Goal: Contribute content: Contribute content

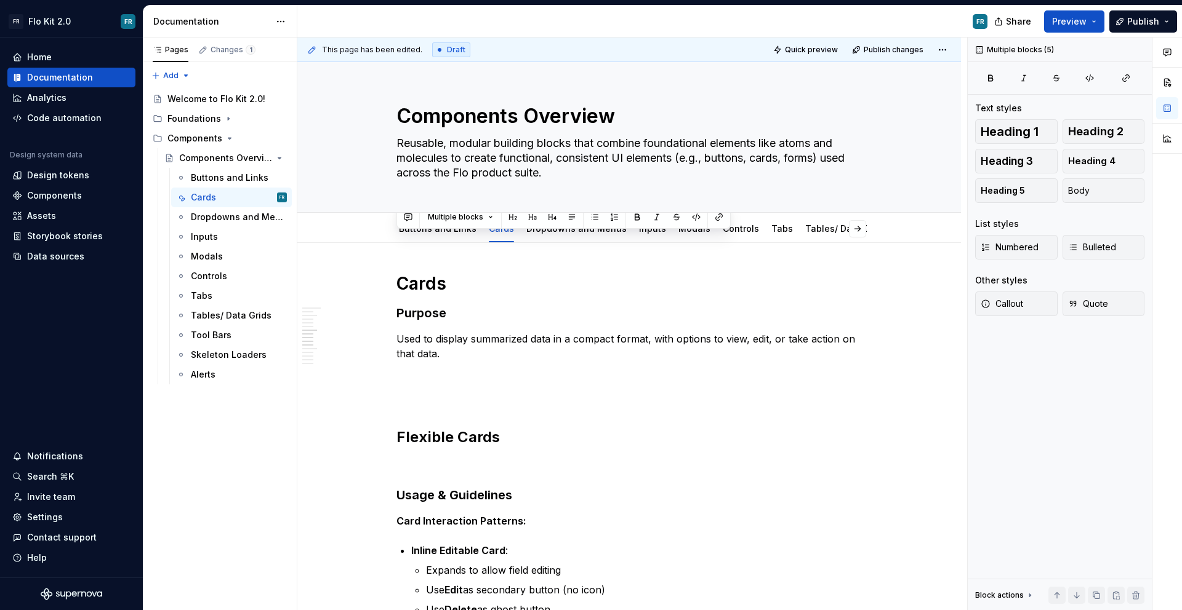
scroll to position [2111, 0]
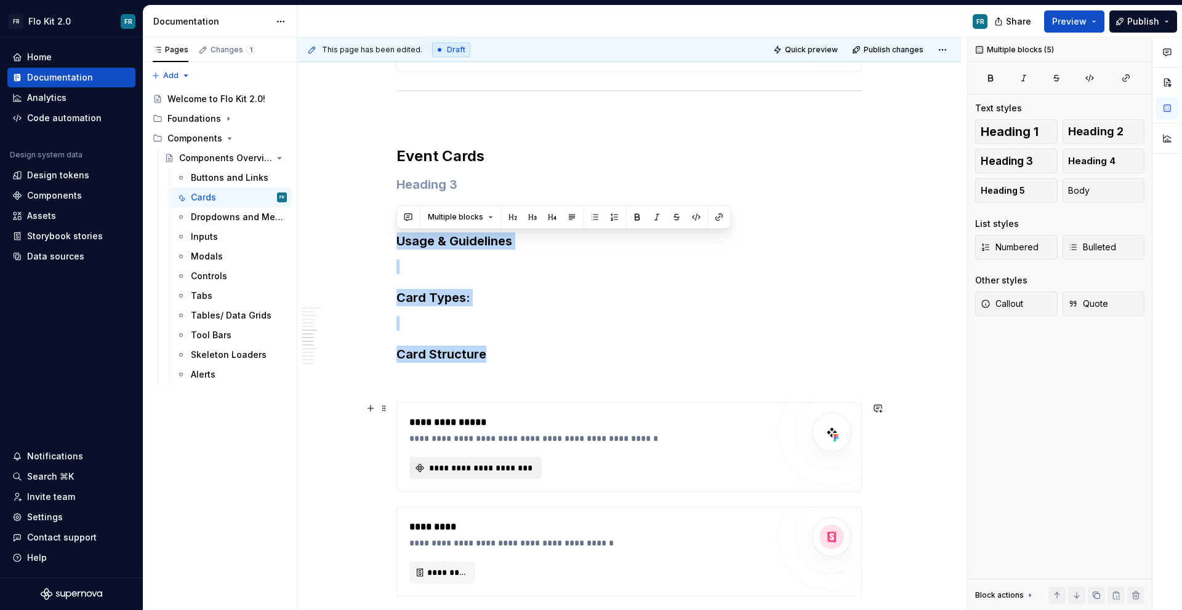
click at [502, 458] on button "**********" at bounding box center [475, 468] width 132 height 22
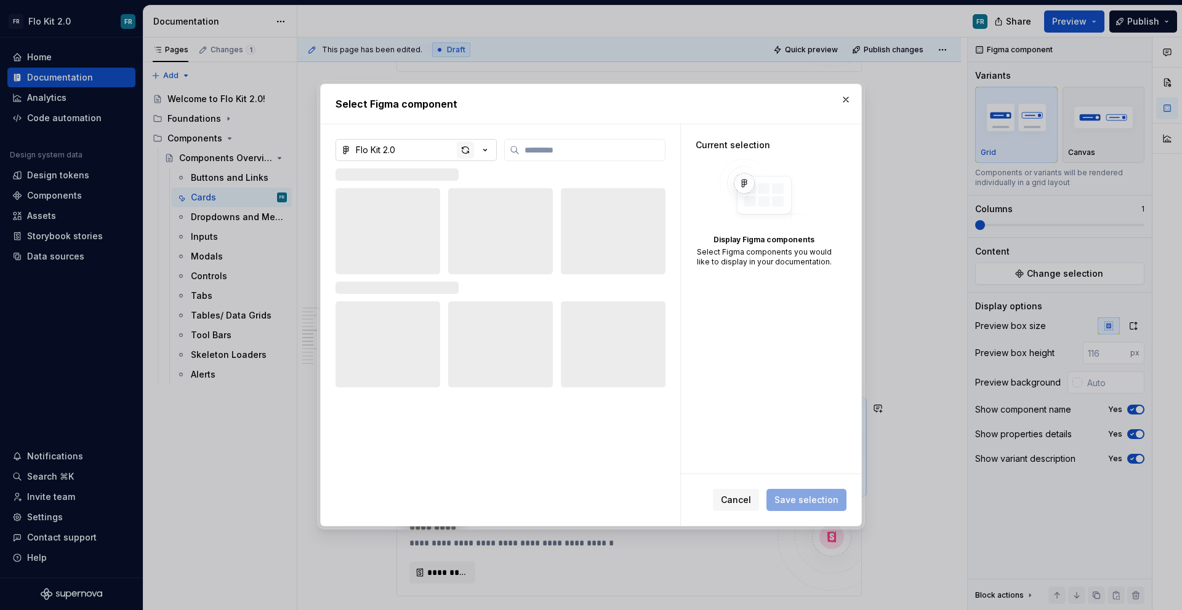
click at [464, 151] on div "button" at bounding box center [465, 150] width 17 height 17
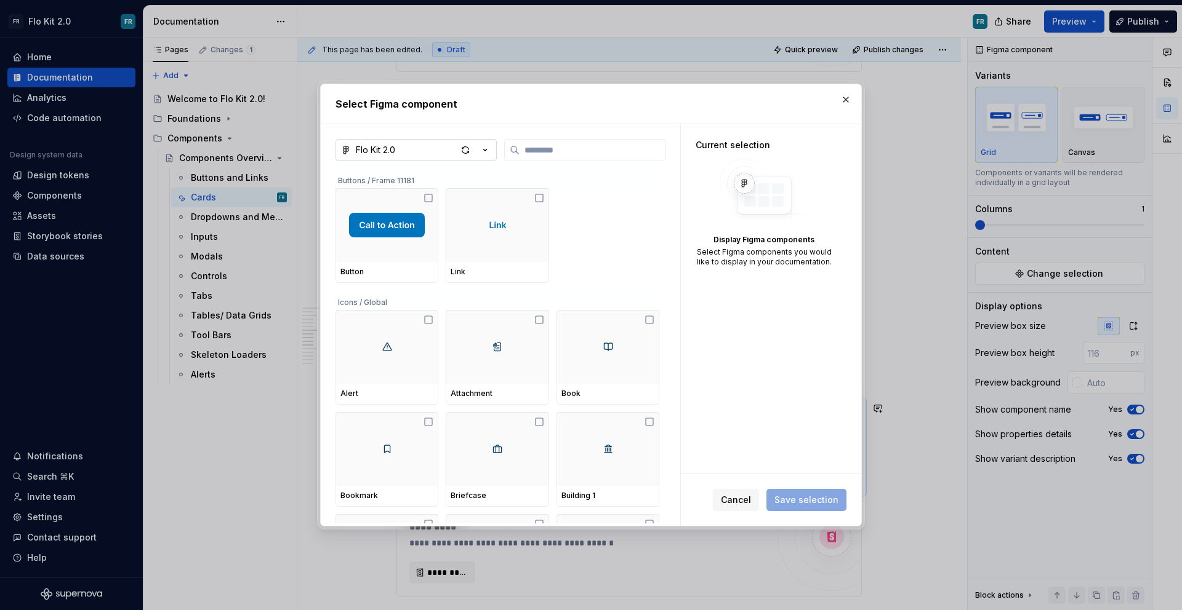
type textarea "*"
click at [550, 154] on input "search" at bounding box center [591, 150] width 145 height 12
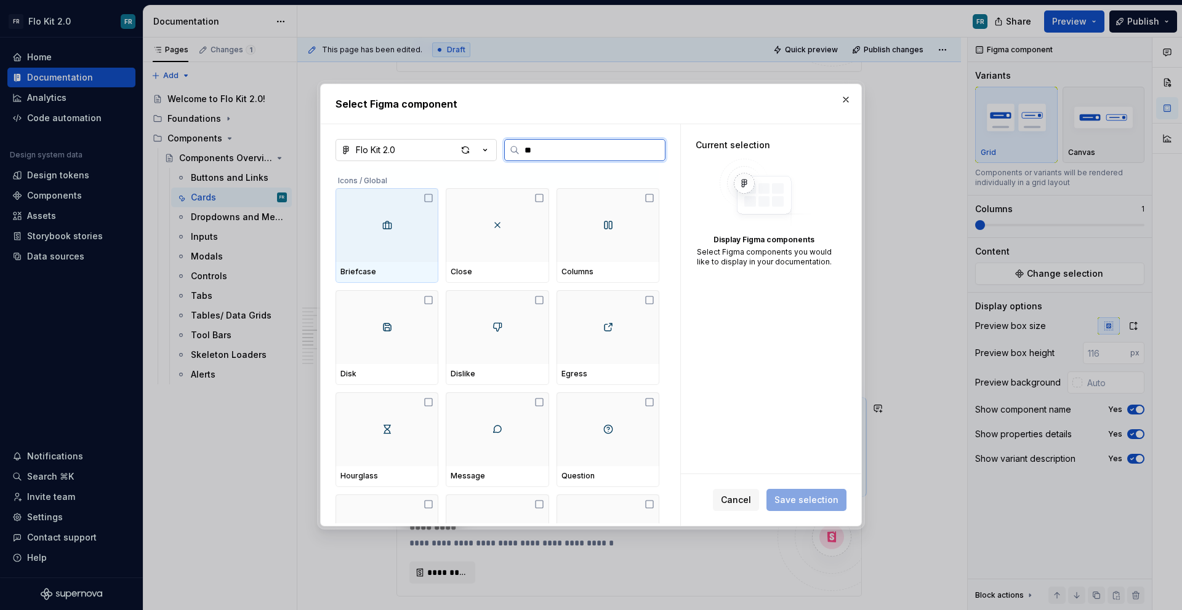
type input "***"
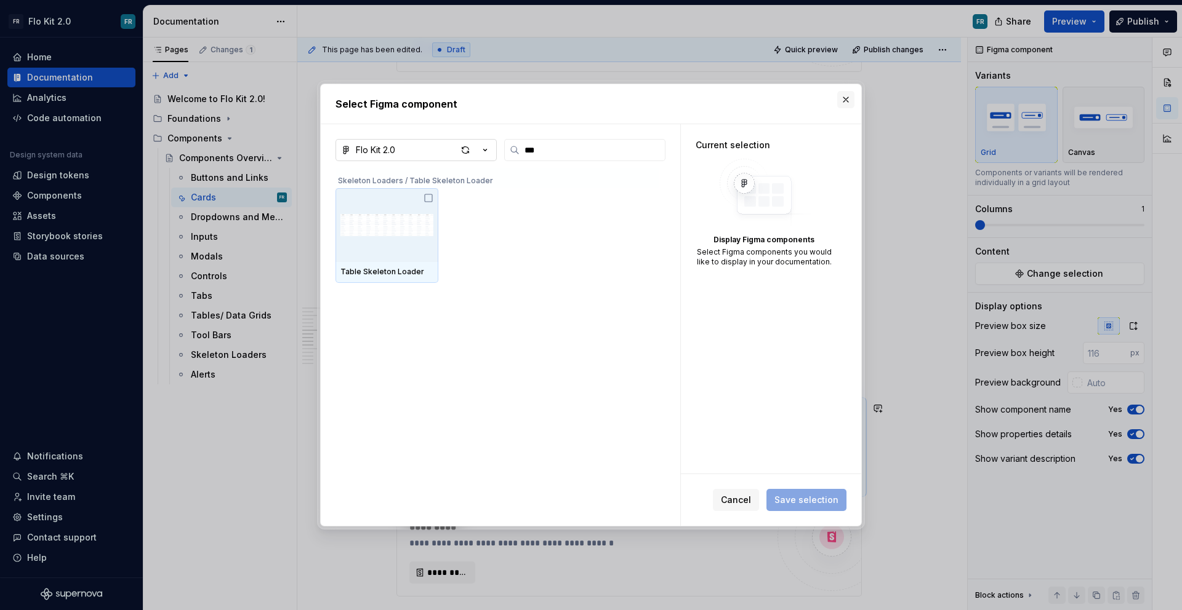
click at [847, 105] on button "button" at bounding box center [845, 99] width 17 height 17
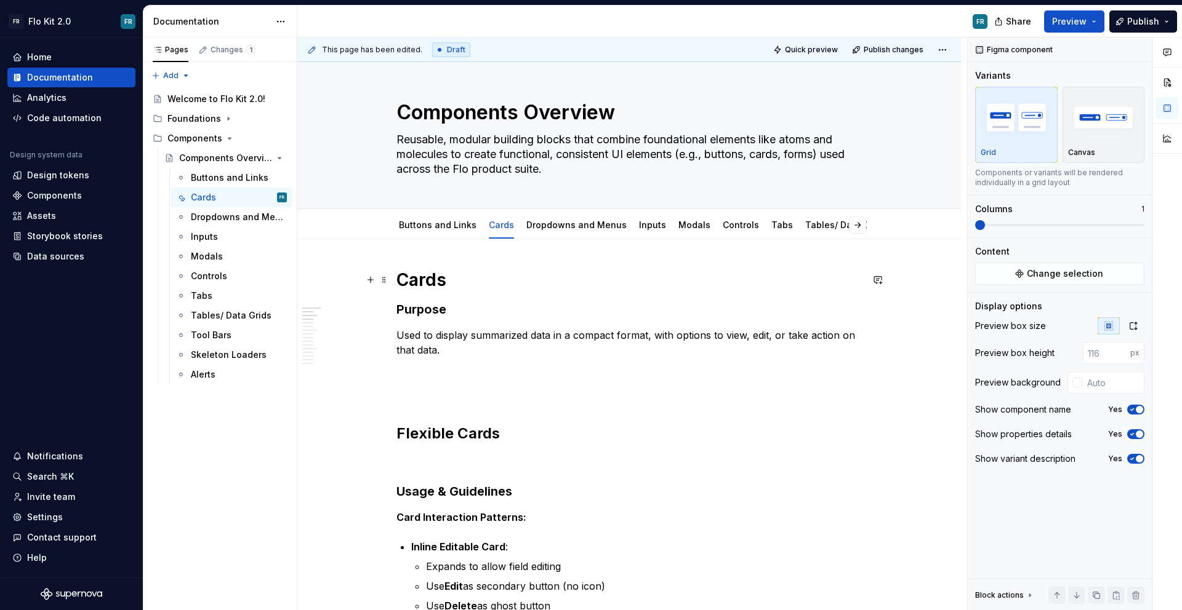
scroll to position [0, 0]
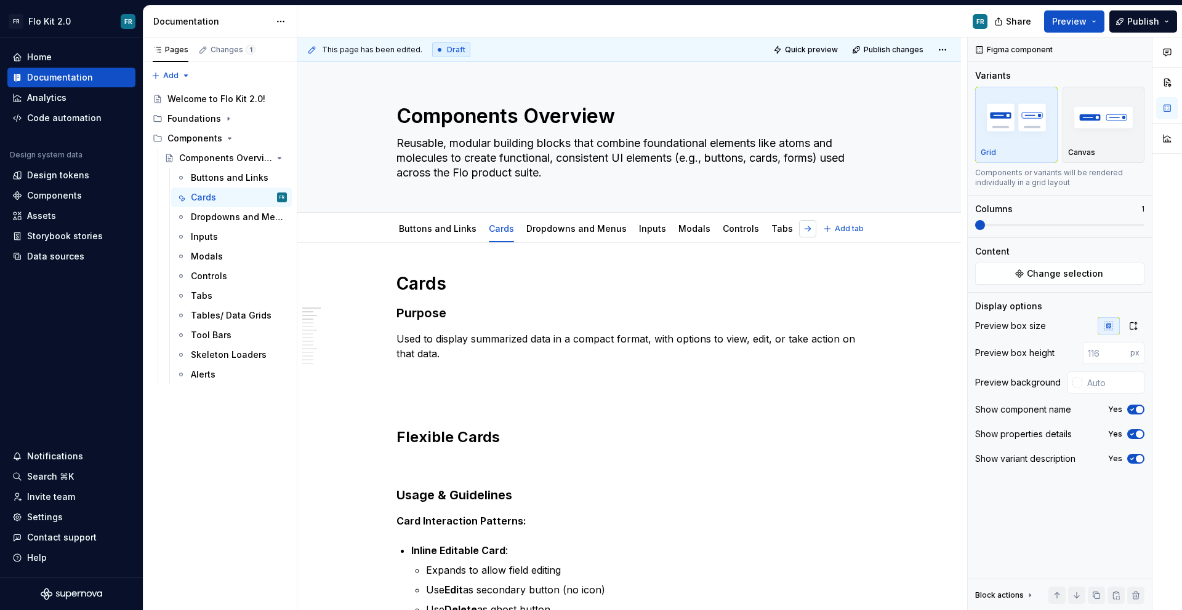
click at [809, 225] on button "button" at bounding box center [807, 228] width 17 height 17
click at [744, 234] on div "Skeleton Loaders" at bounding box center [762, 229] width 76 height 12
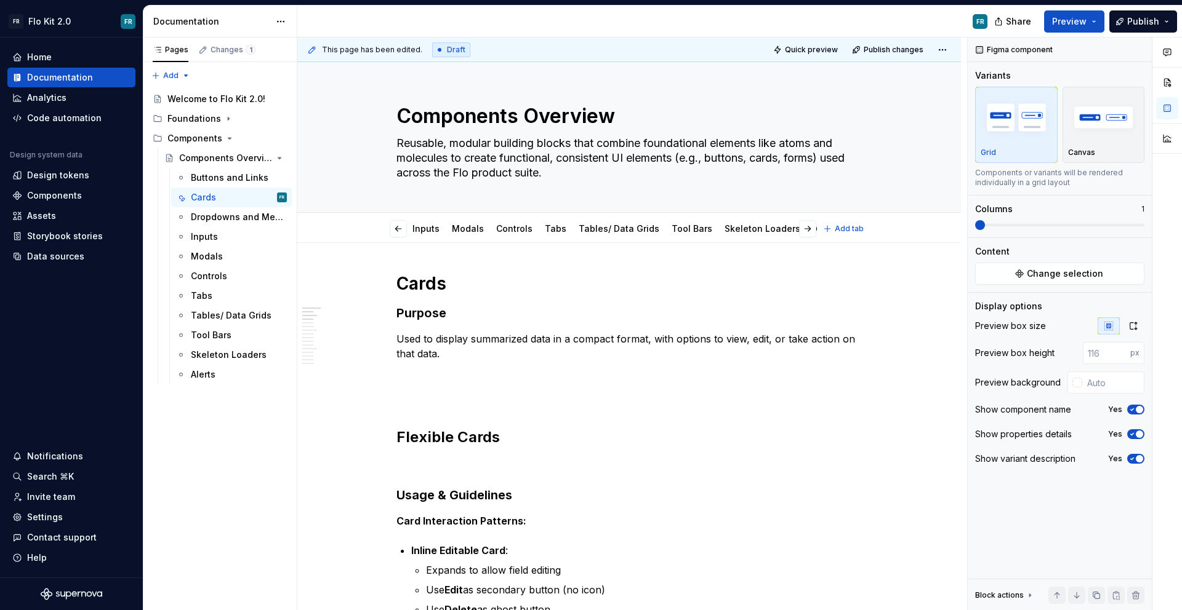
scroll to position [0, 178]
click at [785, 230] on link "Skeleton Loaders" at bounding box center [810, 228] width 76 height 10
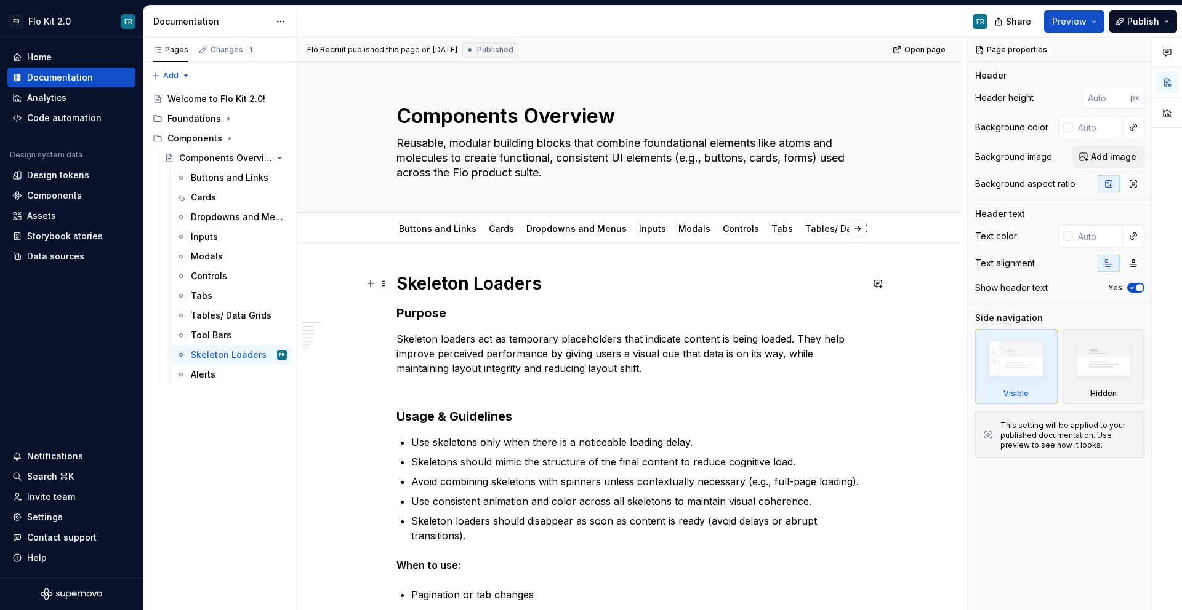
click at [597, 281] on h1 "Skeleton Loaders" at bounding box center [628, 284] width 465 height 22
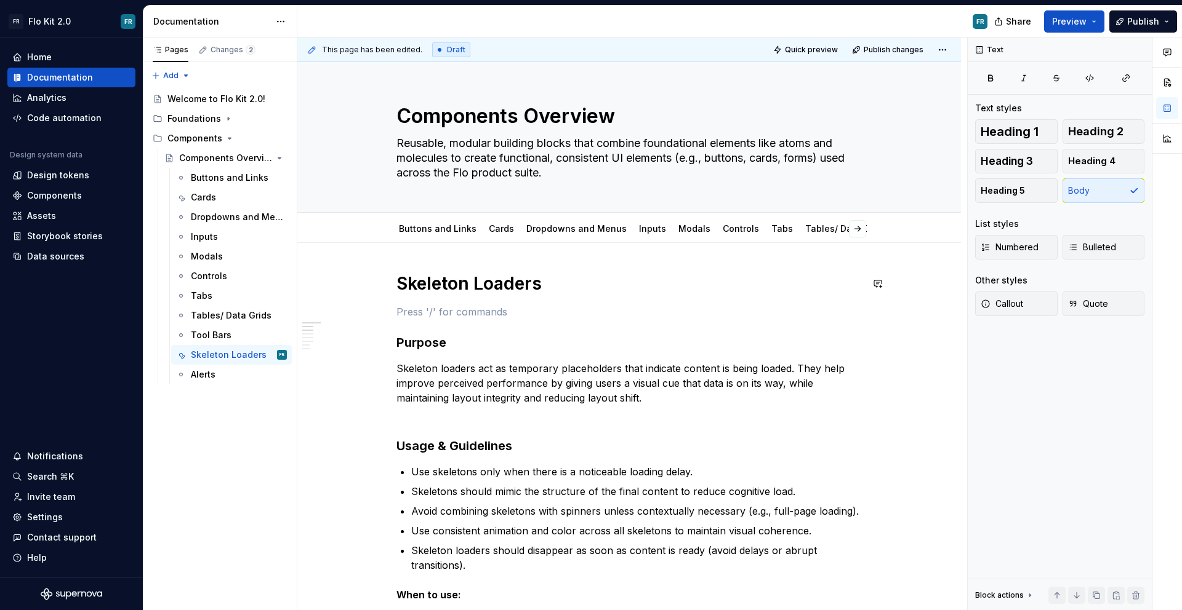
type textarea "*"
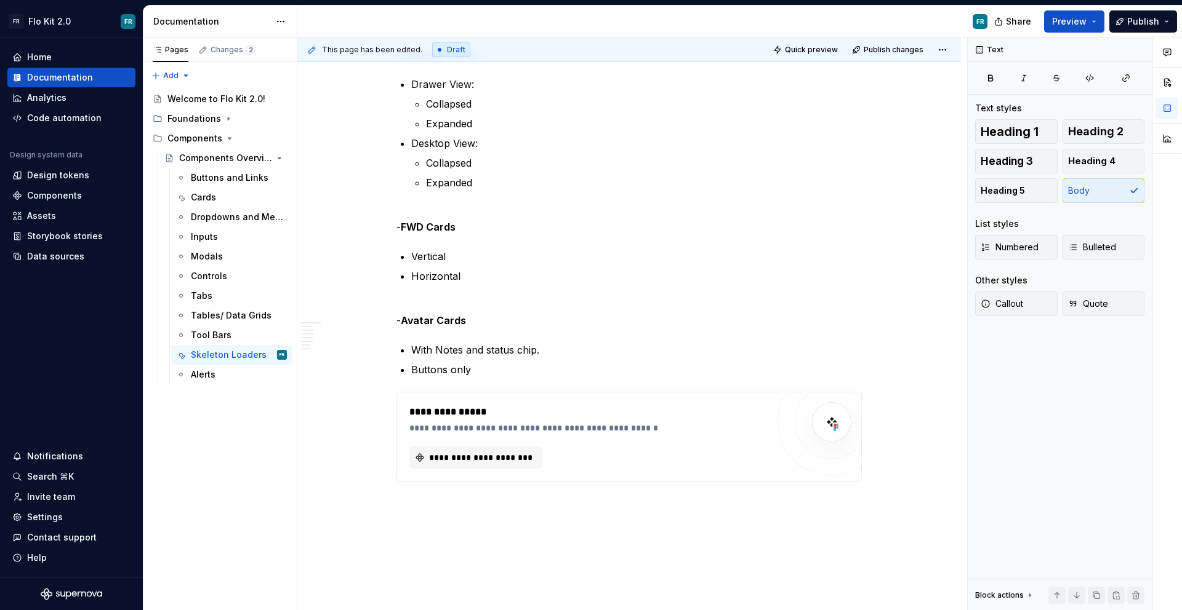
scroll to position [1559, 0]
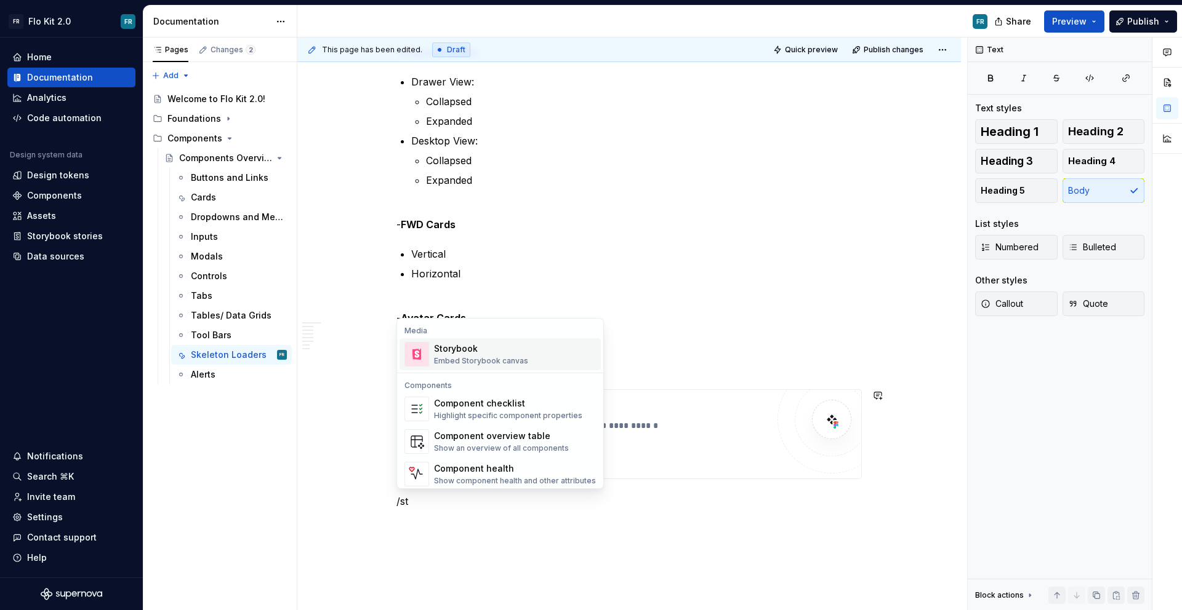
type textarea "*"
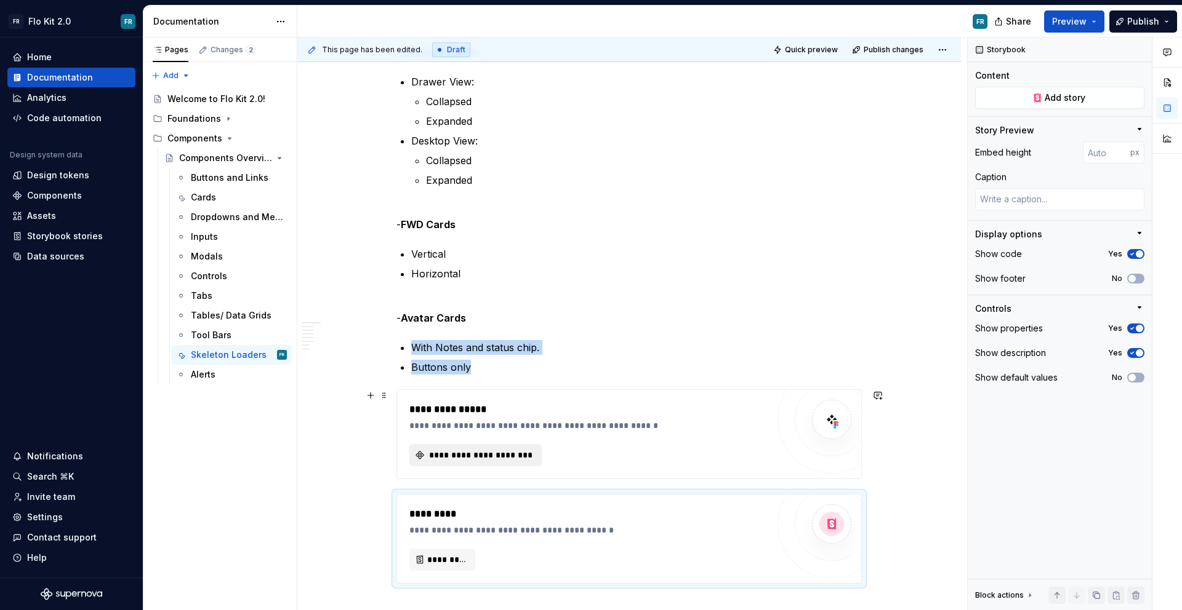
click at [500, 460] on span "**********" at bounding box center [480, 455] width 106 height 12
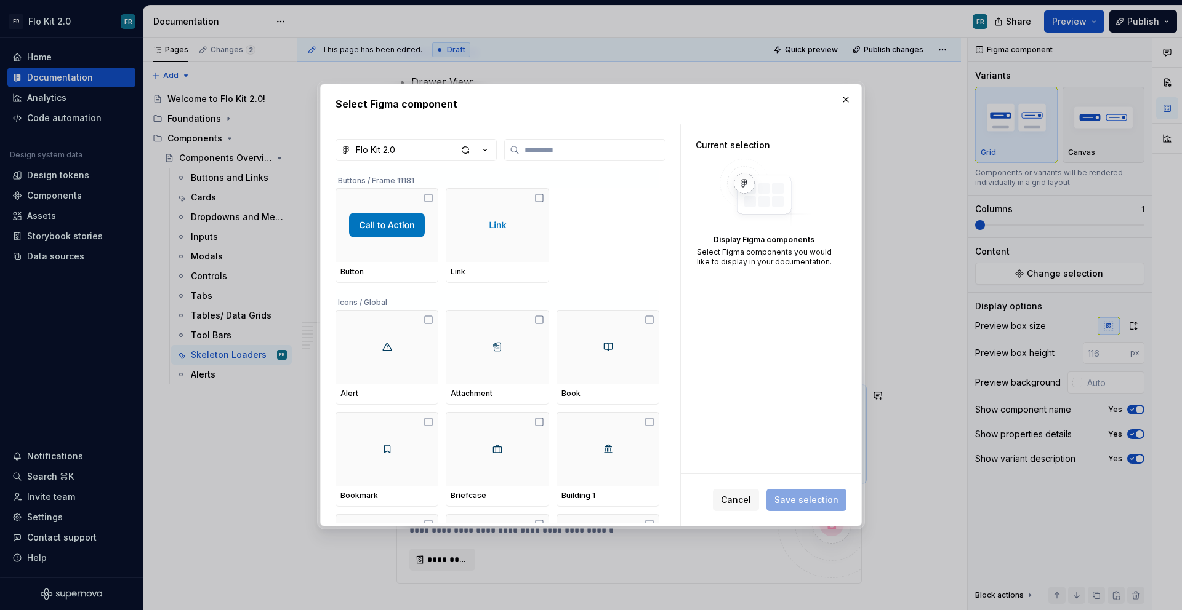
type input "*"
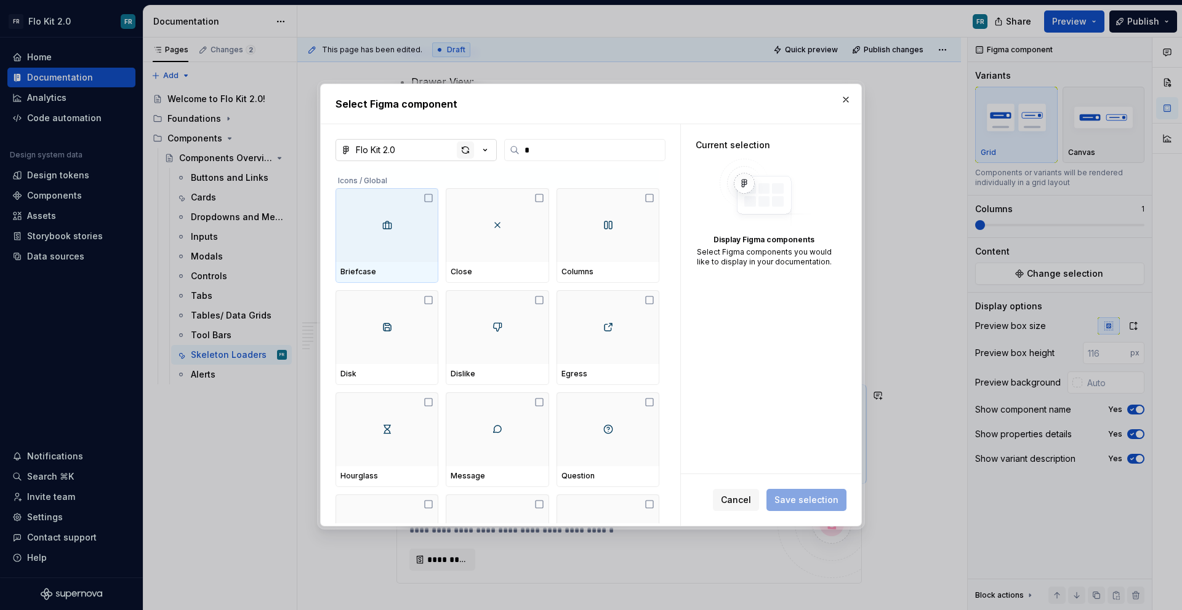
click at [465, 156] on div "button" at bounding box center [465, 150] width 17 height 17
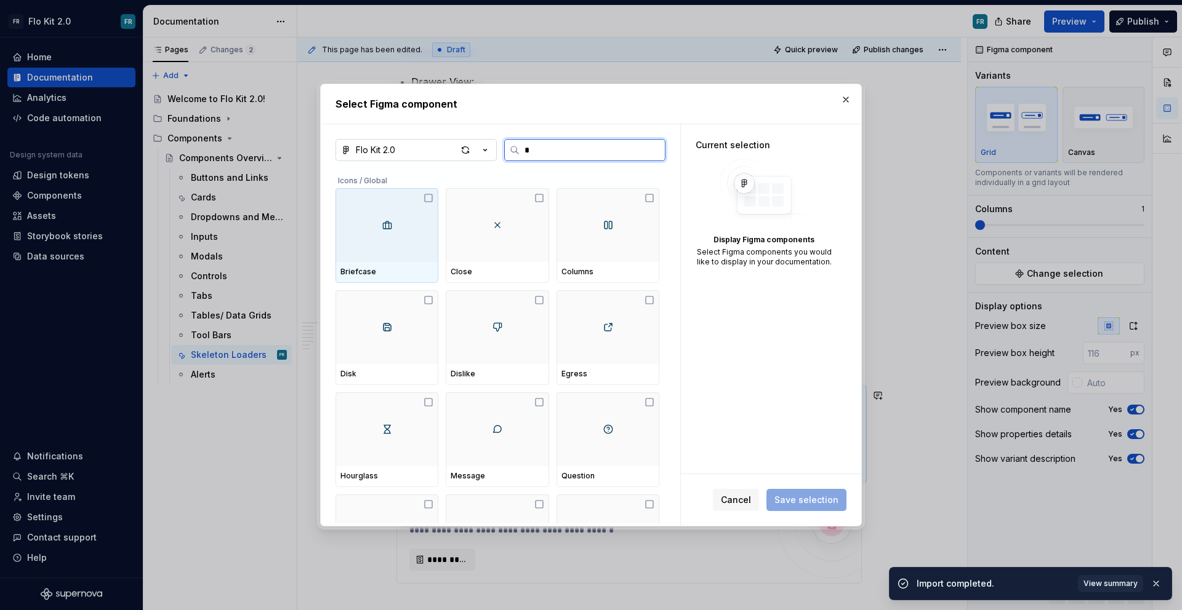
click at [571, 154] on input "*" at bounding box center [591, 150] width 145 height 12
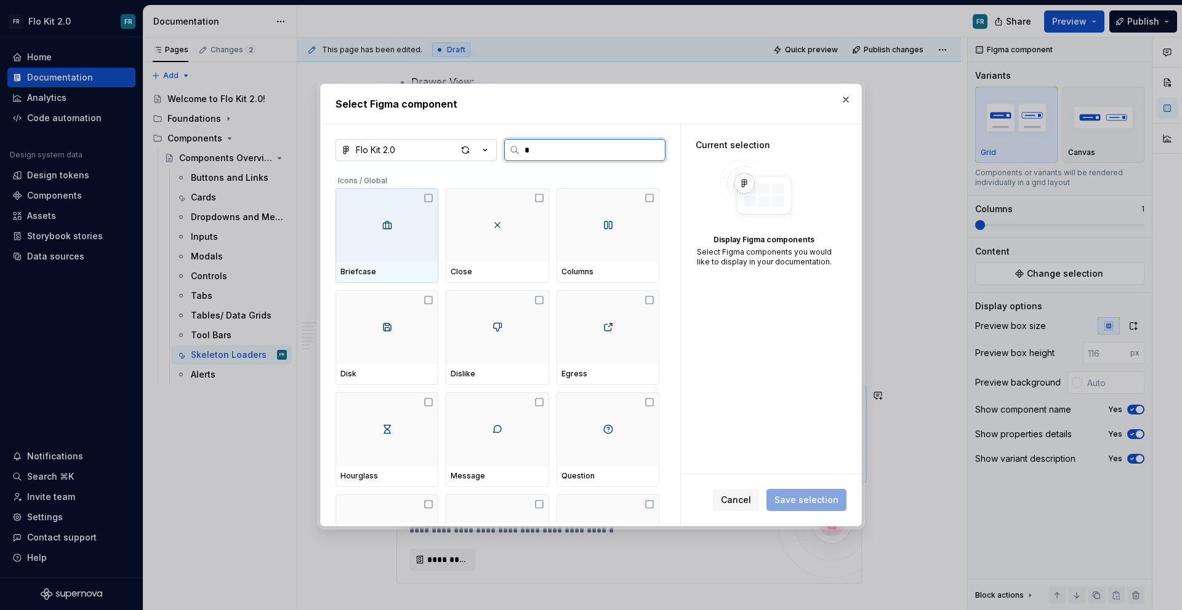
type textarea "*"
type input "****"
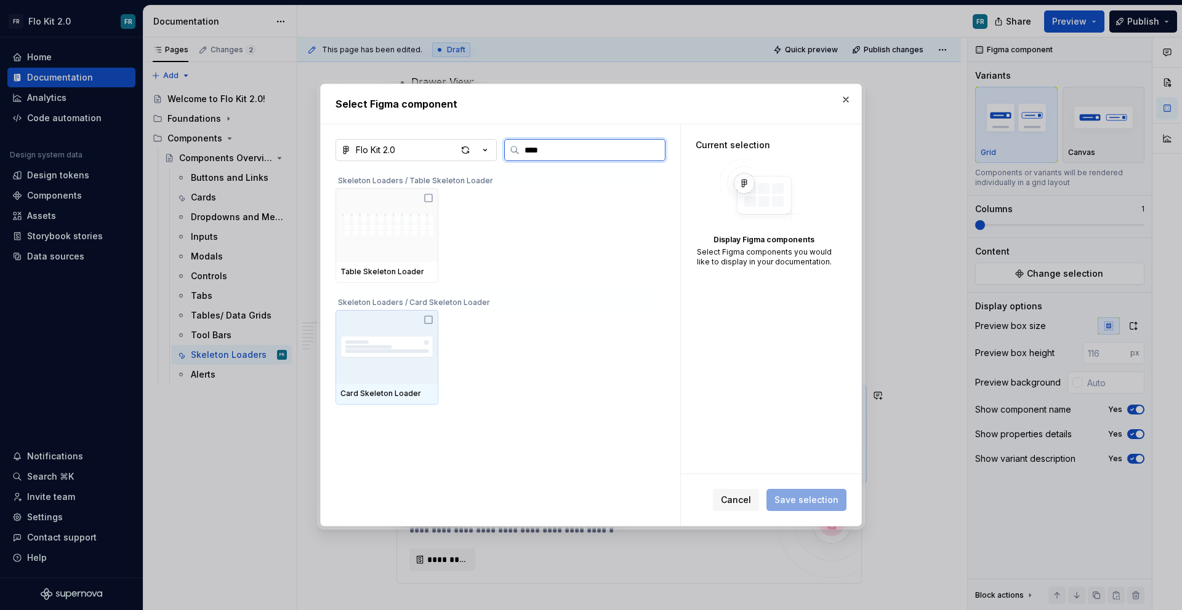
click at [387, 359] on img at bounding box center [386, 347] width 93 height 64
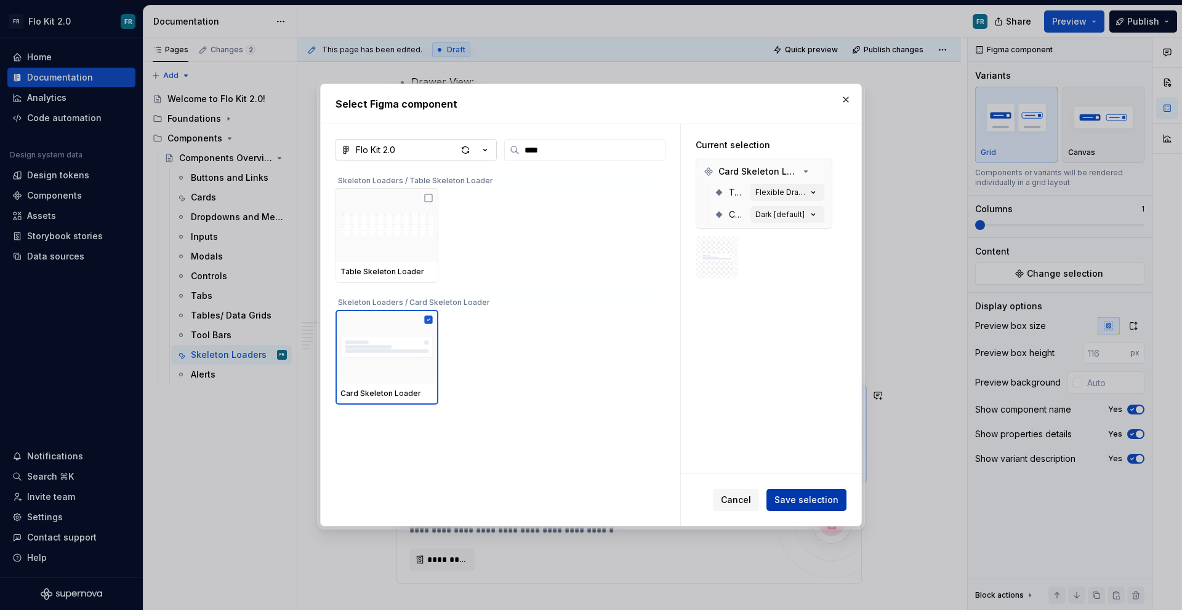
click at [817, 498] on span "Save selection" at bounding box center [806, 500] width 64 height 12
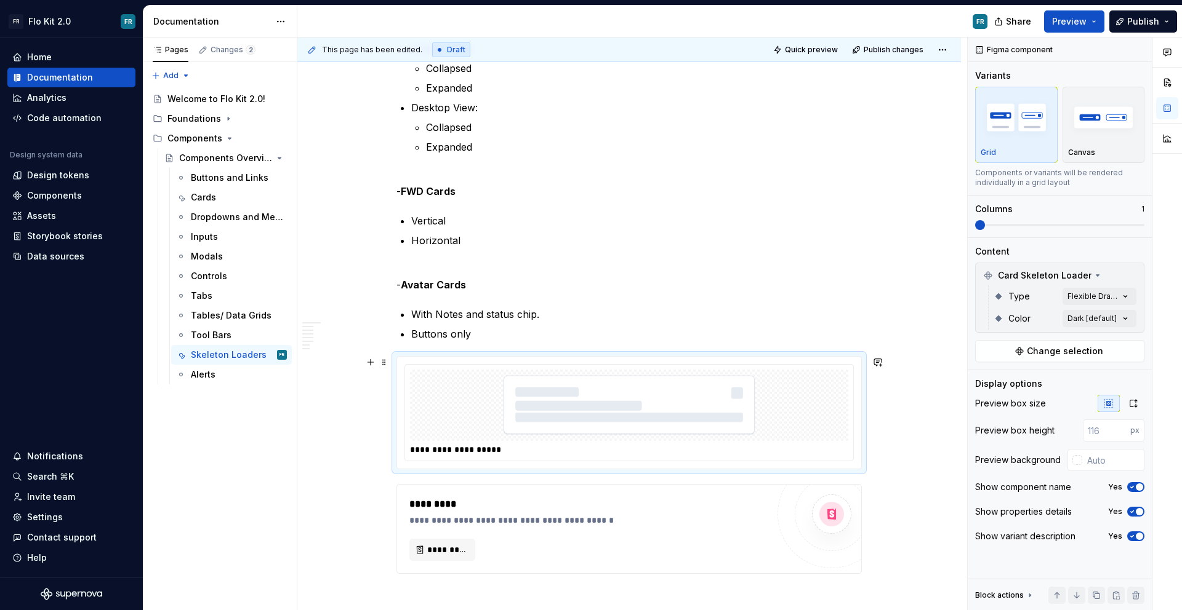
scroll to position [1633, 0]
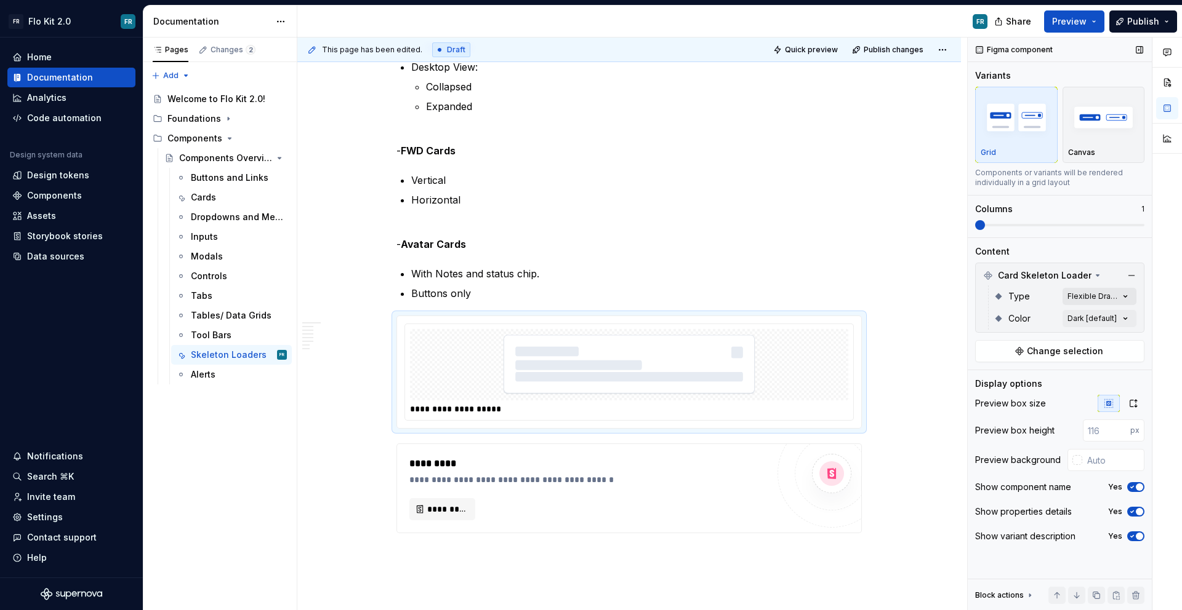
click at [1119, 303] on div "Comments Open comments No comments yet Select ‘Comment’ from the block context …" at bounding box center [1074, 325] width 214 height 574
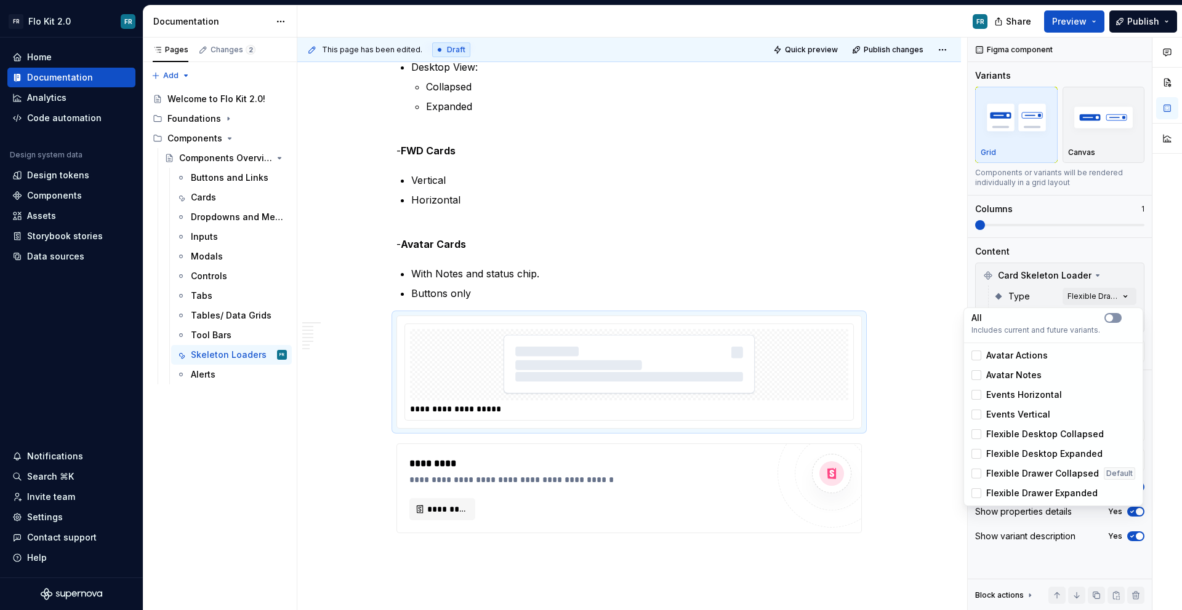
click at [1113, 321] on icon "button" at bounding box center [1109, 317] width 10 height 7
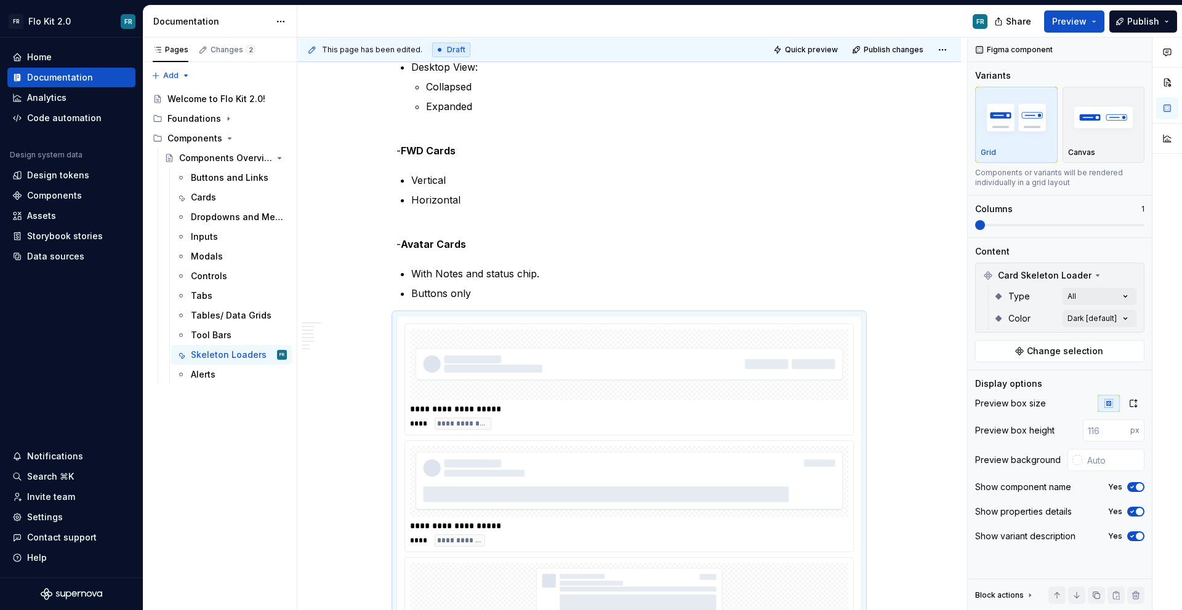
click at [910, 423] on html "FR Flo Kit 2.0 FR Home Documentation Analytics Code automation Design system da…" at bounding box center [591, 305] width 1182 height 610
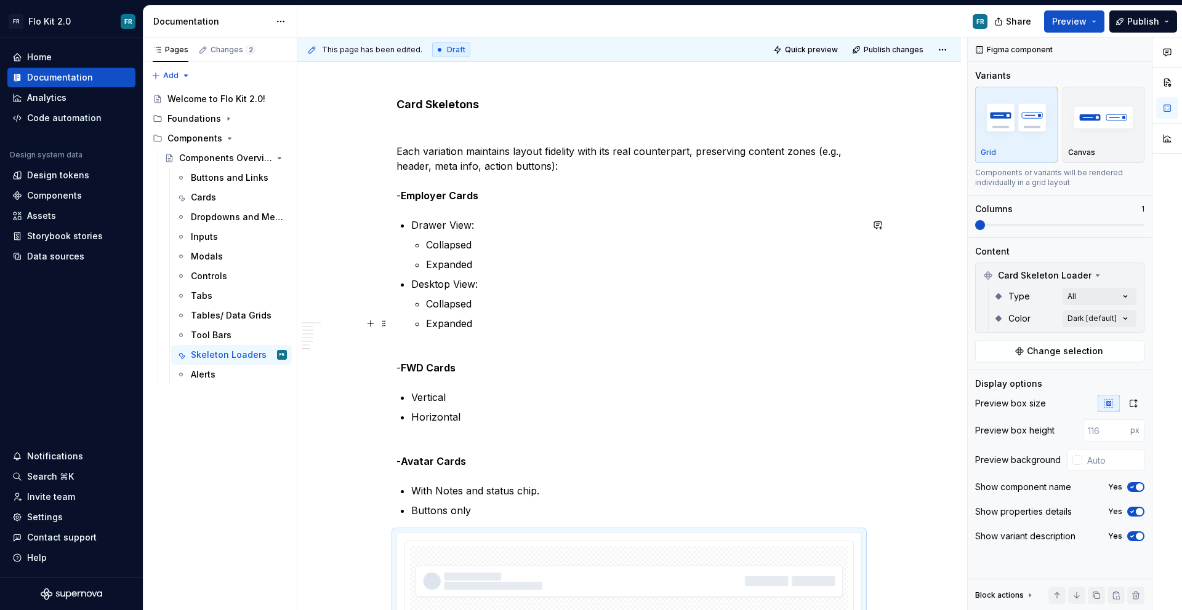
scroll to position [1502, 0]
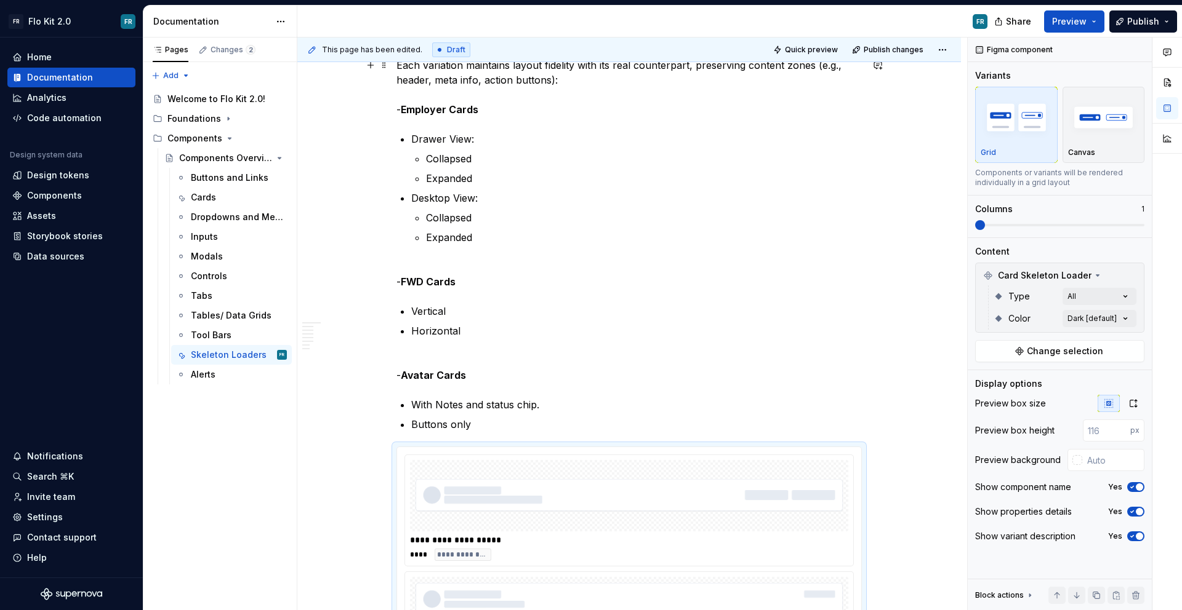
click at [430, 102] on p "Each variation maintains layout fidelity with its real counterpart, preserving …" at bounding box center [628, 87] width 465 height 59
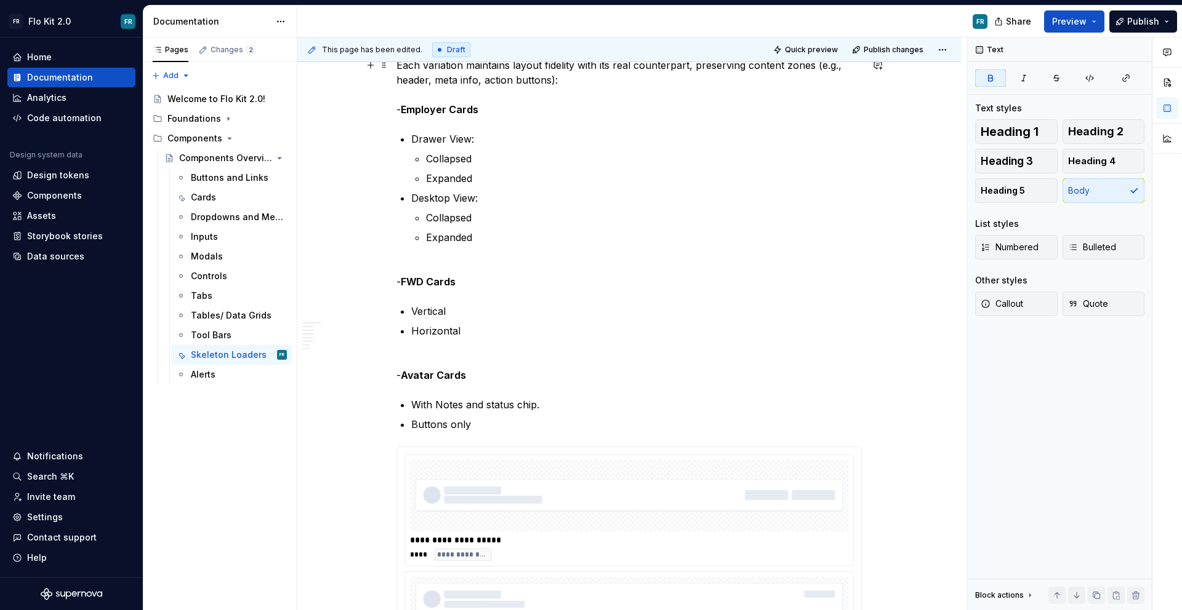
click at [431, 107] on strong "Employer Cards" at bounding box center [440, 109] width 78 height 12
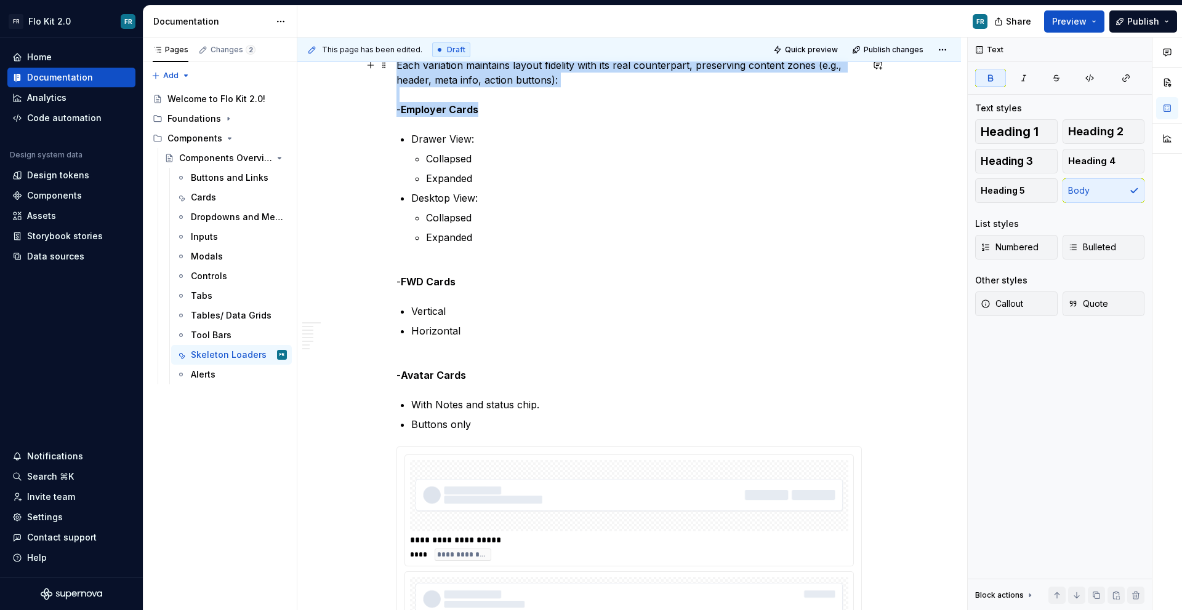
click at [431, 107] on strong "Employer Cards" at bounding box center [440, 109] width 78 height 12
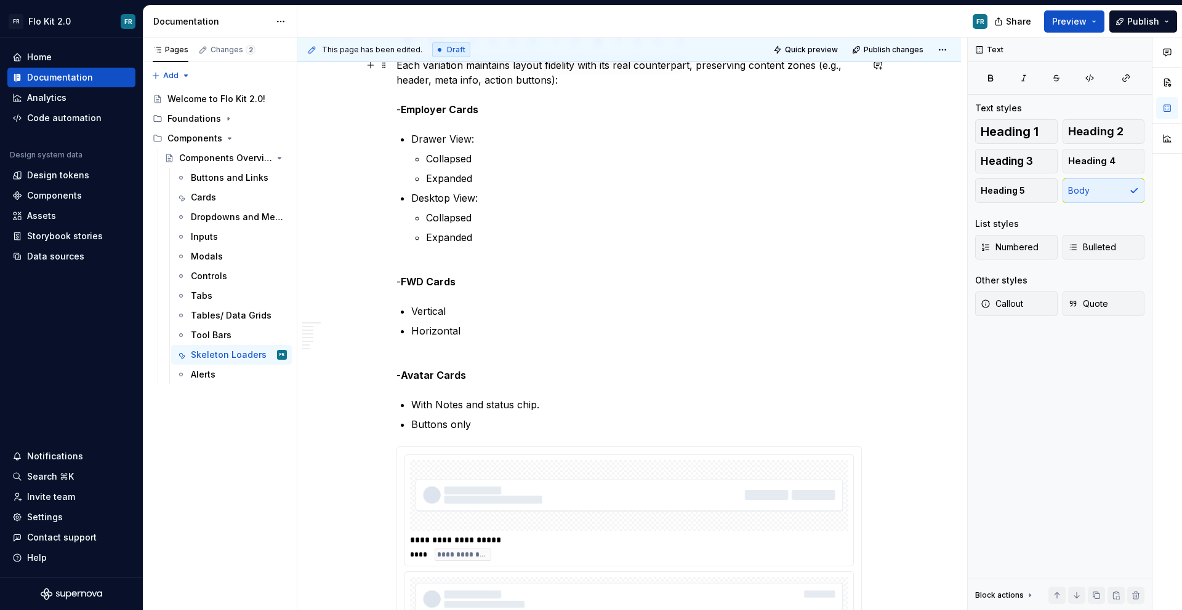
click at [429, 109] on strong "Employer Cards" at bounding box center [440, 109] width 78 height 12
click at [413, 276] on strong "FWD Cards" at bounding box center [428, 282] width 55 height 12
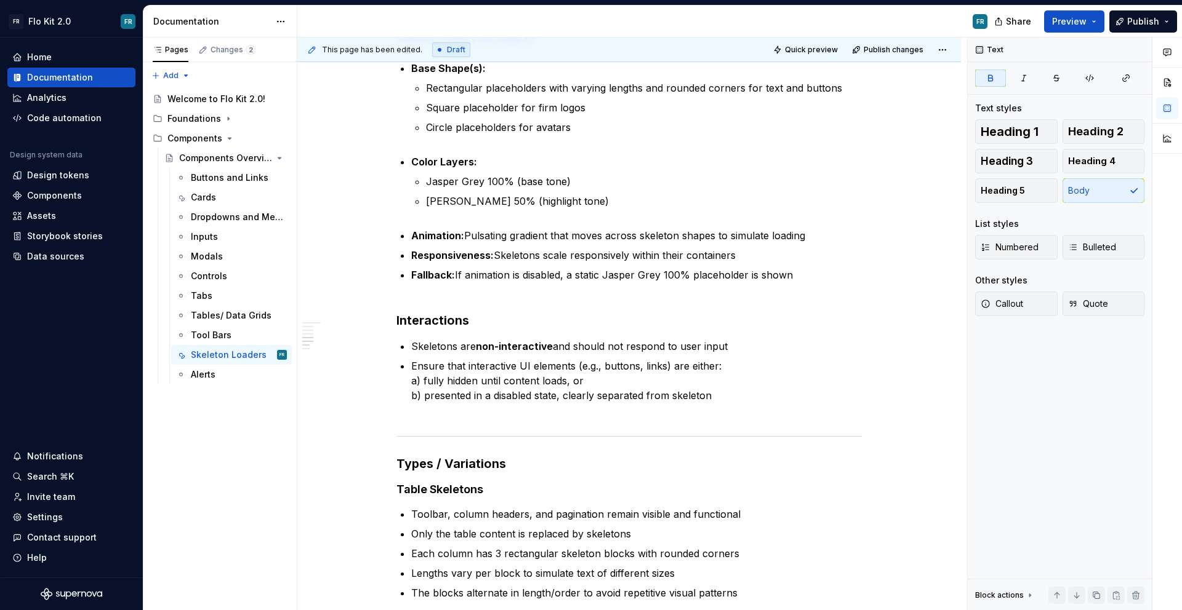
scroll to position [0, 0]
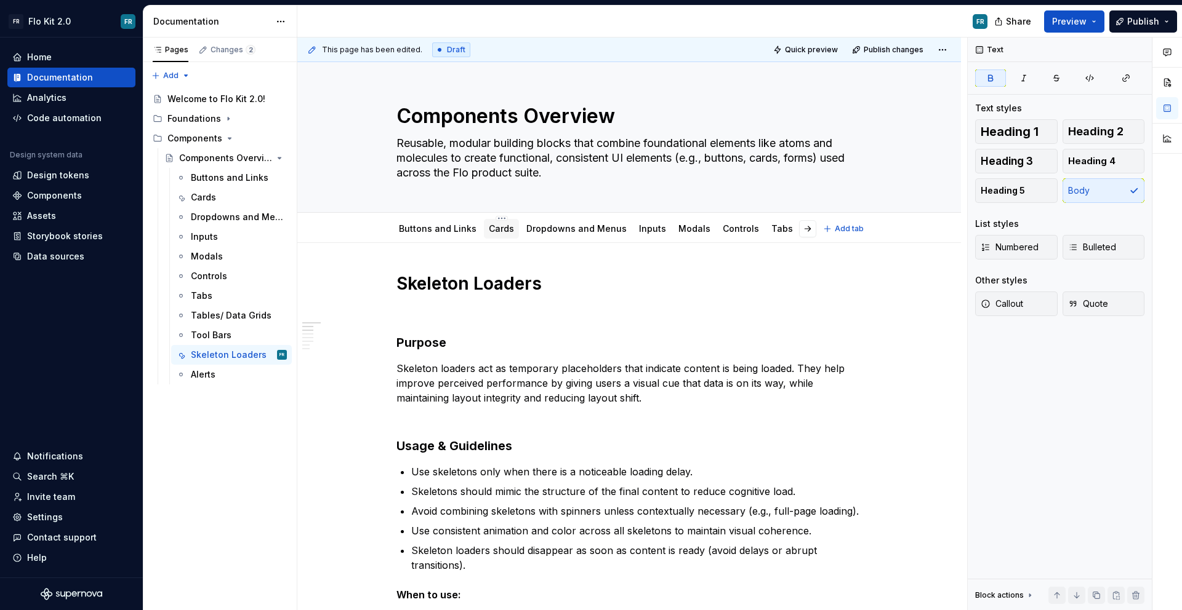
click at [494, 237] on div "Cards" at bounding box center [501, 229] width 35 height 20
click at [496, 232] on link "Cards" at bounding box center [501, 228] width 25 height 10
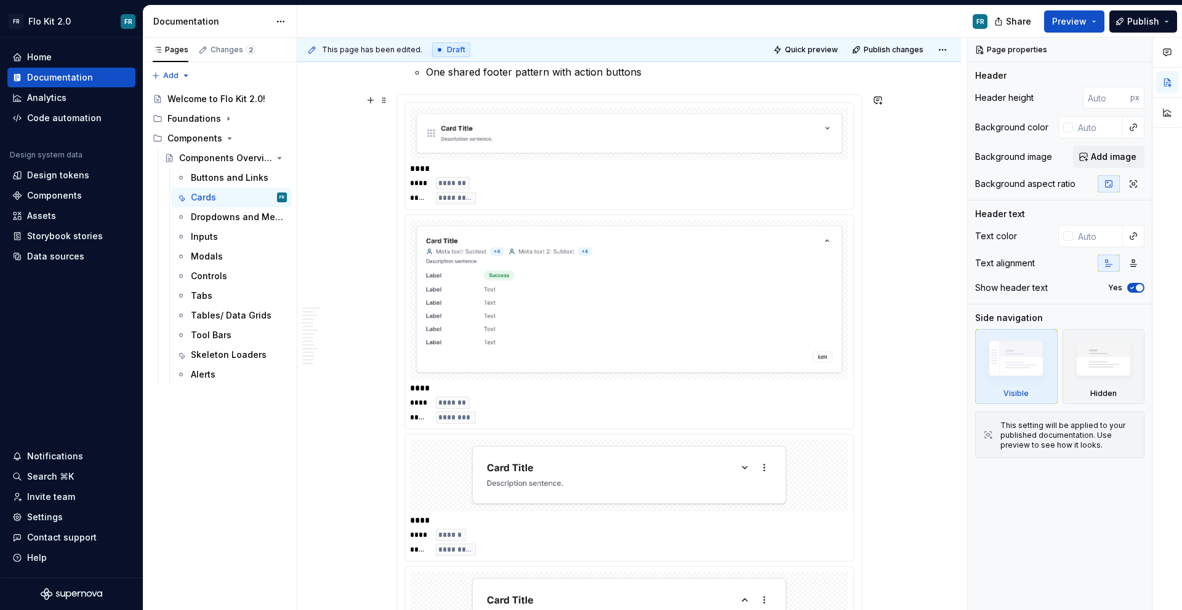
scroll to position [1233, 0]
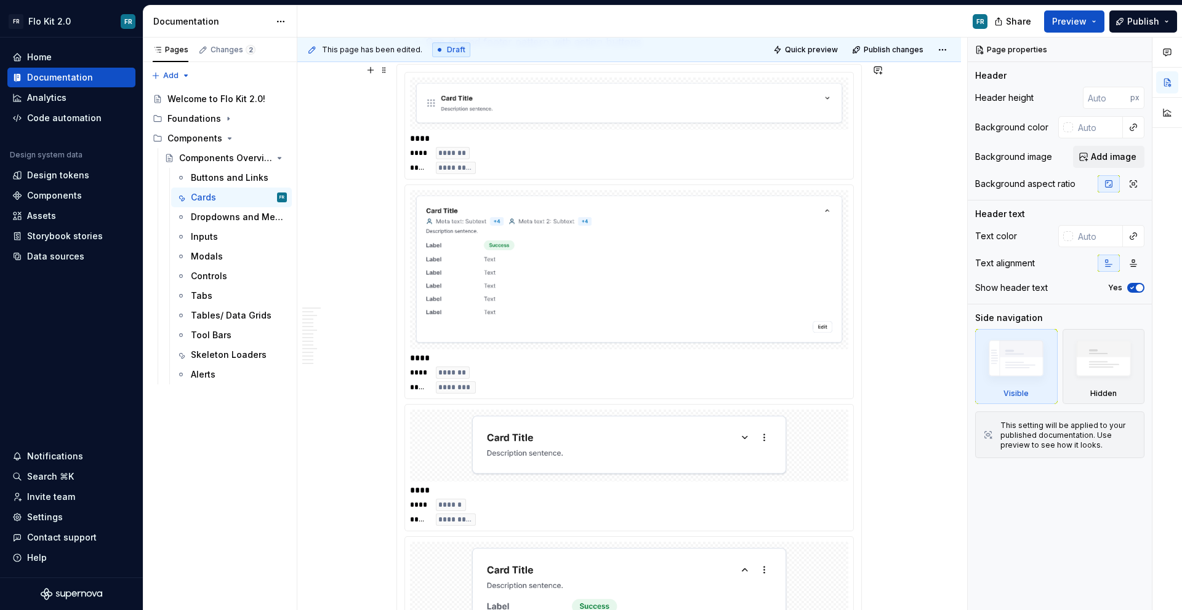
type textarea "*"
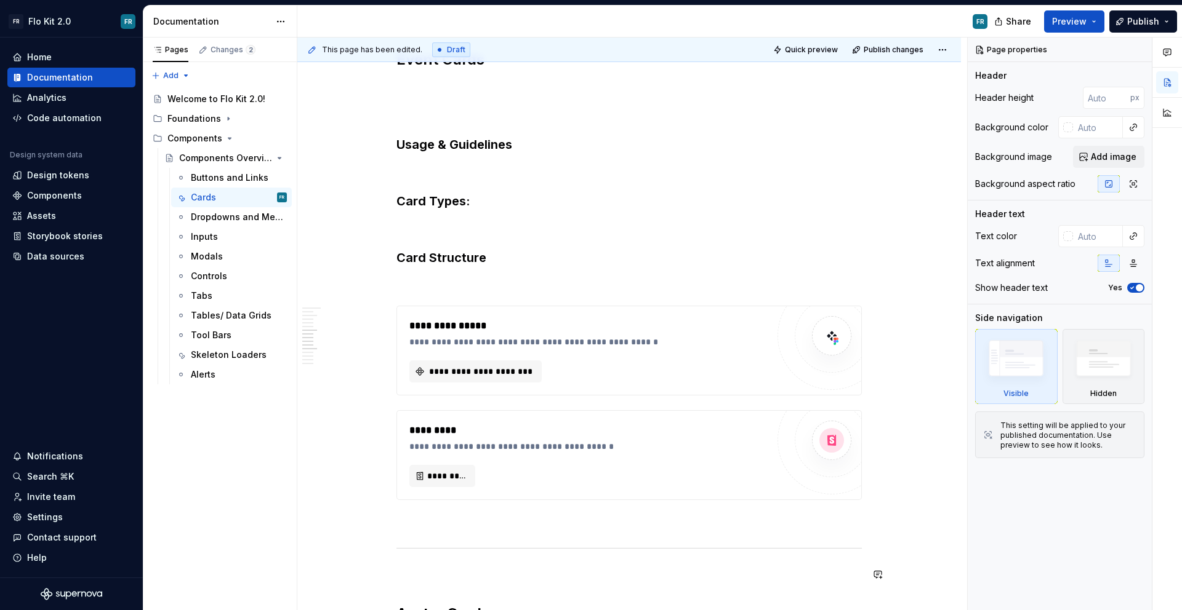
scroll to position [2207, 0]
click at [434, 164] on p at bounding box center [628, 171] width 465 height 15
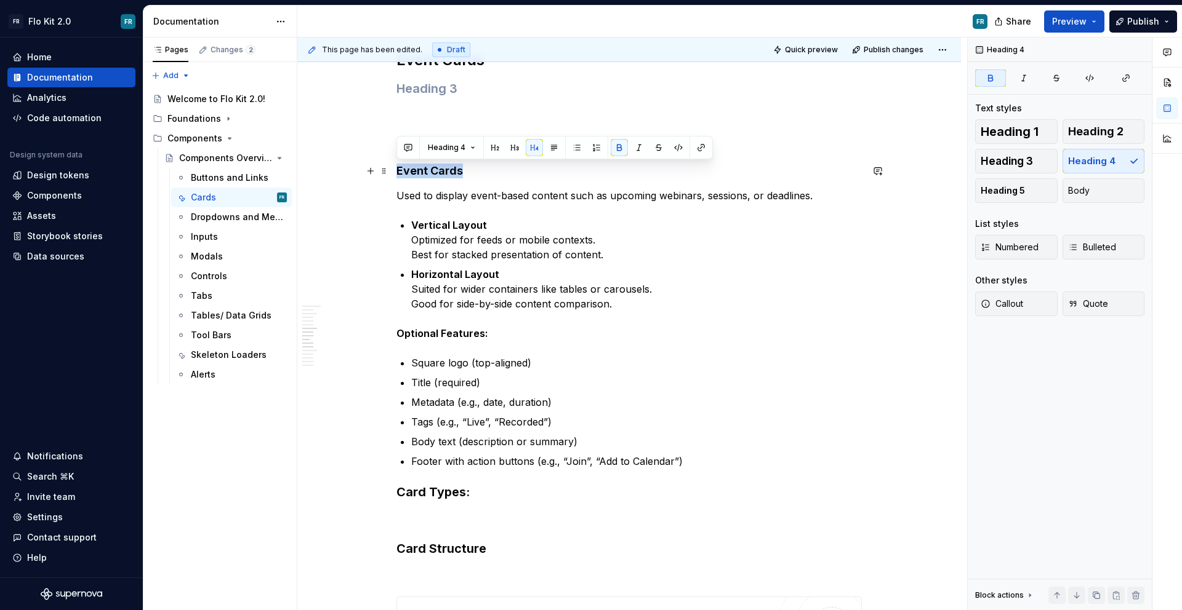
drag, startPoint x: 466, startPoint y: 174, endPoint x: 398, endPoint y: 166, distance: 69.3
click at [398, 166] on h4 "Event Cards" at bounding box center [628, 171] width 465 height 15
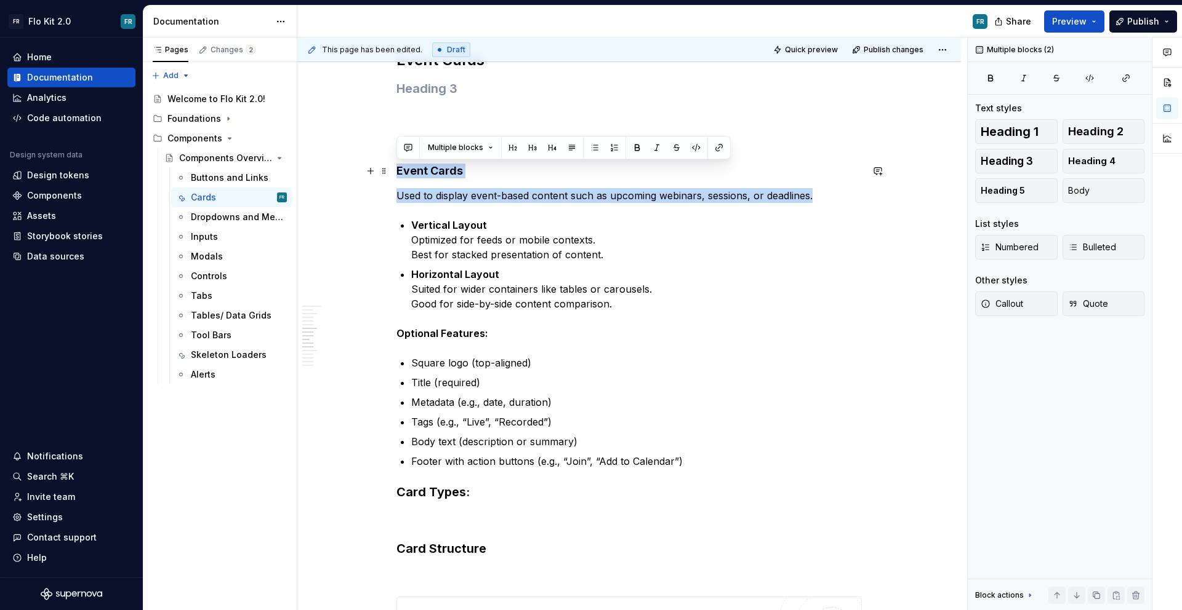
drag, startPoint x: 827, startPoint y: 199, endPoint x: 392, endPoint y: 170, distance: 436.0
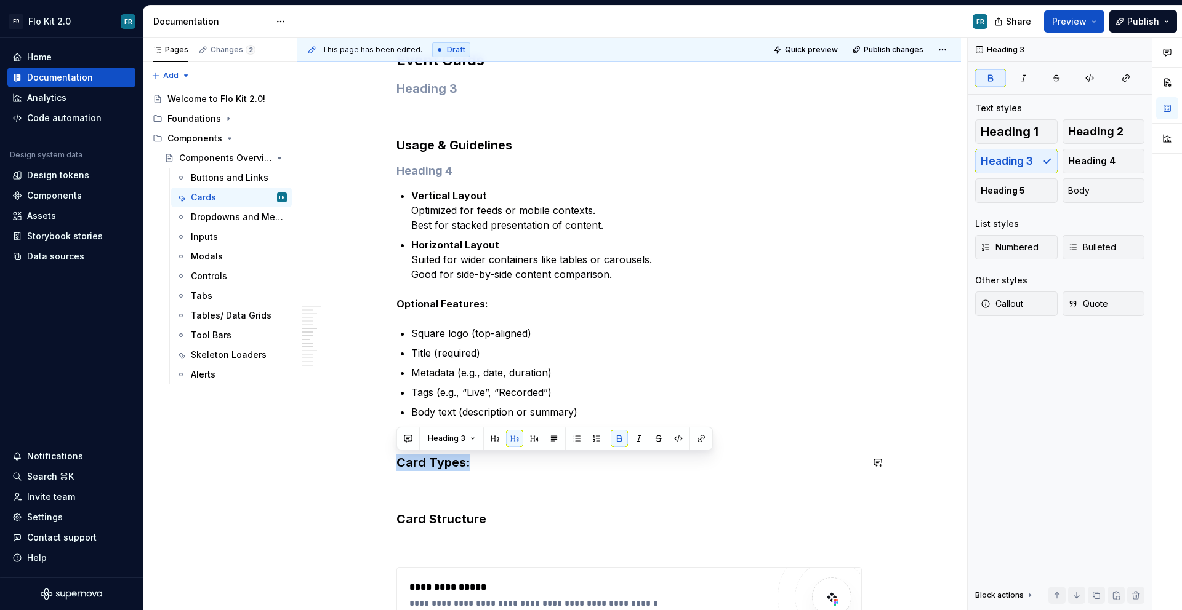
drag, startPoint x: 487, startPoint y: 462, endPoint x: 393, endPoint y: 453, distance: 94.6
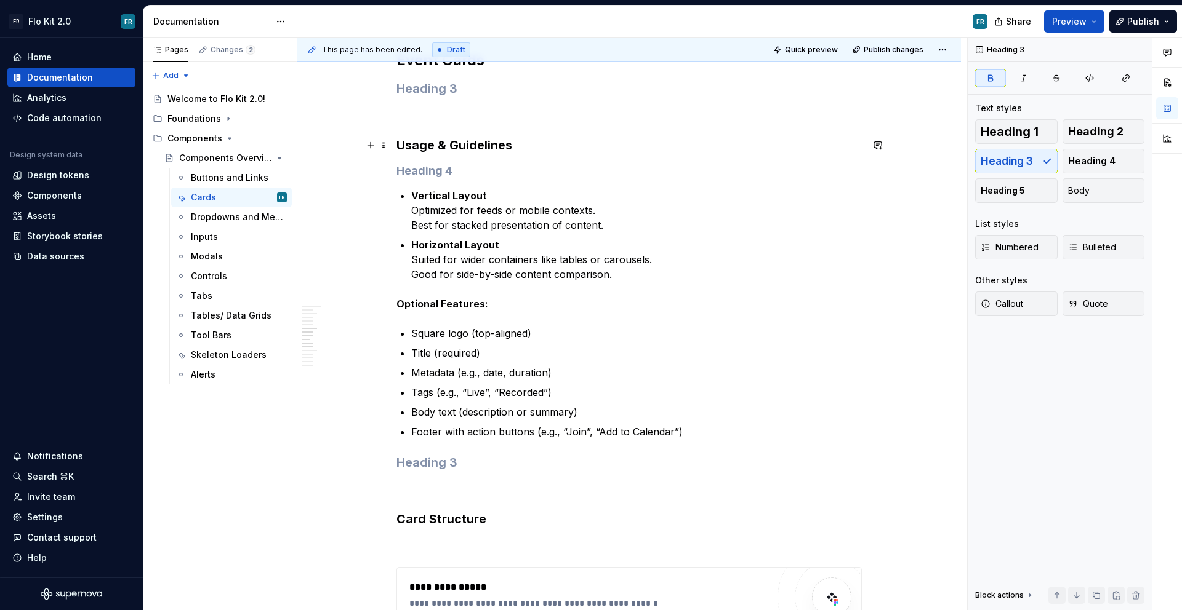
click at [418, 149] on h3 "Usage & Guidelines" at bounding box center [628, 145] width 465 height 17
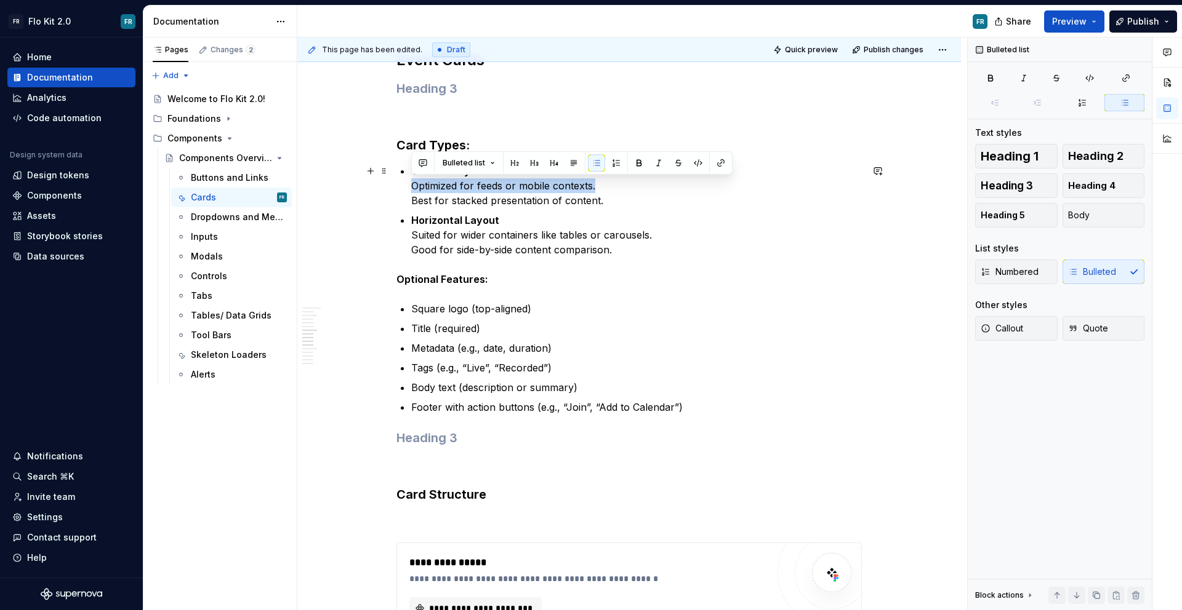
drag, startPoint x: 611, startPoint y: 190, endPoint x: 406, endPoint y: 191, distance: 204.9
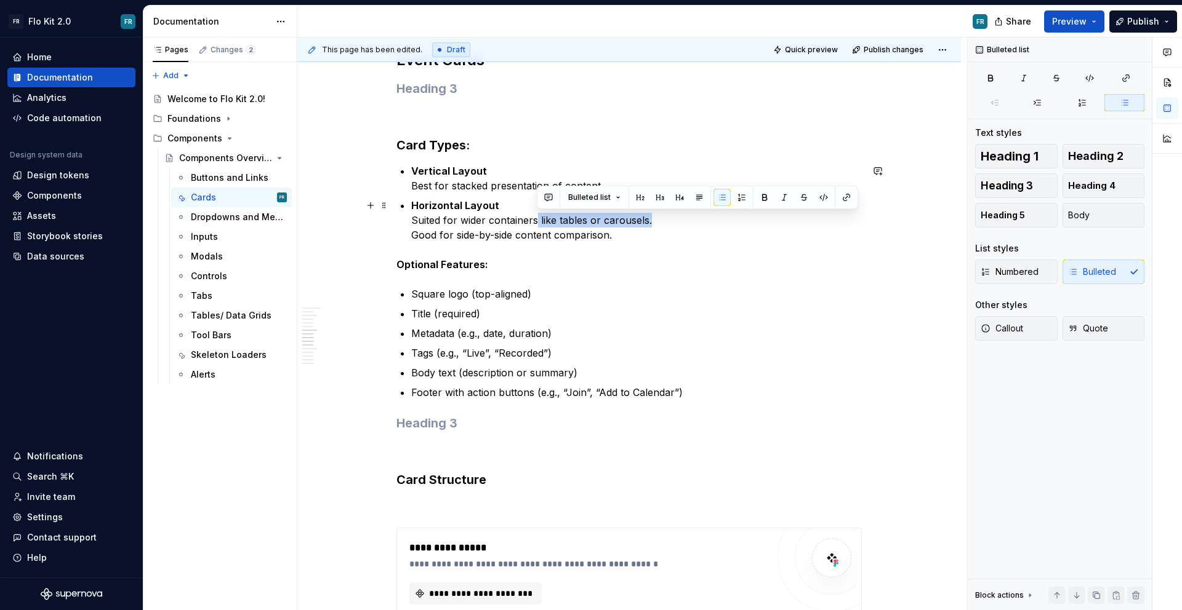
drag, startPoint x: 658, startPoint y: 221, endPoint x: 535, endPoint y: 214, distance: 123.3
click at [535, 214] on p "Horizontal Layout Suited for wider containers like tables or carousels. Good fo…" at bounding box center [636, 220] width 450 height 44
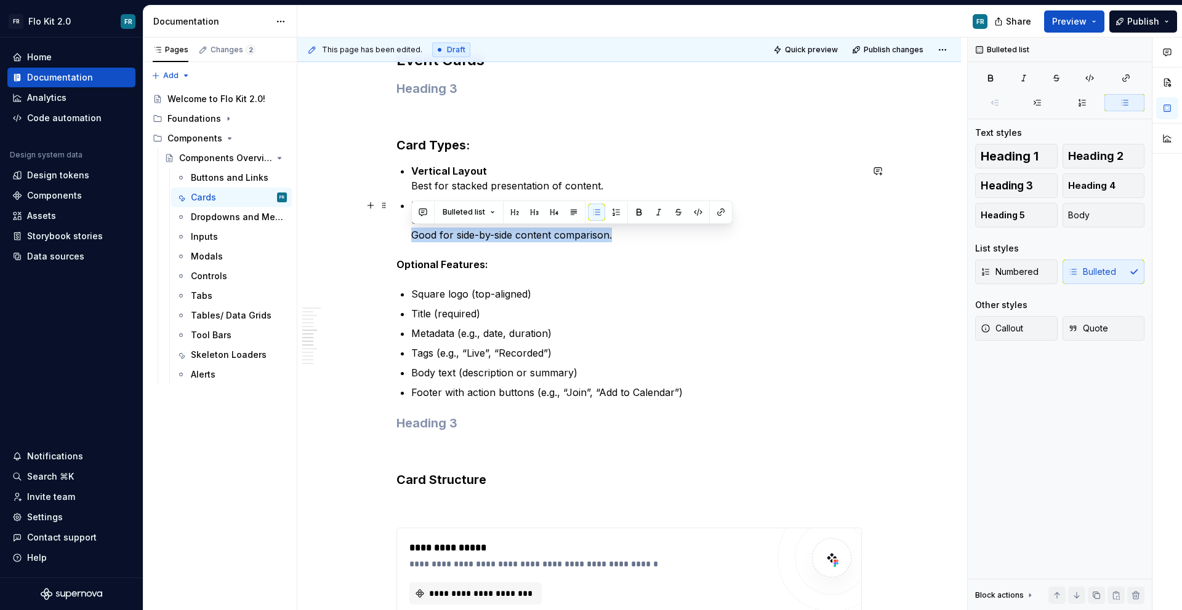
drag, startPoint x: 625, startPoint y: 242, endPoint x: 406, endPoint y: 236, distance: 218.5
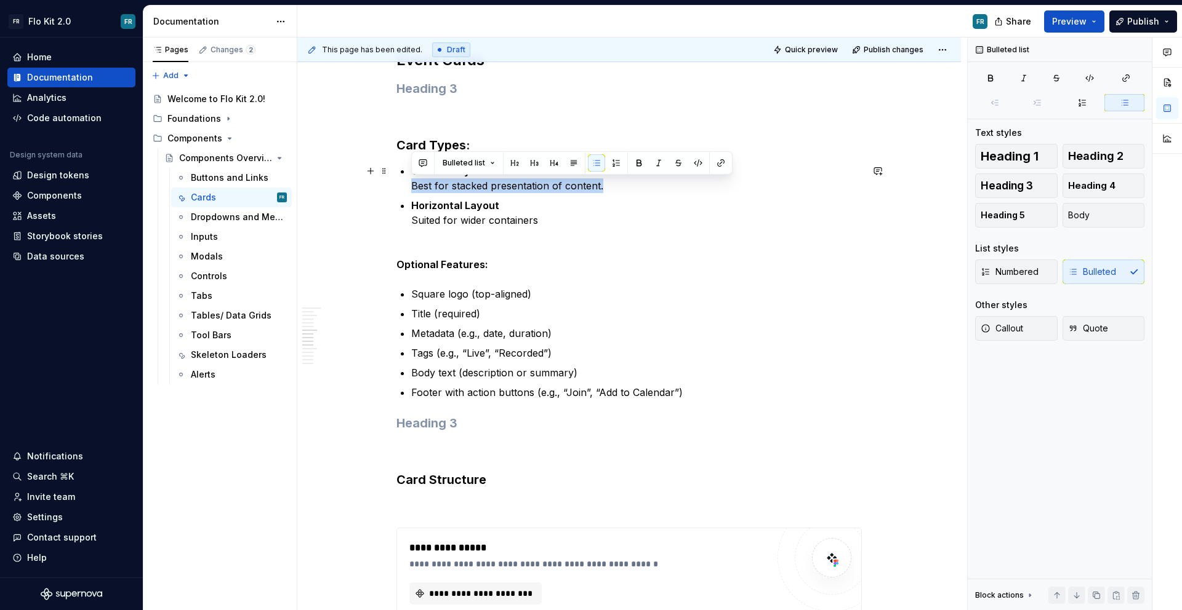
drag, startPoint x: 624, startPoint y: 184, endPoint x: 405, endPoint y: 185, distance: 219.1
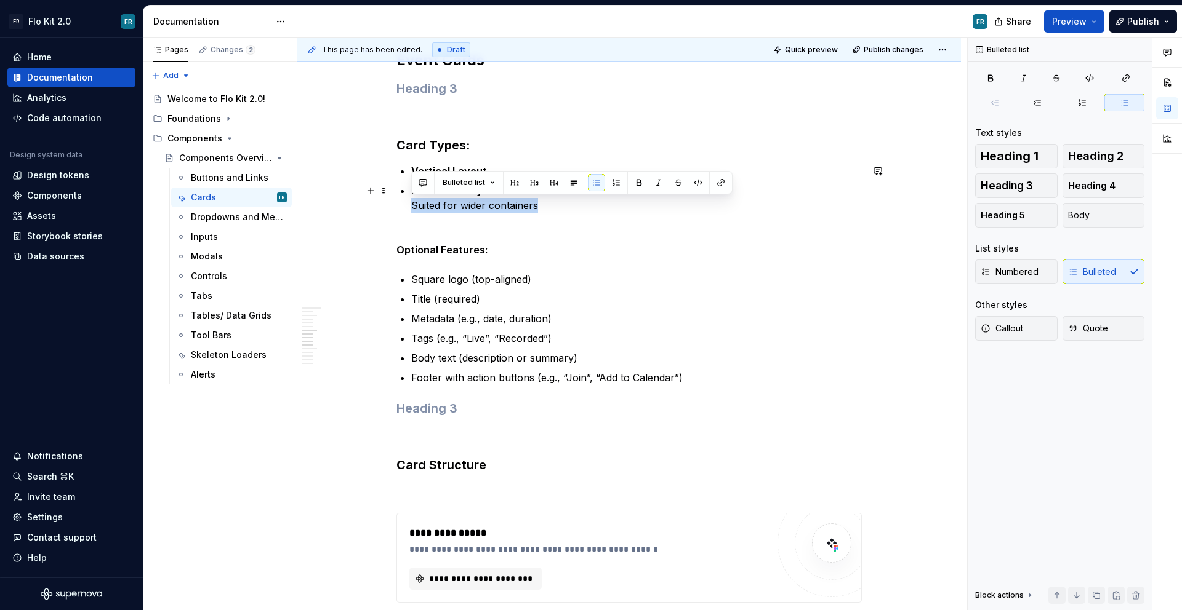
drag, startPoint x: 558, startPoint y: 204, endPoint x: 406, endPoint y: 206, distance: 151.4
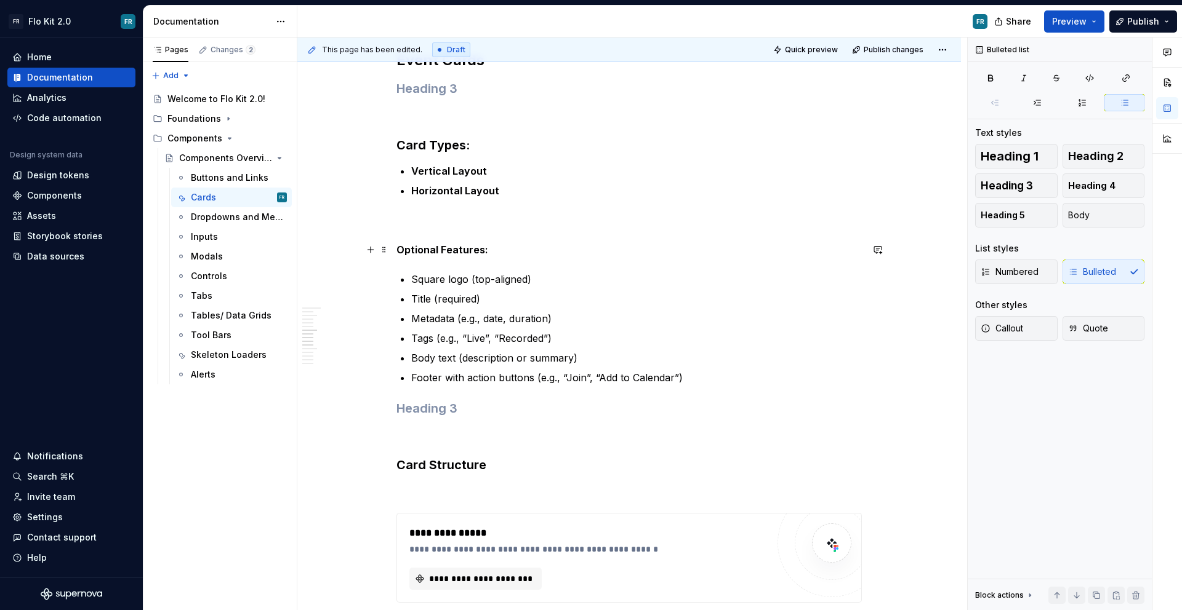
click at [409, 252] on strong "Optional Features:" at bounding box center [442, 250] width 92 height 12
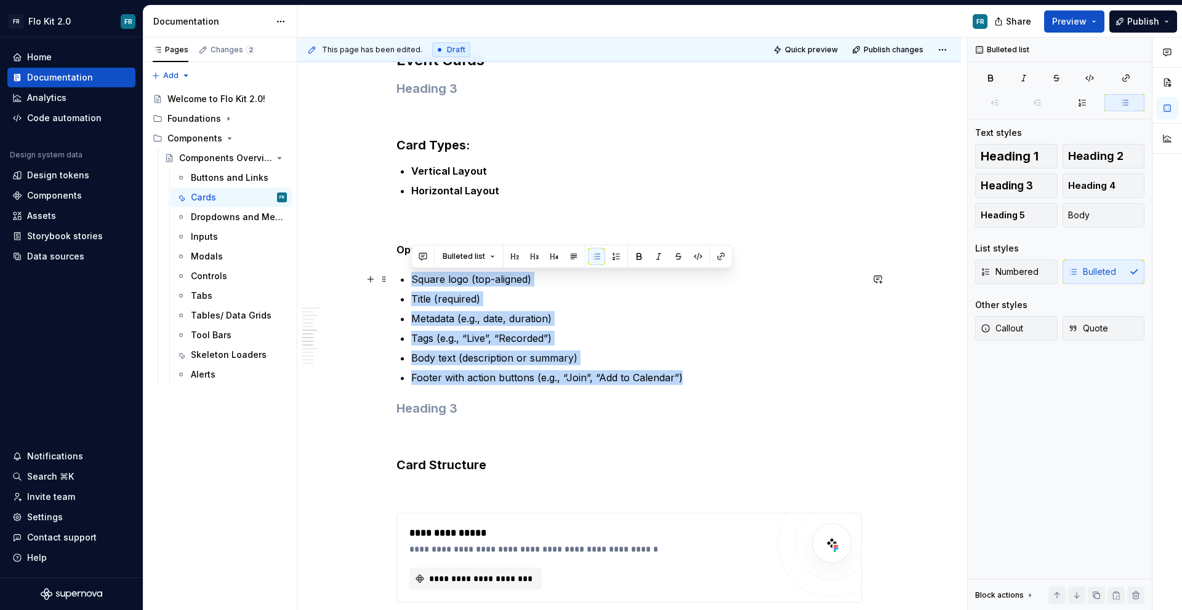
drag, startPoint x: 696, startPoint y: 382, endPoint x: 407, endPoint y: 278, distance: 306.8
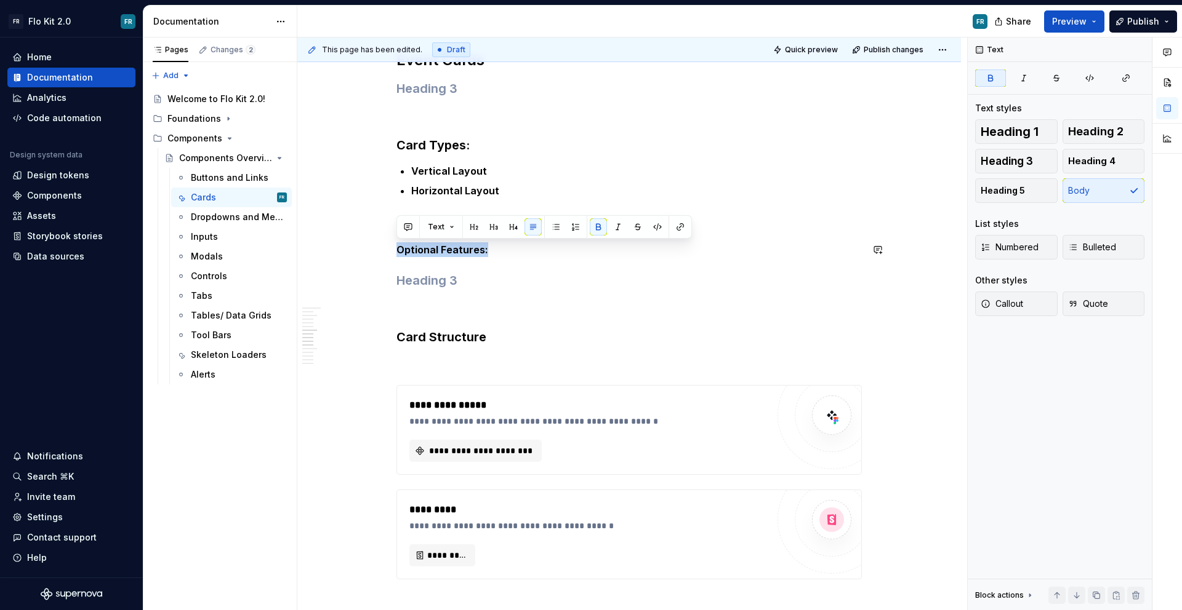
drag, startPoint x: 494, startPoint y: 253, endPoint x: 371, endPoint y: 240, distance: 123.1
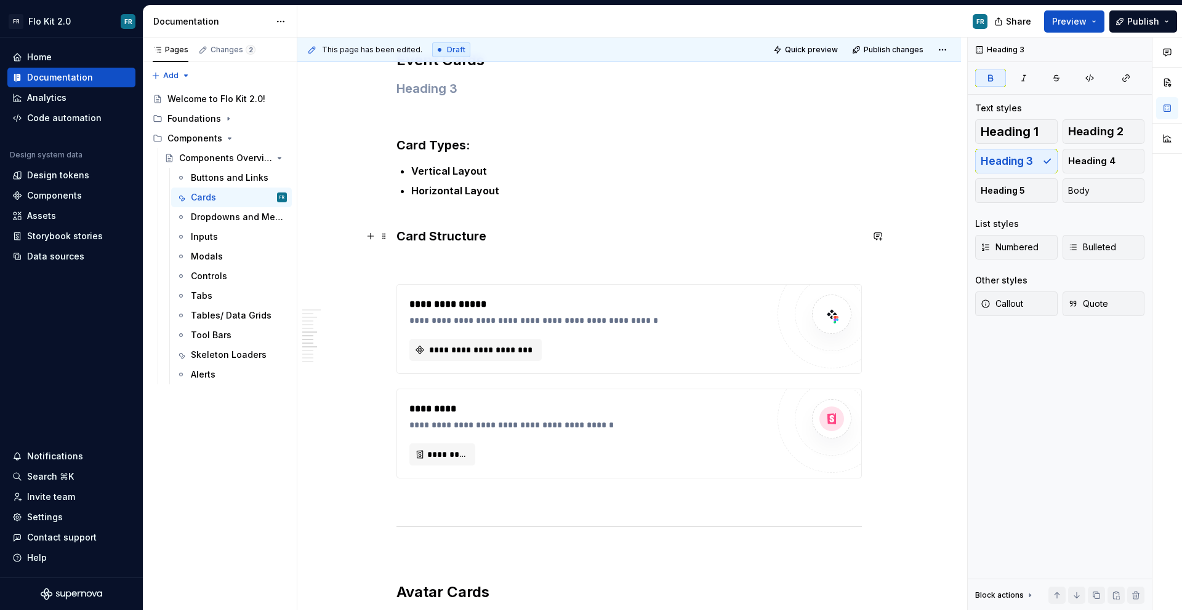
click at [526, 231] on h3 "Card Structure" at bounding box center [628, 236] width 465 height 17
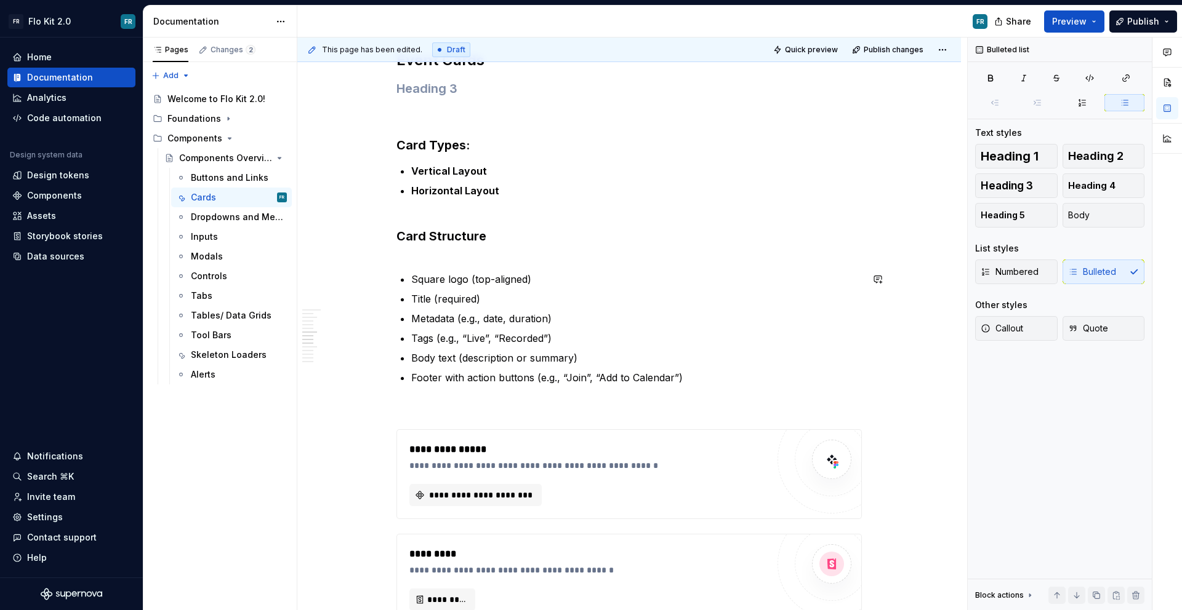
click at [420, 260] on h3 "Card Structure" at bounding box center [628, 245] width 465 height 34
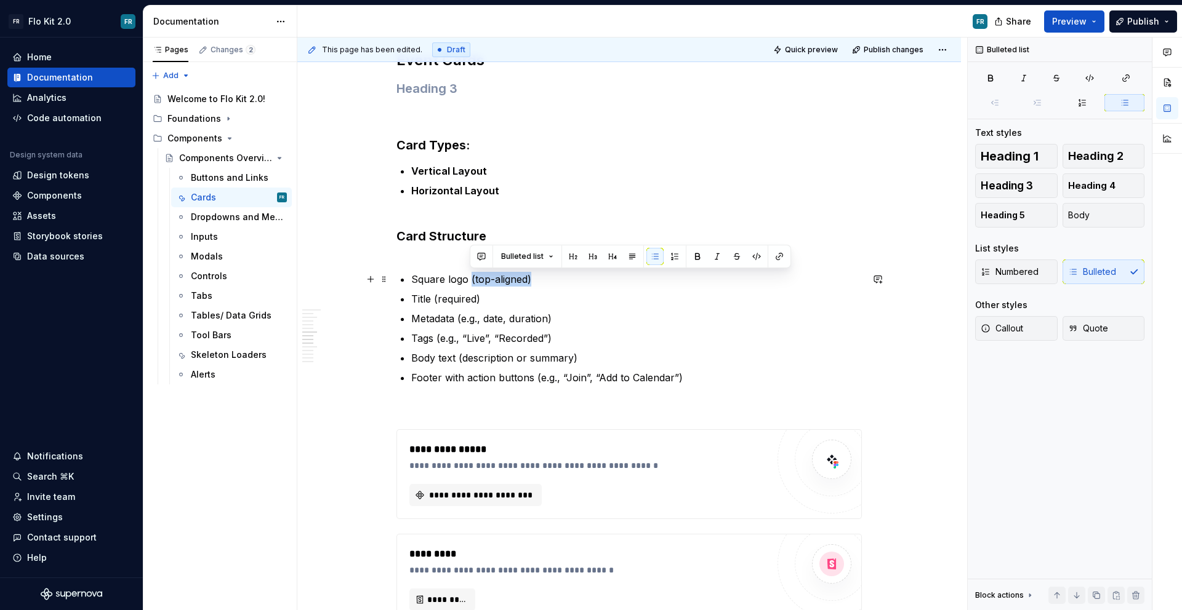
drag, startPoint x: 546, startPoint y: 277, endPoint x: 470, endPoint y: 278, distance: 75.7
click at [470, 278] on p "Square logo (top-aligned)" at bounding box center [636, 279] width 450 height 15
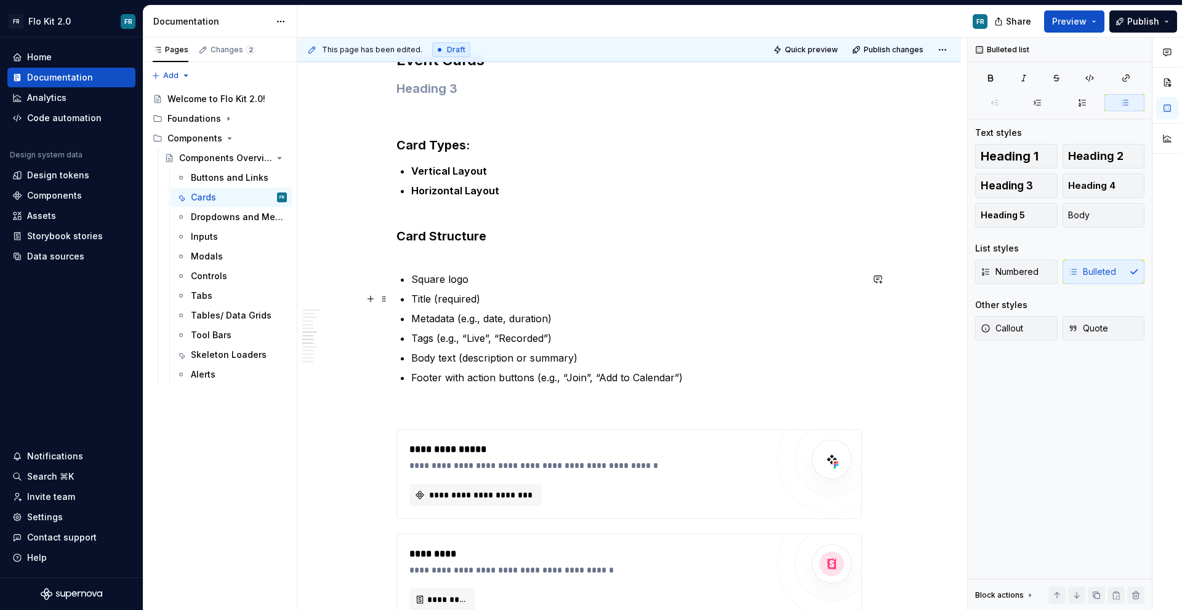
click at [494, 294] on p "Title (required)" at bounding box center [636, 299] width 450 height 15
drag, startPoint x: 490, startPoint y: 299, endPoint x: 435, endPoint y: 300, distance: 54.8
click at [435, 300] on p "Title (required)" at bounding box center [636, 299] width 450 height 15
drag, startPoint x: 562, startPoint y: 320, endPoint x: 457, endPoint y: 321, distance: 104.6
click at [457, 321] on p "Metadata (e.g., date, duration)" at bounding box center [636, 318] width 450 height 15
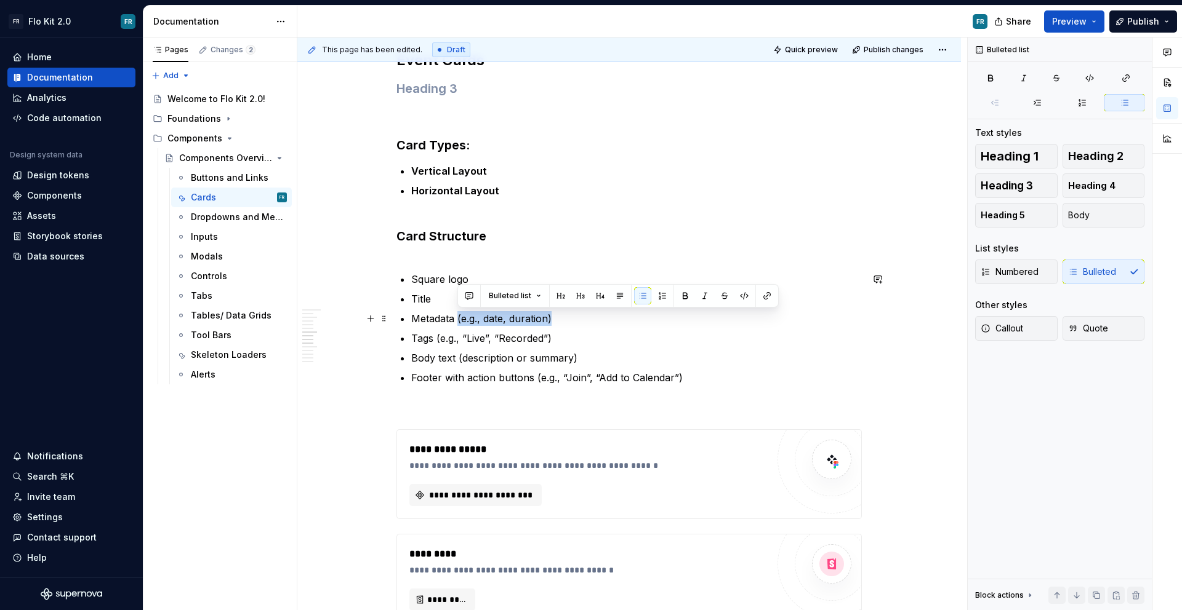
click at [535, 320] on p "Metadata (e.g., date, duration)" at bounding box center [636, 318] width 450 height 15
click at [545, 320] on p "Metadata (e.g., date, duration)" at bounding box center [636, 318] width 450 height 15
click at [479, 339] on p "Tags (e.g., “Live”, “Recorded”)" at bounding box center [636, 338] width 450 height 15
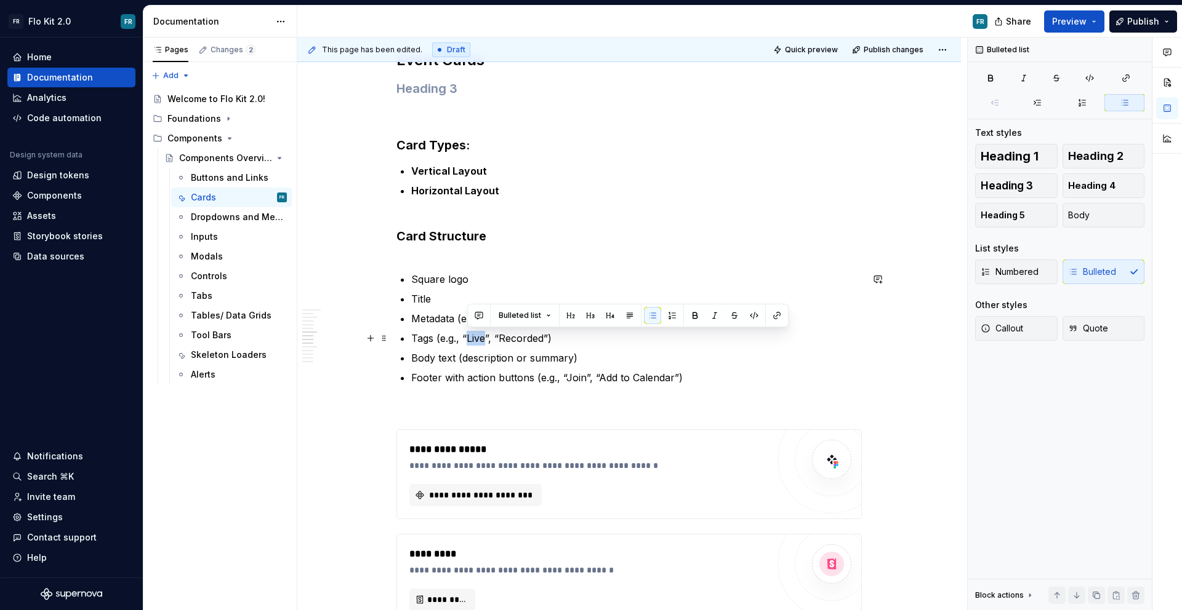
click at [479, 338] on p "Tags (e.g., “Live”, “Recorded”)" at bounding box center [636, 338] width 450 height 15
click at [478, 340] on p "Tags (e.g., “Live”, “Recorded”)" at bounding box center [636, 338] width 450 height 15
click at [545, 335] on p "Tags (e.g., “Virtual Chat”, “Recorded”)" at bounding box center [636, 338] width 450 height 15
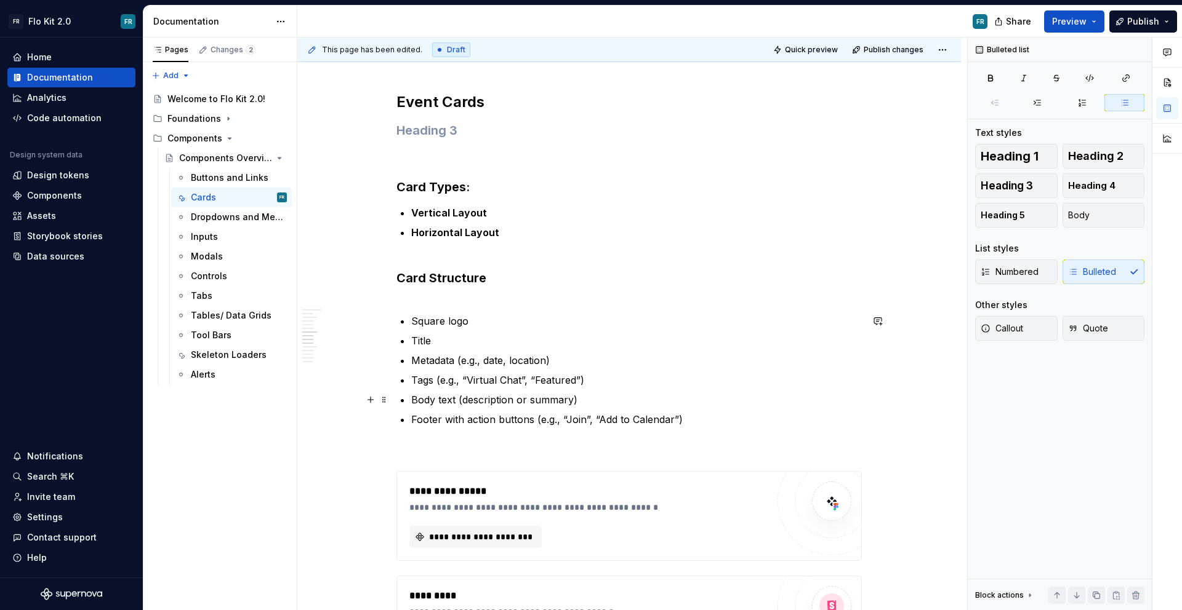
scroll to position [2130, 0]
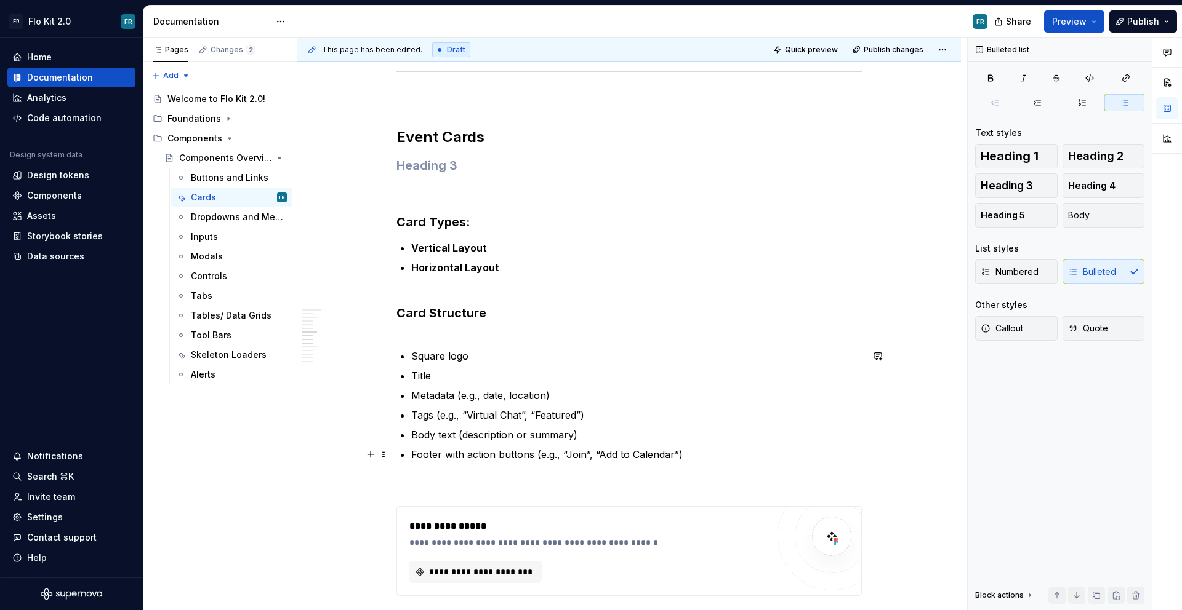
click at [569, 452] on p "Footer with action buttons (e.g., “Join”, “Add to Calendar”)" at bounding box center [636, 454] width 450 height 15
click at [607, 458] on p "Footer with action buttons (e.g., “Join”, “Add to Calendar”)" at bounding box center [636, 454] width 450 height 15
click at [626, 454] on p "Footer with action buttons (e.g., “Join”, “Add to Calendar”)" at bounding box center [636, 454] width 450 height 15
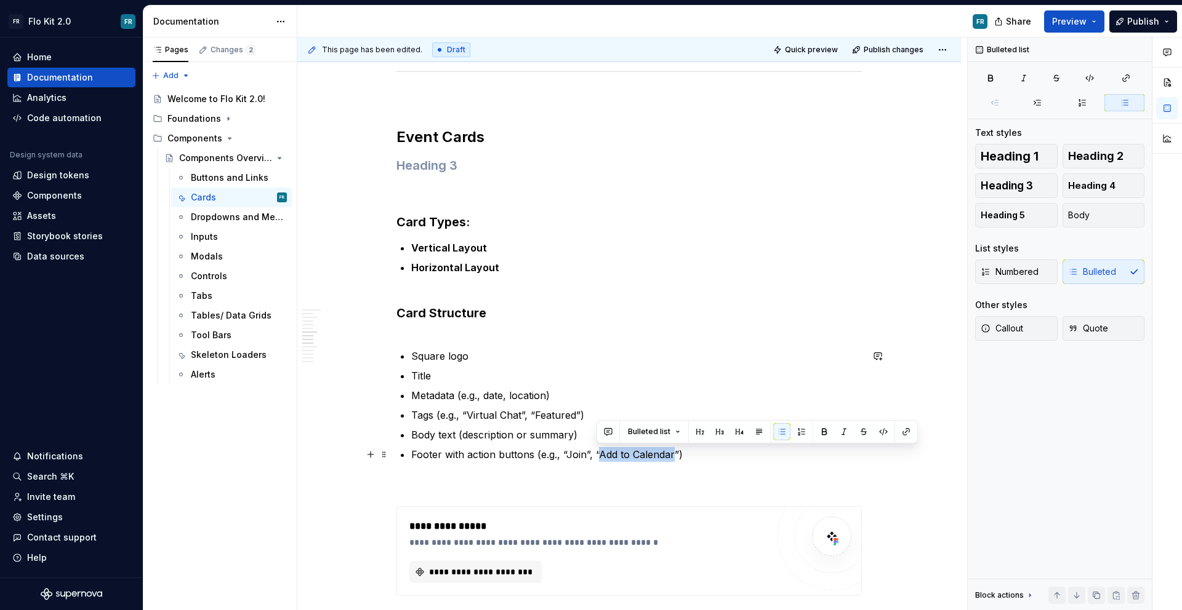
drag, startPoint x: 670, startPoint y: 457, endPoint x: 598, endPoint y: 455, distance: 72.6
click at [598, 455] on p "Footer with action buttons (e.g., “Join”, “Add to Calendar”)" at bounding box center [636, 454] width 450 height 15
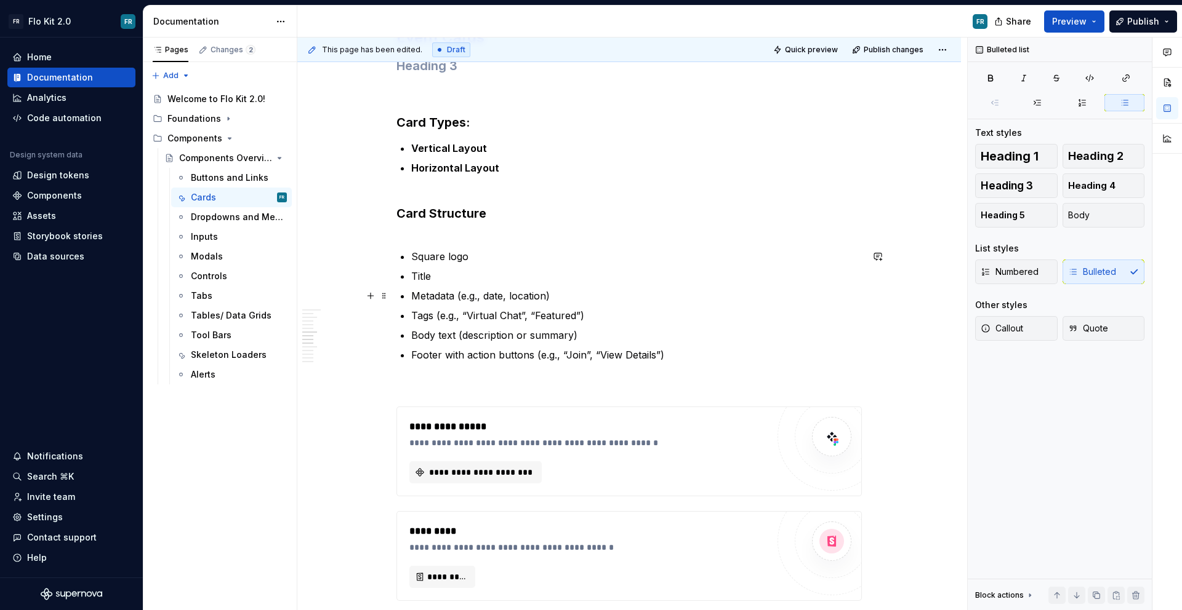
scroll to position [2243, 0]
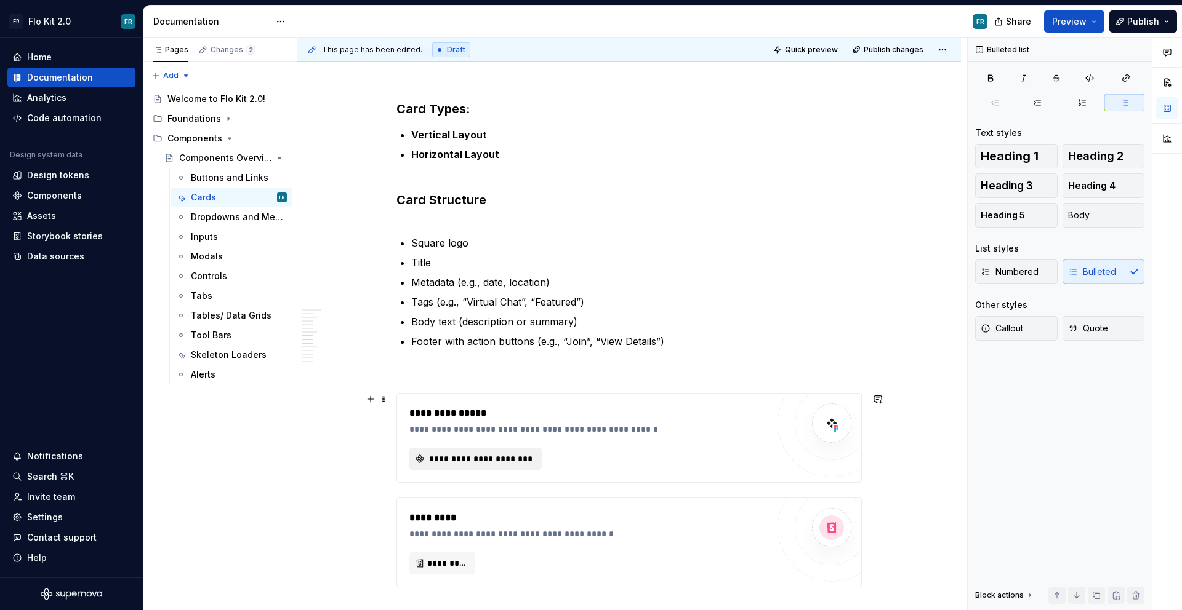
click at [532, 460] on span "**********" at bounding box center [480, 459] width 106 height 12
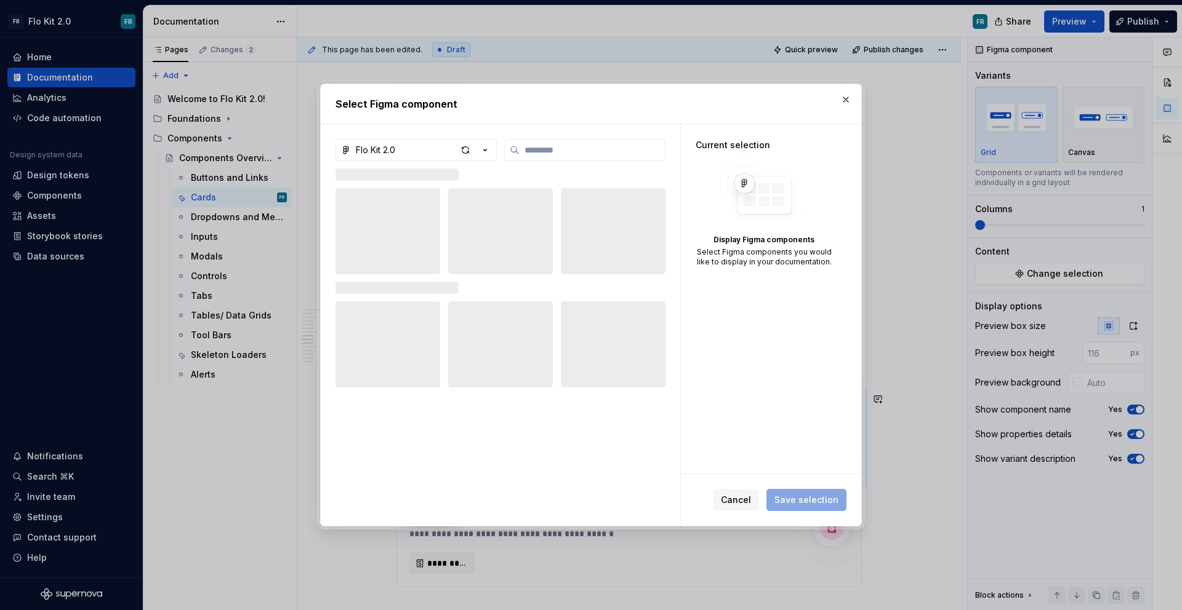
type textarea "*"
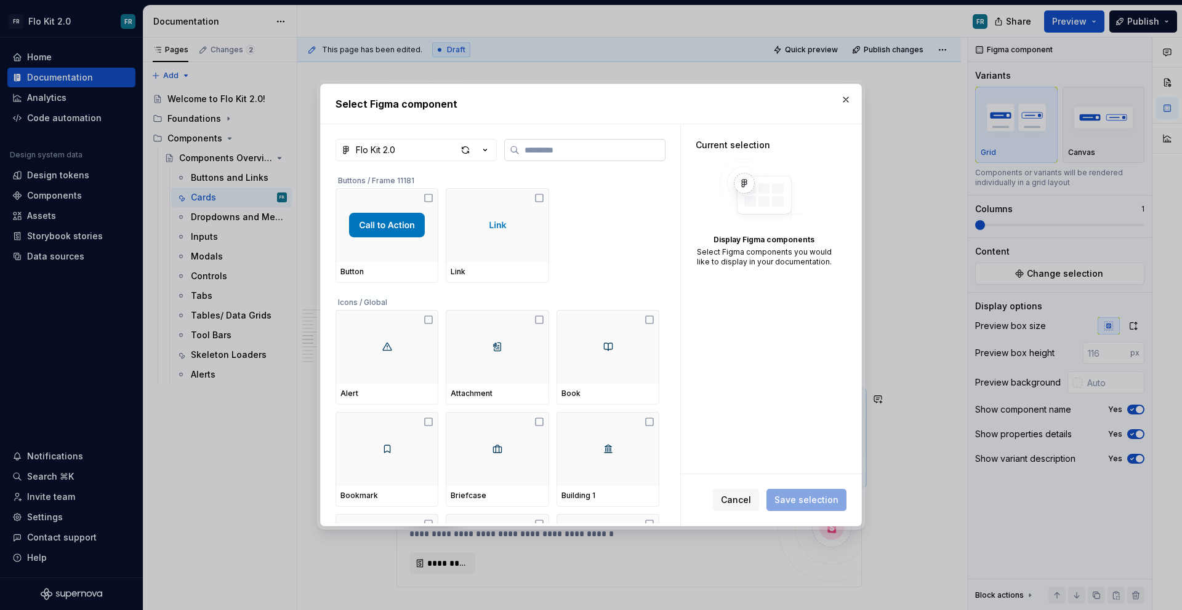
type input "*"
click at [844, 100] on button "button" at bounding box center [845, 99] width 17 height 17
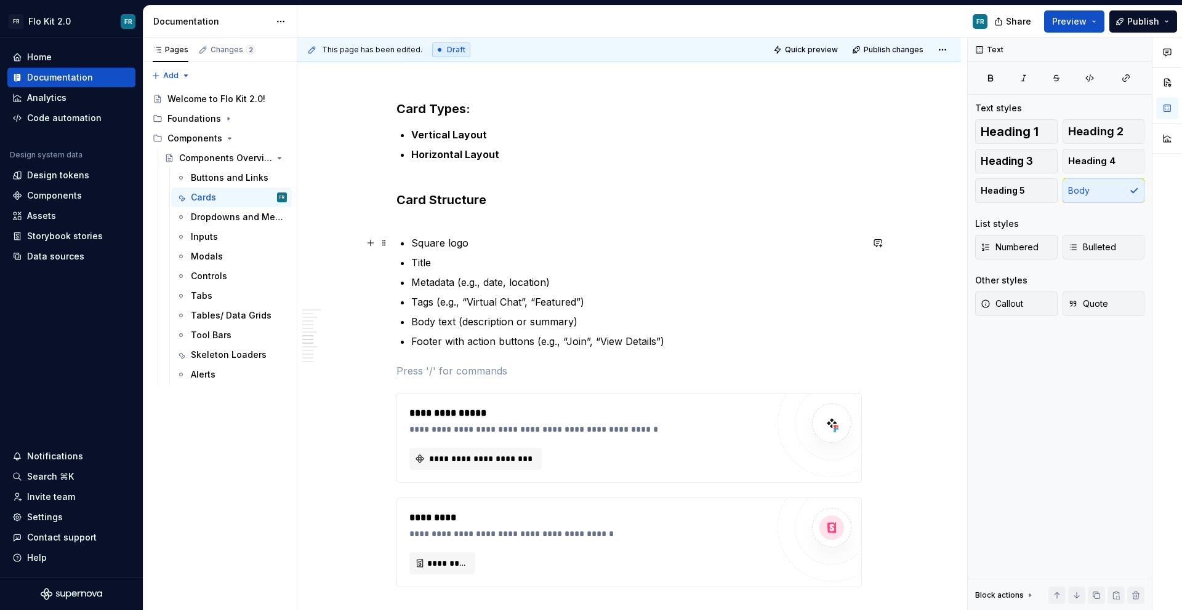
click at [415, 244] on p "Square logo" at bounding box center [636, 243] width 450 height 15
click at [413, 243] on p "Square logo" at bounding box center [636, 243] width 450 height 15
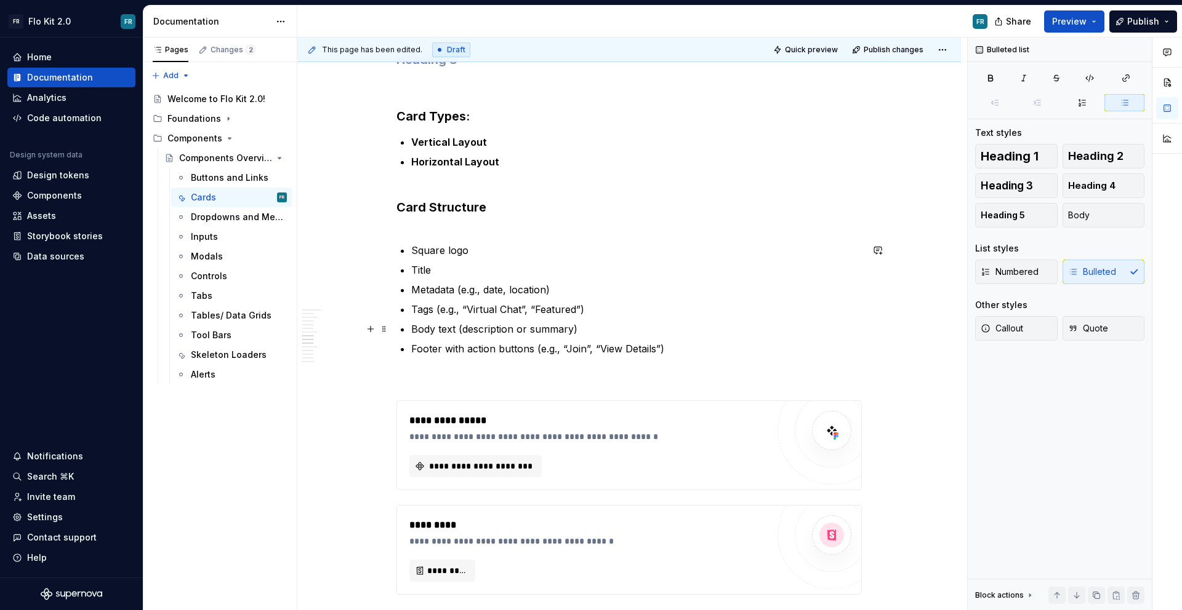
scroll to position [2156, 0]
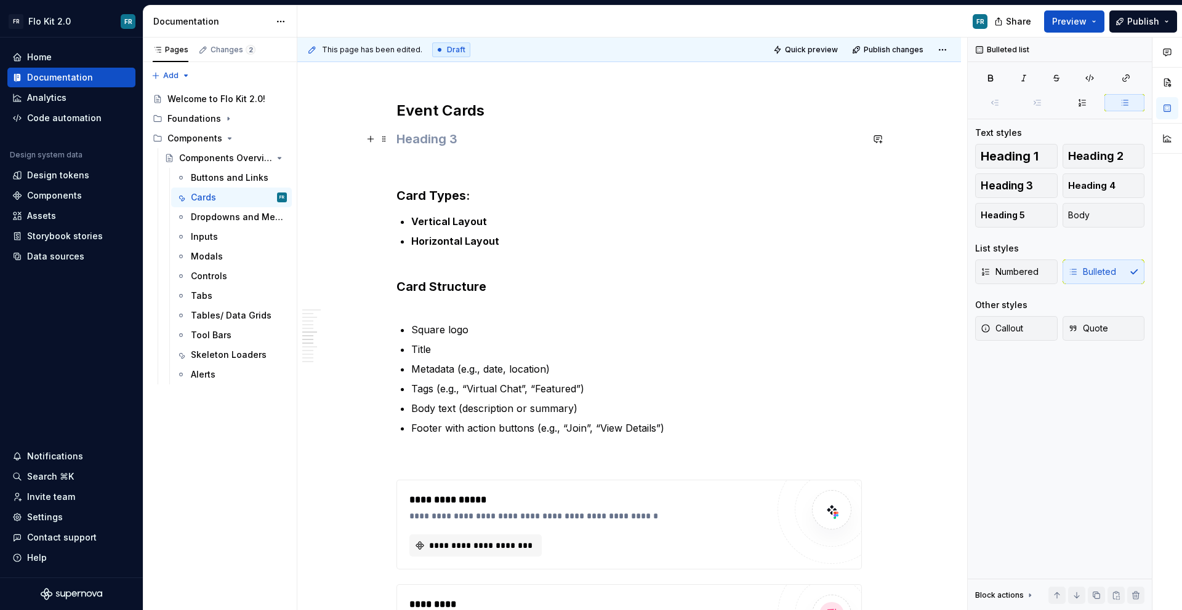
click at [425, 140] on h3 at bounding box center [628, 138] width 465 height 17
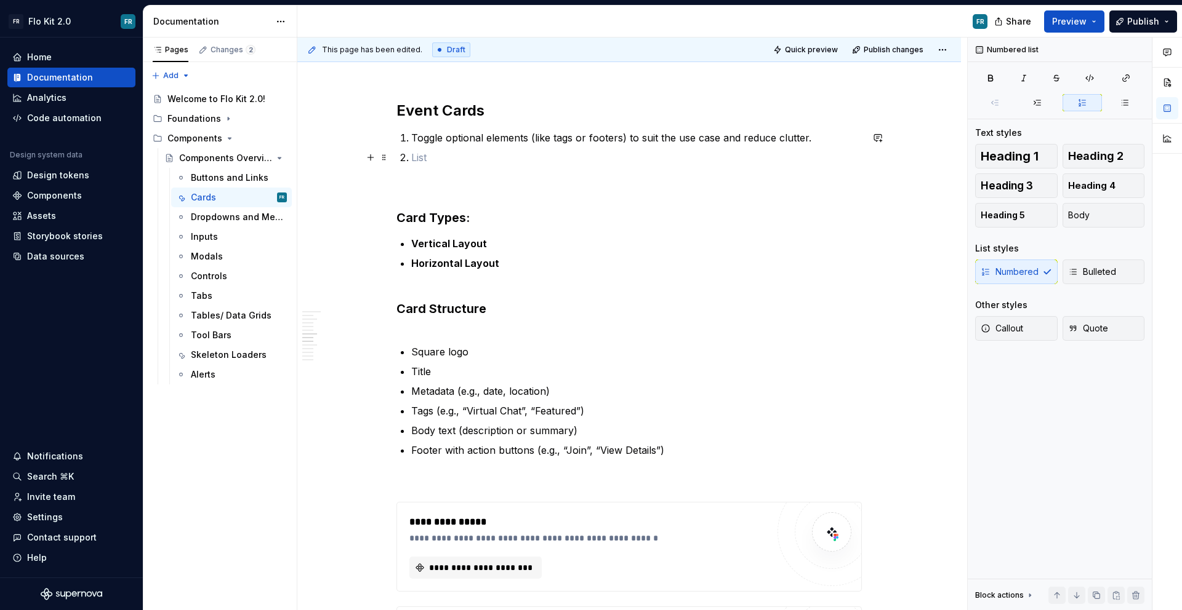
click at [411, 159] on li at bounding box center [636, 157] width 450 height 15
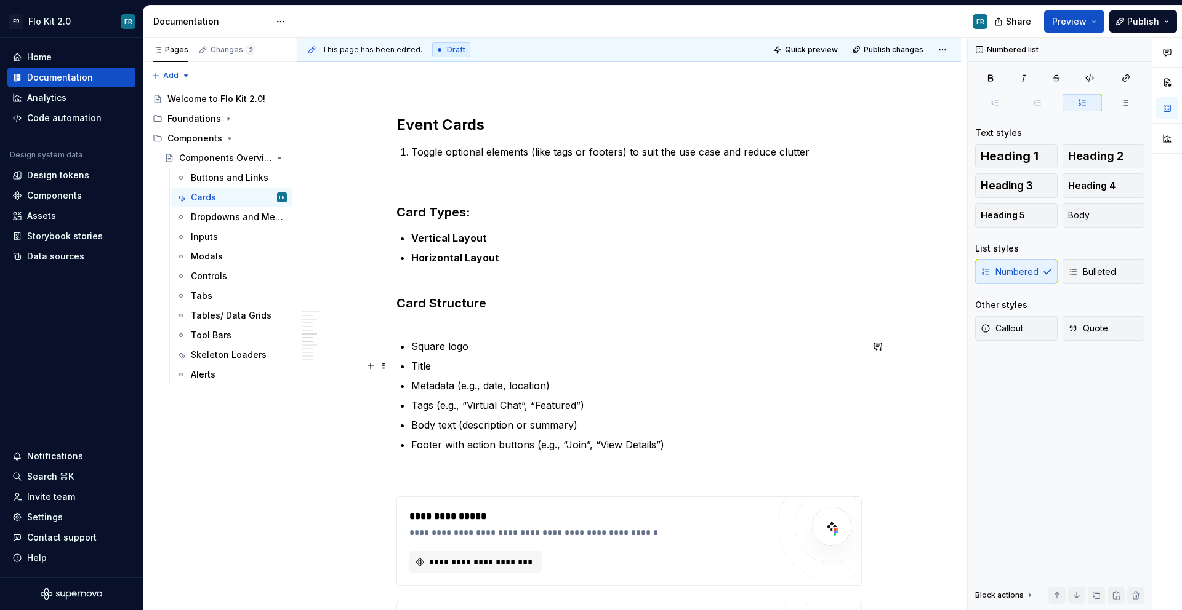
scroll to position [2122, 0]
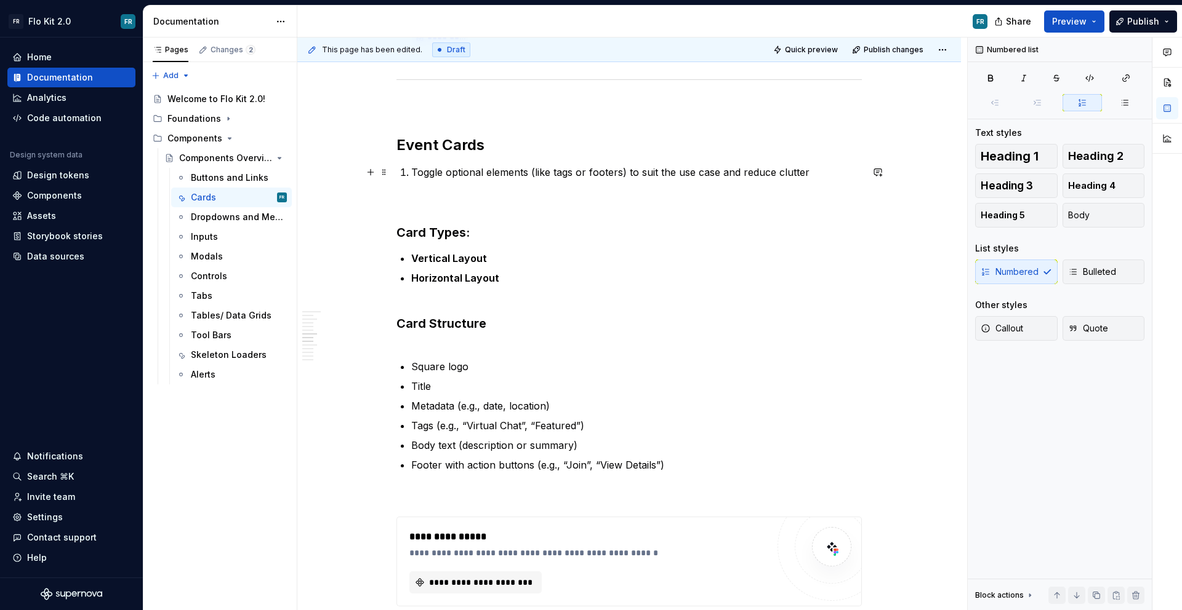
click at [411, 167] on li "Toggle optional elements (like tags or footers) to suit the use case and reduce…" at bounding box center [636, 172] width 450 height 15
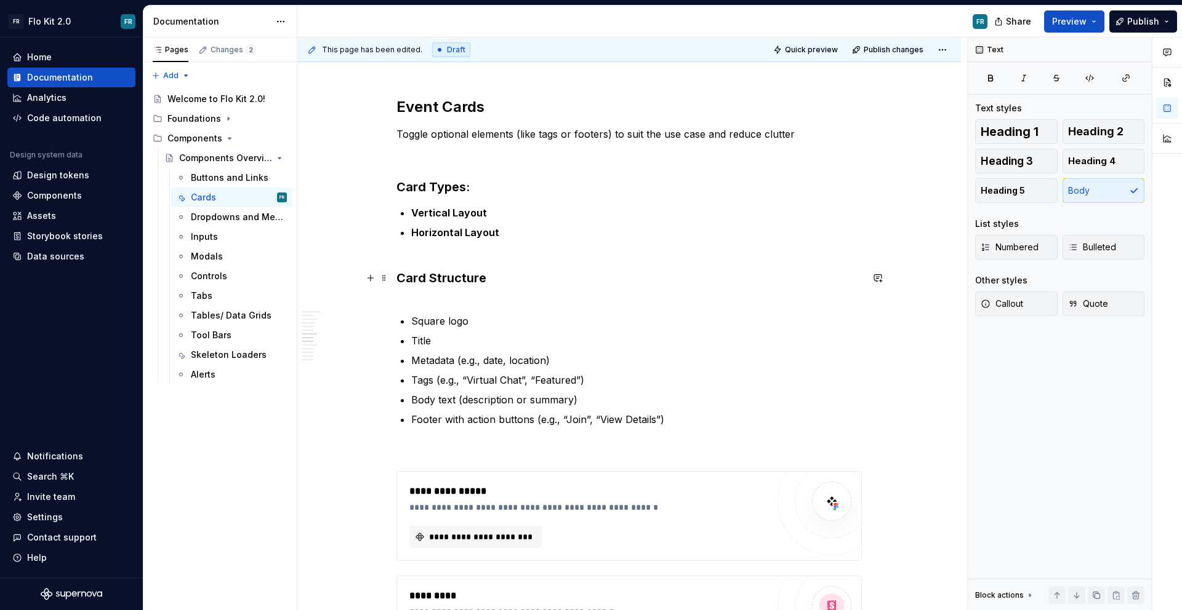
scroll to position [2162, 0]
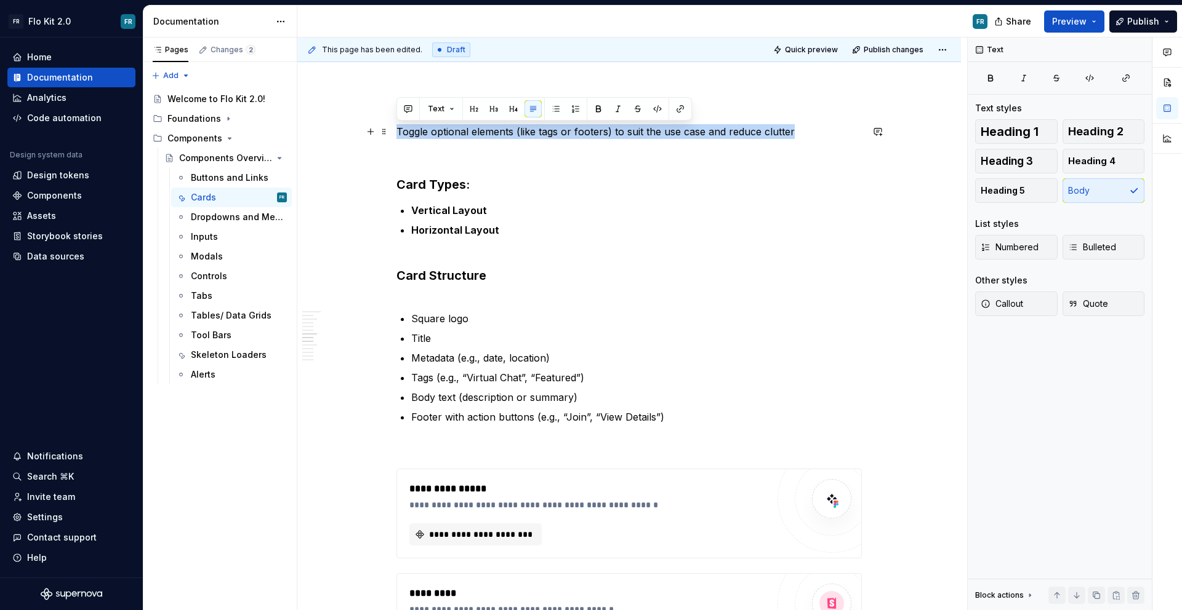
drag, startPoint x: 723, startPoint y: 133, endPoint x: 389, endPoint y: 137, distance: 334.2
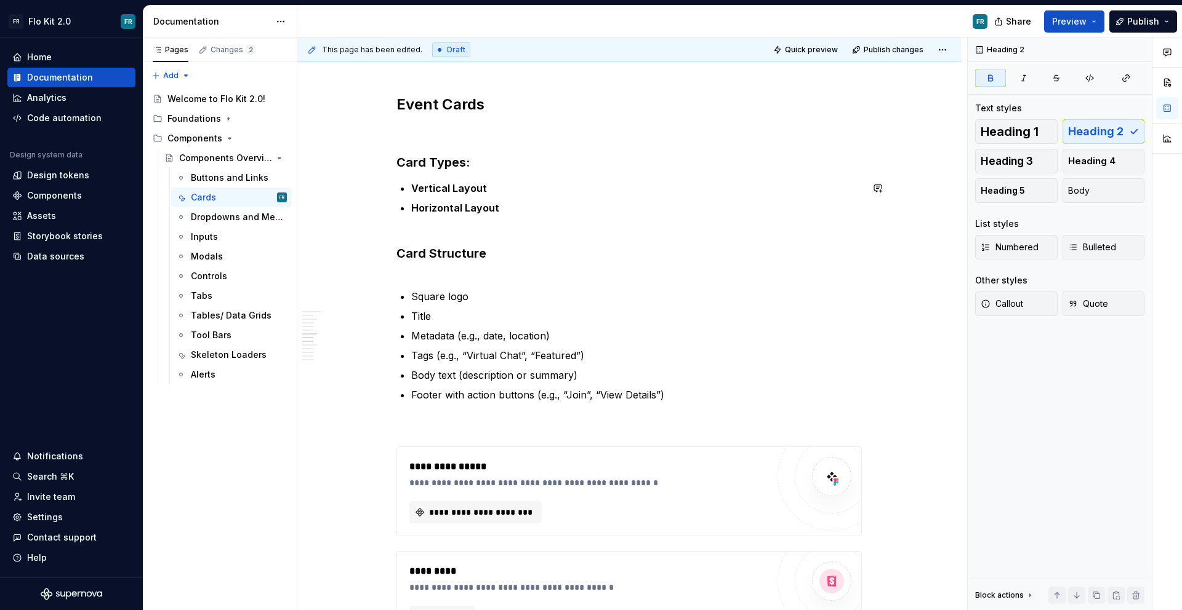
scroll to position [2158, 0]
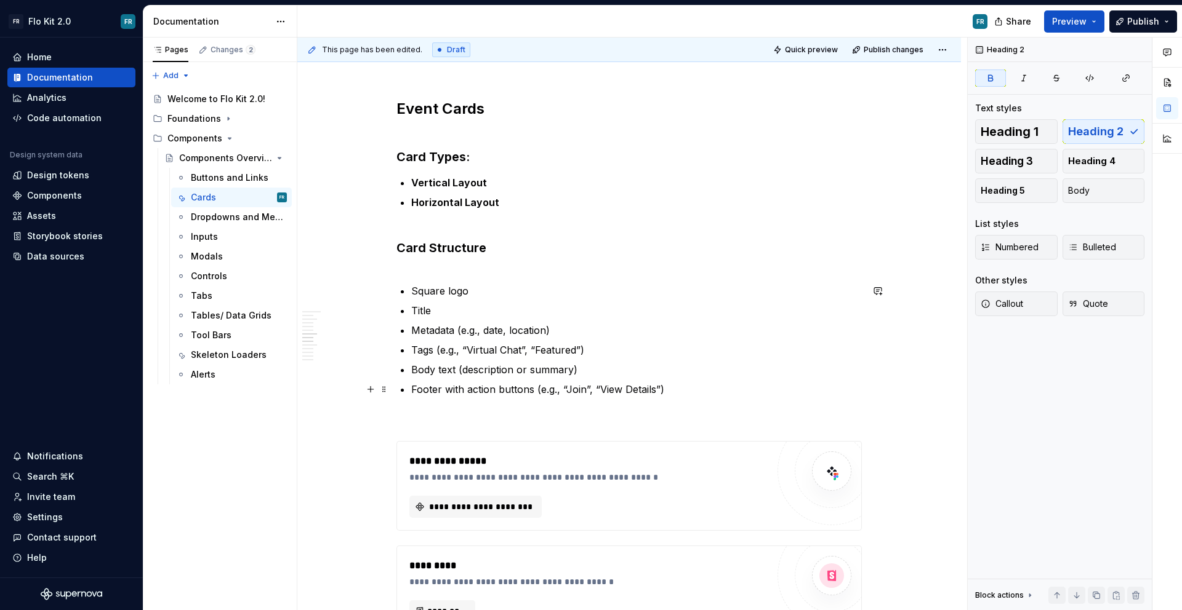
click at [698, 384] on p "Footer with action buttons (e.g., “Join”, “View Details”)" at bounding box center [636, 389] width 450 height 15
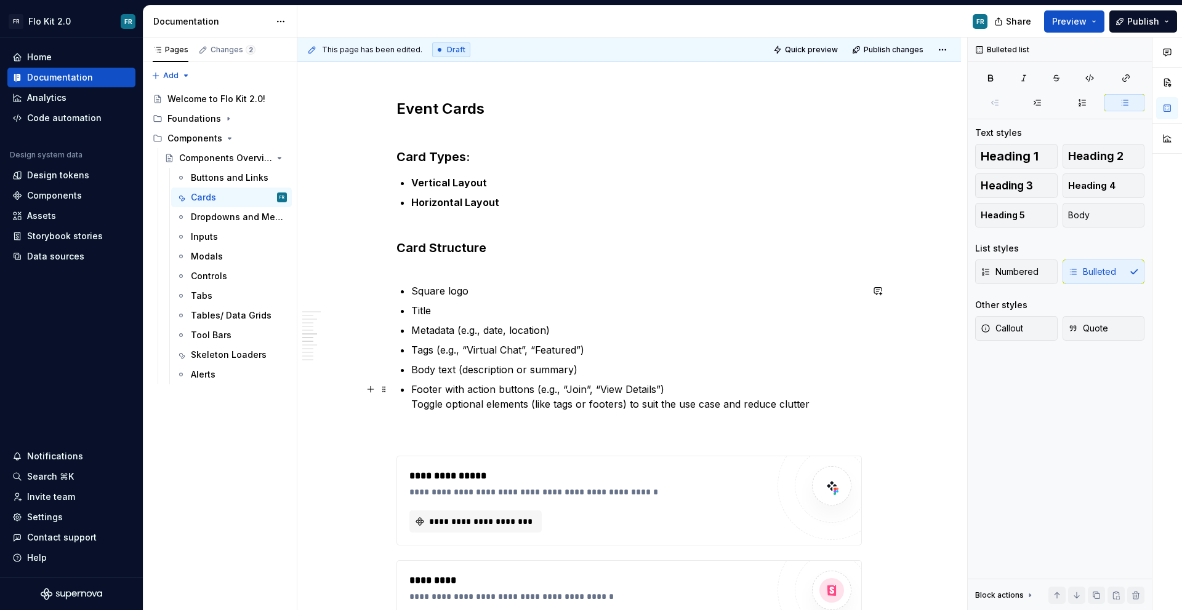
click at [668, 394] on p "Footer with action buttons (e.g., “Join”, “View Details”) Toggle optional eleme…" at bounding box center [636, 397] width 450 height 30
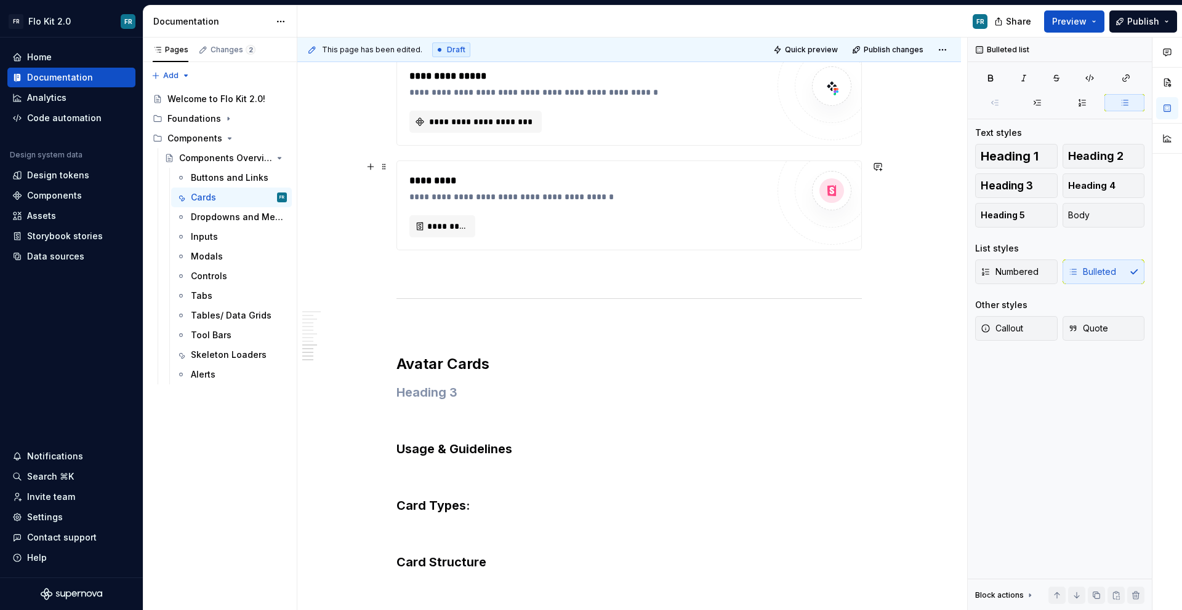
scroll to position [2778, 0]
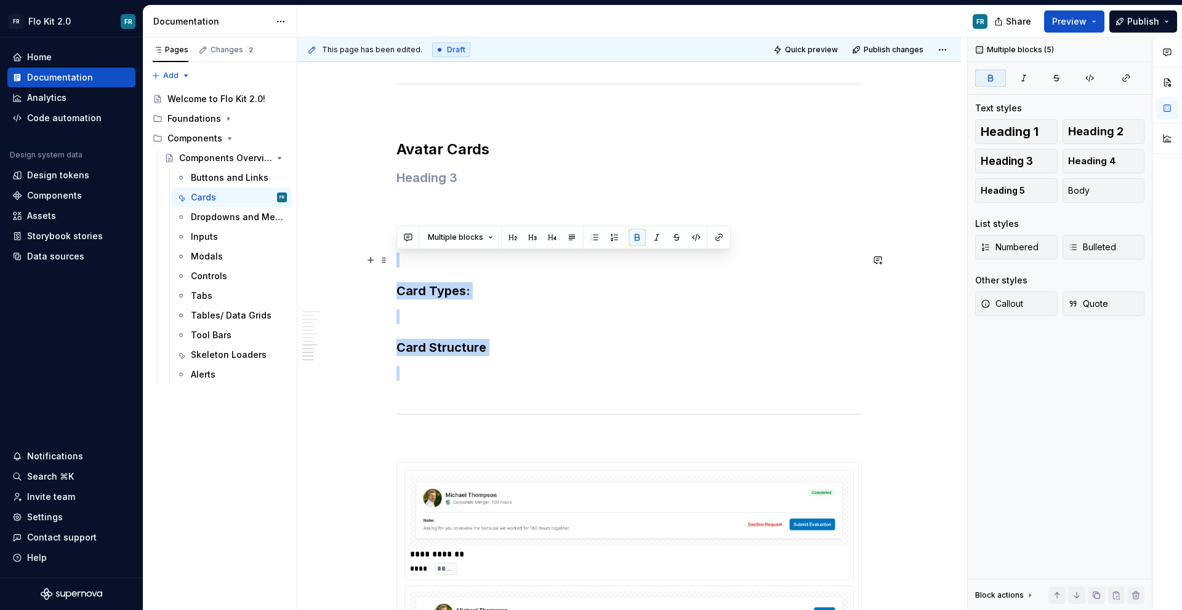
drag, startPoint x: 562, startPoint y: 370, endPoint x: 430, endPoint y: 259, distance: 172.1
click at [452, 286] on strong "Card Types:" at bounding box center [432, 291] width 73 height 15
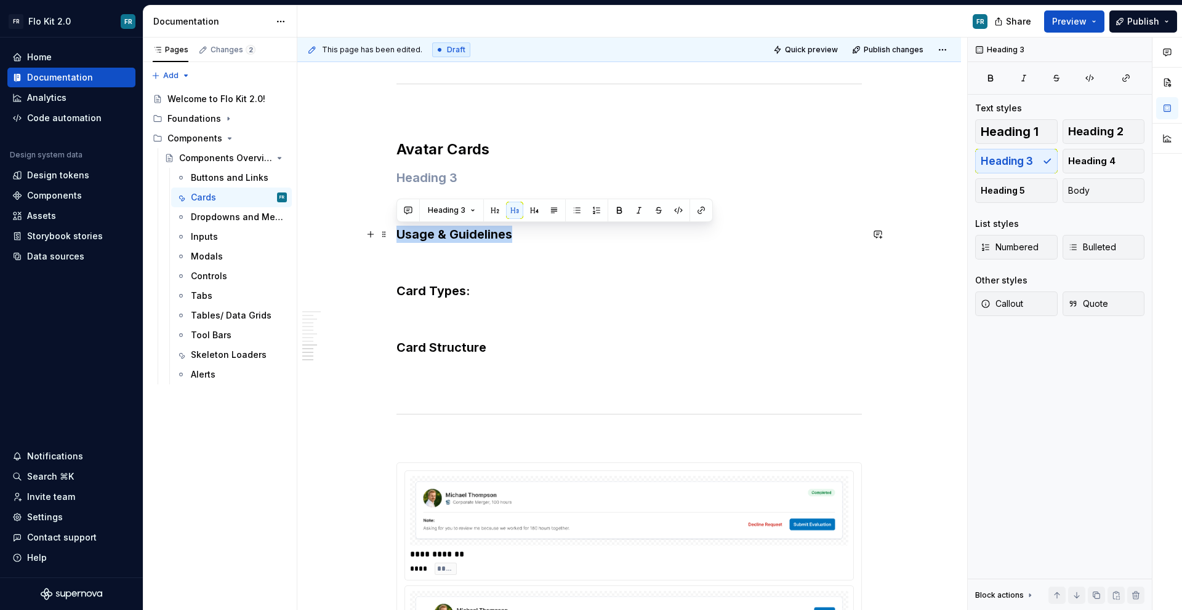
drag, startPoint x: 534, startPoint y: 233, endPoint x: 395, endPoint y: 230, distance: 138.5
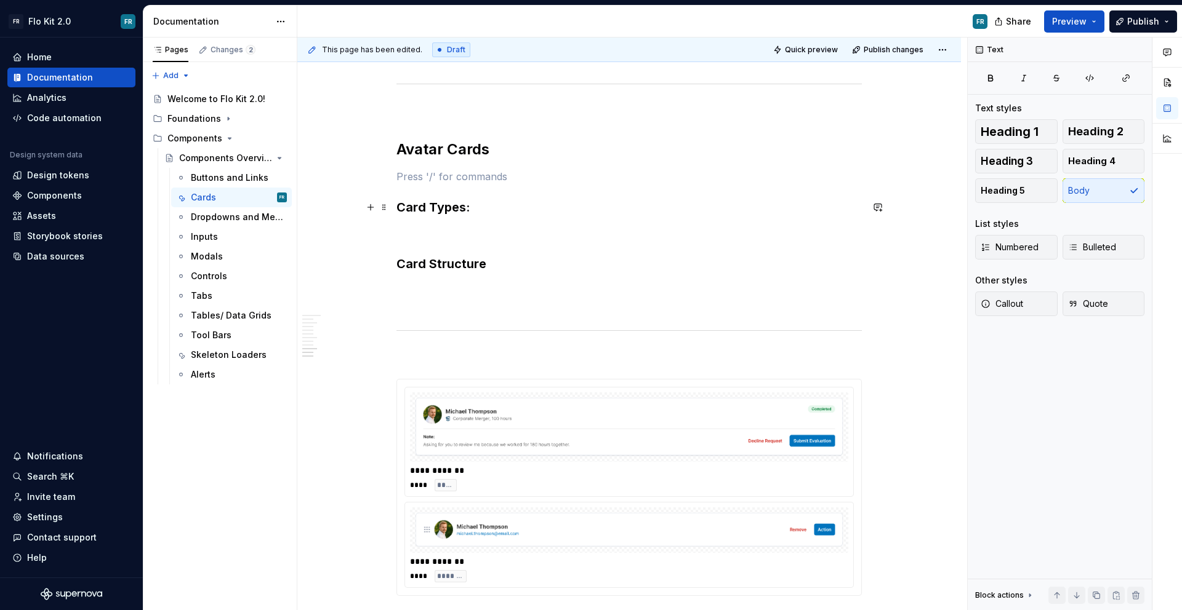
click at [482, 210] on h3 "Card Types:" at bounding box center [628, 207] width 465 height 17
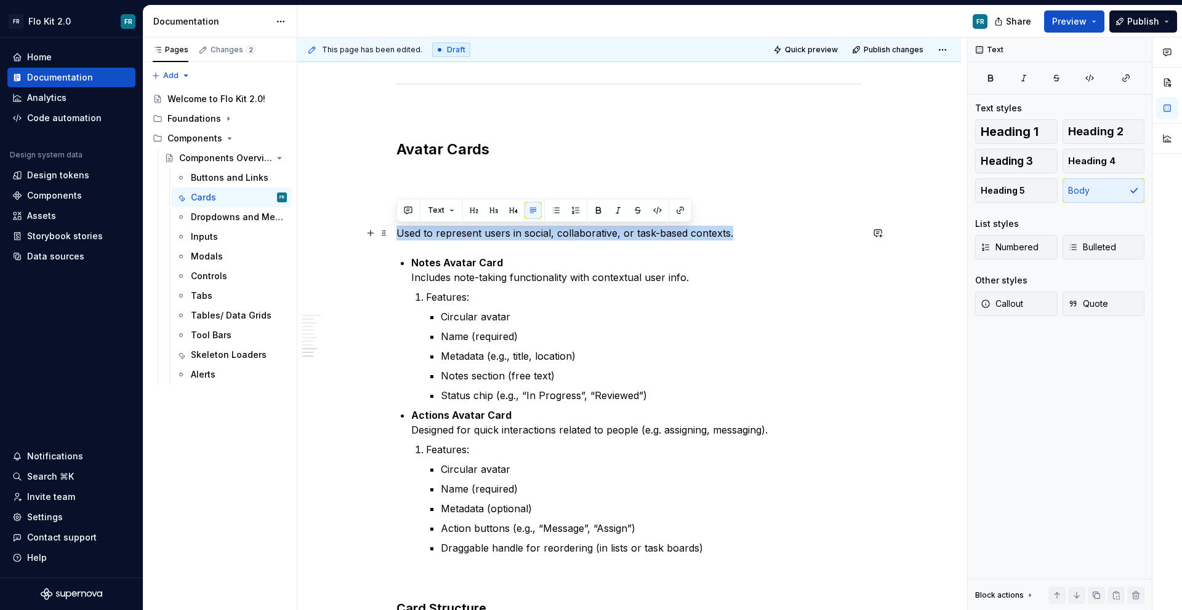
drag, startPoint x: 734, startPoint y: 233, endPoint x: 390, endPoint y: 233, distance: 344.0
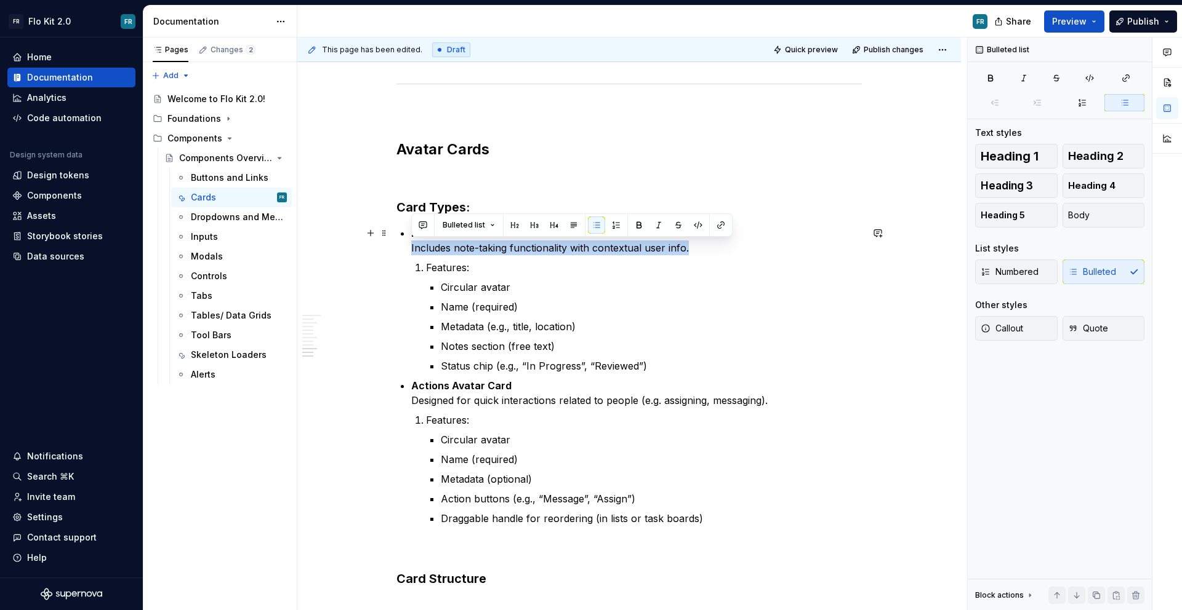
drag, startPoint x: 707, startPoint y: 250, endPoint x: 411, endPoint y: 249, distance: 296.0
click at [411, 249] on p "Notes Avatar Card Includes note-taking functionality with contextual user info." at bounding box center [636, 241] width 450 height 30
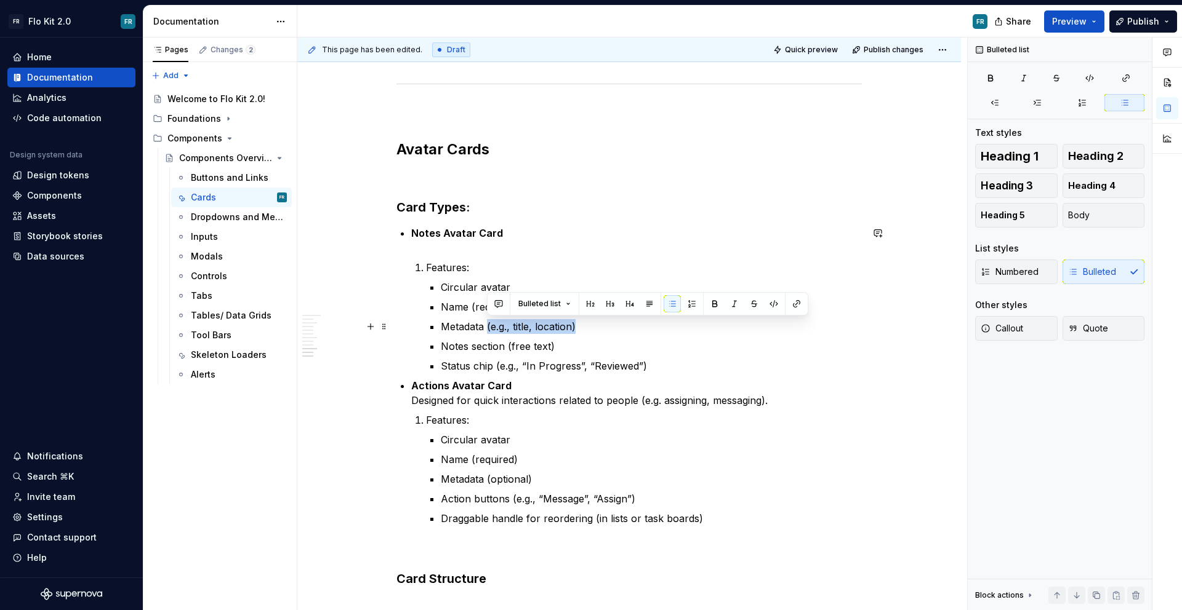
drag, startPoint x: 580, startPoint y: 327, endPoint x: 486, endPoint y: 322, distance: 94.9
click at [486, 322] on p "Metadata (e.g., title, location)" at bounding box center [651, 326] width 421 height 15
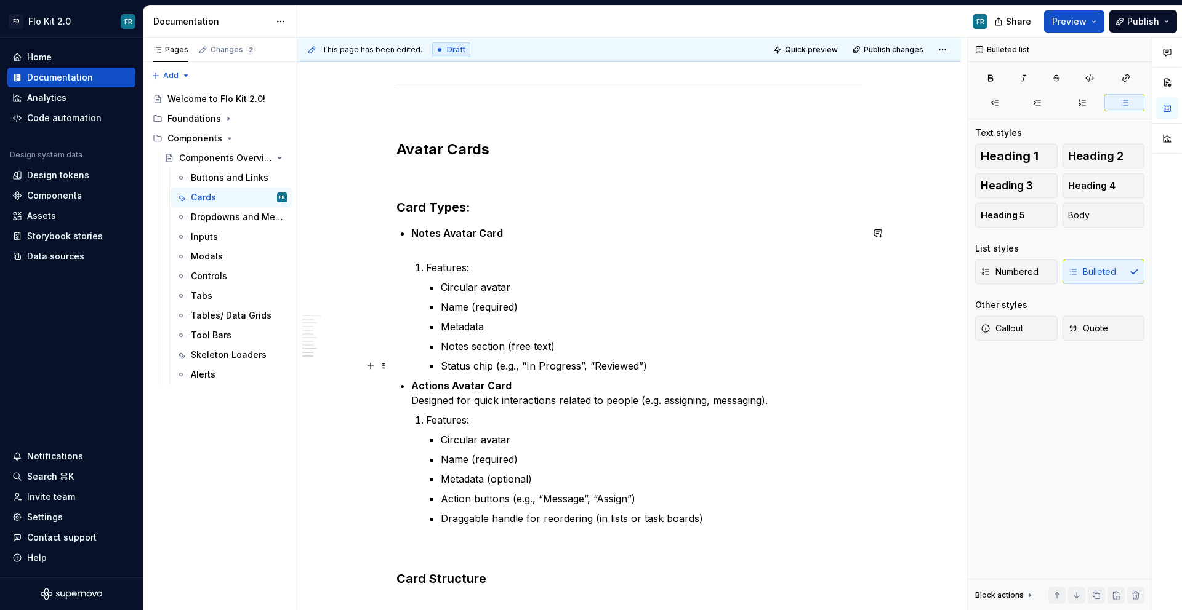
click at [669, 369] on p "Status chip (e.g., “In Progress”, “Reviewed”)" at bounding box center [651, 366] width 421 height 15
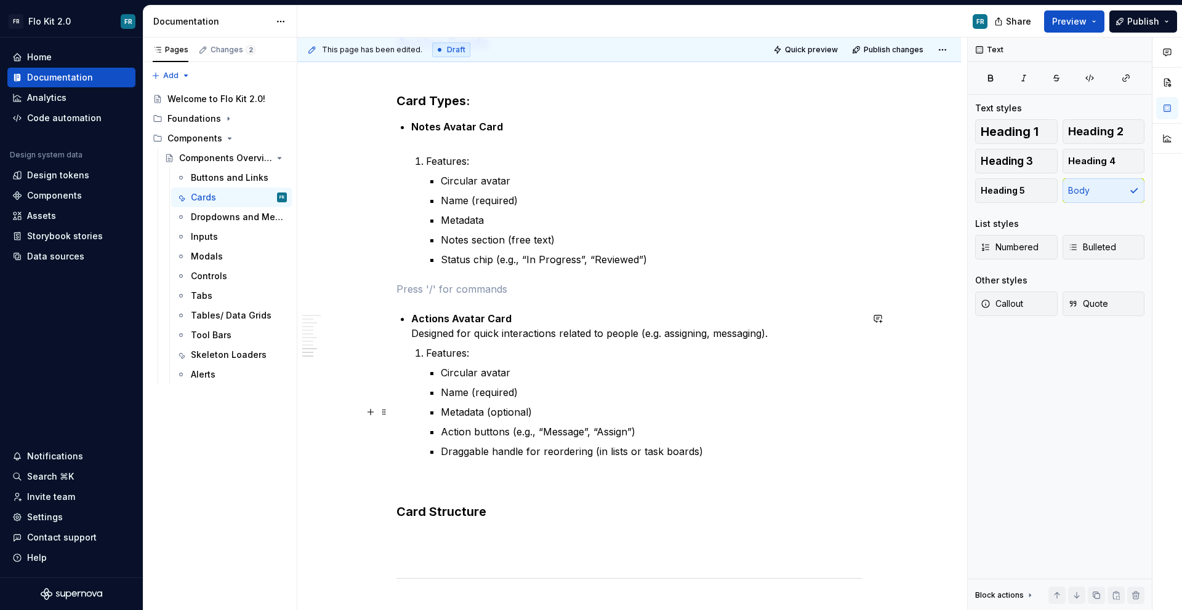
scroll to position [2885, 0]
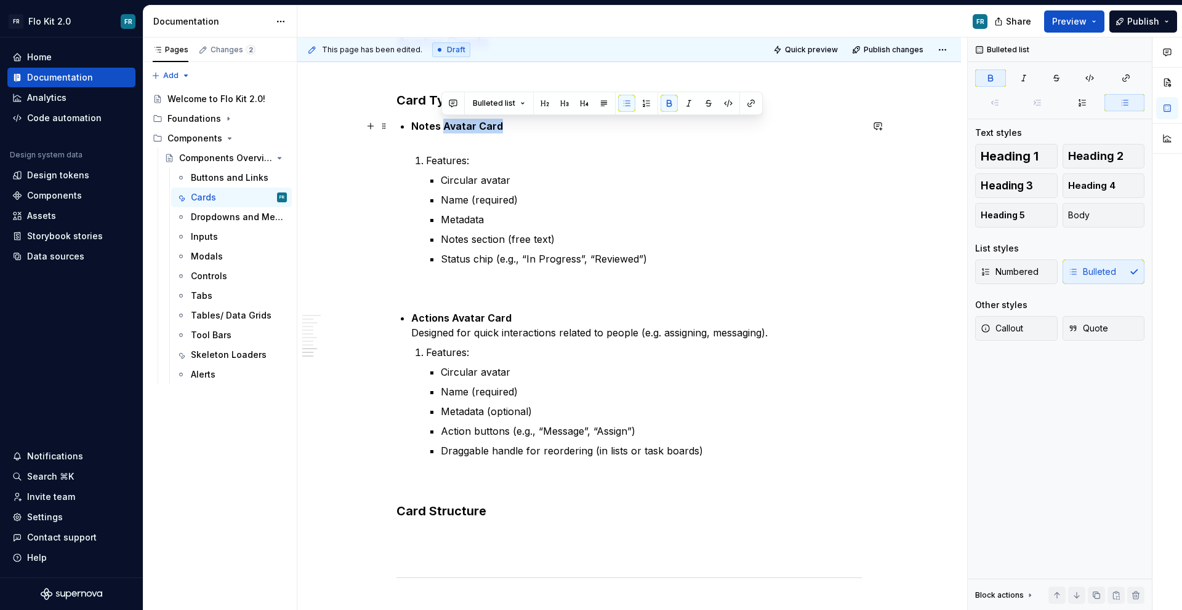
drag, startPoint x: 443, startPoint y: 127, endPoint x: 502, endPoint y: 126, distance: 58.5
click at [502, 126] on p "Notes Avatar Card" at bounding box center [636, 134] width 450 height 30
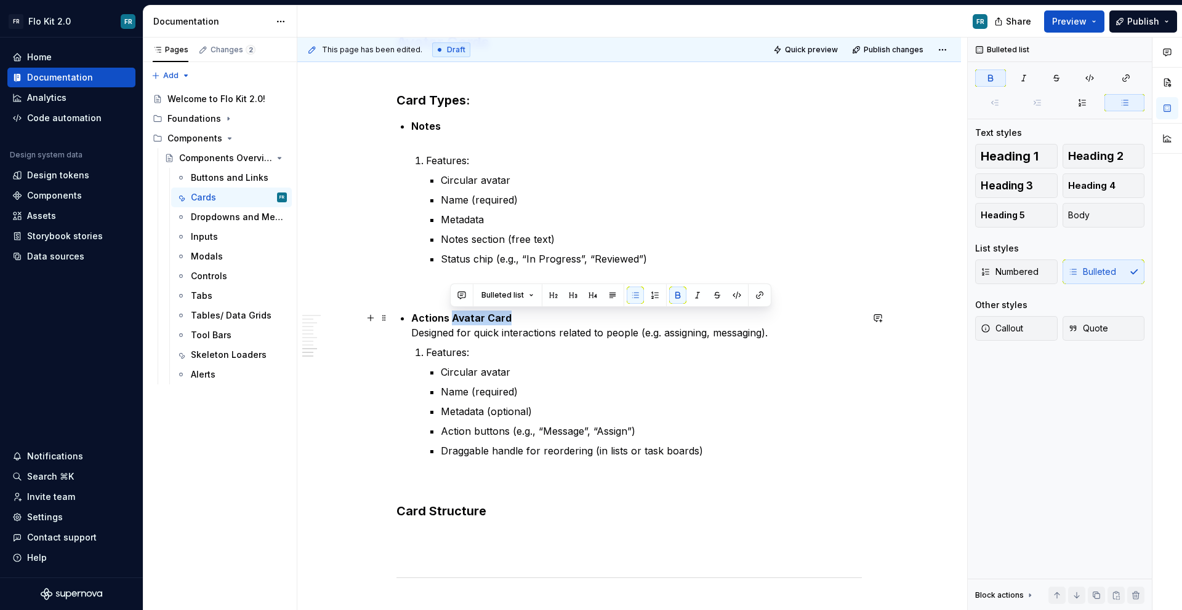
drag, startPoint x: 452, startPoint y: 315, endPoint x: 512, endPoint y: 315, distance: 60.3
click at [512, 315] on p "Actions Avatar Card Designed for quick interactions related to people (e.g. ass…" at bounding box center [636, 326] width 450 height 30
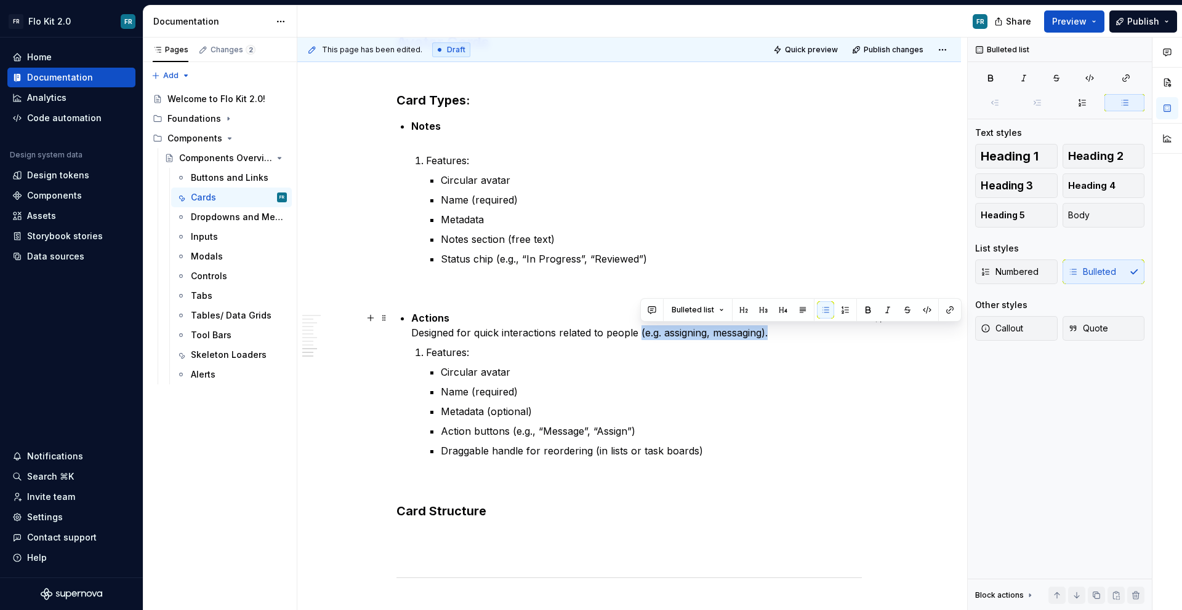
drag, startPoint x: 781, startPoint y: 332, endPoint x: 640, endPoint y: 326, distance: 141.1
click at [640, 326] on p "Actions Designed for quick interactions related to people (e.g. assigning, mess…" at bounding box center [636, 326] width 450 height 30
click at [766, 343] on li "Actions Designed for quick interactions related to people (e.g. assigning, mess…" at bounding box center [636, 385] width 450 height 148
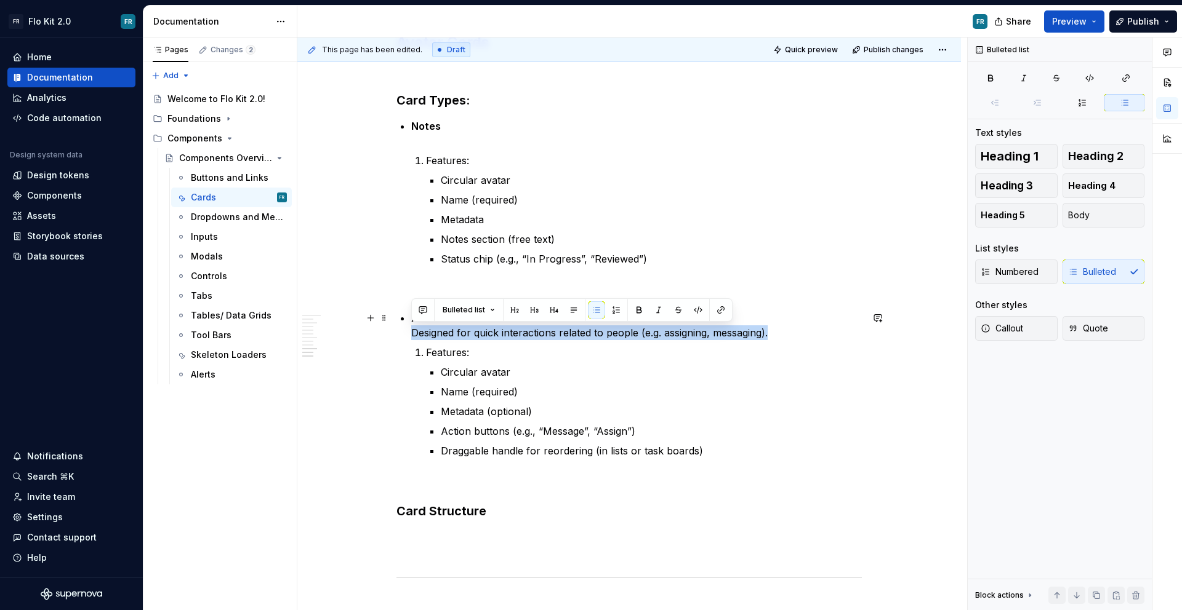
drag, startPoint x: 756, startPoint y: 332, endPoint x: 410, endPoint y: 331, distance: 345.2
click at [411, 331] on p "Actions Designed for quick interactions related to people (e.g. assigning, mess…" at bounding box center [636, 326] width 450 height 30
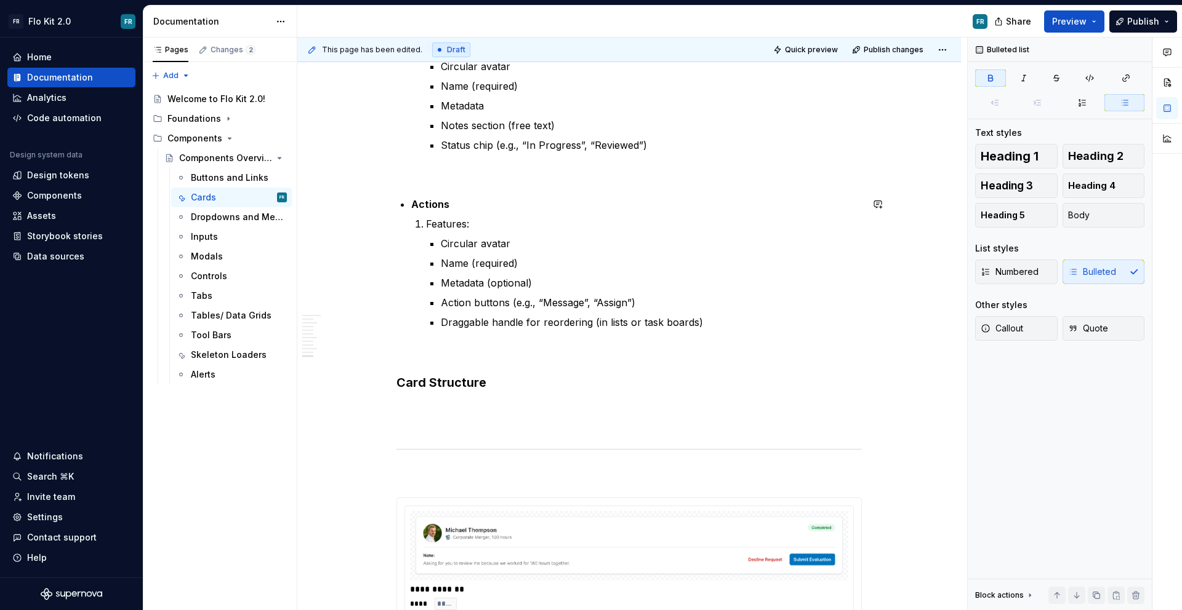
scroll to position [3000, 0]
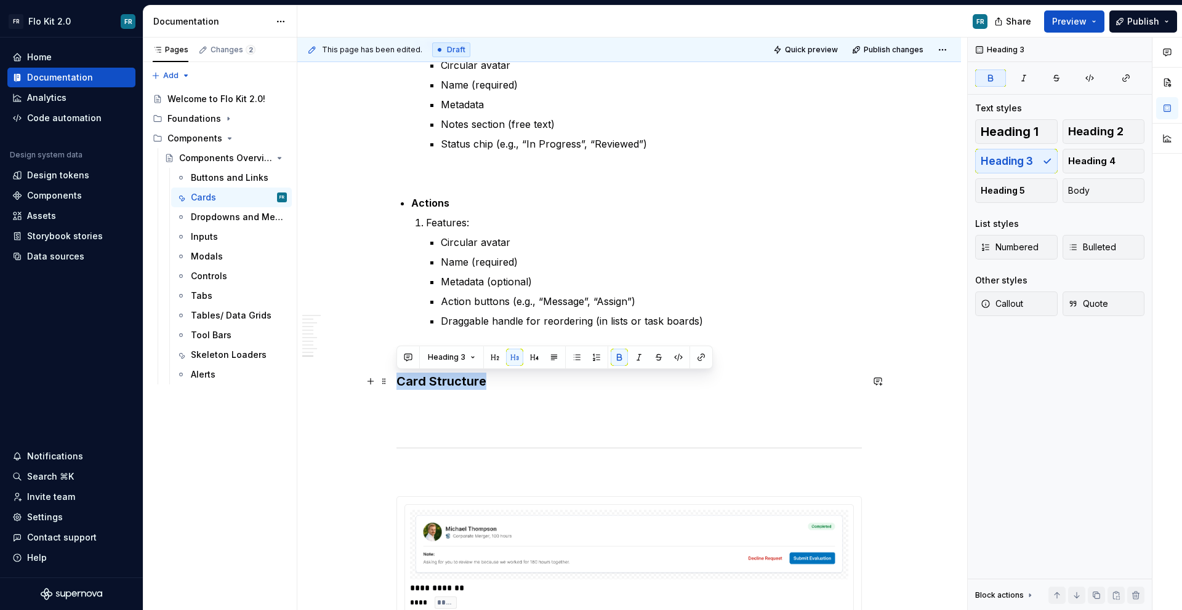
drag, startPoint x: 532, startPoint y: 372, endPoint x: 513, endPoint y: 384, distance: 22.2
click at [513, 384] on h3 "Card Structure" at bounding box center [628, 381] width 465 height 17
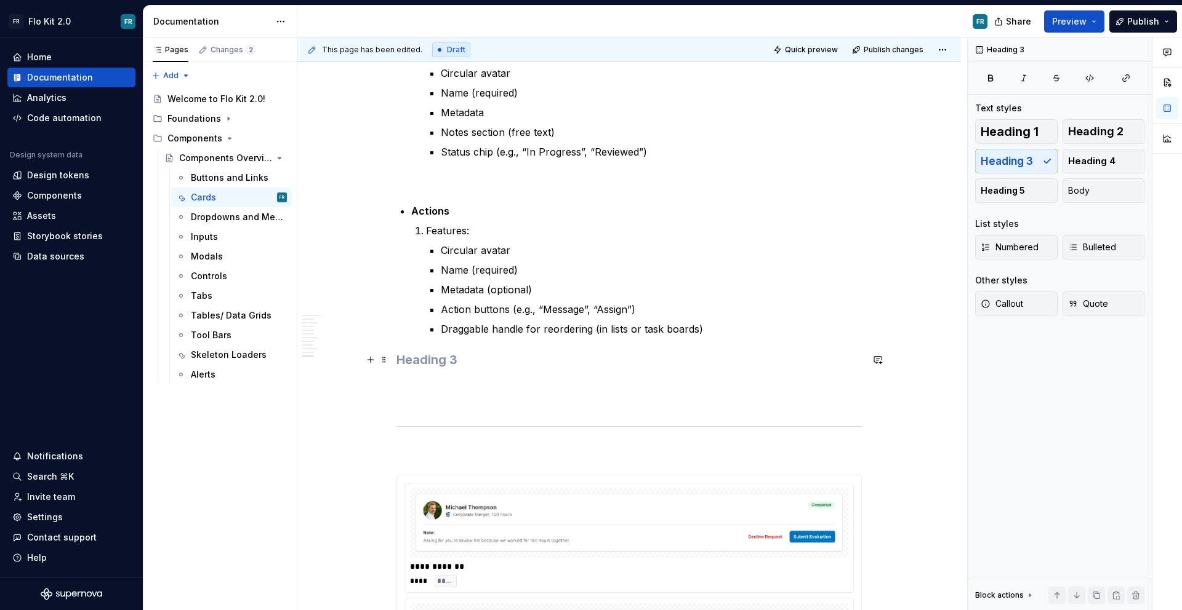
scroll to position [2994, 0]
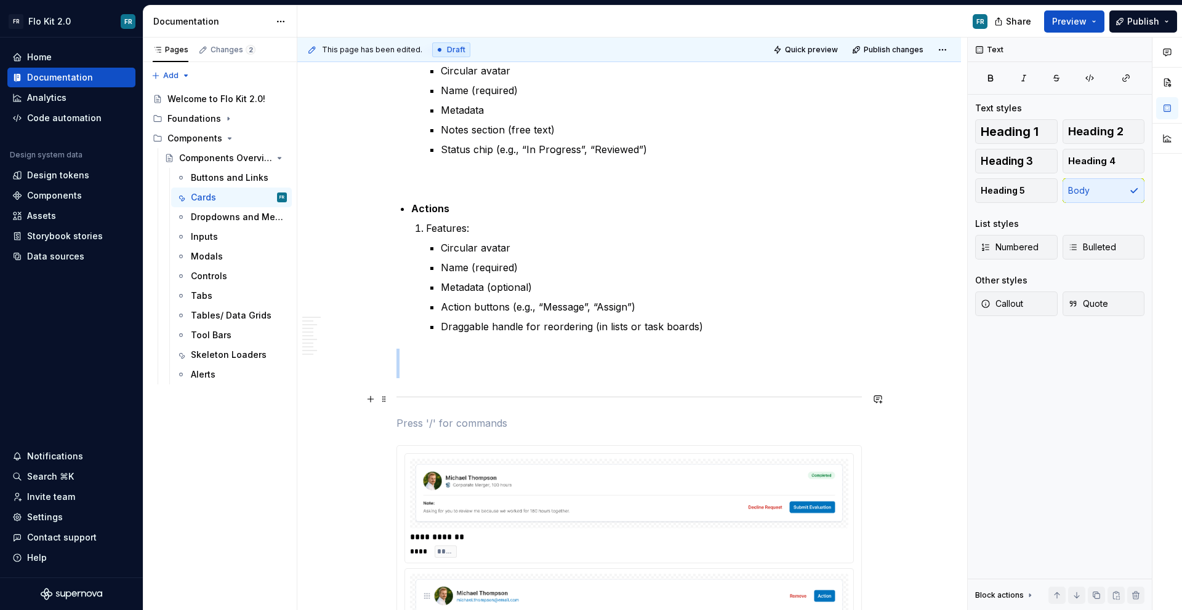
click at [561, 397] on hr at bounding box center [628, 397] width 465 height 1
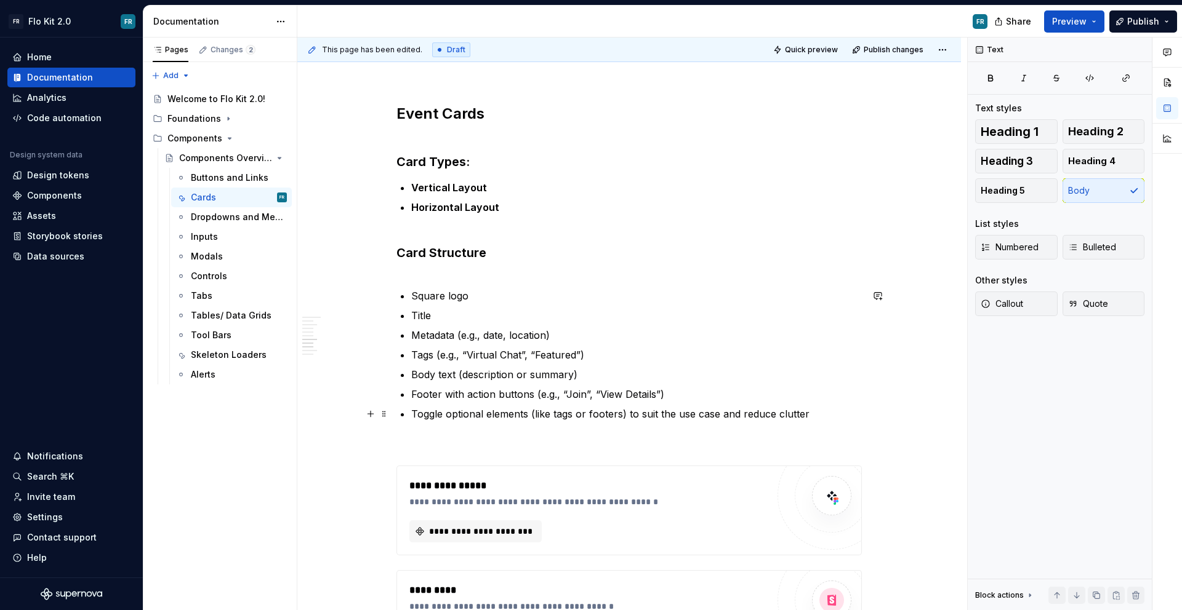
scroll to position [2406, 0]
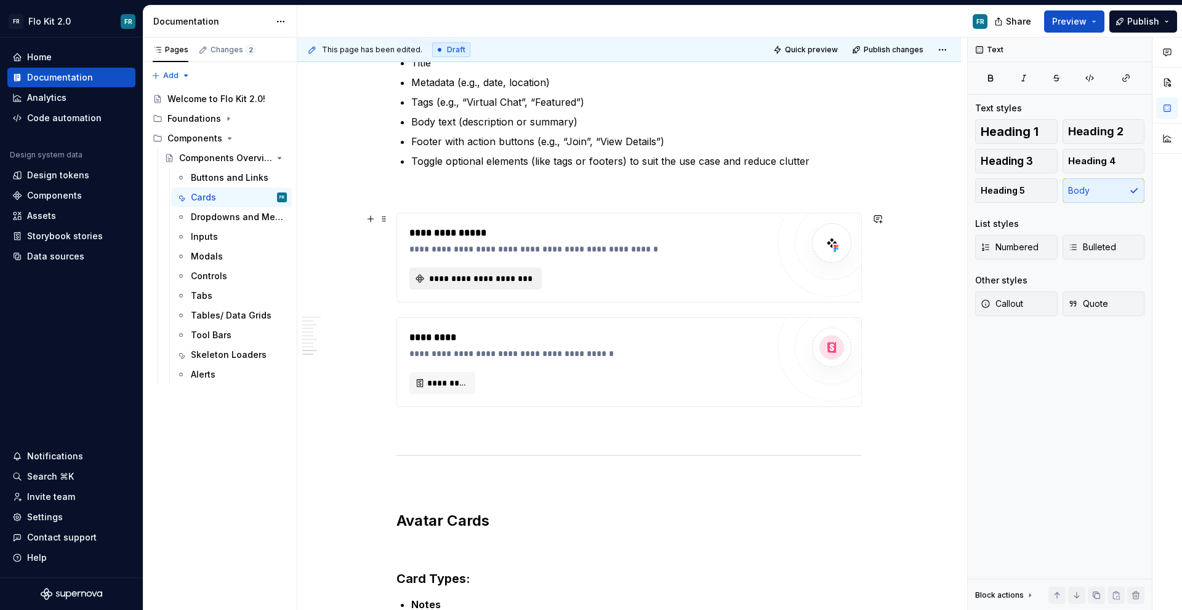
click at [502, 281] on span "**********" at bounding box center [480, 279] width 106 height 12
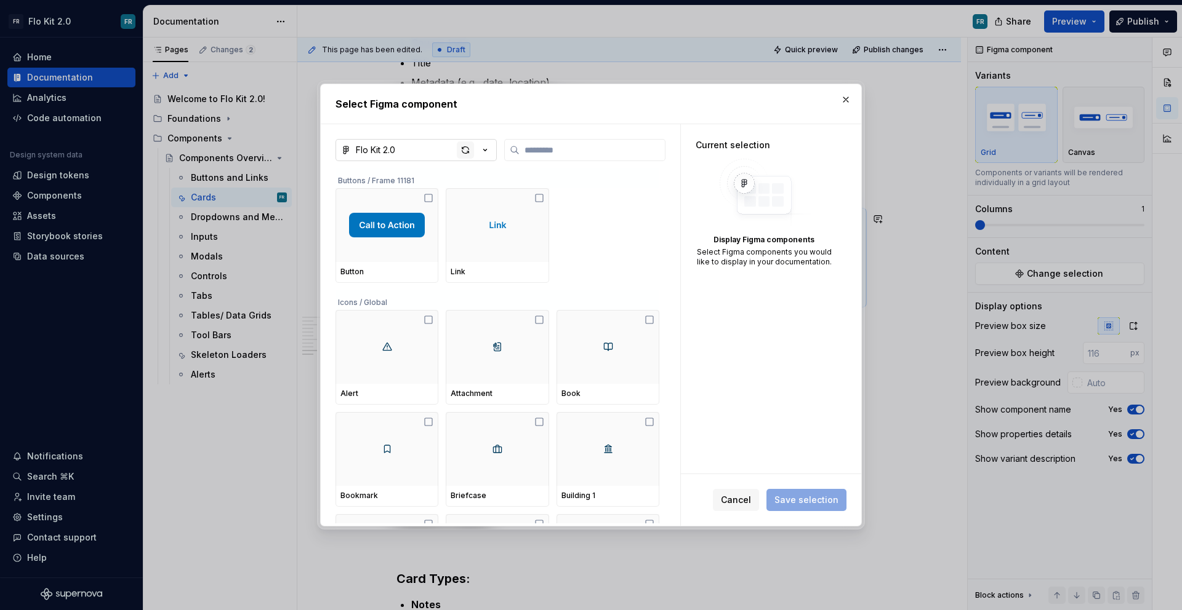
click at [470, 145] on div "button" at bounding box center [465, 150] width 17 height 17
type textarea "*"
click at [540, 146] on input "search" at bounding box center [591, 150] width 145 height 12
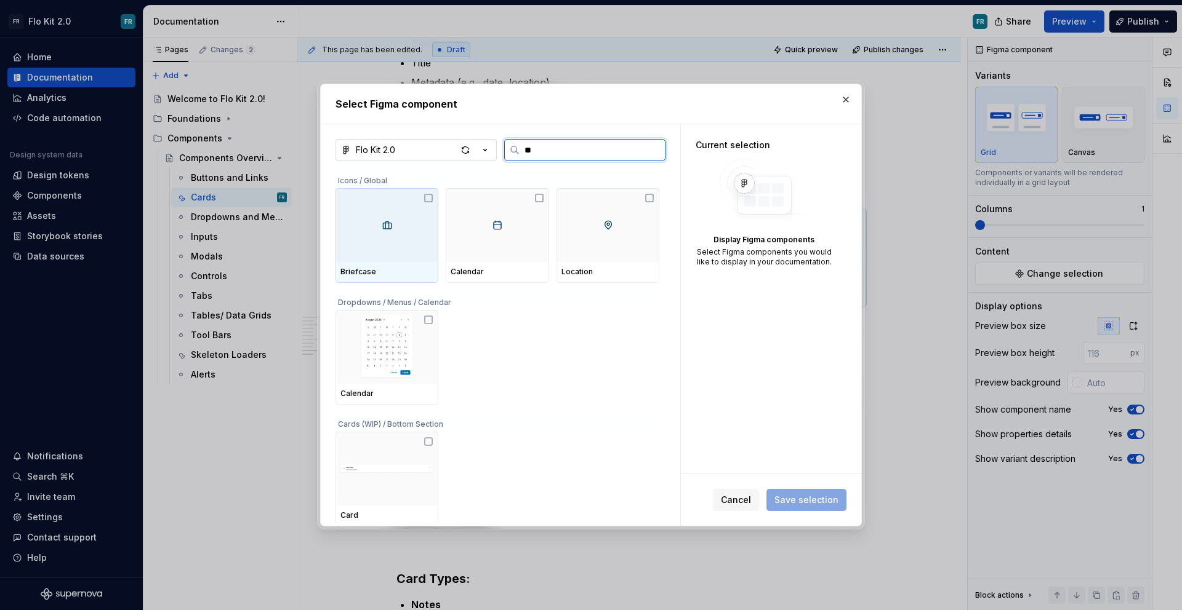
type input "***"
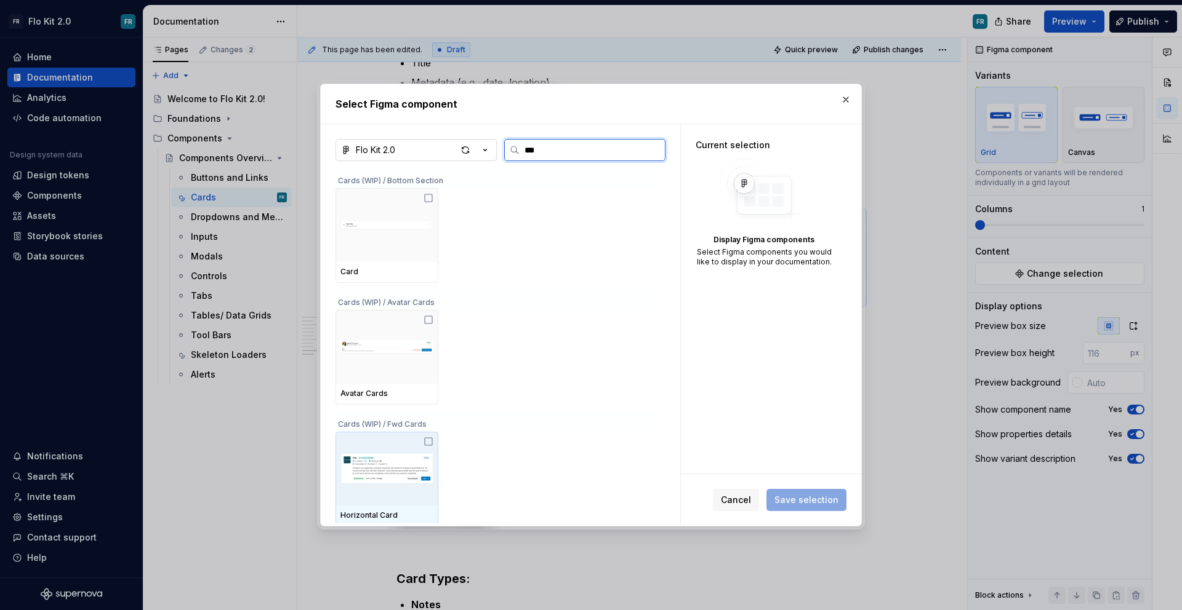
click at [386, 487] on img at bounding box center [386, 469] width 93 height 64
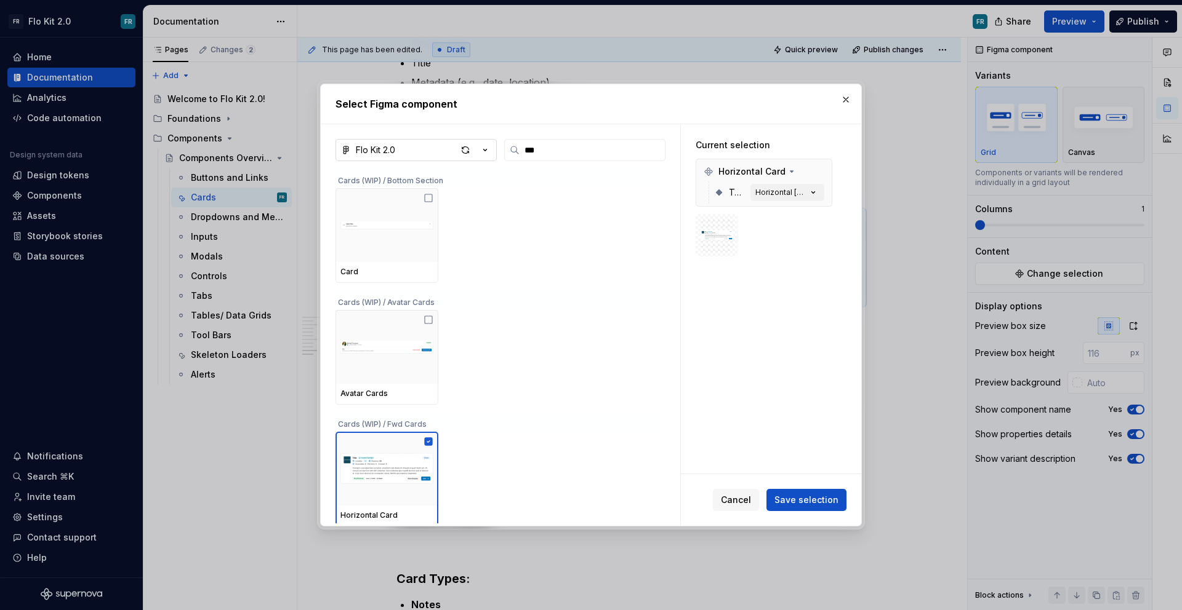
click at [816, 497] on span "Save selection" at bounding box center [806, 500] width 64 height 12
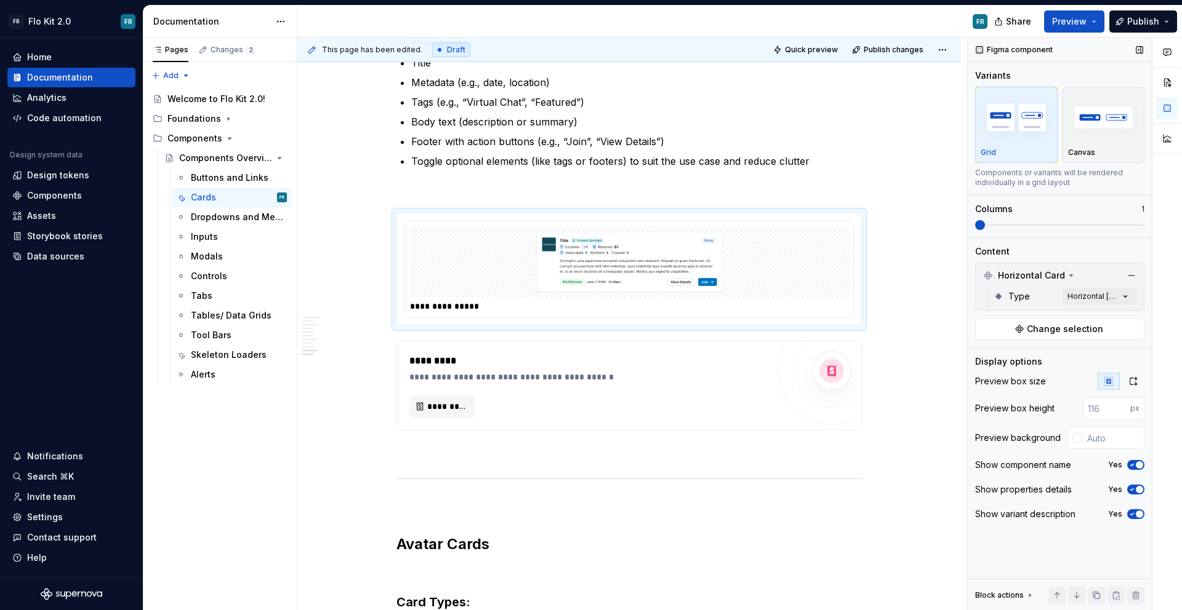
click at [1122, 306] on div "Type Horizontal [default]" at bounding box center [1064, 297] width 143 height 22
click at [1124, 301] on div "Comments Open comments No comments yet Select ‘Comment’ from the block context …" at bounding box center [1074, 325] width 214 height 574
click at [1119, 321] on icon "button" at bounding box center [1116, 317] width 10 height 7
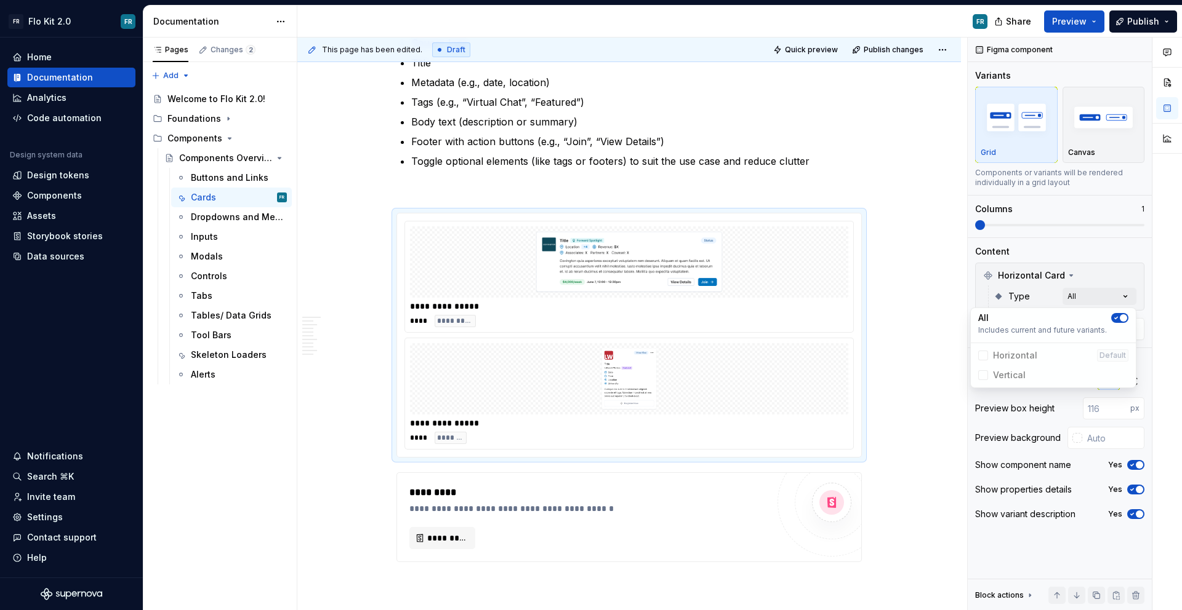
click at [1159, 399] on div at bounding box center [1167, 325] width 30 height 574
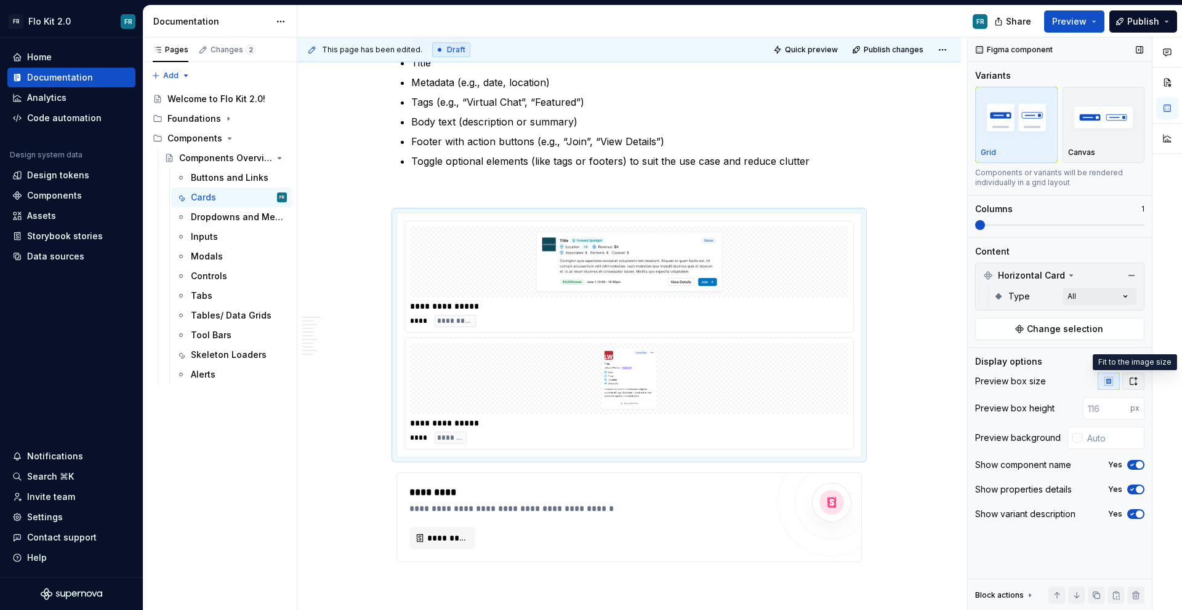
click at [1128, 377] on icon "button" at bounding box center [1133, 382] width 10 height 10
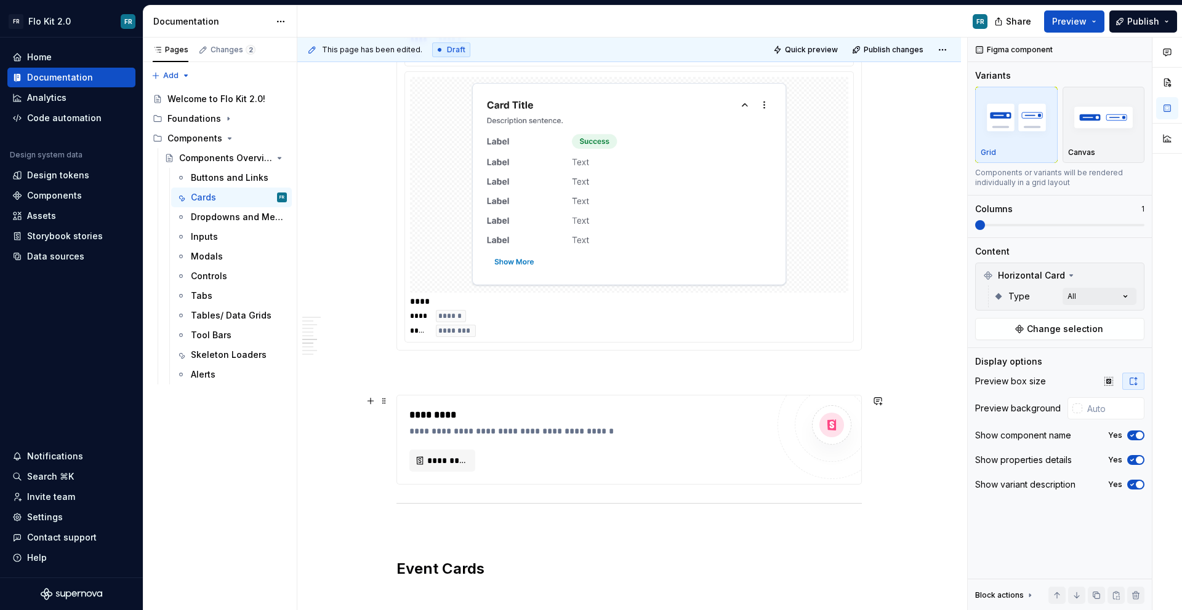
scroll to position [1951, 0]
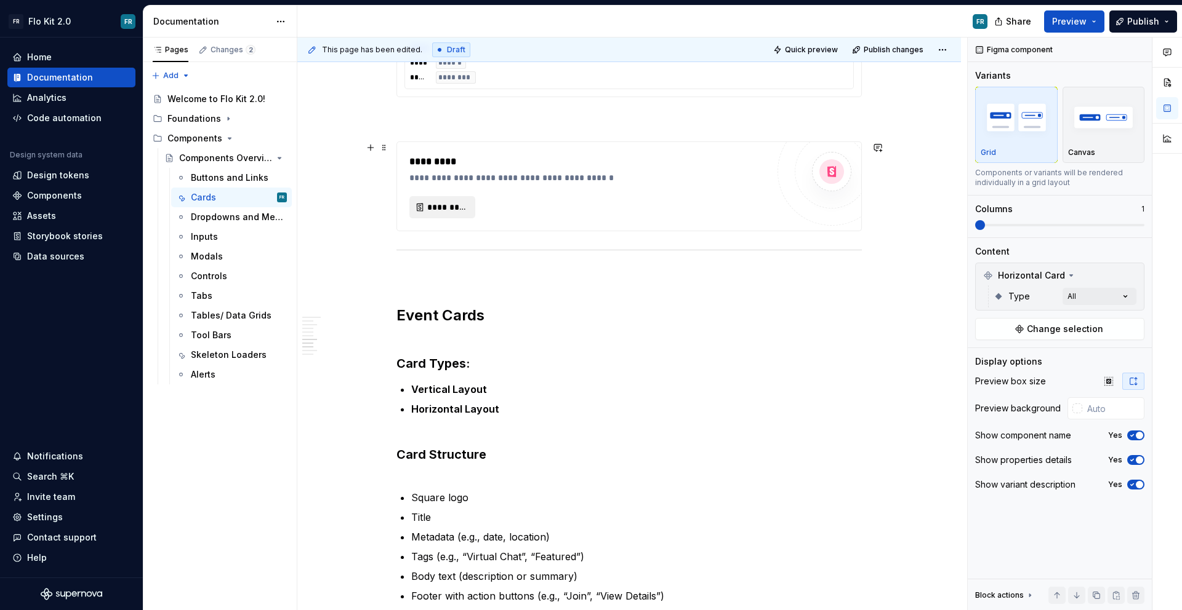
click at [454, 204] on span "*********" at bounding box center [447, 207] width 40 height 12
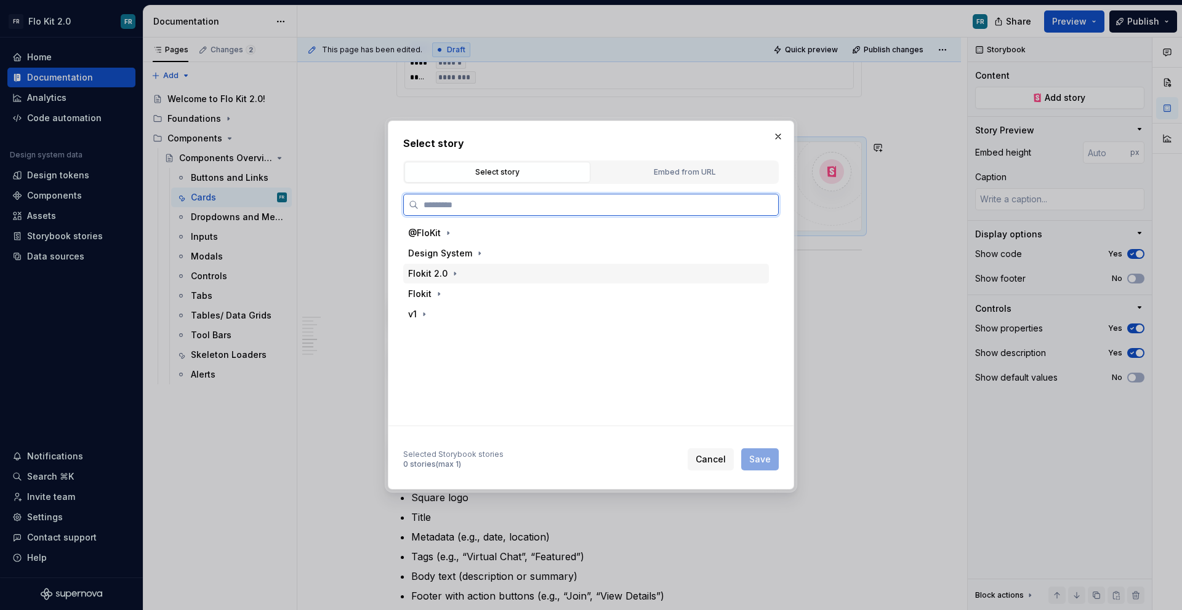
click at [435, 277] on div "Flokit 2.0" at bounding box center [427, 274] width 39 height 12
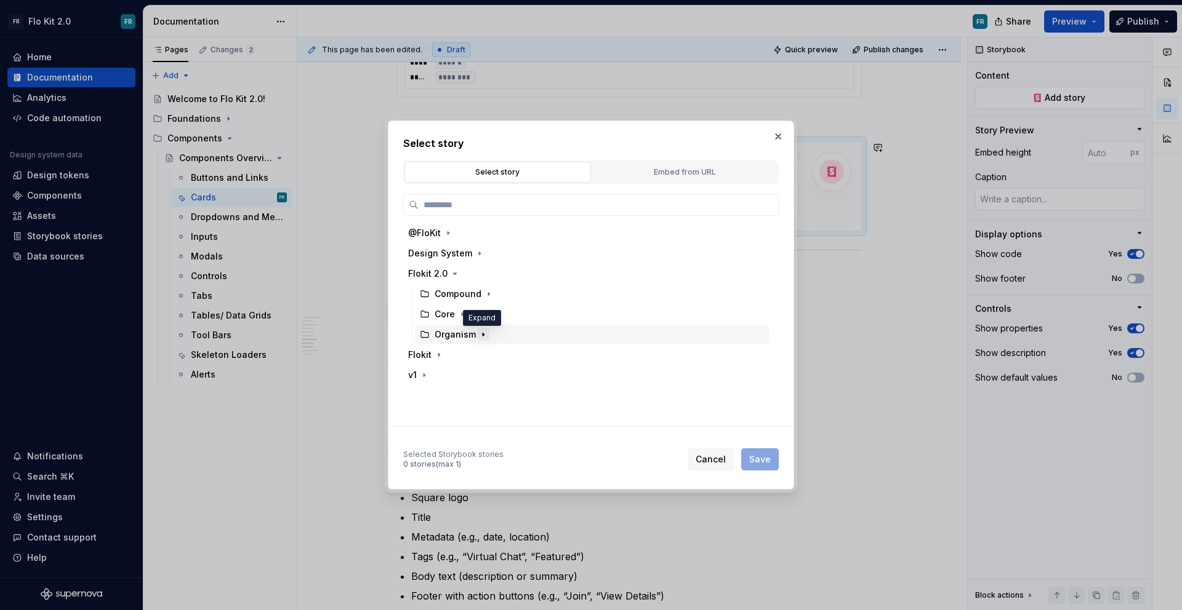
click at [486, 335] on icon "button" at bounding box center [483, 335] width 10 height 10
click at [488, 295] on icon "button" at bounding box center [488, 294] width 1 height 3
click at [487, 295] on icon "button" at bounding box center [488, 294] width 3 height 1
click at [462, 313] on icon "button" at bounding box center [462, 314] width 1 height 3
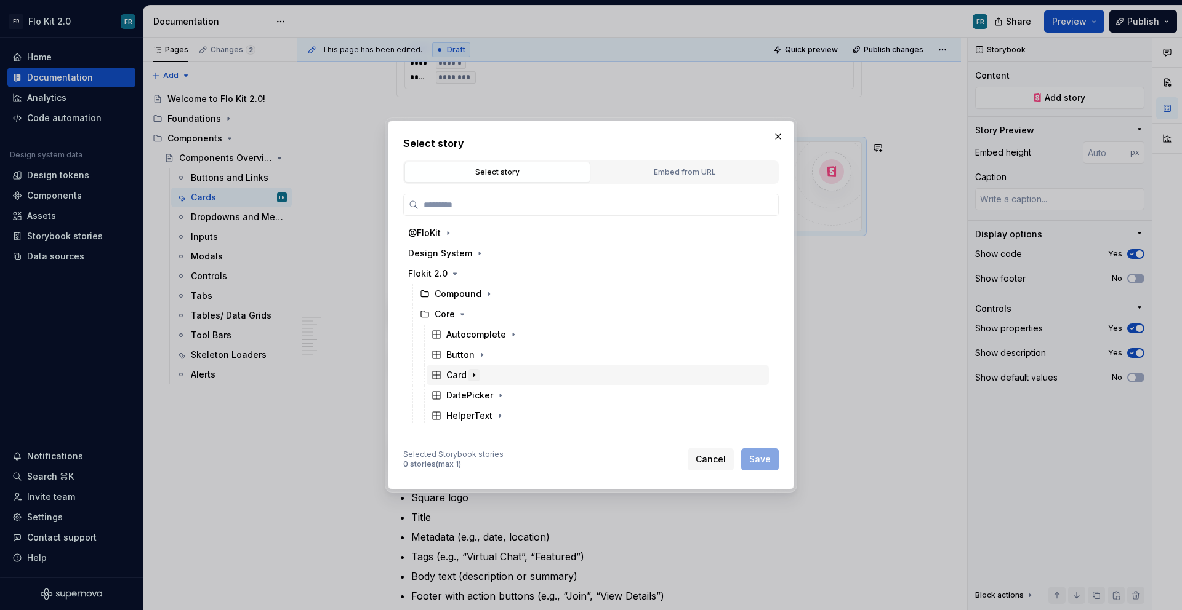
click at [473, 376] on icon "button" at bounding box center [473, 375] width 1 height 3
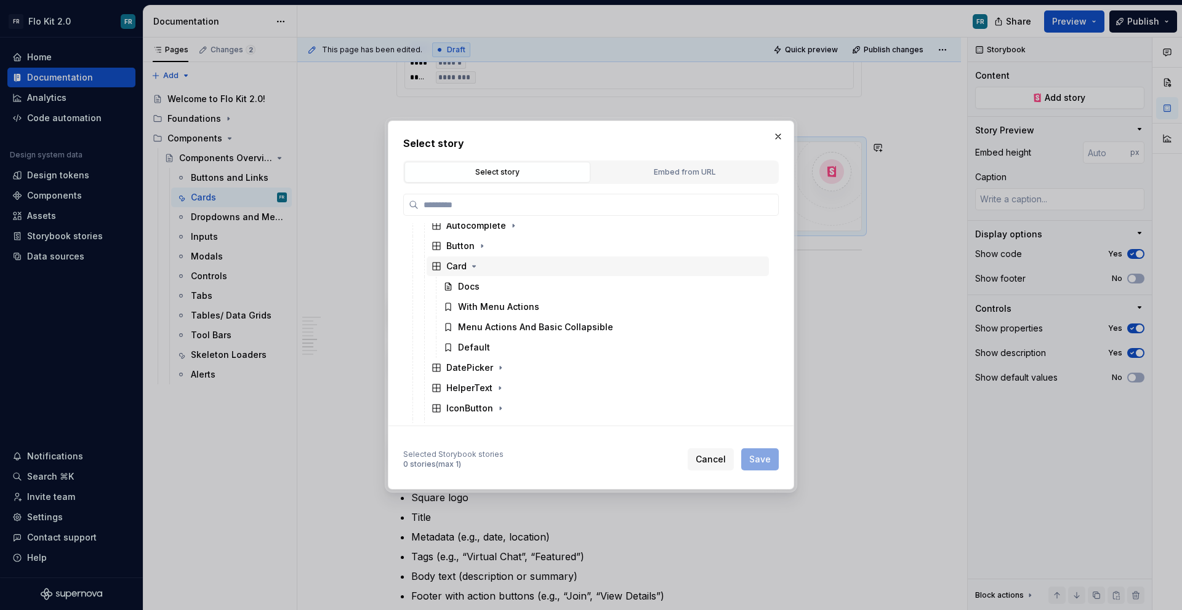
scroll to position [116, 0]
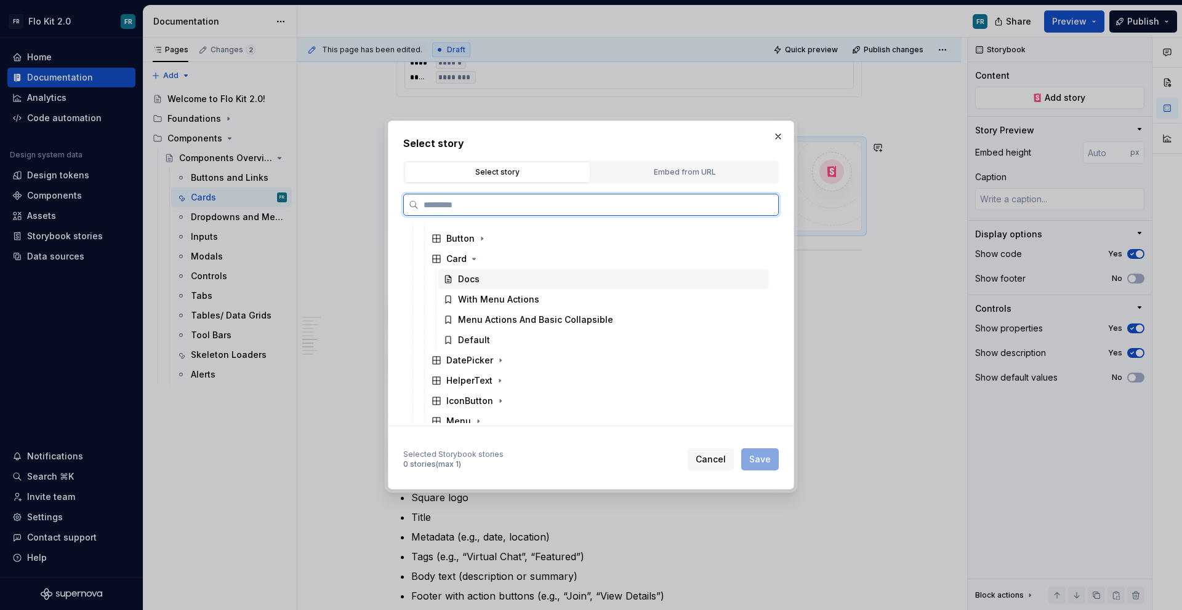
click at [482, 280] on div "Docs" at bounding box center [603, 280] width 330 height 20
click at [763, 458] on span "Save" at bounding box center [760, 460] width 22 height 12
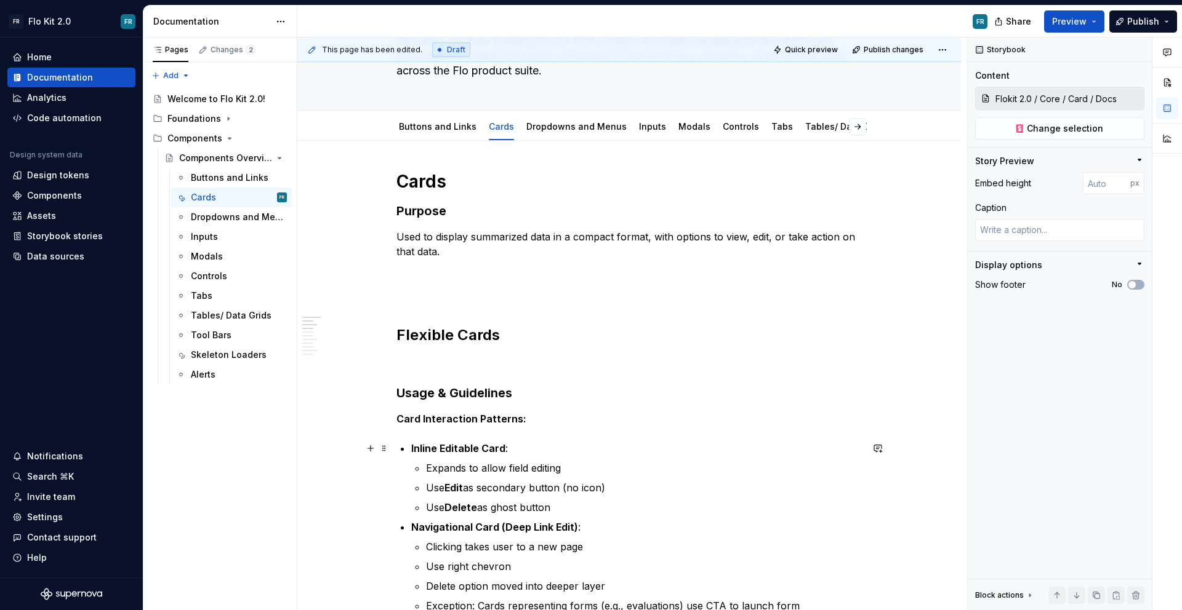
scroll to position [0, 0]
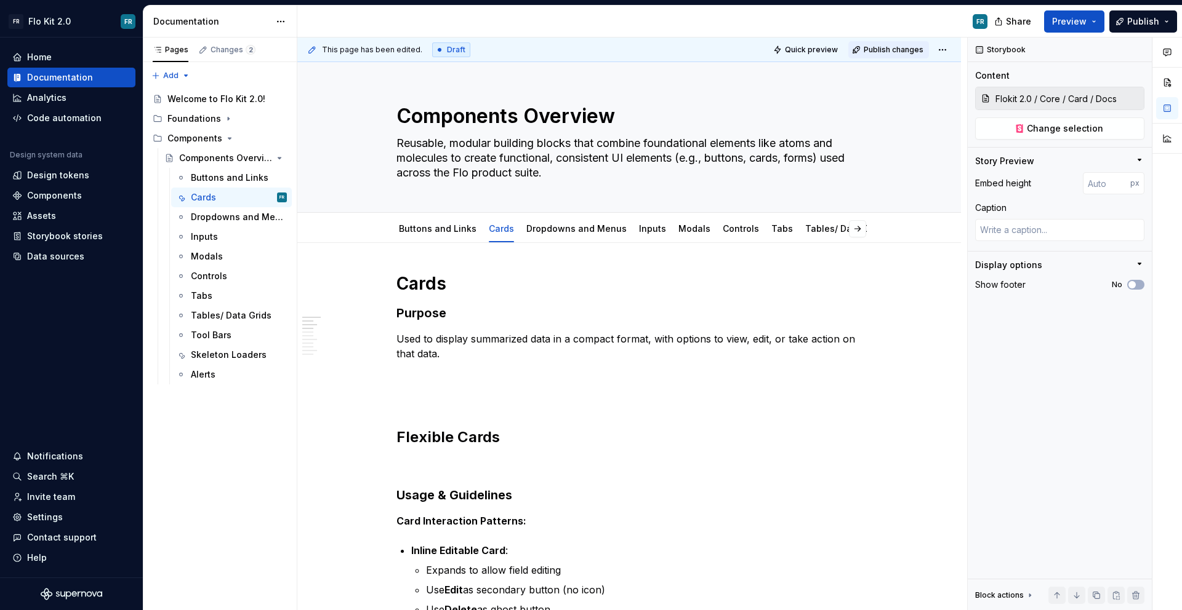
click at [881, 53] on span "Publish changes" at bounding box center [893, 50] width 60 height 10
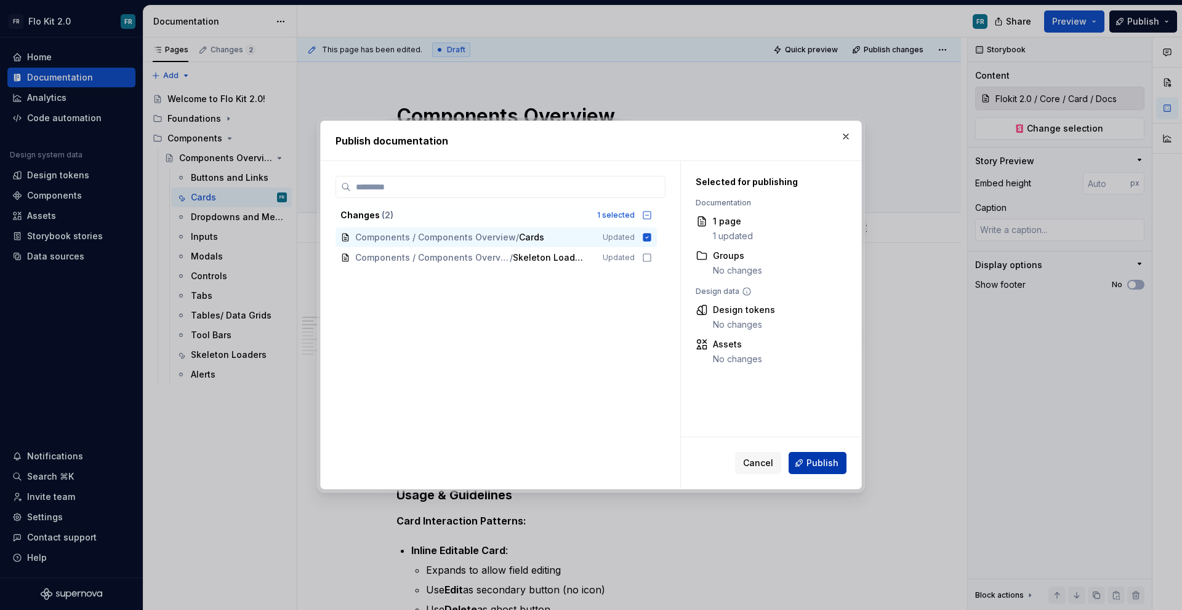
click at [829, 454] on button "Publish" at bounding box center [817, 463] width 58 height 22
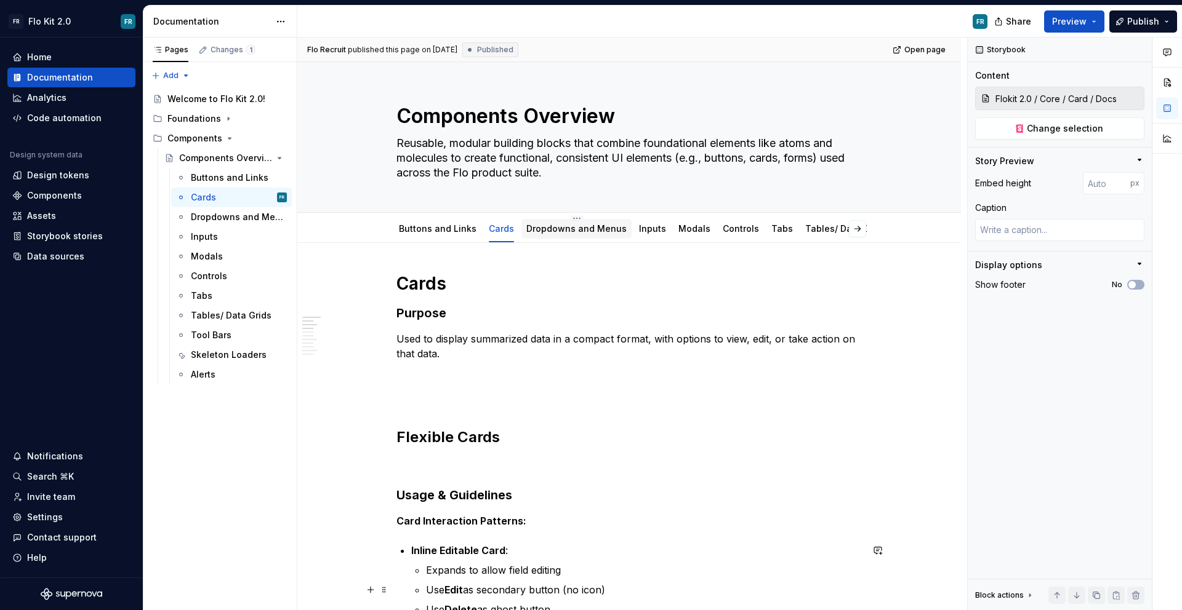
click at [554, 232] on link "Dropdowns and Menus" at bounding box center [576, 228] width 100 height 10
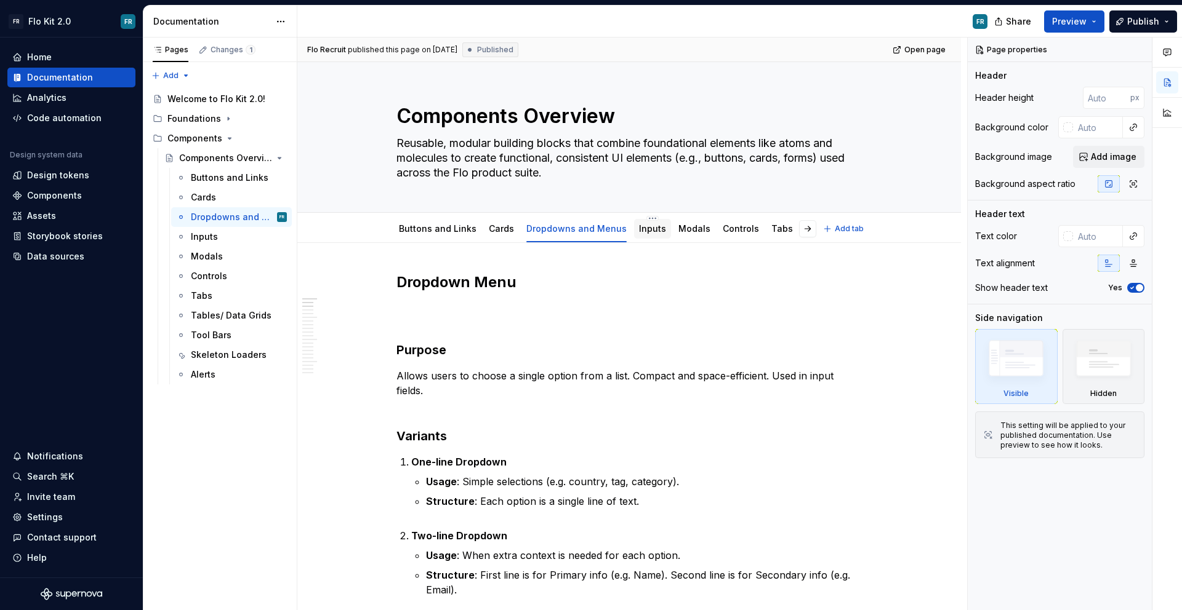
click at [646, 230] on link "Inputs" at bounding box center [652, 228] width 27 height 10
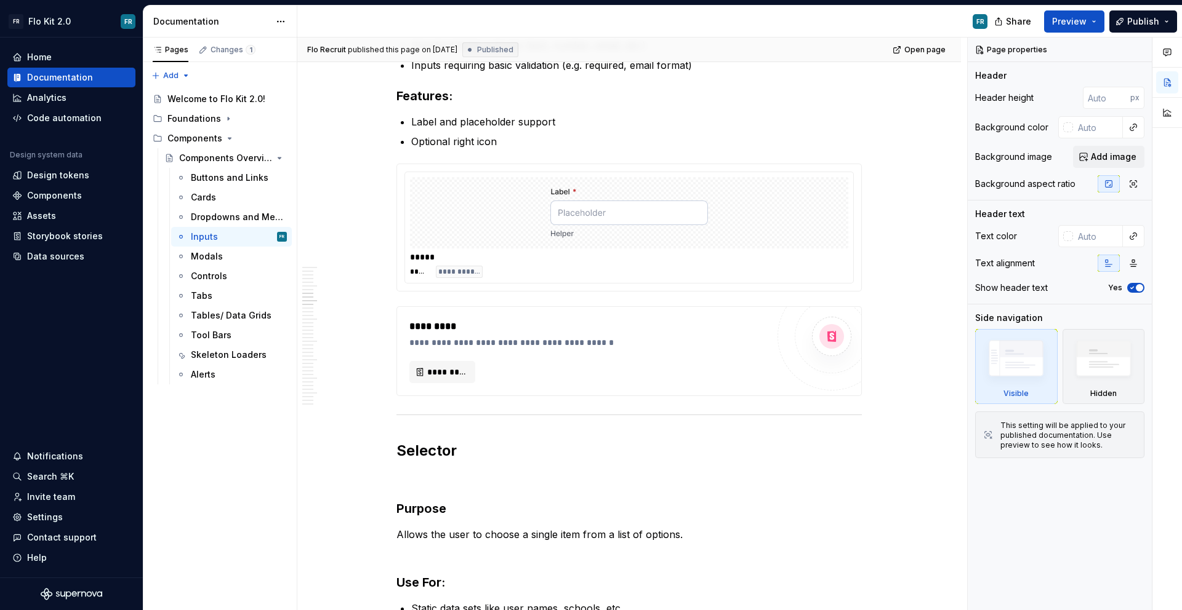
scroll to position [1223, 0]
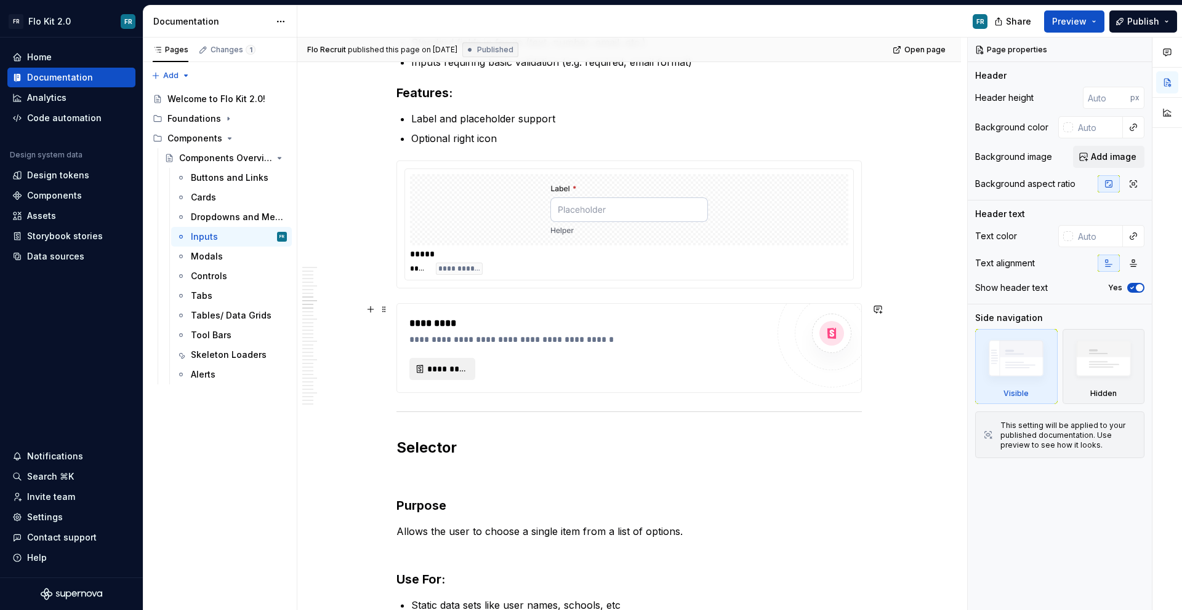
click at [457, 366] on span "*********" at bounding box center [447, 369] width 40 height 12
type textarea "*"
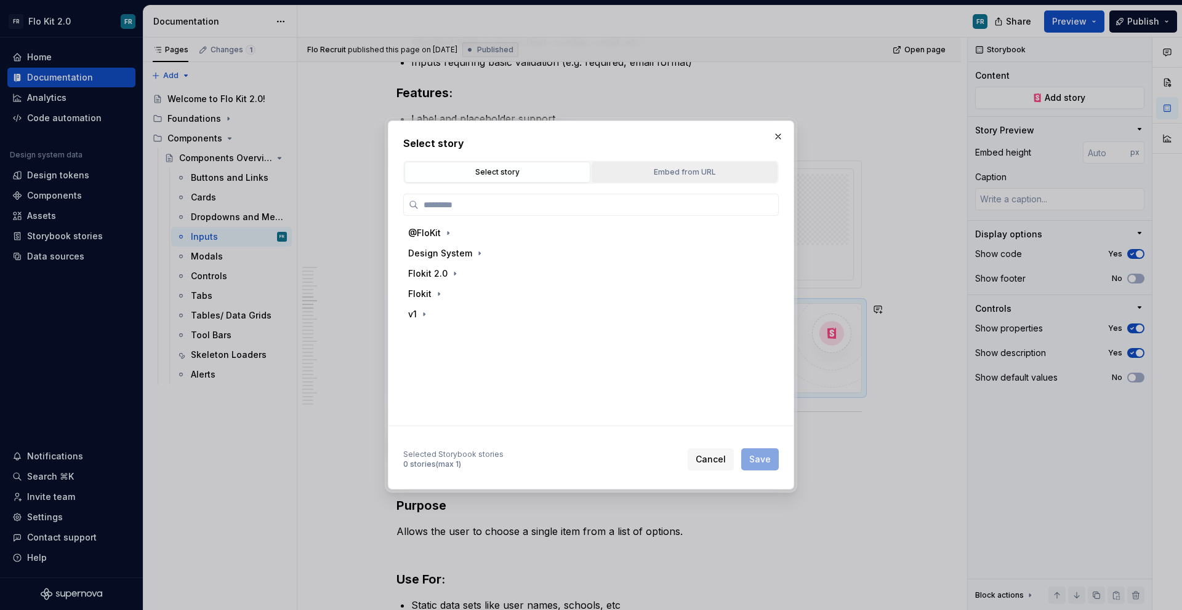
click at [687, 177] on div "Embed from URL" at bounding box center [684, 172] width 177 height 12
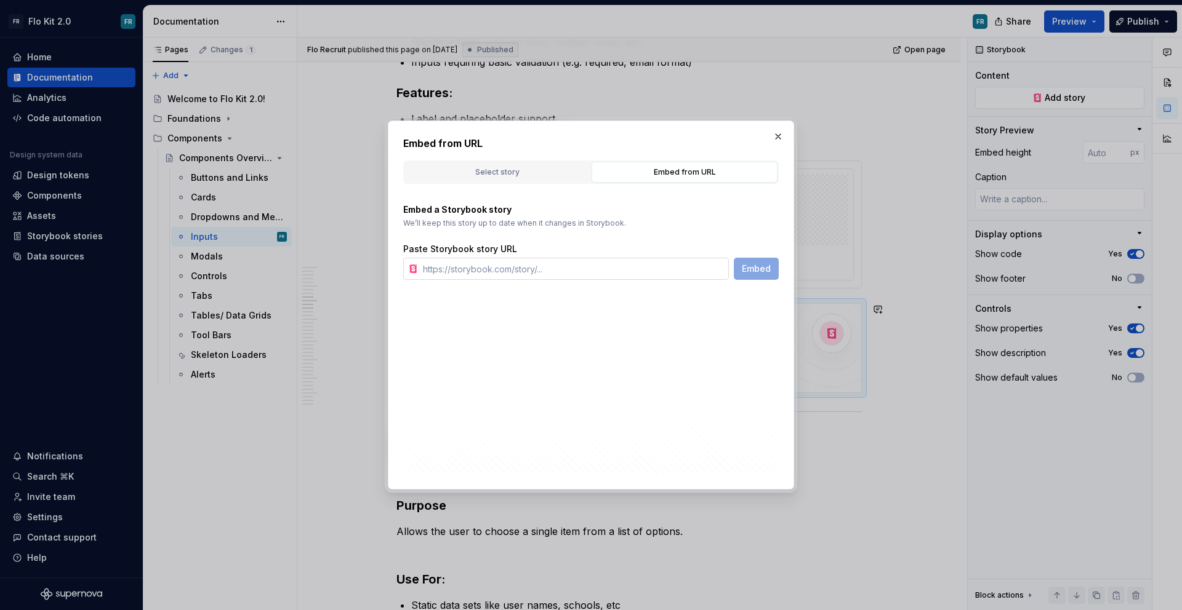
click at [598, 269] on input "text" at bounding box center [573, 269] width 311 height 22
paste input "[URL][DOMAIN_NAME]"
type input "[URL][DOMAIN_NAME]"
click at [745, 270] on span "Embed" at bounding box center [756, 269] width 29 height 12
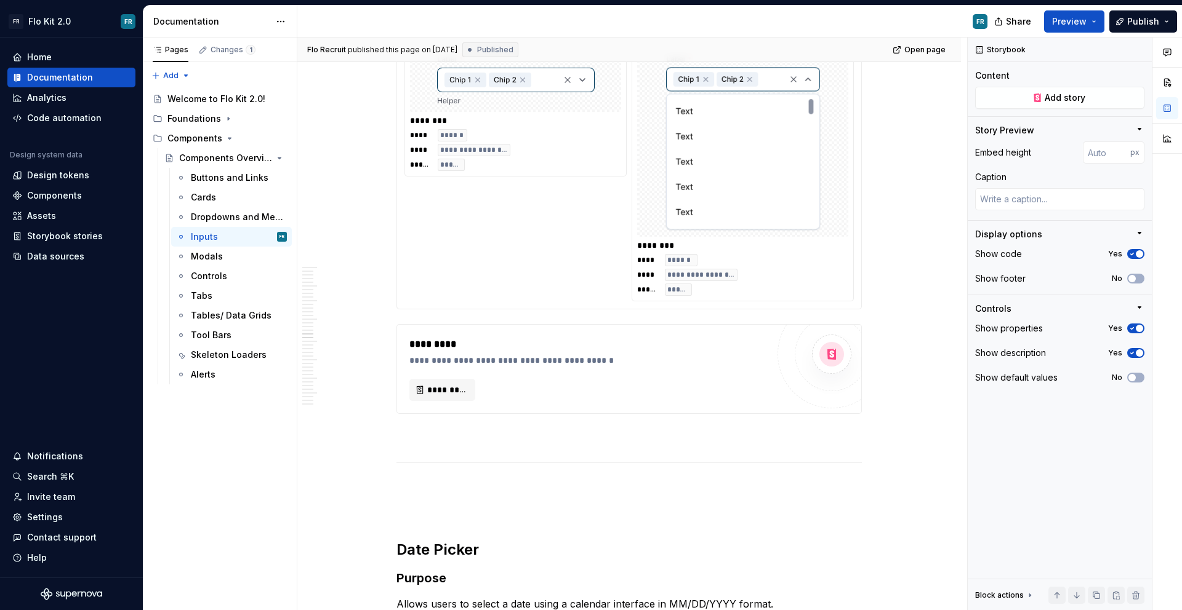
scroll to position [3152, 0]
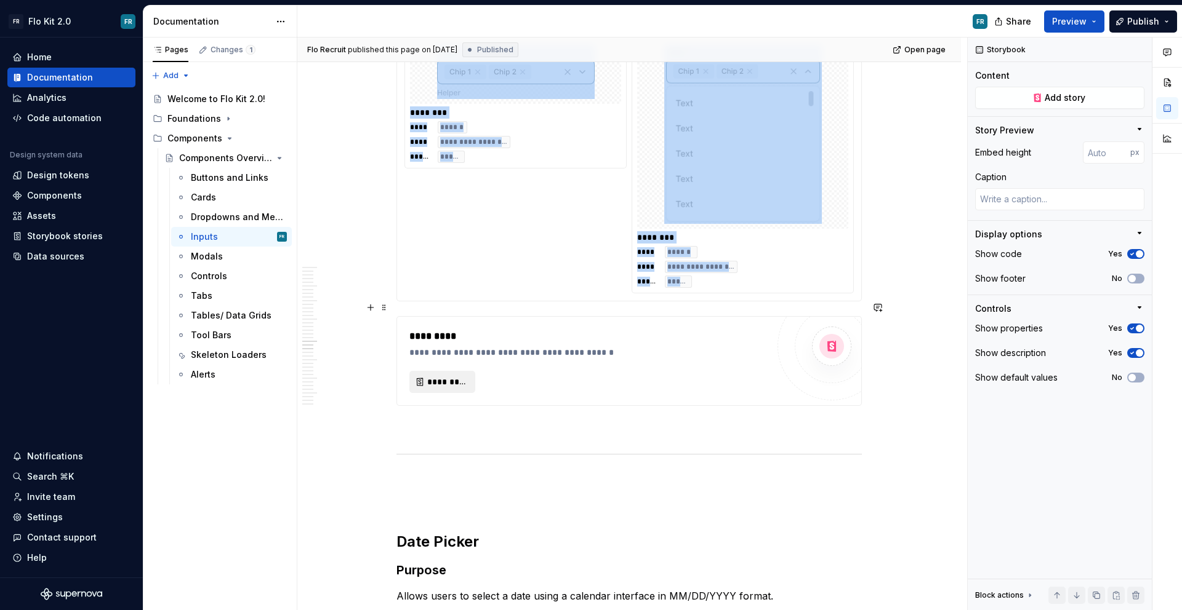
click at [442, 376] on span "*********" at bounding box center [447, 382] width 40 height 12
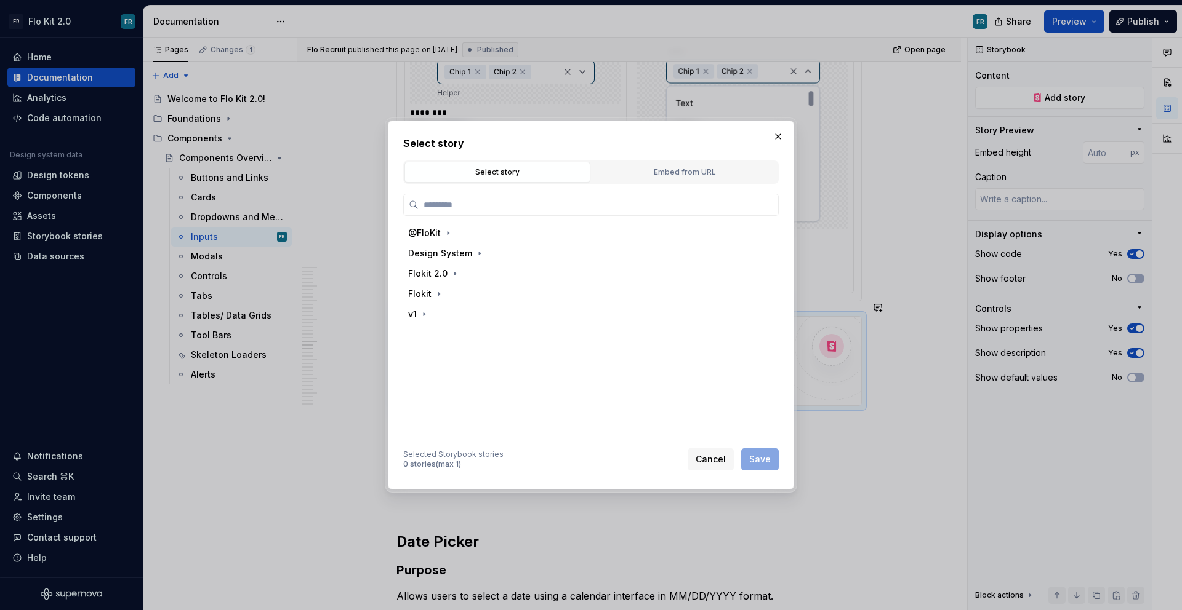
type textarea "*"
click at [658, 184] on div "@FloKit Design System Flokit 2.0 Flokit v1 Selected Storybook stories 0 stories…" at bounding box center [590, 327] width 375 height 287
click at [660, 169] on div "Embed from URL" at bounding box center [684, 172] width 177 height 12
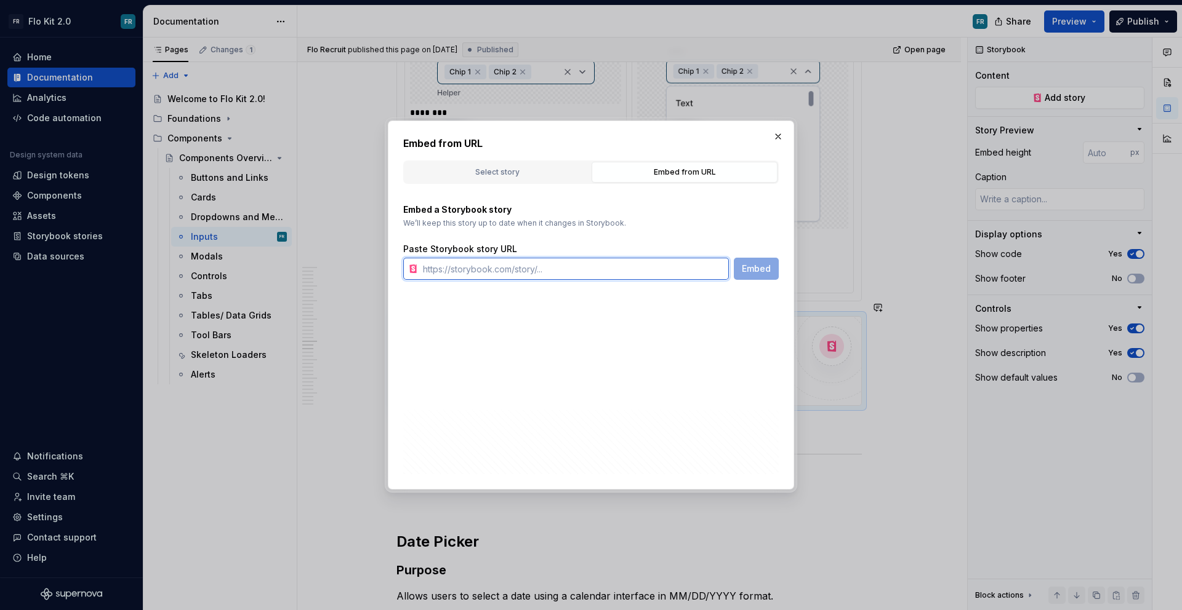
click at [597, 260] on input "text" at bounding box center [573, 269] width 311 height 22
paste input "[URL][DOMAIN_NAME]"
type input "[URL][DOMAIN_NAME]"
click at [764, 276] on button "Embed" at bounding box center [756, 269] width 45 height 22
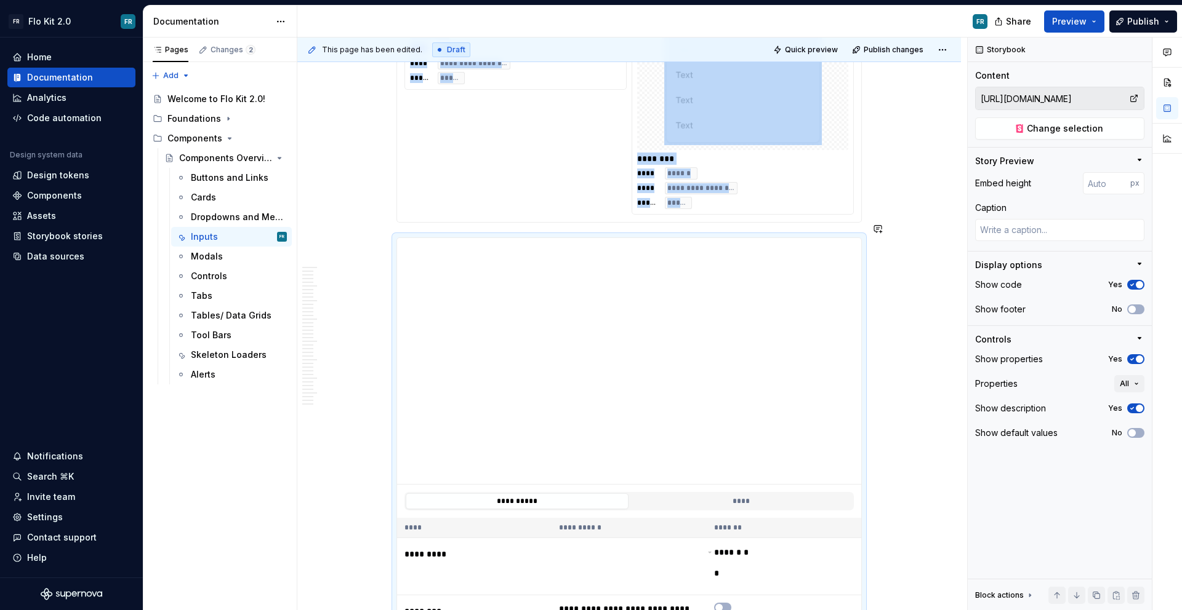
scroll to position [3250, 0]
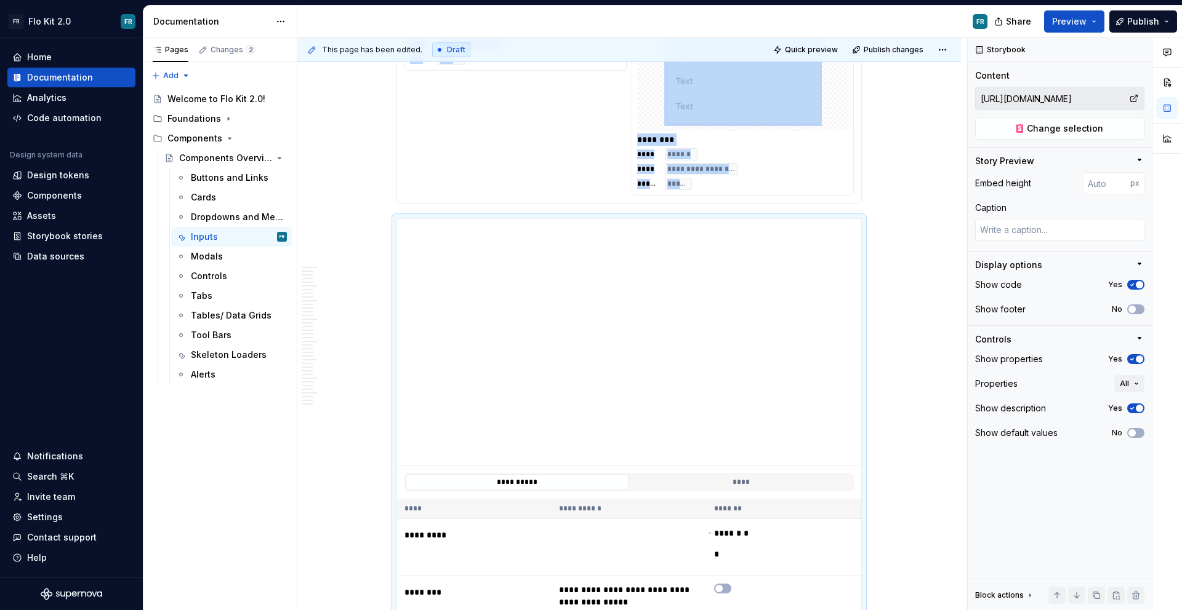
type textarea "*"
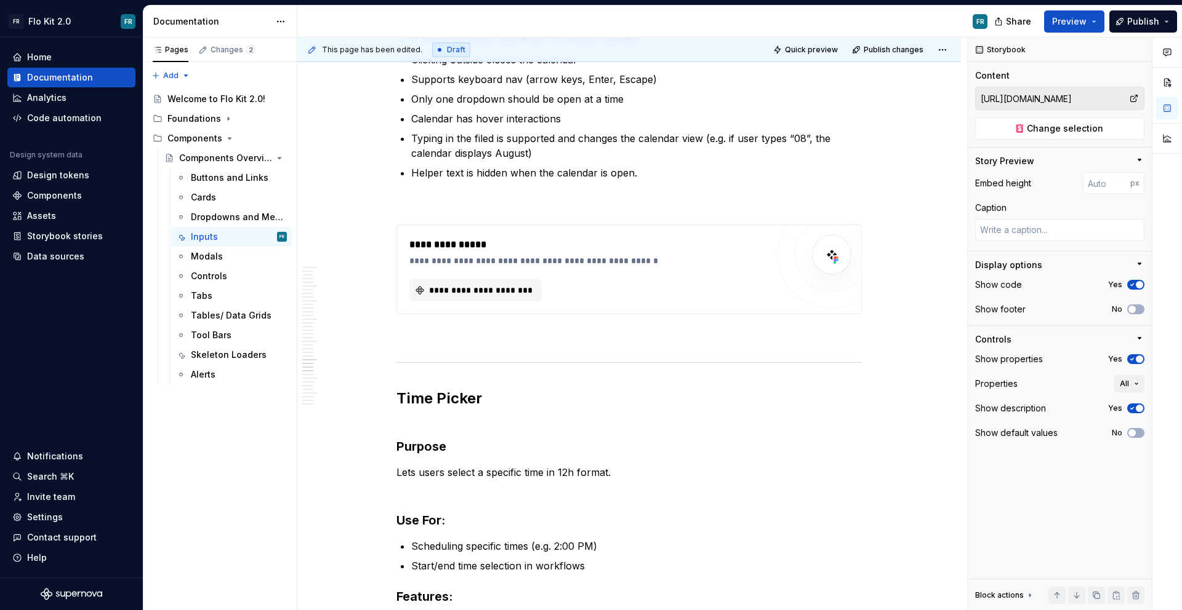
scroll to position [4793, 0]
click at [500, 284] on span "**********" at bounding box center [480, 290] width 106 height 12
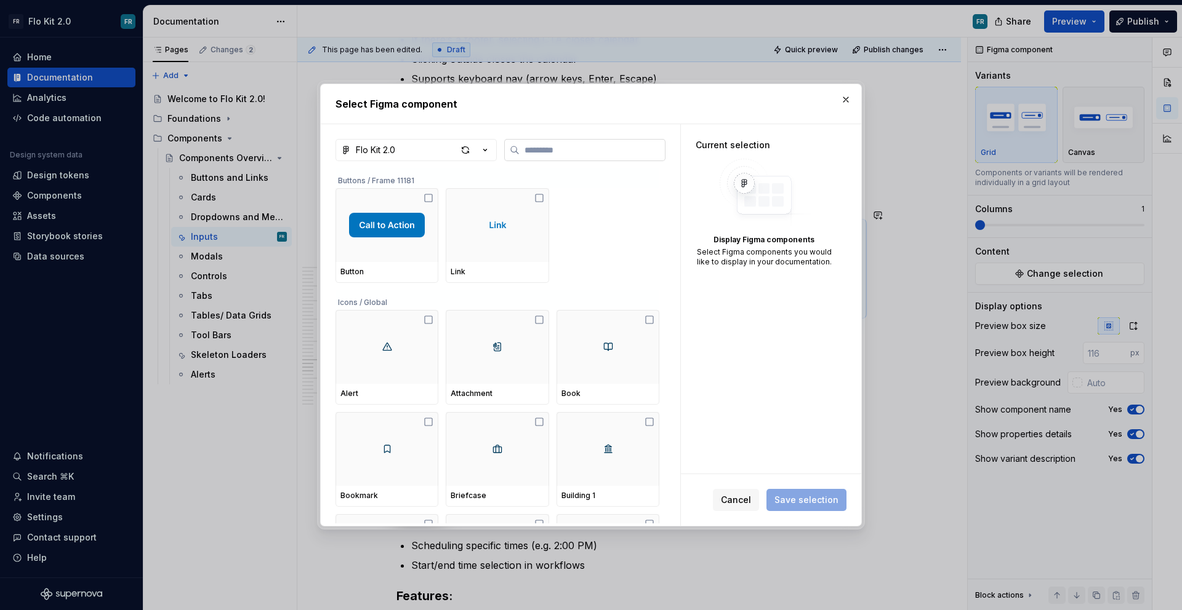
click at [590, 156] on input "search" at bounding box center [591, 150] width 145 height 12
paste input "**********"
type input "**********"
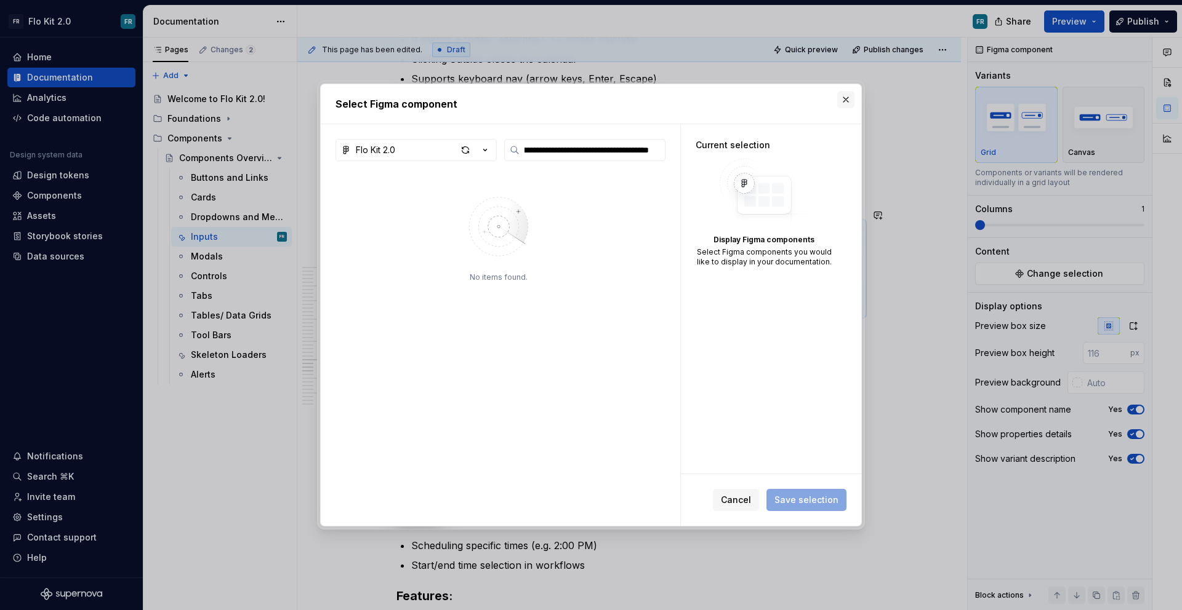
click at [844, 102] on button "button" at bounding box center [845, 99] width 17 height 17
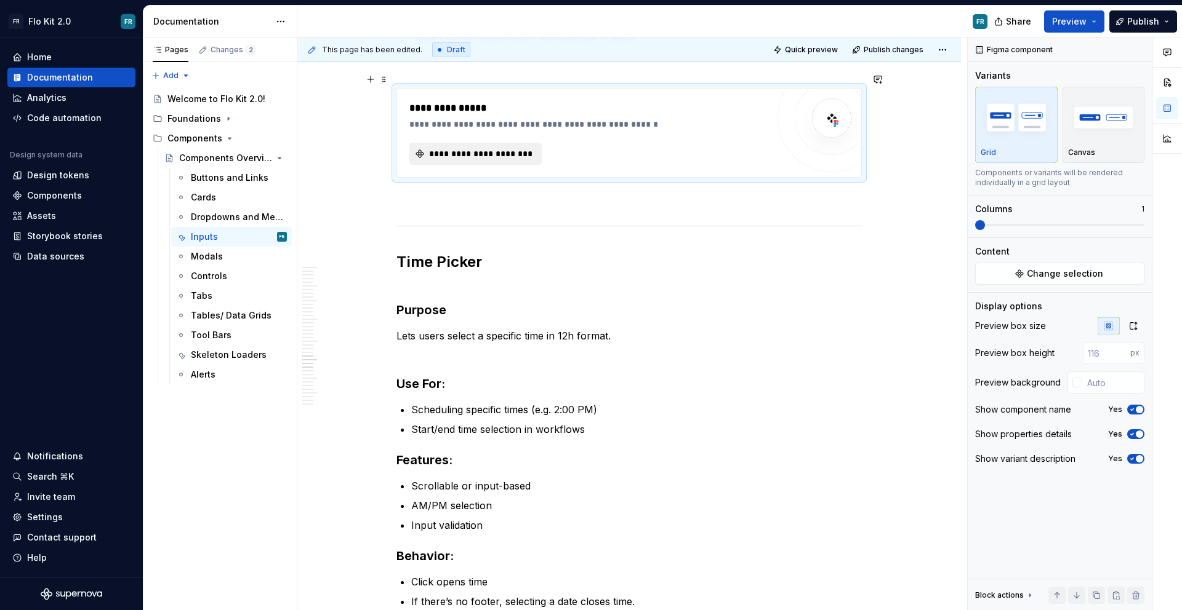
scroll to position [4935, 0]
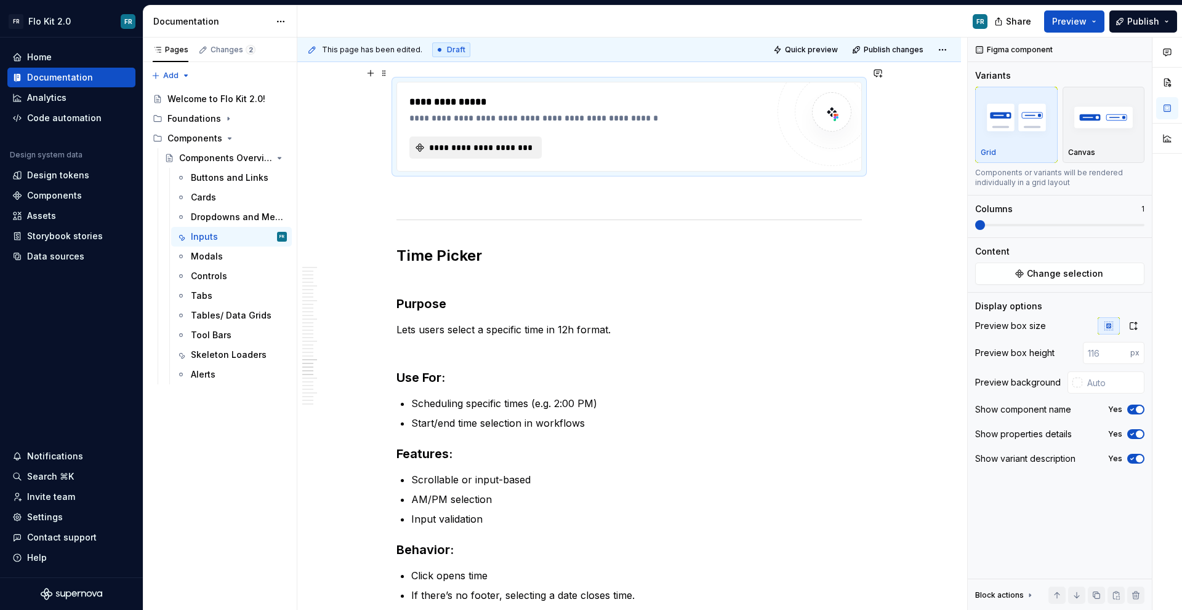
click at [481, 142] on span "**********" at bounding box center [480, 148] width 106 height 12
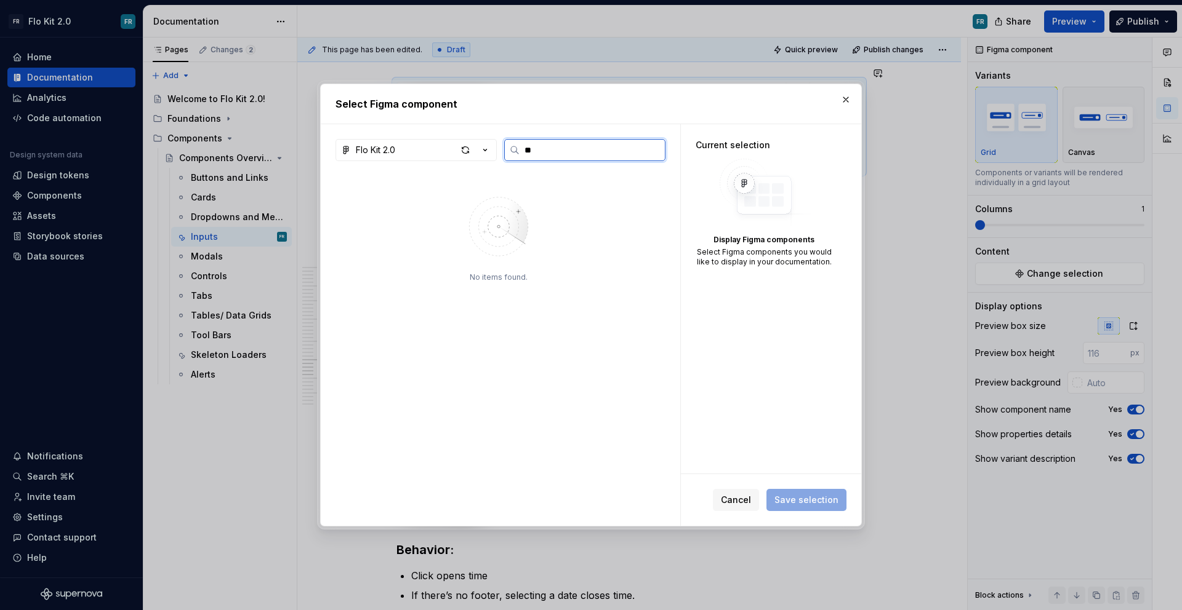
type input "*"
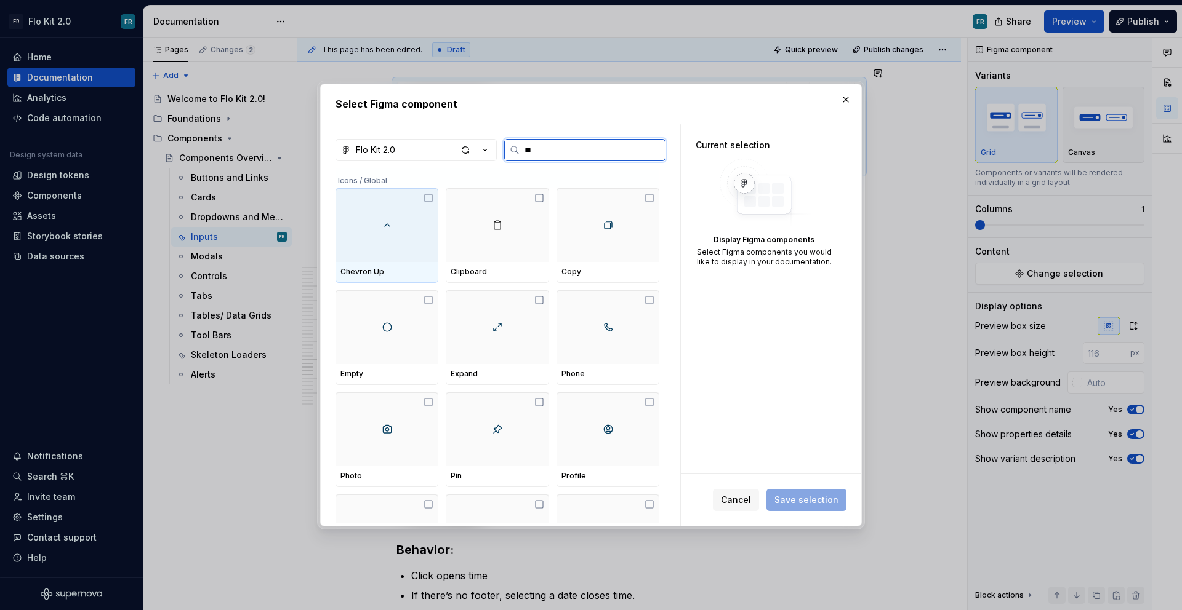
type input "***"
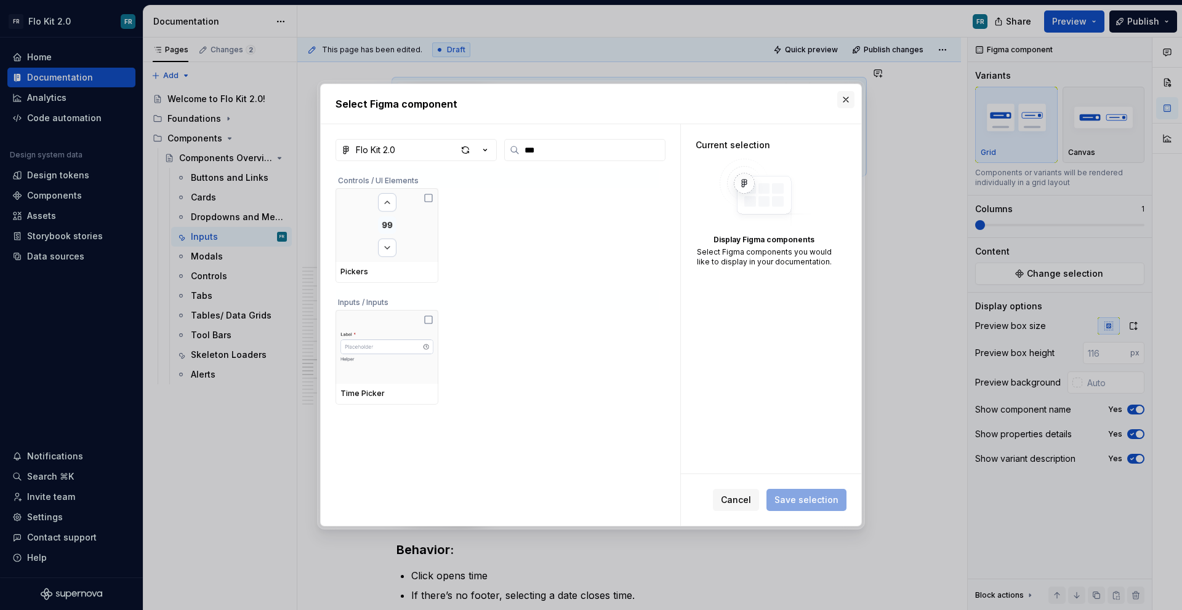
click at [850, 95] on button "button" at bounding box center [845, 99] width 17 height 17
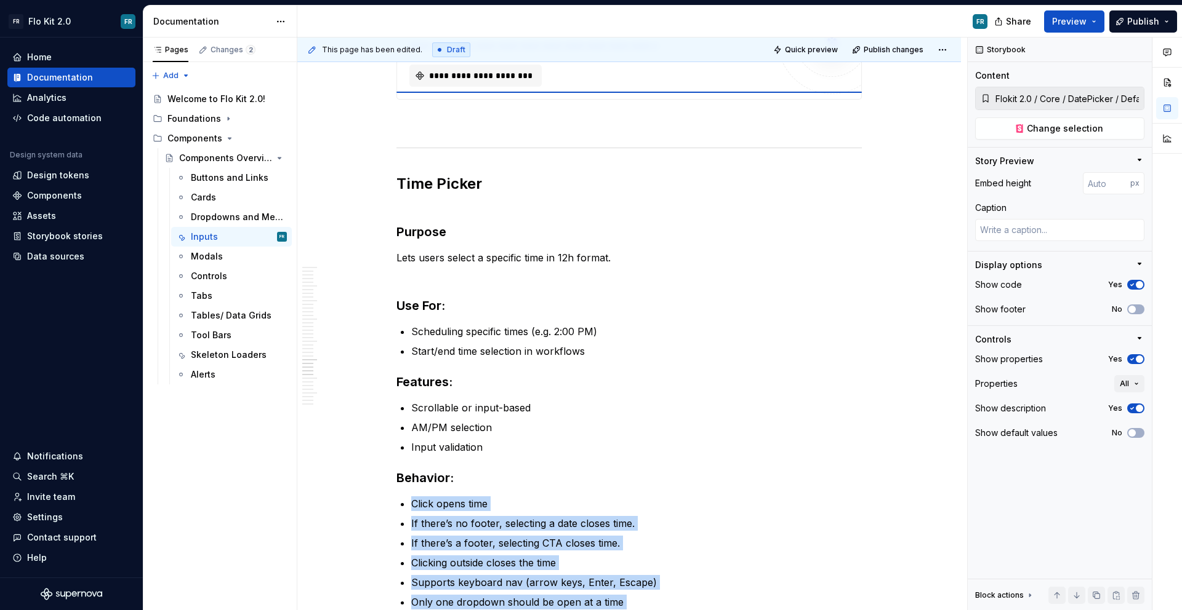
scroll to position [4991, 0]
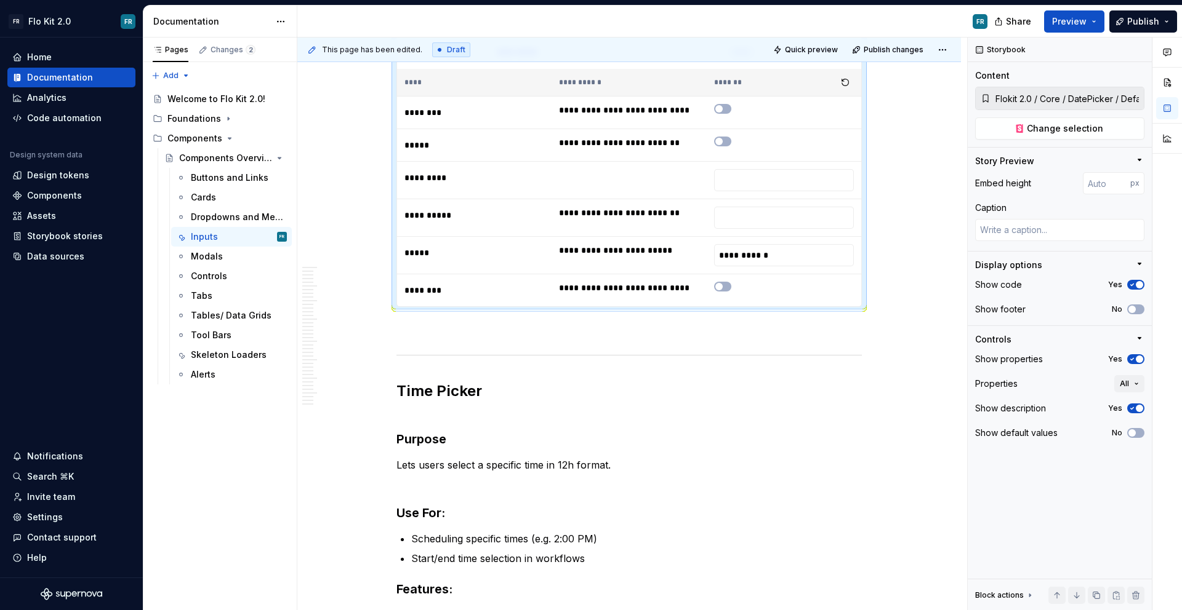
type textarea "*"
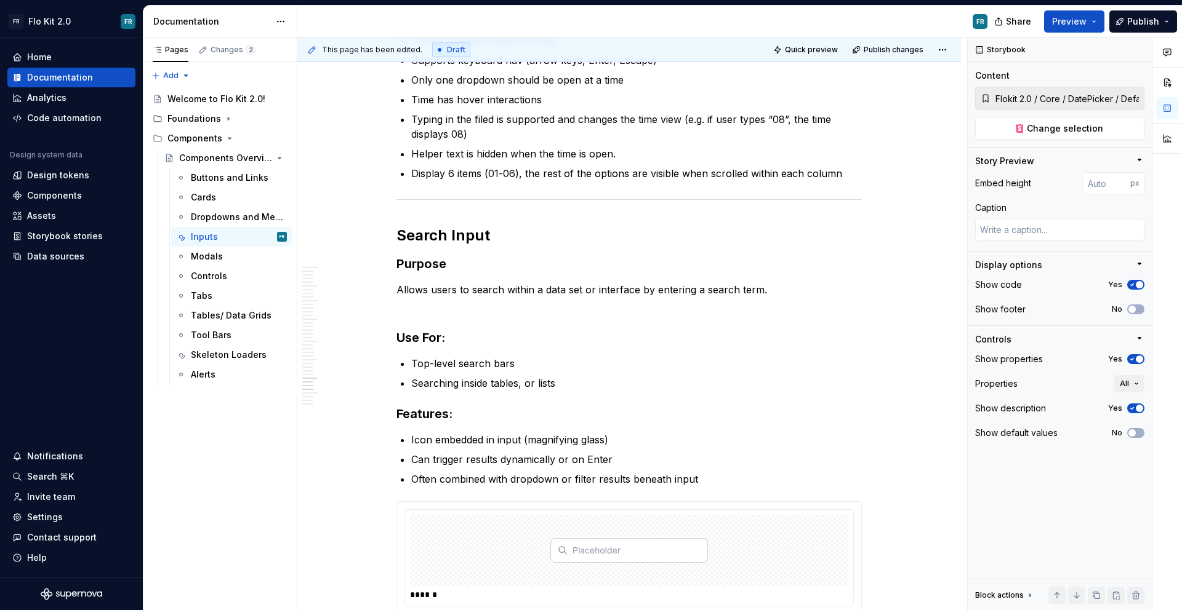
scroll to position [6067, 0]
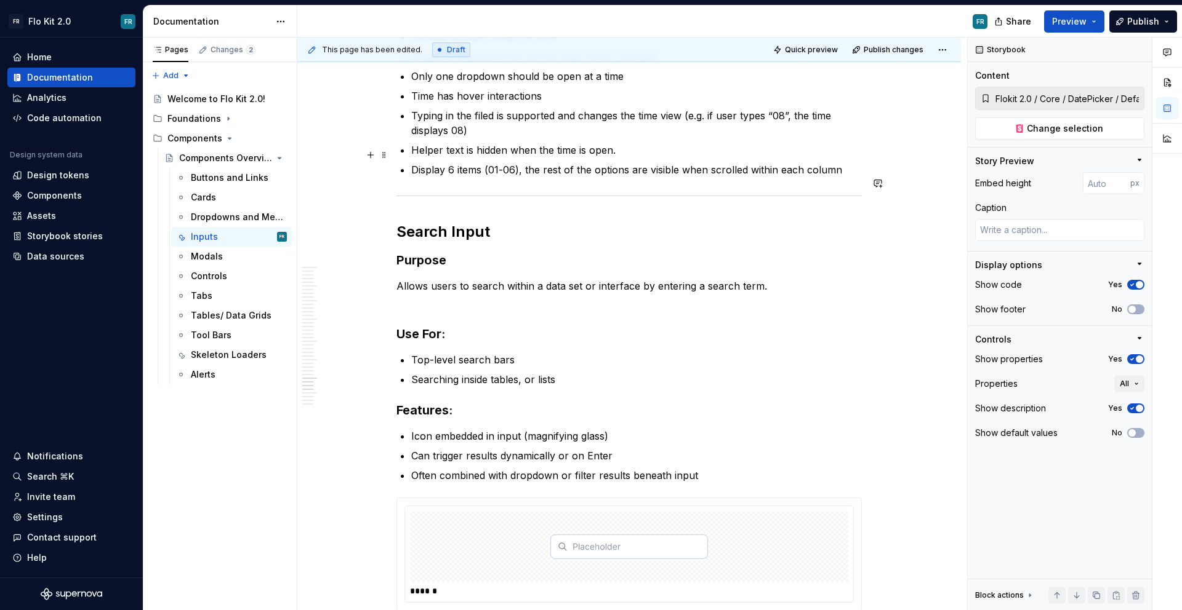
click at [866, 160] on div "This page has been edited. Draft Quick preview Publish changes Components Overv…" at bounding box center [632, 325] width 670 height 574
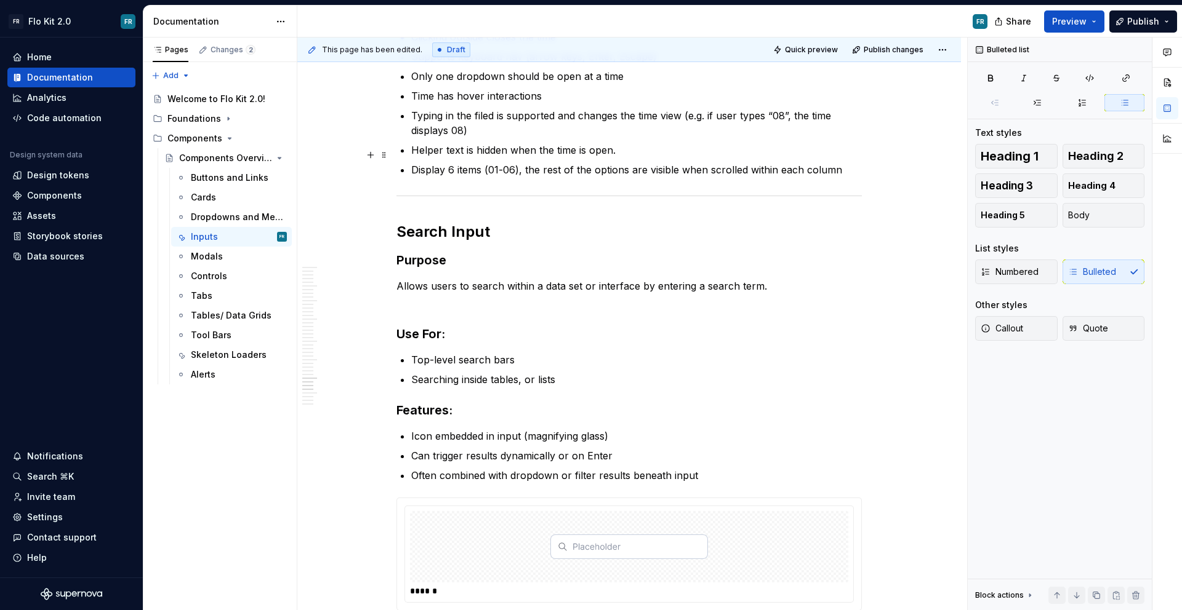
click at [833, 162] on p "Display 6 items (01-06), the rest of the options are visible when scrolled with…" at bounding box center [636, 169] width 450 height 15
click at [856, 162] on p "Display 6 items (01-06), the rest of the options are visible when scrolled with…" at bounding box center [636, 169] width 450 height 15
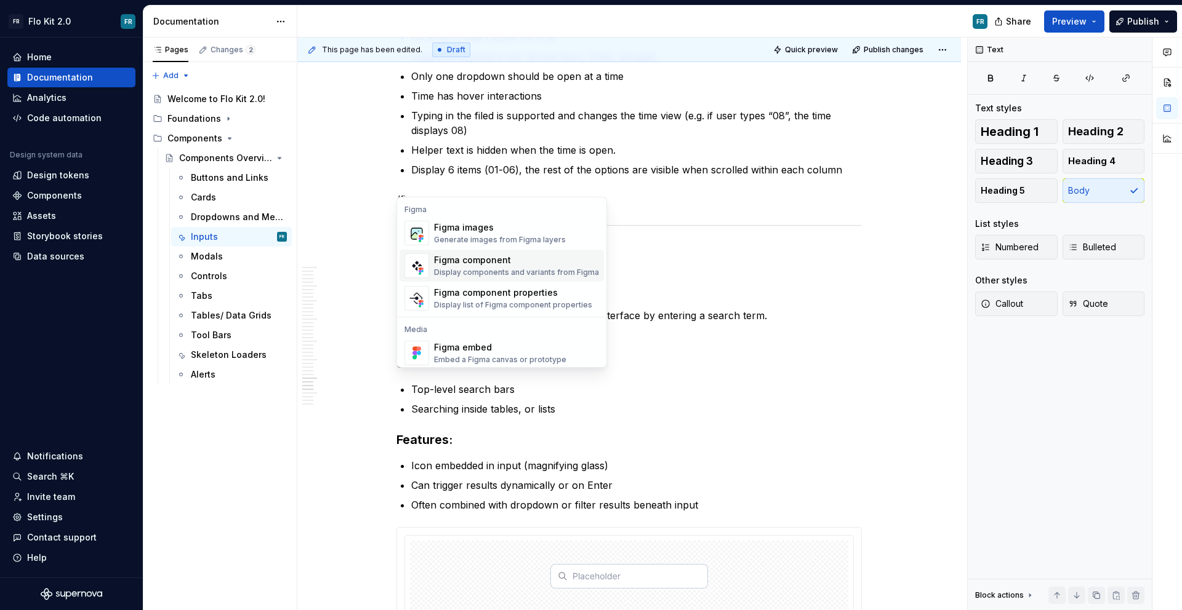
click at [529, 265] on div "Figma component" at bounding box center [516, 260] width 165 height 12
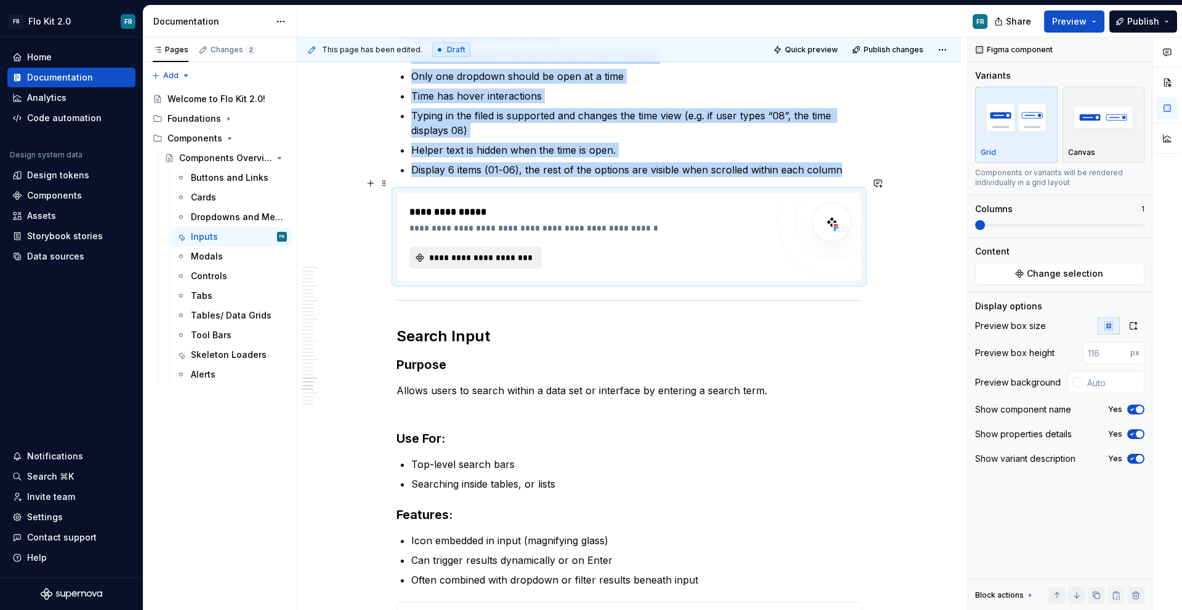
click at [497, 252] on span "**********" at bounding box center [480, 258] width 106 height 12
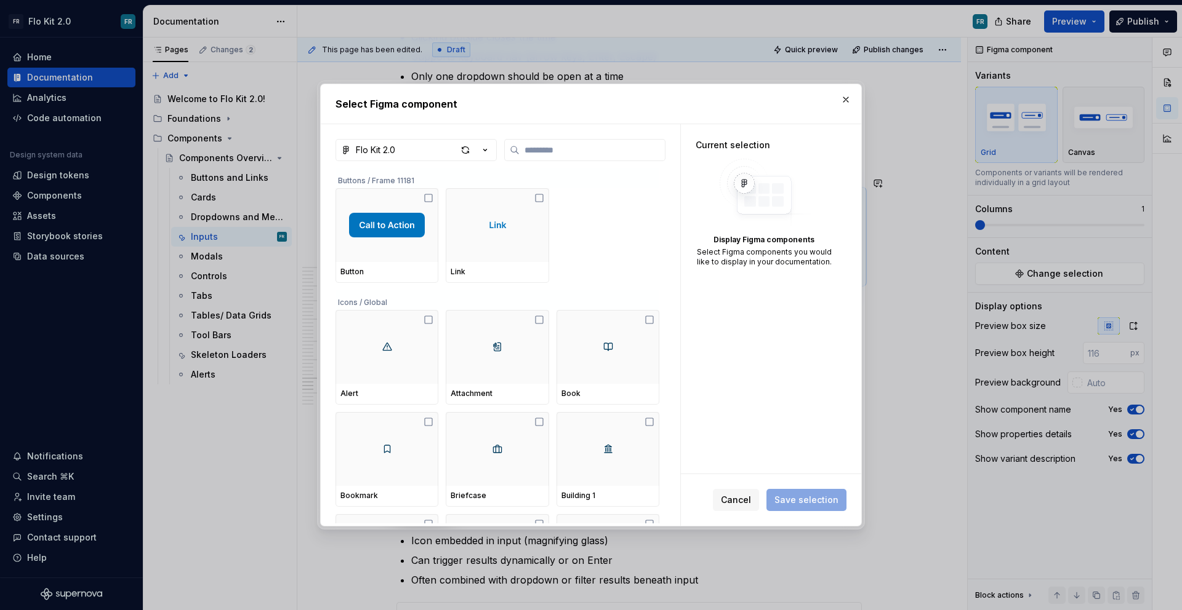
type textarea "*"
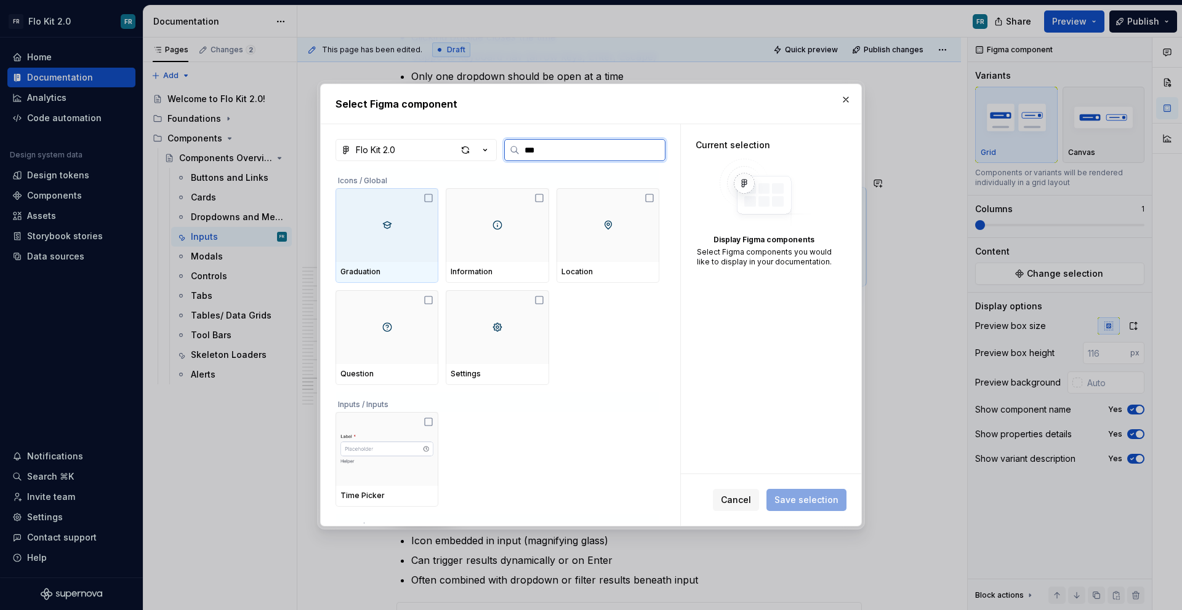
type input "****"
click at [397, 217] on img at bounding box center [386, 225] width 93 height 54
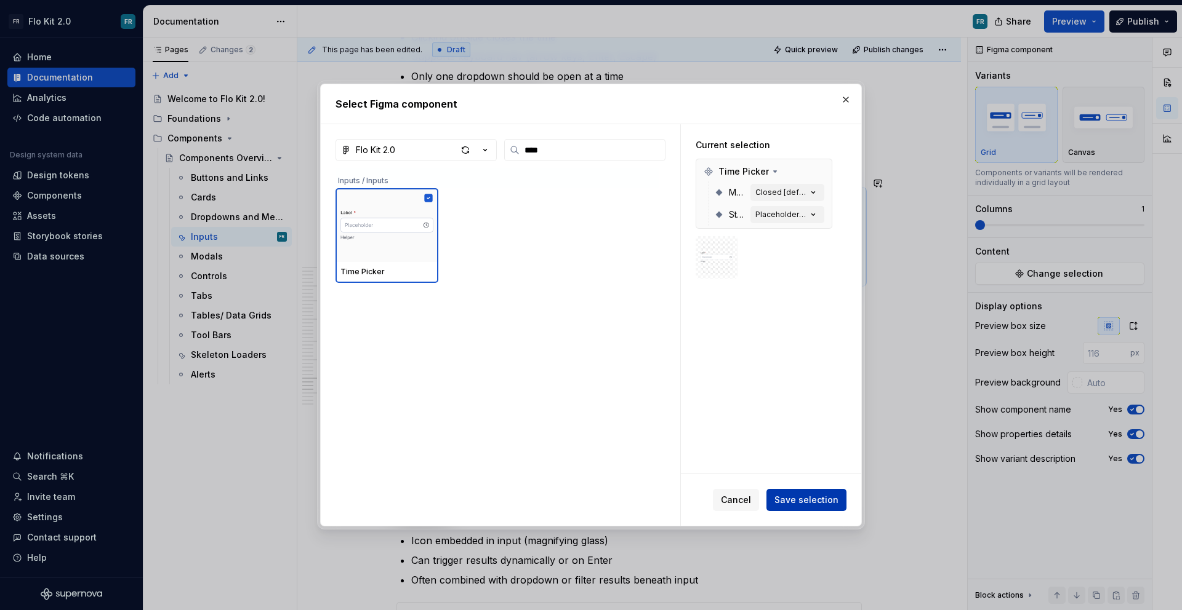
click at [815, 505] on span "Save selection" at bounding box center [806, 500] width 64 height 12
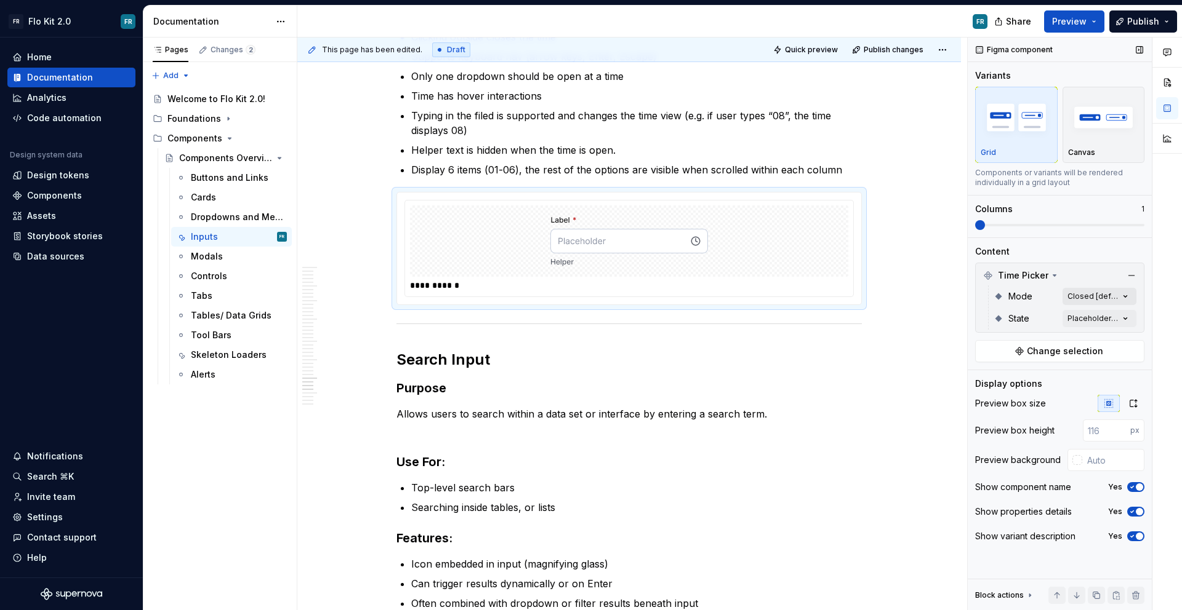
click at [1105, 291] on div "Comments Open comments No comments yet Select ‘Comment’ from the block context …" at bounding box center [1074, 325] width 214 height 574
click at [1004, 370] on span "Opened" at bounding box center [1010, 375] width 34 height 12
click at [1001, 358] on span "Closed" at bounding box center [1008, 356] width 30 height 12
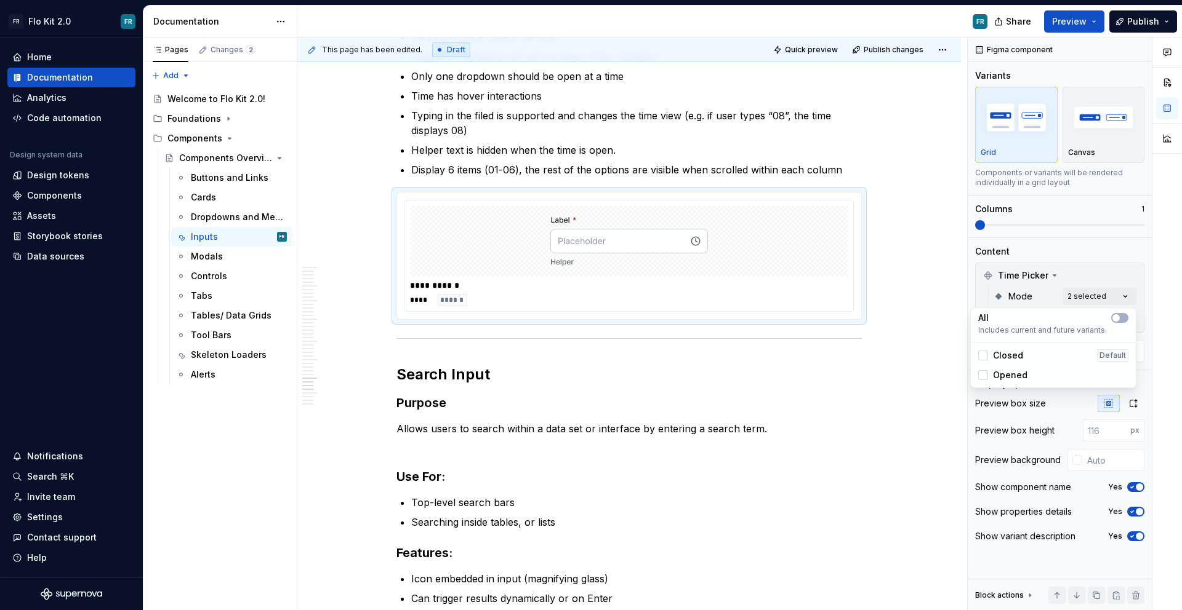
click at [999, 359] on span "Closed" at bounding box center [1008, 356] width 30 height 12
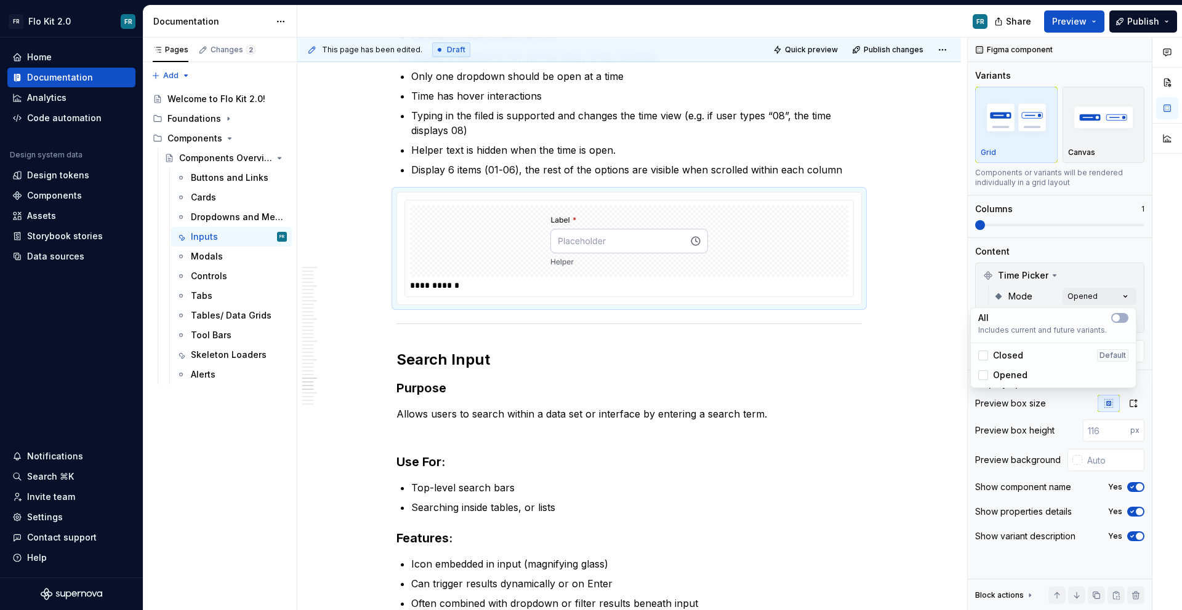
click at [1004, 375] on span "Opened" at bounding box center [1010, 375] width 34 height 12
click at [1156, 304] on div at bounding box center [1167, 325] width 30 height 574
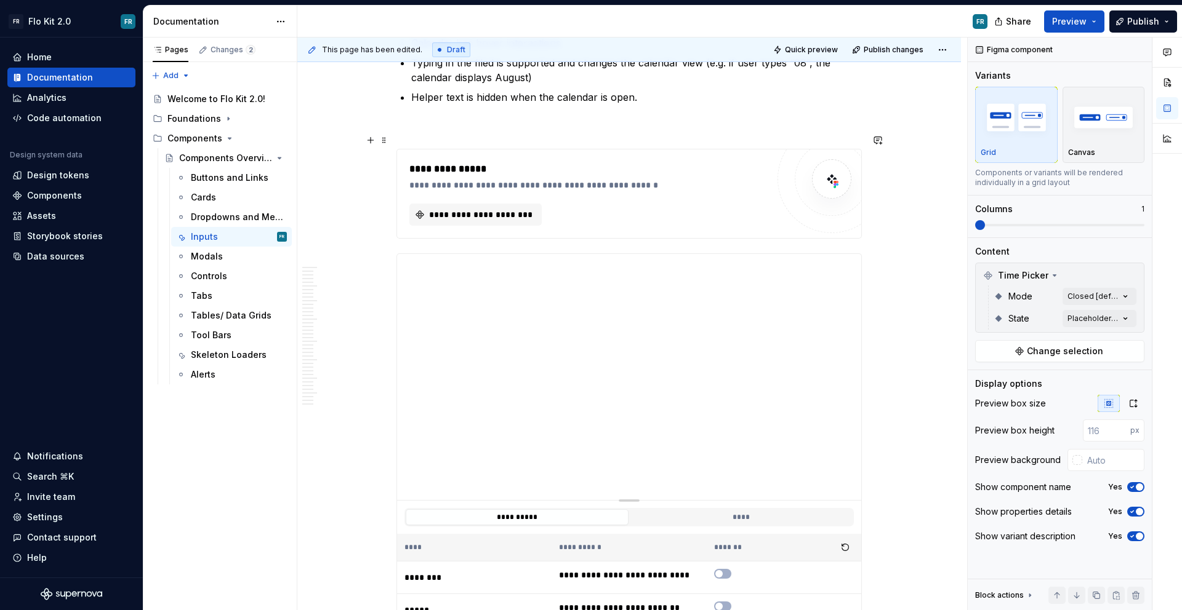
scroll to position [4858, 0]
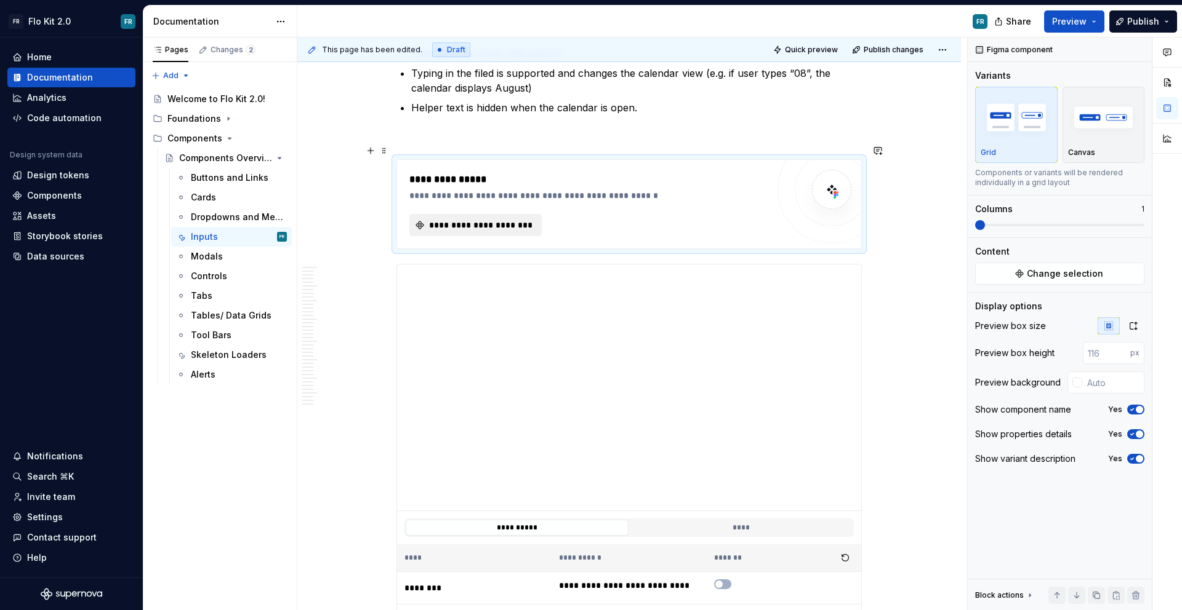
click at [537, 214] on button "**********" at bounding box center [475, 225] width 132 height 22
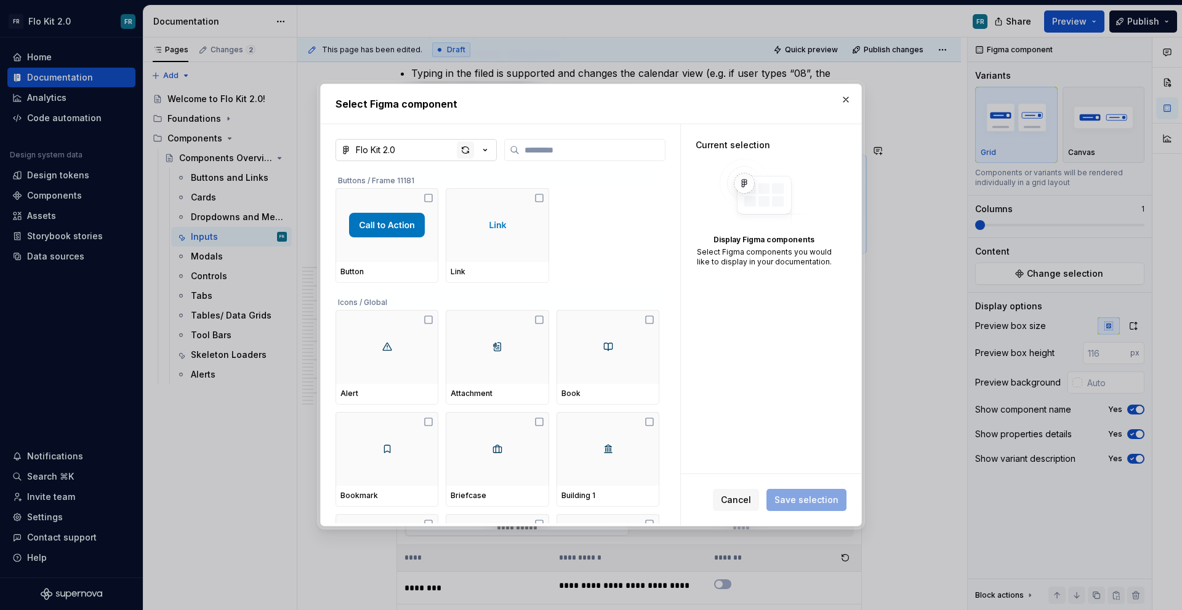
click at [468, 150] on div "button" at bounding box center [465, 150] width 17 height 17
type textarea "*"
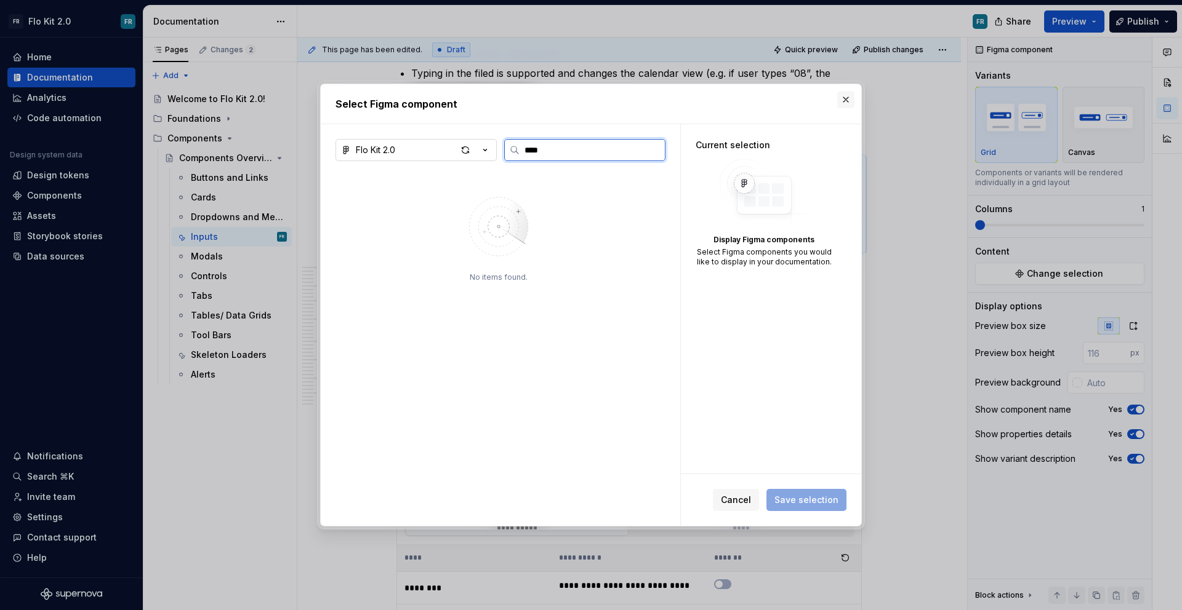
type input "****"
click at [849, 102] on button "button" at bounding box center [845, 99] width 17 height 17
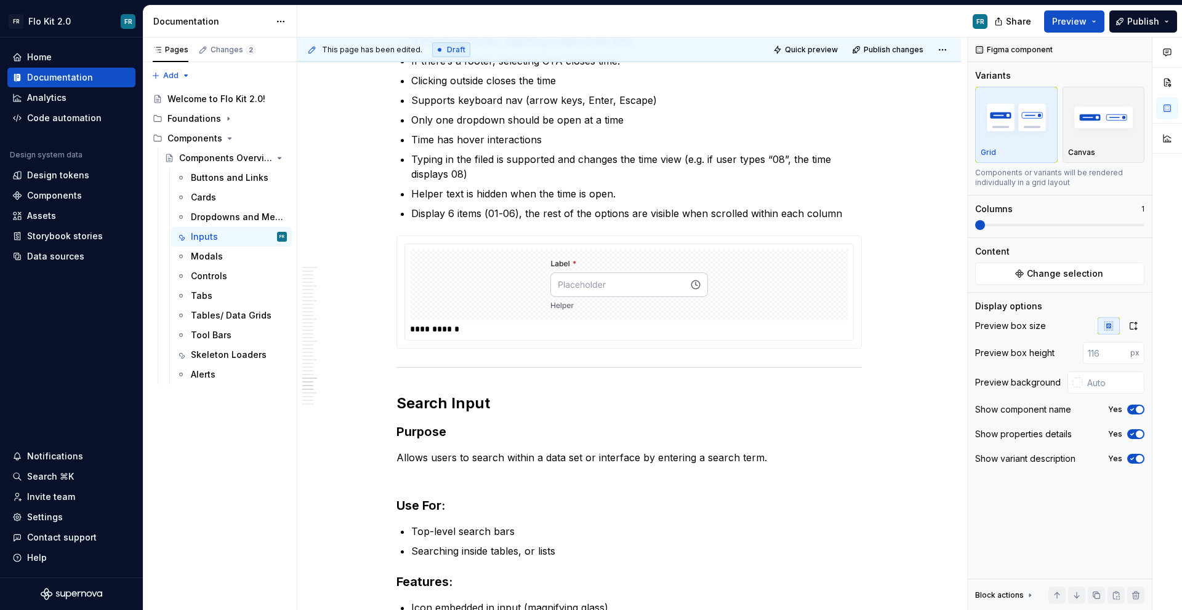
scroll to position [6145, 0]
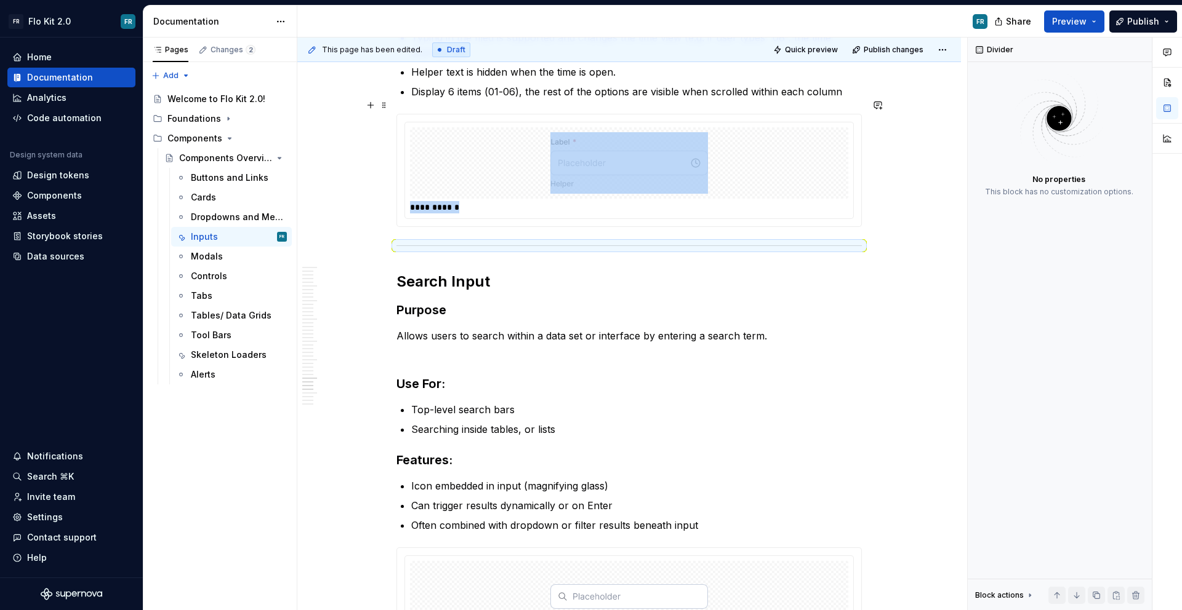
click at [426, 242] on div at bounding box center [628, 246] width 465 height 8
click at [382, 231] on span at bounding box center [384, 233] width 10 height 17
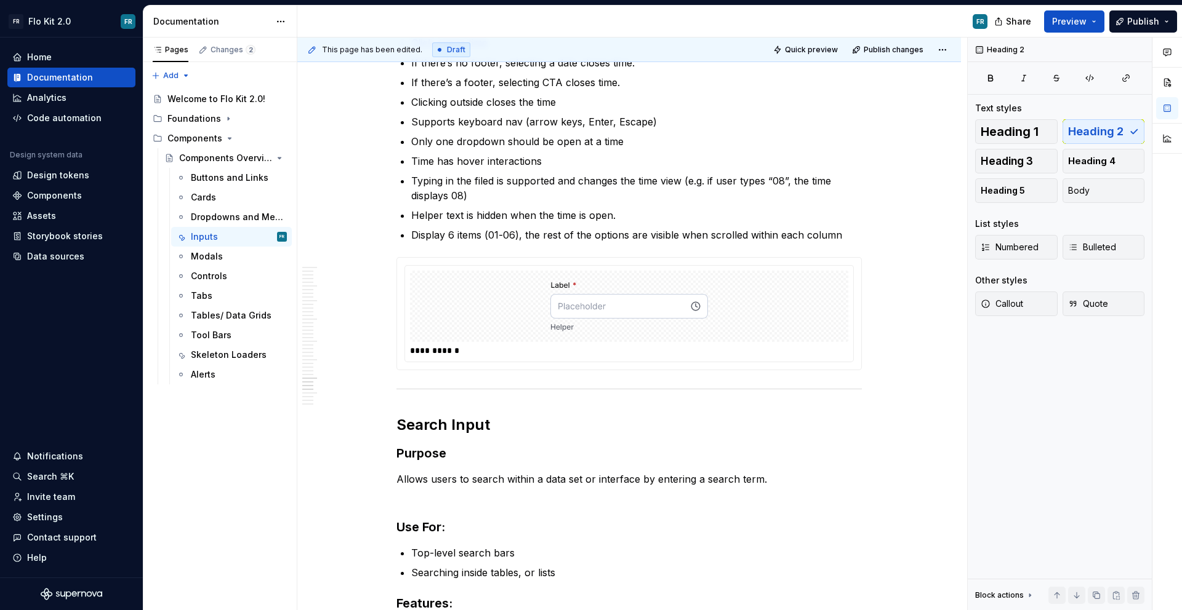
scroll to position [6062, 0]
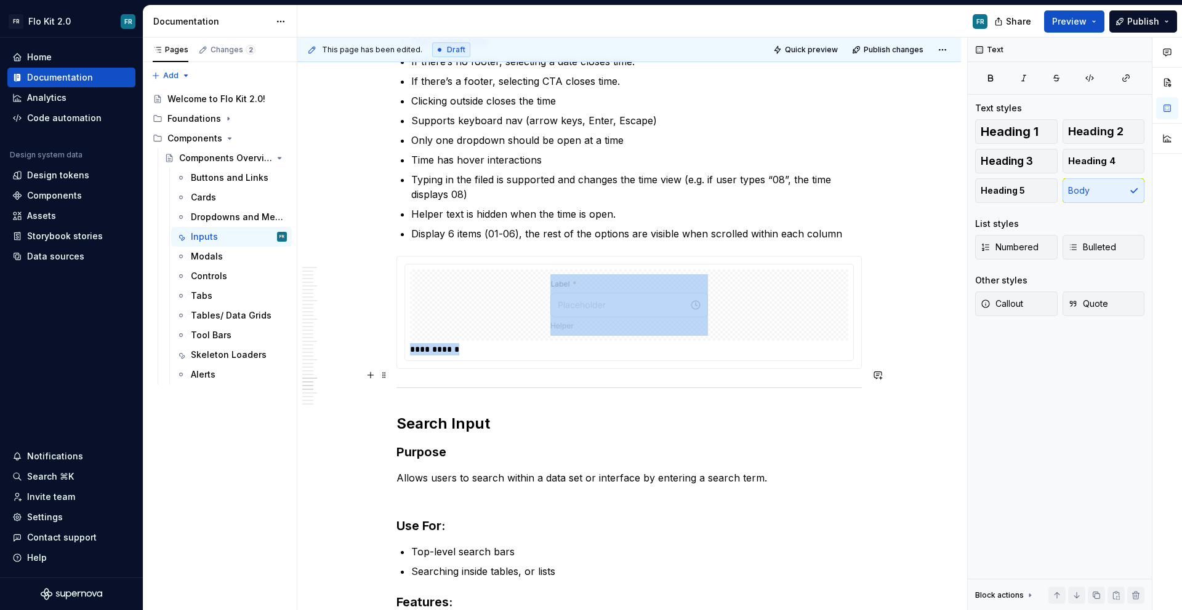
click at [443, 384] on div at bounding box center [628, 388] width 465 height 8
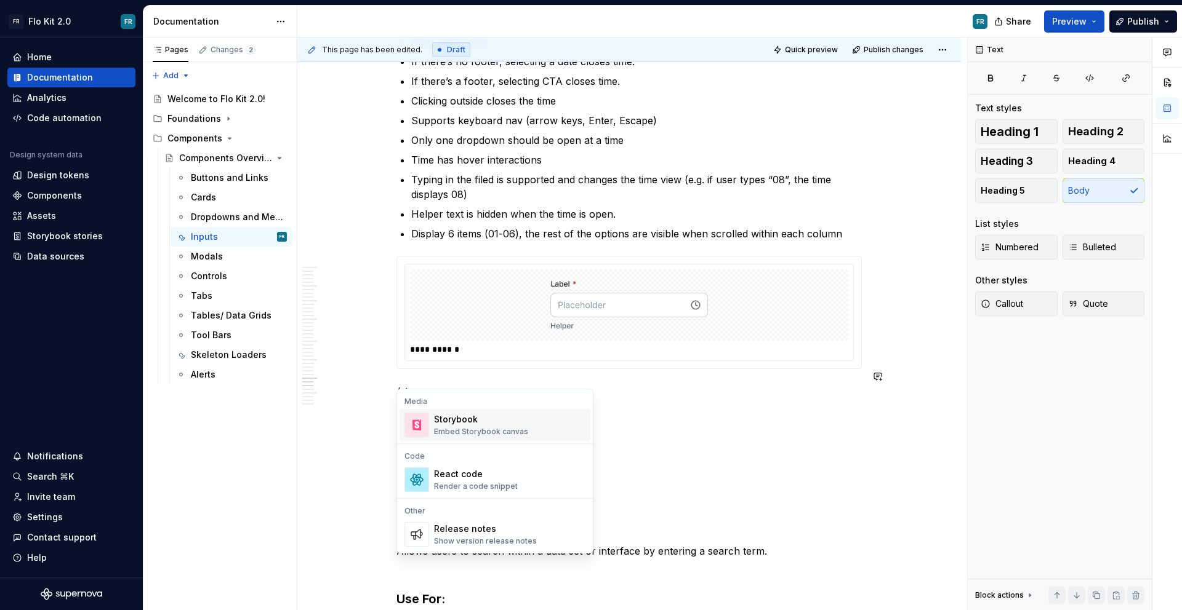
click at [437, 414] on div "Storybook" at bounding box center [481, 420] width 94 height 12
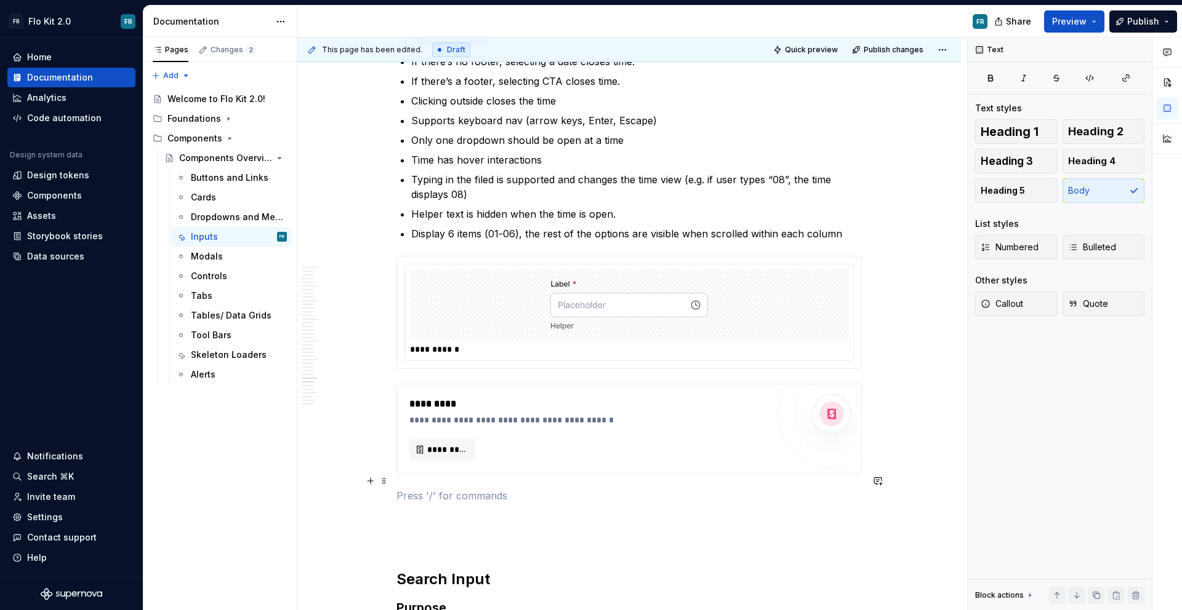
click at [429, 489] on p at bounding box center [628, 496] width 465 height 15
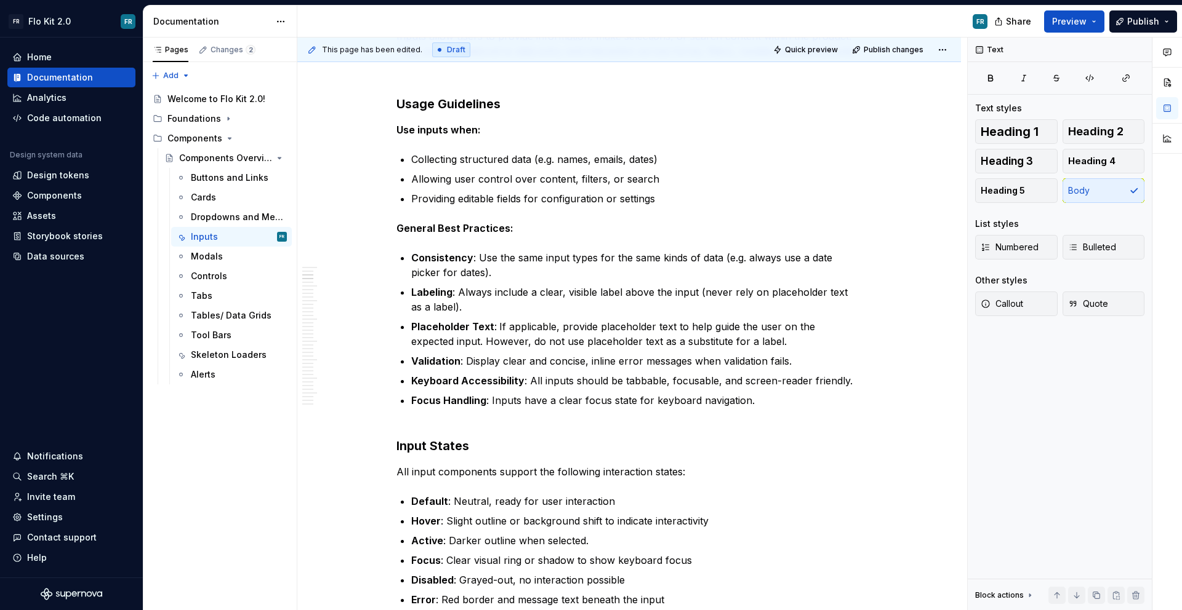
scroll to position [0, 0]
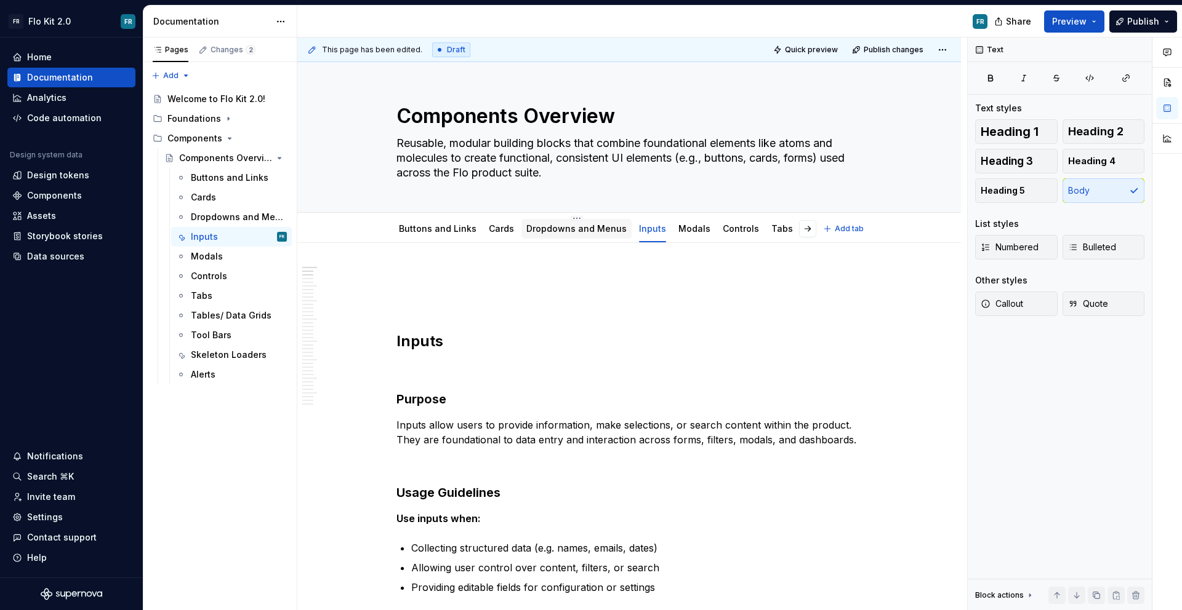
click at [542, 234] on div "Dropdowns and Menus" at bounding box center [576, 229] width 100 height 12
click at [543, 234] on div "Dropdowns and Menus" at bounding box center [576, 229] width 100 height 12
click at [545, 232] on link "Dropdowns and Menus" at bounding box center [576, 228] width 100 height 10
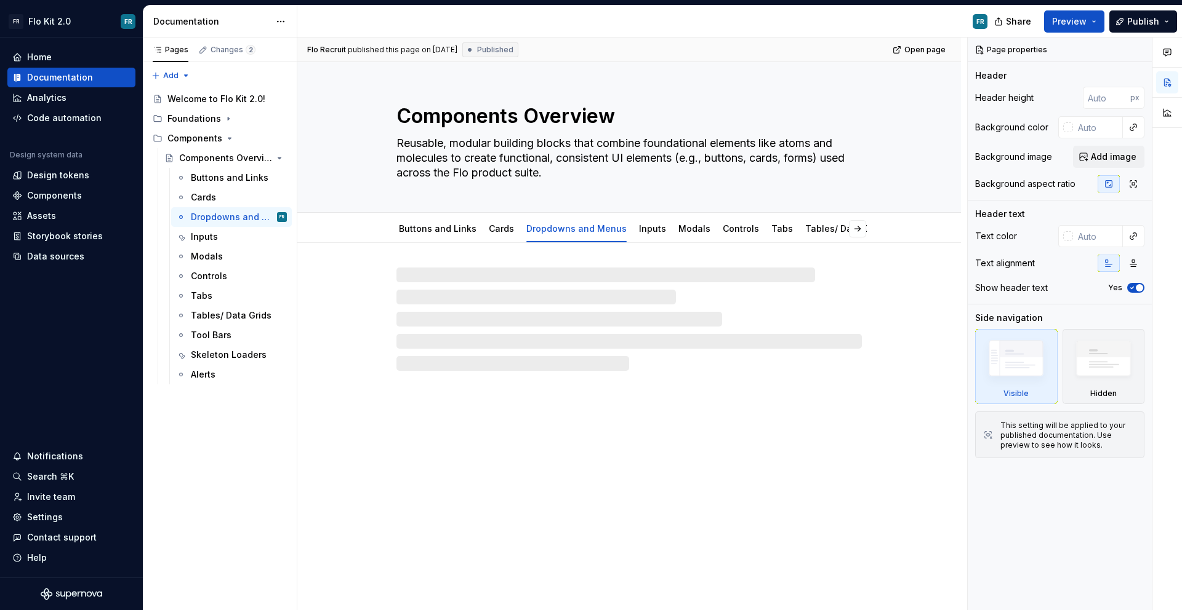
type textarea "*"
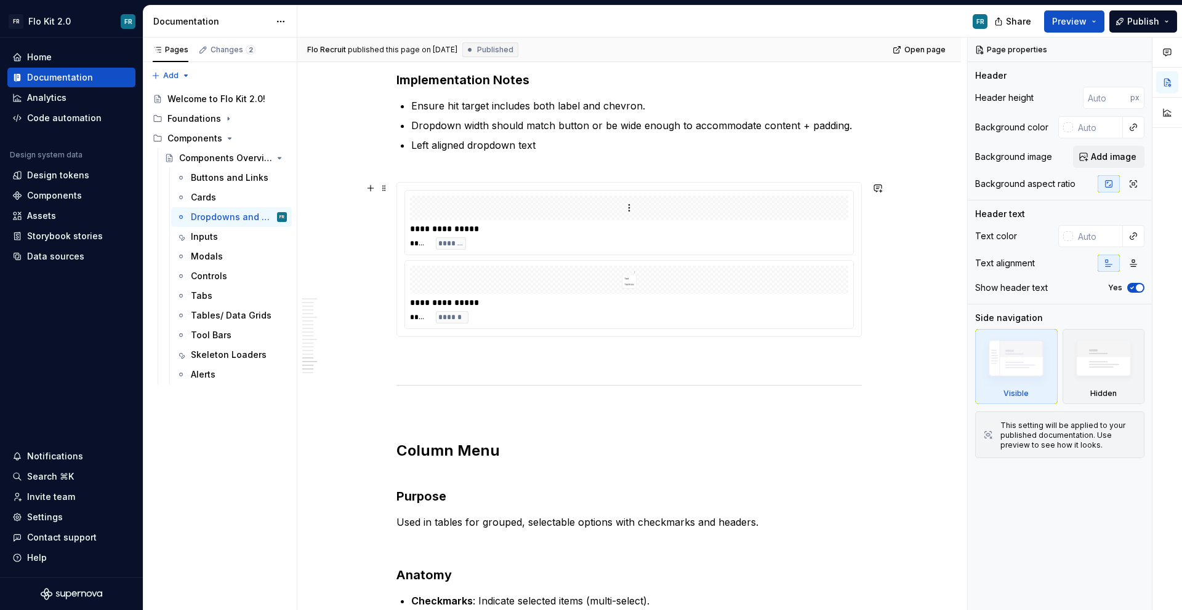
scroll to position [3340, 0]
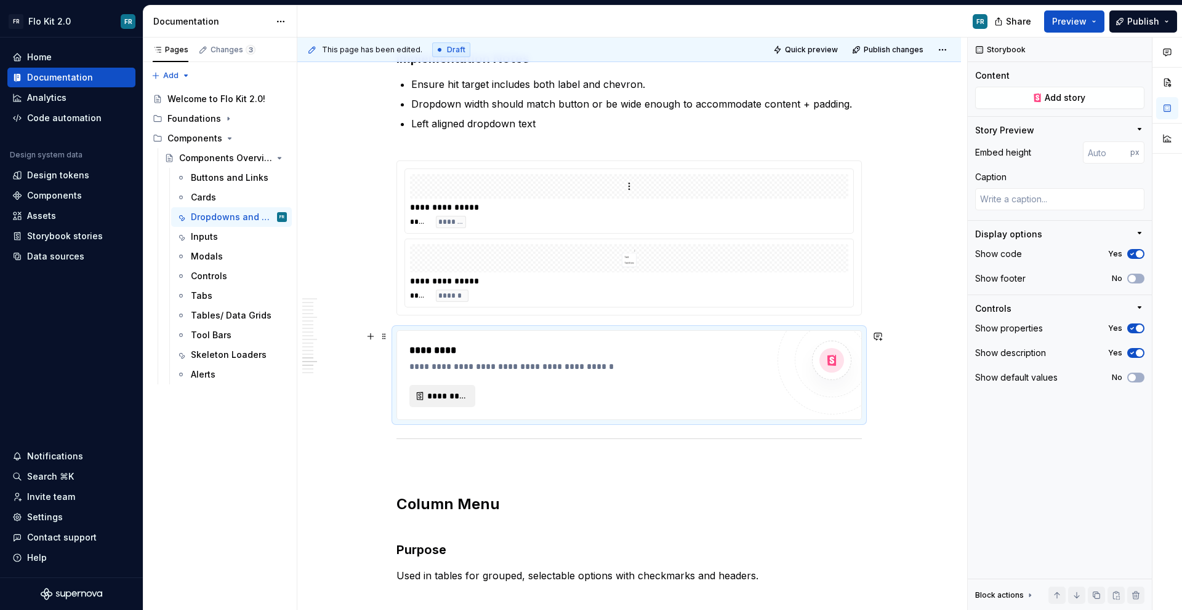
click at [426, 399] on button "*********" at bounding box center [442, 396] width 66 height 22
type textarea "*"
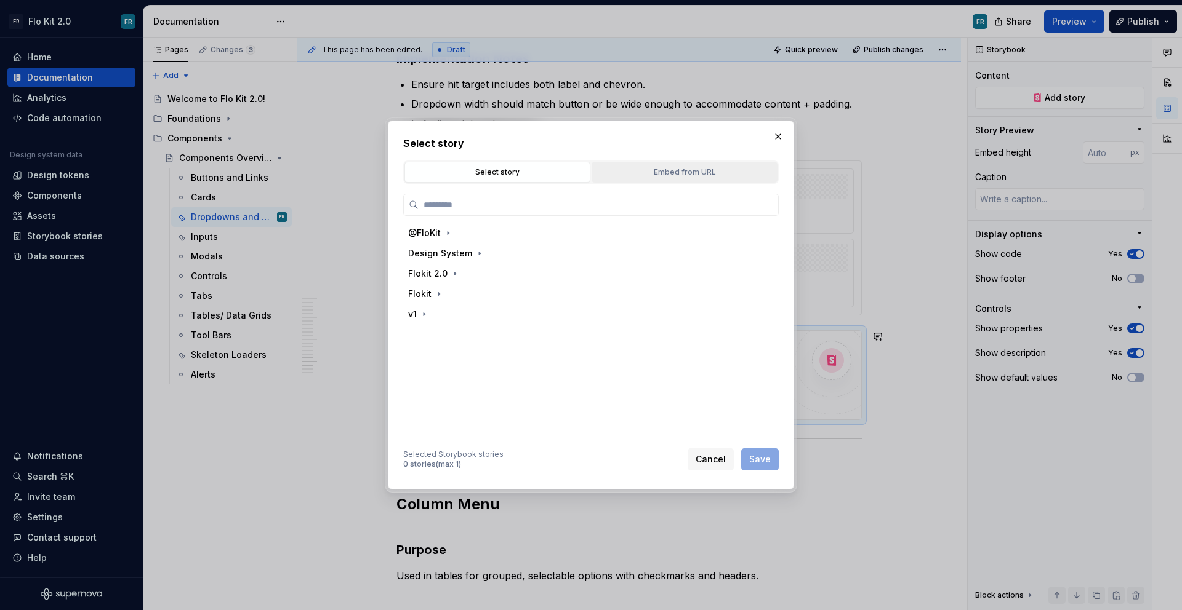
click at [658, 166] on div "Embed from URL" at bounding box center [684, 172] width 177 height 12
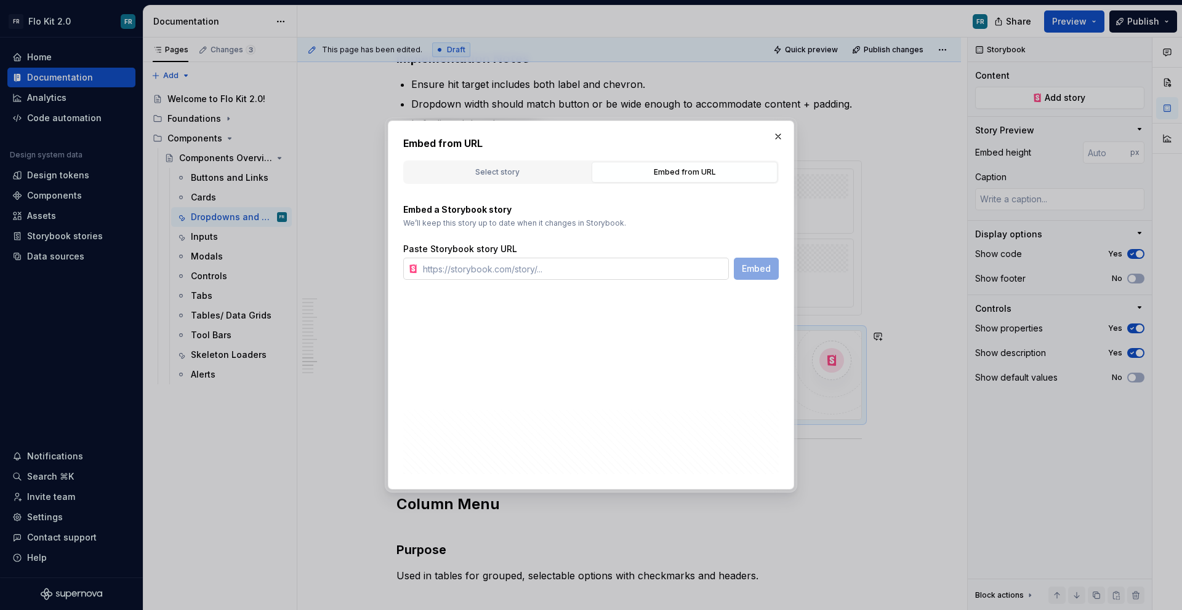
click at [602, 273] on input "text" at bounding box center [573, 269] width 311 height 22
paste input "[URL][DOMAIN_NAME]"
type input "[URL][DOMAIN_NAME]"
click at [748, 273] on span "Embed" at bounding box center [756, 269] width 29 height 12
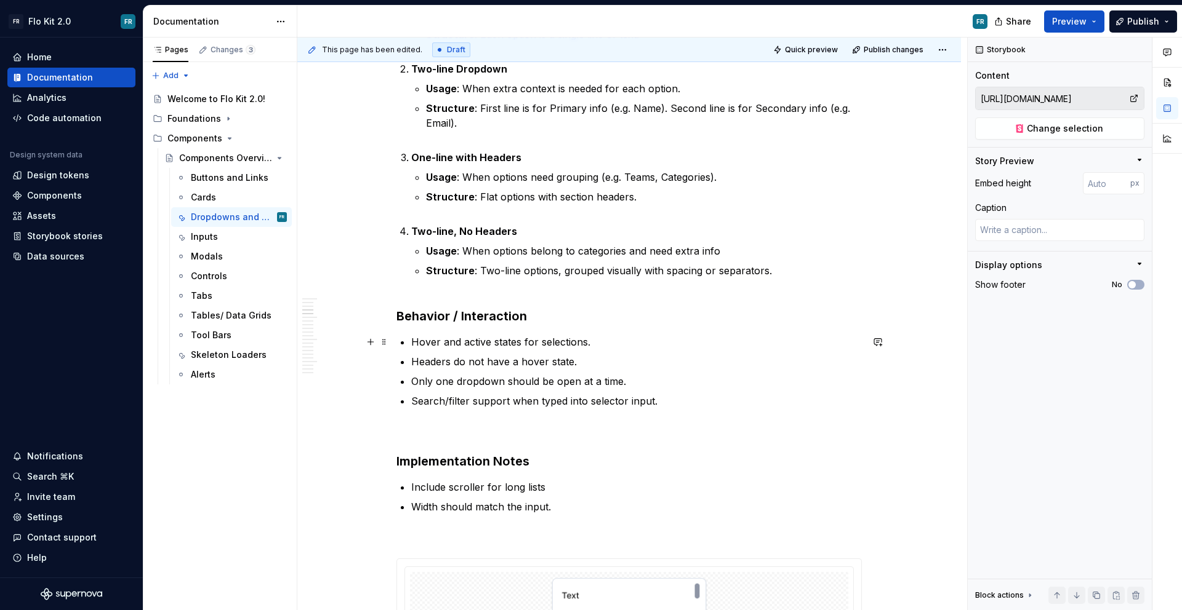
scroll to position [0, 0]
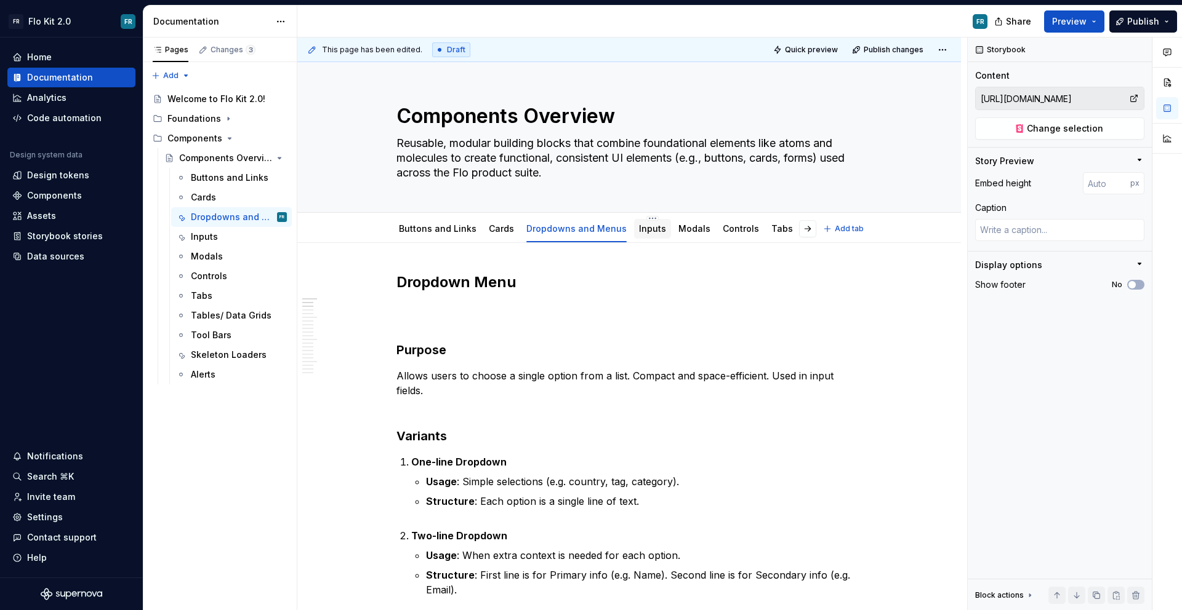
click at [641, 231] on link "Inputs" at bounding box center [652, 228] width 27 height 10
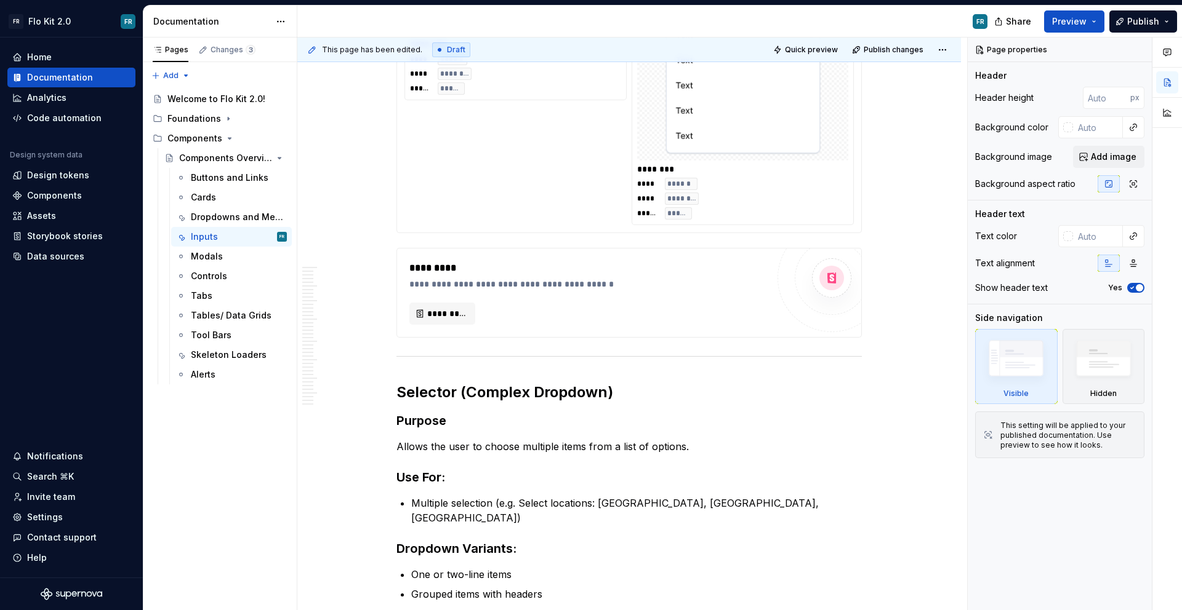
scroll to position [2260, 0]
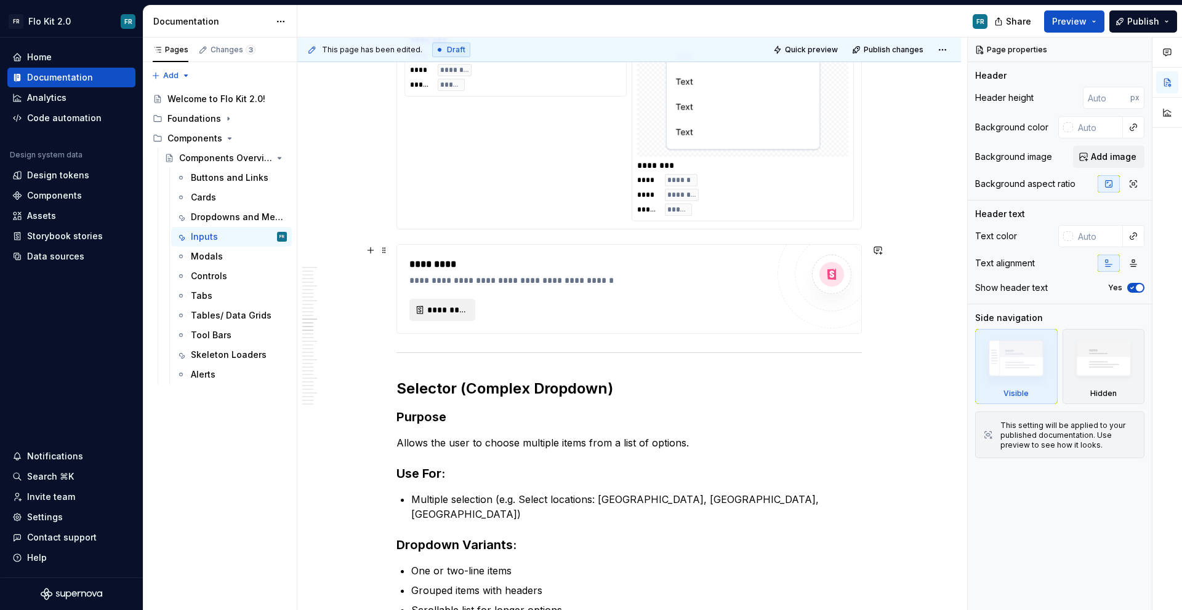
click at [458, 309] on span "*********" at bounding box center [447, 310] width 40 height 12
type textarea "*"
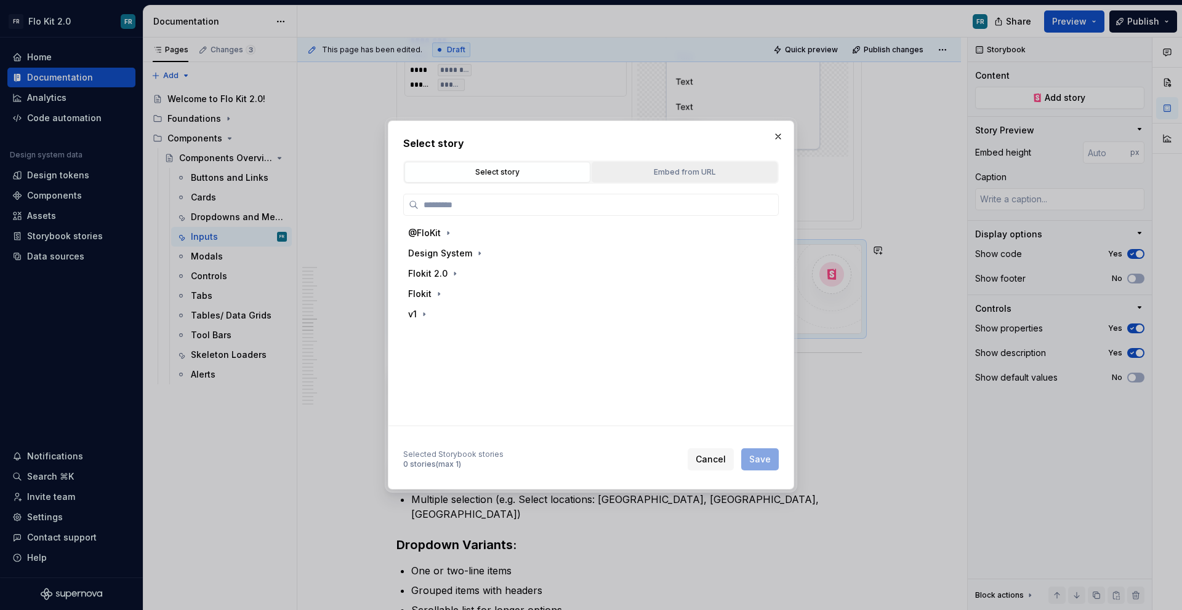
click at [659, 169] on div "Embed from URL" at bounding box center [684, 172] width 177 height 12
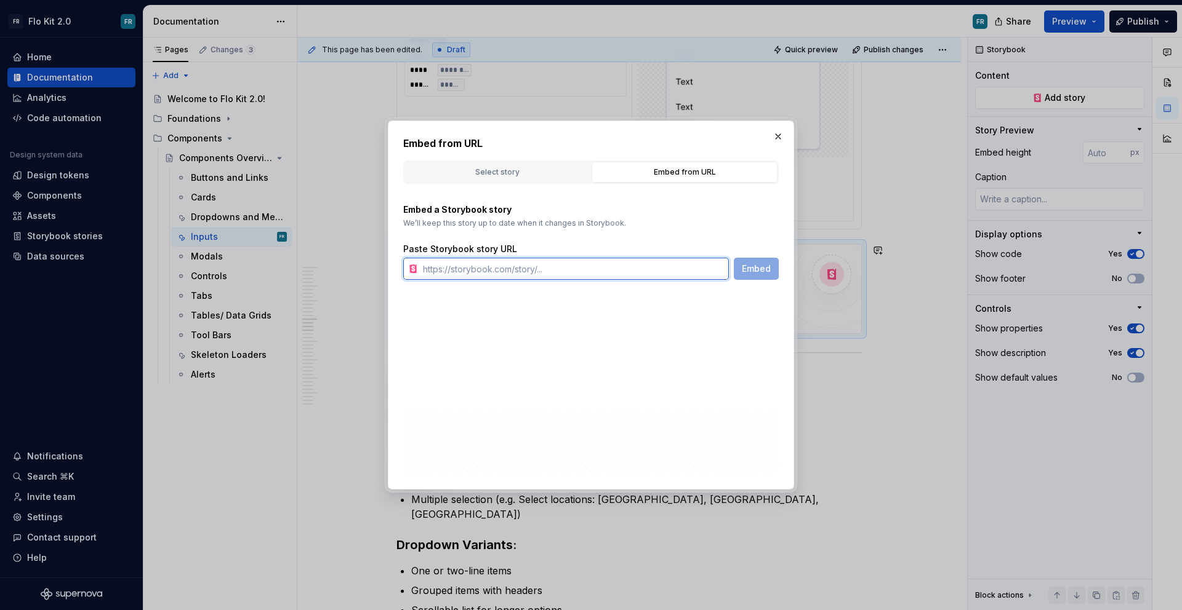
click at [611, 265] on input "text" at bounding box center [573, 269] width 311 height 22
paste input "[URL][DOMAIN_NAME]"
type input "[URL][DOMAIN_NAME]"
click at [765, 267] on span "Embed" at bounding box center [756, 269] width 29 height 12
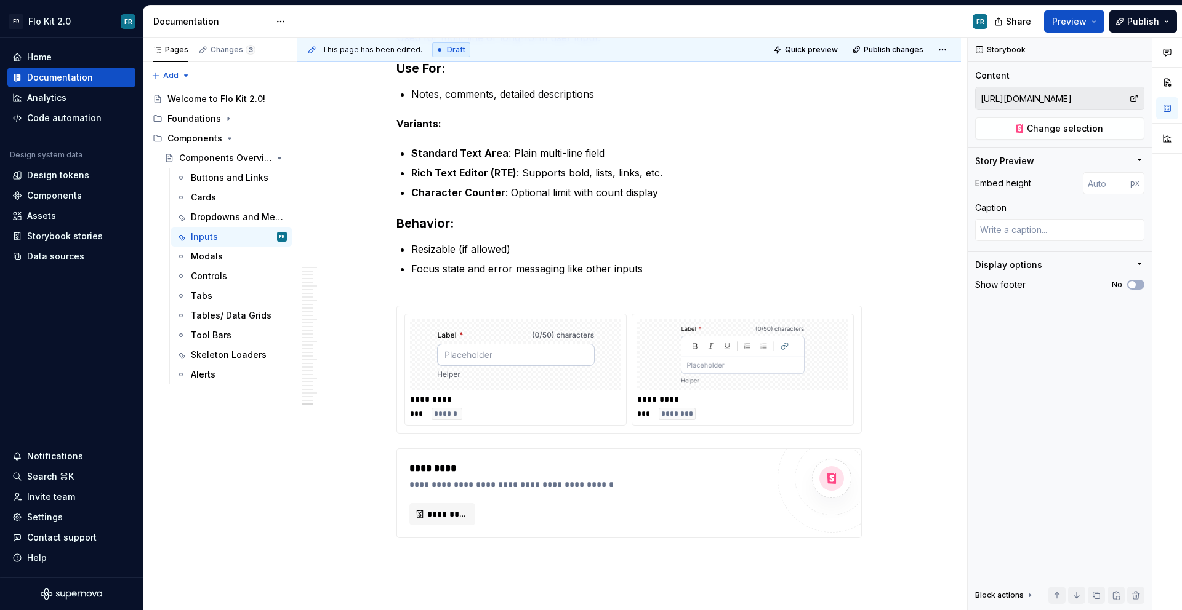
scroll to position [7446, 0]
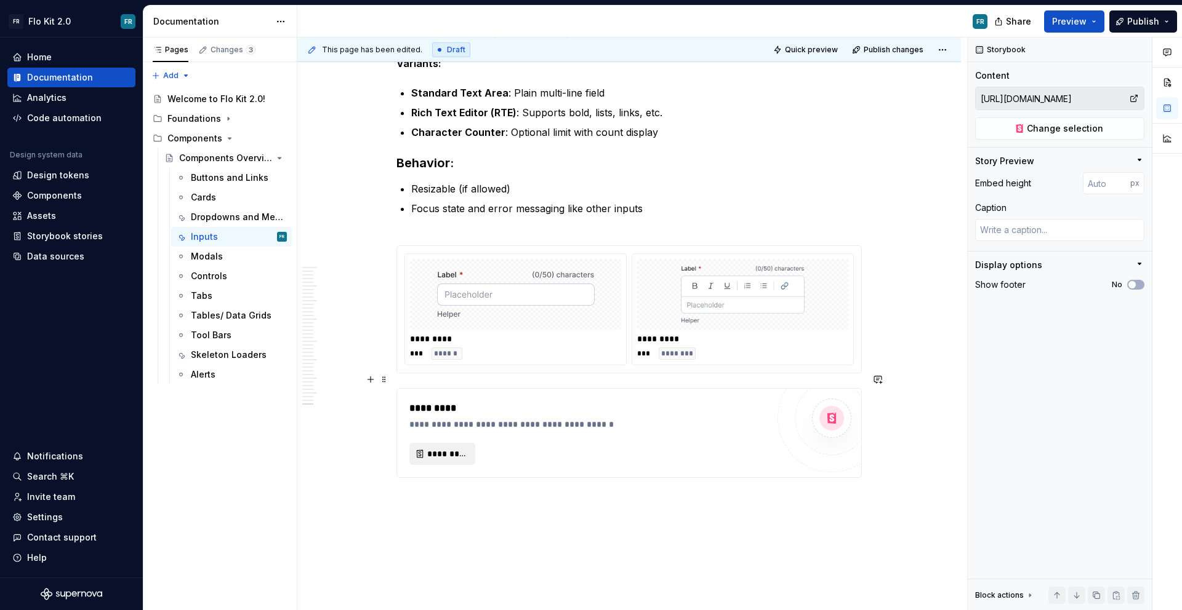
click at [430, 448] on span "*********" at bounding box center [447, 454] width 40 height 12
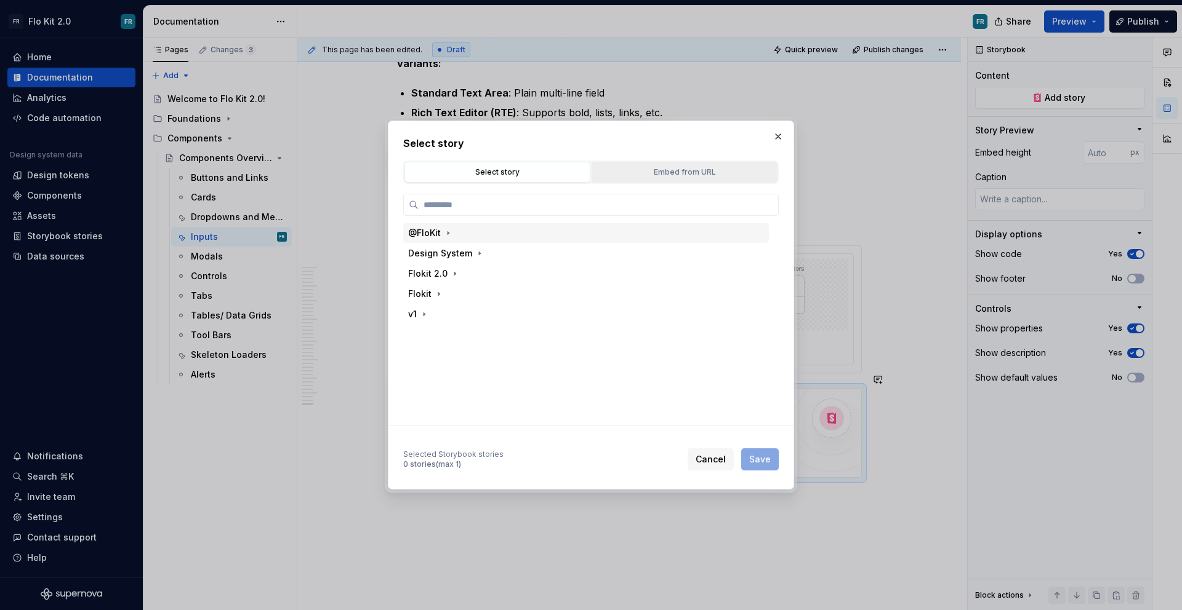
type textarea "*"
click at [641, 174] on div "Embed from URL" at bounding box center [684, 172] width 177 height 12
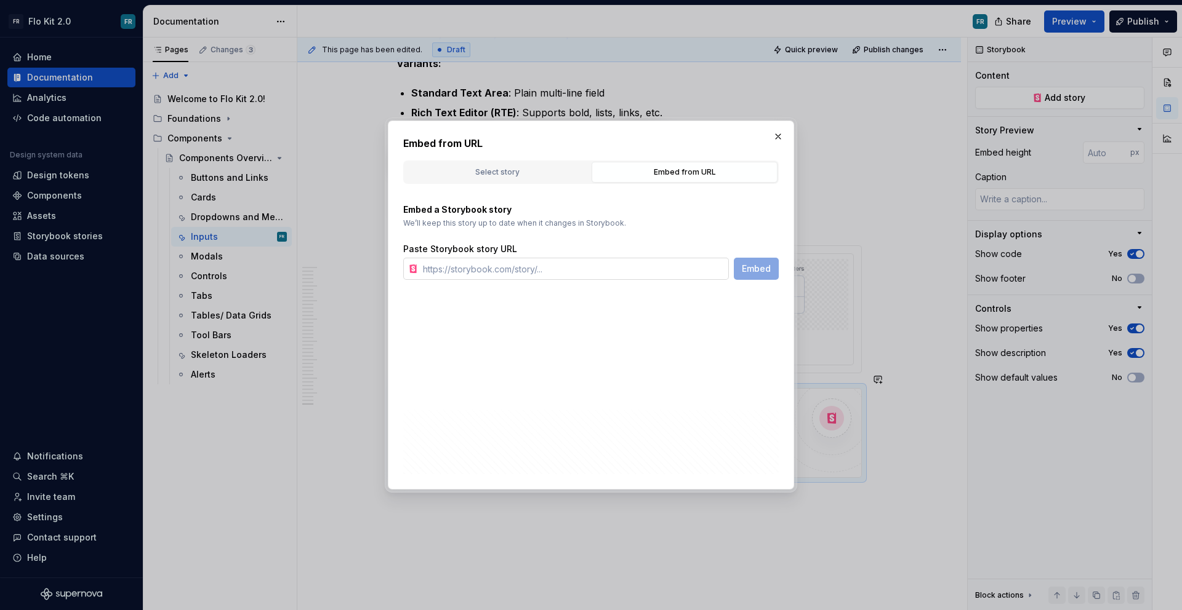
click at [679, 264] on input "text" at bounding box center [573, 269] width 311 height 22
paste input "[URL][DOMAIN_NAME]"
type input "[URL][DOMAIN_NAME]"
click at [742, 272] on span "Embed" at bounding box center [756, 269] width 29 height 12
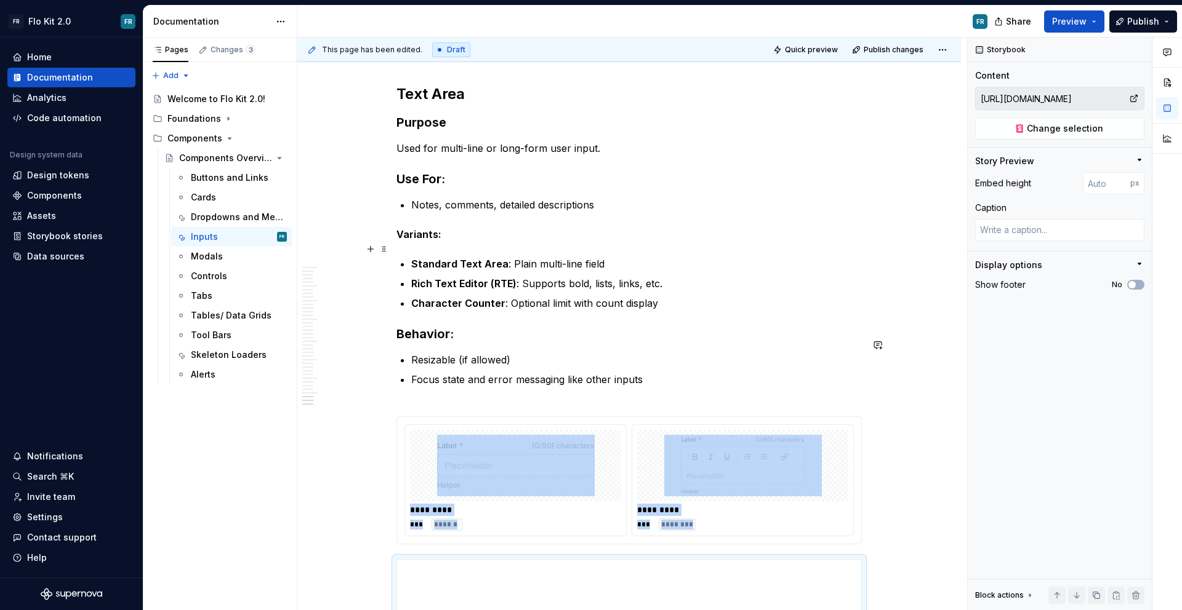
scroll to position [6897, 0]
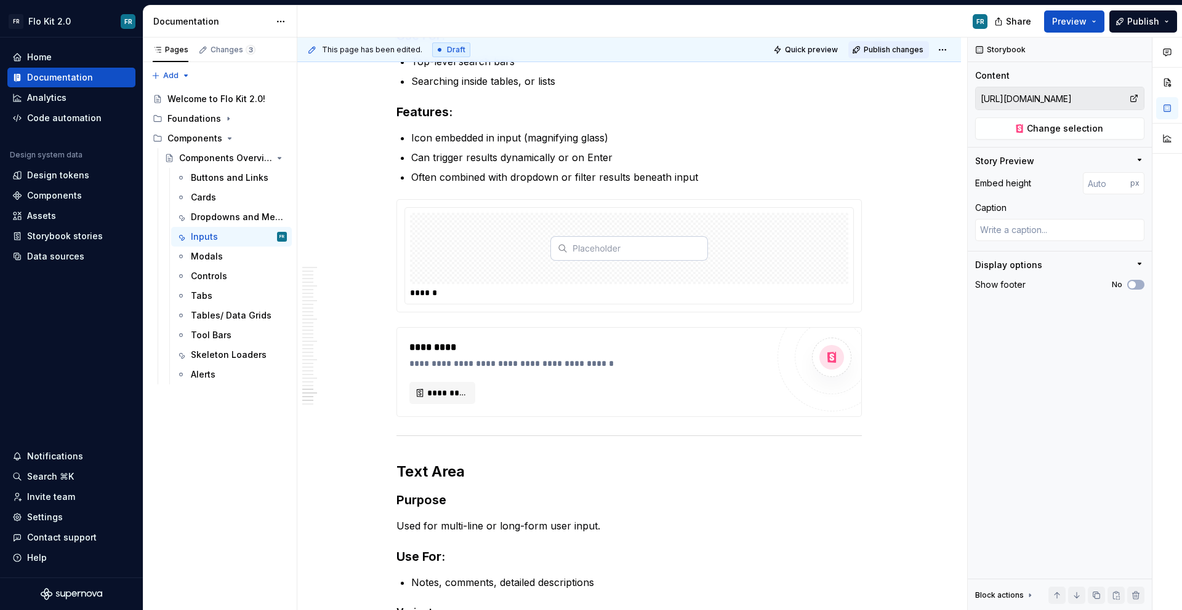
click at [881, 46] on span "Publish changes" at bounding box center [893, 50] width 60 height 10
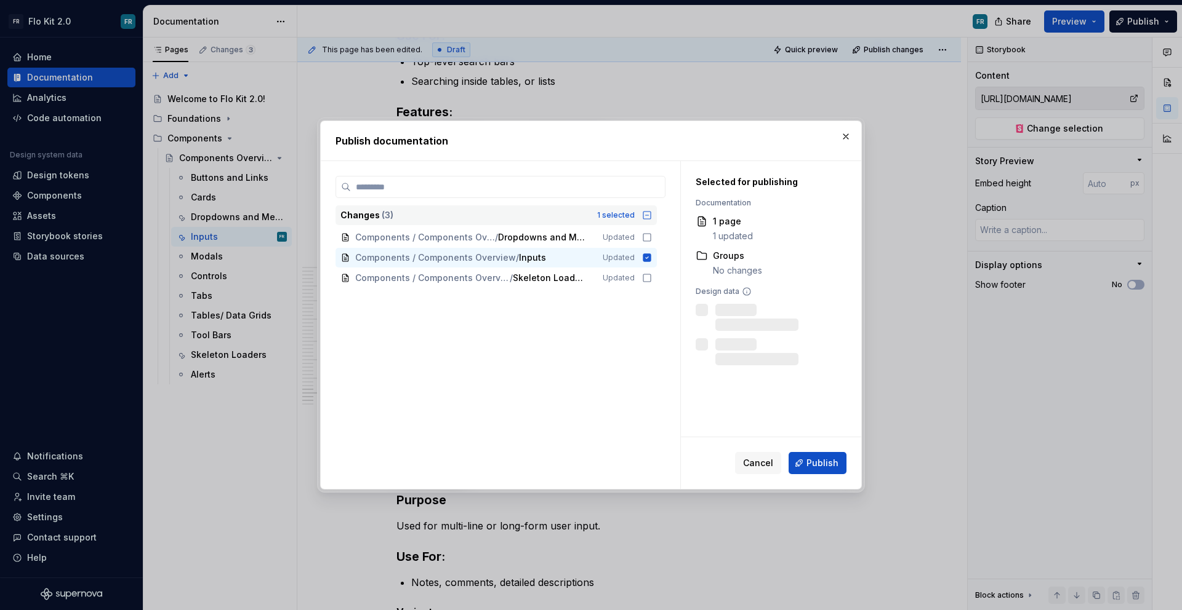
click at [647, 212] on icon at bounding box center [647, 215] width 10 height 10
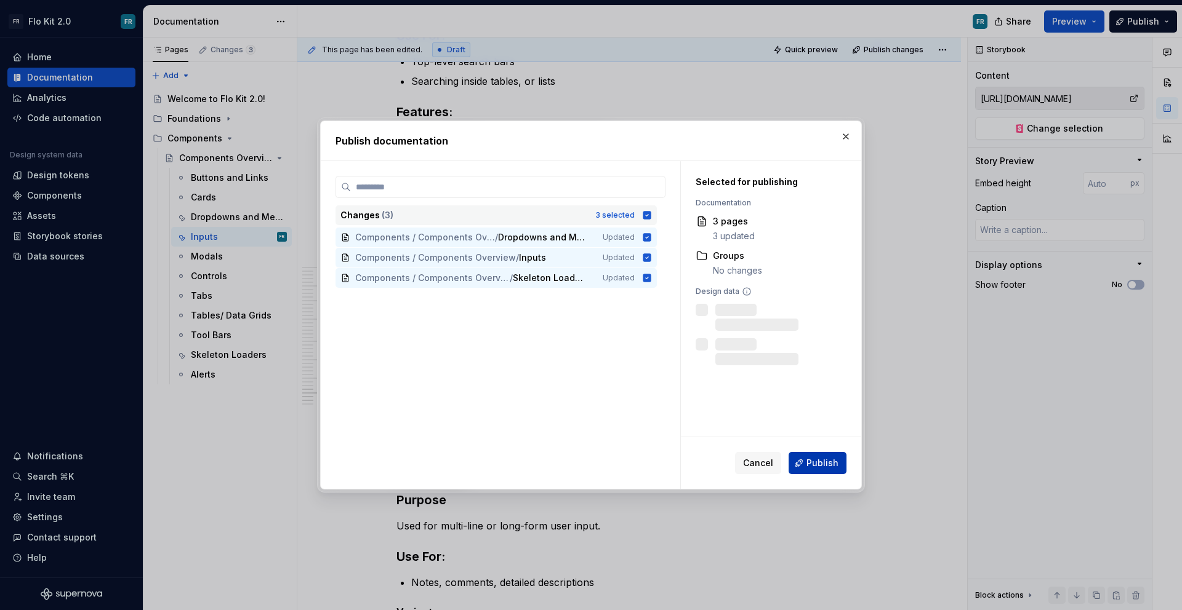
click at [801, 457] on button "Publish" at bounding box center [817, 463] width 58 height 22
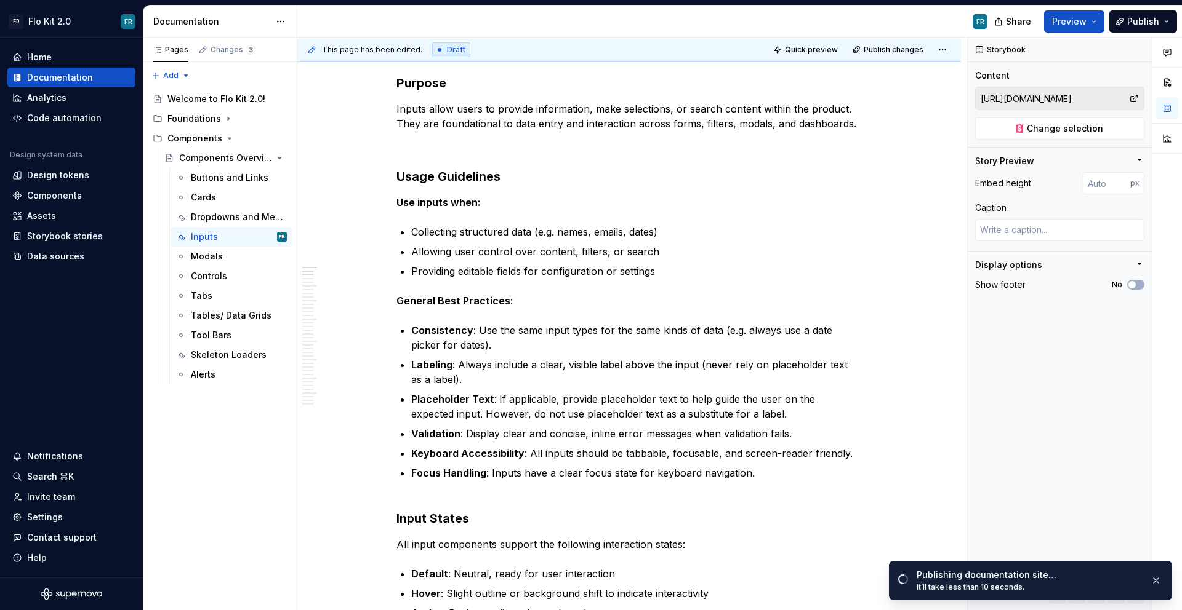
scroll to position [0, 0]
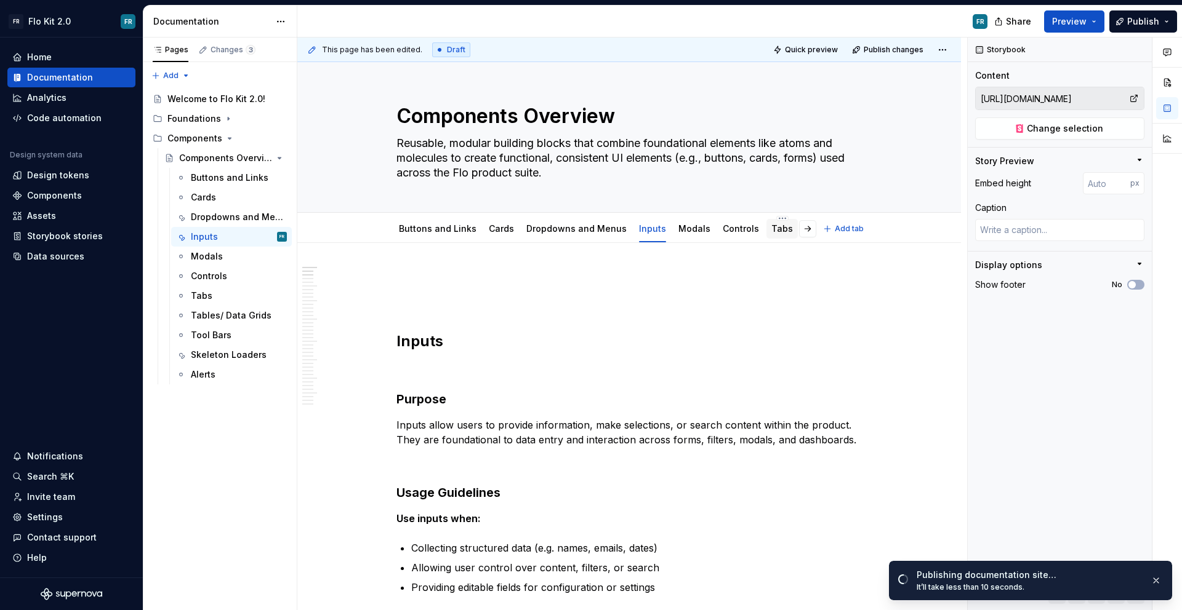
click at [771, 228] on link "Tabs" at bounding box center [782, 228] width 22 height 10
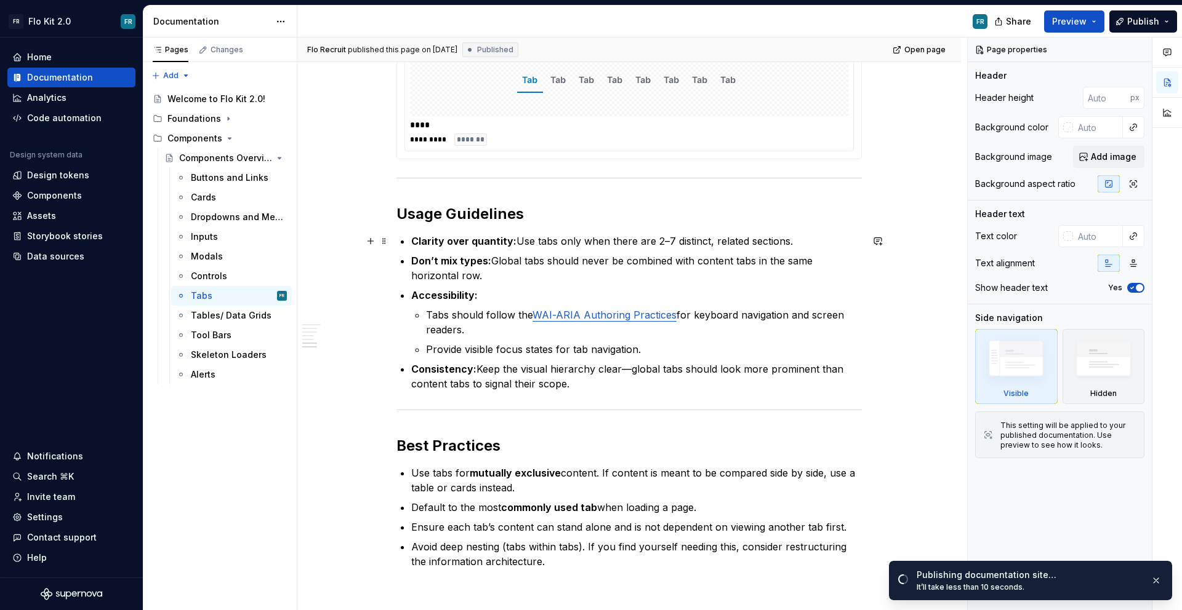
scroll to position [966, 0]
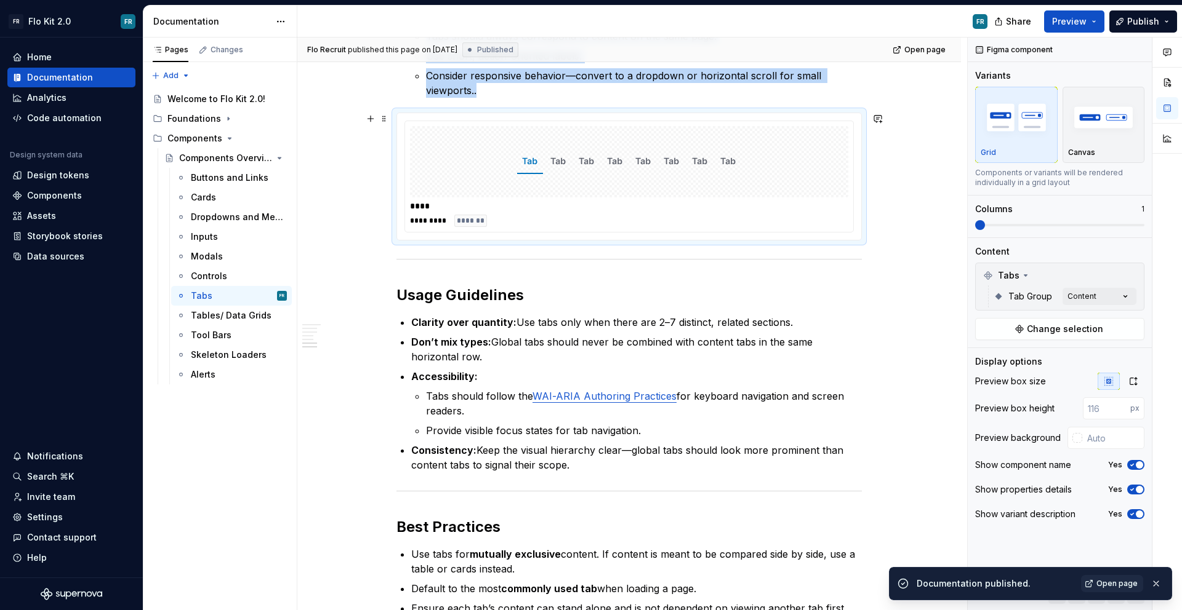
click at [561, 186] on img at bounding box center [629, 162] width 224 height 62
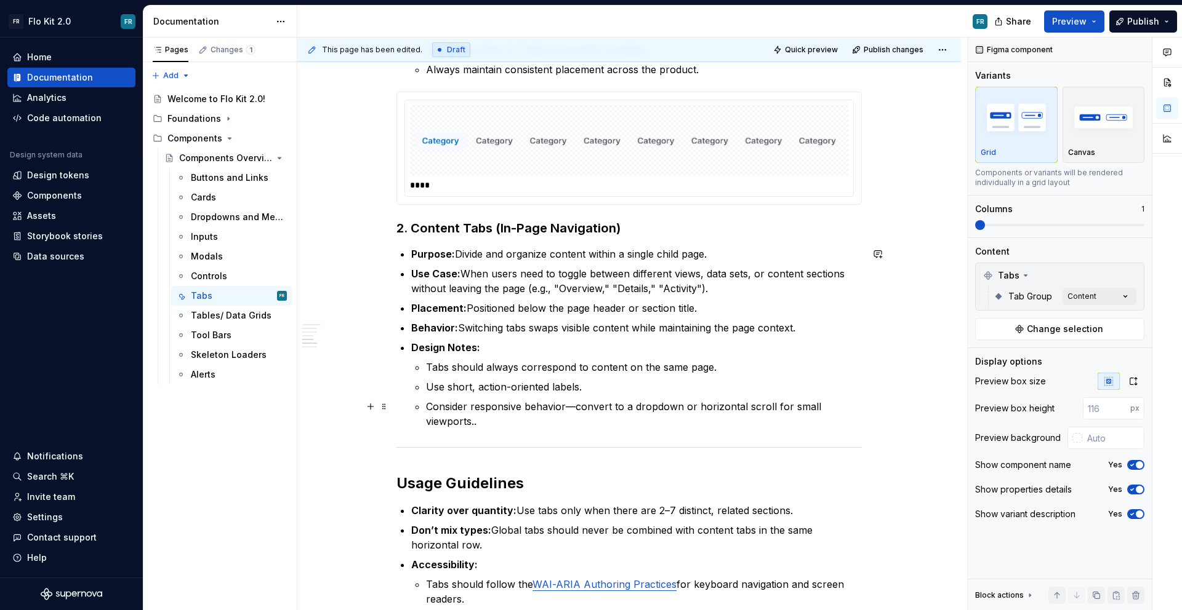
scroll to position [452, 0]
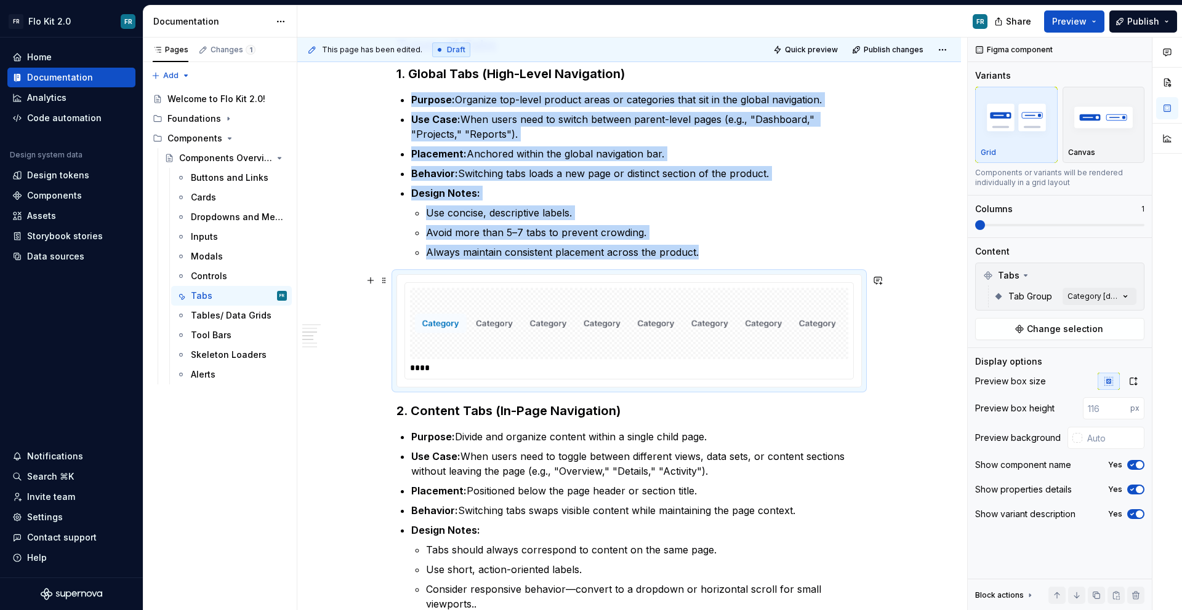
click at [593, 316] on img at bounding box center [629, 324] width 428 height 62
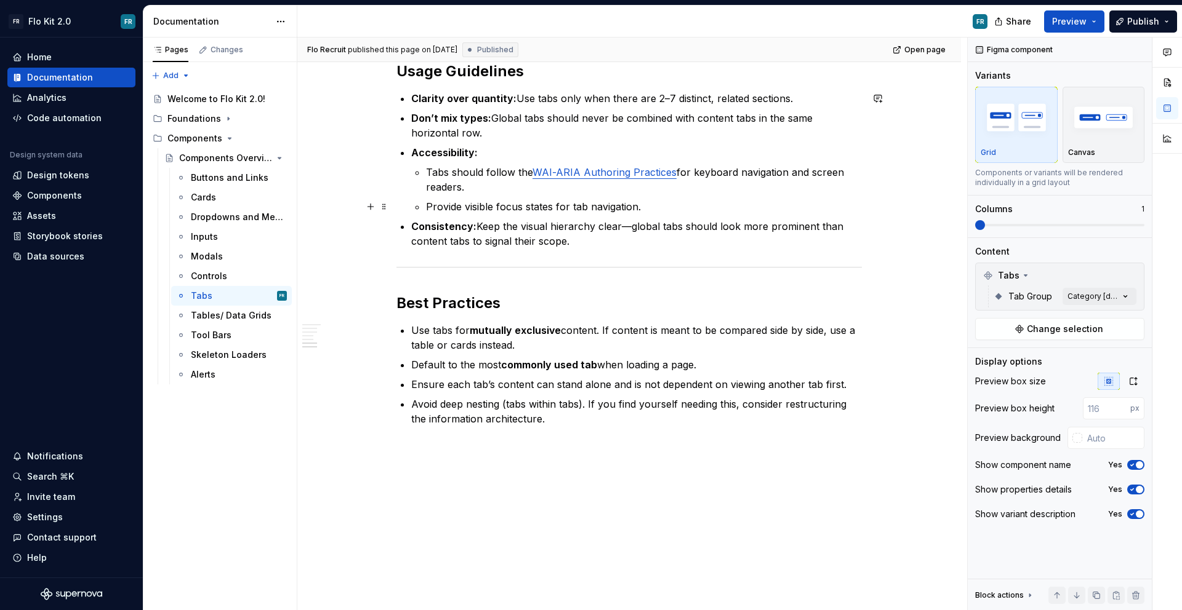
scroll to position [1203, 0]
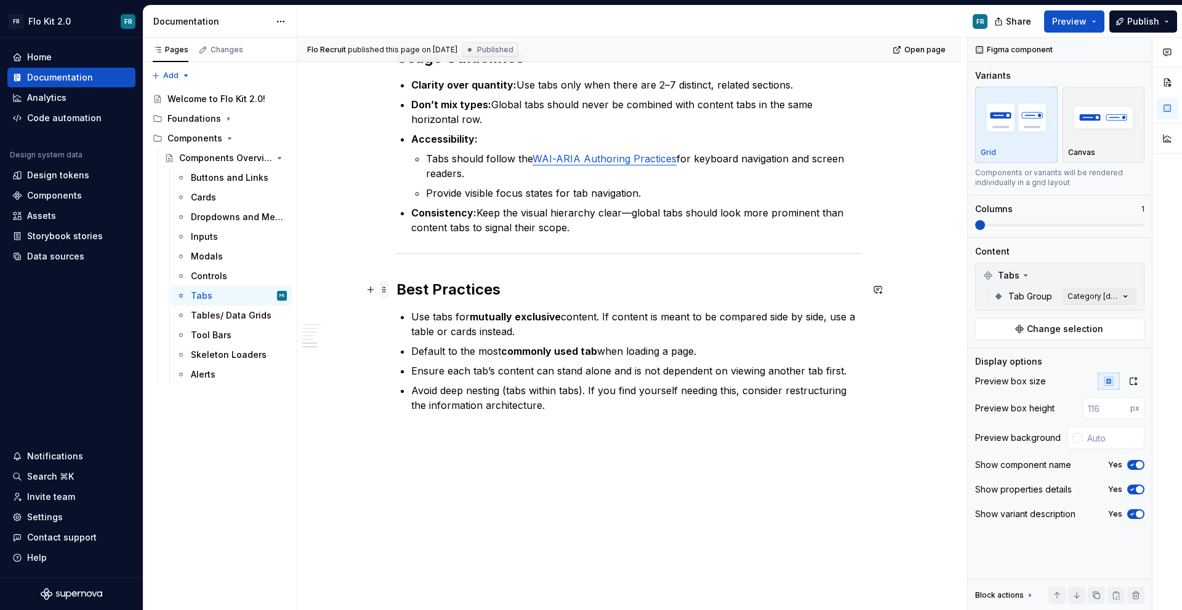
click at [384, 289] on span at bounding box center [384, 289] width 10 height 17
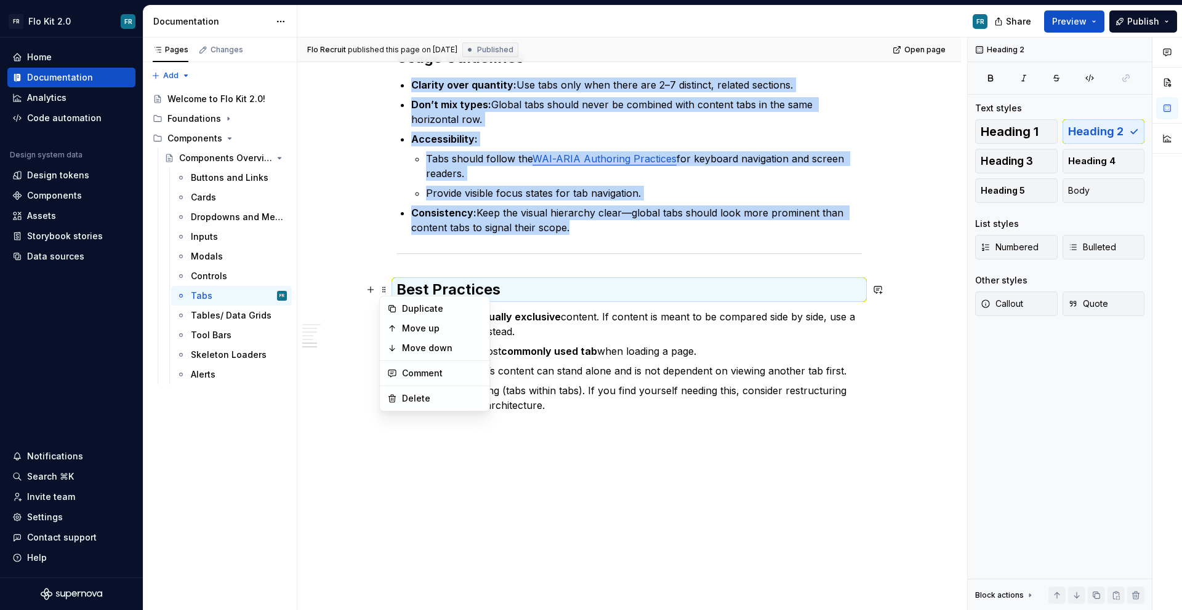
click at [446, 250] on div at bounding box center [628, 254] width 465 height 8
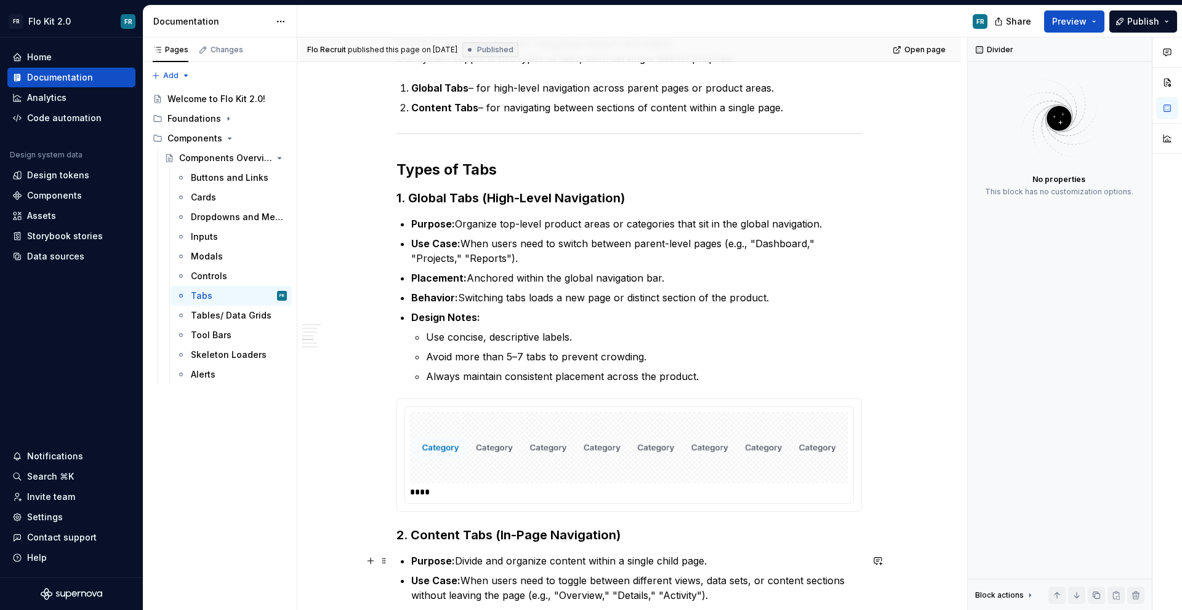
scroll to position [288, 0]
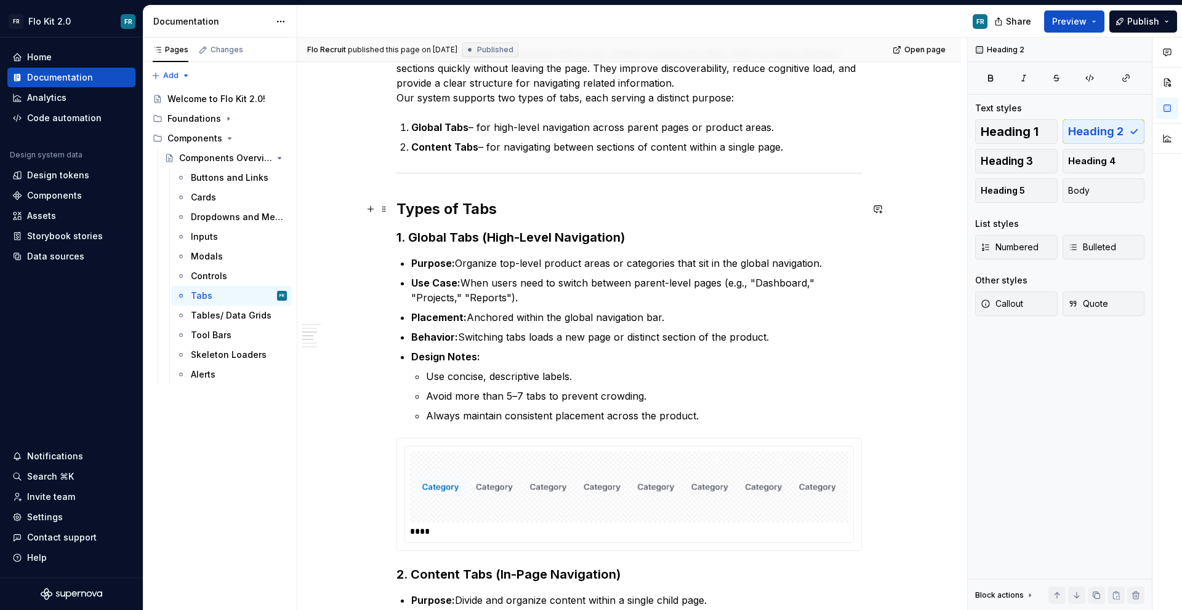
click at [416, 205] on h2 "Types of Tabs" at bounding box center [628, 209] width 465 height 20
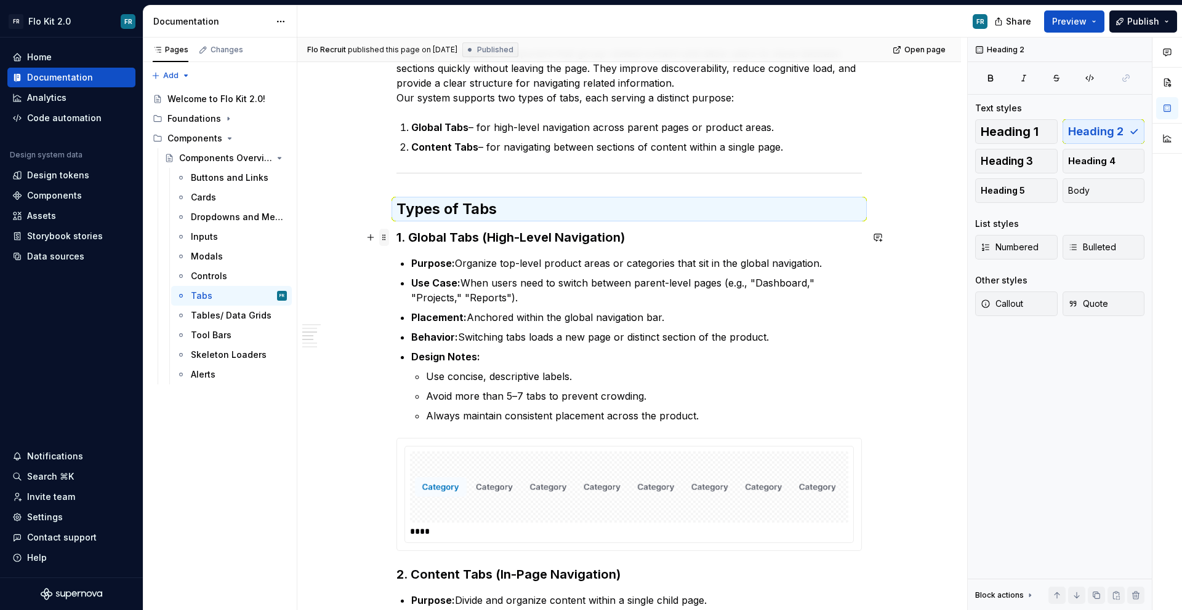
click at [386, 238] on span at bounding box center [384, 237] width 10 height 17
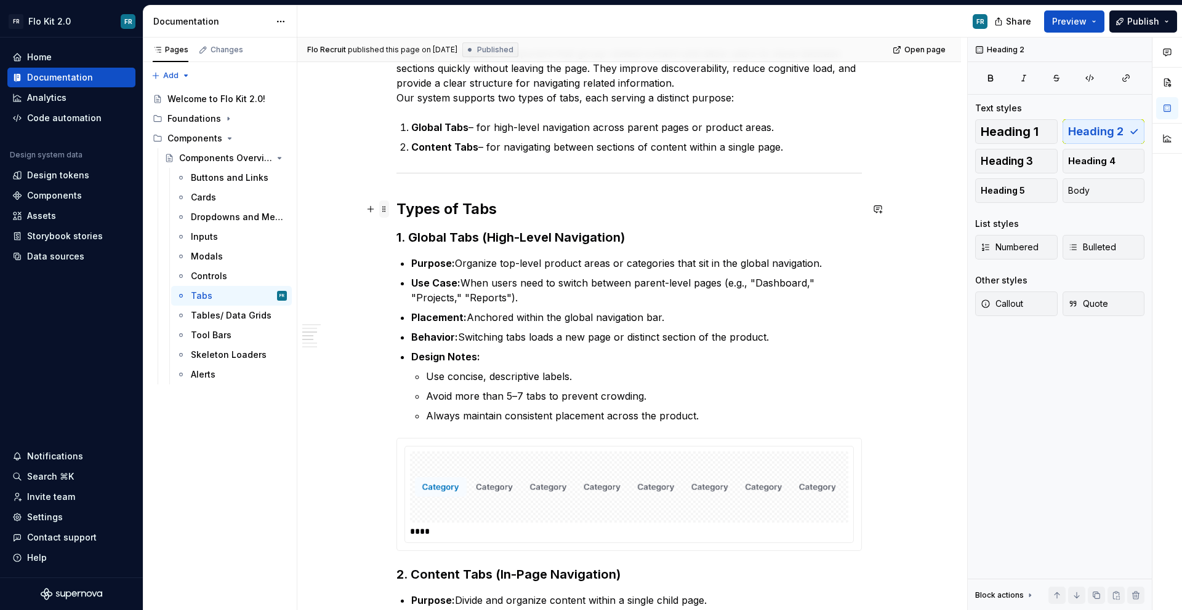
click at [382, 212] on span at bounding box center [384, 209] width 10 height 17
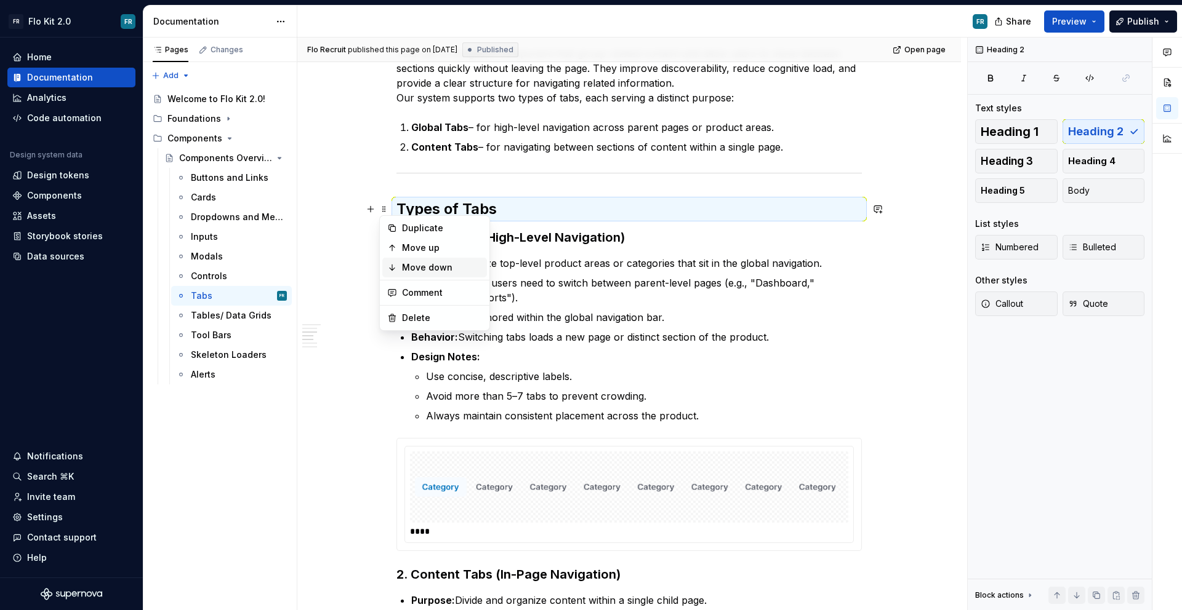
click at [414, 265] on div "Move down" at bounding box center [442, 268] width 80 height 12
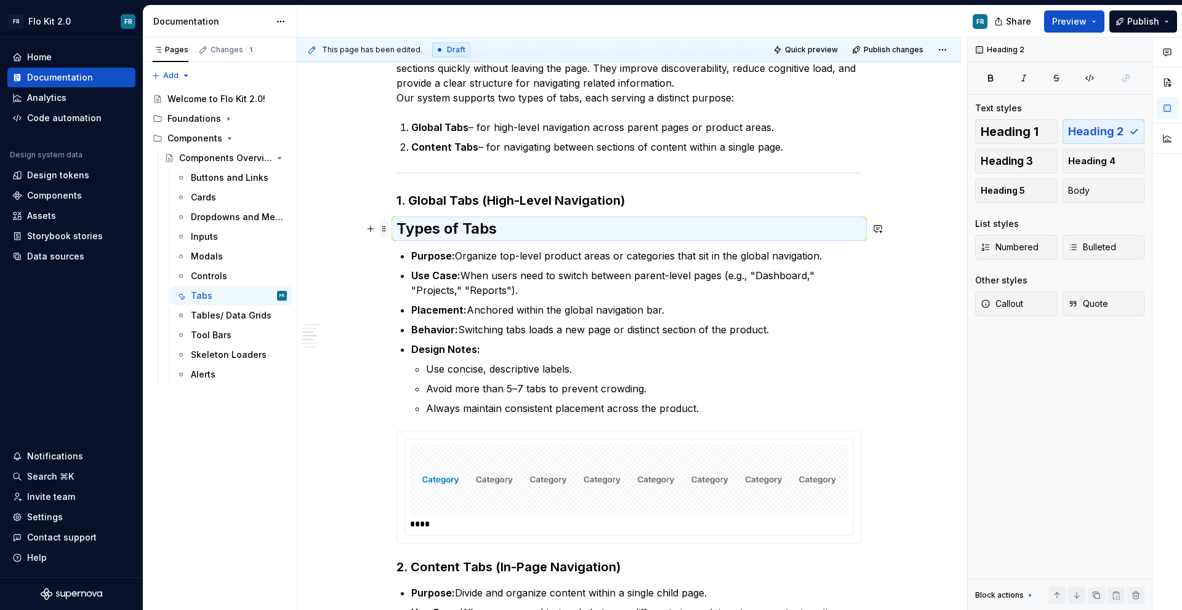
click at [387, 233] on span at bounding box center [384, 228] width 10 height 17
click at [404, 292] on div "Move down" at bounding box center [442, 287] width 80 height 12
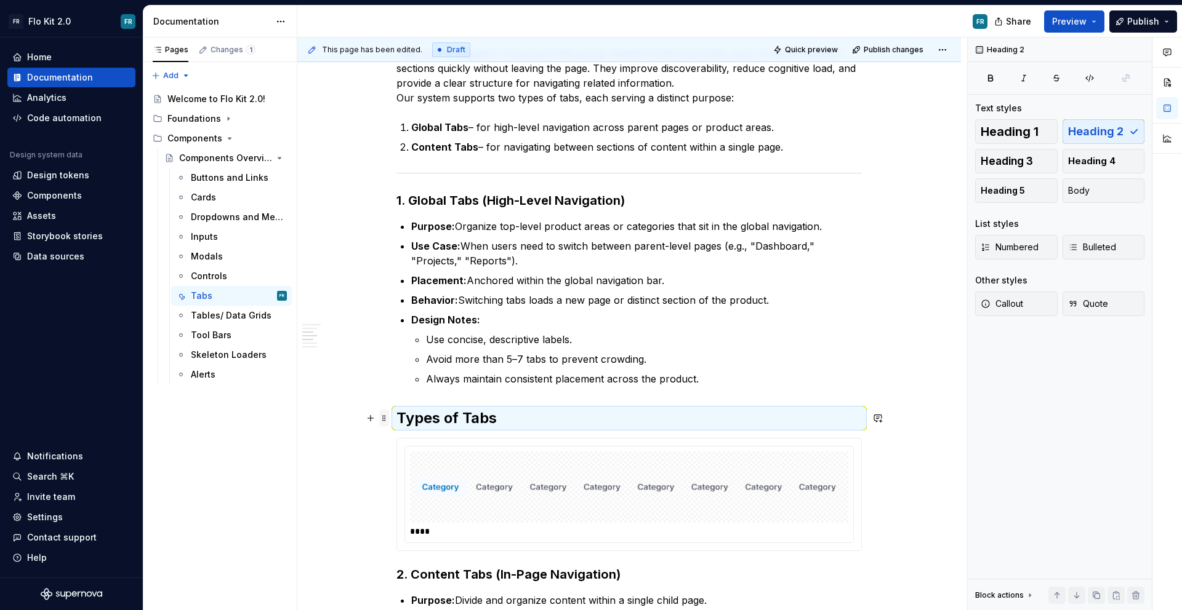
click at [385, 418] on span at bounding box center [384, 418] width 10 height 17
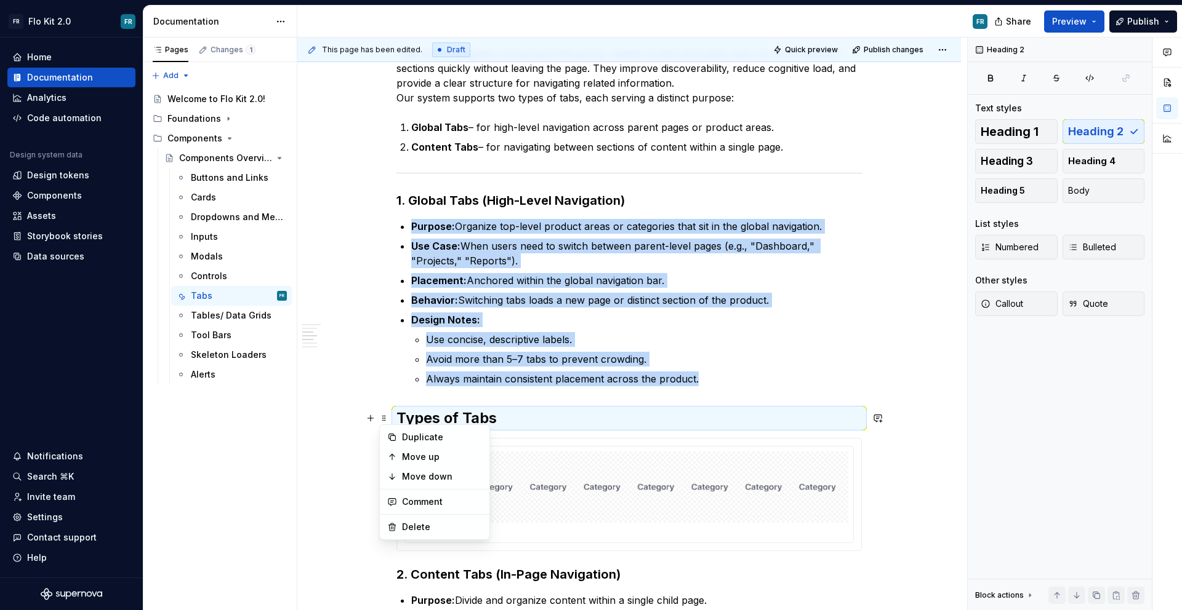
click at [510, 340] on p "Use concise, descriptive labels." at bounding box center [644, 339] width 436 height 15
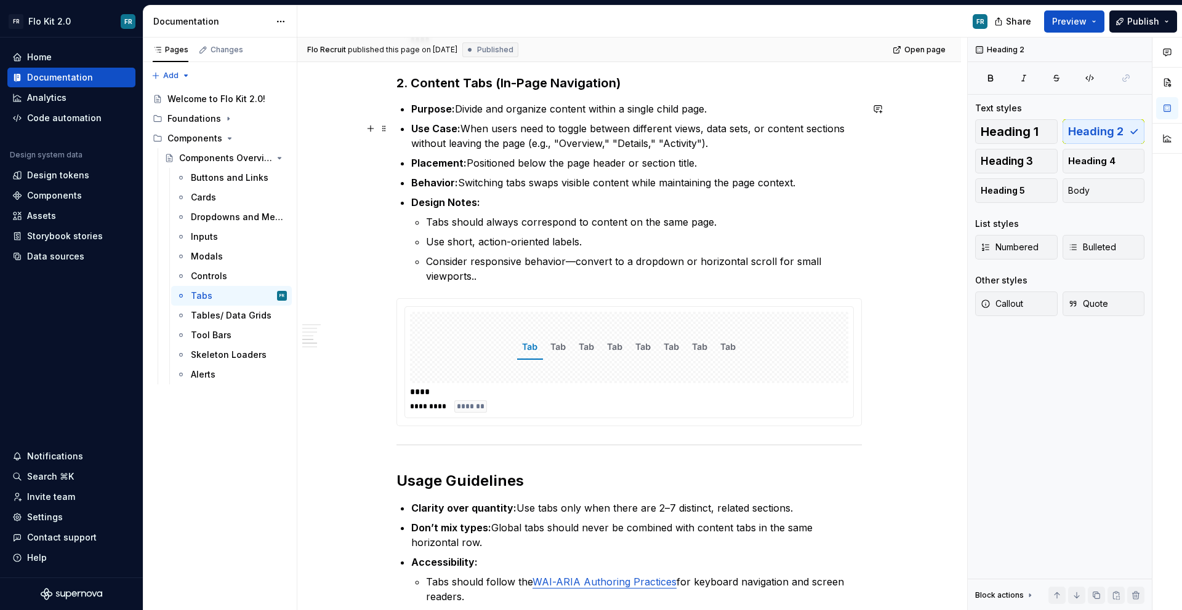
type textarea "*"
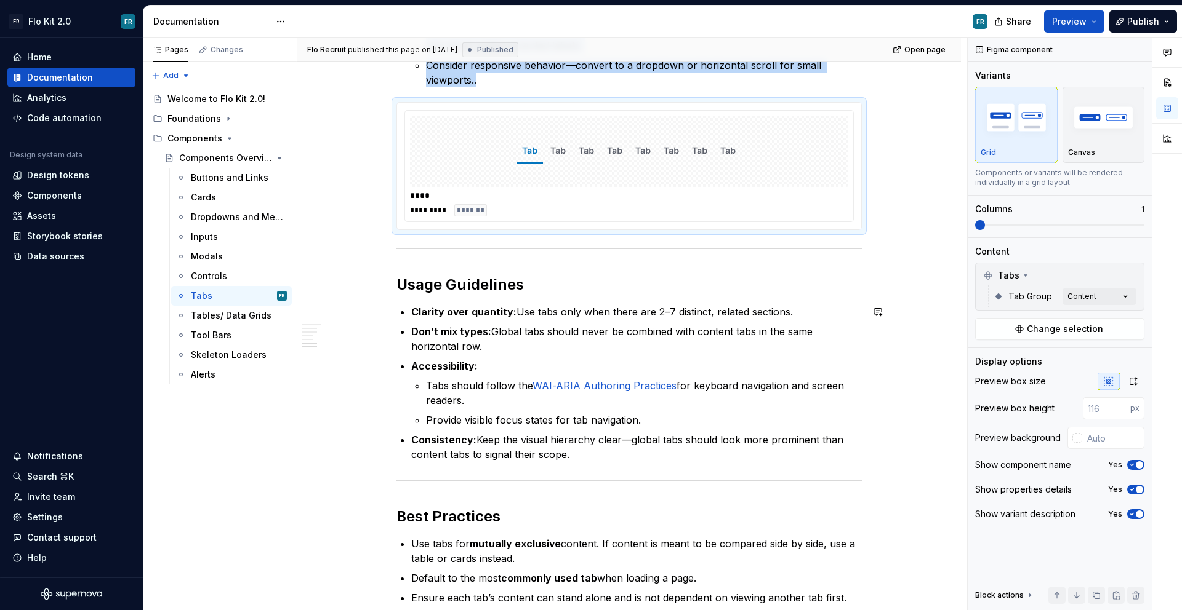
scroll to position [1203, 0]
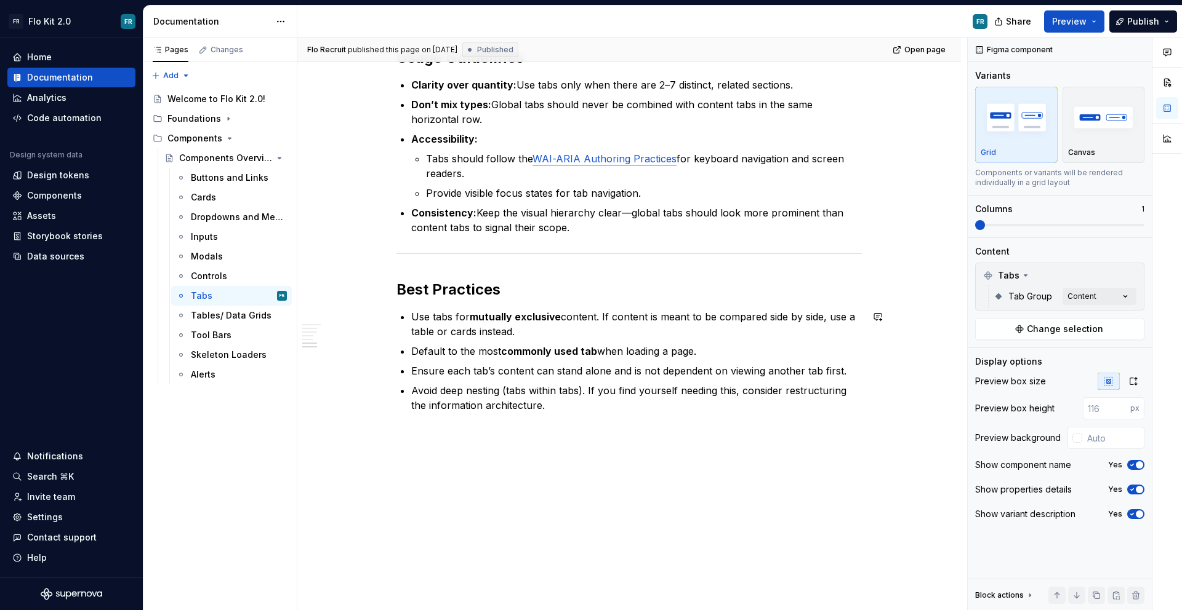
click at [591, 406] on p "Avoid deep nesting (tabs within tabs). If you find yourself needing this, consi…" at bounding box center [636, 398] width 450 height 30
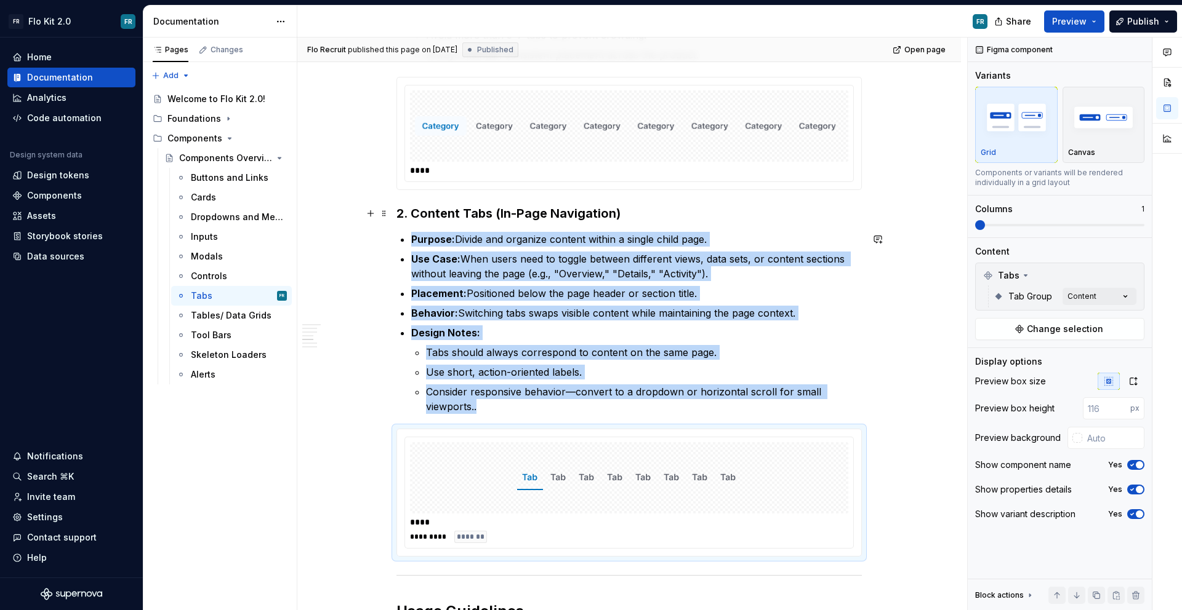
scroll to position [466, 0]
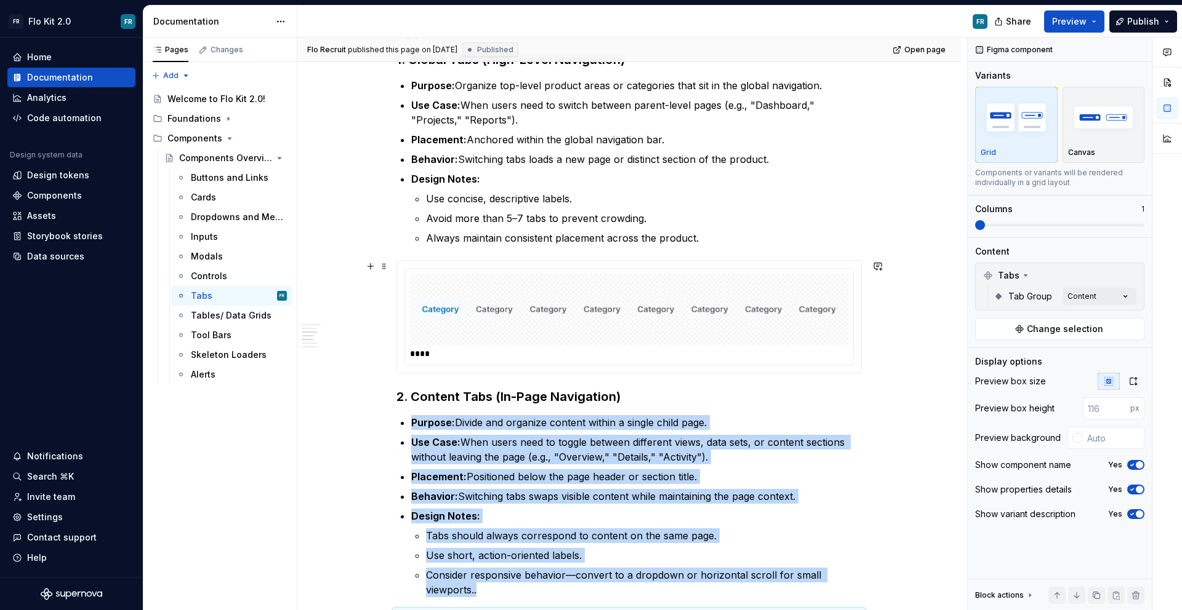
click at [873, 346] on div "Tabs Overview Tabs are a navigation component that group related content and al…" at bounding box center [628, 562] width 663 height 1571
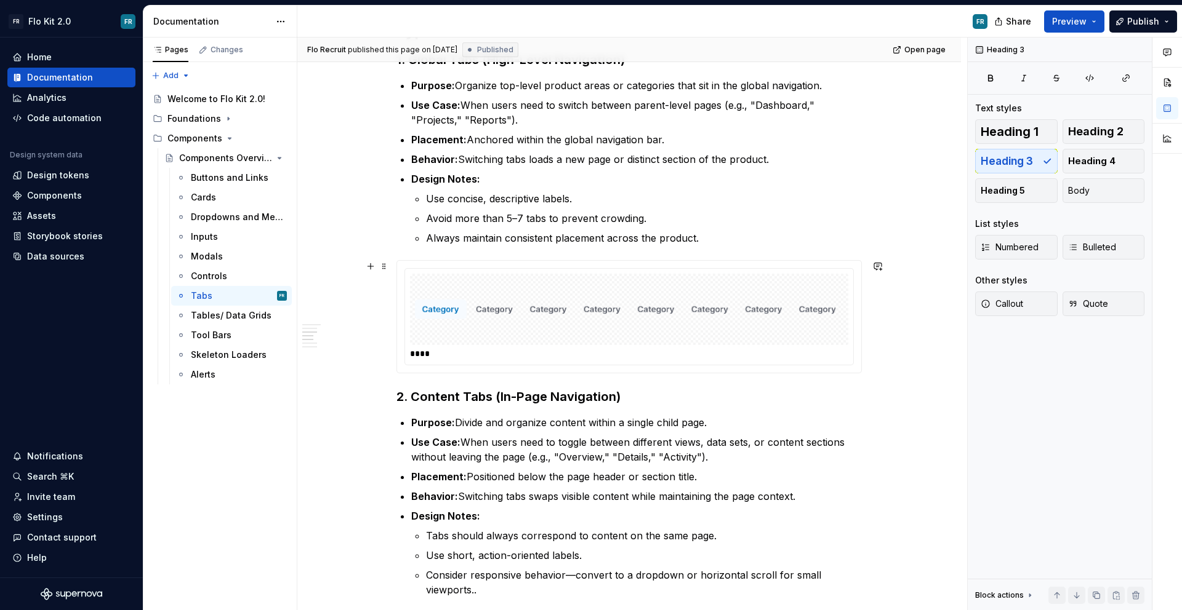
click at [871, 380] on div "Flo Recruit published this page on [DATE] Published Open page Components Overvi…" at bounding box center [632, 325] width 670 height 574
click at [871, 361] on div "Flo Recruit published this page on [DATE] Published Open page Components Overvi…" at bounding box center [632, 325] width 670 height 574
click at [871, 361] on div "Tabs Overview Tabs are a navigation component that group related content and al…" at bounding box center [628, 562] width 663 height 1571
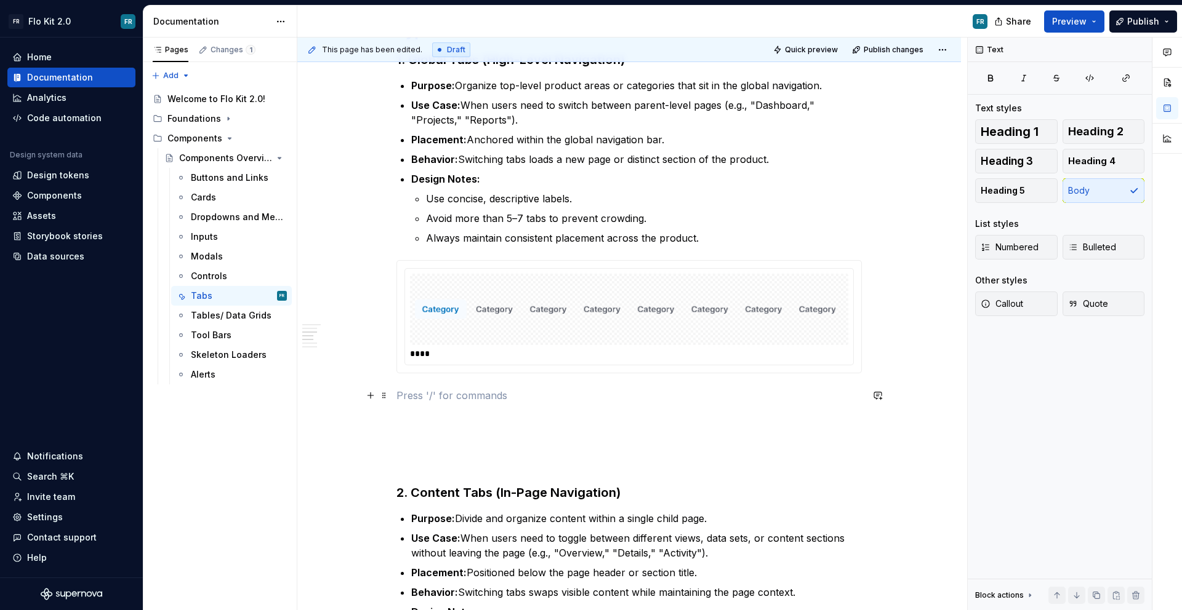
click at [441, 401] on p at bounding box center [628, 395] width 465 height 15
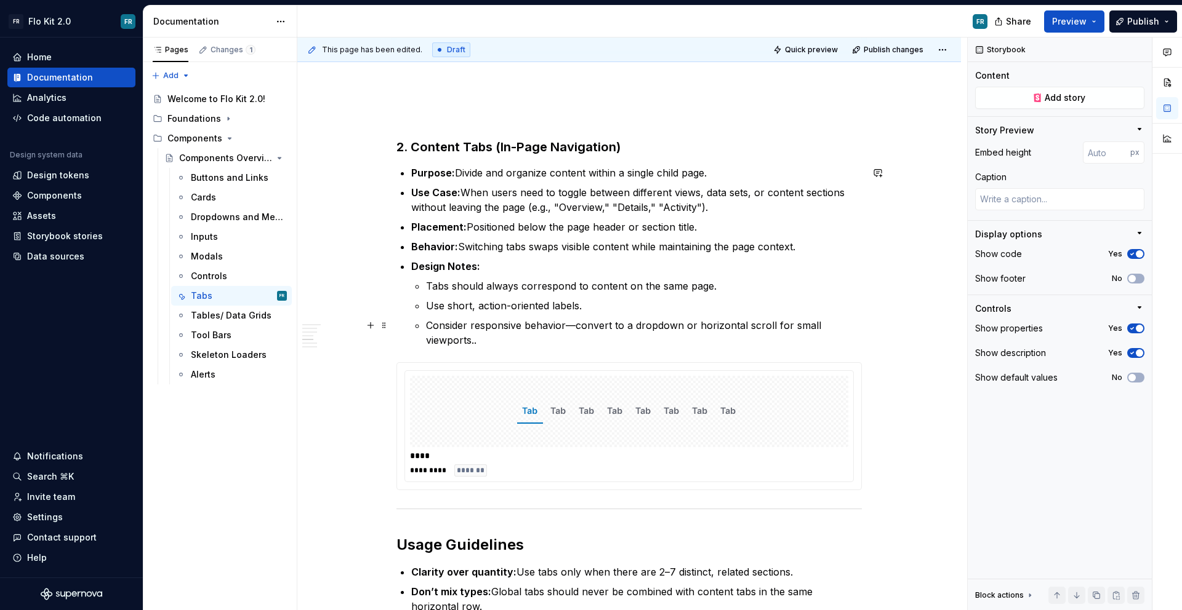
scroll to position [916, 0]
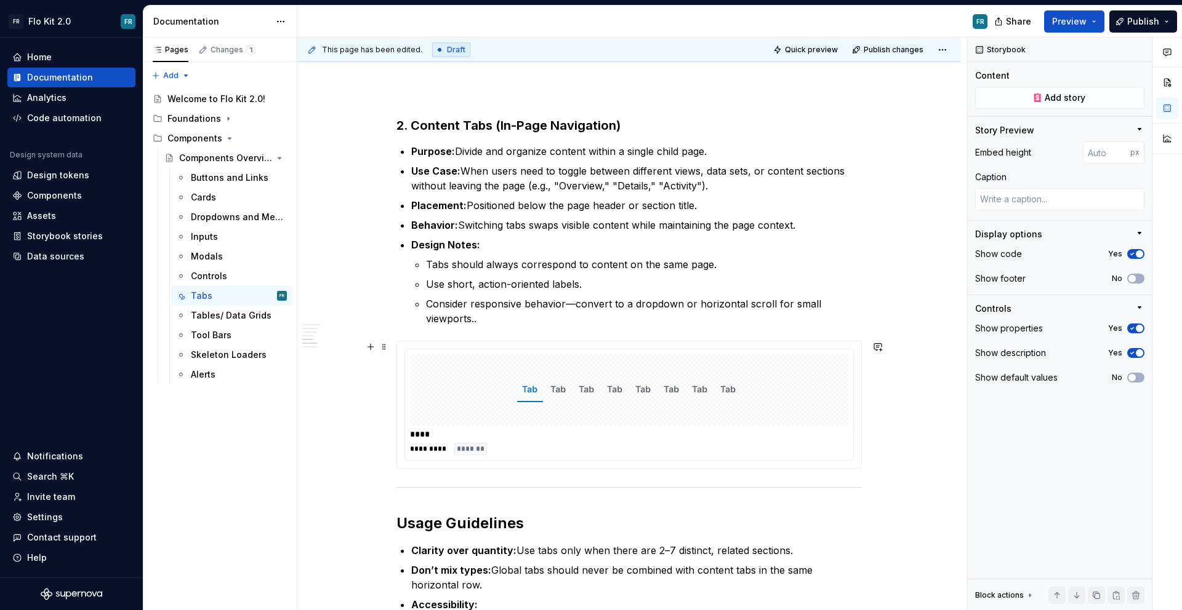
click at [883, 457] on div "Tabs Overview Tabs are a navigation component that group related content and al…" at bounding box center [628, 202] width 663 height 1750
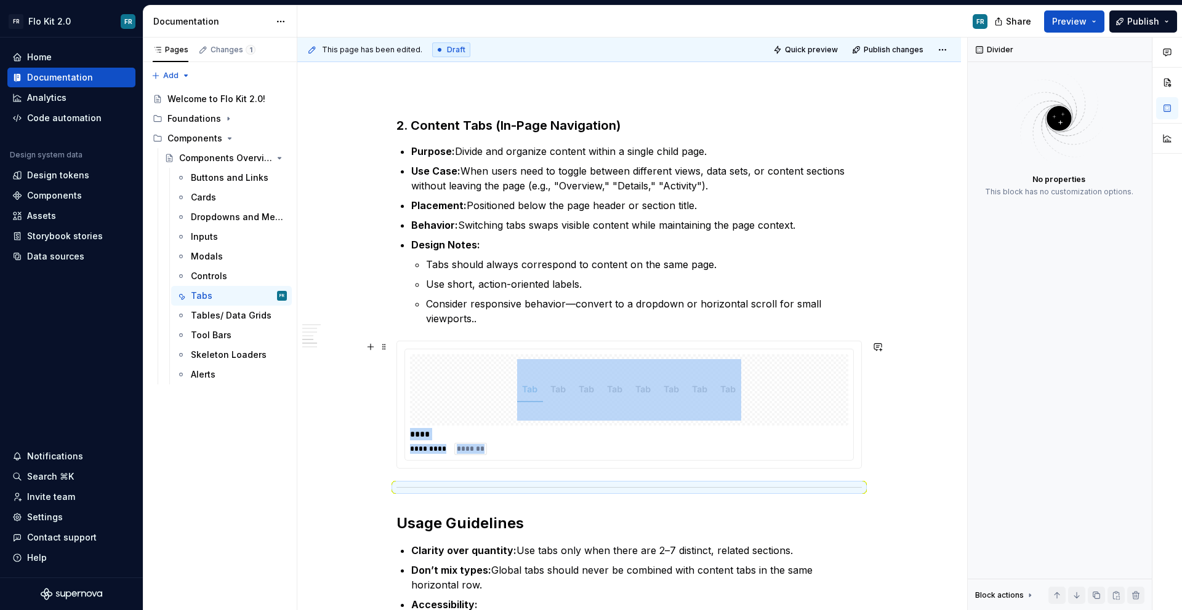
click at [868, 458] on div "Tabs Overview Tabs are a navigation component that group related content and al…" at bounding box center [628, 202] width 663 height 1750
click at [492, 487] on hr at bounding box center [628, 487] width 465 height 1
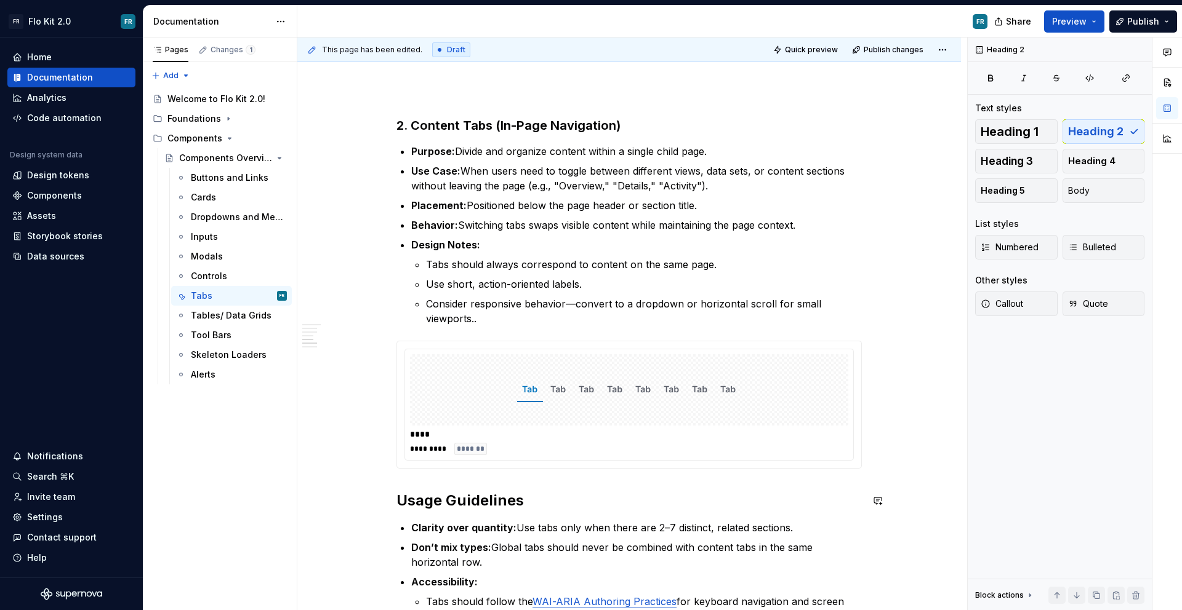
click at [418, 481] on div "Tabs Overview Tabs are a navigation component that group related content and al…" at bounding box center [628, 106] width 465 height 1499
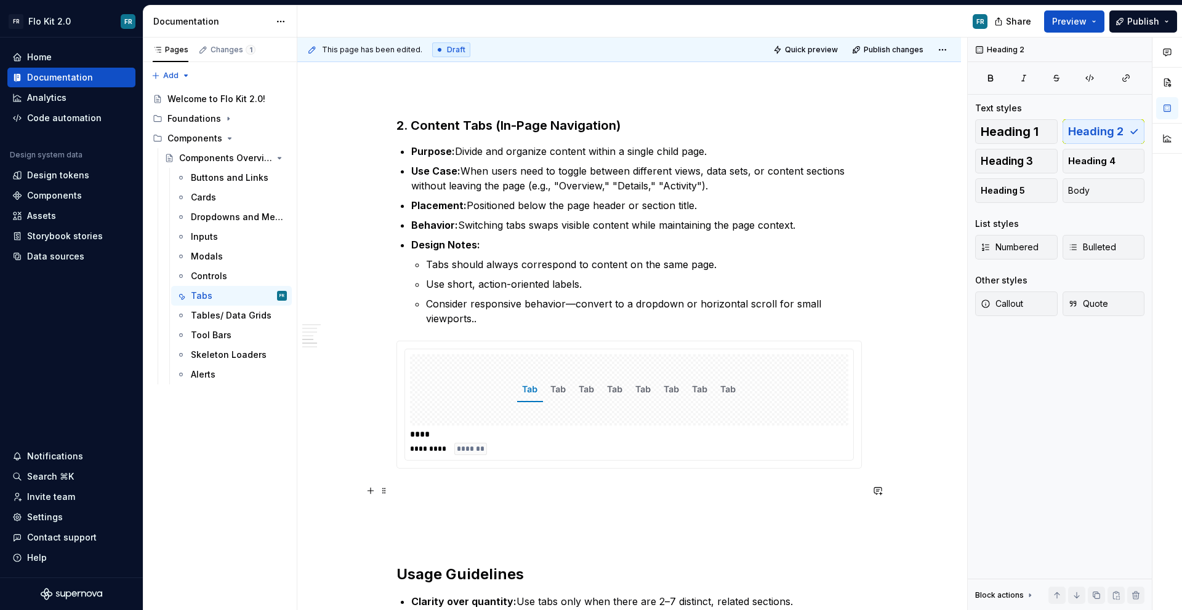
click at [426, 500] on div "Tabs Overview Tabs are a navigation component that group related content and al…" at bounding box center [628, 143] width 465 height 1573
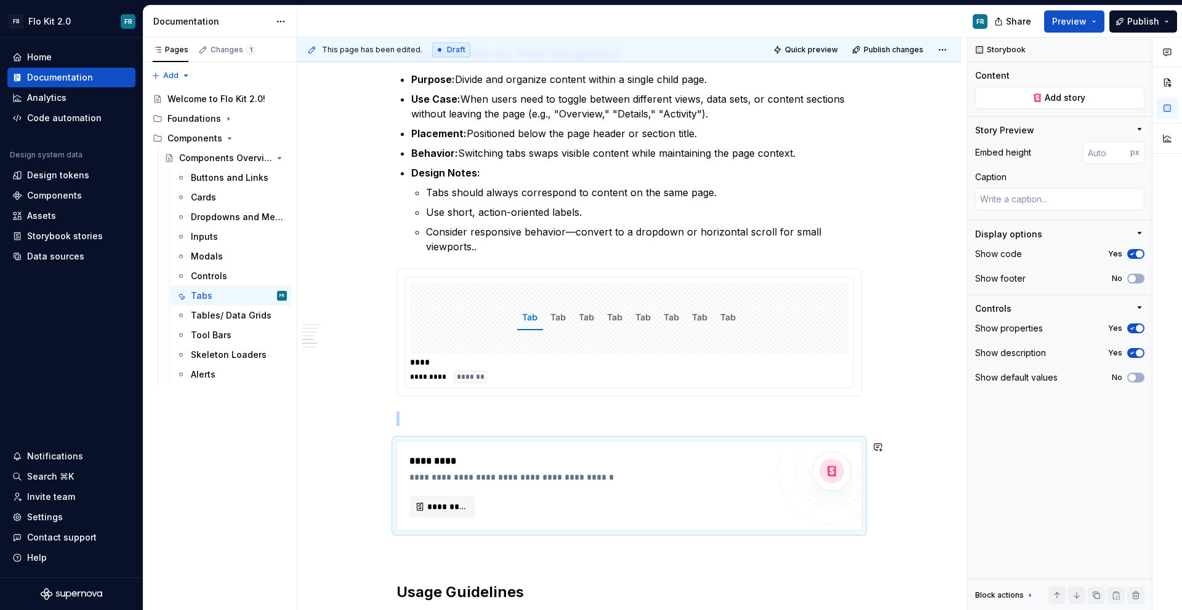
scroll to position [1015, 0]
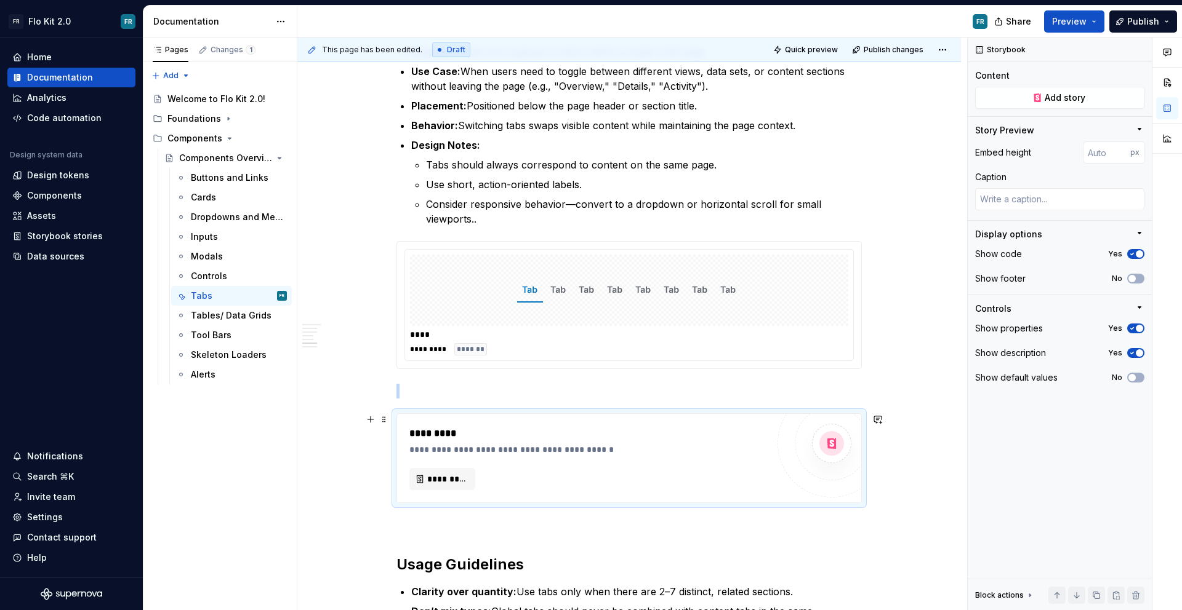
click at [497, 378] on div "Tabs Overview Tabs are a navigation component that group related content and al…" at bounding box center [628, 88] width 465 height 1663
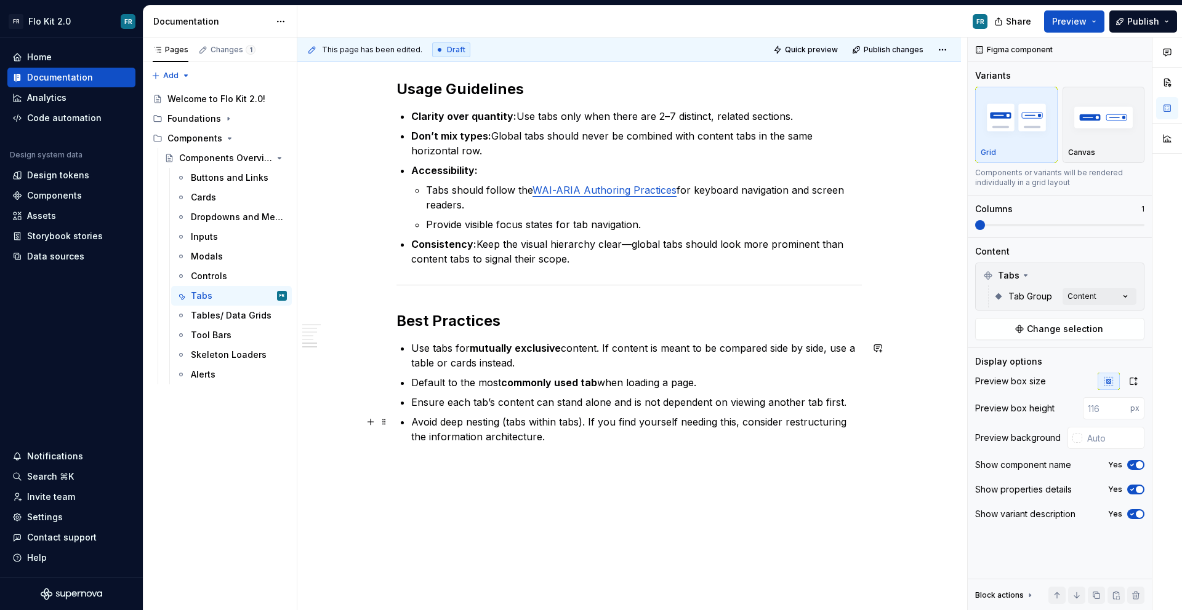
scroll to position [1276, 0]
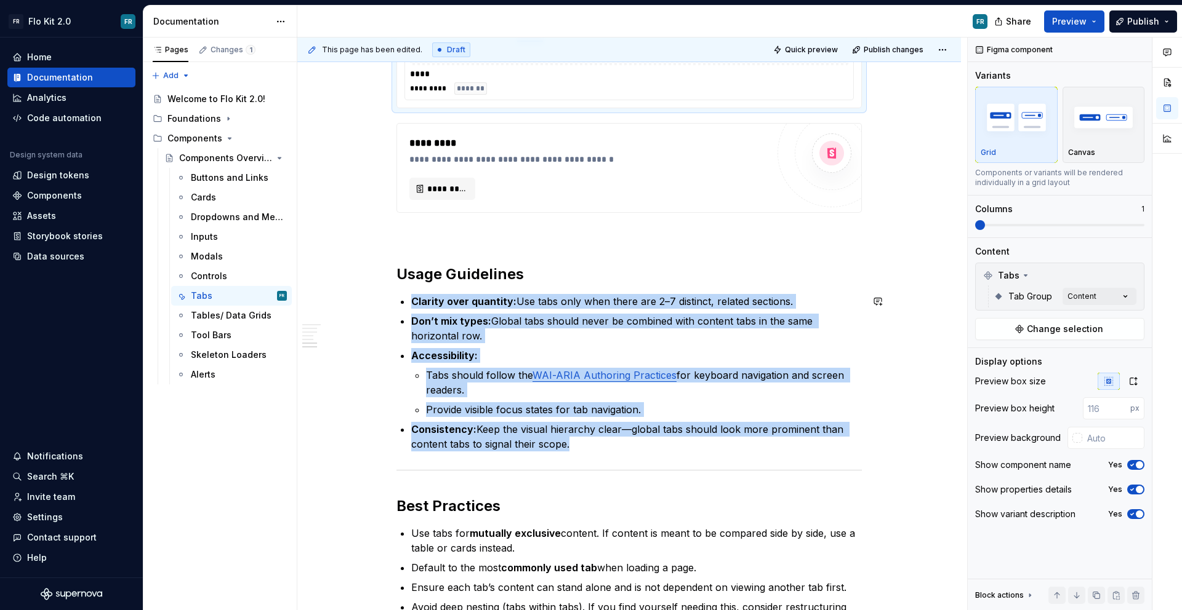
click at [531, 467] on div at bounding box center [628, 470] width 465 height 8
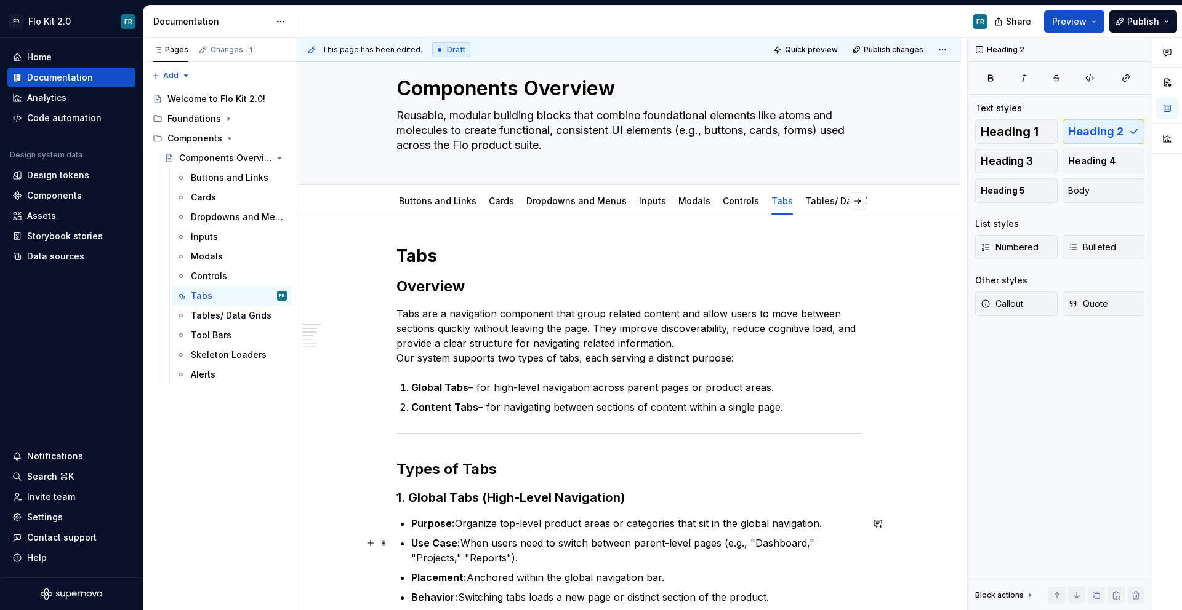
scroll to position [17, 0]
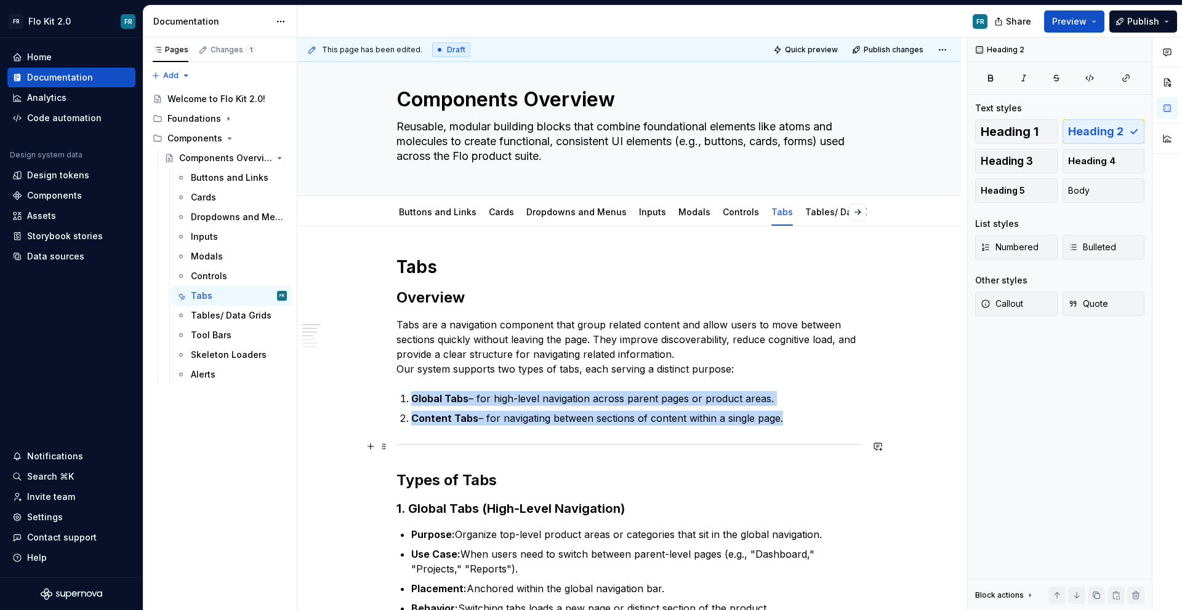
click at [521, 442] on div at bounding box center [628, 445] width 465 height 8
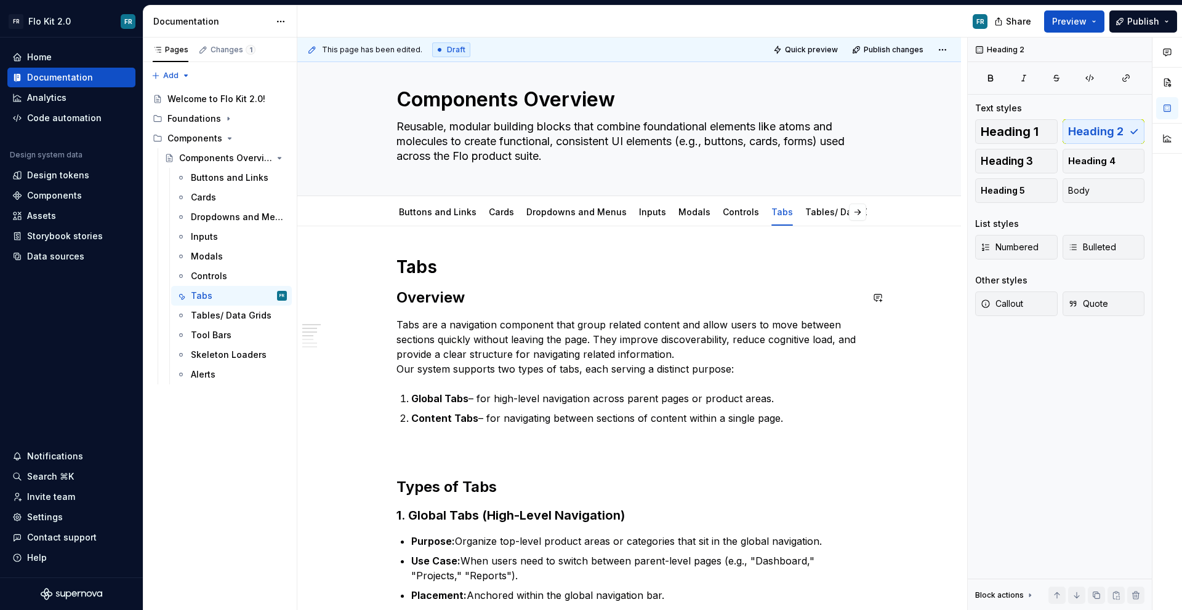
click at [464, 268] on h1 "Tabs" at bounding box center [628, 267] width 465 height 22
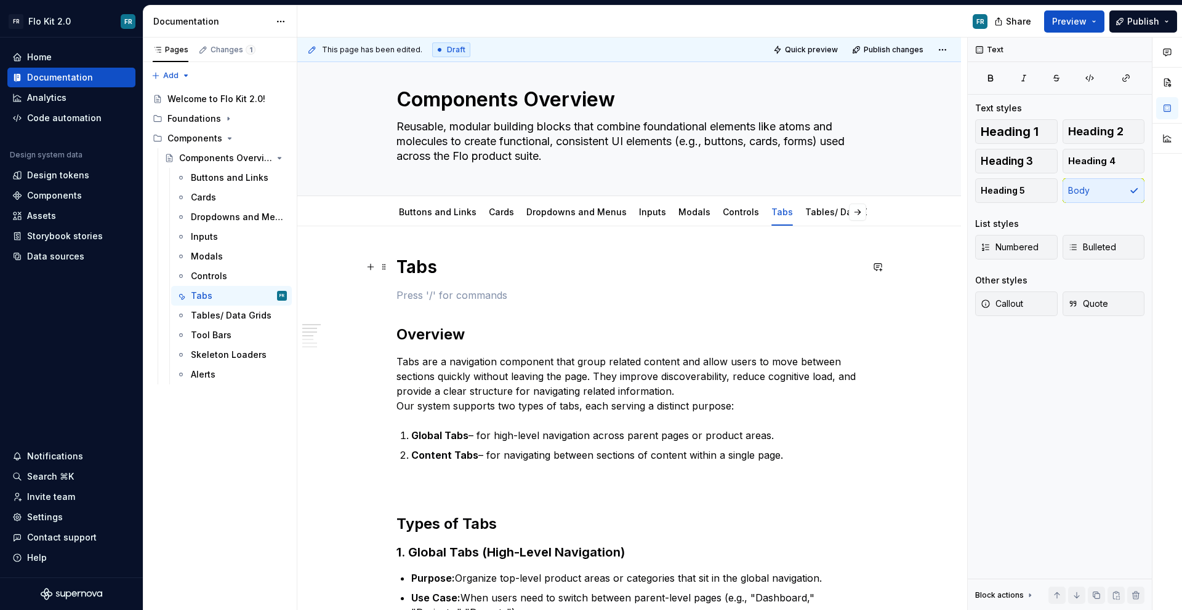
click at [404, 270] on h1 "Tabs" at bounding box center [628, 267] width 465 height 22
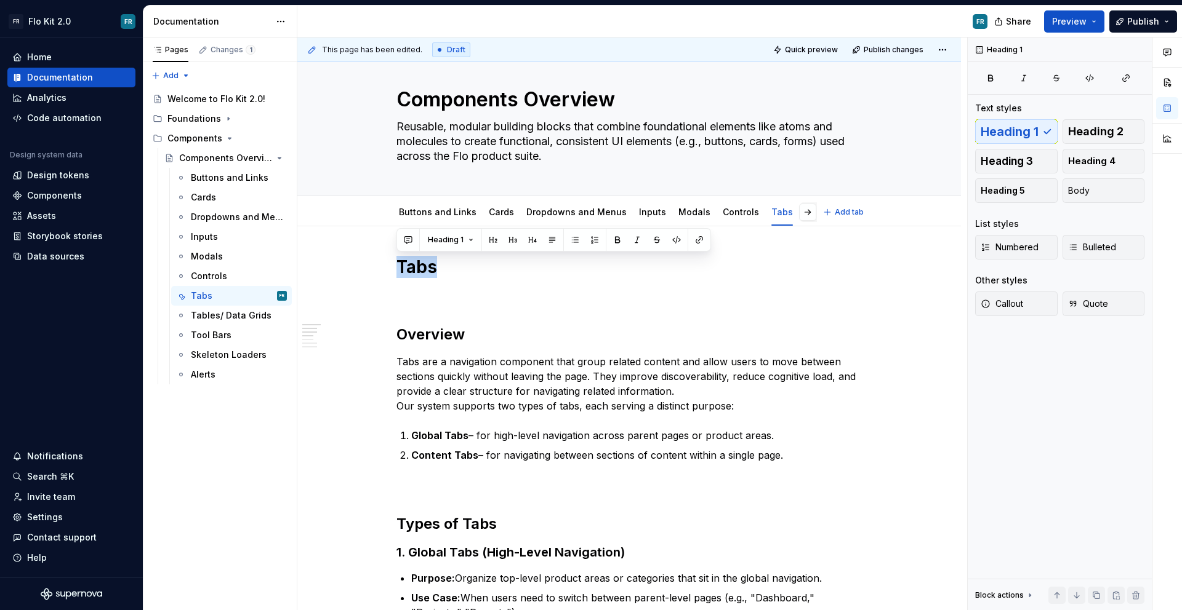
click at [805, 214] on link "Tables/ Data Grids" at bounding box center [845, 212] width 81 height 10
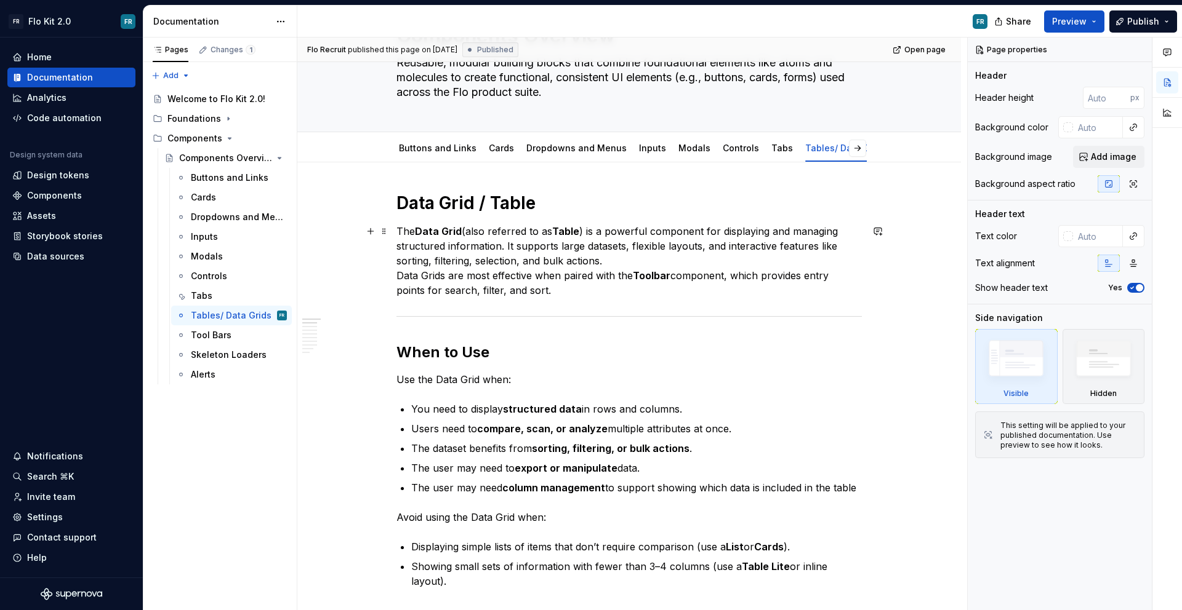
scroll to position [81, 0]
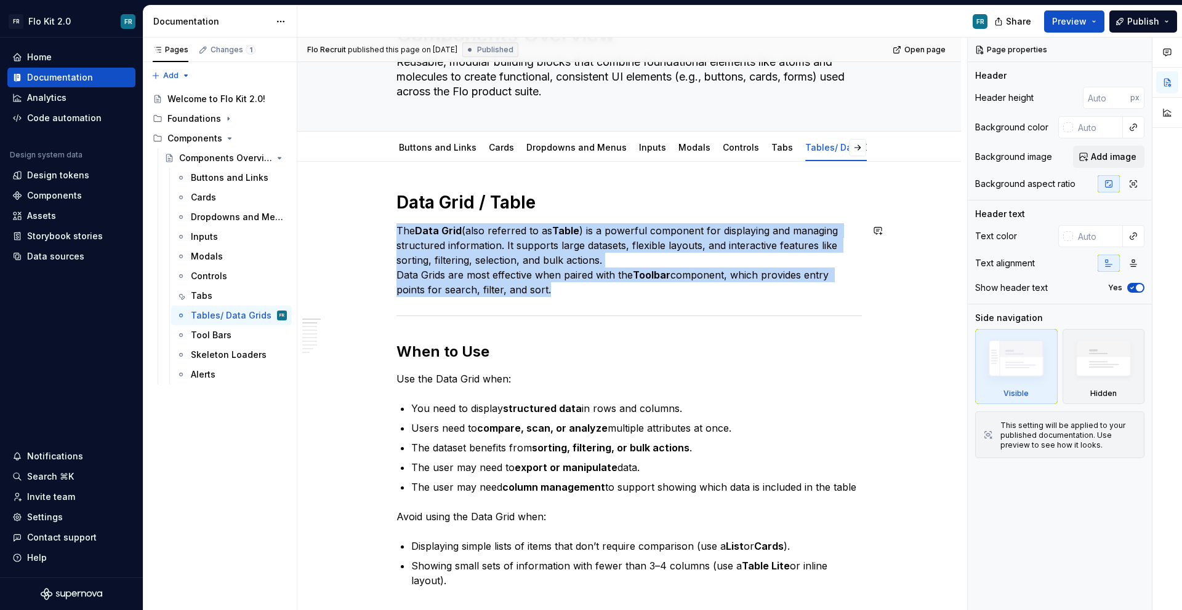
click at [691, 312] on div at bounding box center [628, 316] width 465 height 8
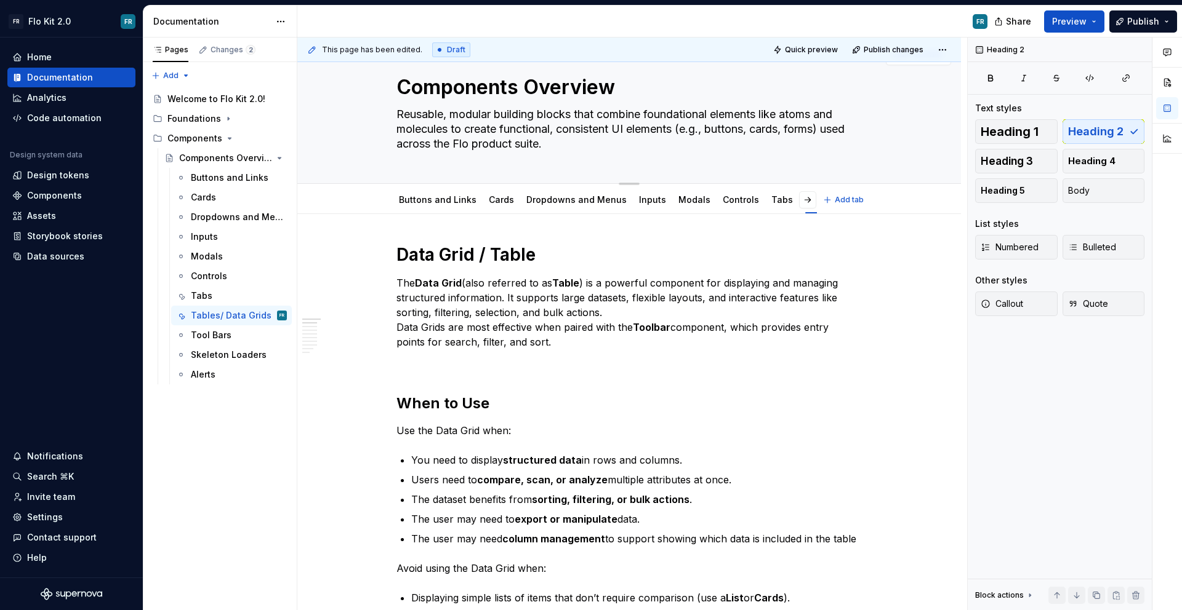
scroll to position [0, 0]
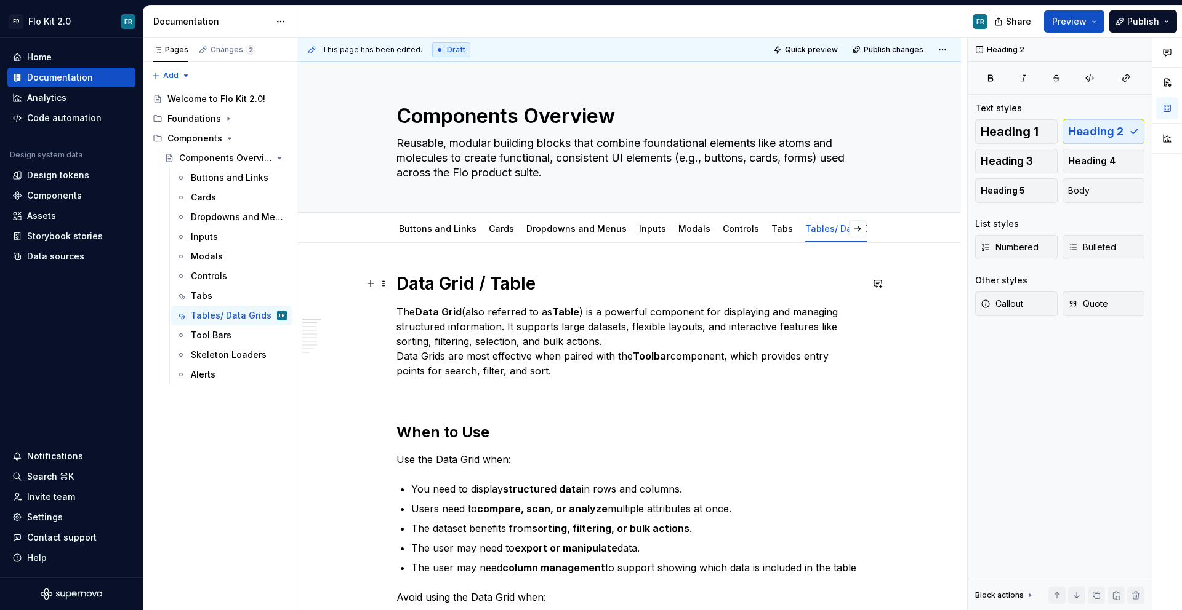
click at [564, 276] on h1 "Data Grid / Table" at bounding box center [628, 284] width 465 height 22
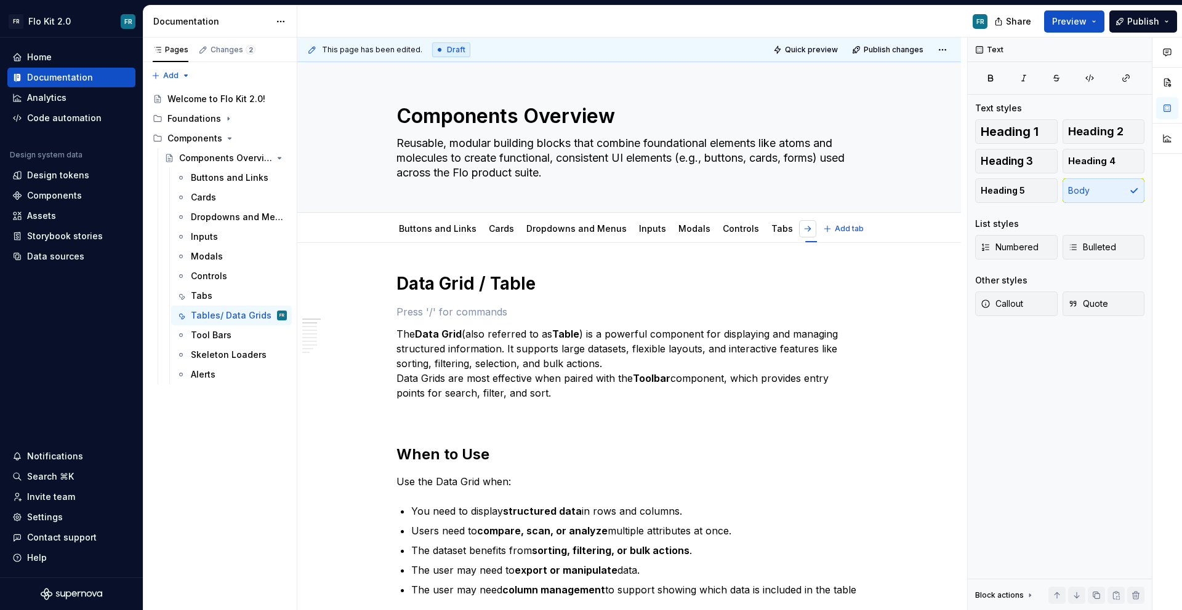
click at [812, 231] on button "button" at bounding box center [807, 228] width 17 height 17
click at [683, 229] on link "Tool Bars" at bounding box center [691, 228] width 41 height 10
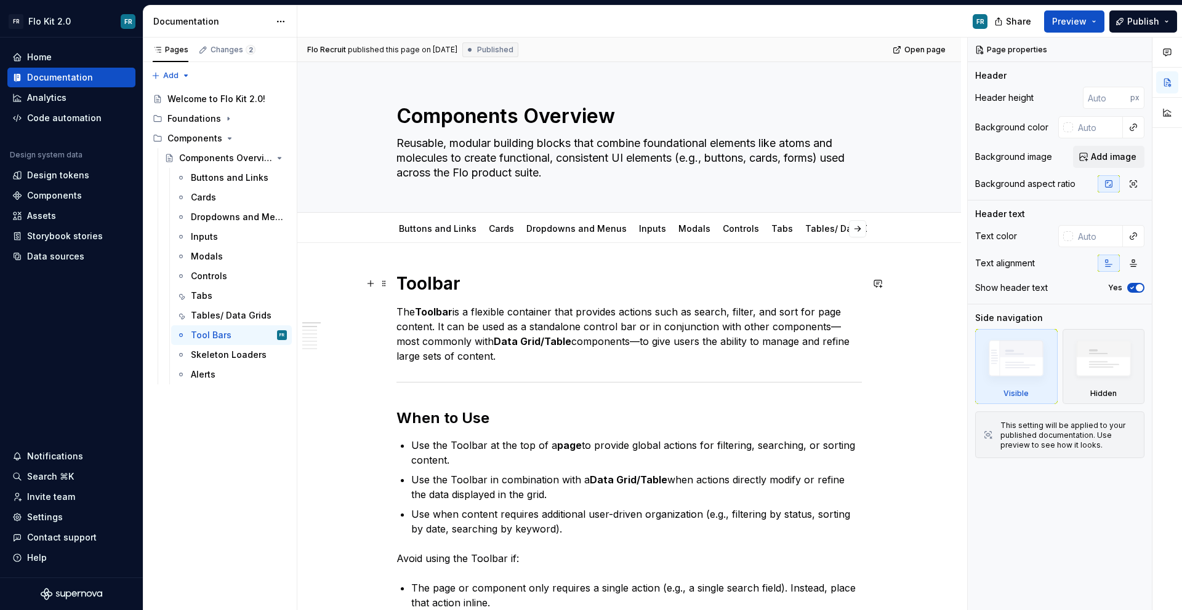
click at [556, 293] on h1 "Toolbar" at bounding box center [628, 284] width 465 height 22
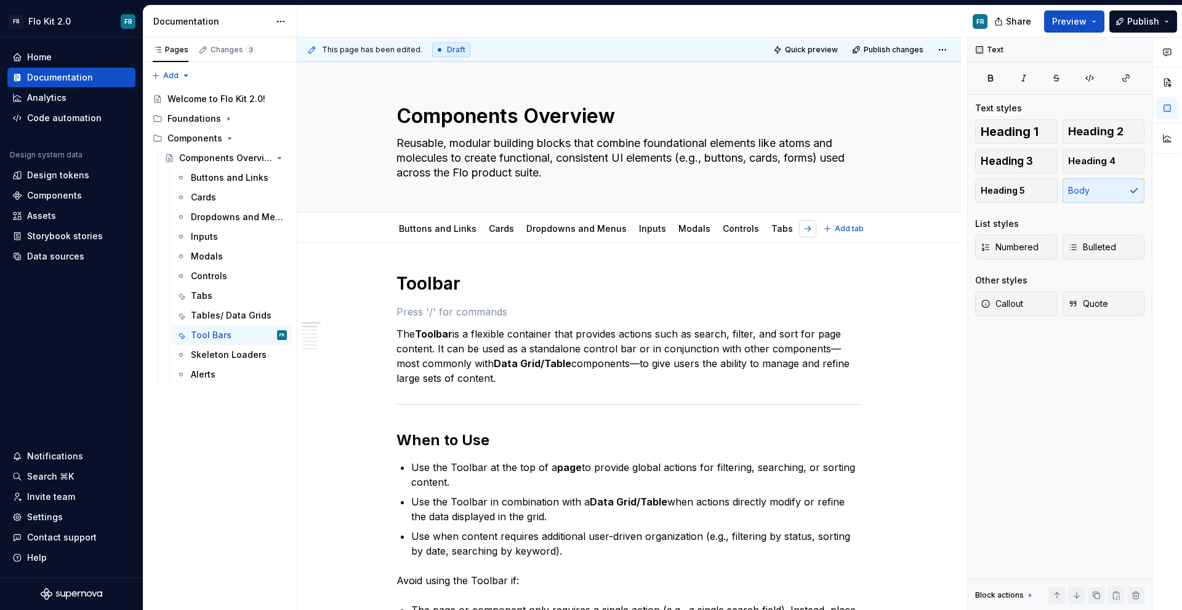
click at [809, 228] on button "button" at bounding box center [807, 228] width 17 height 17
click at [756, 233] on link "Skeleton Loaders" at bounding box center [762, 228] width 76 height 10
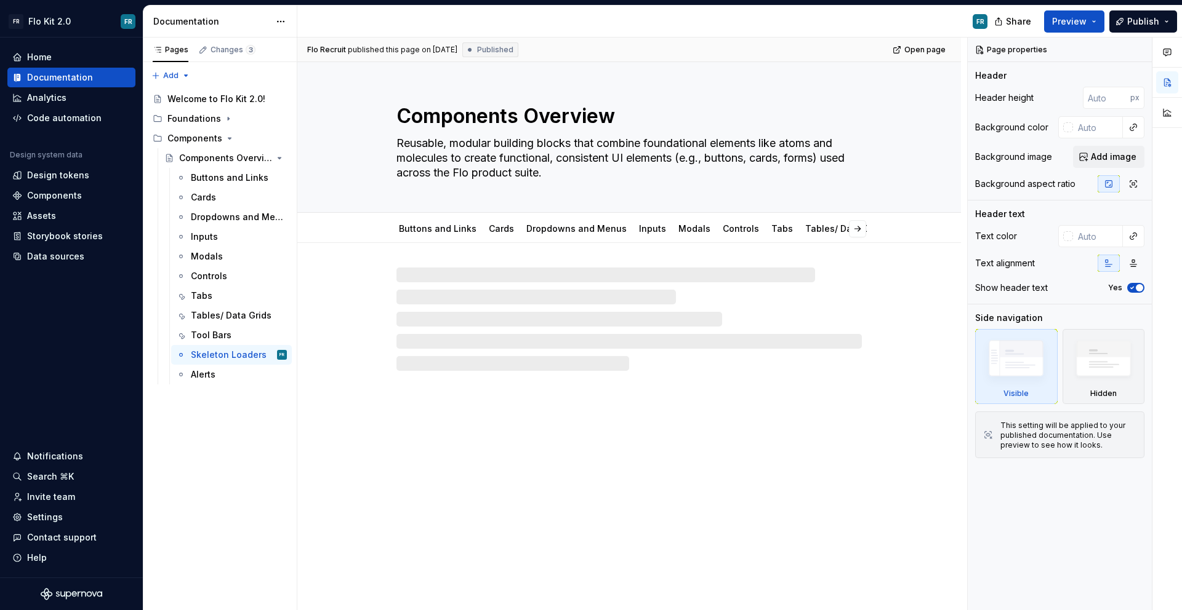
type textarea "*"
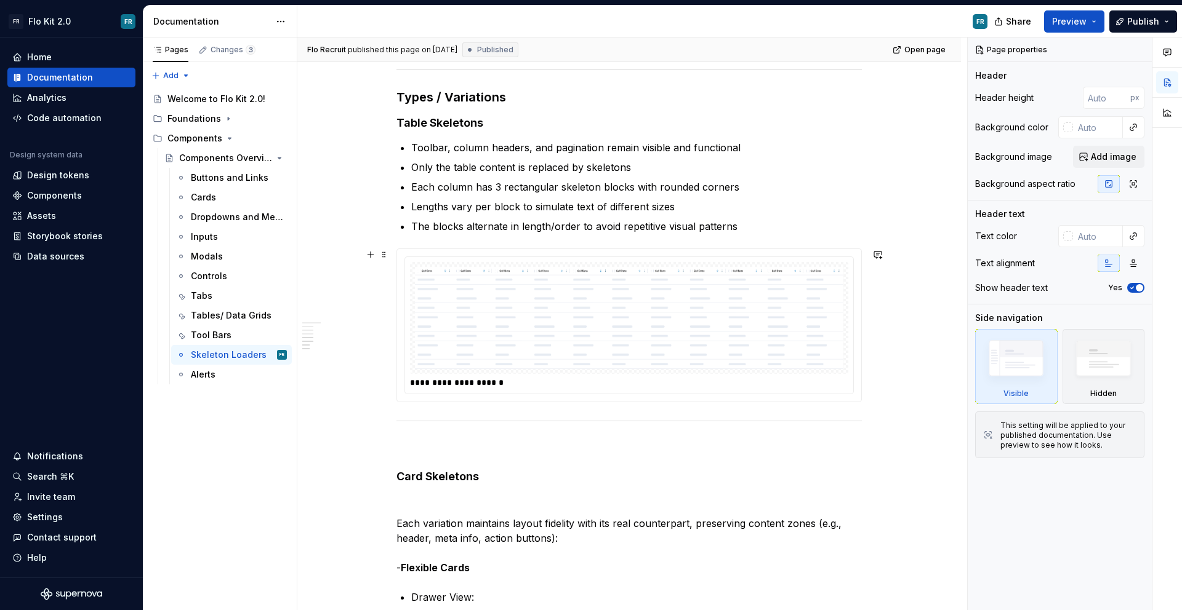
scroll to position [1050, 0]
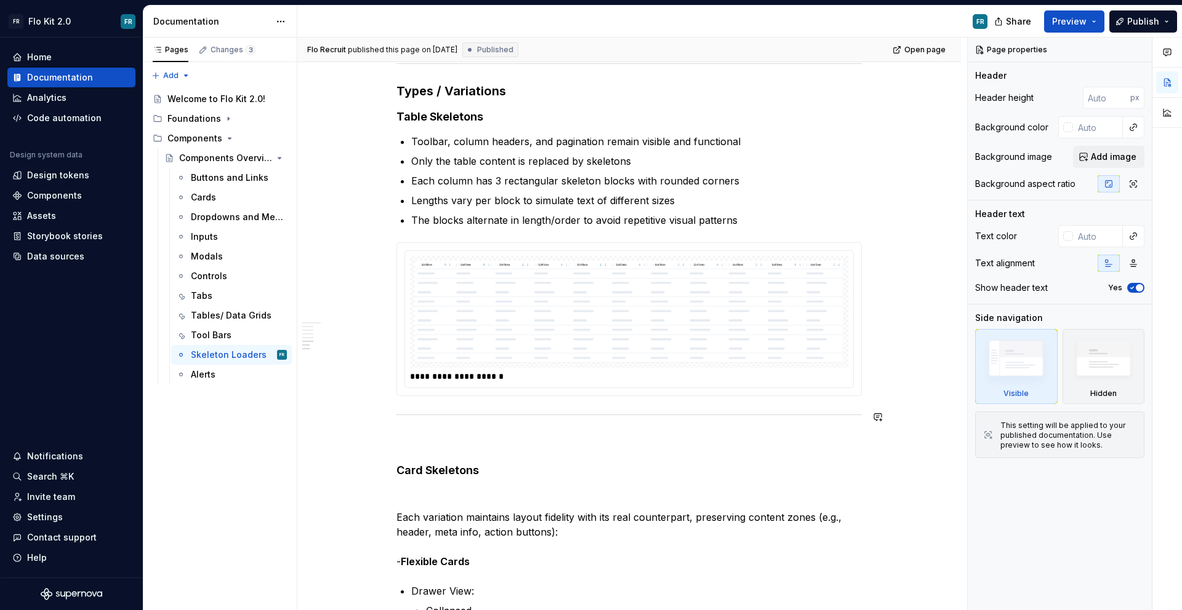
click at [513, 409] on div "Skeleton Loaders Purpose Skeleton loaders act as temporary placeholders that in…" at bounding box center [628, 586] width 465 height 2727
click at [505, 412] on div at bounding box center [628, 415] width 465 height 8
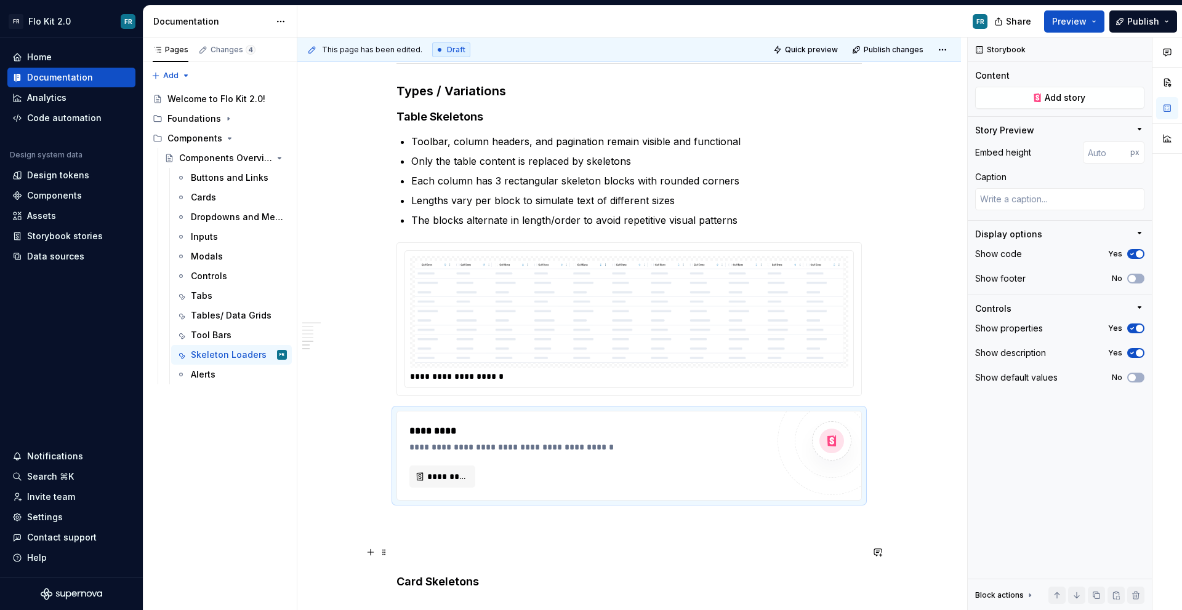
click at [454, 562] on h4 "Card Skeletons" at bounding box center [628, 567] width 465 height 44
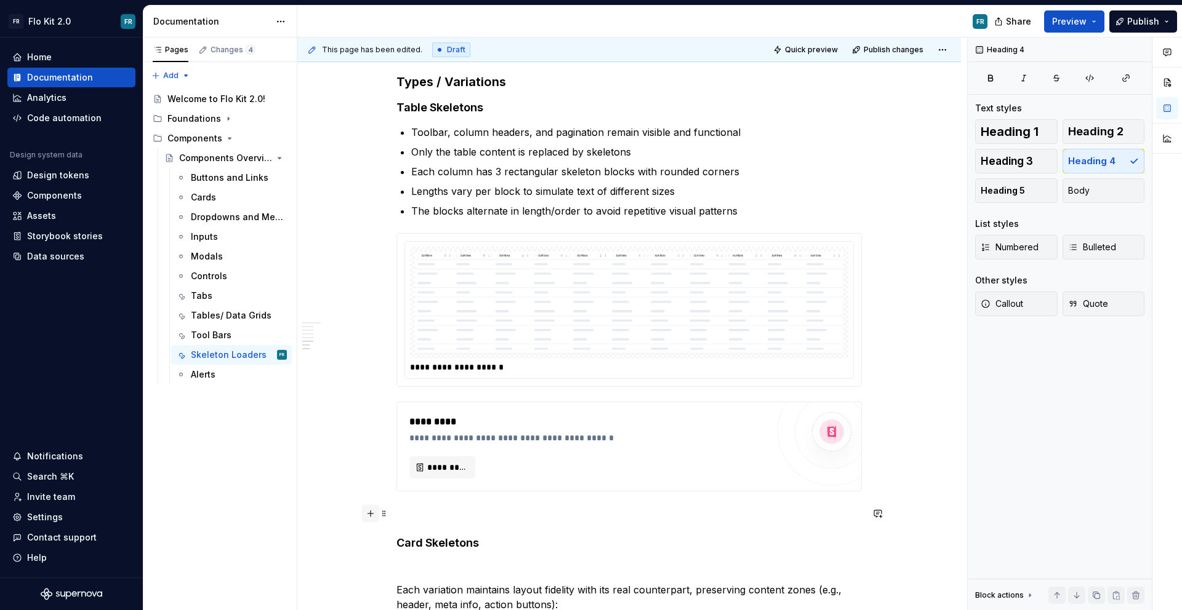
click at [371, 514] on button "button" at bounding box center [370, 513] width 17 height 17
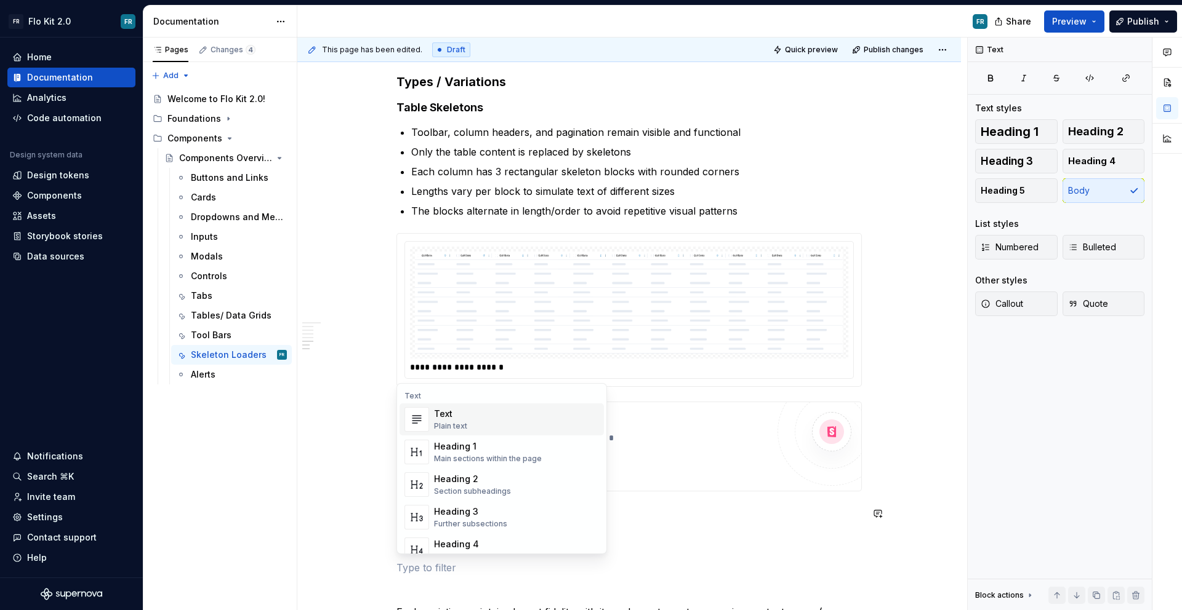
scroll to position [1084, 0]
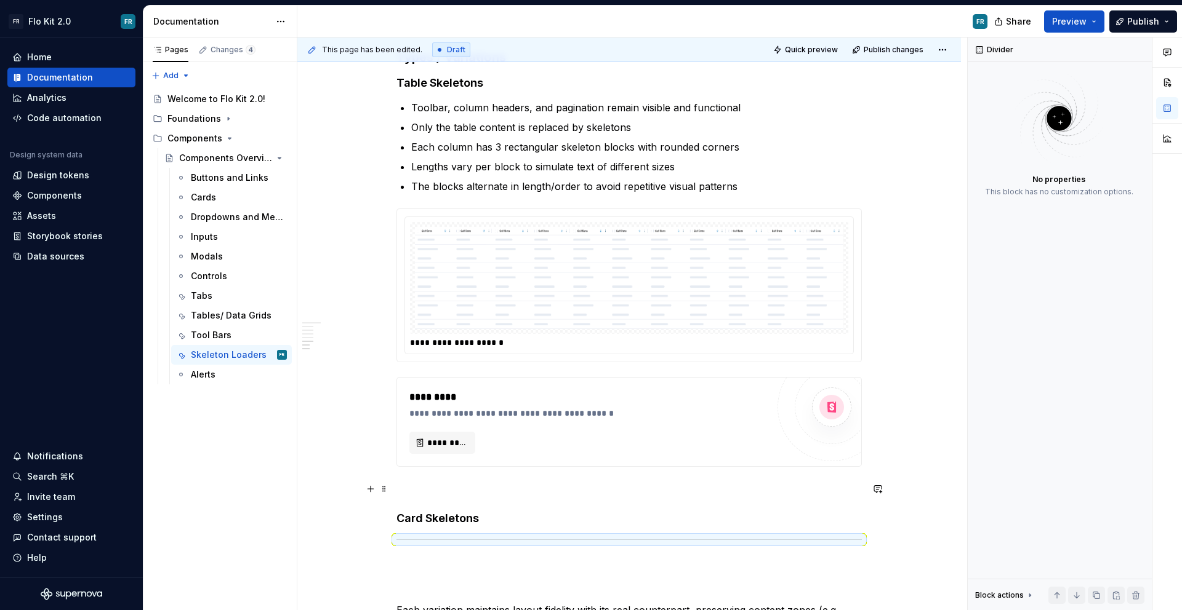
click at [428, 506] on h4 "Card Skeletons" at bounding box center [628, 504] width 465 height 44
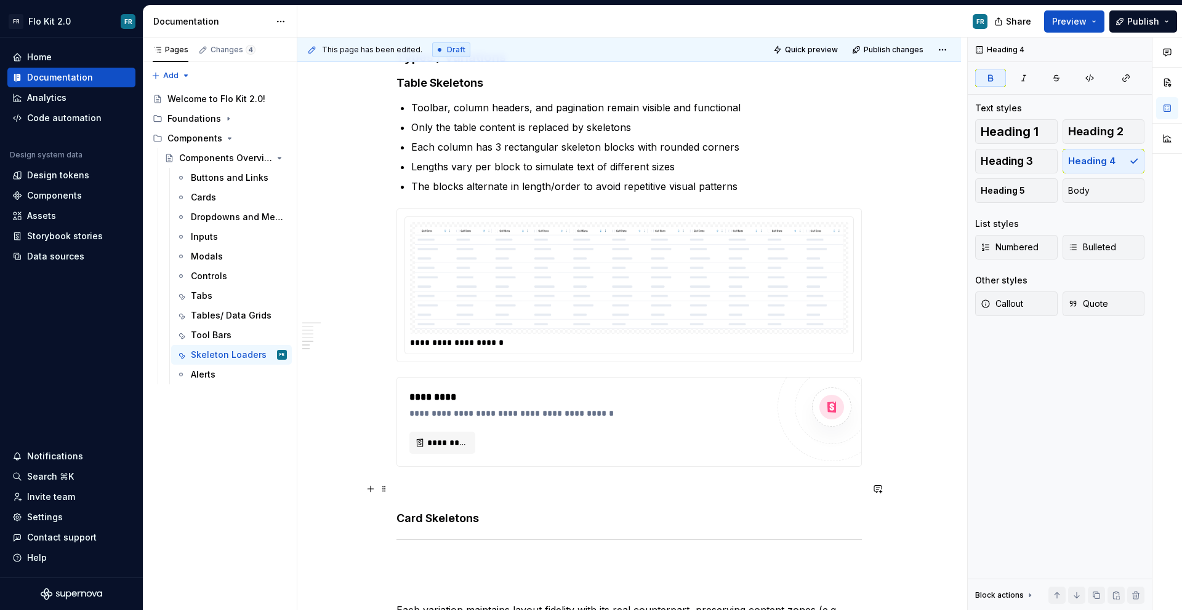
click at [404, 523] on strong "Card Skeletons" at bounding box center [437, 518] width 82 height 13
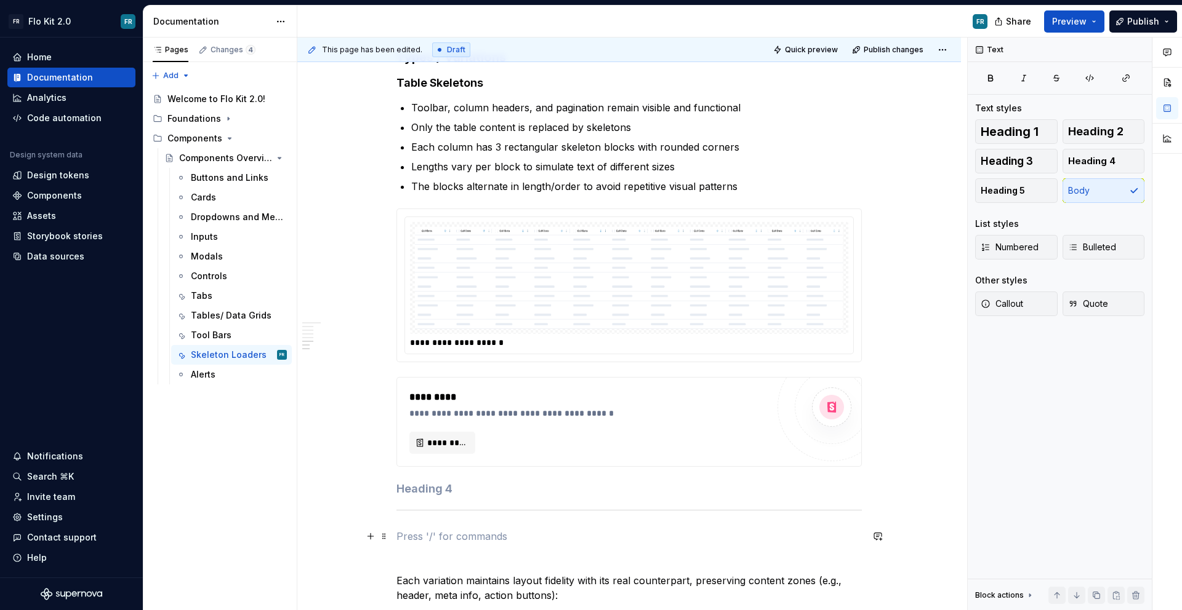
click at [426, 533] on p at bounding box center [628, 536] width 465 height 15
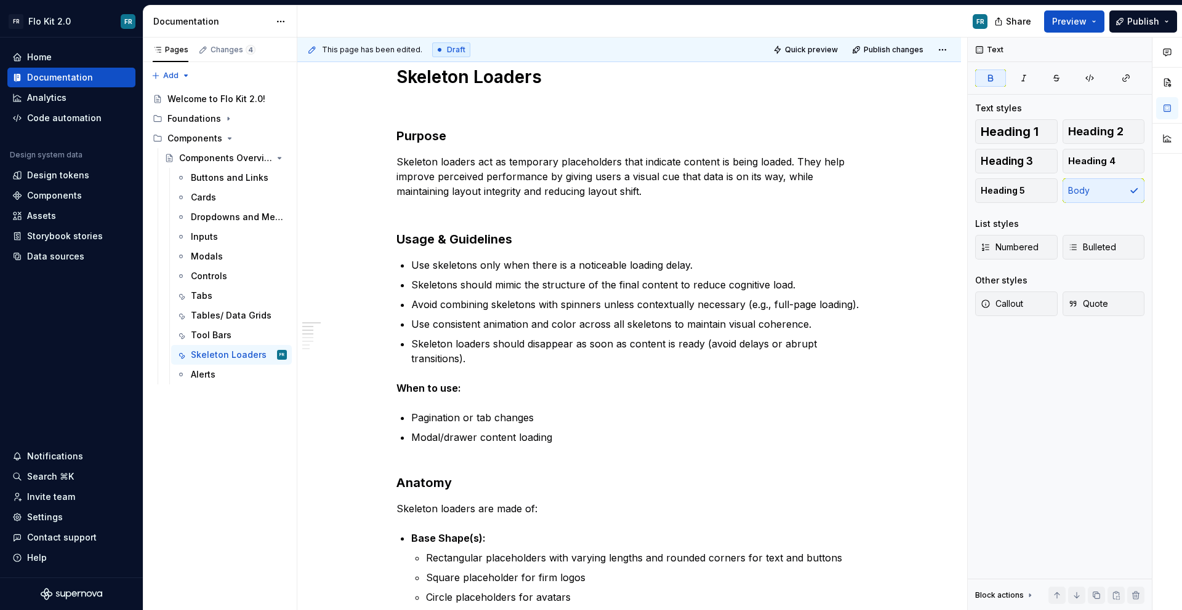
scroll to position [0, 0]
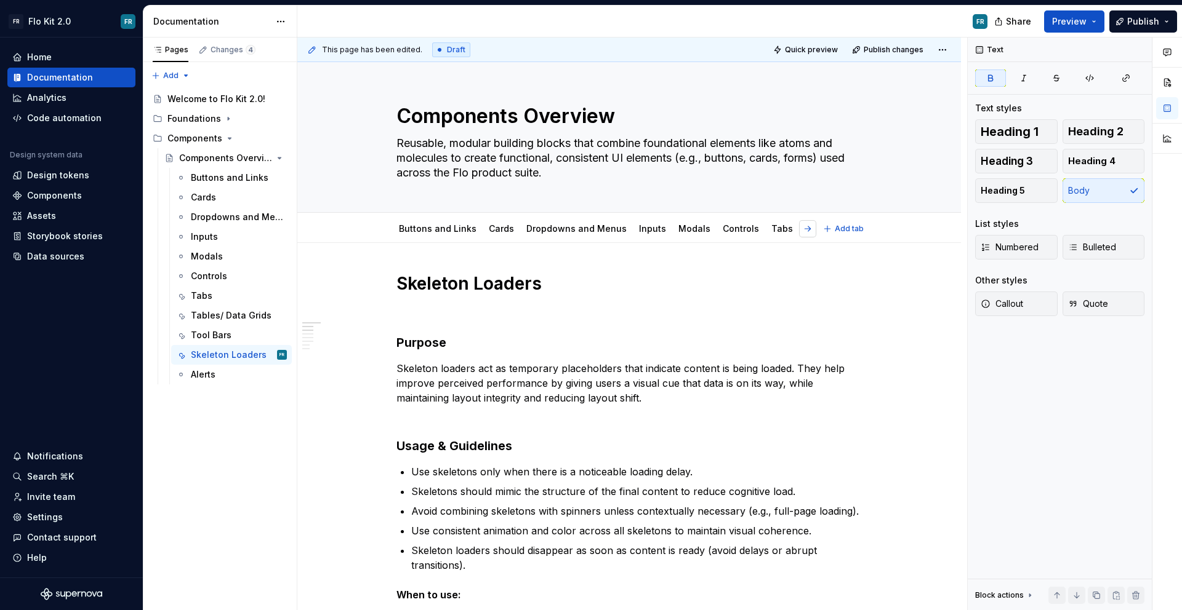
click at [805, 226] on button "button" at bounding box center [807, 228] width 17 height 17
click at [806, 233] on button "button" at bounding box center [807, 228] width 17 height 17
click at [812, 232] on link "Alerts" at bounding box center [824, 228] width 25 height 10
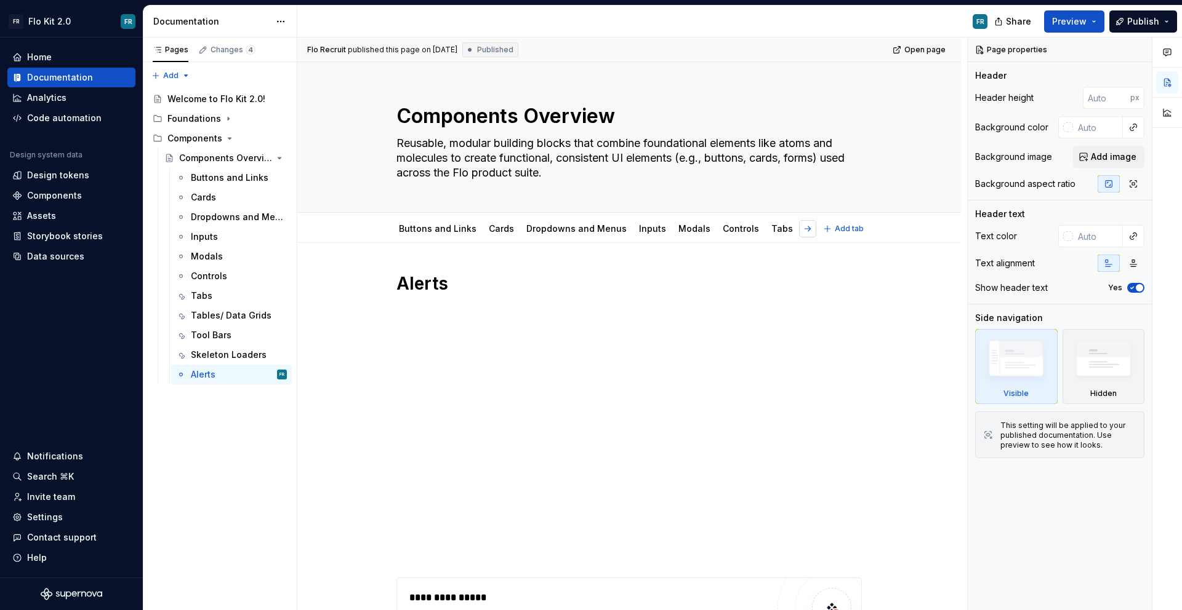
click at [809, 230] on button "button" at bounding box center [807, 228] width 17 height 17
click at [544, 229] on link "Controls" at bounding box center [562, 228] width 36 height 10
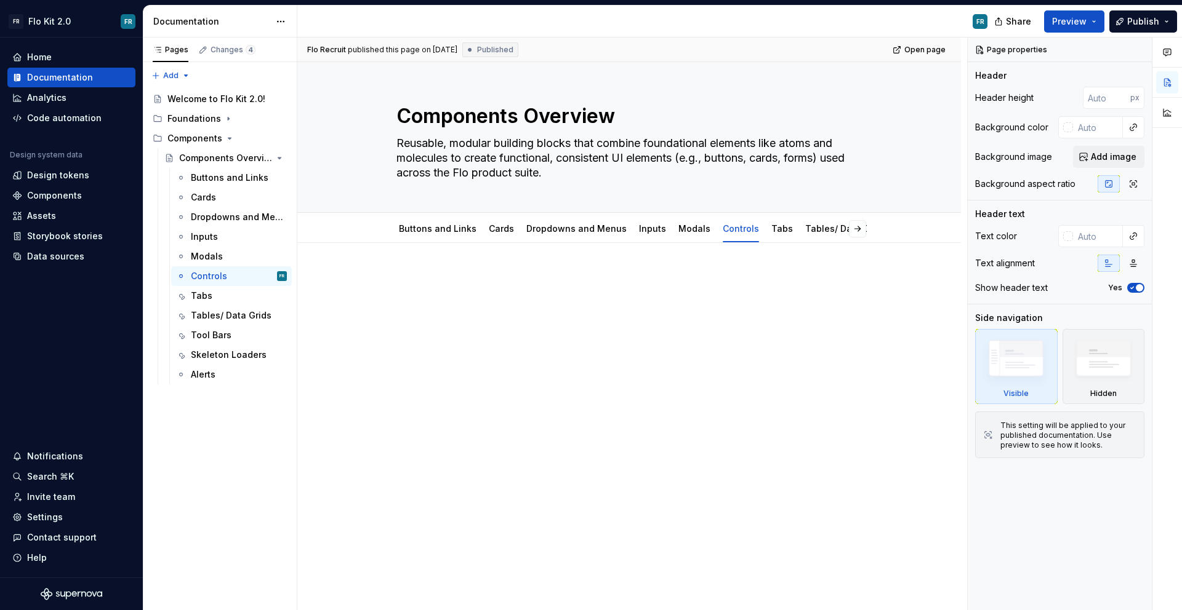
click at [532, 273] on p at bounding box center [628, 280] width 465 height 15
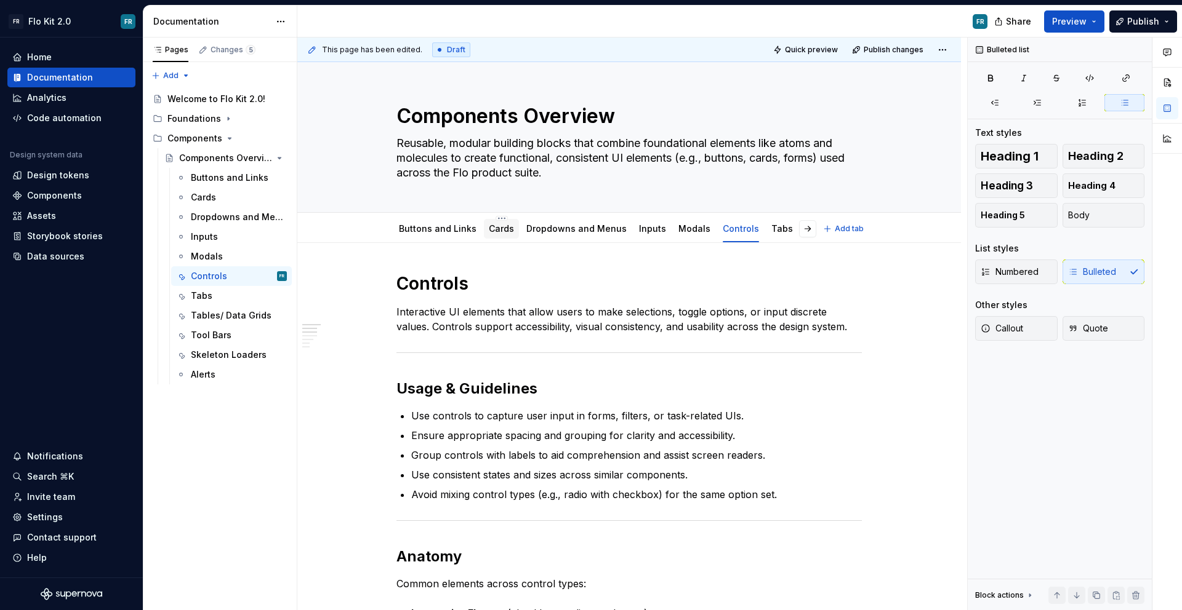
click at [497, 230] on link "Cards" at bounding box center [501, 228] width 25 height 10
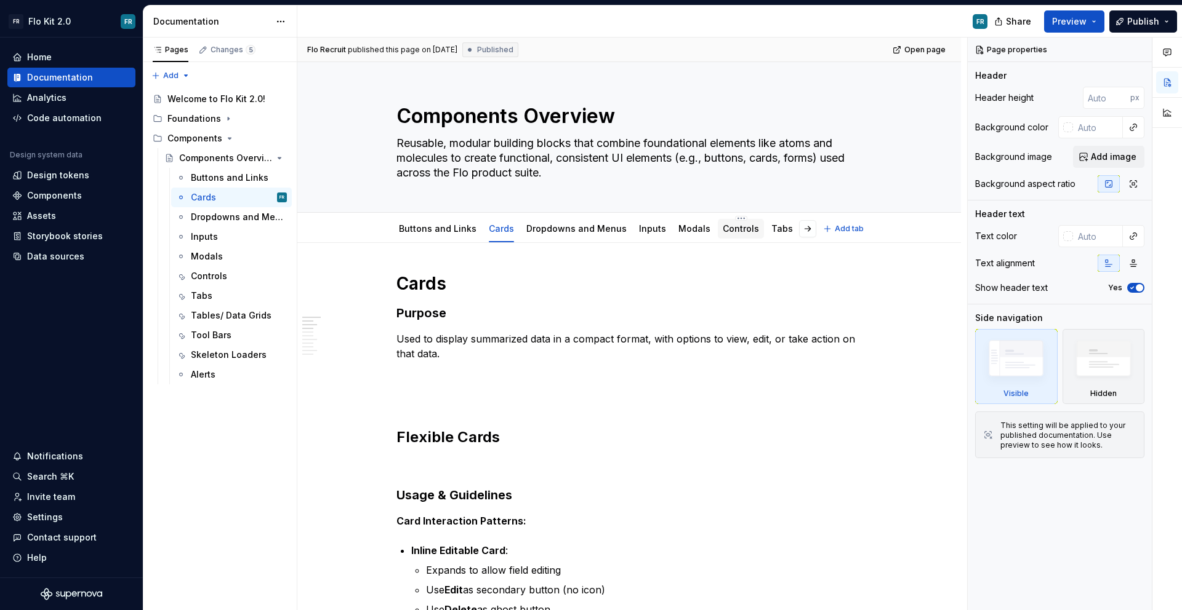
click at [727, 228] on link "Controls" at bounding box center [740, 228] width 36 height 10
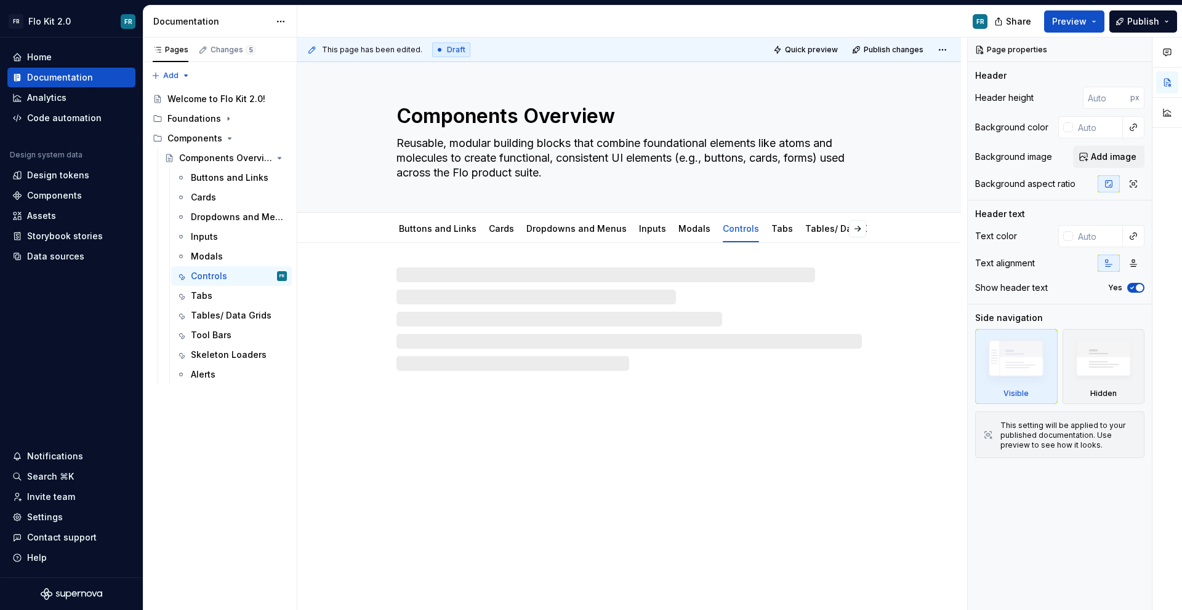
type textarea "*"
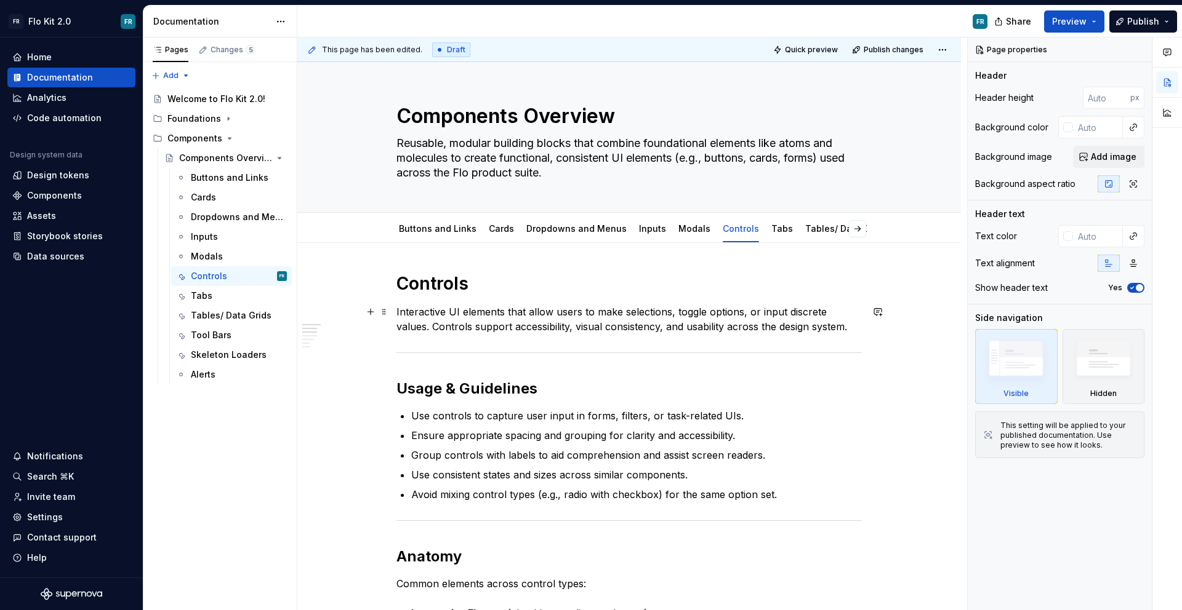
click at [396, 311] on p "Interactive UI elements that allow users to make selections, toggle options, or…" at bounding box center [628, 320] width 465 height 30
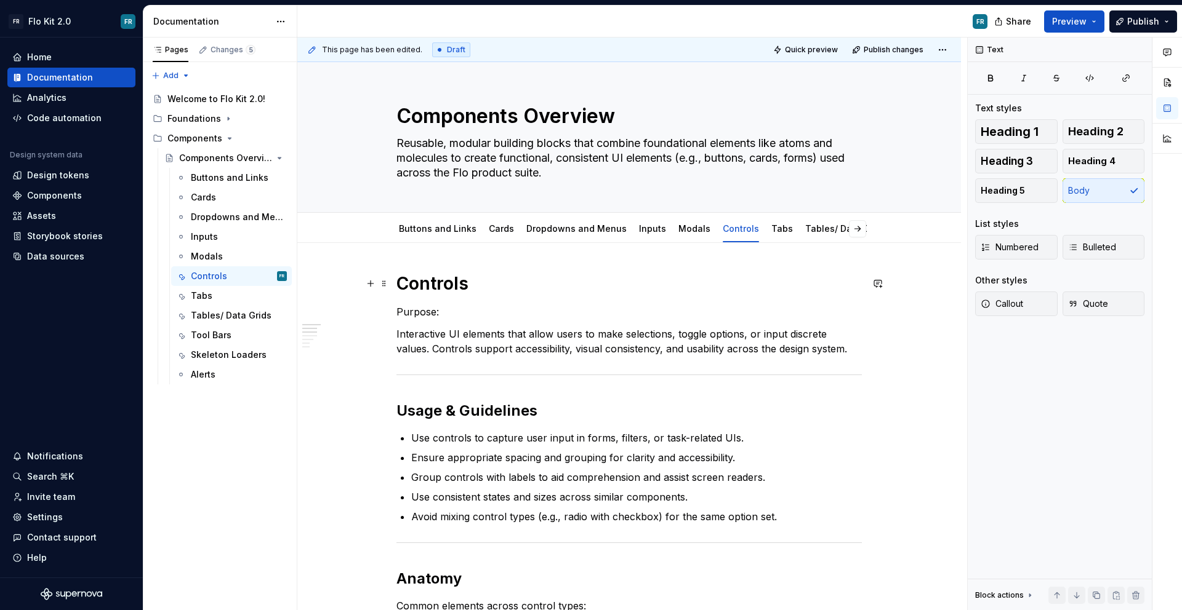
click at [548, 274] on h1 "Controls" at bounding box center [628, 284] width 465 height 22
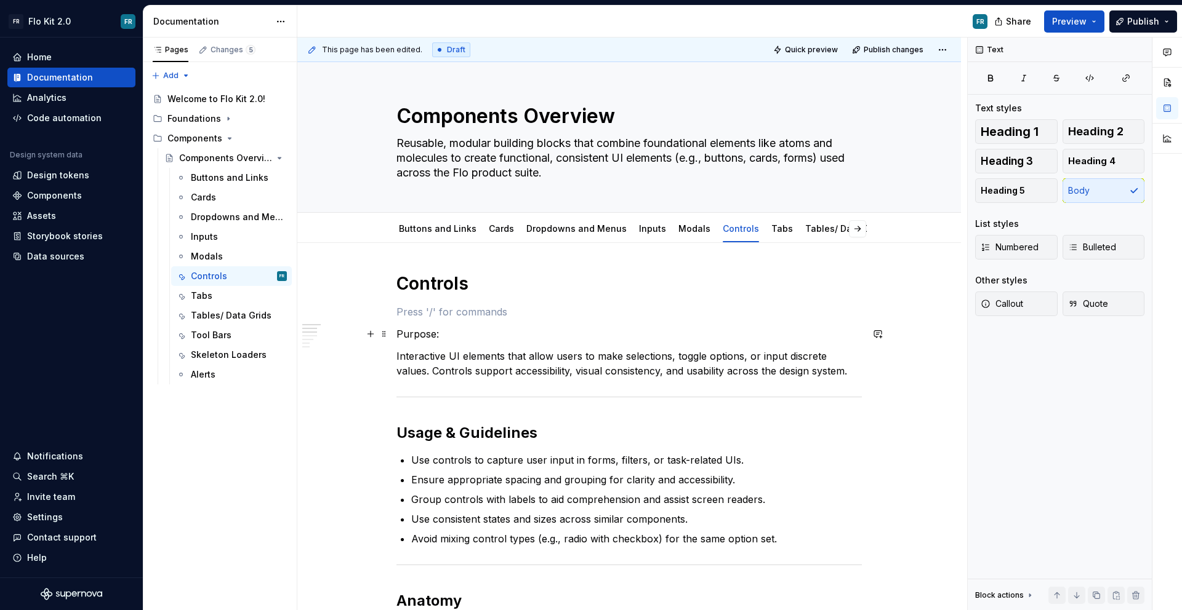
click at [401, 337] on p "Purpose:" at bounding box center [628, 334] width 465 height 15
click at [1009, 167] on span "Heading 3" at bounding box center [1006, 161] width 52 height 12
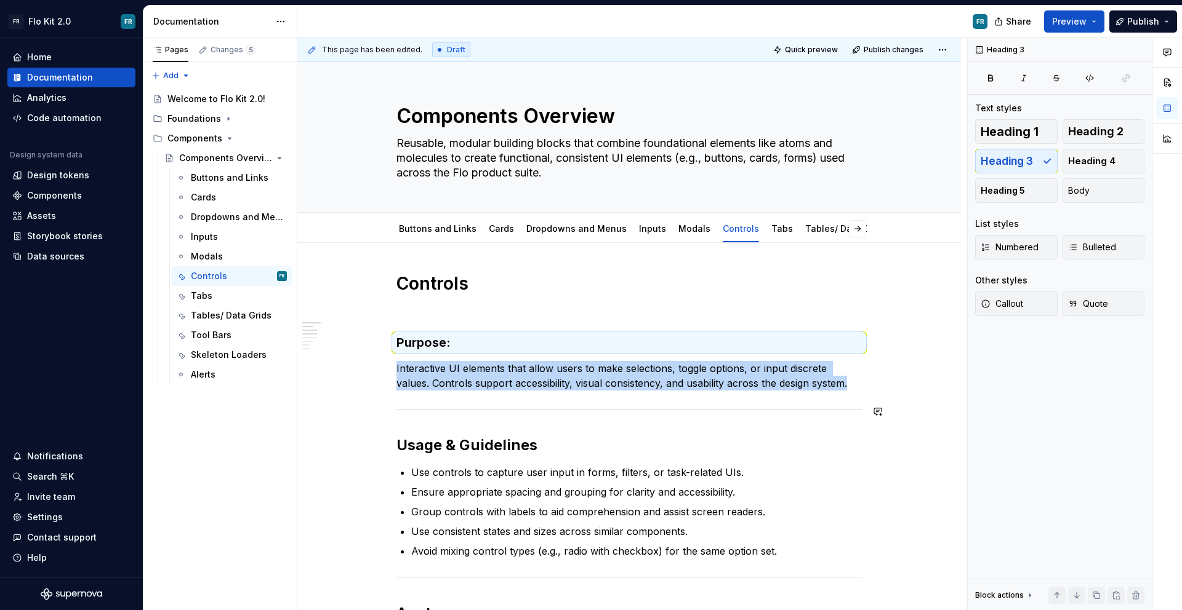
click at [474, 407] on div at bounding box center [628, 410] width 465 height 8
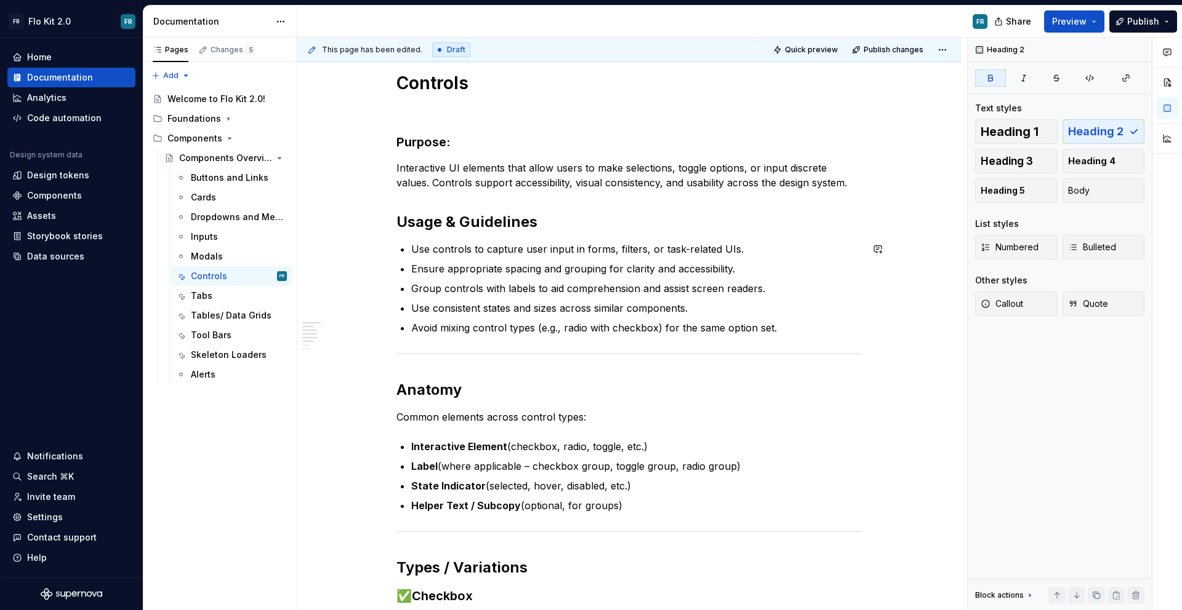
scroll to position [212, 0]
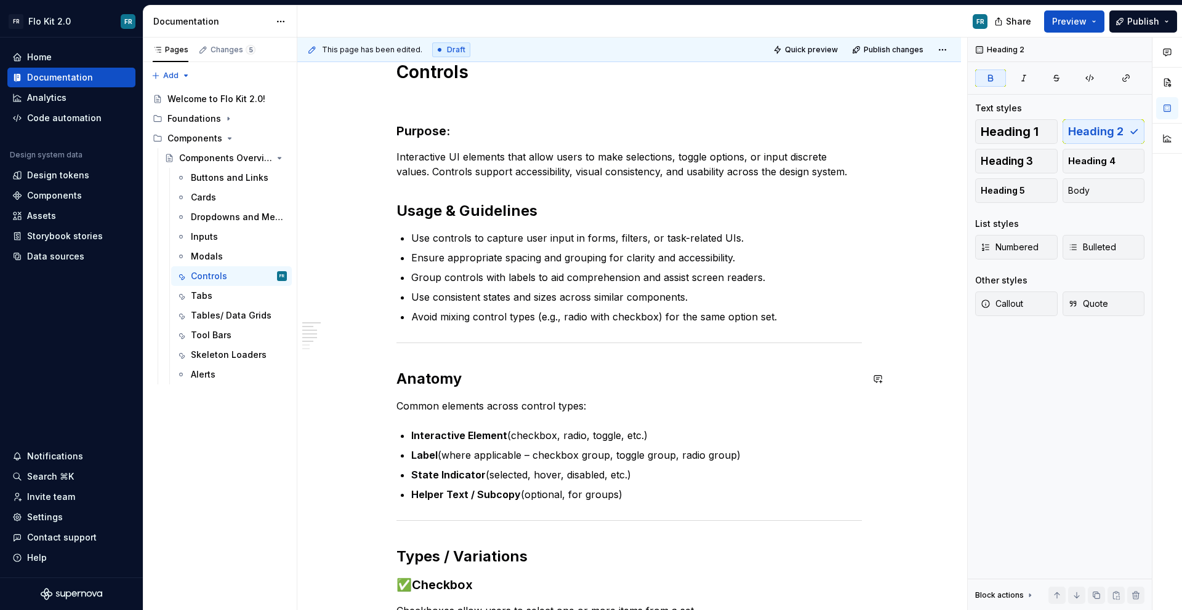
click at [468, 348] on div "Controls Purpose: Interactive UI elements that allow users to make selections, …" at bounding box center [628, 523] width 465 height 925
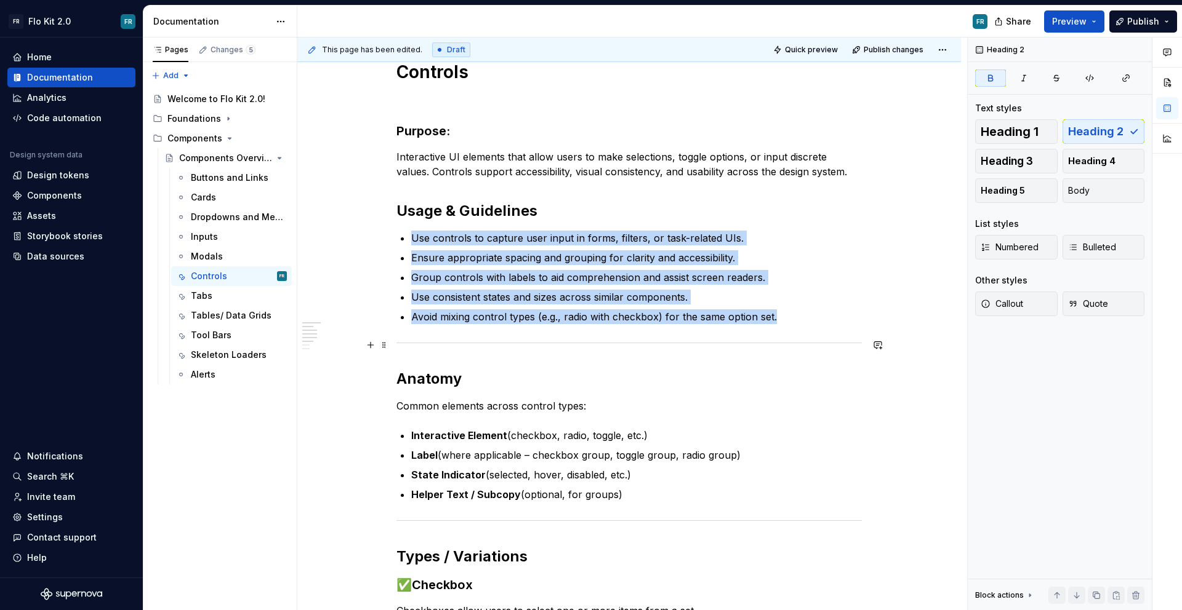
click at [468, 344] on div at bounding box center [628, 343] width 465 height 8
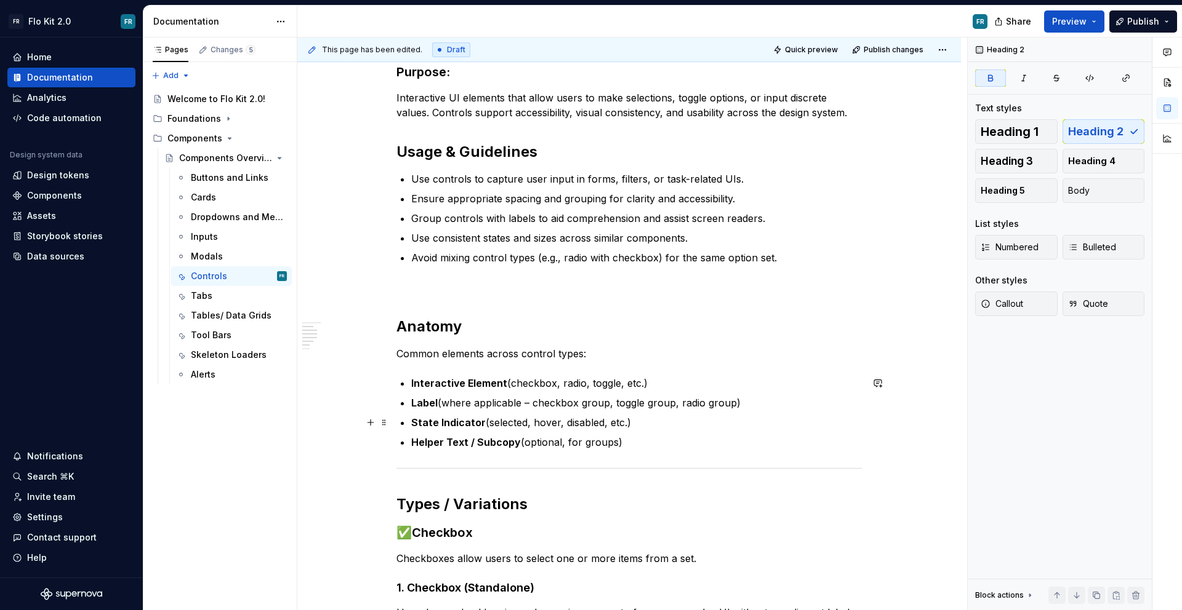
scroll to position [294, 0]
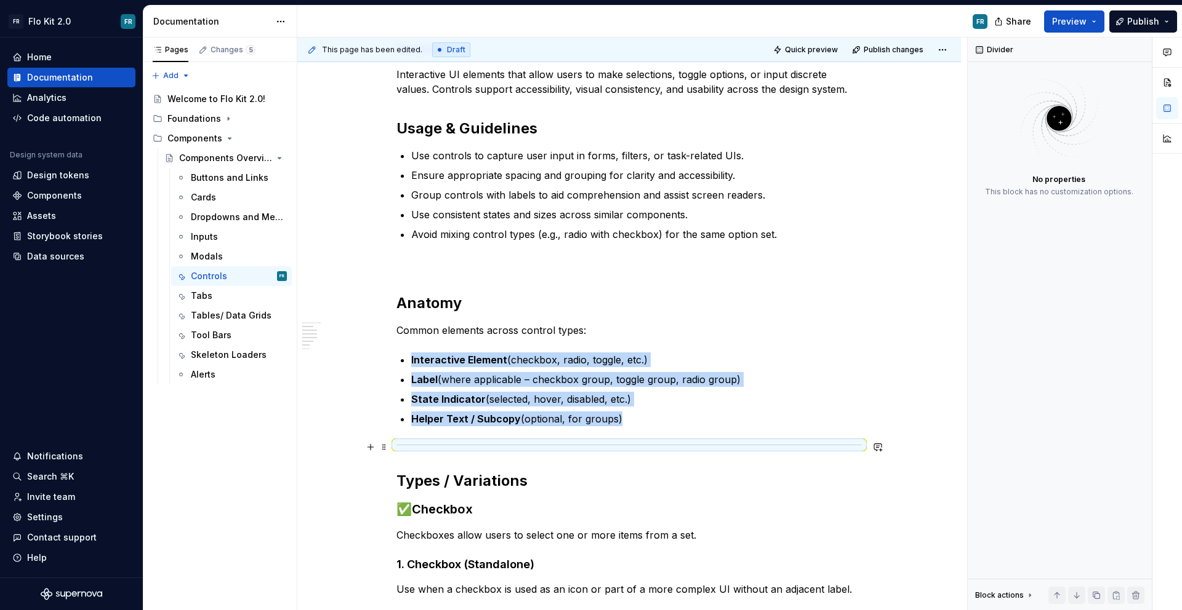
click at [613, 444] on div at bounding box center [628, 445] width 465 height 8
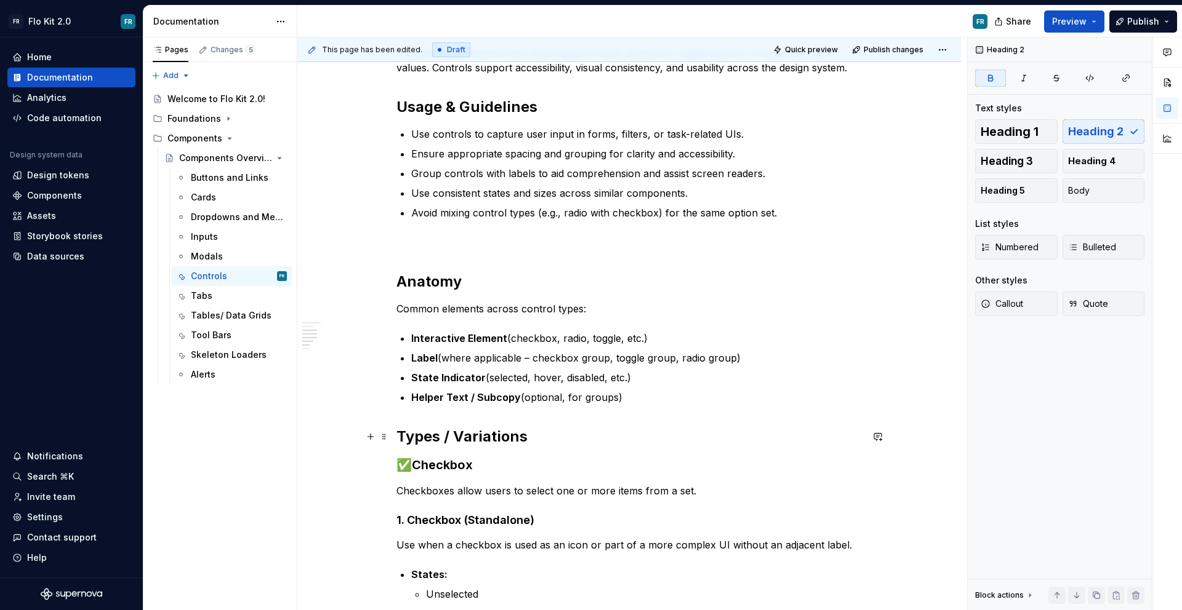
scroll to position [346, 0]
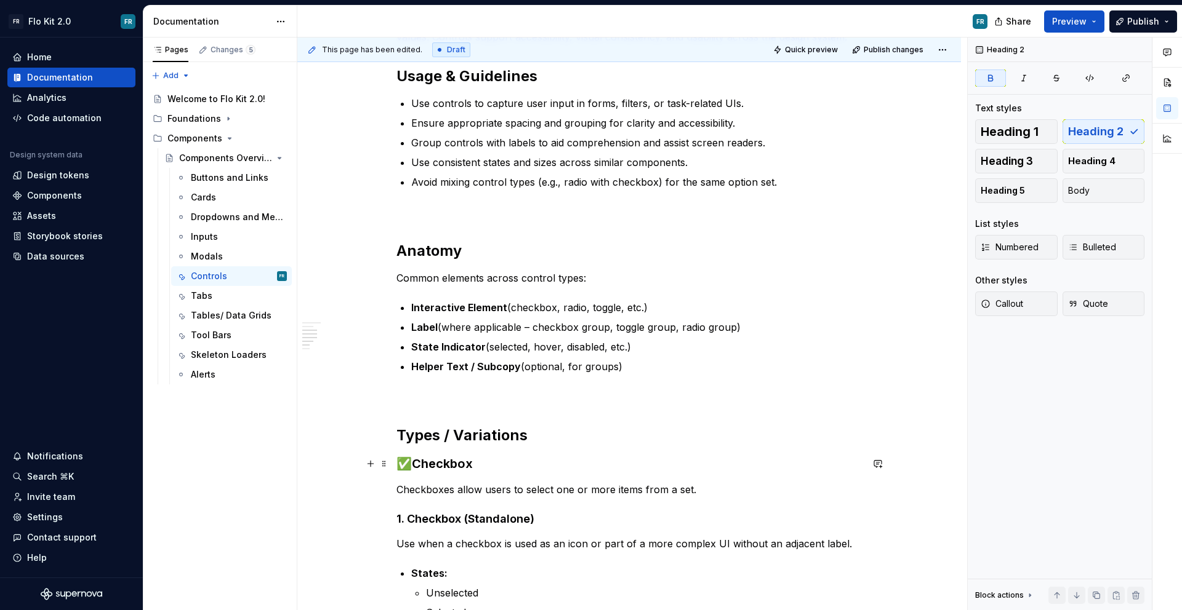
click at [410, 466] on h3 "✅ Checkbox" at bounding box center [628, 463] width 465 height 17
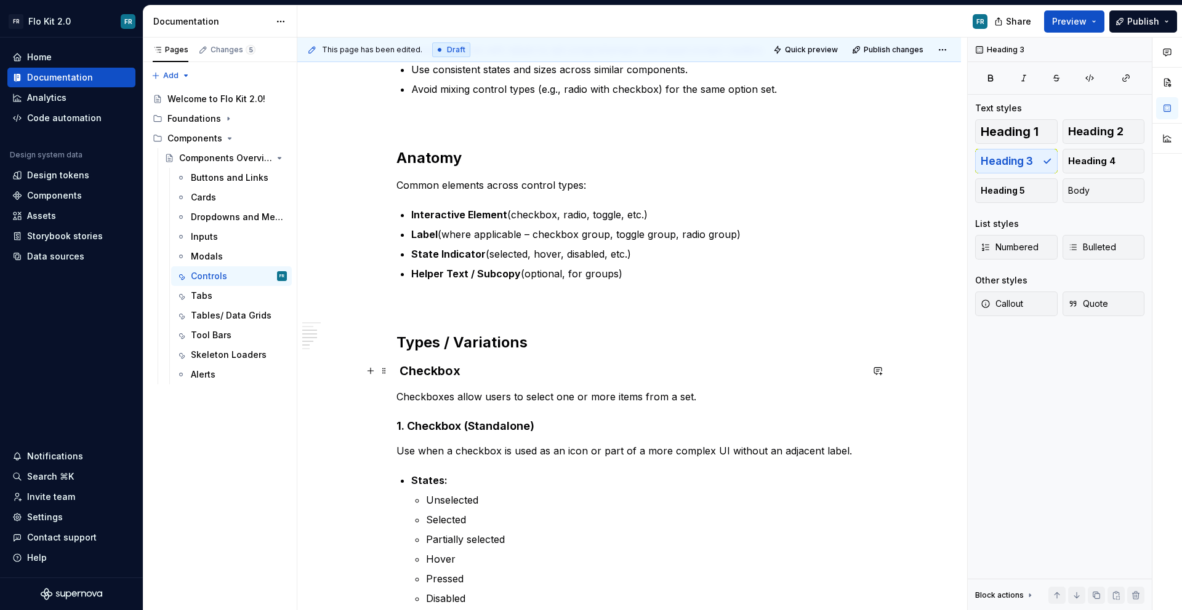
scroll to position [451, 0]
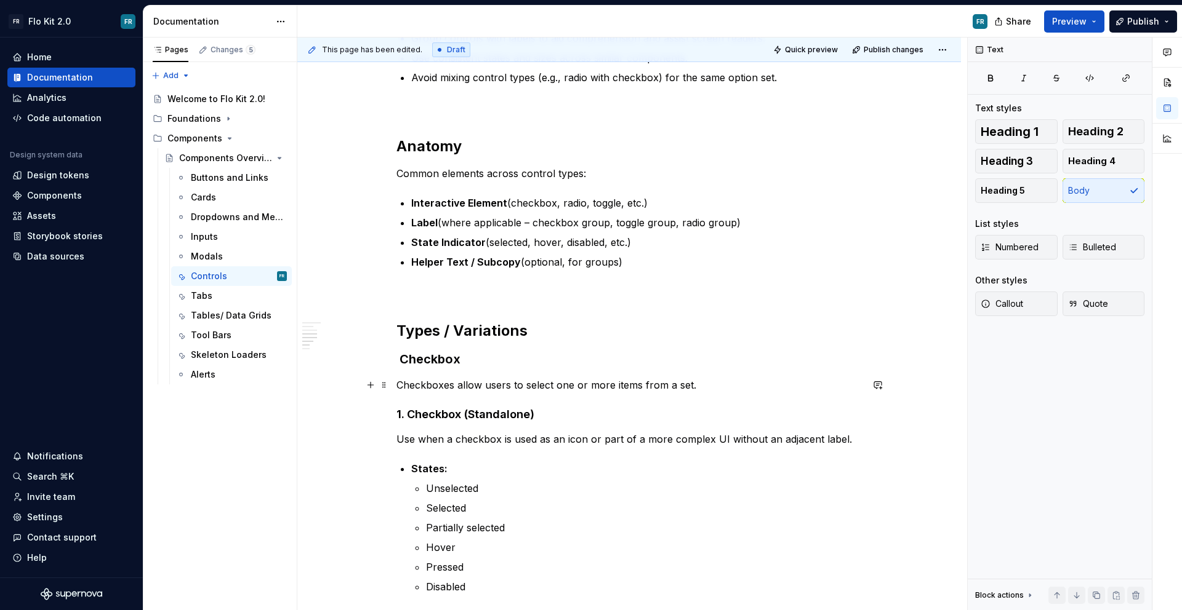
click at [713, 383] on p "Checkboxes allow users to select one or more items from a set." at bounding box center [628, 385] width 465 height 15
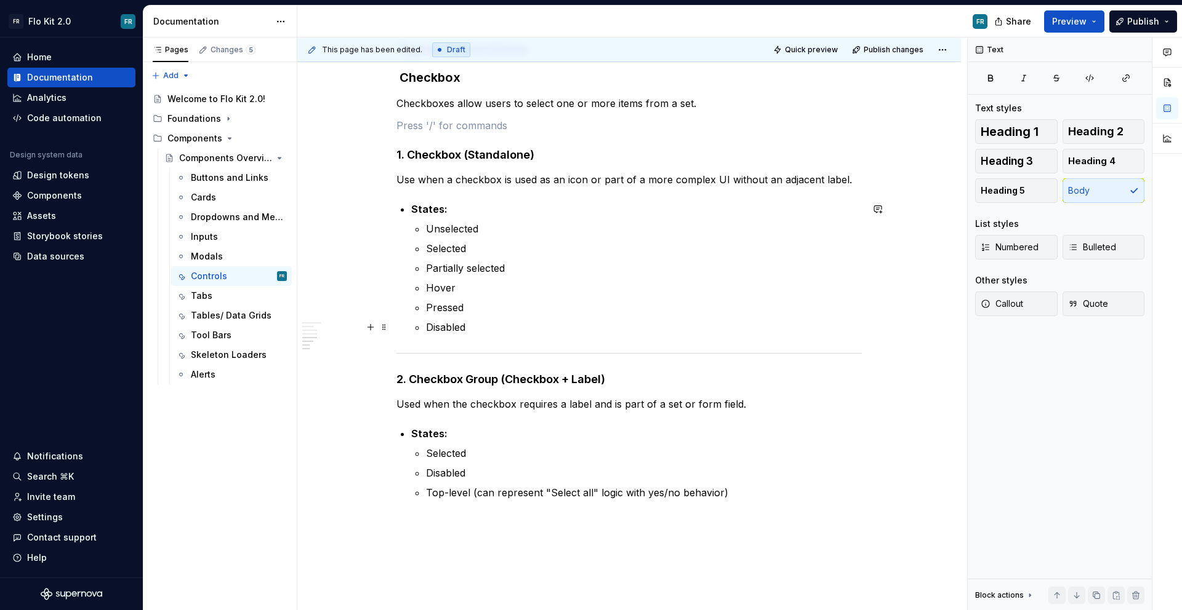
scroll to position [735, 0]
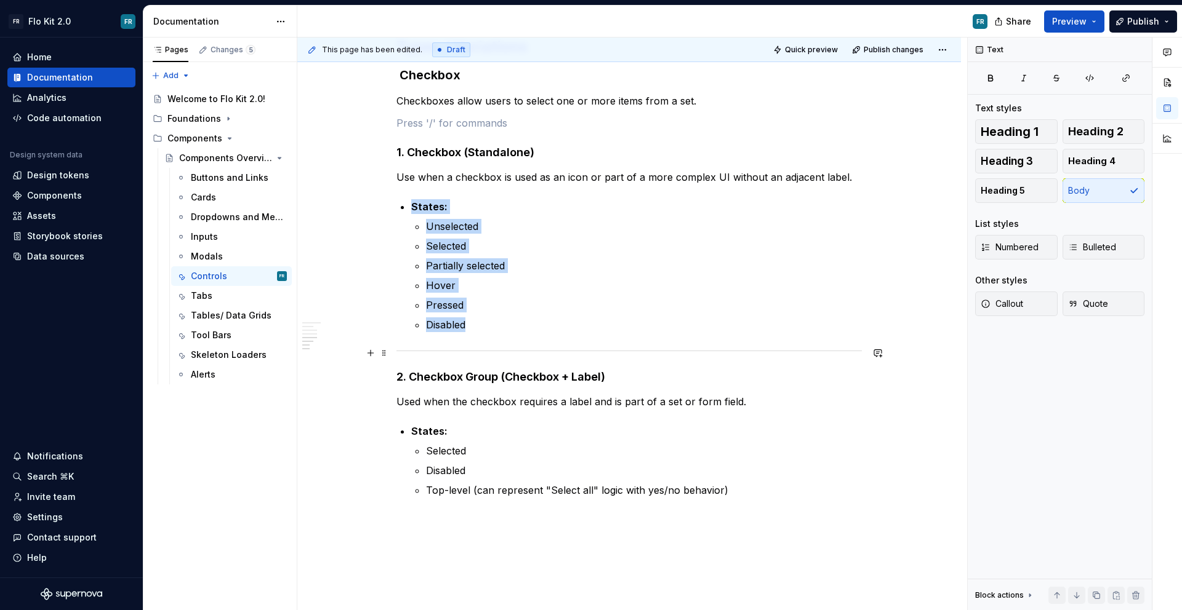
click at [485, 352] on div at bounding box center [628, 351] width 465 height 8
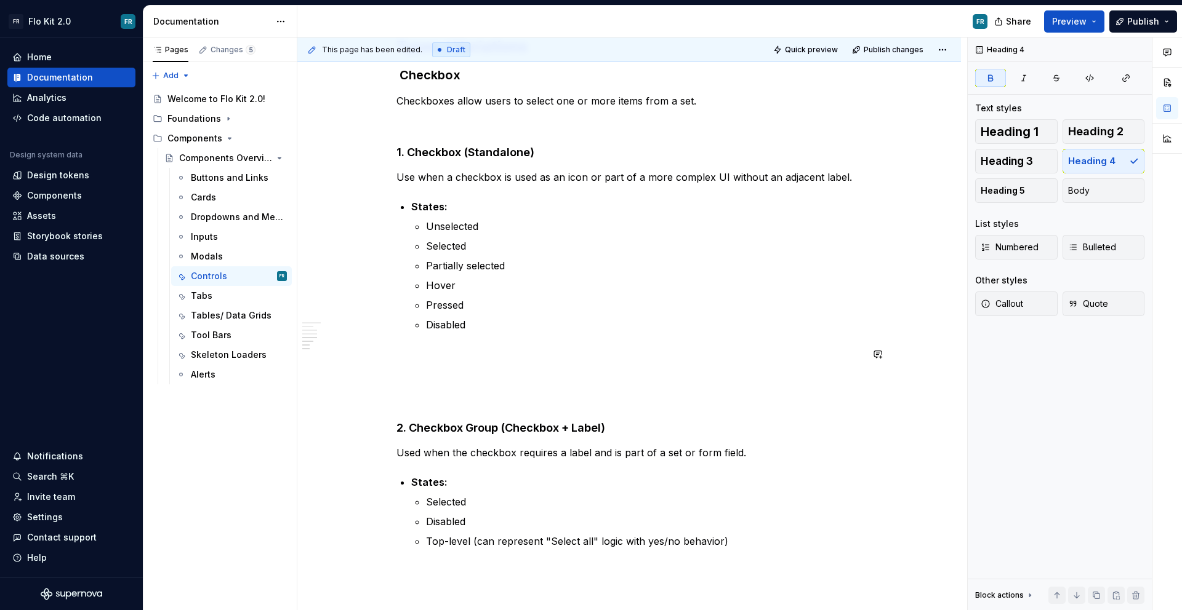
click at [454, 347] on p at bounding box center [628, 354] width 465 height 15
click at [457, 360] on p at bounding box center [628, 354] width 465 height 15
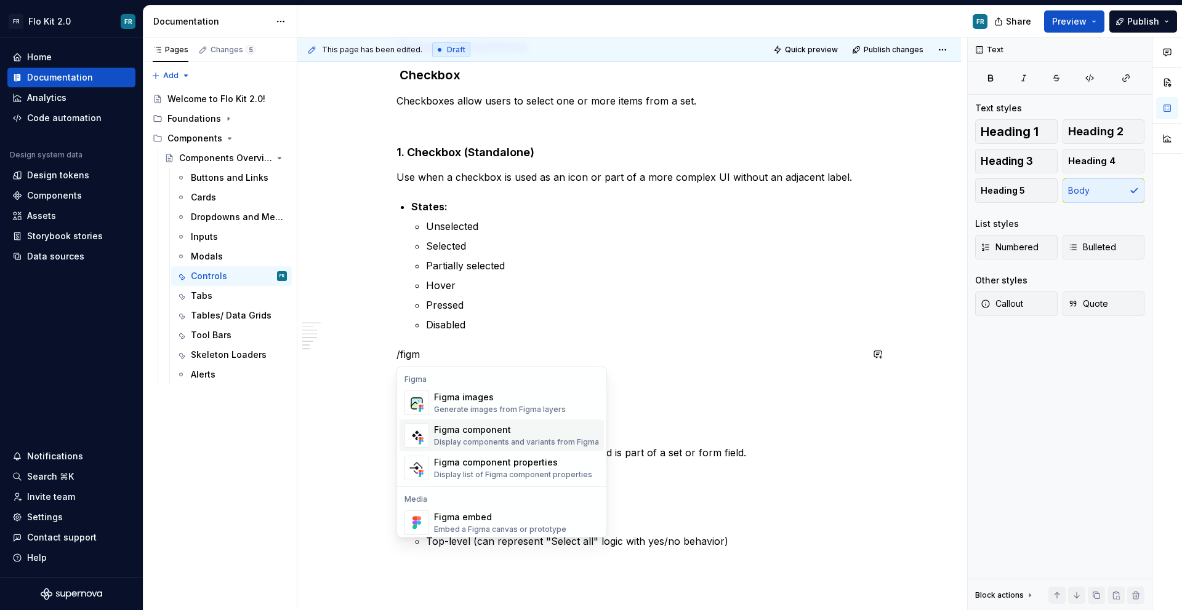
click at [450, 442] on div "Display components and variants from Figma" at bounding box center [516, 443] width 165 height 10
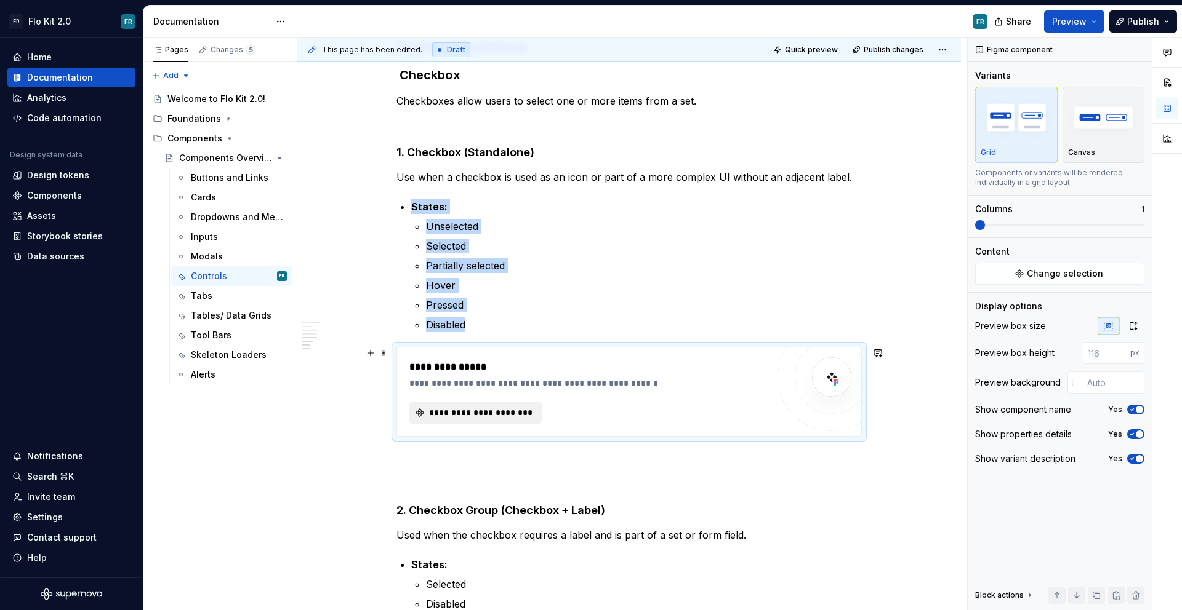
click at [460, 410] on span "**********" at bounding box center [480, 413] width 106 height 12
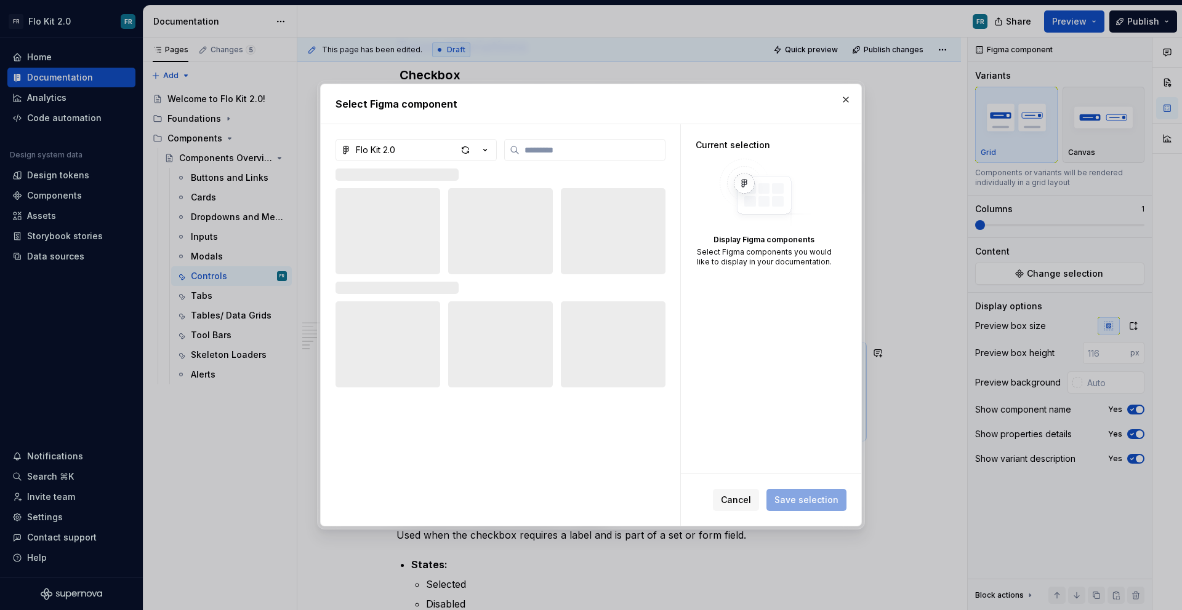
type textarea "*"
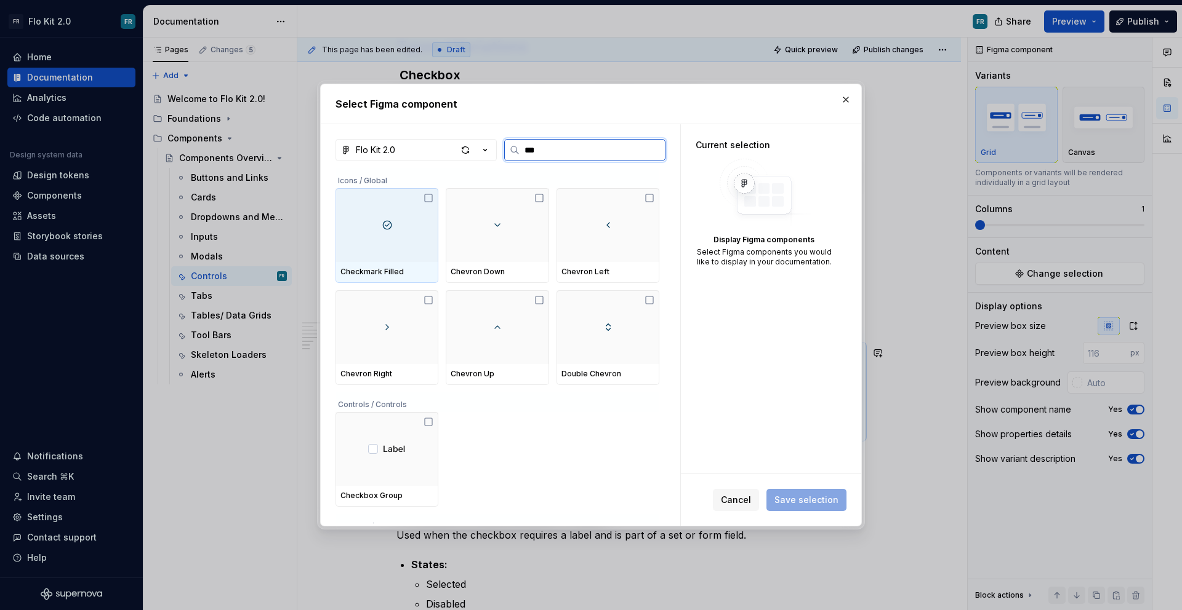
type input "****"
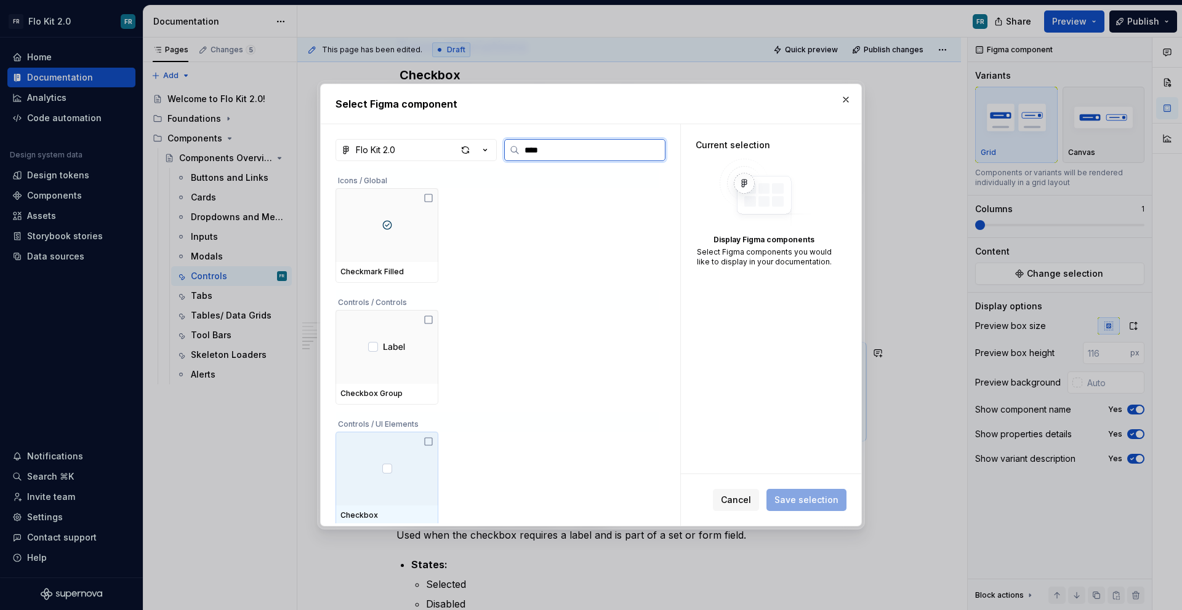
click at [405, 470] on div at bounding box center [386, 469] width 103 height 74
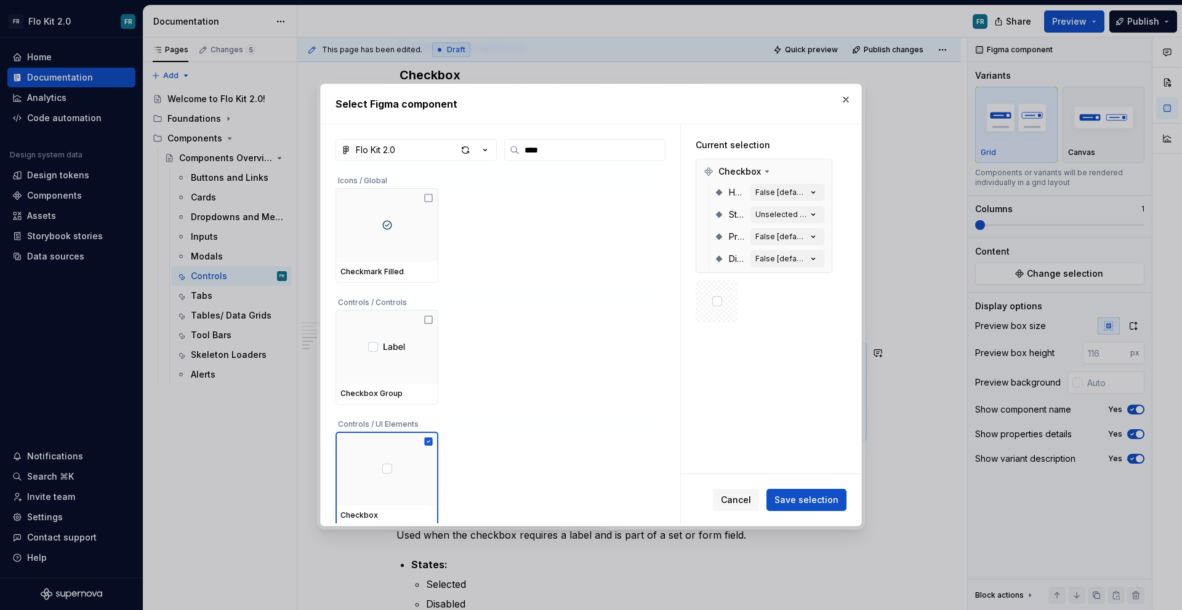
click at [811, 502] on span "Save selection" at bounding box center [806, 500] width 64 height 12
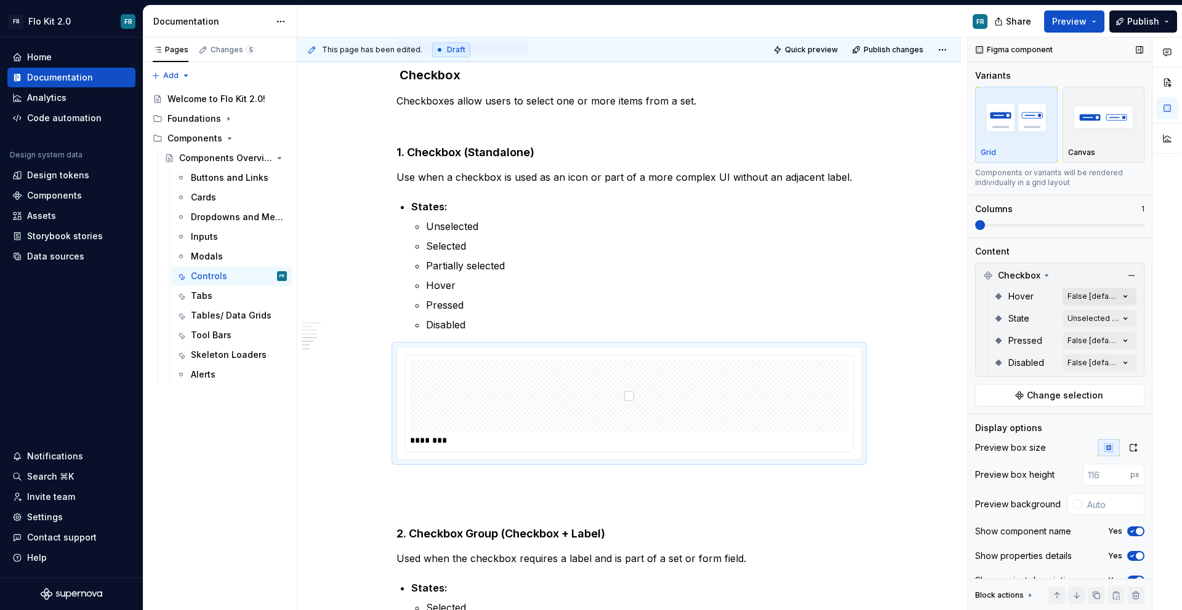
click at [1114, 292] on div "Comments Open comments No comments yet Select ‘Comment’ from the block context …" at bounding box center [1074, 325] width 214 height 574
click at [1105, 282] on div "Comments Open comments No comments yet Select ‘Comment’ from the block context …" at bounding box center [1074, 325] width 214 height 574
click at [1041, 279] on icon at bounding box center [1046, 276] width 10 height 10
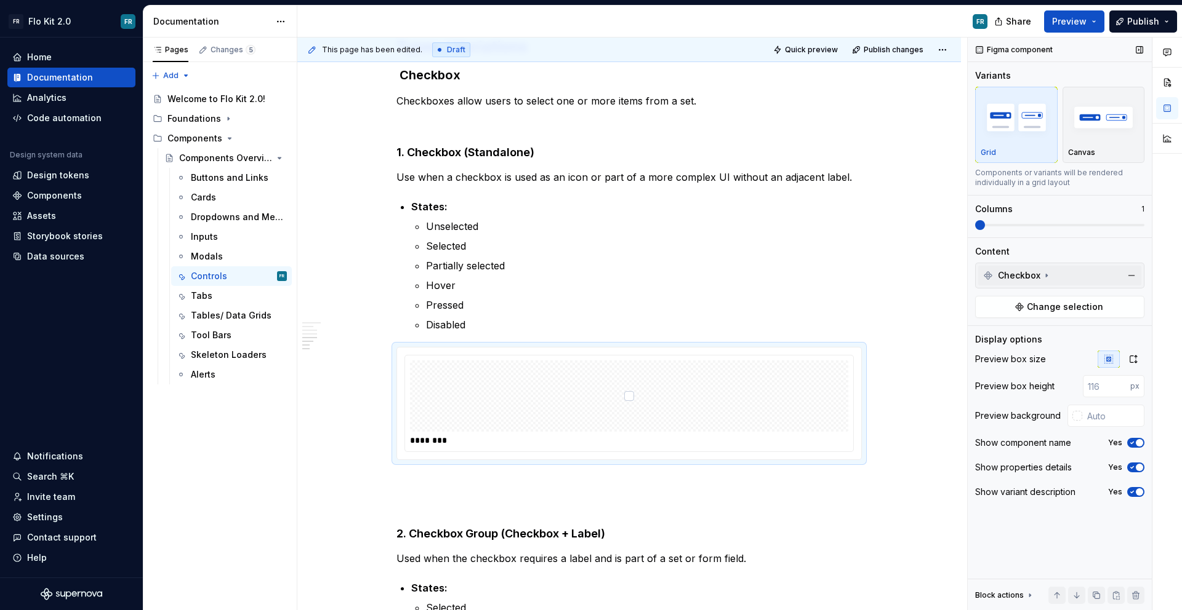
click at [1041, 279] on icon at bounding box center [1046, 276] width 10 height 10
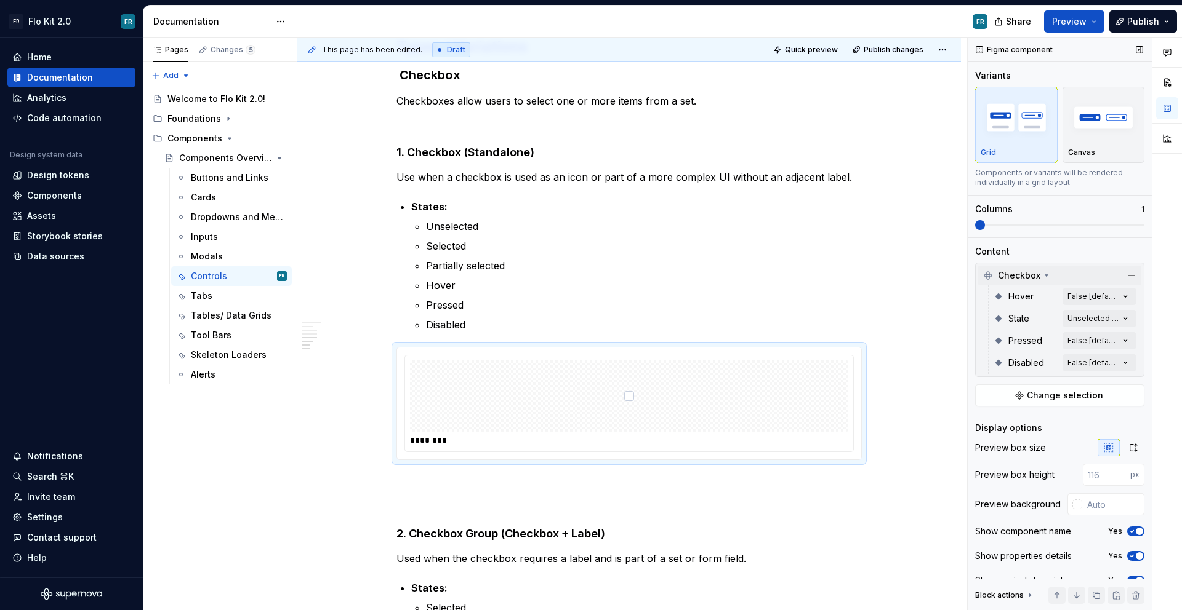
click at [1131, 295] on div "Hover False [default] State Unselected [default] Pressed False [default] Disabl…" at bounding box center [1059, 330] width 163 height 89
click at [1119, 295] on div "Comments Open comments No comments yet Select ‘Comment’ from the block context …" at bounding box center [1074, 325] width 214 height 574
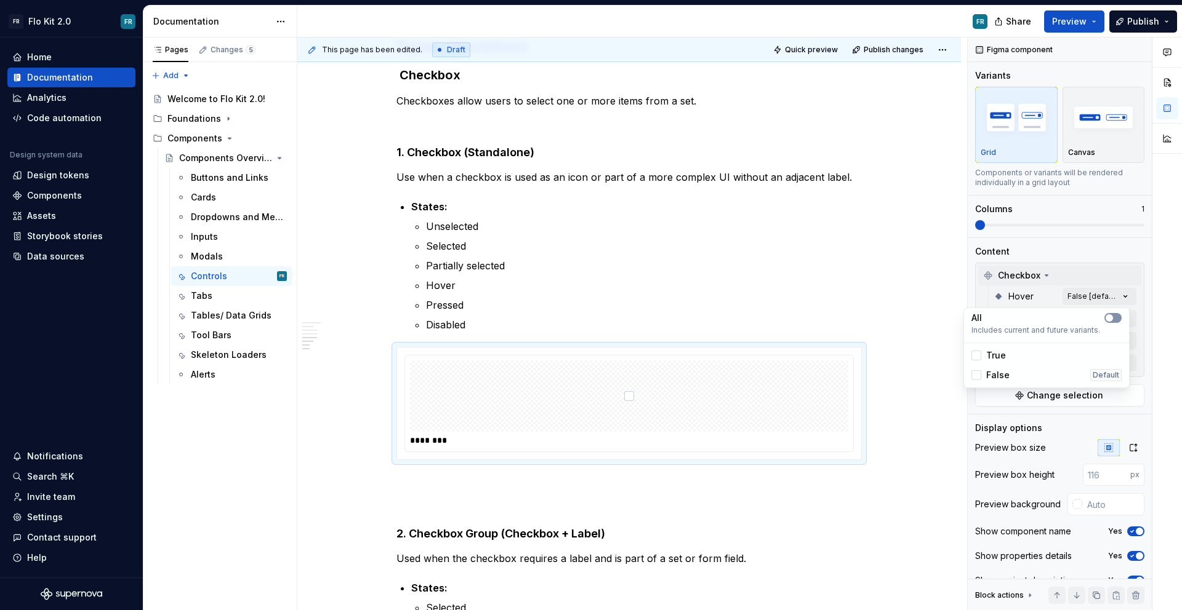
click at [1113, 313] on button "button" at bounding box center [1112, 318] width 17 height 10
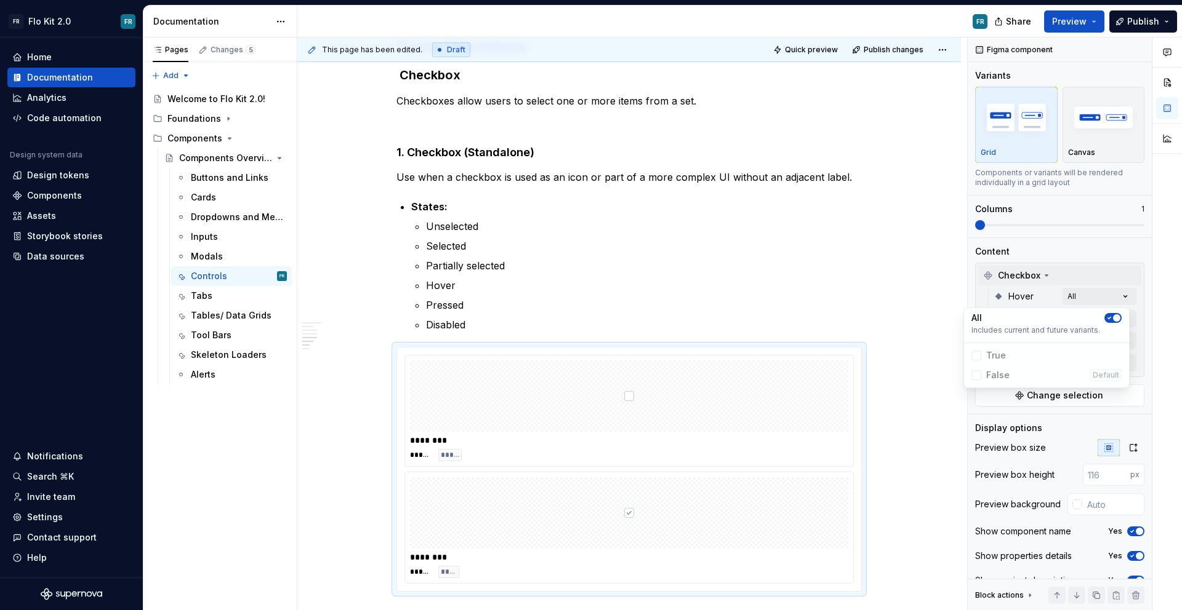
click at [1130, 326] on div "Comments Open comments No comments yet Select ‘Comment’ from the block context …" at bounding box center [1074, 325] width 214 height 574
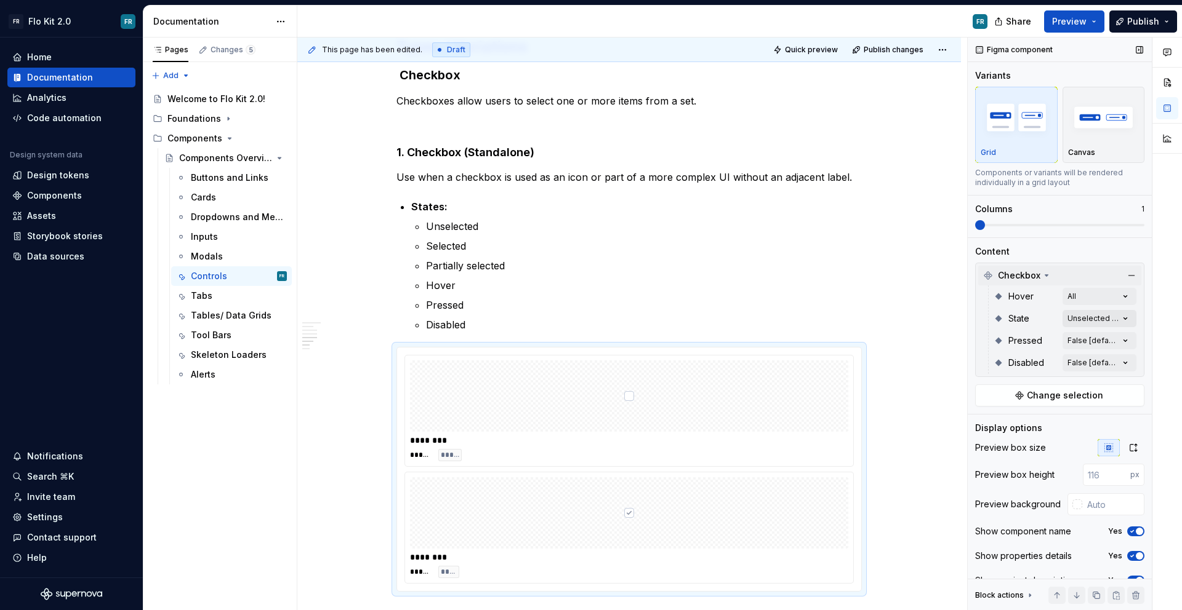
click at [1121, 316] on div "Comments Open comments No comments yet Select ‘Comment’ from the block context …" at bounding box center [1074, 325] width 214 height 574
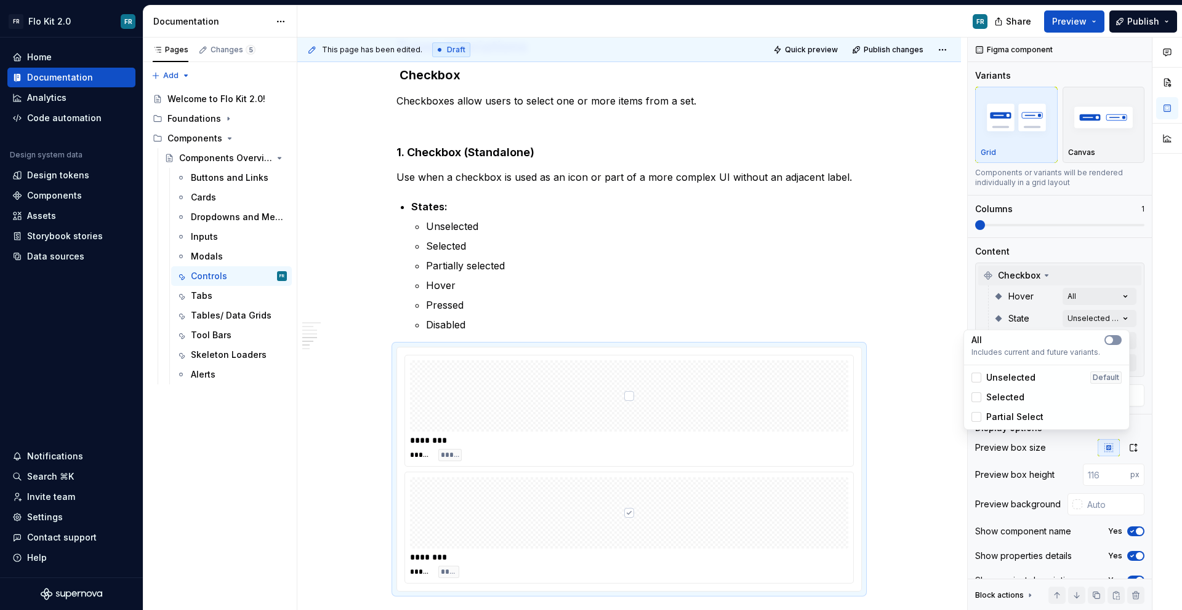
click at [1114, 337] on button "button" at bounding box center [1112, 340] width 17 height 10
click at [1127, 332] on div "All Includes current and future variants. Unselected Default Selected Partial S…" at bounding box center [1046, 380] width 166 height 100
click at [1129, 335] on div "All Includes current and future variants. Unselected Default Selected Partial S…" at bounding box center [1046, 380] width 166 height 100
click at [1138, 335] on div "Comments Open comments No comments yet Select ‘Comment’ from the block context …" at bounding box center [1074, 325] width 214 height 574
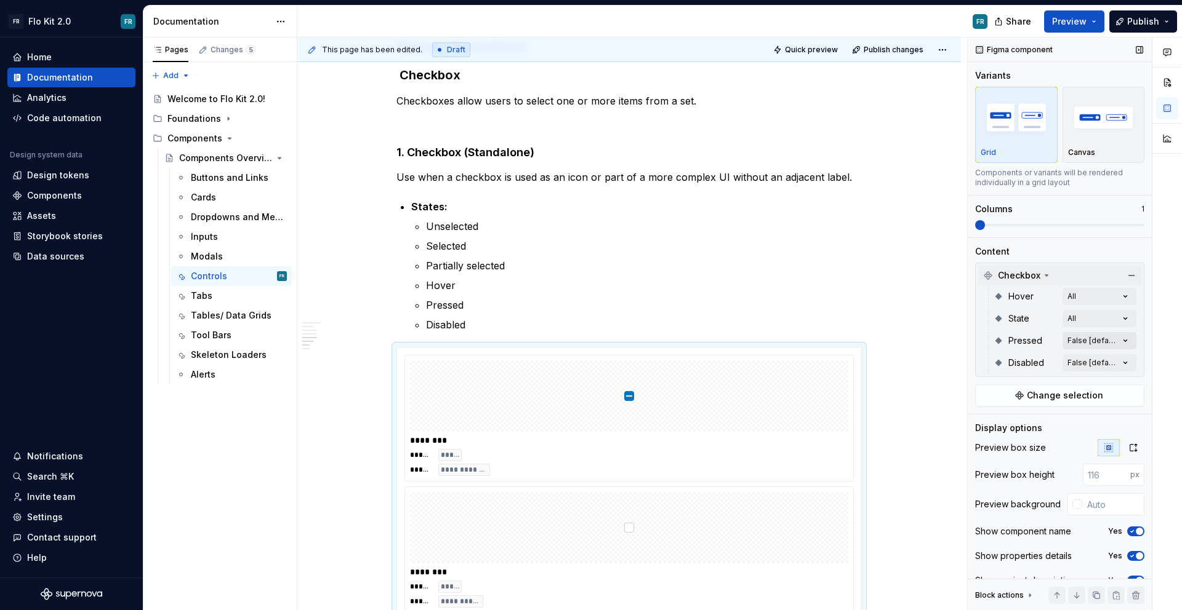
click at [1116, 341] on div "Comments Open comments No comments yet Select ‘Comment’ from the block context …" at bounding box center [1074, 325] width 214 height 574
click at [1116, 362] on button "button" at bounding box center [1112, 363] width 17 height 10
click at [1129, 344] on div "Comments Open comments No comments yet Select ‘Comment’ from the block context …" at bounding box center [1074, 325] width 214 height 574
click at [1123, 363] on div "Comments Open comments No comments yet Select ‘Comment’ from the block context …" at bounding box center [1074, 325] width 214 height 574
click at [1116, 379] on div "All" at bounding box center [1046, 384] width 150 height 12
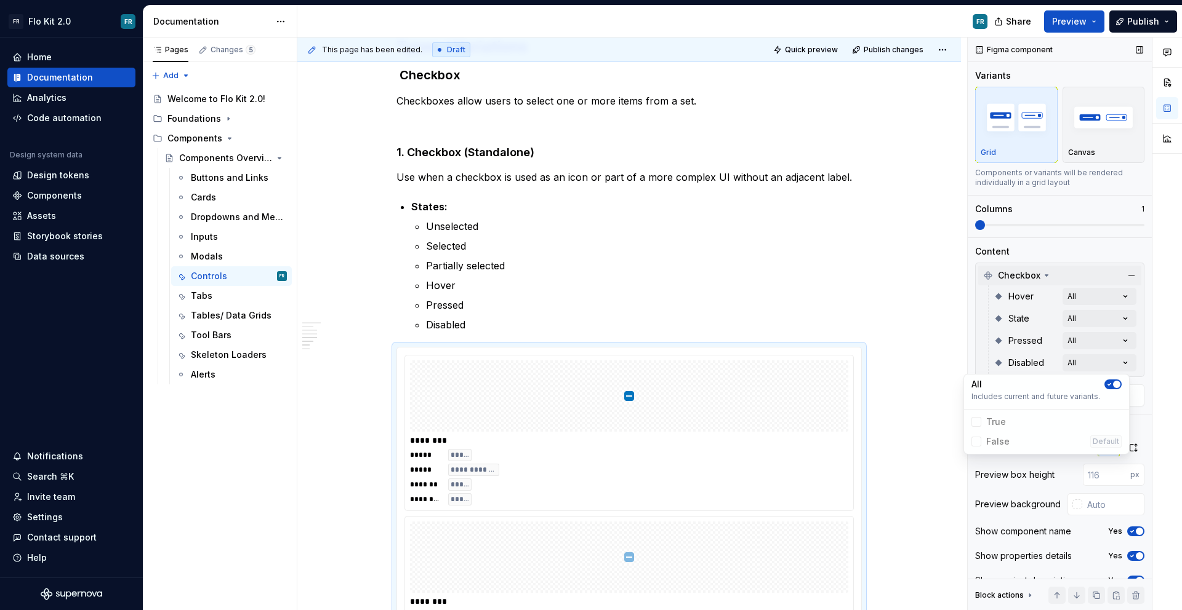
click at [1143, 240] on div "Comments Open comments No comments yet Select ‘Comment’ from the block context …" at bounding box center [1074, 325] width 214 height 574
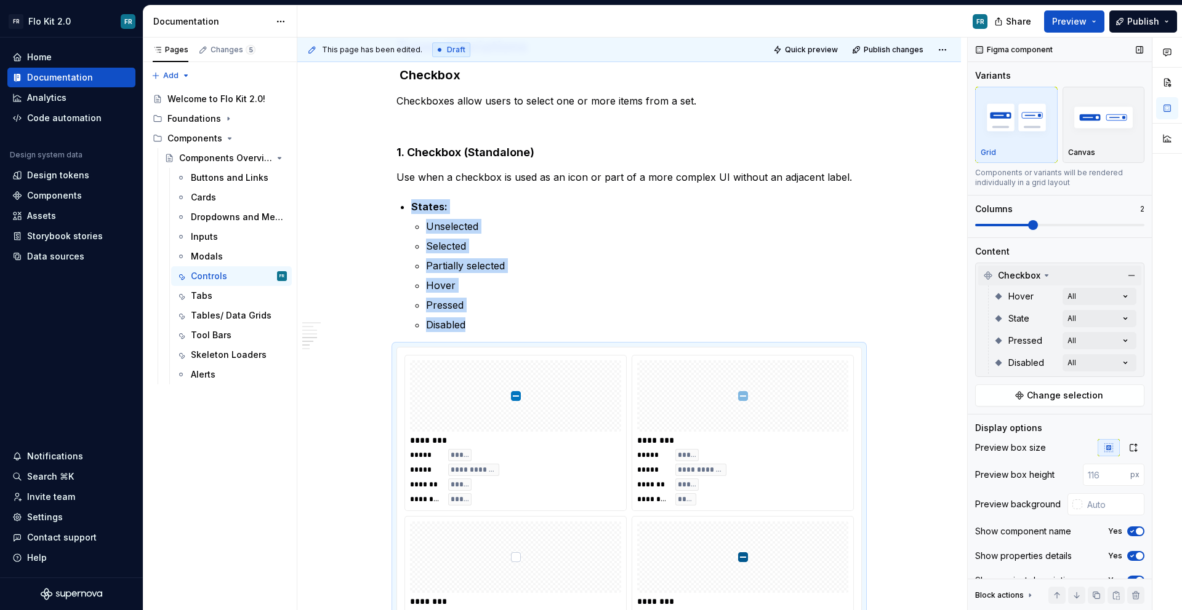
scroll to position [1045, 0]
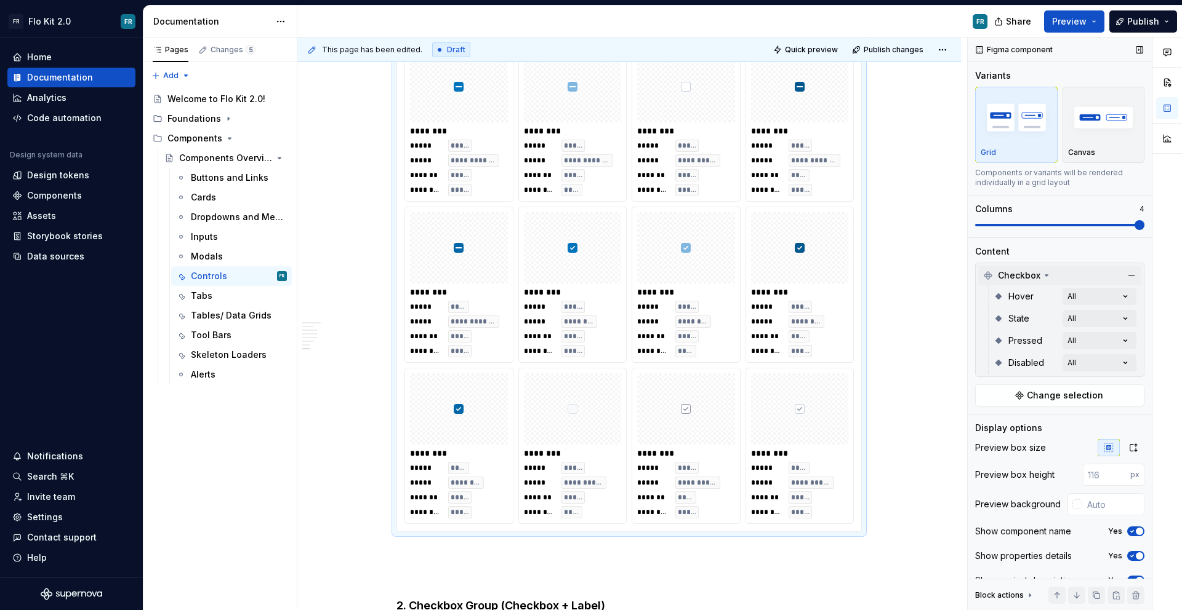
click at [1137, 230] on span at bounding box center [1139, 225] width 10 height 10
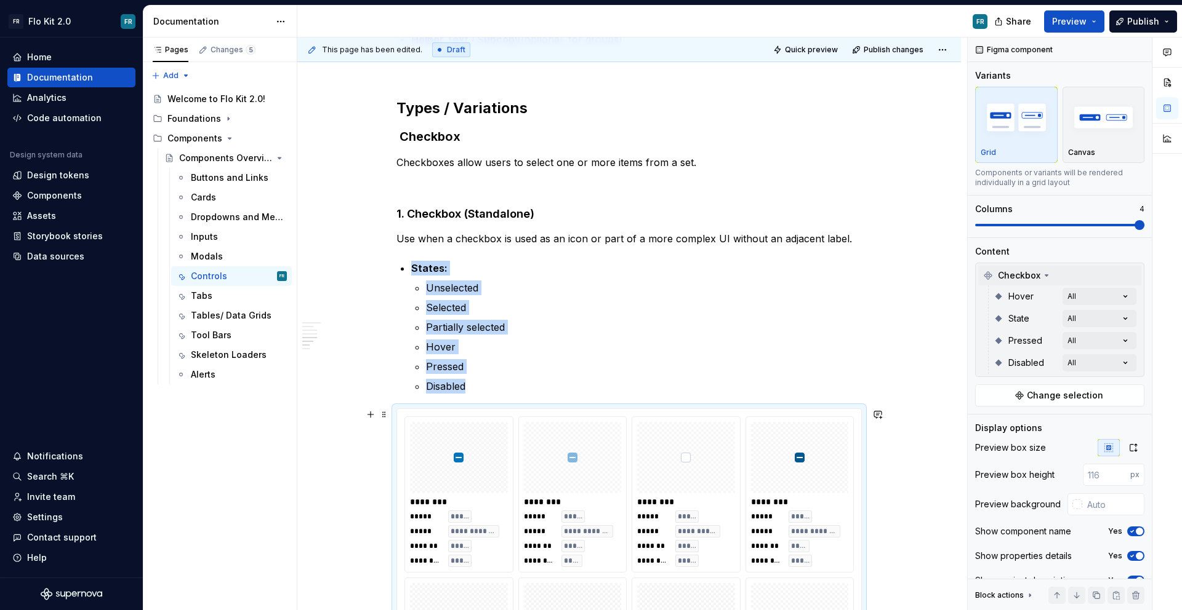
scroll to position [658, 0]
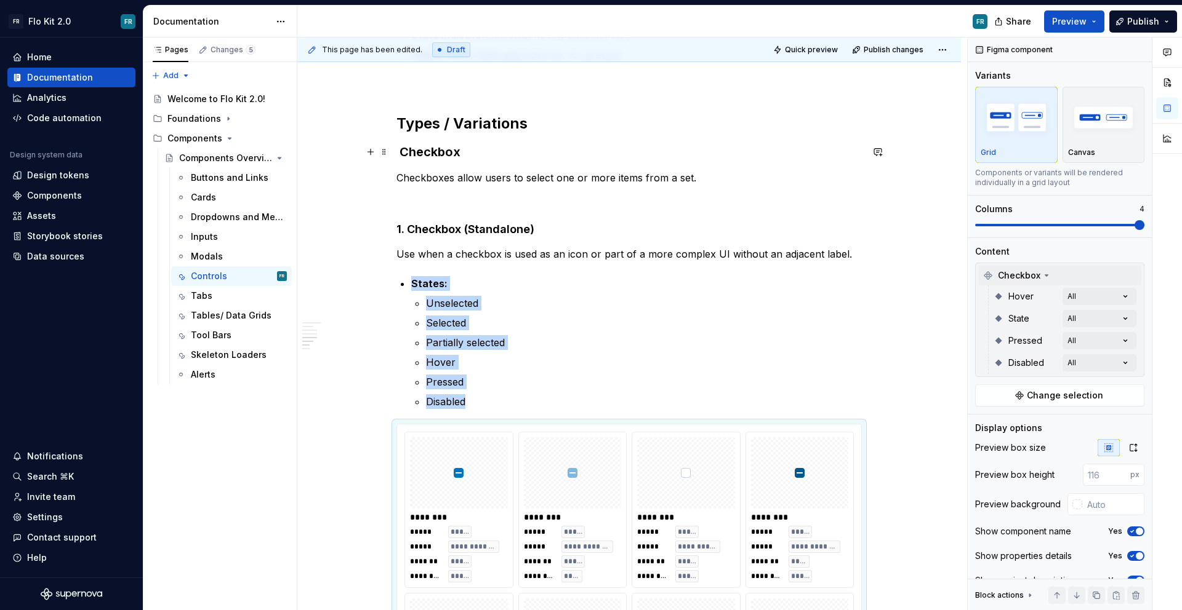
click at [415, 154] on strong "Checkbox" at bounding box center [429, 152] width 61 height 15
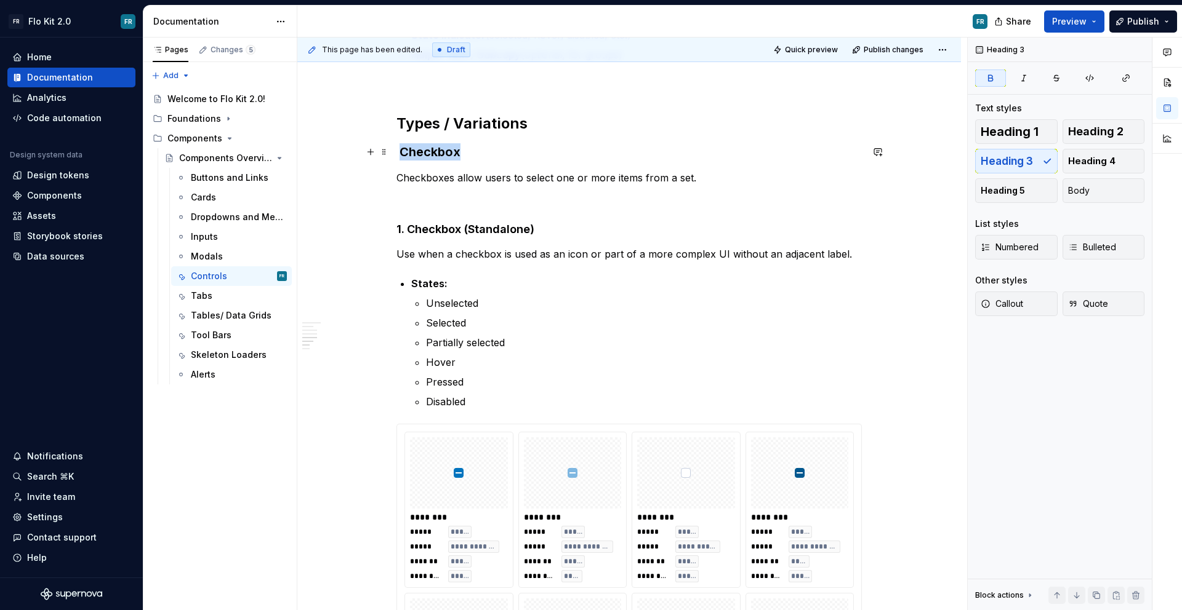
click at [415, 154] on strong "Checkbox" at bounding box center [429, 152] width 61 height 15
click at [503, 130] on button "button" at bounding box center [497, 127] width 17 height 17
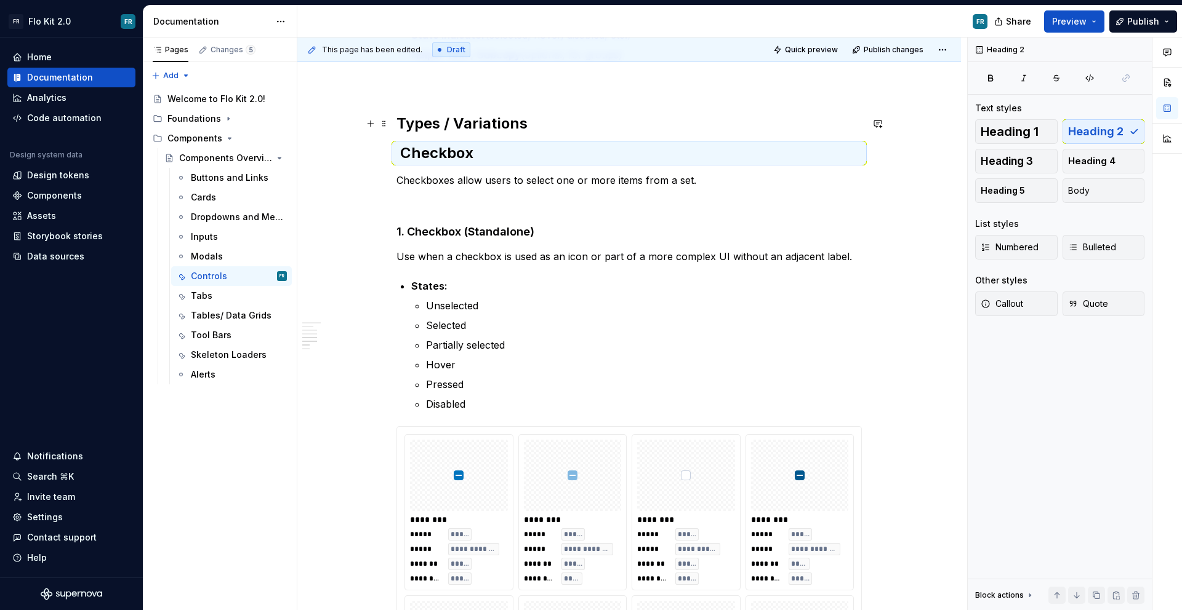
click at [543, 129] on h2 "Types / Variations" at bounding box center [628, 124] width 465 height 20
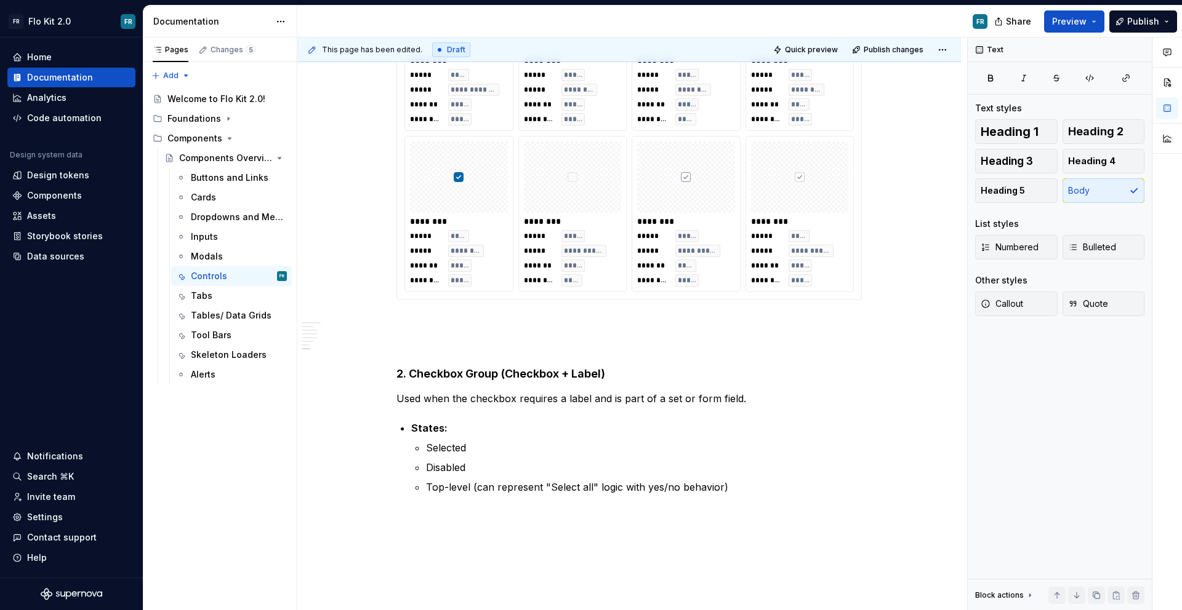
scroll to position [1308, 0]
click at [447, 339] on p at bounding box center [628, 343] width 465 height 15
click at [448, 327] on p at bounding box center [628, 321] width 465 height 15
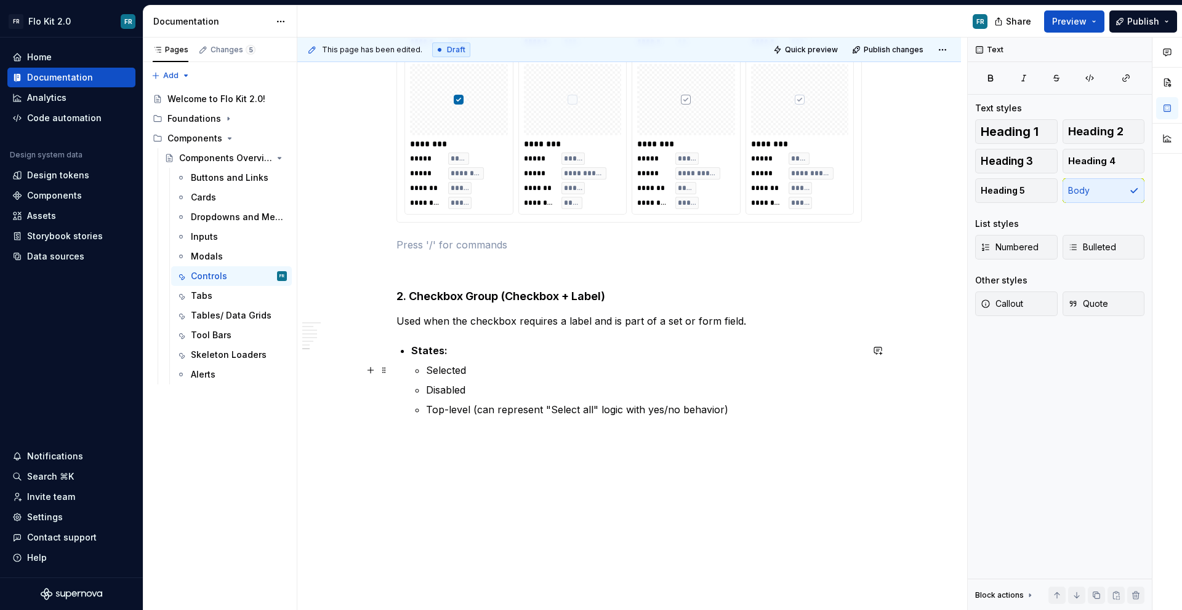
scroll to position [1388, 0]
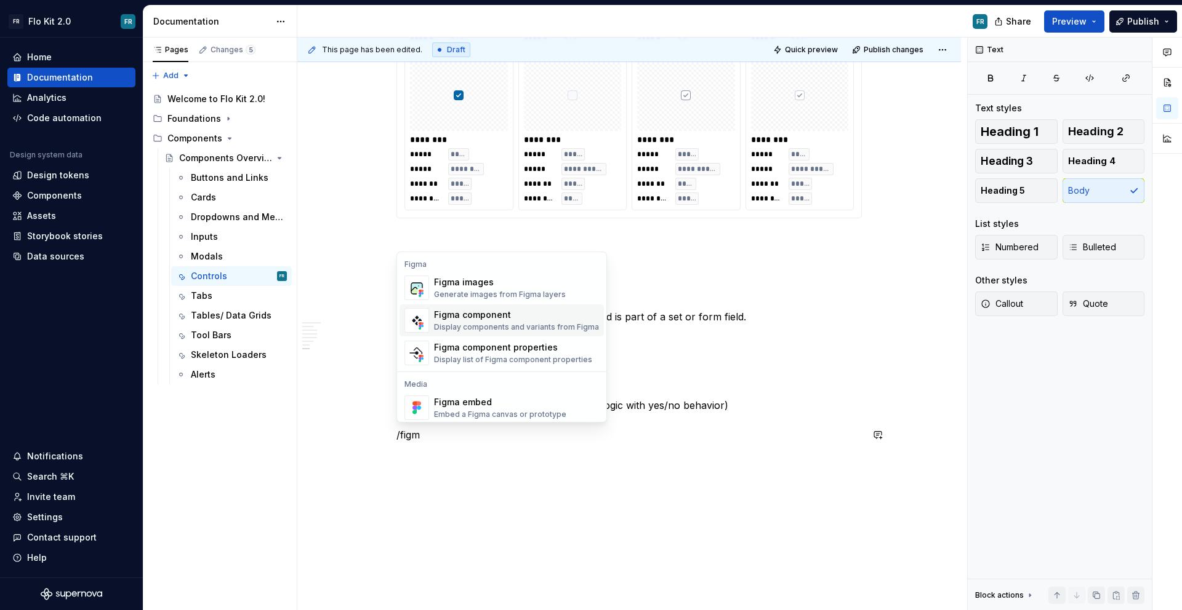
click at [498, 323] on div "Display components and variants from Figma" at bounding box center [516, 327] width 165 height 10
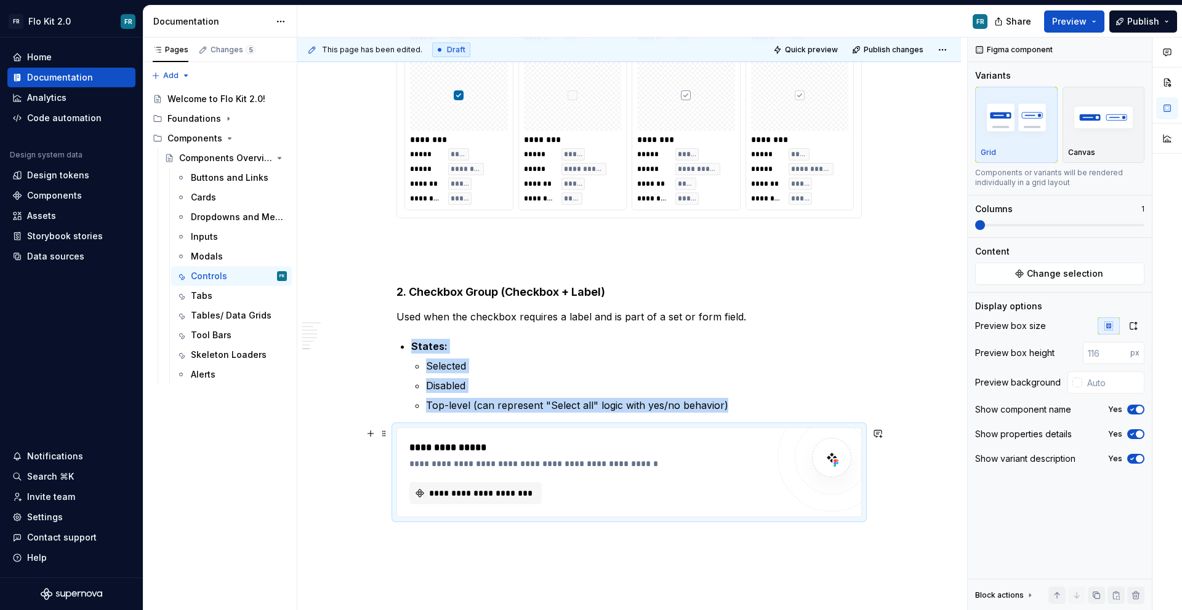
type textarea "*"
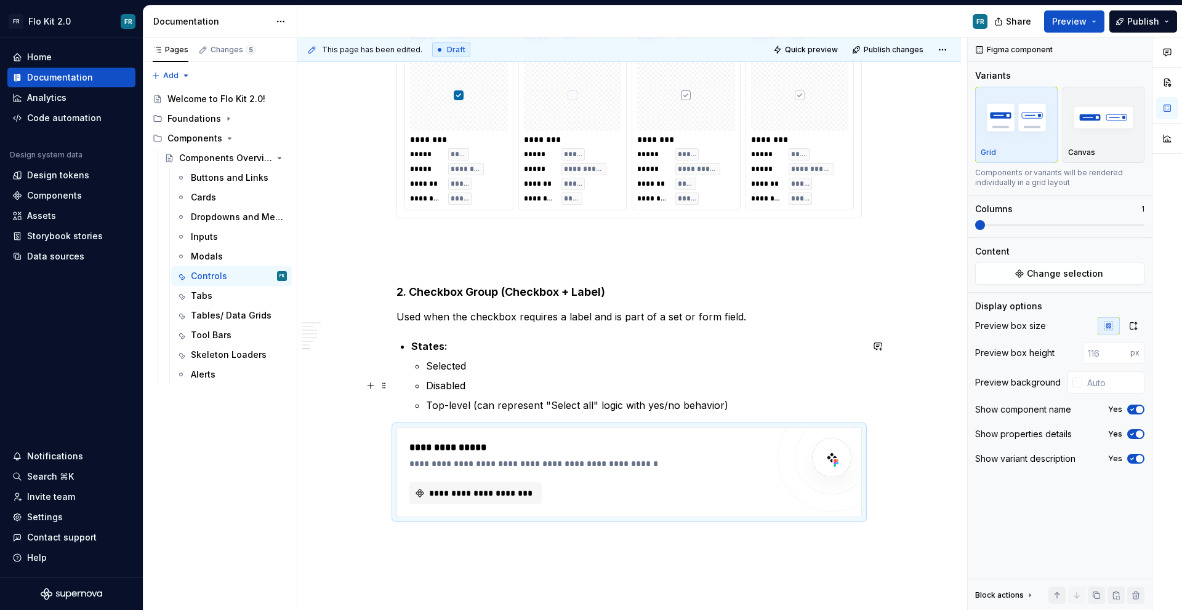
click at [766, 405] on p "Top-level (can represent "Select all" logic with yes/no behavior)" at bounding box center [644, 405] width 436 height 15
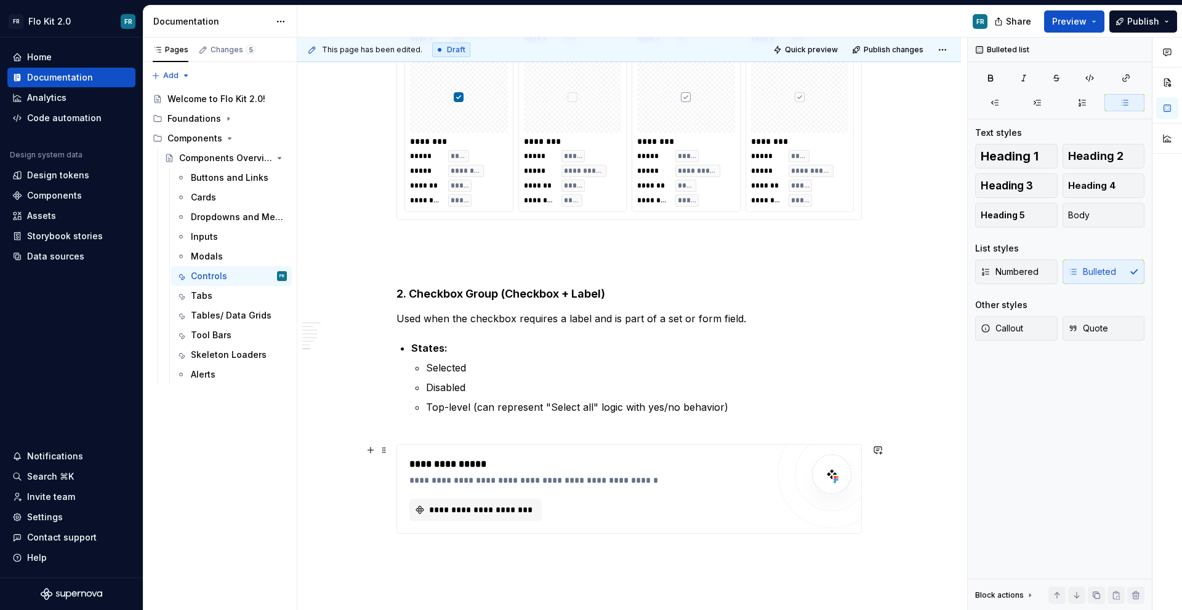
scroll to position [1386, 0]
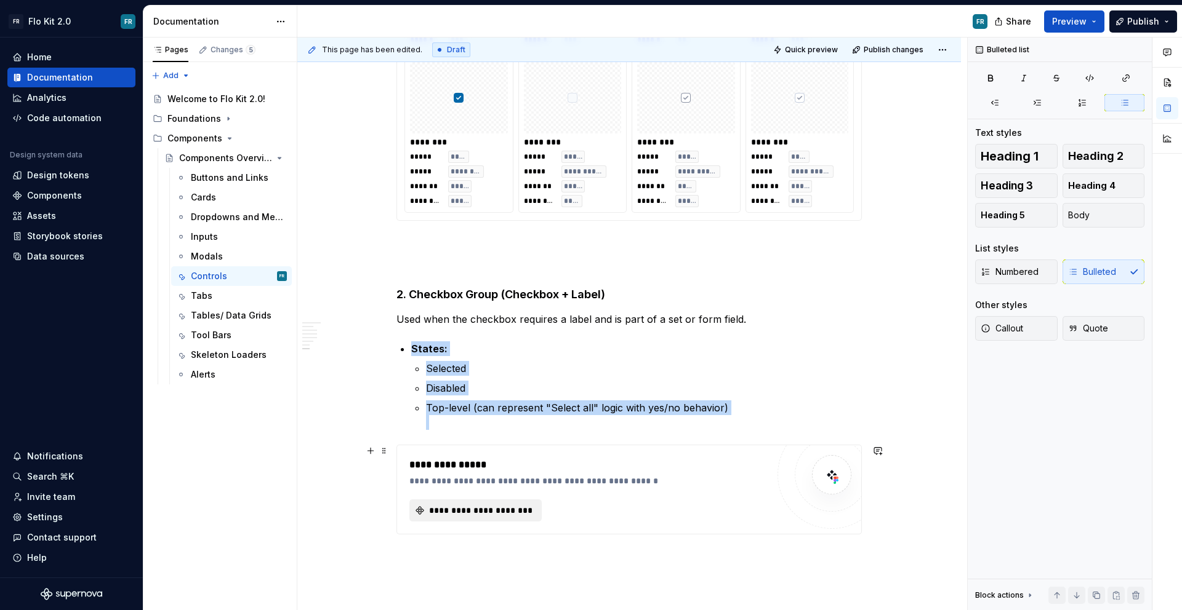
click at [431, 515] on span "**********" at bounding box center [480, 511] width 106 height 12
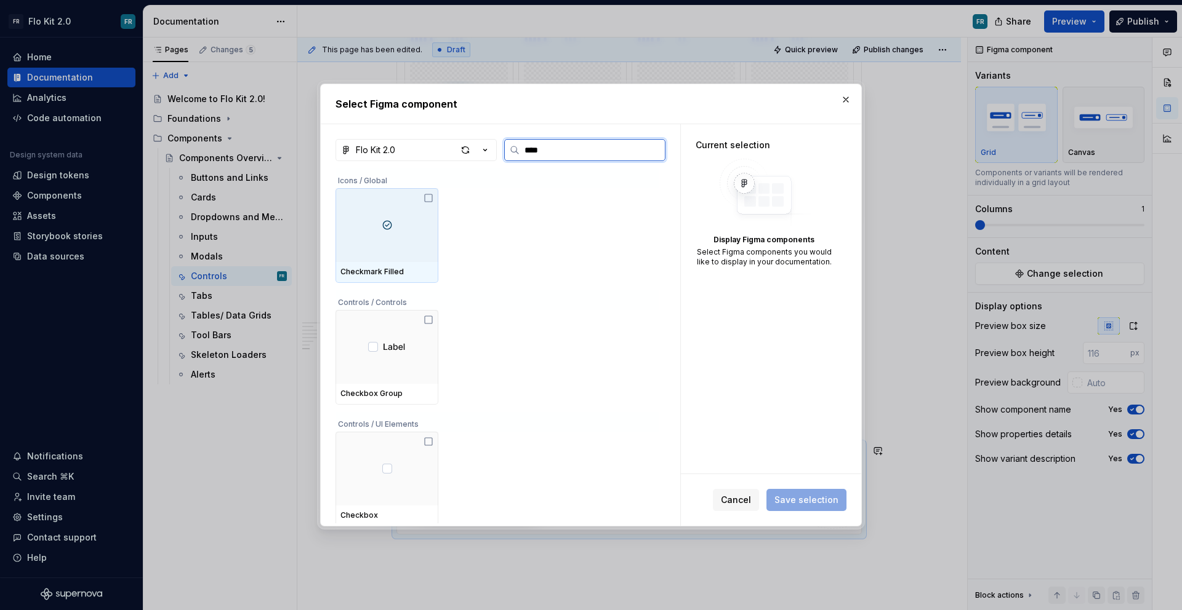
type input "*****"
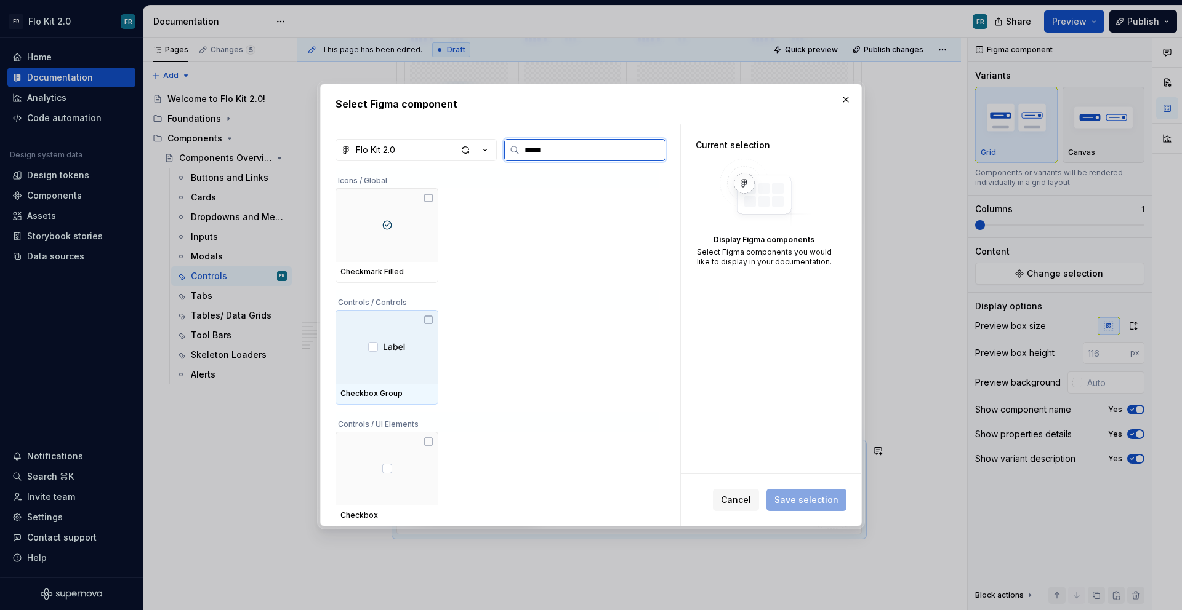
click at [393, 364] on div at bounding box center [386, 347] width 103 height 74
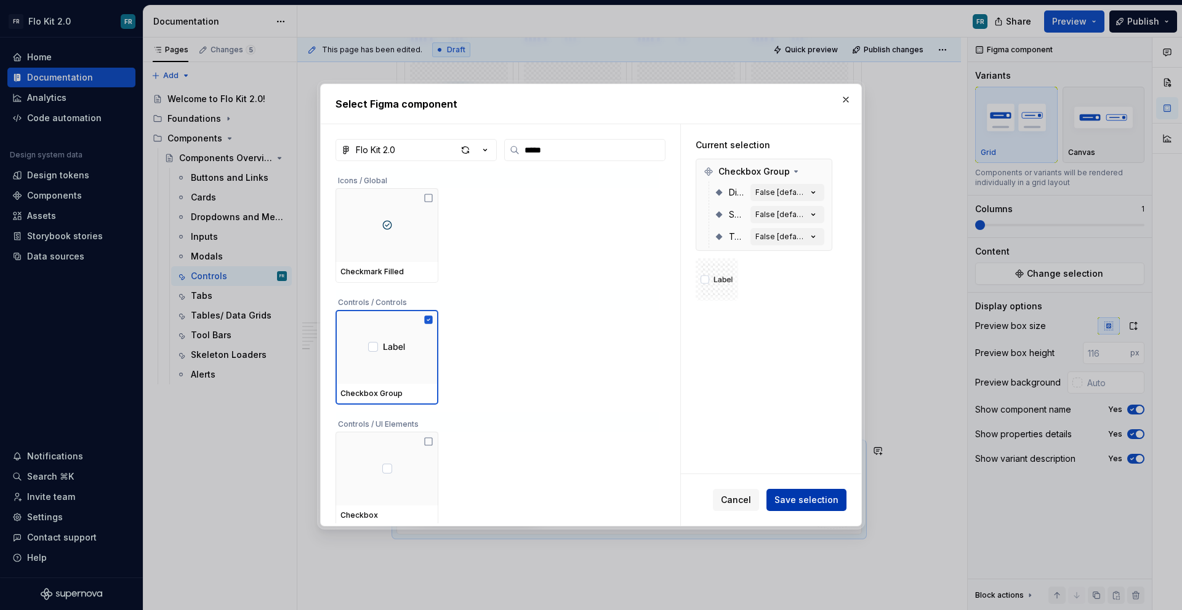
click at [825, 489] on button "Save selection" at bounding box center [806, 500] width 80 height 22
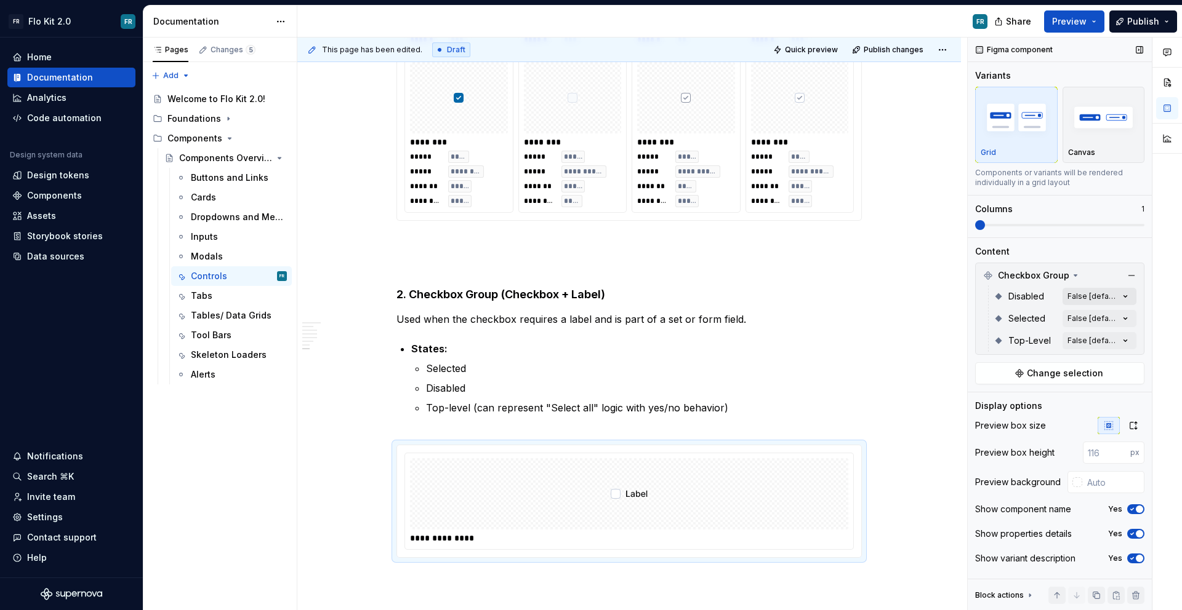
click at [1120, 295] on div "Comments Open comments No comments yet Select ‘Comment’ from the block context …" at bounding box center [1074, 325] width 214 height 574
click at [1119, 319] on icon "button" at bounding box center [1116, 317] width 10 height 7
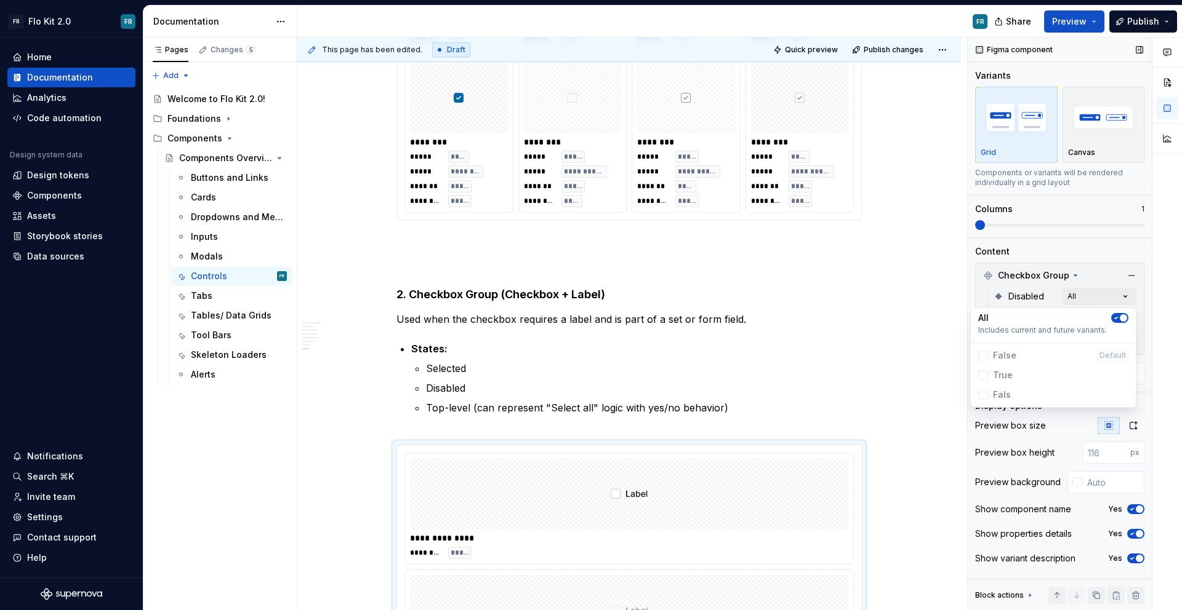
click at [1140, 318] on div "Comments Open comments No comments yet Select ‘Comment’ from the block context …" at bounding box center [1074, 325] width 214 height 574
click at [1121, 321] on div "Comments Open comments No comments yet Select ‘Comment’ from the block context …" at bounding box center [1074, 325] width 214 height 574
click at [1122, 339] on button "button" at bounding box center [1119, 340] width 17 height 10
click at [1135, 336] on div "All Includes current and future variants. True False Default" at bounding box center [1053, 370] width 166 height 81
click at [1148, 339] on div "Comments Open comments No comments yet Select ‘Comment’ from the block context …" at bounding box center [1074, 325] width 214 height 574
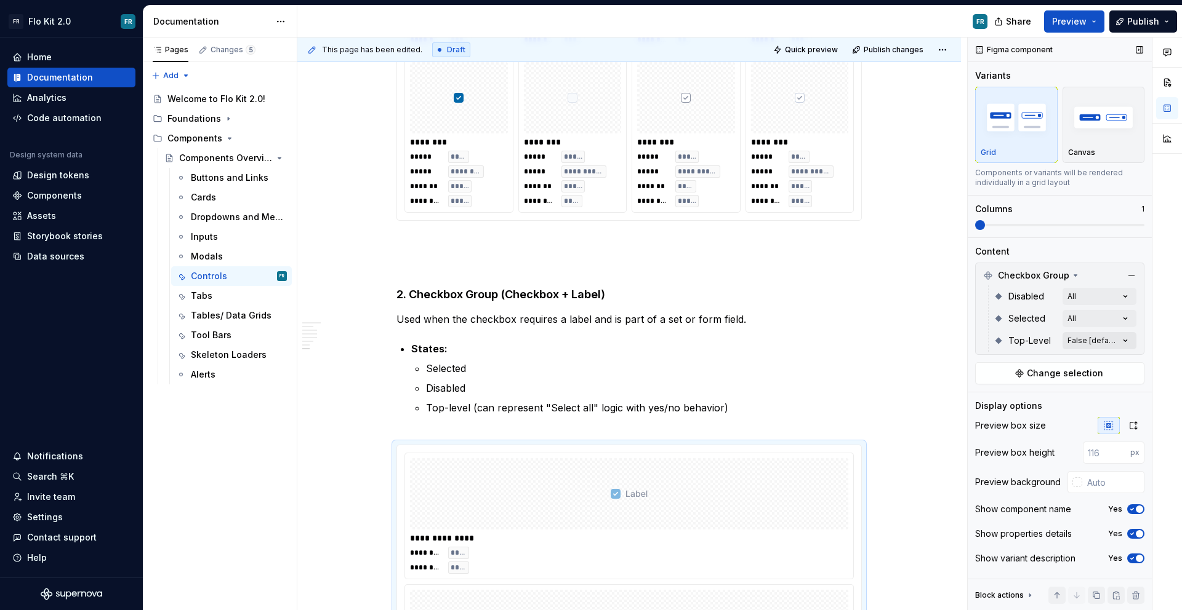
click at [1131, 342] on div "Comments Open comments No comments yet Select ‘Comment’ from the block context …" at bounding box center [1074, 325] width 214 height 574
click at [1122, 359] on button "button" at bounding box center [1119, 363] width 17 height 10
click at [1142, 281] on div "Comments Open comments No comments yet Select ‘Comment’ from the block context …" at bounding box center [1074, 325] width 214 height 574
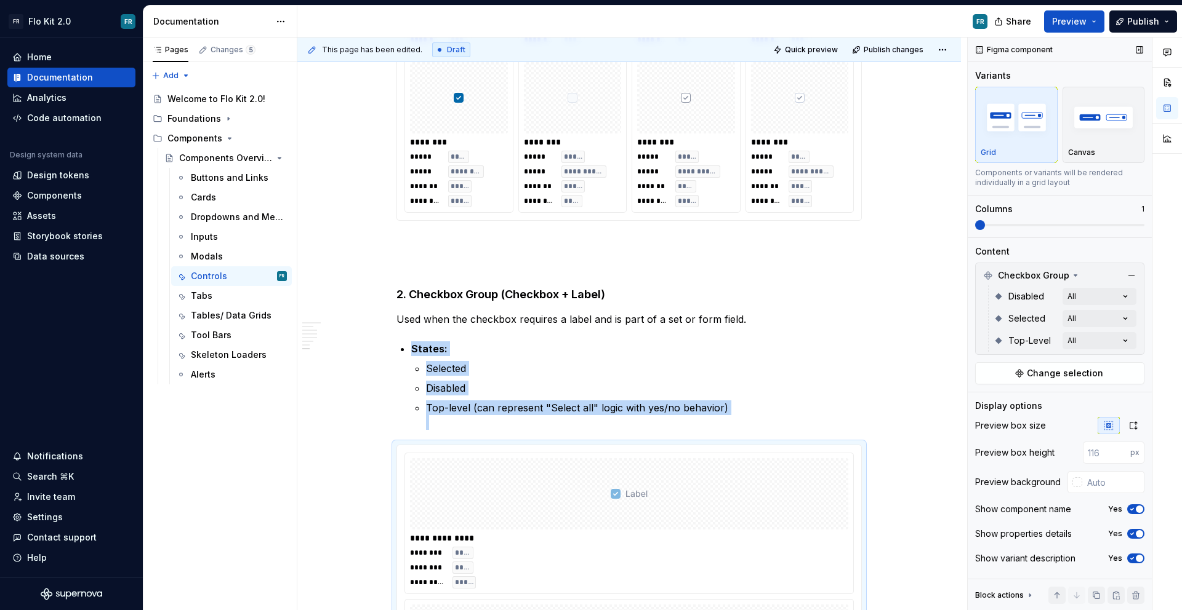
scroll to position [1670, 0]
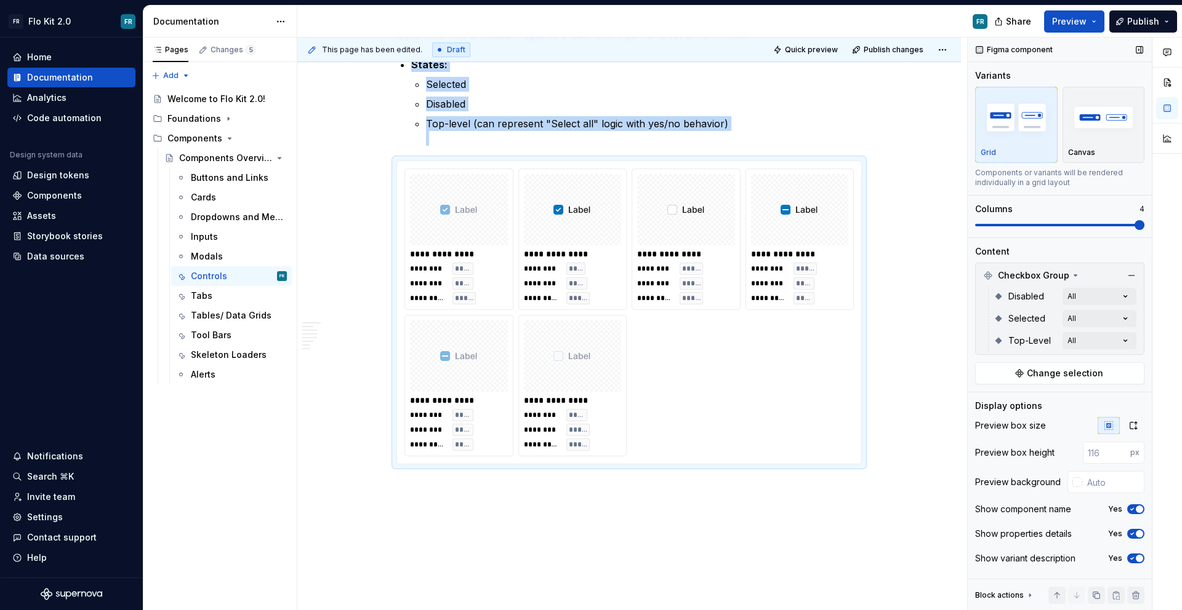
click at [1140, 220] on span at bounding box center [1139, 225] width 10 height 10
click at [1132, 426] on icon "button" at bounding box center [1133, 426] width 10 height 10
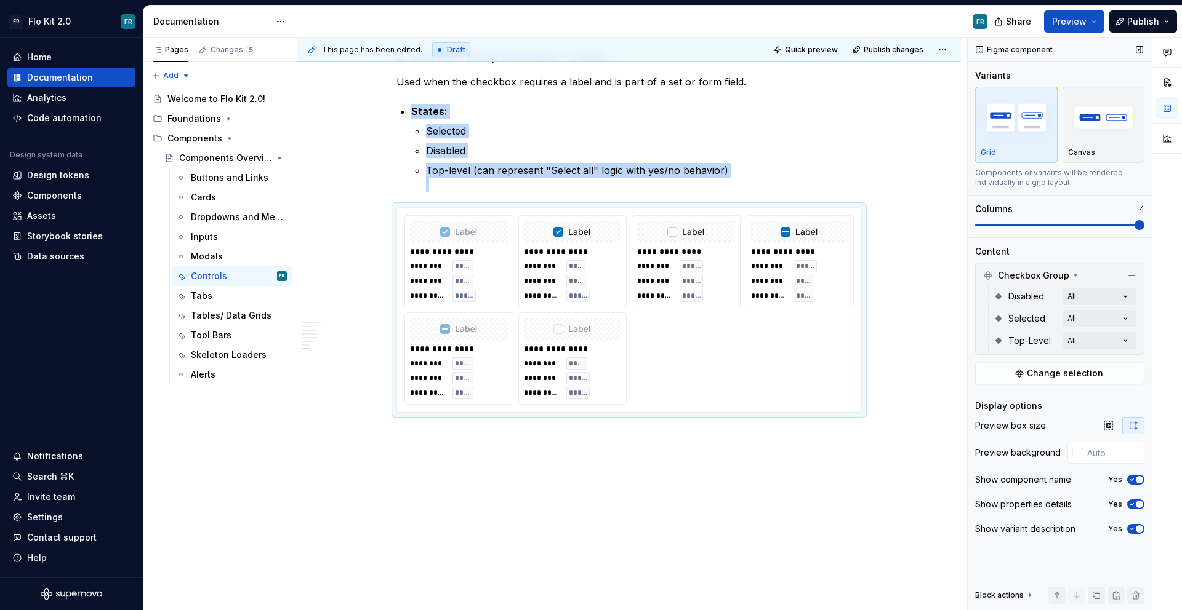
scroll to position [1623, 0]
click at [1114, 426] on button "button" at bounding box center [1108, 425] width 22 height 17
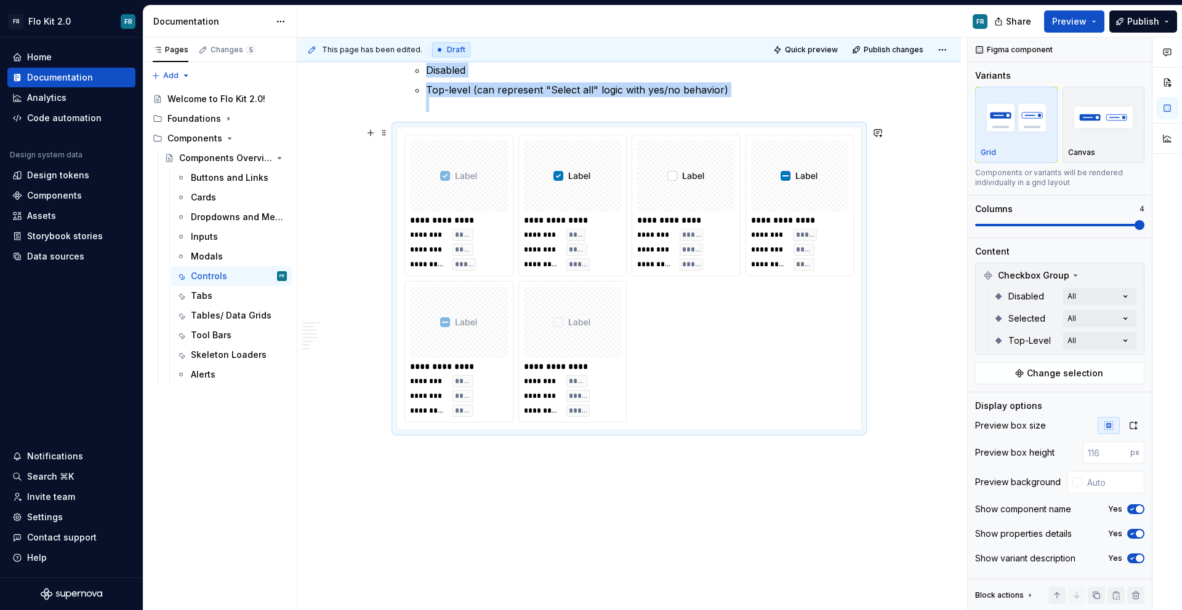
scroll to position [1722, 0]
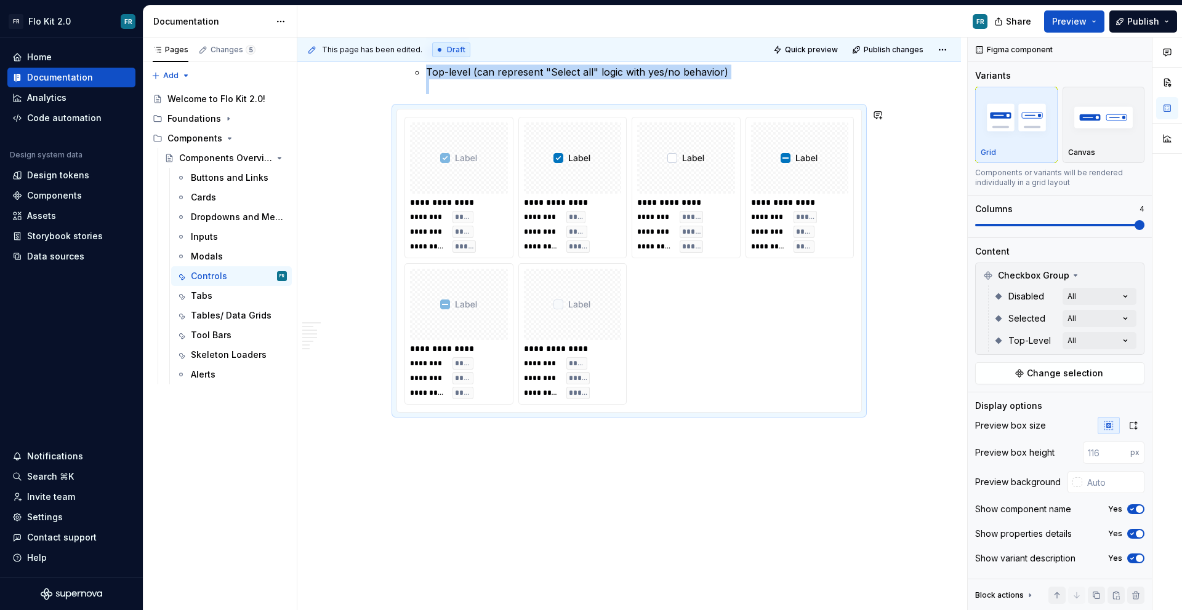
click at [444, 465] on div "This page has been edited. Draft Quick preview Publish changes Components Overv…" at bounding box center [632, 325] width 670 height 574
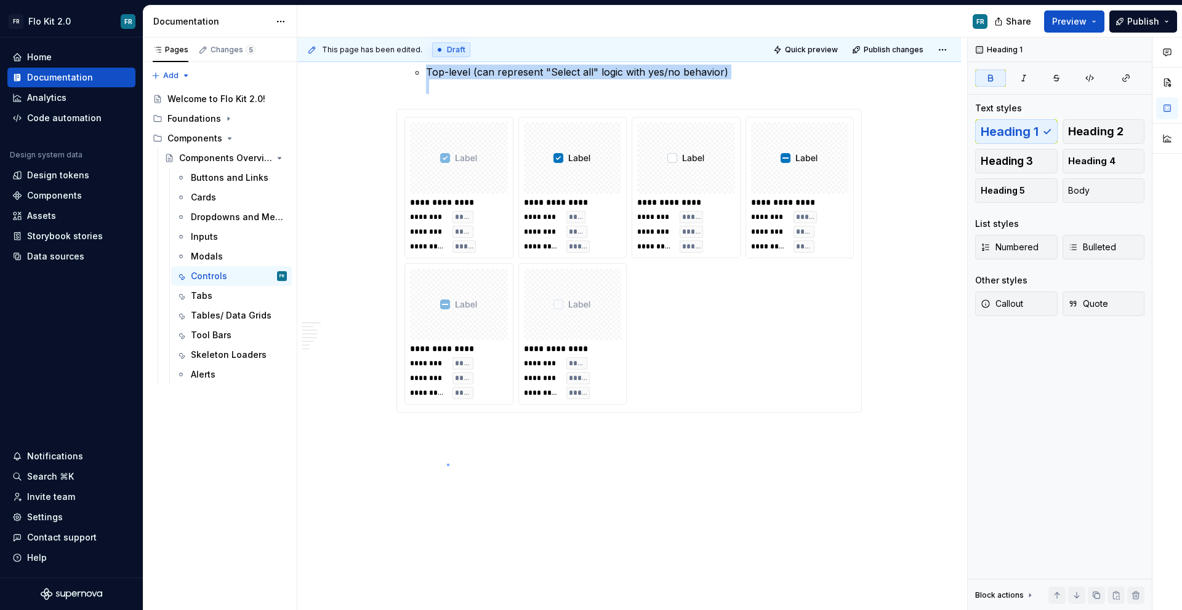
click at [447, 464] on div "This page has been edited. Draft Quick preview Publish changes Components Overv…" at bounding box center [632, 325] width 670 height 574
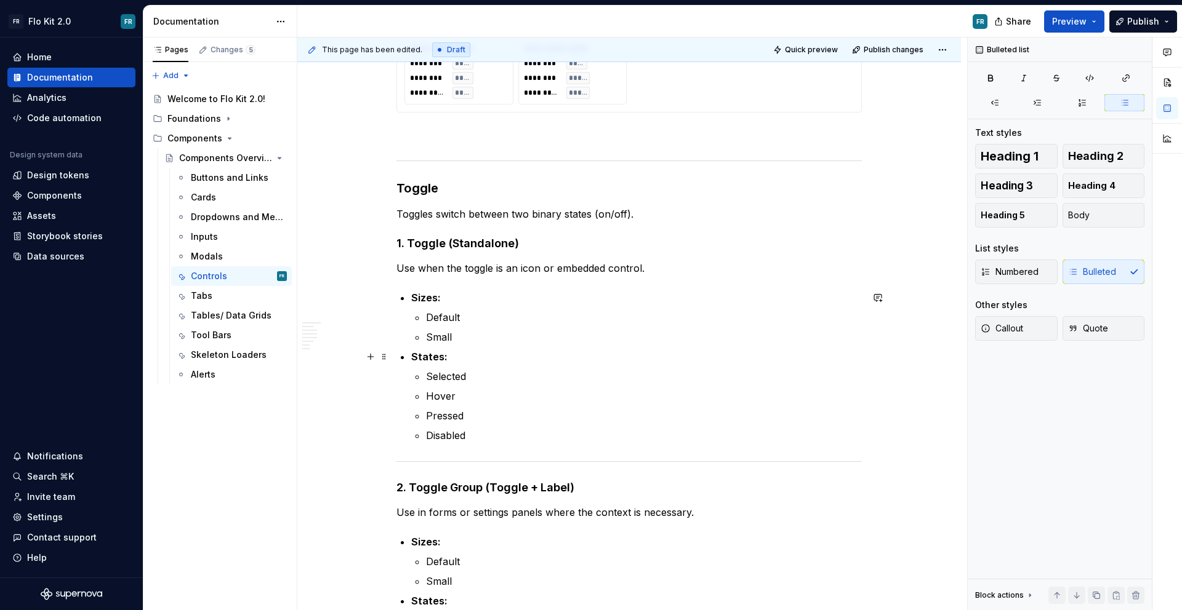
scroll to position [2051, 0]
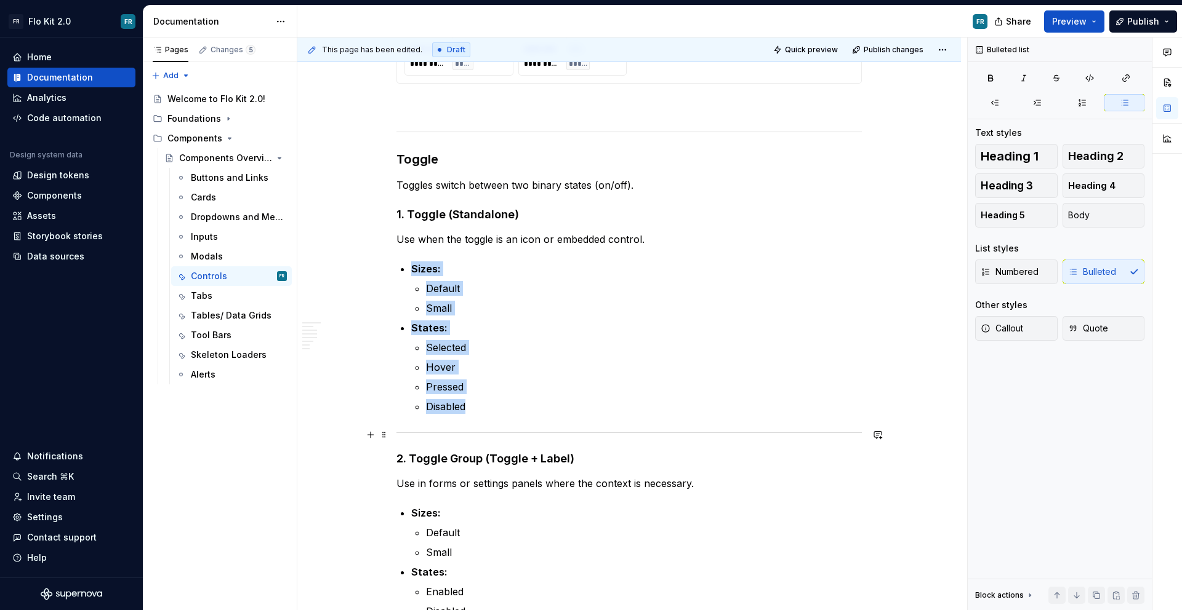
click at [543, 430] on div at bounding box center [628, 433] width 465 height 8
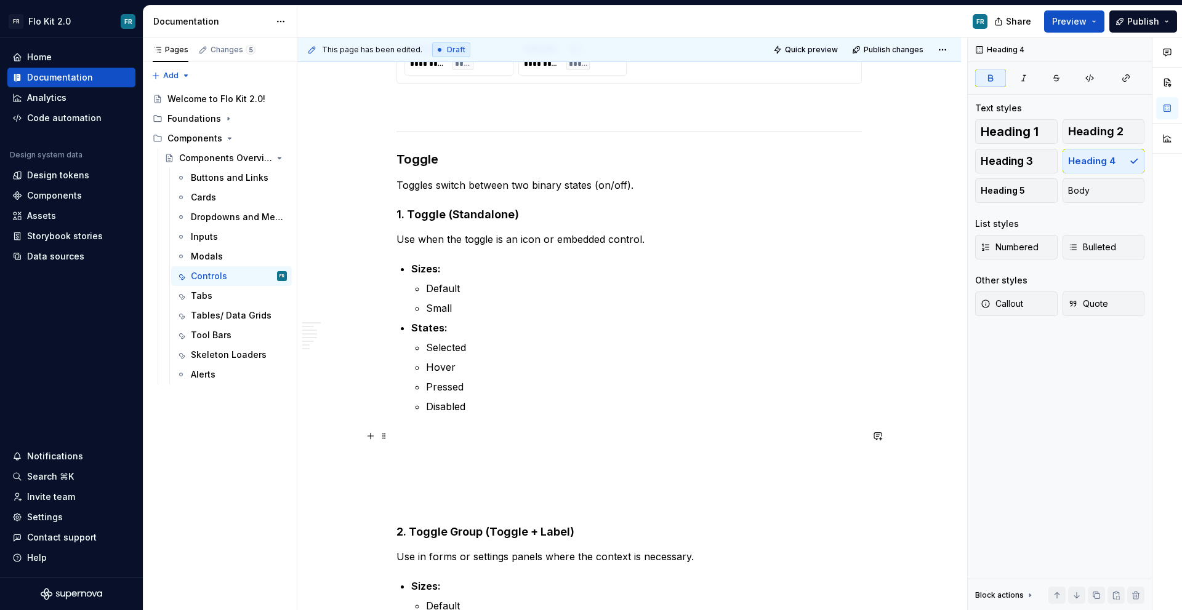
click at [450, 435] on p at bounding box center [628, 436] width 465 height 15
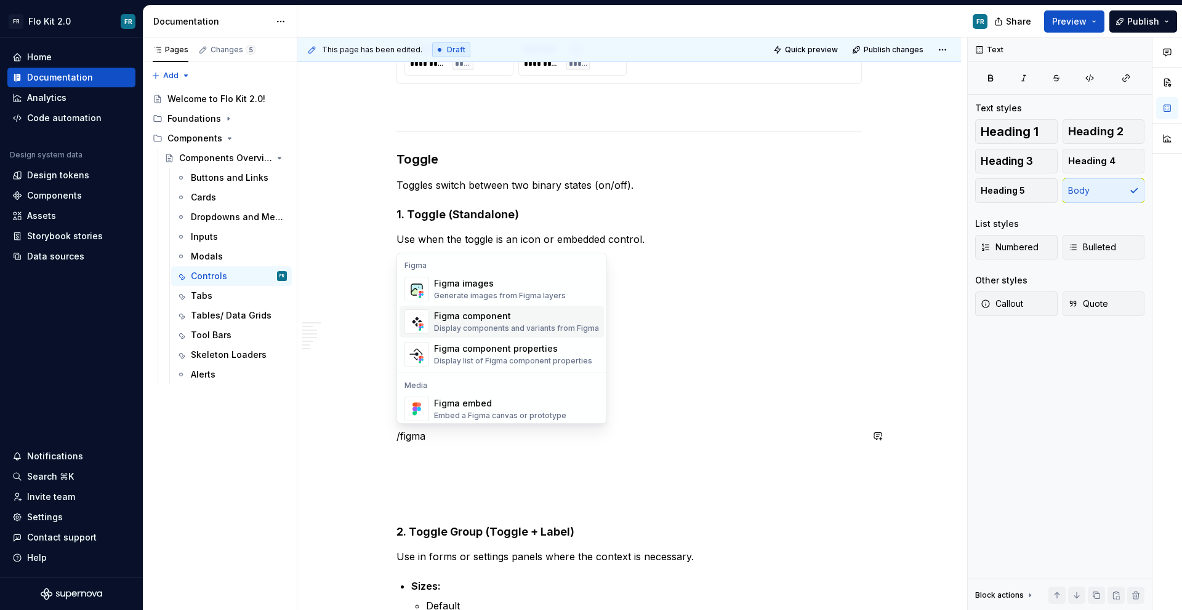
click at [491, 316] on div "Figma component" at bounding box center [516, 316] width 165 height 12
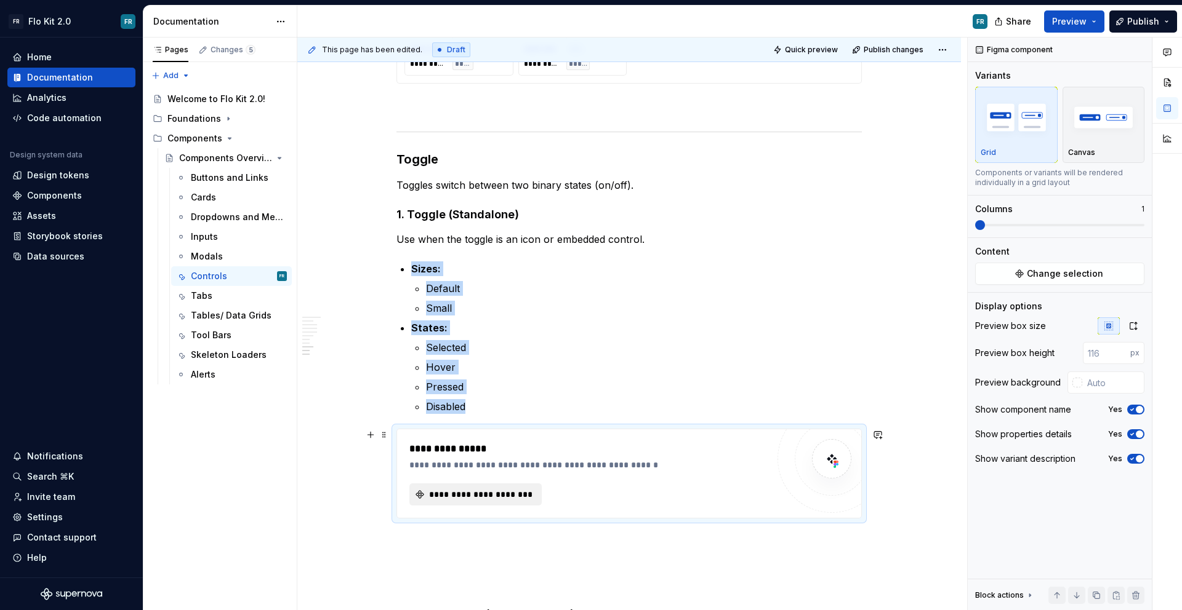
click at [473, 495] on span "**********" at bounding box center [480, 495] width 106 height 12
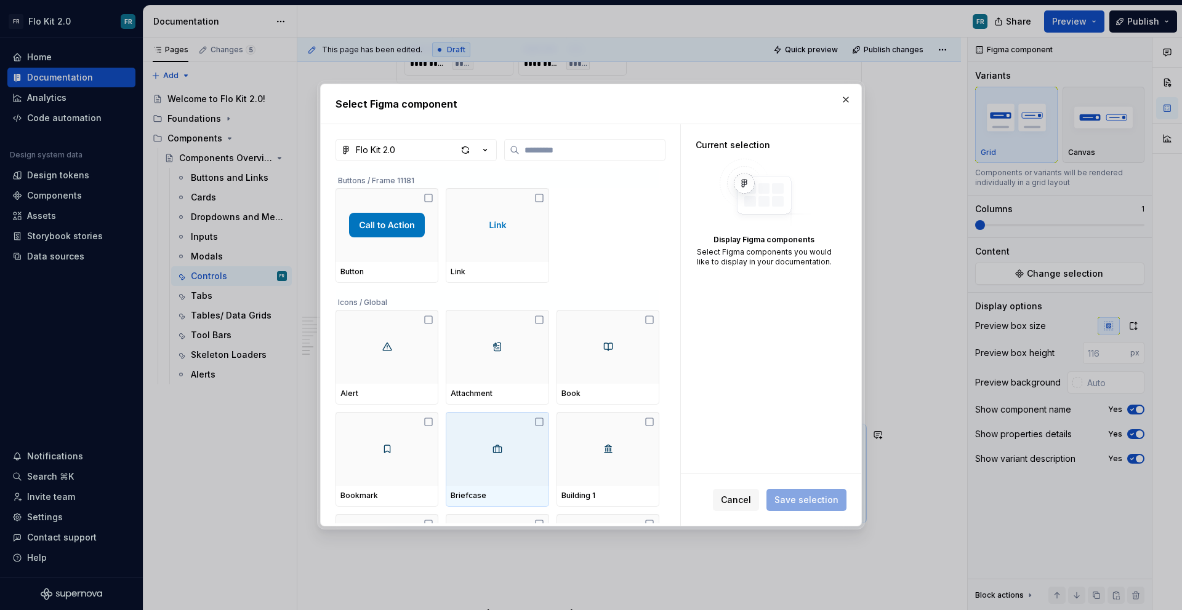
type textarea "*"
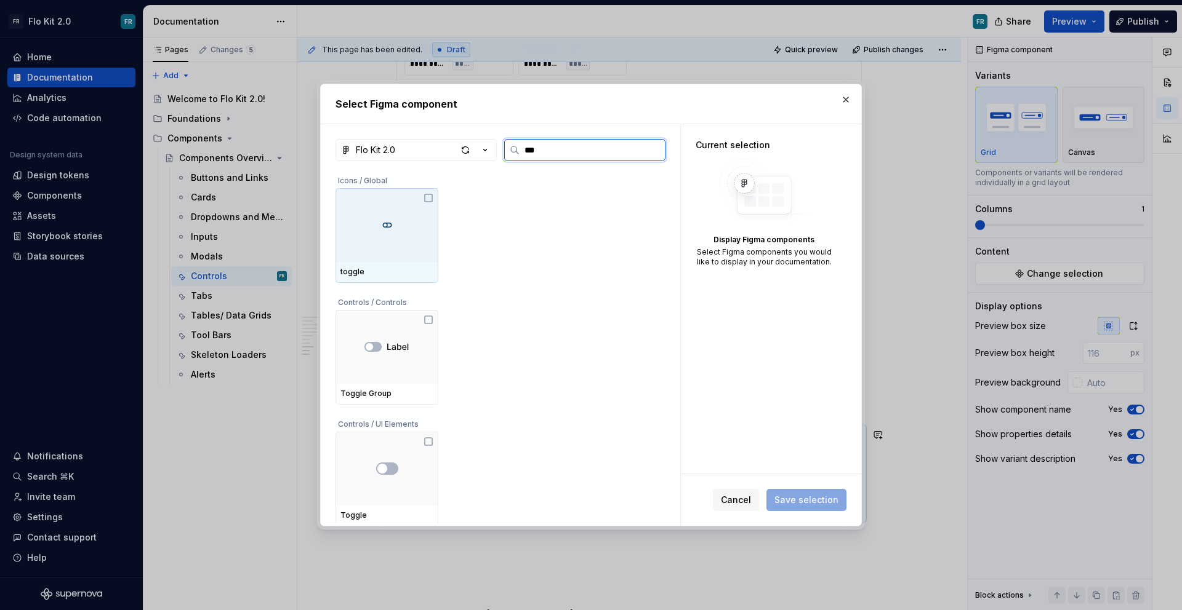
type input "****"
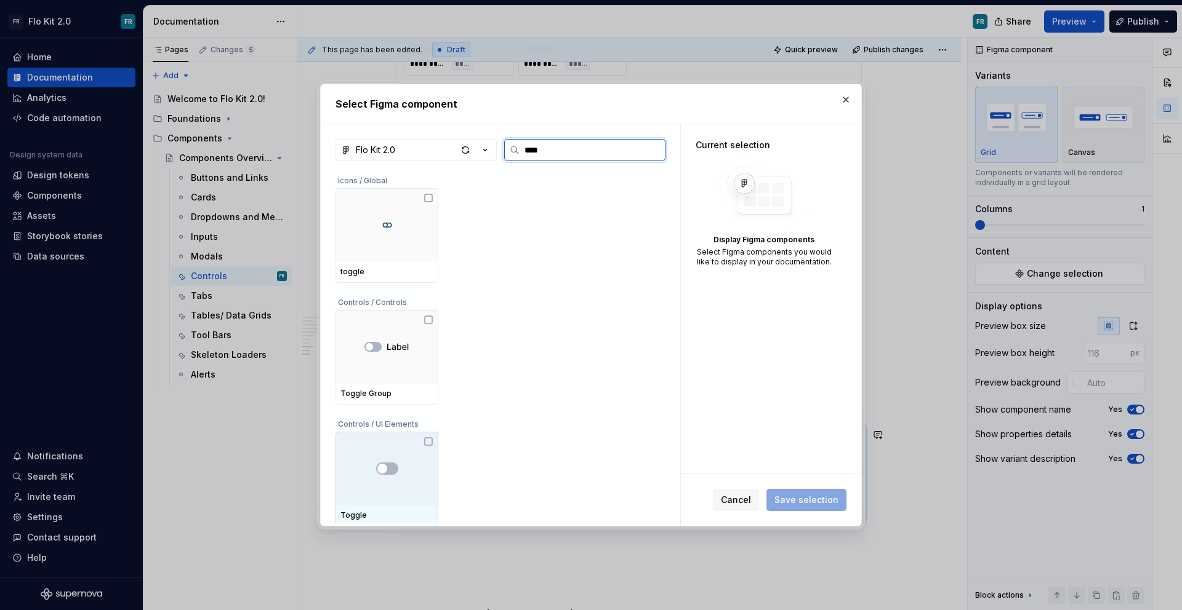
click at [390, 493] on div at bounding box center [386, 469] width 103 height 74
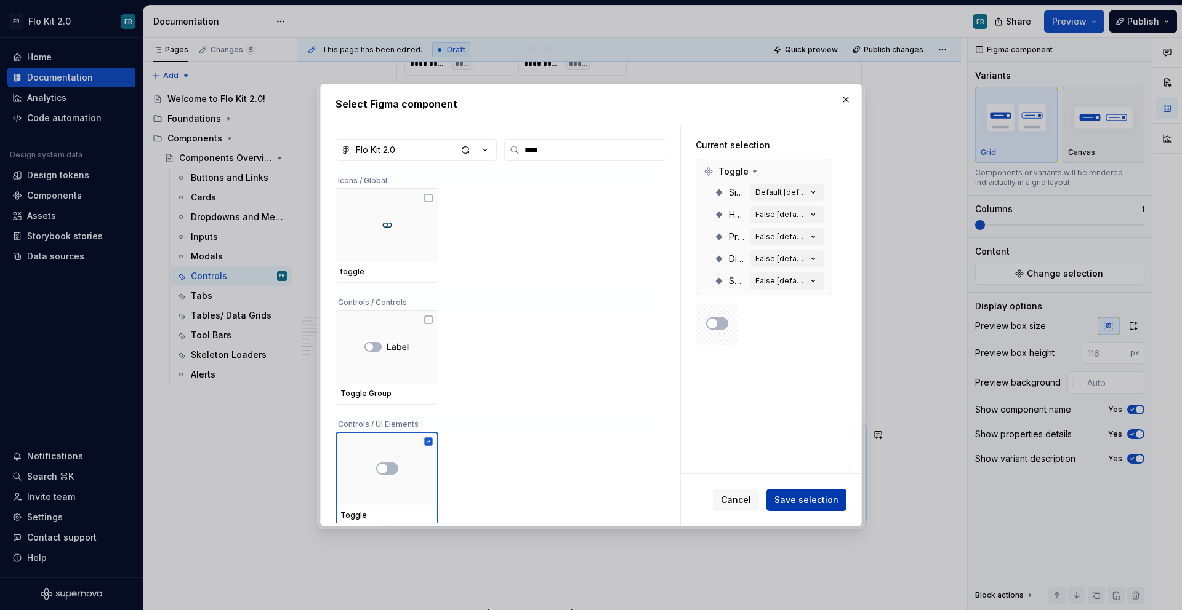
click at [802, 500] on span "Save selection" at bounding box center [806, 500] width 64 height 12
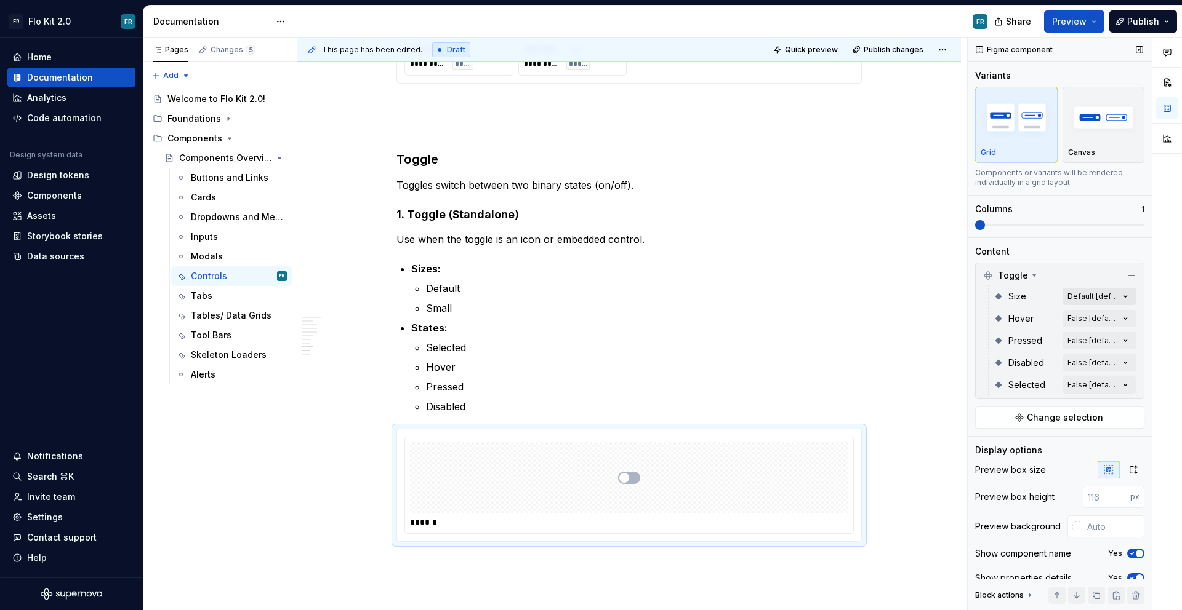
click at [1114, 295] on div "Comments Open comments No comments yet Select ‘Comment’ from the block context …" at bounding box center [1074, 325] width 214 height 574
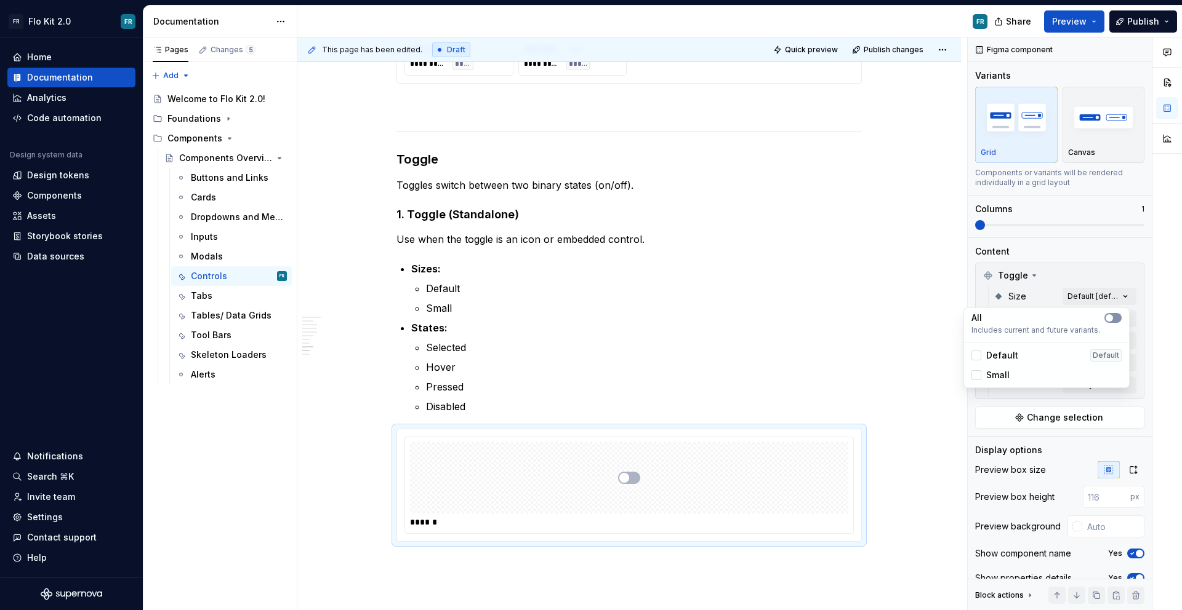
click at [1113, 316] on icon "button" at bounding box center [1109, 317] width 10 height 7
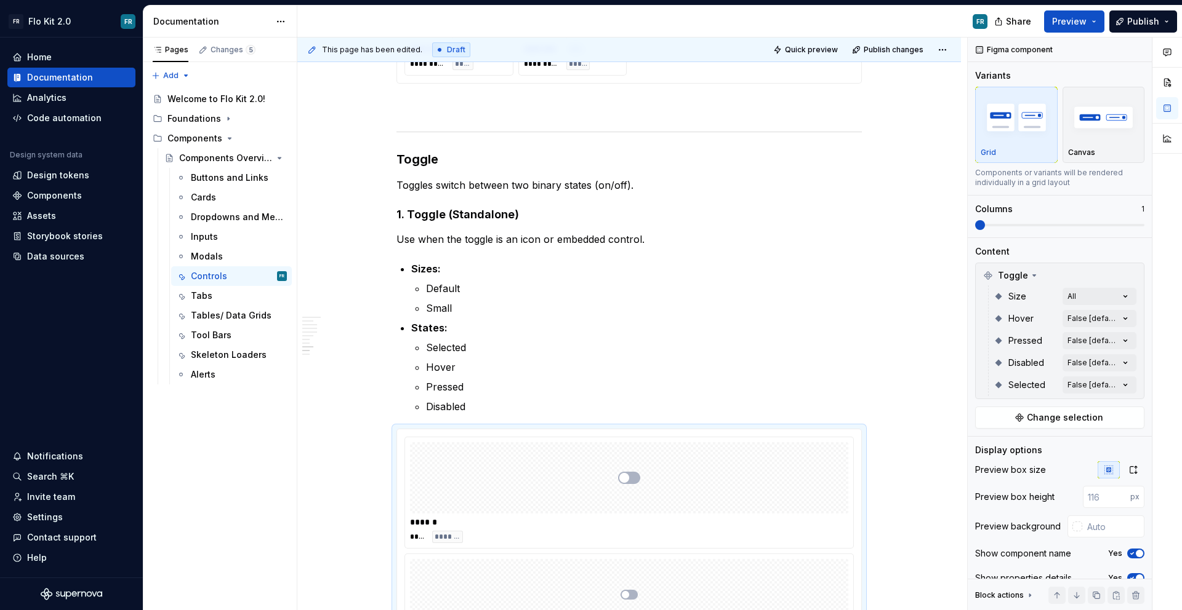
click at [1134, 320] on div "Comments Open comments No comments yet Select ‘Comment’ from the block context …" at bounding box center [1074, 325] width 214 height 574
click at [1122, 322] on div "Comments Open comments No comments yet Select ‘Comment’ from the block context …" at bounding box center [1074, 325] width 214 height 574
click at [1116, 342] on button "button" at bounding box center [1112, 340] width 17 height 10
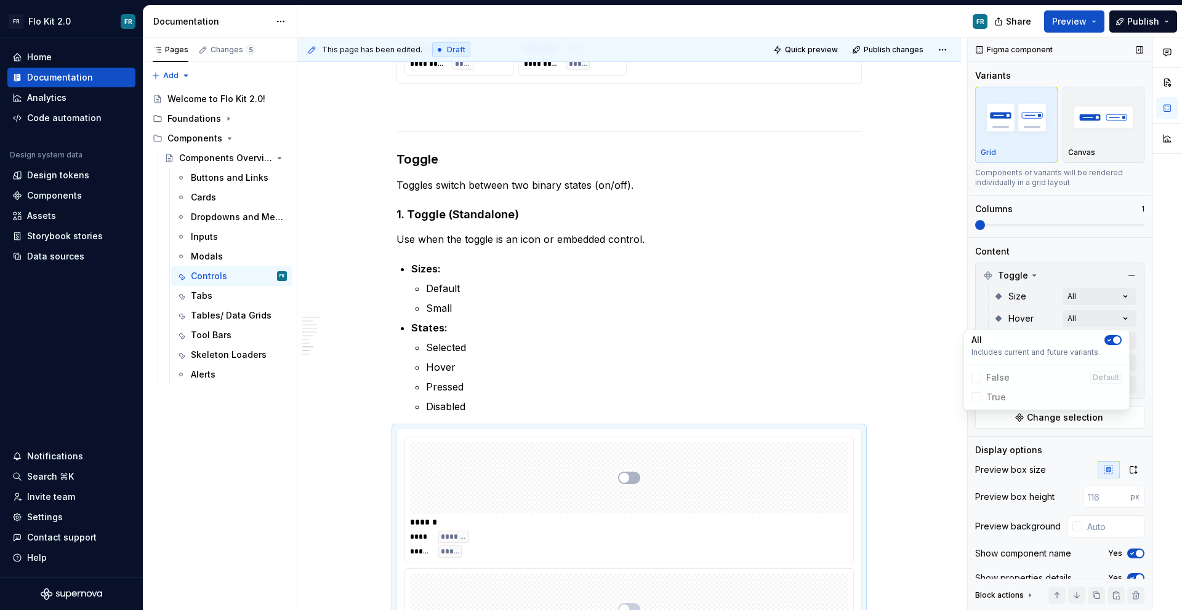
click at [1140, 336] on div "Comments Open comments No comments yet Select ‘Comment’ from the block context …" at bounding box center [1074, 325] width 214 height 574
click at [1118, 343] on div "Comments Open comments No comments yet Select ‘Comment’ from the block context …" at bounding box center [1074, 325] width 214 height 574
click at [1115, 358] on button "button" at bounding box center [1112, 363] width 17 height 10
click at [1144, 356] on div "Comments Open comments No comments yet Select ‘Comment’ from the block context …" at bounding box center [1074, 325] width 214 height 574
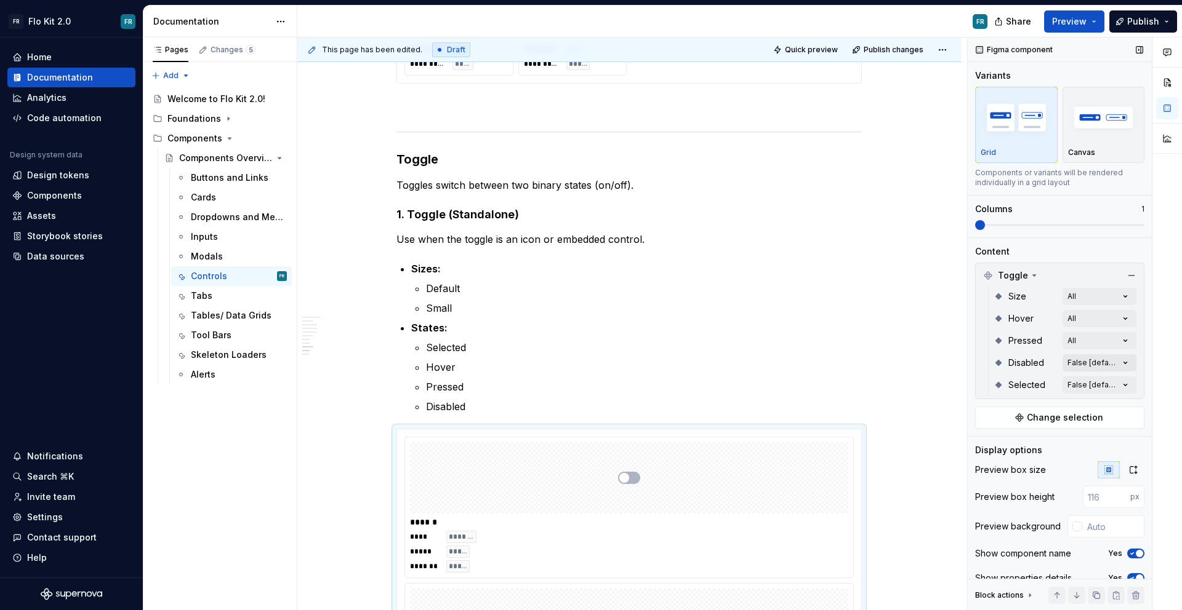
click at [1118, 364] on div "Comments Open comments No comments yet Select ‘Comment’ from the block context …" at bounding box center [1074, 325] width 214 height 574
click at [1116, 382] on button "button" at bounding box center [1112, 385] width 17 height 10
click at [1126, 382] on div "All Includes current and future variants." at bounding box center [1046, 392] width 160 height 30
click at [1112, 383] on span "button" at bounding box center [1108, 384] width 7 height 7
click at [1158, 374] on div at bounding box center [1167, 325] width 30 height 574
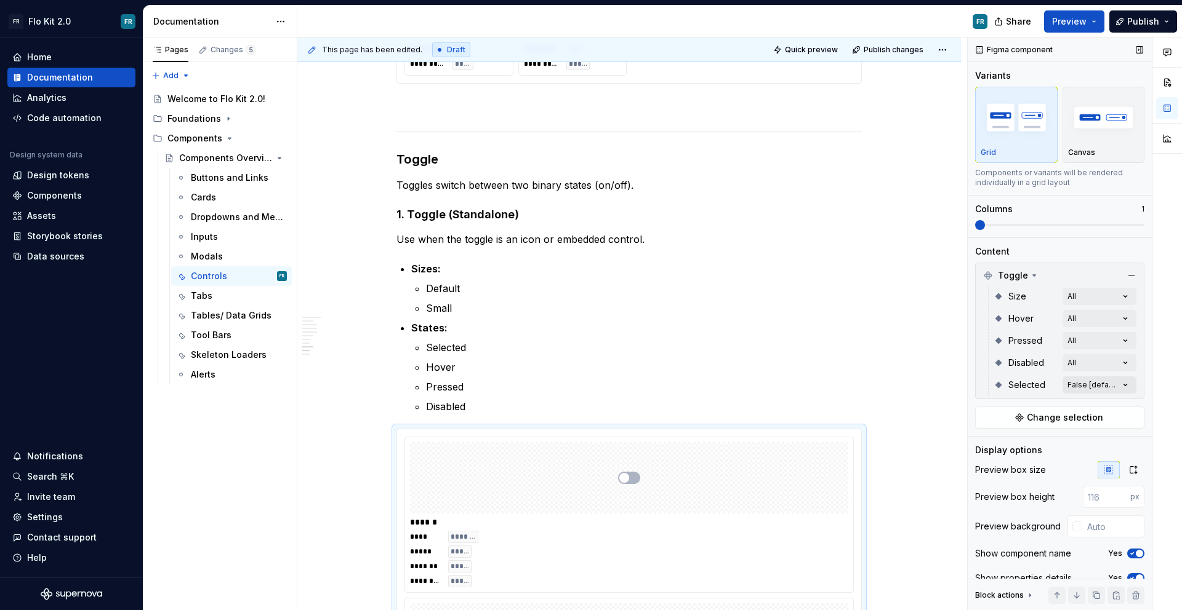
click at [1115, 383] on div "Comments Open comments No comments yet Select ‘Comment’ from the block context …" at bounding box center [1074, 325] width 214 height 574
click at [1115, 403] on button "button" at bounding box center [1112, 407] width 17 height 10
click at [1165, 390] on div at bounding box center [1167, 325] width 30 height 574
click at [985, 227] on span at bounding box center [980, 225] width 10 height 10
click at [1081, 225] on span at bounding box center [1059, 225] width 169 height 2
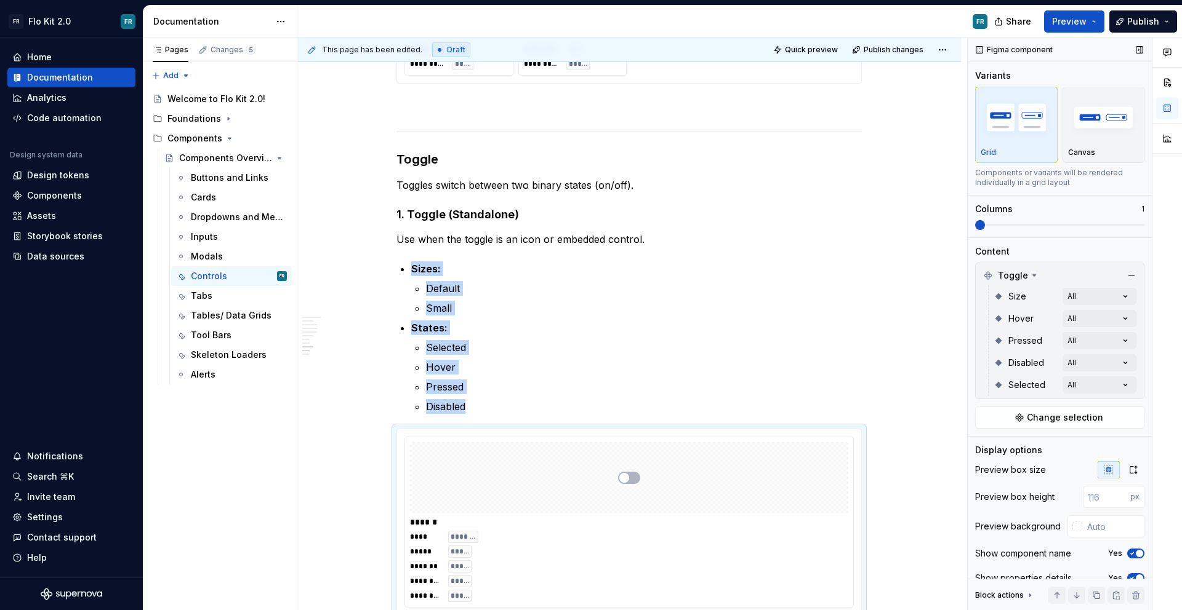
scroll to position [2442, 0]
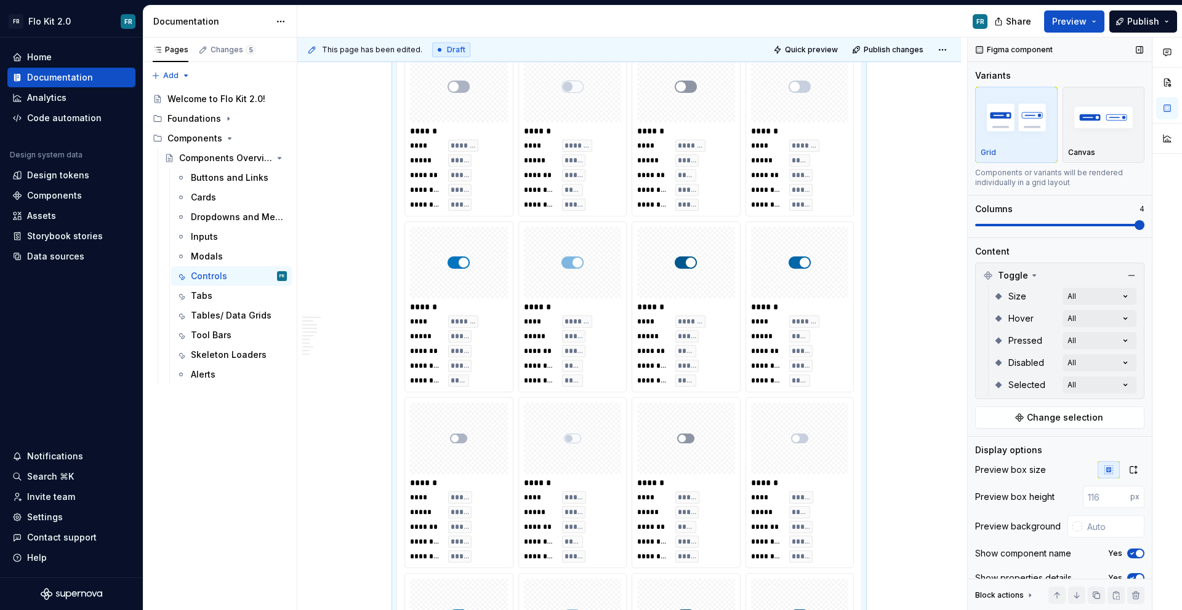
click at [1144, 222] on span at bounding box center [1139, 225] width 10 height 10
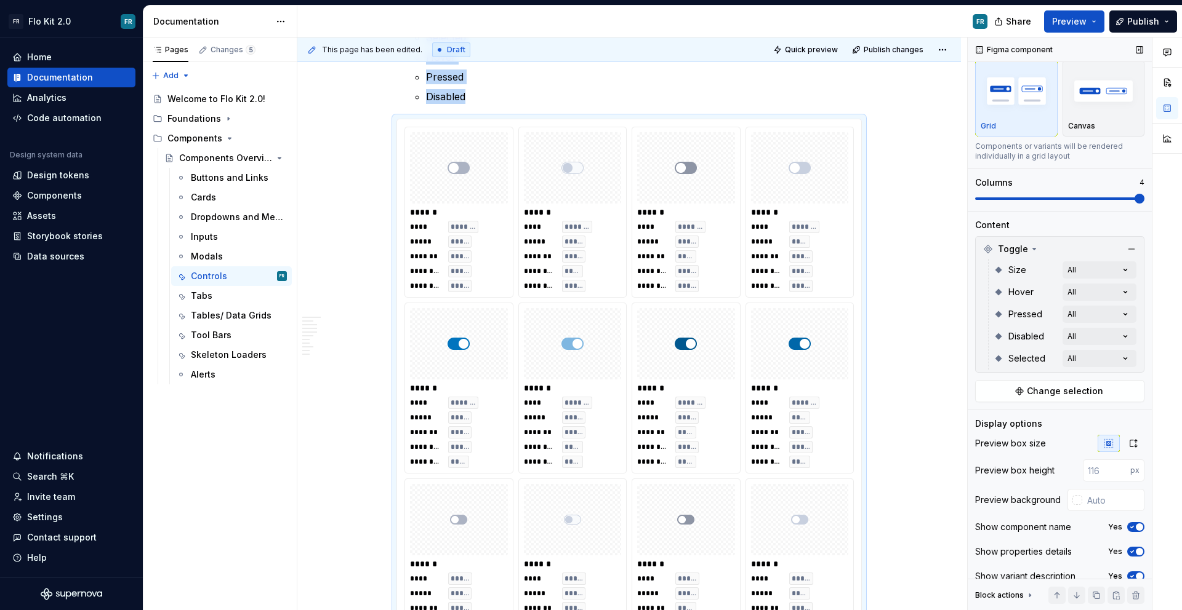
scroll to position [42, 0]
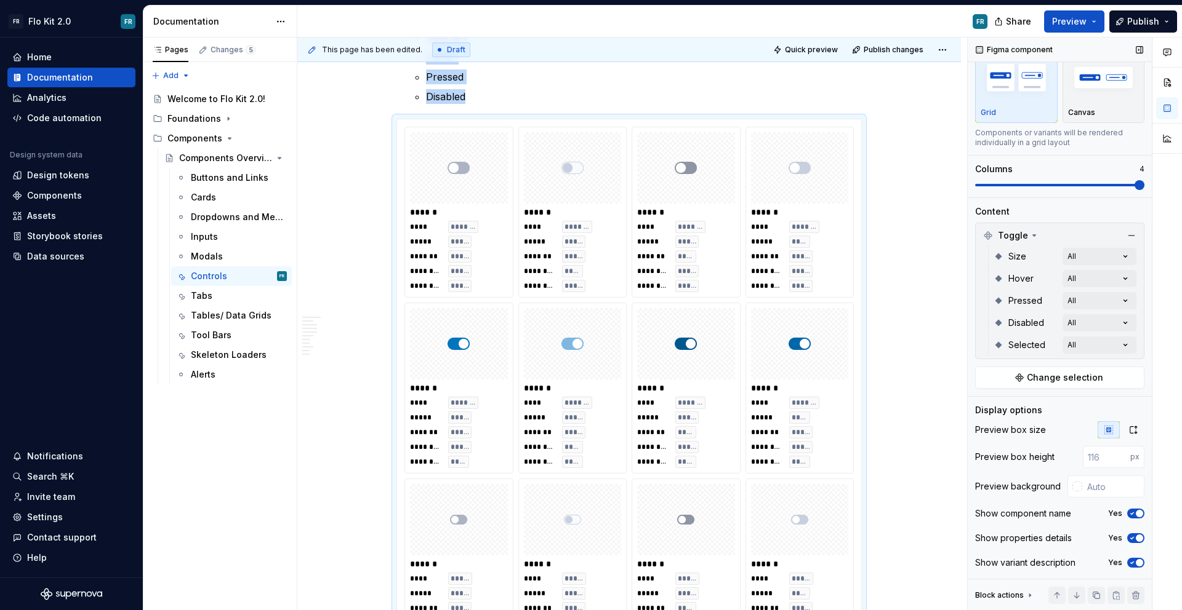
click at [1127, 537] on icon "button" at bounding box center [1132, 538] width 10 height 7
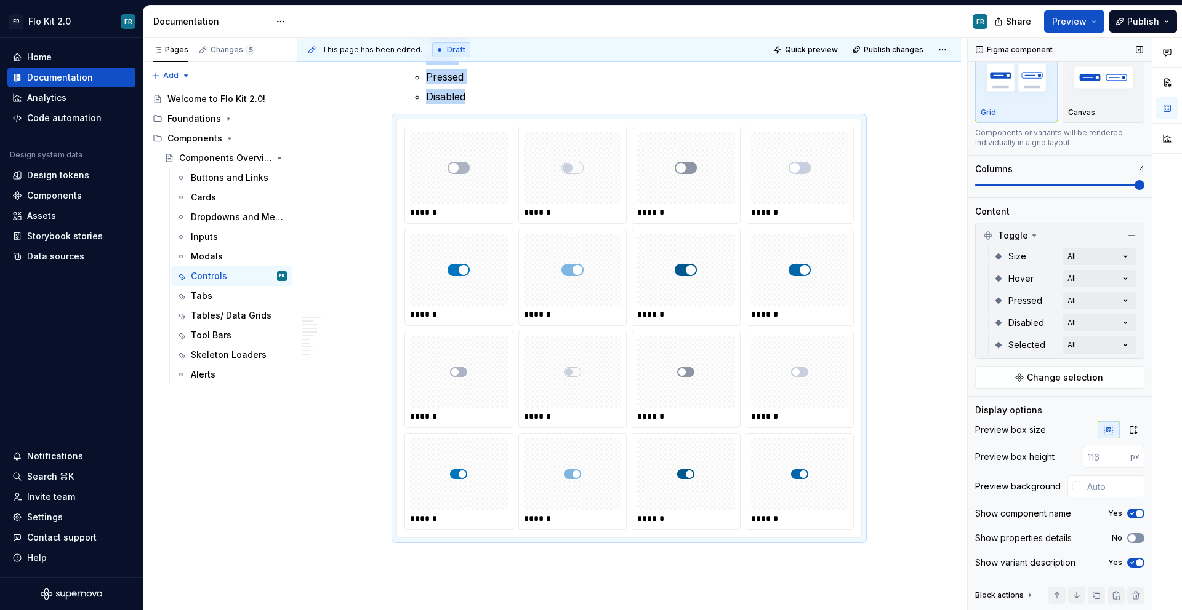
click at [1128, 537] on span "button" at bounding box center [1131, 538] width 7 height 7
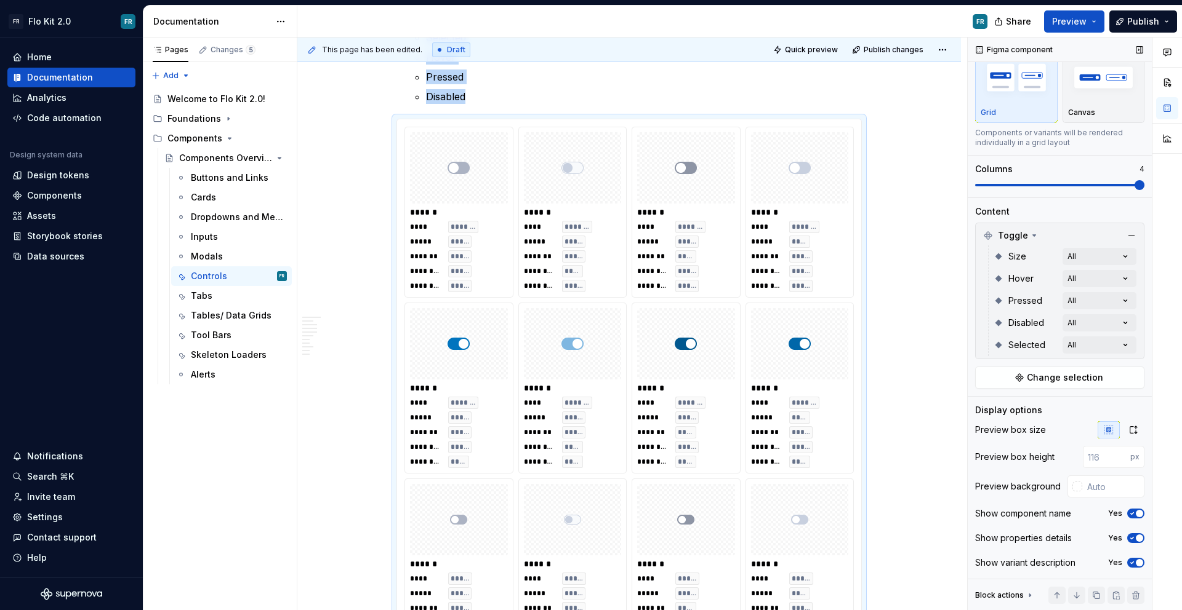
scroll to position [2442, 0]
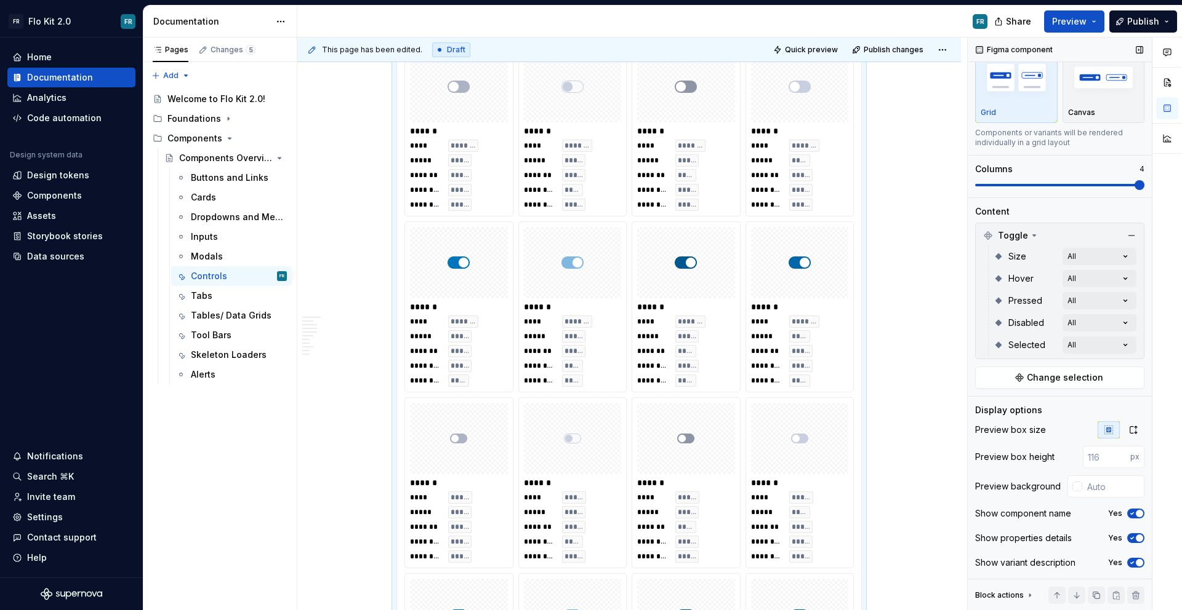
click at [1135, 564] on span "button" at bounding box center [1138, 562] width 7 height 7
click at [1132, 564] on button "No" at bounding box center [1135, 563] width 17 height 10
click at [1135, 517] on span "button" at bounding box center [1138, 513] width 7 height 7
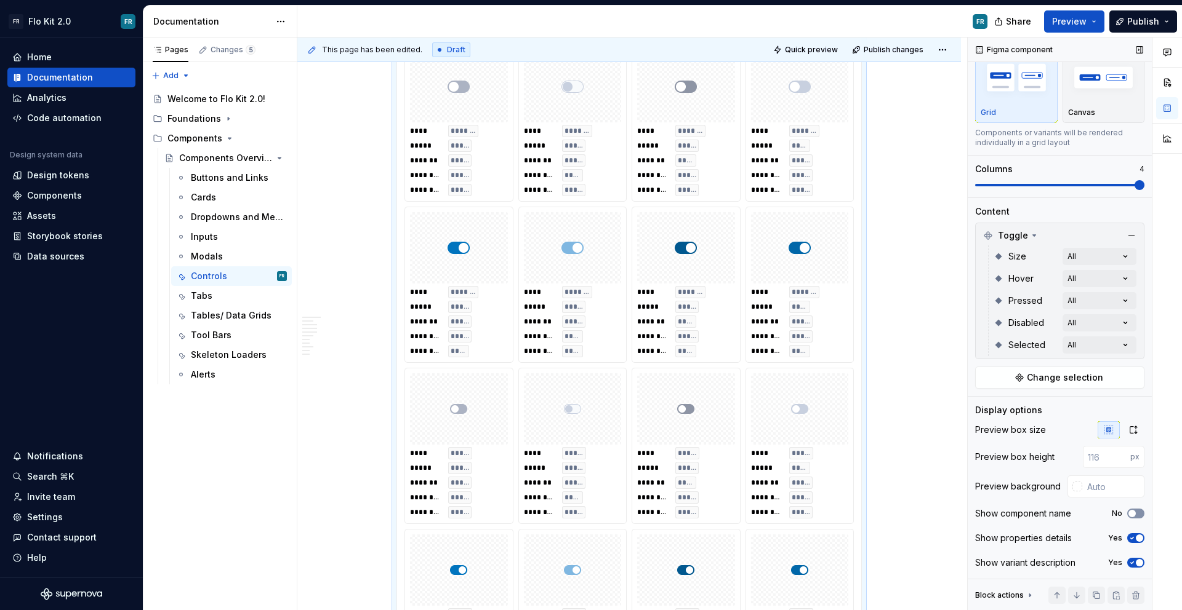
click at [1132, 517] on button "No" at bounding box center [1135, 514] width 17 height 10
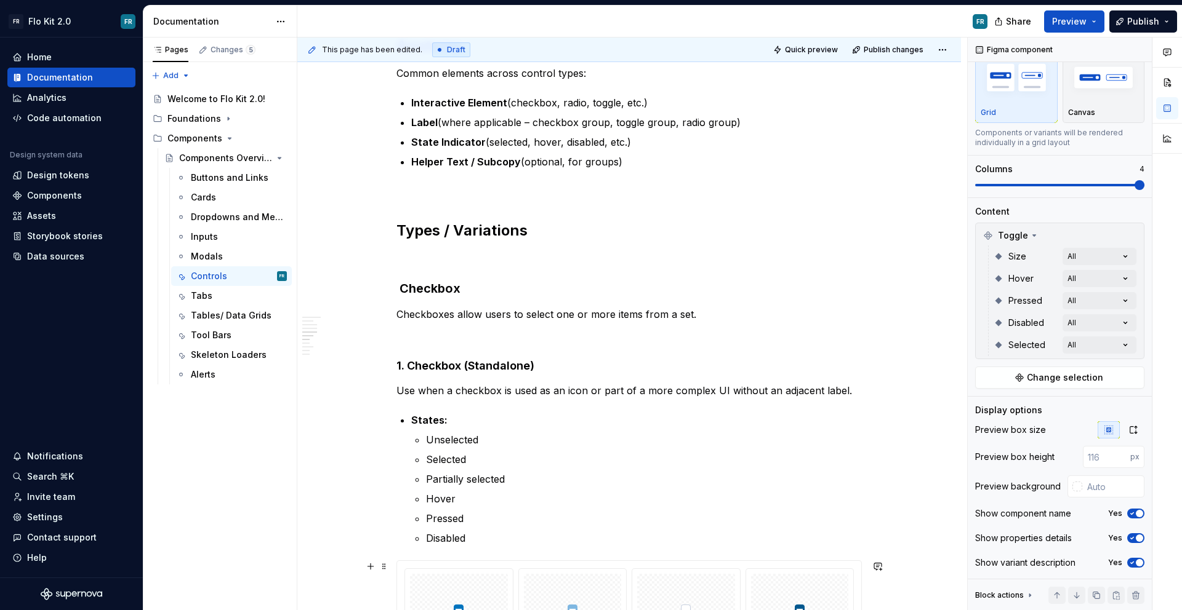
scroll to position [518, 0]
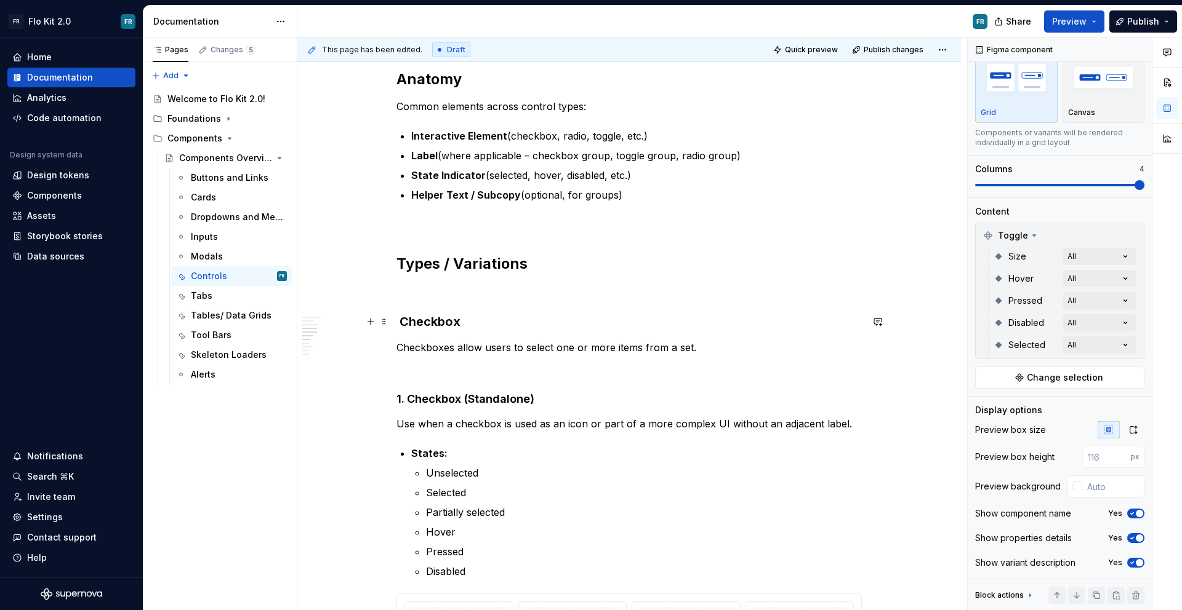
click at [435, 325] on strong "Checkbox" at bounding box center [429, 321] width 61 height 15
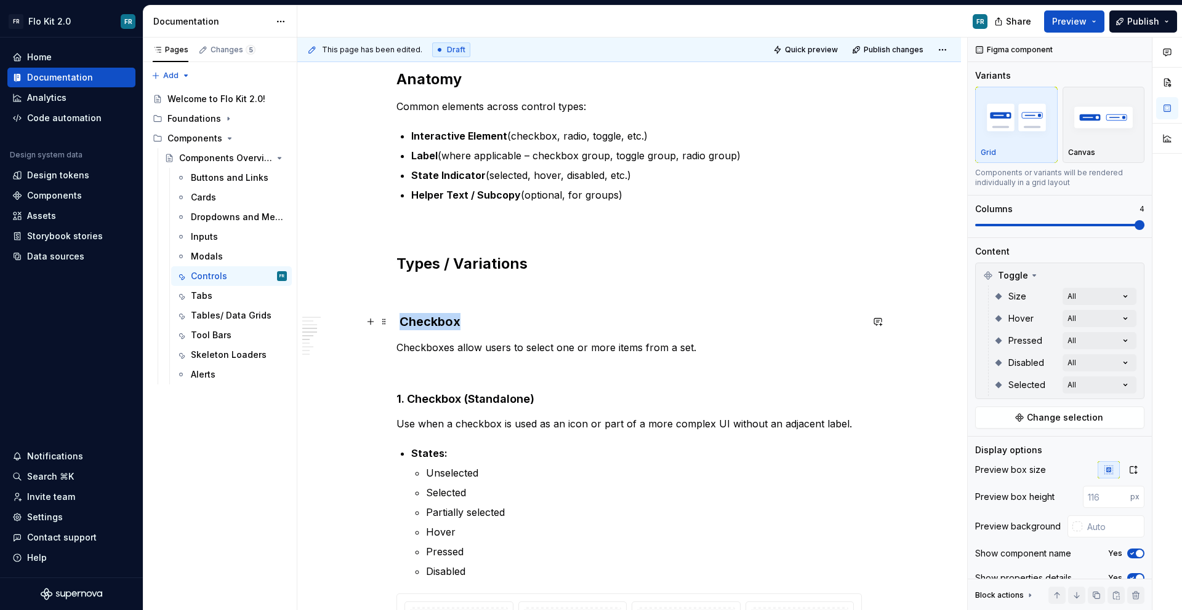
click at [435, 325] on strong "Checkbox" at bounding box center [429, 321] width 61 height 15
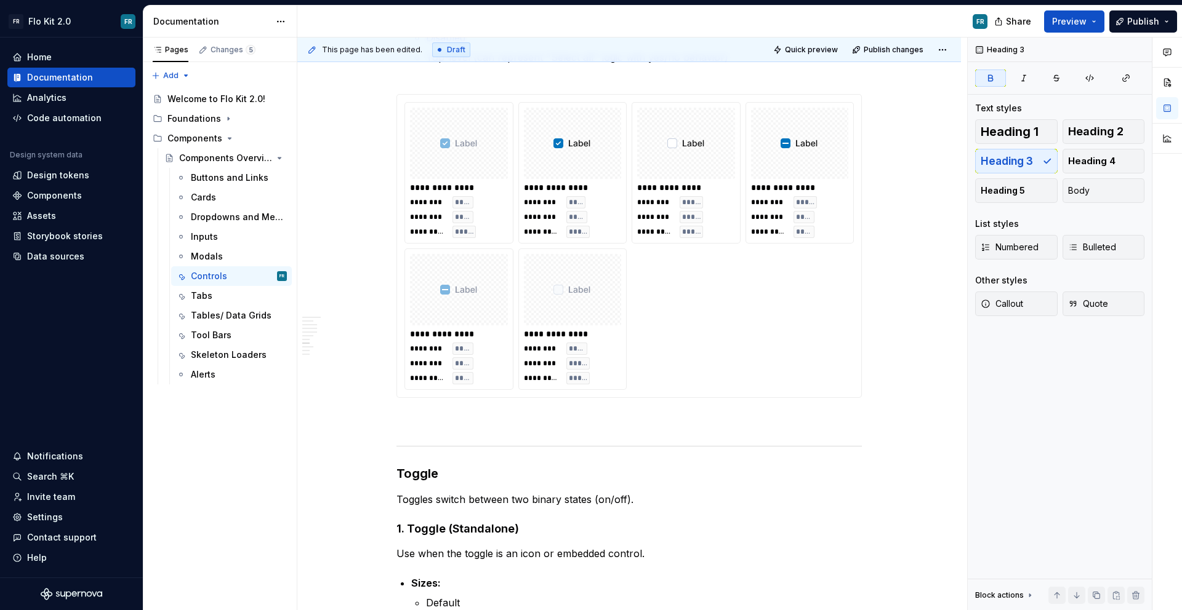
scroll to position [1738, 0]
click at [444, 463] on h3 "Toggle" at bounding box center [628, 471] width 465 height 17
click at [422, 473] on strong "Toggle" at bounding box center [417, 472] width 42 height 15
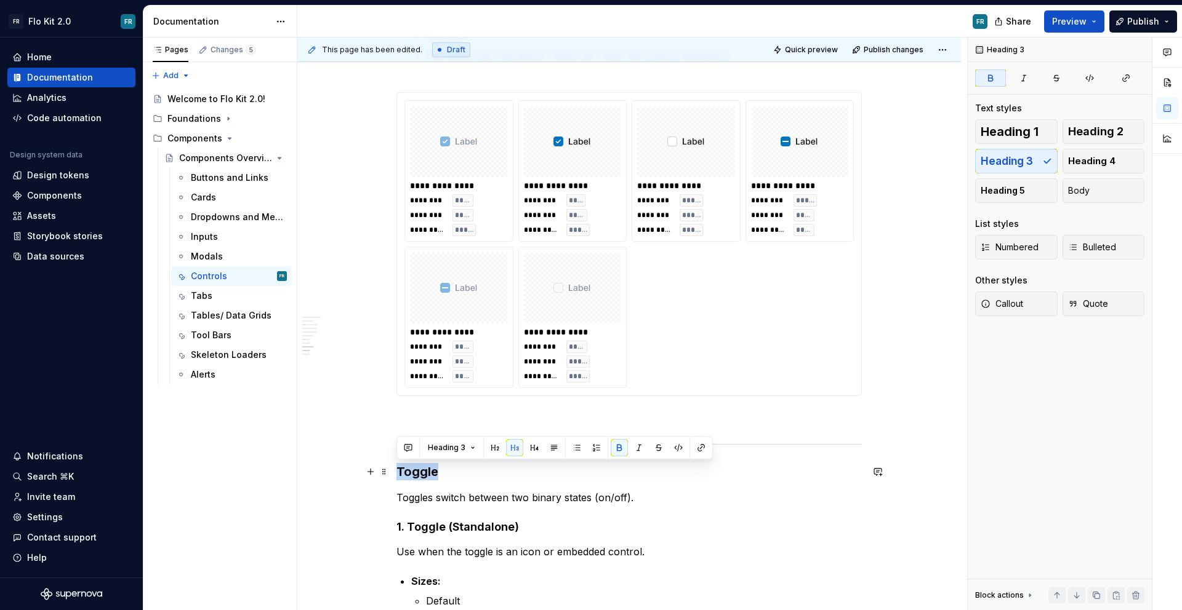
click at [478, 473] on h3 "Toggle" at bounding box center [628, 471] width 465 height 17
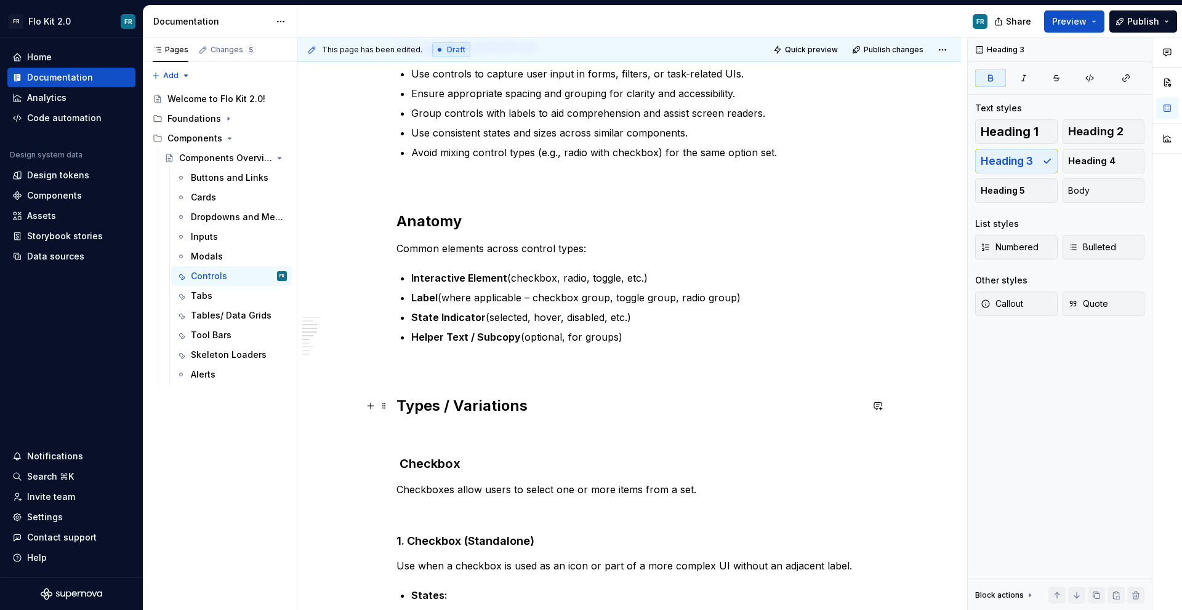
scroll to position [288, 0]
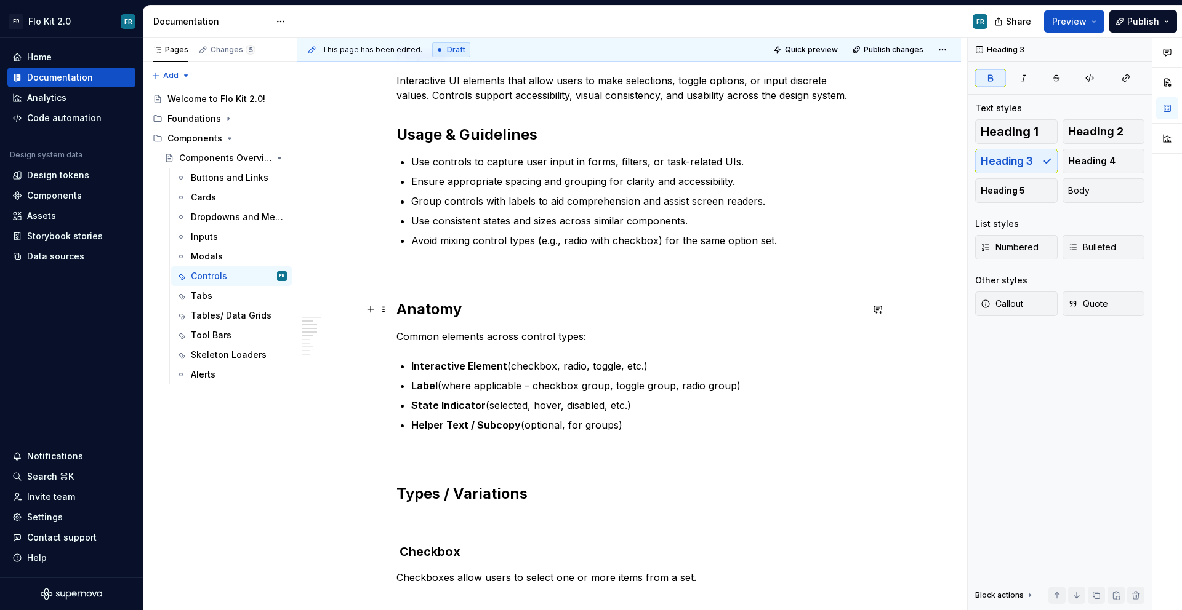
click at [439, 311] on strong "Anatomy" at bounding box center [428, 309] width 65 height 18
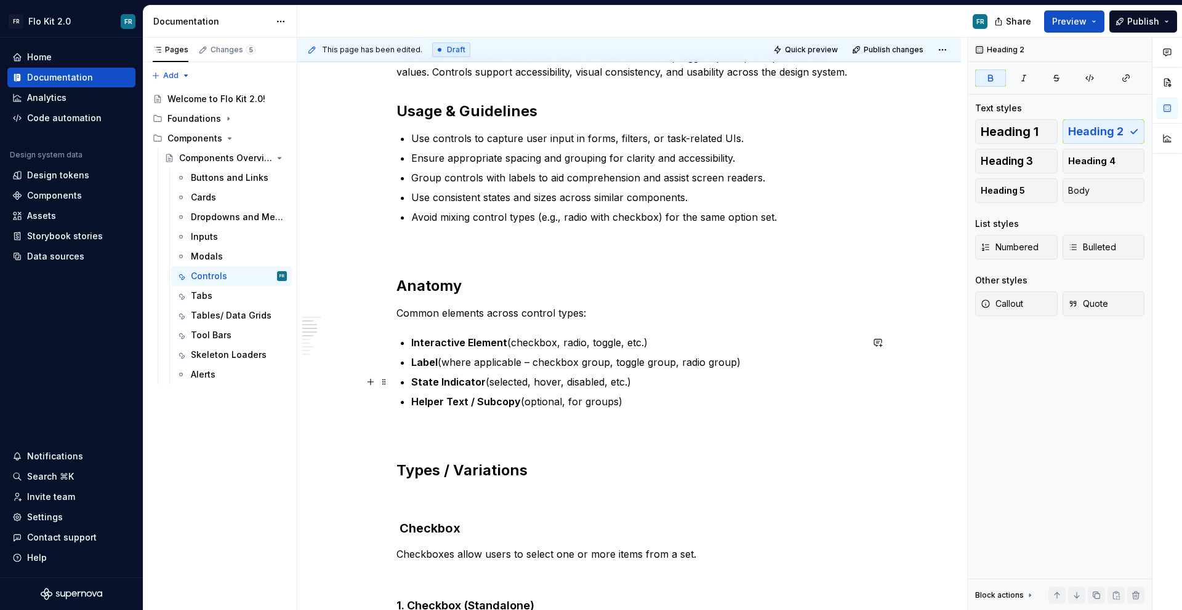
scroll to position [518, 0]
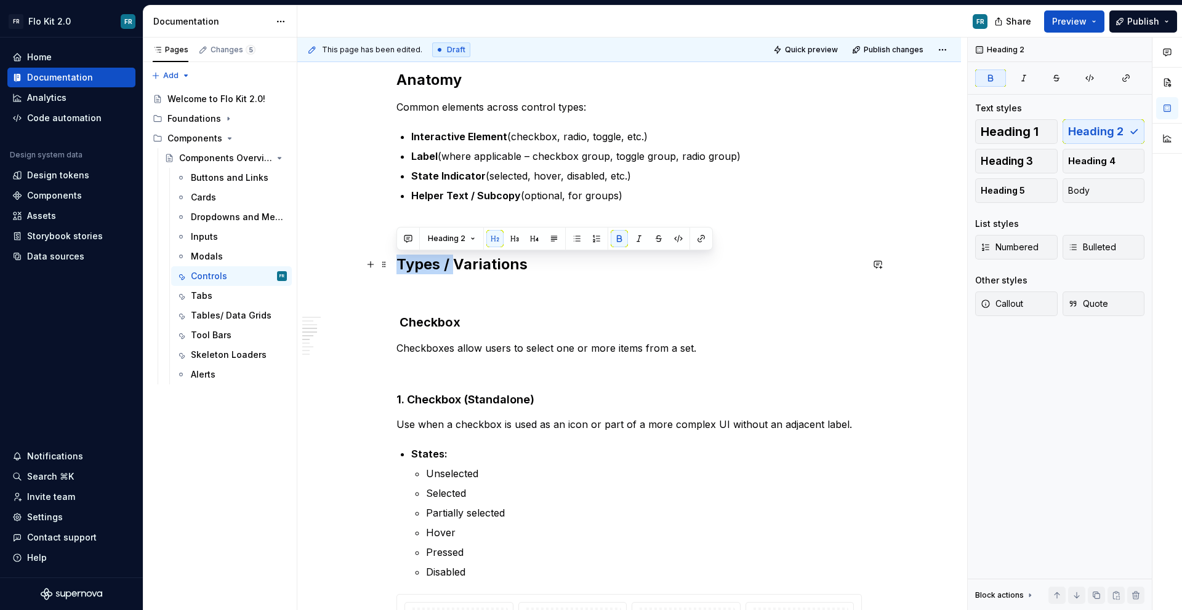
drag, startPoint x: 454, startPoint y: 266, endPoint x: 390, endPoint y: 269, distance: 63.4
click at [460, 256] on strong "Types / Variations" at bounding box center [461, 264] width 131 height 18
drag, startPoint x: 545, startPoint y: 267, endPoint x: 471, endPoint y: 268, distance: 73.9
click at [471, 268] on h2 "Types / Variations" at bounding box center [628, 265] width 465 height 20
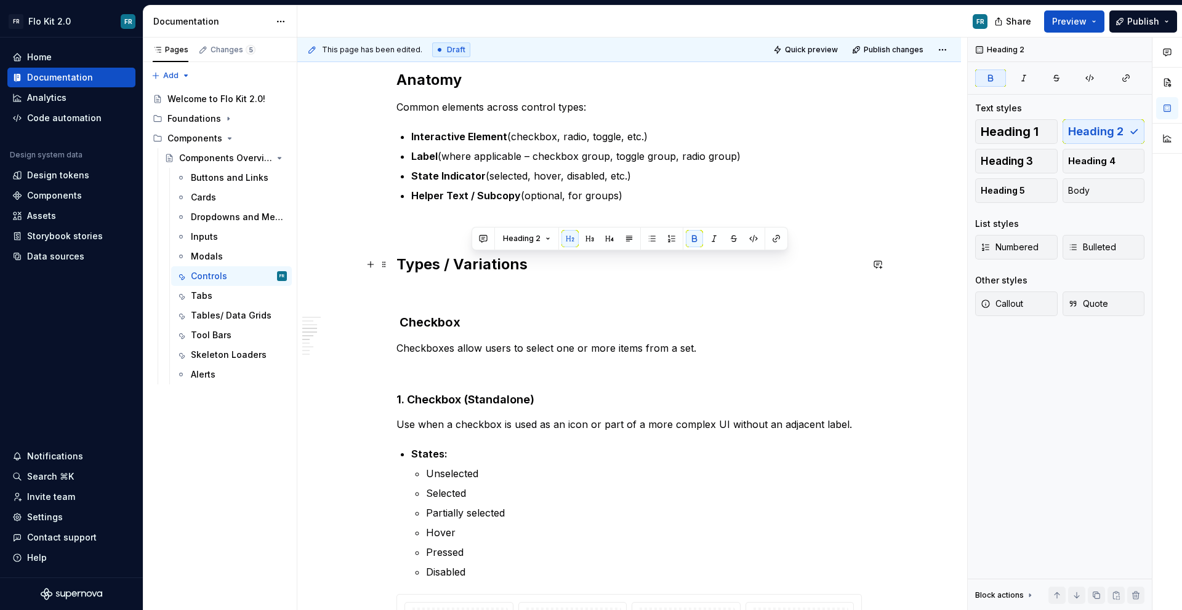
click at [461, 268] on strong "Types / Variations" at bounding box center [461, 264] width 131 height 18
drag, startPoint x: 438, startPoint y: 266, endPoint x: 563, endPoint y: 270, distance: 125.6
click at [563, 270] on h2 "Types / Variations" at bounding box center [628, 265] width 465 height 20
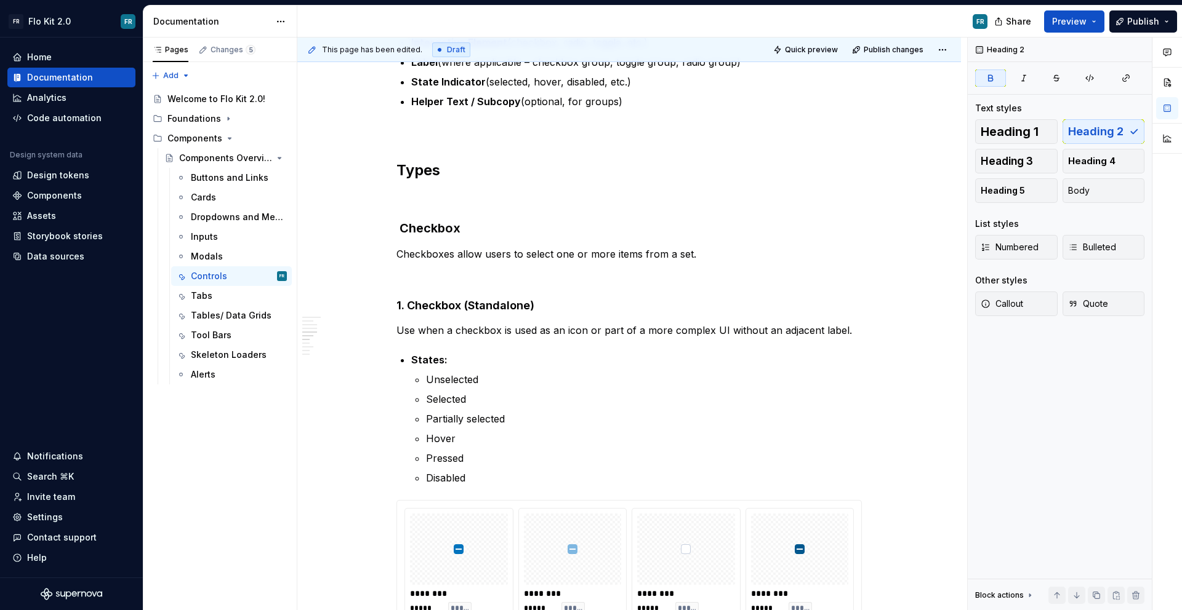
scroll to position [614, 0]
click at [401, 225] on strong "Checkbox" at bounding box center [429, 226] width 61 height 15
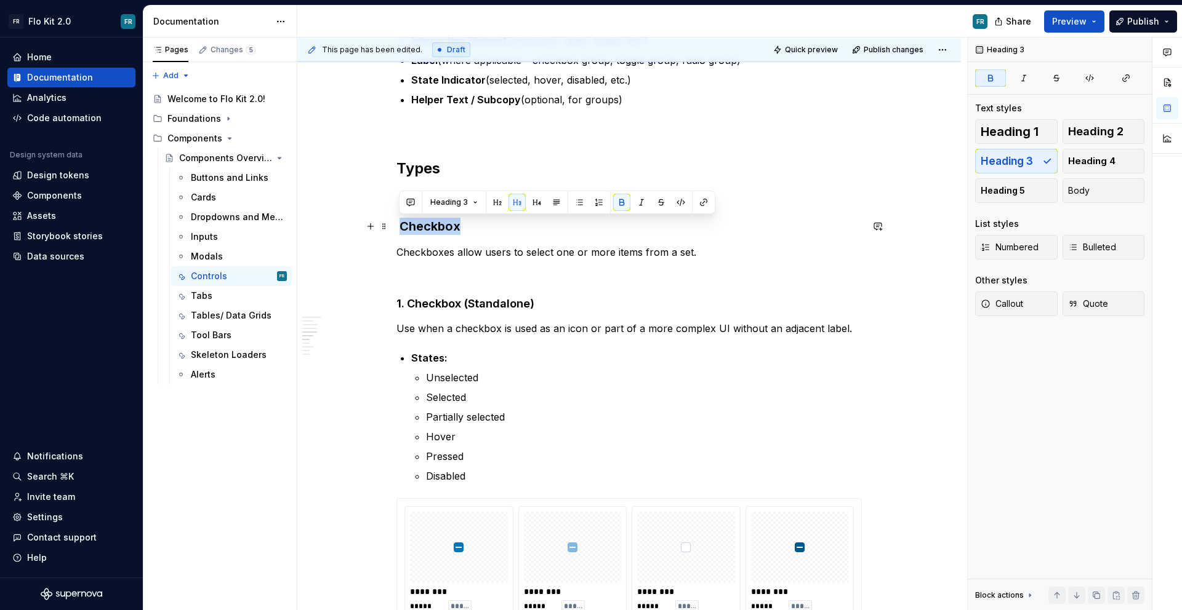
click at [401, 225] on strong "Checkbox" at bounding box center [429, 226] width 61 height 15
drag, startPoint x: 1095, startPoint y: 127, endPoint x: 1087, endPoint y: 129, distance: 8.2
click at [1095, 127] on span "Heading 2" at bounding box center [1095, 132] width 55 height 12
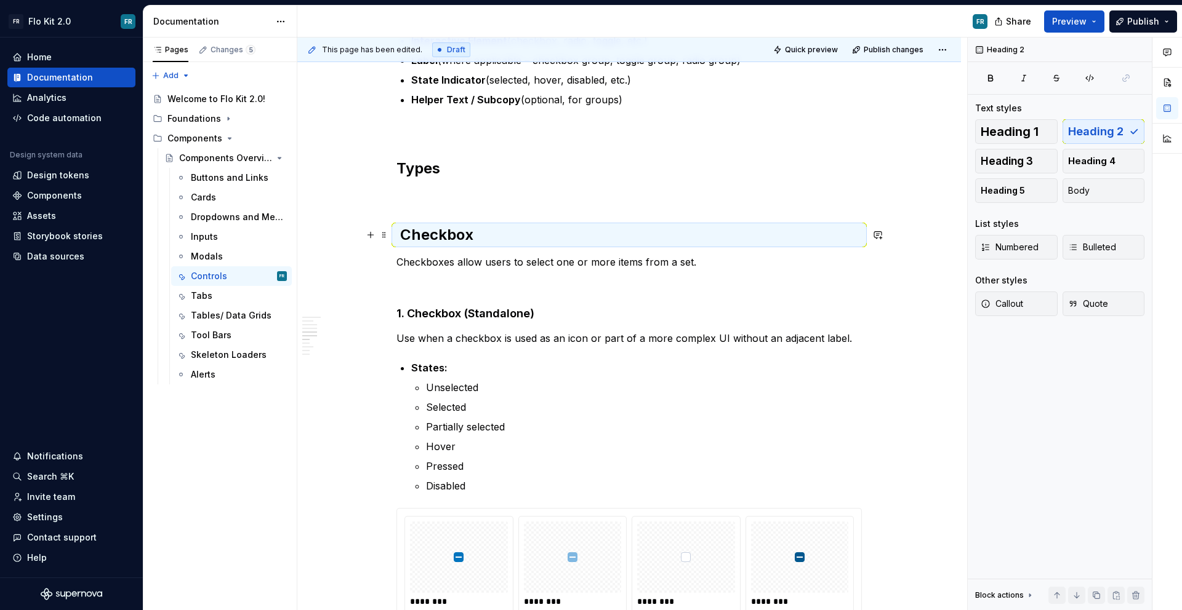
click at [468, 244] on h2 "Checkbox" at bounding box center [628, 235] width 465 height 20
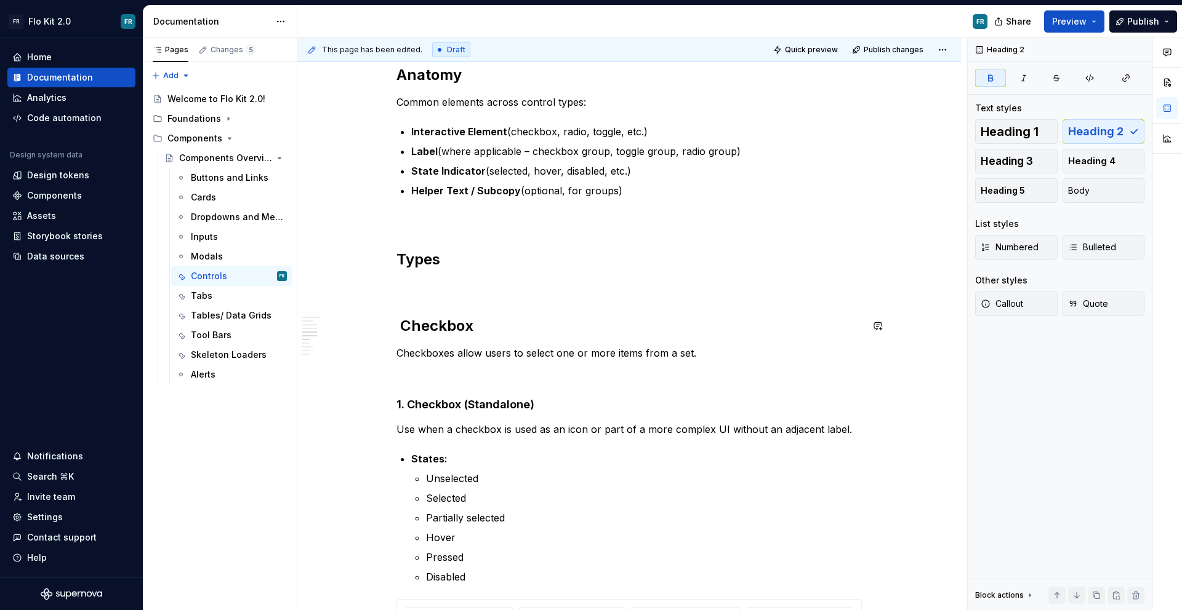
scroll to position [516, 0]
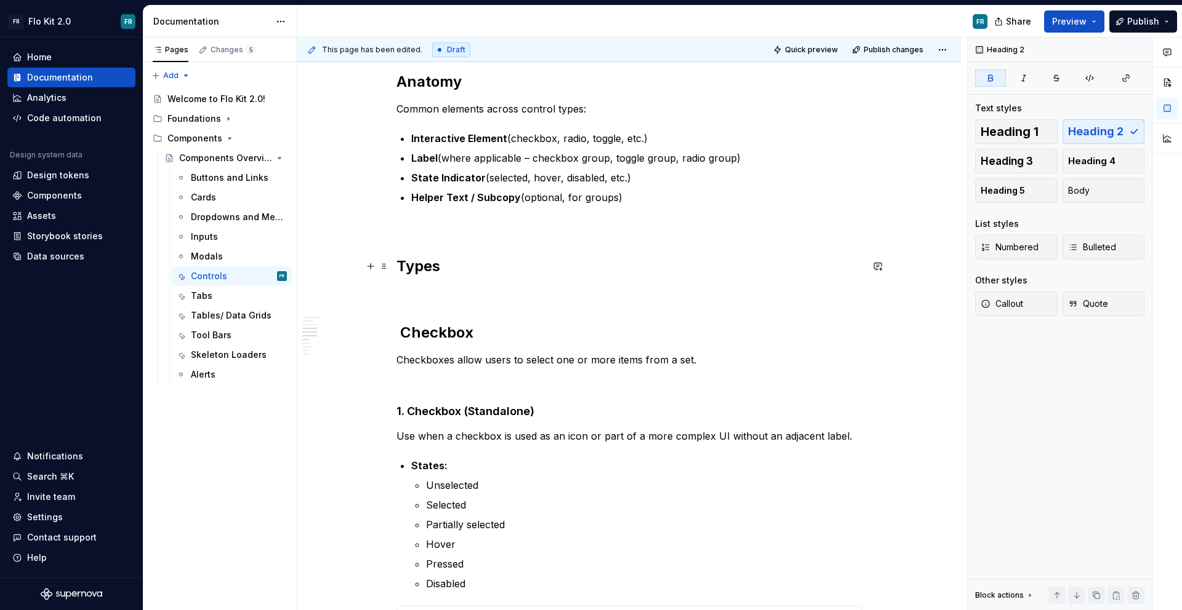
click at [429, 263] on strong "Types" at bounding box center [418, 266] width 44 height 18
click at [415, 230] on p at bounding box center [628, 227] width 465 height 15
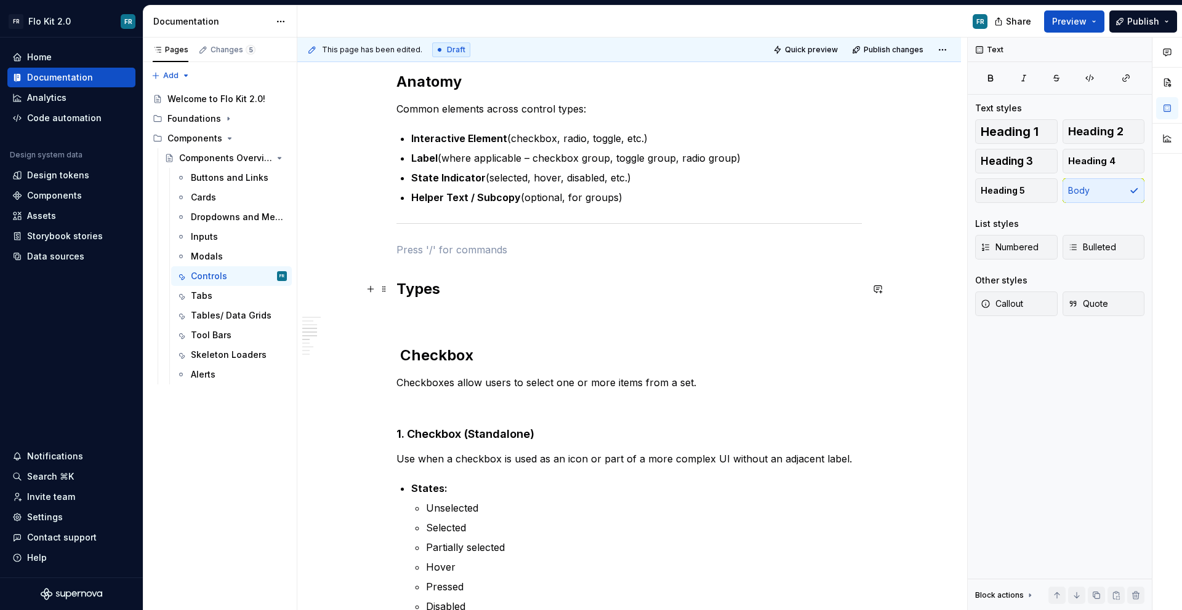
click at [456, 319] on p at bounding box center [628, 316] width 465 height 15
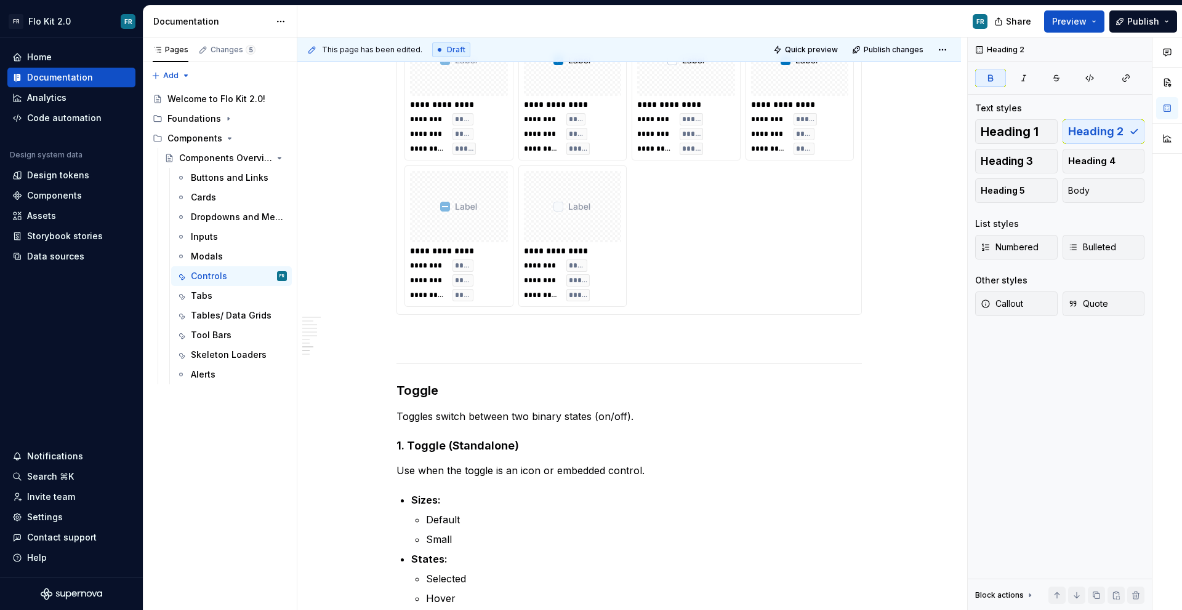
scroll to position [1891, 0]
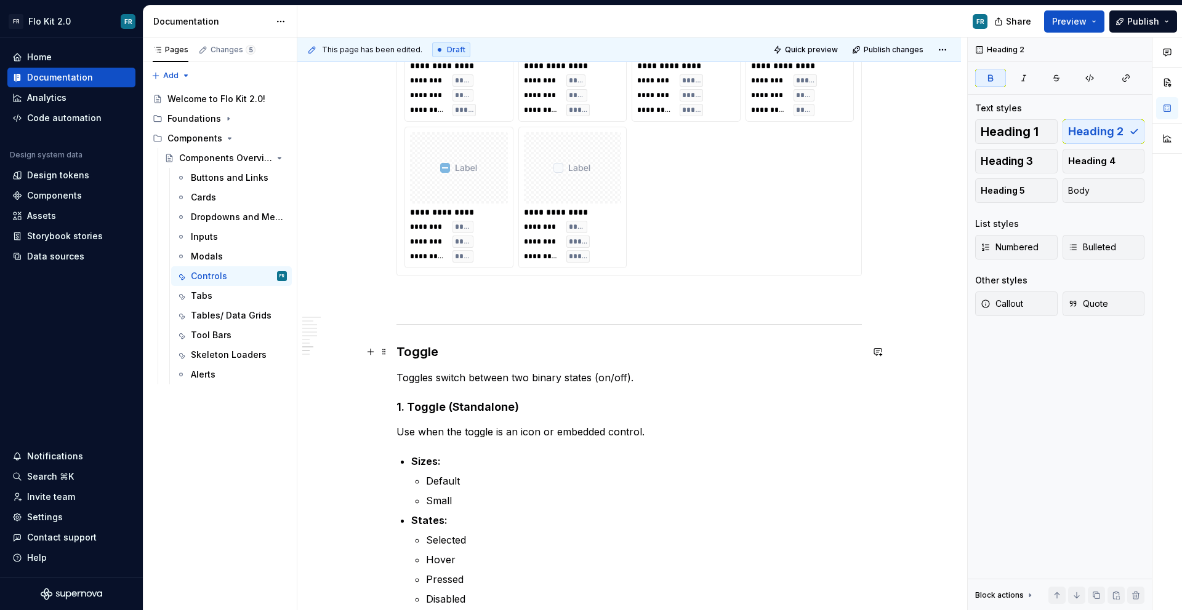
click at [435, 350] on strong "Toggle" at bounding box center [417, 352] width 42 height 15
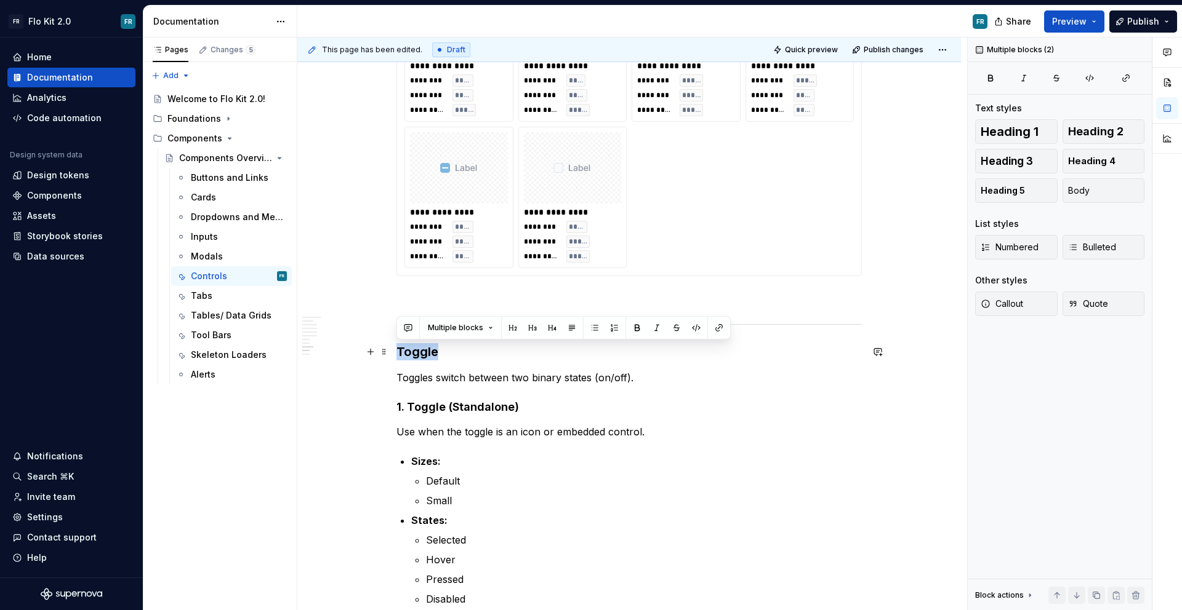
click at [432, 349] on strong "Toggle" at bounding box center [417, 352] width 42 height 15
click at [431, 349] on strong "Toggle" at bounding box center [417, 352] width 42 height 15
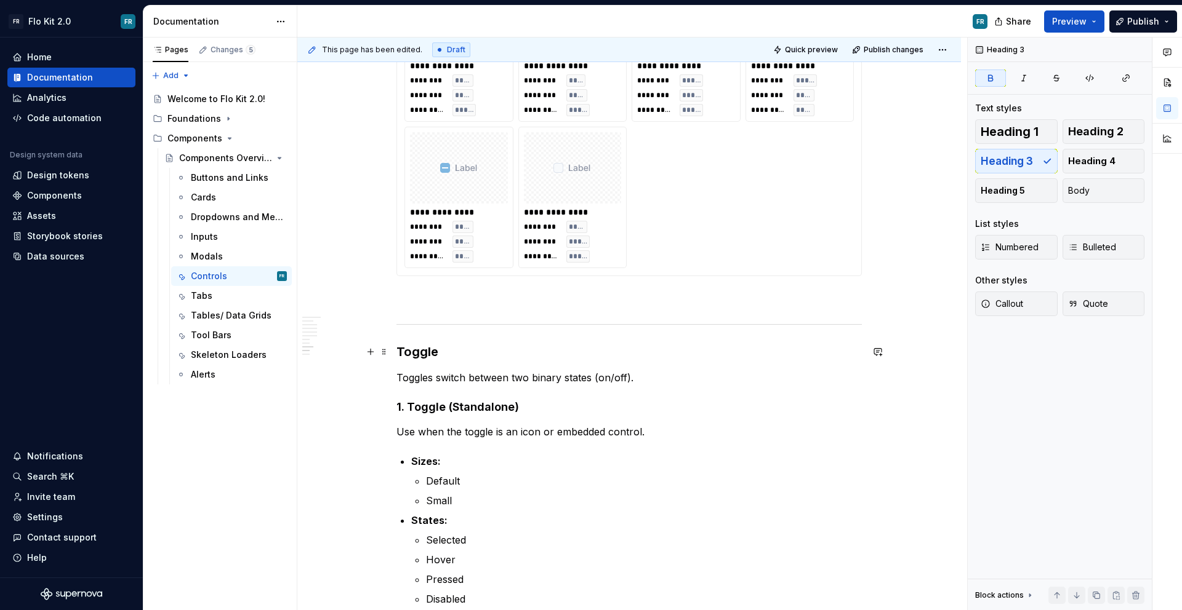
click at [441, 350] on h3 "Toggle" at bounding box center [628, 351] width 465 height 17
click at [422, 354] on strong "Toggle" at bounding box center [417, 352] width 42 height 15
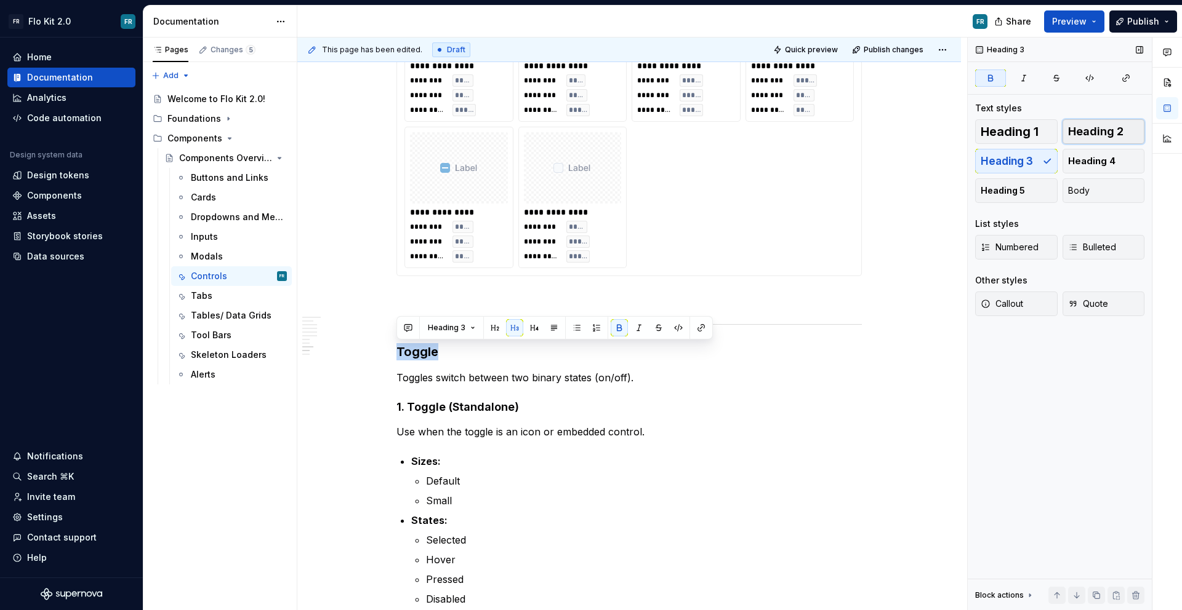
click at [1081, 132] on span "Heading 2" at bounding box center [1095, 132] width 55 height 12
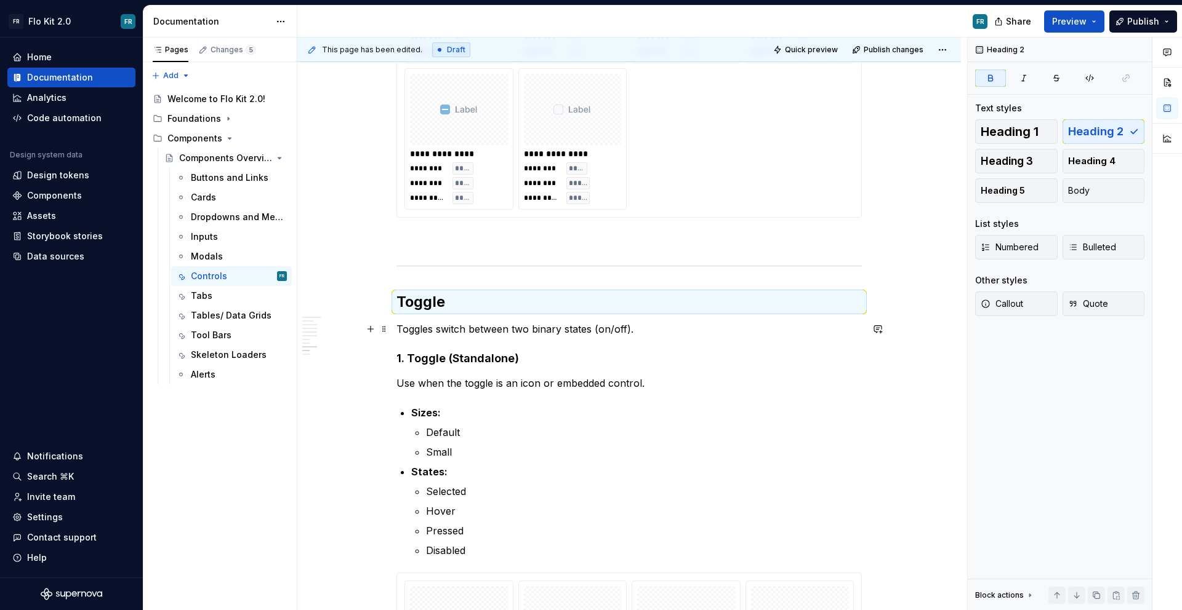
scroll to position [1980, 0]
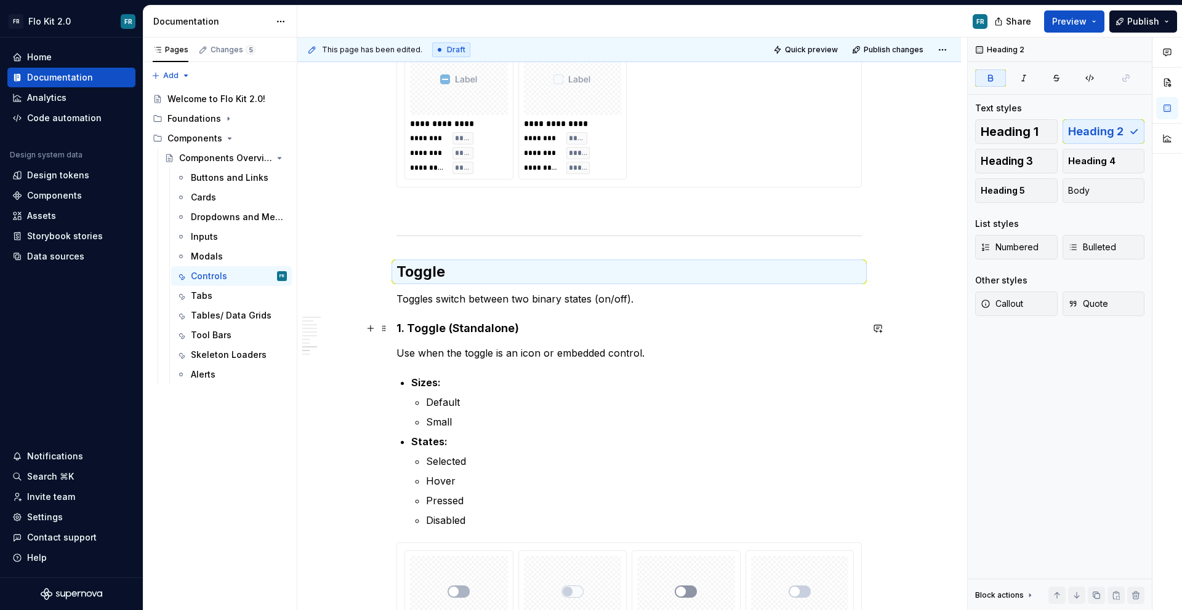
click at [676, 300] on p "Toggles switch between two binary states (on/off)." at bounding box center [628, 299] width 465 height 15
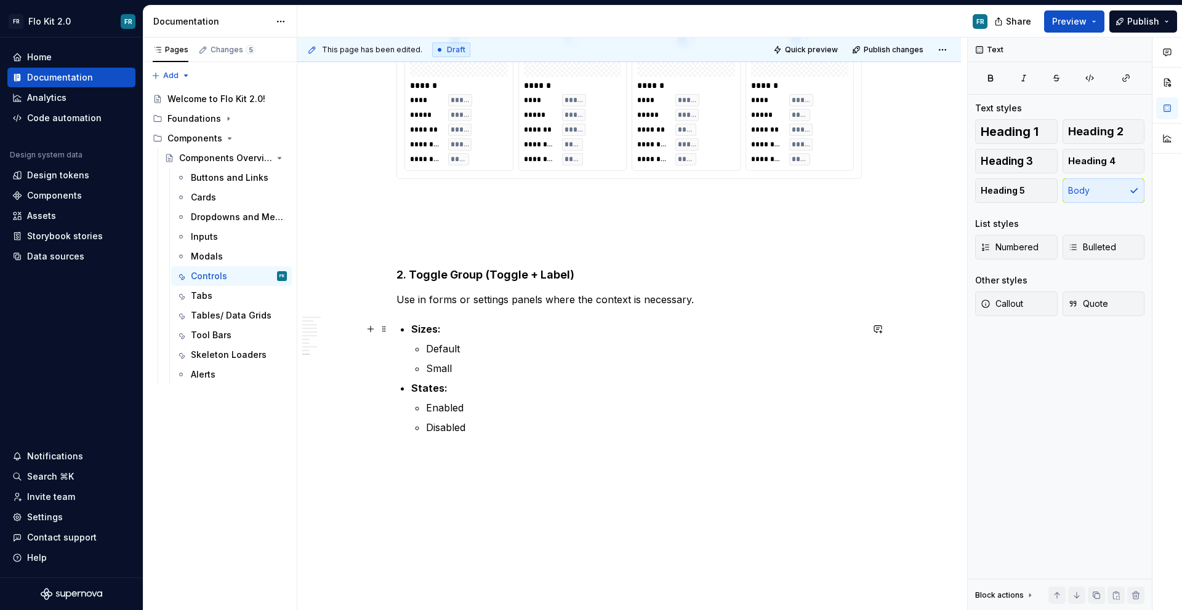
scroll to position [3074, 0]
click at [453, 246] on p at bounding box center [628, 245] width 465 height 15
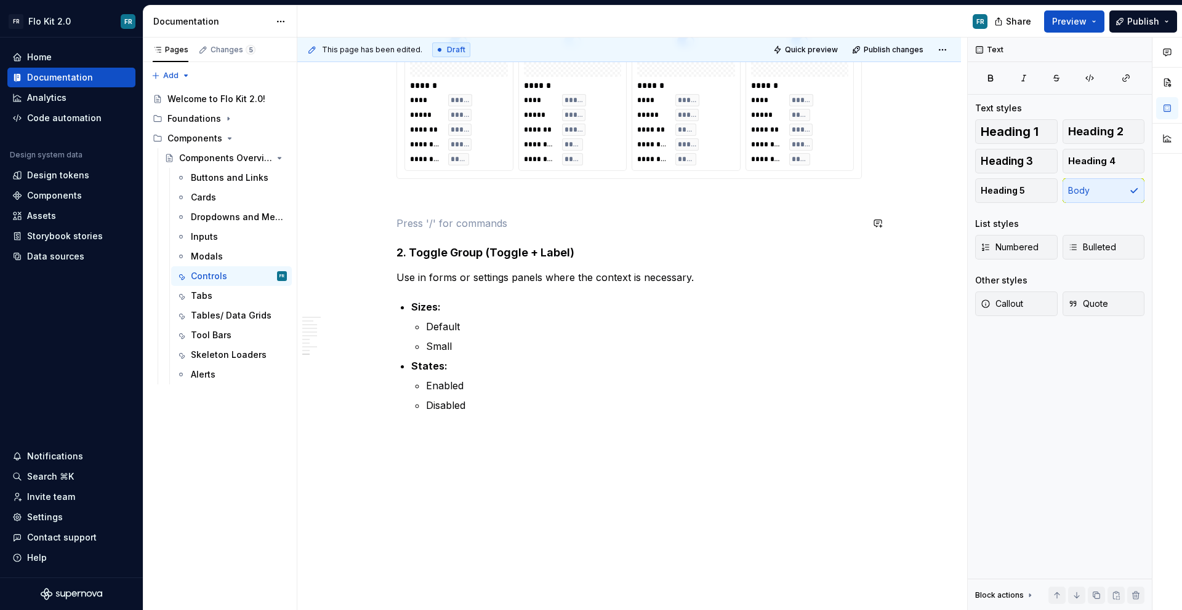
scroll to position [3073, 0]
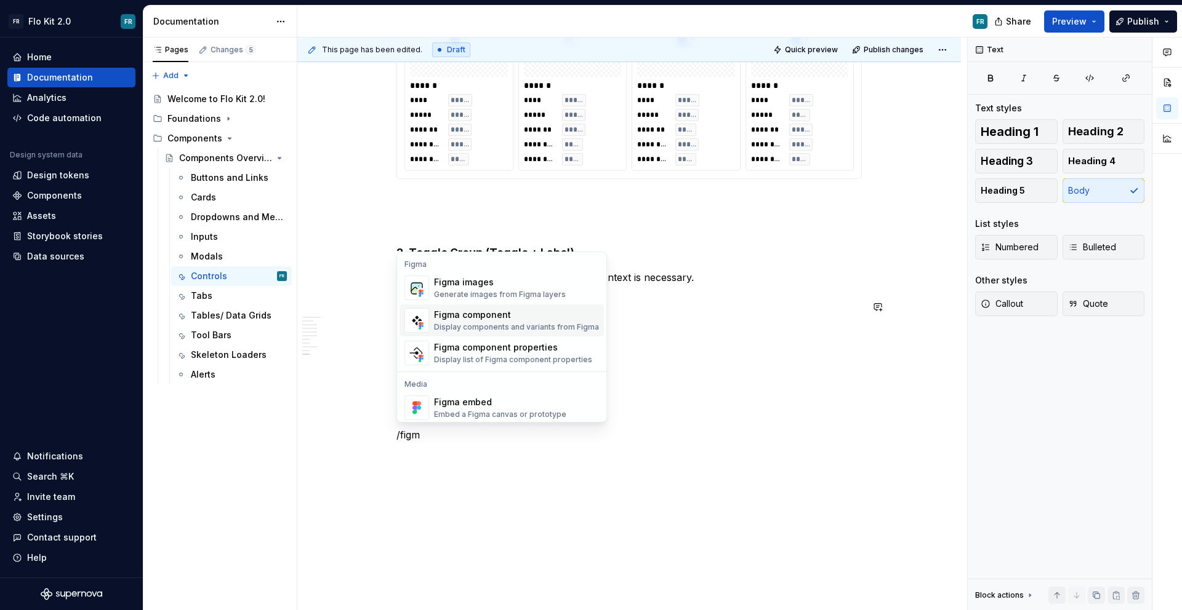
click at [476, 324] on div "Display components and variants from Figma" at bounding box center [516, 327] width 165 height 10
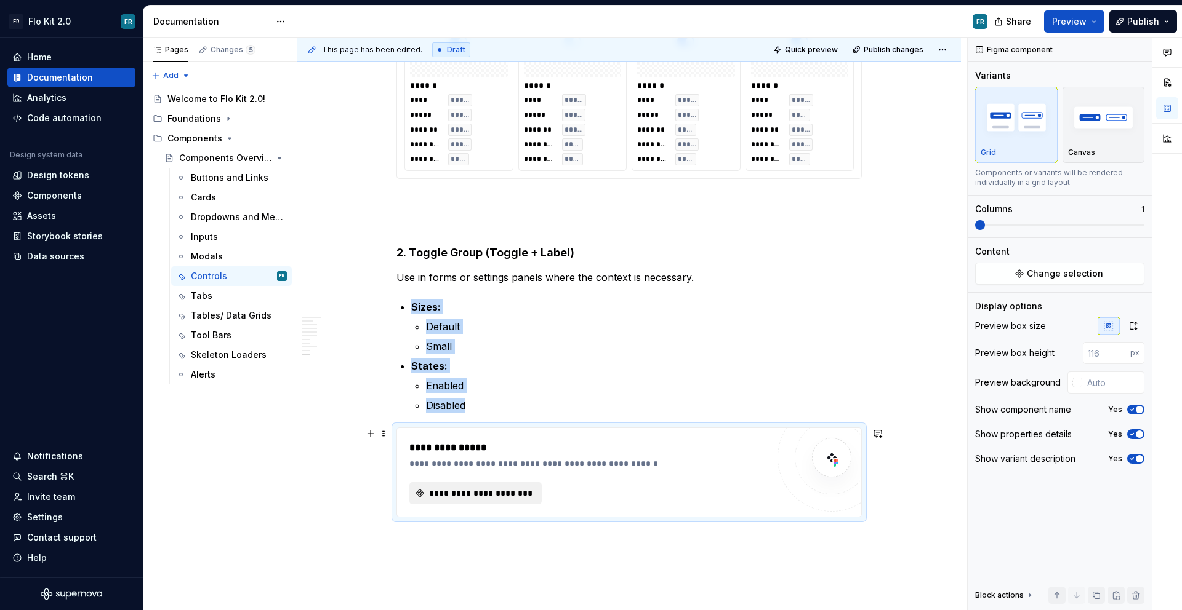
click at [478, 487] on span "**********" at bounding box center [480, 493] width 106 height 12
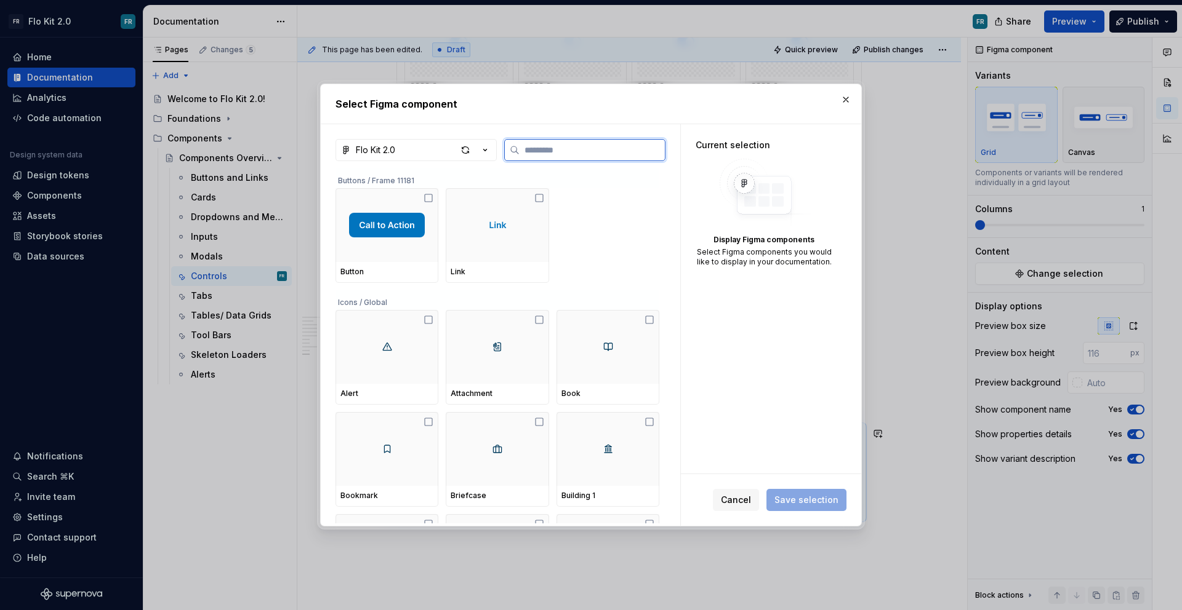
type textarea "*"
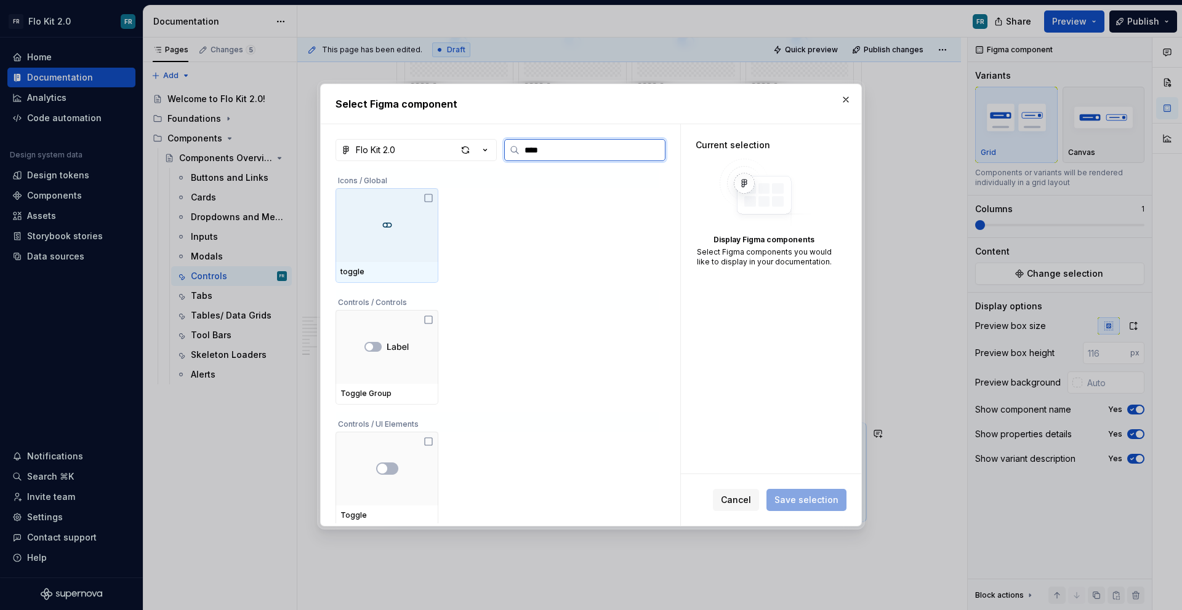
type input "*****"
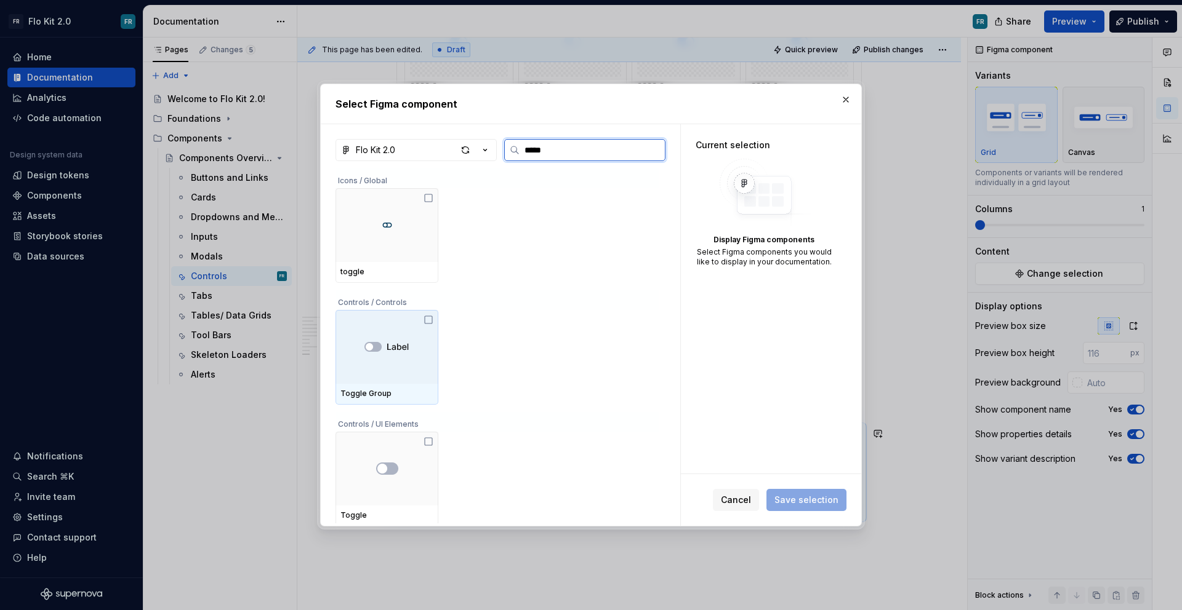
click at [394, 345] on img at bounding box center [386, 347] width 45 height 12
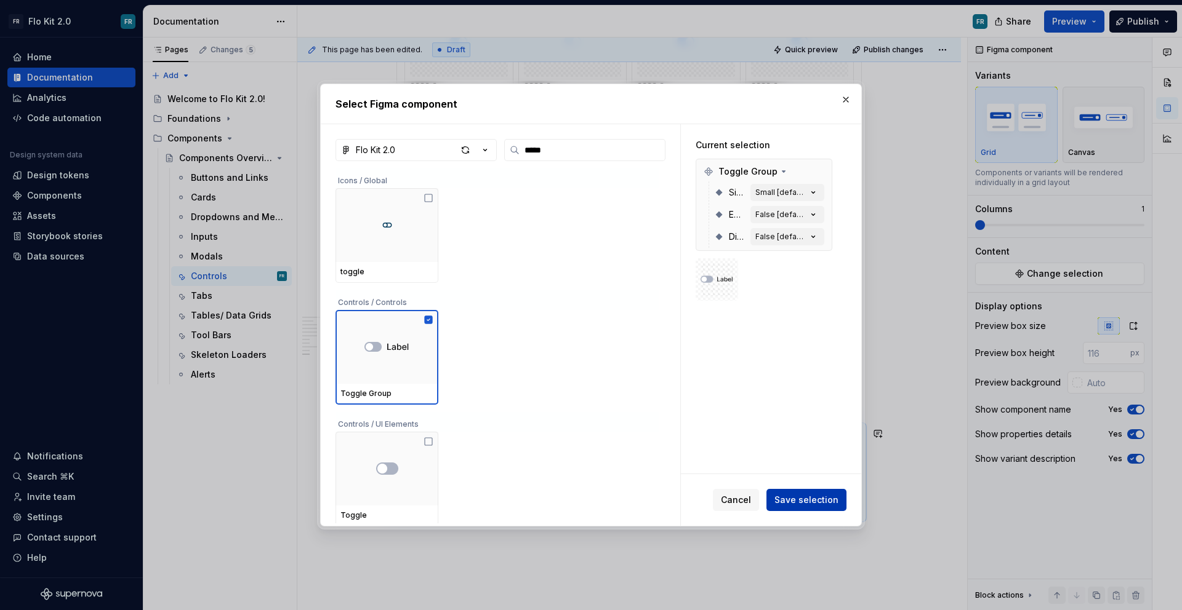
click at [806, 495] on span "Save selection" at bounding box center [806, 500] width 64 height 12
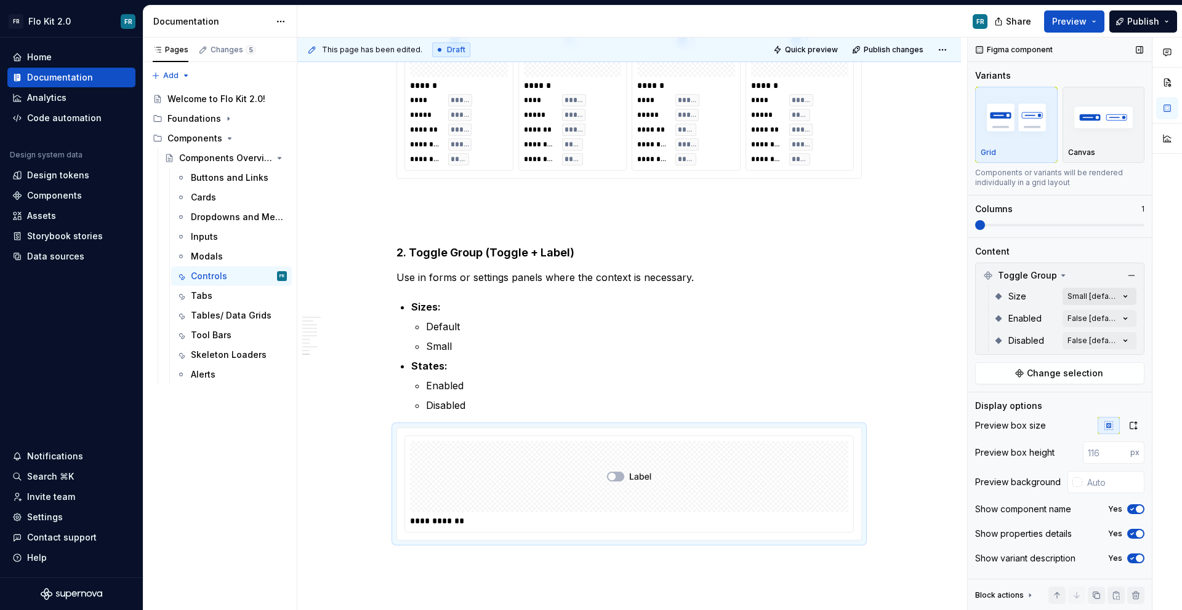
click at [1119, 288] on div "Comments Open comments No comments yet Select ‘Comment’ from the block context …" at bounding box center [1074, 325] width 214 height 574
click at [1115, 314] on span "button" at bounding box center [1115, 317] width 7 height 7
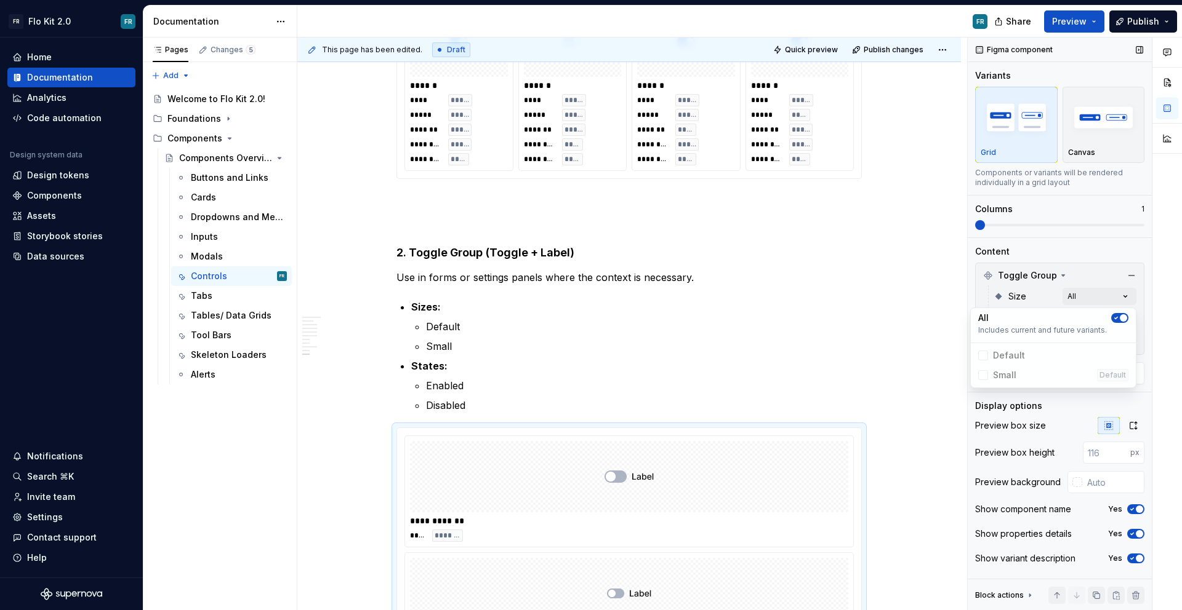
click at [1143, 314] on div "Comments Open comments No comments yet Select ‘Comment’ from the block context …" at bounding box center [1074, 325] width 214 height 574
click at [1115, 319] on div "Comments Open comments No comments yet Select ‘Comment’ from the block context …" at bounding box center [1074, 325] width 214 height 574
click at [1122, 340] on button "button" at bounding box center [1119, 340] width 17 height 10
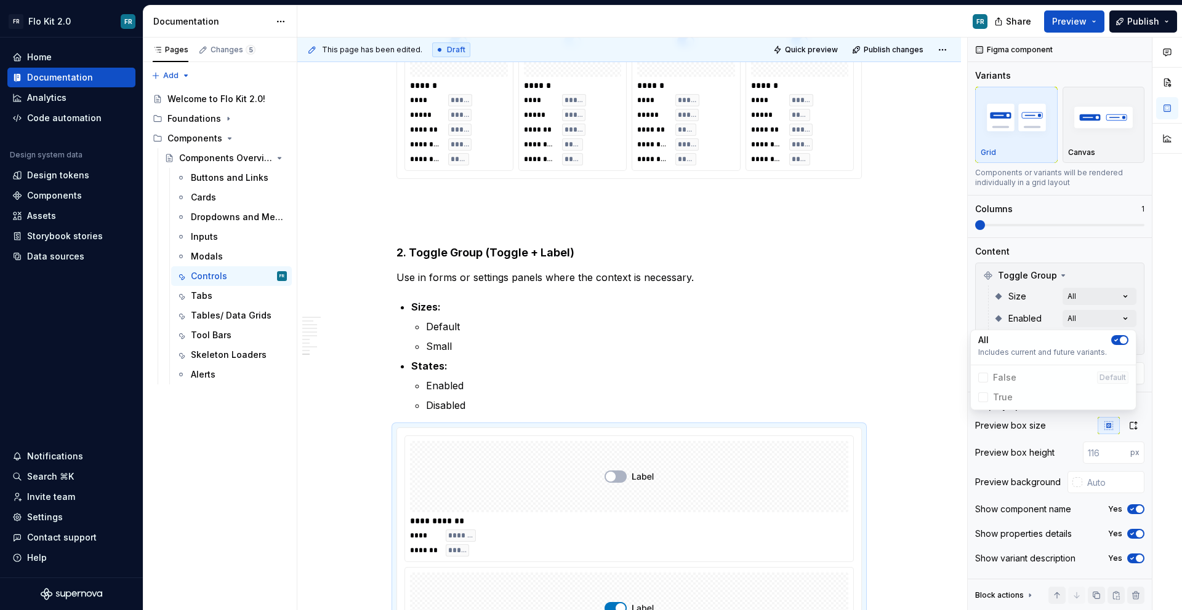
click at [1142, 332] on div "Comments Open comments No comments yet Select ‘Comment’ from the block context …" at bounding box center [1074, 325] width 214 height 574
click at [1123, 343] on div "Comments Open comments No comments yet Select ‘Comment’ from the block context …" at bounding box center [1074, 325] width 214 height 574
click at [1122, 360] on button "button" at bounding box center [1119, 363] width 17 height 10
click at [1154, 362] on div at bounding box center [1167, 325] width 30 height 574
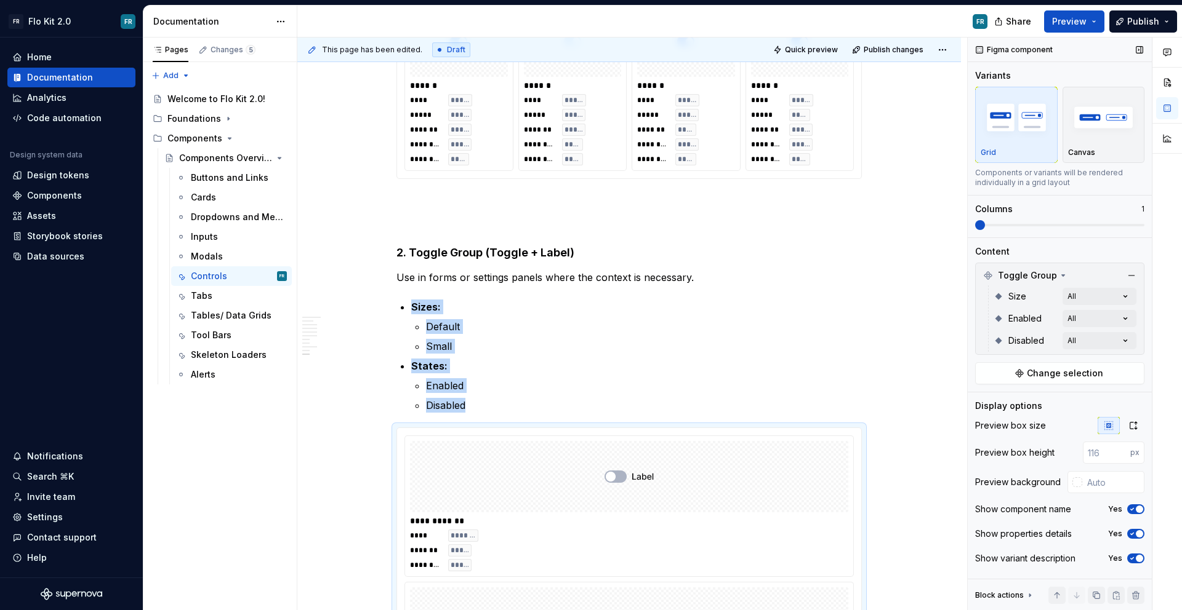
scroll to position [3340, 0]
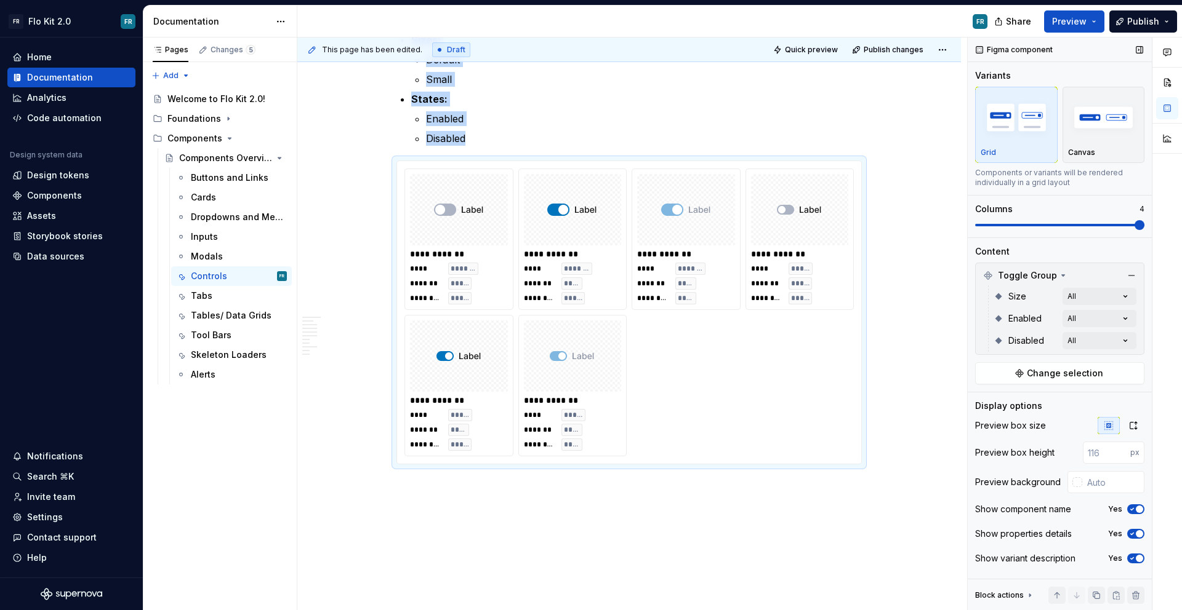
click at [1144, 225] on span at bounding box center [1139, 225] width 10 height 10
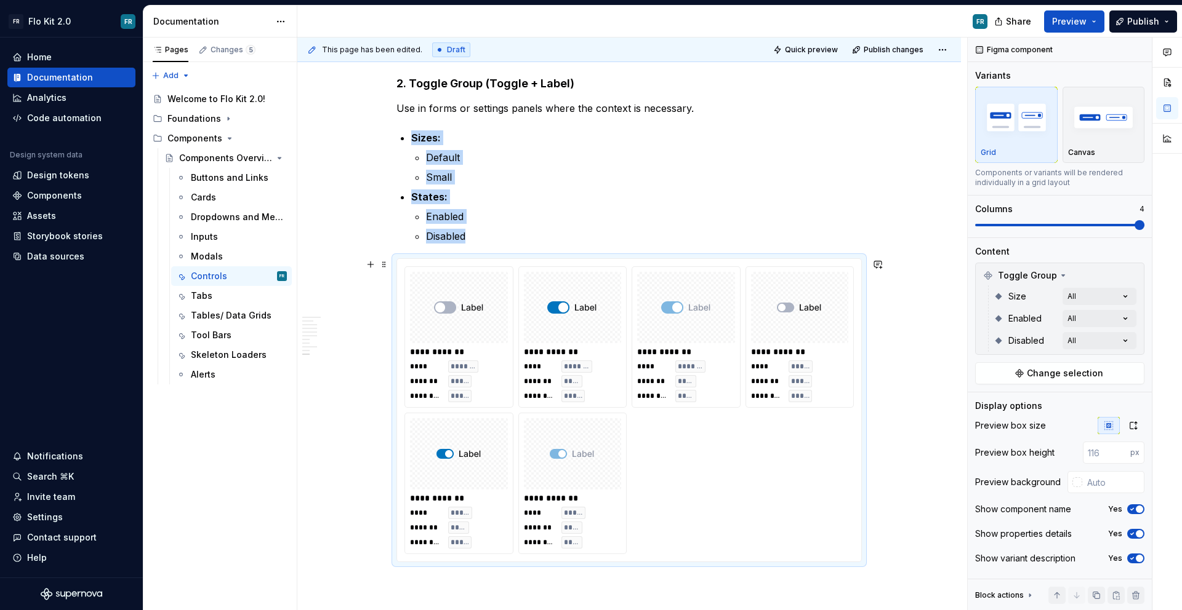
scroll to position [3392, 0]
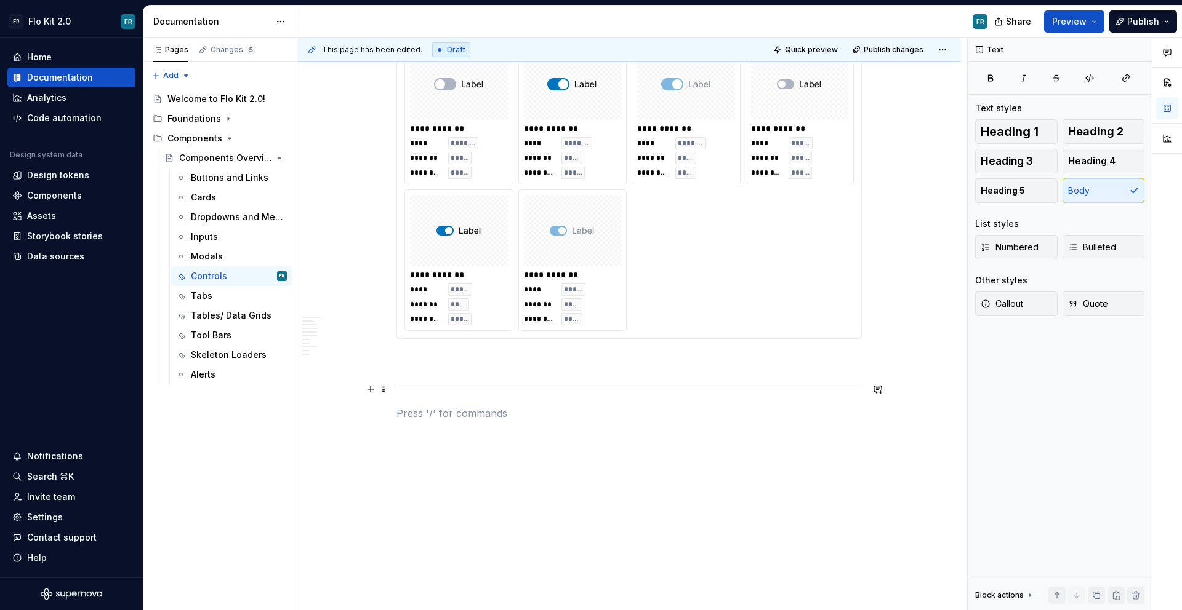
scroll to position [3474, 0]
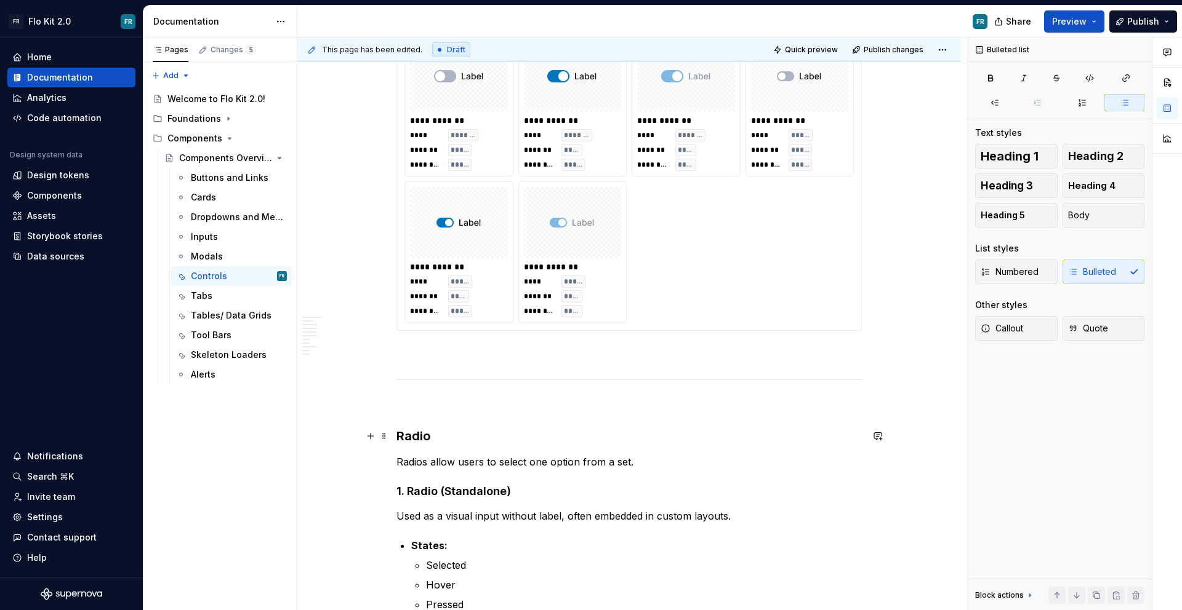
click at [433, 431] on h3 "Radio" at bounding box center [628, 436] width 465 height 17
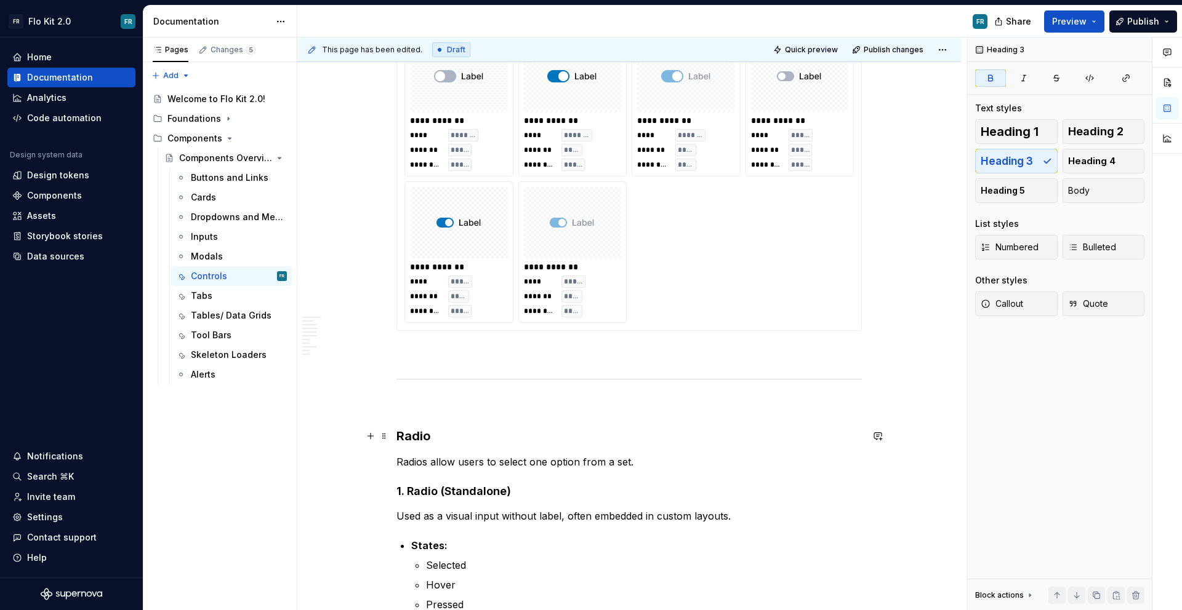
click at [414, 436] on strong "Radio" at bounding box center [413, 436] width 34 height 15
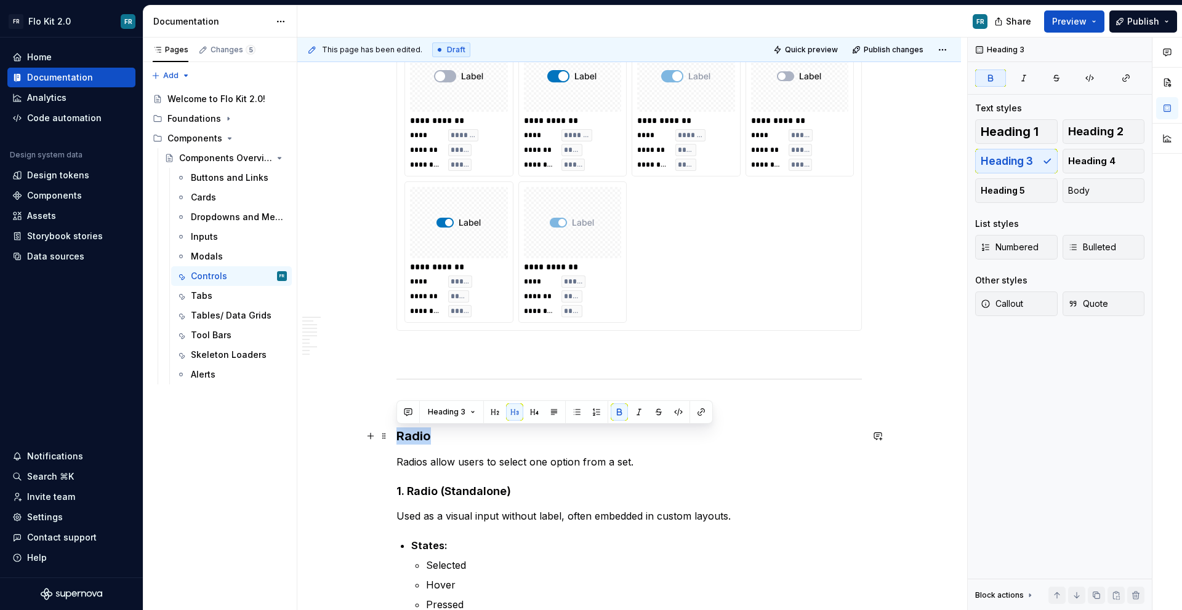
click at [414, 436] on strong "Radio" at bounding box center [413, 436] width 34 height 15
click at [1094, 134] on span "Heading 2" at bounding box center [1095, 132] width 55 height 12
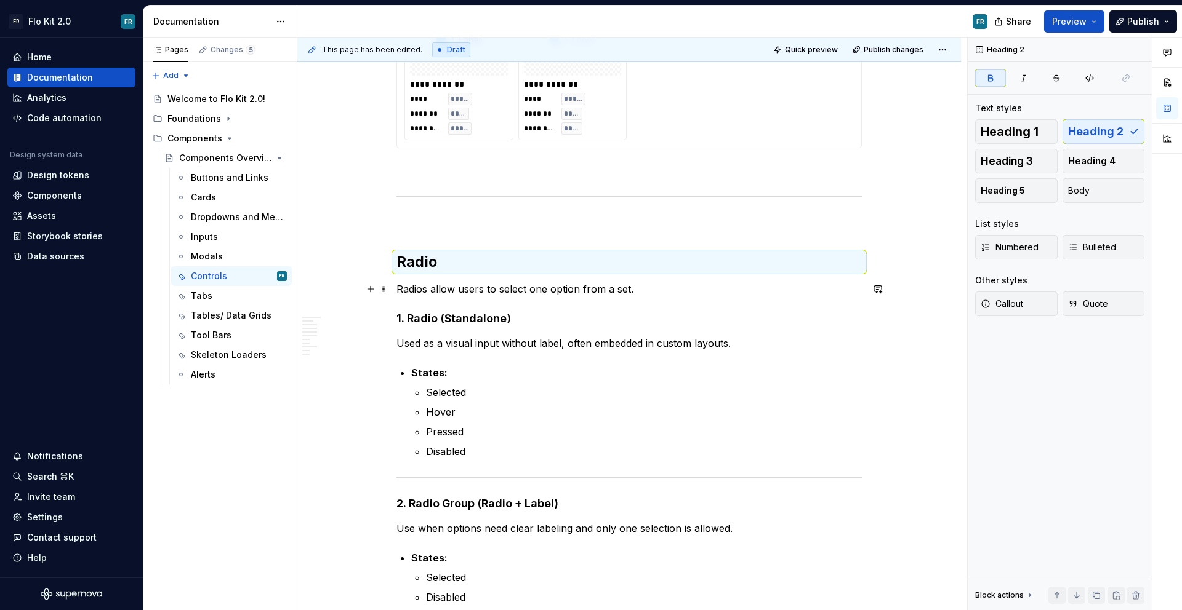
scroll to position [3696, 0]
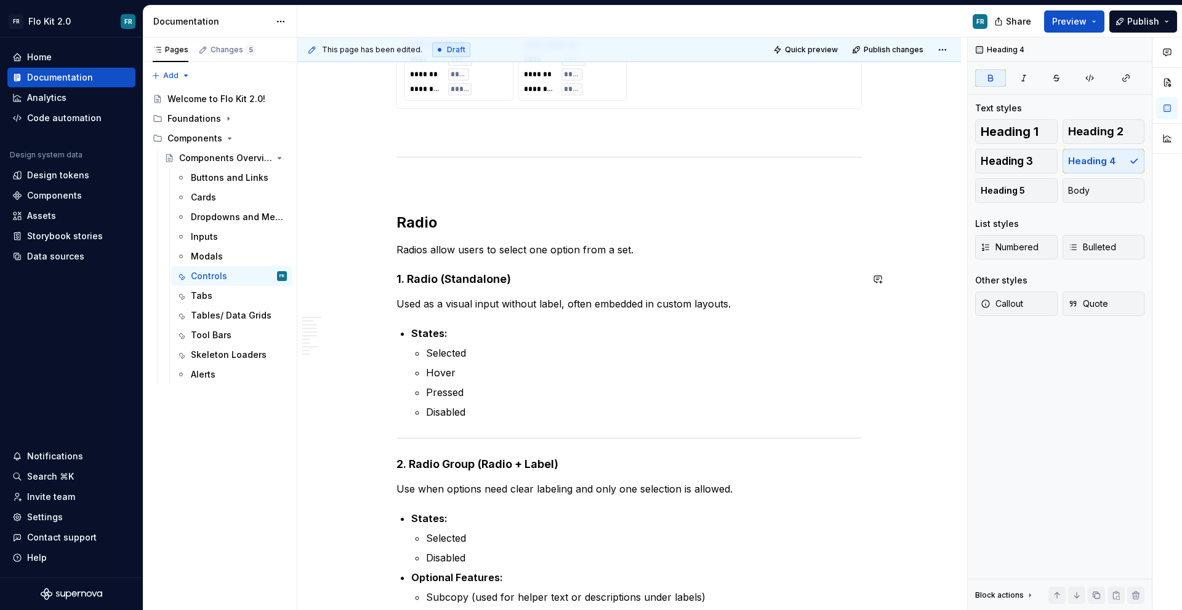
click at [684, 246] on p "Radios allow users to select one option from a set." at bounding box center [628, 249] width 465 height 15
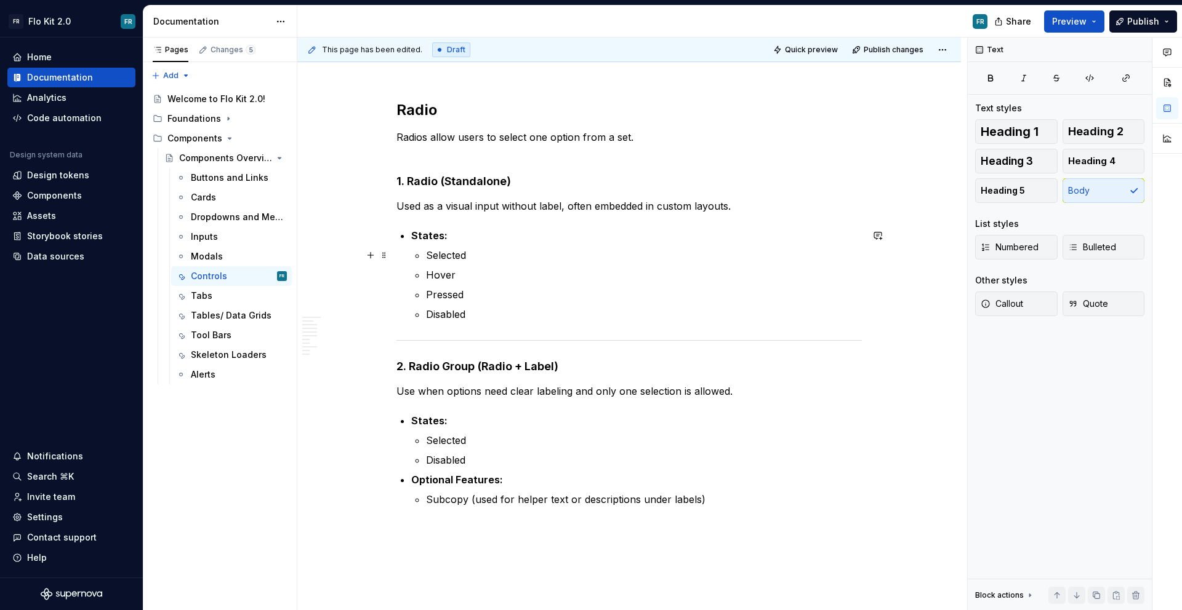
scroll to position [3903, 0]
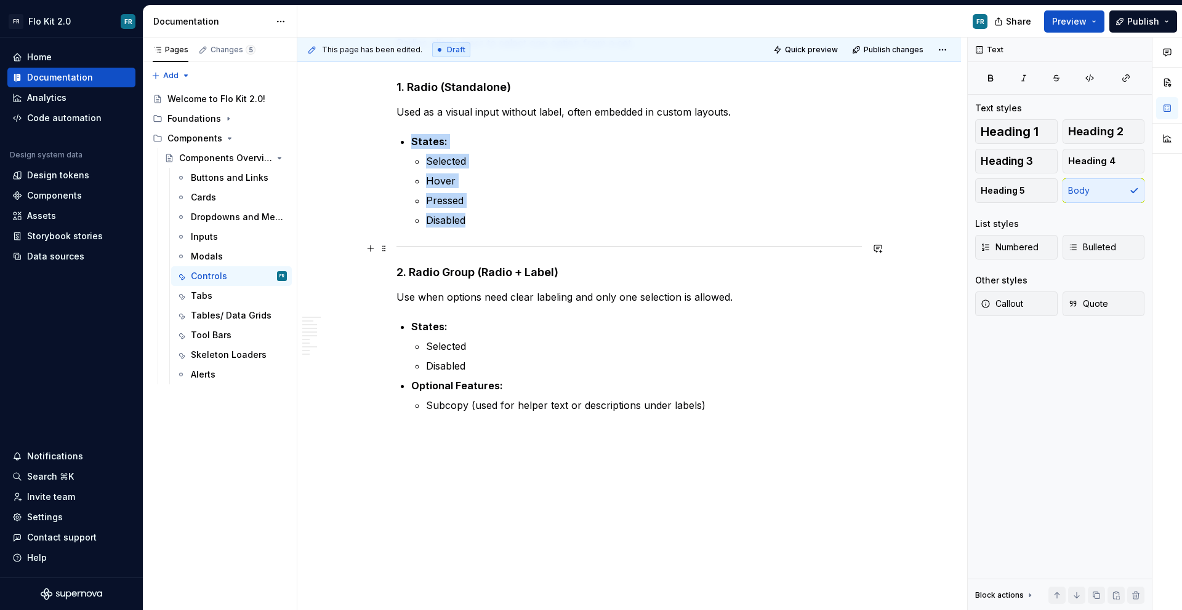
click at [519, 242] on div at bounding box center [628, 246] width 465 height 8
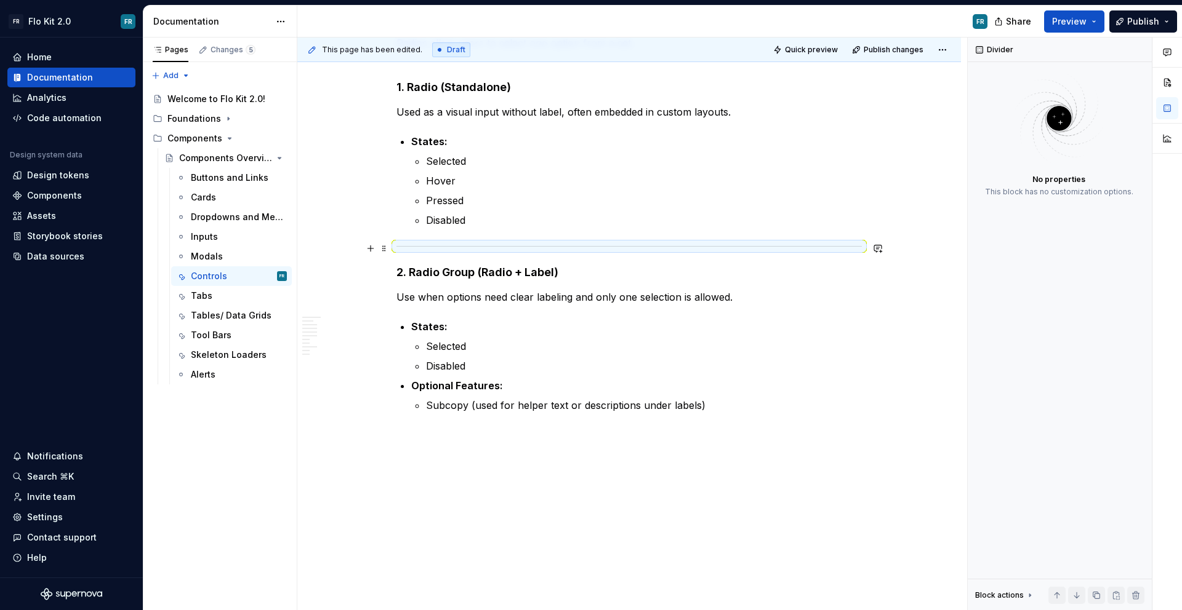
scroll to position [3880, 0]
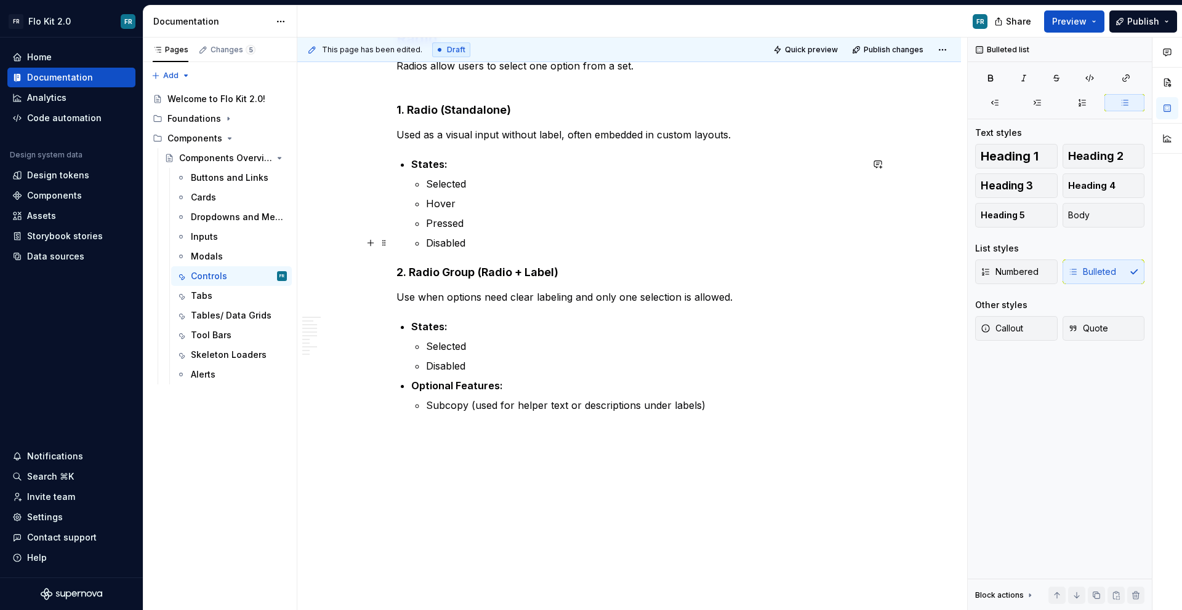
click at [519, 246] on p "Disabled" at bounding box center [644, 243] width 436 height 15
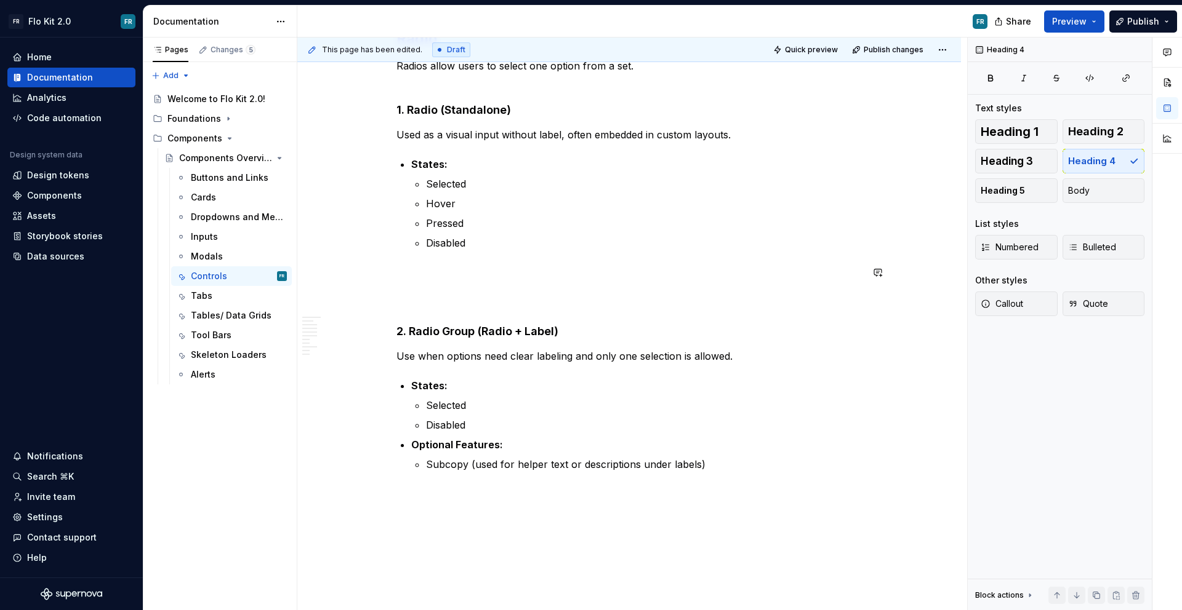
click at [425, 273] on h4 "2. Radio Group (Radio + Label)" at bounding box center [628, 302] width 465 height 74
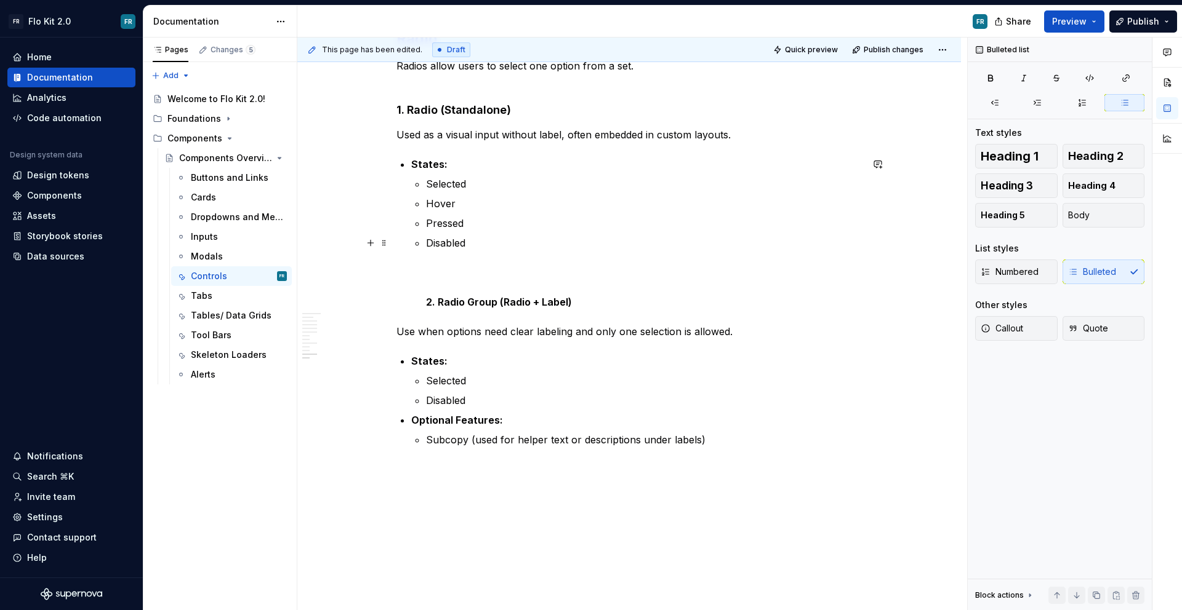
click at [411, 270] on li "States: Selected Hover Pressed Disabled 2. Radio Group (Radio + Label)" at bounding box center [636, 233] width 450 height 153
click at [436, 268] on p "Disabled 2. Radio Group (Radio + Label)" at bounding box center [644, 273] width 436 height 74
click at [413, 297] on li "States: Selected Hover Pressed Disabled 2. Radio Group (Radio + Label)" at bounding box center [636, 233] width 450 height 153
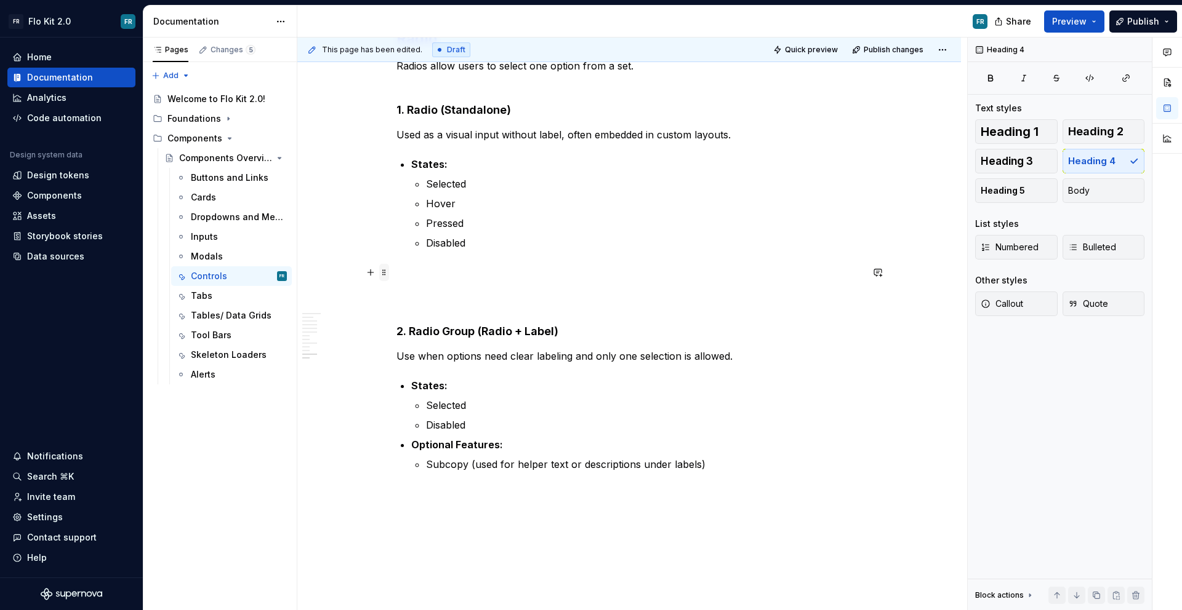
click at [380, 270] on span at bounding box center [384, 272] width 10 height 17
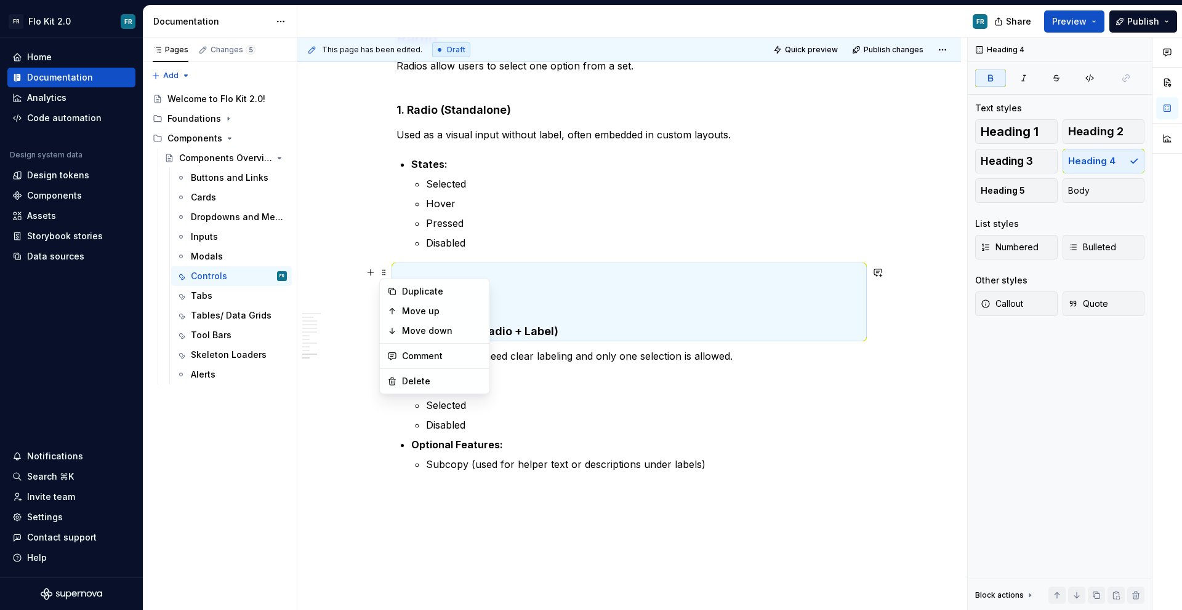
click at [413, 273] on h4 "2. Radio Group (Radio + Label)" at bounding box center [628, 302] width 465 height 74
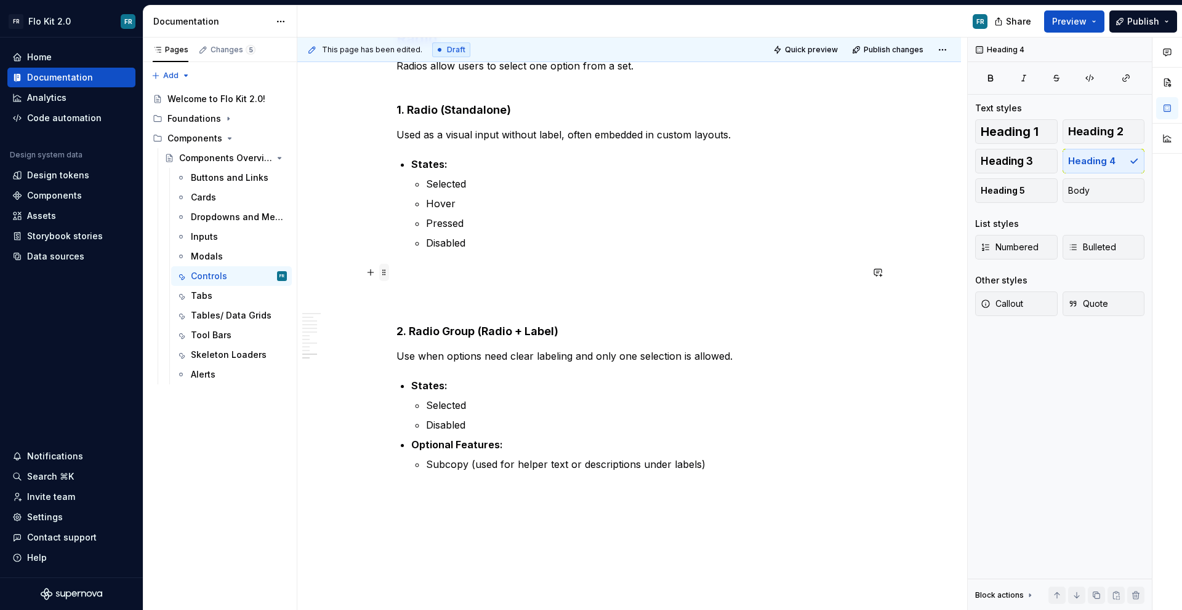
click at [386, 271] on span at bounding box center [384, 272] width 10 height 17
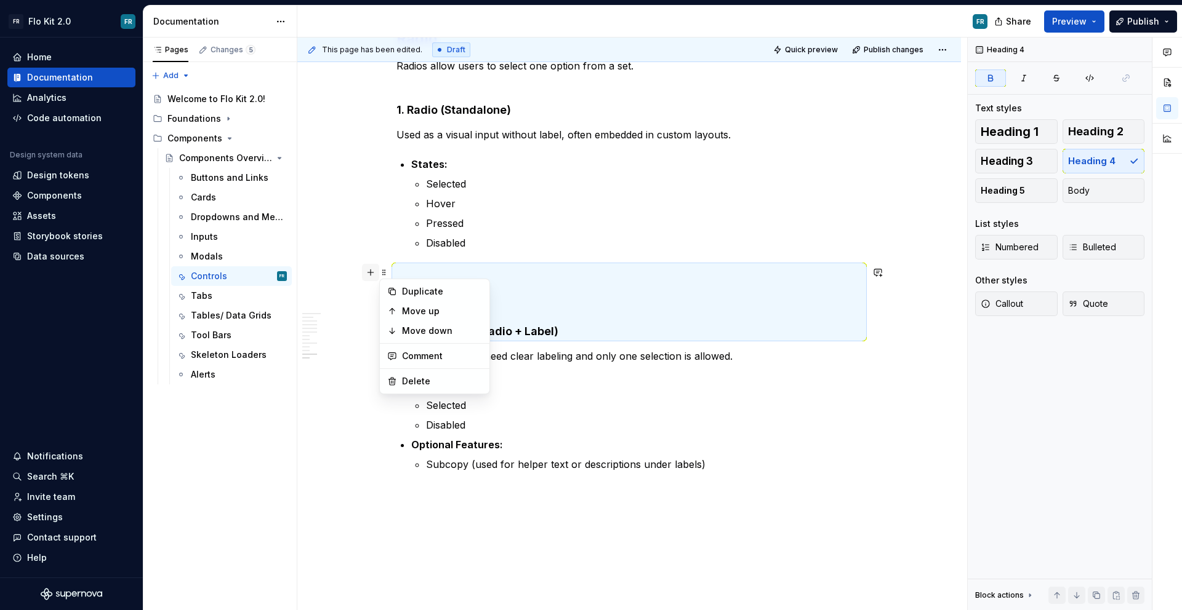
click at [366, 276] on button "button" at bounding box center [370, 272] width 17 height 17
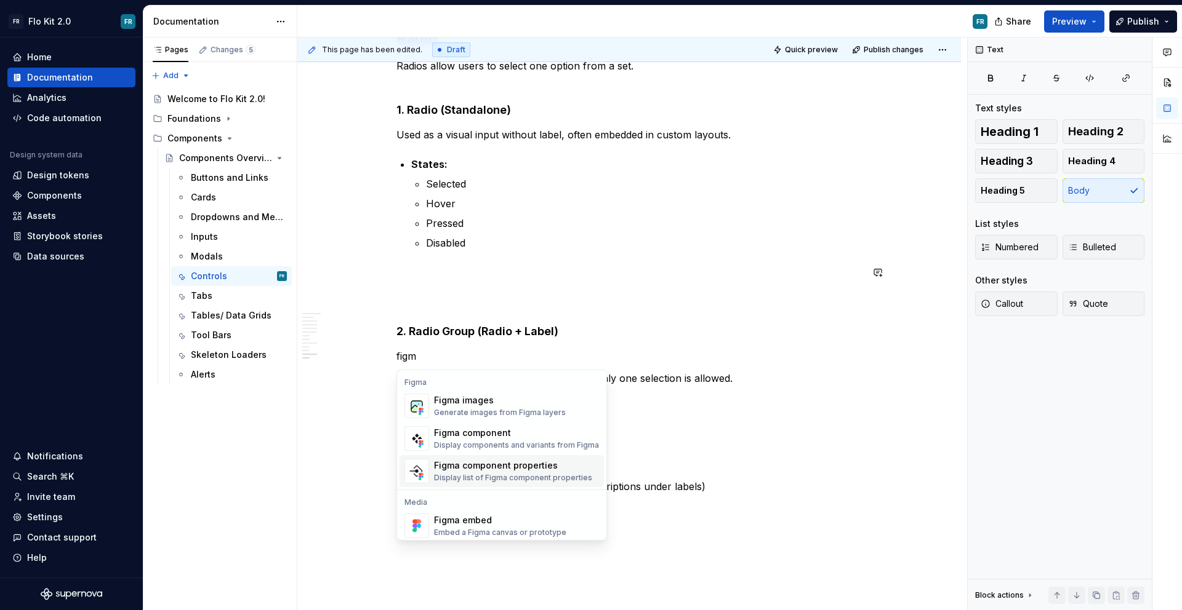
click at [486, 431] on div "Figma component" at bounding box center [516, 433] width 165 height 12
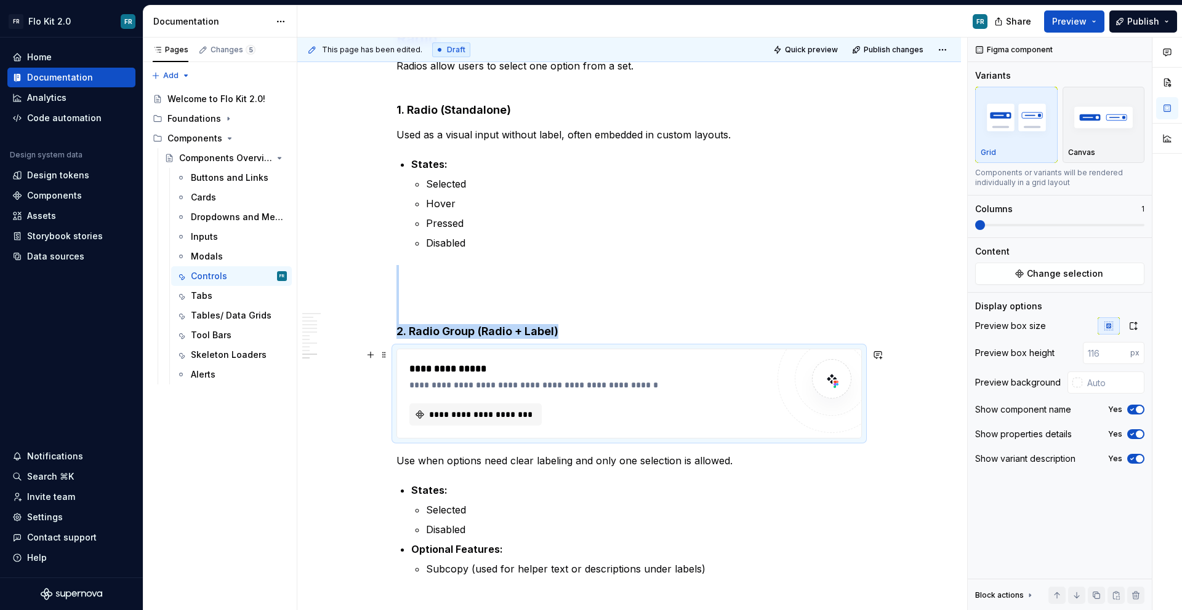
click at [389, 334] on div "This page has been edited. Draft Quick preview Publish changes Components Overv…" at bounding box center [632, 325] width 670 height 574
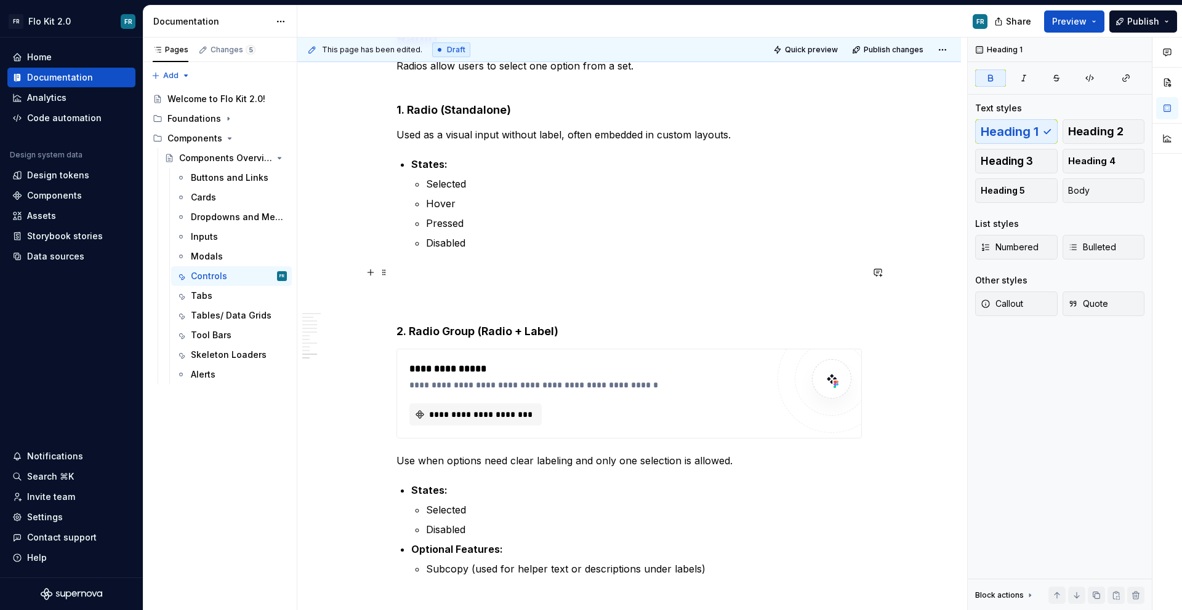
click at [396, 329] on strong "2. Radio Group (Radio + Label)" at bounding box center [477, 331] width 162 height 13
click at [407, 334] on strong "2. Radio Group (Radio + Label)" at bounding box center [477, 331] width 162 height 13
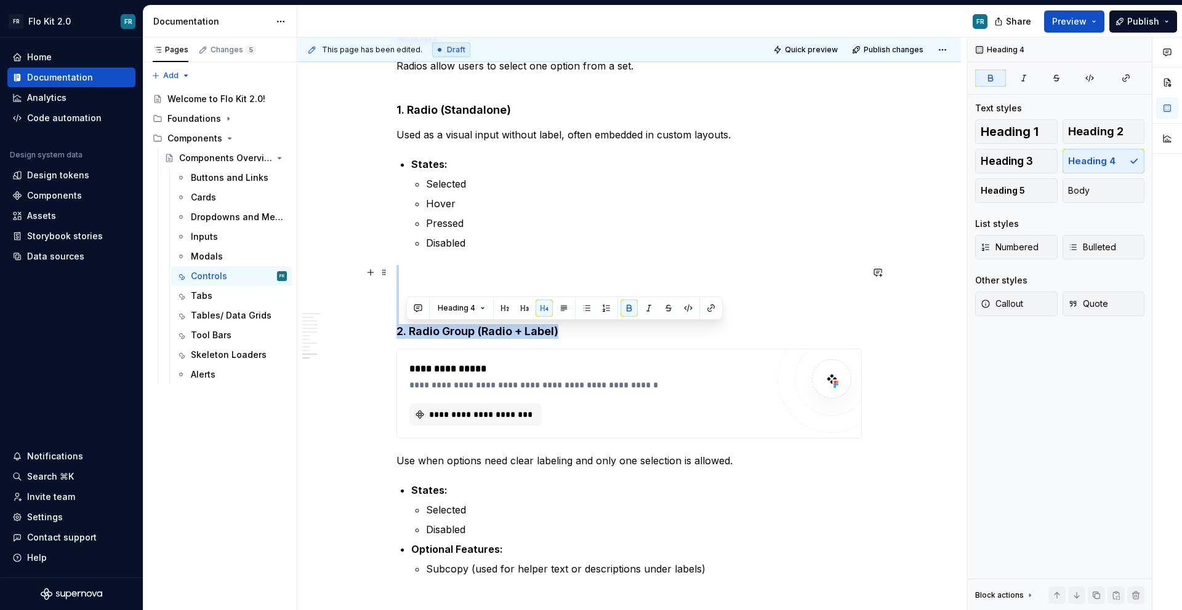
click at [407, 334] on strong "2. Radio Group (Radio + Label)" at bounding box center [477, 331] width 162 height 13
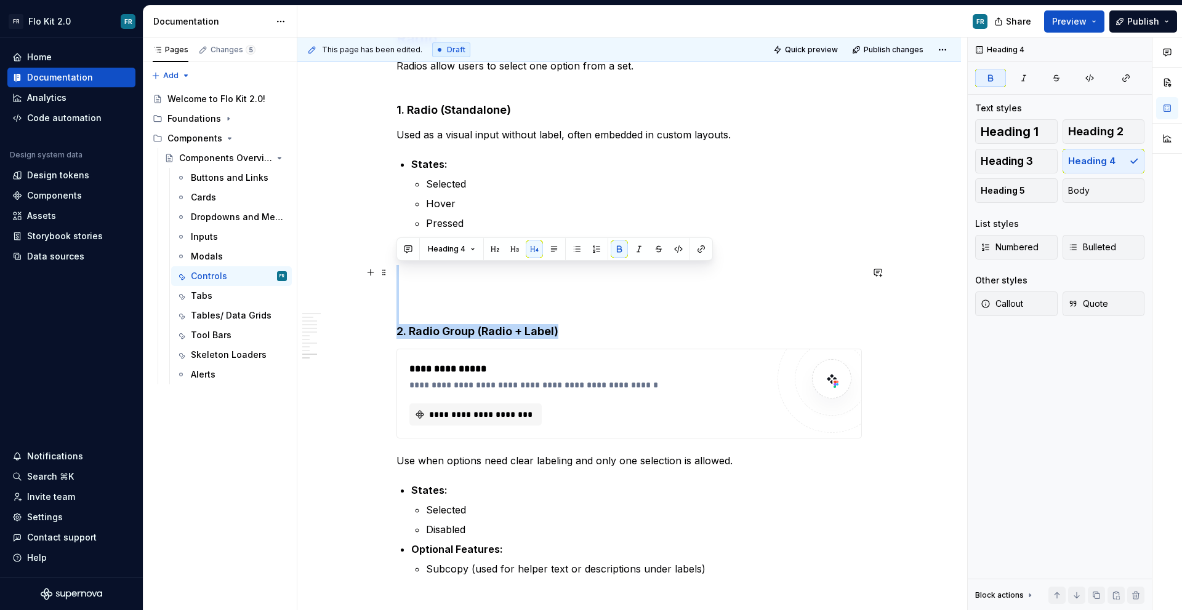
click at [567, 335] on h4 "2. Radio Group (Radio + Label)" at bounding box center [628, 302] width 465 height 74
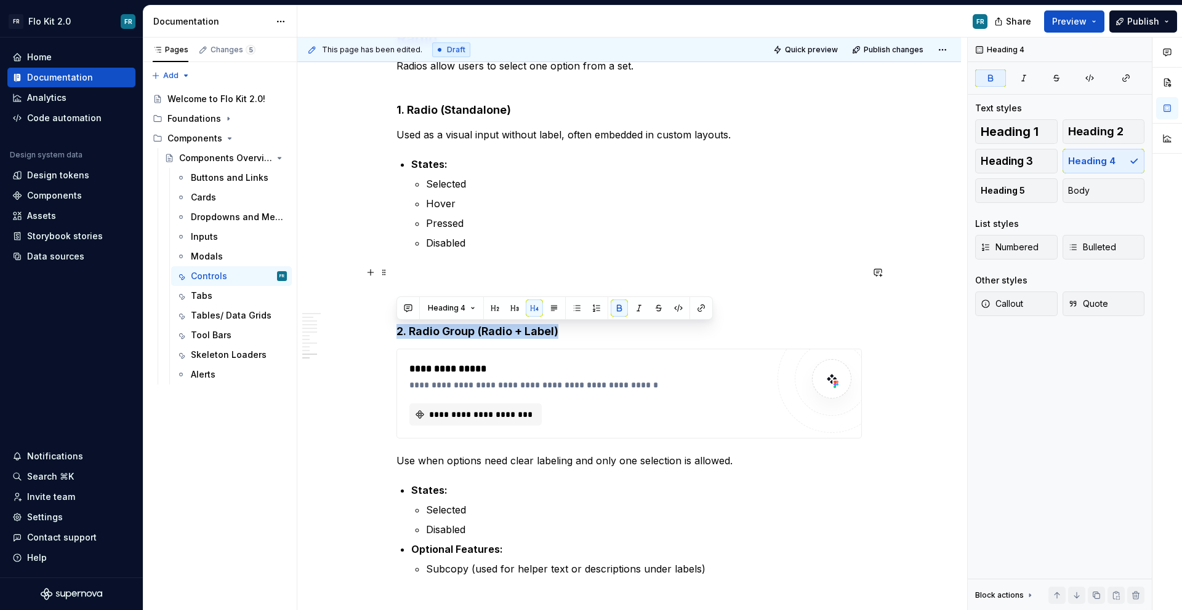
drag, startPoint x: 562, startPoint y: 330, endPoint x: 396, endPoint y: 332, distance: 165.5
click at [396, 332] on h4 "2. Radio Group (Radio + Label)" at bounding box center [628, 302] width 465 height 74
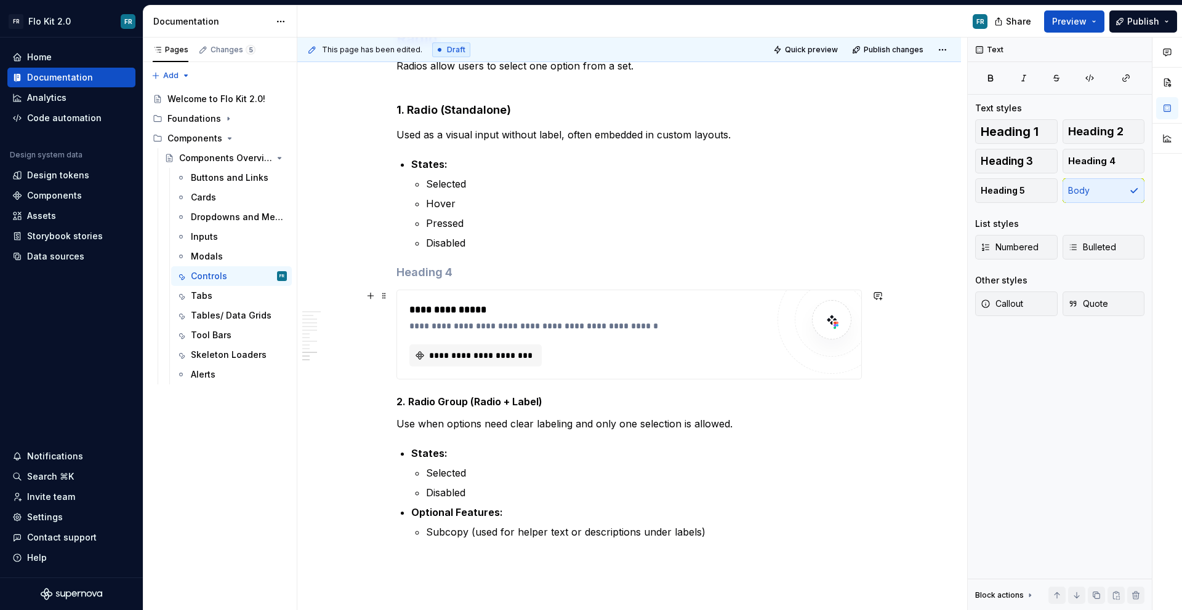
click at [540, 380] on div "**********" at bounding box center [628, 335] width 465 height 90
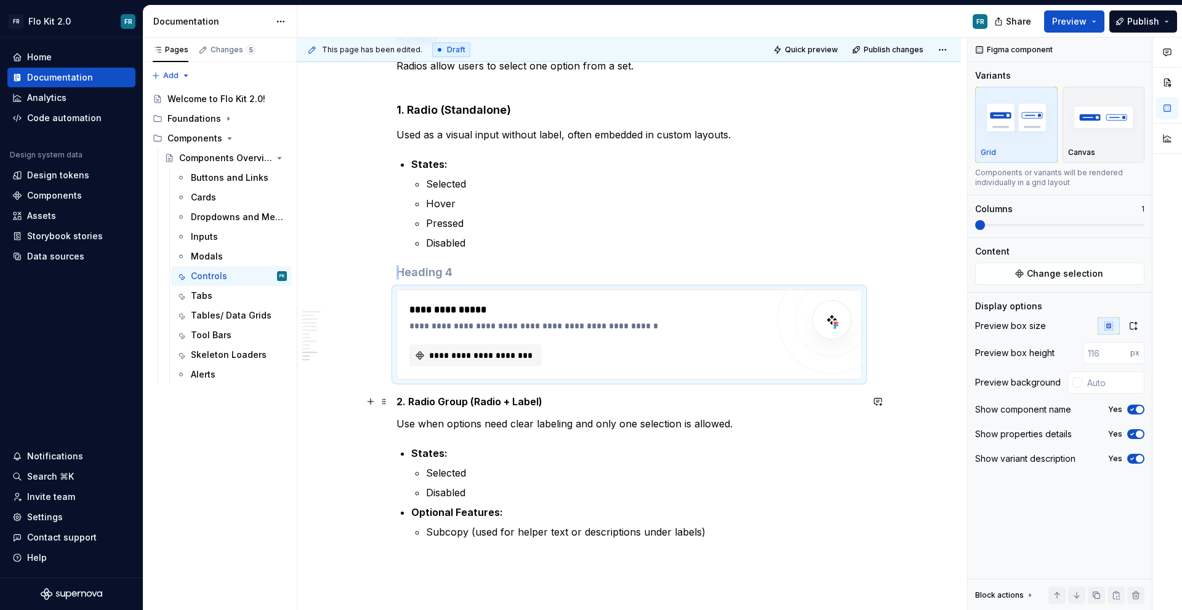
click at [391, 408] on div "This page has been edited. Draft Quick preview Publish changes Components Overv…" at bounding box center [632, 325] width 670 height 574
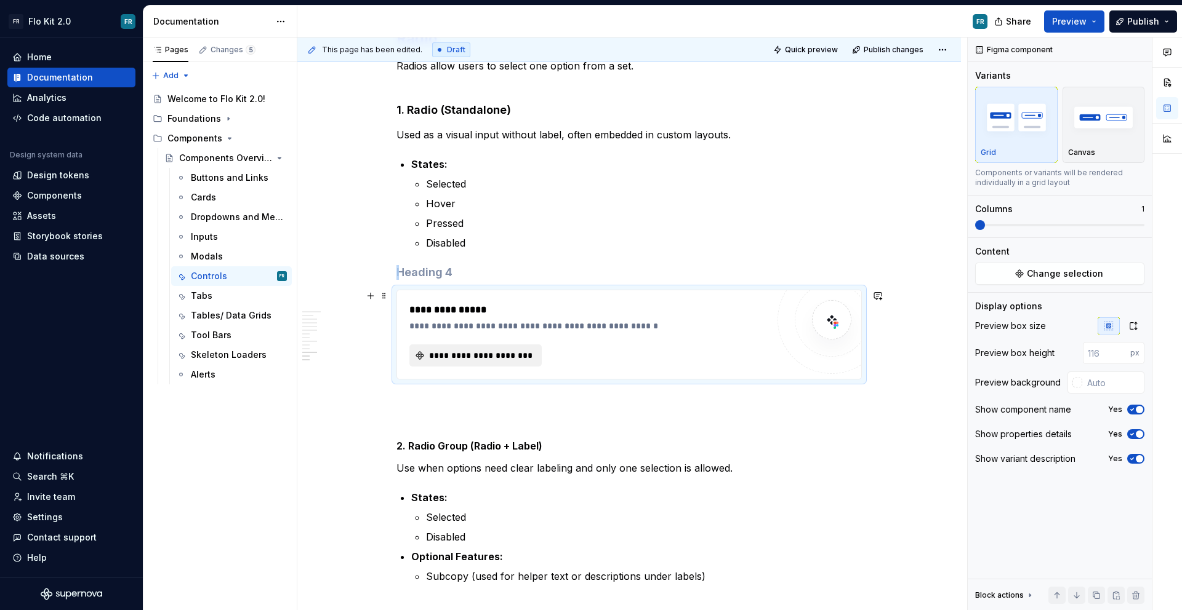
click at [453, 350] on span "**********" at bounding box center [480, 356] width 106 height 12
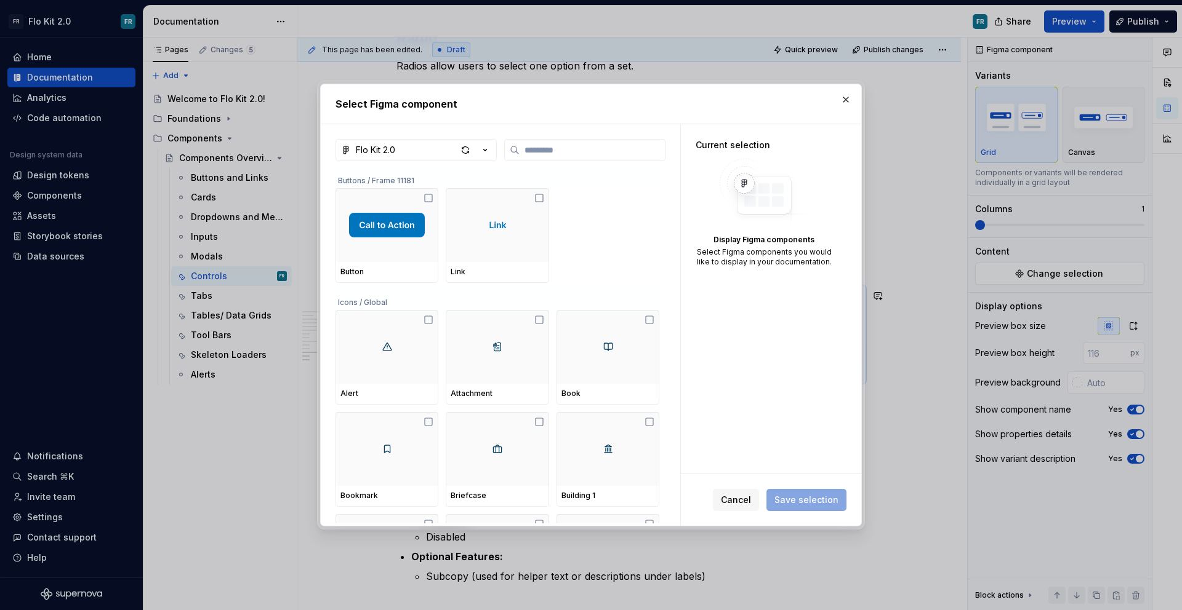
type textarea "*"
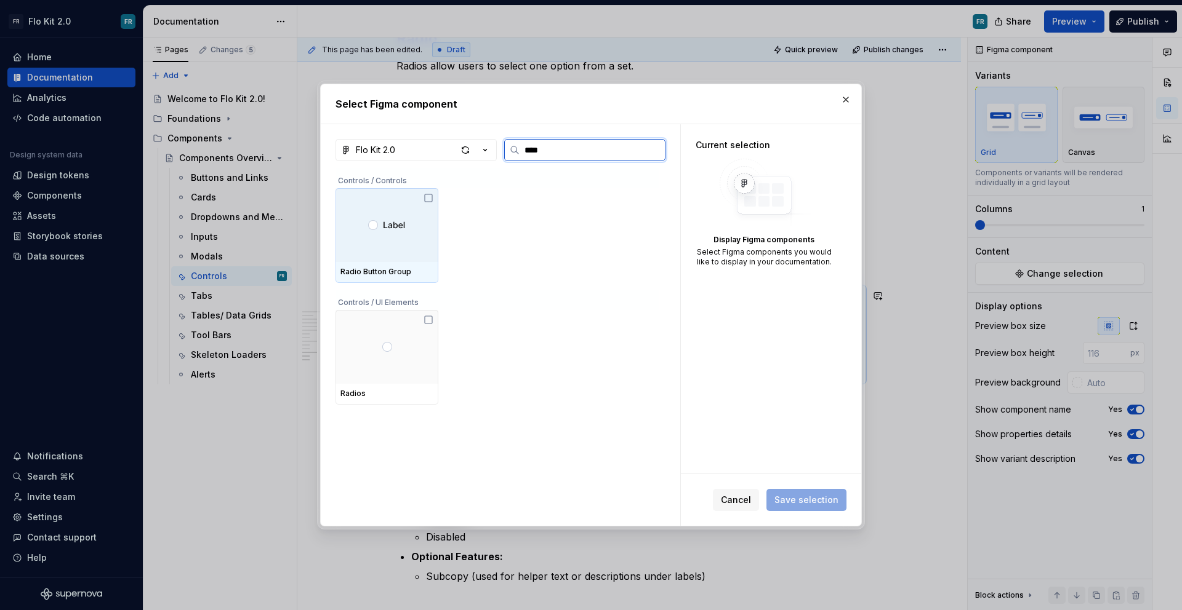
type input "*****"
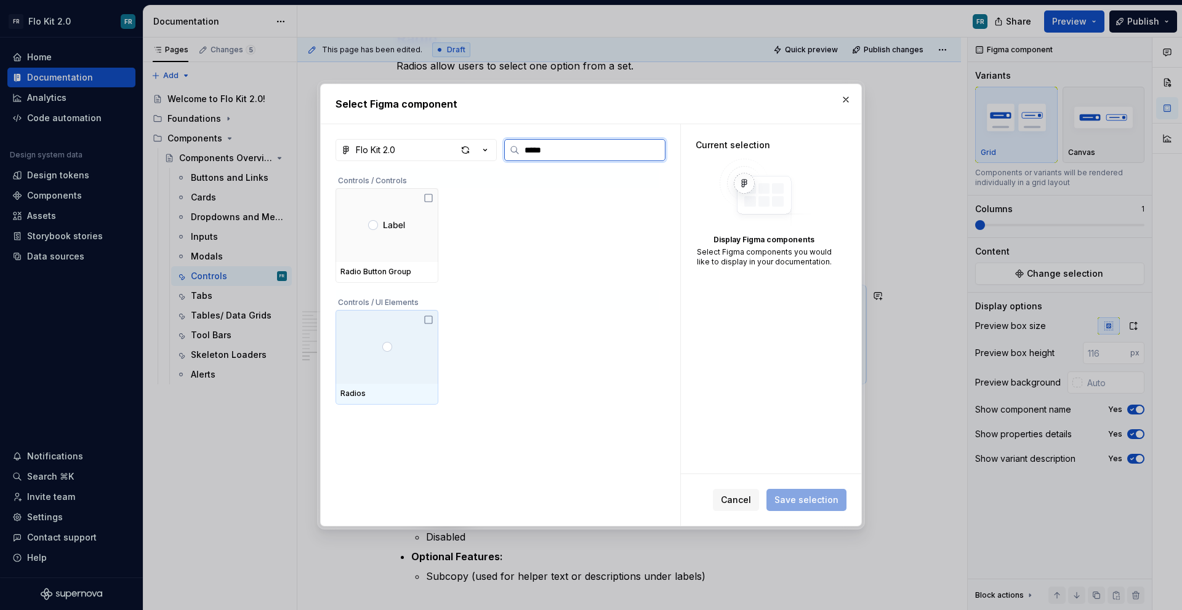
click at [383, 342] on img at bounding box center [387, 347] width 10 height 10
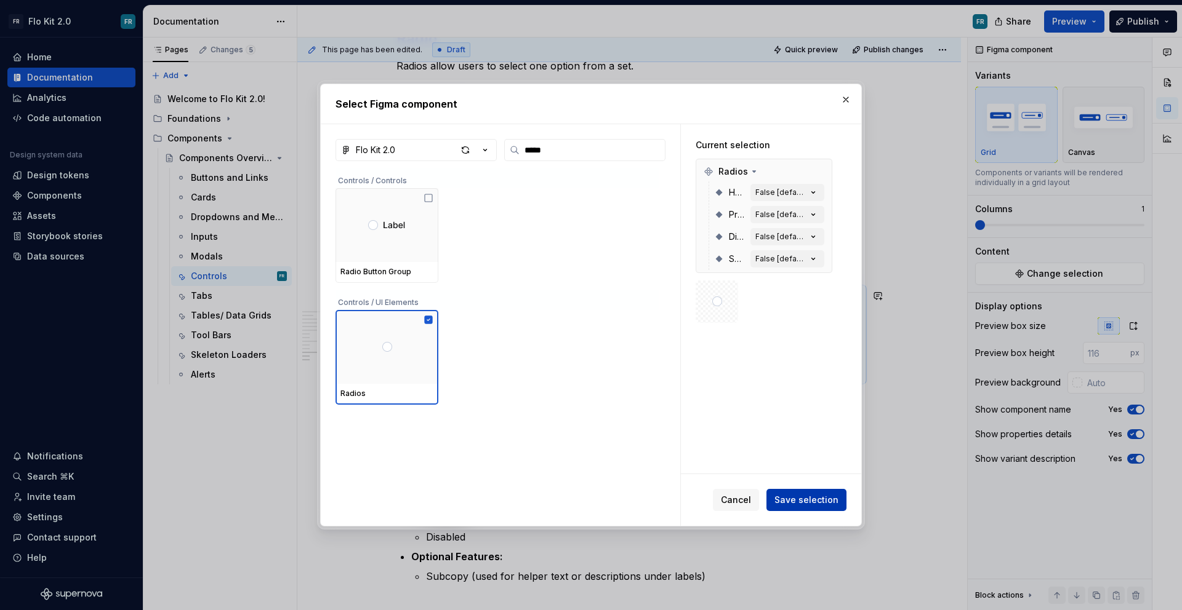
click at [810, 498] on span "Save selection" at bounding box center [806, 500] width 64 height 12
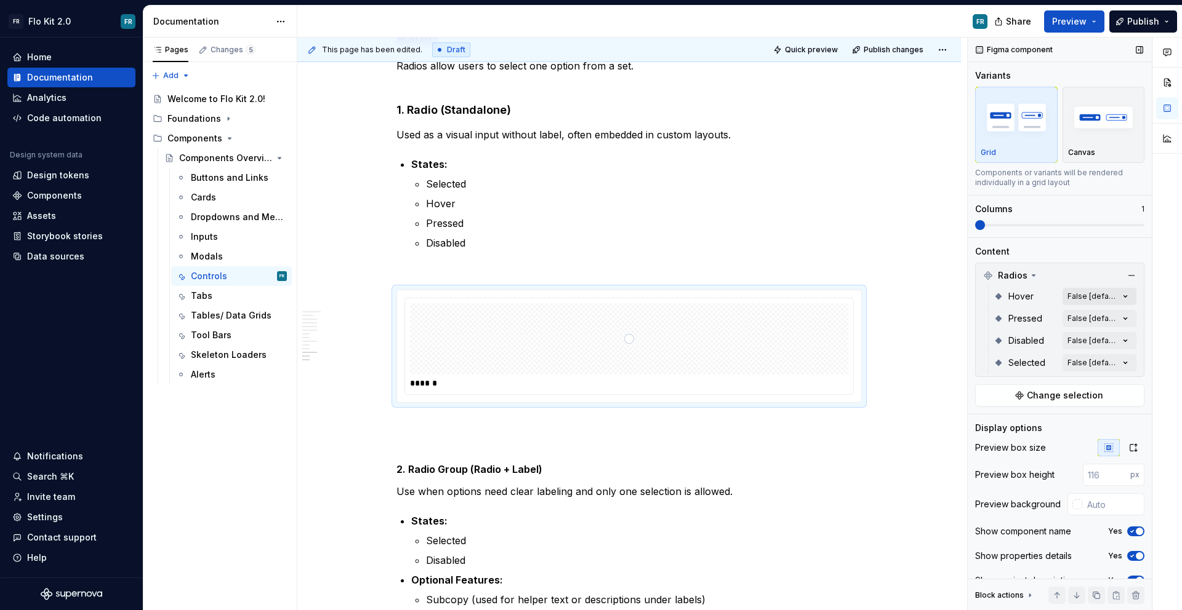
click at [1092, 294] on div "Comments Open comments No comments yet Select ‘Comment’ from the block context …" at bounding box center [1074, 325] width 214 height 574
click at [1122, 315] on div "All Includes current and future variants." at bounding box center [1046, 326] width 160 height 30
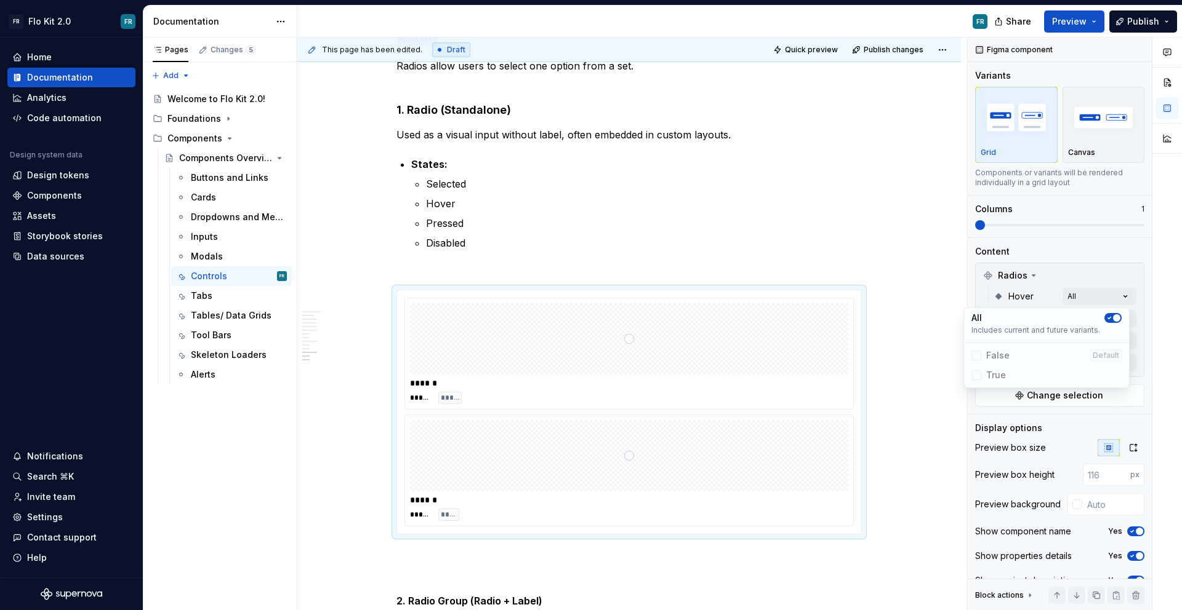
click at [1149, 311] on div "Comments Open comments No comments yet Select ‘Comment’ from the block context …" at bounding box center [1074, 325] width 214 height 574
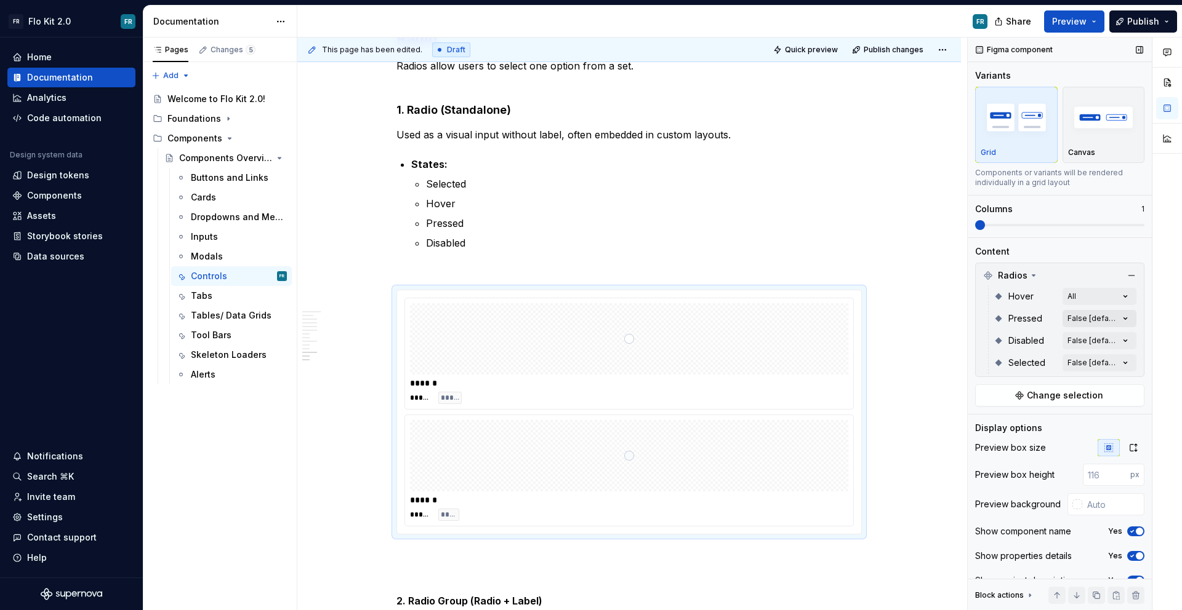
click at [1123, 316] on div "Comments Open comments No comments yet Select ‘Comment’ from the block context …" at bounding box center [1074, 325] width 214 height 574
click at [1114, 339] on button "button" at bounding box center [1112, 340] width 17 height 10
click at [1140, 331] on div "Comments Open comments No comments yet Select ‘Comment’ from the block context …" at bounding box center [1074, 325] width 214 height 574
click at [1122, 338] on div "Comments Open comments No comments yet Select ‘Comment’ from the block context …" at bounding box center [1074, 325] width 214 height 574
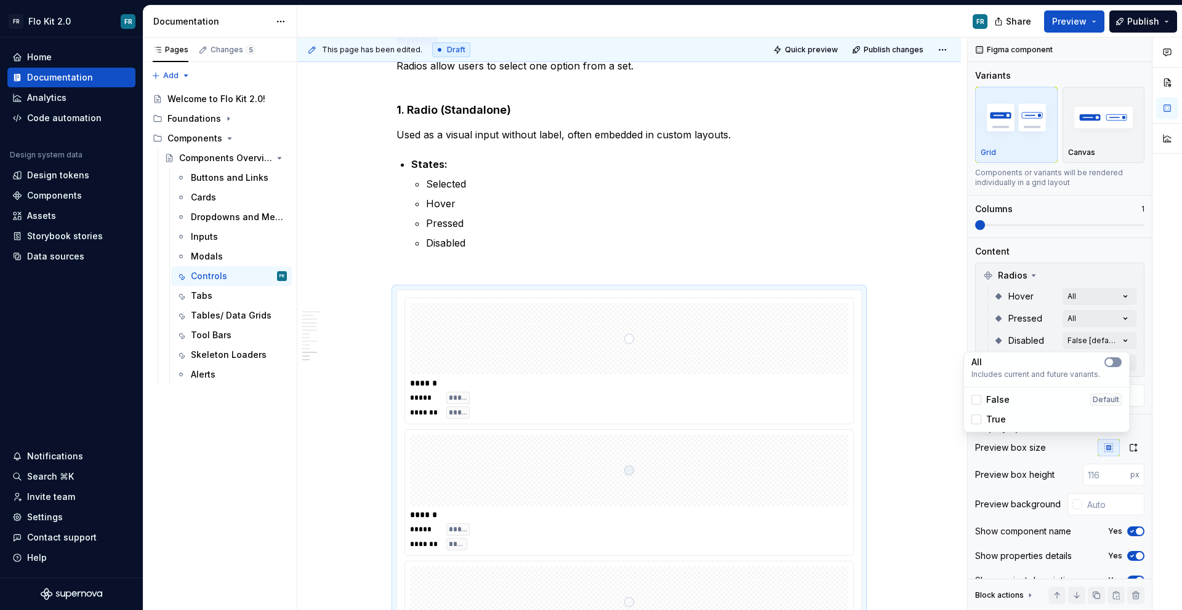
click at [1119, 364] on button "button" at bounding box center [1112, 363] width 17 height 10
click at [1140, 356] on div "Comments Open comments No comments yet Select ‘Comment’ from the block context …" at bounding box center [1074, 325] width 214 height 574
click at [1120, 363] on div "Comments Open comments No comments yet Select ‘Comment’ from the block context …" at bounding box center [1074, 325] width 214 height 574
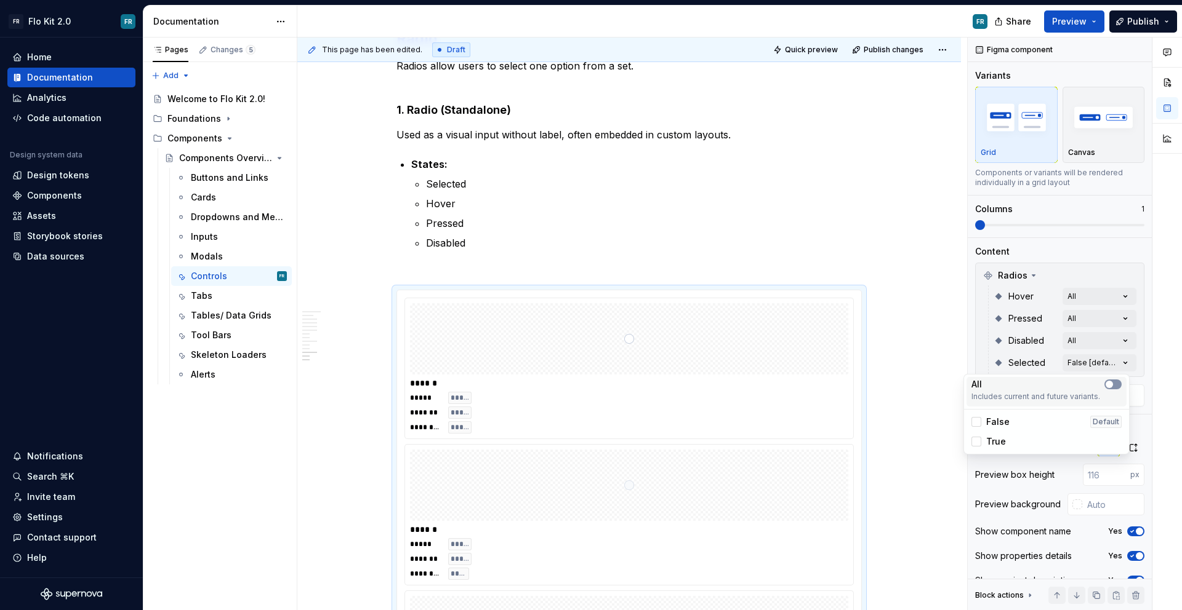
click at [1115, 379] on div "All" at bounding box center [1046, 384] width 150 height 12
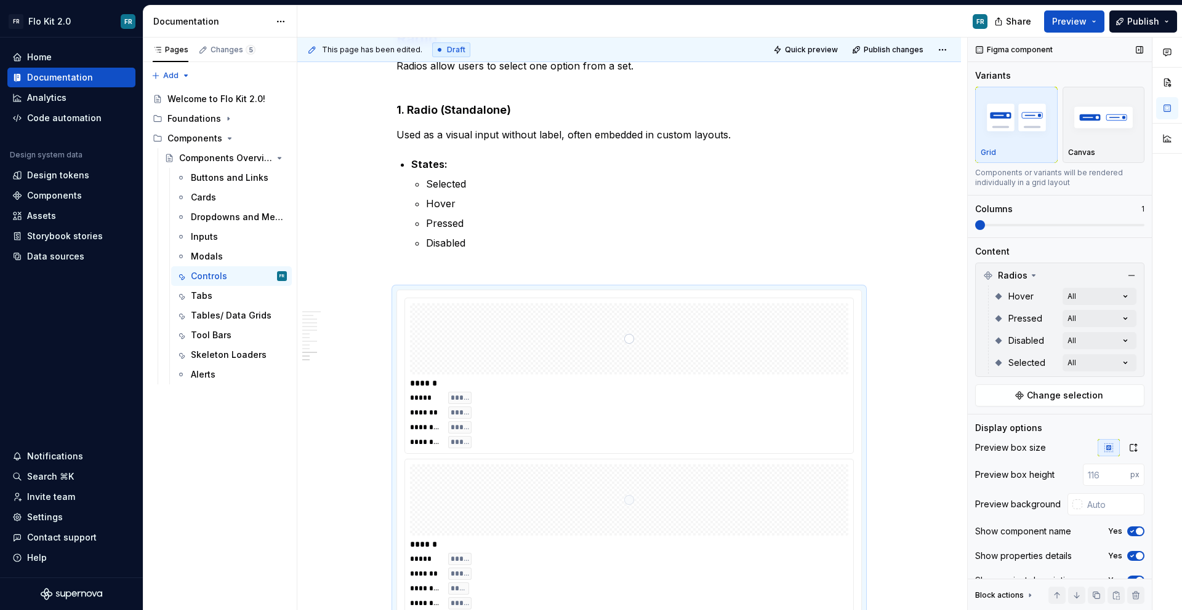
drag, startPoint x: 997, startPoint y: 230, endPoint x: 1105, endPoint y: 234, distance: 107.8
click at [1105, 234] on div "Comments Open comments No comments yet Select ‘Comment’ from the block context …" at bounding box center [1074, 325] width 214 height 574
click at [1066, 231] on div "Variants Grid Canvas Components or variants will be rendered individually in a …" at bounding box center [1059, 154] width 169 height 168
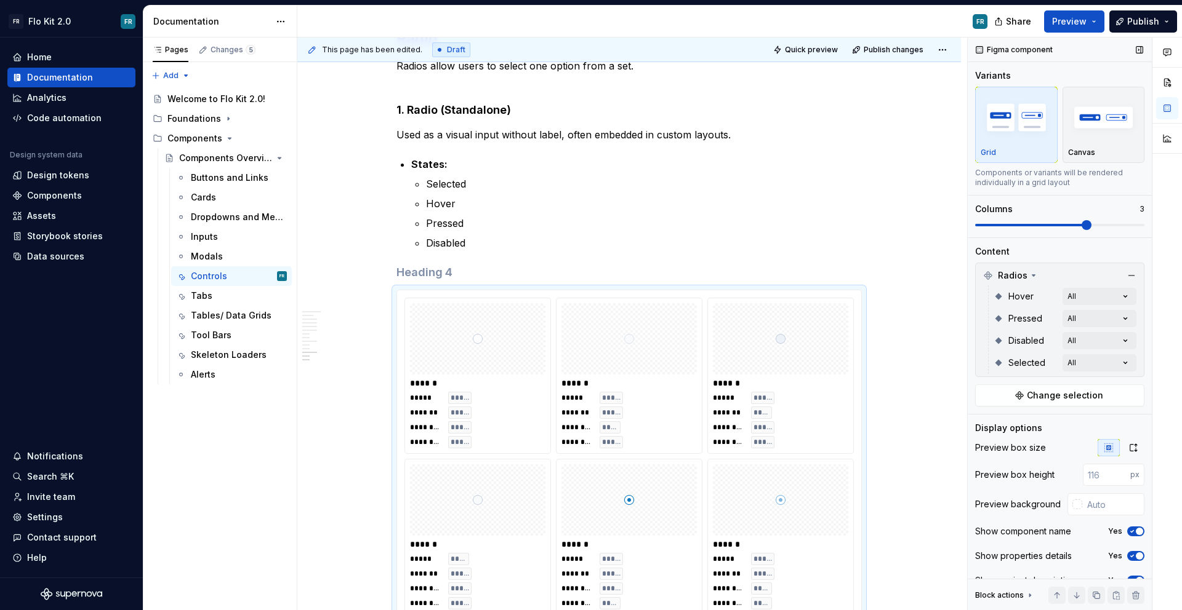
click at [1067, 224] on span at bounding box center [1059, 225] width 169 height 2
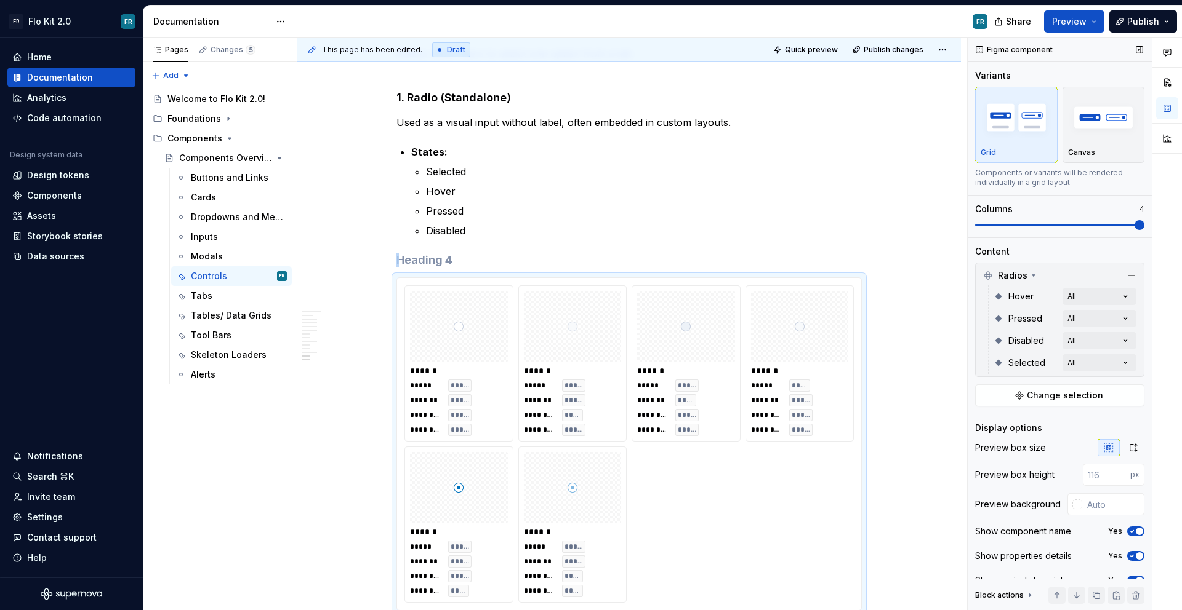
click at [1144, 226] on span at bounding box center [1139, 225] width 10 height 10
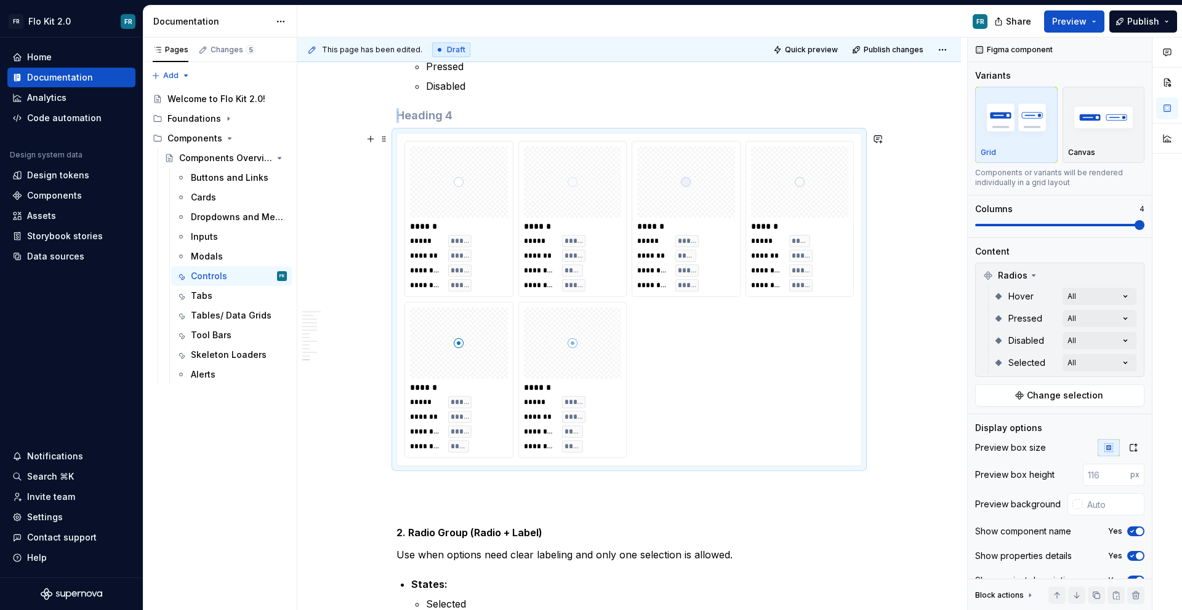
scroll to position [4039, 0]
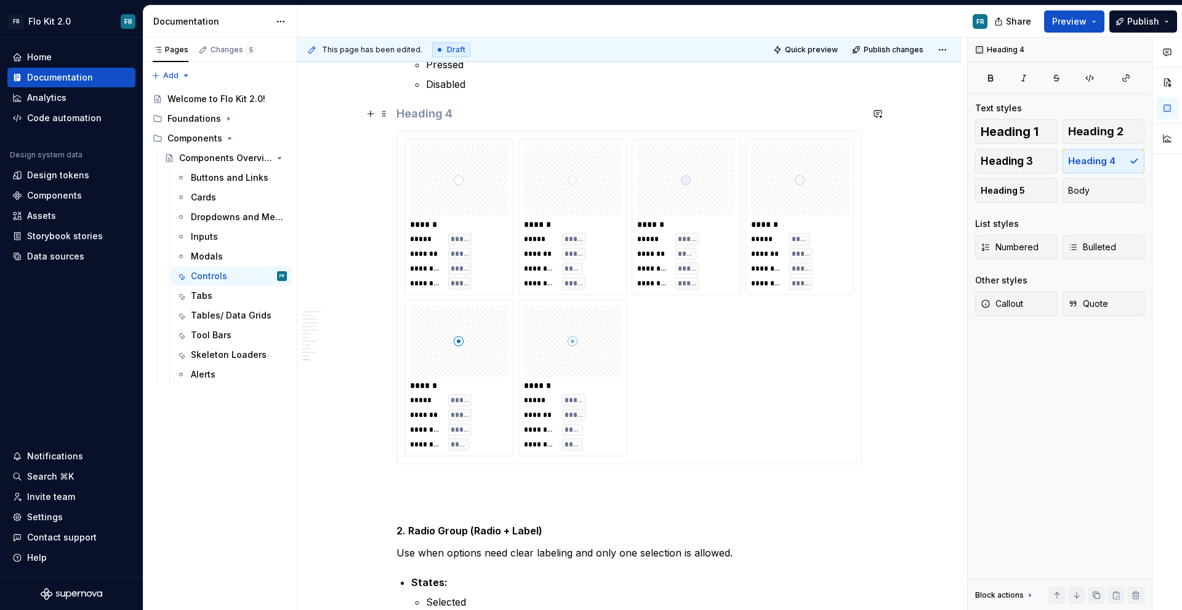
click at [449, 117] on h4 at bounding box center [628, 113] width 465 height 15
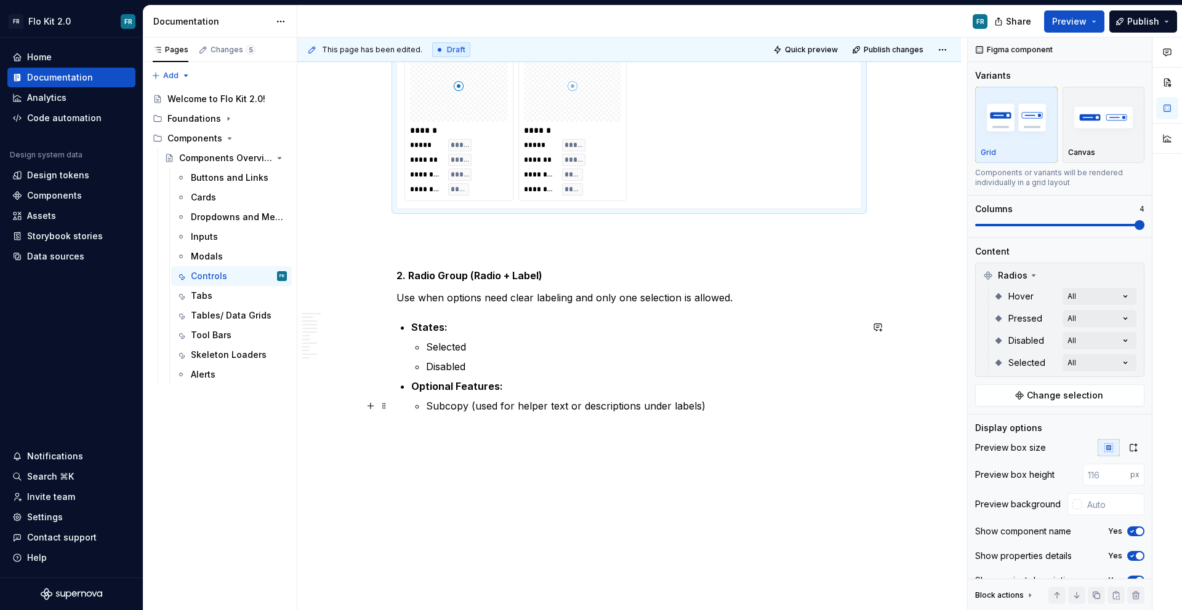
scroll to position [4270, 0]
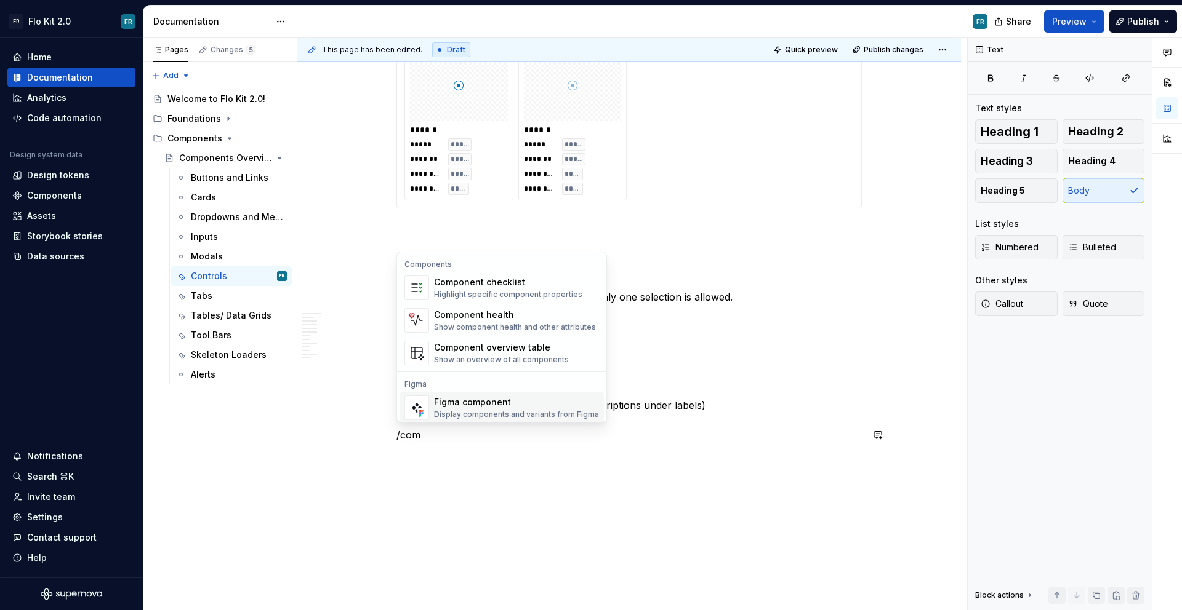
click at [467, 398] on div "Figma component" at bounding box center [516, 402] width 165 height 12
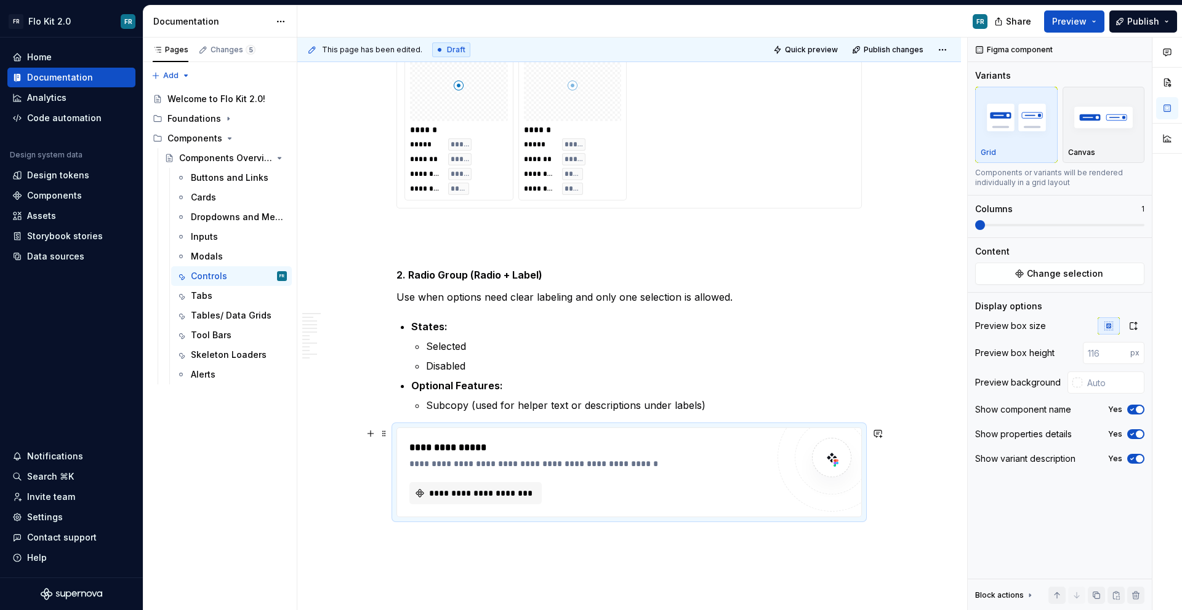
click at [470, 480] on div "**********" at bounding box center [588, 473] width 358 height 64
click at [470, 484] on button "**********" at bounding box center [475, 493] width 132 height 22
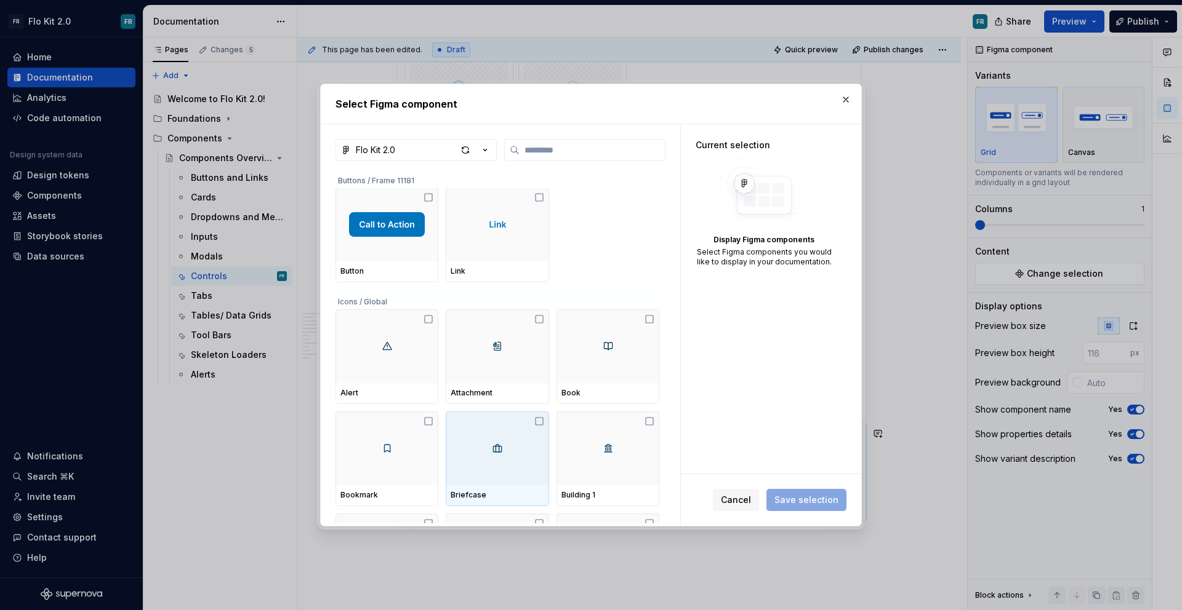
type textarea "*"
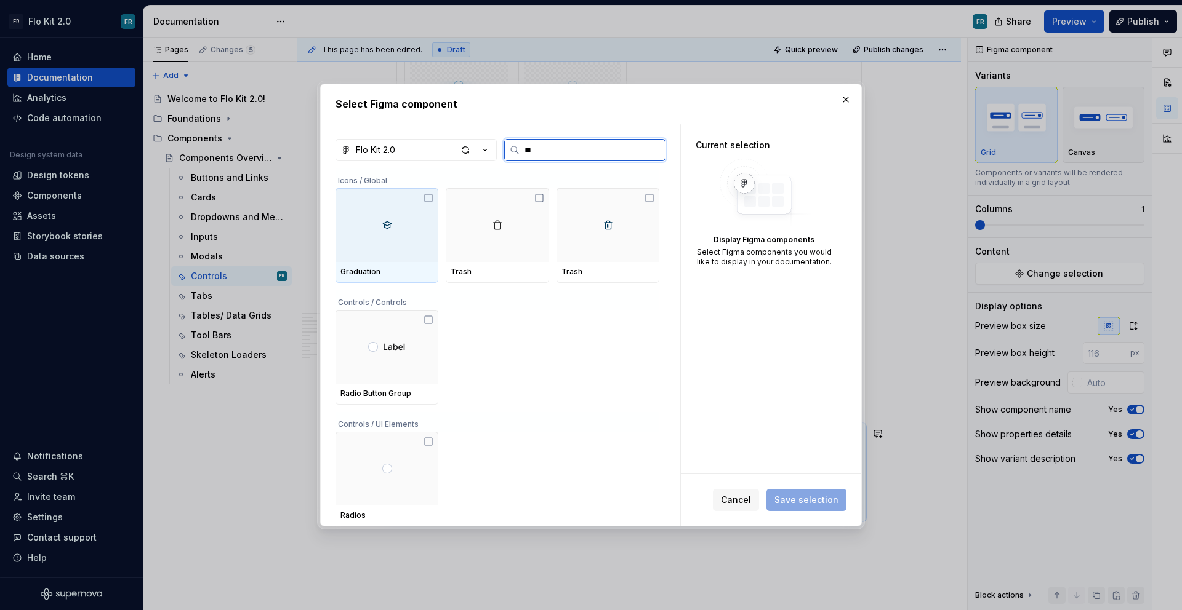
type input "***"
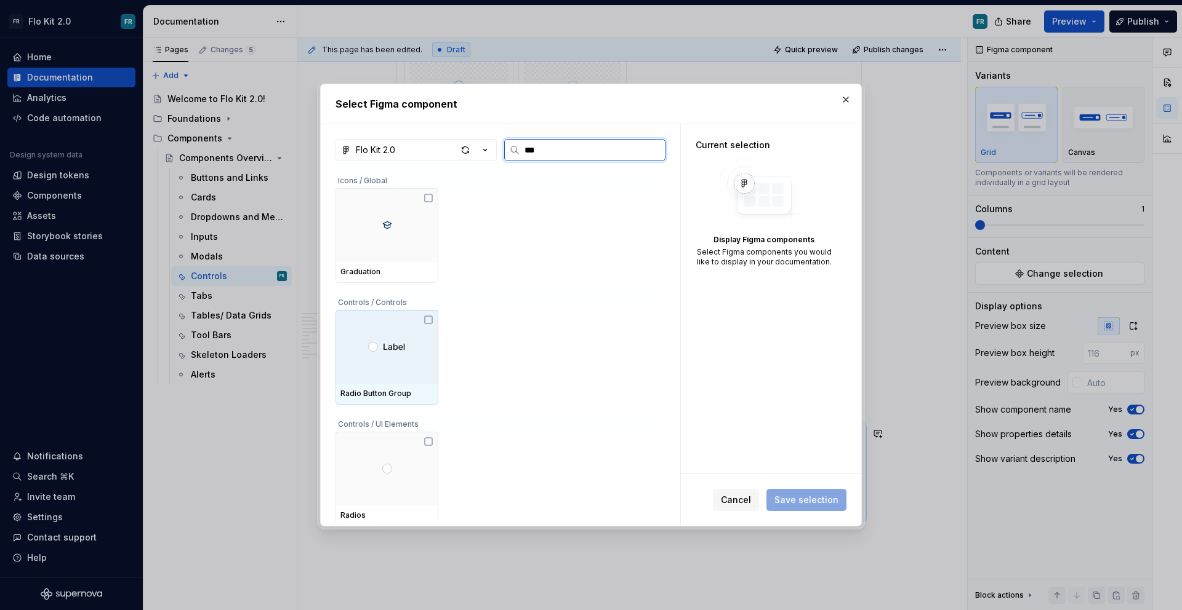
click at [391, 363] on div at bounding box center [386, 347] width 103 height 74
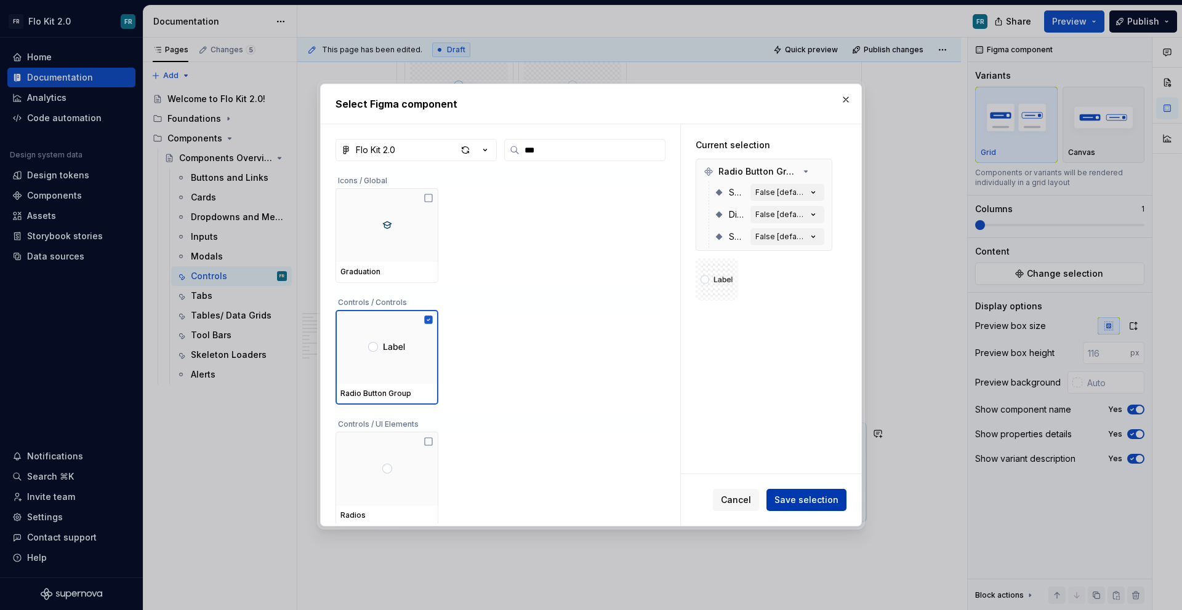
click at [802, 506] on button "Save selection" at bounding box center [806, 500] width 80 height 22
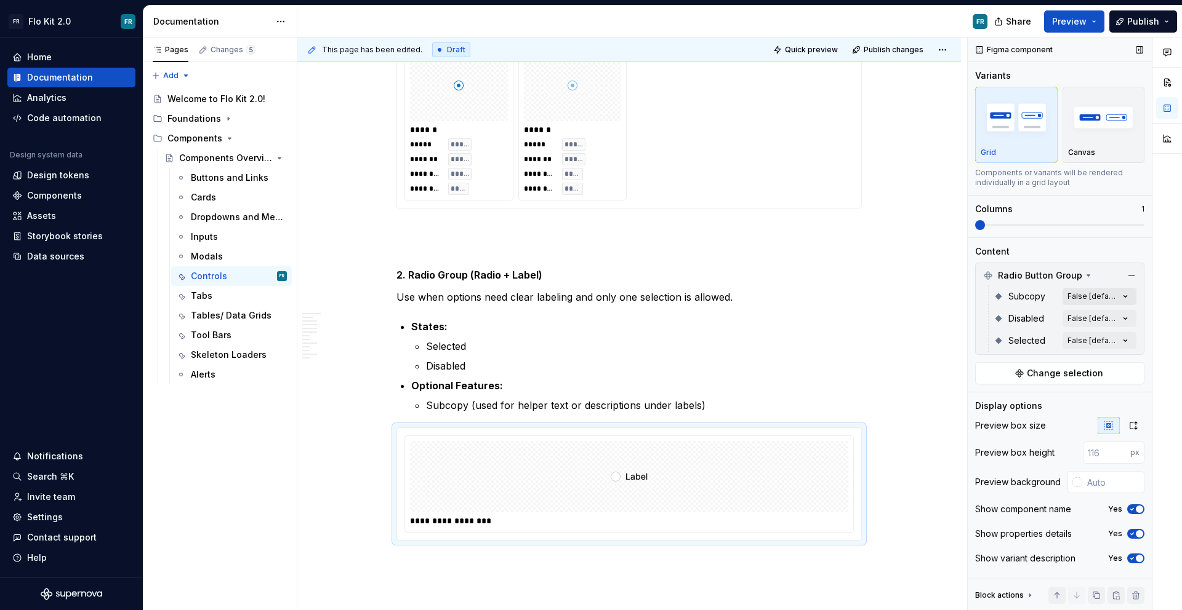
click at [1108, 296] on div "Comments Open comments No comments yet Select ‘Comment’ from the block context …" at bounding box center [1074, 325] width 214 height 574
click at [1127, 321] on div at bounding box center [1119, 318] width 17 height 10
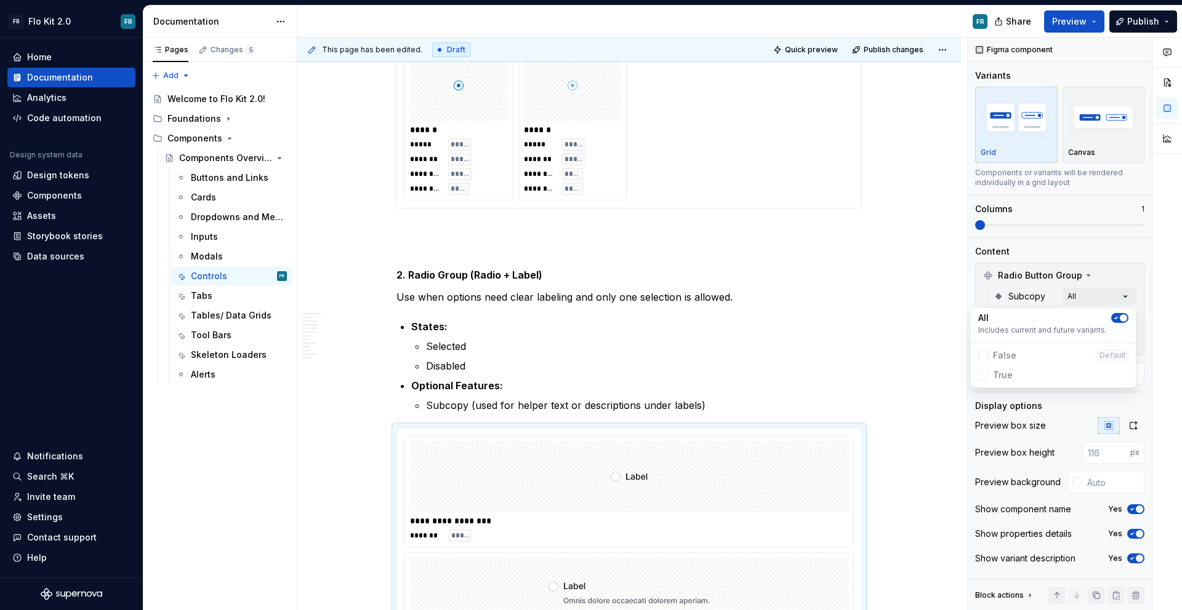
click at [1136, 320] on div "Comments Open comments No comments yet Select ‘Comment’ from the block context …" at bounding box center [1074, 325] width 214 height 574
click at [1119, 322] on div "Comments Open comments No comments yet Select ‘Comment’ from the block context …" at bounding box center [1074, 325] width 214 height 574
click at [1123, 337] on button "button" at bounding box center [1119, 340] width 17 height 10
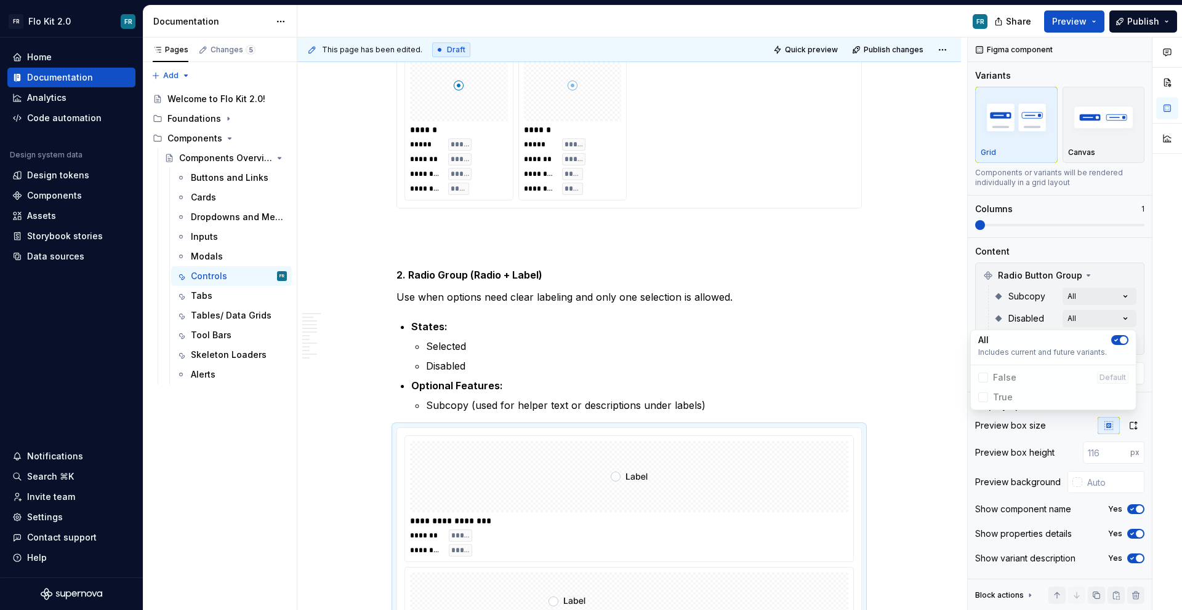
click at [1140, 330] on div "Comments Open comments No comments yet Select ‘Comment’ from the block context …" at bounding box center [1074, 325] width 214 height 574
click at [1123, 342] on div "Comments Open comments No comments yet Select ‘Comment’ from the block context …" at bounding box center [1074, 325] width 214 height 574
click at [1122, 355] on div "All Includes current and future variants." at bounding box center [1053, 370] width 160 height 30
drag, startPoint x: 982, startPoint y: 228, endPoint x: 1046, endPoint y: 226, distance: 63.4
click at [1058, 230] on div "Comments Open comments No comments yet Select ‘Comment’ from the block context …" at bounding box center [1074, 325] width 214 height 574
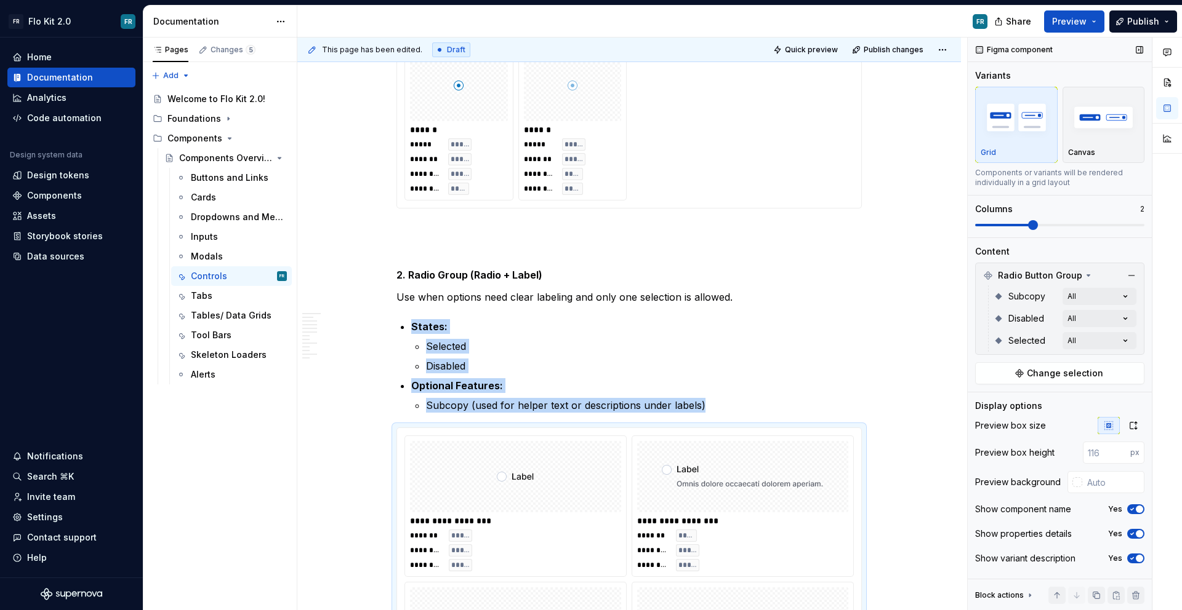
click at [1042, 224] on span at bounding box center [1059, 225] width 169 height 2
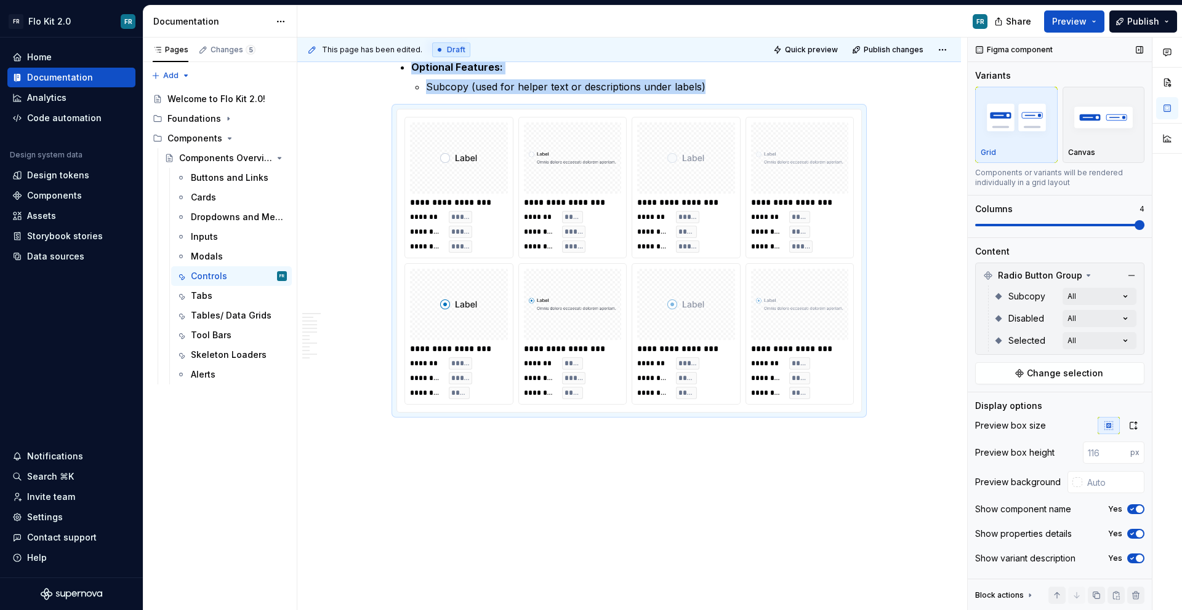
click at [1137, 228] on span at bounding box center [1139, 225] width 10 height 10
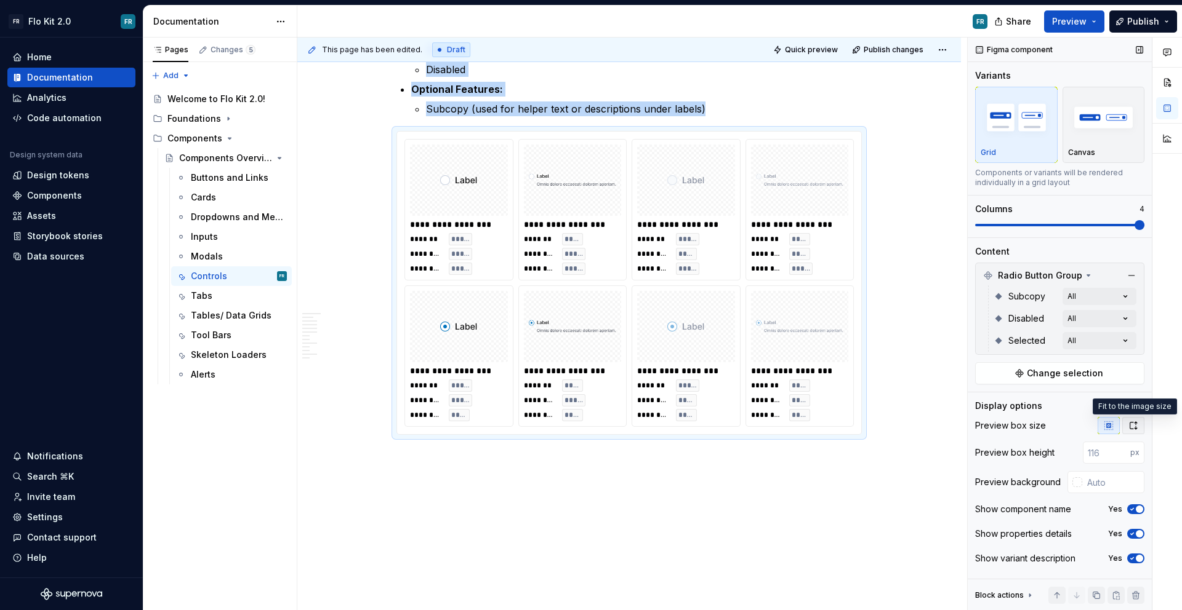
click at [1137, 421] on icon "button" at bounding box center [1133, 426] width 10 height 10
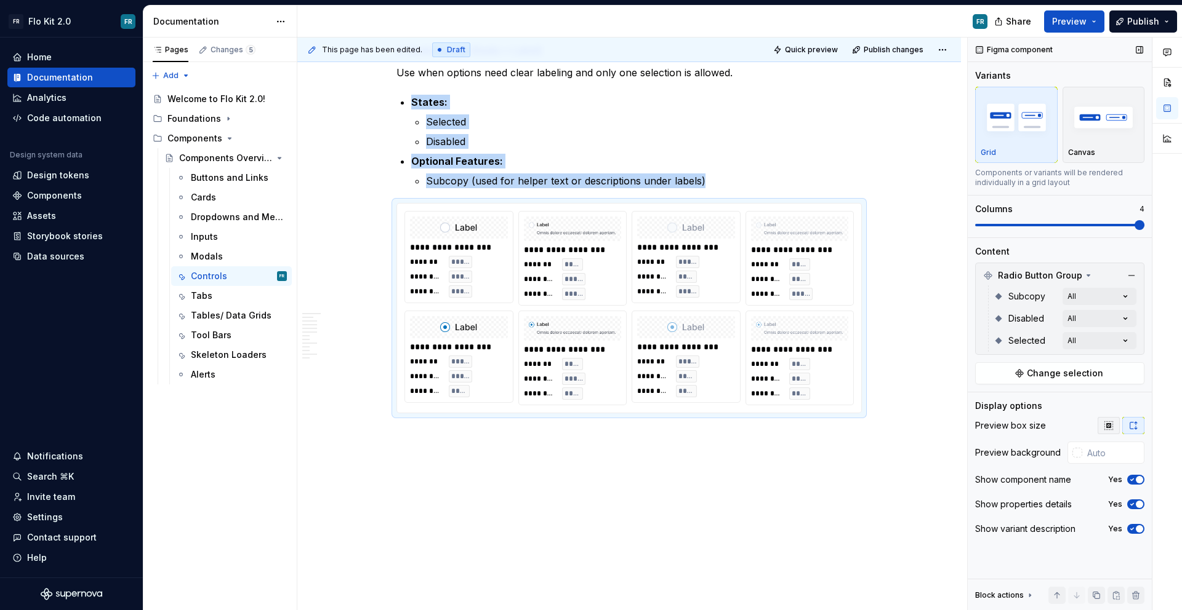
click at [1113, 423] on button "button" at bounding box center [1108, 425] width 22 height 17
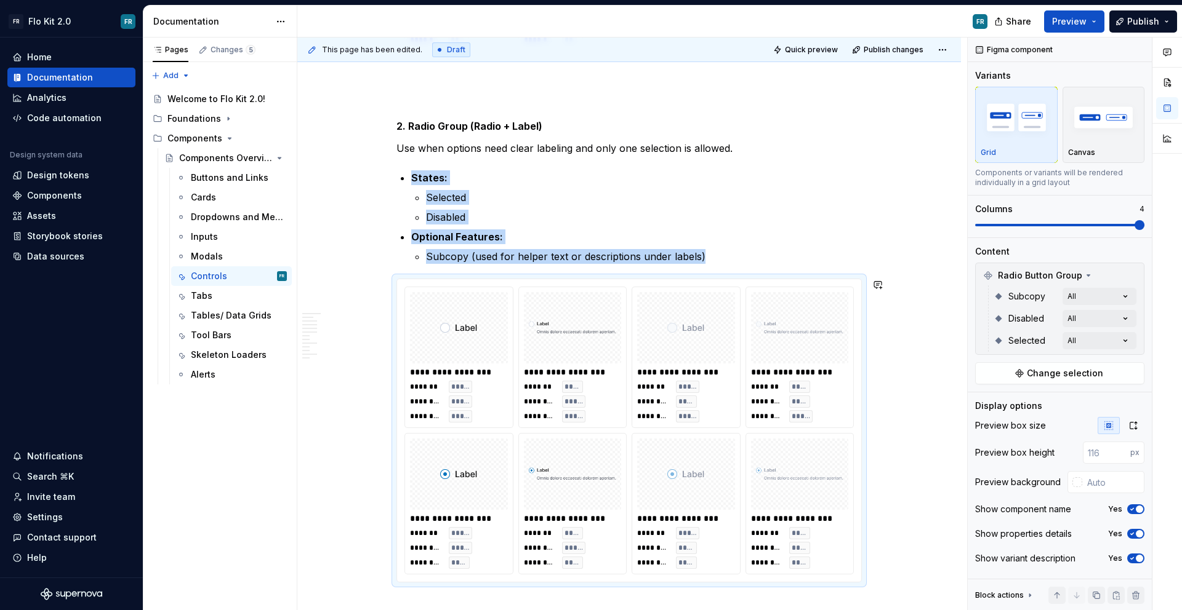
scroll to position [4371, 0]
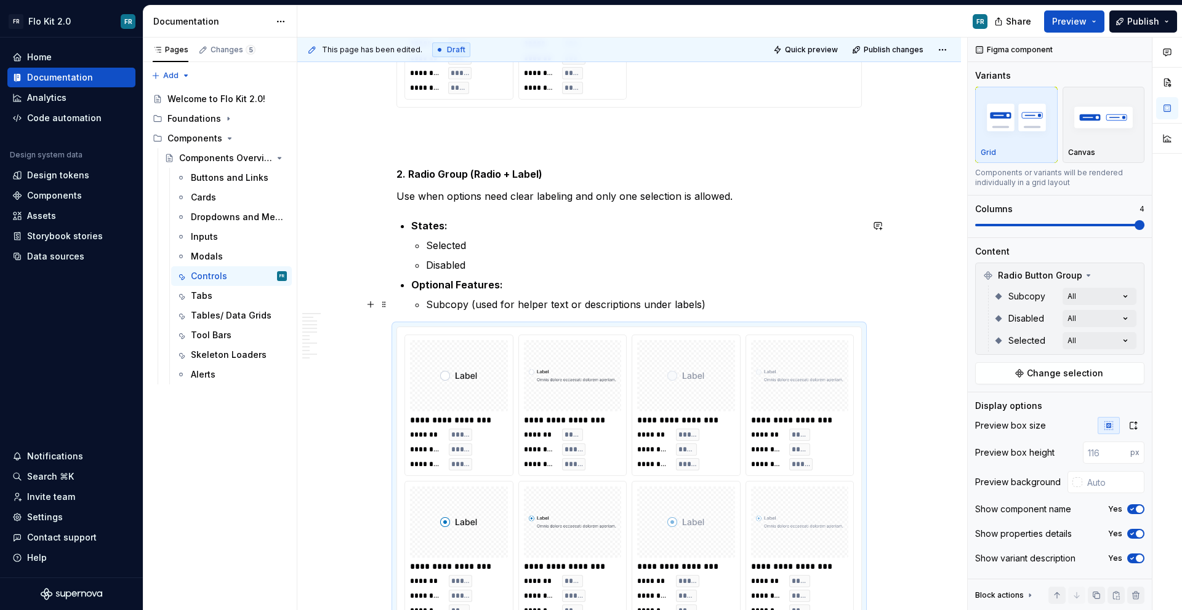
click at [737, 310] on p "Subcopy (used for helper text or descriptions under labels)" at bounding box center [644, 304] width 436 height 15
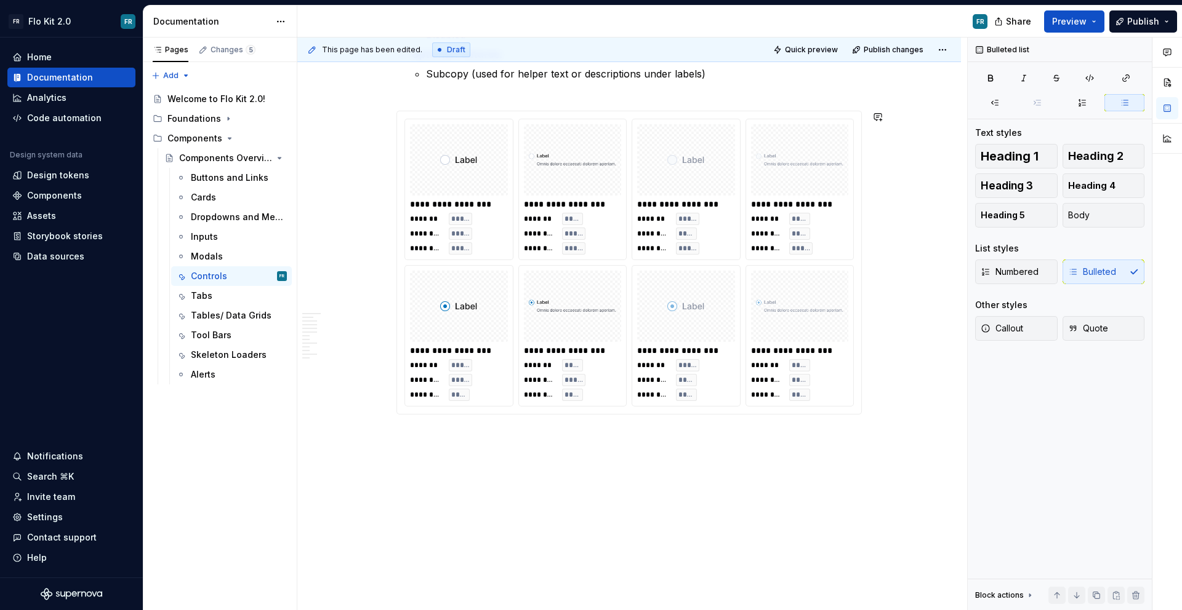
scroll to position [4604, 0]
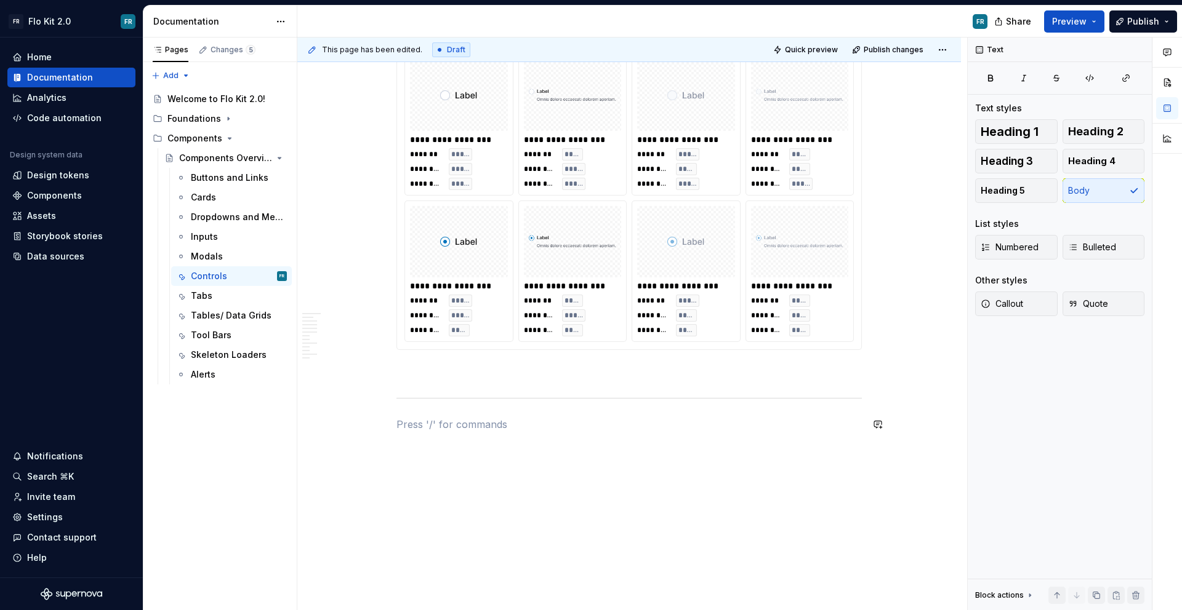
scroll to position [4686, 0]
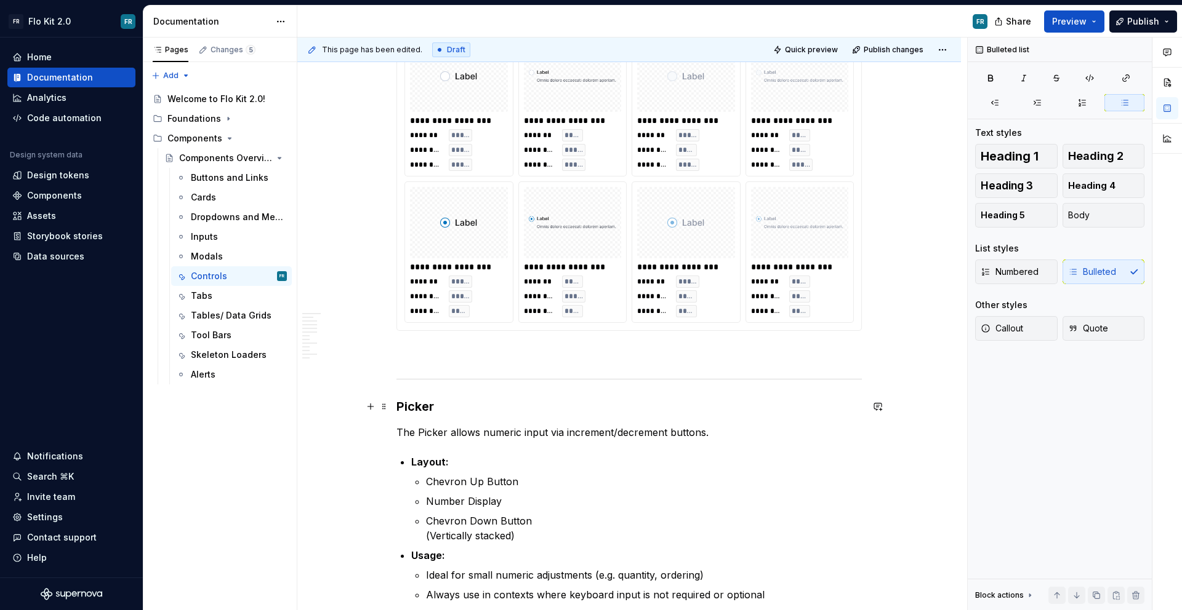
click at [414, 407] on strong "Picker" at bounding box center [415, 406] width 38 height 15
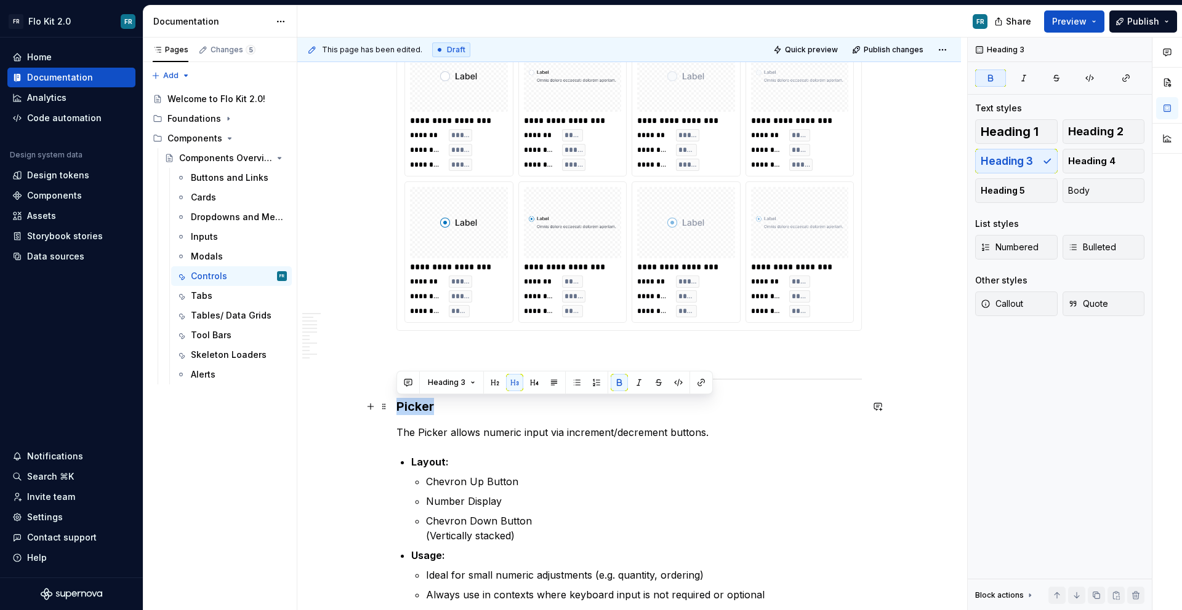
click at [414, 407] on strong "Picker" at bounding box center [415, 406] width 38 height 15
click at [490, 388] on button "button" at bounding box center [494, 382] width 17 height 17
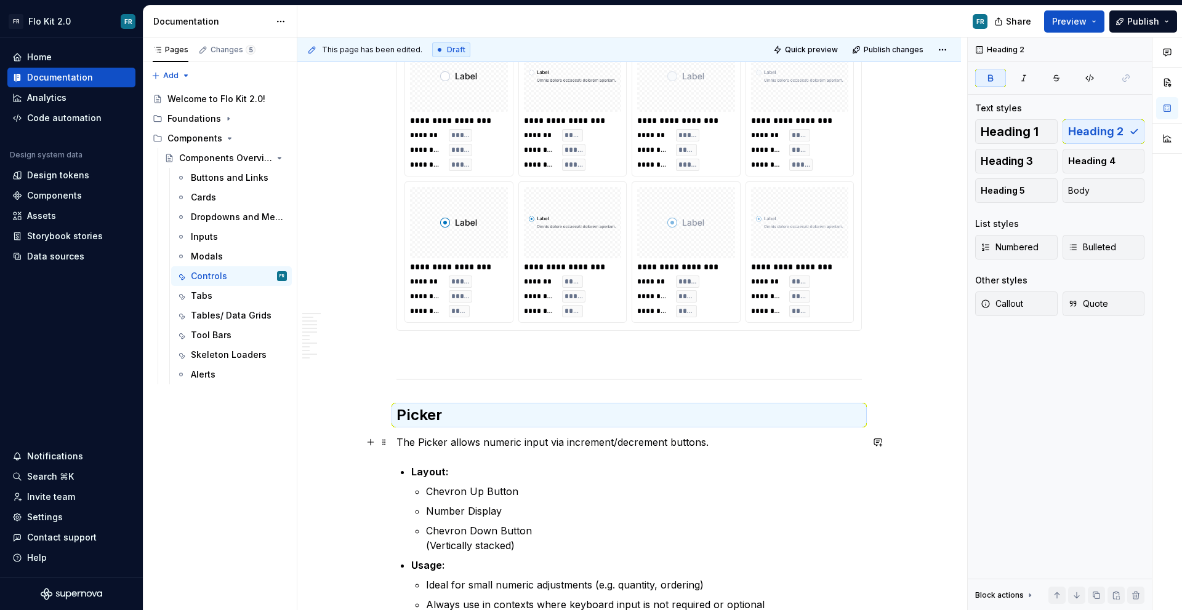
click at [532, 470] on p "Layout:" at bounding box center [636, 472] width 450 height 15
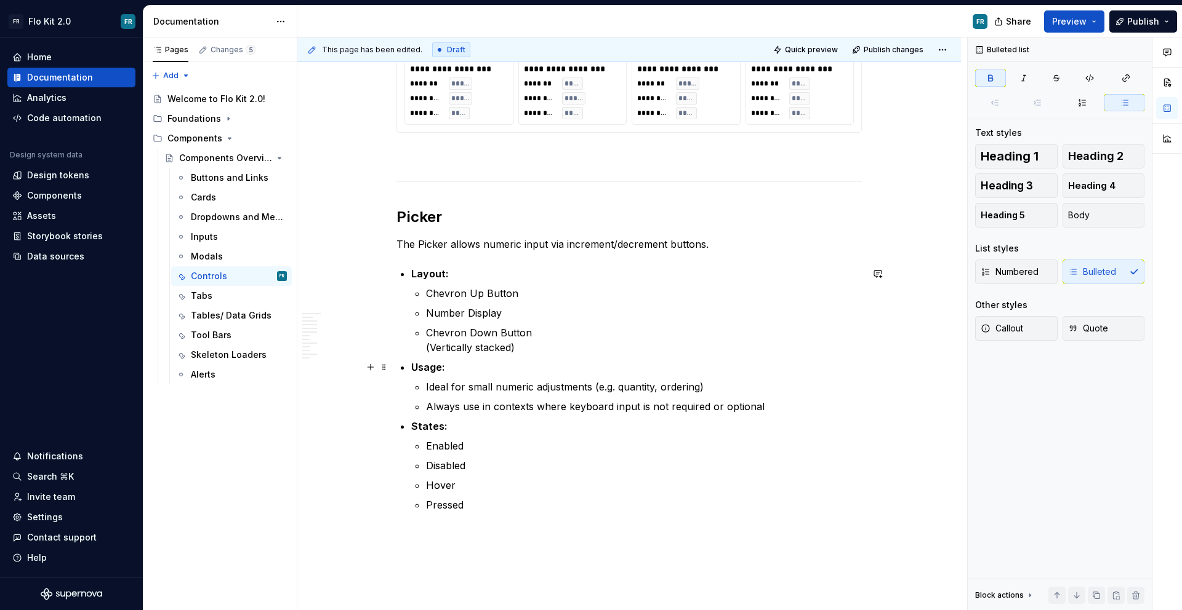
scroll to position [4900, 0]
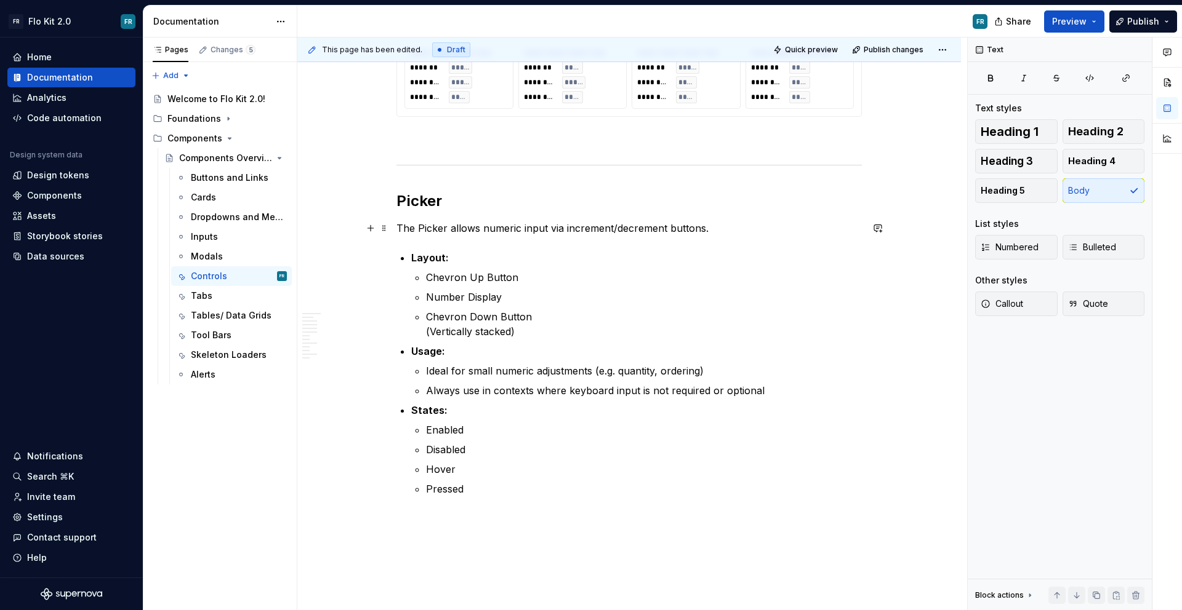
click at [719, 225] on p "The Picker allows numeric input via increment/decrement buttons." at bounding box center [628, 228] width 465 height 15
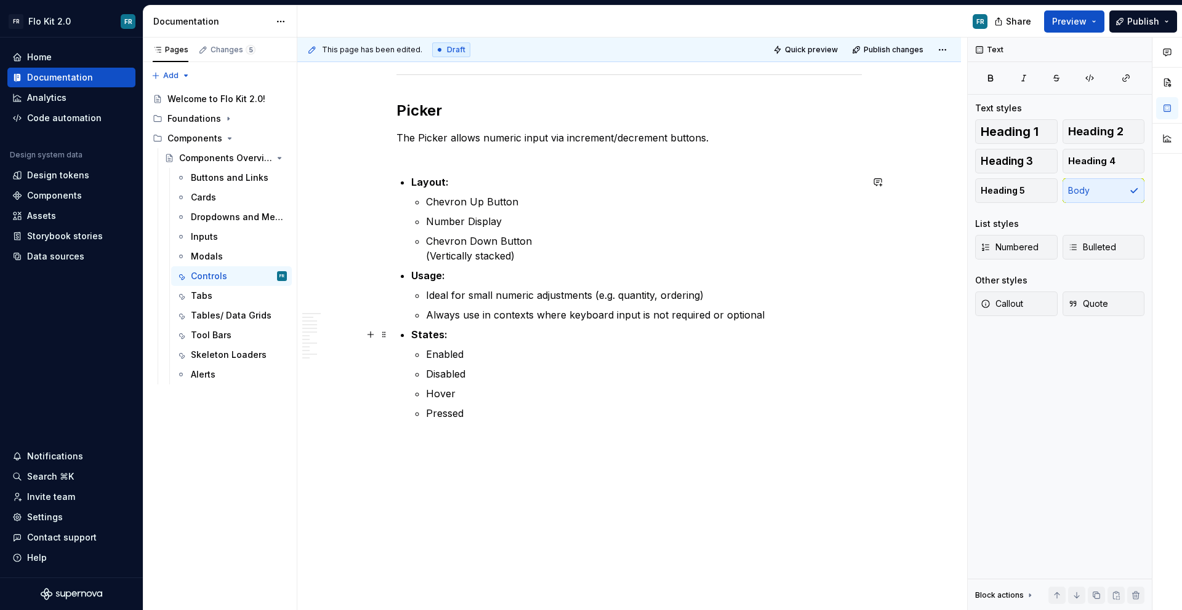
scroll to position [4998, 0]
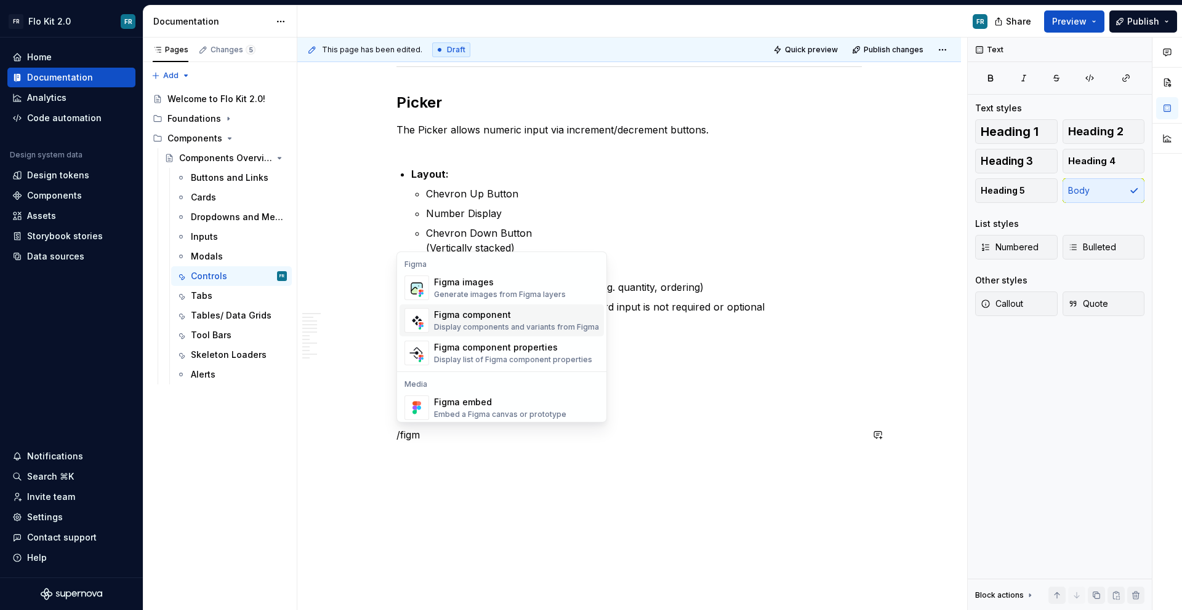
click at [508, 316] on div "Figma component" at bounding box center [516, 315] width 165 height 12
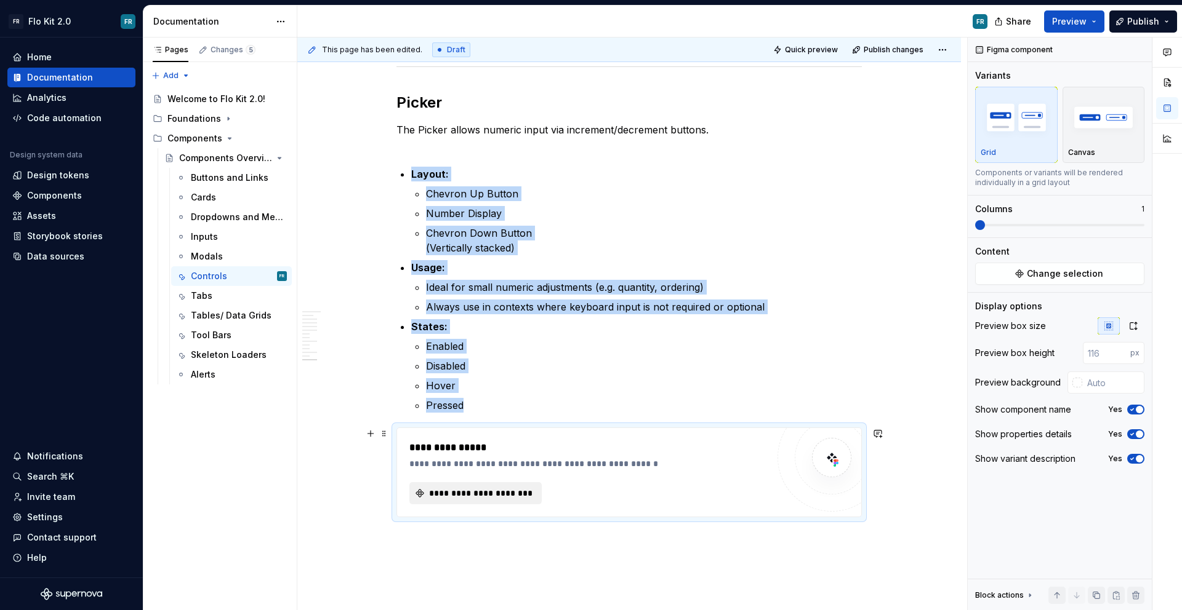
click at [470, 501] on button "**********" at bounding box center [475, 493] width 132 height 22
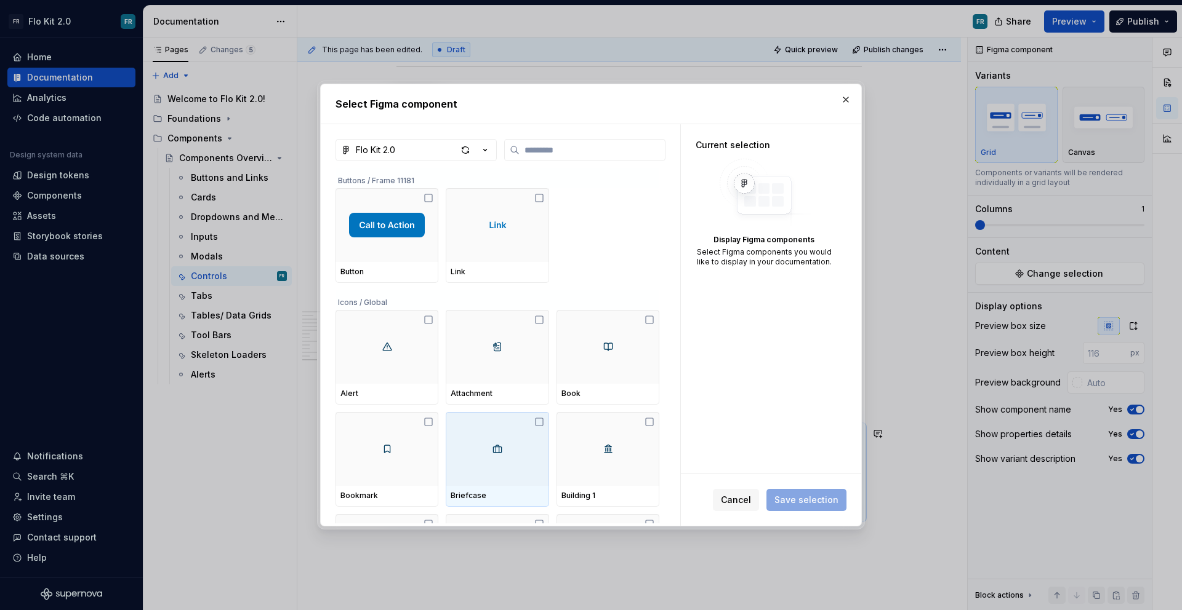
type textarea "*"
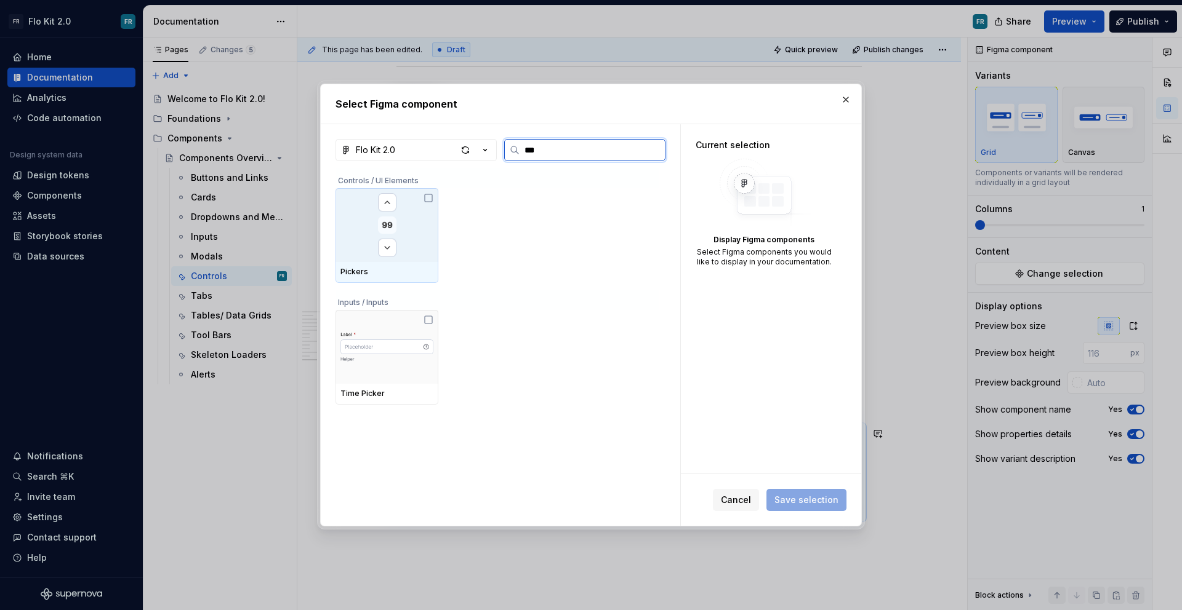
type input "****"
click at [385, 225] on img at bounding box center [387, 225] width 20 height 64
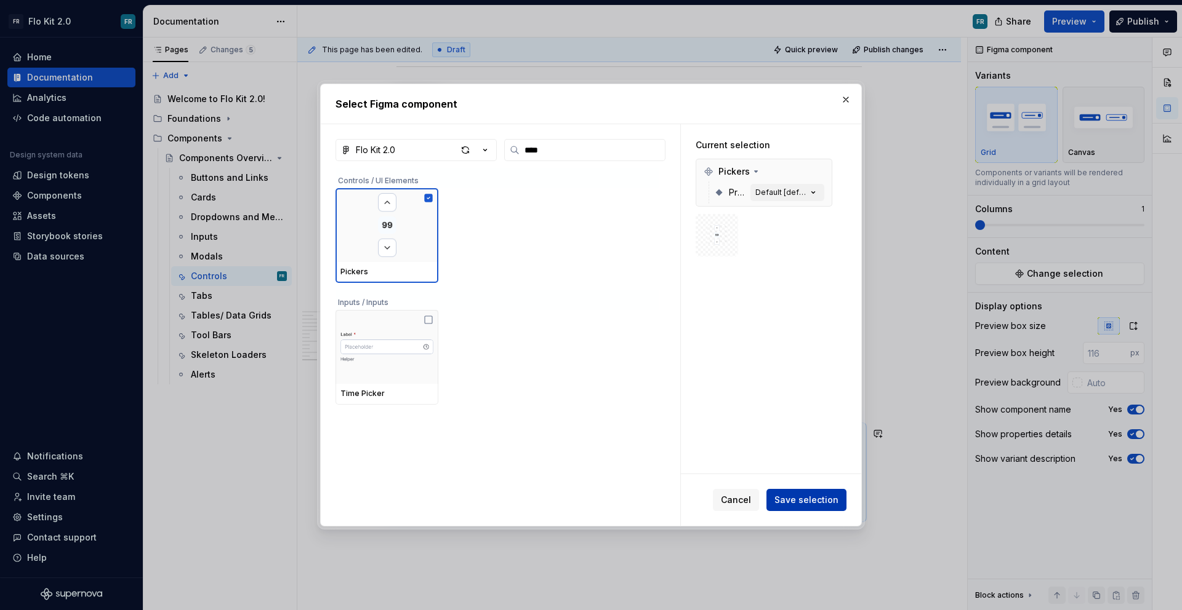
click at [844, 490] on button "Save selection" at bounding box center [806, 500] width 80 height 22
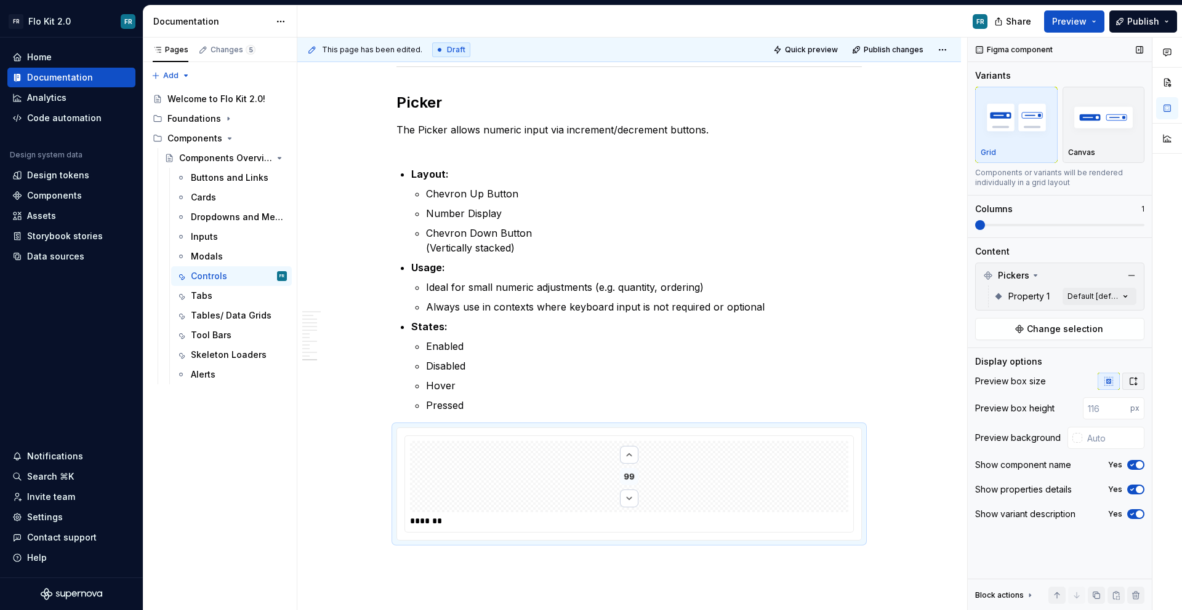
click at [1132, 381] on icon "button" at bounding box center [1133, 382] width 10 height 10
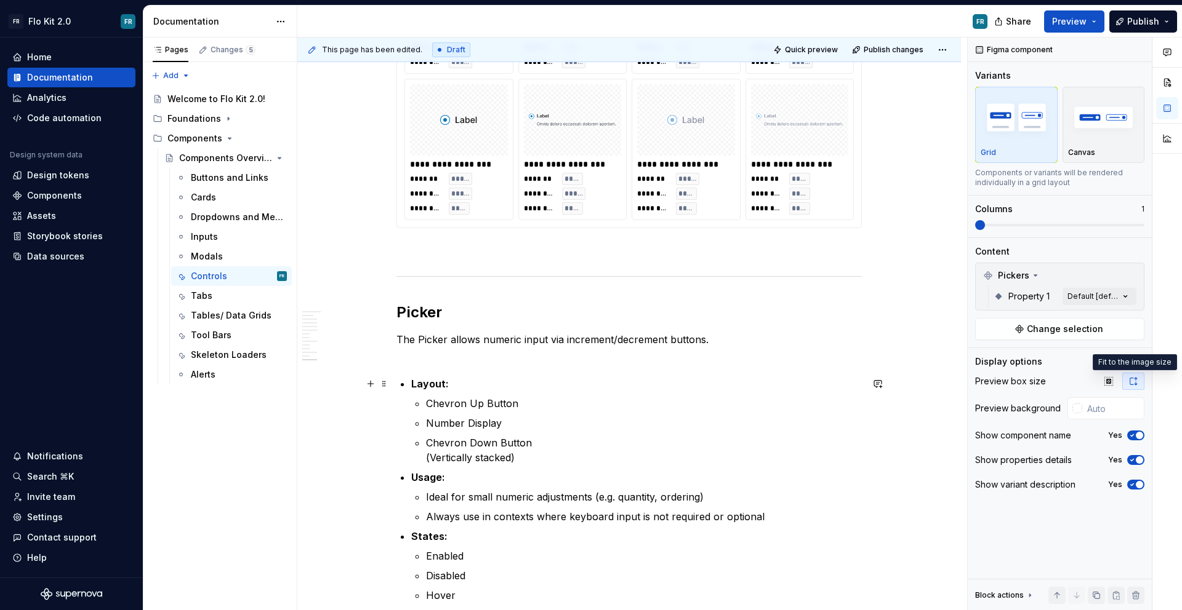
scroll to position [5009, 0]
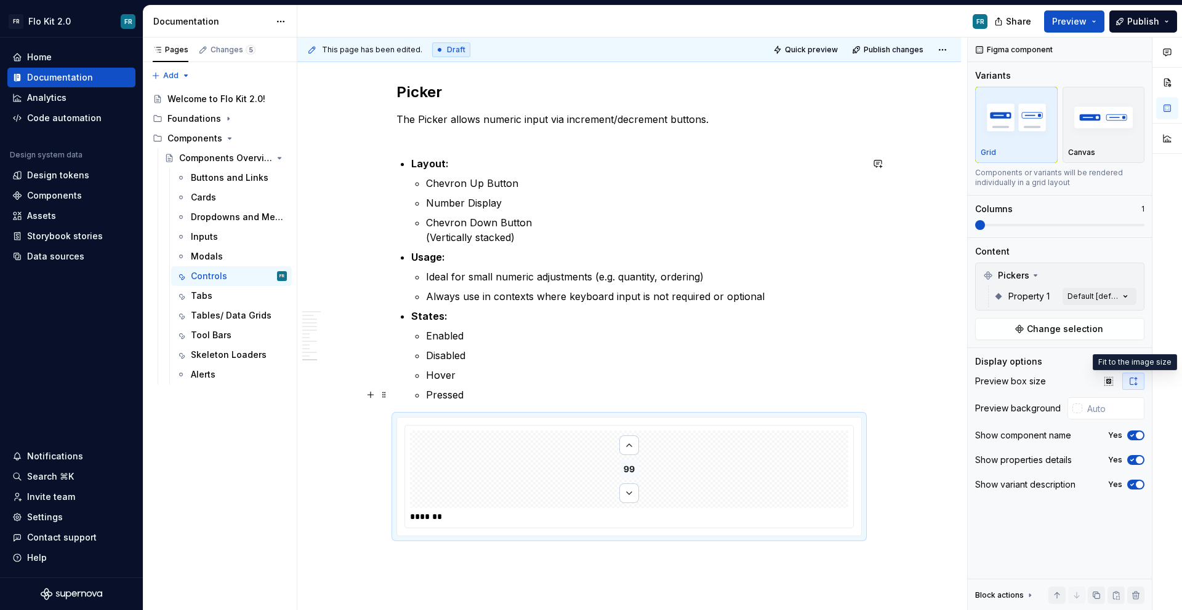
click at [491, 395] on p "Pressed" at bounding box center [644, 395] width 436 height 15
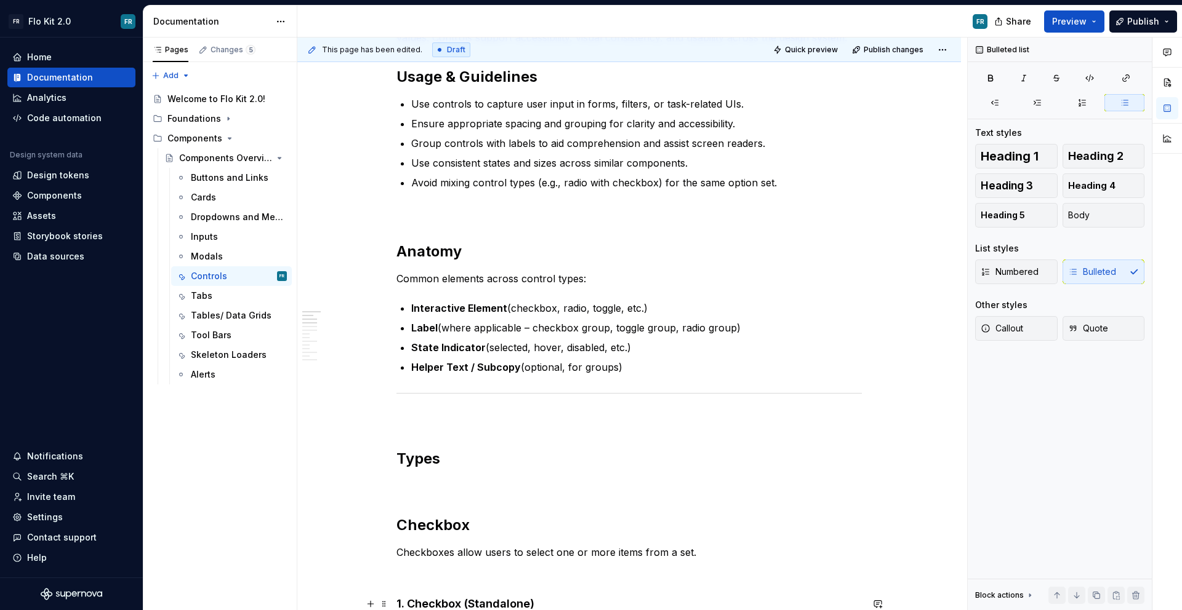
scroll to position [0, 0]
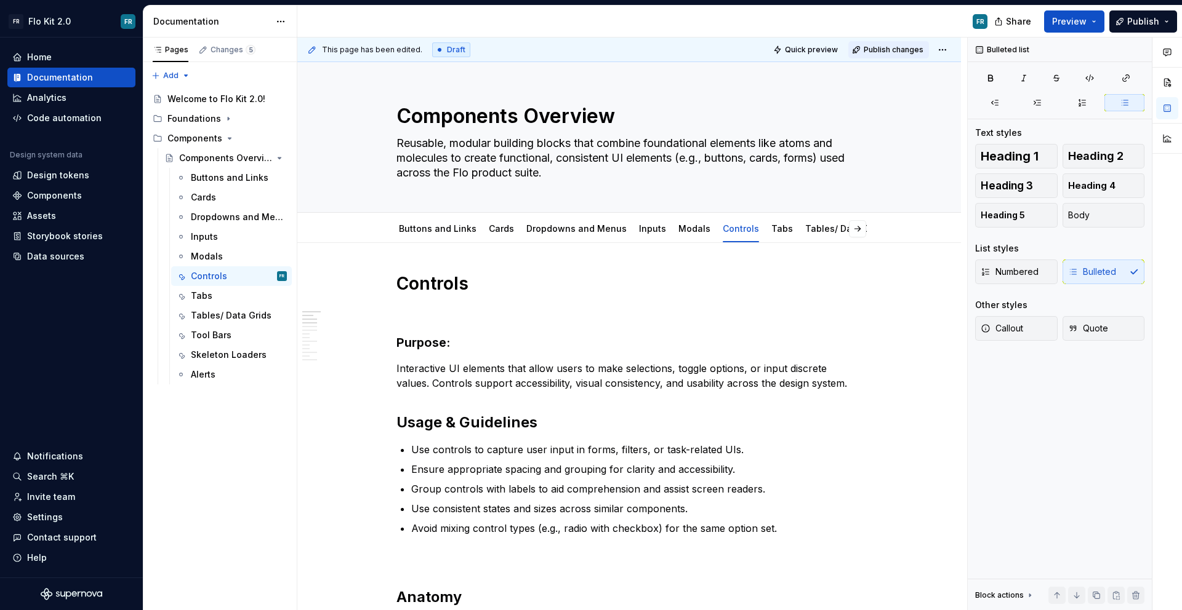
click at [894, 47] on span "Publish changes" at bounding box center [893, 50] width 60 height 10
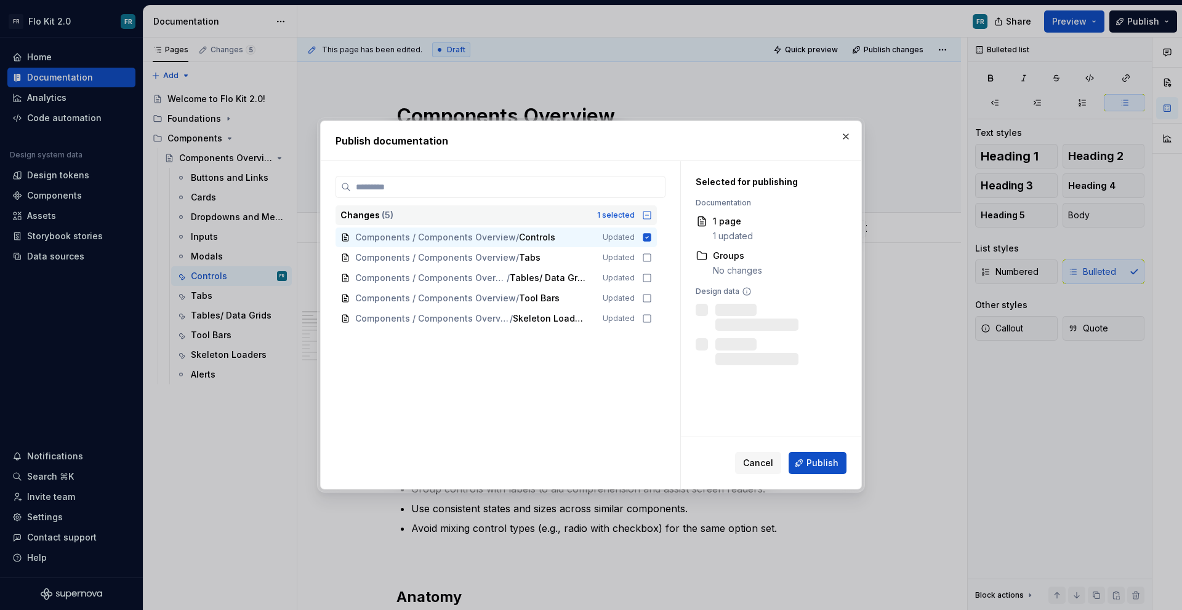
click at [647, 214] on icon at bounding box center [647, 215] width 10 height 10
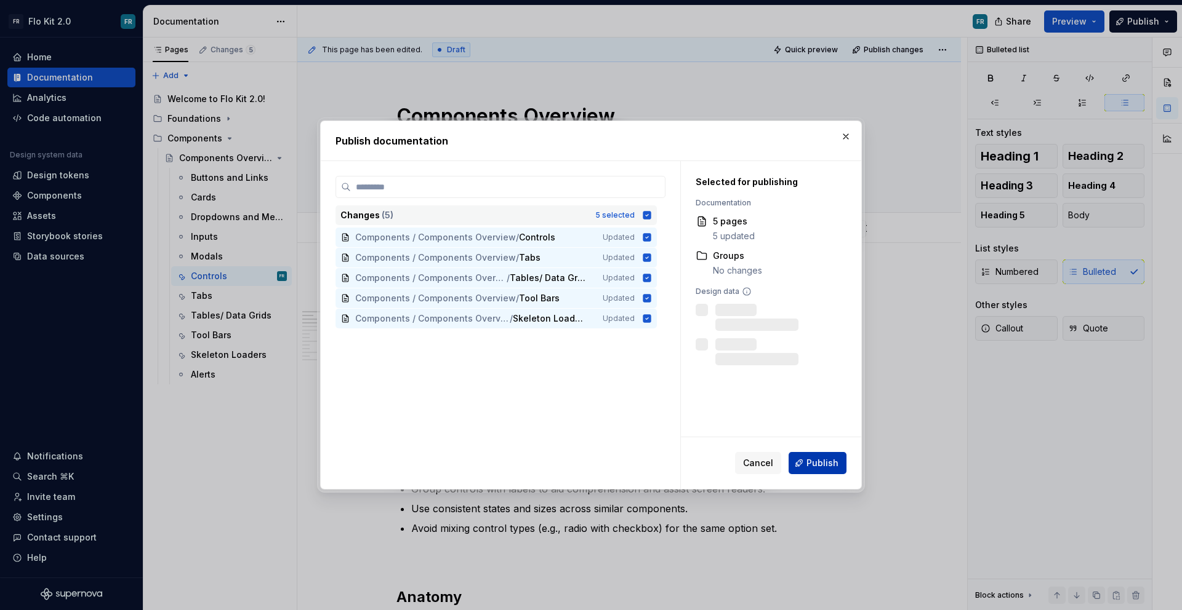
click at [825, 462] on span "Publish" at bounding box center [822, 463] width 32 height 12
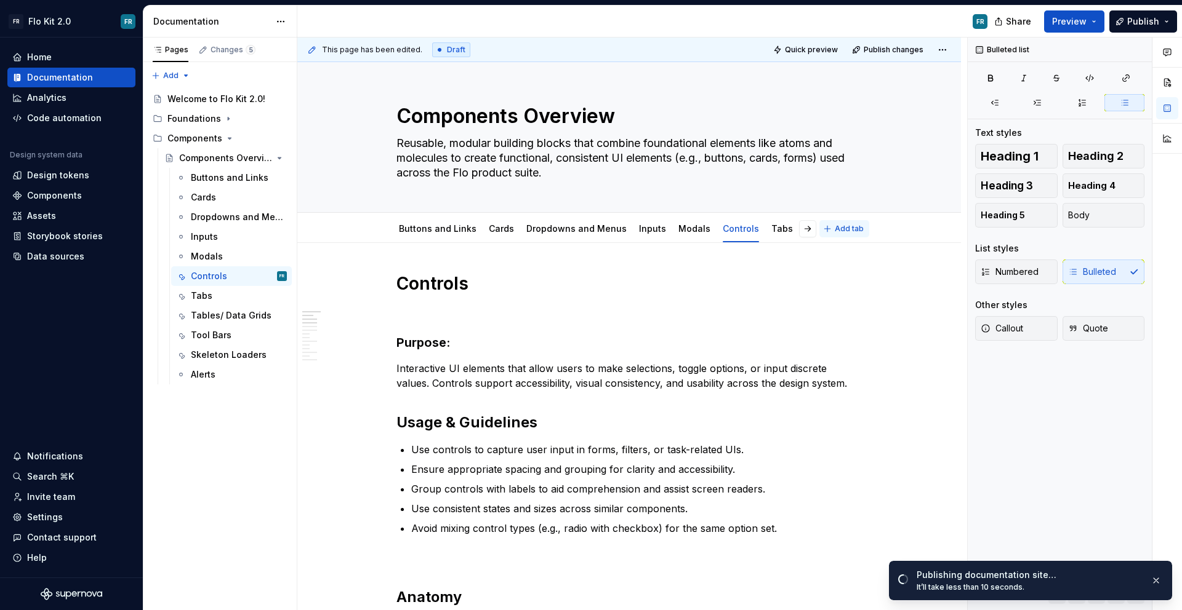
click at [831, 233] on button "Add tab" at bounding box center [844, 228] width 50 height 17
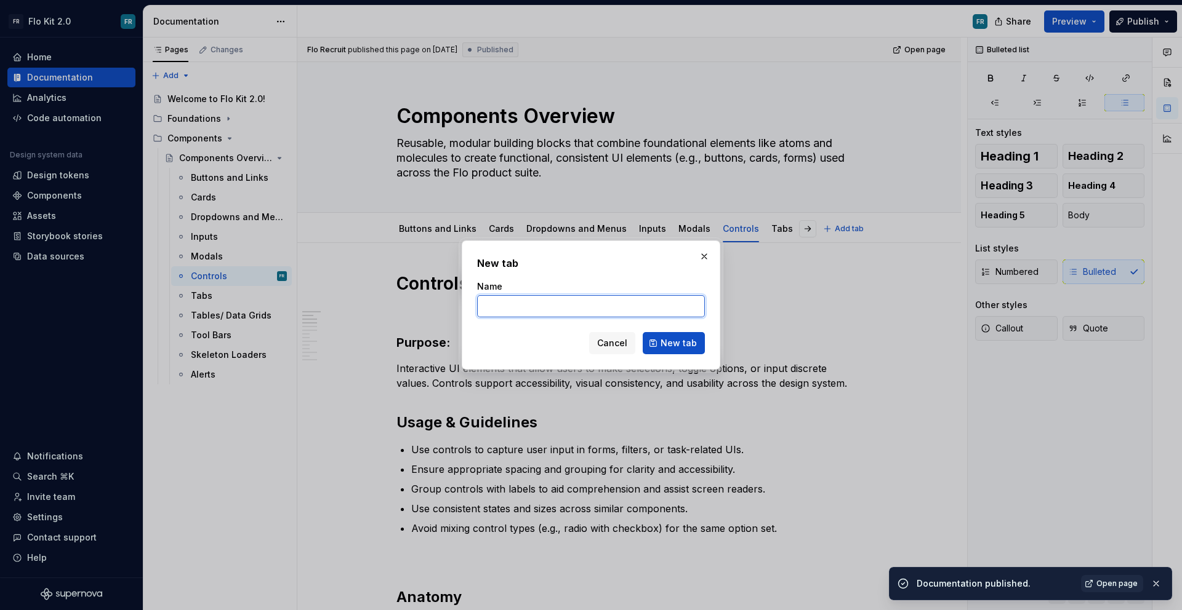
type textarea "*"
type input "Avatars"
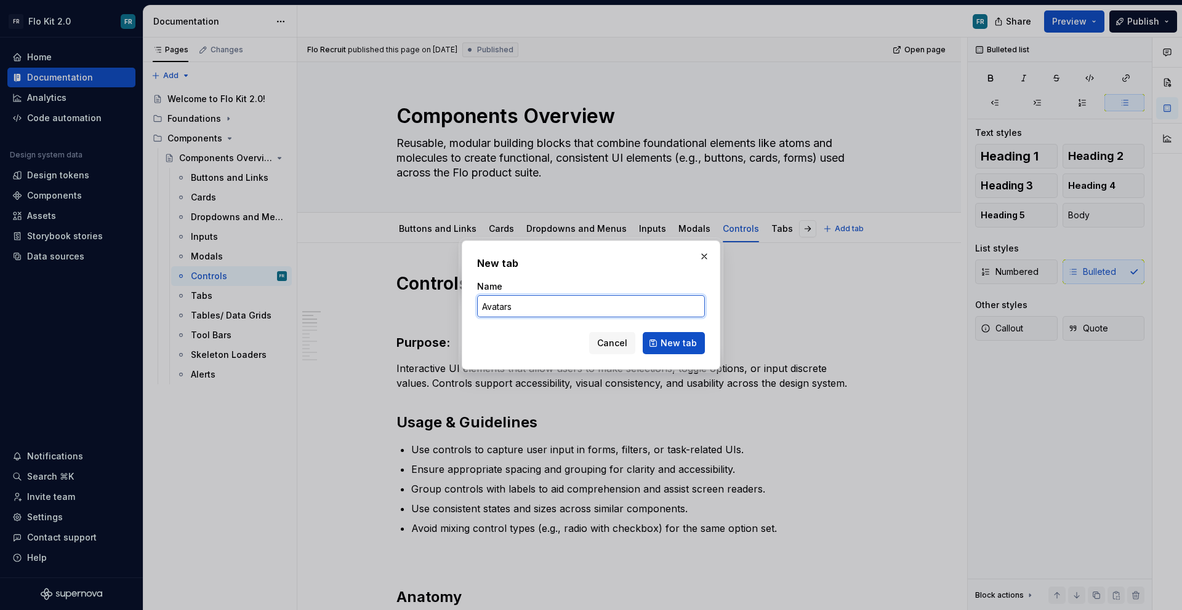
type textarea "*"
type input "Avatars"
type textarea "*"
click at [503, 305] on input "Avatars" at bounding box center [591, 306] width 228 height 22
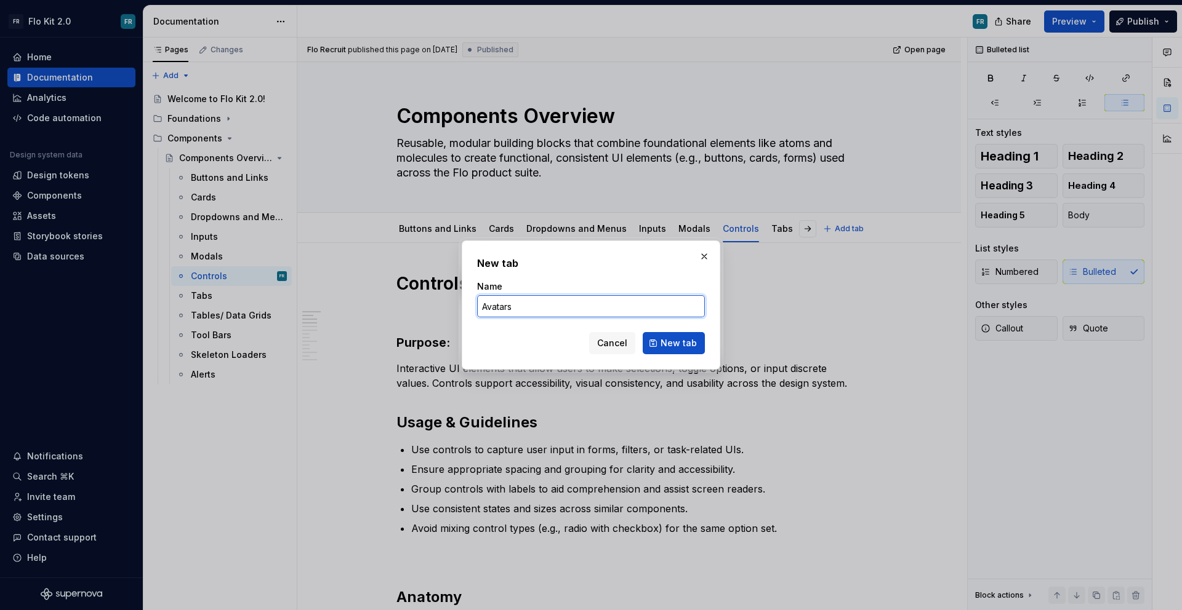
click at [503, 305] on input "Avatars" at bounding box center [591, 306] width 228 height 22
type input "Utilities"
click at [671, 341] on span "New tab" at bounding box center [678, 343] width 36 height 12
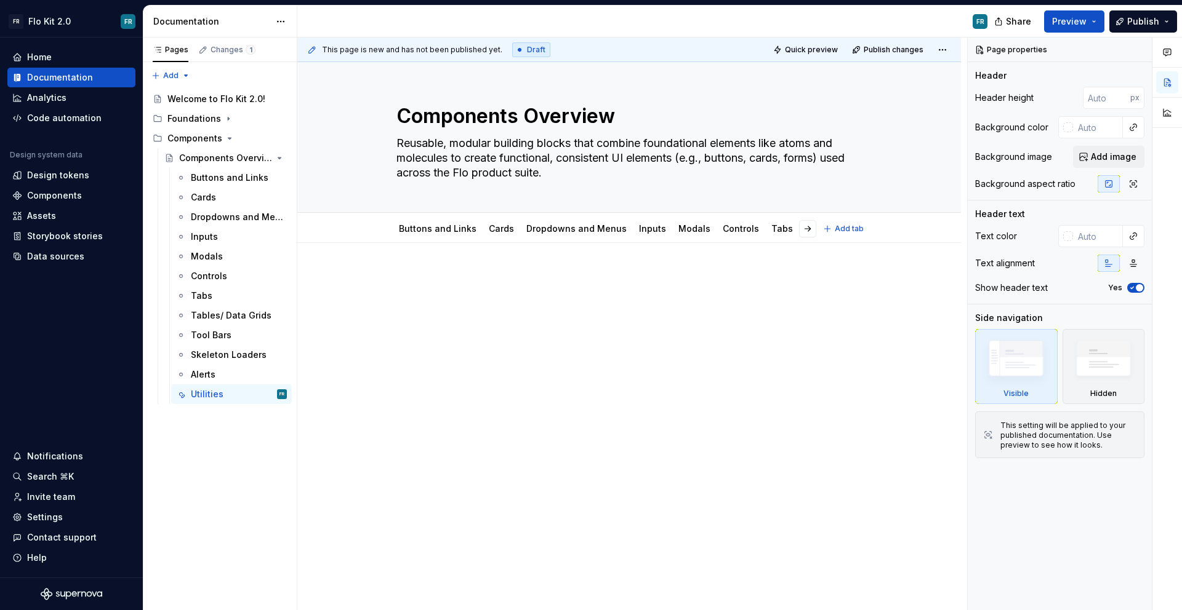
type textarea "*"
click at [505, 271] on div at bounding box center [628, 380] width 663 height 274
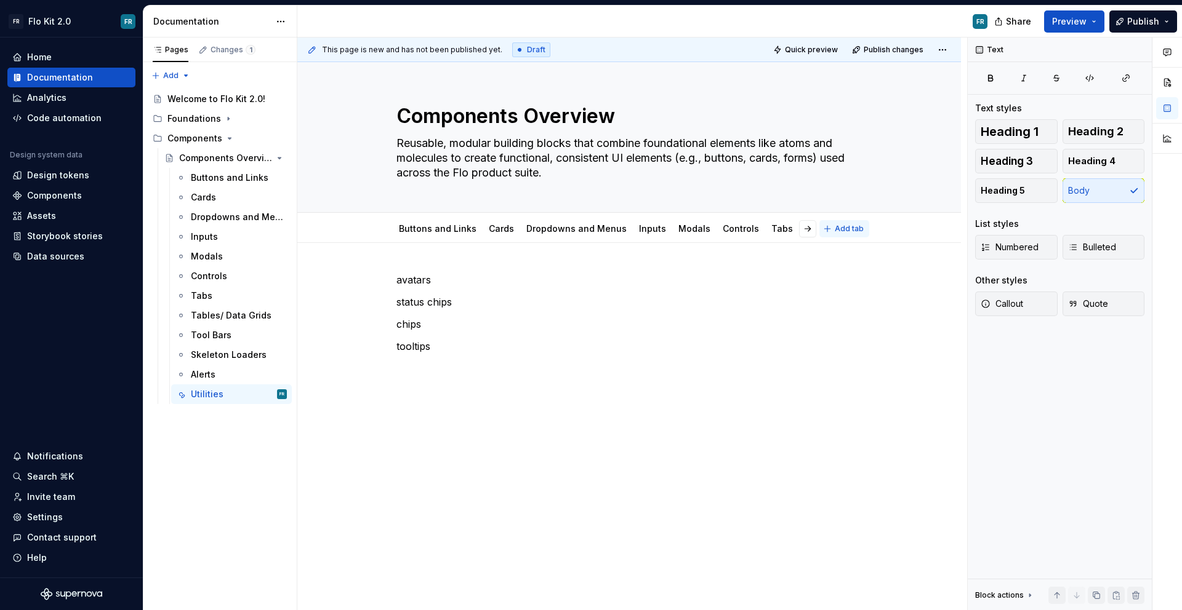
click at [842, 233] on span "Add tab" at bounding box center [848, 229] width 29 height 10
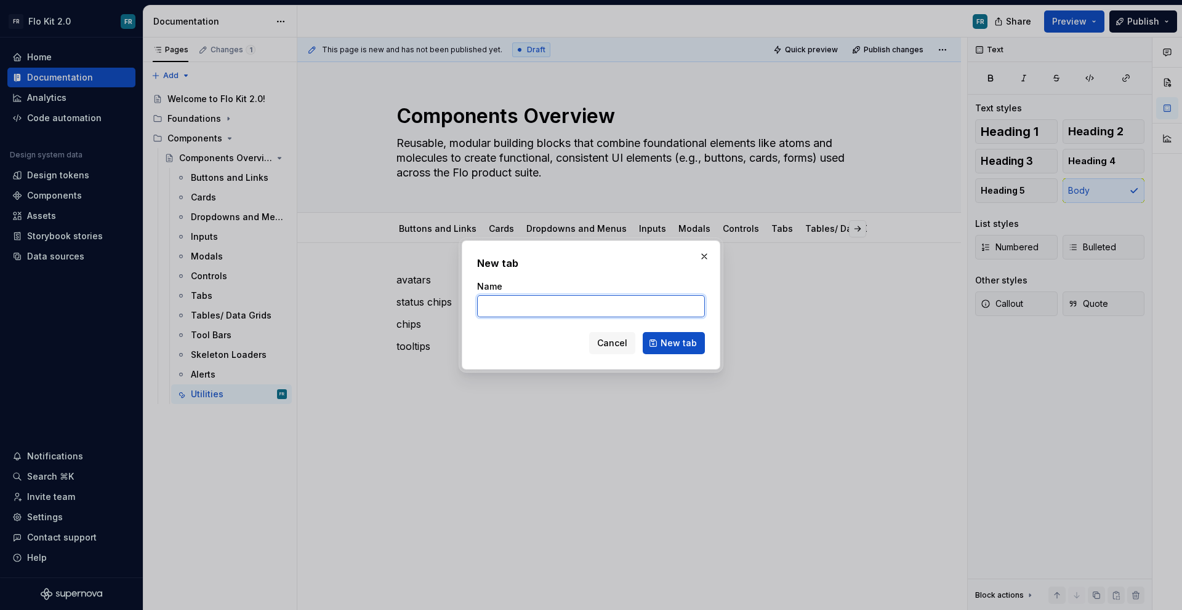
type textarea "*"
type input "Stepper"
click at [695, 337] on span "New tab" at bounding box center [678, 343] width 36 height 12
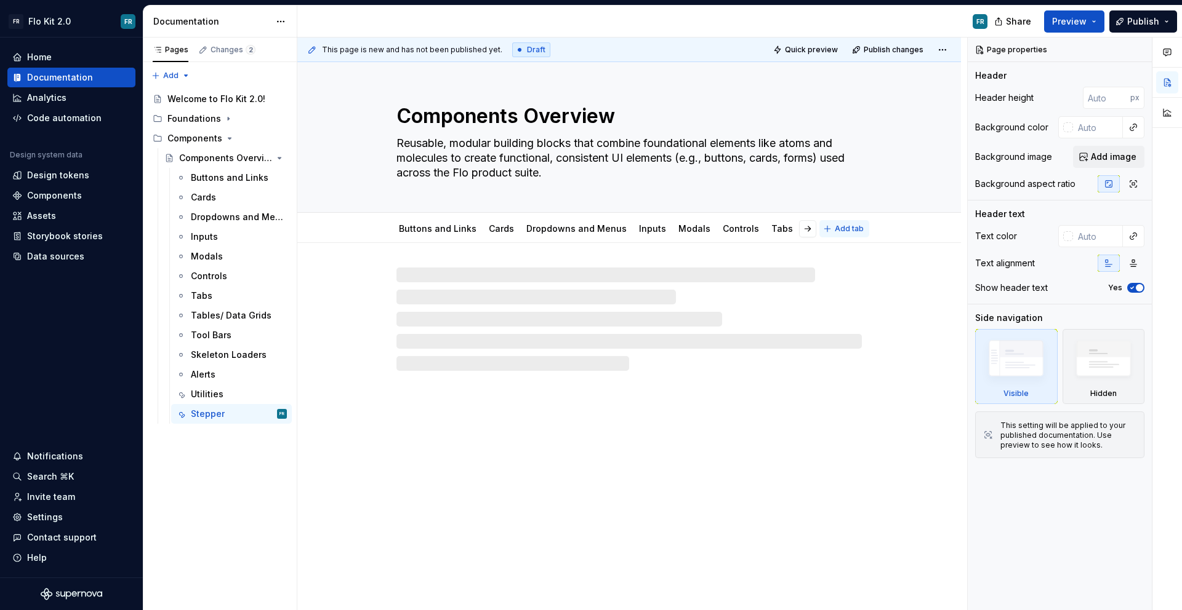
type textarea "*"
click at [833, 230] on button "Add tab" at bounding box center [844, 228] width 50 height 17
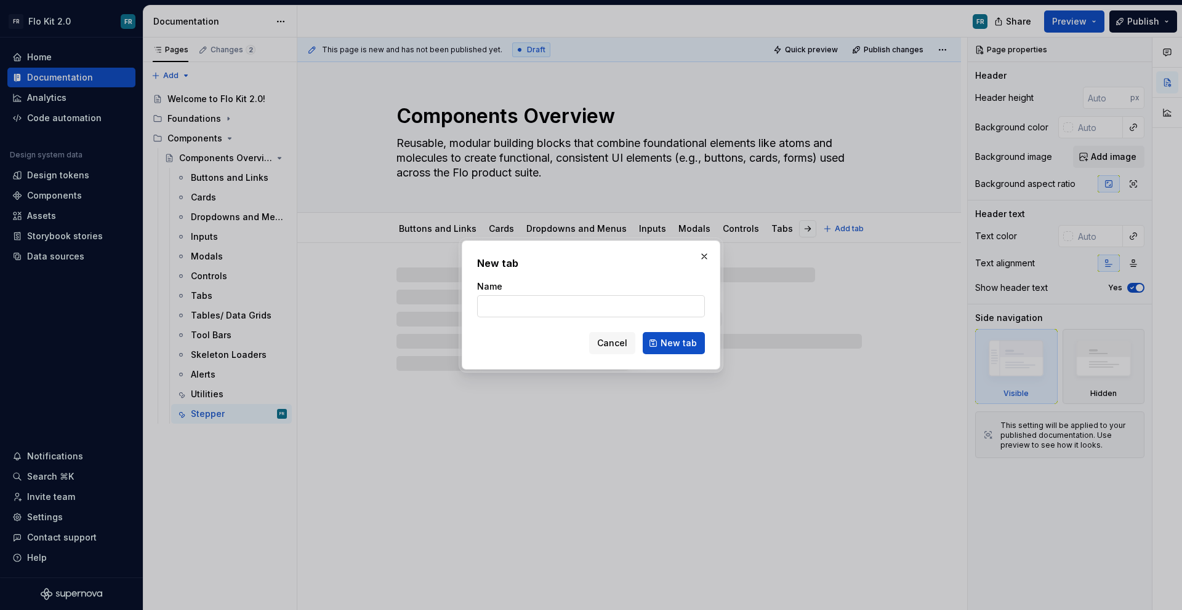
type input "F"
type textarea "*"
type input "Footer"
click button "New tab" at bounding box center [673, 343] width 62 height 22
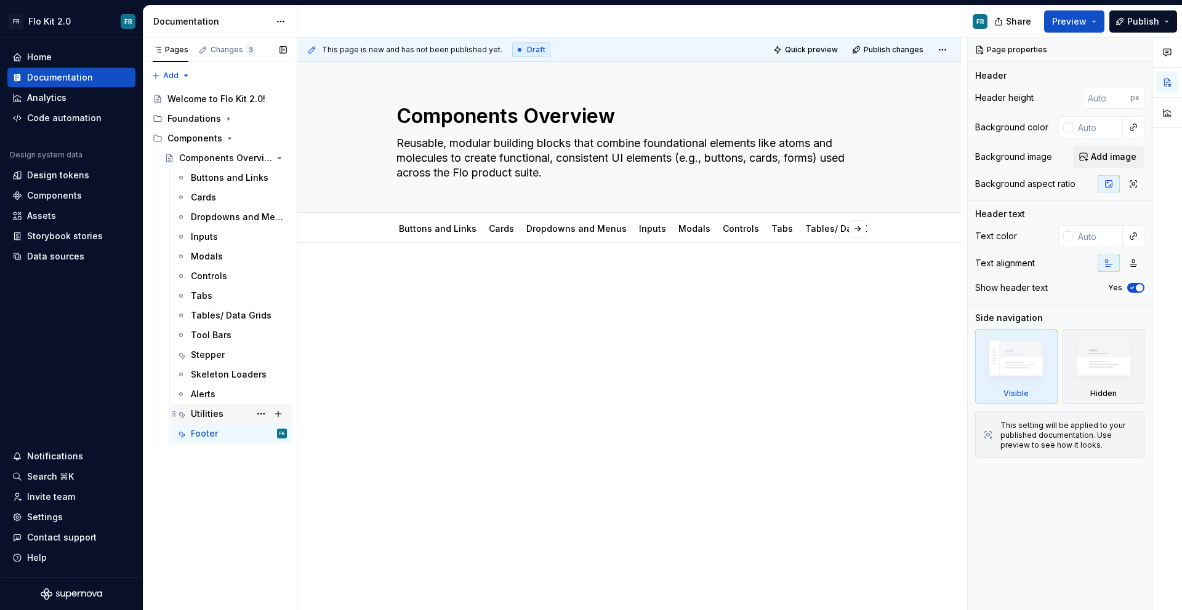
click at [220, 410] on div "Utilities" at bounding box center [207, 414] width 33 height 12
click at [210, 358] on div "Stepper" at bounding box center [208, 355] width 34 height 12
click at [458, 243] on div "This page is new and has not been published yet. Draft Quick preview Publish ch…" at bounding box center [632, 325] width 670 height 574
click at [475, 289] on div at bounding box center [628, 296] width 465 height 47
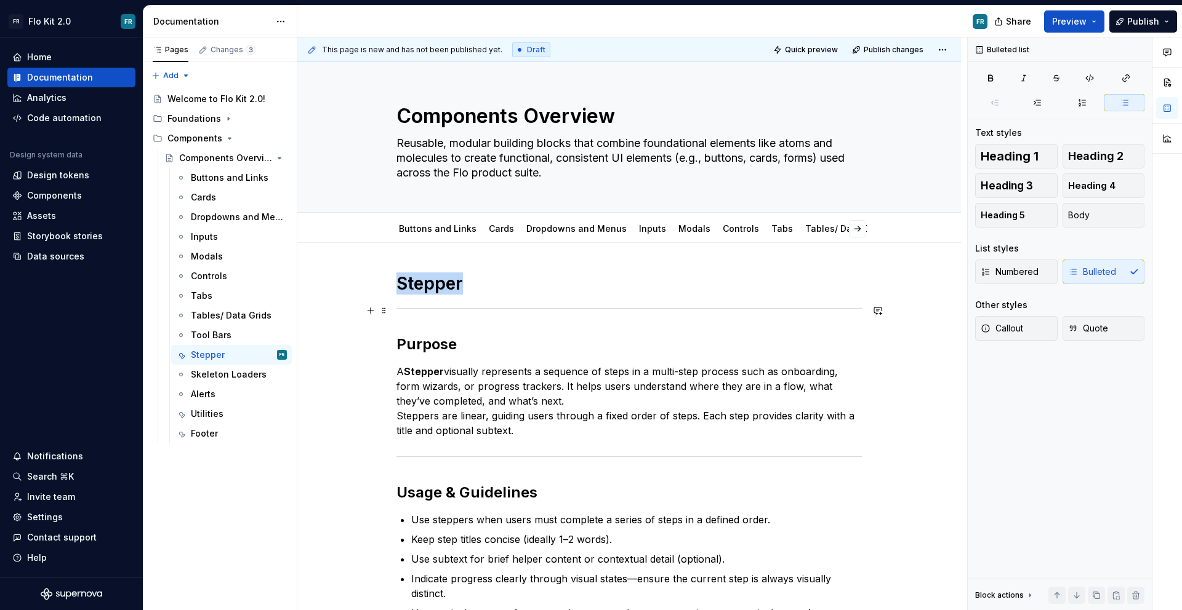
click at [473, 307] on div at bounding box center [628, 309] width 465 height 8
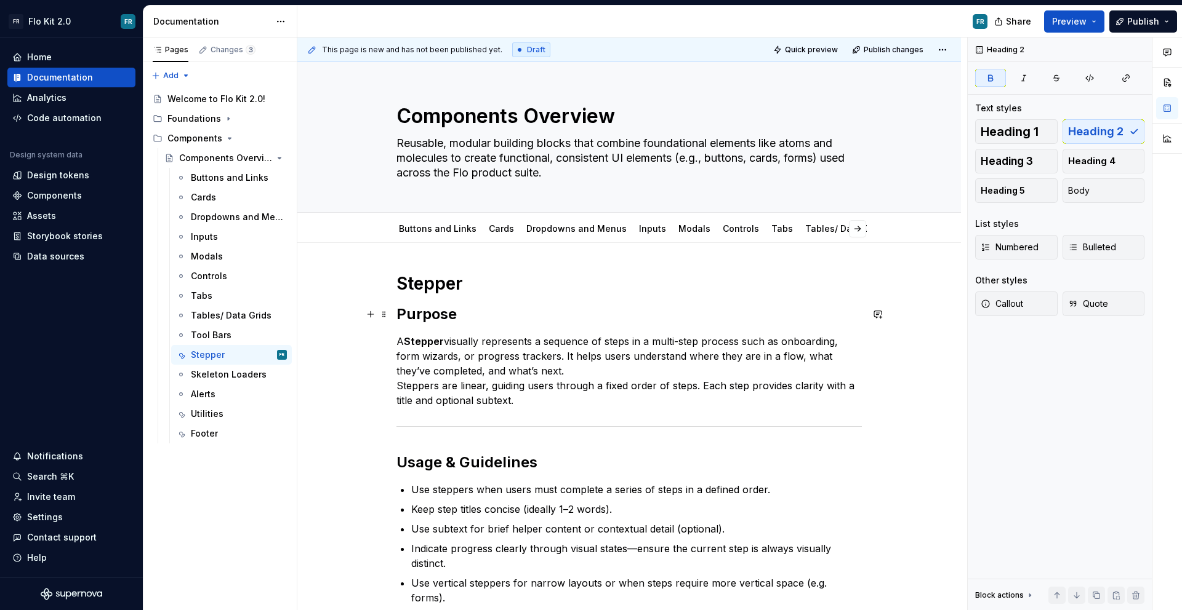
click at [442, 305] on strong "Purpose" at bounding box center [426, 314] width 60 height 18
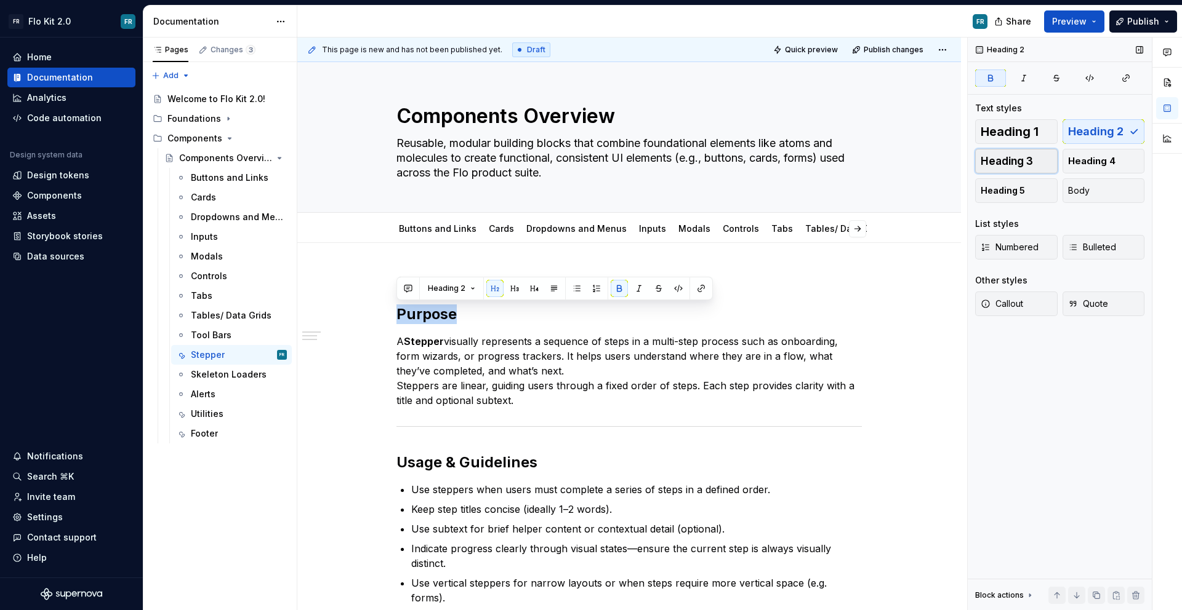
click at [1000, 158] on span "Heading 3" at bounding box center [1006, 161] width 52 height 12
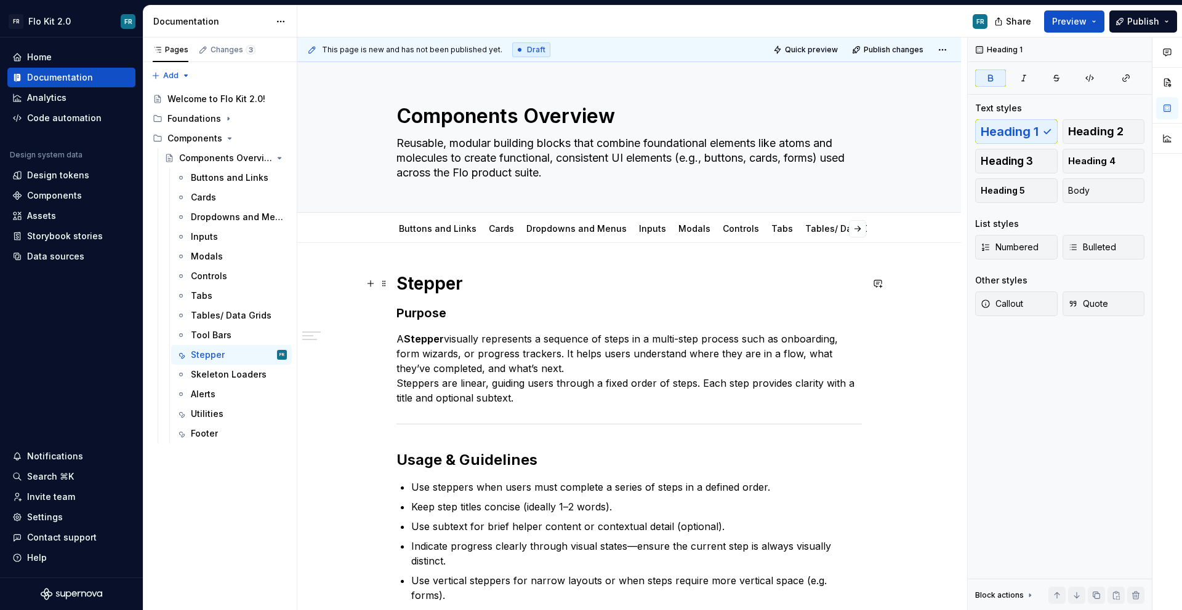
click at [556, 279] on h1 "Stepper" at bounding box center [628, 284] width 465 height 22
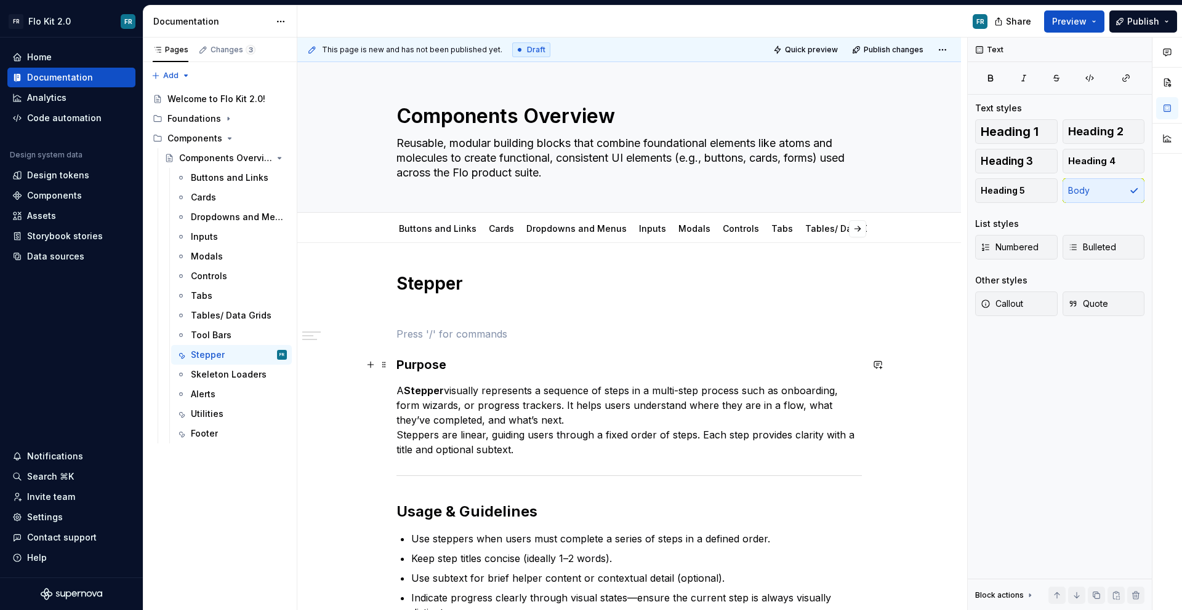
click at [419, 362] on strong "Purpose" at bounding box center [421, 365] width 50 height 15
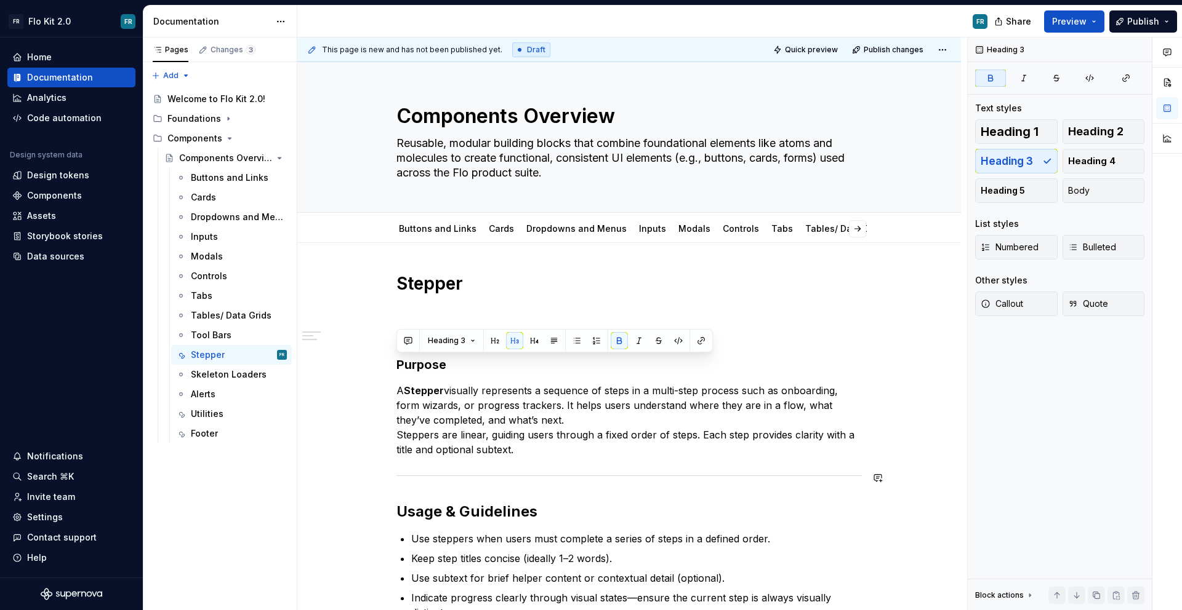
click at [475, 511] on strong "Usage & Guidelines" at bounding box center [466, 512] width 141 height 18
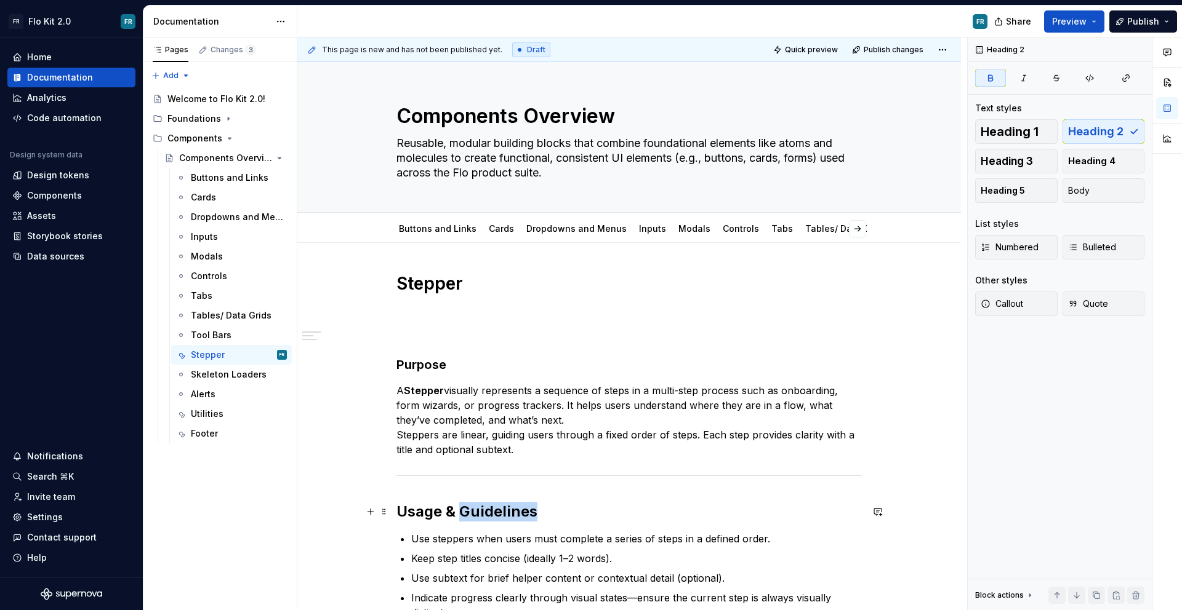
click at [475, 511] on strong "Usage & Guidelines" at bounding box center [466, 512] width 141 height 18
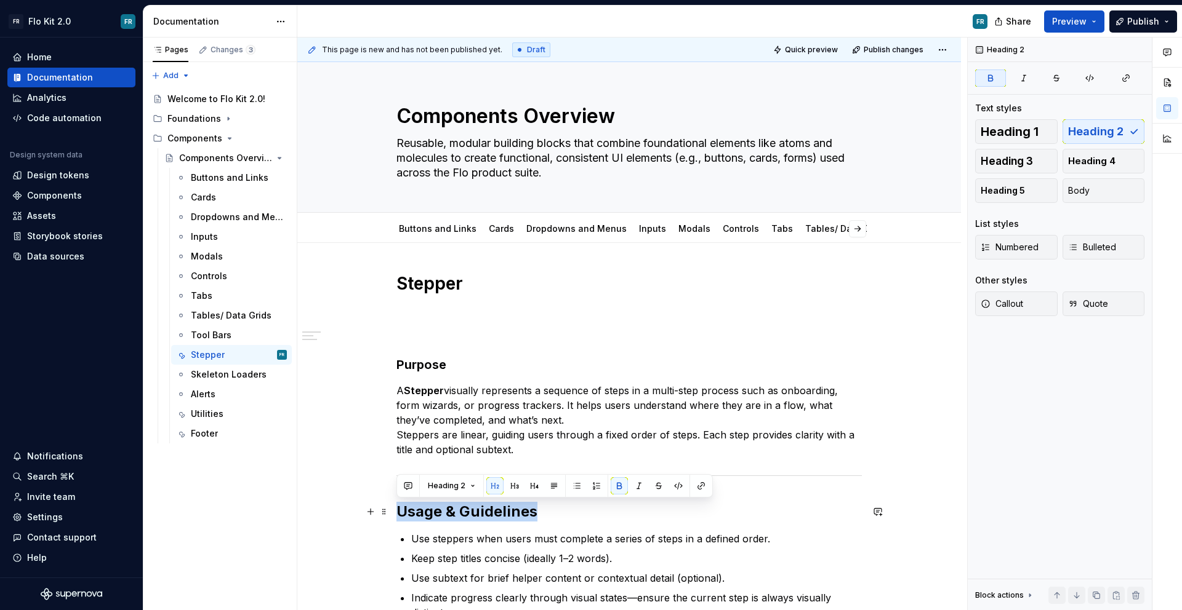
click at [475, 511] on strong "Usage & Guidelines" at bounding box center [466, 512] width 141 height 18
click at [1015, 163] on span "Heading 3" at bounding box center [1006, 161] width 52 height 12
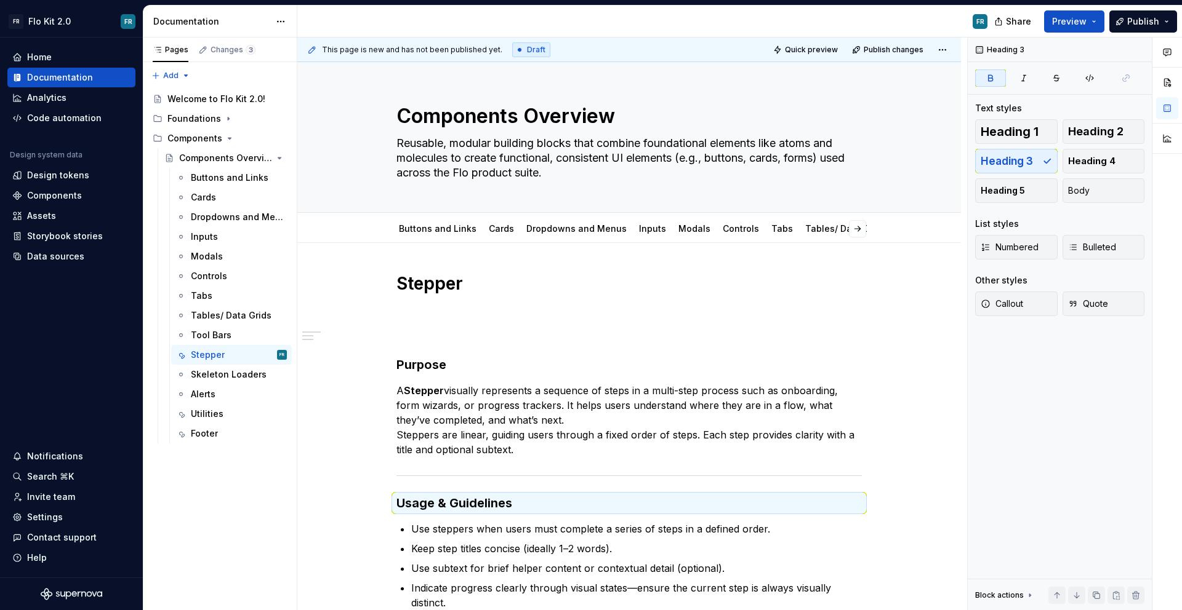
type textarea "*"
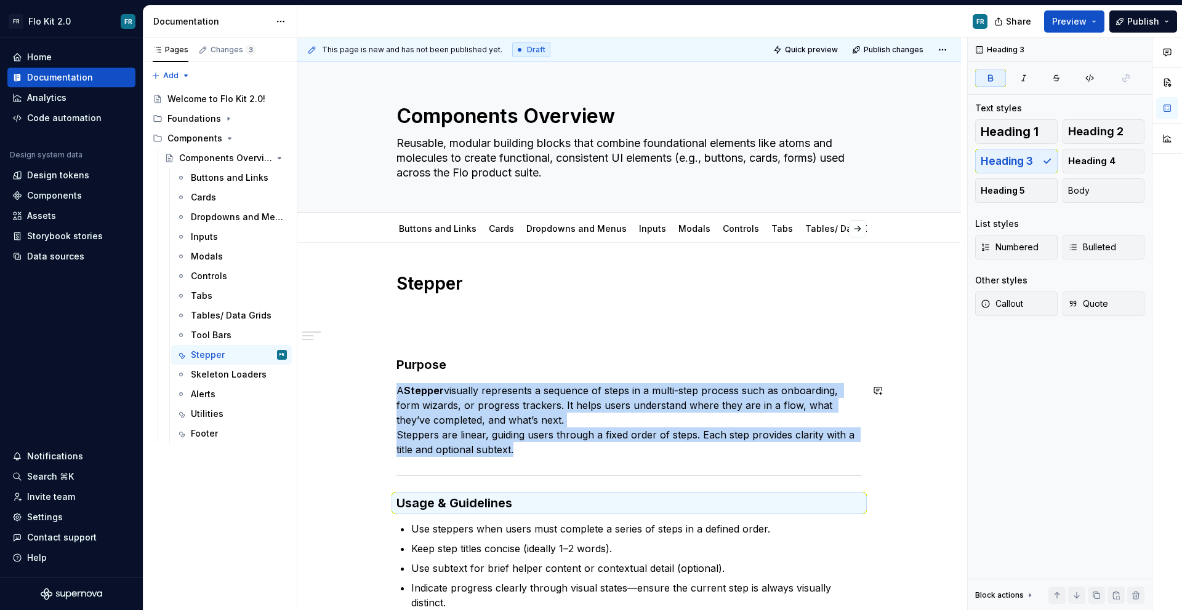
click at [493, 474] on div at bounding box center [628, 476] width 465 height 8
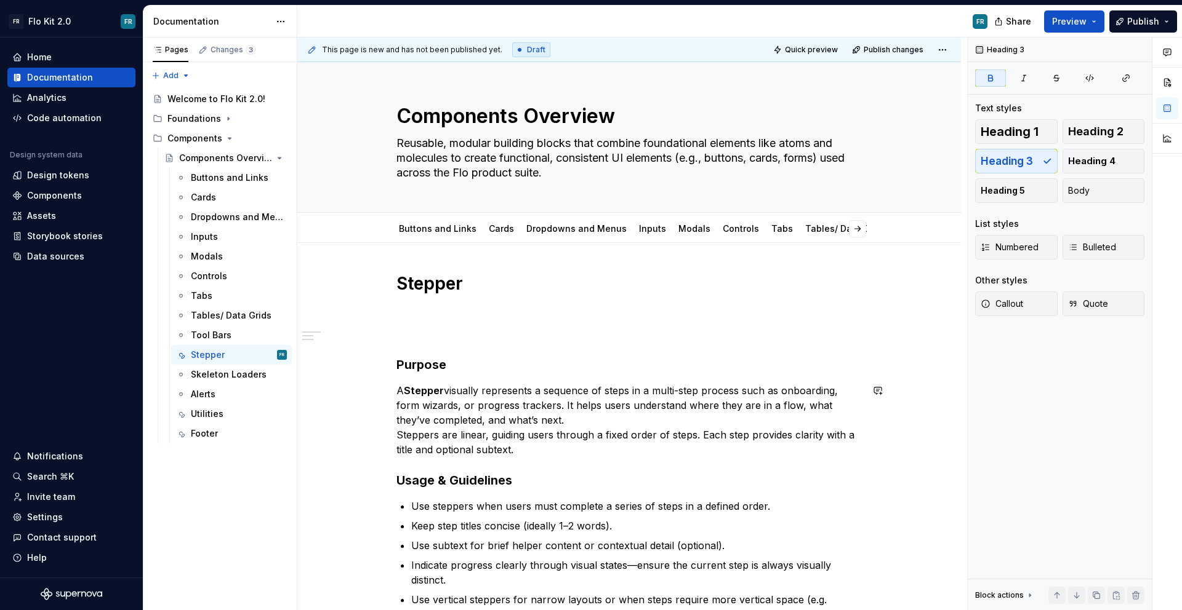
click at [551, 462] on div "Stepper Purpose A Stepper visually represents a sequence of steps in a multi-st…" at bounding box center [628, 467] width 465 height 389
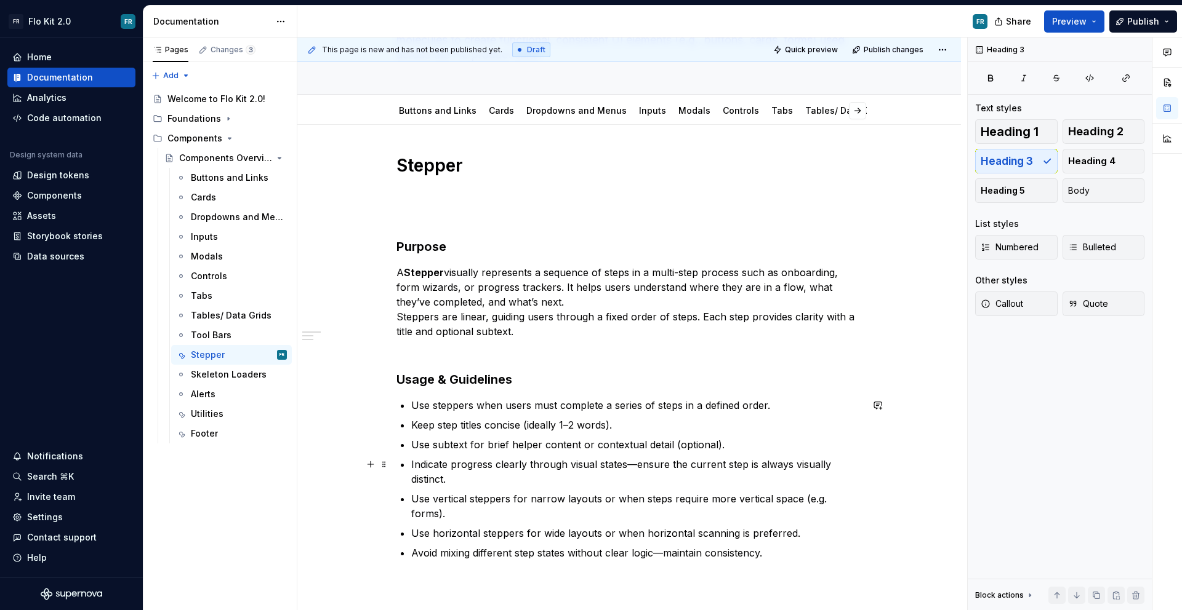
scroll to position [122, 0]
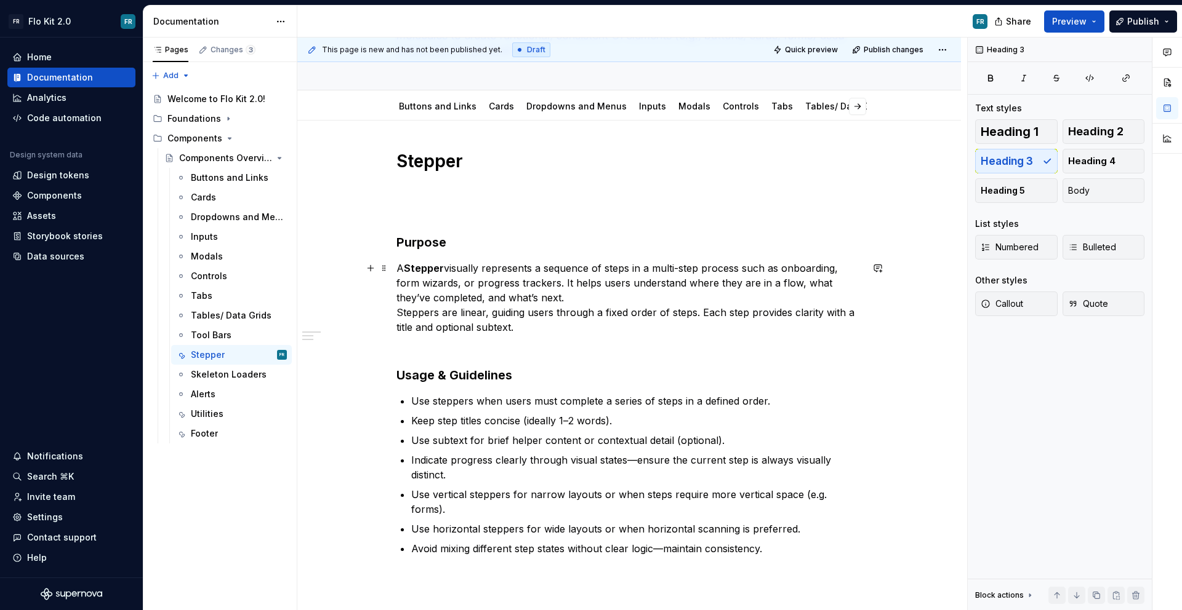
click at [425, 273] on strong "Stepper" at bounding box center [424, 268] width 40 height 12
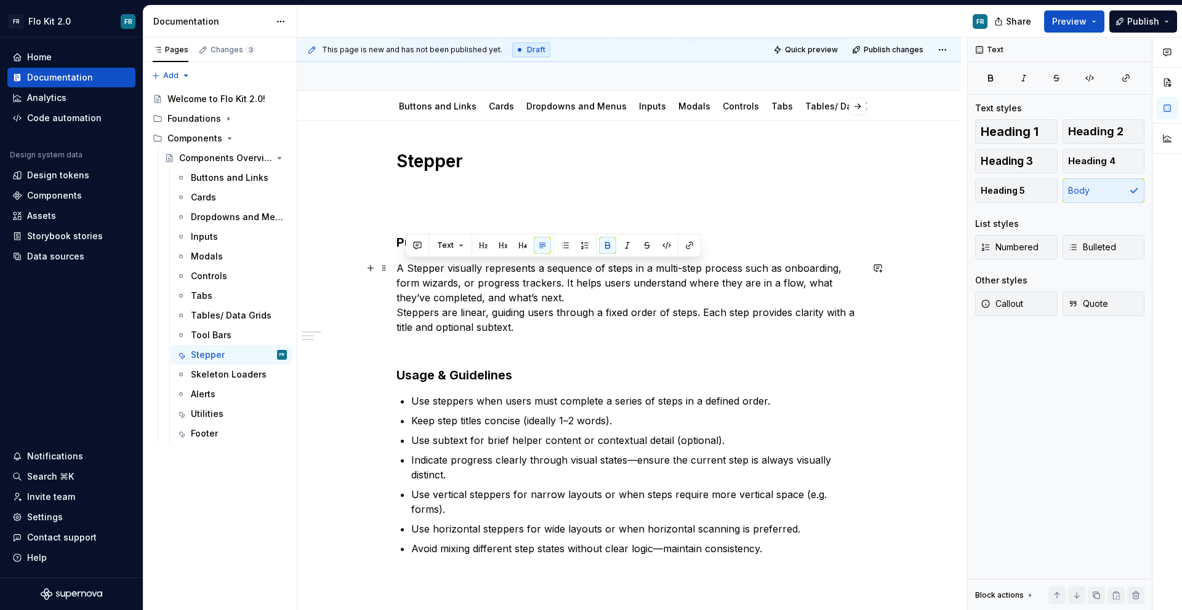
click at [500, 311] on p "A Stepper visually represents a sequence of steps in a multi-step process such …" at bounding box center [628, 298] width 465 height 74
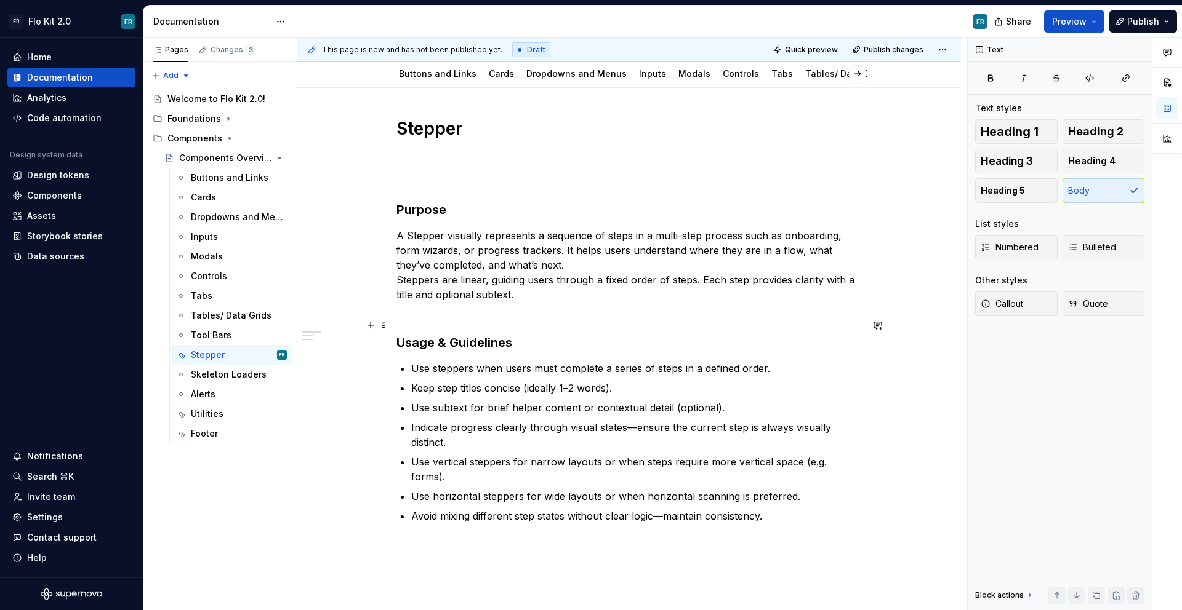
scroll to position [160, 0]
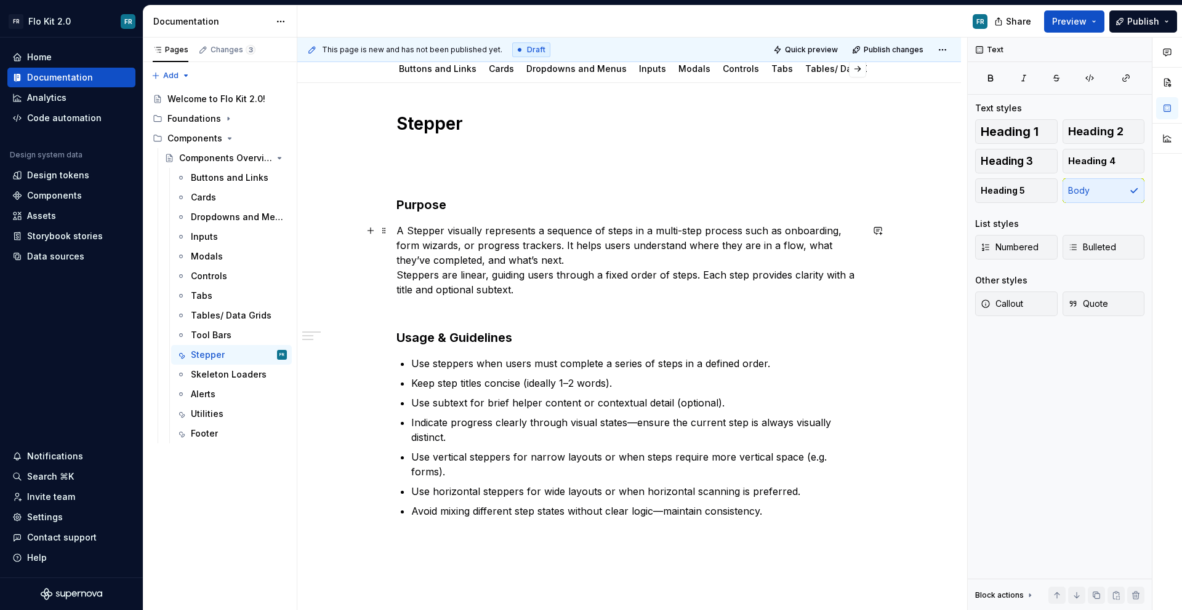
click at [587, 264] on p "A Stepper visually represents a sequence of steps in a multi-step process such …" at bounding box center [628, 260] width 465 height 74
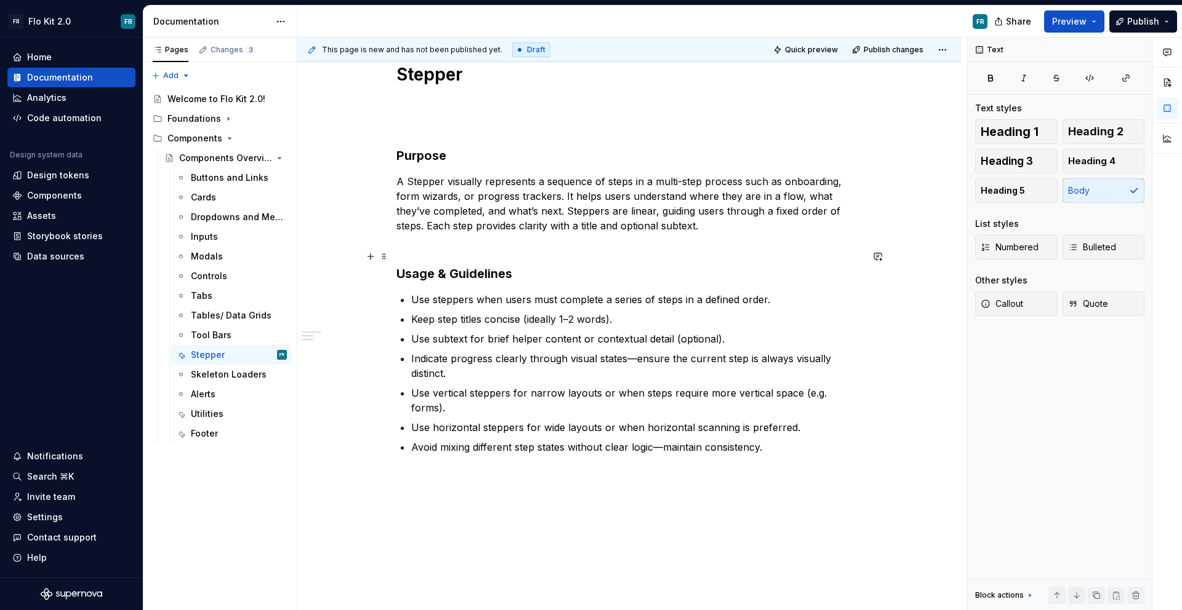
scroll to position [236, 0]
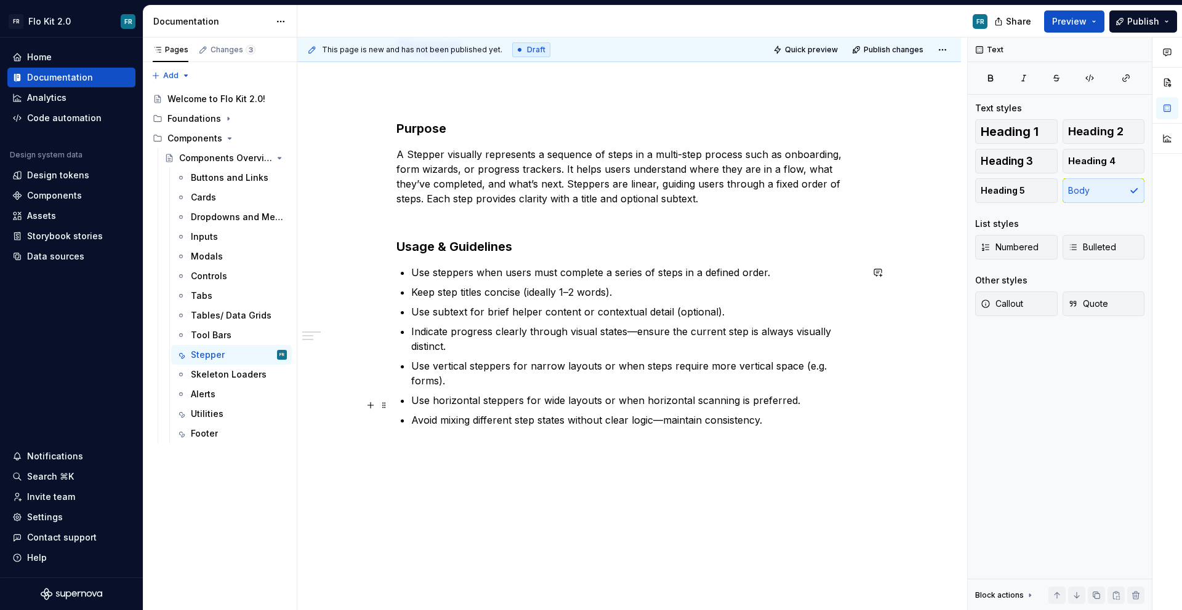
click at [804, 413] on p "Avoid mixing different step states without clear logic—maintain consistency." at bounding box center [636, 420] width 450 height 15
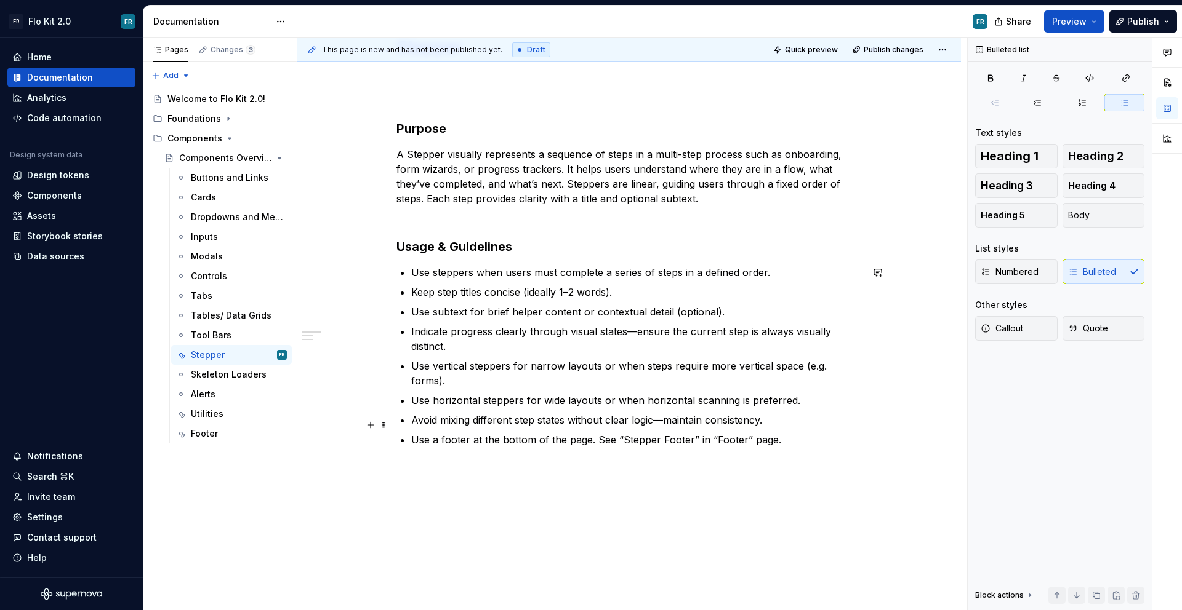
click at [663, 433] on p "Use a footer at the bottom of the page. See “Stepper Footer” in “Footer” page." at bounding box center [636, 440] width 450 height 15
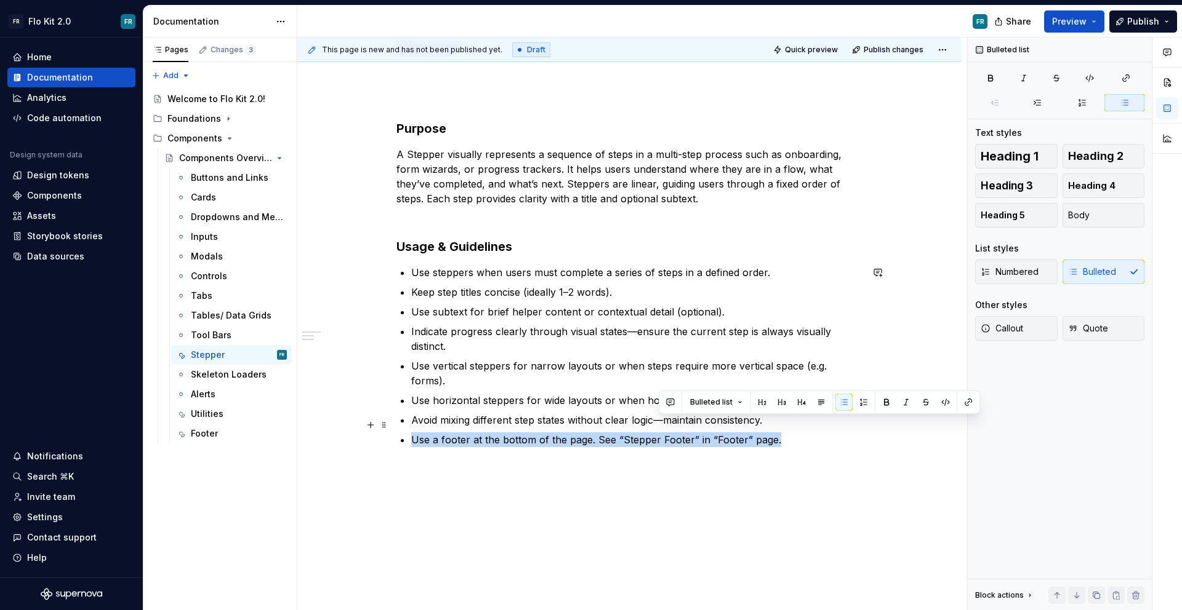
click at [663, 433] on p "Use a footer at the bottom of the page. See “Stepper Footer” in “Footer” page." at bounding box center [636, 440] width 450 height 15
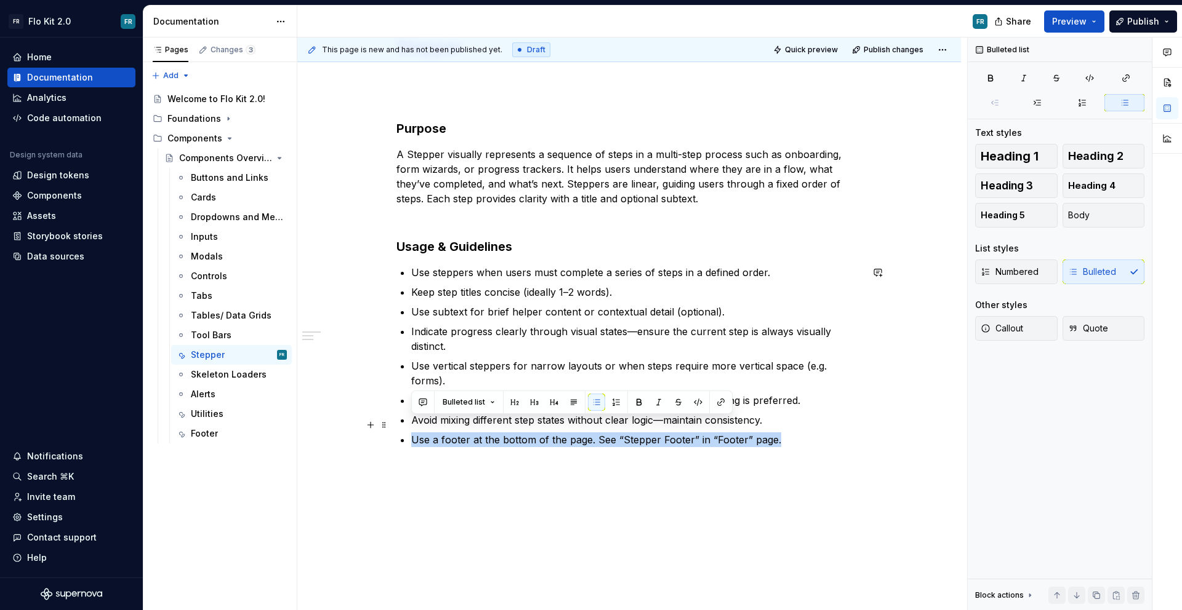
click at [692, 433] on p "Use a footer at the bottom of the page. See “Stepper Footer” in “Footer” page." at bounding box center [636, 440] width 450 height 15
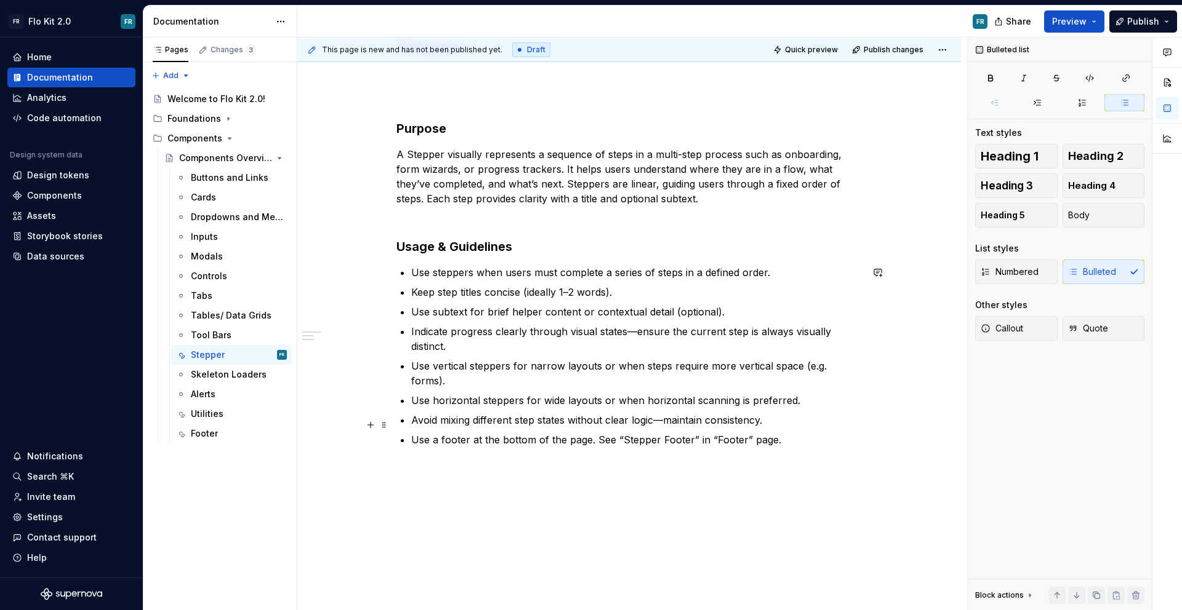
click at [725, 433] on p "Use a footer at the bottom of the page. See “Stepper Footer” in “Footer” page." at bounding box center [636, 440] width 450 height 15
click at [787, 433] on p "Use a footer at the bottom of the page. See “Stepper Footer” in “Footer” page." at bounding box center [636, 440] width 450 height 15
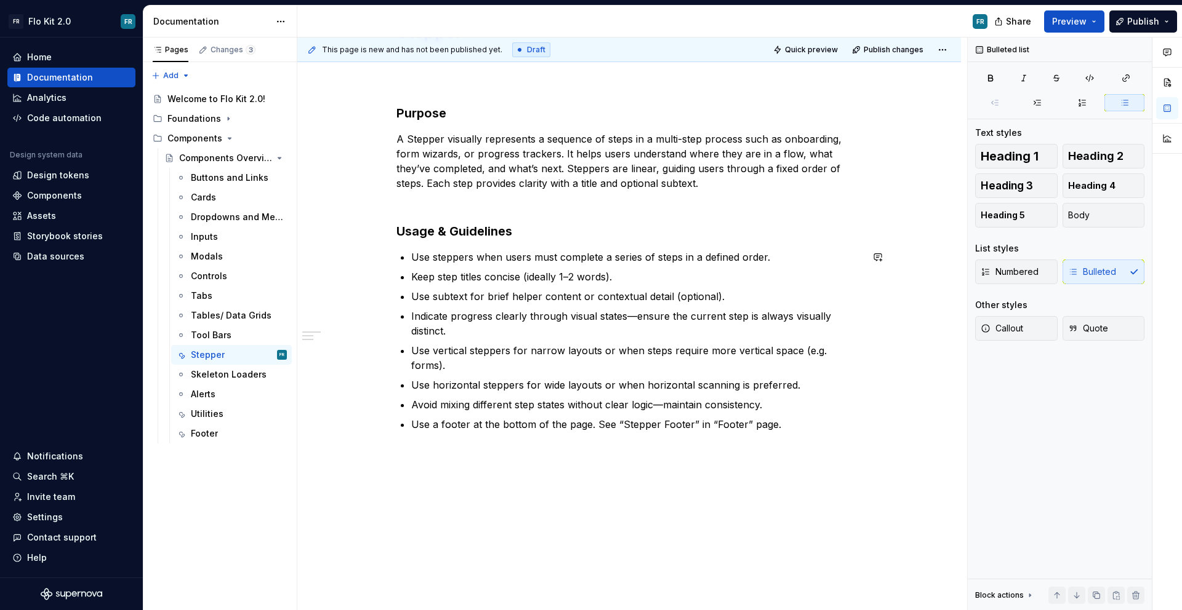
scroll to position [256, 0]
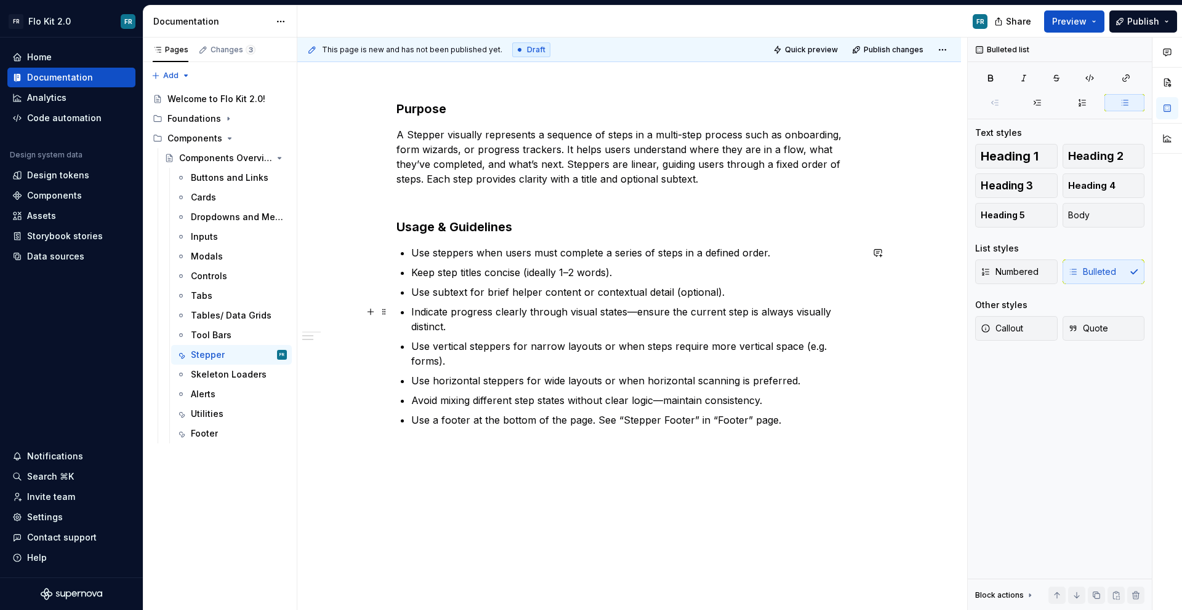
click at [632, 311] on p "Indicate progress clearly through visual states—ensure the current step is alwa…" at bounding box center [636, 320] width 450 height 30
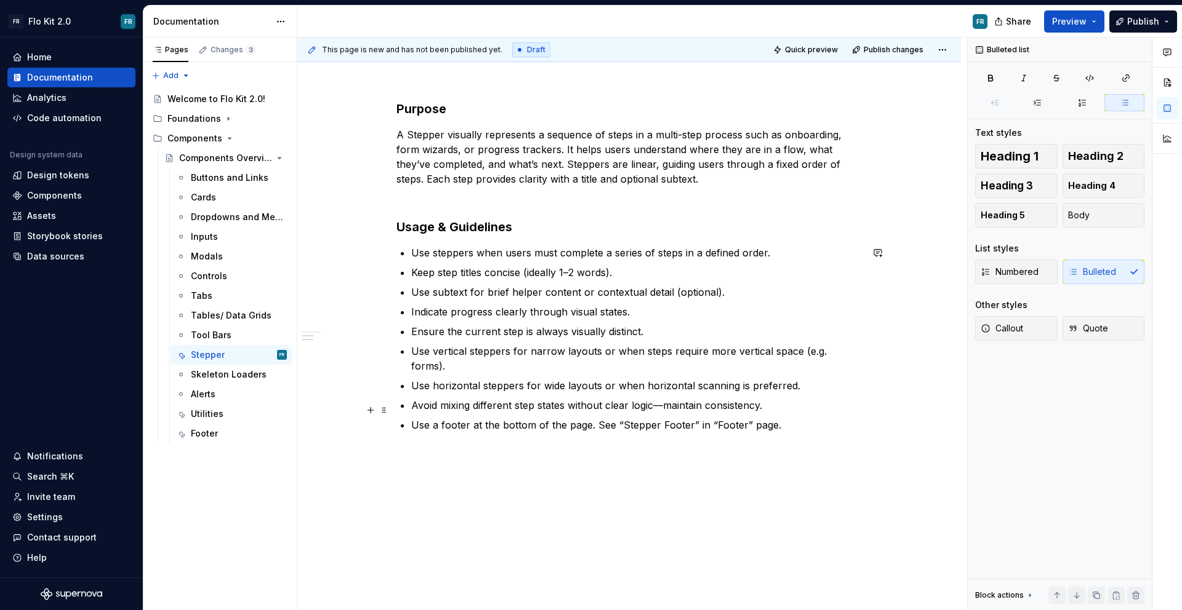
click at [830, 418] on p "Use a footer at the bottom of the page. See “Stepper Footer” in “Footer” page." at bounding box center [636, 425] width 450 height 15
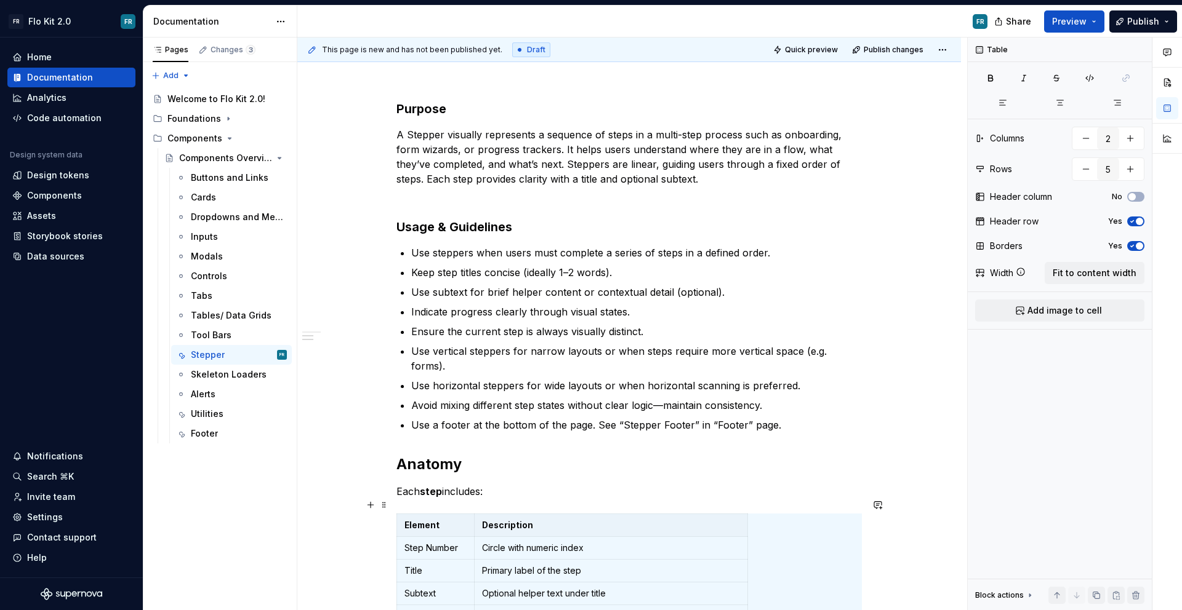
scroll to position [5, 0]
click at [586, 484] on p "Each step includes:" at bounding box center [628, 491] width 465 height 15
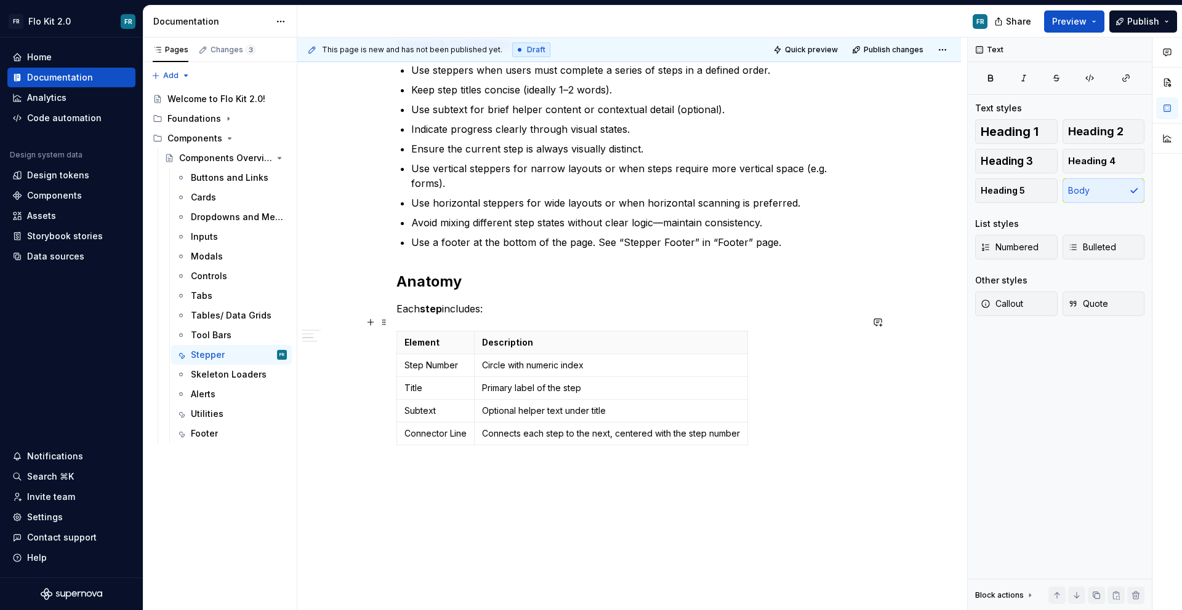
scroll to position [461, 0]
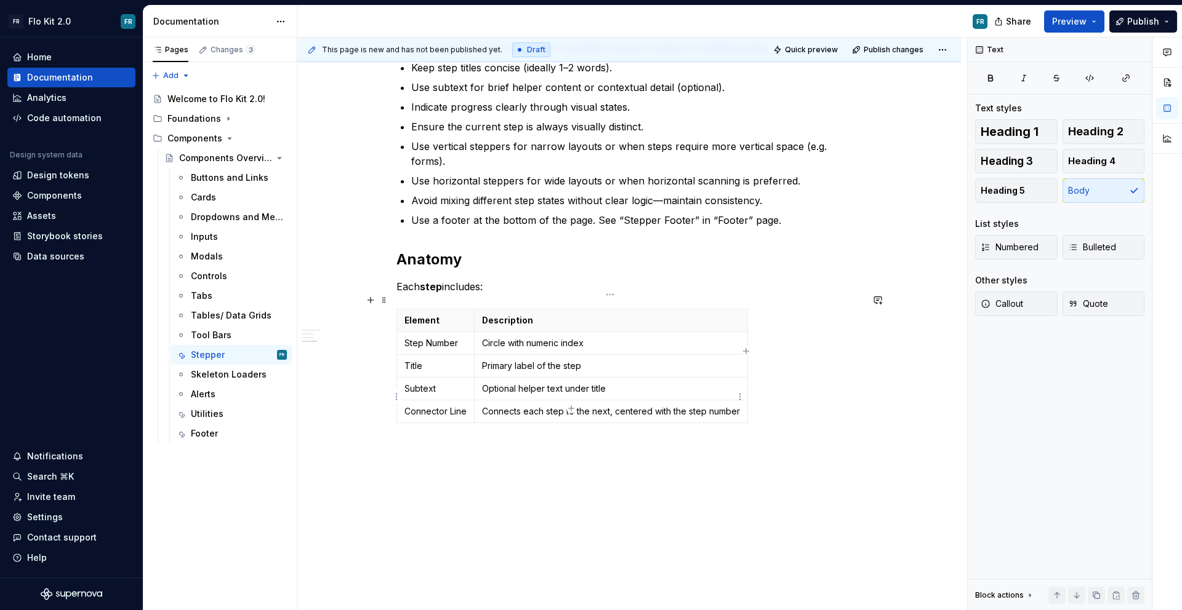
click at [521, 401] on td "Connects each step to the next, centered with the step number" at bounding box center [610, 412] width 273 height 23
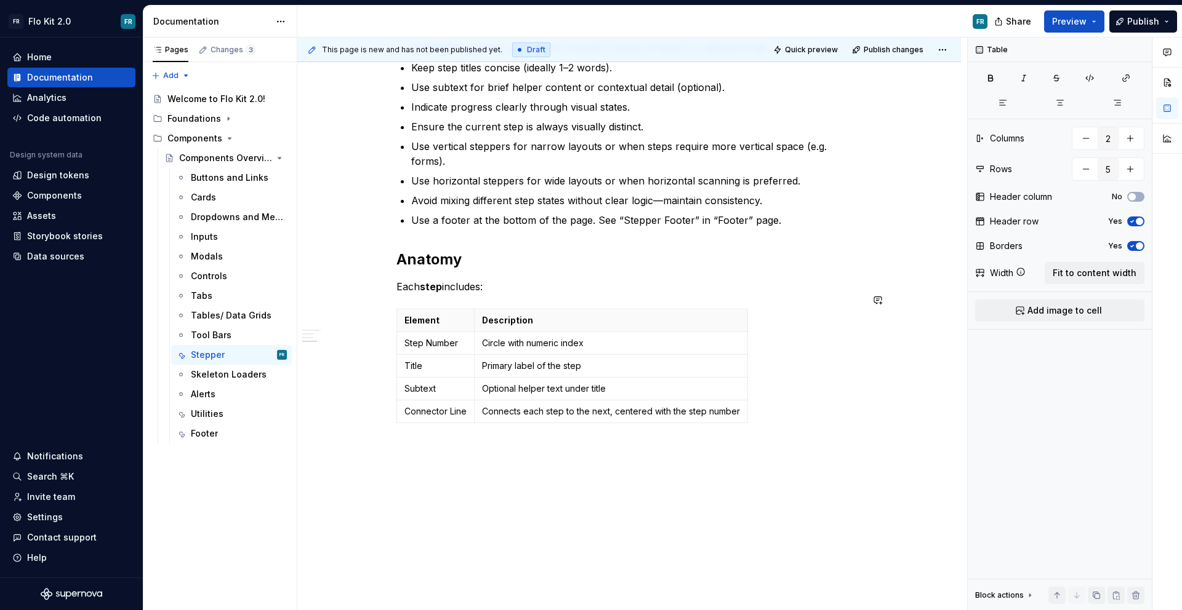
click at [594, 419] on div "Stepper Purpose A Stepper visually represents a sequence of steps in a multi-st…" at bounding box center [628, 127] width 465 height 631
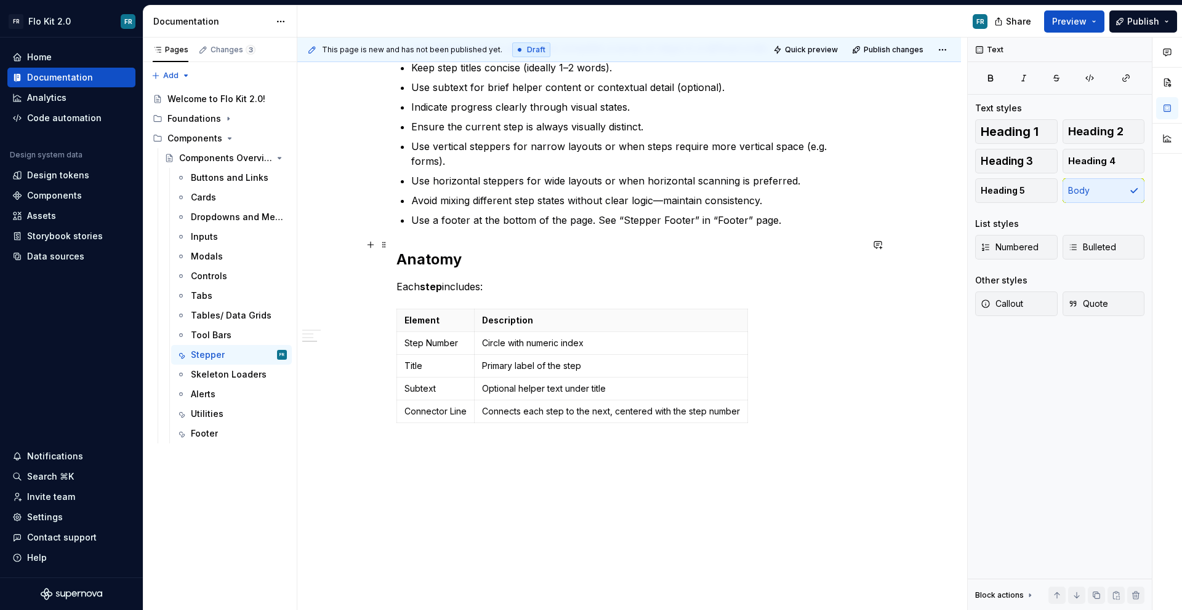
click at [436, 250] on strong "Anatomy" at bounding box center [428, 259] width 65 height 18
click at [984, 163] on span "Heading 3" at bounding box center [1006, 161] width 52 height 12
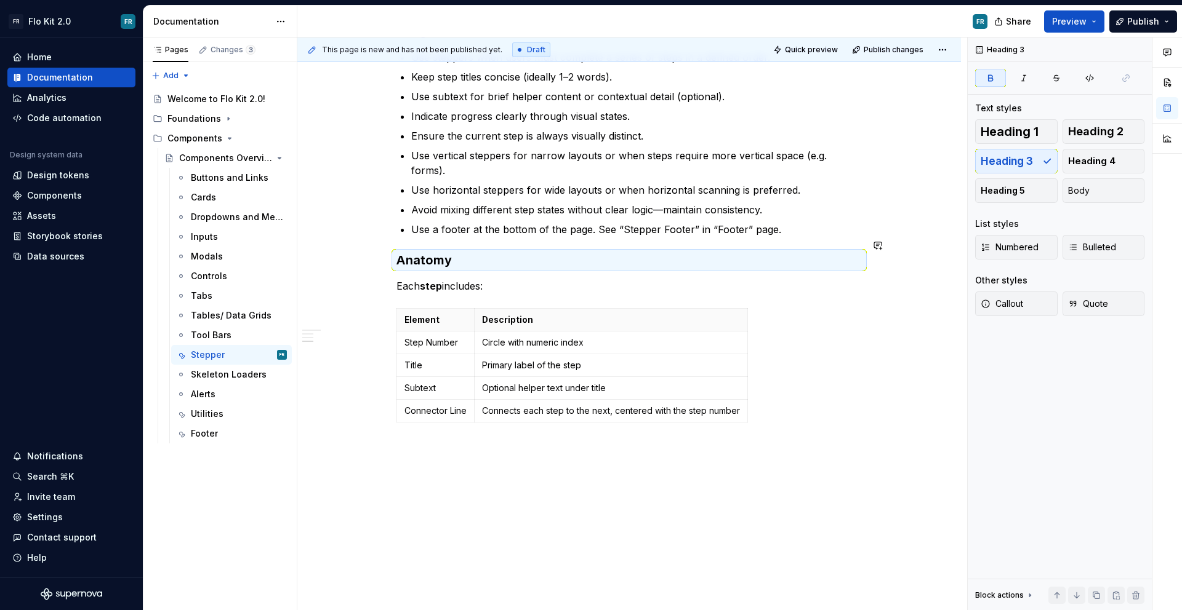
click at [784, 222] on p "Use a footer at the bottom of the page. See “Stepper Footer” in “Footer” page." at bounding box center [636, 229] width 450 height 15
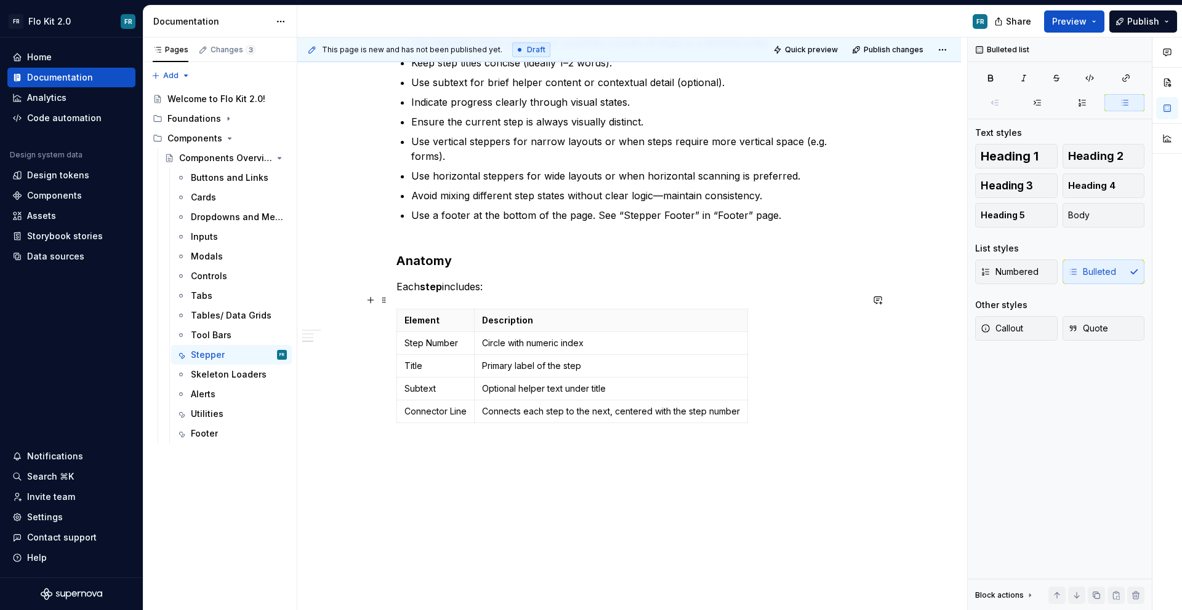
scroll to position [466, 0]
click at [524, 279] on div "Stepper Purpose A Stepper visually represents a sequence of steps in a multi-st…" at bounding box center [628, 117] width 465 height 622
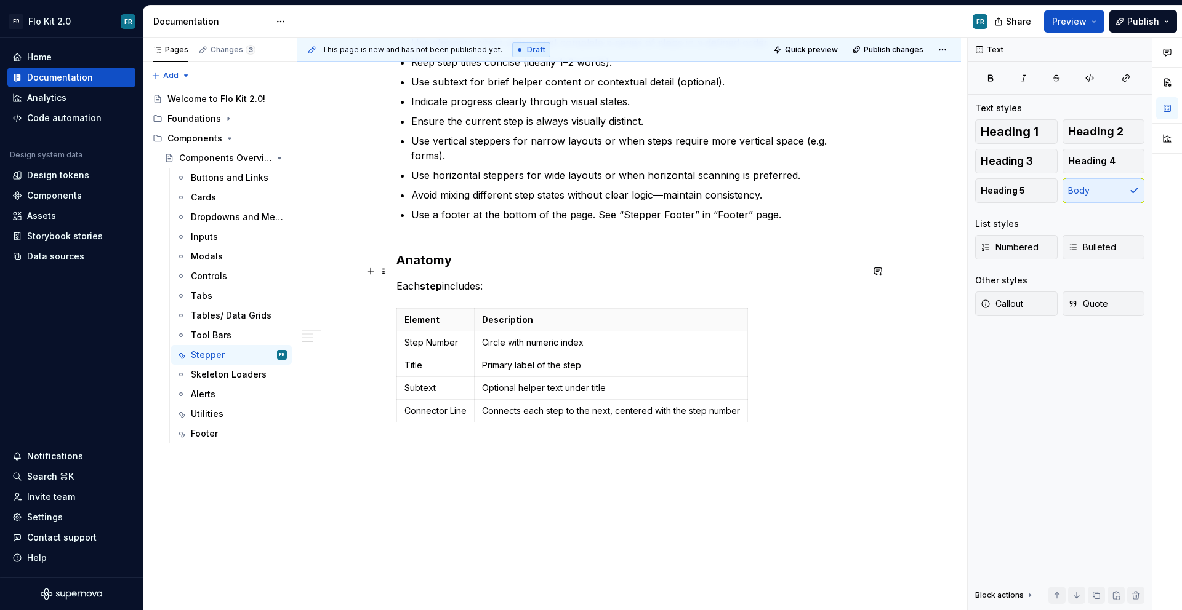
click at [516, 279] on p "Each step includes:" at bounding box center [628, 286] width 465 height 15
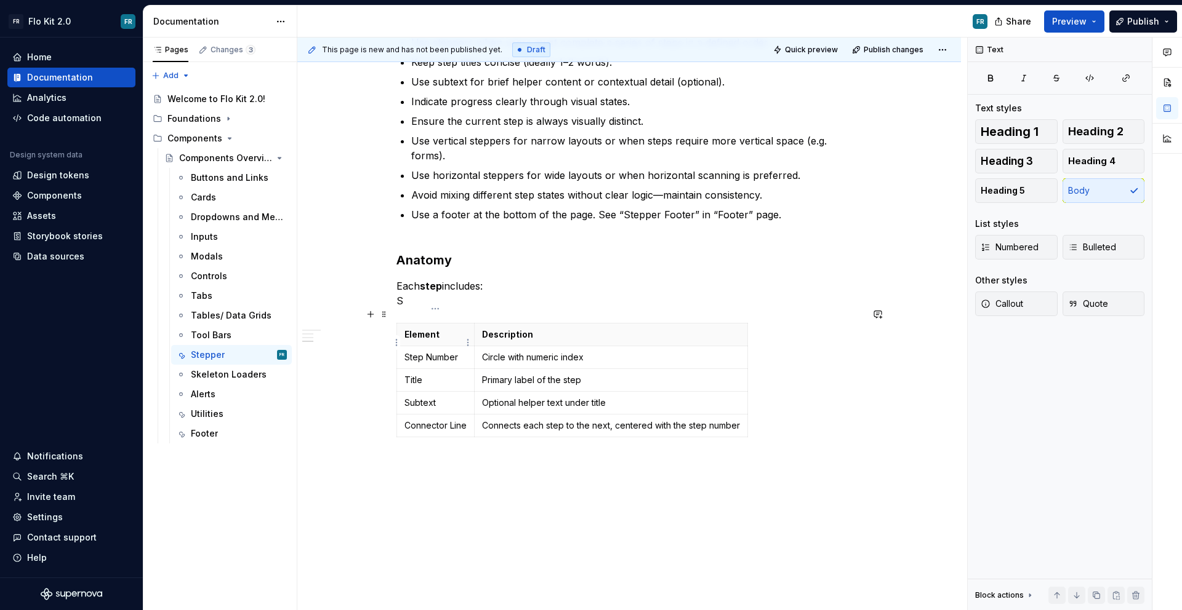
click at [416, 351] on p "Step Number" at bounding box center [435, 357] width 62 height 12
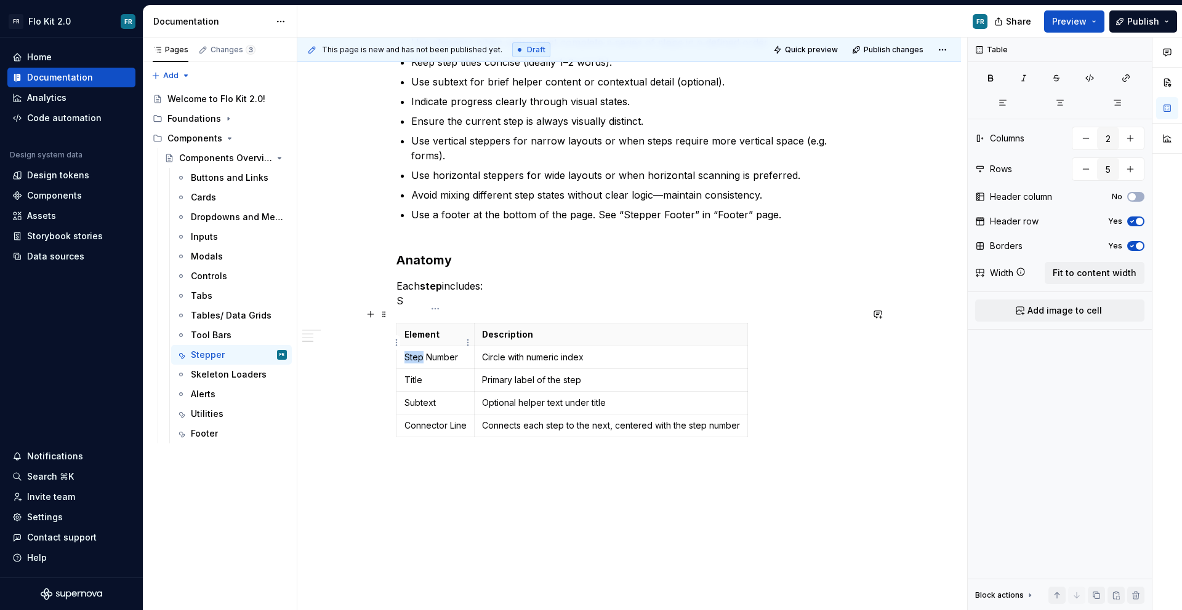
click at [416, 351] on p "Step Number" at bounding box center [435, 357] width 62 height 12
click at [426, 287] on p "Each step includes: S" at bounding box center [628, 294] width 465 height 30
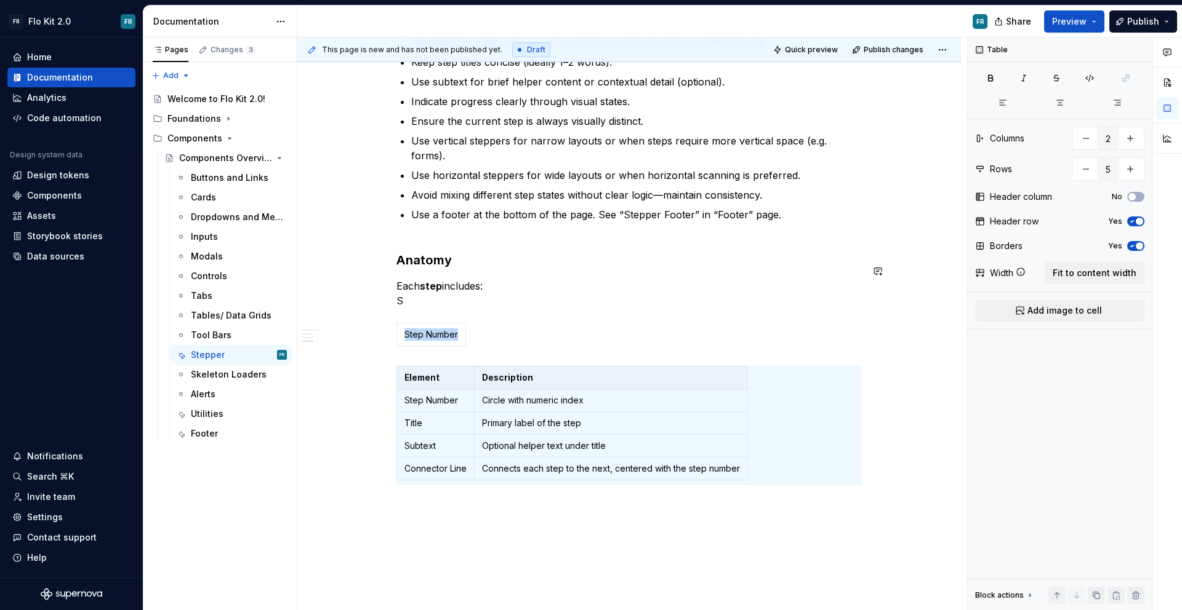
type input "1"
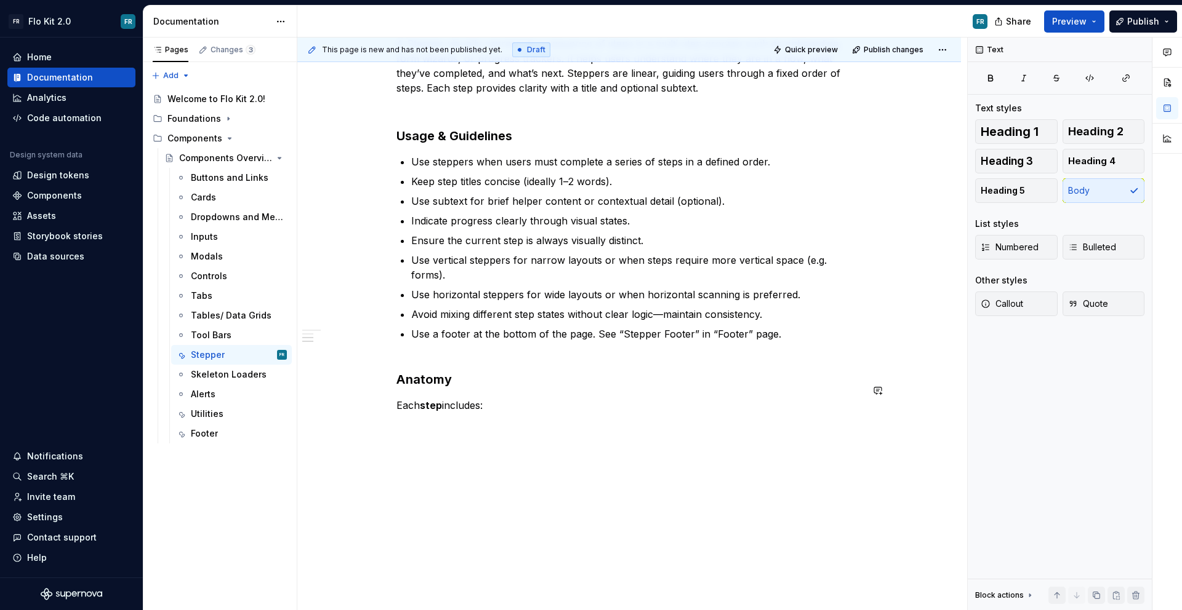
scroll to position [369, 0]
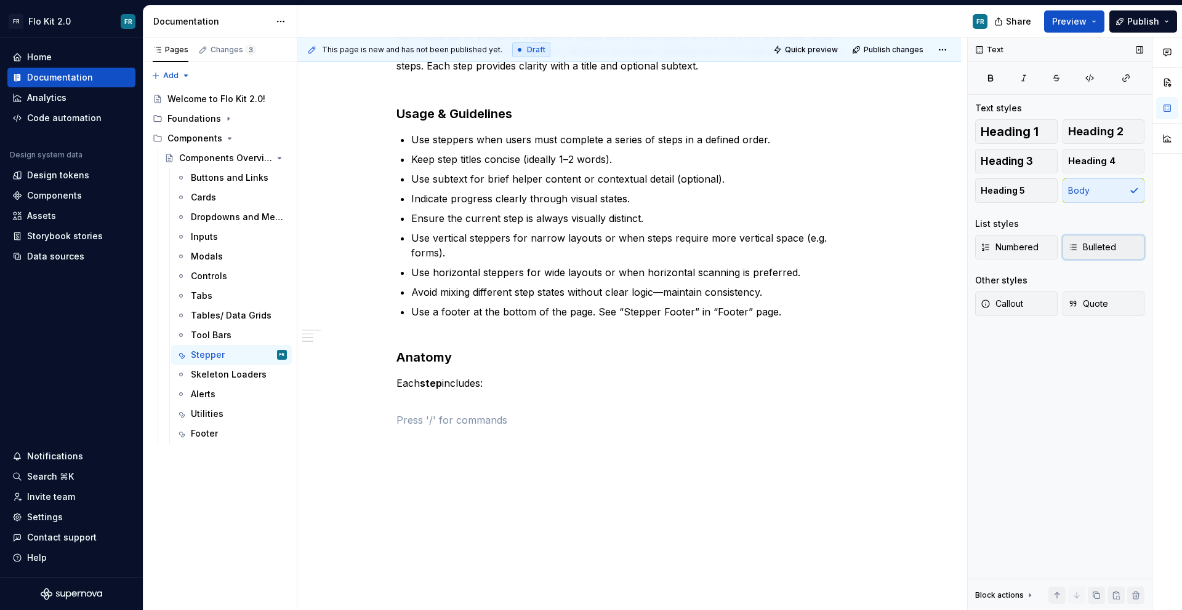
click at [1079, 250] on span "Bulleted" at bounding box center [1092, 247] width 48 height 12
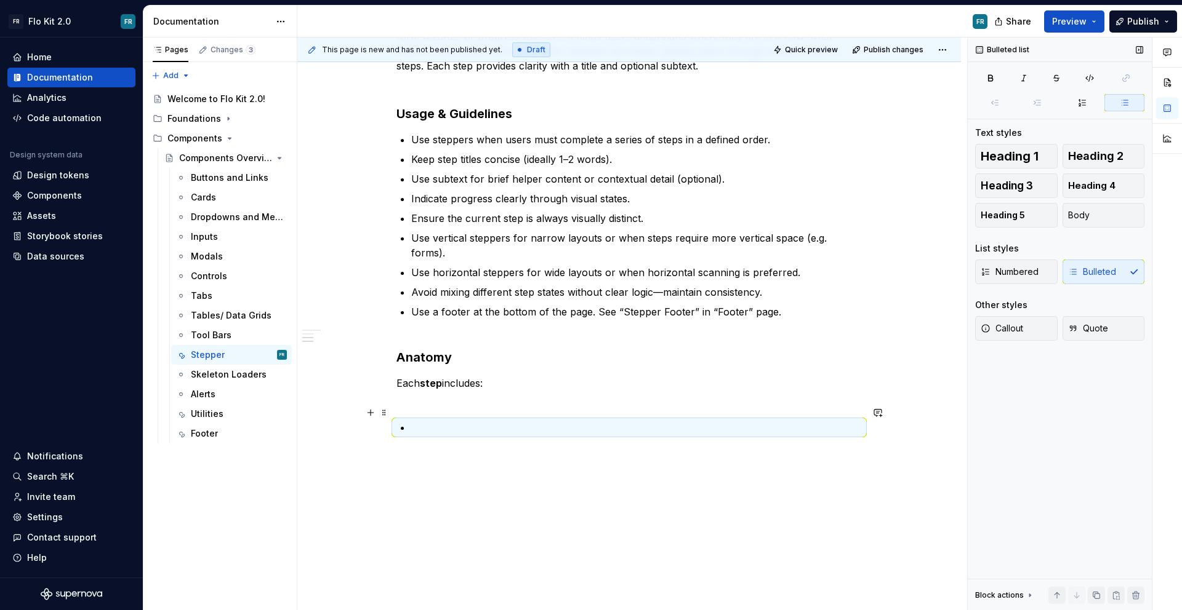
click at [468, 420] on p at bounding box center [636, 427] width 450 height 15
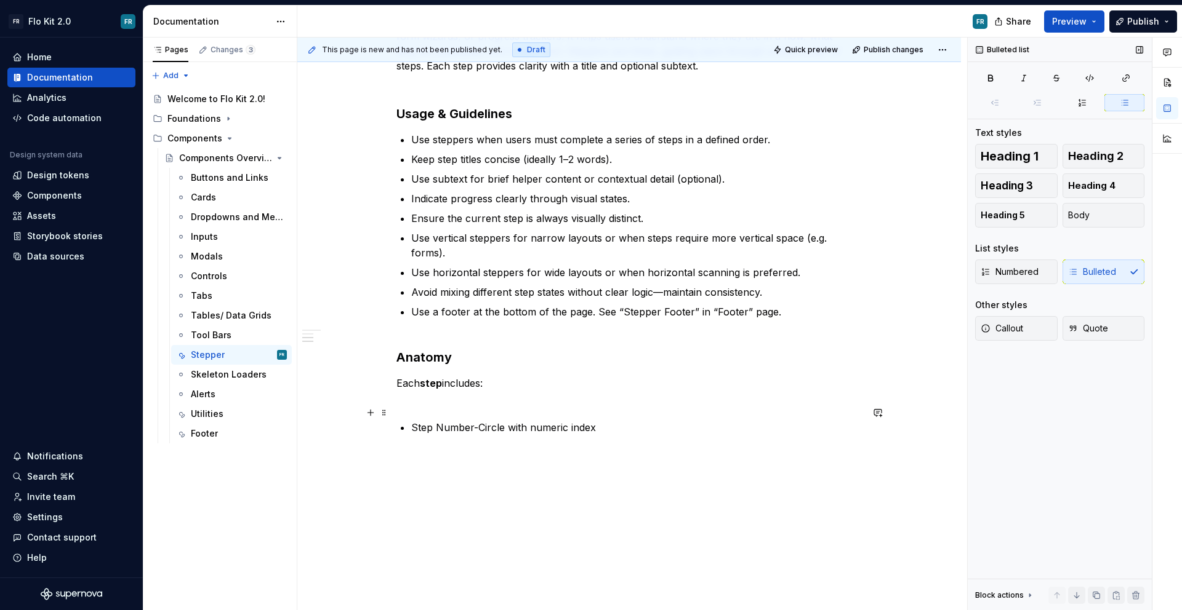
click at [470, 420] on p "Step Number-Circle with numeric index" at bounding box center [636, 427] width 450 height 15
click at [478, 420] on p "Step Number -Circle with numeric index" at bounding box center [636, 427] width 450 height 15
click at [636, 422] on div "Stepper Purpose A Stepper visually represents a sequence of steps in a multi-st…" at bounding box center [628, 176] width 465 height 546
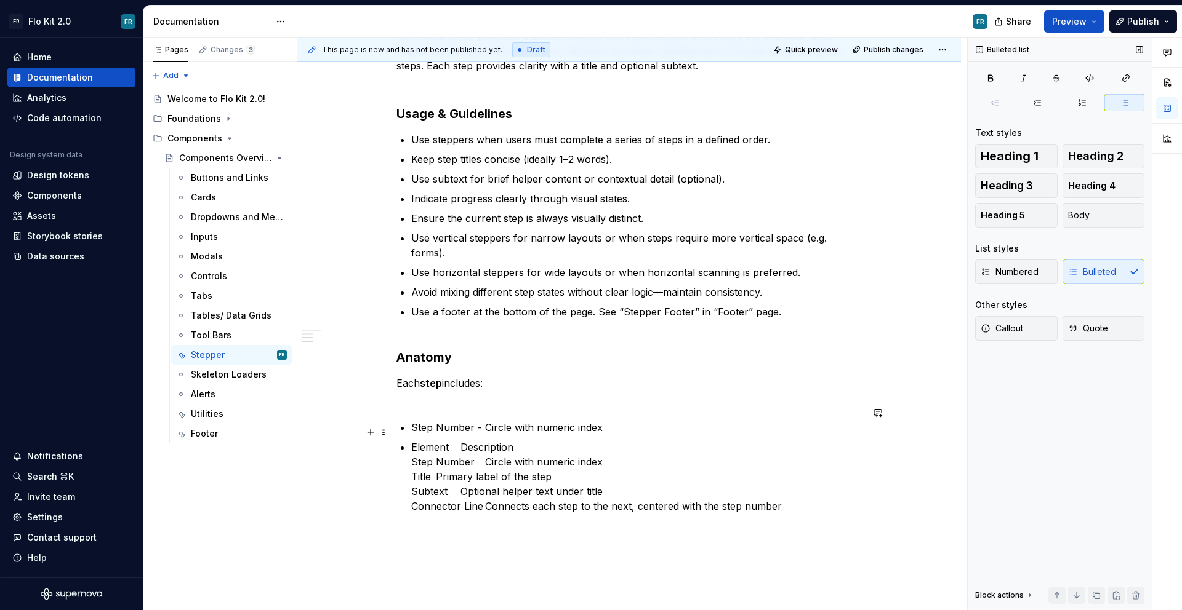
click at [455, 440] on p "Element Description Step Number Circle with numeric index Title Primary label o…" at bounding box center [636, 477] width 450 height 74
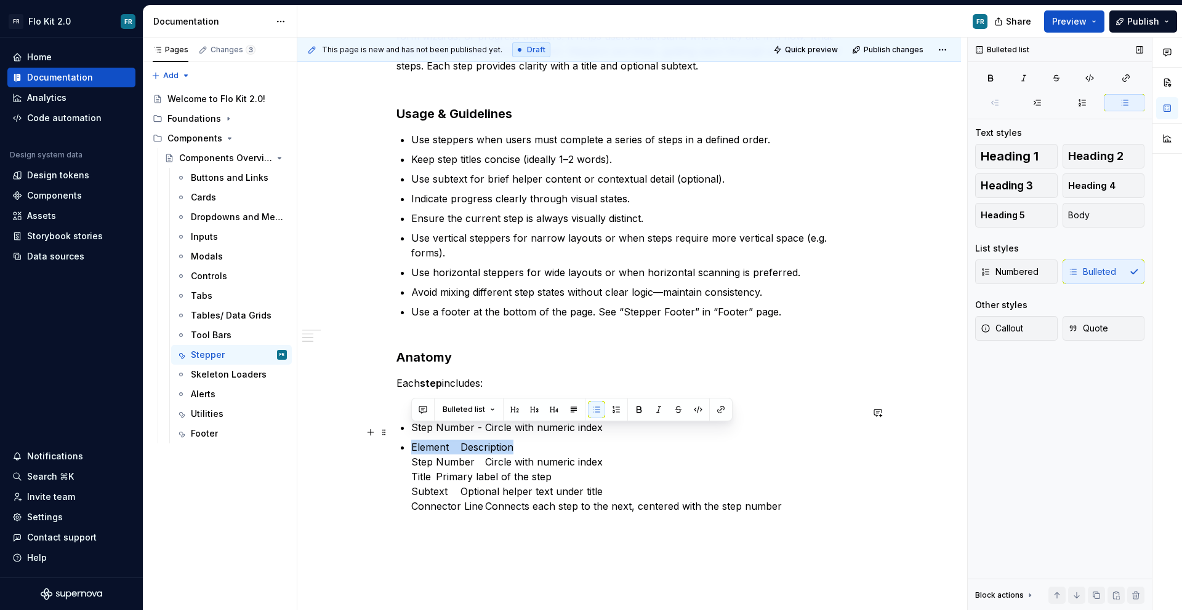
drag, startPoint x: 517, startPoint y: 430, endPoint x: 412, endPoint y: 435, distance: 105.4
click at [412, 440] on p "Element Description Step Number Circle with numeric index Title Primary label o…" at bounding box center [636, 477] width 450 height 74
drag, startPoint x: 601, startPoint y: 447, endPoint x: 410, endPoint y: 428, distance: 191.8
click at [410, 428] on div "Stepper Purpose A Stepper visually represents a sequence of steps in a multi-st…" at bounding box center [628, 208] width 465 height 610
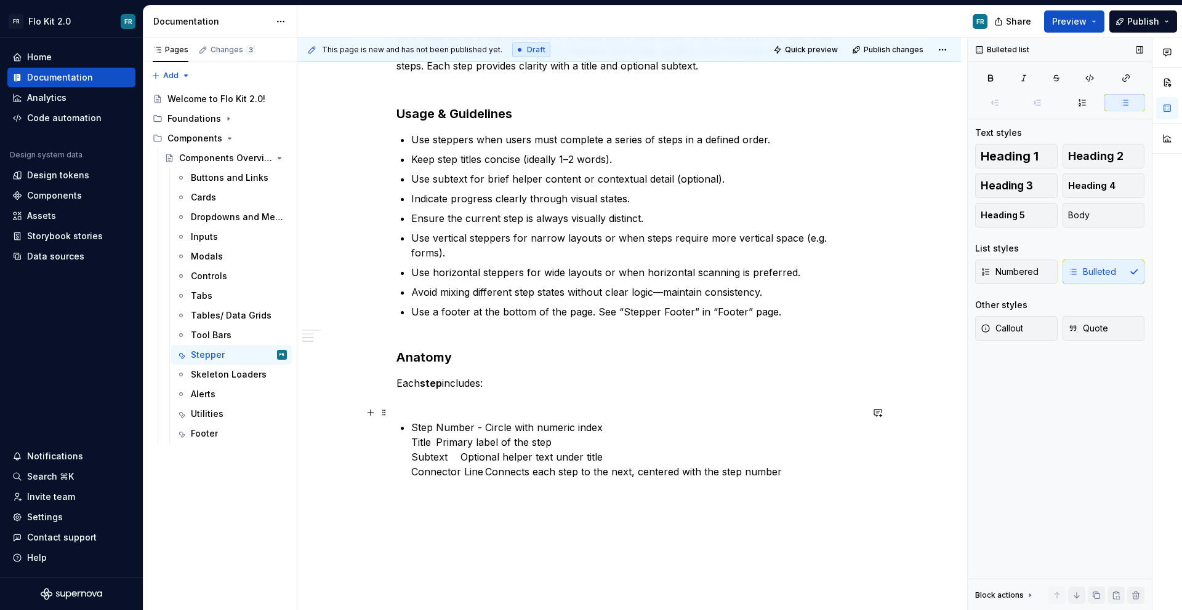
click at [617, 420] on p "Step Number - Circle with numeric index Title Primary label of the step Subtext…" at bounding box center [636, 449] width 450 height 59
click at [470, 440] on p "Title Primary label of the step Subtext Optional helper text under title Connec…" at bounding box center [636, 462] width 450 height 44
click at [434, 440] on p "Title Primary label of the step Subtext Optional helper text under title Connec…" at bounding box center [636, 462] width 450 height 44
click at [556, 440] on p "Title - Primary label of the step Subtext Optional helper text under title Conn…" at bounding box center [636, 462] width 450 height 44
click at [453, 460] on p "Subtext Optional helper text under title Connector Line Connects each step to t…" at bounding box center [636, 475] width 450 height 30
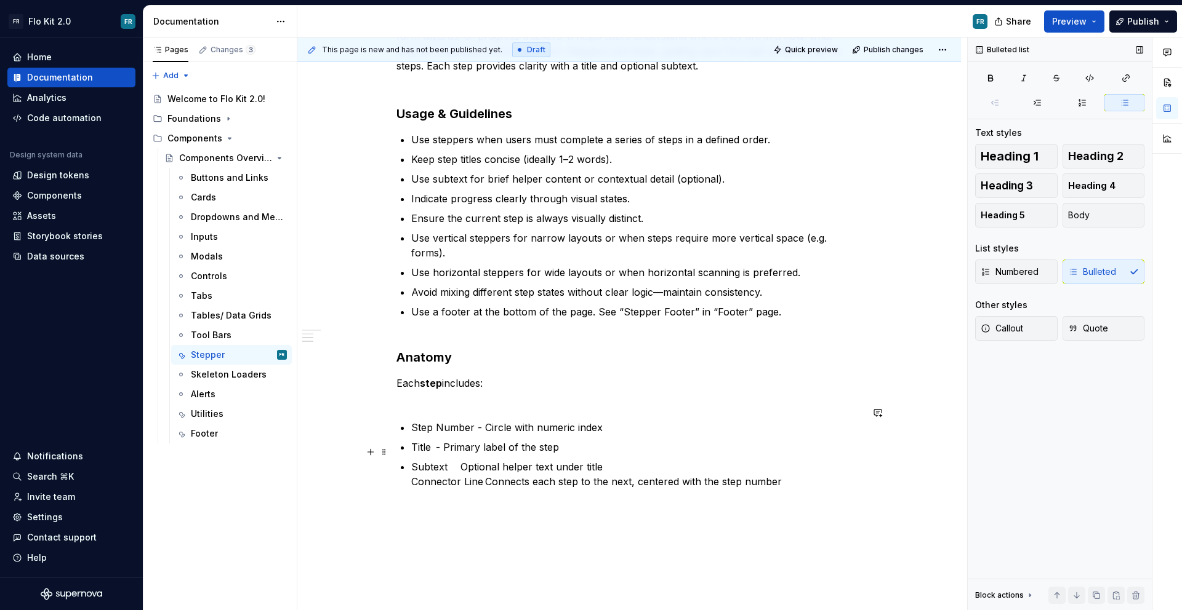
click at [449, 460] on p "Subtext Optional helper text under title Connector Line Connects each step to t…" at bounding box center [636, 475] width 450 height 30
click at [607, 442] on ul "Step Number - Circle with numeric index Title - Primary label of the step Subte…" at bounding box center [636, 454] width 450 height 69
click at [613, 460] on p "Subtext - Optional helper text under title Connector Line Connects each step to…" at bounding box center [636, 475] width 450 height 30
click at [484, 479] on p "Connector Line Connects each step to the next, centered with the step number" at bounding box center [636, 486] width 450 height 15
click at [426, 377] on strong "step" at bounding box center [431, 383] width 22 height 12
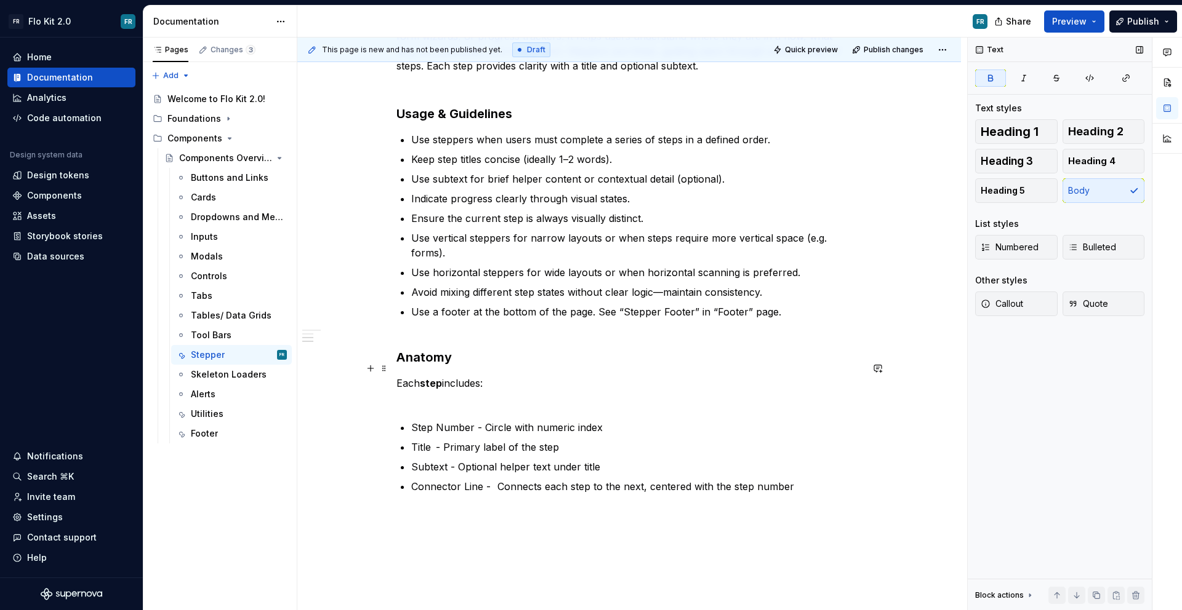
click at [431, 377] on strong "step" at bounding box center [431, 383] width 22 height 12
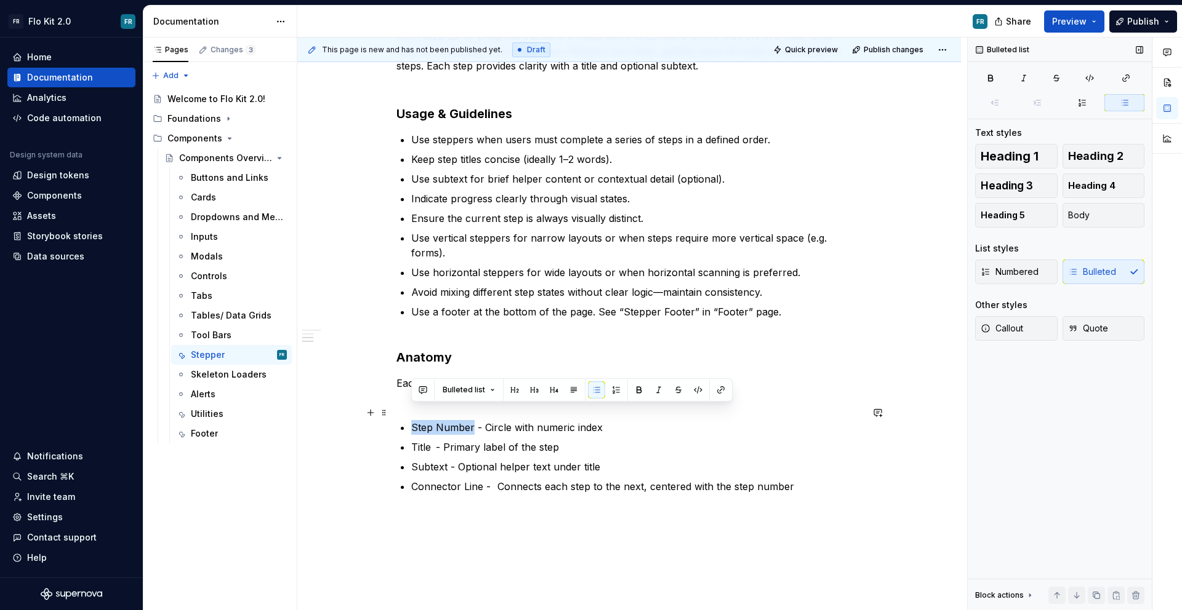
drag, startPoint x: 471, startPoint y: 412, endPoint x: 399, endPoint y: 410, distance: 72.0
click at [411, 420] on li "Step Number - Circle with numeric index" at bounding box center [636, 427] width 450 height 15
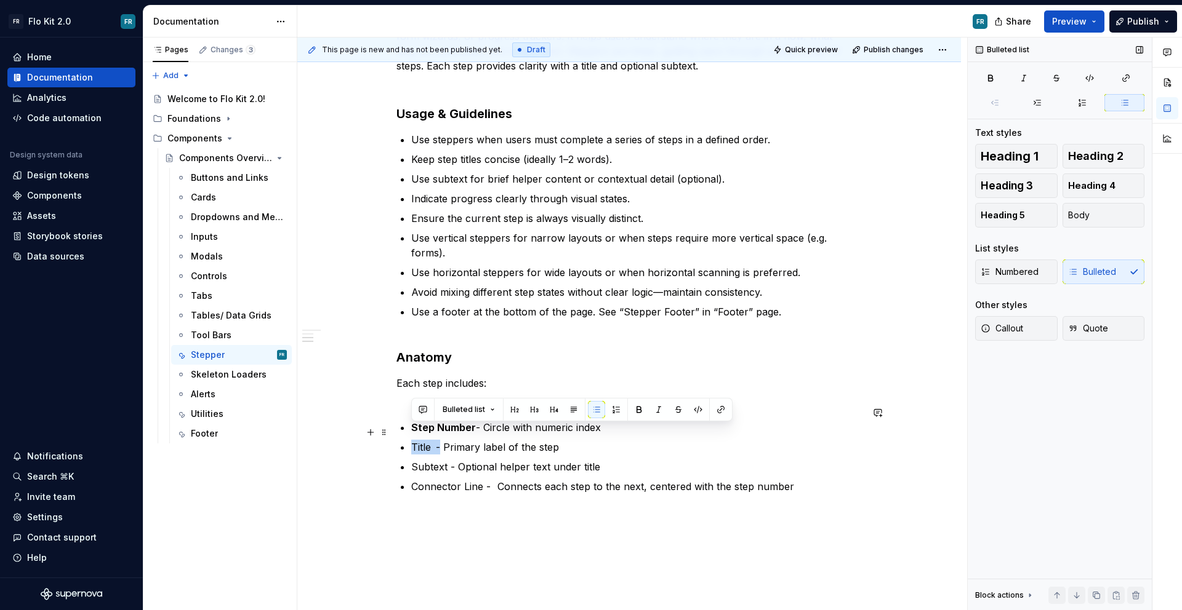
drag, startPoint x: 436, startPoint y: 433, endPoint x: 406, endPoint y: 430, distance: 30.3
click at [406, 430] on div "Stepper Purpose A Stepper visually represents a sequence of steps in a multi-st…" at bounding box center [628, 198] width 465 height 591
click at [423, 440] on p "Title - Primary label of the step" at bounding box center [636, 447] width 450 height 15
click at [411, 440] on p "Title - Primary label of the step" at bounding box center [636, 447] width 450 height 15
click at [430, 440] on p "Title - Primary label of the step" at bounding box center [636, 447] width 450 height 15
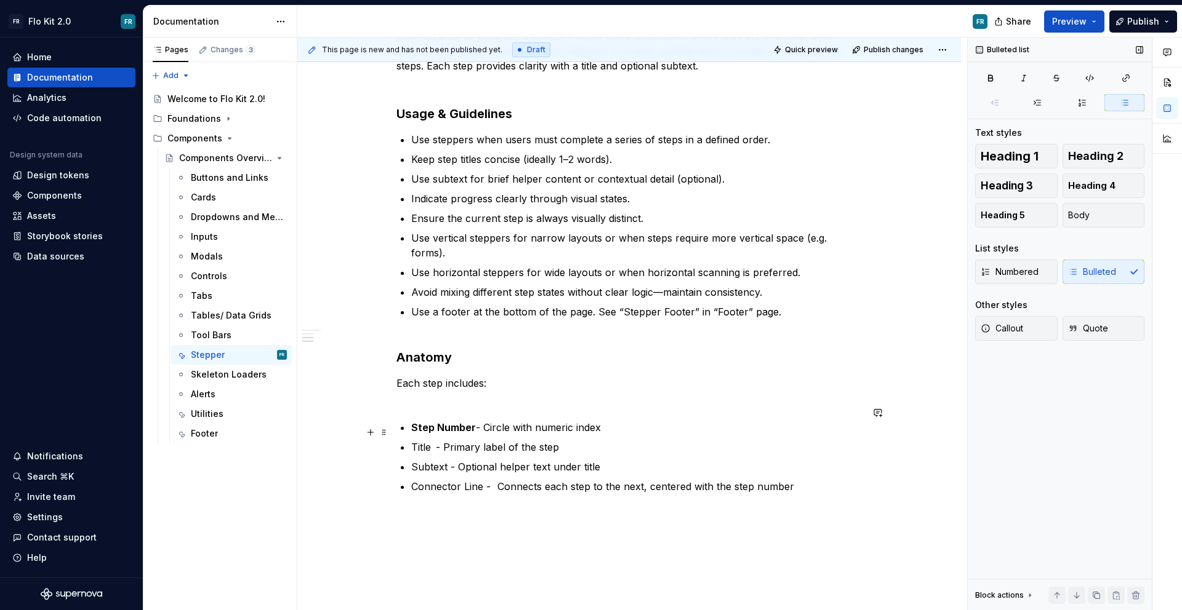
click at [423, 440] on p "Title - Primary label of the step" at bounding box center [636, 447] width 450 height 15
click at [424, 460] on p "Subtext - Optional helper text under title" at bounding box center [636, 467] width 450 height 15
click at [425, 479] on p "Connector Line - Connects each step to the next, centered with the step number" at bounding box center [636, 486] width 450 height 15
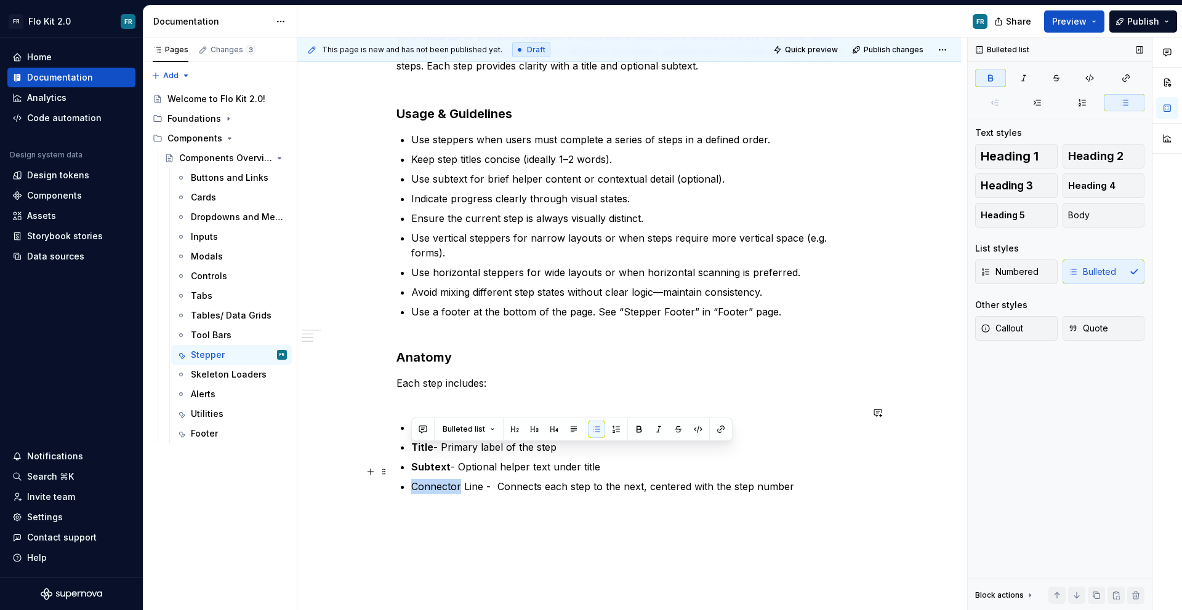
click at [425, 479] on p "Connector Line - Connects each step to the next, centered with the step number" at bounding box center [636, 486] width 450 height 15
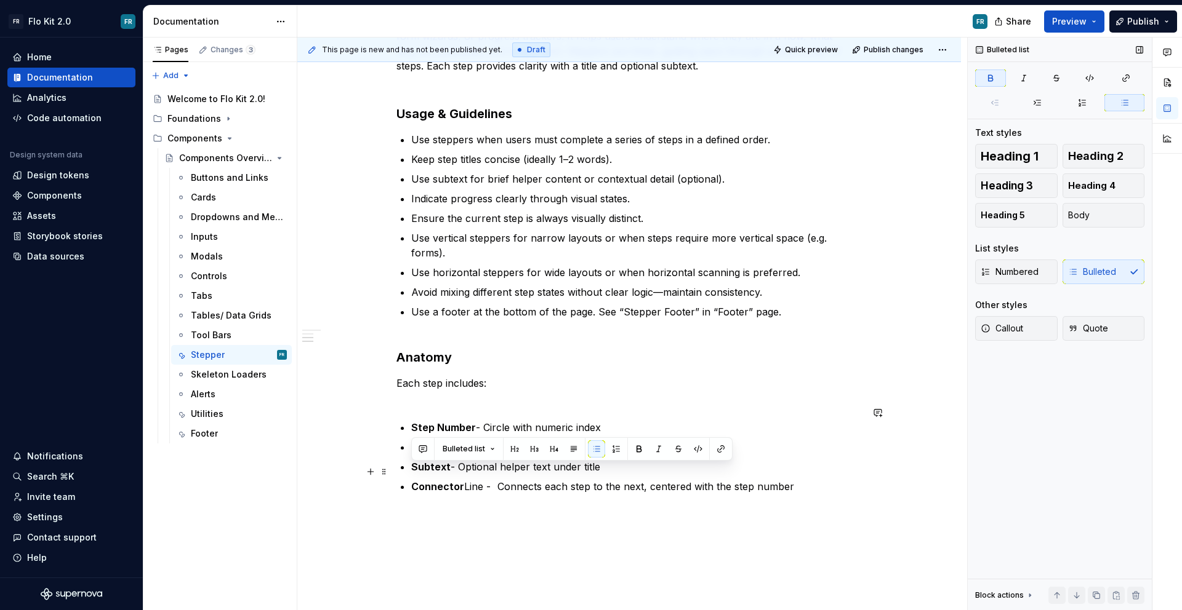
click at [469, 479] on p "Connector Line - Connects each step to the next, centered with the step number" at bounding box center [636, 486] width 450 height 15
click at [505, 479] on p "Connector Line - Connects each step to the next, centered with the step number" at bounding box center [636, 486] width 450 height 15
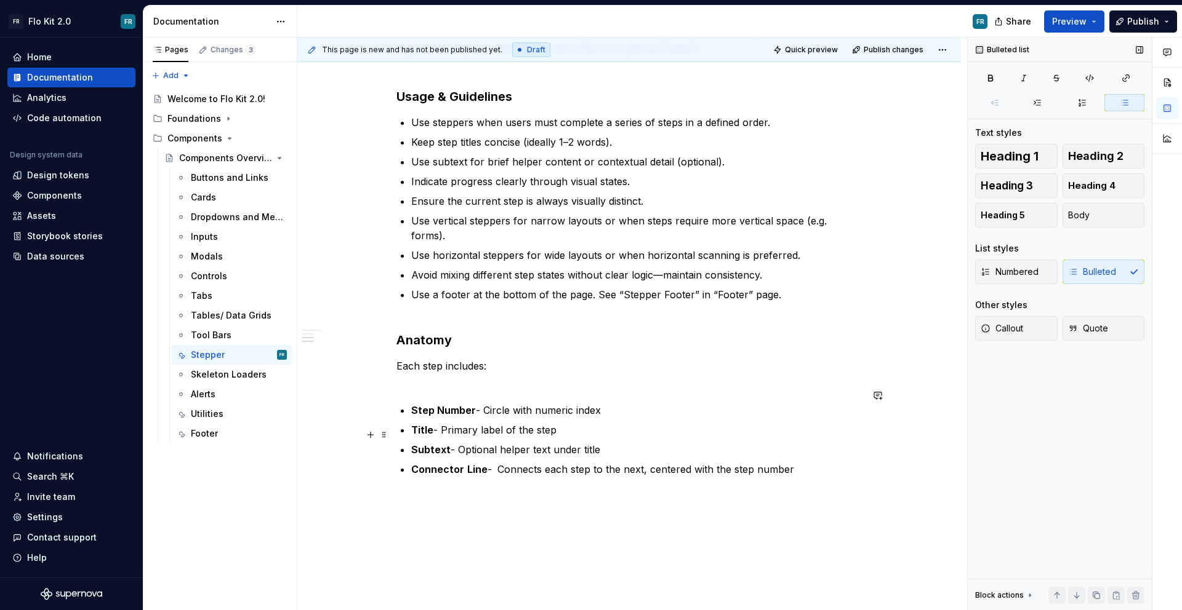
scroll to position [388, 0]
click at [435, 421] on p "Title - Primary label of the step" at bounding box center [636, 428] width 450 height 15
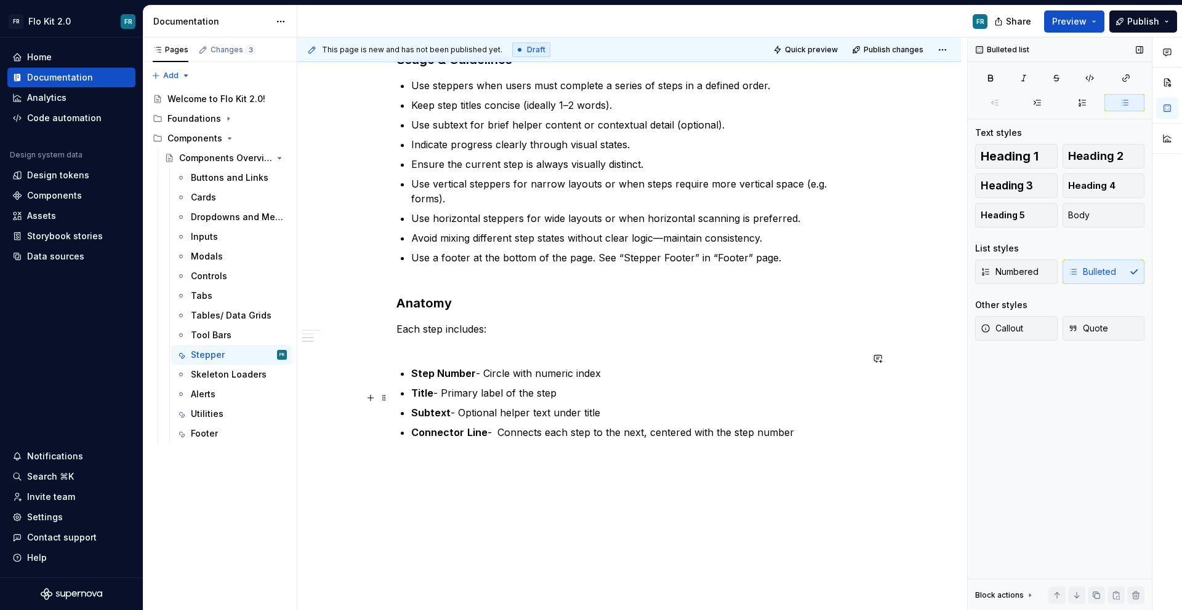
scroll to position [436, 0]
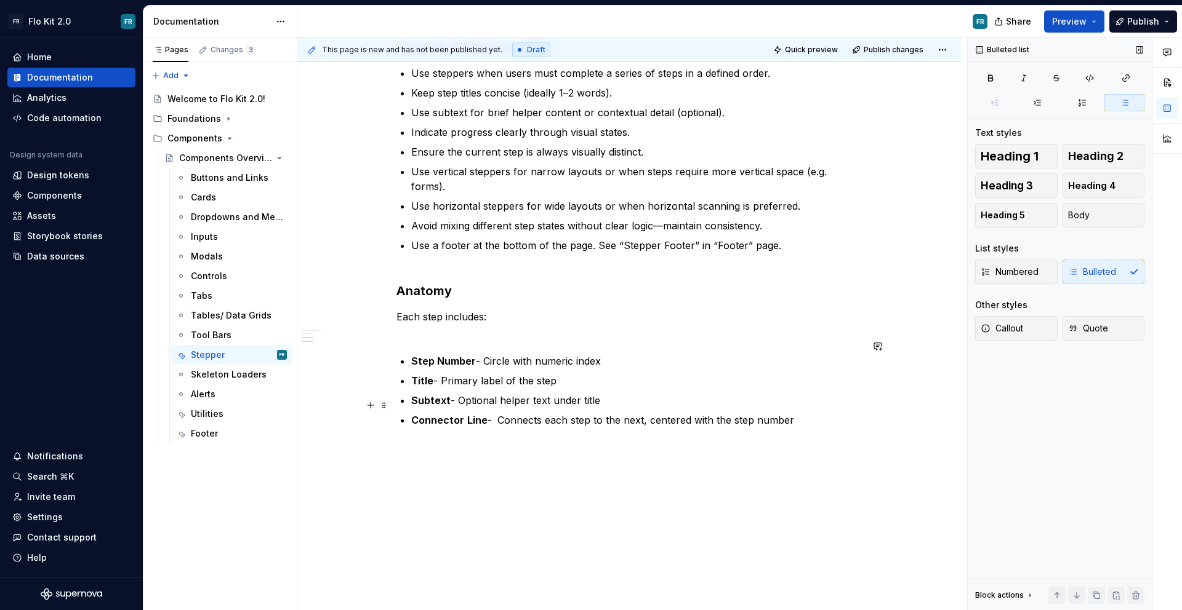
click at [818, 413] on p "Connector Line - Connects each step to the next, centered with the step number" at bounding box center [636, 420] width 450 height 15
click at [450, 325] on div "Stepper Purpose A Stepper visually represents a sequence of steps in a multi-st…" at bounding box center [628, 132] width 465 height 591
click at [461, 246] on p "Use a footer at the bottom of the page. See “Stepper Footer” in “Footer” page." at bounding box center [636, 253] width 450 height 30
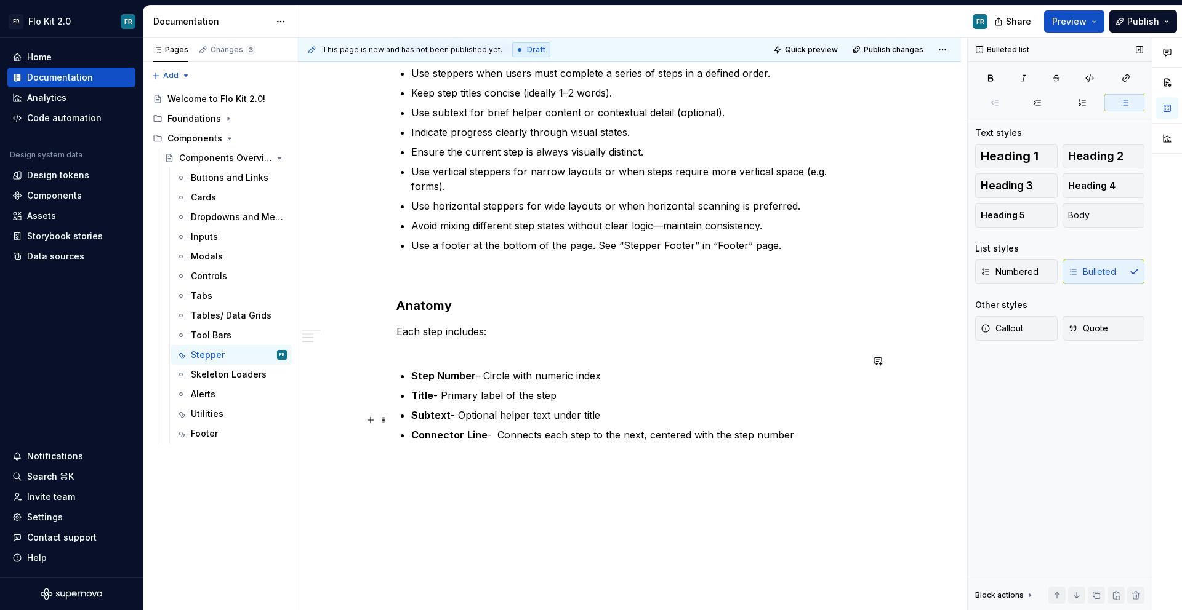
click at [796, 428] on p "Connector Line - Connects each step to the next, centered with the step number" at bounding box center [636, 435] width 450 height 15
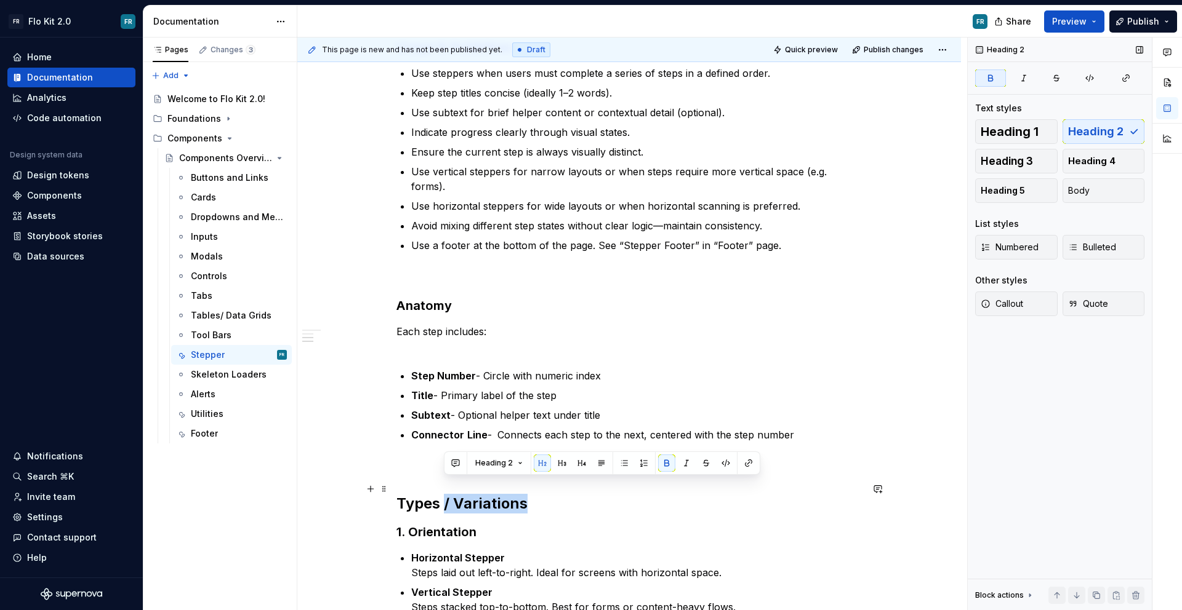
drag, startPoint x: 443, startPoint y: 490, endPoint x: 553, endPoint y: 492, distance: 110.2
click at [553, 494] on h2 "Types / Variations" at bounding box center [628, 504] width 465 height 20
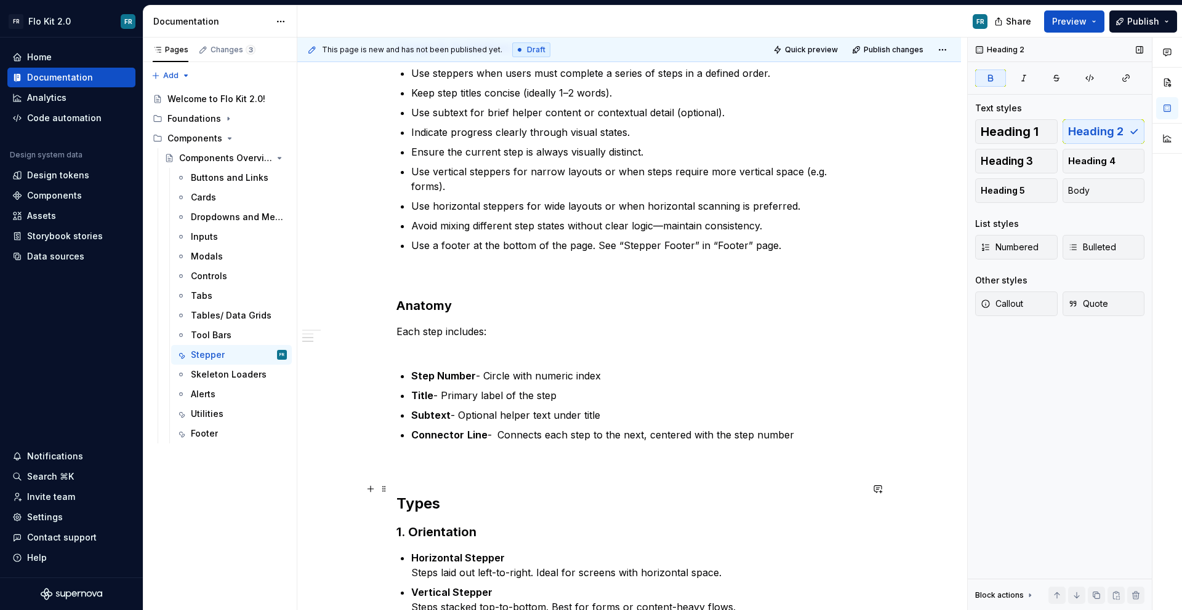
click at [400, 495] on strong "Types" at bounding box center [418, 504] width 44 height 18
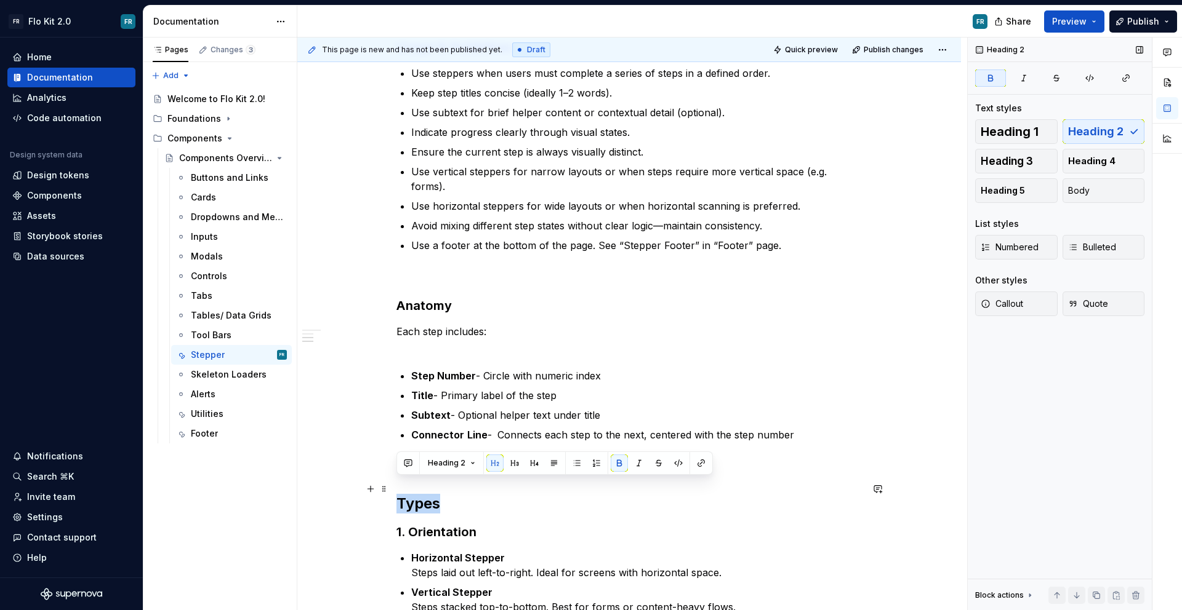
drag, startPoint x: 400, startPoint y: 491, endPoint x: 511, endPoint y: 438, distance: 123.0
click at [400, 495] on strong "Types" at bounding box center [418, 504] width 44 height 18
click at [990, 162] on span "Heading 3" at bounding box center [1006, 161] width 52 height 12
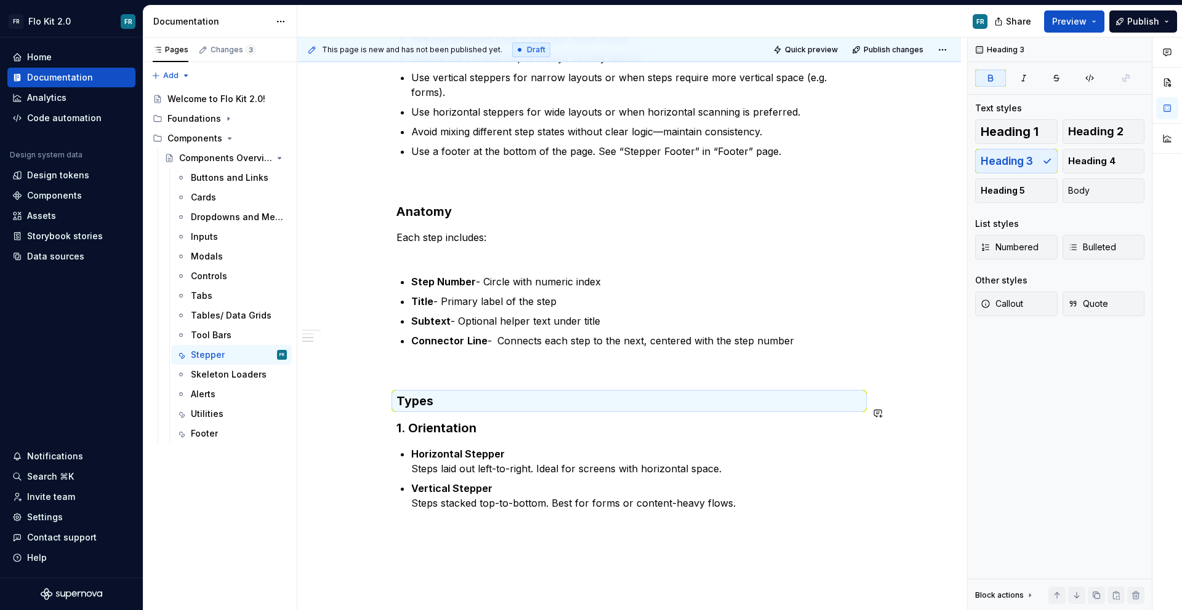
scroll to position [541, 0]
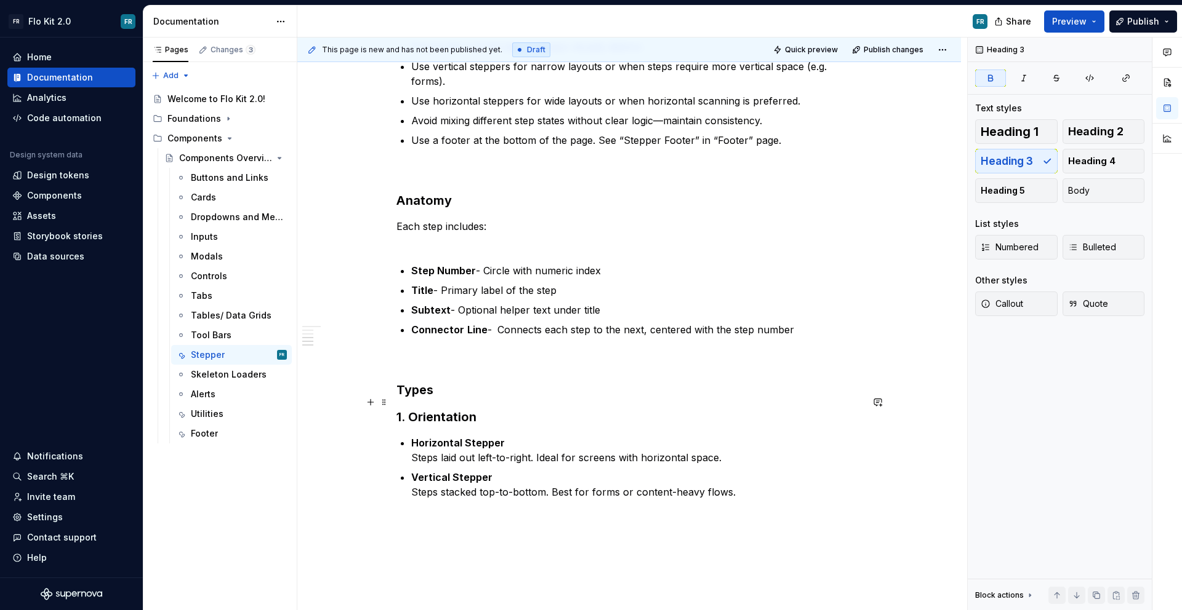
click at [430, 410] on strong "1. Orientation" at bounding box center [436, 417] width 80 height 15
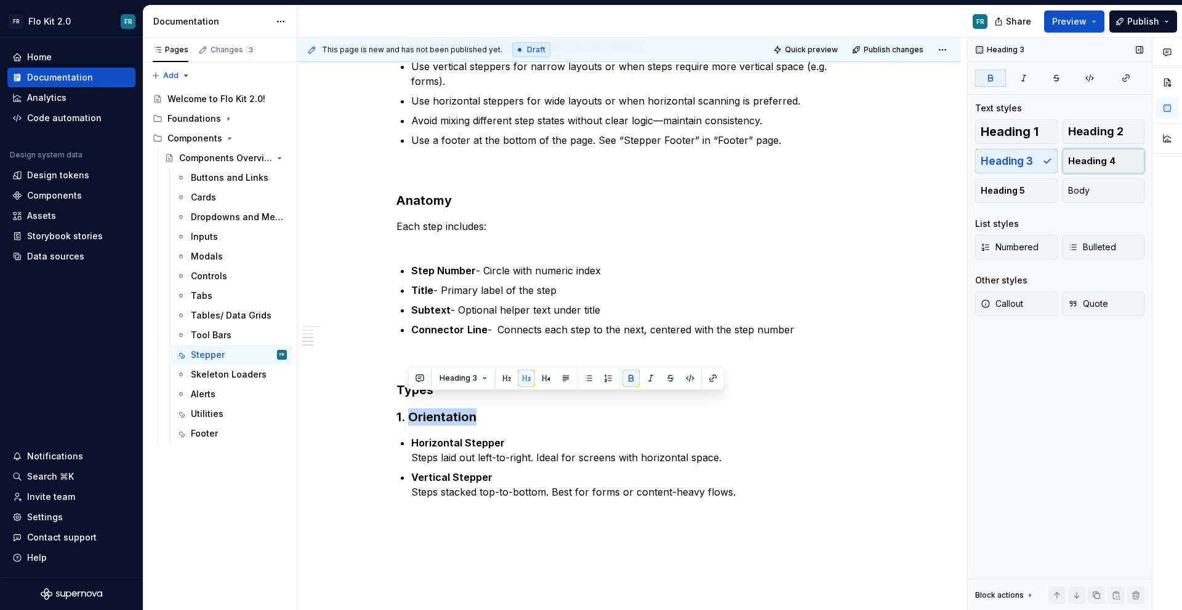
click at [1111, 155] on span "Heading 4" at bounding box center [1091, 161] width 47 height 12
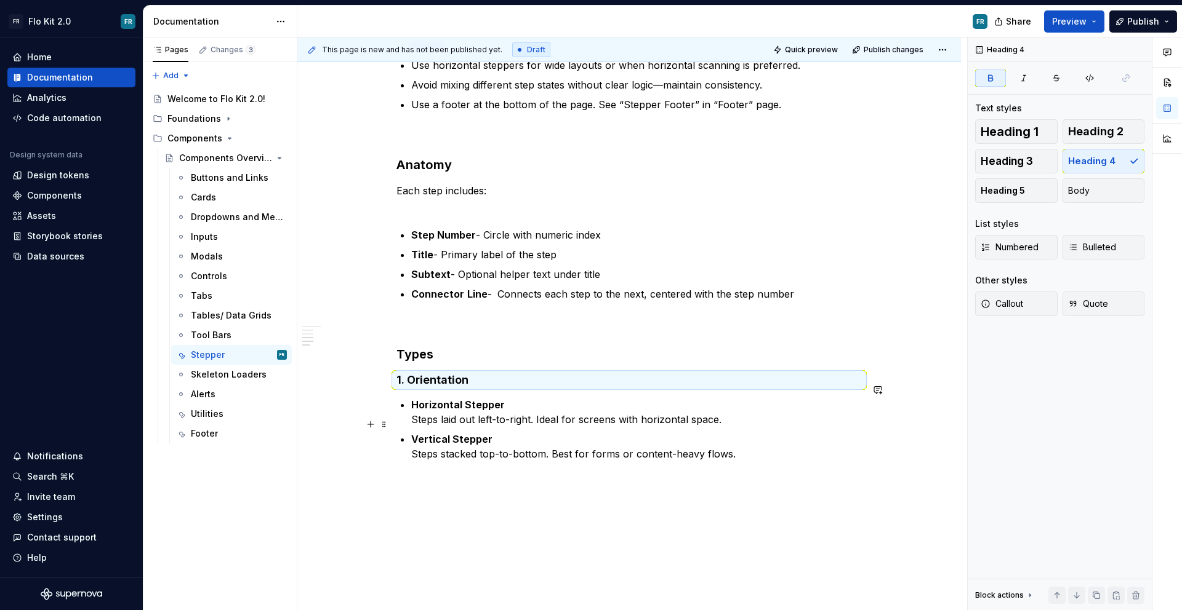
scroll to position [603, 0]
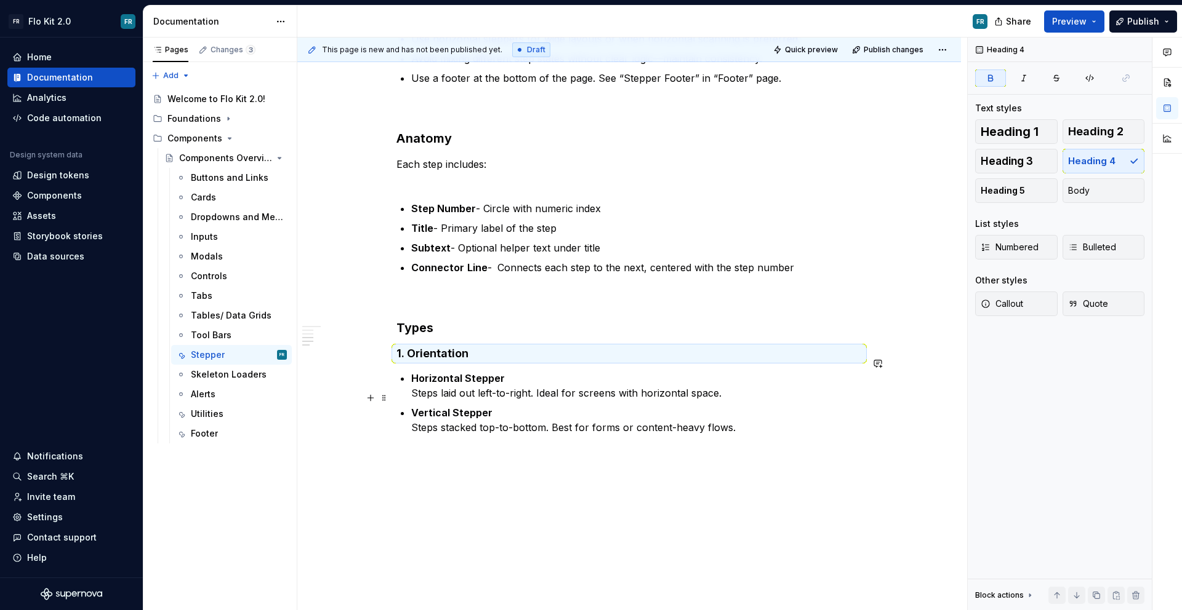
click at [537, 471] on div "Stepper Purpose A Stepper visually represents a sequence of steps in a multi-st…" at bounding box center [628, 136] width 663 height 993
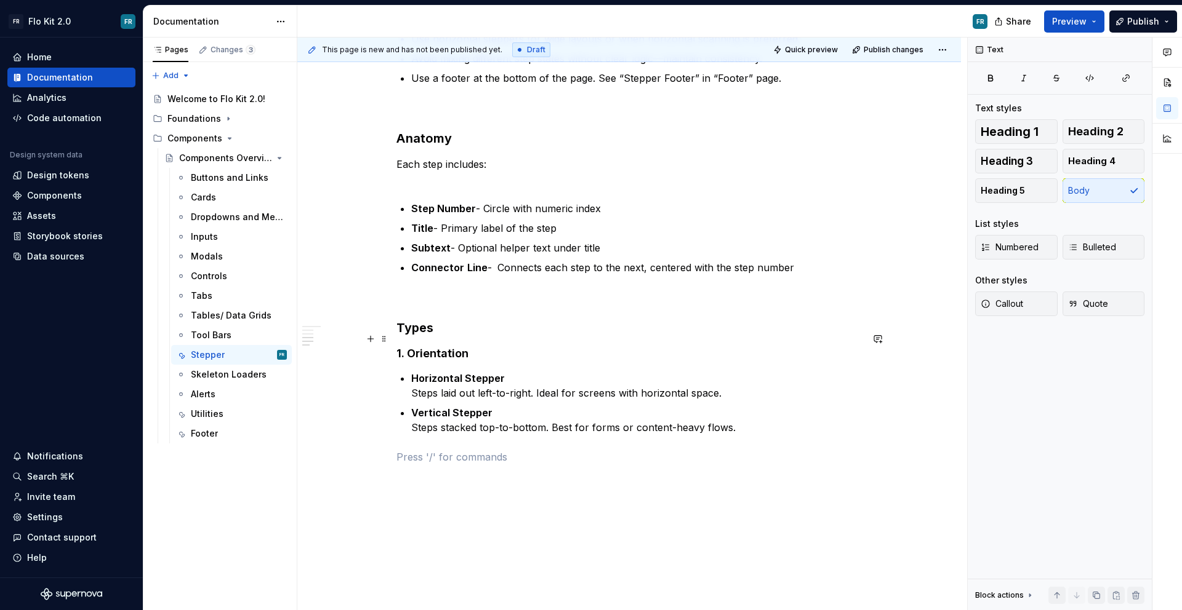
click at [406, 347] on strong "1. Orientation" at bounding box center [432, 353] width 72 height 13
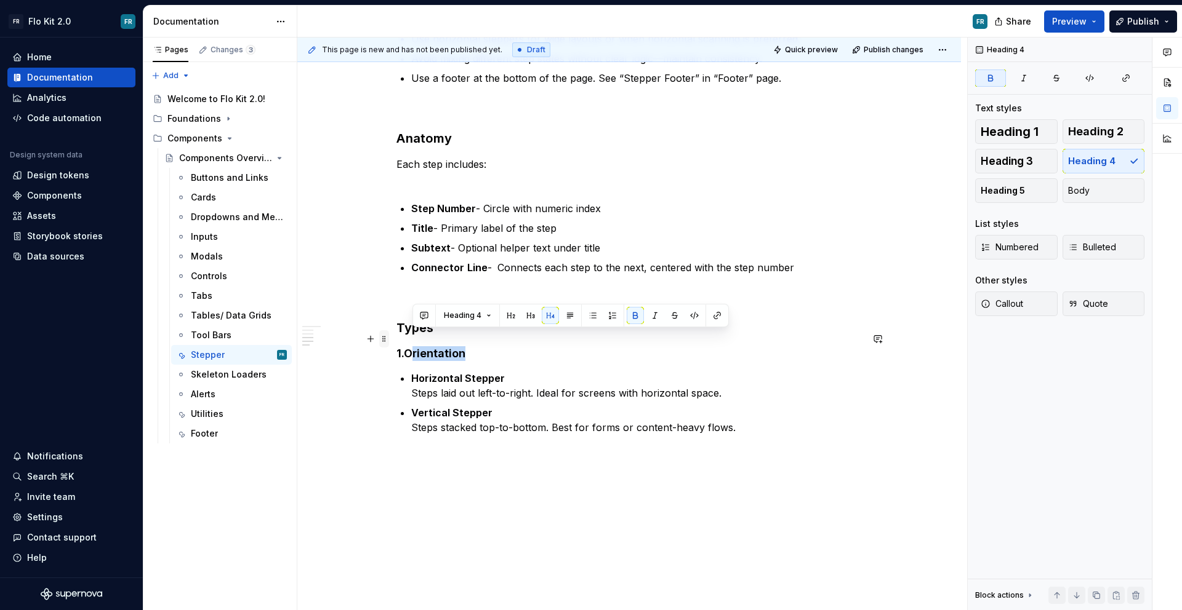
drag, startPoint x: 412, startPoint y: 339, endPoint x: 382, endPoint y: 341, distance: 29.6
click at [396, 341] on div "Stepper Purpose A Stepper visually represents a sequence of steps in a multi-st…" at bounding box center [628, 75] width 465 height 810
click at [415, 347] on strong "1.Orientation" at bounding box center [430, 353] width 69 height 13
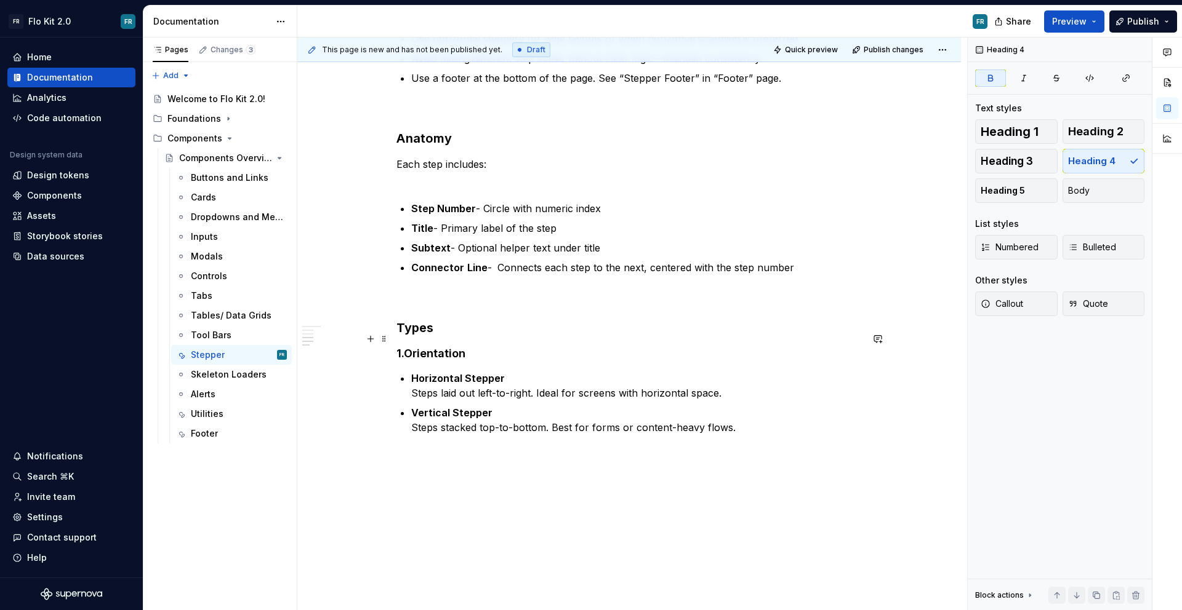
click at [401, 347] on strong "1.Orientation" at bounding box center [430, 353] width 69 height 13
click at [562, 450] on p at bounding box center [628, 457] width 465 height 15
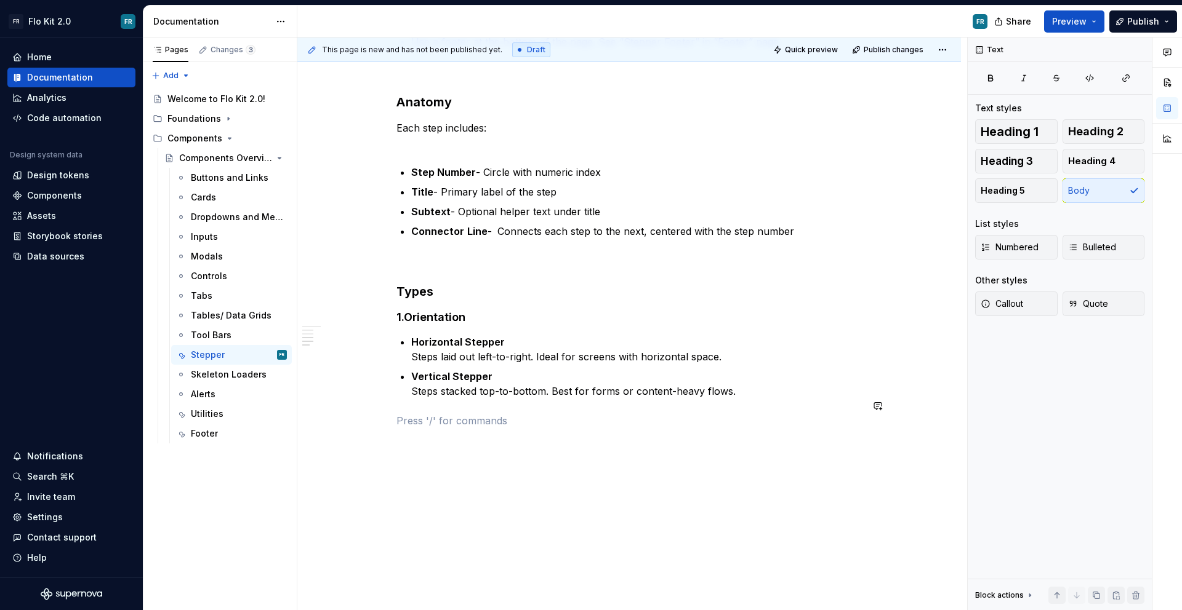
scroll to position [640, 0]
click at [432, 425] on div "Stepper Purpose A Stepper visually represents a sequence of steps in a multi-st…" at bounding box center [628, 38] width 465 height 810
click at [428, 413] on p at bounding box center [628, 420] width 465 height 15
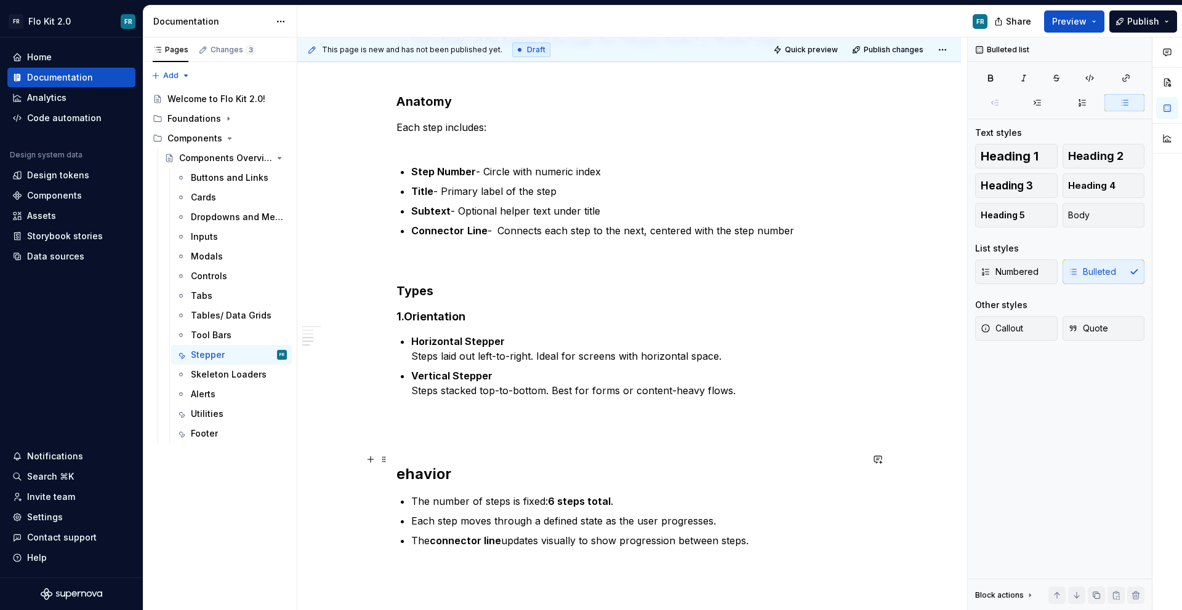
click at [393, 461] on div "This page is new and has not been published yet. Draft Quick preview Publish ch…" at bounding box center [632, 325] width 670 height 574
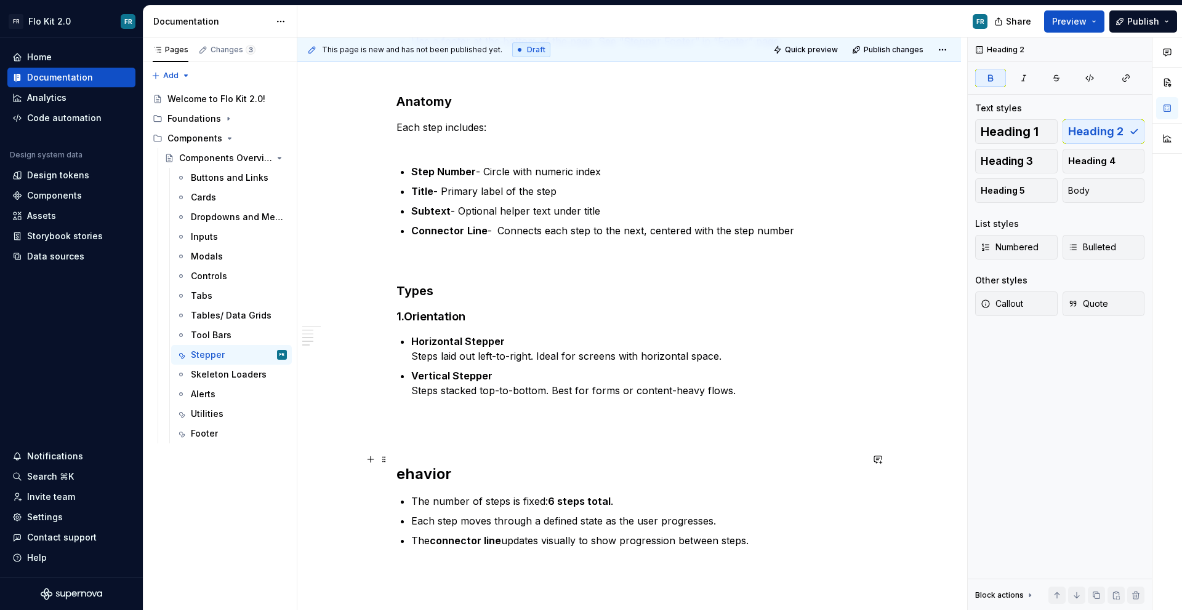
click at [397, 465] on strong "ehavior" at bounding box center [423, 474] width 55 height 18
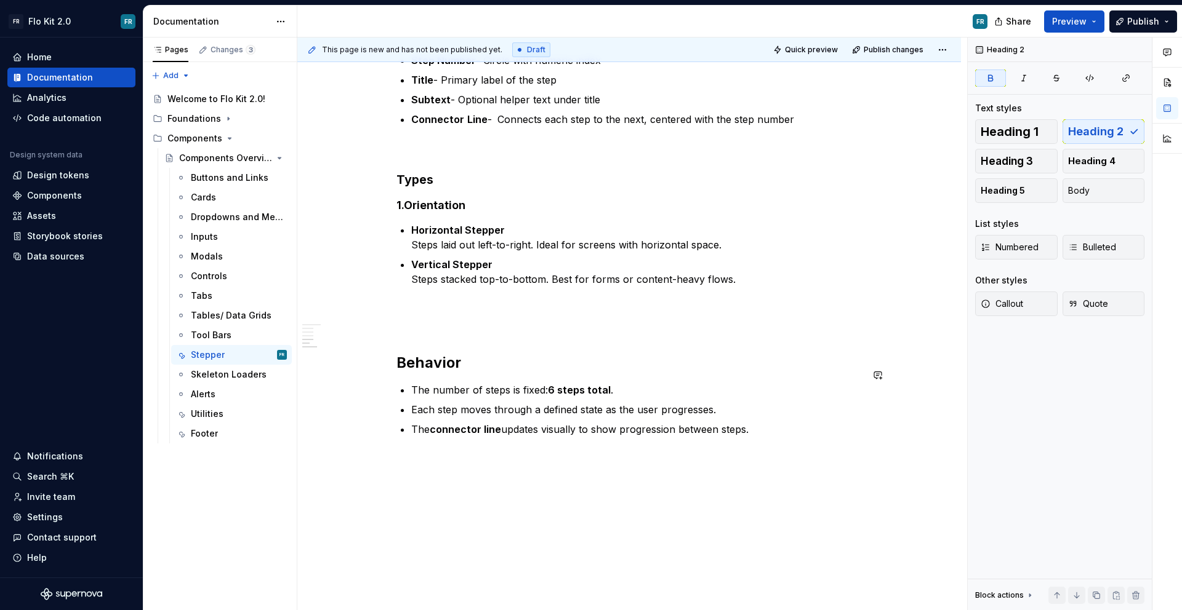
scroll to position [761, 0]
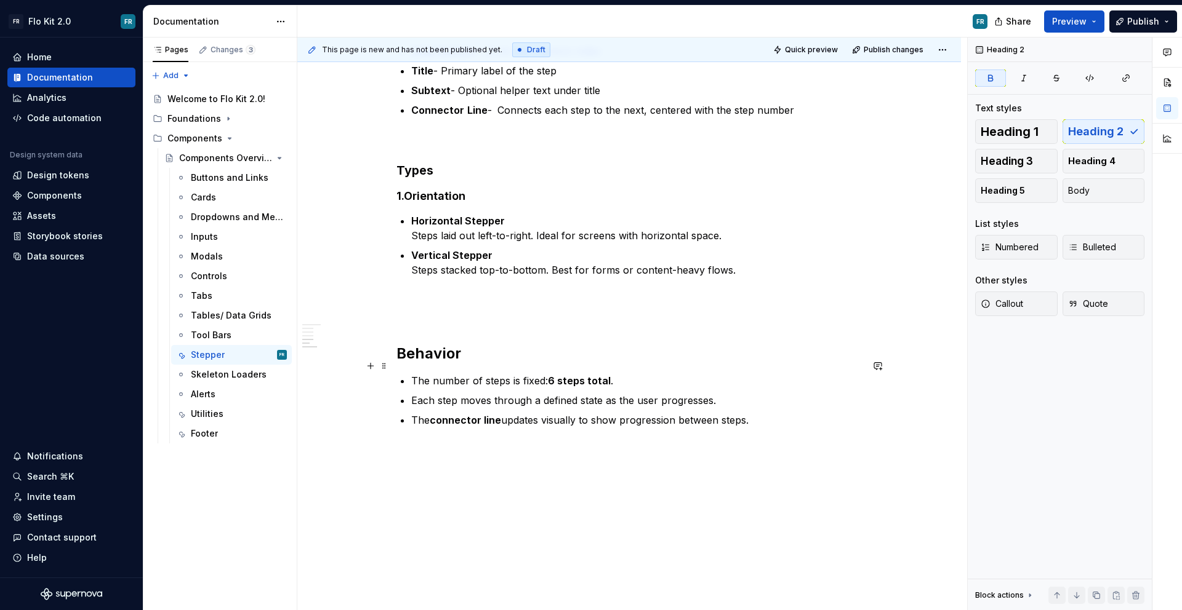
click at [524, 374] on p "The number of steps is fixed: 6 steps total ." at bounding box center [636, 381] width 450 height 15
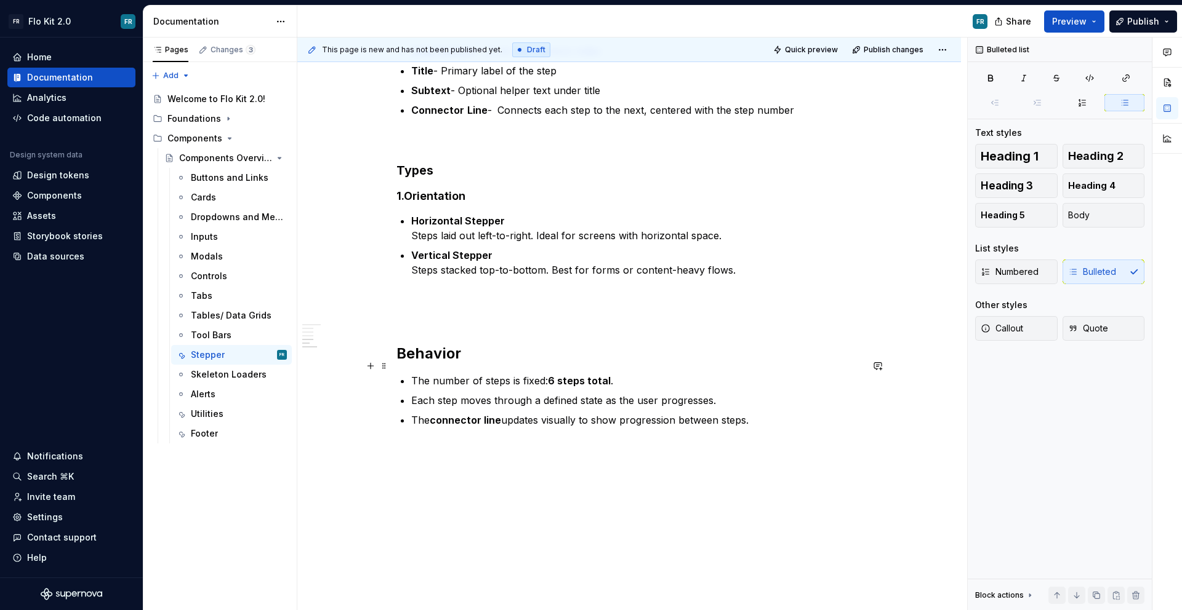
click at [524, 374] on p "The number of steps is fixed: 6 steps total ." at bounding box center [636, 381] width 450 height 15
click at [628, 374] on p "The number of steps is fixed: 6 steps total ." at bounding box center [636, 381] width 450 height 15
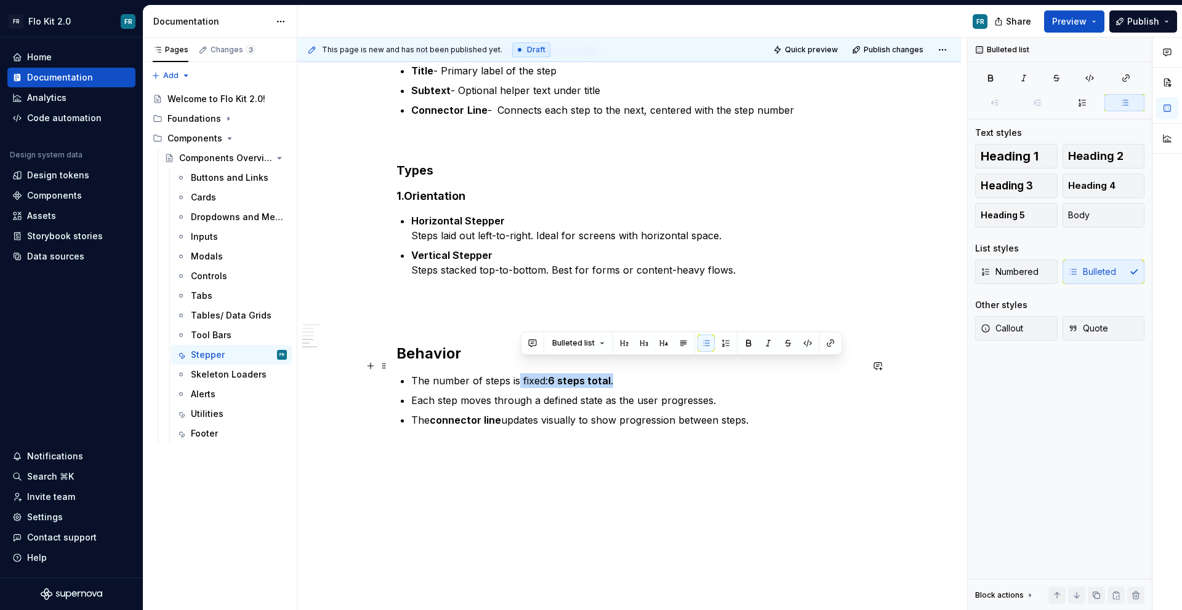
drag, startPoint x: 626, startPoint y: 367, endPoint x: 519, endPoint y: 370, distance: 107.1
click at [519, 374] on p "The number of steps is fixed: 6 steps total ." at bounding box center [636, 381] width 450 height 15
click at [532, 374] on p "The number of steps is fixed: 6 steps total ." at bounding box center [636, 381] width 450 height 15
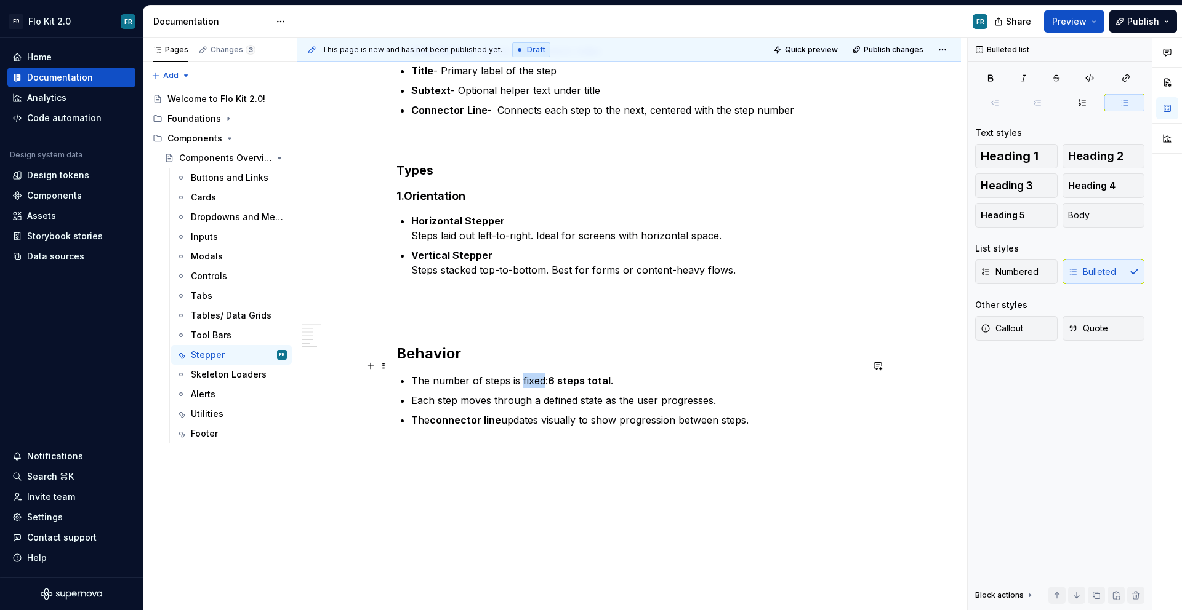
click at [532, 374] on p "The number of steps is fixed: 6 steps total ." at bounding box center [636, 381] width 450 height 15
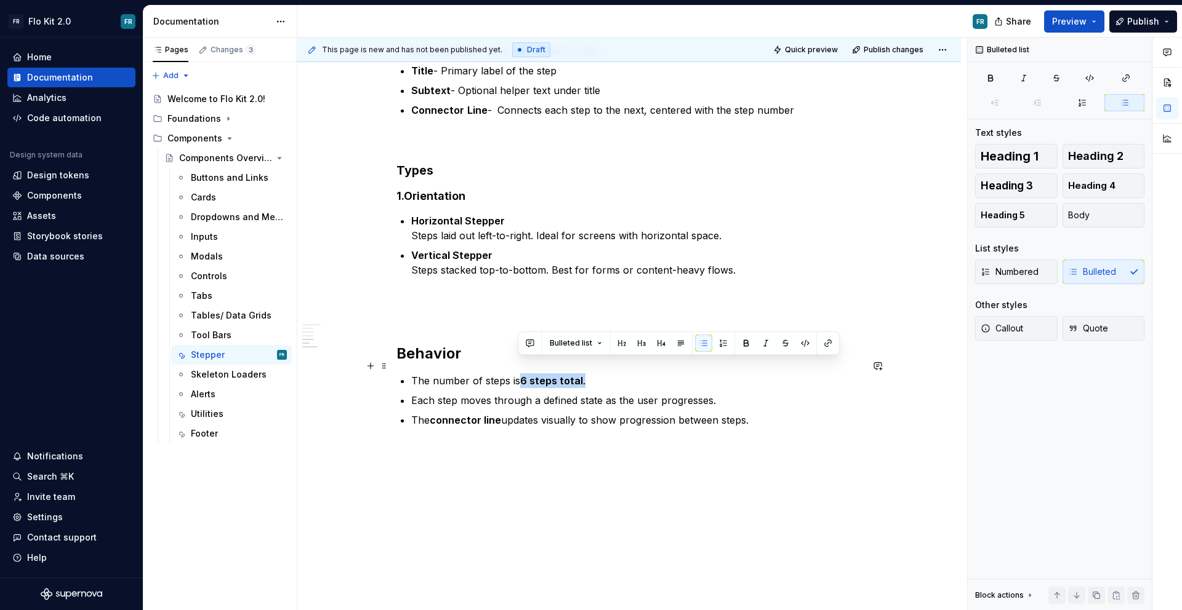
drag, startPoint x: 601, startPoint y: 369, endPoint x: 519, endPoint y: 373, distance: 82.0
click at [519, 374] on p "The number of steps is 6 steps total ." at bounding box center [636, 381] width 450 height 15
click at [585, 374] on p "The number of steps is 6 steps total." at bounding box center [636, 381] width 450 height 15
drag, startPoint x: 588, startPoint y: 367, endPoint x: 517, endPoint y: 372, distance: 70.9
click at [517, 374] on p "The number of steps is 6 steps total." at bounding box center [636, 381] width 450 height 15
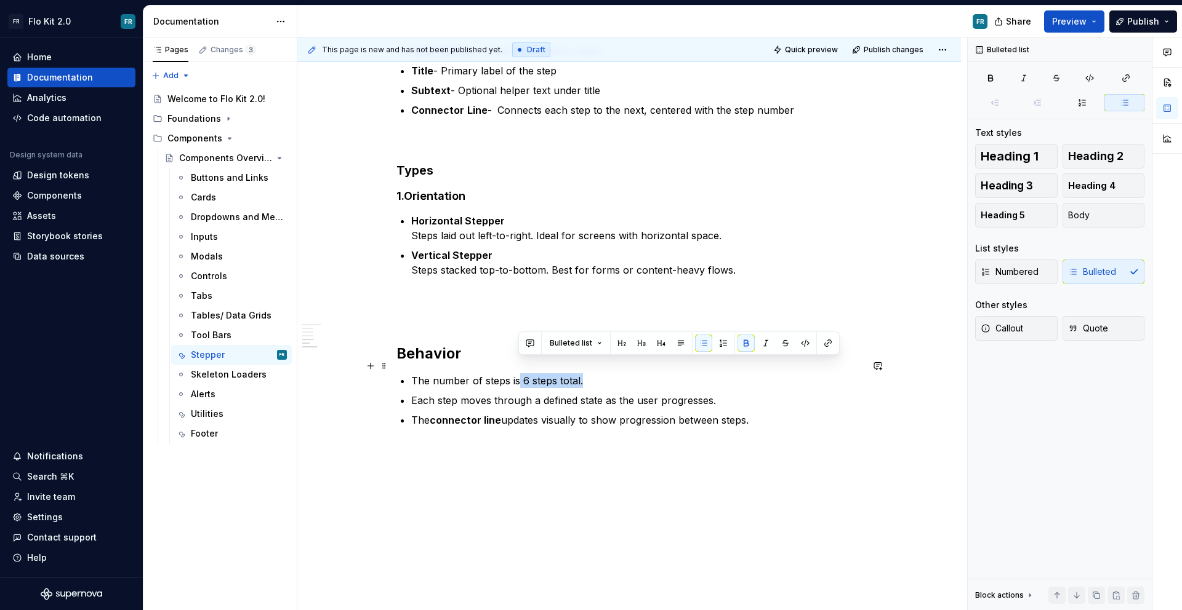
click at [585, 374] on p "The number of steps is 6 steps total." at bounding box center [636, 381] width 450 height 15
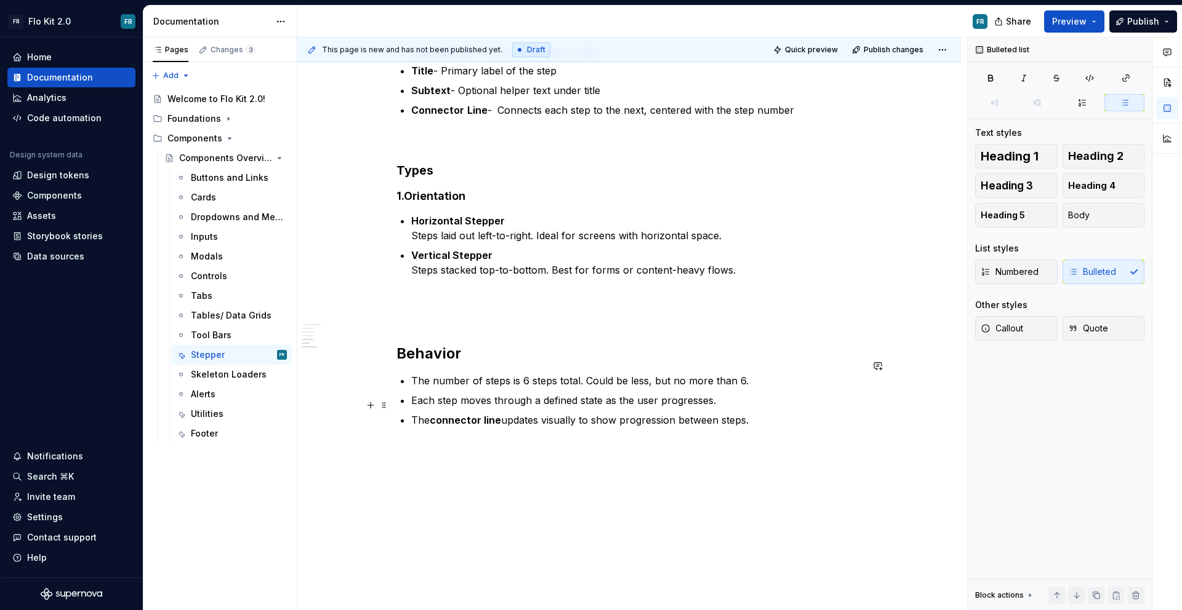
click at [476, 414] on strong "connector line" at bounding box center [465, 420] width 71 height 12
click at [778, 413] on p "The connector line updates visually to show progression between steps." at bounding box center [636, 420] width 450 height 15
click at [425, 455] on div "Stepper Purpose A Stepper visually represents a sequence of steps in a multi-st…" at bounding box center [628, 53] width 663 height 1143
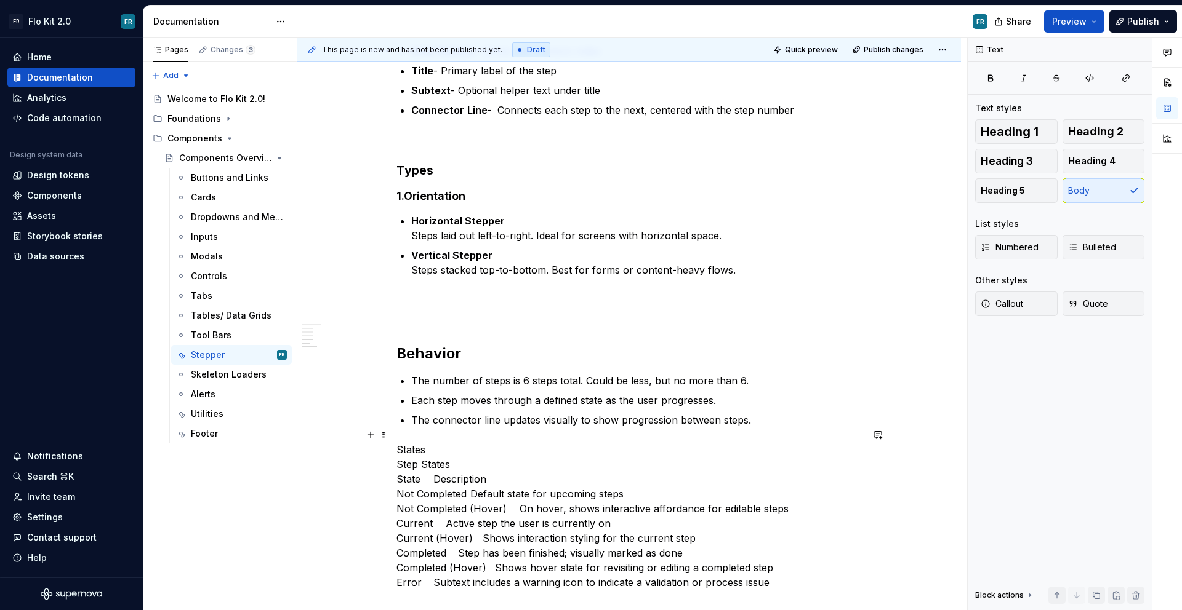
click at [410, 442] on p "States Step States State Description Not Completed Default state for upcoming s…" at bounding box center [628, 516] width 465 height 148
click at [442, 442] on p "States Step States State Description Not Completed Default state for upcoming s…" at bounding box center [628, 516] width 465 height 148
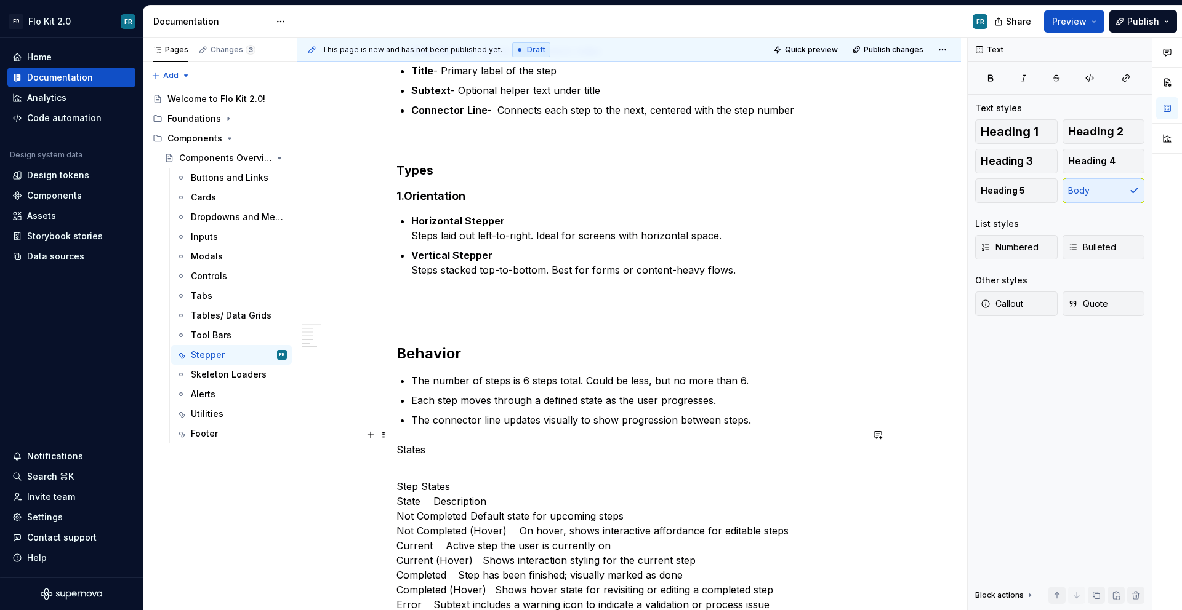
click at [407, 442] on p "States" at bounding box center [628, 449] width 465 height 15
click at [1015, 165] on span "Heading 3" at bounding box center [1006, 161] width 52 height 12
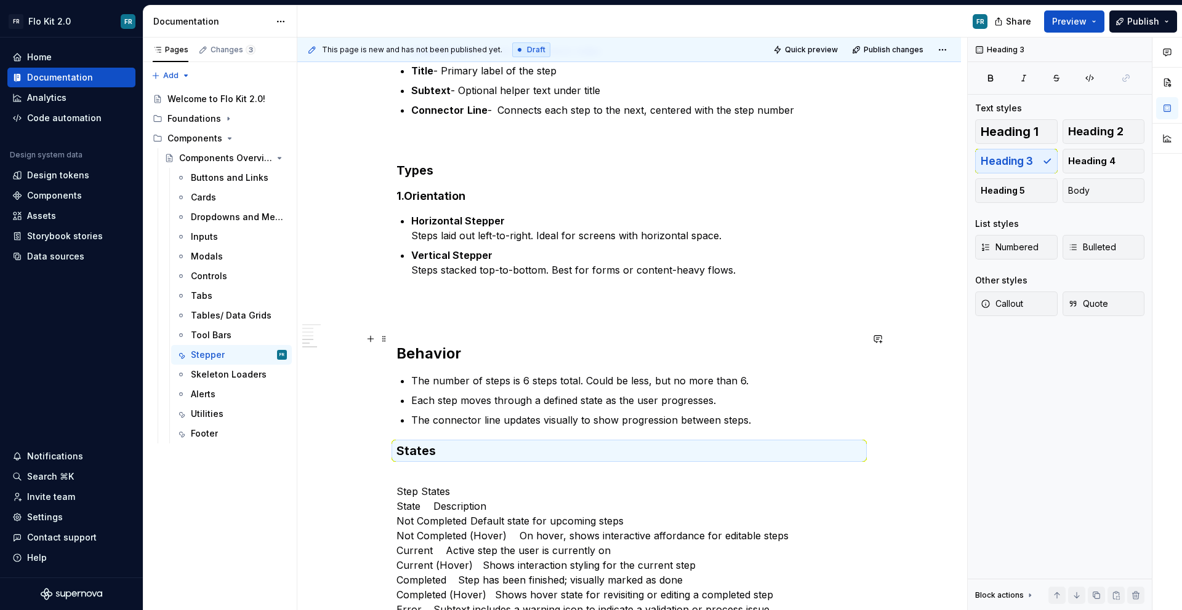
click at [447, 346] on strong "Behavior" at bounding box center [428, 354] width 65 height 18
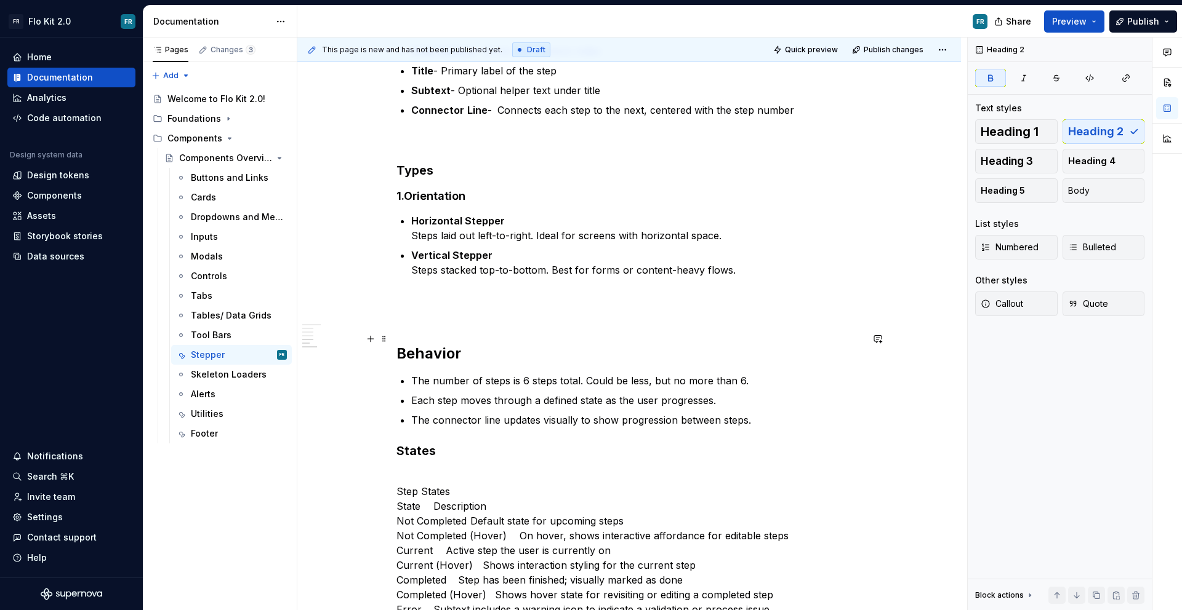
click at [447, 345] on strong "Behavior" at bounding box center [428, 354] width 65 height 18
click at [1026, 154] on button "Heading 3" at bounding box center [1016, 161] width 82 height 25
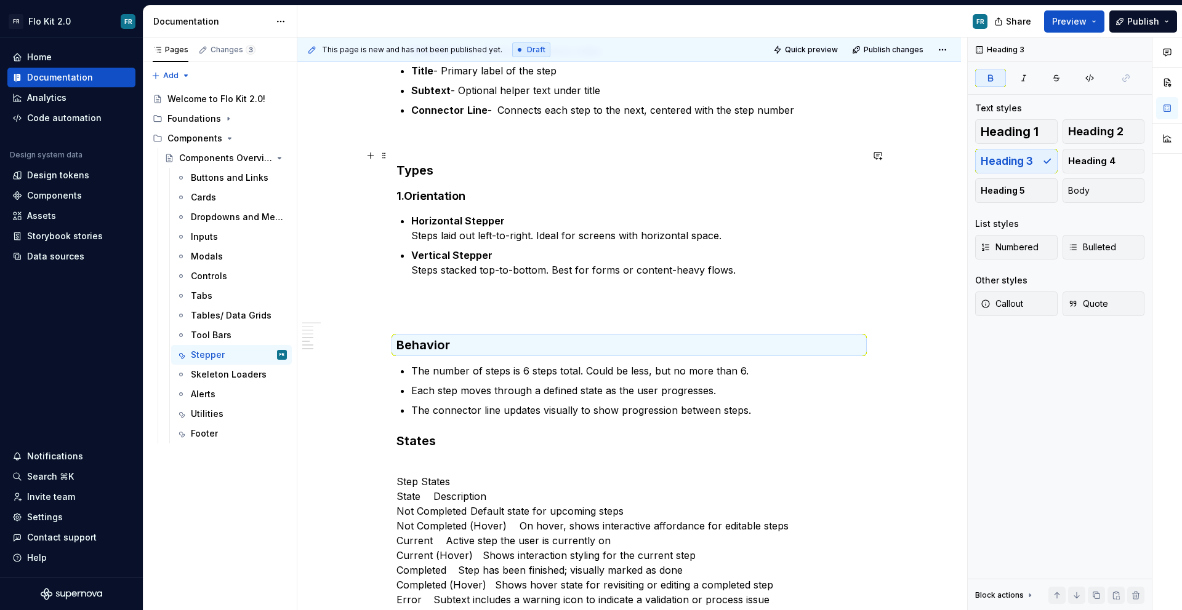
click at [420, 163] on strong "Types" at bounding box center [414, 170] width 37 height 15
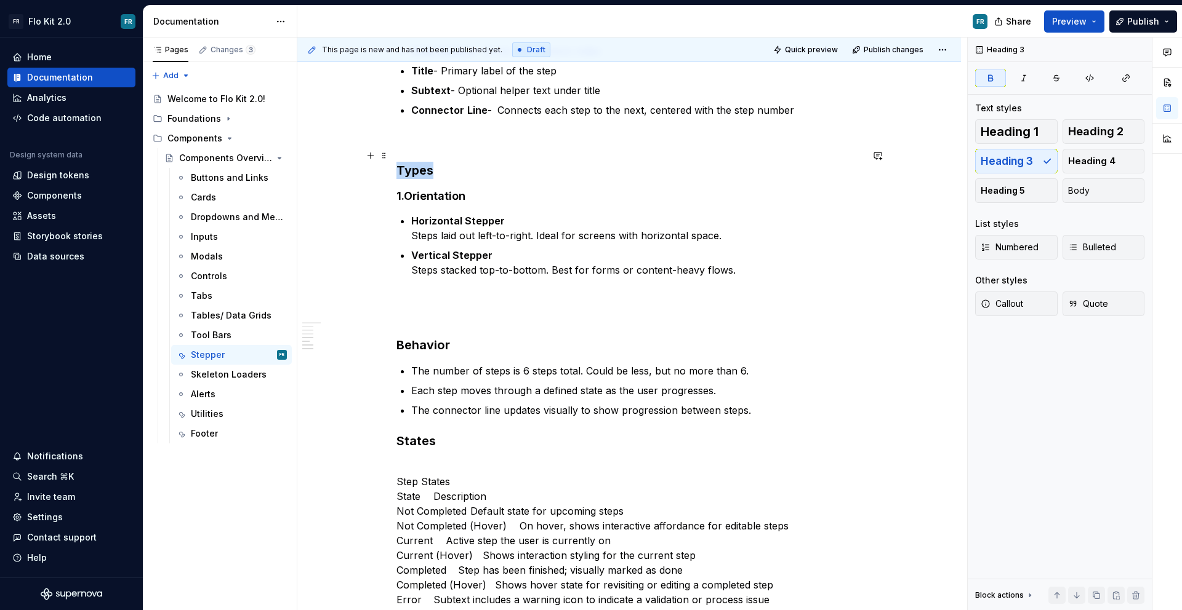
click at [420, 163] on strong "Types" at bounding box center [414, 170] width 37 height 15
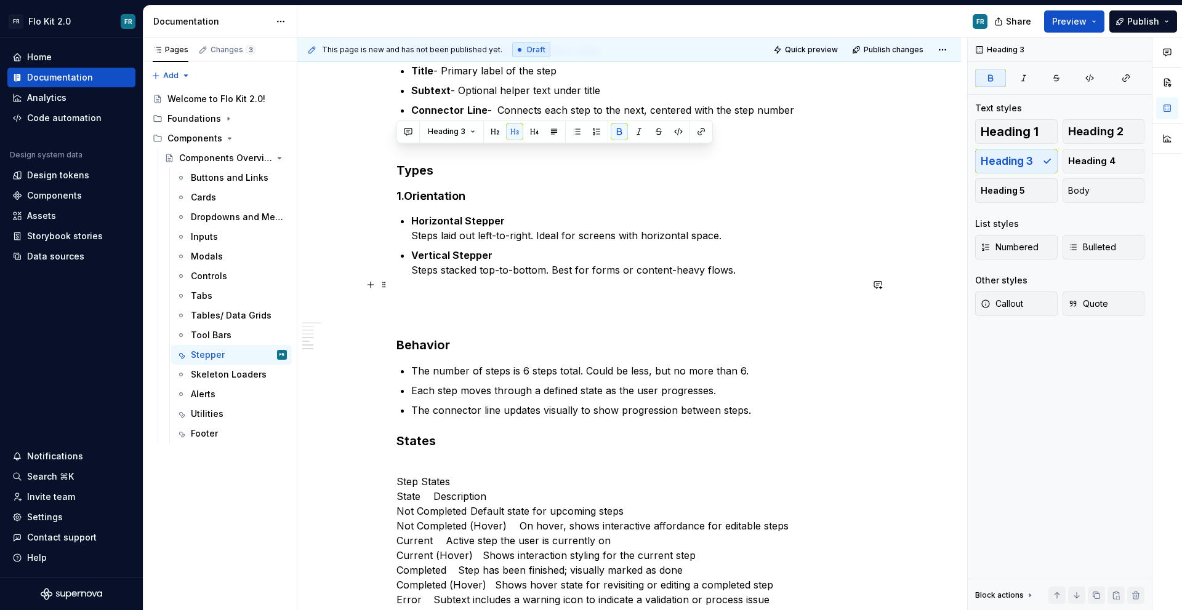
click at [510, 292] on p at bounding box center [628, 307] width 465 height 30
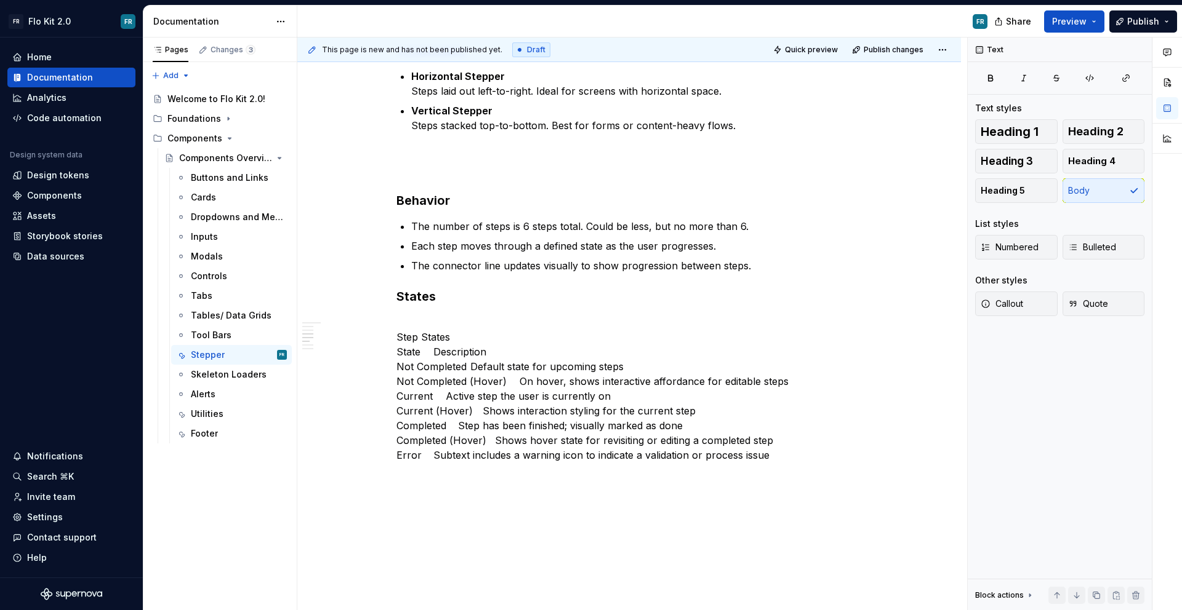
scroll to position [940, 0]
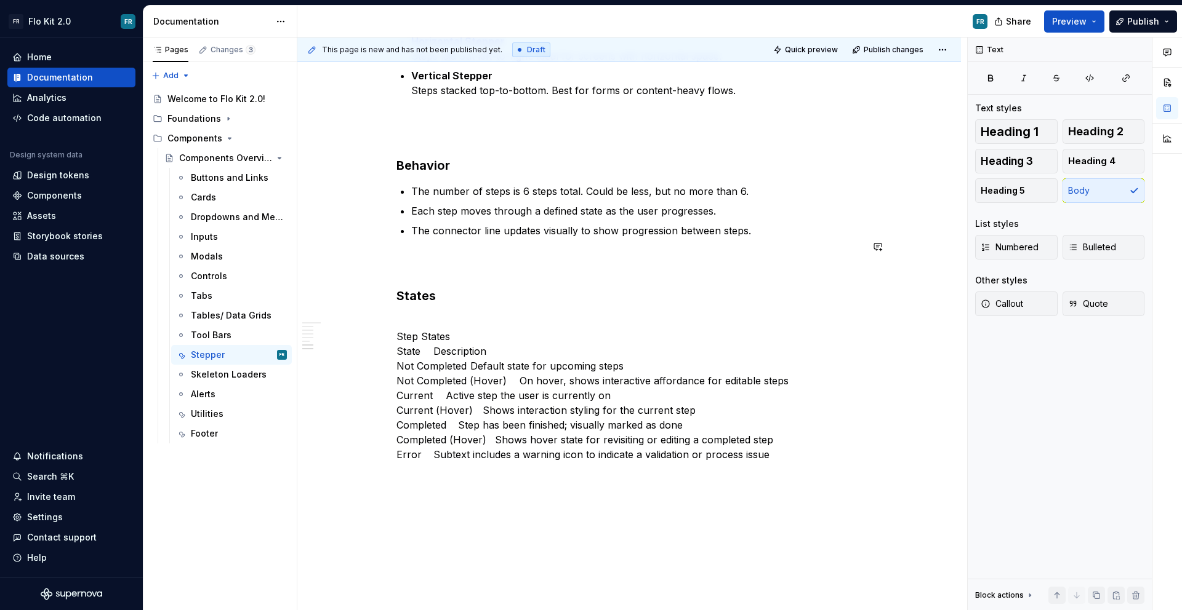
click at [409, 314] on p "Step States State Description Not Completed Default state for upcoming steps No…" at bounding box center [628, 388] width 465 height 148
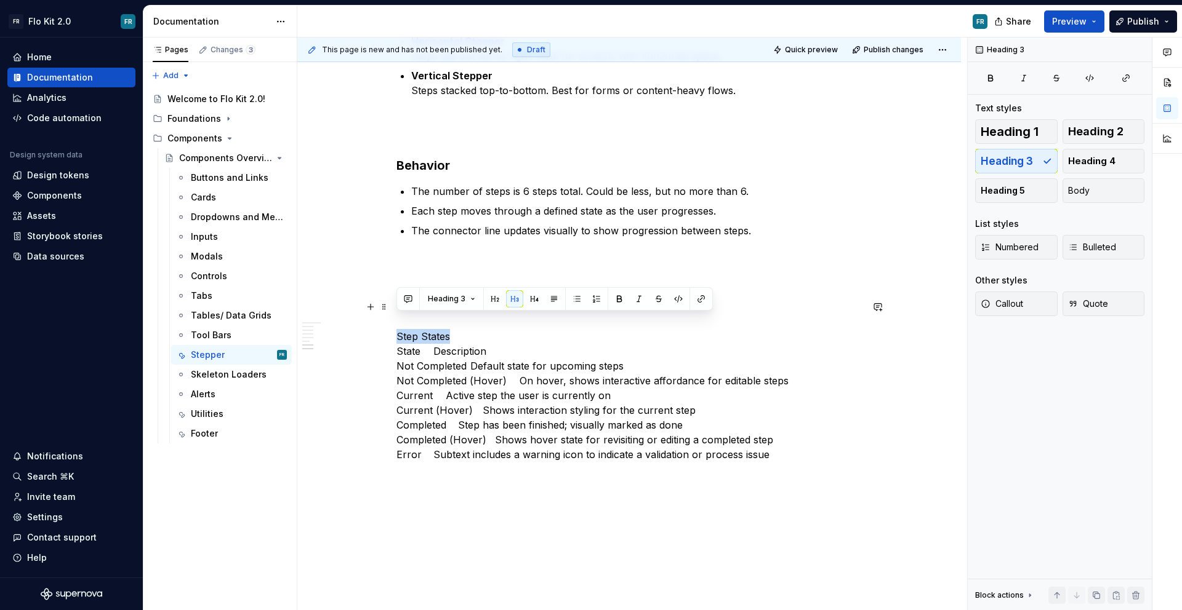
drag, startPoint x: 458, startPoint y: 320, endPoint x: 396, endPoint y: 323, distance: 62.2
click at [396, 323] on p "Step States State Description Not Completed Default state for upcoming steps No…" at bounding box center [628, 388] width 465 height 148
drag, startPoint x: 505, startPoint y: 335, endPoint x: 395, endPoint y: 317, distance: 111.1
click at [396, 317] on p "Step States State Description Not Completed Default state for upcoming steps No…" at bounding box center [628, 388] width 465 height 148
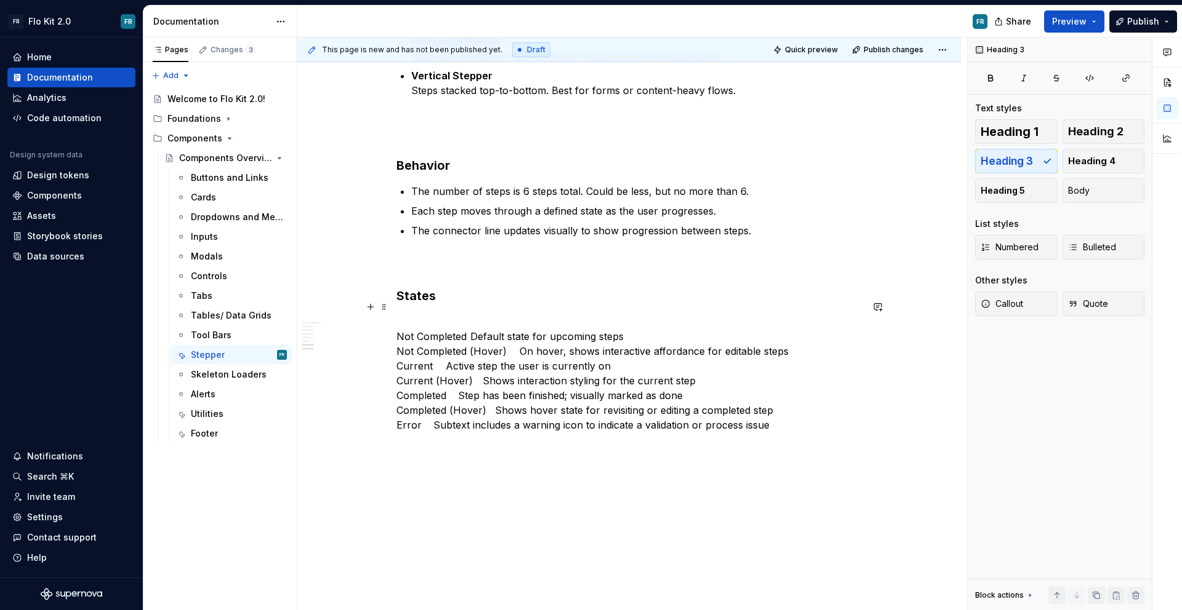
click at [470, 324] on p "Not Completed Default state for upcoming steps Not Completed (Hover) On hover, …" at bounding box center [628, 373] width 465 height 118
click at [470, 323] on p "Not Completed Default state for upcoming steps Not Completed (Hover) On hover, …" at bounding box center [628, 373] width 465 height 118
click at [468, 335] on p "Not Completed- Default state for upcoming steps Not Completed (Hover) On hover,…" at bounding box center [628, 373] width 465 height 118
click at [507, 334] on p "Not Completed- Default state for upcoming steps Not Completed (Hover) On hover,…" at bounding box center [628, 373] width 465 height 118
click at [433, 351] on p "Not Completed- Default state for upcoming steps Not Completed (Hover)- On hover…" at bounding box center [628, 373] width 465 height 118
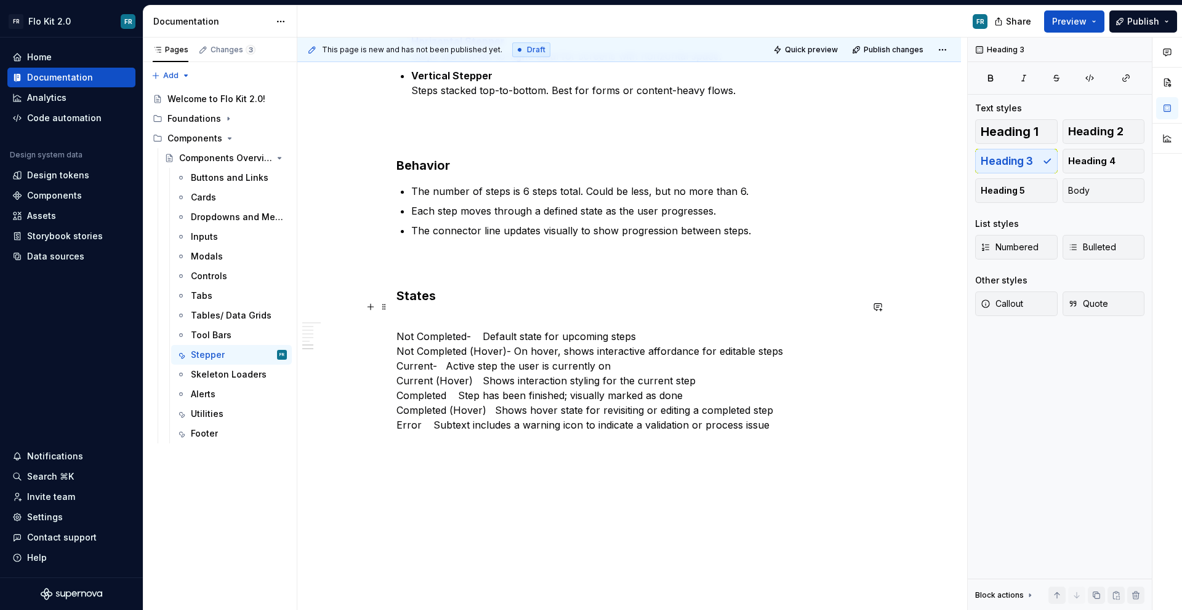
click at [433, 364] on p "Not Completed- Default state for upcoming steps Not Completed (Hover)- On hover…" at bounding box center [628, 373] width 465 height 118
click at [469, 363] on p "Not Completed- Default state for upcoming steps Not Completed (Hover)- On hover…" at bounding box center [628, 373] width 465 height 118
click at [447, 381] on p "Not Completed- Default state for upcoming steps Not Completed (Hover)- On hover…" at bounding box center [628, 373] width 465 height 118
click at [482, 398] on p "Not Completed- Default state for upcoming steps Not Completed (Hover)- On hover…" at bounding box center [628, 373] width 465 height 118
click at [420, 414] on p "Not Completed- Default state for upcoming steps Not Completed (Hover)- On hover…" at bounding box center [628, 373] width 465 height 118
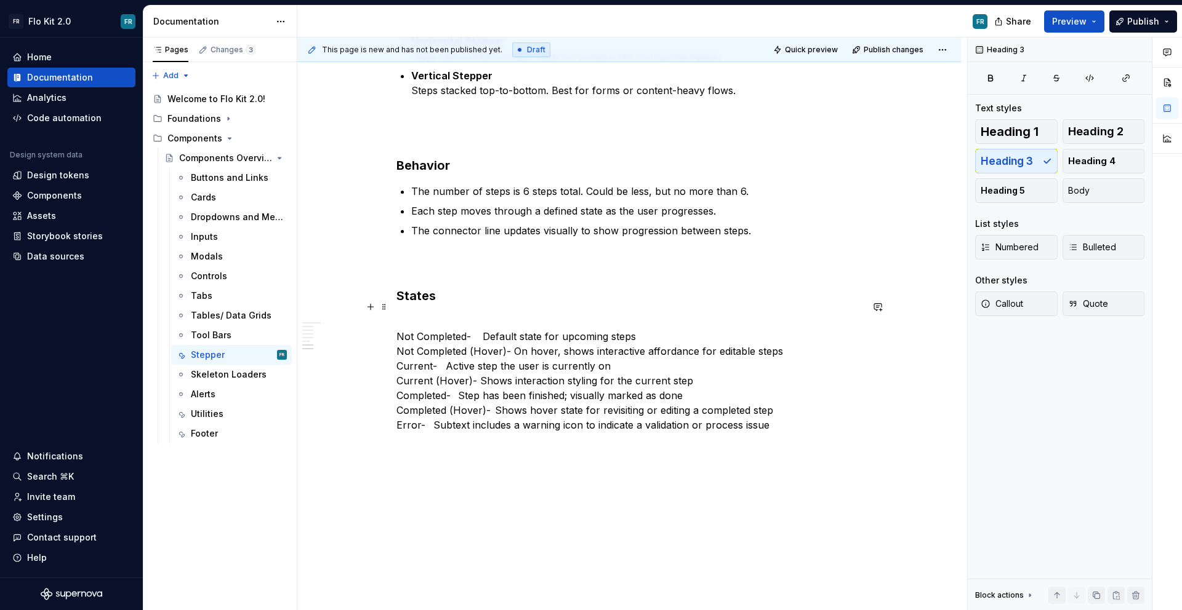
click at [781, 410] on p "Not Completed- Default state for upcoming steps Not Completed (Hover)- On hover…" at bounding box center [628, 373] width 465 height 118
click at [774, 403] on p "Not Completed- Default state for upcoming steps Not Completed (Hover)- On hover…" at bounding box center [628, 380] width 465 height 133
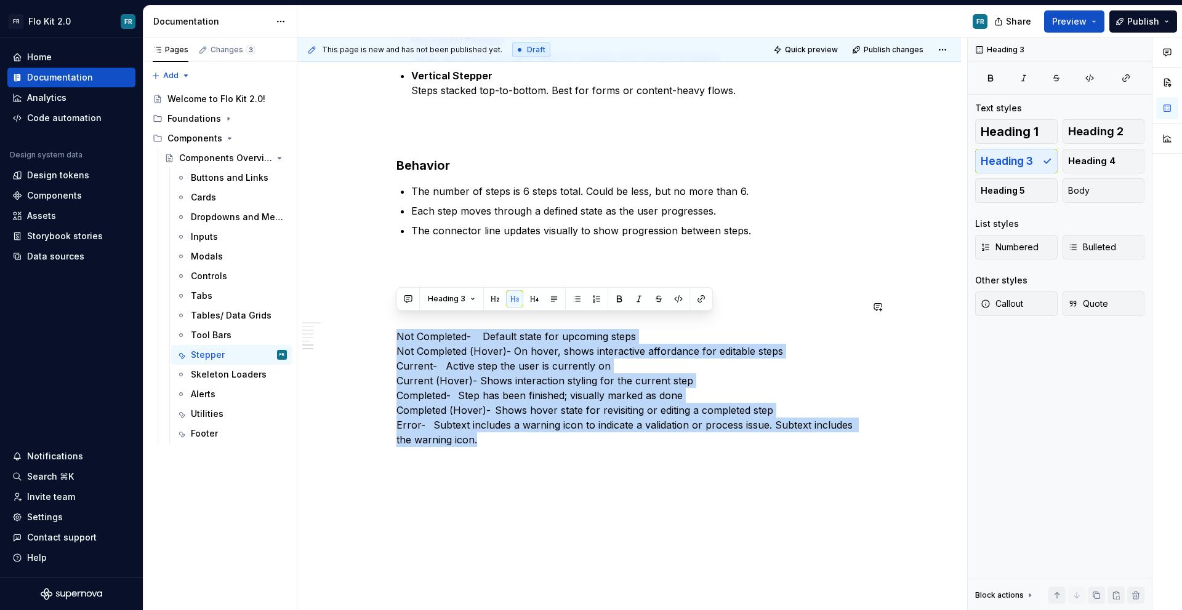
drag, startPoint x: 396, startPoint y: 321, endPoint x: 530, endPoint y: 433, distance: 174.7
click at [1087, 250] on span "Bulleted" at bounding box center [1092, 247] width 48 height 12
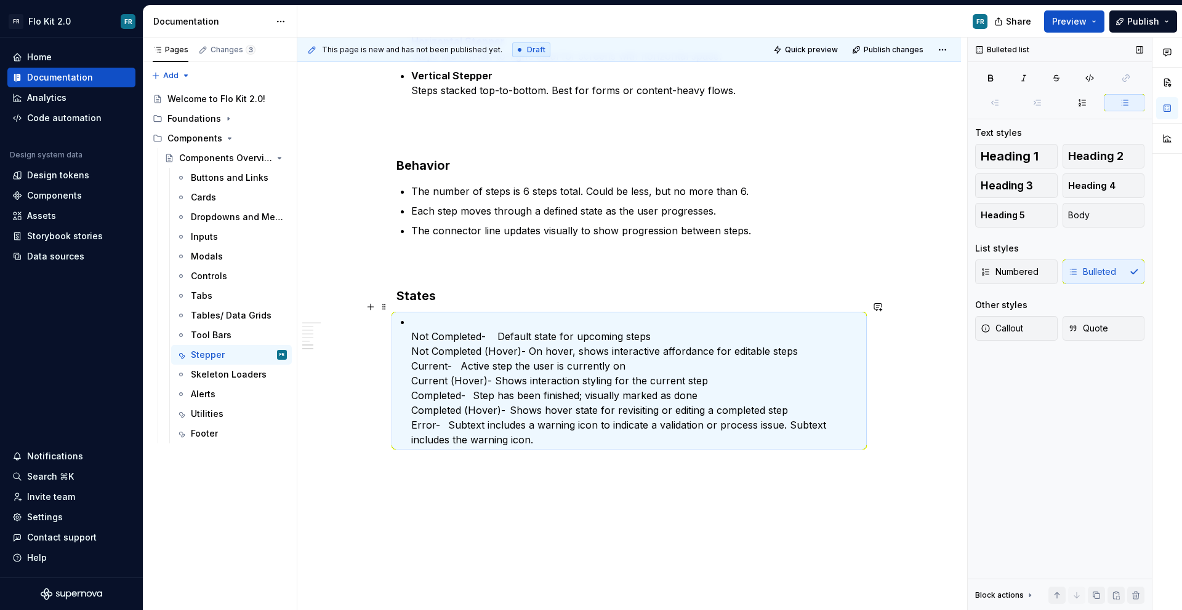
click at [445, 314] on p "Not Completed- Default state for upcoming steps Not Completed (Hover)- On hover…" at bounding box center [636, 380] width 450 height 133
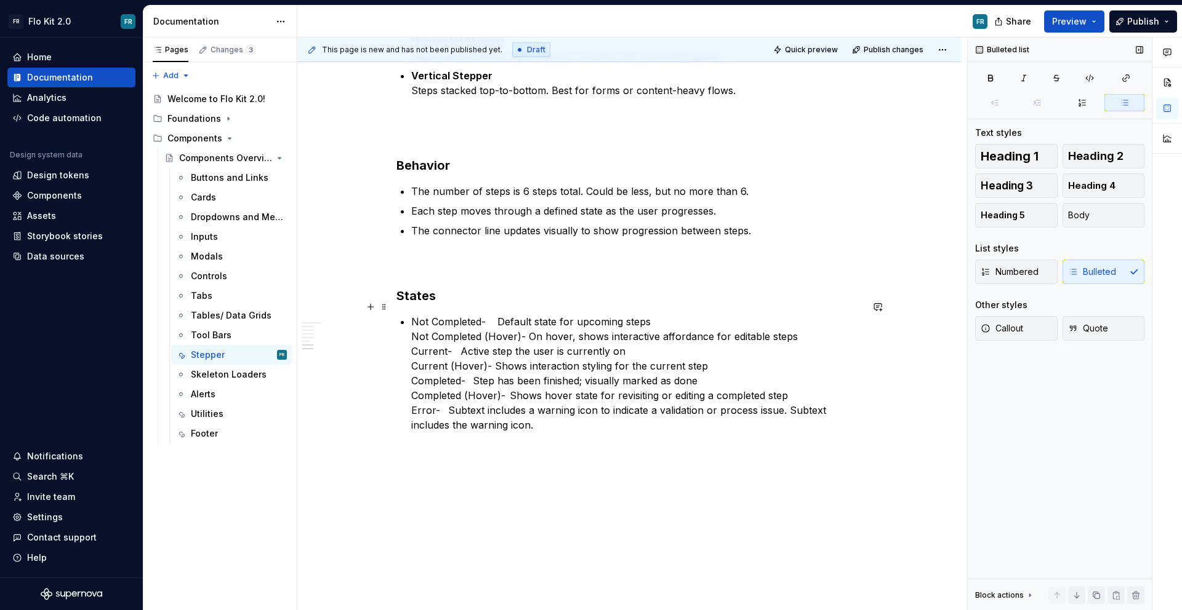
click at [677, 314] on p "Not Completed- Default state for upcoming steps Not Completed (Hover)- On hover…" at bounding box center [636, 373] width 450 height 118
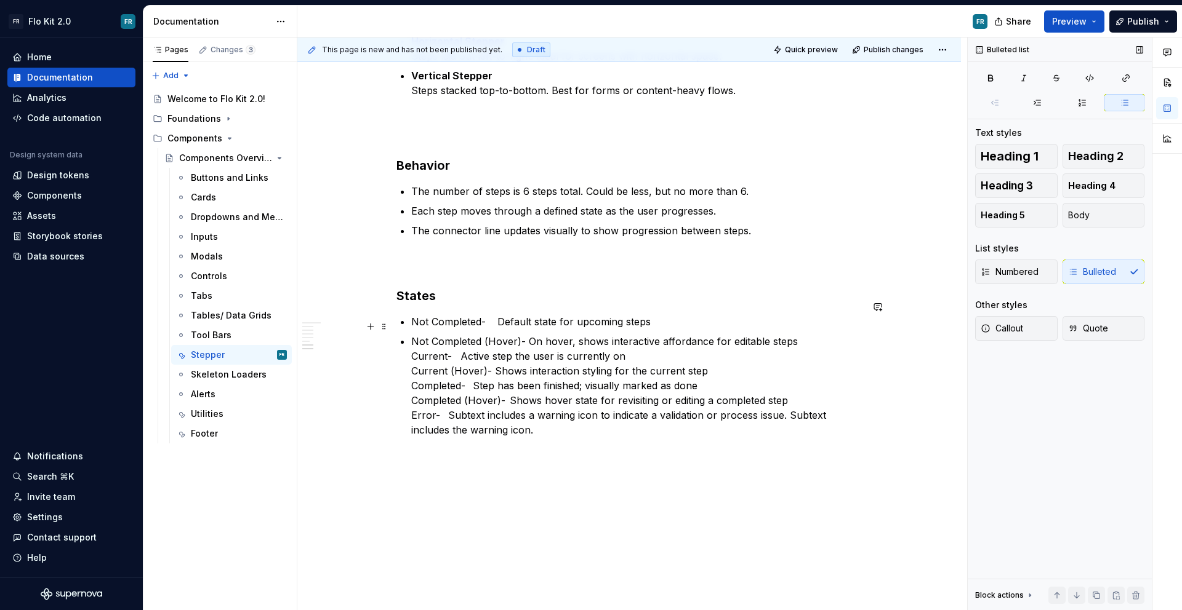
click at [796, 334] on p "Not Completed (Hover)- On hover, shows interactive affordance for editable step…" at bounding box center [636, 385] width 450 height 103
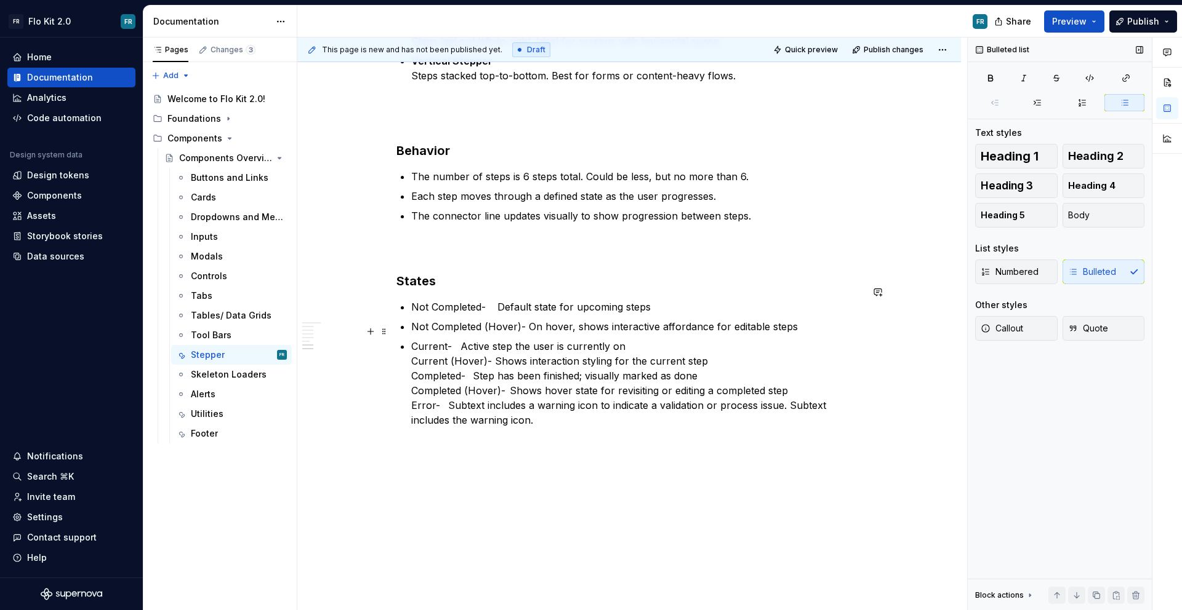
click at [650, 339] on p "Current- Active step the user is currently on Current (Hover)- Shows interactio…" at bounding box center [636, 383] width 450 height 89
click at [725, 359] on p "Current (Hover)- Shows interaction styling for the current step Completed- Step…" at bounding box center [636, 396] width 450 height 74
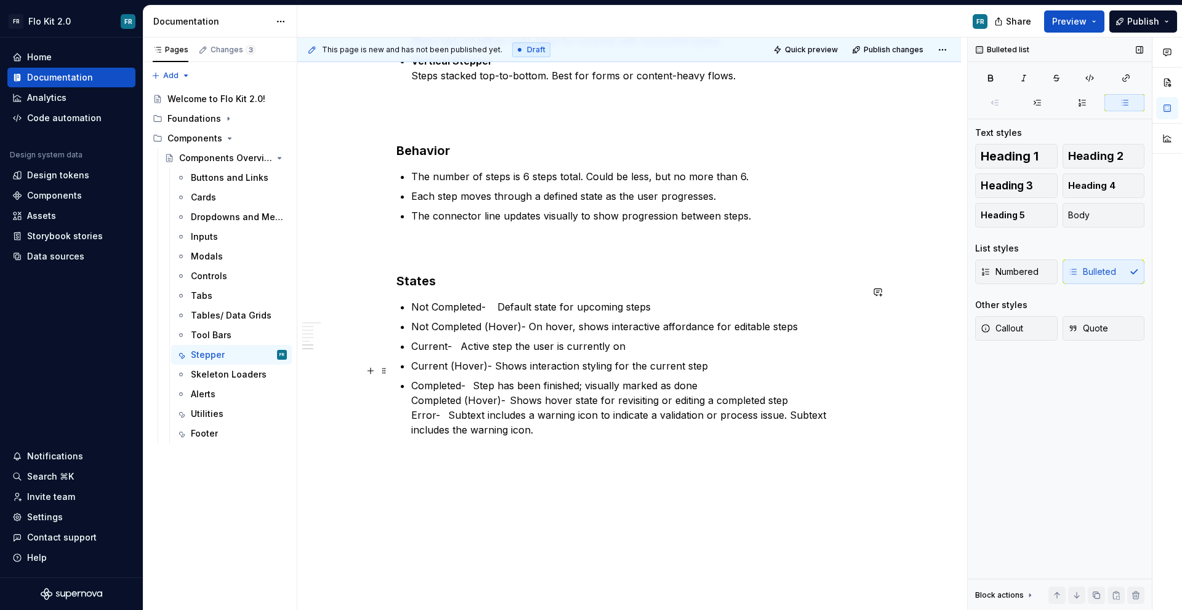
click at [732, 378] on p "Completed- Step has been finished; visually marked as done Completed (Hover)- S…" at bounding box center [636, 407] width 450 height 59
click at [799, 398] on p "Completed (Hover)- Shows hover state for revisiting or editing a completed step…" at bounding box center [636, 420] width 450 height 44
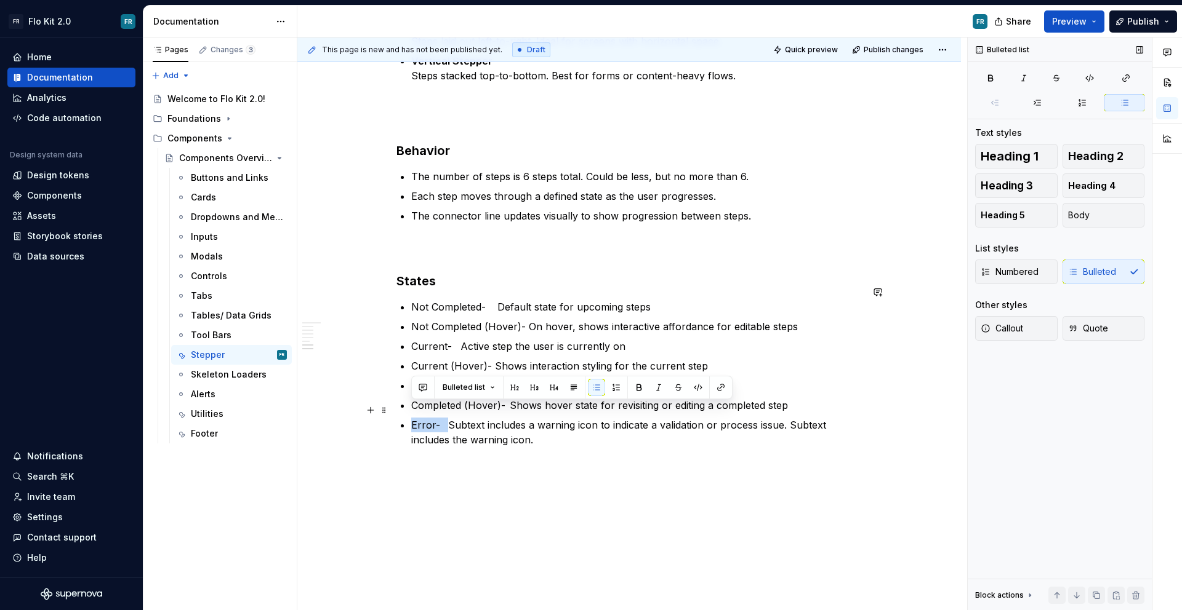
drag, startPoint x: 442, startPoint y: 409, endPoint x: 409, endPoint y: 407, distance: 32.7
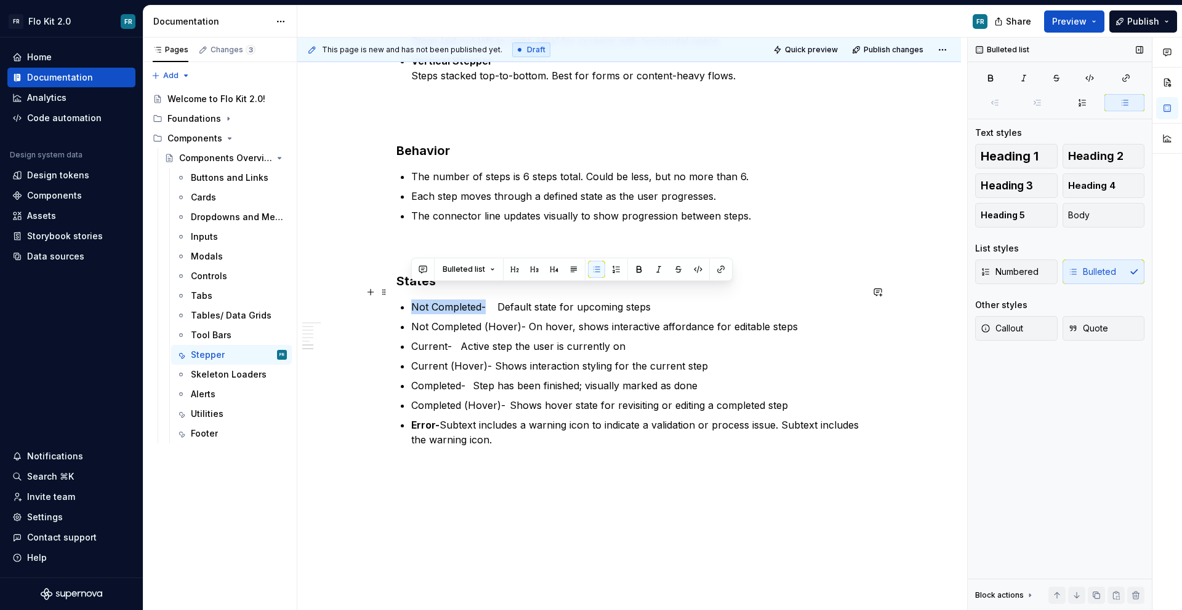
drag, startPoint x: 487, startPoint y: 294, endPoint x: 408, endPoint y: 293, distance: 78.8
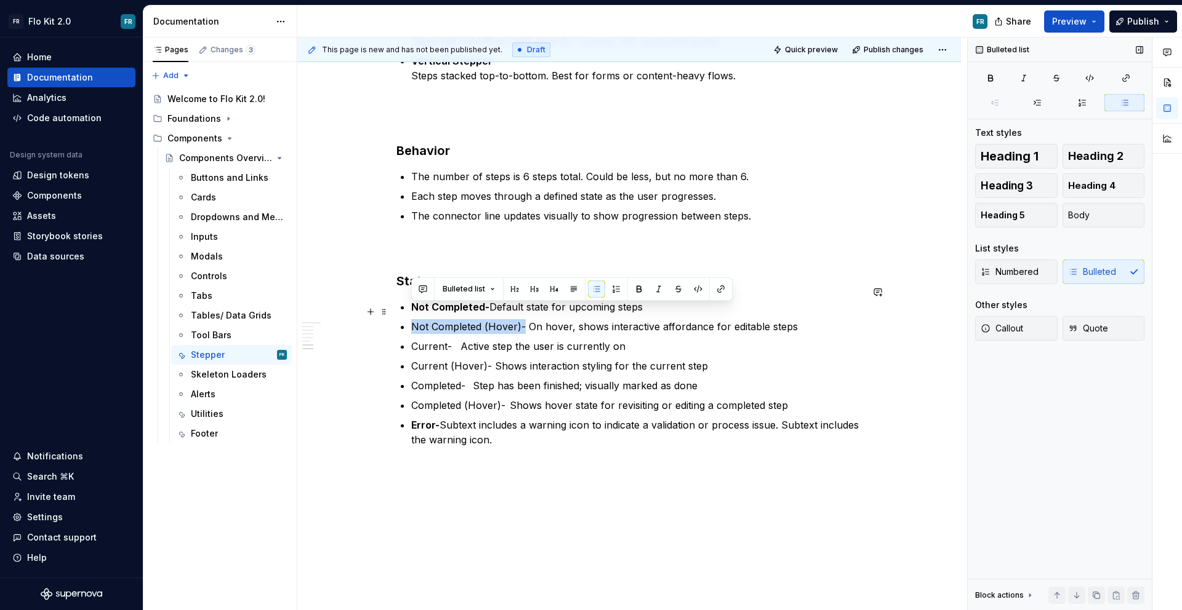
drag, startPoint x: 523, startPoint y: 311, endPoint x: 409, endPoint y: 313, distance: 114.5
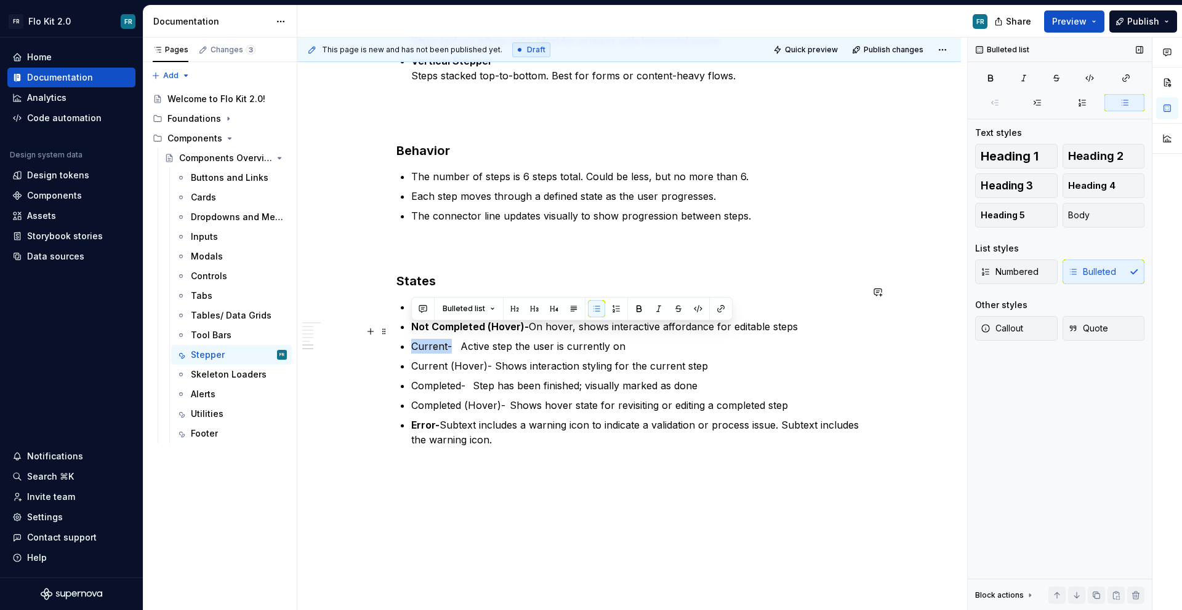
drag, startPoint x: 451, startPoint y: 330, endPoint x: 411, endPoint y: 328, distance: 40.1
click at [411, 339] on p "Current- Active step the user is currently on" at bounding box center [636, 346] width 450 height 15
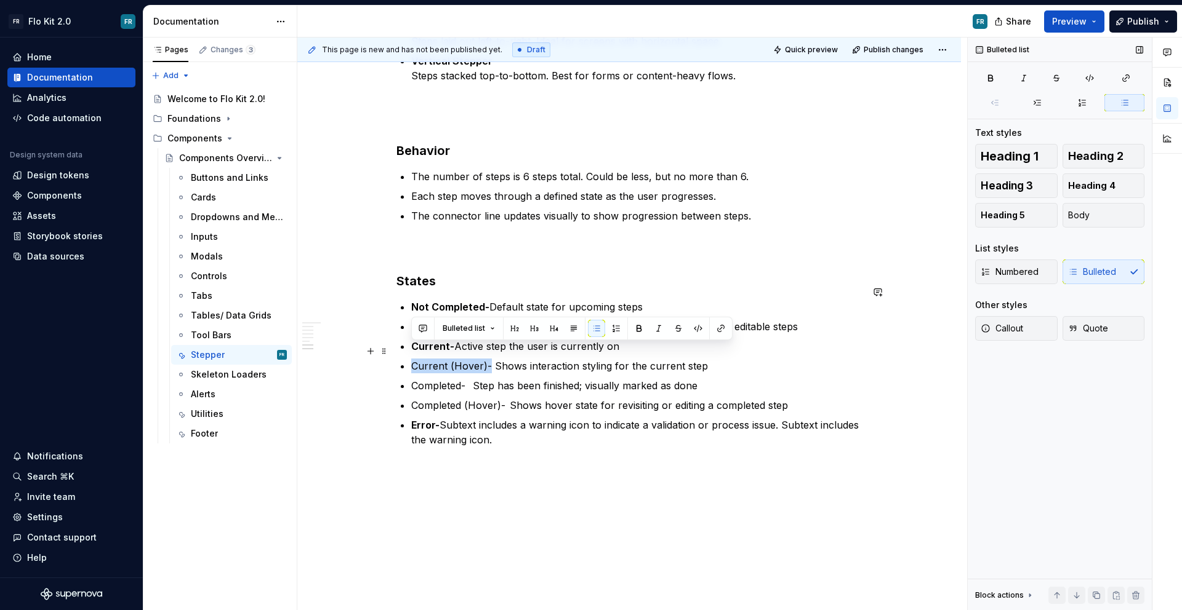
drag, startPoint x: 489, startPoint y: 352, endPoint x: 411, endPoint y: 348, distance: 78.2
click at [411, 359] on p "Current (Hover)- Shows interaction styling for the current step" at bounding box center [636, 366] width 450 height 15
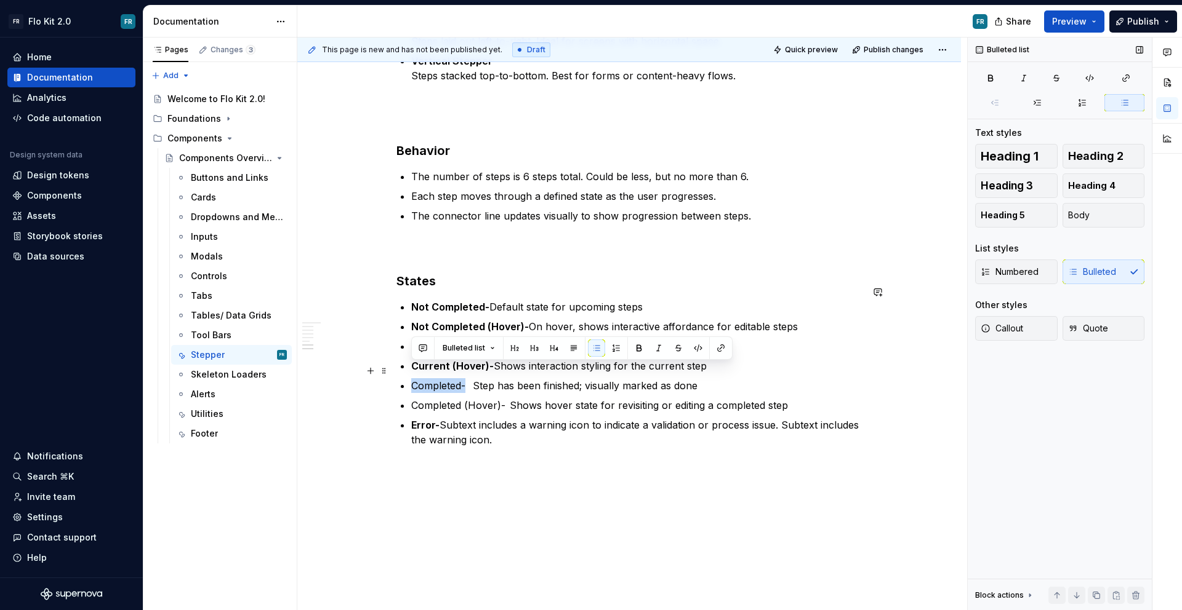
drag, startPoint x: 468, startPoint y: 372, endPoint x: 414, endPoint y: 369, distance: 54.2
click at [414, 378] on p "Completed- Step has been finished; visually marked as done" at bounding box center [636, 385] width 450 height 15
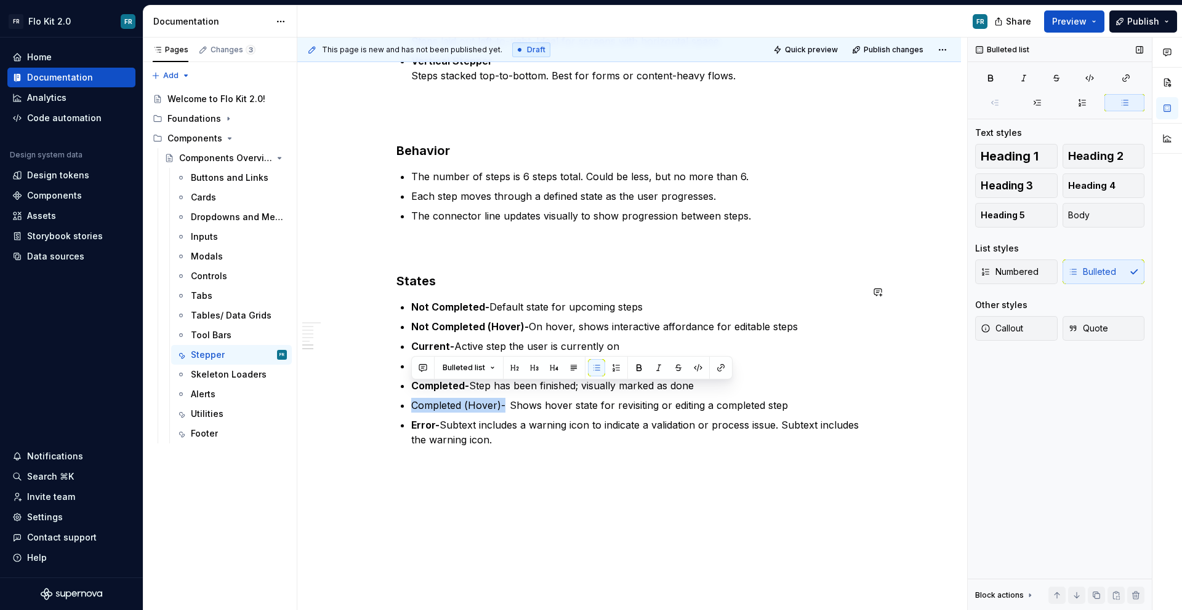
drag, startPoint x: 505, startPoint y: 392, endPoint x: 407, endPoint y: 391, distance: 97.2
click at [516, 418] on p "Error- Subtext includes a warning icon to indicate a validation or process issu…" at bounding box center [636, 433] width 450 height 30
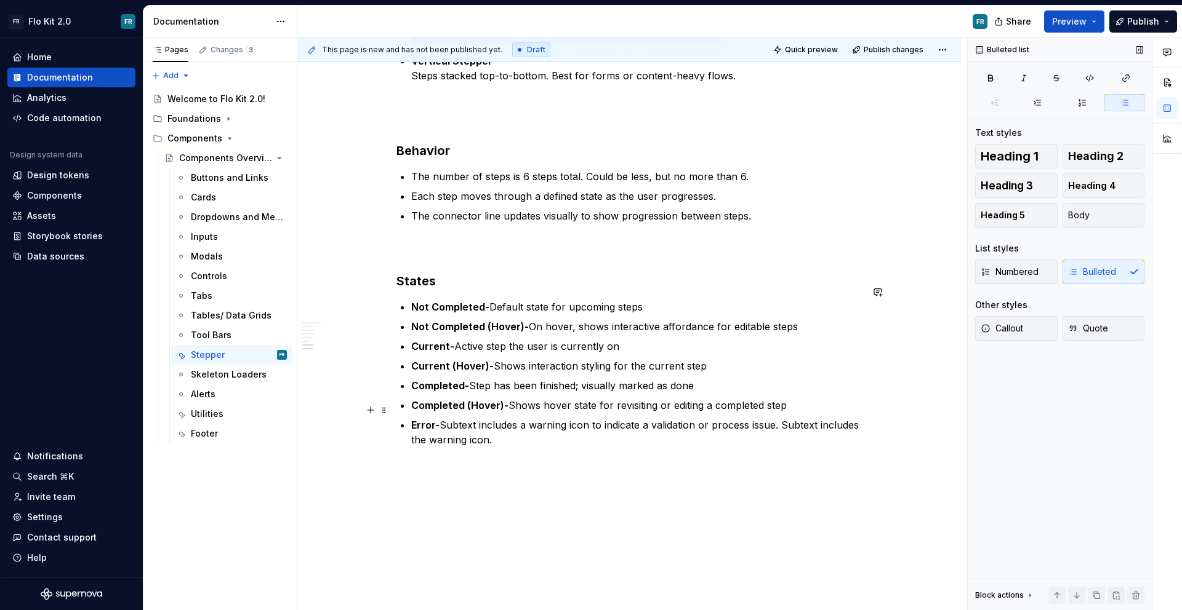
click at [545, 431] on p "Error- Subtext includes a warning icon to indicate a validation or process issu…" at bounding box center [636, 433] width 450 height 30
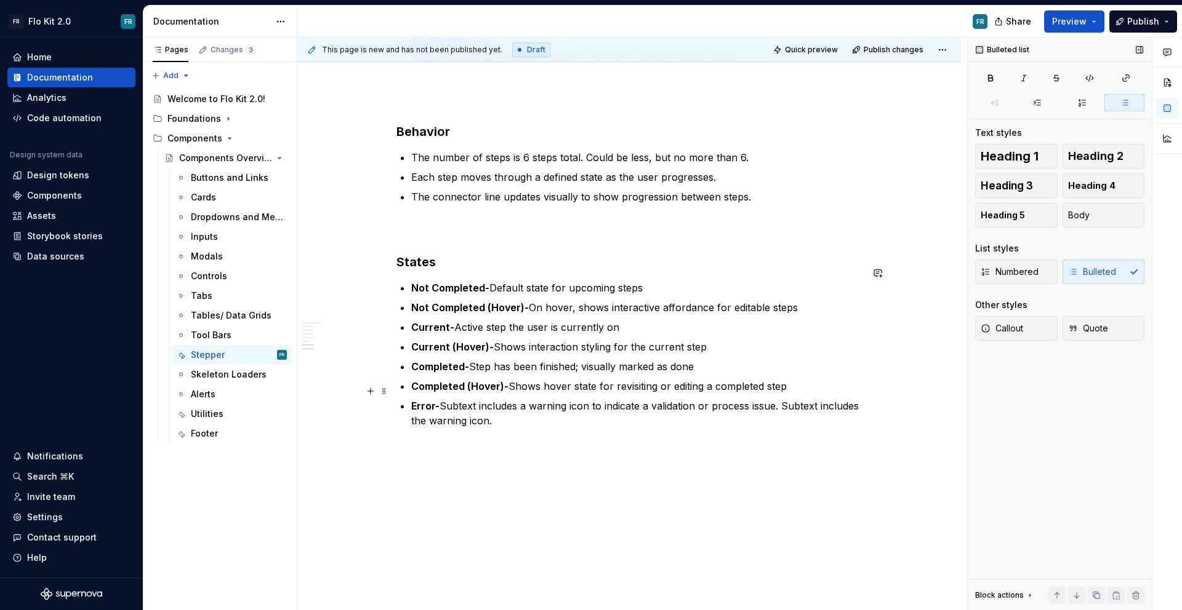
scroll to position [975, 0]
click at [589, 401] on p "Error- Subtext includes a warning icon to indicate a validation or process issu…" at bounding box center [636, 413] width 450 height 30
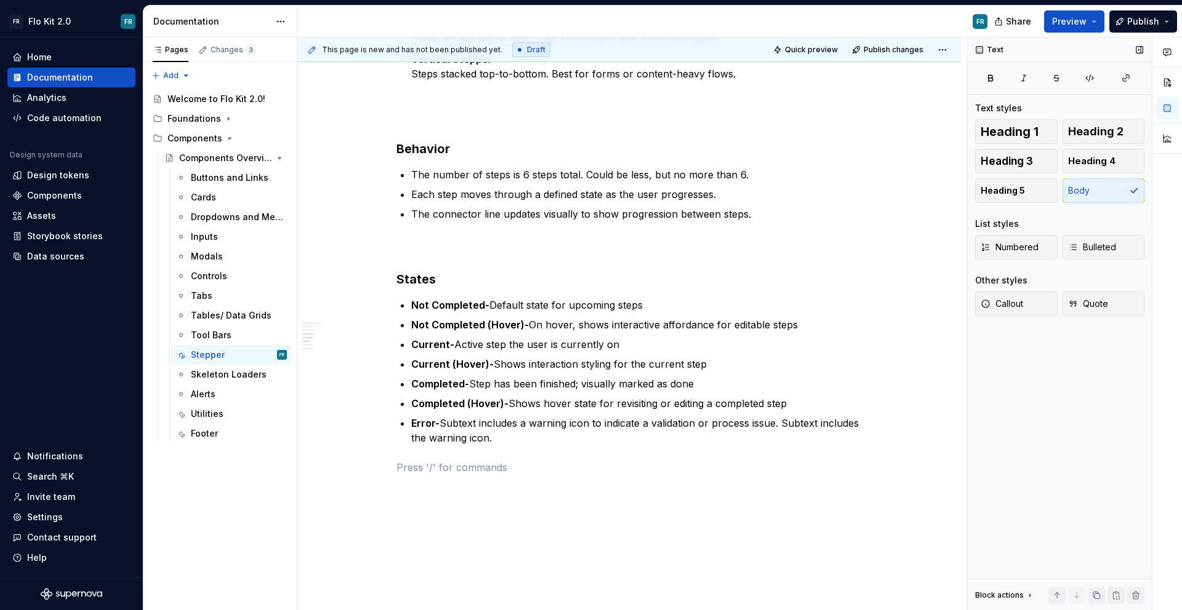
scroll to position [1004, 0]
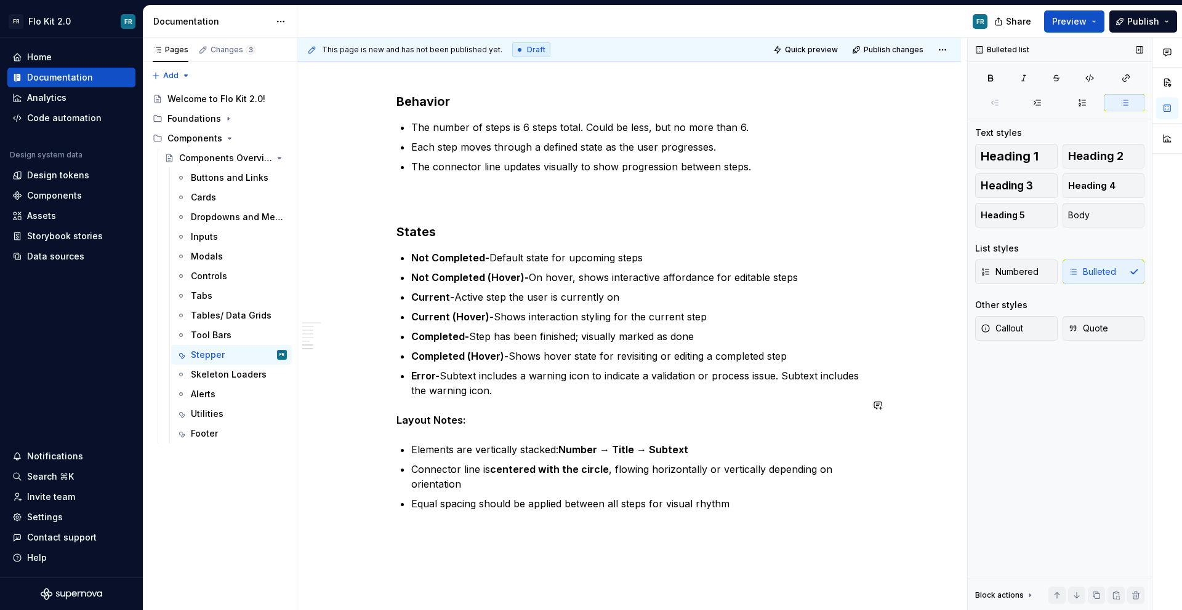
click at [586, 381] on p "Error- Subtext includes a warning icon to indicate a validation or process issu…" at bounding box center [636, 384] width 450 height 30
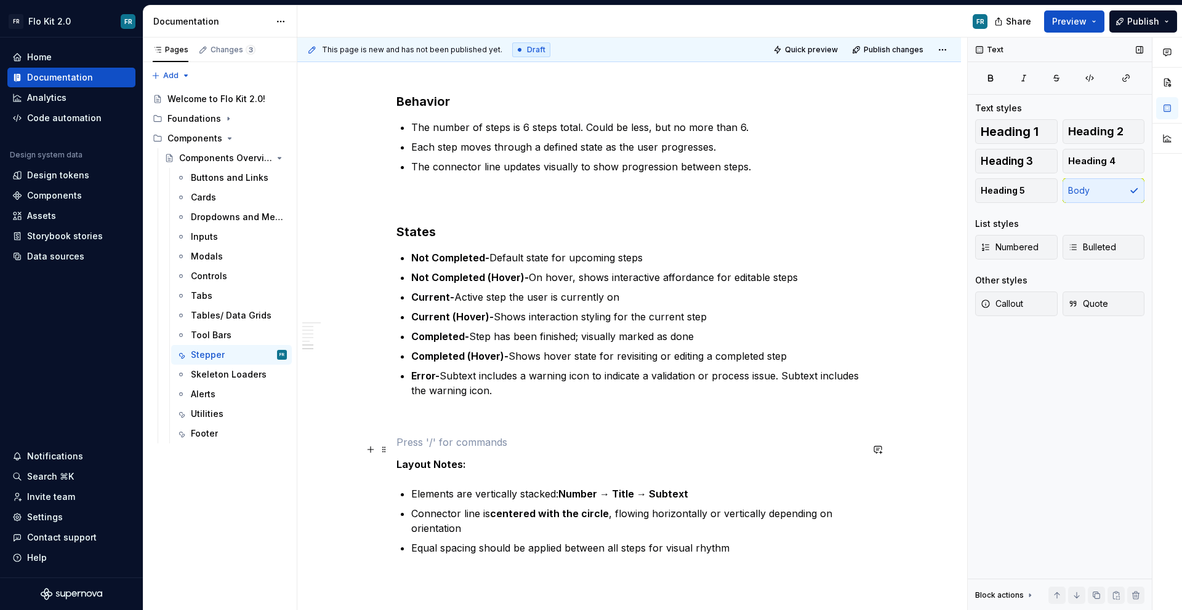
click at [445, 458] on strong "Layout Notes:" at bounding box center [431, 464] width 70 height 12
click at [1003, 169] on button "Heading 3" at bounding box center [1016, 161] width 82 height 25
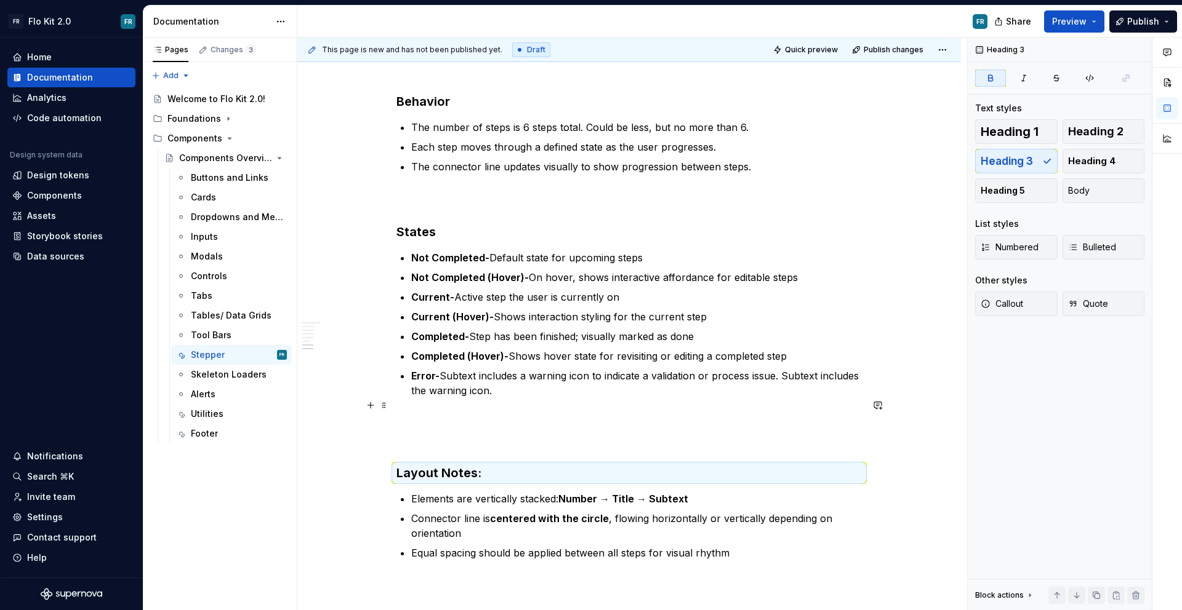
click at [535, 435] on p at bounding box center [628, 442] width 465 height 15
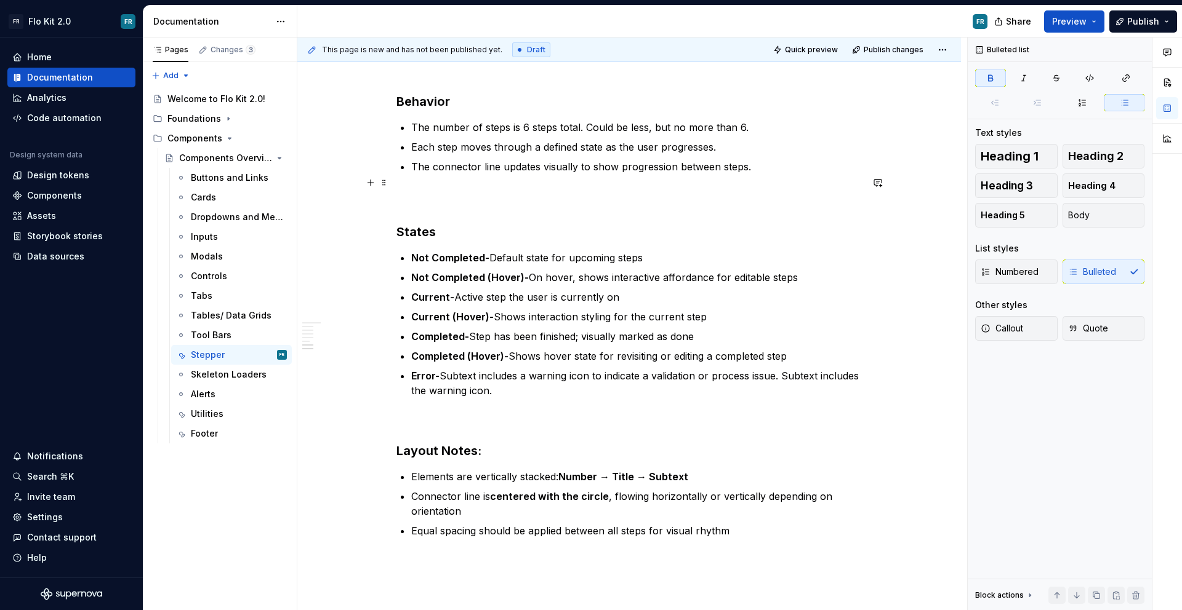
click at [388, 215] on div "This page is new and has not been published yet. Draft Quick preview Publish ch…" at bounding box center [632, 325] width 670 height 574
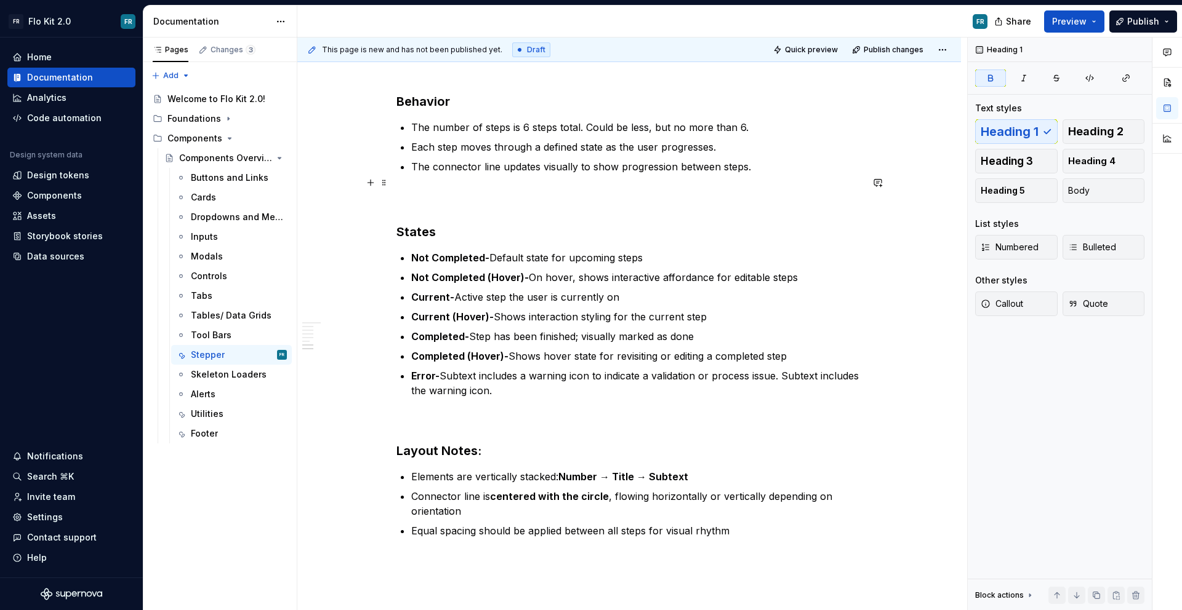
click at [400, 214] on h3 "States" at bounding box center [628, 215] width 465 height 52
click at [399, 213] on h3 "States" at bounding box center [628, 215] width 465 height 52
click at [580, 378] on p "Error- Subtext includes a warning icon to indicate a validation or process issu…" at bounding box center [636, 384] width 450 height 30
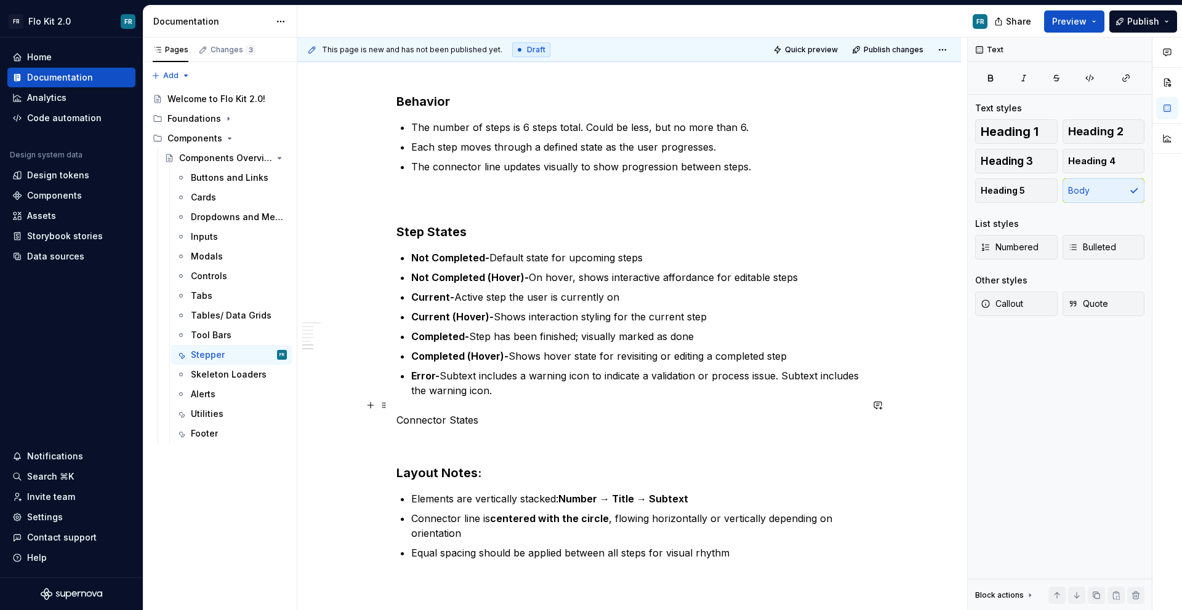
drag, startPoint x: 510, startPoint y: 402, endPoint x: 407, endPoint y: 405, distance: 102.8
click at [481, 413] on p "Connector States" at bounding box center [628, 420] width 465 height 15
click at [406, 413] on p "Connector States" at bounding box center [628, 420] width 465 height 15
click at [428, 413] on p "Connector States" at bounding box center [628, 420] width 465 height 15
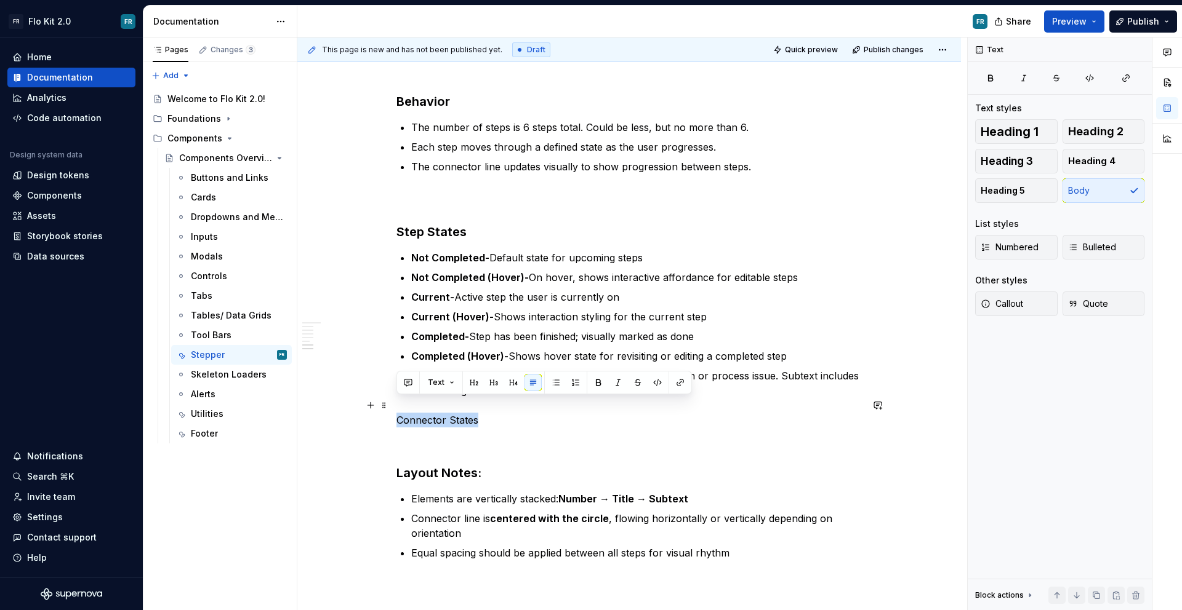
click at [428, 413] on p "Connector States" at bounding box center [628, 420] width 465 height 15
click at [503, 413] on p "Connector States" at bounding box center [628, 420] width 465 height 15
drag, startPoint x: 453, startPoint y: 411, endPoint x: 393, endPoint y: 404, distance: 60.1
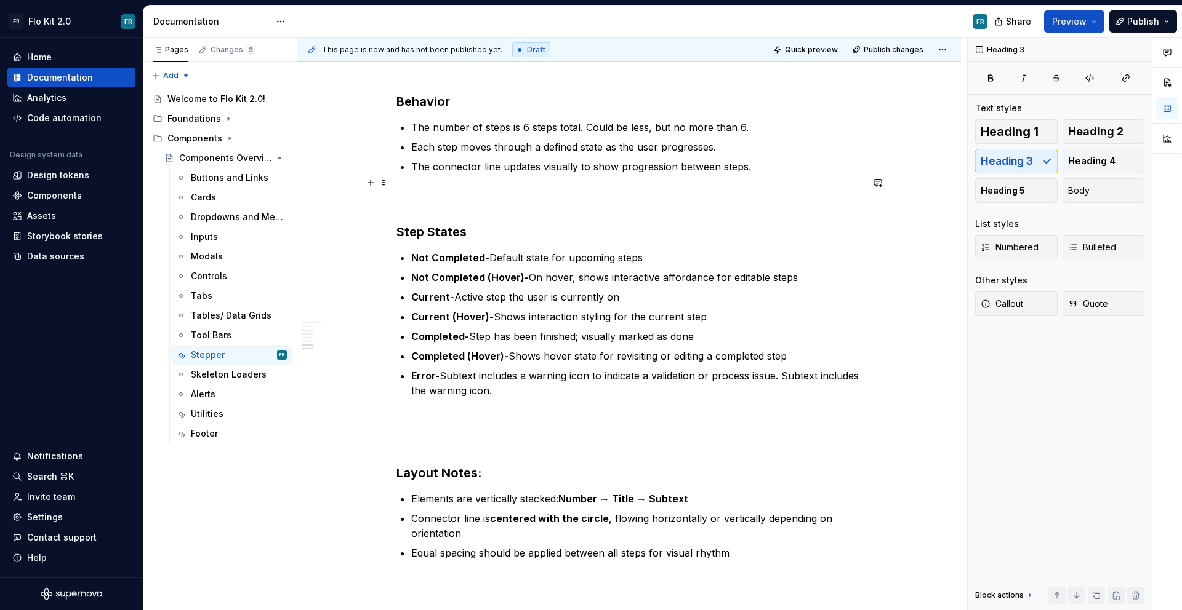
click at [410, 220] on h3 "Step States" at bounding box center [628, 215] width 465 height 52
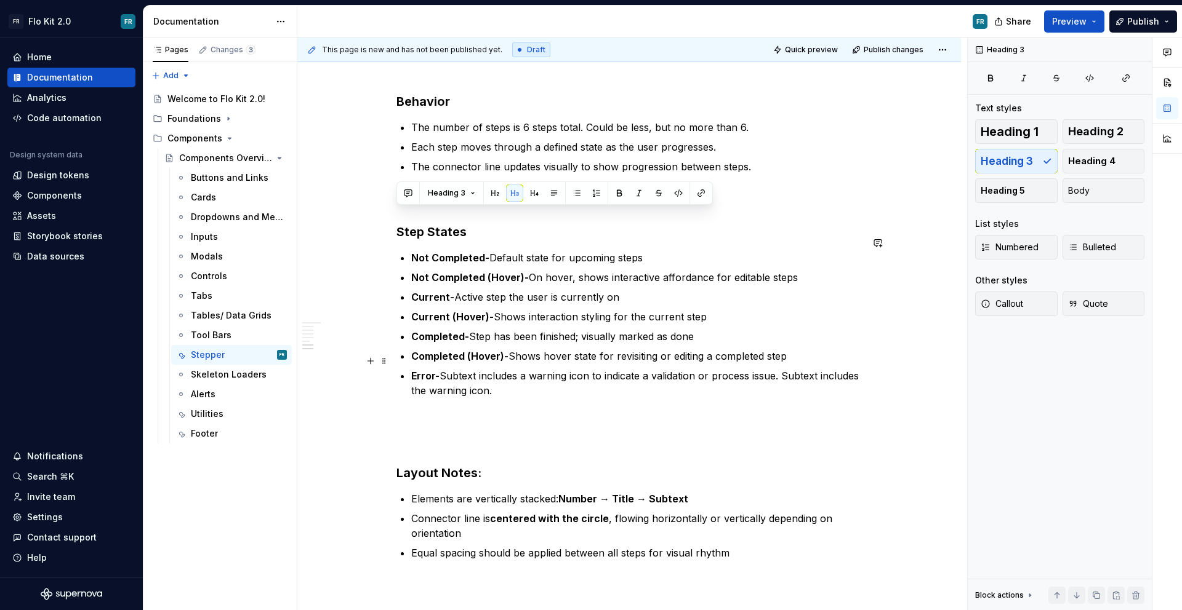
click at [554, 369] on p "Error- Subtext includes a warning icon to indicate a validation or process issu…" at bounding box center [636, 384] width 450 height 30
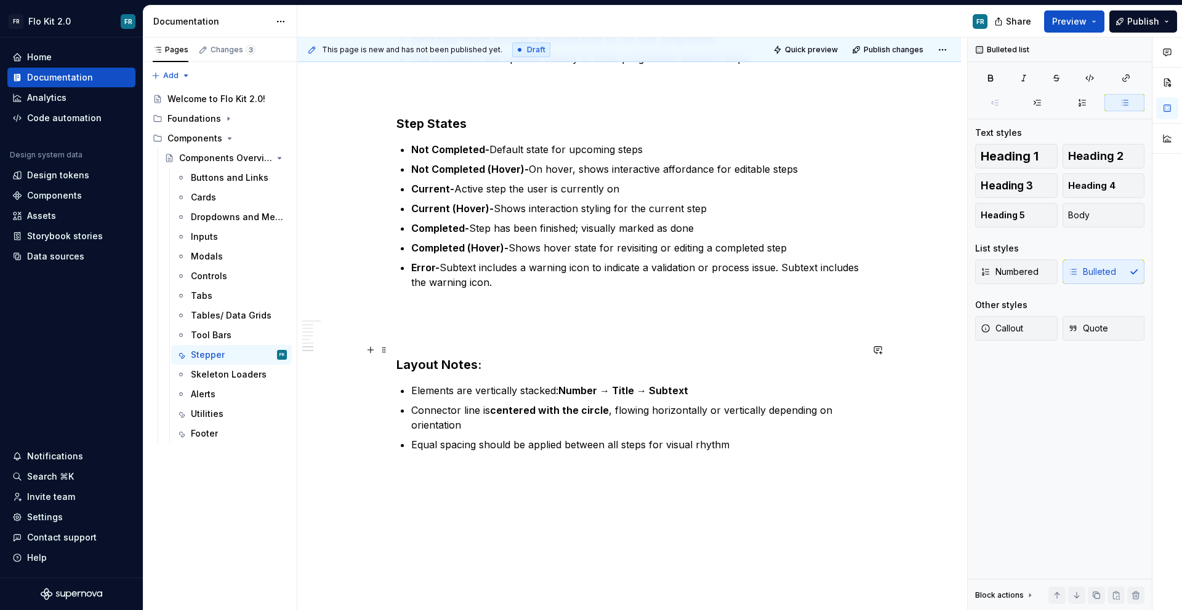
scroll to position [1122, 0]
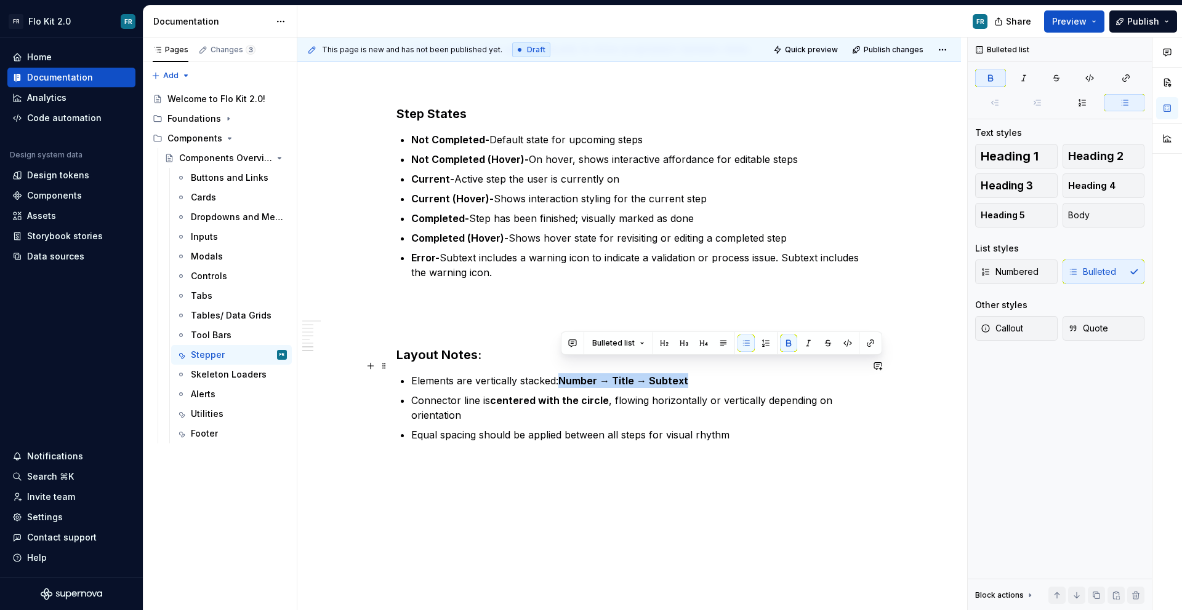
drag, startPoint x: 626, startPoint y: 368, endPoint x: 564, endPoint y: 364, distance: 62.3
click at [564, 374] on p "Elements are vertically stacked: Number → Title → Subtext" at bounding box center [636, 381] width 450 height 15
click at [673, 374] on p "Elements are vertically stacked: Number → Title → Subtext" at bounding box center [636, 381] width 450 height 15
drag, startPoint x: 655, startPoint y: 364, endPoint x: 556, endPoint y: 366, distance: 98.5
click at [556, 374] on p "Elements are vertically stacked: Number → Title → Subtext" at bounding box center [636, 381] width 450 height 15
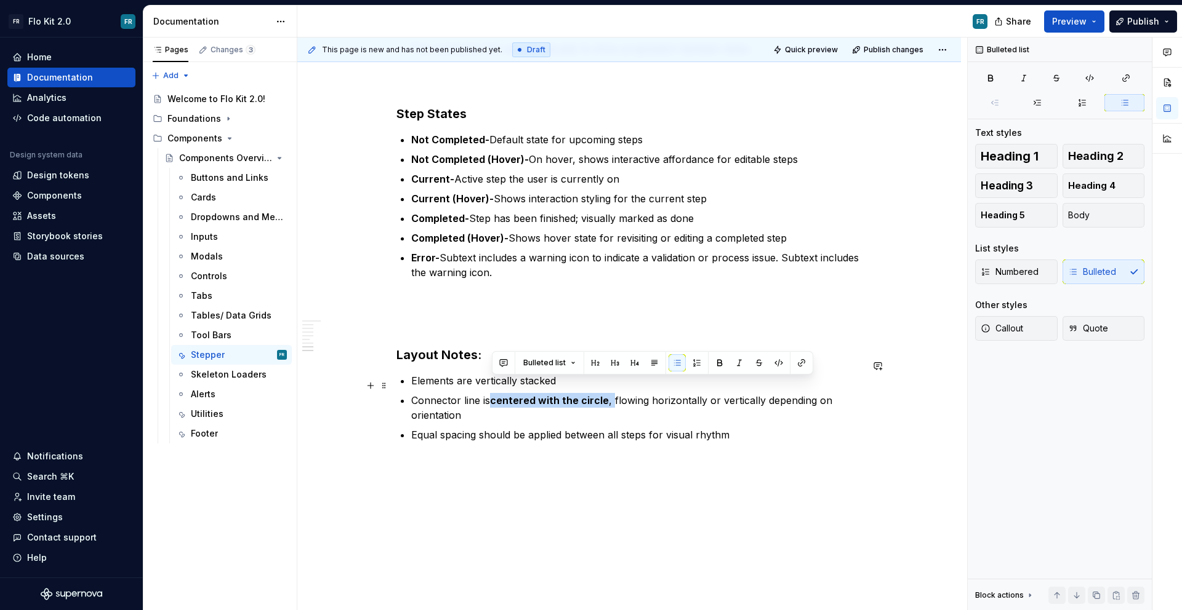
drag, startPoint x: 610, startPoint y: 384, endPoint x: 494, endPoint y: 383, distance: 115.7
click at [494, 393] on p "Connector line is centered with the circle , flowing horizontally or vertically…" at bounding box center [636, 408] width 450 height 30
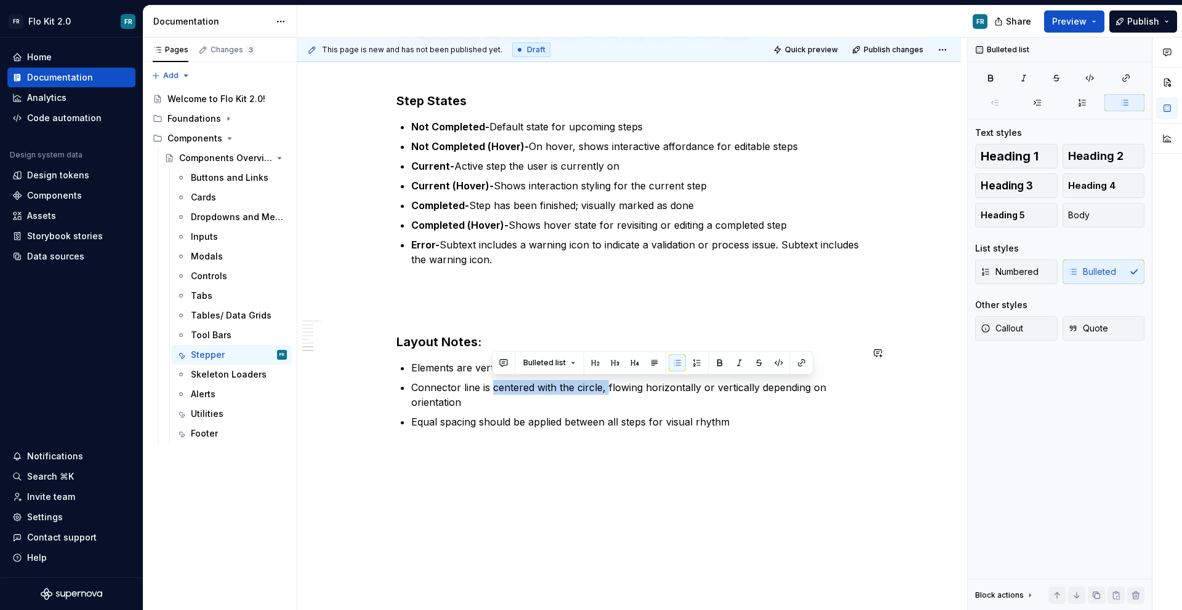
scroll to position [1137, 0]
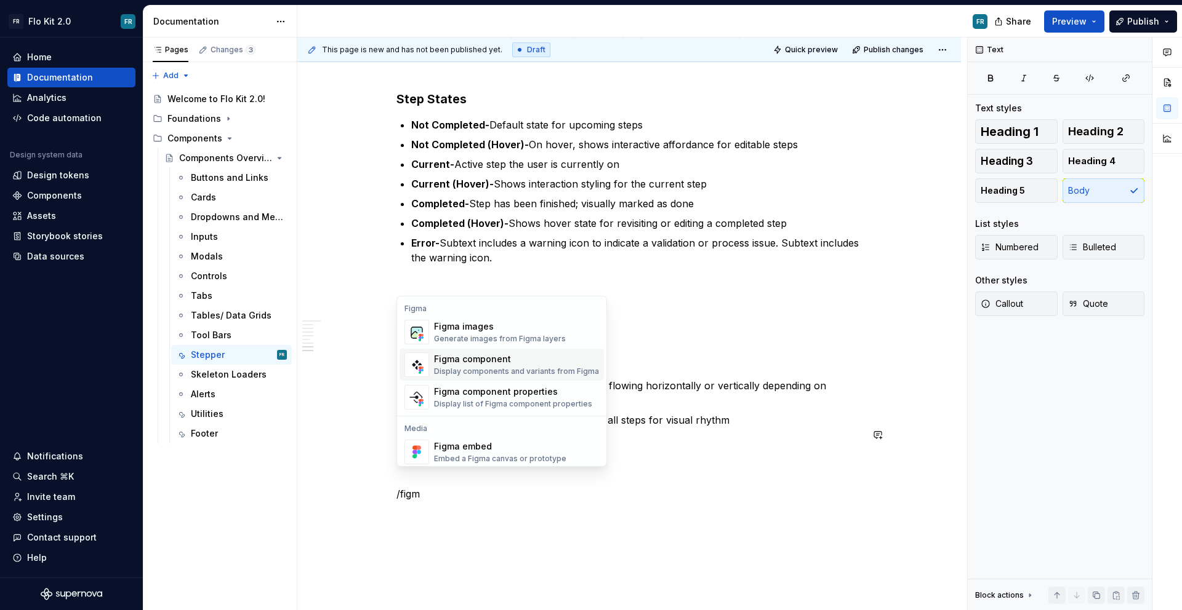
click at [540, 351] on span "Figma component Display components and variants from Figma" at bounding box center [501, 365] width 204 height 32
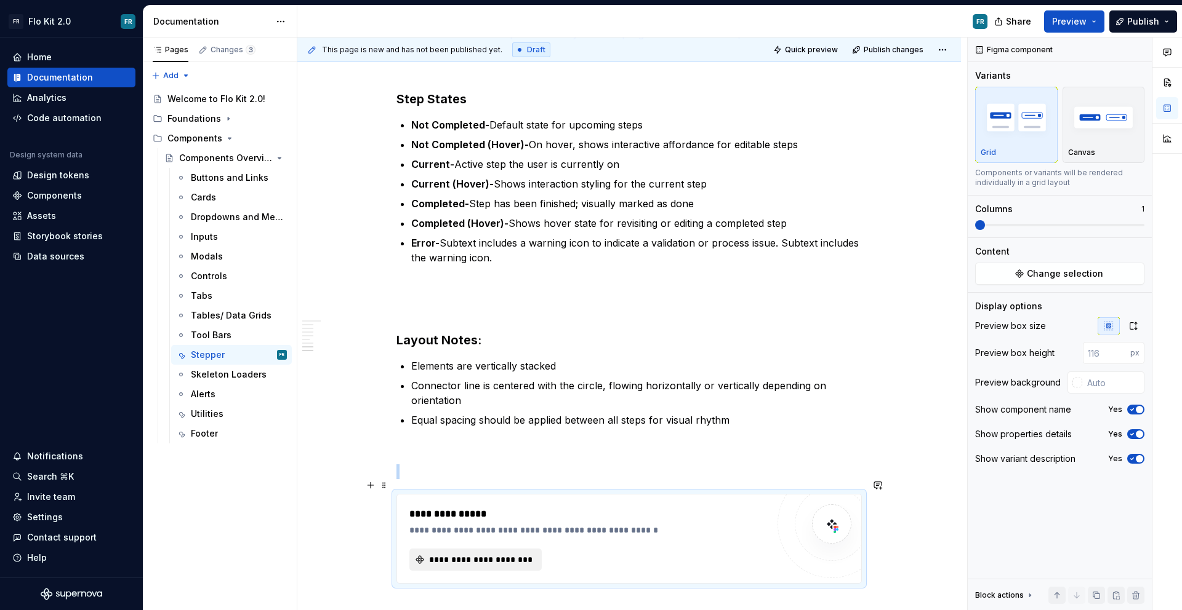
click at [482, 554] on span "**********" at bounding box center [480, 560] width 106 height 12
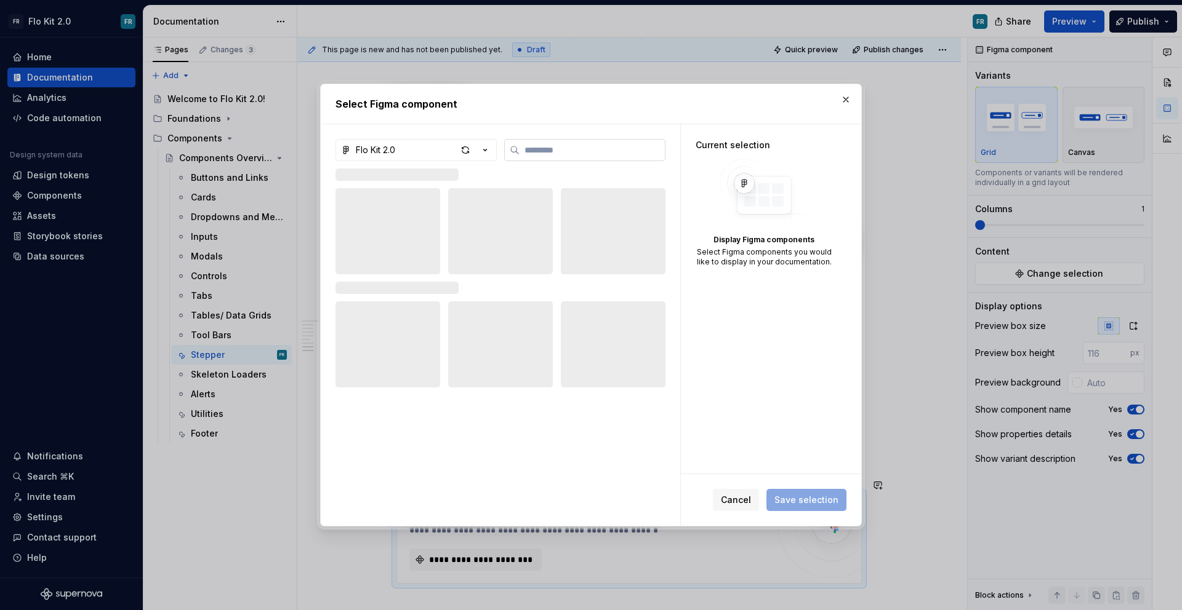
type textarea "*"
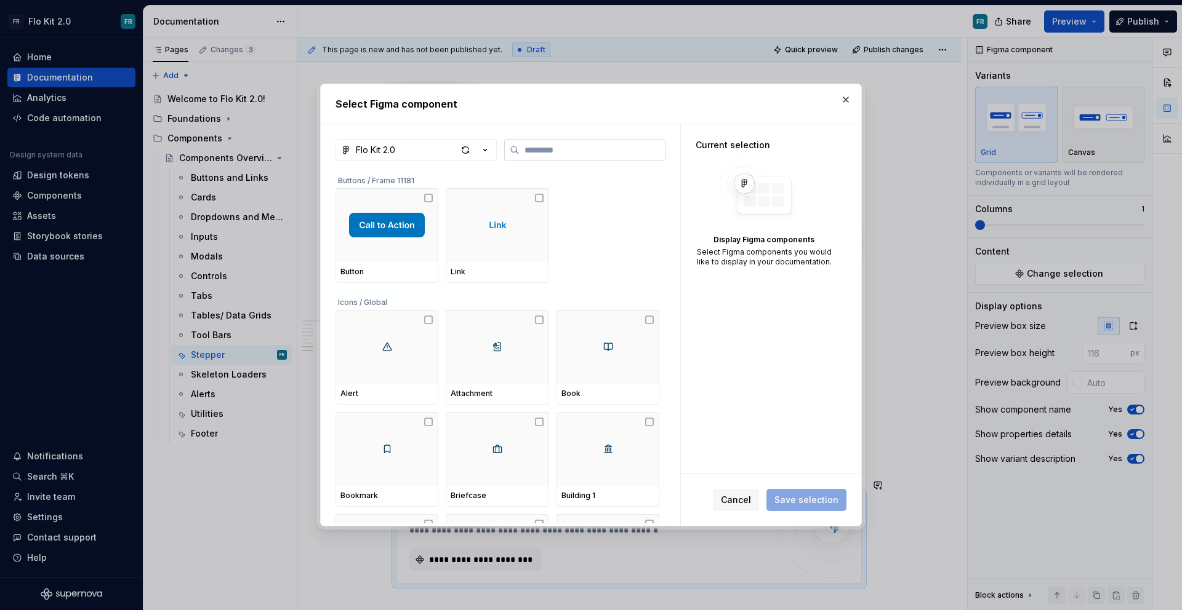
type input "*"
type textarea "*"
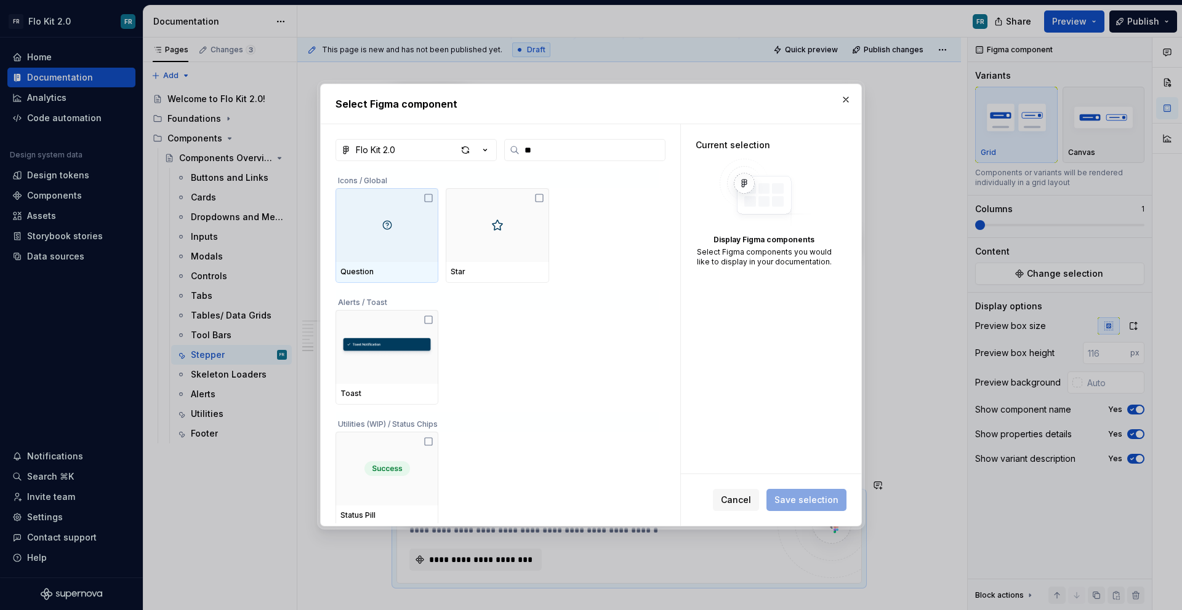
type input "***"
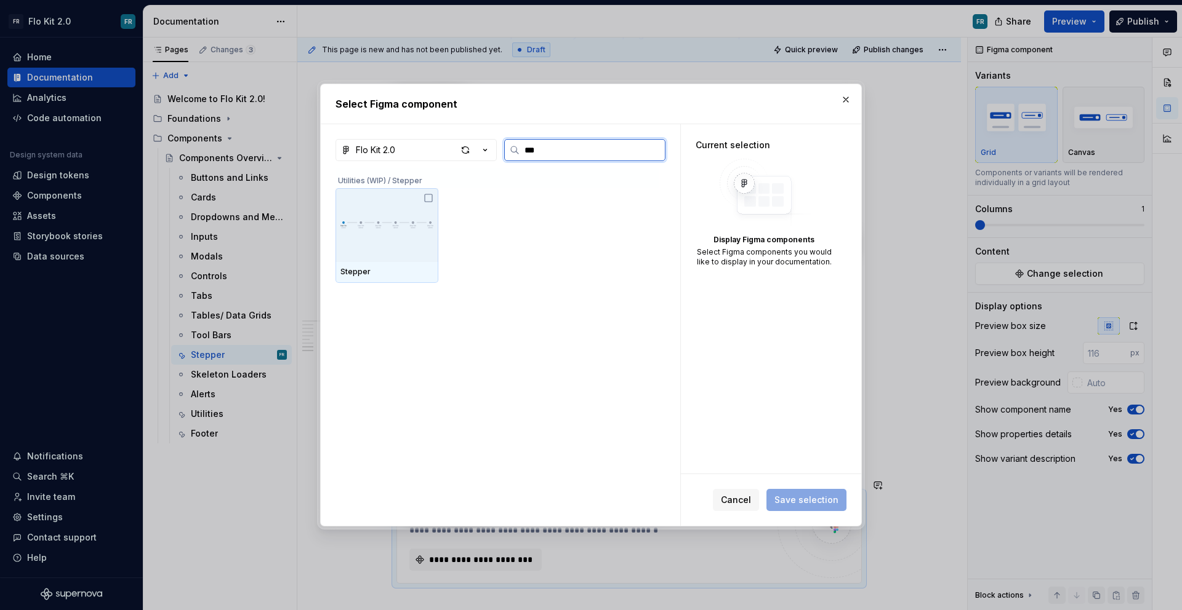
click at [406, 242] on img at bounding box center [386, 225] width 93 height 44
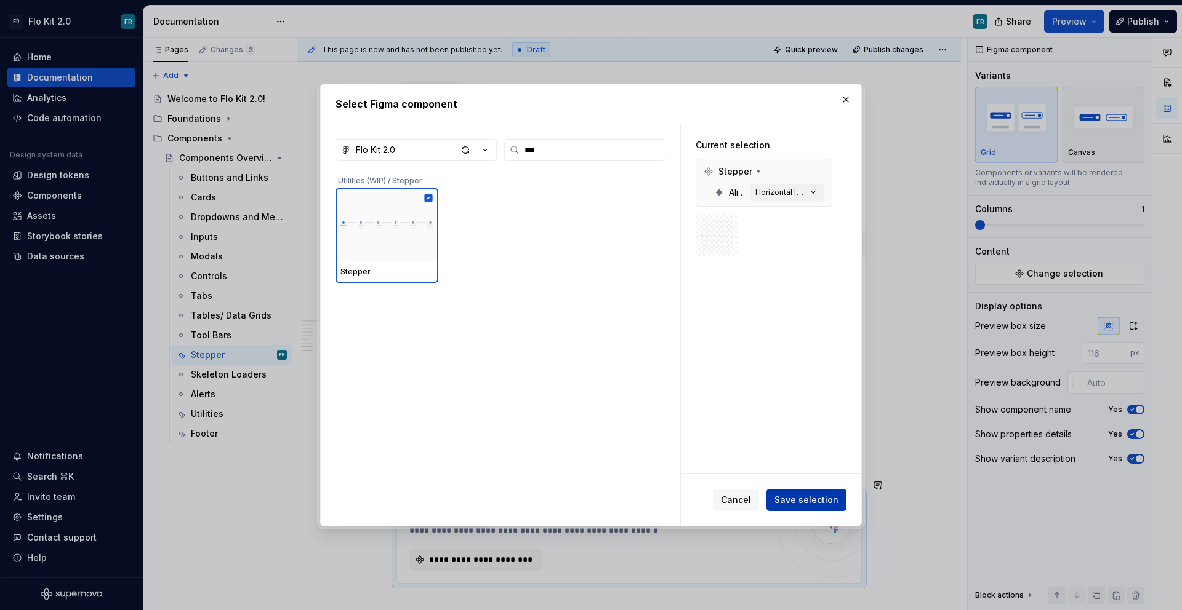
click at [808, 498] on span "Save selection" at bounding box center [806, 500] width 64 height 12
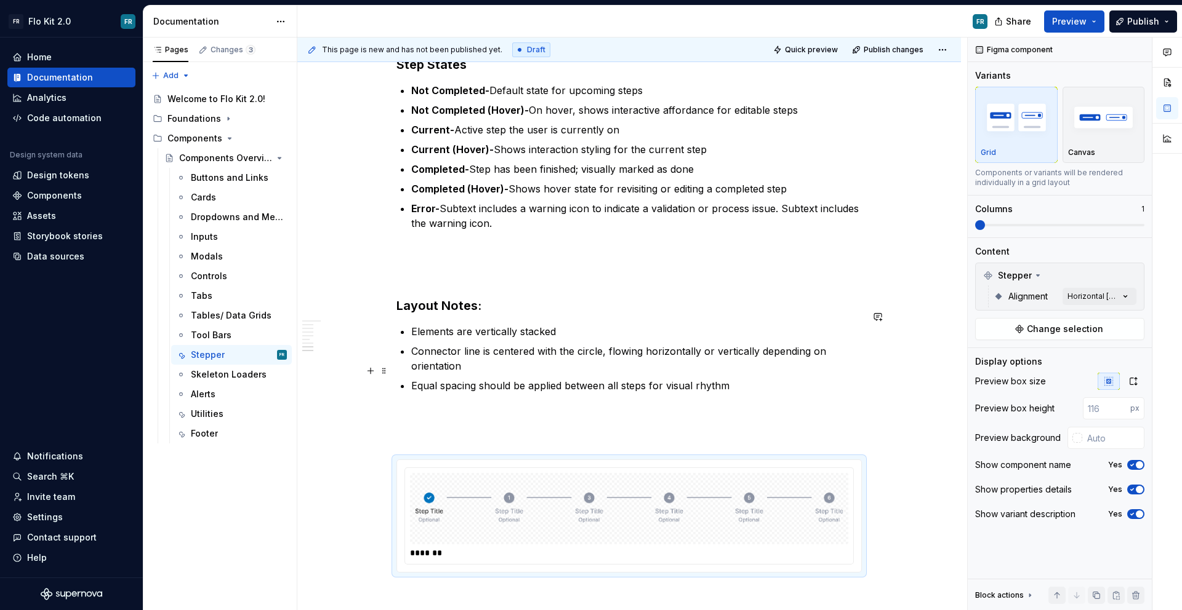
scroll to position [1317, 0]
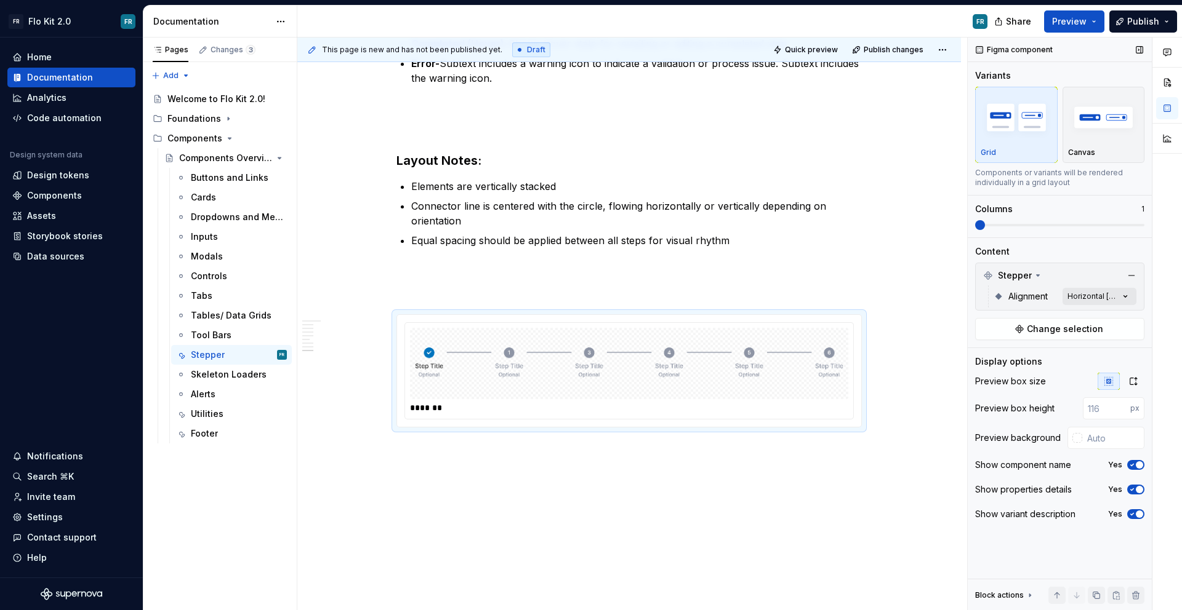
click at [1117, 305] on div "Comments Open comments No comments yet Select ‘Comment’ from the block context …" at bounding box center [1074, 325] width 214 height 574
click at [1115, 321] on span "button" at bounding box center [1115, 317] width 7 height 7
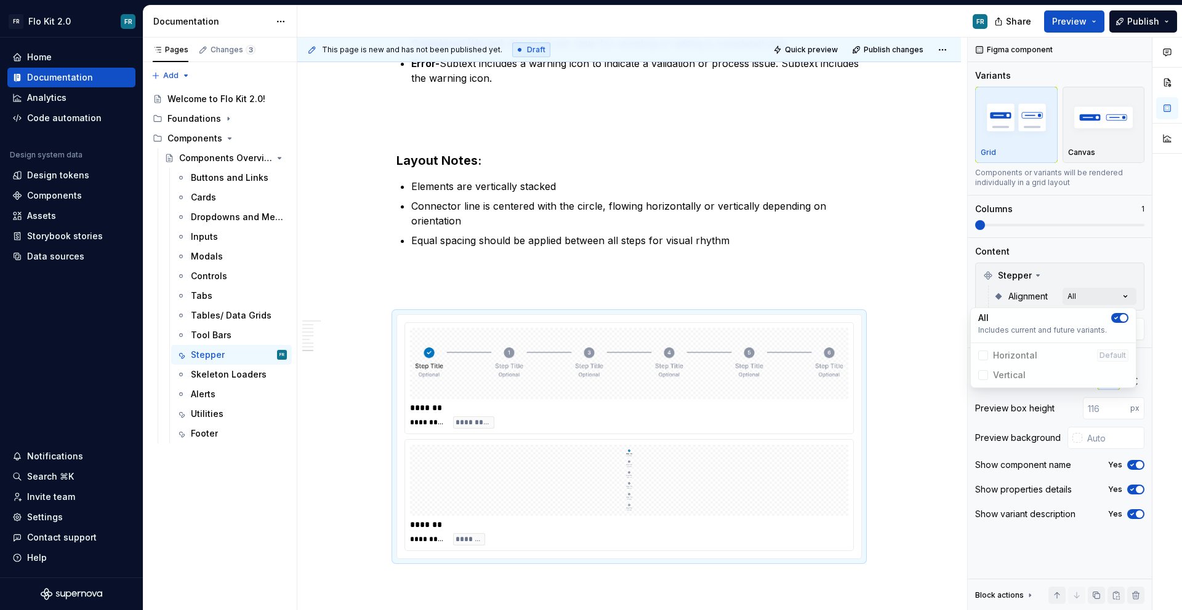
click at [1137, 387] on div "Comments Open comments No comments yet Select ‘Comment’ from the block context …" at bounding box center [1074, 325] width 214 height 574
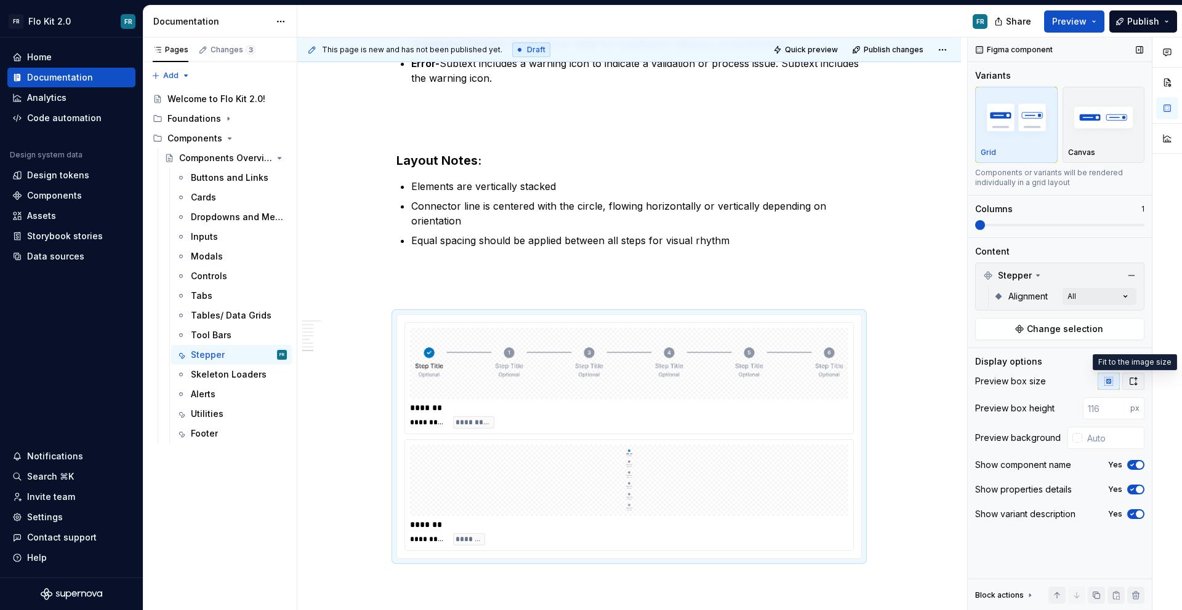
click at [1137, 382] on icon "button" at bounding box center [1133, 382] width 10 height 10
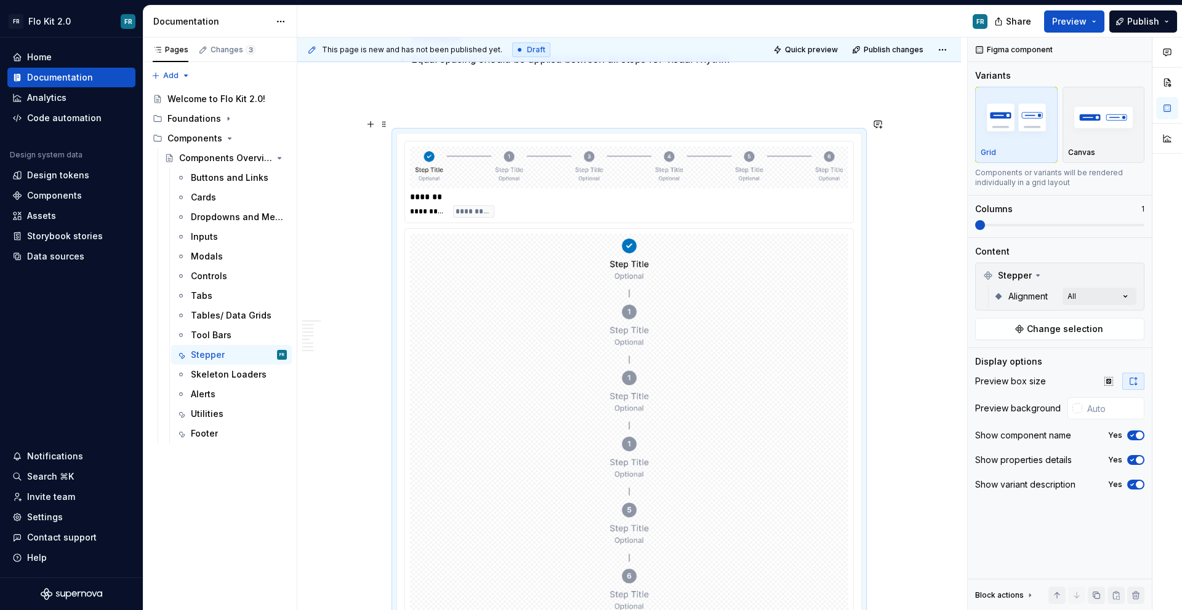
scroll to position [1495, 0]
click at [842, 158] on div at bounding box center [629, 171] width 438 height 42
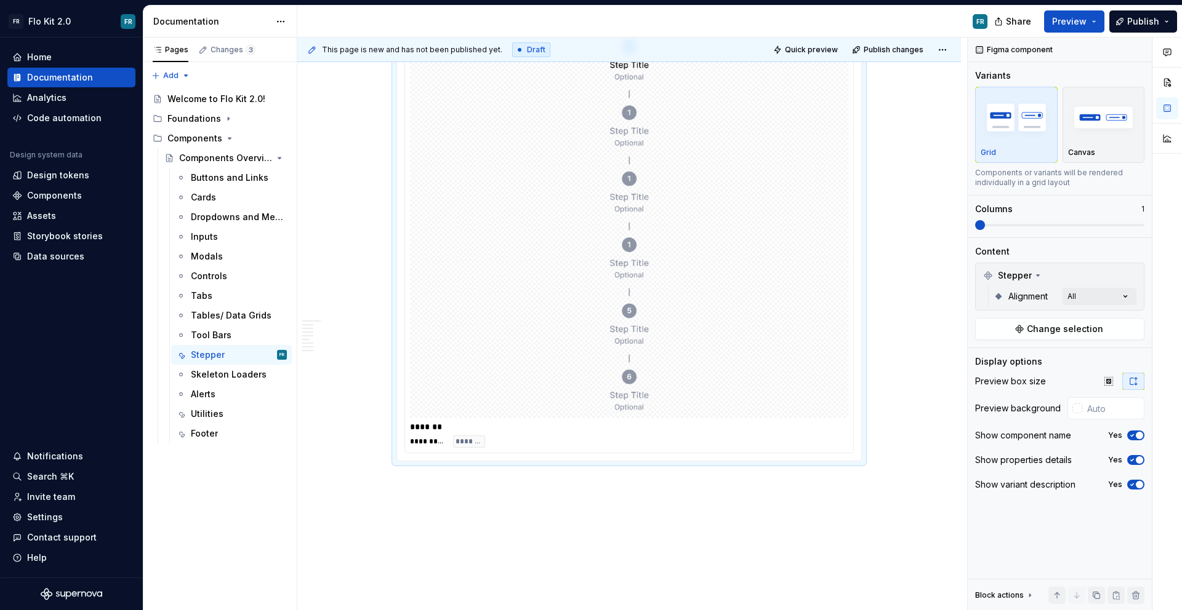
scroll to position [1732, 0]
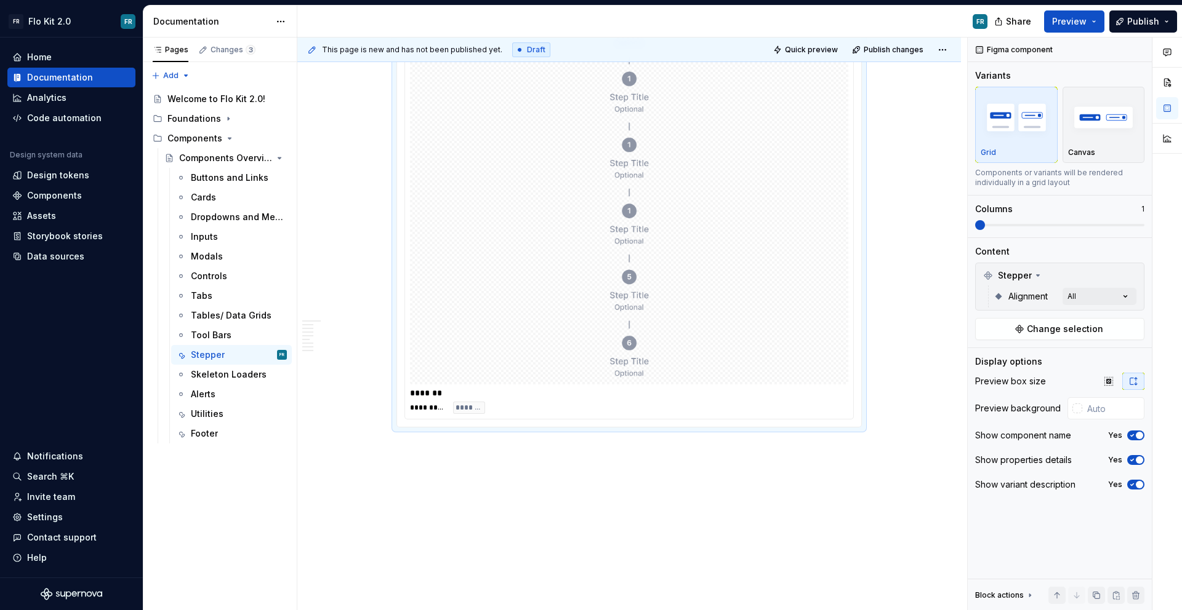
click at [543, 441] on div "This page is new and has not been published yet. Draft Quick preview Publish ch…" at bounding box center [632, 325] width 670 height 574
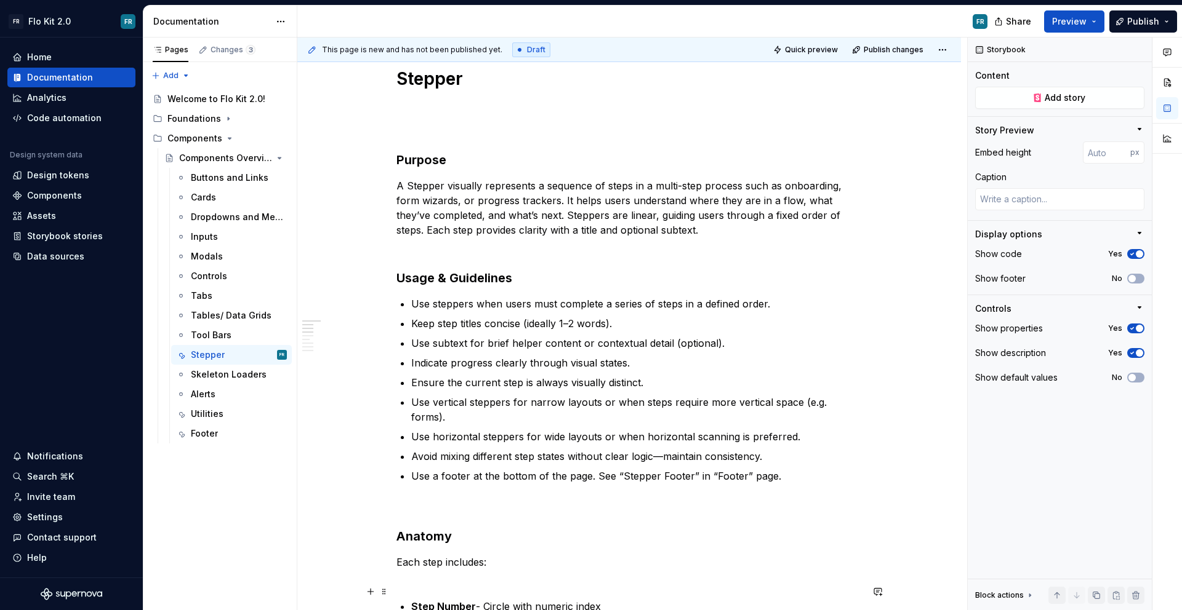
scroll to position [209, 0]
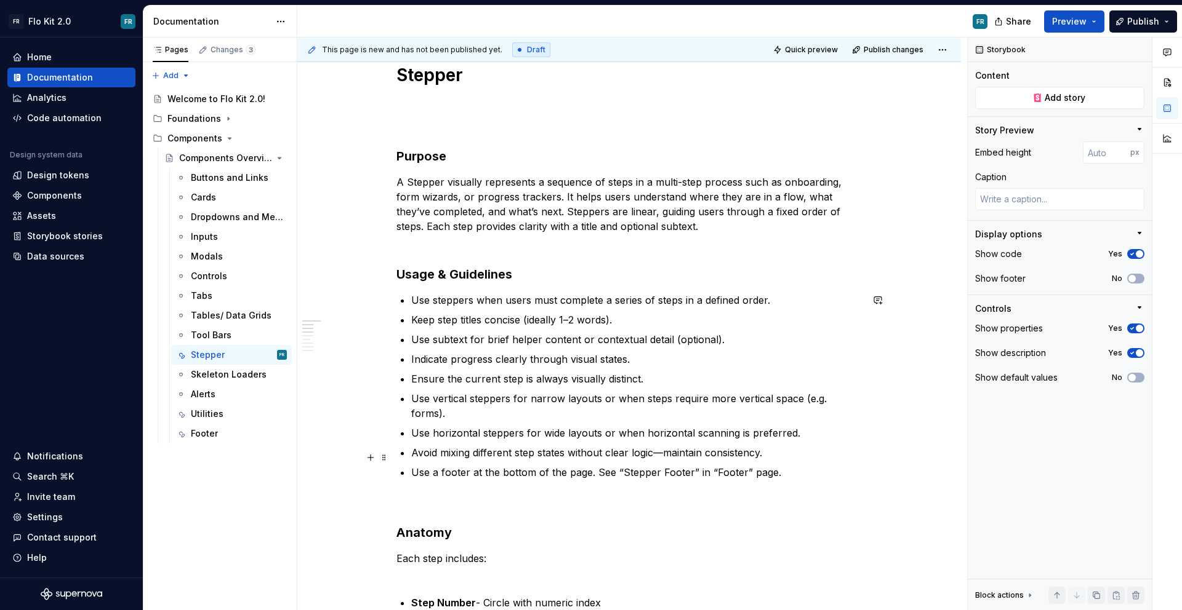
click at [648, 465] on p "Use a footer at the bottom of the page. See “Stepper Footer” in “Footer” page." at bounding box center [636, 487] width 450 height 44
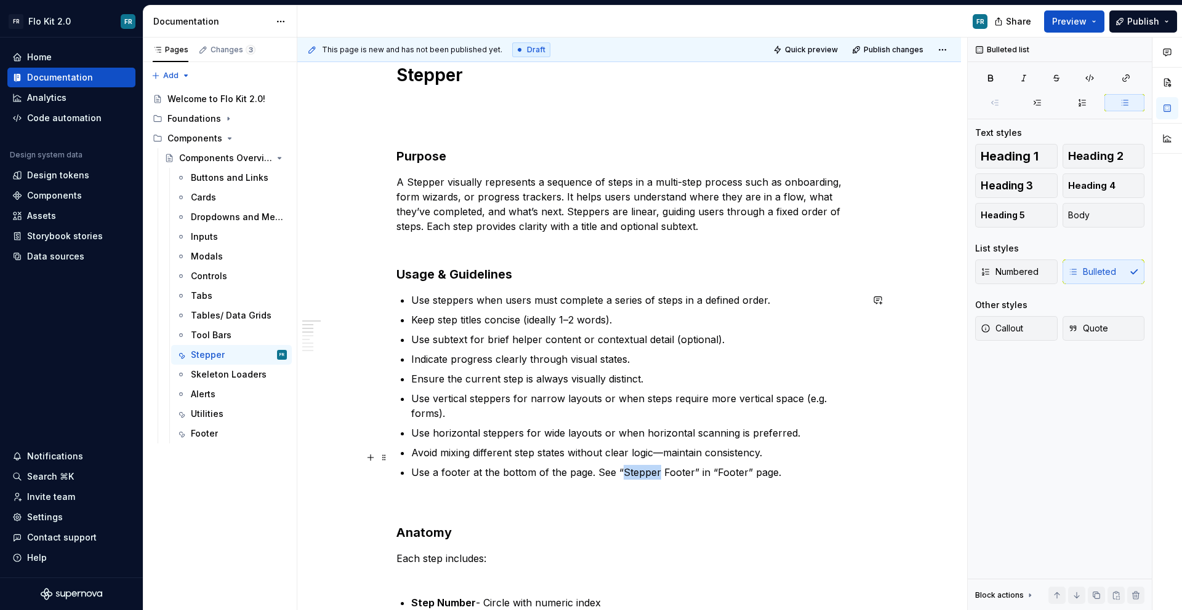
click at [648, 465] on p "Use a footer at the bottom of the page. See “Stepper Footer” in “Footer” page." at bounding box center [636, 487] width 450 height 44
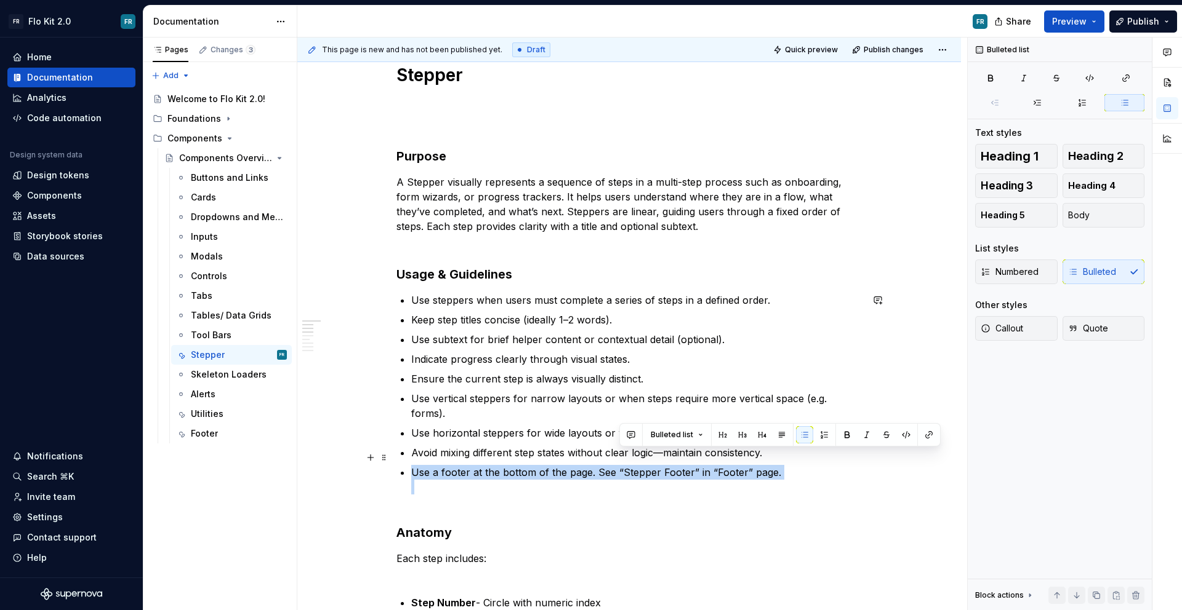
click at [648, 465] on p "Use a footer at the bottom of the page. See “Stepper Footer” in “Footer” page." at bounding box center [636, 487] width 450 height 44
click at [674, 465] on p "Use a footer at the bottom of the page. See “Stepper Footer” in “Footer” page." at bounding box center [636, 487] width 450 height 44
drag, startPoint x: 688, startPoint y: 458, endPoint x: 622, endPoint y: 462, distance: 66.5
click at [622, 465] on p "Use a footer at the bottom of the page. See “Stepper Footer” in “Footer” page." at bounding box center [636, 487] width 450 height 44
click at [922, 435] on button "button" at bounding box center [928, 434] width 17 height 17
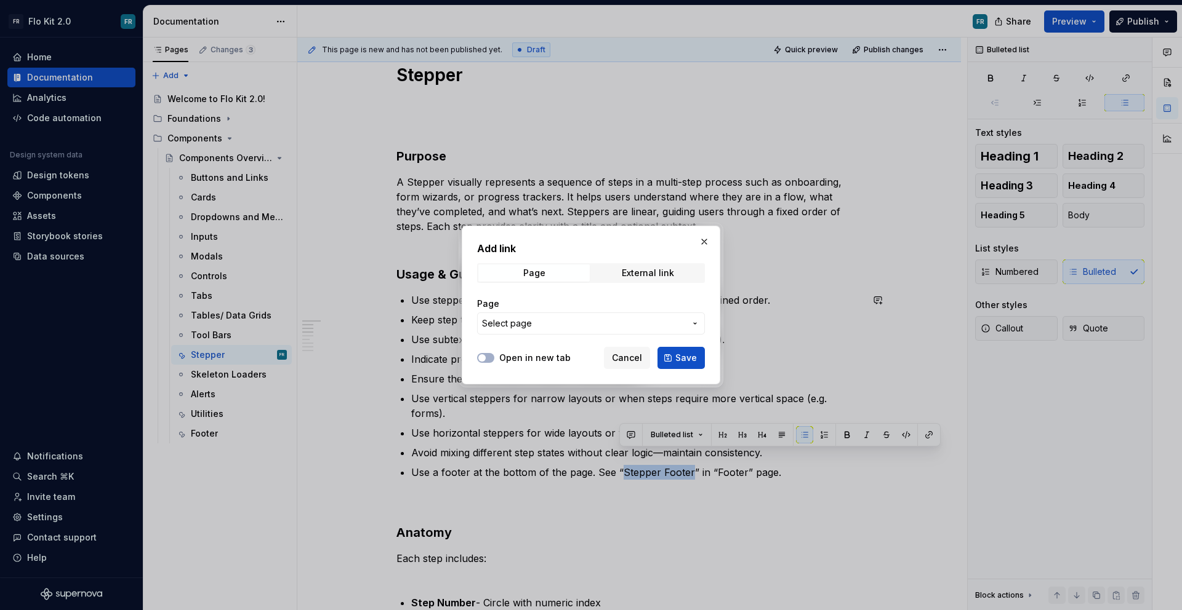
click at [579, 330] on button "Select page" at bounding box center [591, 324] width 228 height 22
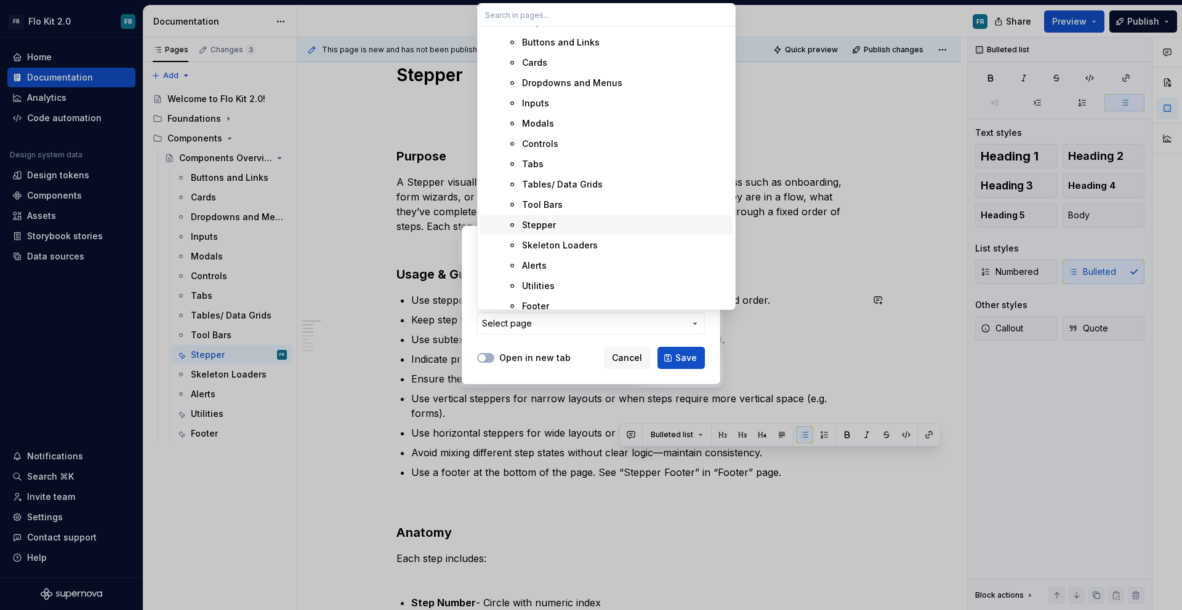
scroll to position [229, 0]
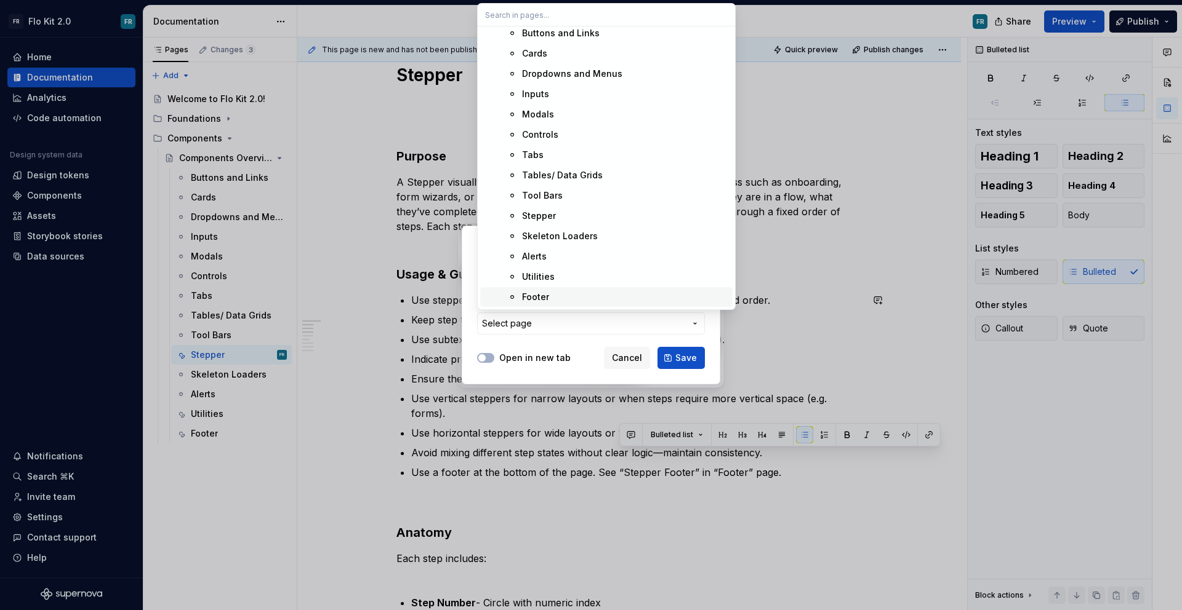
click at [586, 291] on div "Footer" at bounding box center [625, 297] width 206 height 12
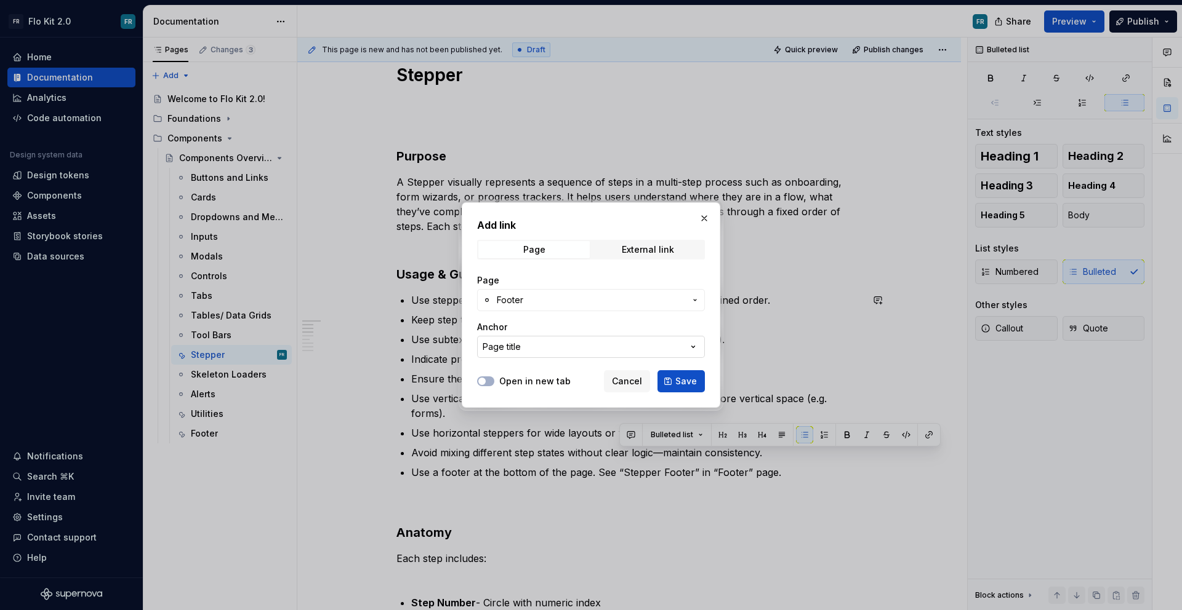
click at [576, 343] on button "Page title" at bounding box center [591, 347] width 228 height 22
click at [557, 327] on div "Add link Page External link Page Footer Anchor Page title Open in new tab Cance…" at bounding box center [591, 305] width 1182 height 610
click at [705, 218] on button "button" at bounding box center [703, 218] width 17 height 17
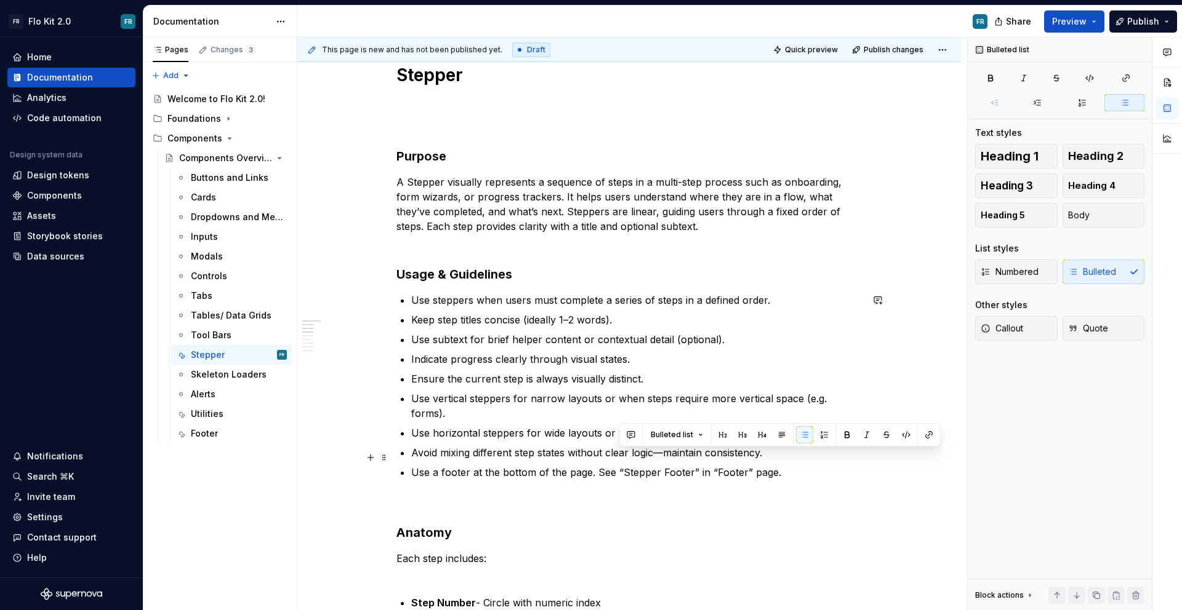
click at [729, 465] on p "Use a footer at the bottom of the page. See “Stepper Footer” in “Footer” page." at bounding box center [636, 487] width 450 height 44
click at [1019, 435] on button "button" at bounding box center [1020, 434] width 17 height 17
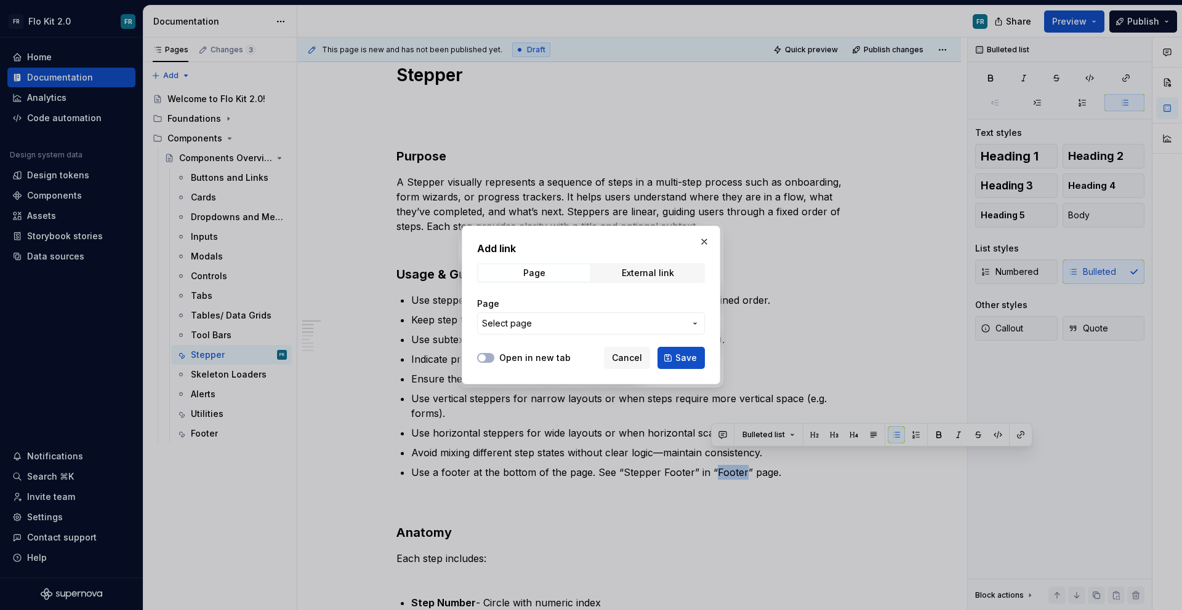
click at [564, 326] on span "Select page" at bounding box center [583, 324] width 203 height 12
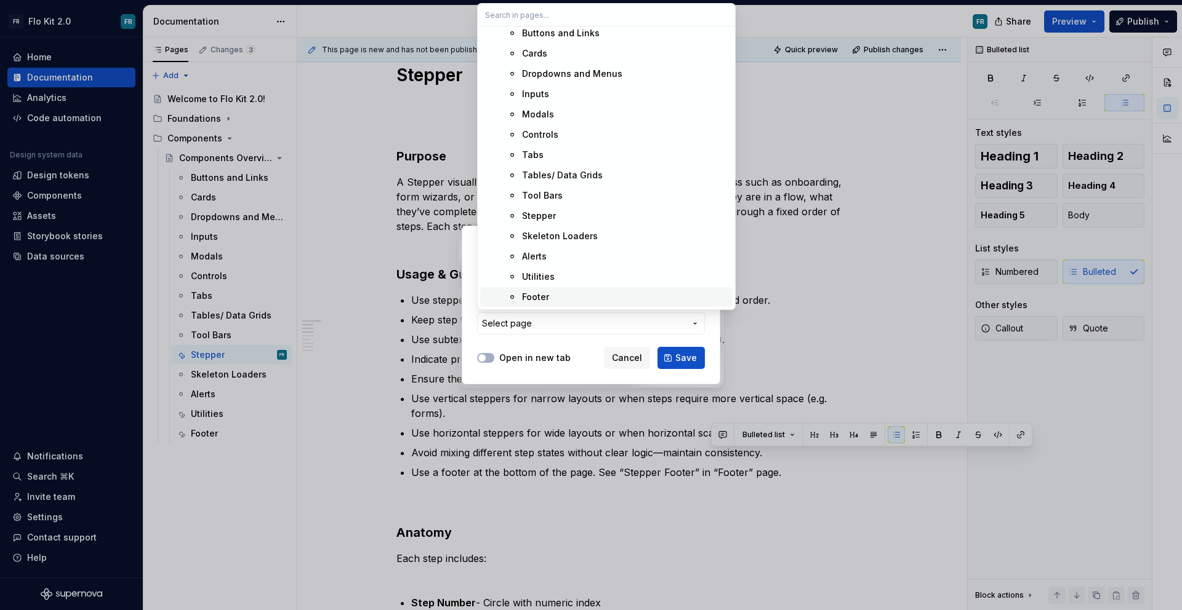
click at [646, 290] on span "Footer" at bounding box center [606, 297] width 252 height 20
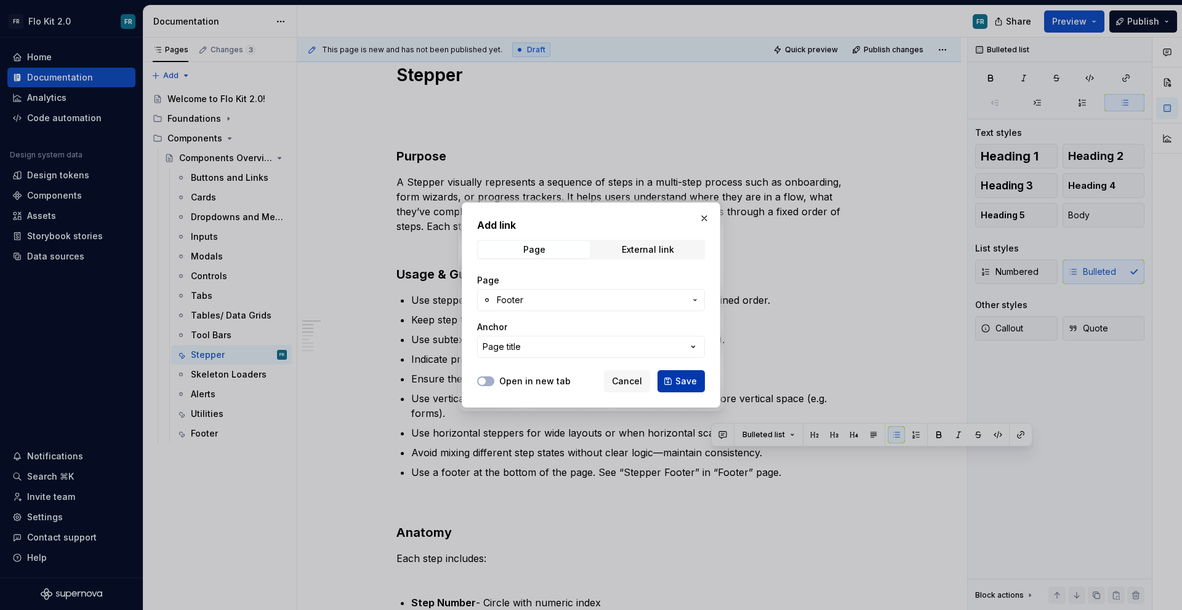
click at [694, 383] on span "Save" at bounding box center [686, 381] width 22 height 12
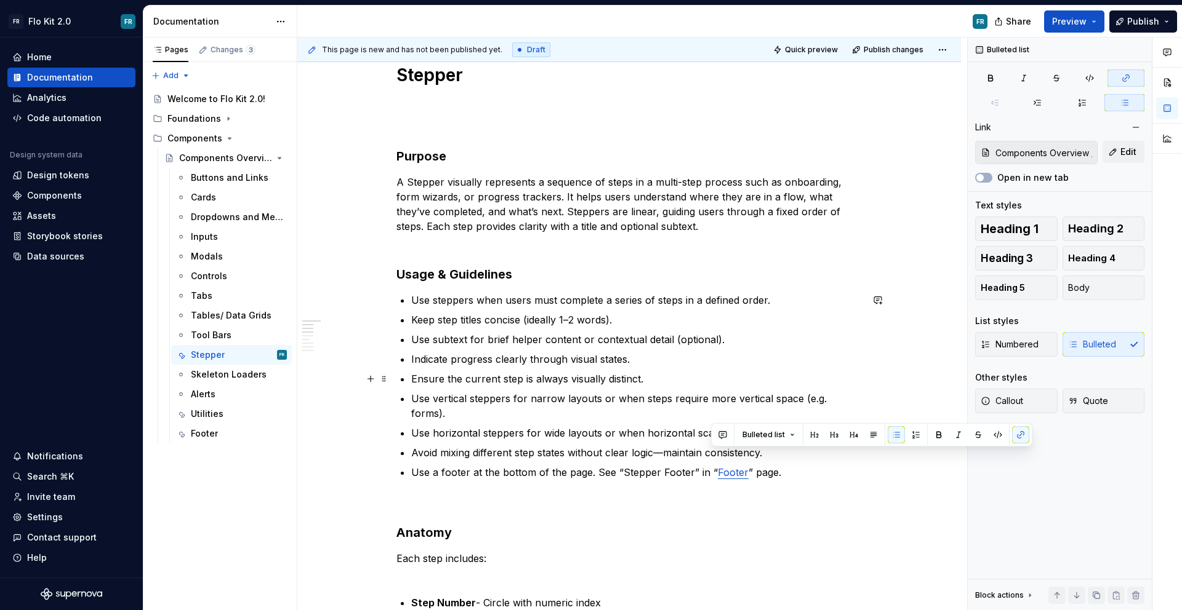
click at [812, 382] on p "Ensure the current step is always visually distinct." at bounding box center [636, 379] width 450 height 15
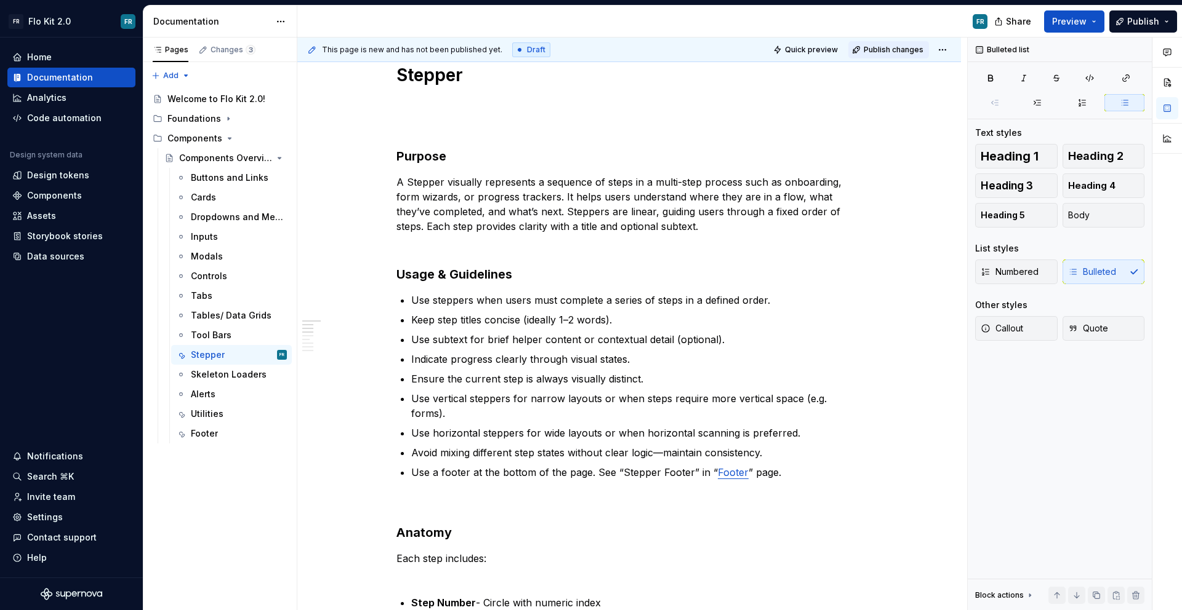
click at [894, 50] on span "Publish changes" at bounding box center [893, 50] width 60 height 10
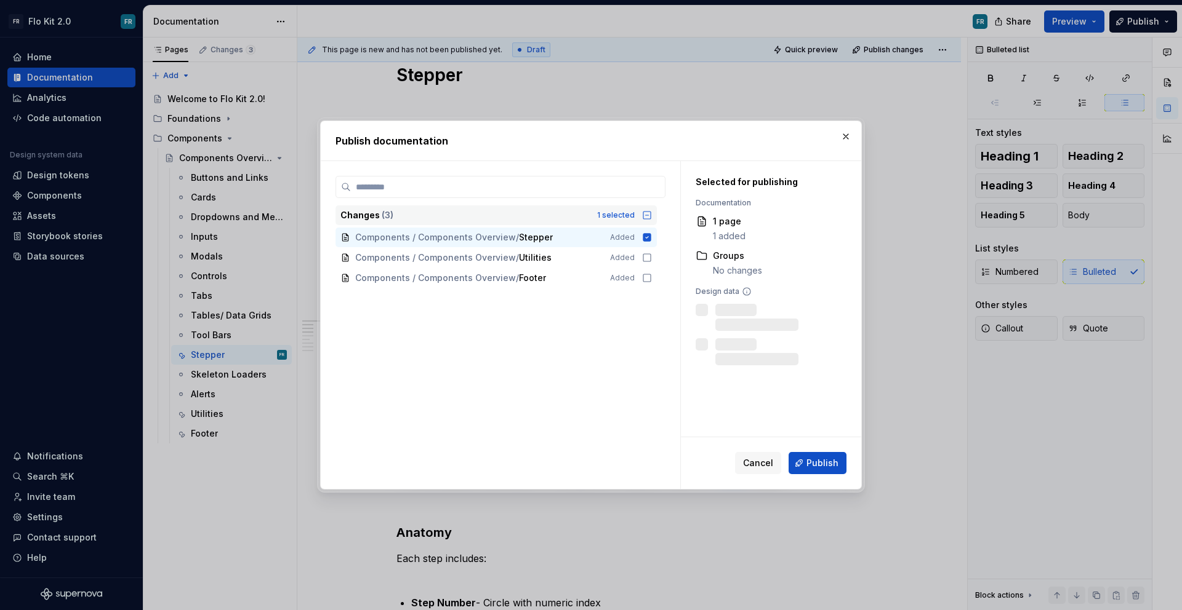
click at [643, 215] on icon at bounding box center [647, 215] width 10 height 10
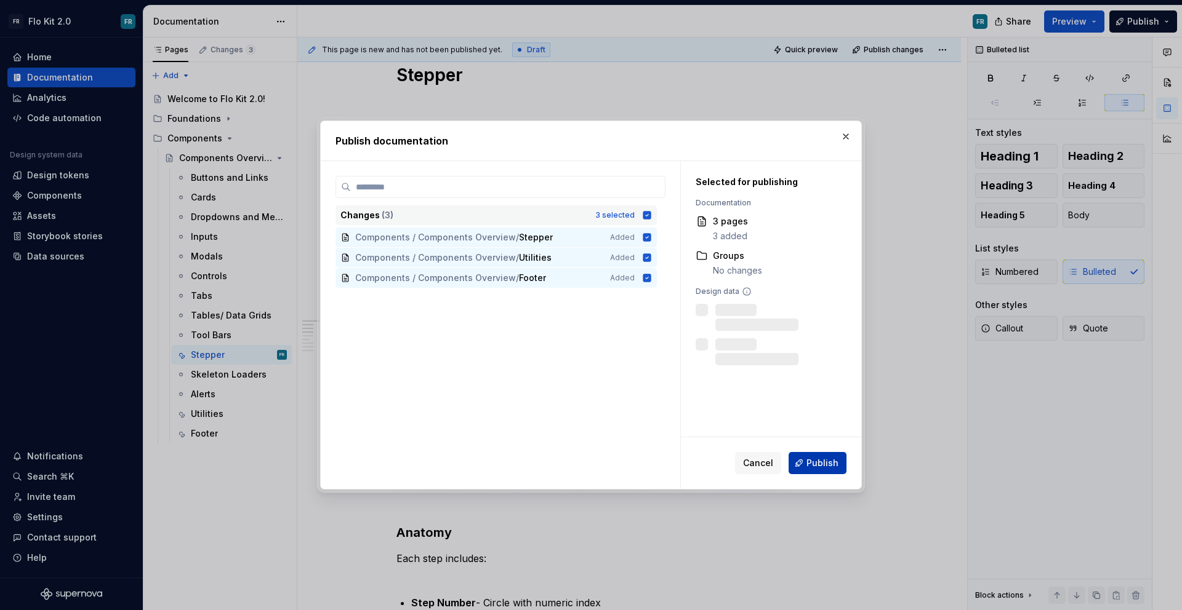
click at [818, 457] on span "Publish" at bounding box center [822, 463] width 32 height 12
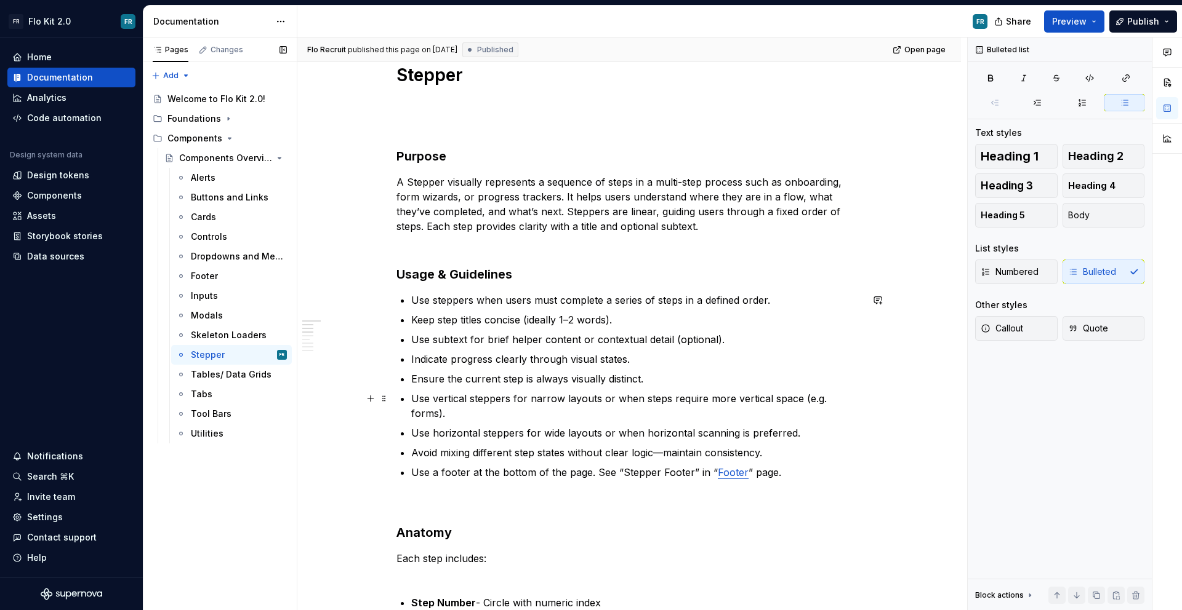
click at [469, 401] on p "Use vertical steppers for narrow layouts or when steps require more vertical sp…" at bounding box center [636, 406] width 450 height 30
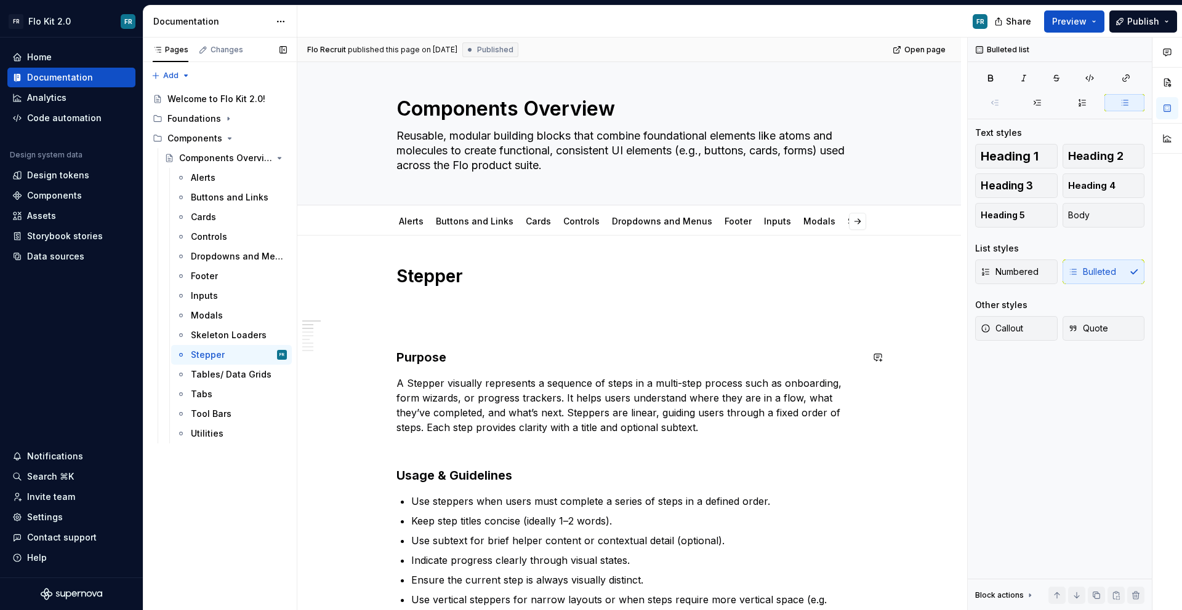
scroll to position [0, 0]
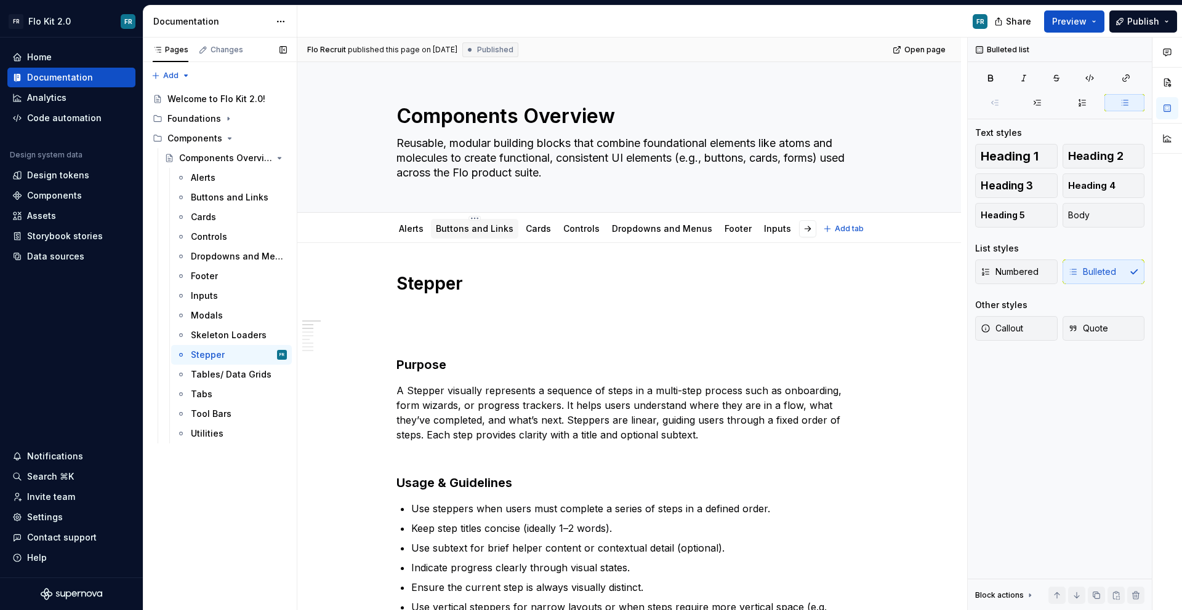
click at [455, 238] on div "Buttons and Links" at bounding box center [474, 229] width 87 height 20
click at [458, 233] on link "Buttons and Links" at bounding box center [475, 228] width 78 height 10
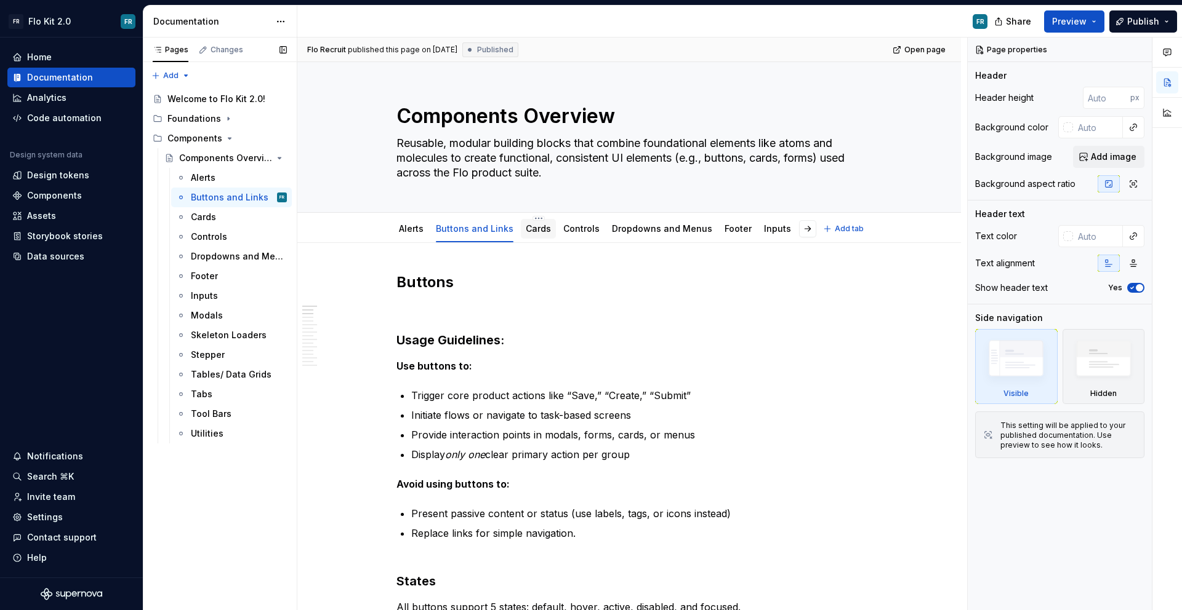
click at [531, 229] on link "Cards" at bounding box center [538, 228] width 25 height 10
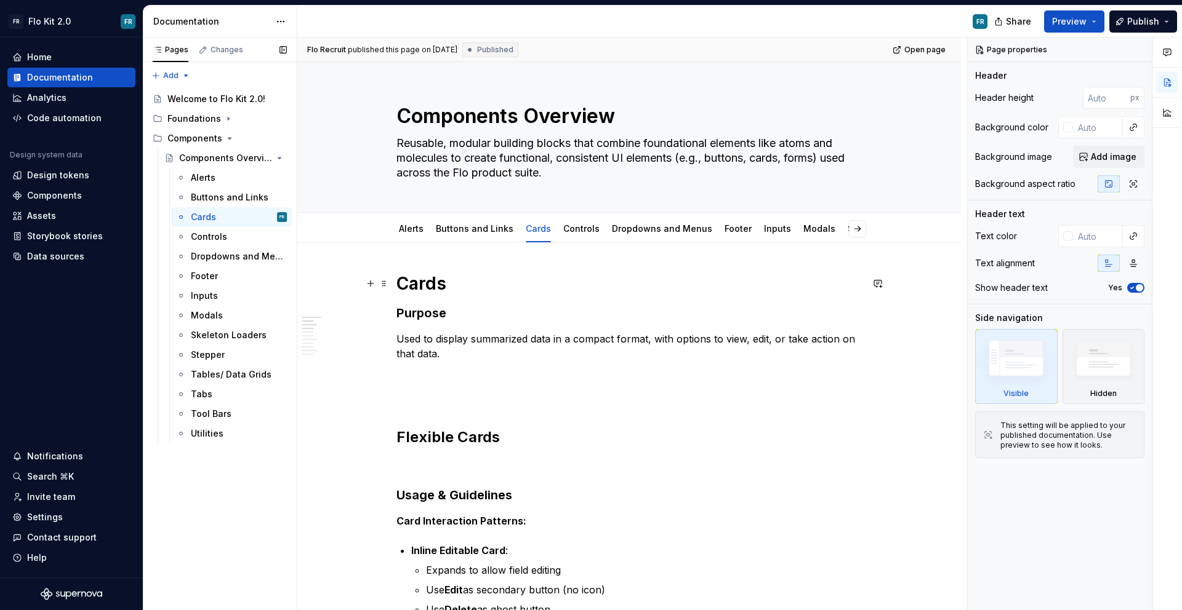
click at [470, 282] on h1 "Cards" at bounding box center [628, 284] width 465 height 22
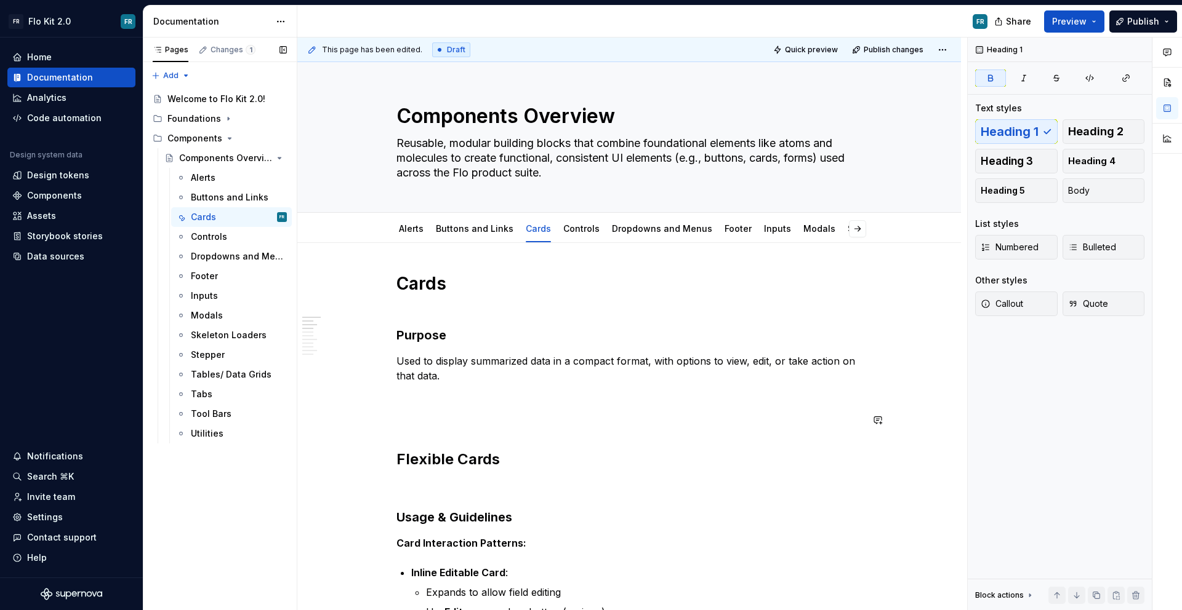
click at [473, 454] on h2 "Flexible Cards" at bounding box center [628, 460] width 465 height 20
click at [473, 414] on p at bounding box center [628, 420] width 465 height 15
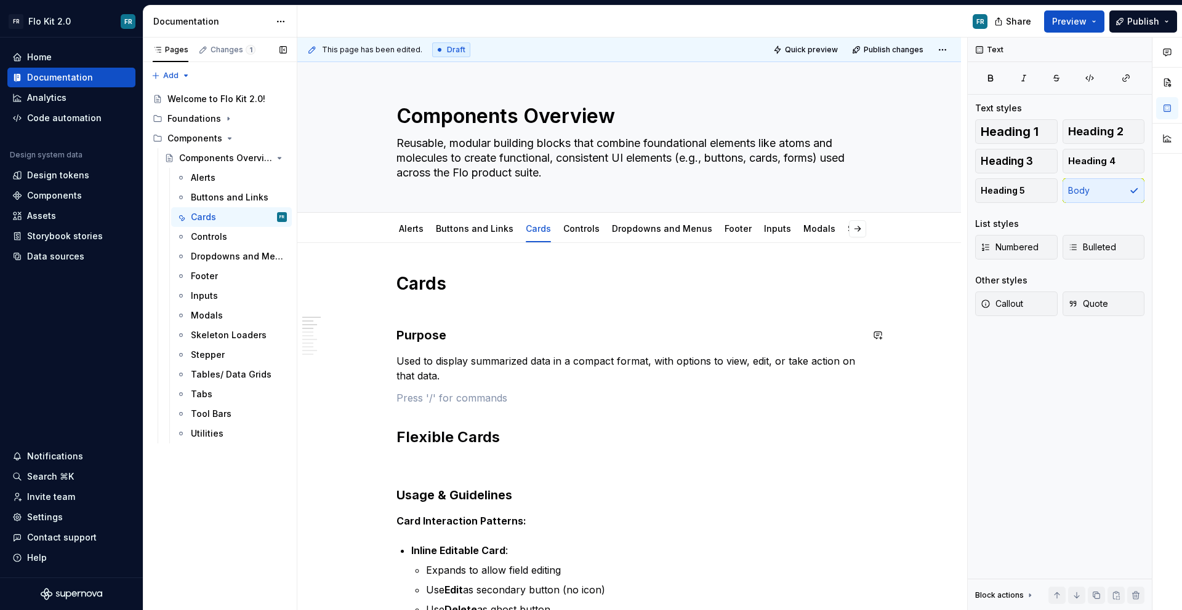
click at [414, 334] on h3 "Purpose" at bounding box center [628, 335] width 465 height 17
click at [433, 436] on h2 "Flexible Cards" at bounding box center [628, 438] width 465 height 20
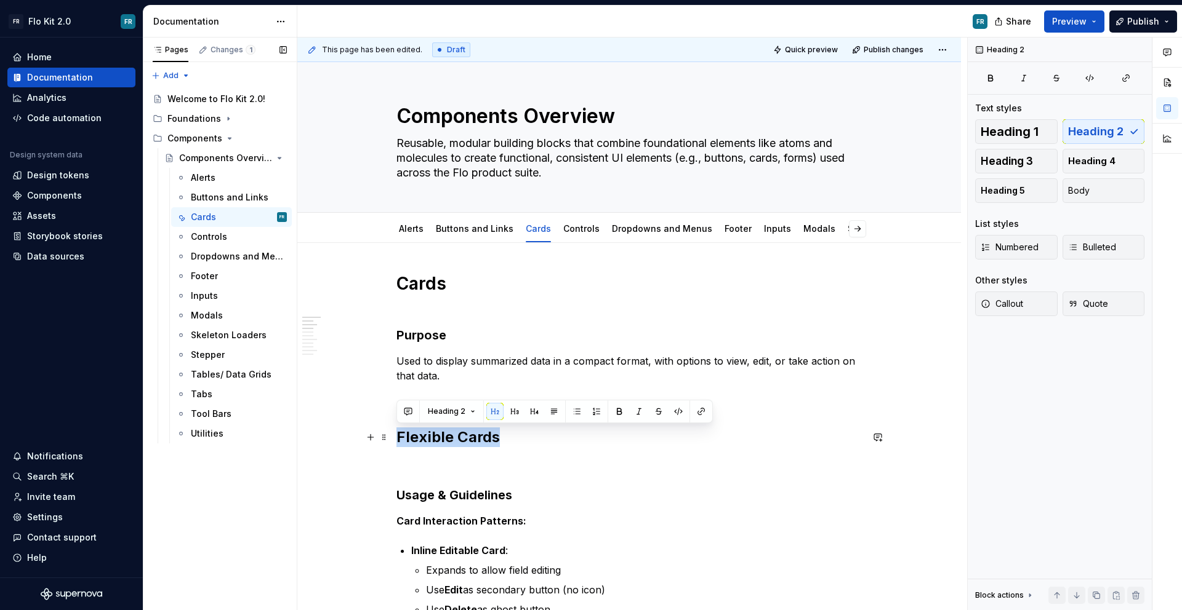
click at [433, 436] on h2 "Flexible Cards" at bounding box center [628, 438] width 465 height 20
type textarea "*"
click at [474, 380] on p "Used to display summarized data in a compact format, with options to view, edit…" at bounding box center [628, 369] width 465 height 30
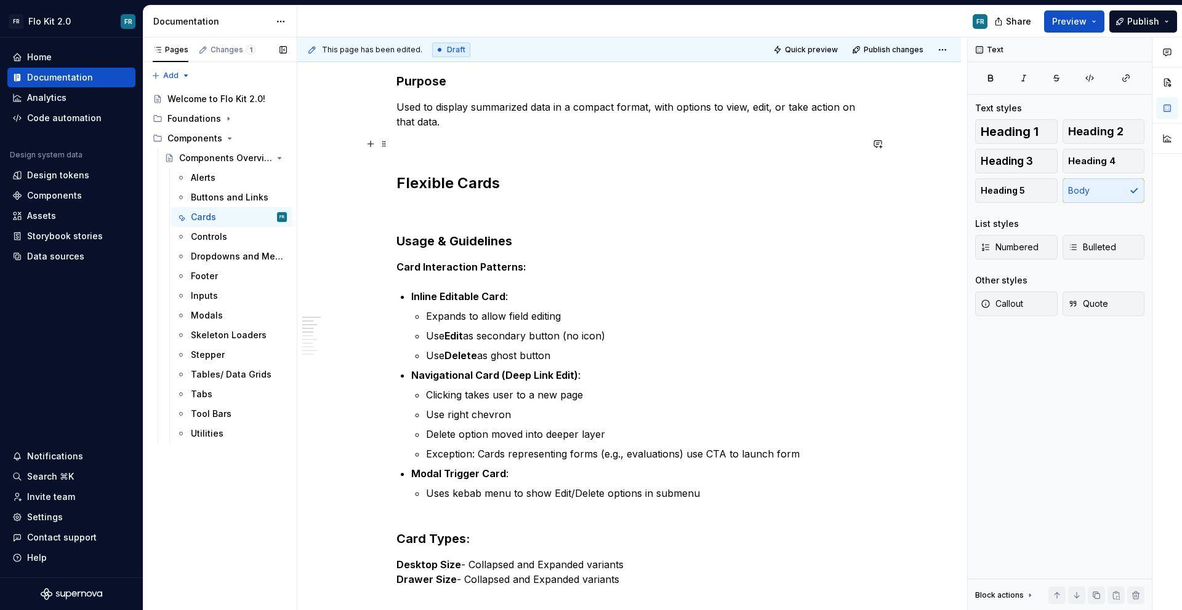
scroll to position [255, 0]
click at [398, 183] on h2 "Flexible Cards" at bounding box center [628, 182] width 465 height 20
click at [412, 212] on p at bounding box center [628, 209] width 465 height 15
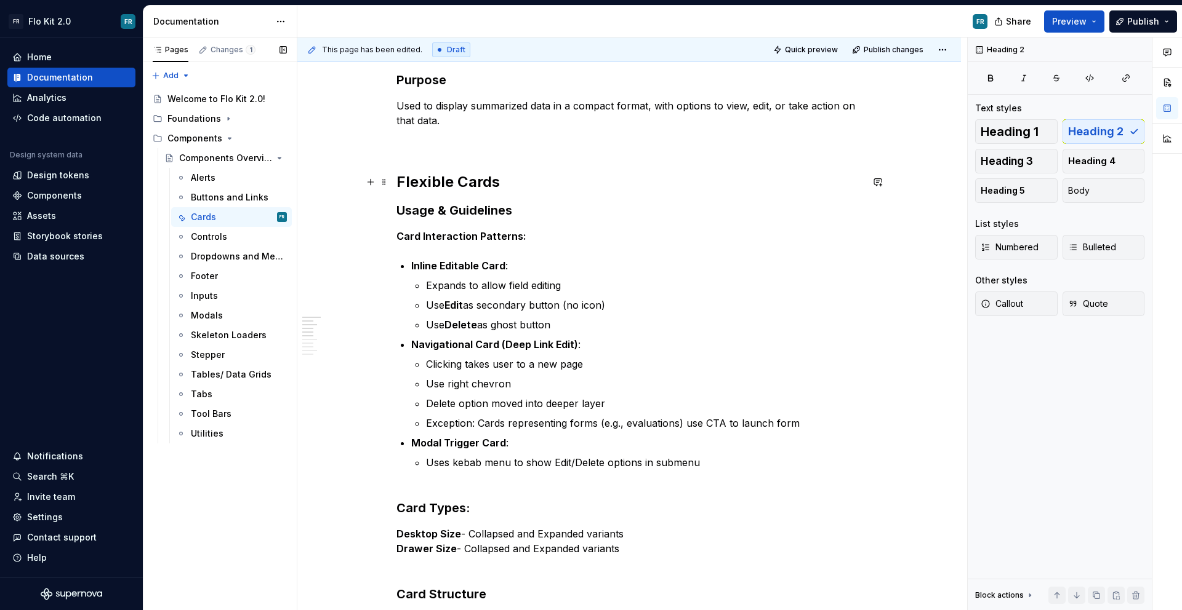
click at [398, 180] on h2 "Flexible Cards" at bounding box center [628, 182] width 465 height 20
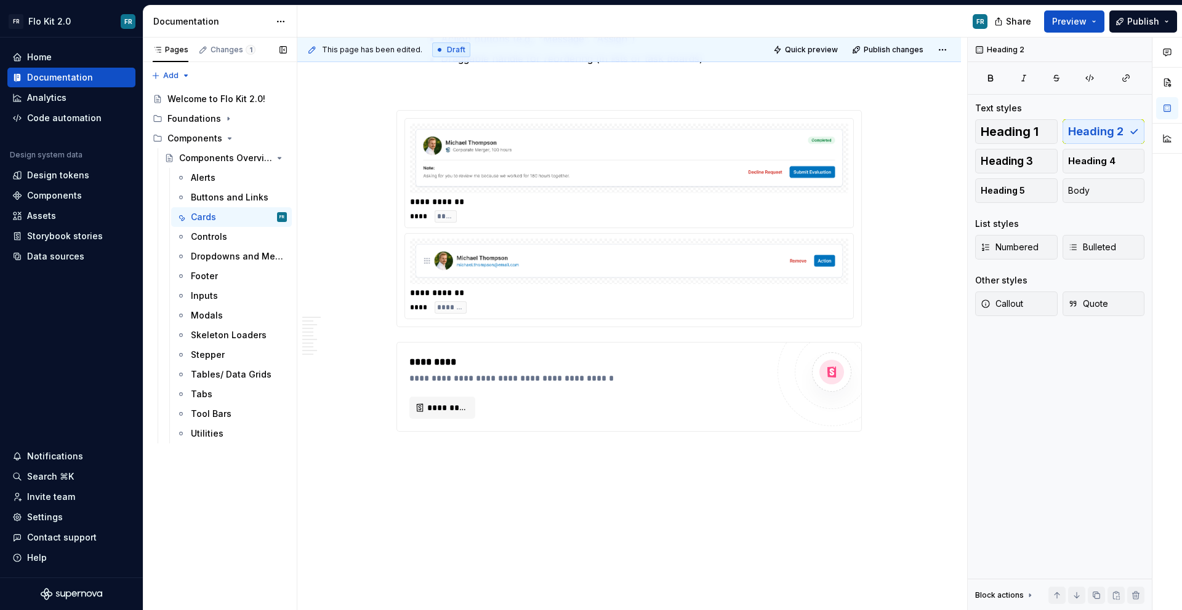
scroll to position [3822, 0]
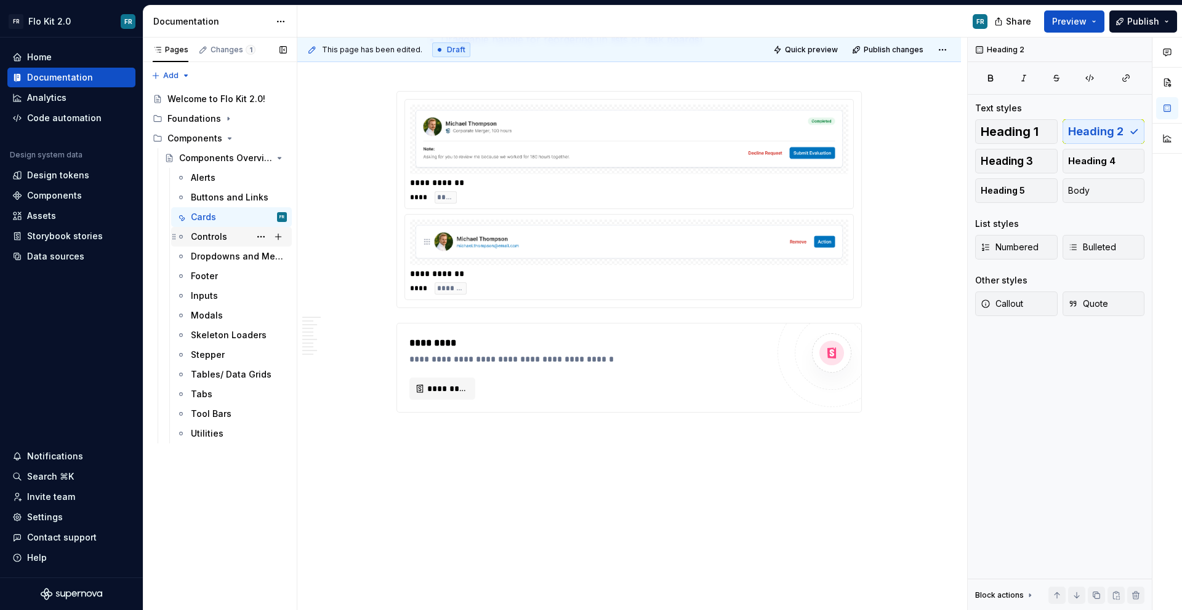
click at [225, 234] on div "Controls" at bounding box center [209, 237] width 36 height 12
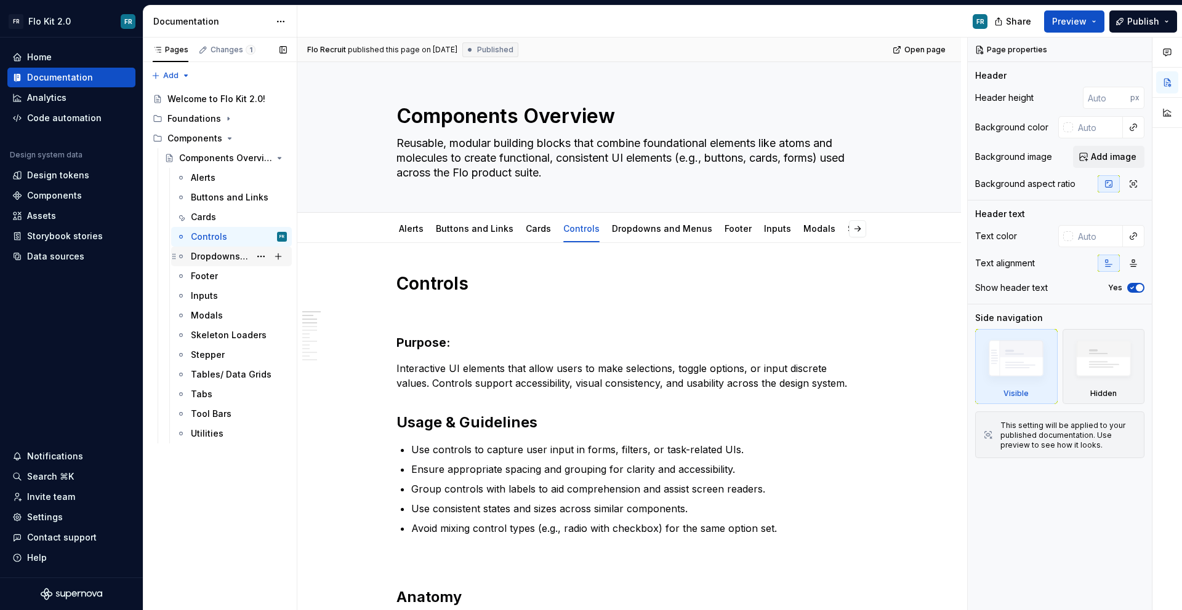
click at [218, 256] on div "Dropdowns and Menus" at bounding box center [220, 256] width 59 height 12
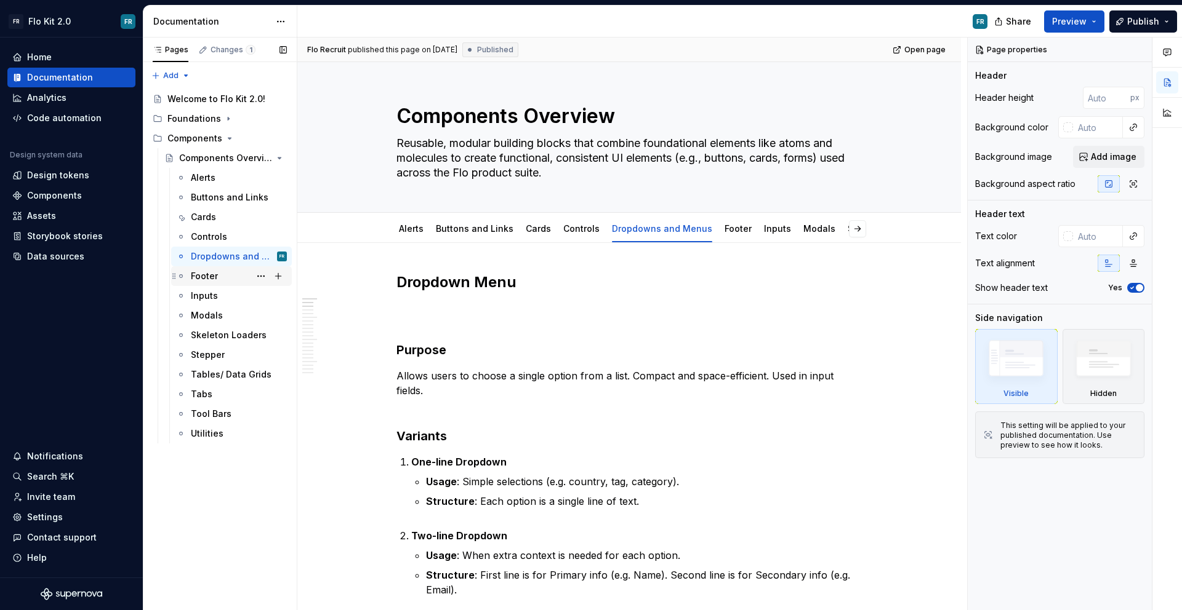
click at [222, 268] on div "Footer" at bounding box center [239, 276] width 96 height 17
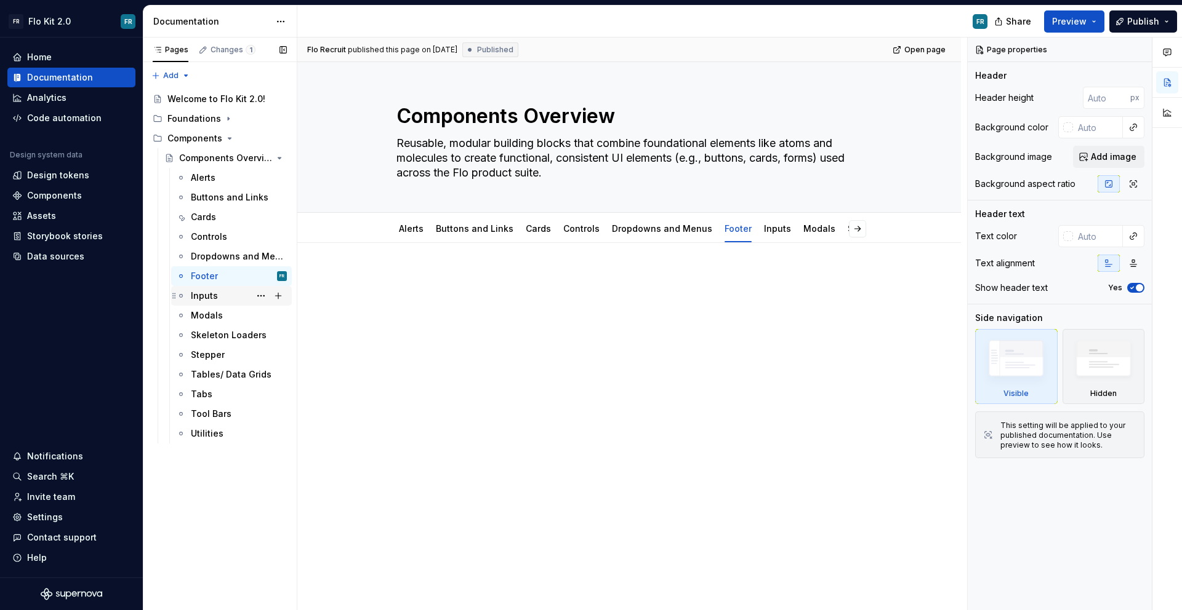
click at [223, 290] on div "Inputs" at bounding box center [239, 295] width 96 height 17
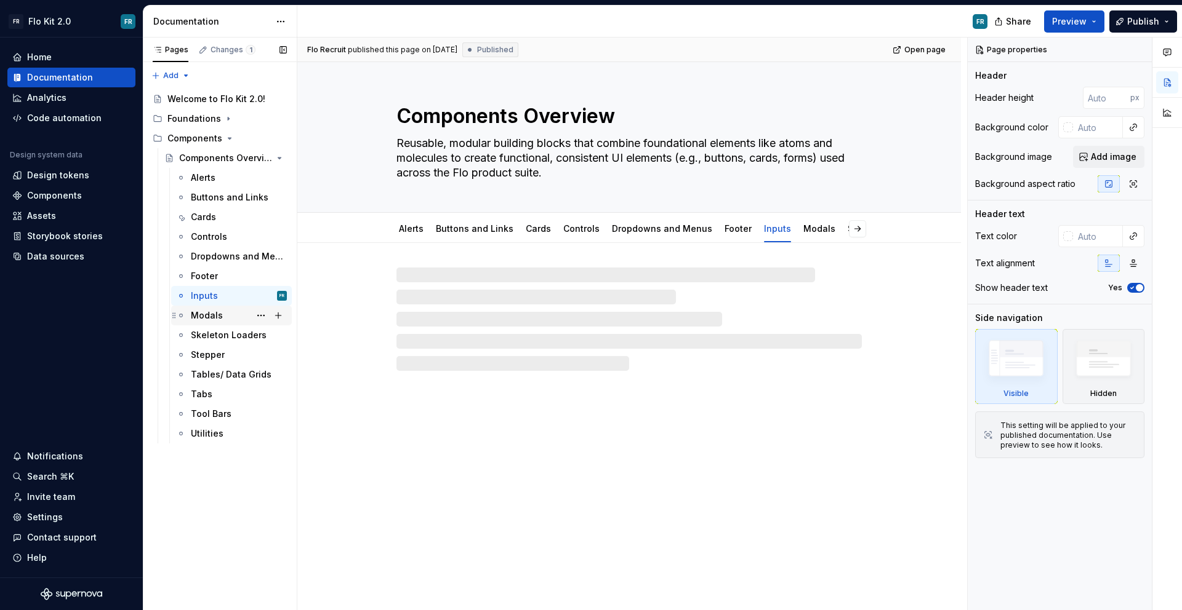
click at [225, 312] on div "Modals" at bounding box center [239, 315] width 96 height 17
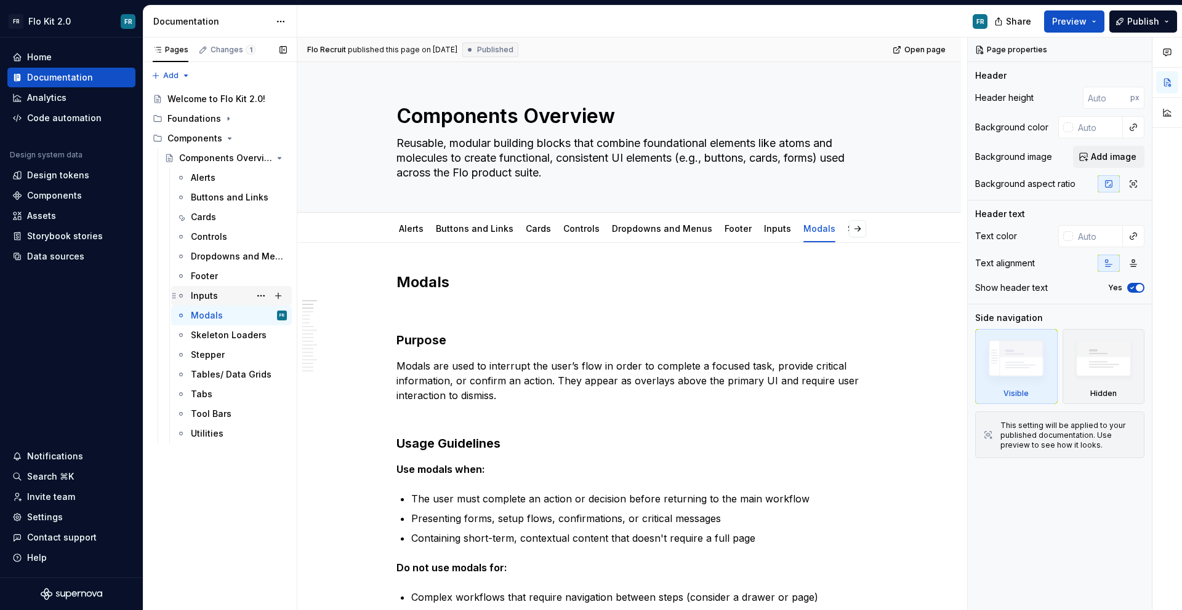
click at [225, 301] on div "Inputs" at bounding box center [239, 295] width 96 height 17
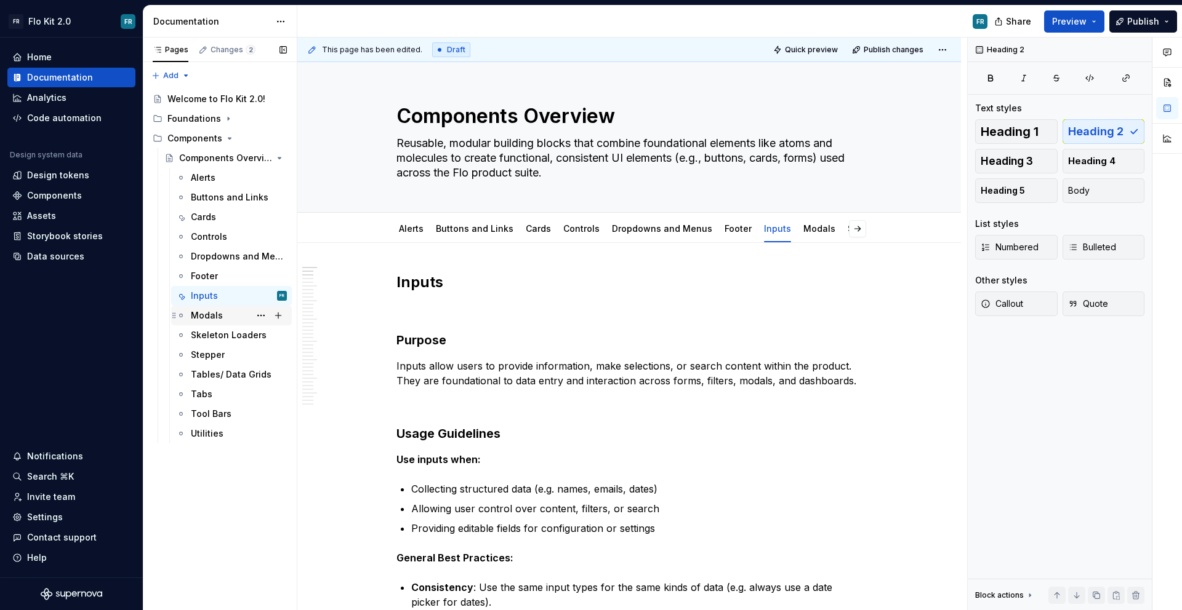
click at [218, 324] on div "Modals" at bounding box center [239, 315] width 96 height 17
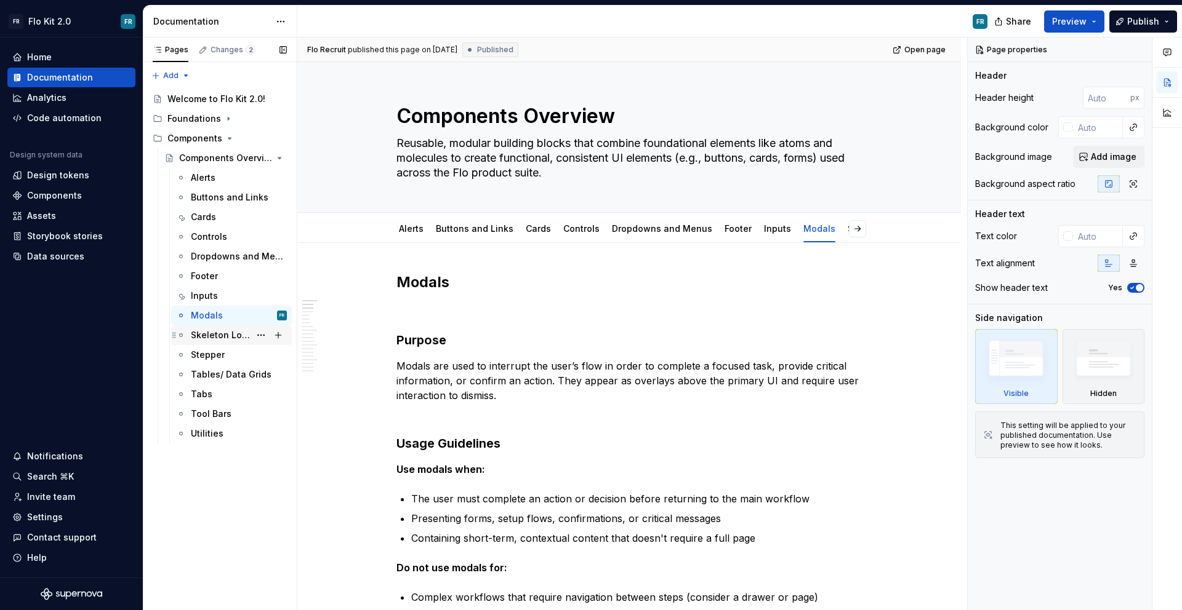
click at [221, 334] on div "Skeleton Loaders" at bounding box center [220, 335] width 59 height 12
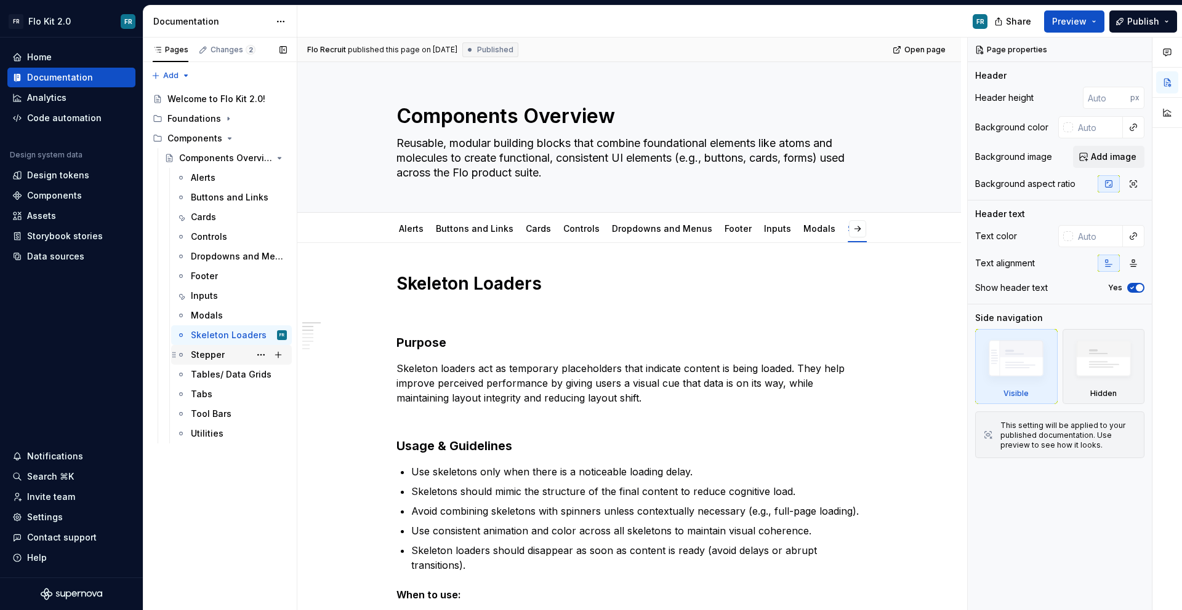
click at [228, 352] on div "Stepper" at bounding box center [239, 354] width 96 height 17
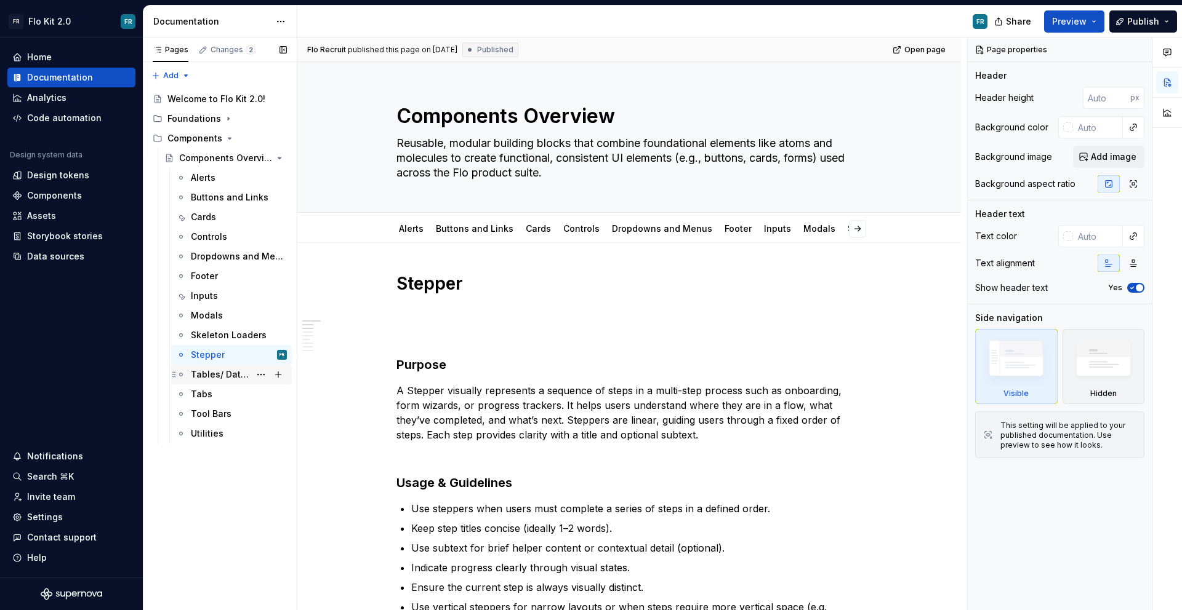
click at [228, 375] on div "Tables/ Data Grids" at bounding box center [220, 375] width 59 height 12
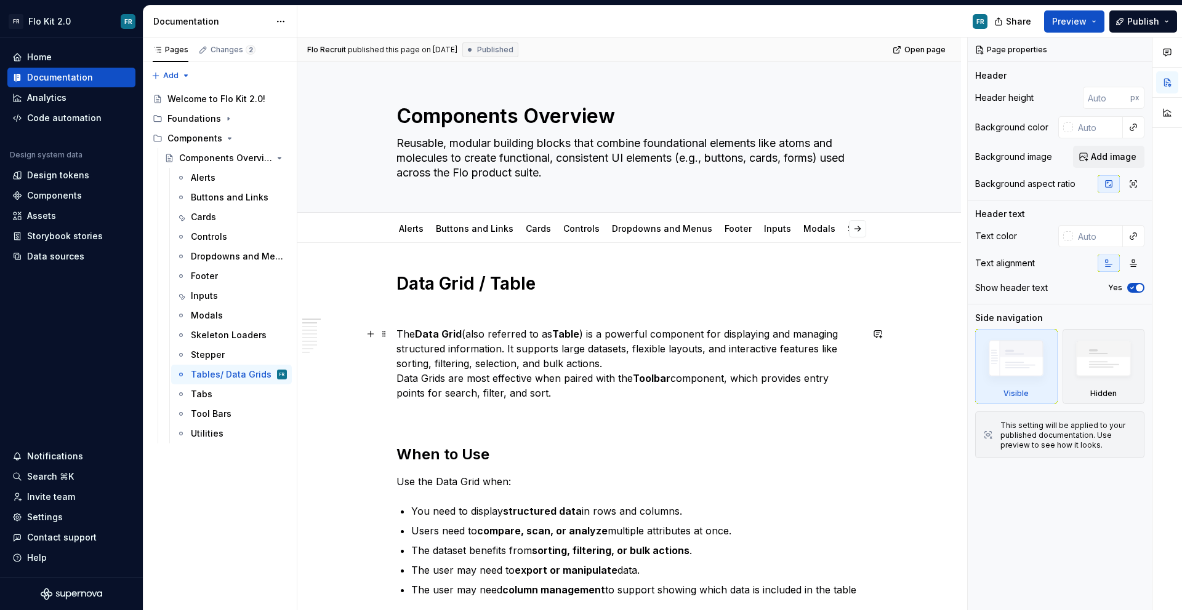
type textarea "*"
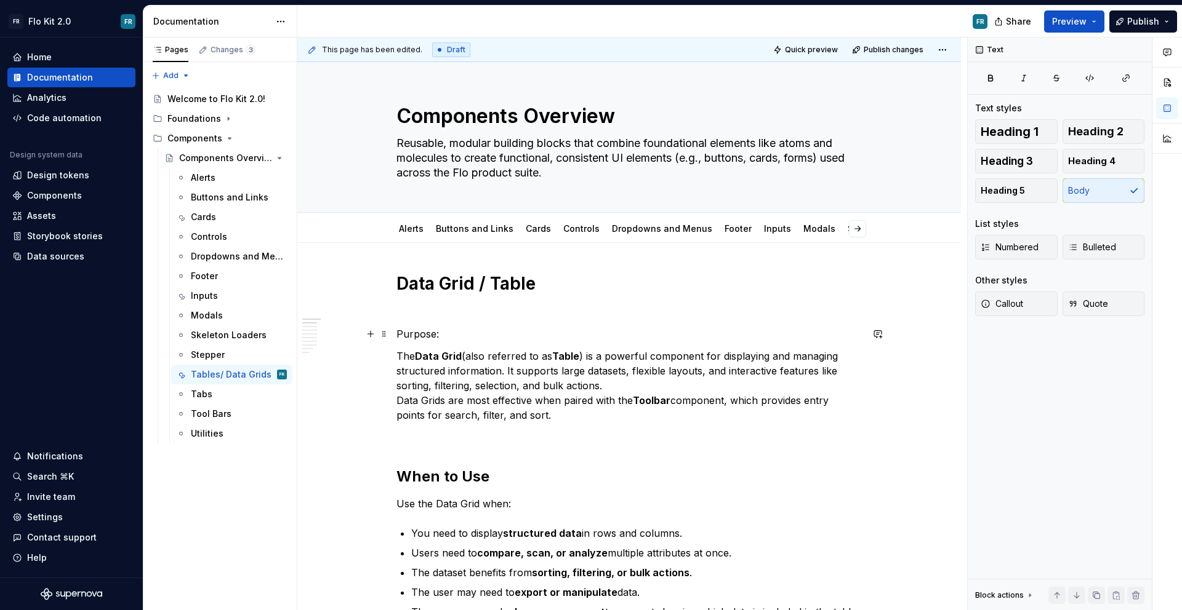
click at [410, 328] on p "Purpose:" at bounding box center [628, 334] width 465 height 15
click at [1004, 154] on button "Heading 3" at bounding box center [1016, 161] width 82 height 25
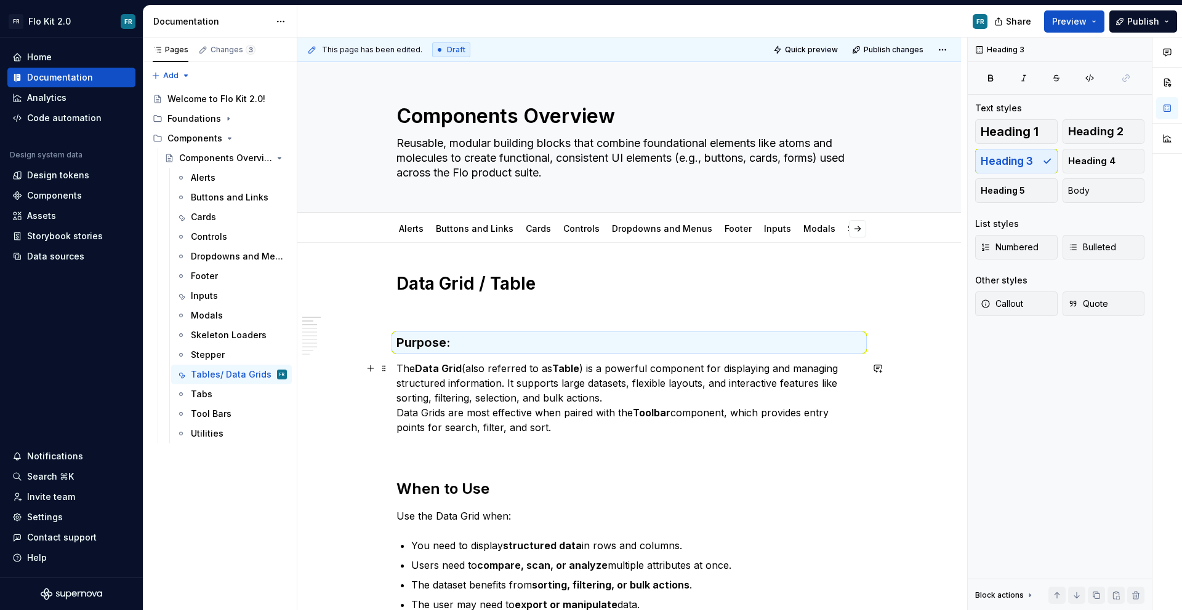
click at [487, 371] on p "The Data Grid (also referred to as Table ) is a powerful component for displayi…" at bounding box center [628, 398] width 465 height 74
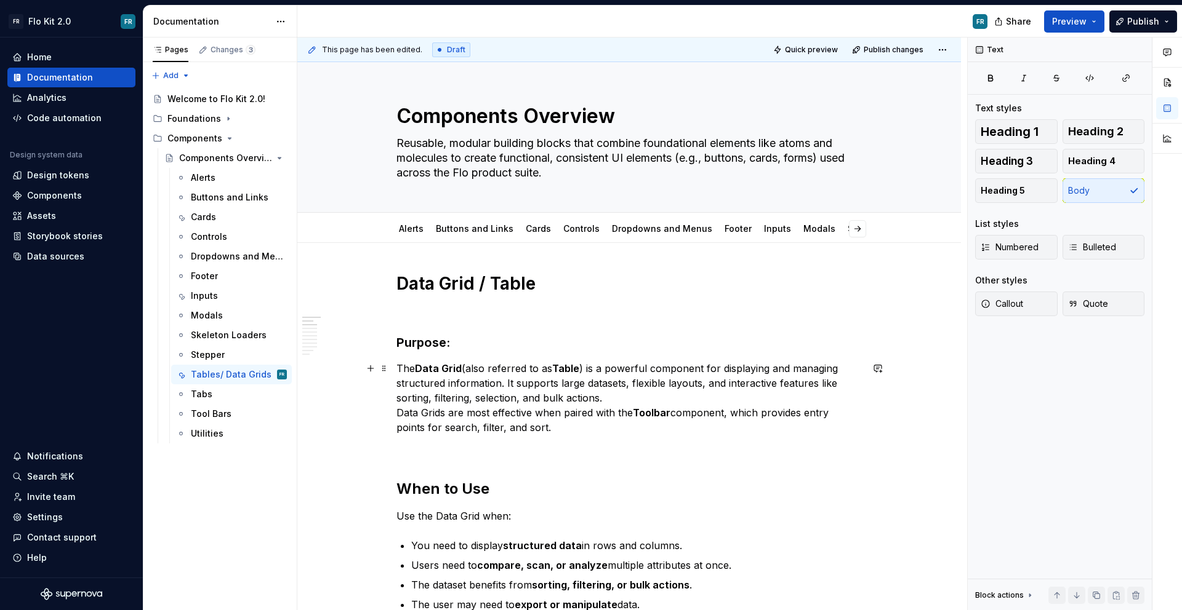
click at [418, 370] on strong "Data Grid" at bounding box center [438, 368] width 47 height 12
click at [575, 403] on p "The Data Grid (also referred to as Table) is a powerful component for displayin…" at bounding box center [628, 398] width 465 height 74
click at [230, 394] on div "Tabs" at bounding box center [239, 394] width 96 height 17
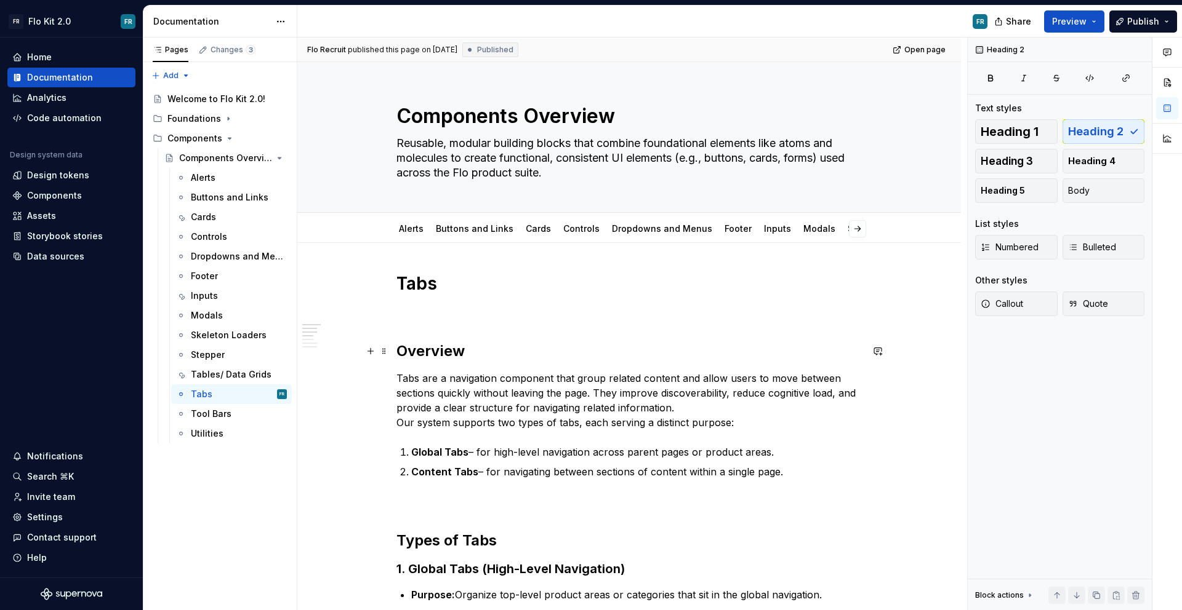
click at [427, 354] on h2 "Overview" at bounding box center [628, 352] width 465 height 20
click at [473, 354] on h2 "Overview" at bounding box center [628, 352] width 465 height 20
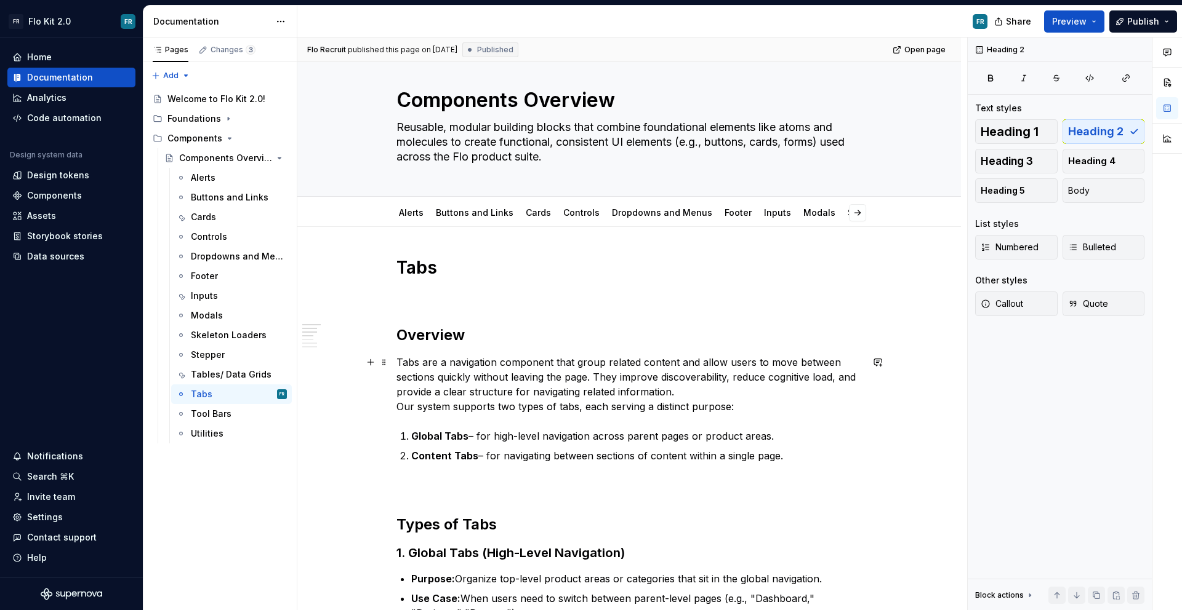
scroll to position [17, 0]
click at [221, 420] on div "Tool Bars" at bounding box center [239, 414] width 96 height 17
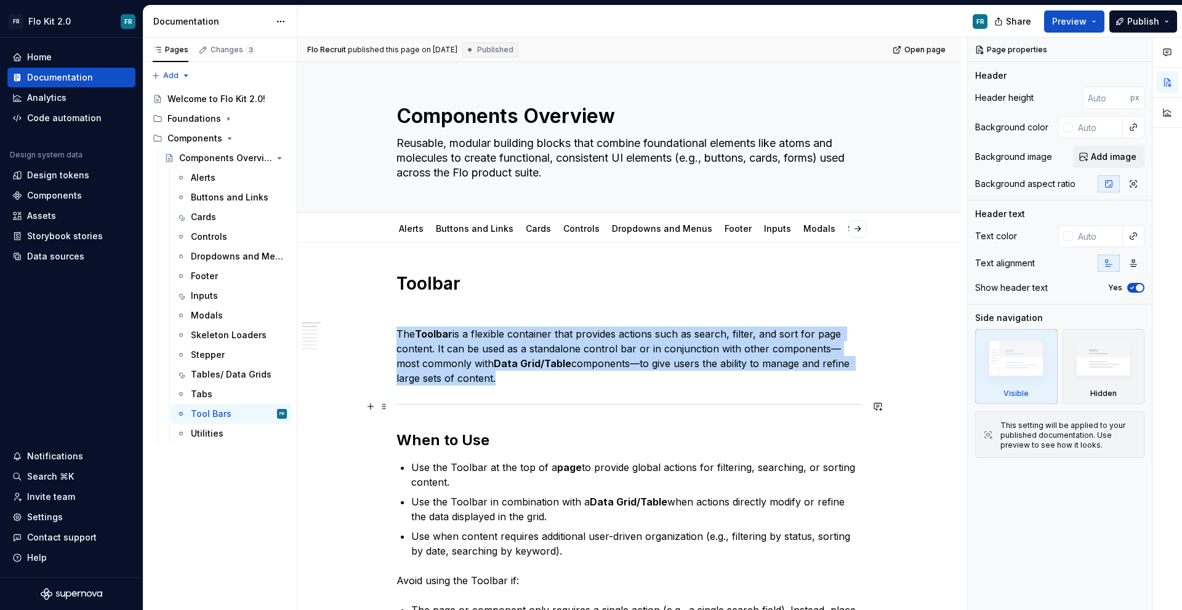
click at [513, 404] on hr at bounding box center [628, 404] width 465 height 1
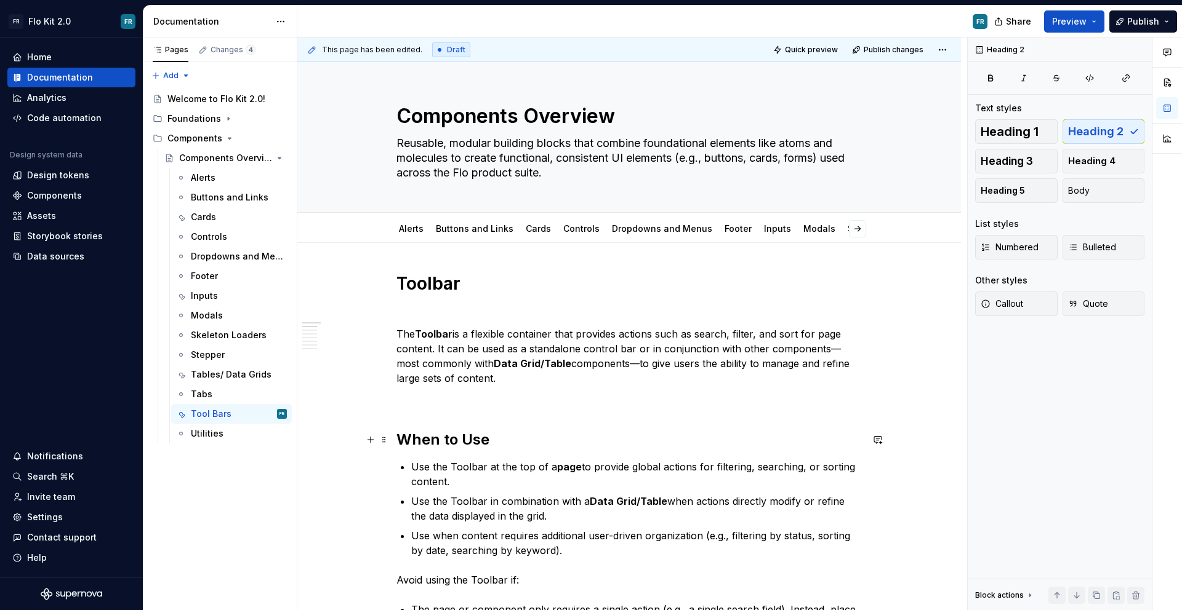
click at [469, 431] on h2 "When to Use" at bounding box center [628, 440] width 465 height 20
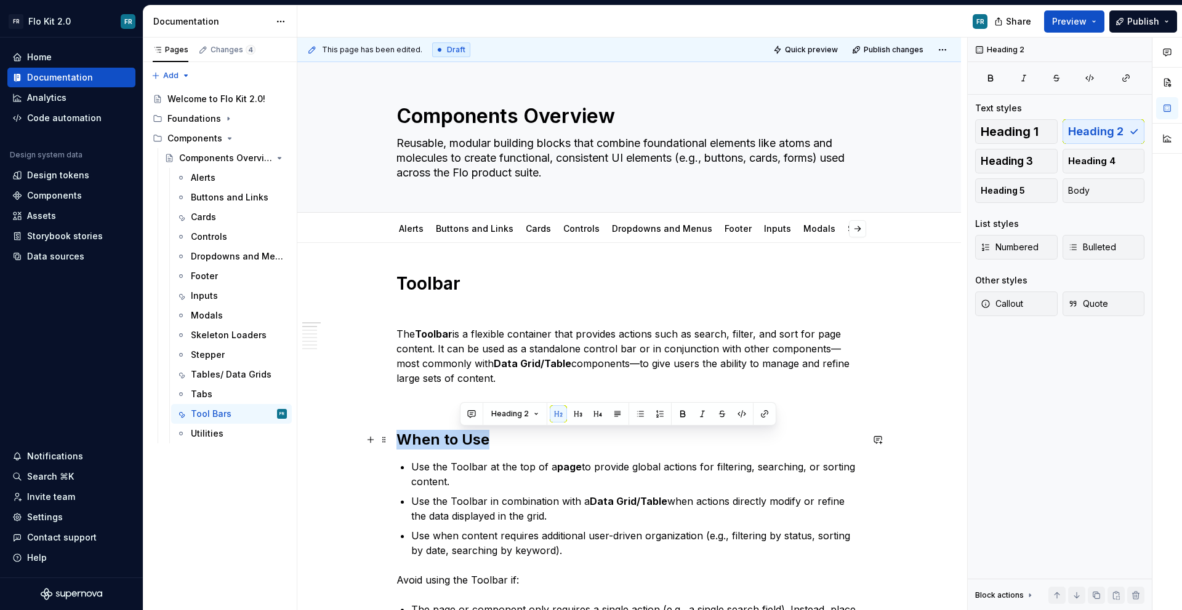
click at [469, 431] on h2 "When to Use" at bounding box center [628, 440] width 465 height 20
click at [1002, 167] on span "Heading 3" at bounding box center [1006, 161] width 52 height 12
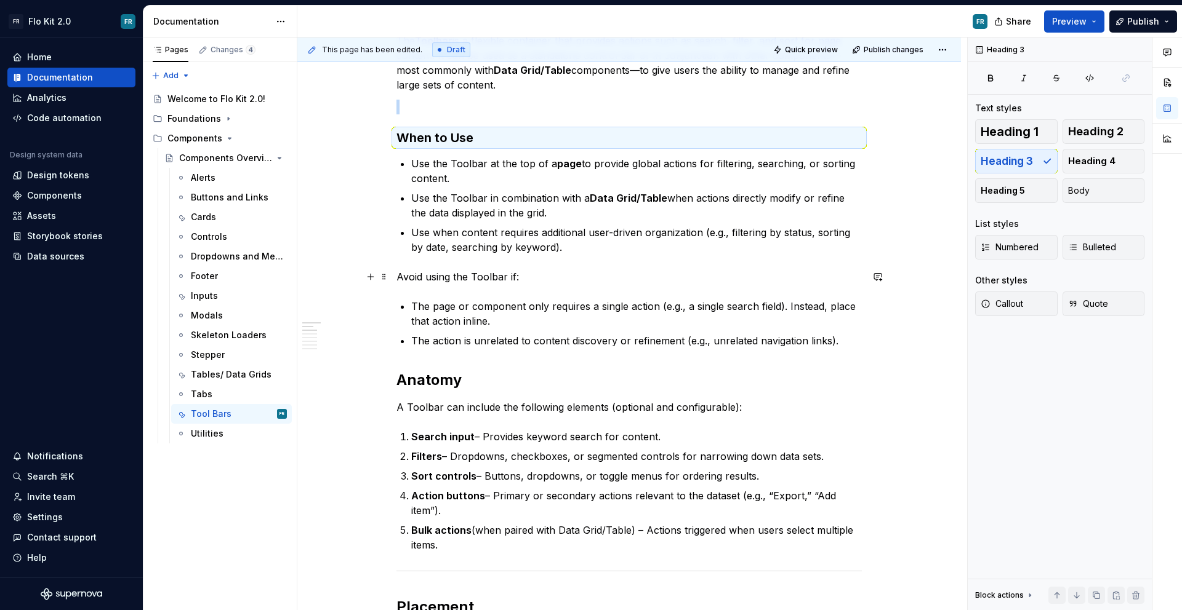
scroll to position [303, 0]
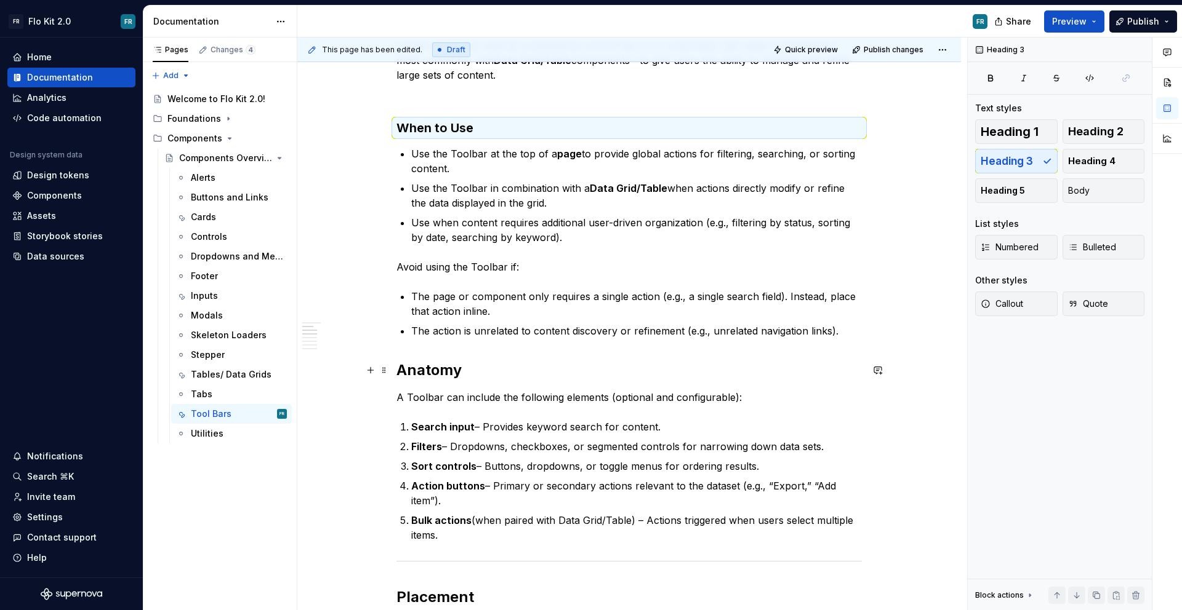
click at [447, 373] on h2 "Anatomy" at bounding box center [628, 371] width 465 height 20
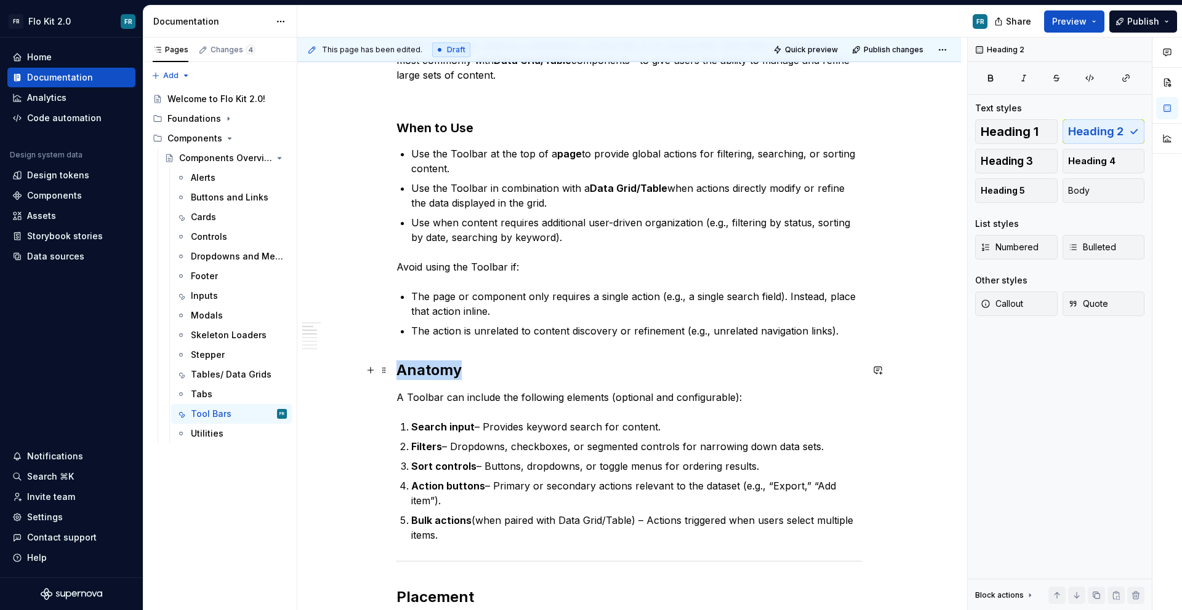
click at [447, 373] on h2 "Anatomy" at bounding box center [628, 371] width 465 height 20
click at [1008, 164] on span "Heading 3" at bounding box center [1006, 161] width 52 height 12
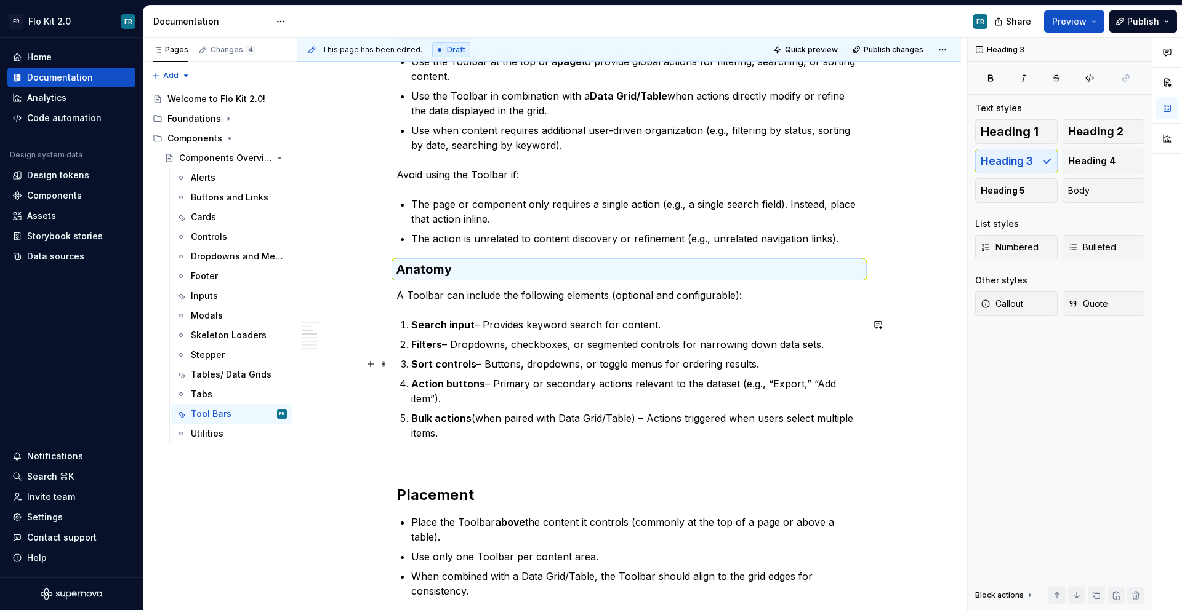
scroll to position [404, 0]
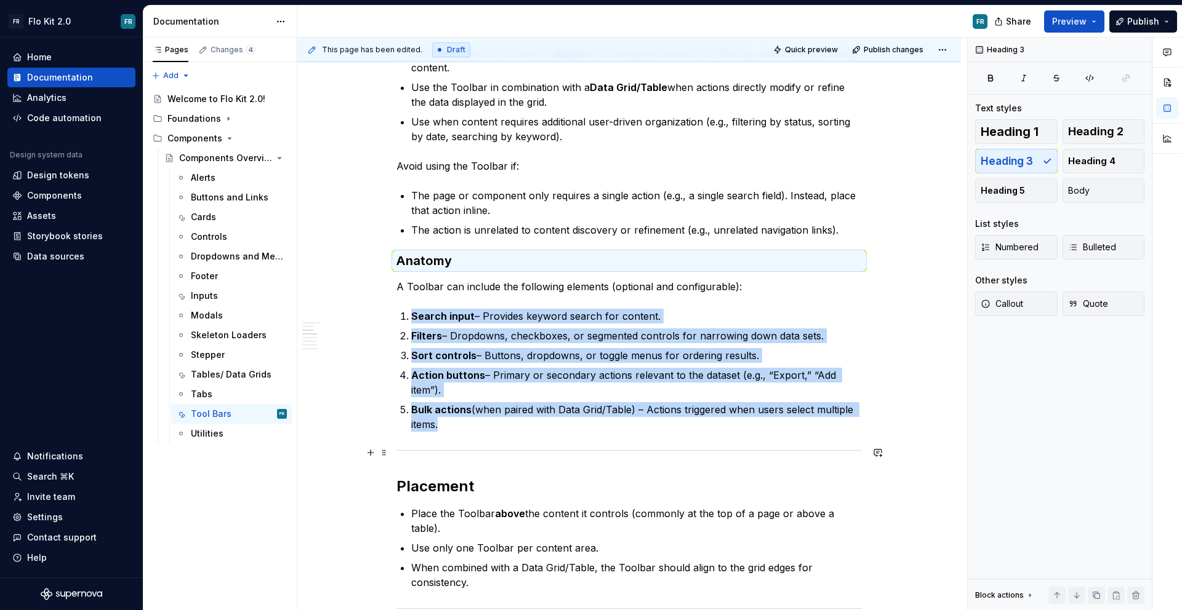
click at [446, 454] on div at bounding box center [628, 451] width 465 height 8
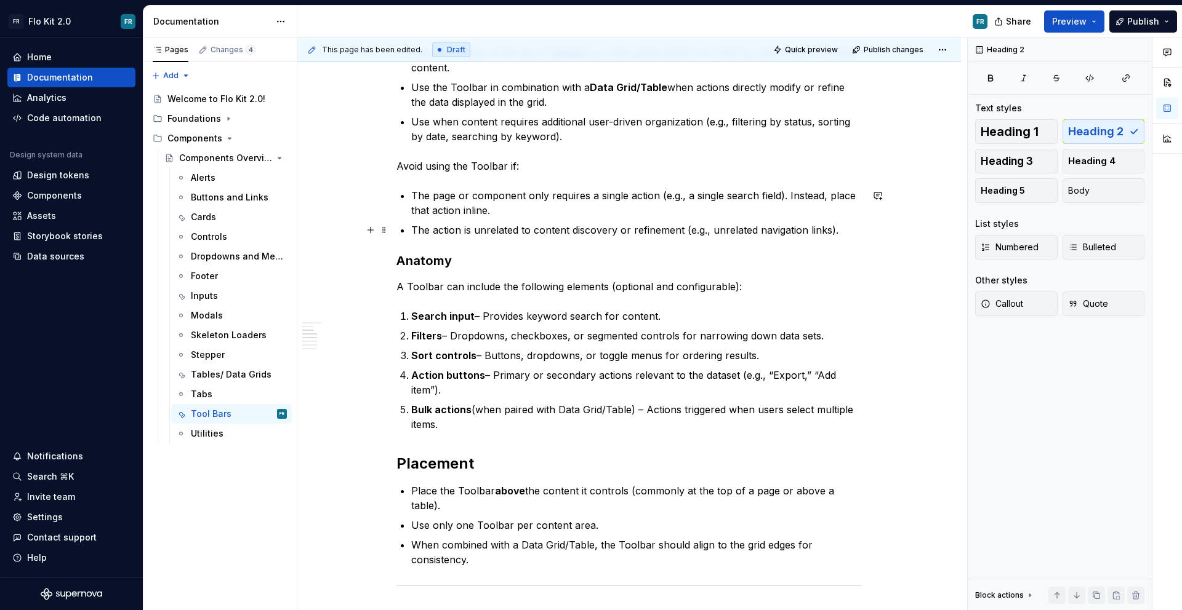
click at [846, 231] on p "The action is unrelated to content discovery or refinement (e.g., unrelated nav…" at bounding box center [636, 230] width 450 height 15
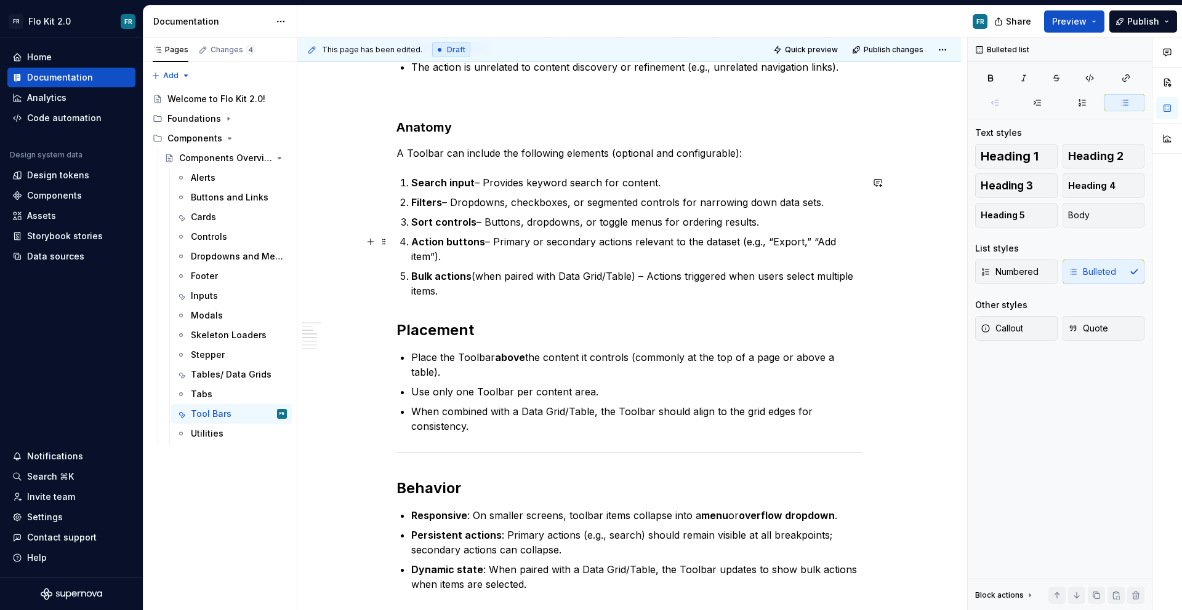
scroll to position [625, 0]
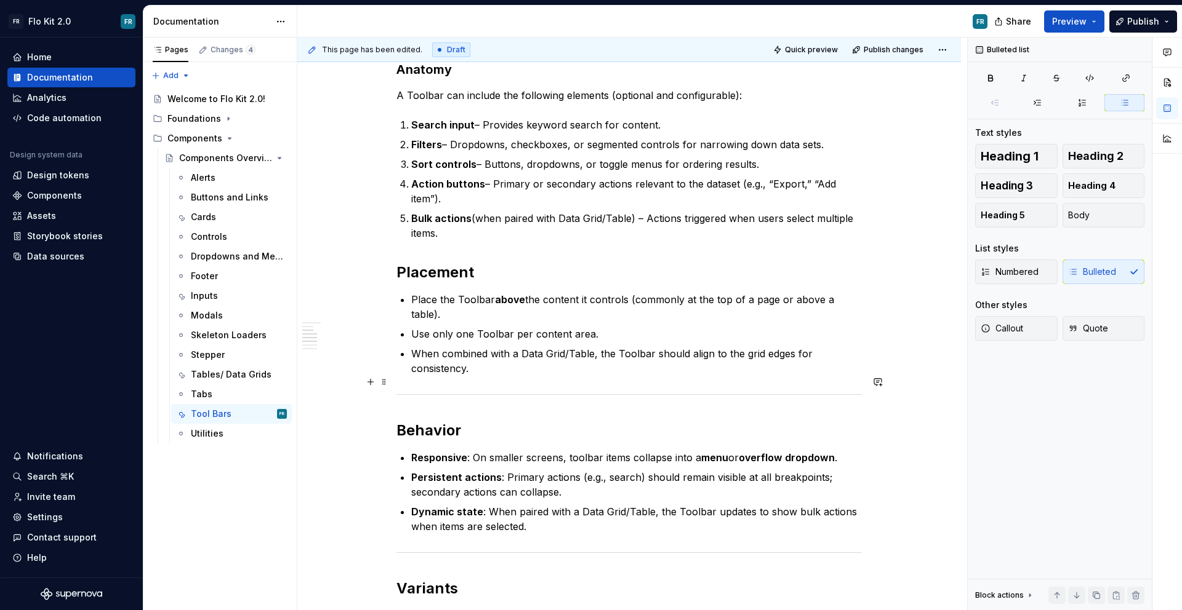
click at [530, 391] on div at bounding box center [628, 395] width 465 height 8
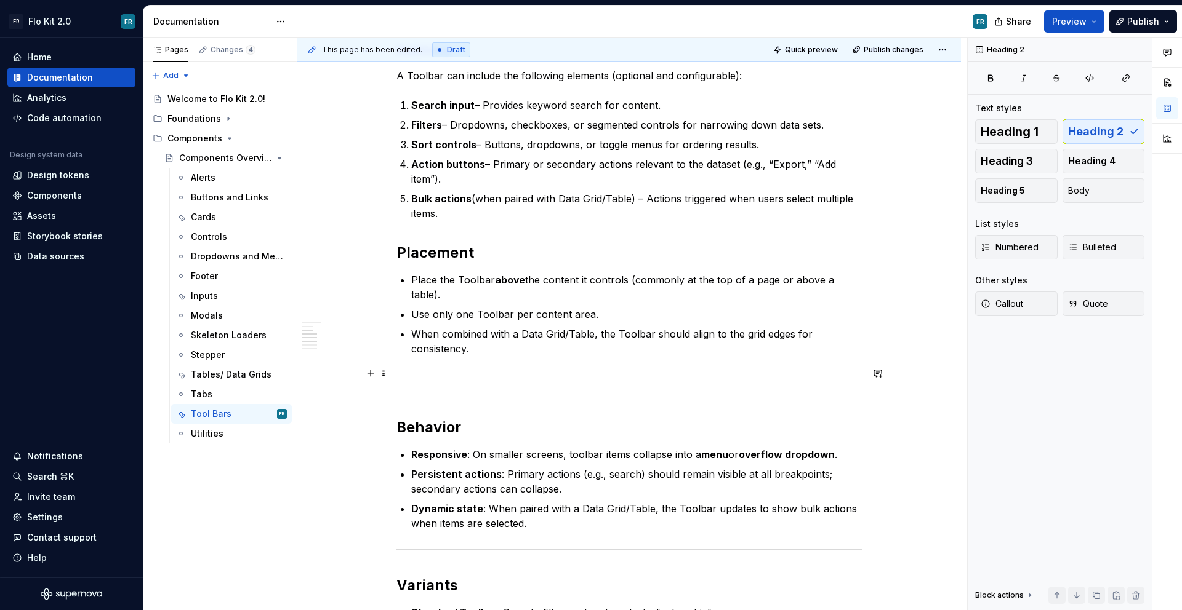
scroll to position [647, 0]
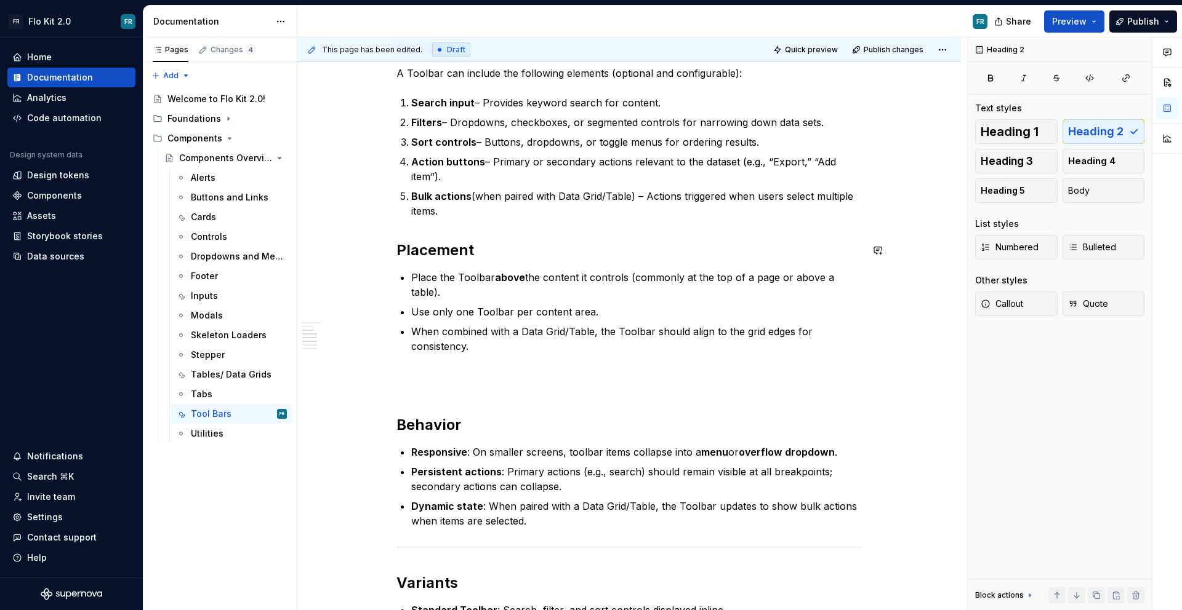
click at [525, 213] on p "Bulk actions (when paired with Data Grid/Table) – Actions triggered when users …" at bounding box center [636, 204] width 450 height 30
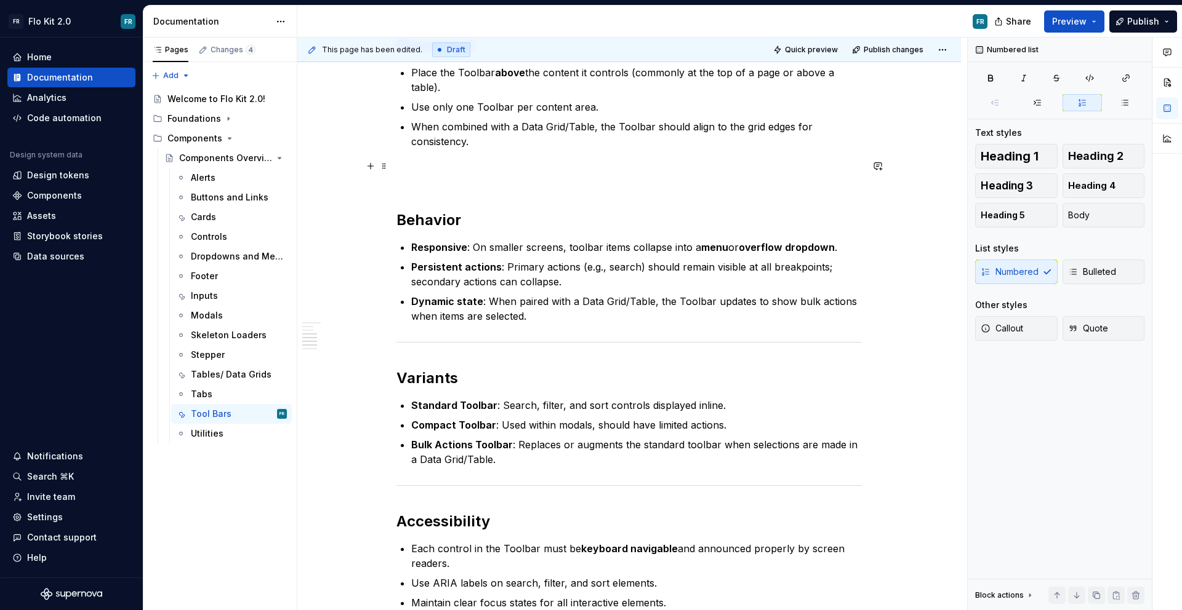
scroll to position [874, 0]
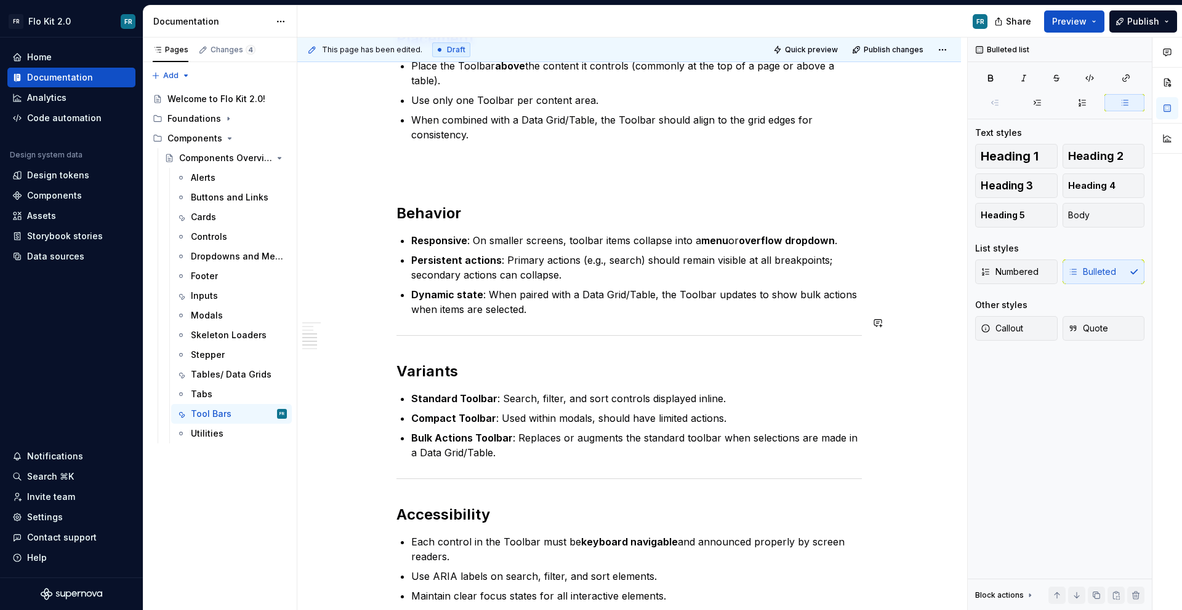
click at [533, 315] on div "Toolbar The Toolbar is a flexible container that provides actions such as searc…" at bounding box center [628, 270] width 465 height 1742
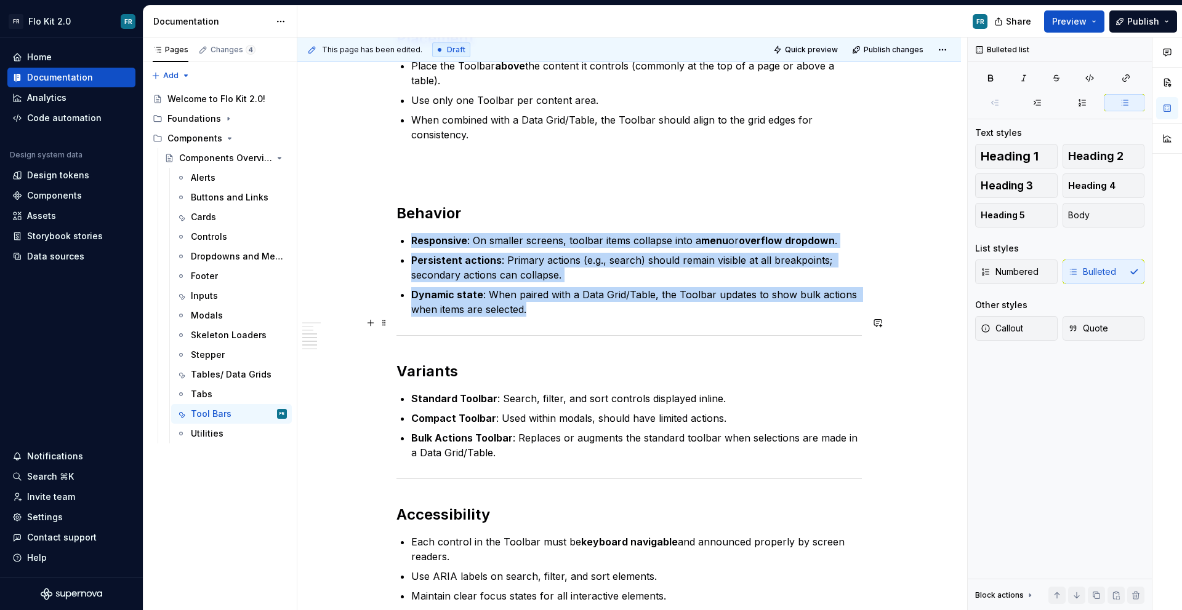
click at [536, 332] on div at bounding box center [628, 336] width 465 height 8
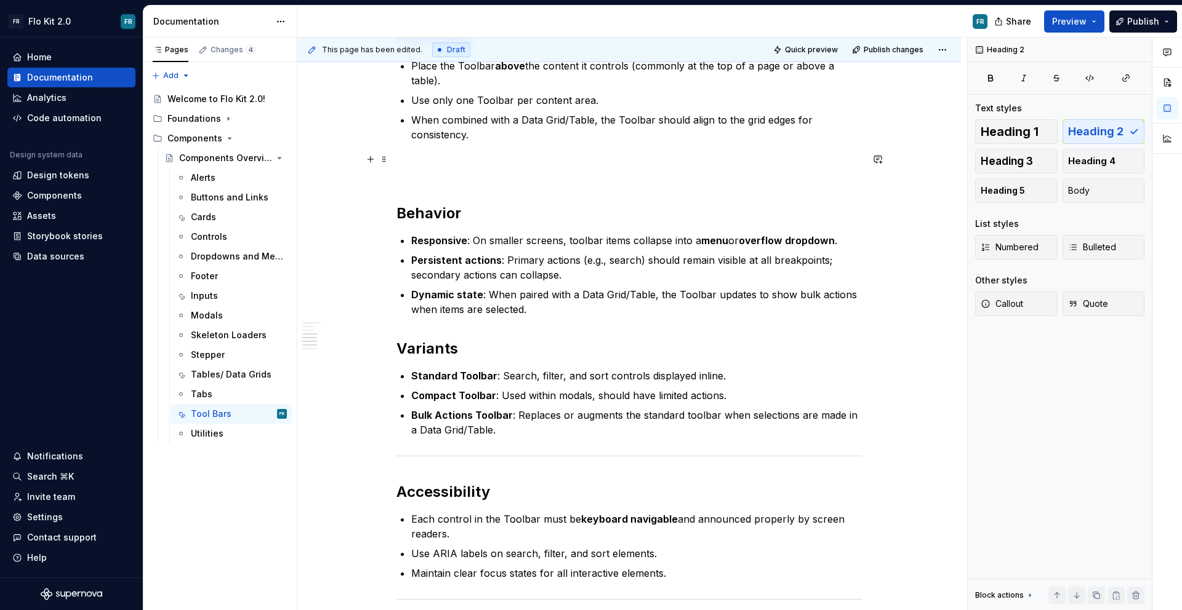
click at [436, 196] on h2 "Behavior" at bounding box center [628, 193] width 465 height 59
click at [437, 201] on h2 "Behavior" at bounding box center [628, 193] width 465 height 59
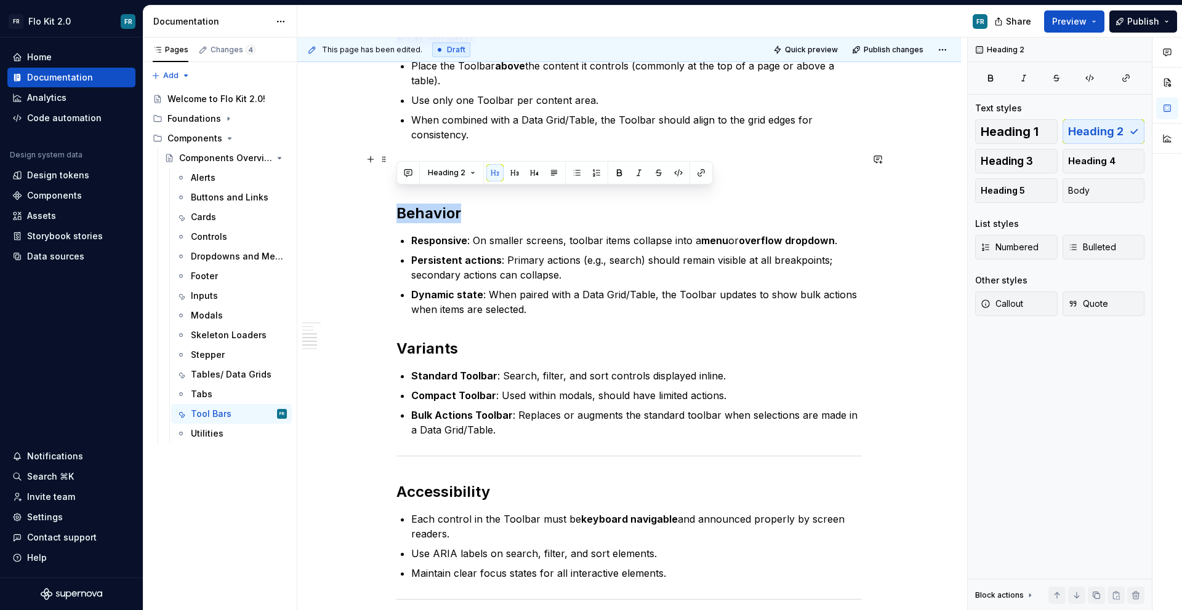
click at [437, 201] on h2 "Behavior" at bounding box center [628, 193] width 465 height 59
click at [995, 159] on span "Heading 3" at bounding box center [1006, 161] width 52 height 12
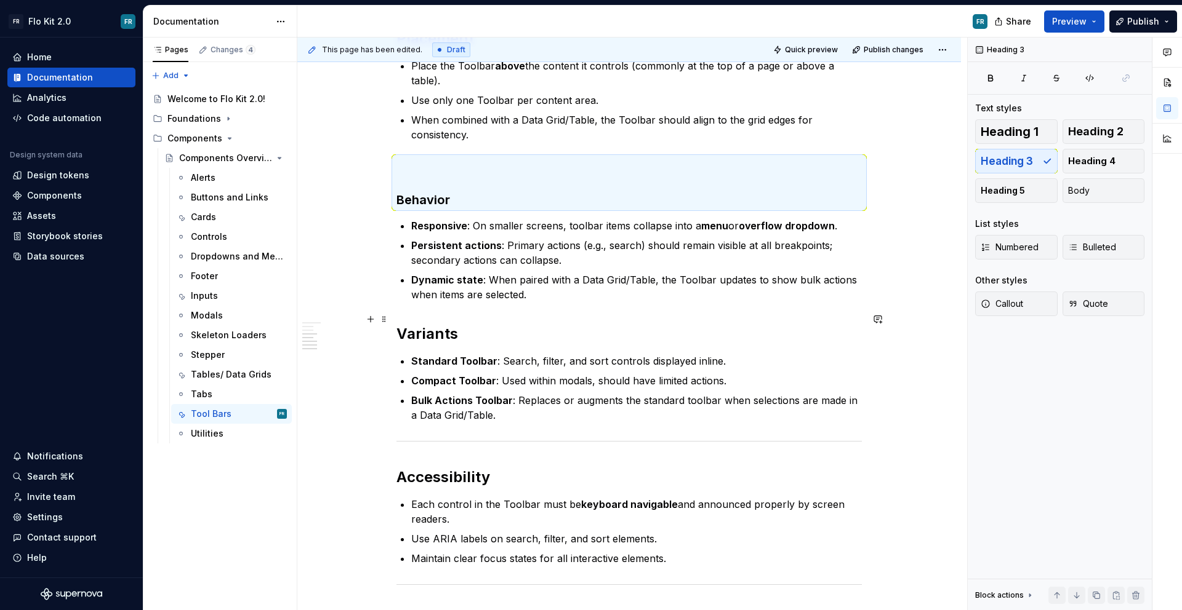
click at [437, 324] on h2 "Variants" at bounding box center [628, 334] width 465 height 20
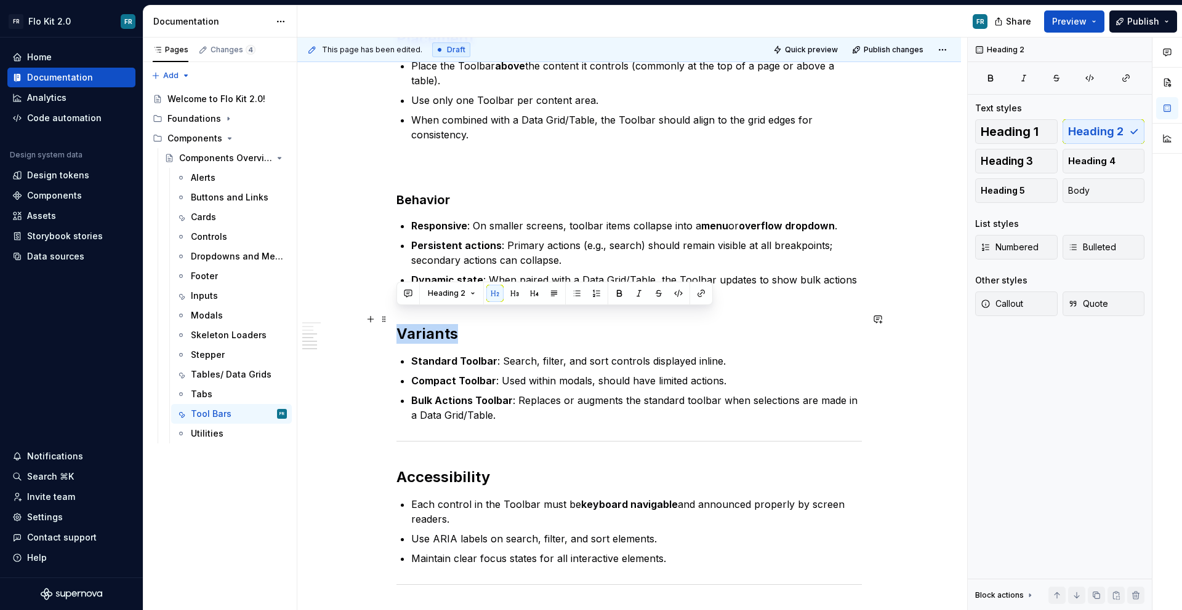
drag, startPoint x: 437, startPoint y: 311, endPoint x: 457, endPoint y: 306, distance: 20.9
click at [437, 324] on h2 "Variants" at bounding box center [628, 334] width 465 height 20
click at [1046, 160] on button "Heading 3" at bounding box center [1016, 161] width 82 height 25
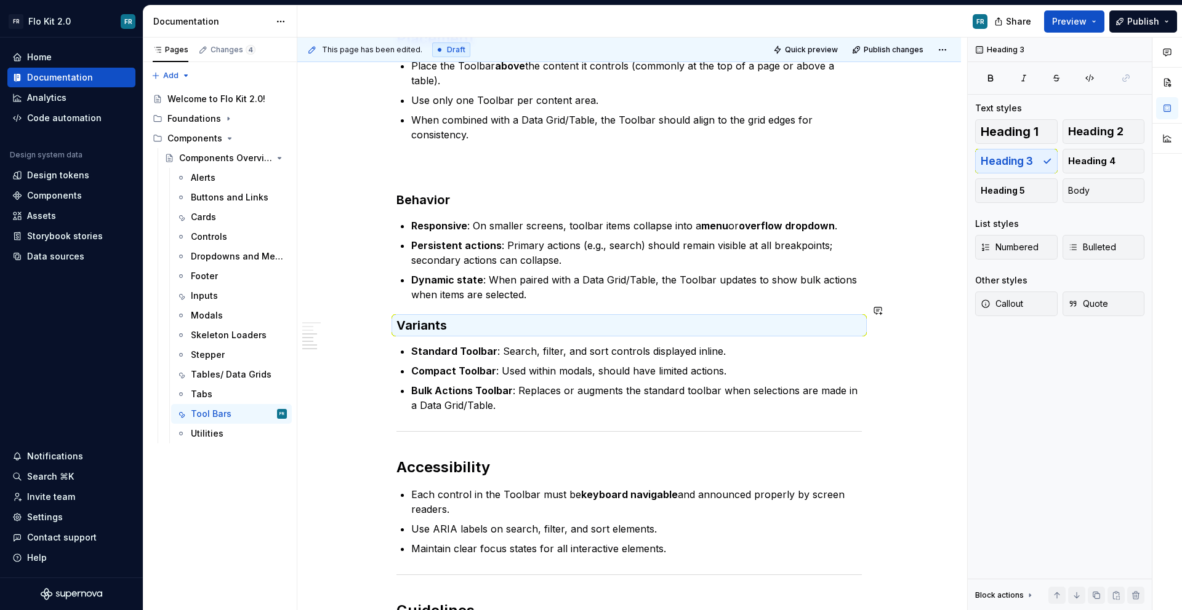
click at [676, 280] on p "Dynamic state : When paired with a Data Grid/Table, the Toolbar updates to show…" at bounding box center [636, 288] width 450 height 30
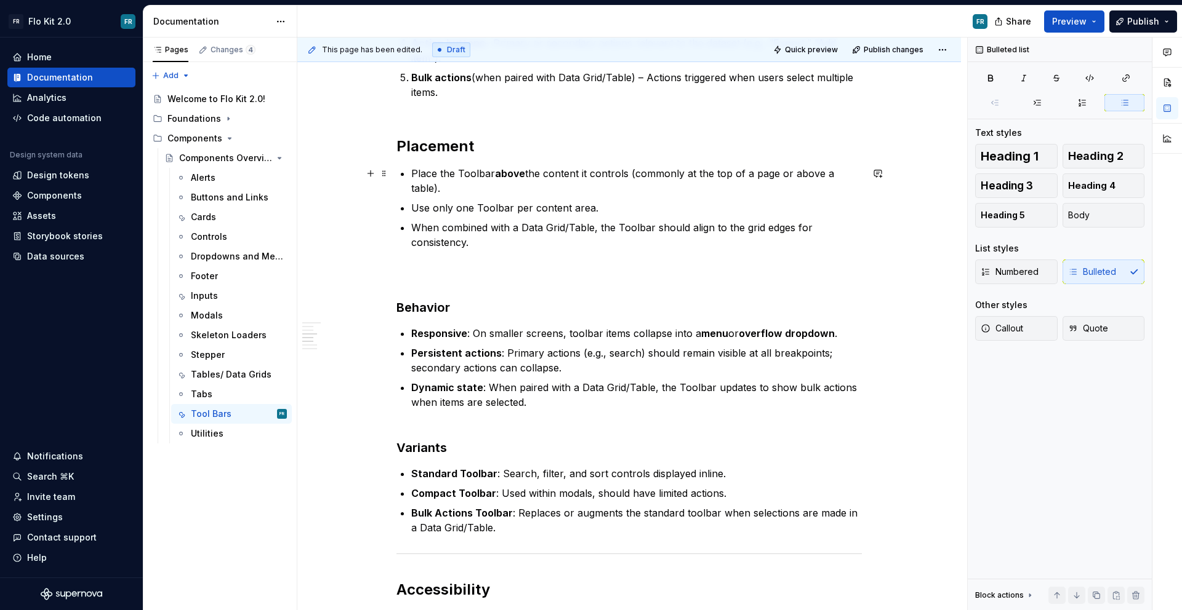
scroll to position [790, 0]
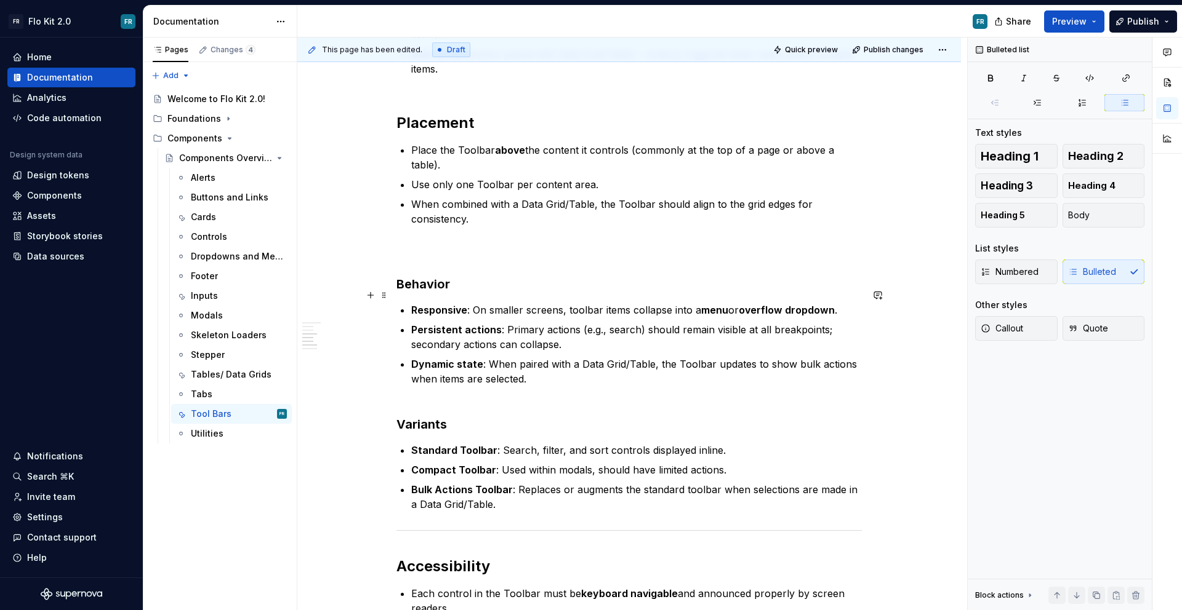
click at [471, 303] on p "Responsive : On smaller screens, toolbar items collapse into a menu or overflow…" at bounding box center [636, 310] width 450 height 15
click at [225, 191] on div "Buttons and Links" at bounding box center [220, 197] width 59 height 12
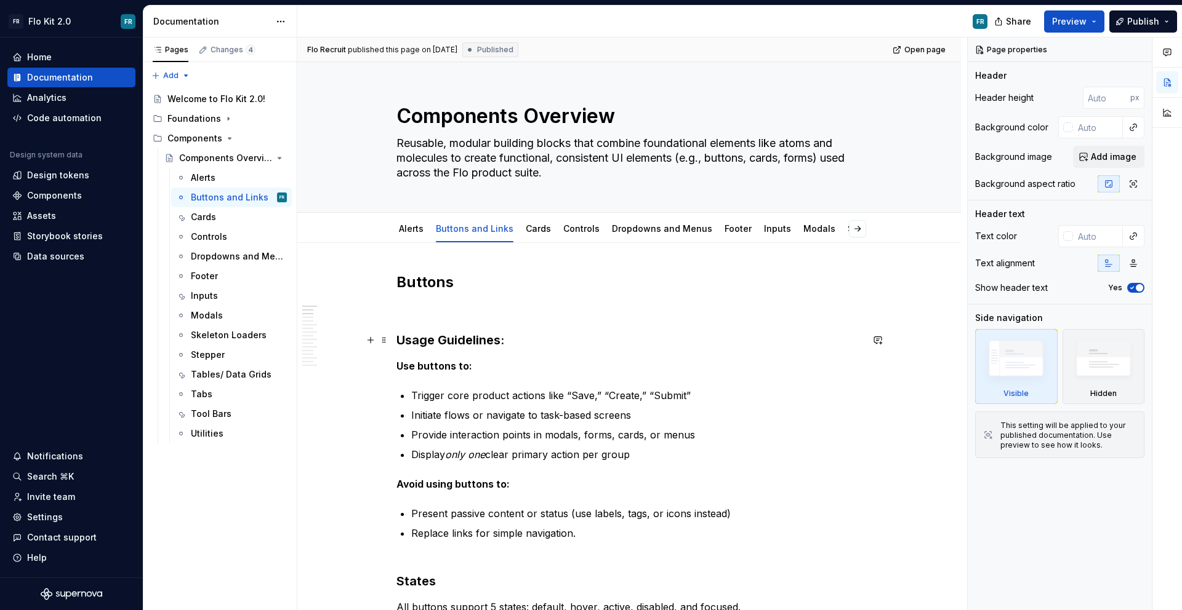
click at [478, 335] on h3 "Usage Guidelines:" at bounding box center [628, 340] width 465 height 17
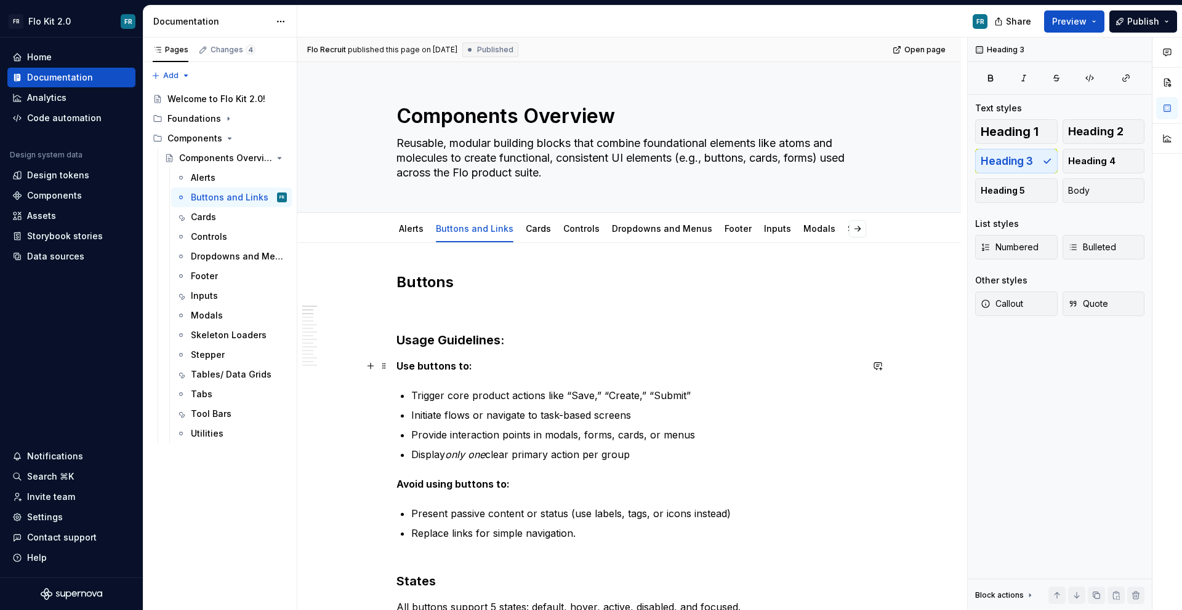
click at [447, 363] on strong "Use buttons to:" at bounding box center [434, 366] width 76 height 12
click at [215, 277] on div "Footer" at bounding box center [204, 276] width 27 height 12
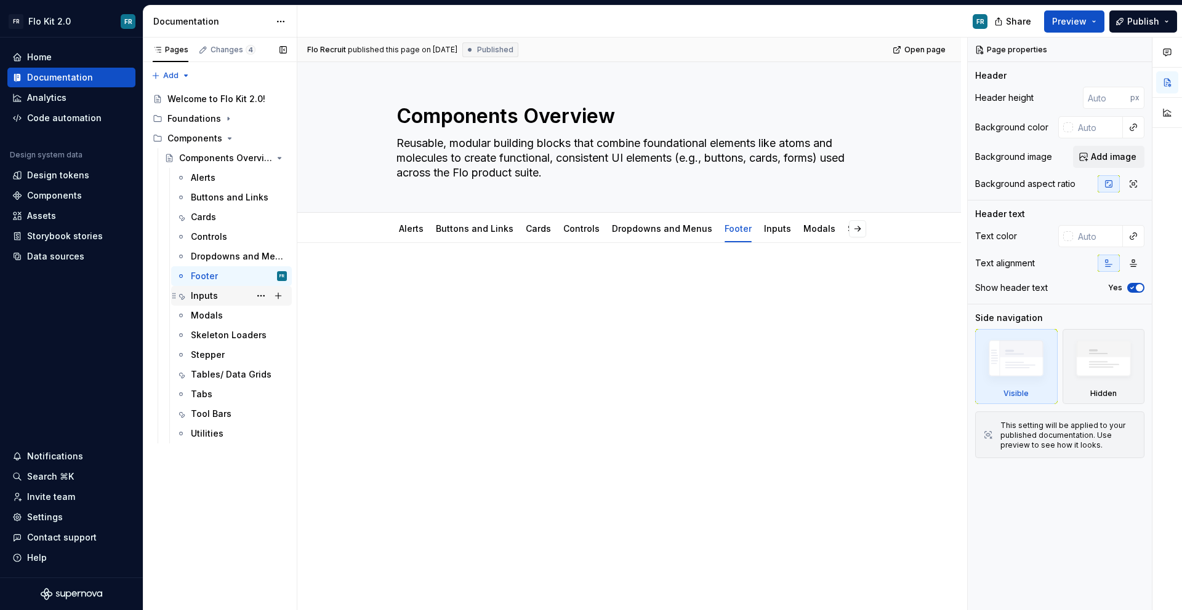
click at [214, 299] on div "Inputs" at bounding box center [204, 296] width 27 height 12
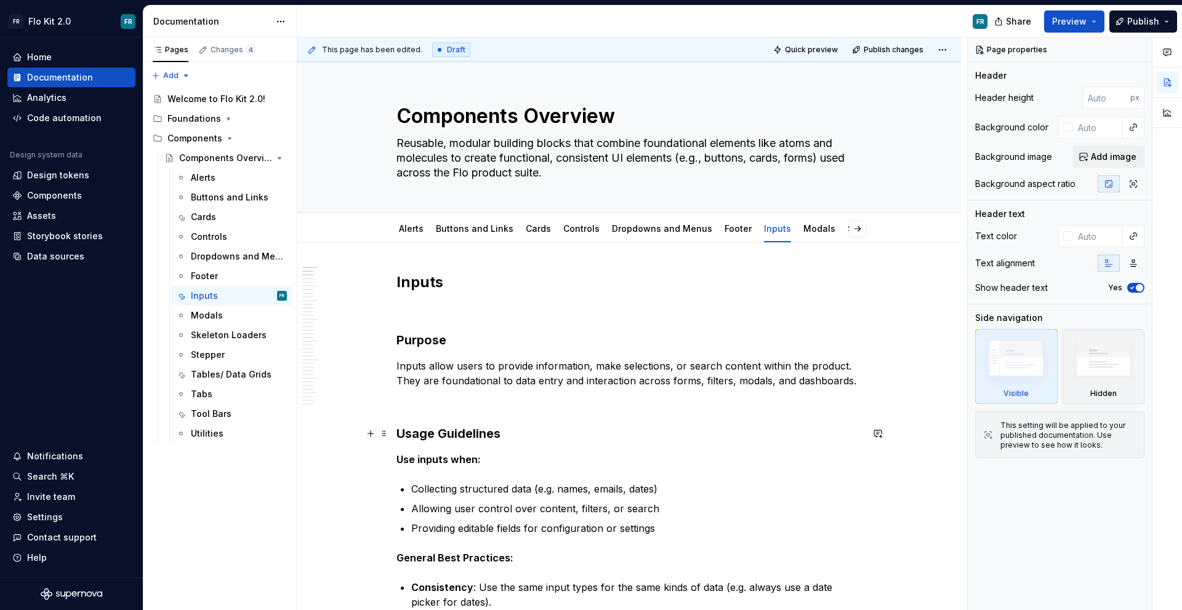
click at [458, 435] on strong "Usage Guidelines" at bounding box center [448, 433] width 104 height 15
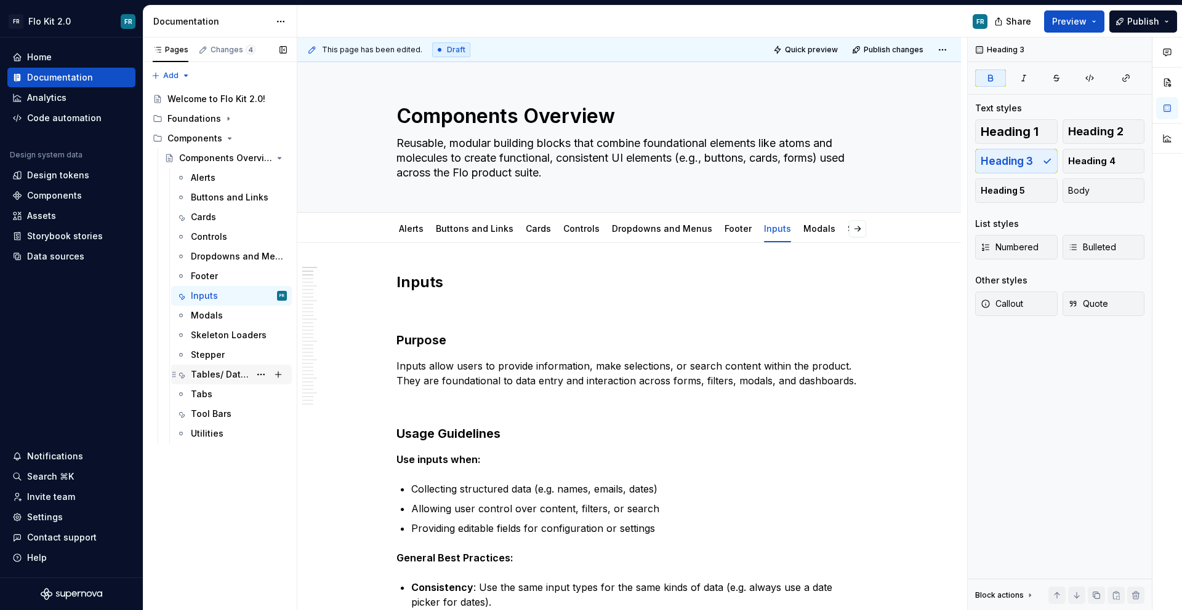
click at [222, 379] on div "Tables/ Data Grids" at bounding box center [220, 375] width 59 height 12
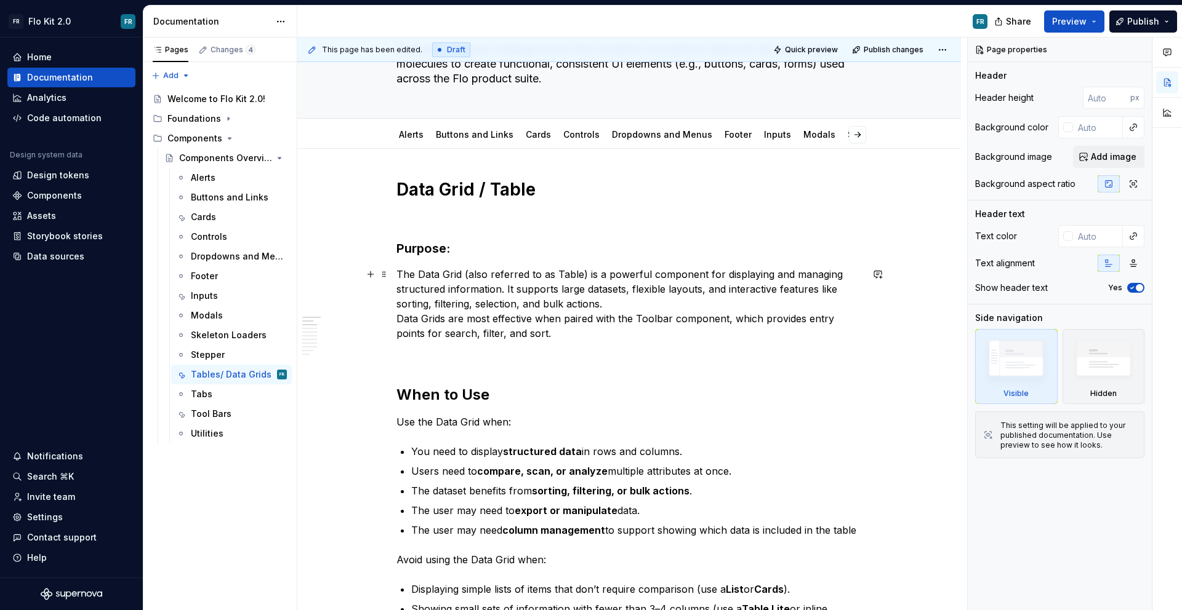
scroll to position [105, 0]
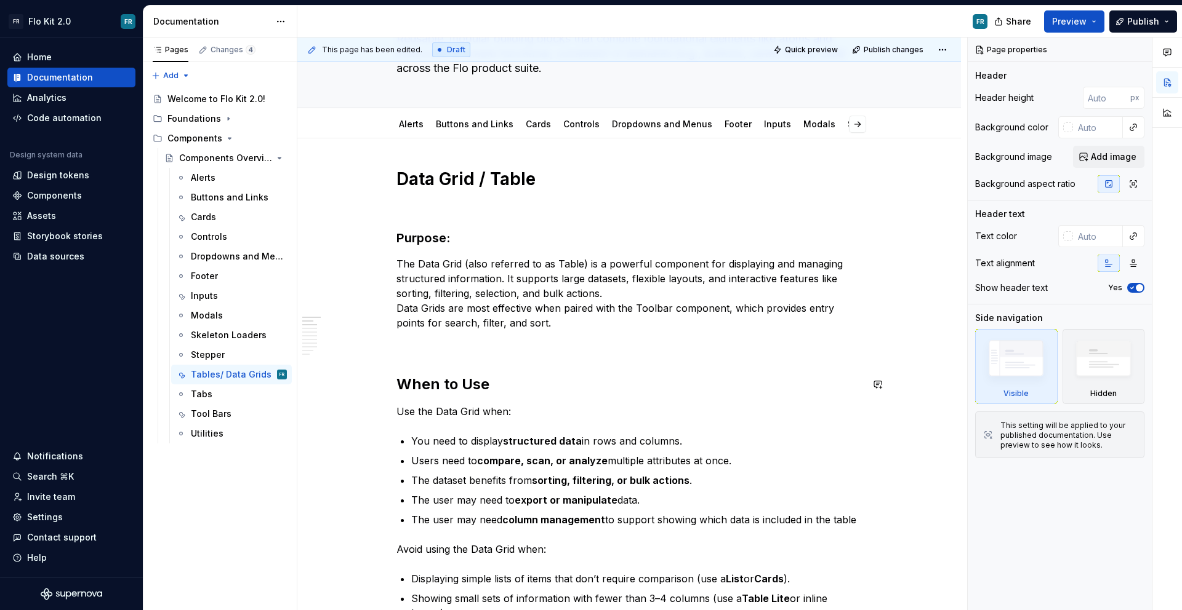
click at [449, 378] on h2 "When to Use" at bounding box center [628, 385] width 465 height 20
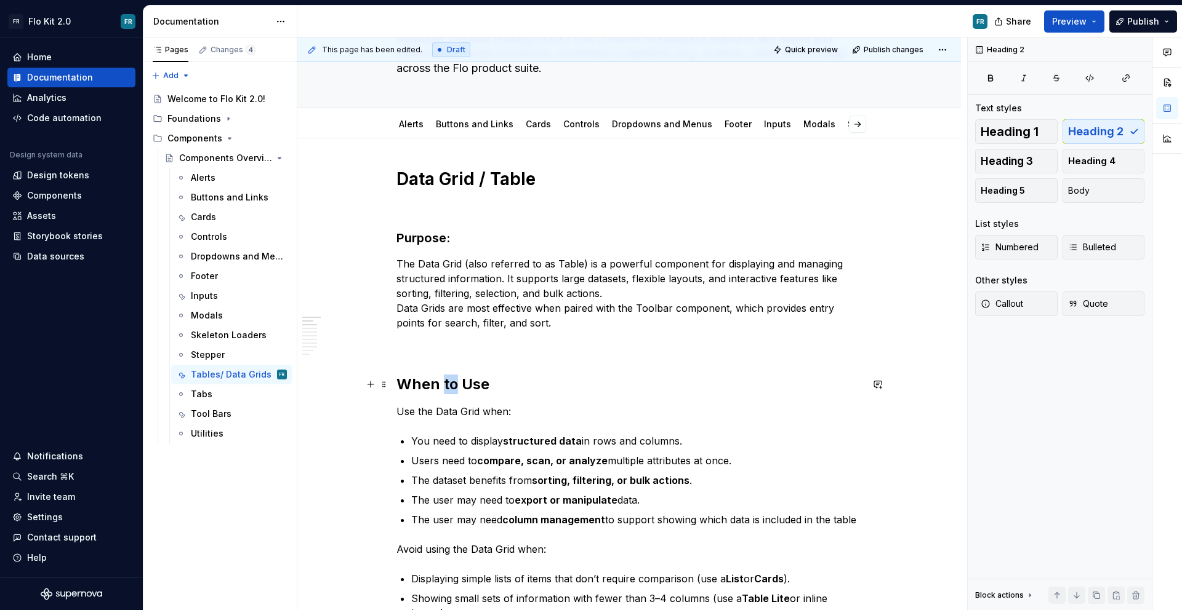
click at [449, 378] on h2 "When to Use" at bounding box center [628, 385] width 465 height 20
click at [488, 368] on div "Heading 2" at bounding box center [600, 358] width 316 height 23
click at [450, 384] on h2 "When to Use" at bounding box center [628, 385] width 465 height 20
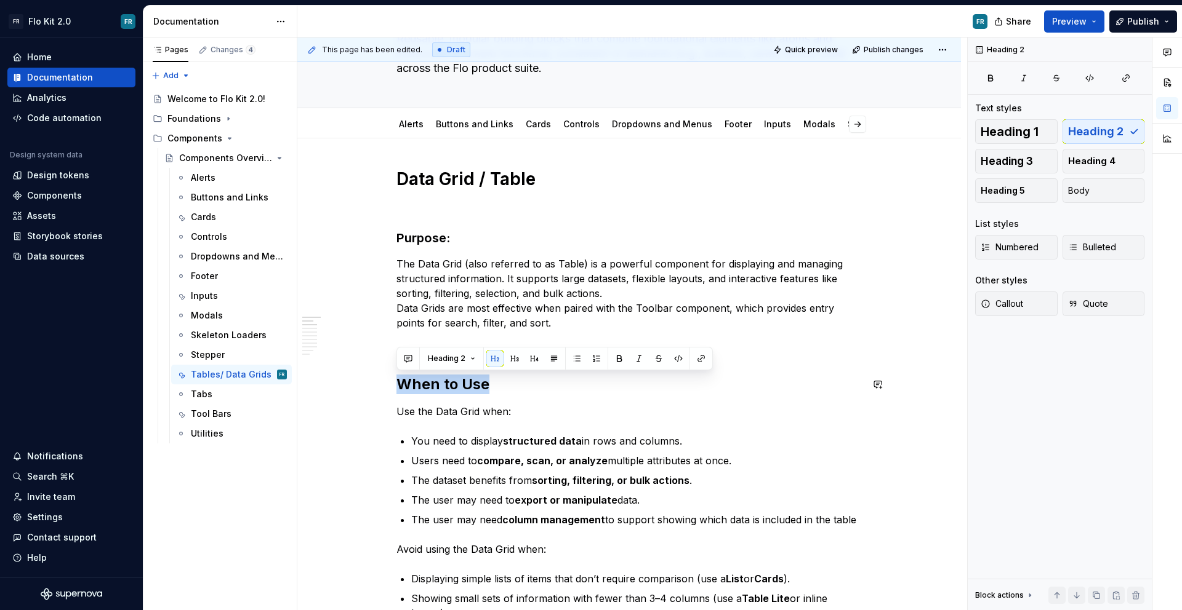
click at [516, 359] on button "button" at bounding box center [514, 358] width 17 height 17
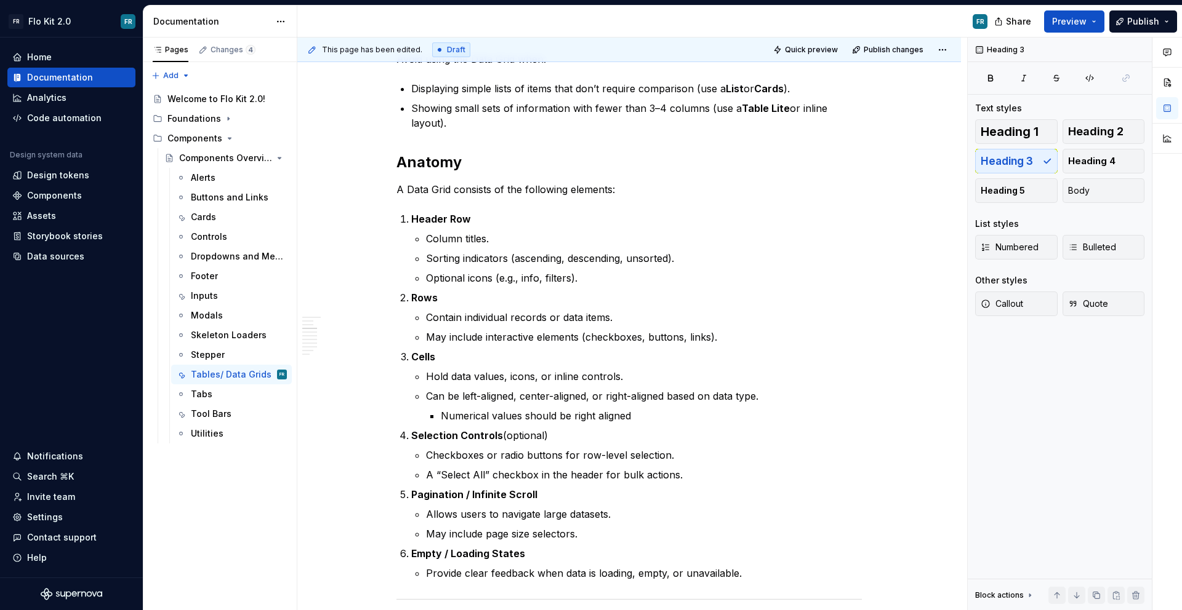
scroll to position [592, 0]
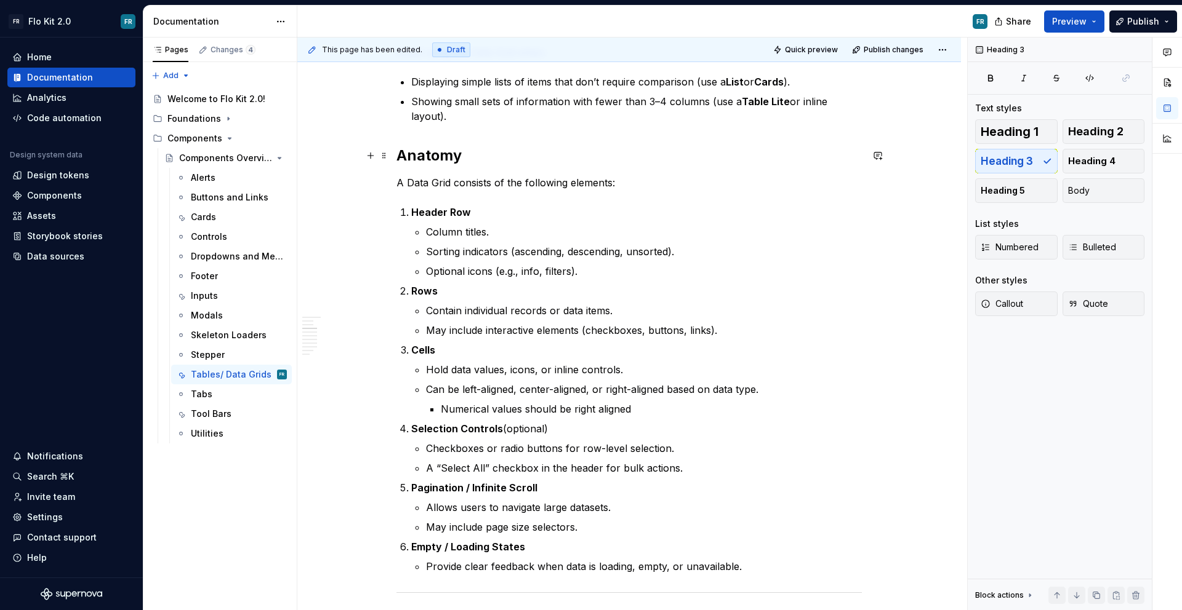
click at [441, 151] on h2 "Anatomy" at bounding box center [628, 156] width 465 height 20
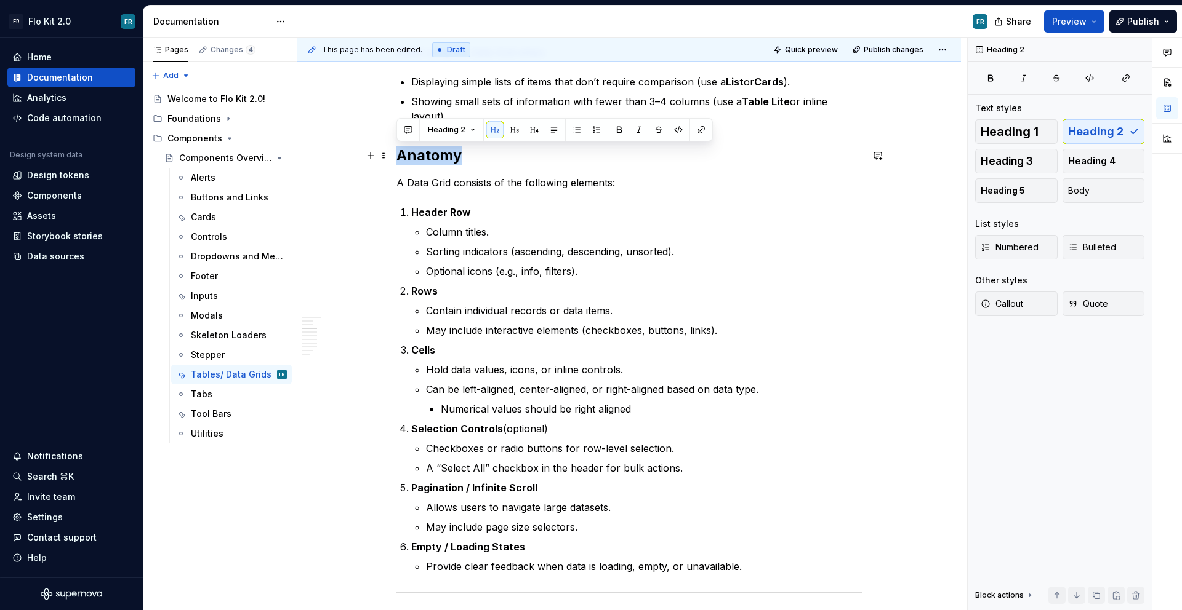
click at [441, 151] on h2 "Anatomy" at bounding box center [628, 156] width 465 height 20
click at [513, 129] on button "button" at bounding box center [514, 129] width 17 height 17
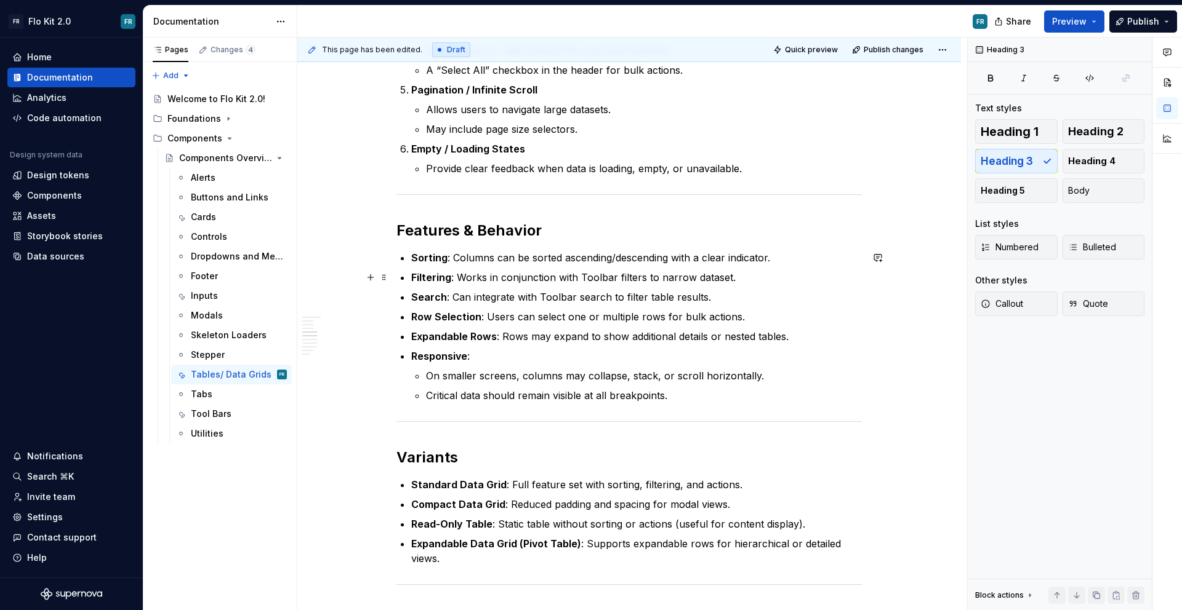
scroll to position [578, 0]
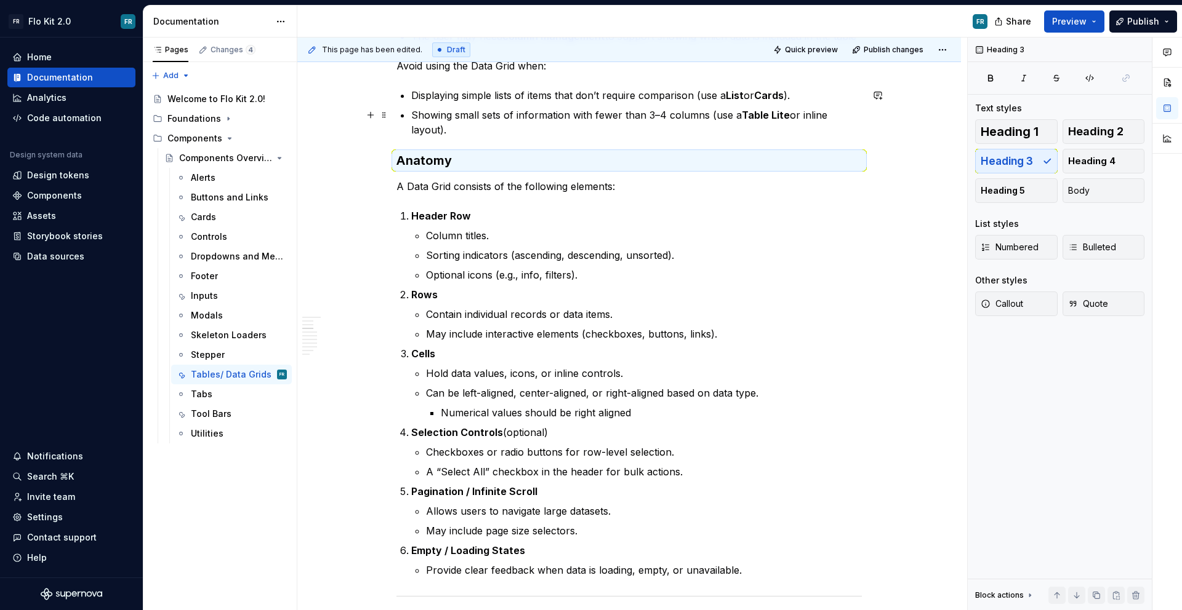
click at [583, 134] on p "Showing small sets of information with fewer than 3–4 columns (use a Table Lite…" at bounding box center [636, 123] width 450 height 30
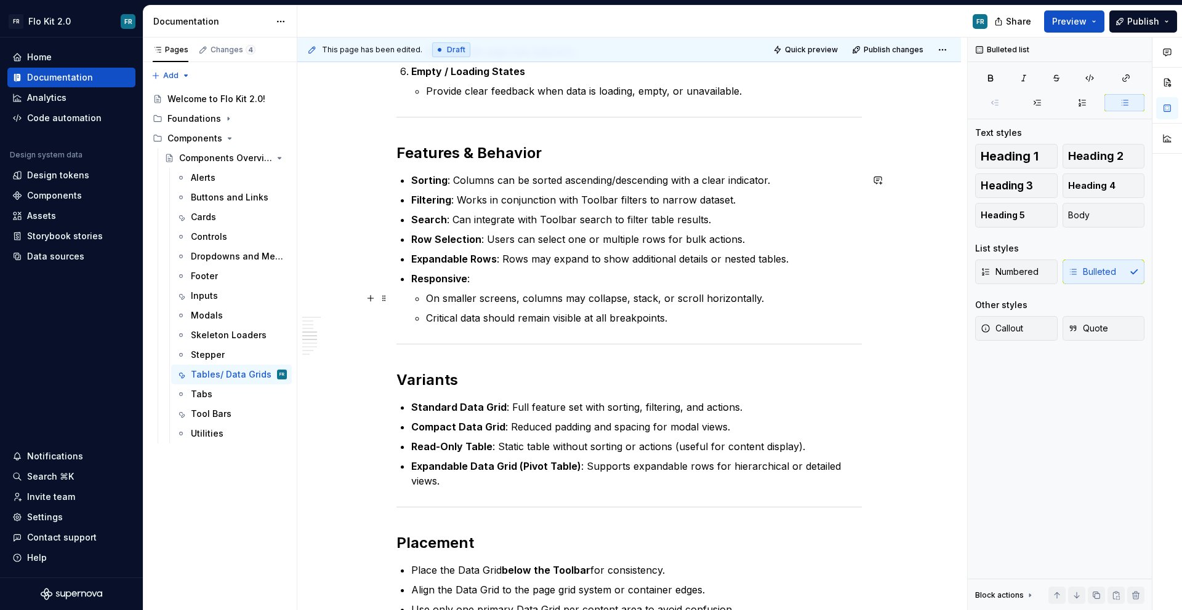
scroll to position [1076, 0]
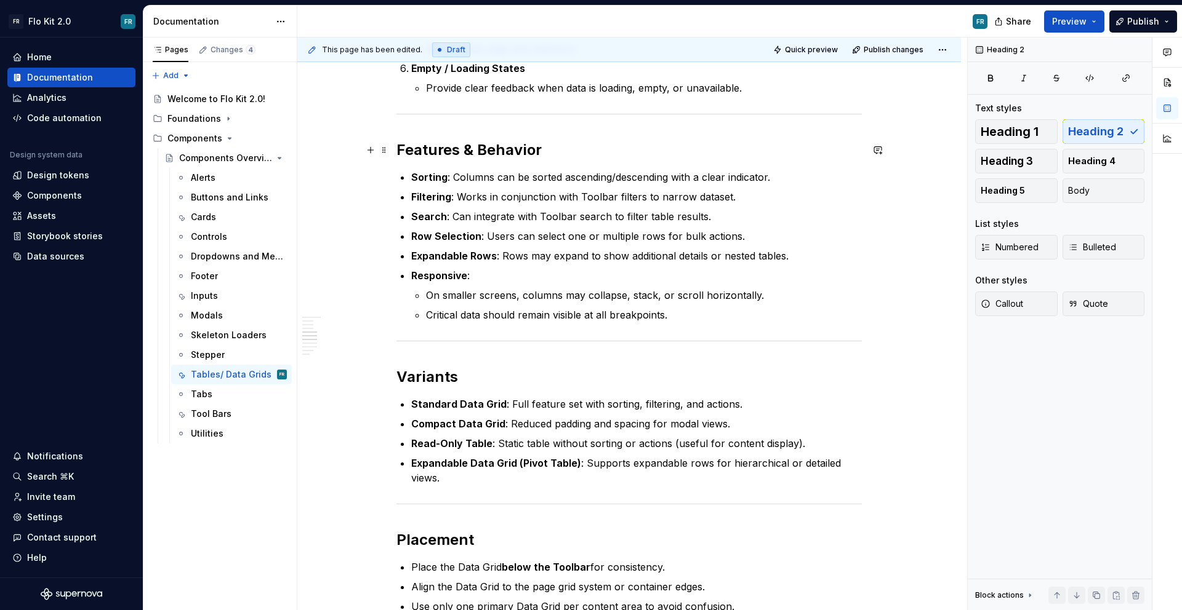
click at [494, 153] on h2 "Features & Behavior" at bounding box center [628, 150] width 465 height 20
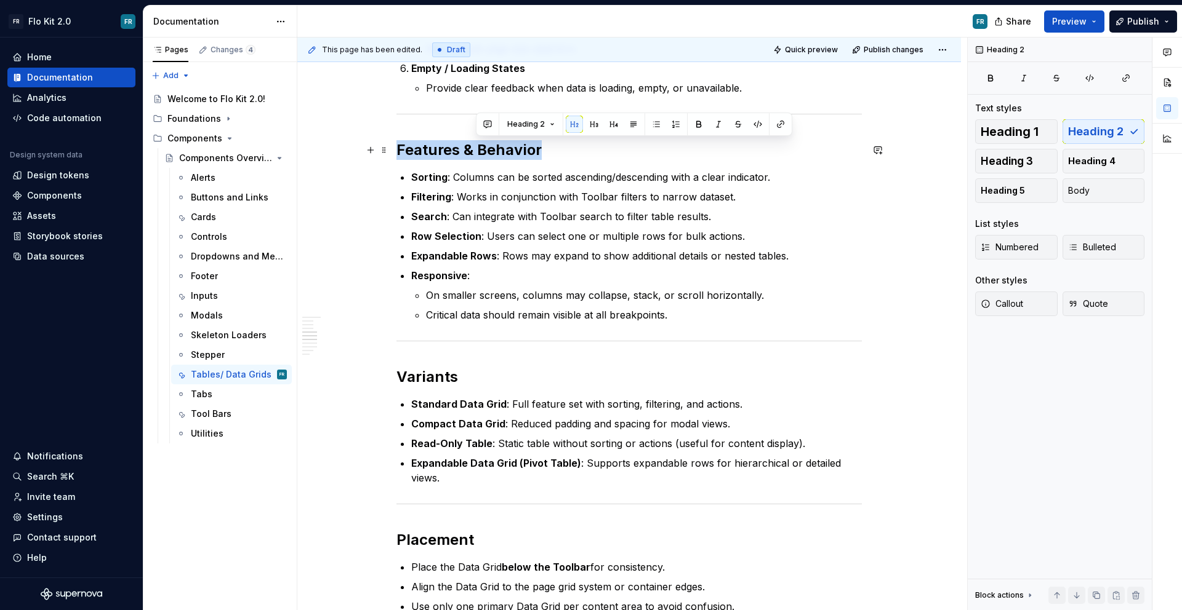
click at [494, 153] on h2 "Features & Behavior" at bounding box center [628, 150] width 465 height 20
click at [508, 122] on button "button" at bounding box center [514, 124] width 17 height 17
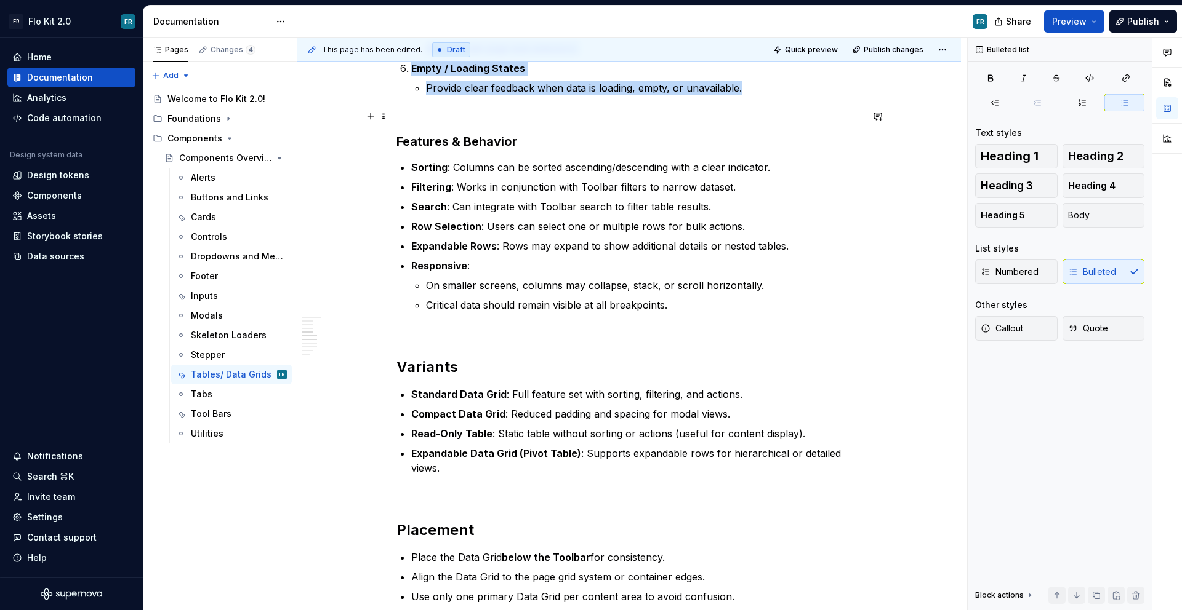
click at [563, 114] on hr at bounding box center [628, 114] width 465 height 1
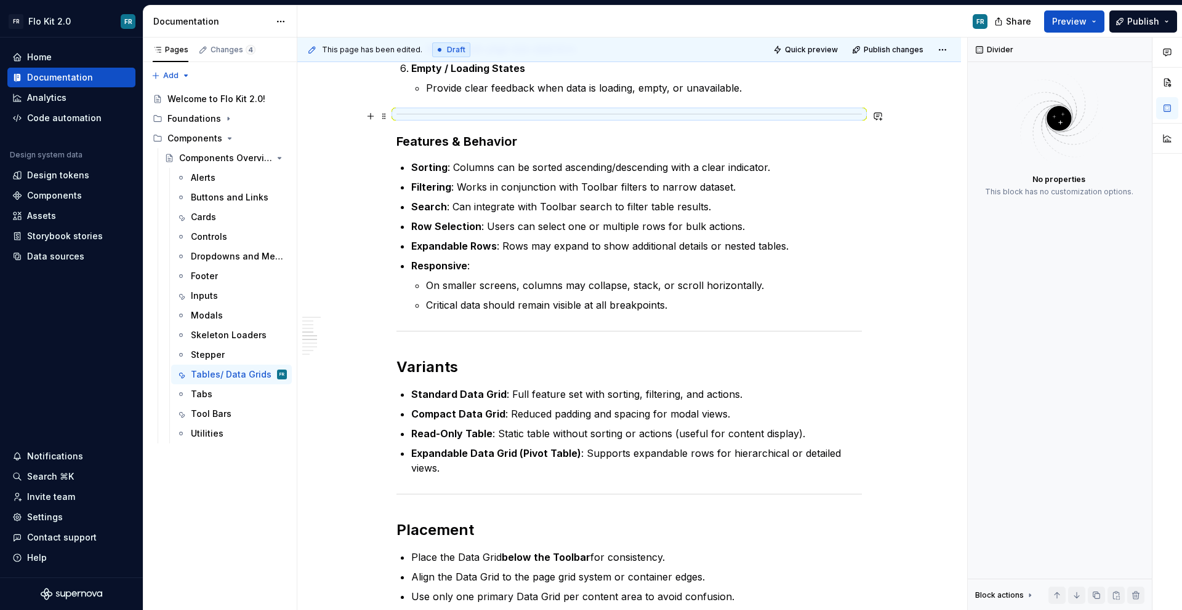
scroll to position [1053, 0]
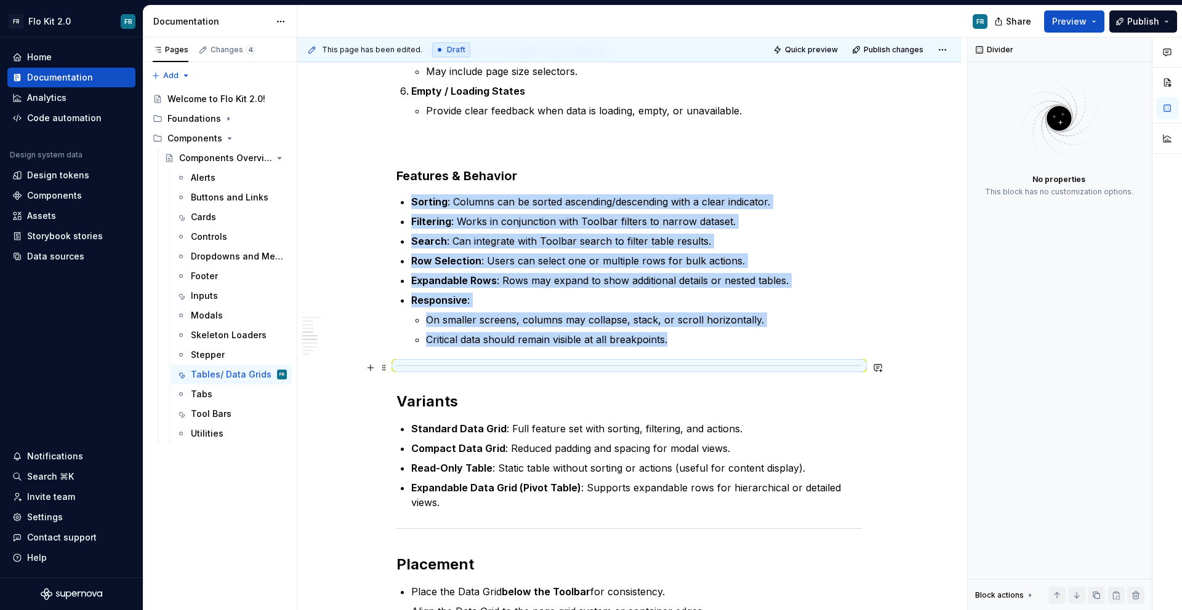
click at [473, 364] on div at bounding box center [628, 366] width 465 height 8
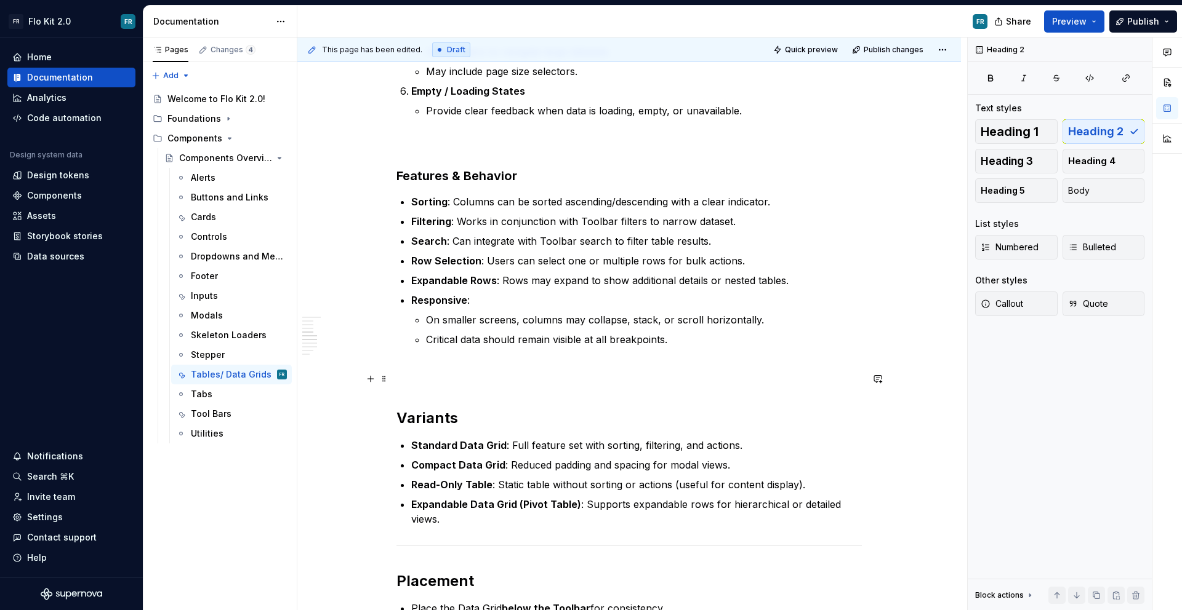
click at [433, 412] on h2 "Variants" at bounding box center [628, 398] width 465 height 59
click at [516, 396] on button "button" at bounding box center [514, 392] width 17 height 17
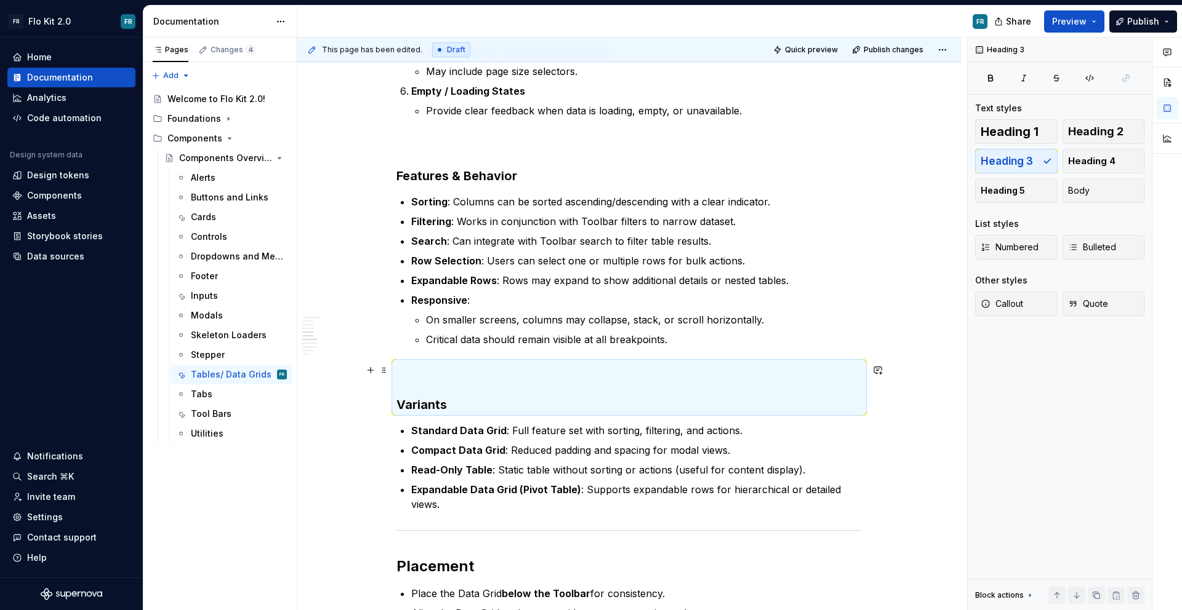
click at [513, 390] on h3 "Variants" at bounding box center [628, 388] width 465 height 52
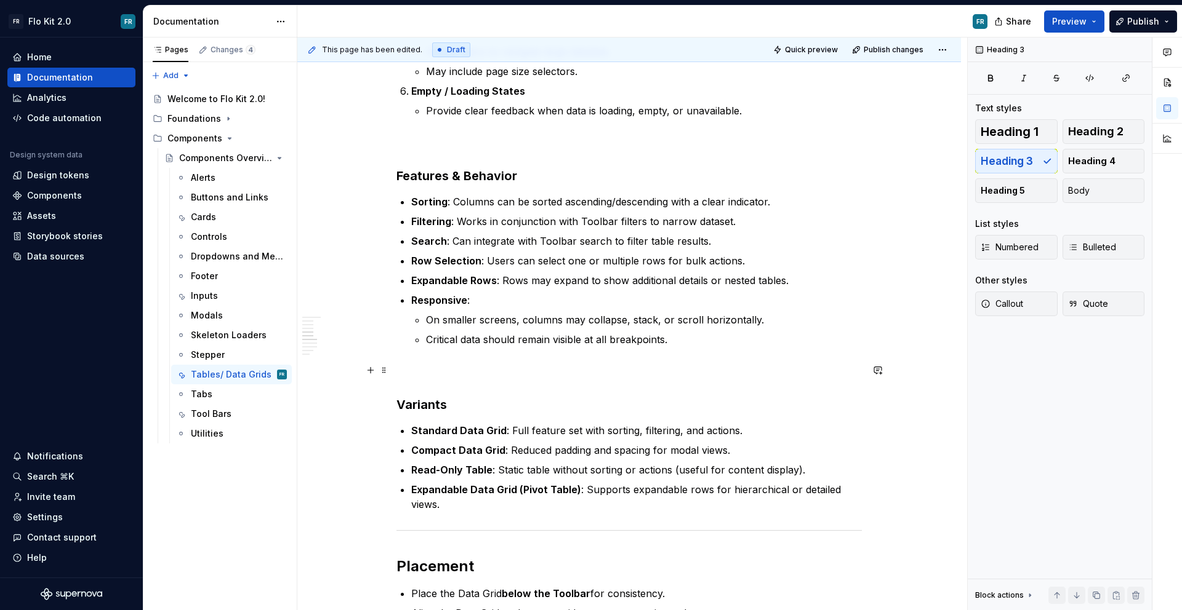
scroll to position [1306, 0]
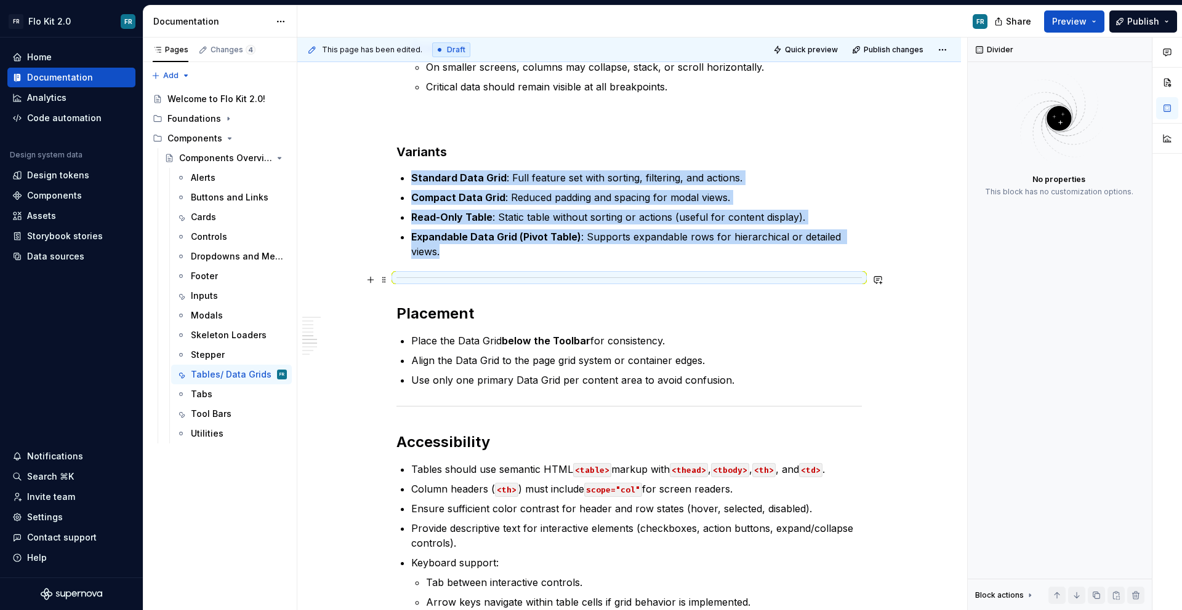
click at [468, 276] on div at bounding box center [628, 278] width 465 height 8
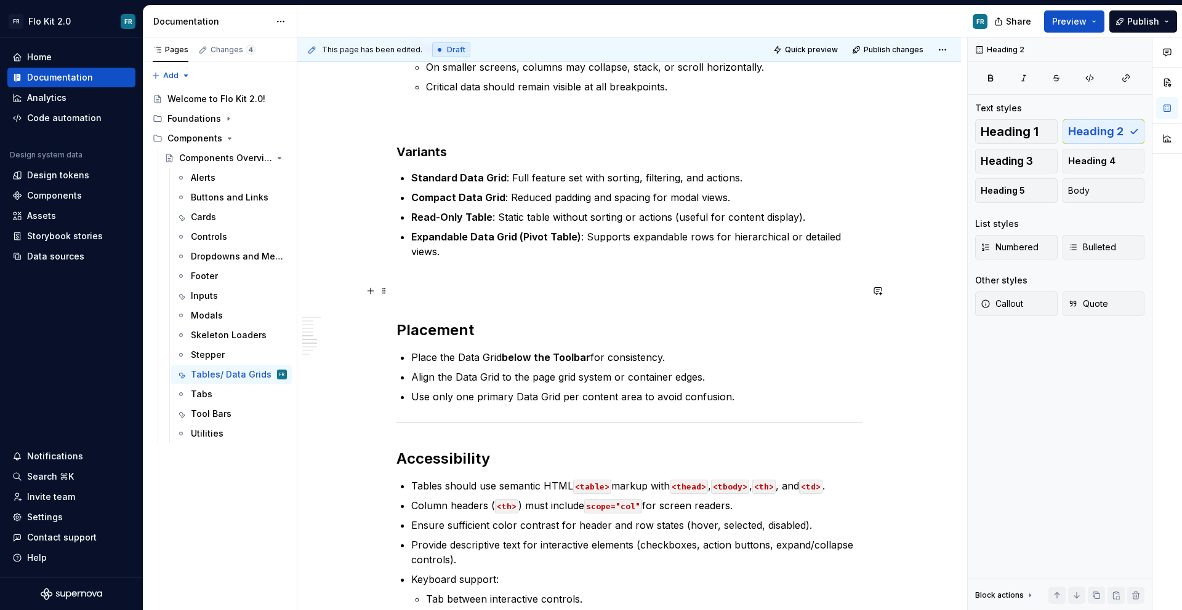
click at [441, 321] on h2 "Placement" at bounding box center [628, 310] width 465 height 59
click at [440, 328] on h2 "Placement" at bounding box center [628, 310] width 465 height 59
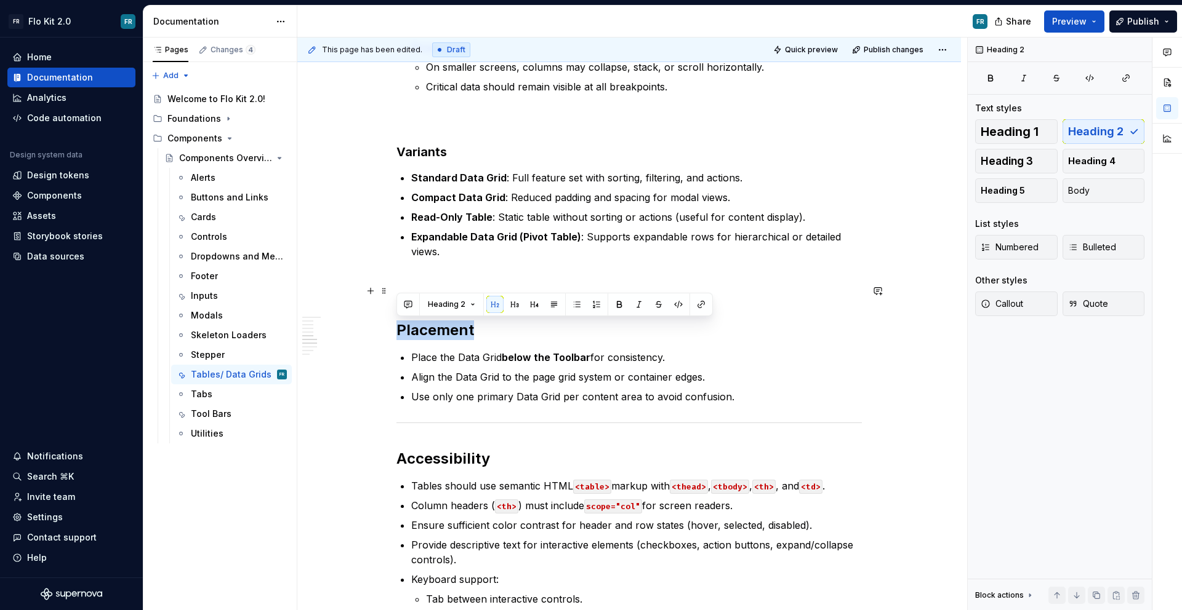
click at [440, 328] on h2 "Placement" at bounding box center [628, 310] width 465 height 59
click at [511, 307] on button "button" at bounding box center [514, 304] width 17 height 17
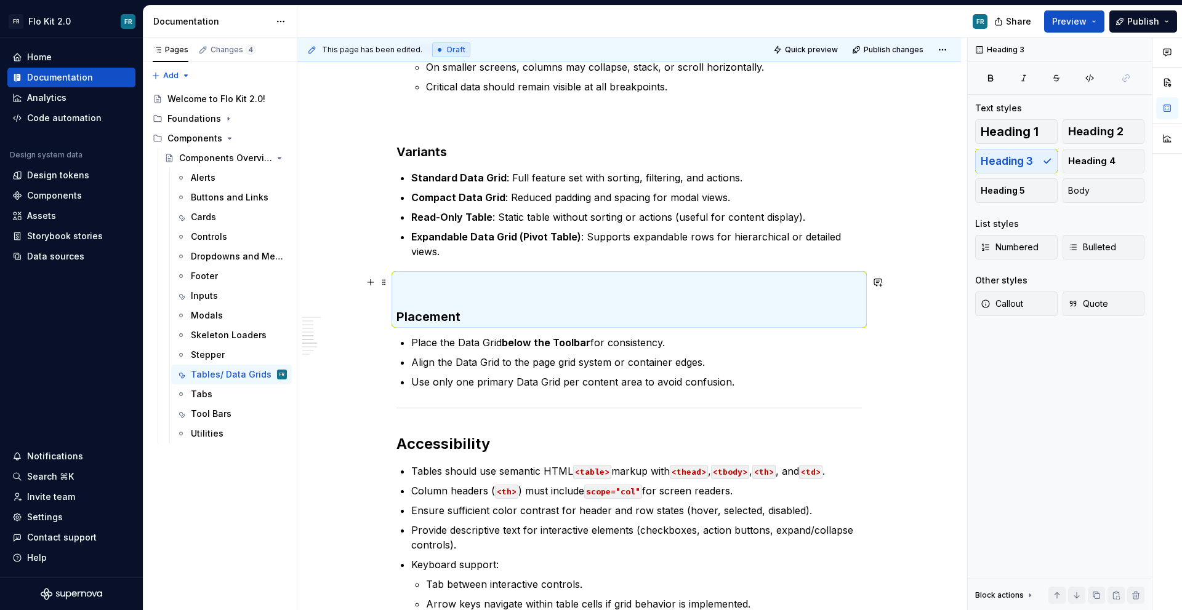
click at [494, 301] on h3 "Placement" at bounding box center [628, 300] width 465 height 52
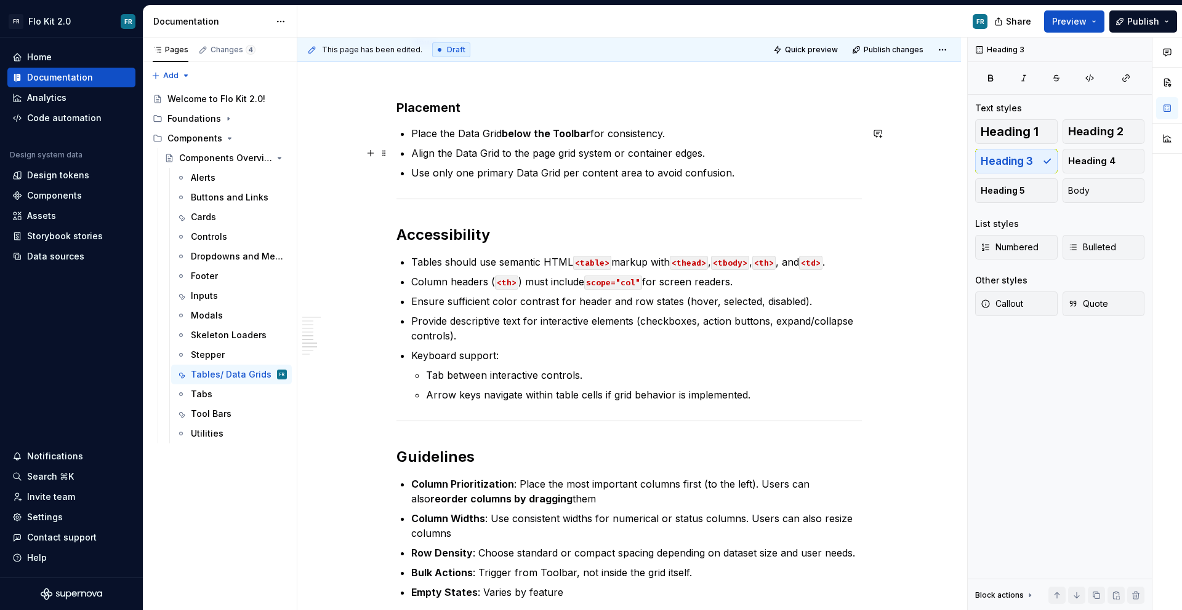
scroll to position [1529, 0]
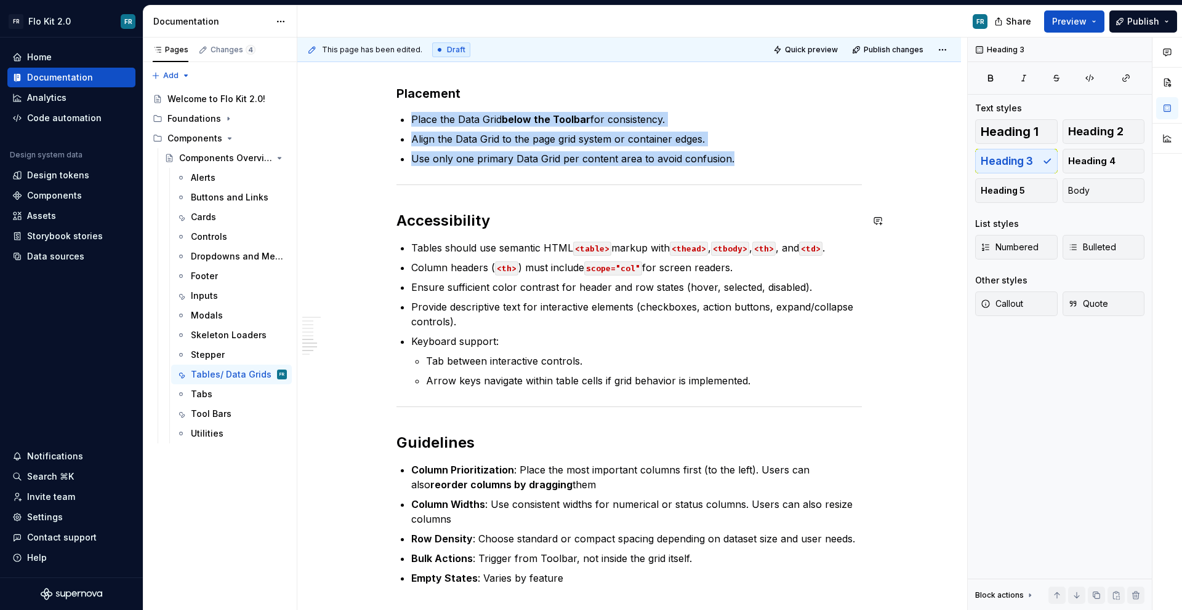
click at [522, 182] on div at bounding box center [628, 185] width 465 height 8
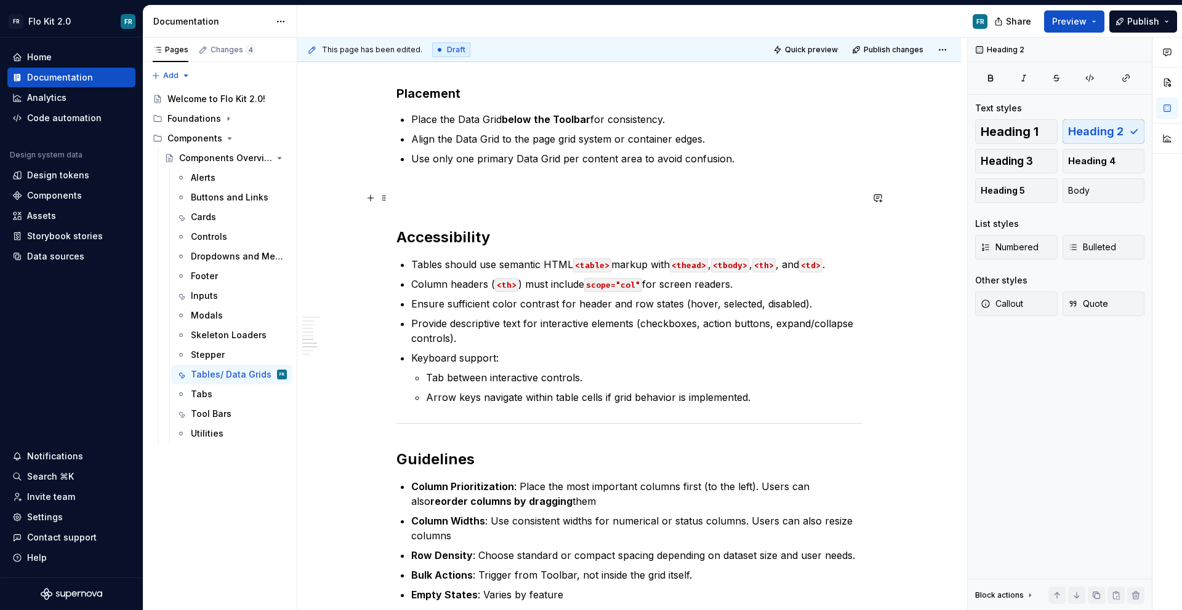
click at [451, 234] on h2 "Accessibility" at bounding box center [628, 217] width 465 height 59
click at [526, 210] on button "button" at bounding box center [534, 211] width 17 height 17
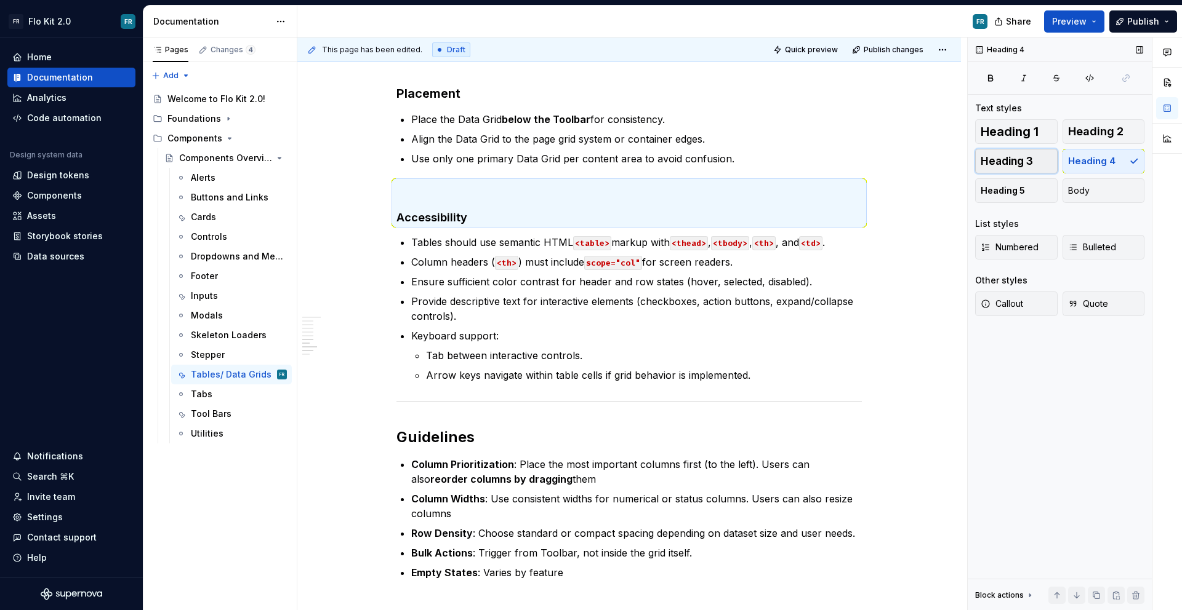
click at [1014, 154] on button "Heading 3" at bounding box center [1016, 161] width 82 height 25
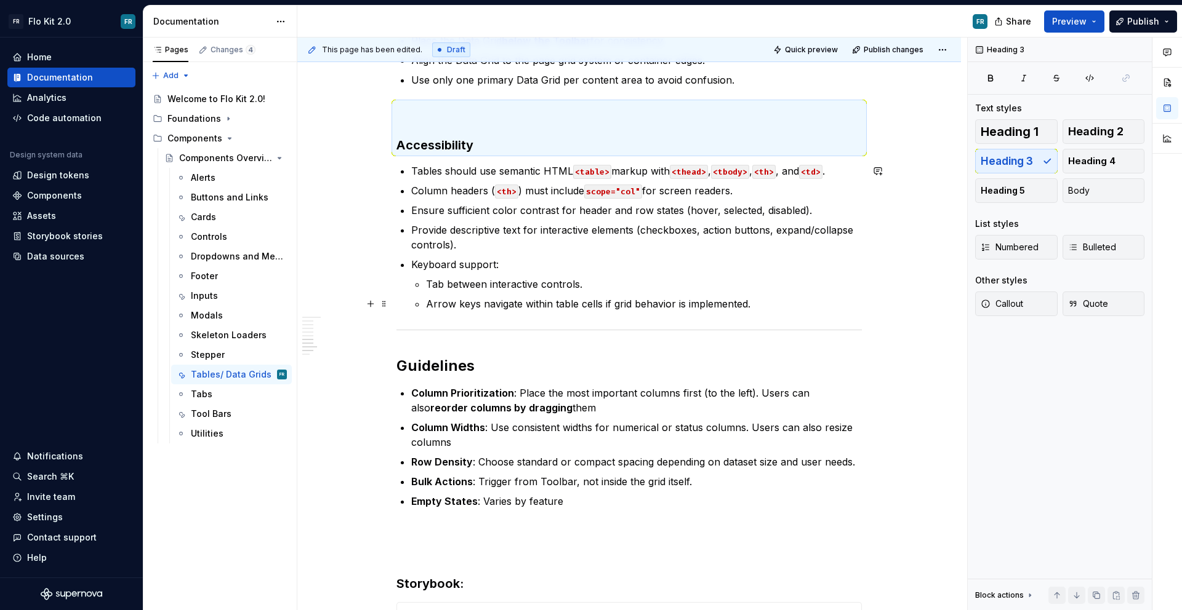
scroll to position [1630, 0]
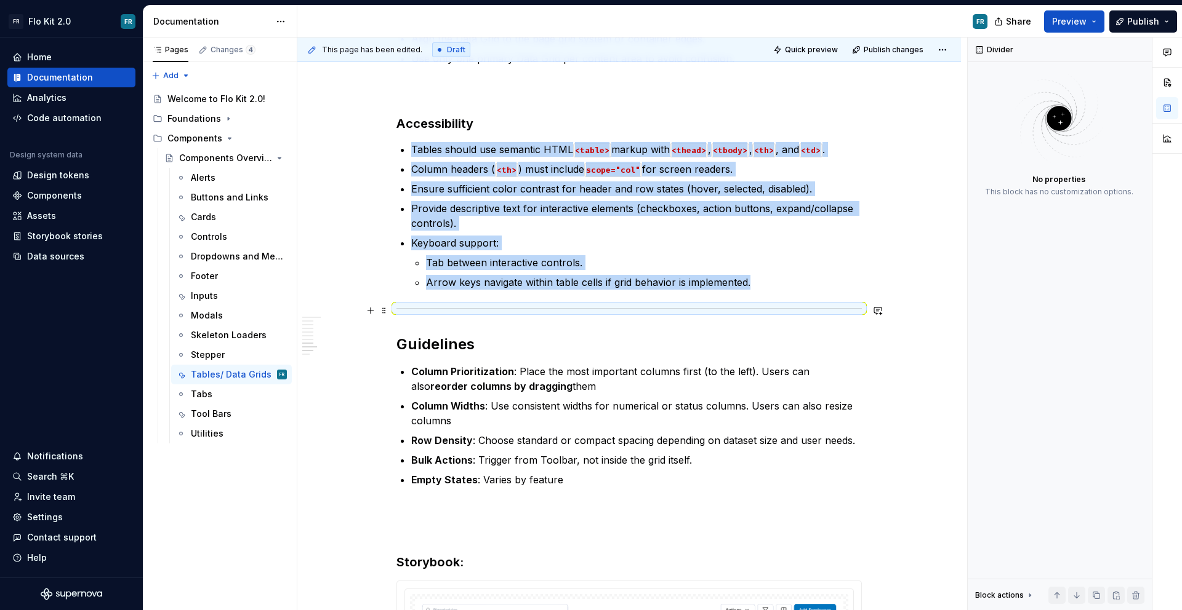
click at [527, 310] on div at bounding box center [628, 309] width 465 height 8
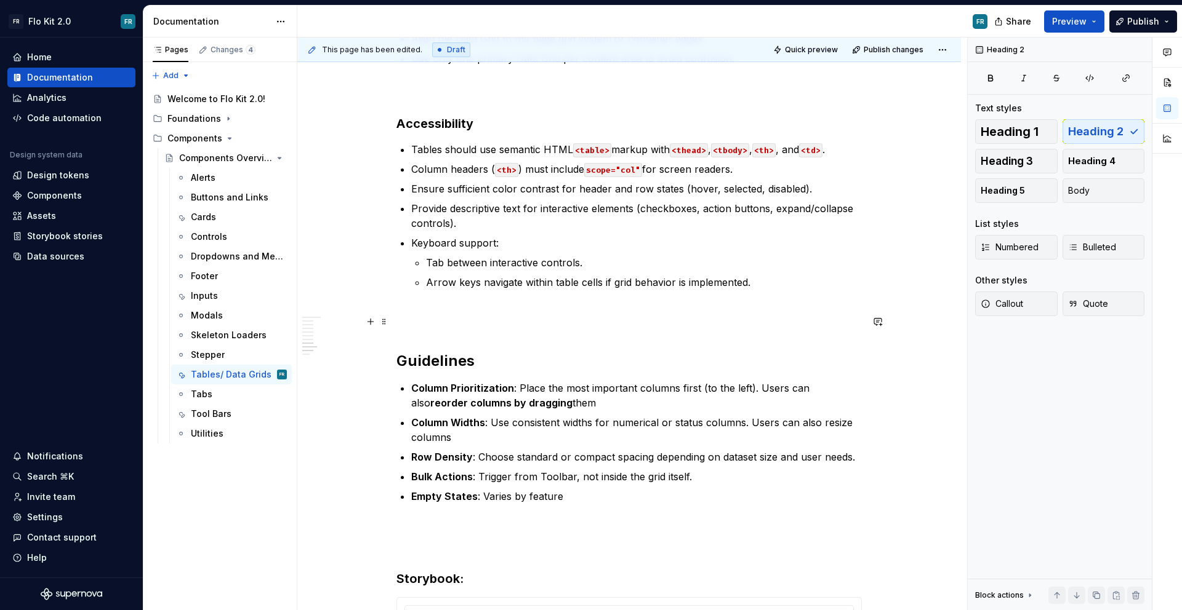
click at [457, 353] on h2 "Guidelines" at bounding box center [628, 341] width 465 height 59
click at [506, 333] on button "button" at bounding box center [514, 335] width 17 height 17
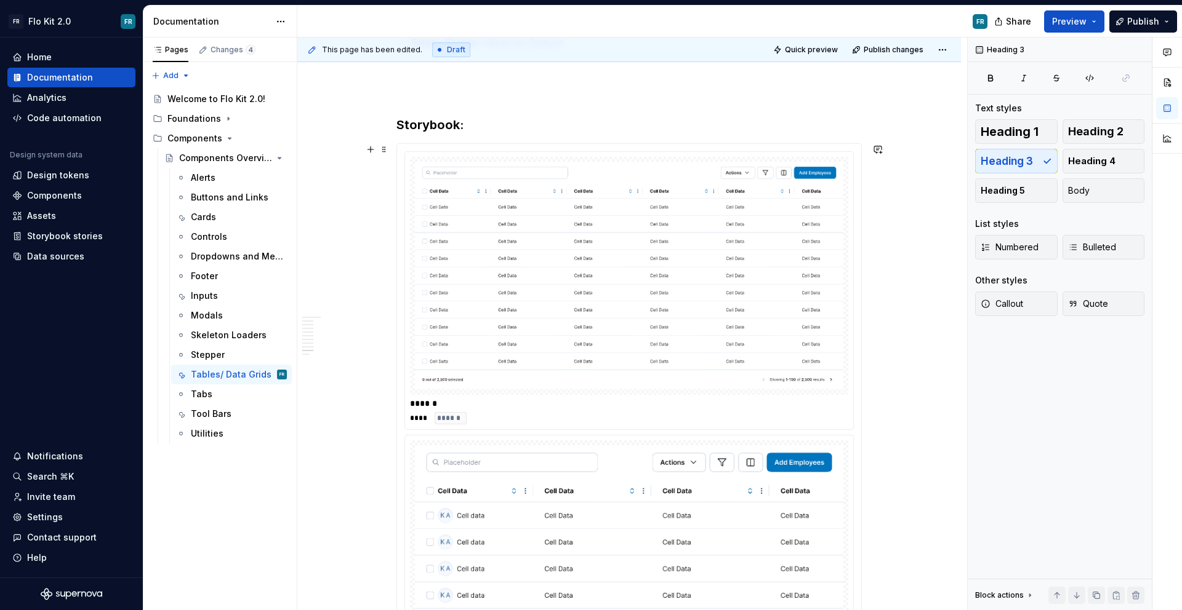
scroll to position [1887, 0]
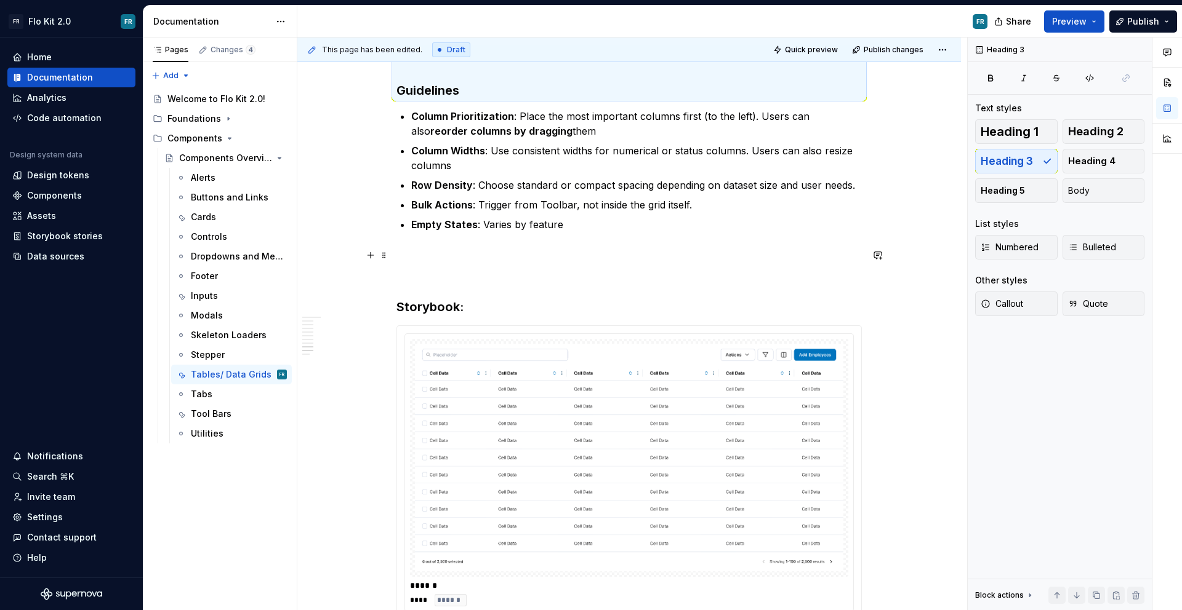
click at [436, 298] on h3 "Storybook:" at bounding box center [628, 281] width 465 height 69
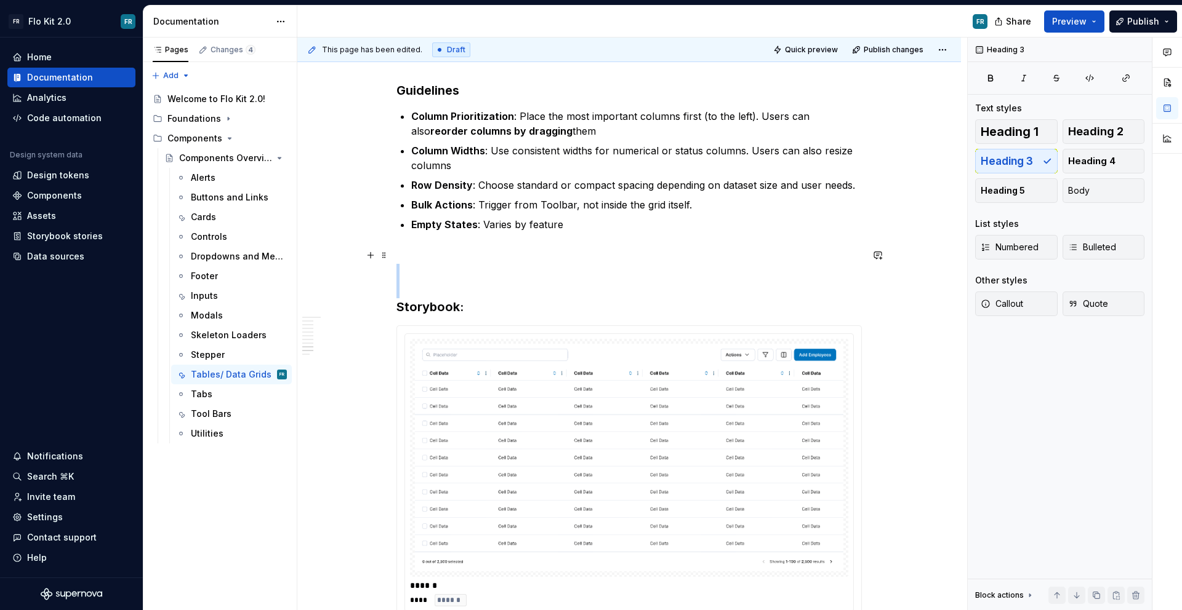
click at [436, 298] on h3 "Storybook:" at bounding box center [628, 281] width 465 height 69
click at [436, 307] on h3 "Storybook:" at bounding box center [628, 281] width 465 height 69
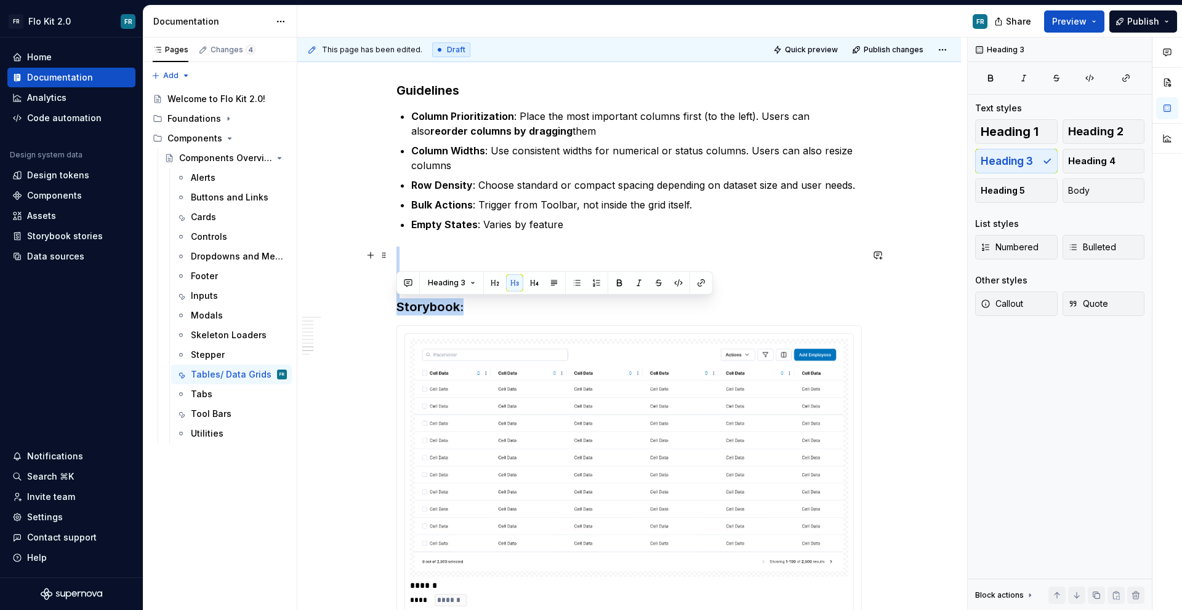
click at [436, 307] on h3 "Storybook:" at bounding box center [628, 281] width 465 height 69
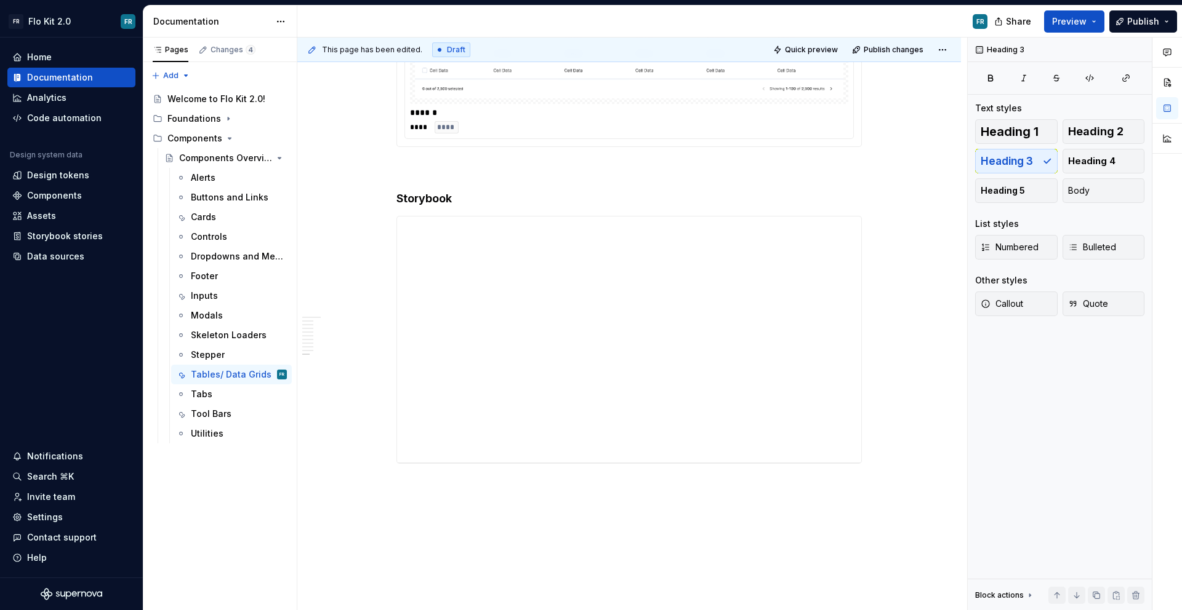
scroll to position [2973, 0]
click at [229, 393] on div "Tabs" at bounding box center [239, 394] width 96 height 17
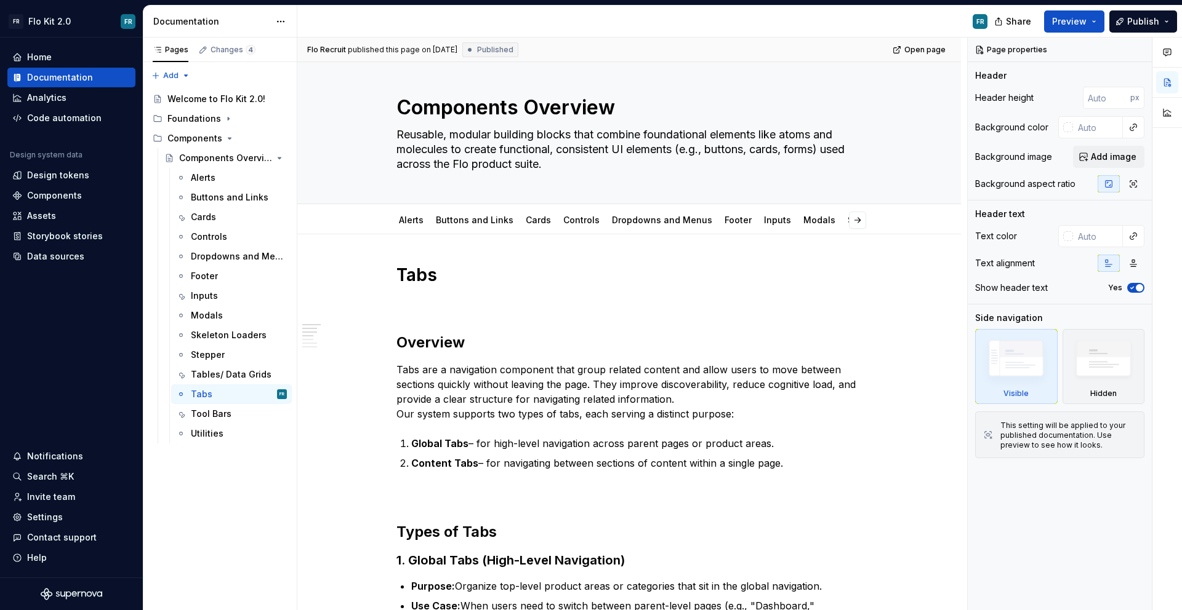
scroll to position [12, 0]
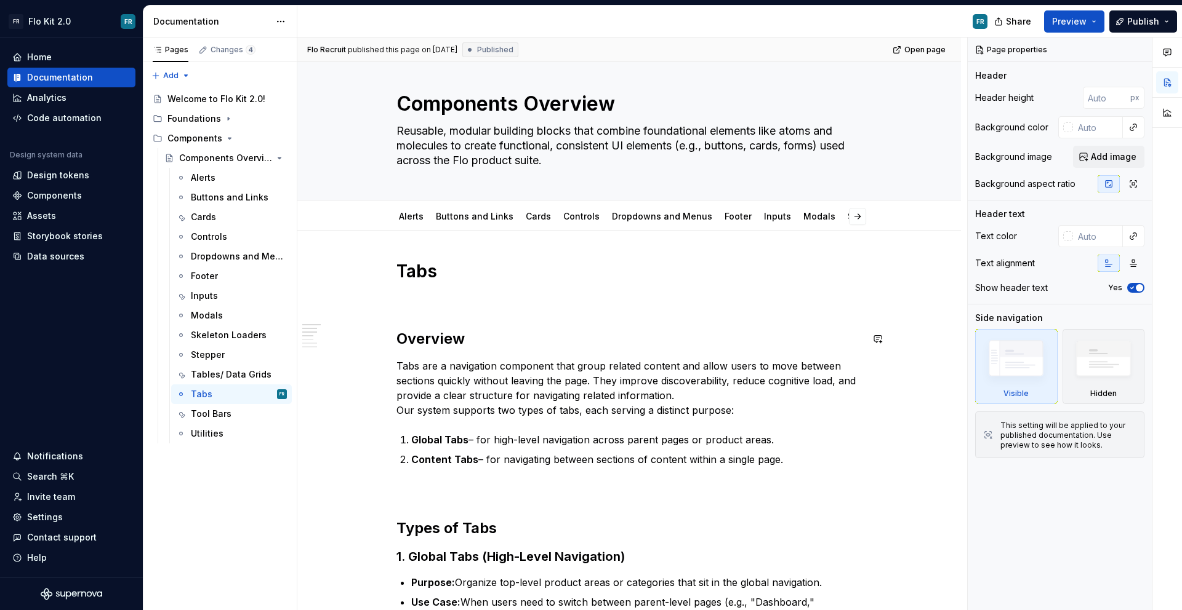
click at [452, 336] on h2 "Overview" at bounding box center [628, 339] width 465 height 20
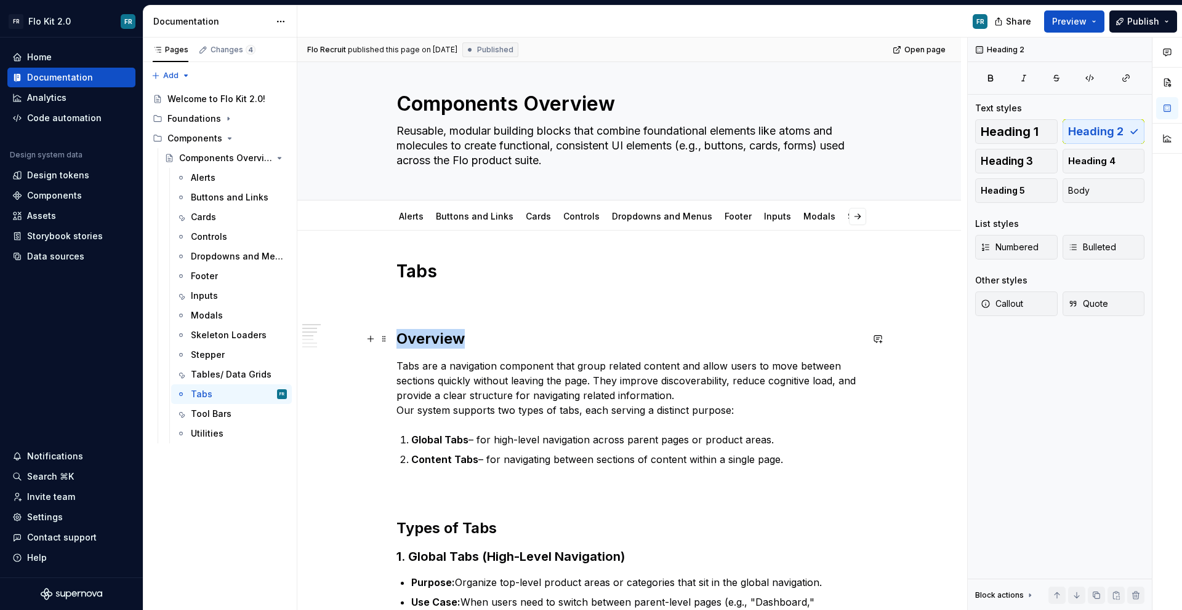
click at [452, 336] on h2 "Overview" at bounding box center [628, 339] width 465 height 20
click at [514, 310] on button "button" at bounding box center [514, 313] width 17 height 17
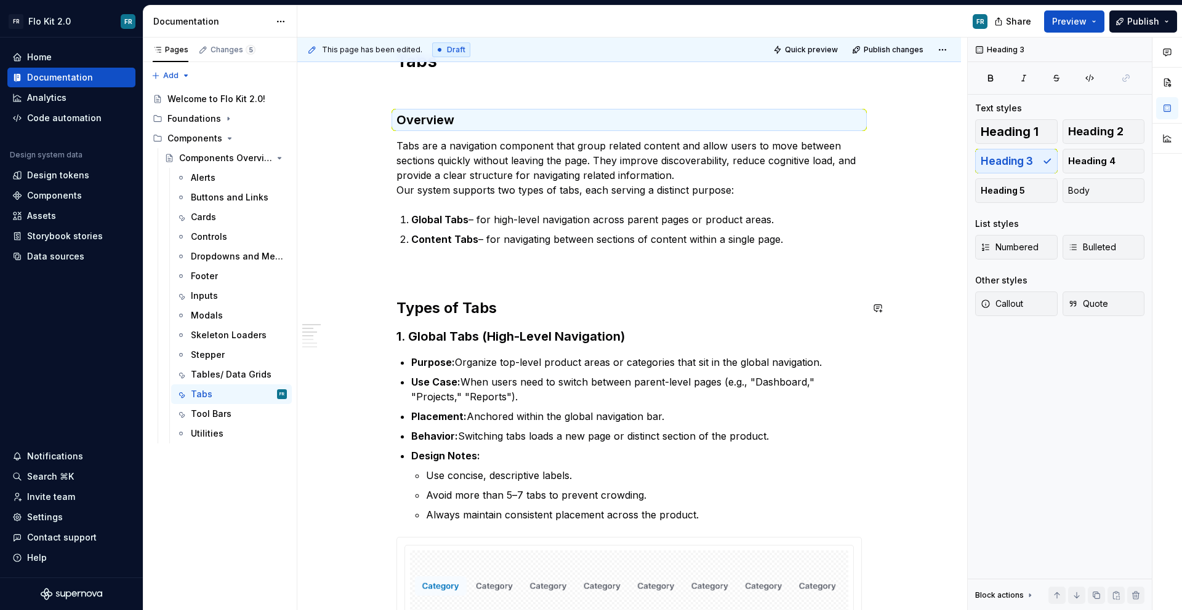
scroll to position [242, 0]
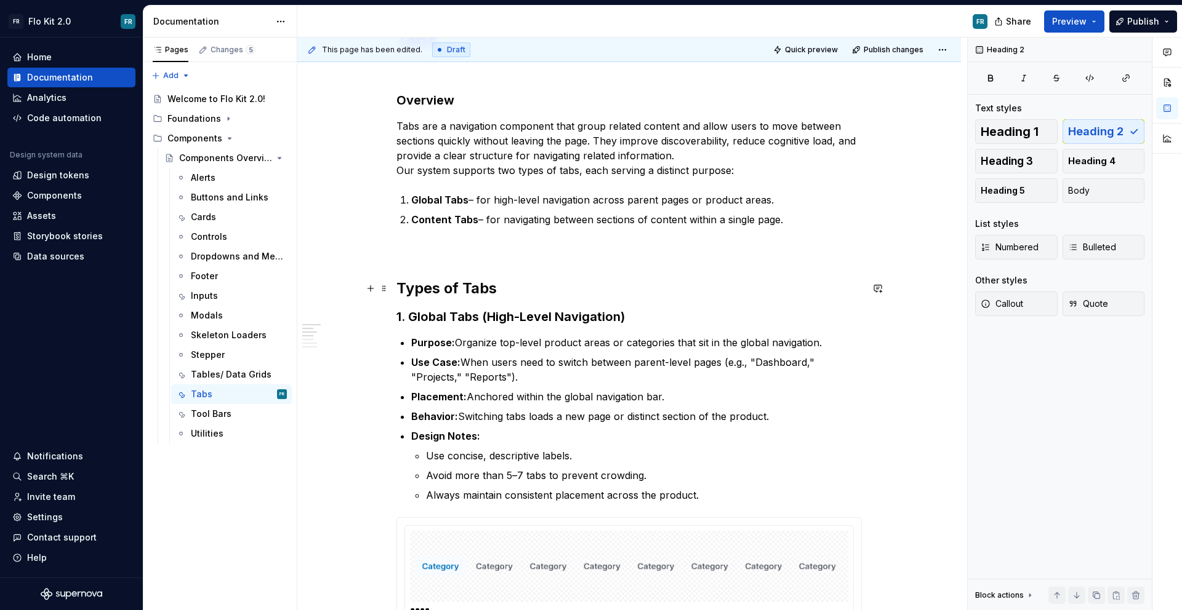
click at [480, 288] on h2 "Types of Tabs" at bounding box center [628, 289] width 465 height 20
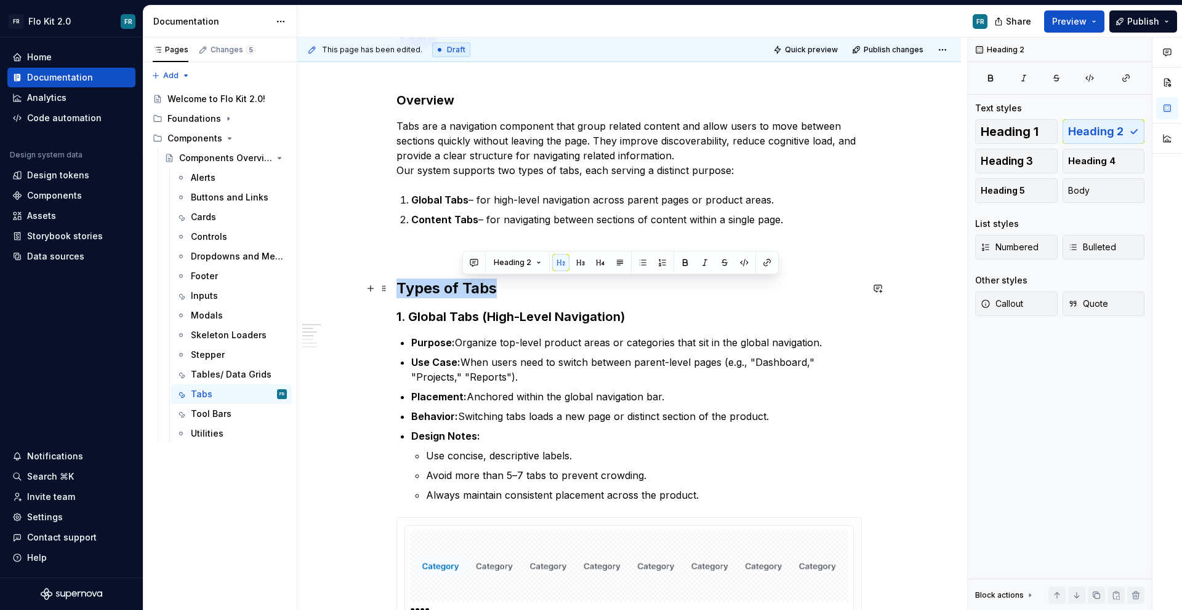
click at [480, 288] on h2 "Types of Tabs" at bounding box center [628, 289] width 465 height 20
click at [514, 263] on button "button" at bounding box center [514, 262] width 17 height 17
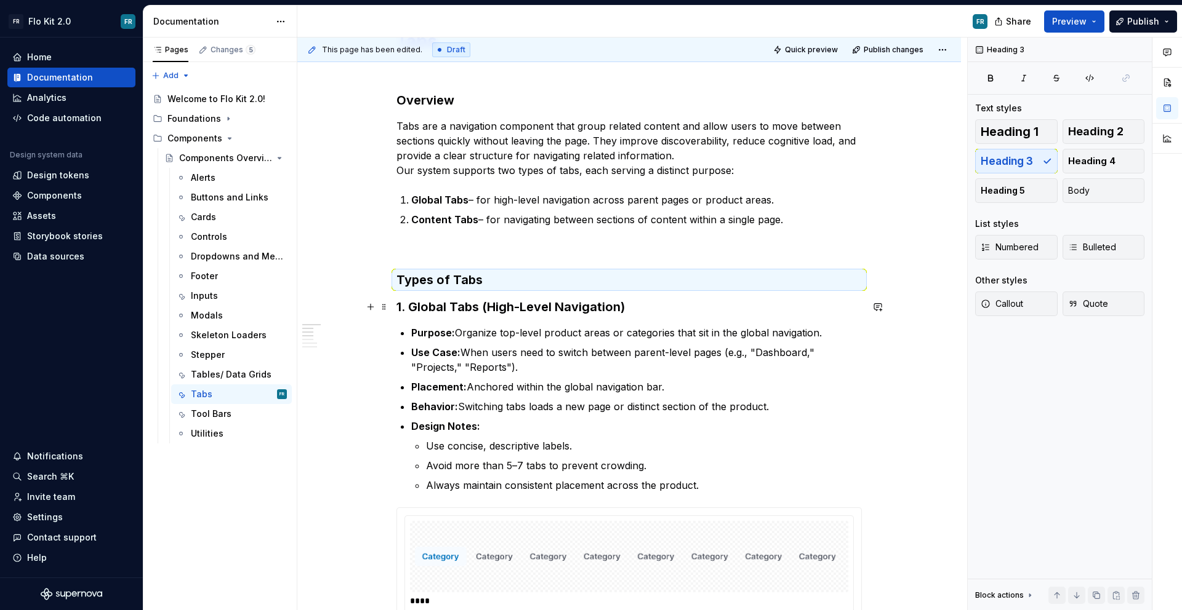
click at [490, 308] on h3 "1. Global Tabs (High-Level Navigation)" at bounding box center [628, 306] width 465 height 17
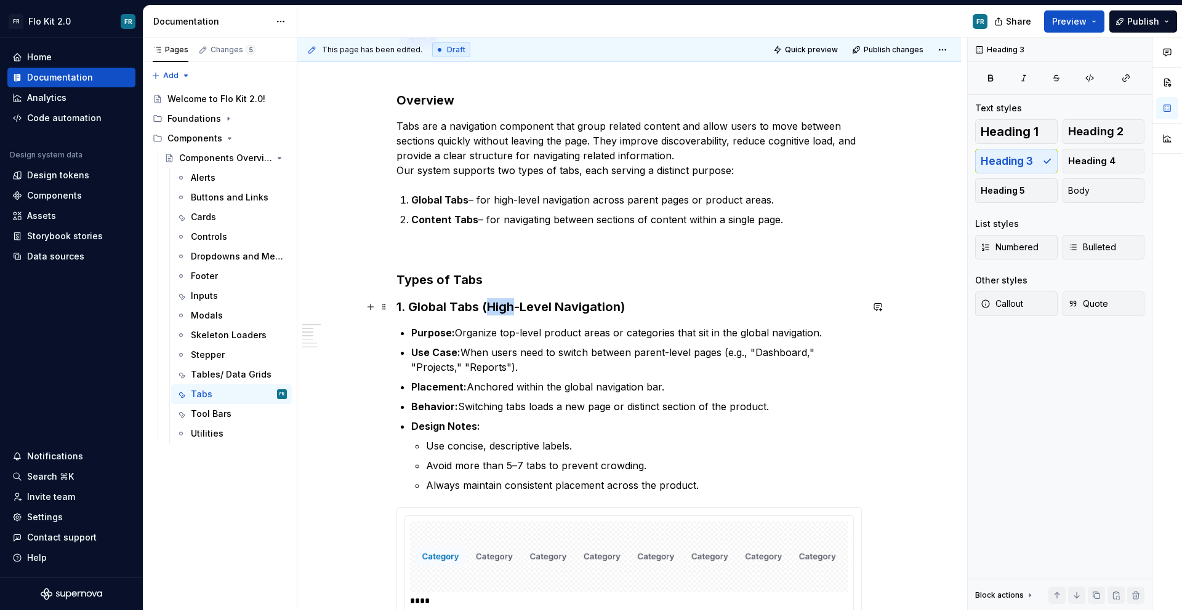
click at [490, 308] on h3 "1. Global Tabs (High-Level Navigation)" at bounding box center [628, 306] width 465 height 17
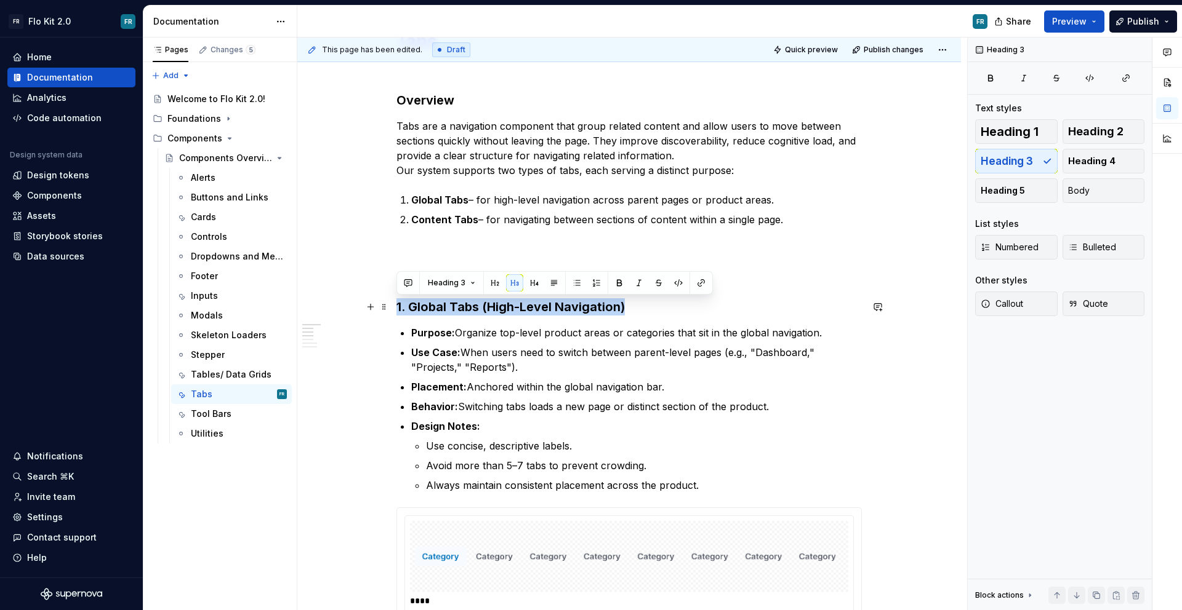
click at [490, 308] on h3 "1. Global Tabs (High-Level Navigation)" at bounding box center [628, 306] width 465 height 17
click at [532, 287] on button "button" at bounding box center [534, 282] width 17 height 17
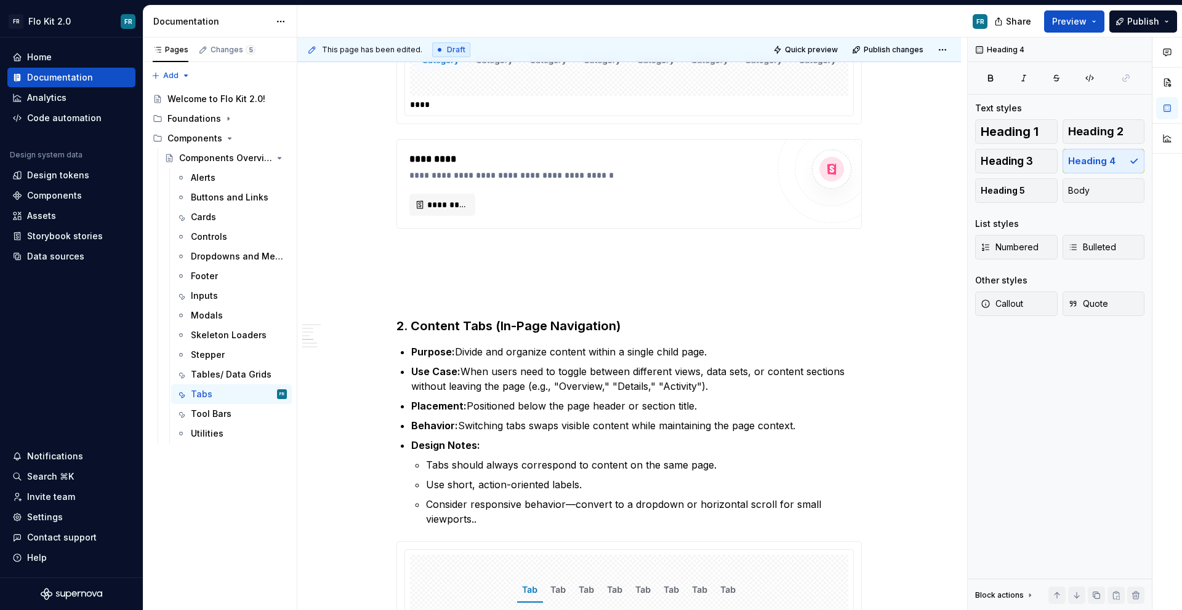
scroll to position [766, 0]
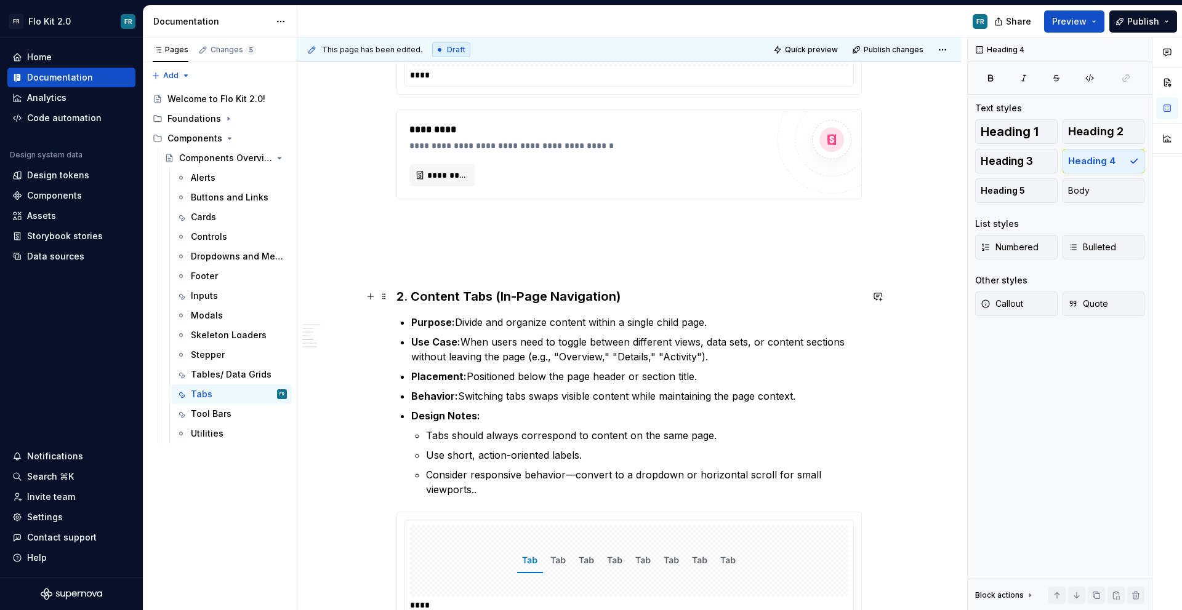
click at [513, 303] on h3 "2. Content Tabs (In-Page Navigation)" at bounding box center [628, 296] width 465 height 17
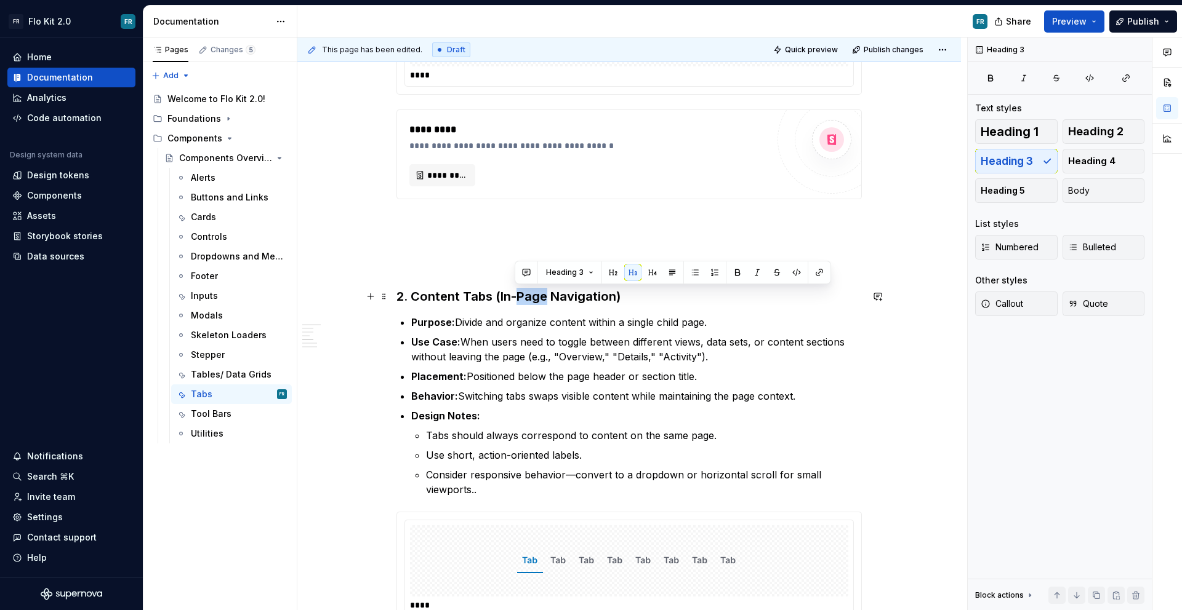
click at [513, 303] on h3 "2. Content Tabs (In-Page Navigation)" at bounding box center [628, 296] width 465 height 17
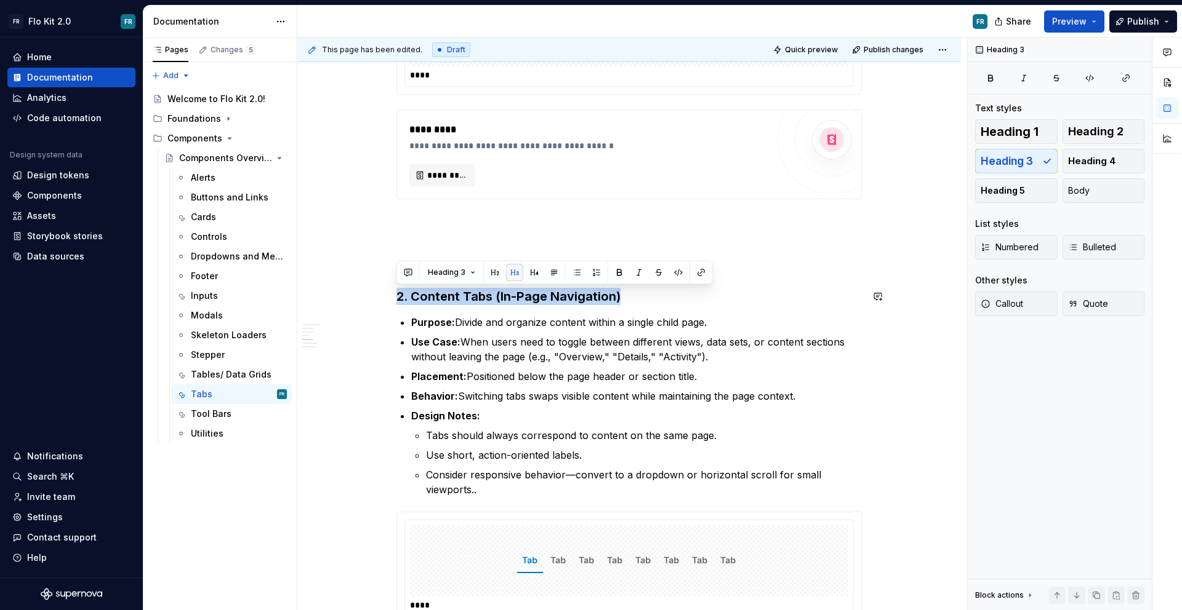
click at [513, 278] on button "button" at bounding box center [514, 272] width 17 height 17
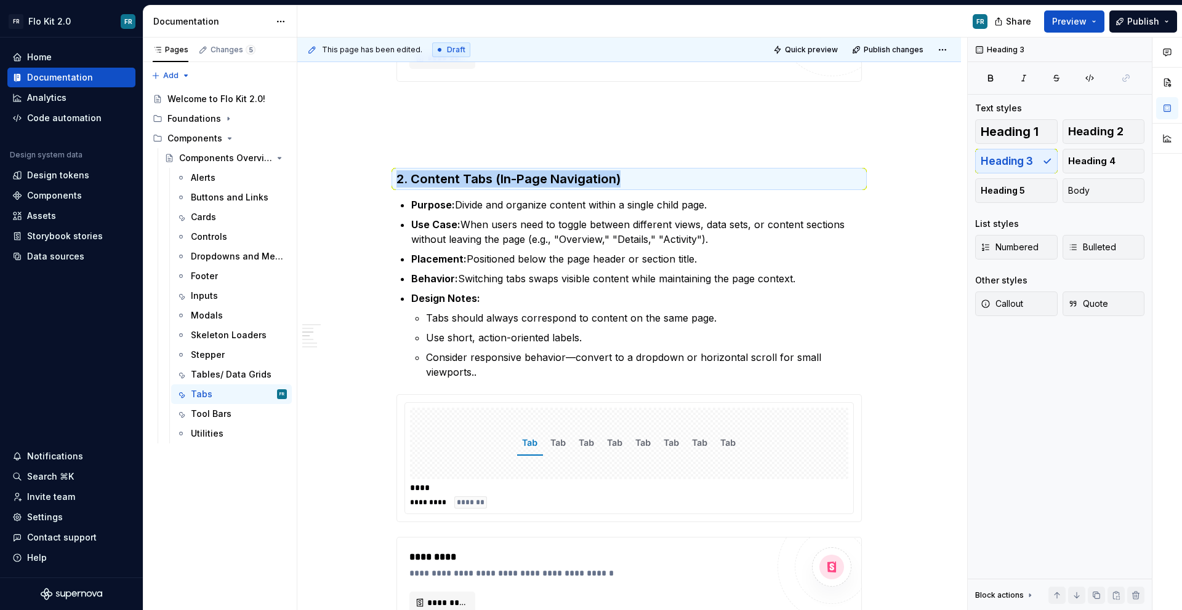
scroll to position [900, 0]
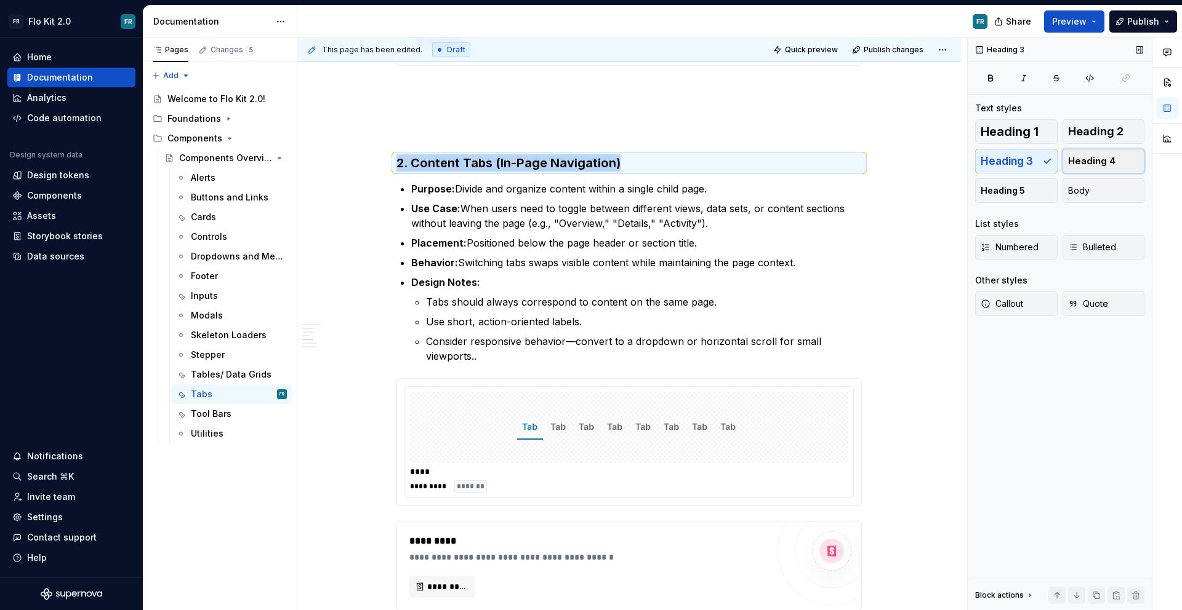
click at [1085, 151] on button "Heading 4" at bounding box center [1103, 161] width 82 height 25
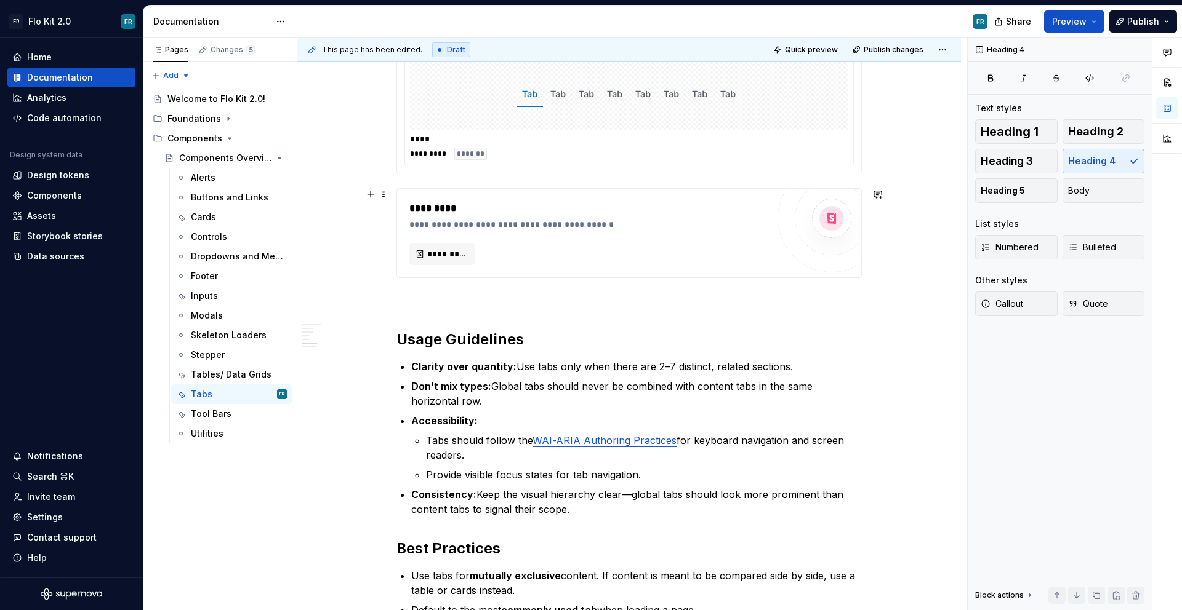
scroll to position [1246, 0]
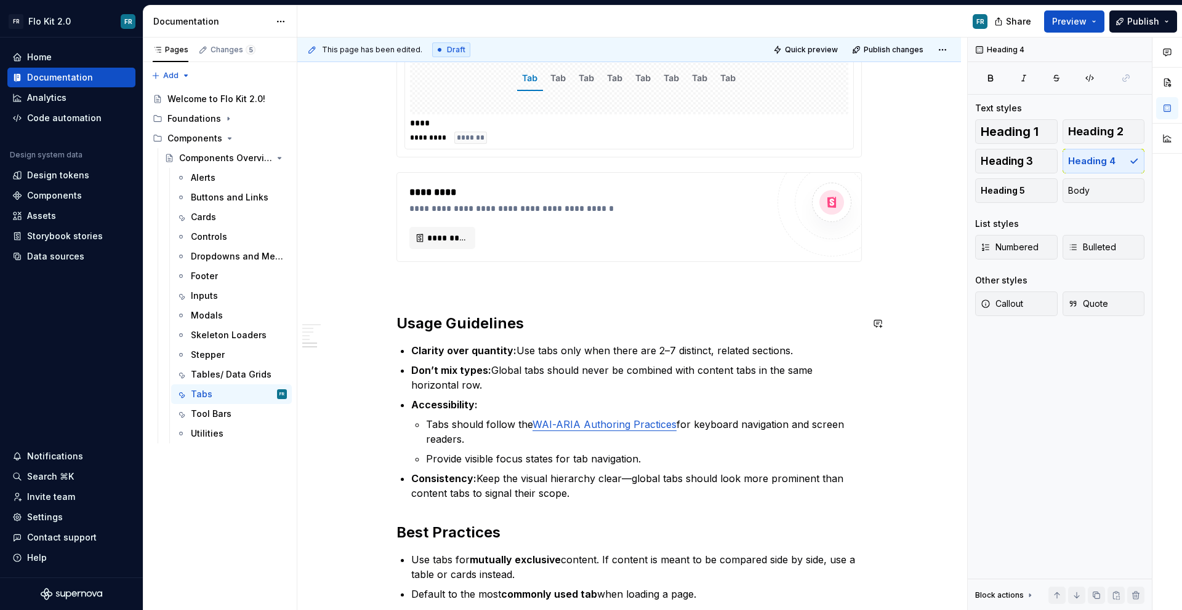
click at [431, 330] on h2 "Usage Guidelines" at bounding box center [628, 324] width 465 height 20
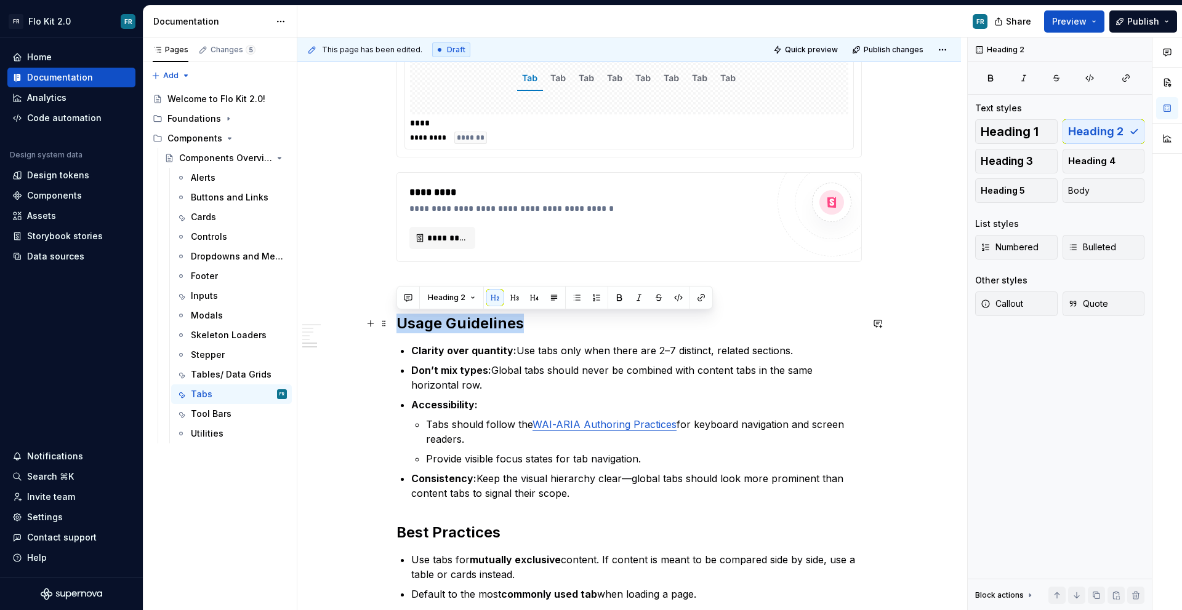
click at [431, 330] on h2 "Usage Guidelines" at bounding box center [628, 324] width 465 height 20
click at [514, 301] on button "button" at bounding box center [514, 297] width 17 height 17
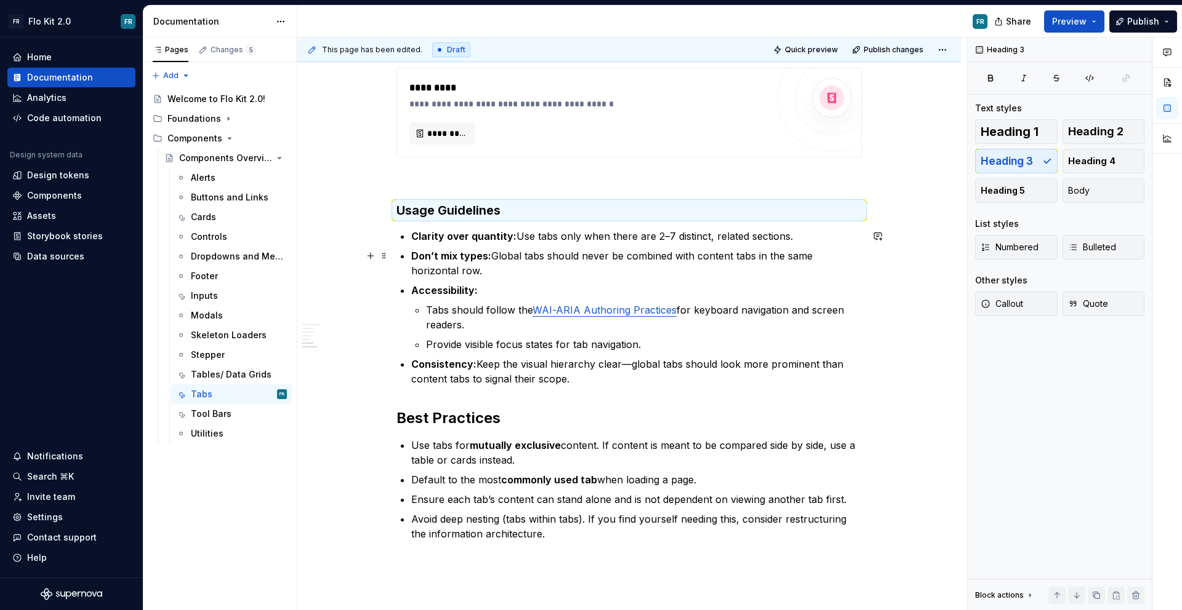
scroll to position [1363, 0]
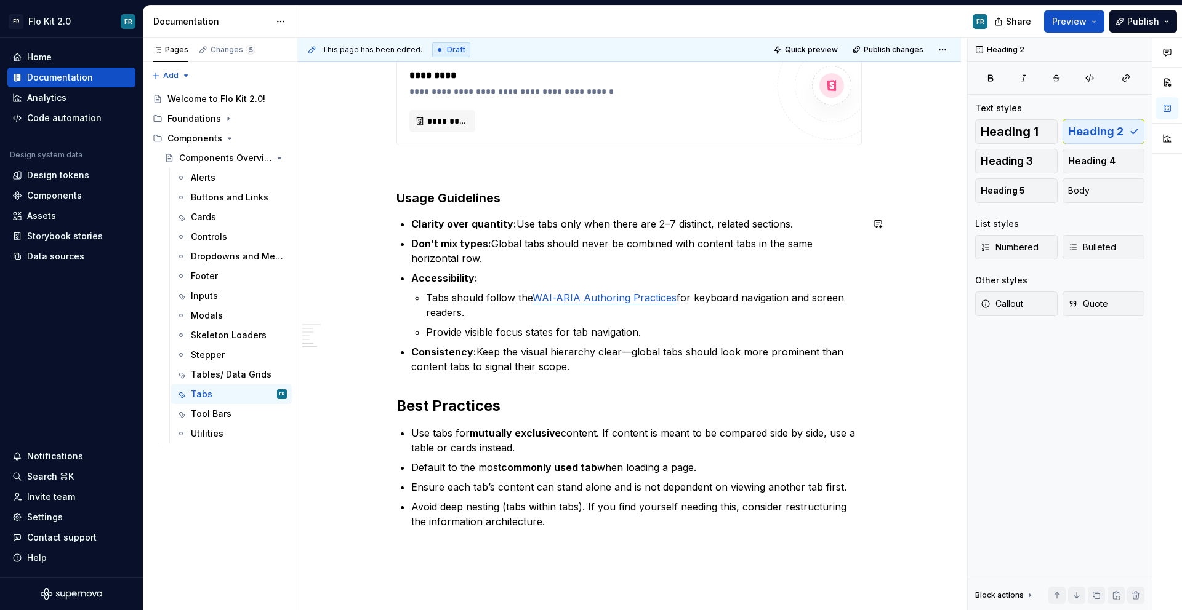
click at [460, 396] on h2 "Best Practices" at bounding box center [628, 406] width 465 height 20
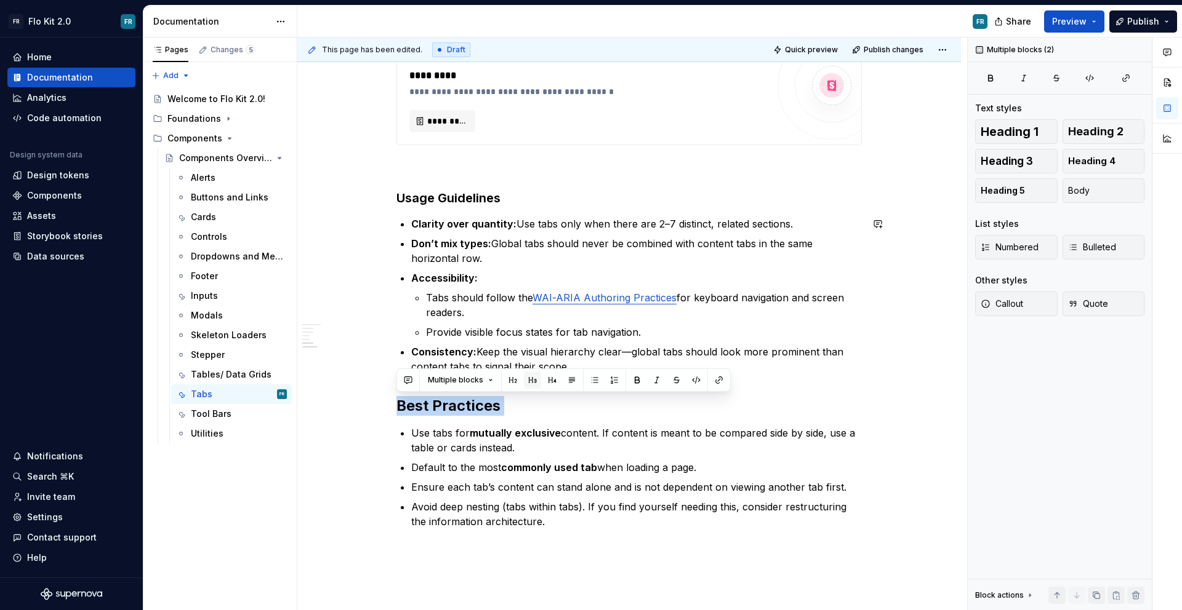
click at [526, 381] on button "button" at bounding box center [532, 380] width 17 height 17
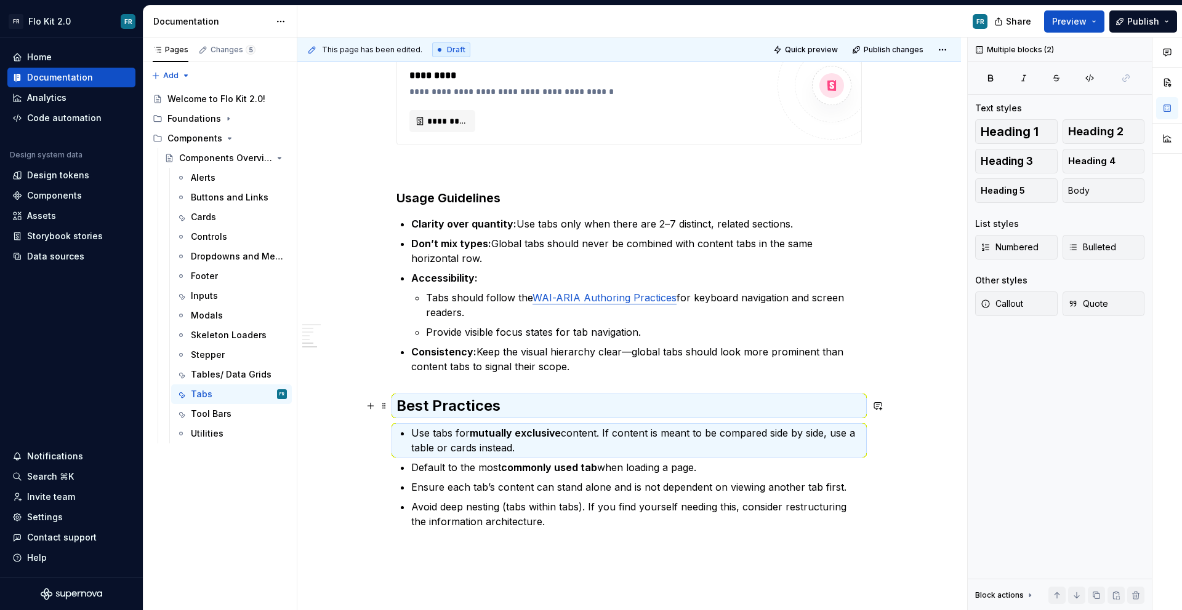
click at [522, 401] on h2 "Best Practices" at bounding box center [628, 406] width 465 height 20
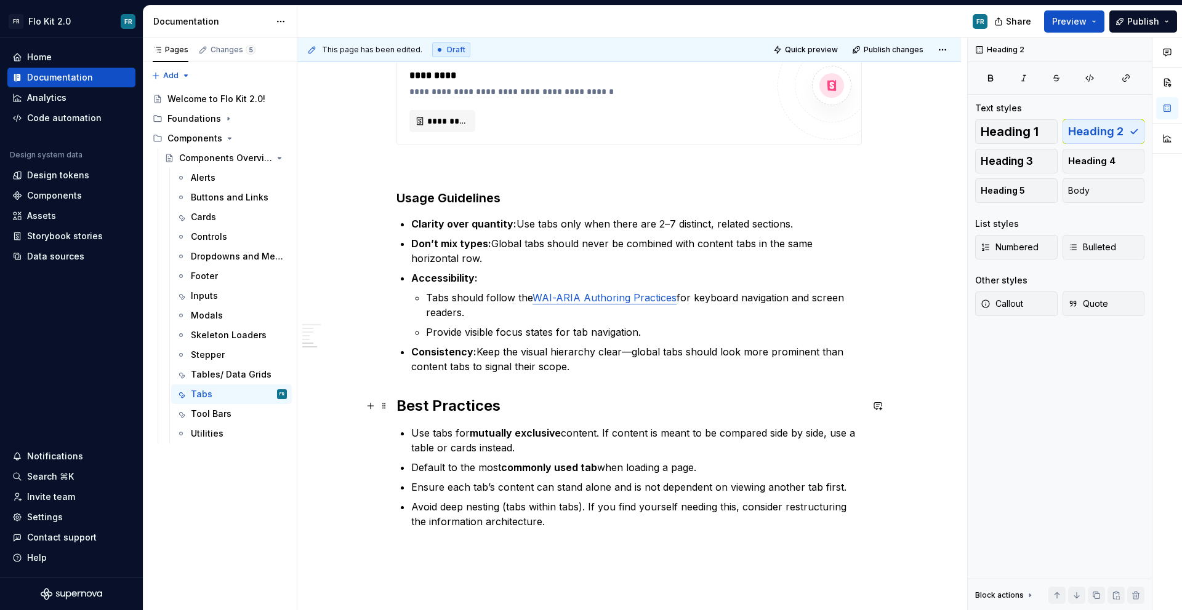
click at [508, 402] on h2 "Best Practices" at bounding box center [628, 406] width 465 height 20
click at [446, 406] on h2 "Best Practices" at bounding box center [628, 406] width 465 height 20
click at [449, 406] on h2 "Best Practices" at bounding box center [628, 406] width 465 height 20
click at [512, 384] on button "button" at bounding box center [514, 380] width 17 height 17
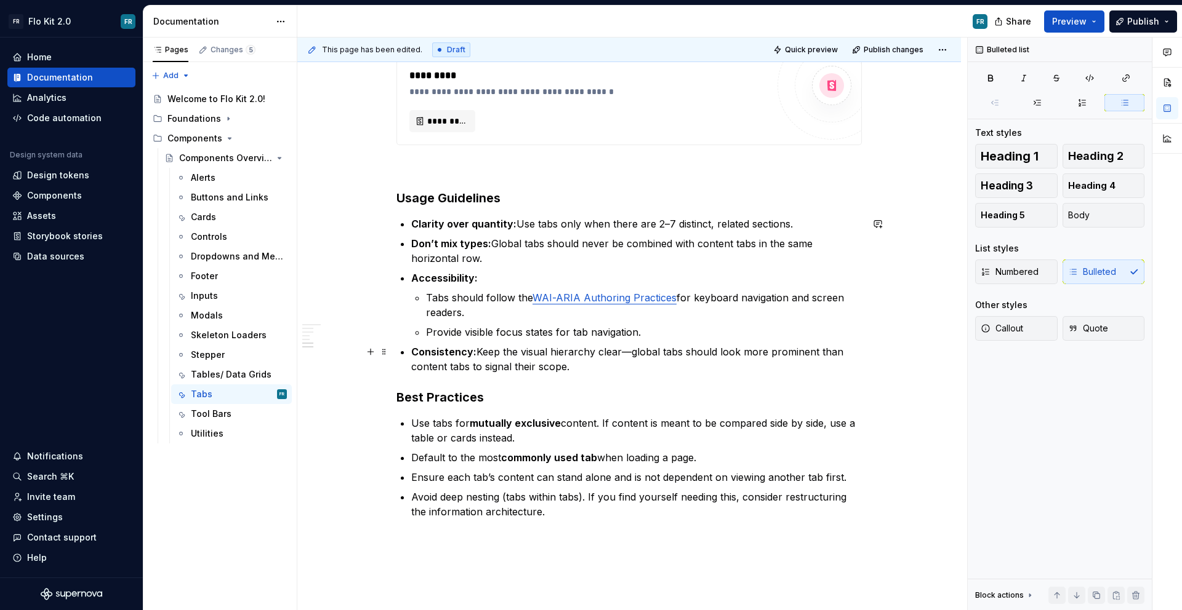
click at [584, 368] on p "Consistency: Keep the visual hierarchy clear—global tabs should look more promi…" at bounding box center [636, 360] width 450 height 30
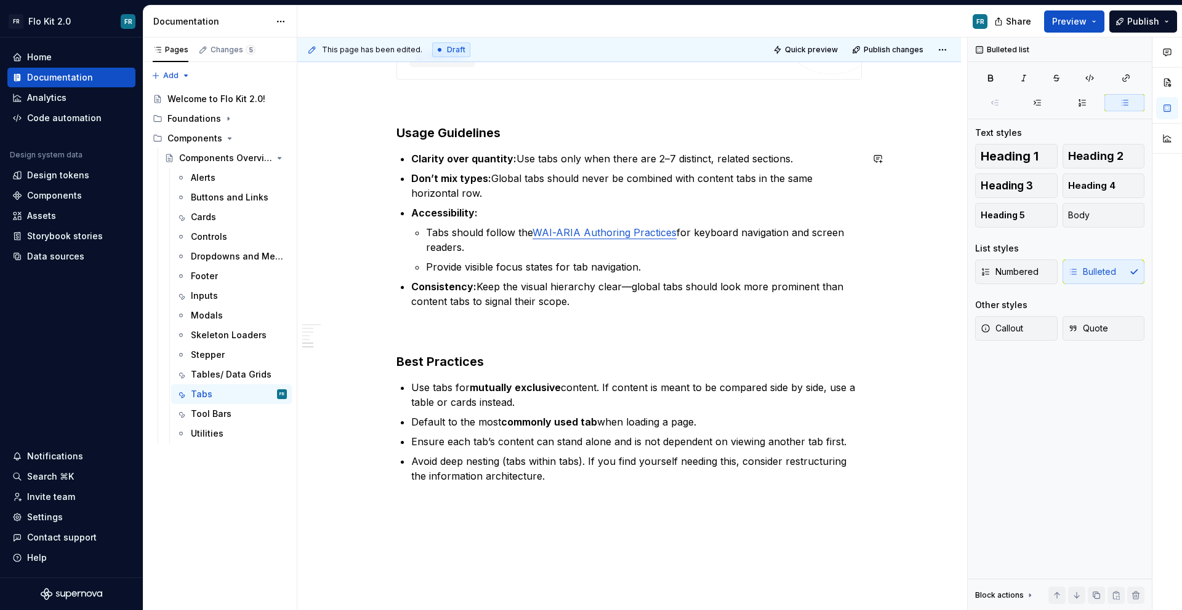
scroll to position [1499, 0]
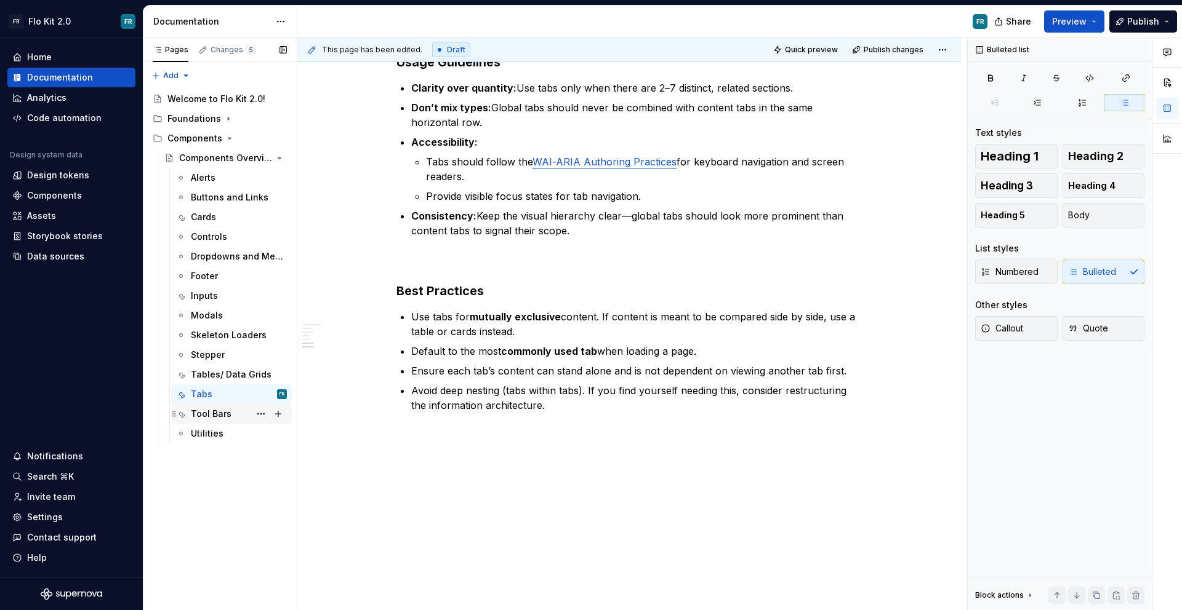
click at [231, 418] on div "Tool Bars" at bounding box center [239, 414] width 96 height 17
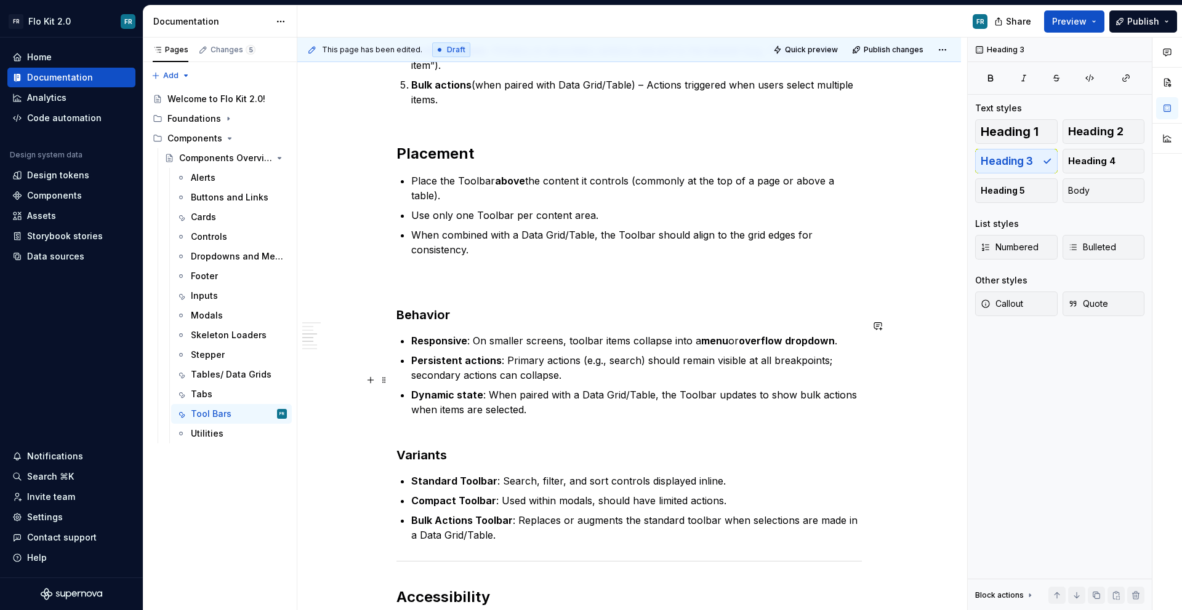
scroll to position [659, 0]
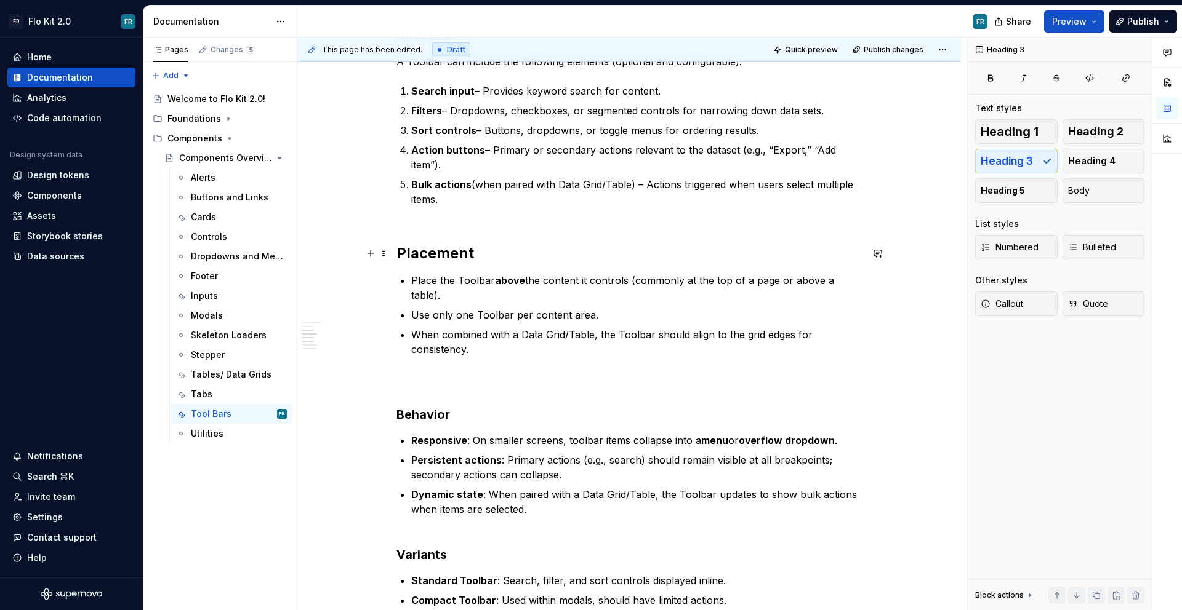
click at [436, 261] on h2 "Placement" at bounding box center [628, 254] width 465 height 20
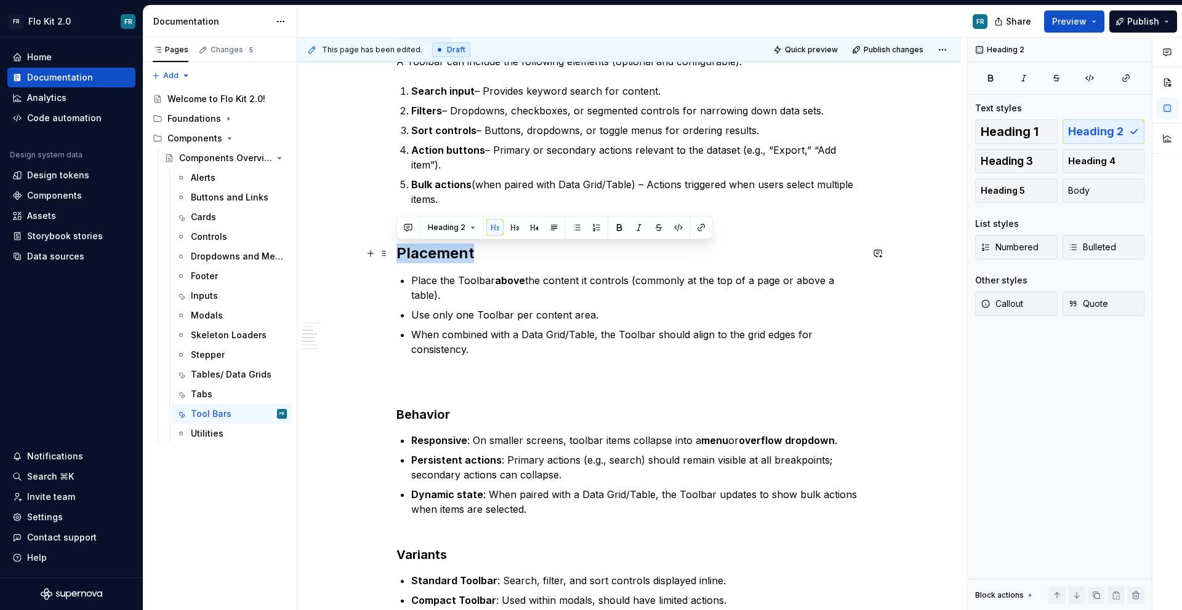
click at [436, 261] on h2 "Placement" at bounding box center [628, 254] width 465 height 20
click at [518, 231] on button "button" at bounding box center [514, 227] width 17 height 17
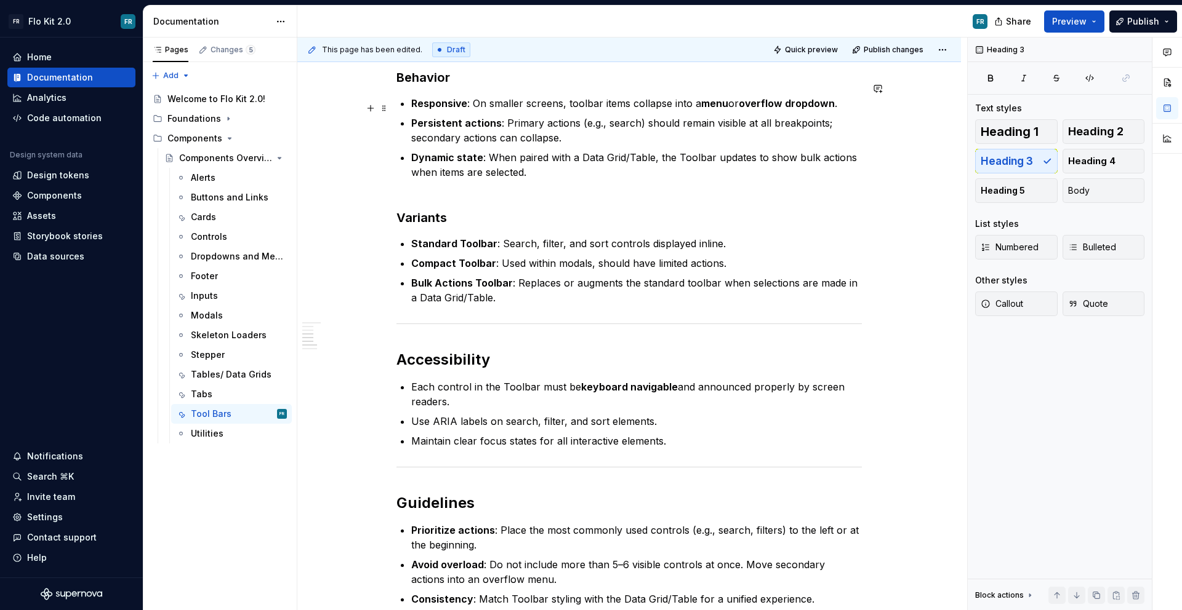
scroll to position [1116, 0]
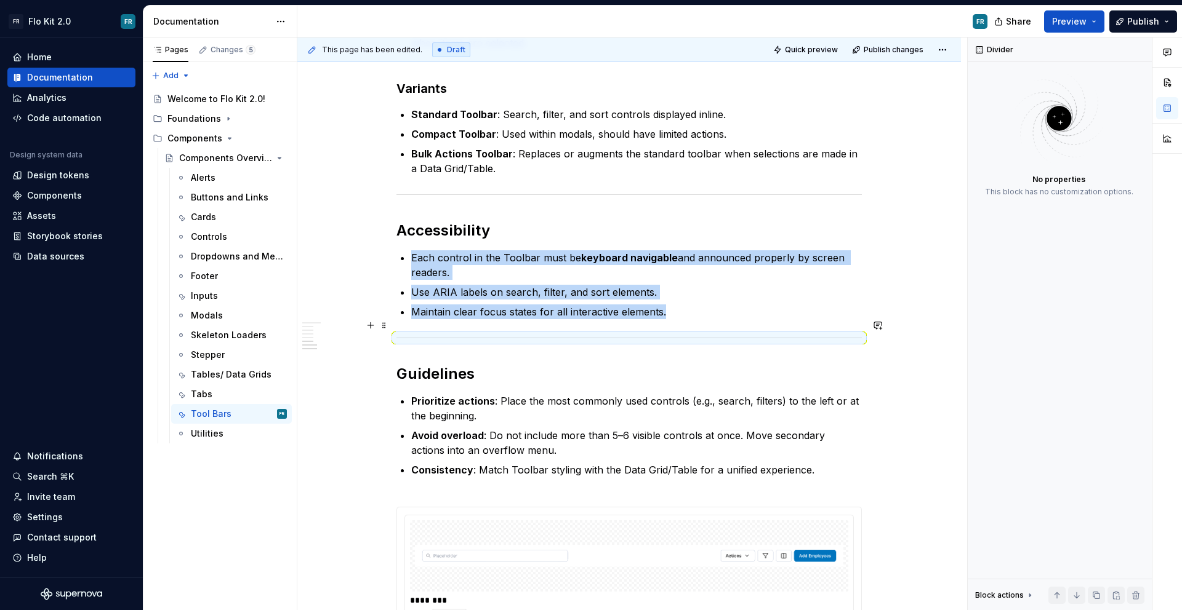
click at [459, 334] on div at bounding box center [628, 338] width 465 height 8
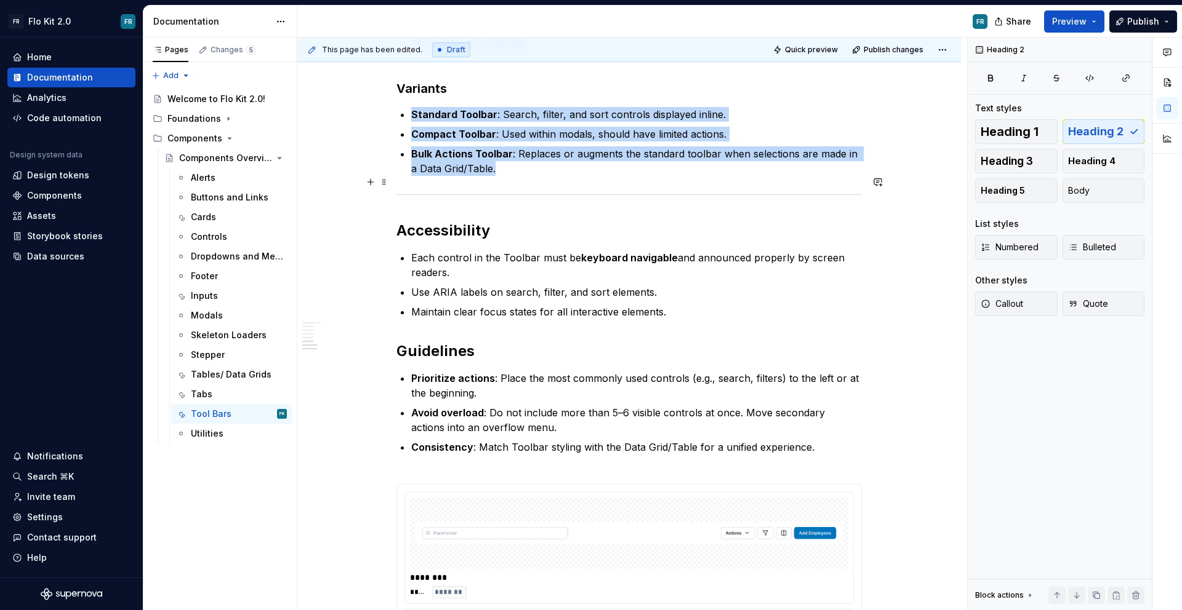
click at [482, 191] on div at bounding box center [628, 195] width 465 height 8
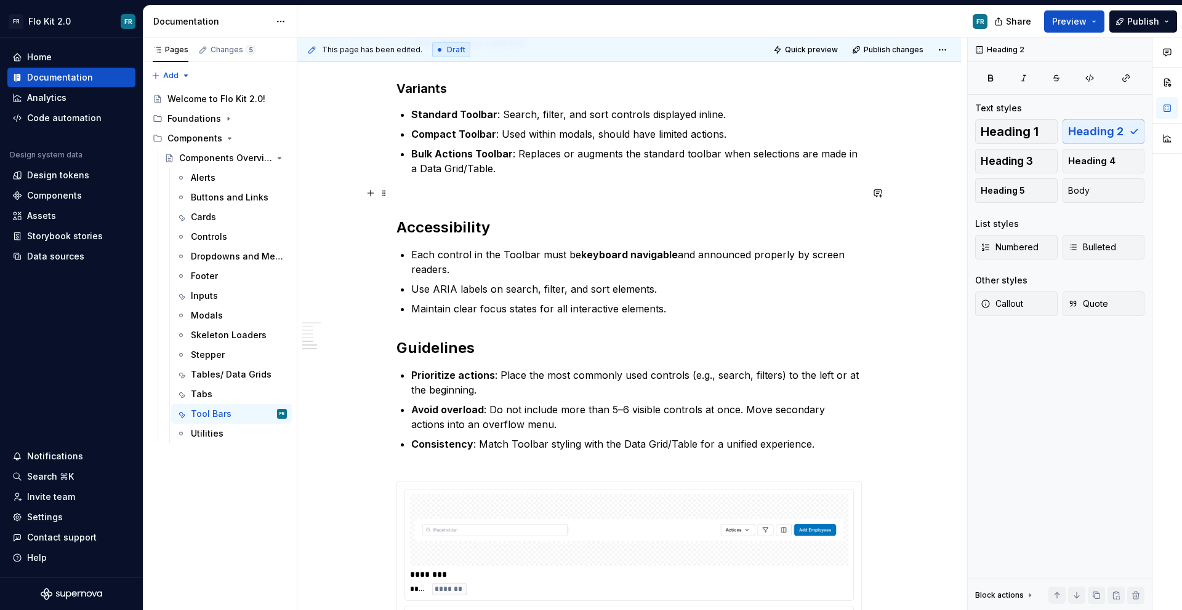
click at [456, 210] on h2 "Accessibility" at bounding box center [628, 217] width 465 height 39
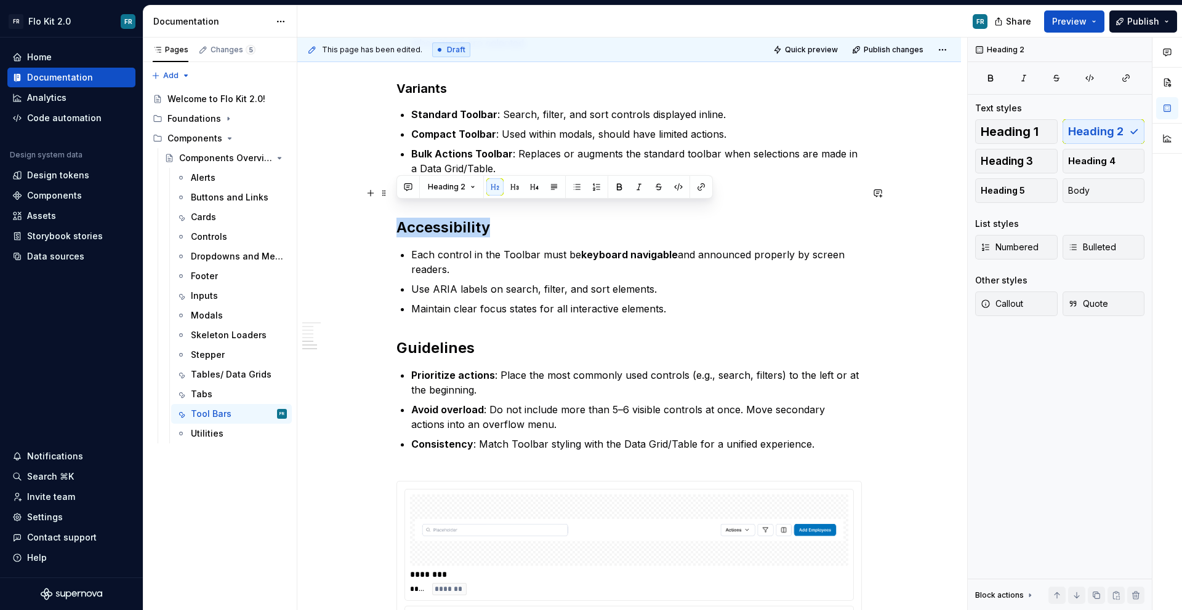
click at [456, 210] on h2 "Accessibility" at bounding box center [628, 217] width 465 height 39
click at [513, 170] on button "button" at bounding box center [514, 167] width 17 height 17
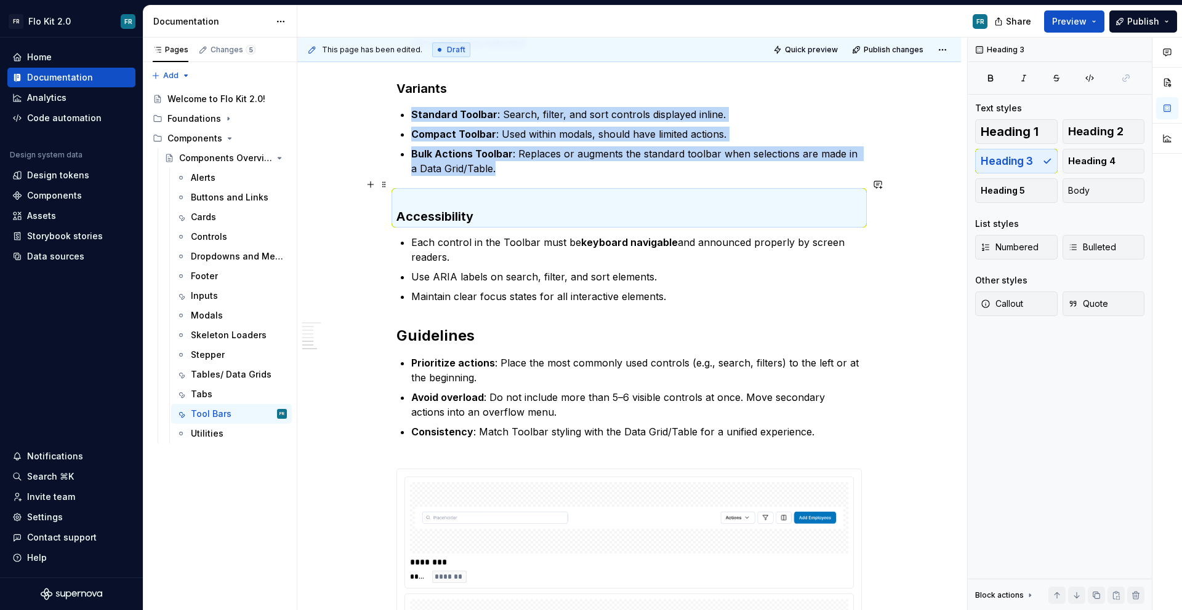
click at [489, 191] on h3 "Accessibility" at bounding box center [628, 208] width 465 height 34
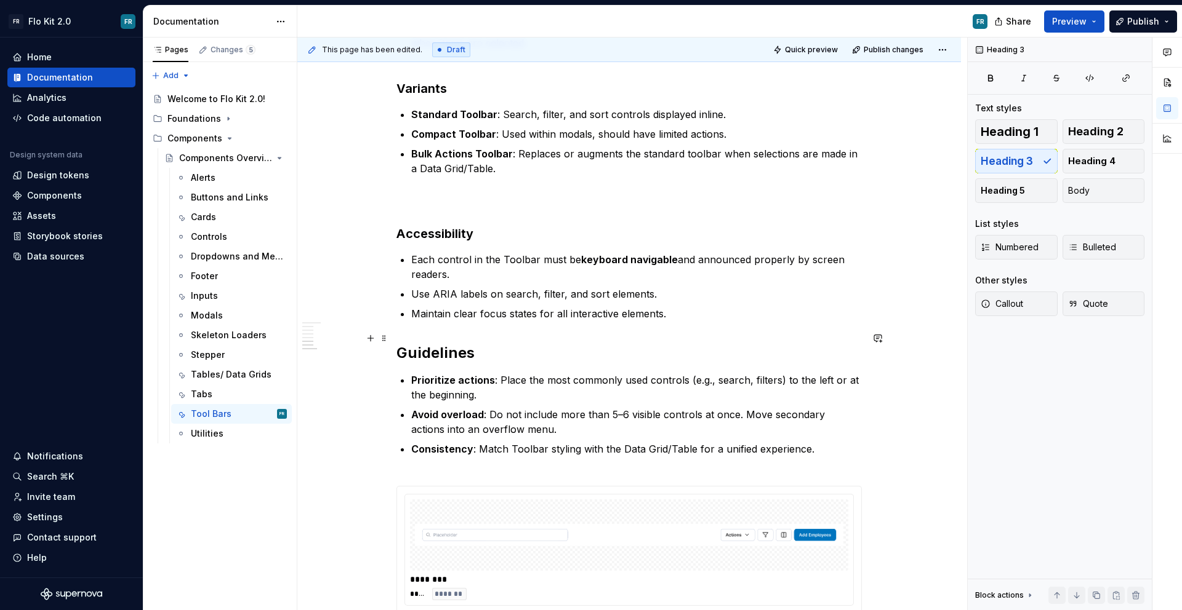
click at [432, 343] on h2 "Guidelines" at bounding box center [628, 353] width 465 height 20
click at [508, 313] on button "button" at bounding box center [514, 312] width 17 height 17
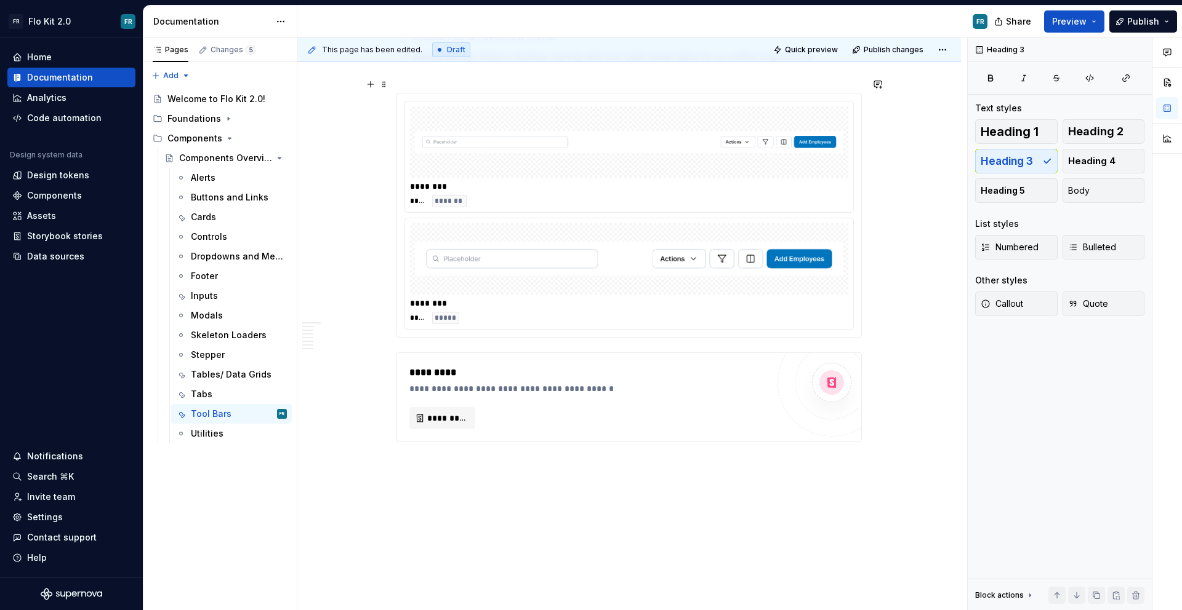
scroll to position [1548, 0]
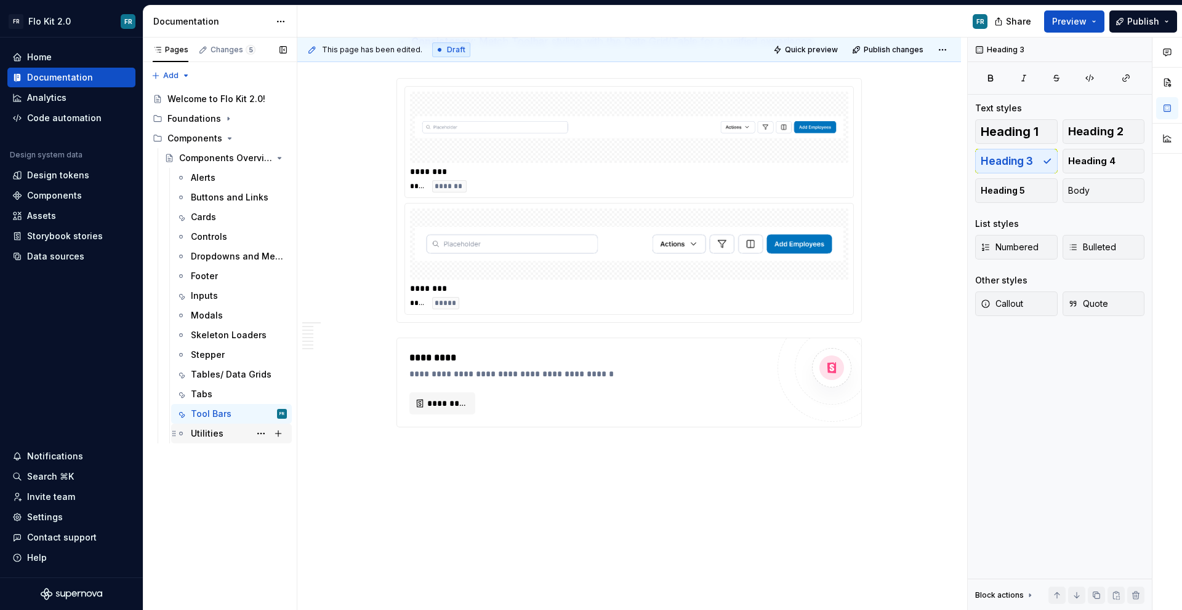
click at [216, 424] on div "Utilities" at bounding box center [231, 434] width 121 height 20
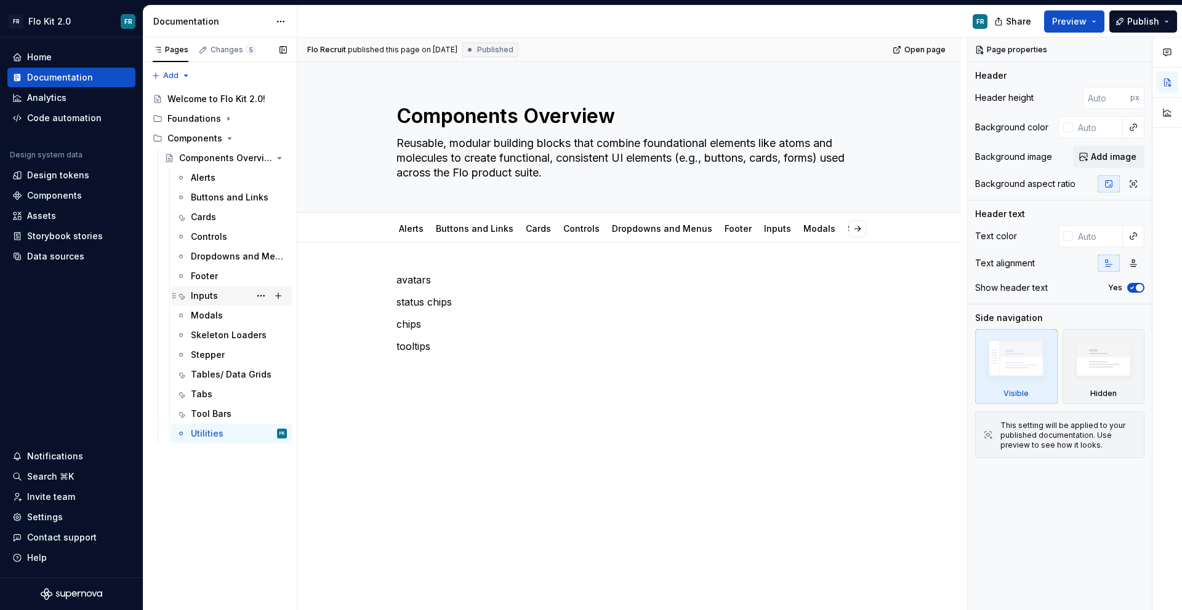
click at [201, 292] on div "Inputs" at bounding box center [204, 296] width 27 height 12
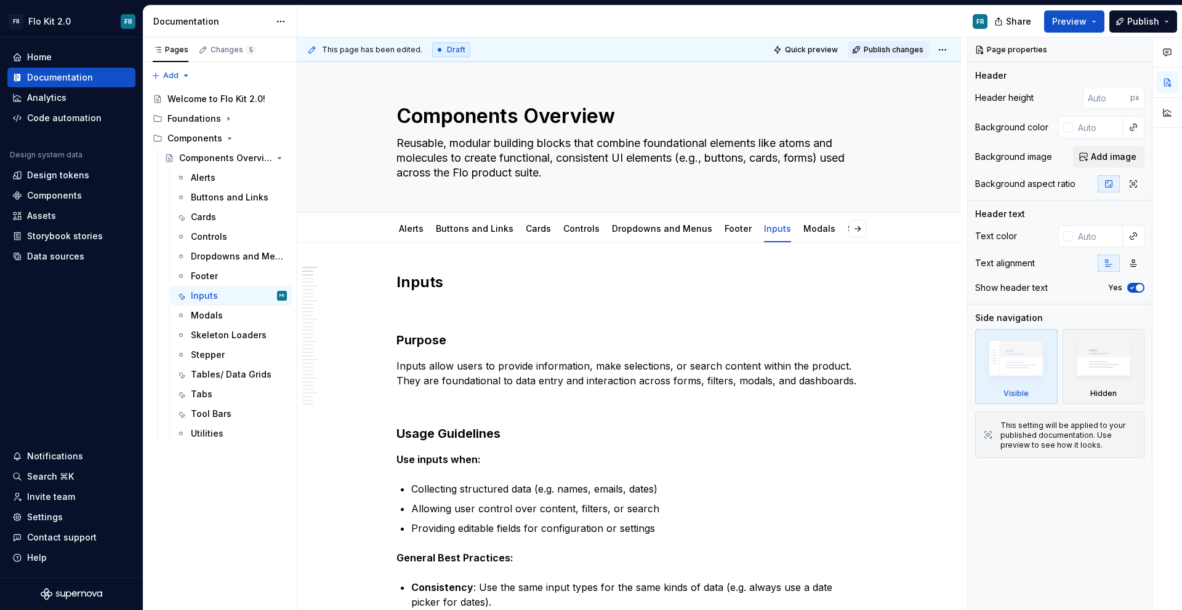
click at [900, 45] on span "Publish changes" at bounding box center [893, 50] width 60 height 10
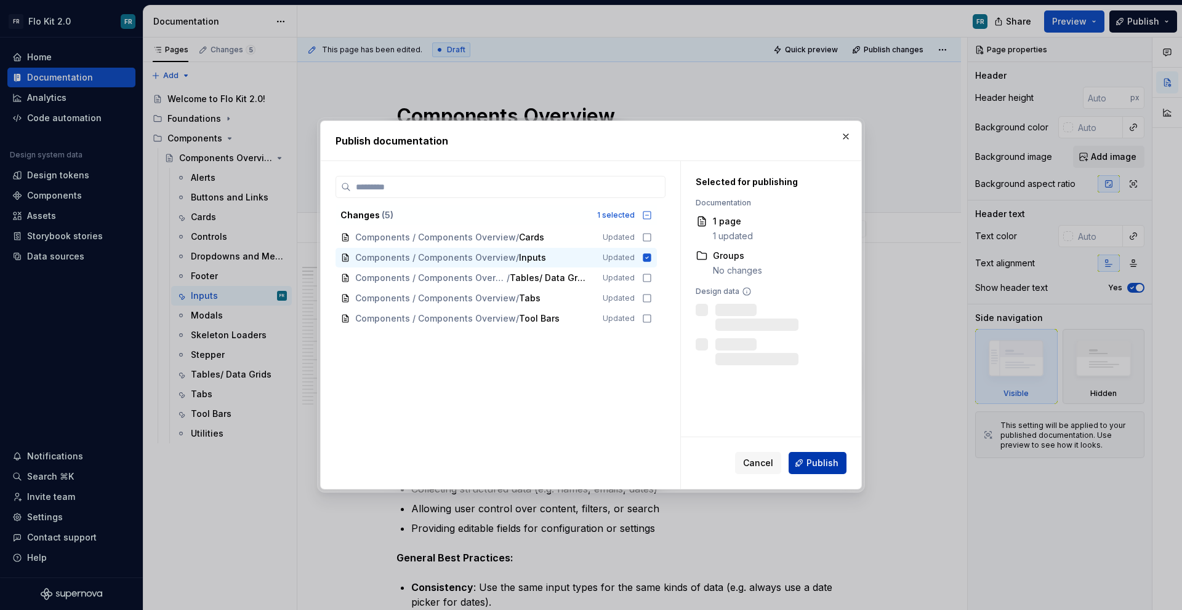
click at [818, 468] on span "Publish" at bounding box center [822, 463] width 32 height 12
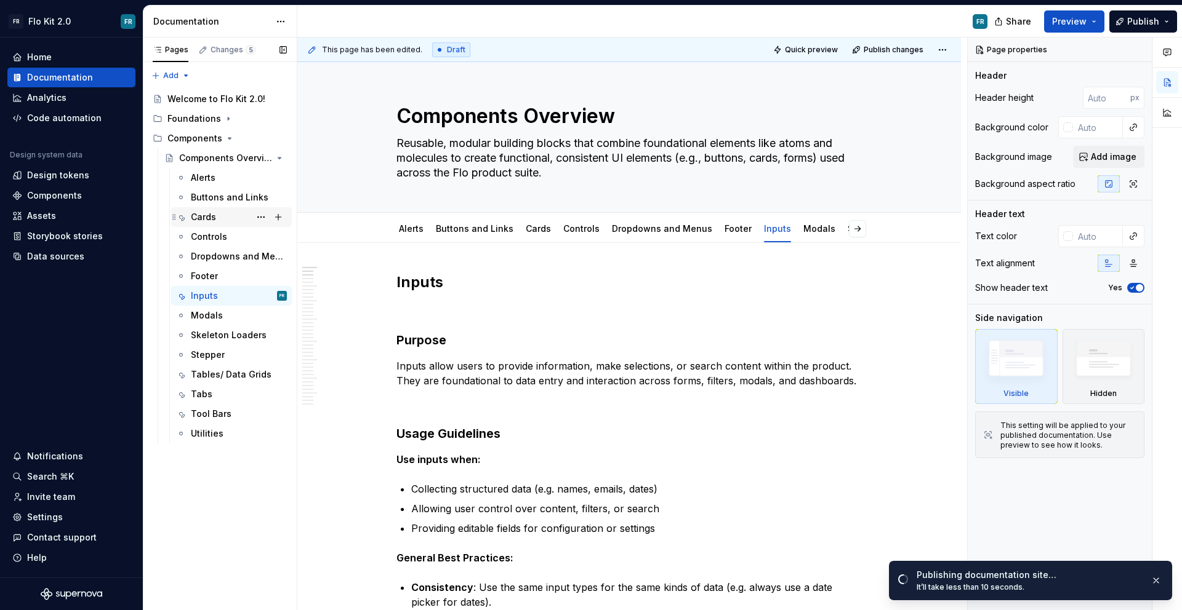
click at [204, 222] on div "Cards" at bounding box center [203, 217] width 25 height 12
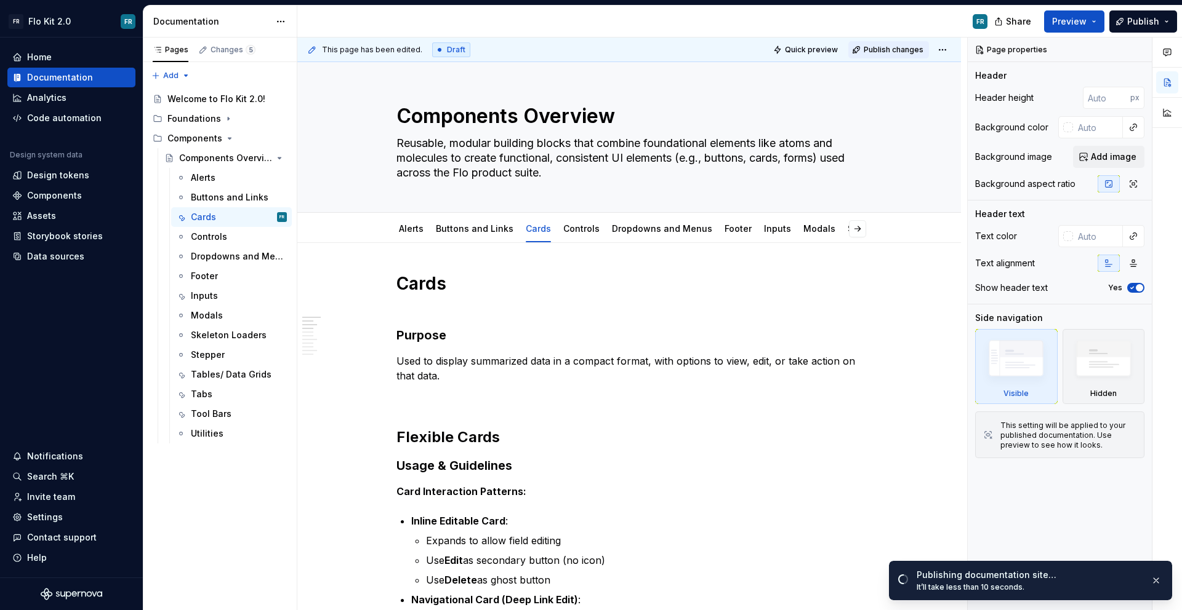
click at [898, 54] on span "Publish changes" at bounding box center [893, 50] width 60 height 10
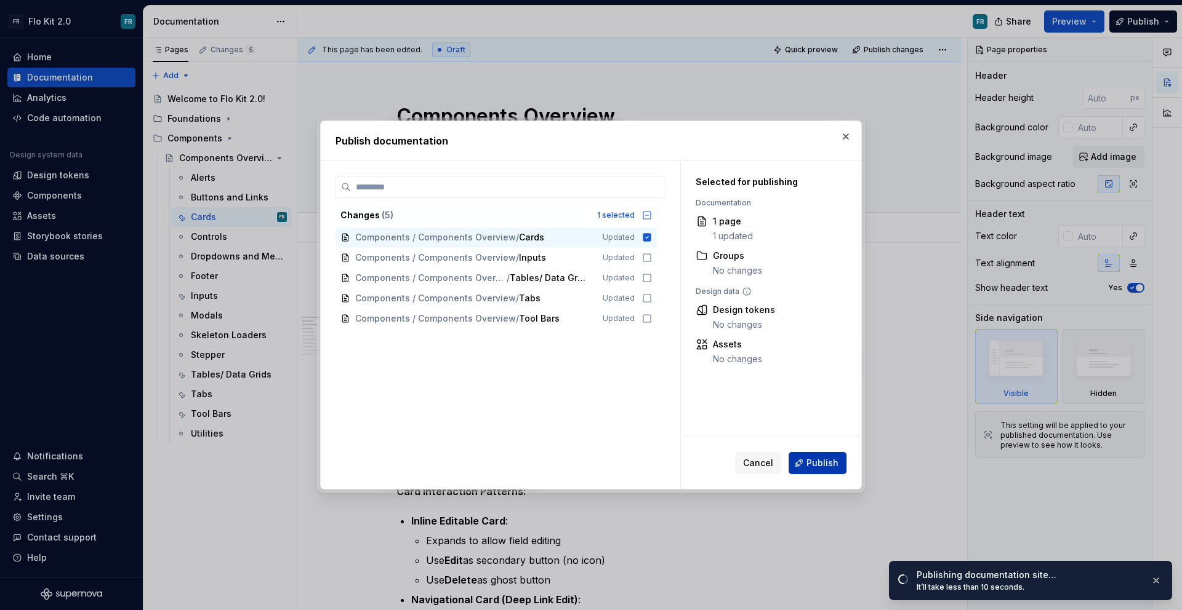
click at [807, 469] on span "Publish" at bounding box center [822, 463] width 32 height 12
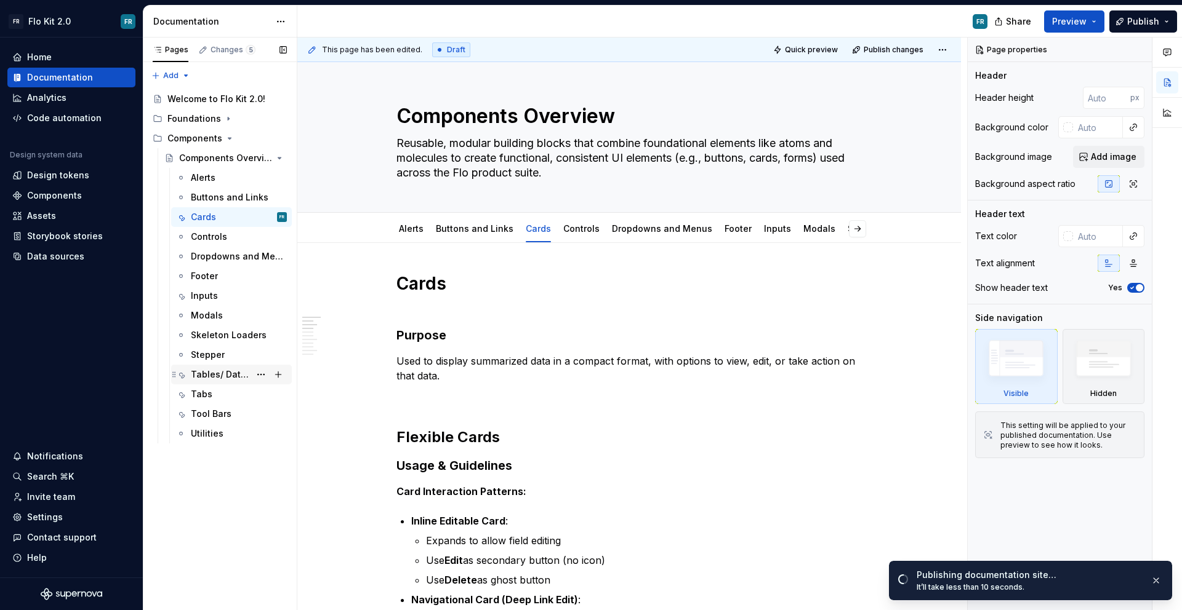
click at [219, 377] on div "Tables/ Data Grids" at bounding box center [220, 375] width 59 height 12
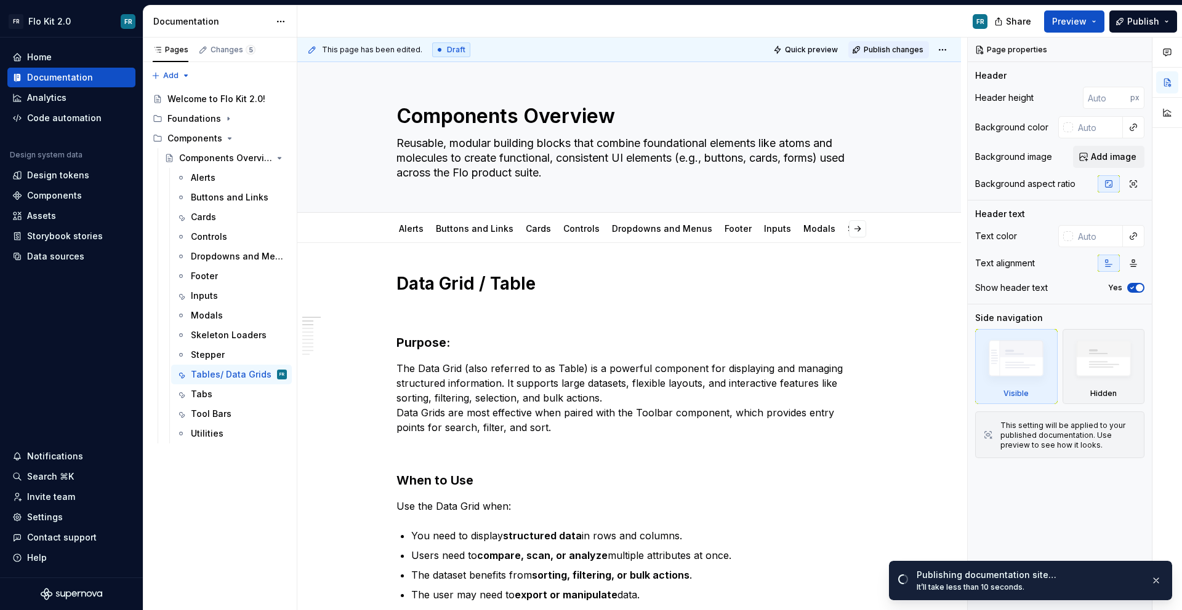
click at [881, 52] on span "Publish changes" at bounding box center [893, 50] width 60 height 10
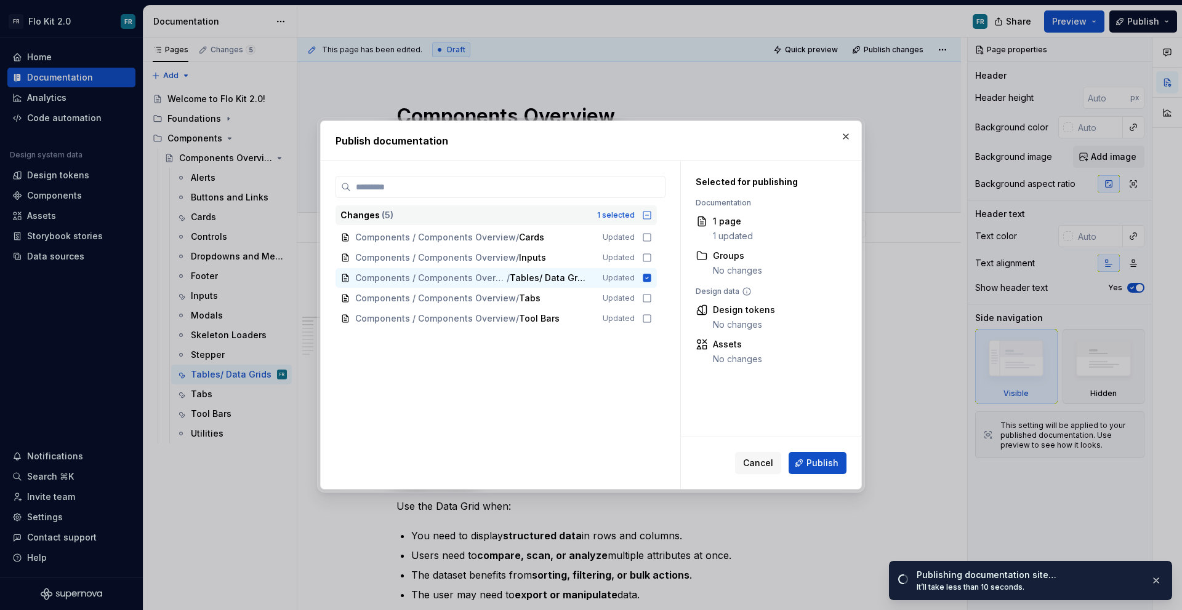
click at [643, 216] on icon at bounding box center [646, 215] width 7 height 7
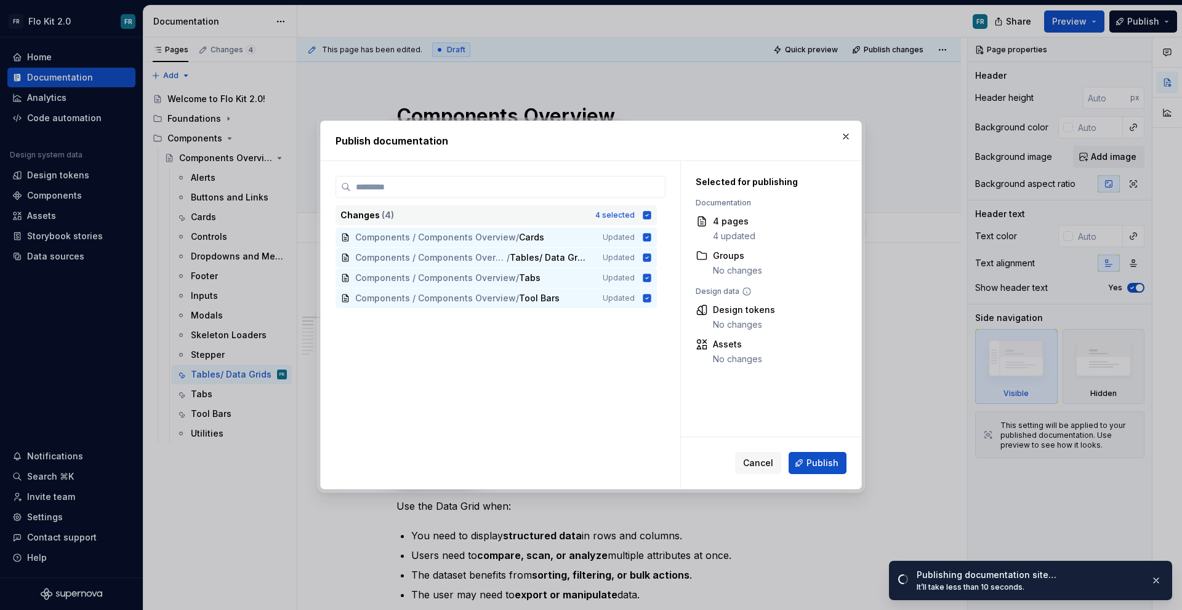
click at [832, 467] on span "Publish" at bounding box center [822, 463] width 32 height 12
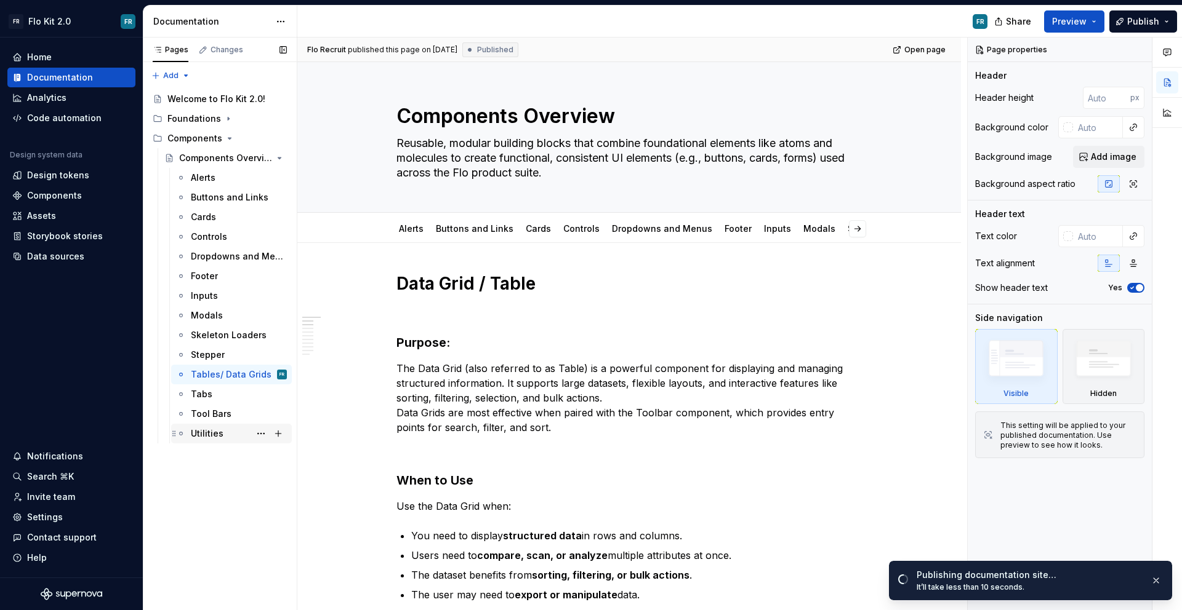
click at [216, 425] on div "Utilities" at bounding box center [239, 433] width 96 height 17
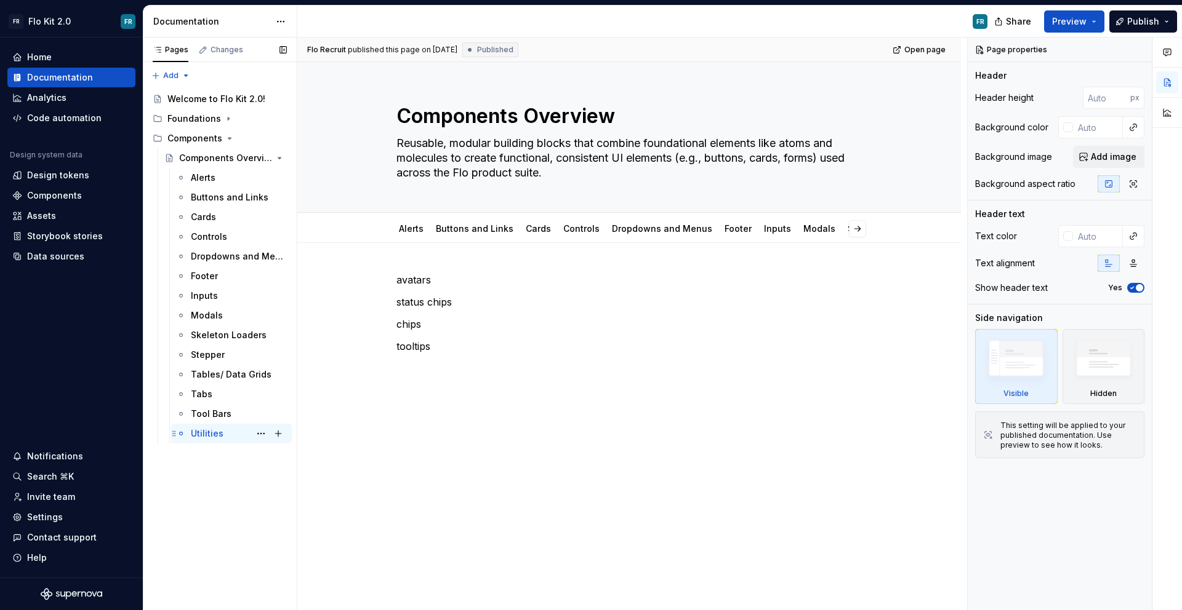
click at [210, 437] on div "Utilities" at bounding box center [207, 434] width 33 height 12
click at [258, 433] on button "Page tree" at bounding box center [260, 433] width 17 height 17
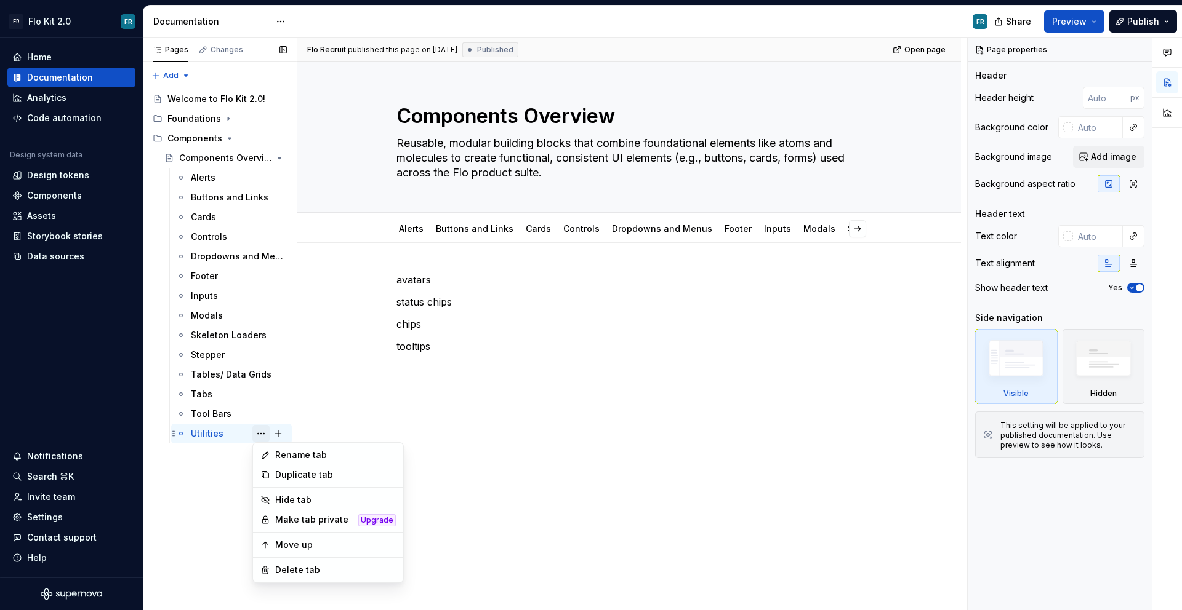
type textarea "*"
click at [278, 455] on div "Rename tab" at bounding box center [335, 455] width 121 height 12
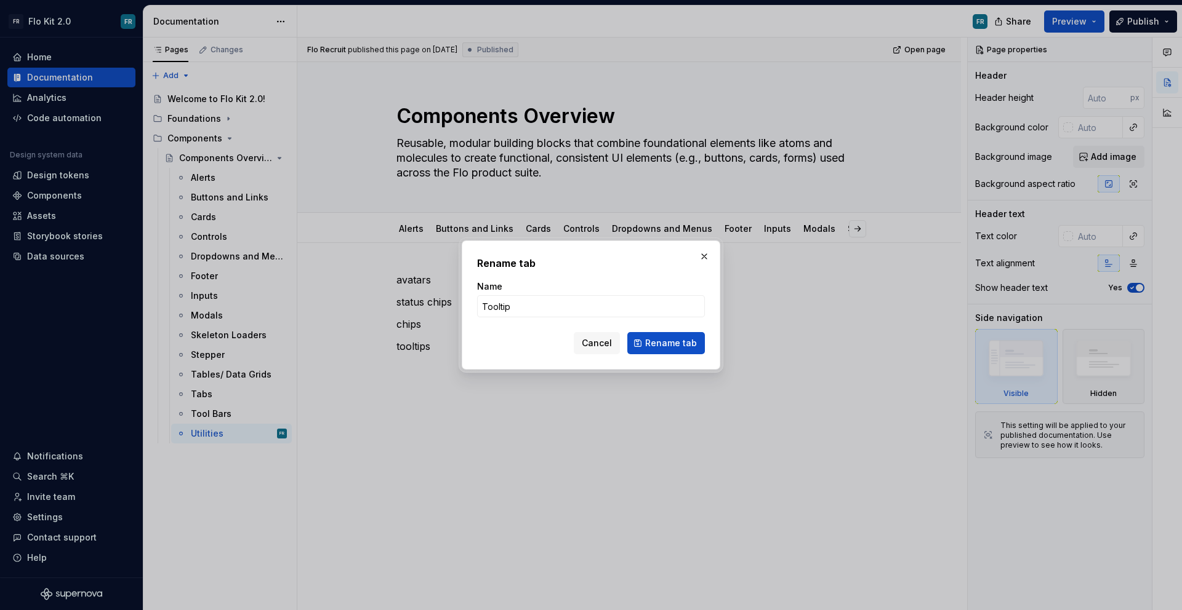
type input "Tooltips"
click button "Rename tab" at bounding box center [666, 343] width 78 height 22
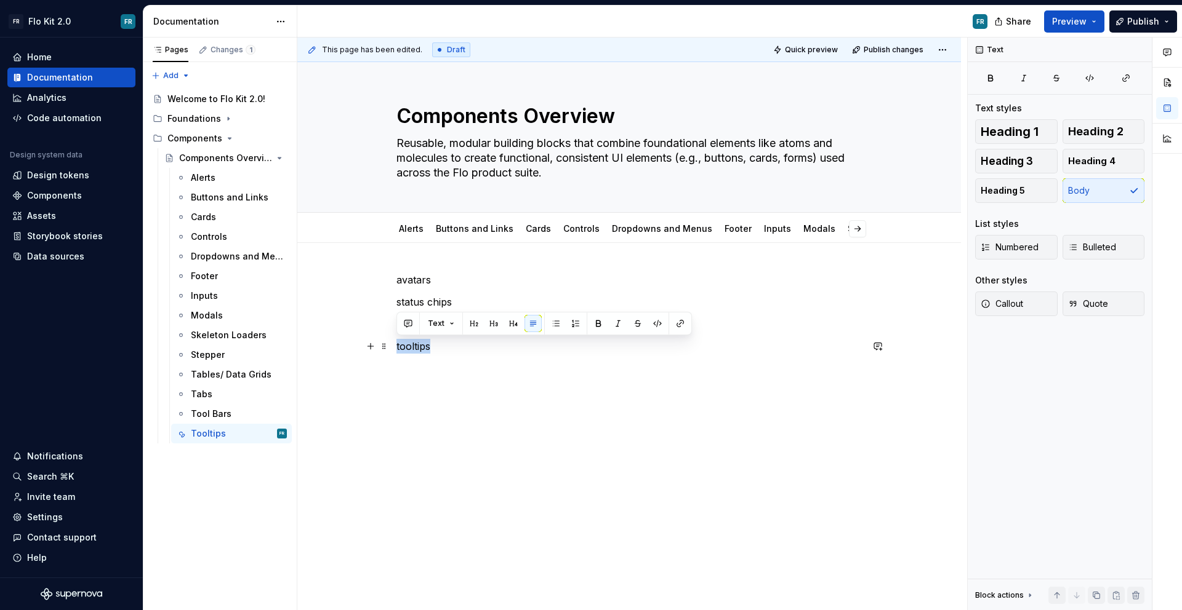
drag, startPoint x: 415, startPoint y: 351, endPoint x: 391, endPoint y: 350, distance: 24.0
click at [391, 350] on div "avatars status chips chips tooltips" at bounding box center [628, 397] width 663 height 309
type textarea "*"
click at [846, 230] on span "Add tab" at bounding box center [848, 229] width 29 height 10
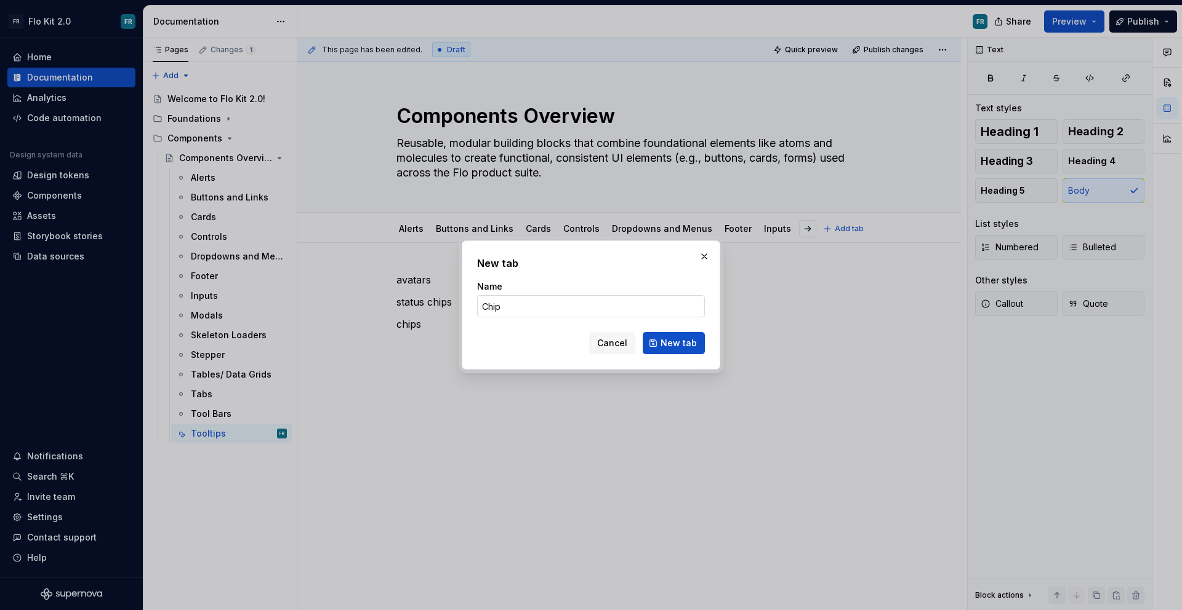
type input "Chips"
click button "New tab" at bounding box center [673, 343] width 62 height 22
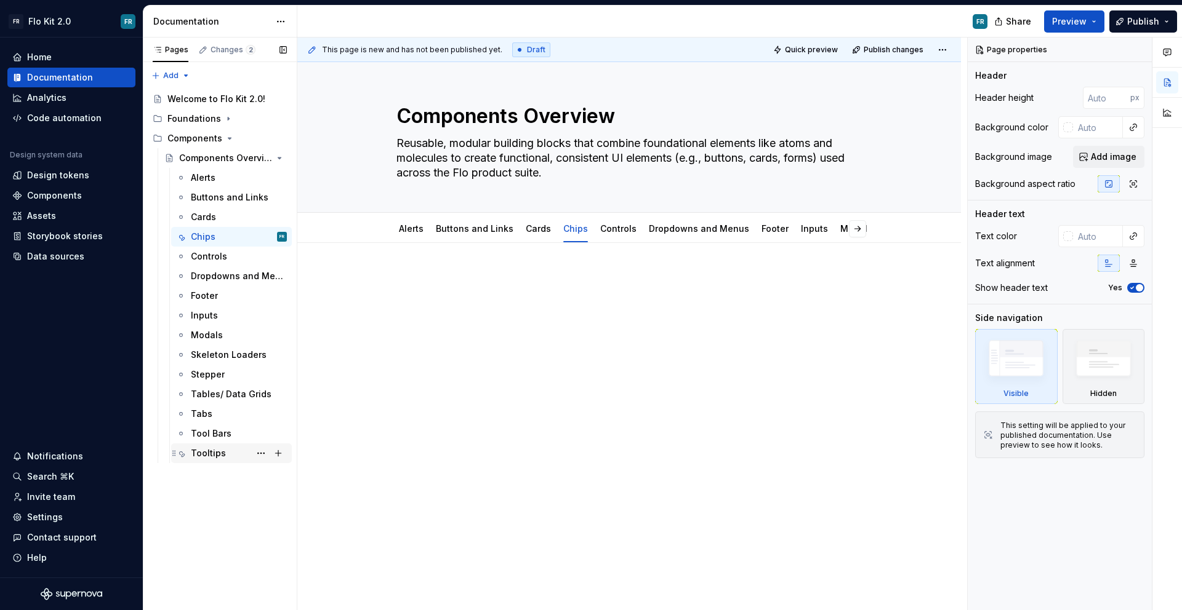
click at [203, 457] on div "Tooltips" at bounding box center [208, 453] width 35 height 12
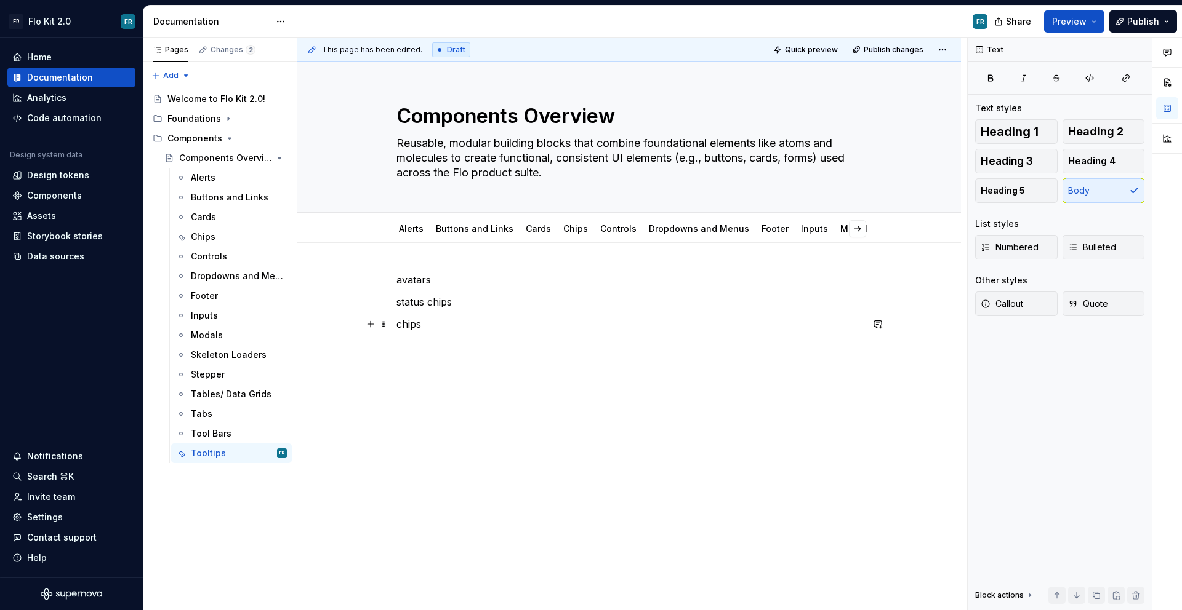
type textarea "*"
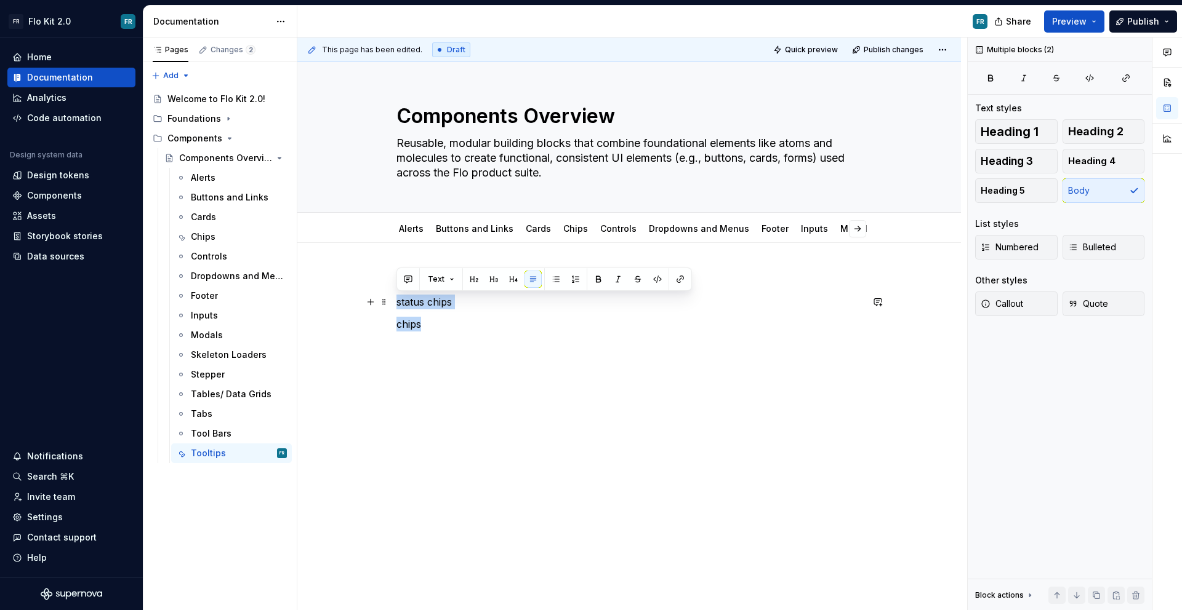
drag, startPoint x: 457, startPoint y: 329, endPoint x: 393, endPoint y: 305, distance: 69.1
click at [393, 305] on div "avatars status chips chips" at bounding box center [628, 397] width 663 height 309
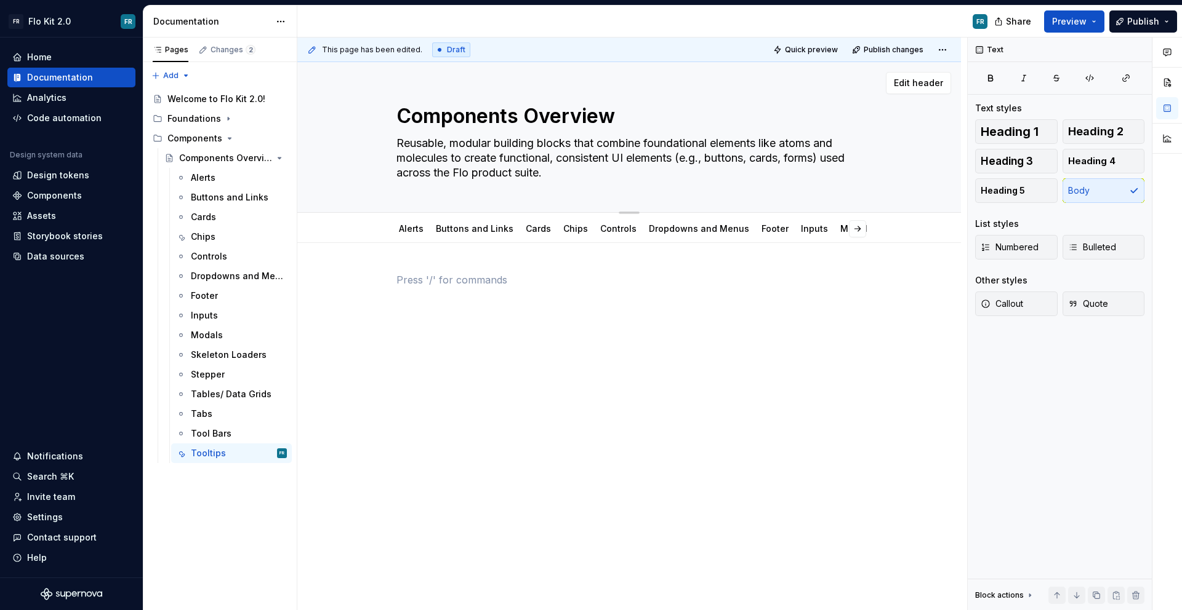
type textarea "*"
click at [841, 224] on span "Add tab" at bounding box center [848, 229] width 29 height 10
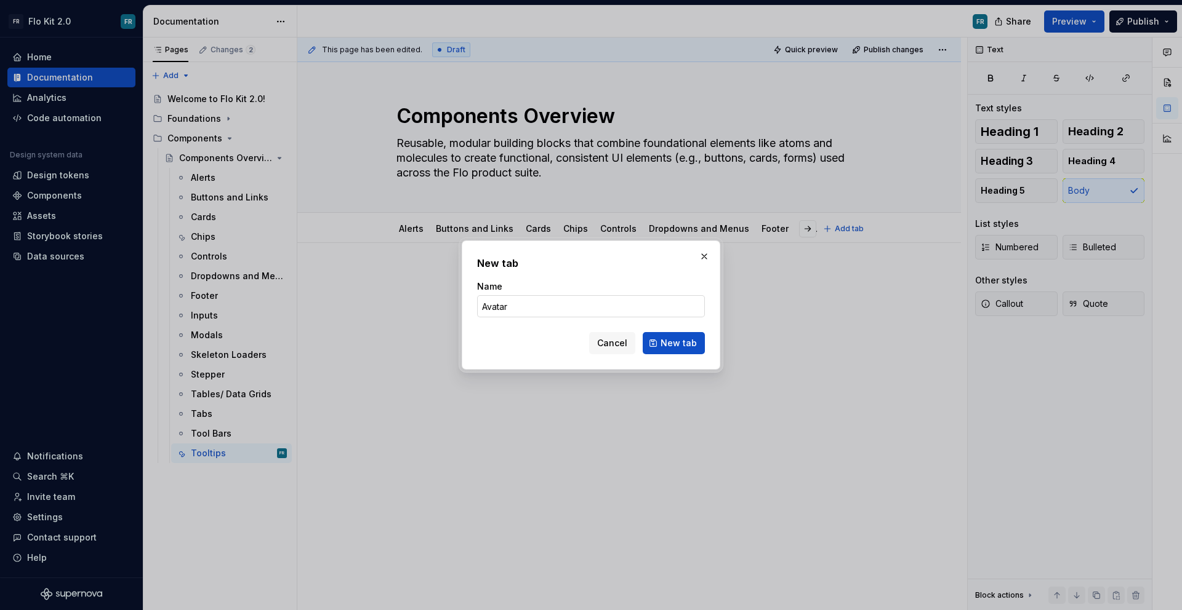
type input "Avatars"
click button "New tab" at bounding box center [673, 343] width 62 height 22
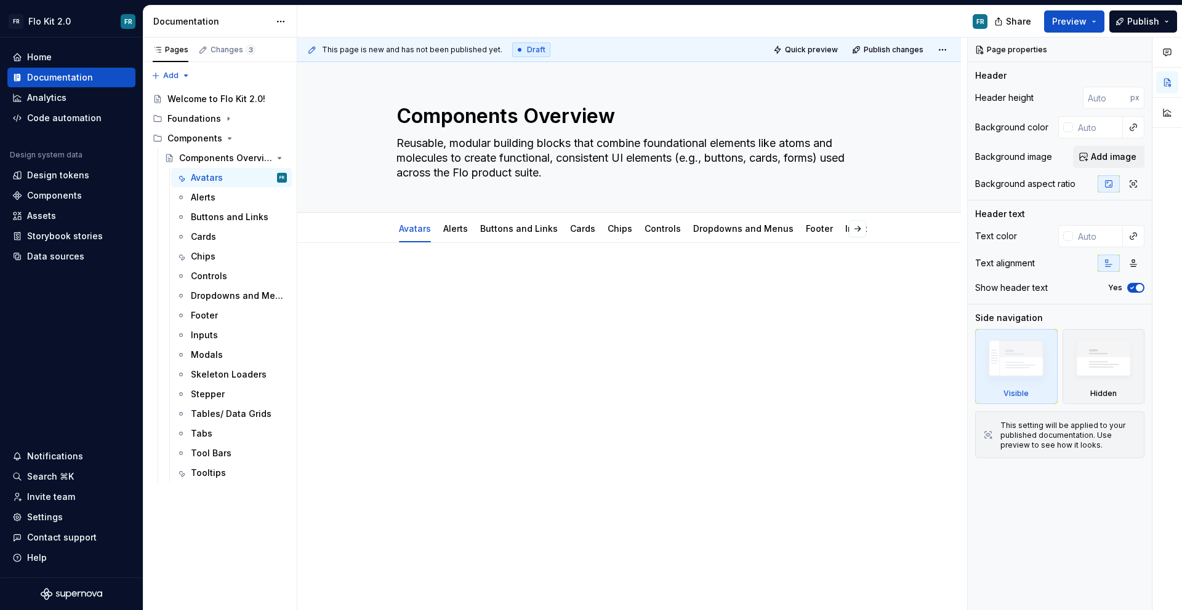
drag, startPoint x: 172, startPoint y: 473, endPoint x: 577, endPoint y: 606, distance: 425.8
type textarea "*"
click at [424, 331] on div at bounding box center [628, 304] width 465 height 62
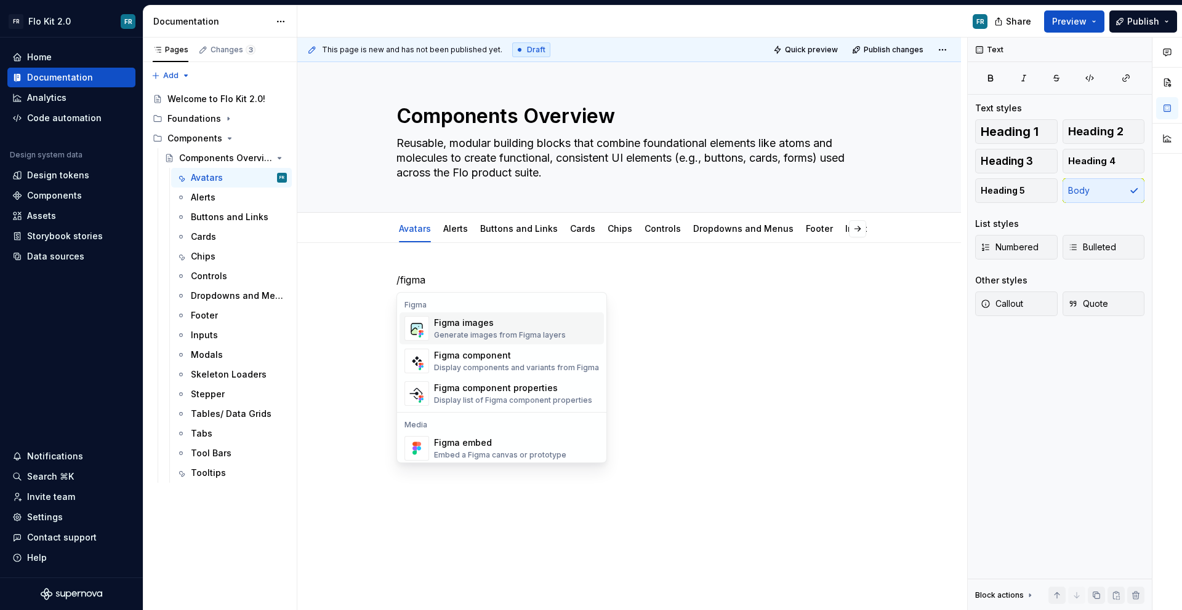
click at [513, 358] on div "Figma component" at bounding box center [516, 356] width 165 height 12
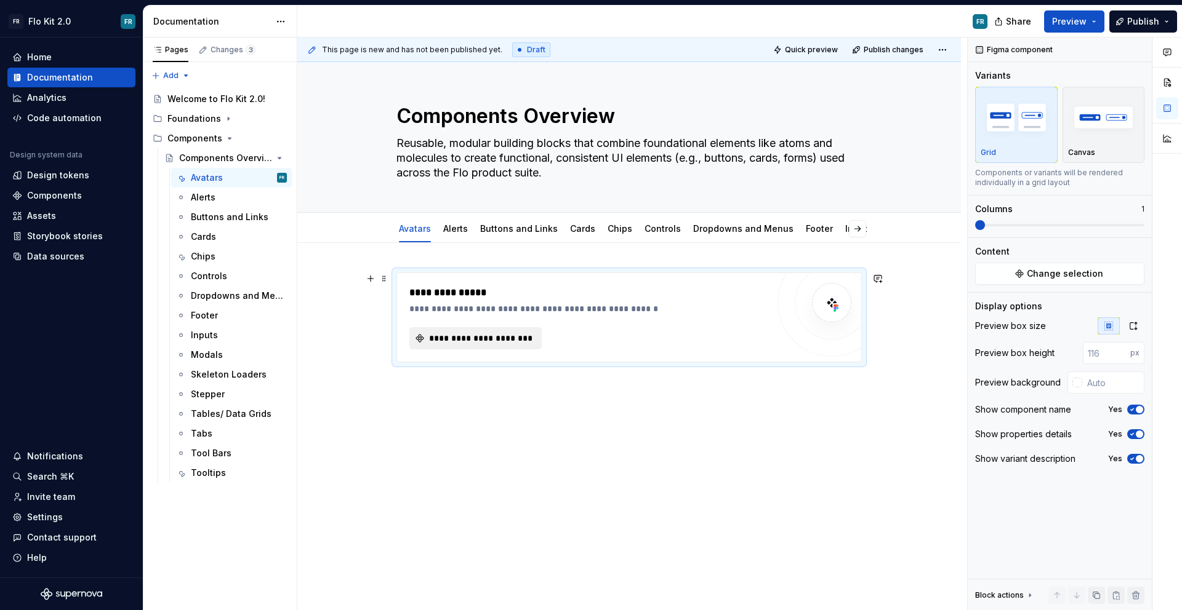
click at [498, 338] on span "**********" at bounding box center [480, 338] width 106 height 12
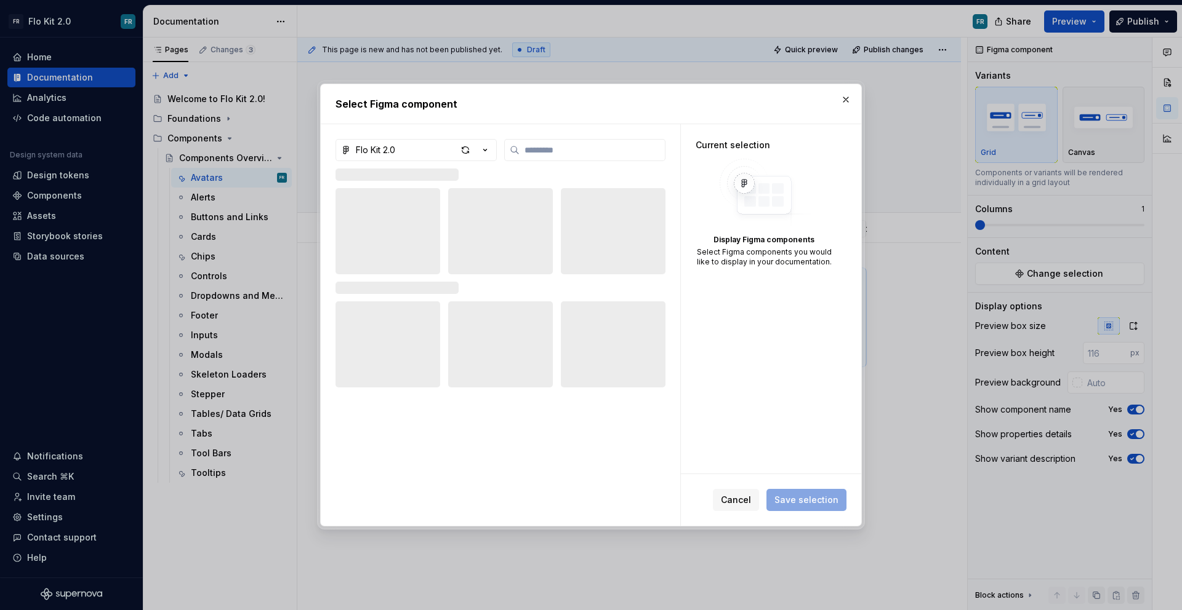
type textarea "*"
type input "**"
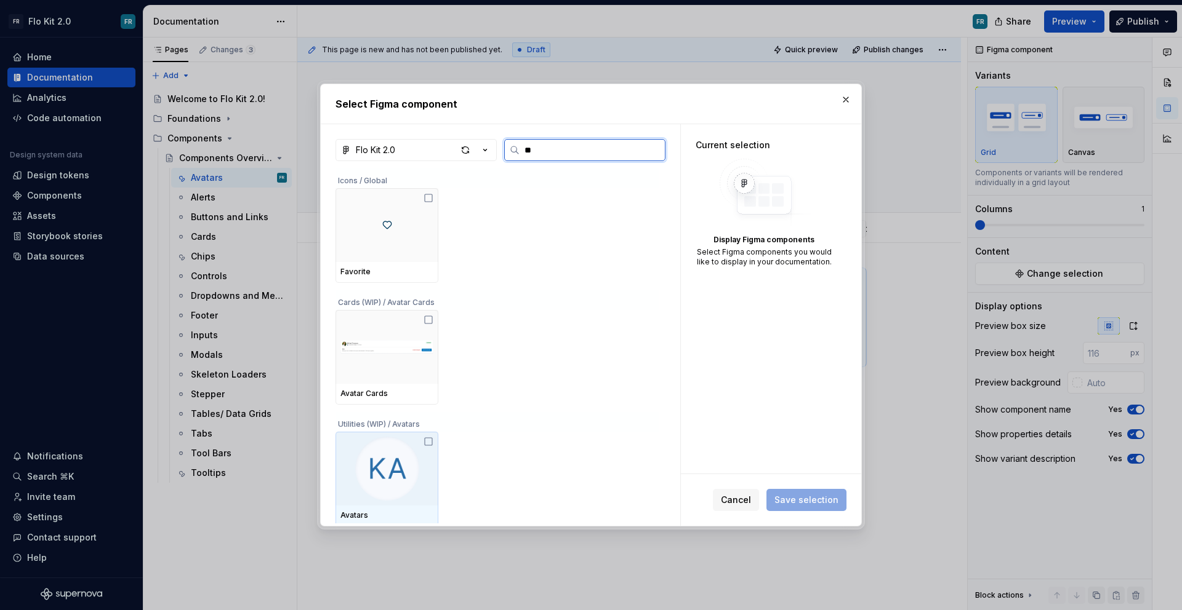
click at [374, 482] on img at bounding box center [387, 469] width 74 height 64
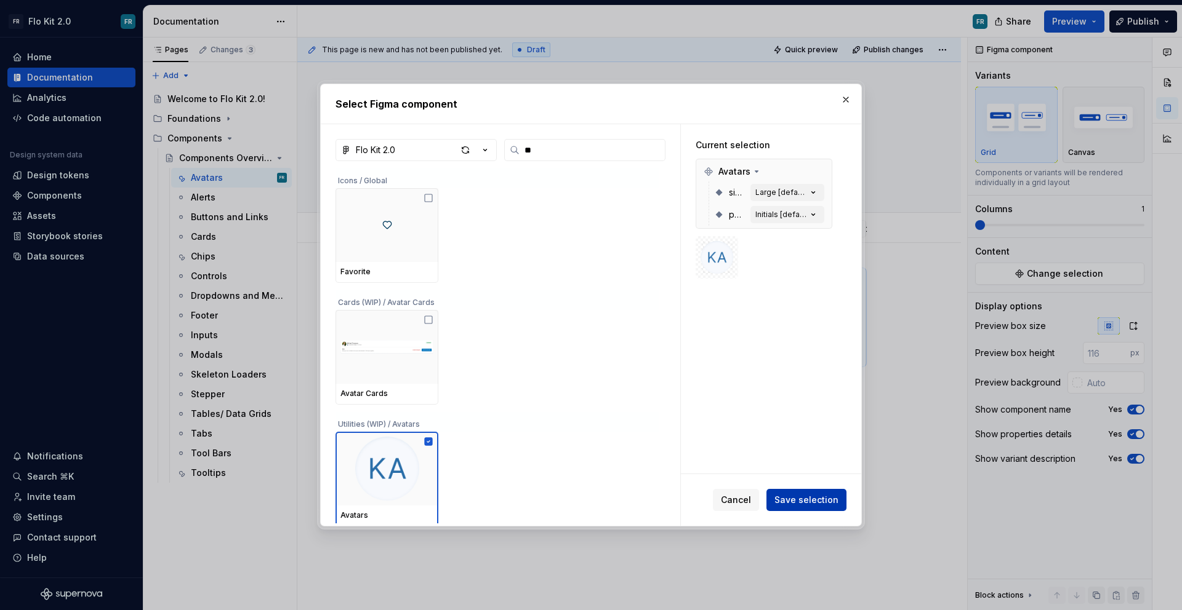
click at [831, 503] on span "Save selection" at bounding box center [806, 500] width 64 height 12
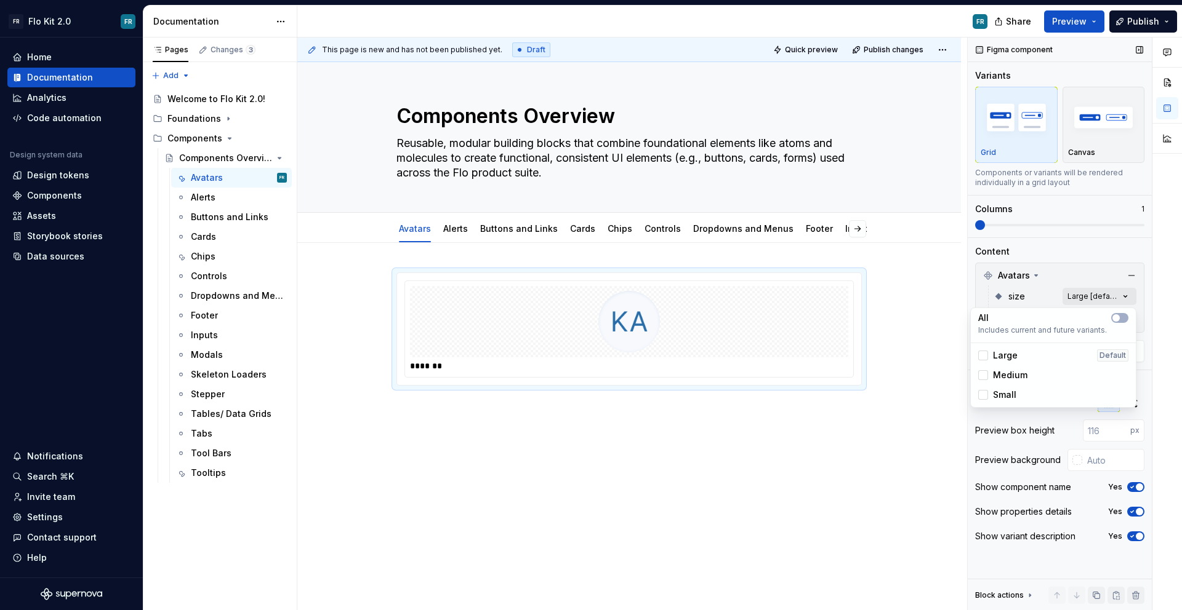
click at [1121, 297] on div "Comments Open comments No comments yet Select ‘Comment’ from the block context …" at bounding box center [1074, 325] width 214 height 574
click at [1002, 358] on span "Large" at bounding box center [1005, 356] width 25 height 12
click at [1004, 381] on span "Medium" at bounding box center [1010, 375] width 34 height 12
click at [1007, 400] on span "Small" at bounding box center [1004, 395] width 23 height 12
click at [1162, 322] on div at bounding box center [1167, 325] width 30 height 574
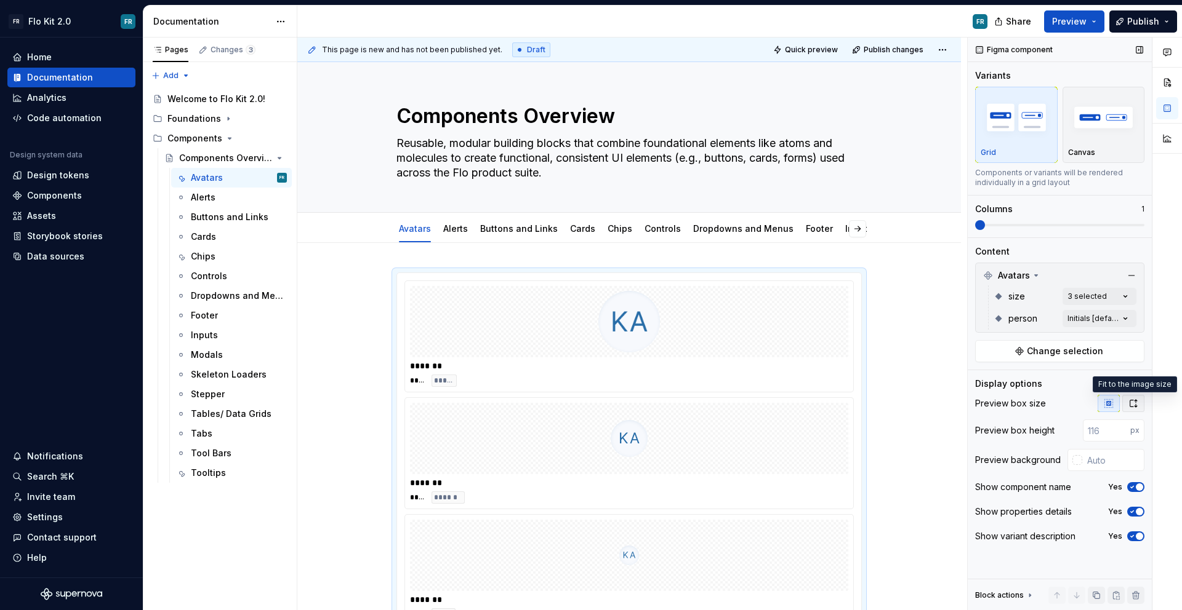
click at [1132, 401] on icon "button" at bounding box center [1133, 404] width 10 height 10
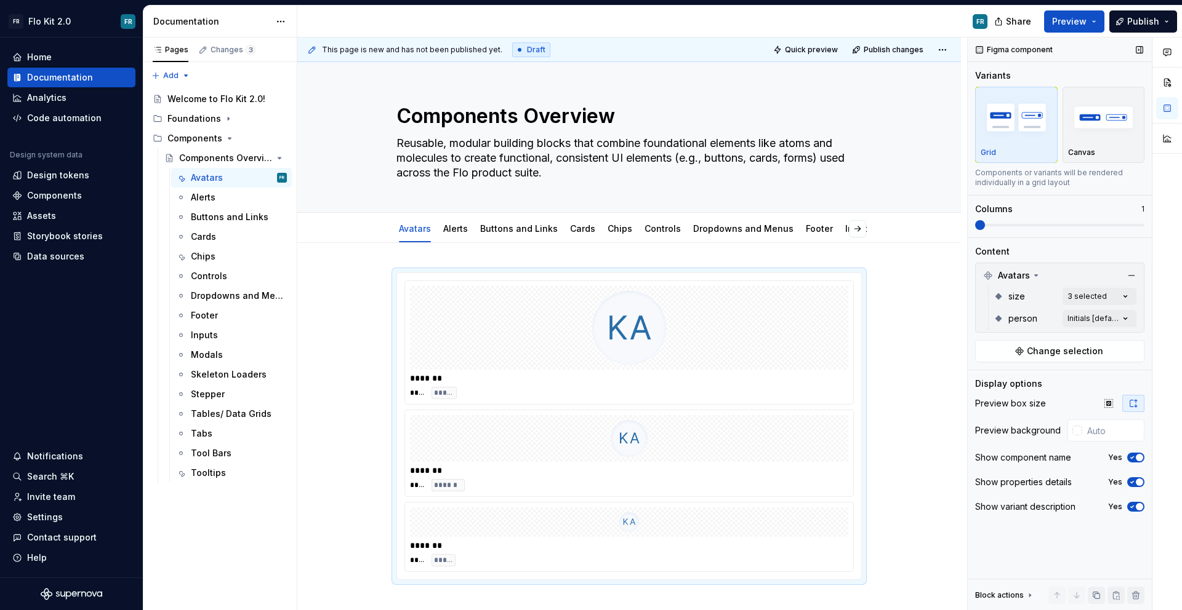
click at [992, 230] on span at bounding box center [1059, 225] width 169 height 10
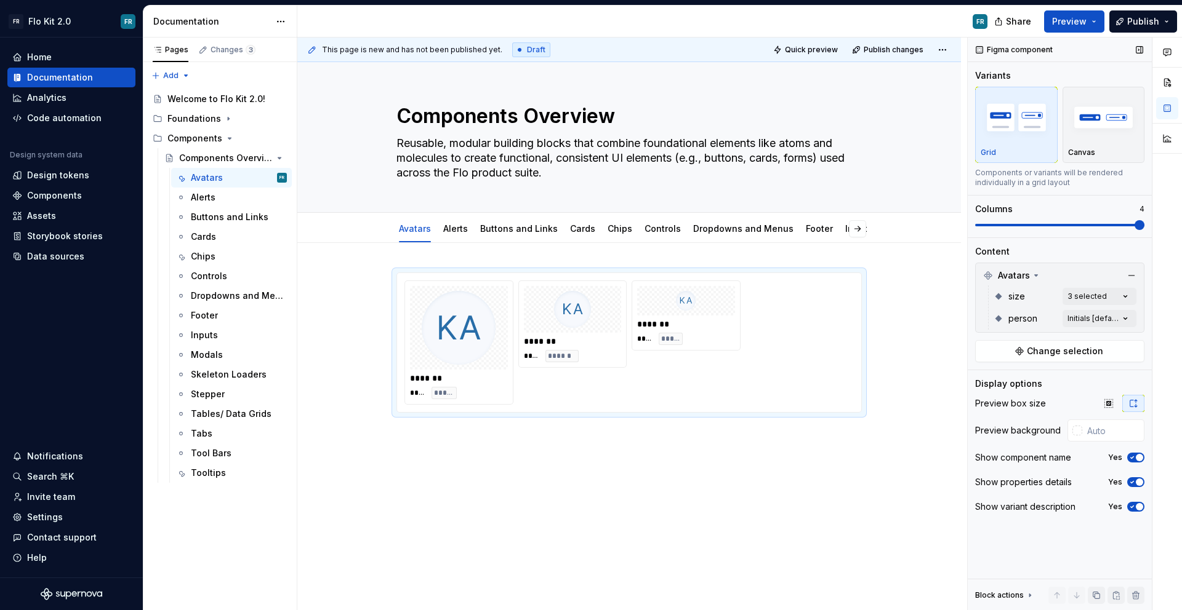
click at [1144, 225] on span at bounding box center [1139, 225] width 10 height 10
click at [1112, 402] on icon "button" at bounding box center [1108, 404] width 10 height 10
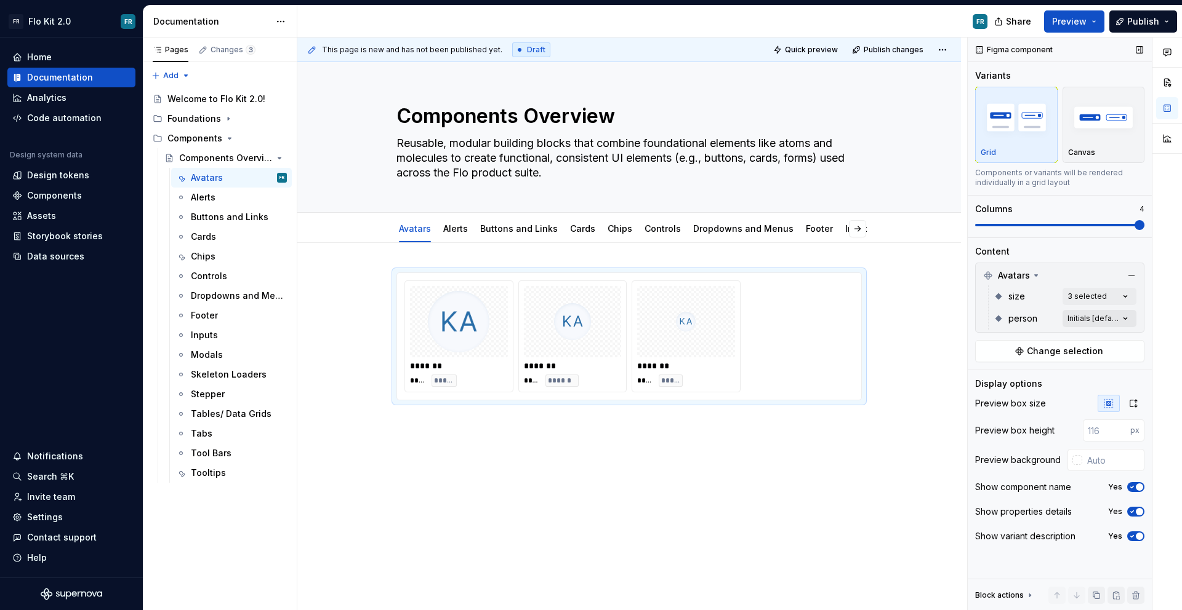
click at [1092, 315] on div "Comments Open comments No comments yet Select ‘Comment’ from the block context …" at bounding box center [1074, 325] width 214 height 574
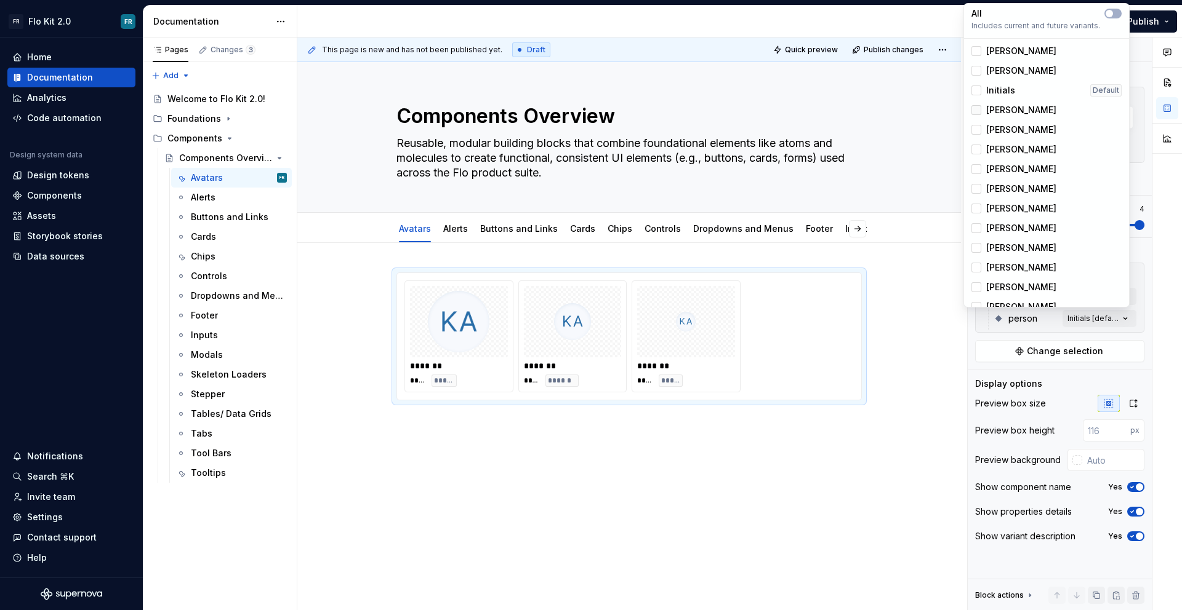
click at [978, 109] on div at bounding box center [976, 110] width 10 height 10
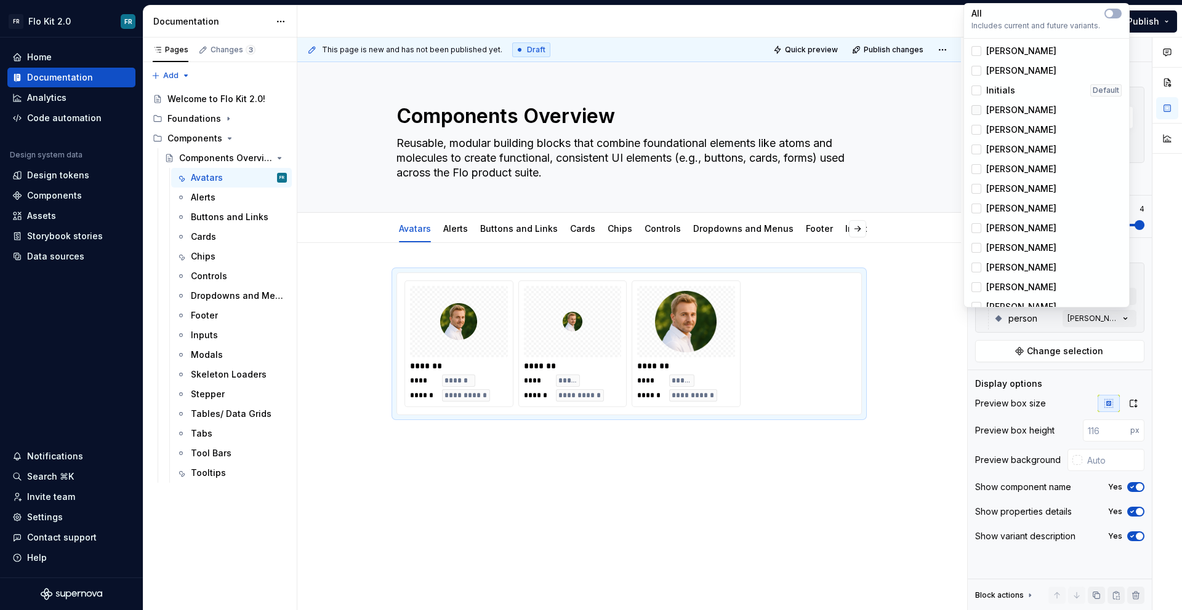
click at [976, 110] on icon at bounding box center [976, 110] width 0 height 0
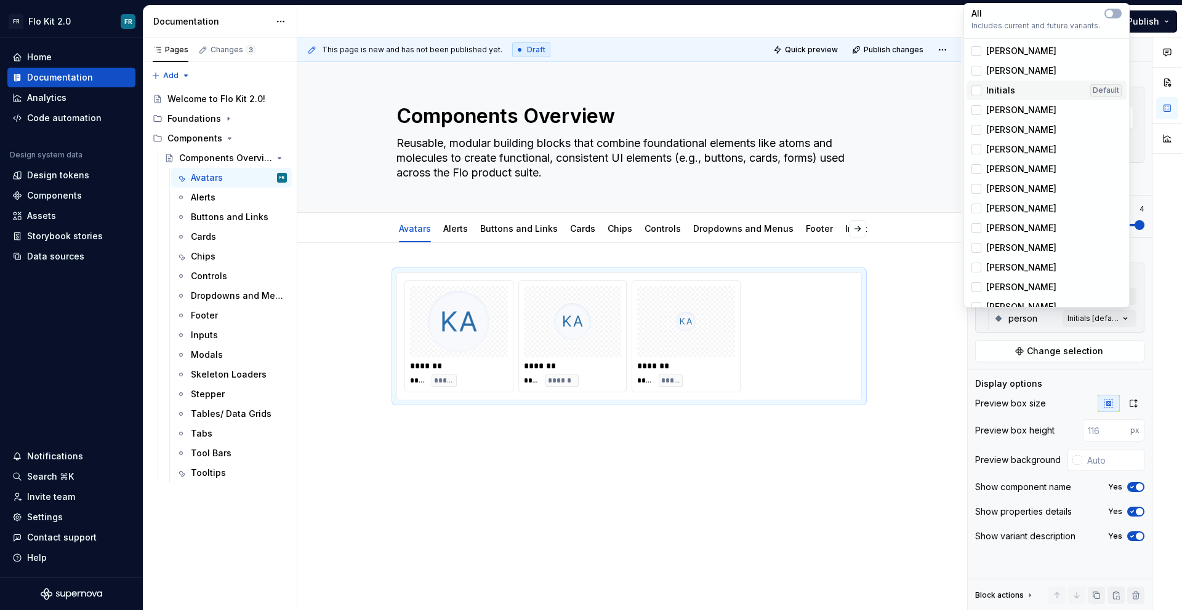
click at [972, 82] on div "Initials Default" at bounding box center [1046, 91] width 160 height 20
click at [973, 73] on div at bounding box center [976, 71] width 10 height 10
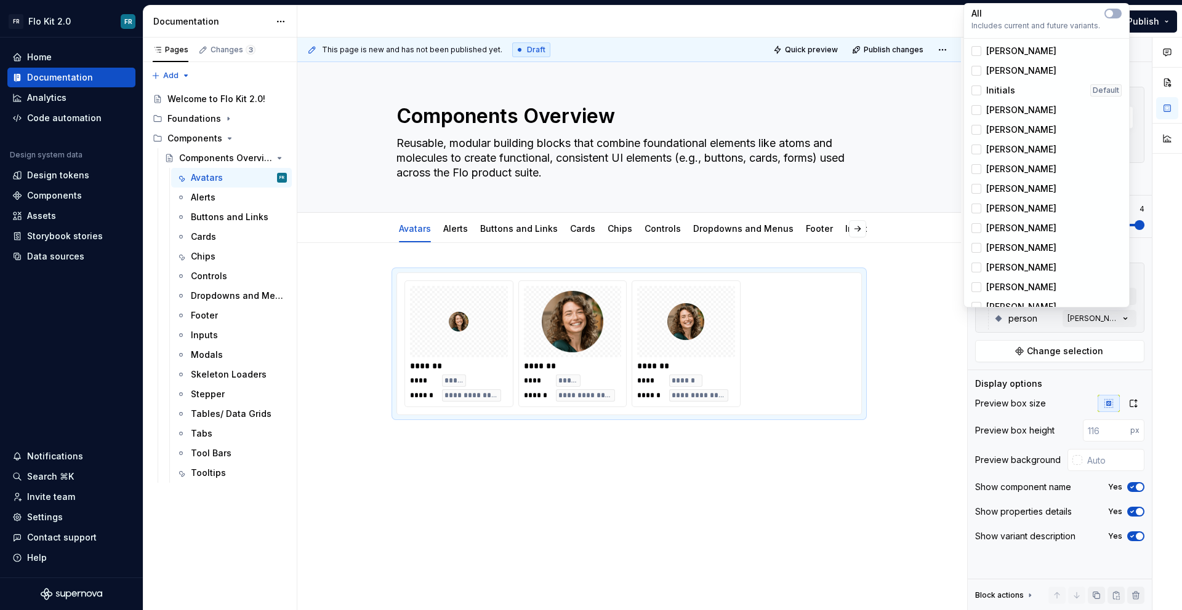
click at [600, 336] on html "FR Flo Kit 2.0 FR Home Documentation Analytics Code automation Design system da…" at bounding box center [591, 305] width 1182 height 610
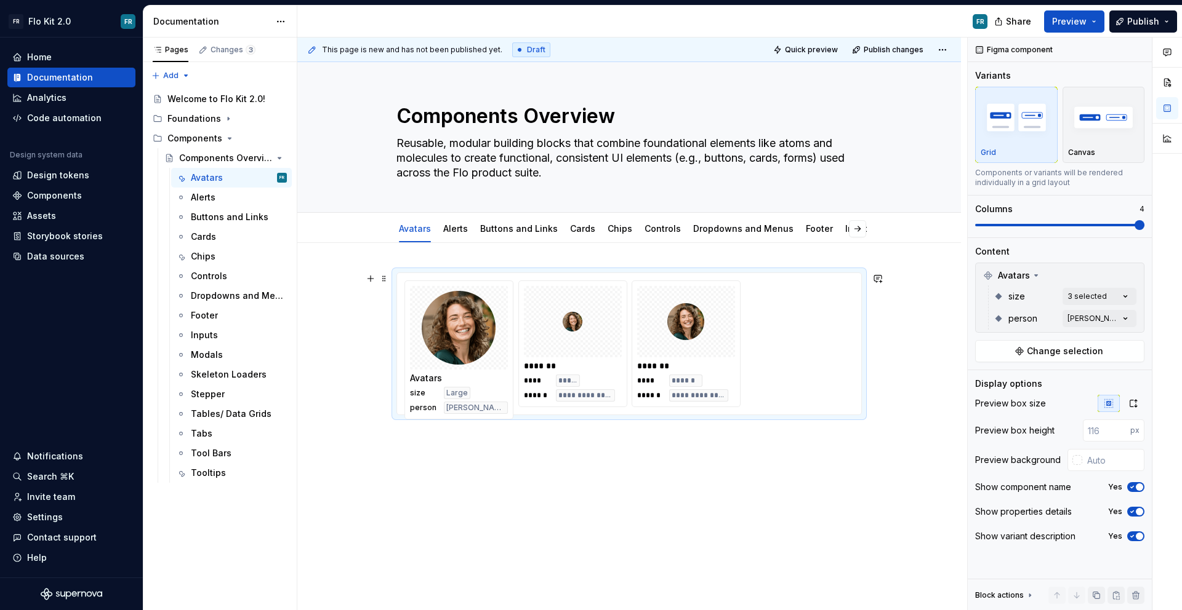
drag, startPoint x: 602, startPoint y: 358, endPoint x: 498, endPoint y: 364, distance: 104.2
click at [498, 364] on body "FR Flo Kit 2.0 FR Home Documentation Analytics Code automation Design system da…" at bounding box center [591, 305] width 1182 height 610
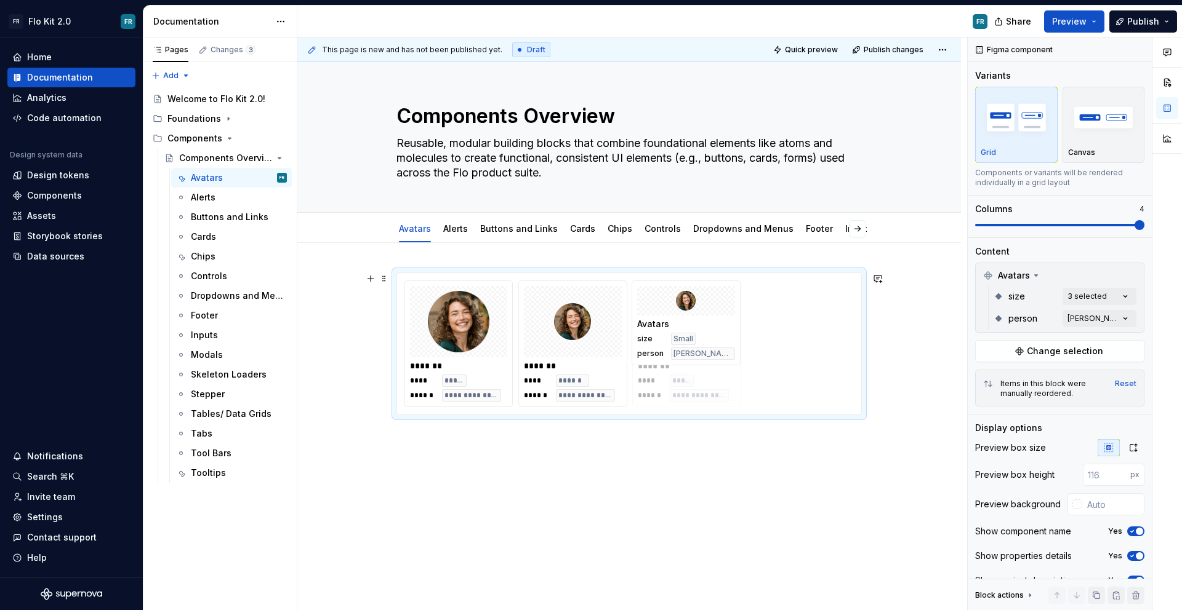
drag, startPoint x: 582, startPoint y: 355, endPoint x: 757, endPoint y: 350, distance: 174.8
click at [882, 398] on div "**********" at bounding box center [628, 428] width 663 height 370
click at [513, 257] on div "**********" at bounding box center [628, 428] width 663 height 370
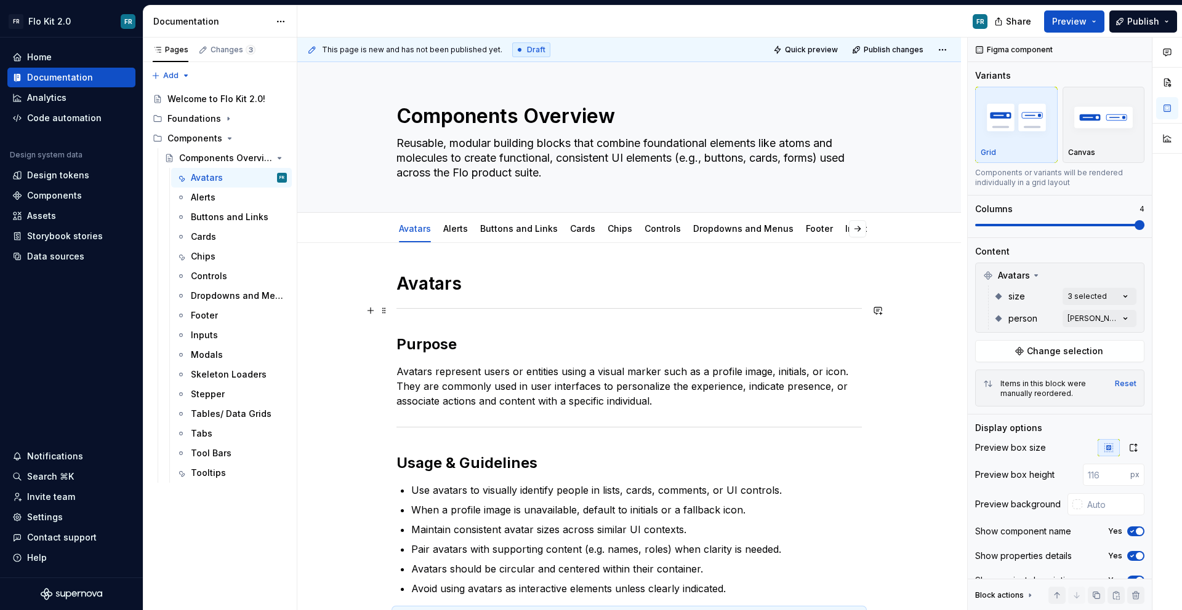
click at [472, 309] on div at bounding box center [628, 309] width 465 height 8
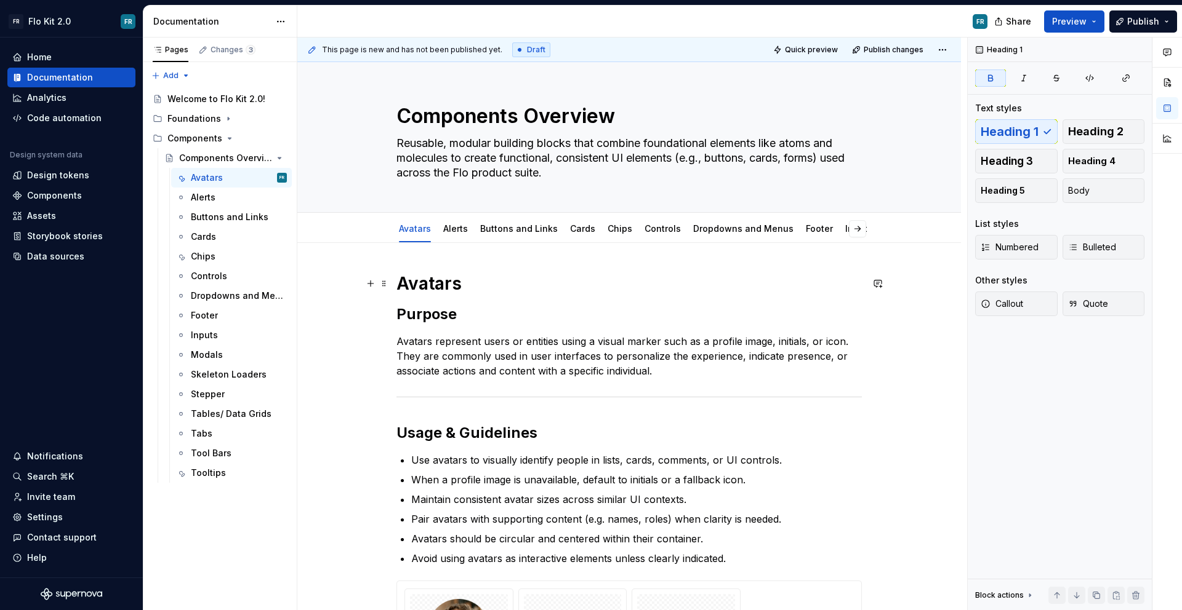
click at [485, 282] on h1 "Avatars" at bounding box center [628, 284] width 465 height 22
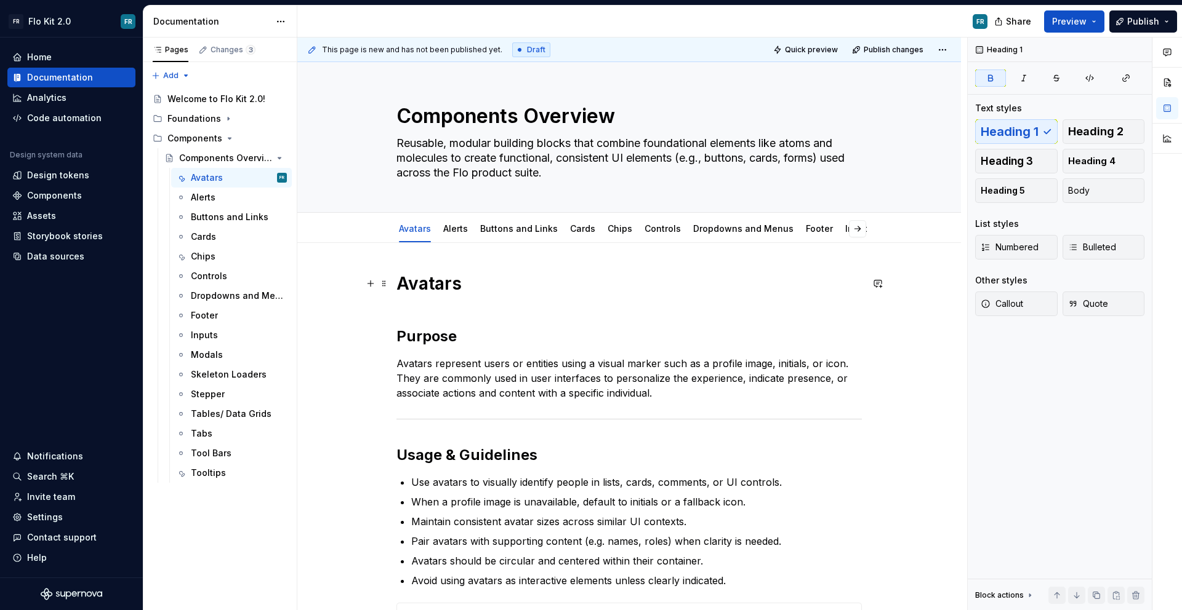
click at [441, 290] on strong "Avatars" at bounding box center [428, 283] width 65 height 21
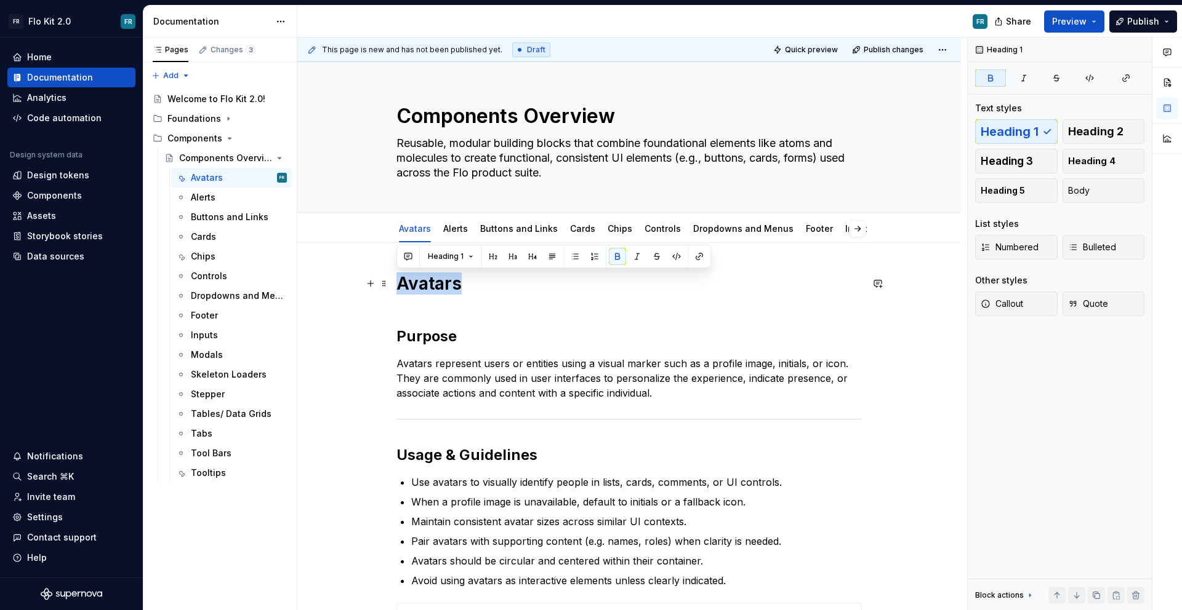
click at [441, 290] on strong "Avatars" at bounding box center [428, 283] width 65 height 21
click at [428, 338] on strong "Purpose" at bounding box center [426, 336] width 60 height 18
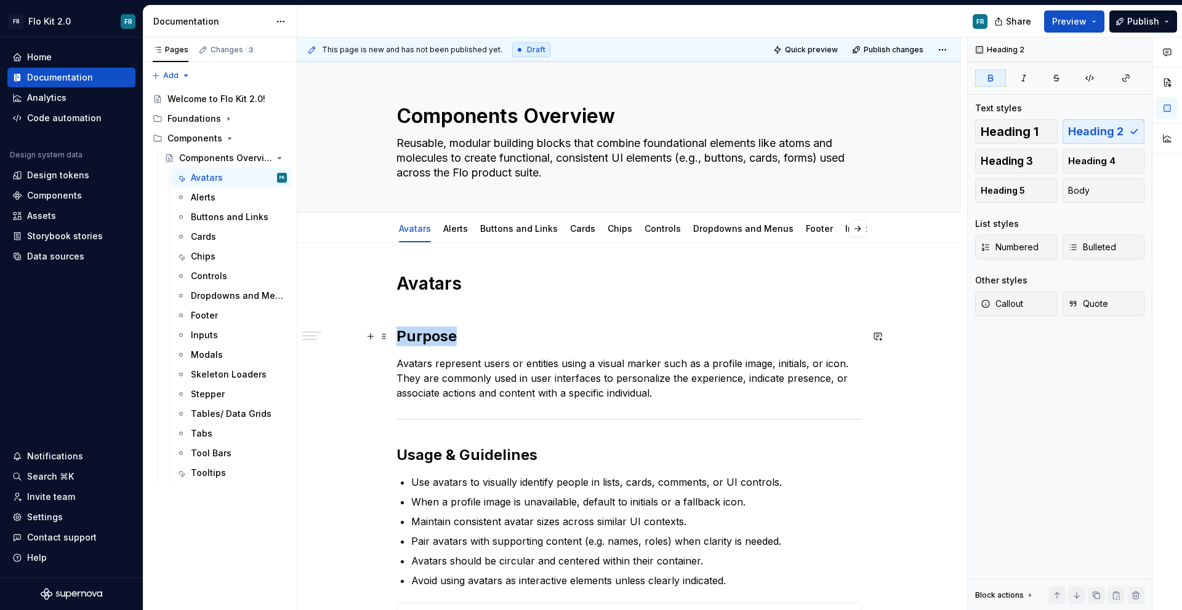
click at [428, 338] on strong "Purpose" at bounding box center [426, 336] width 60 height 18
click at [992, 169] on button "Heading 3" at bounding box center [1016, 161] width 82 height 25
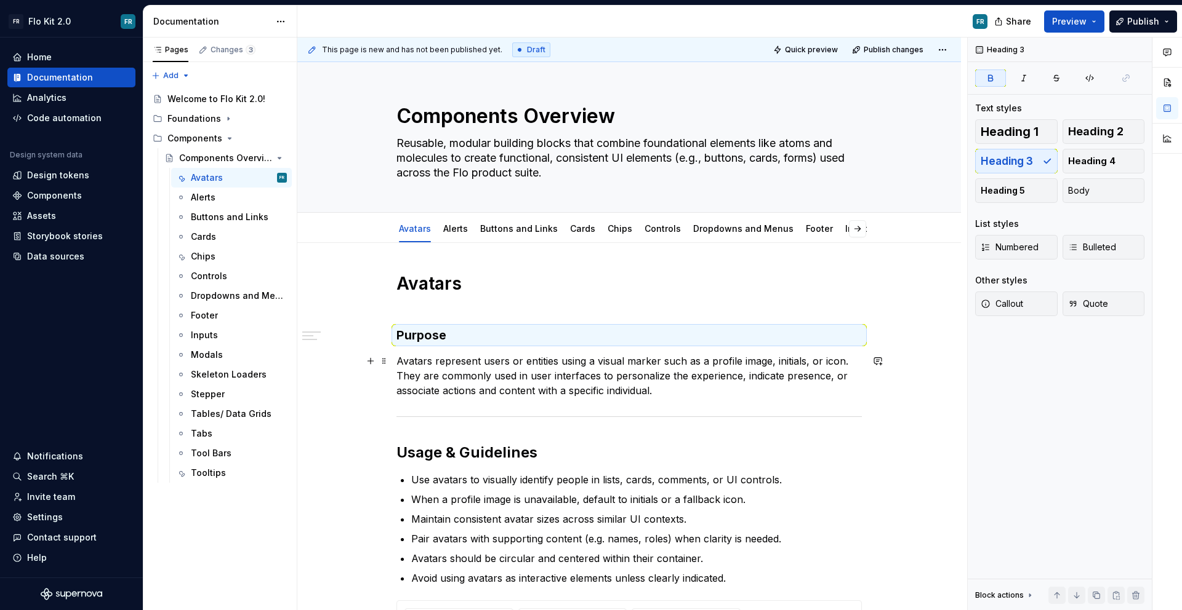
click at [631, 374] on p "Avatars represent users or entities using a visual marker such as a profile ima…" at bounding box center [628, 376] width 465 height 44
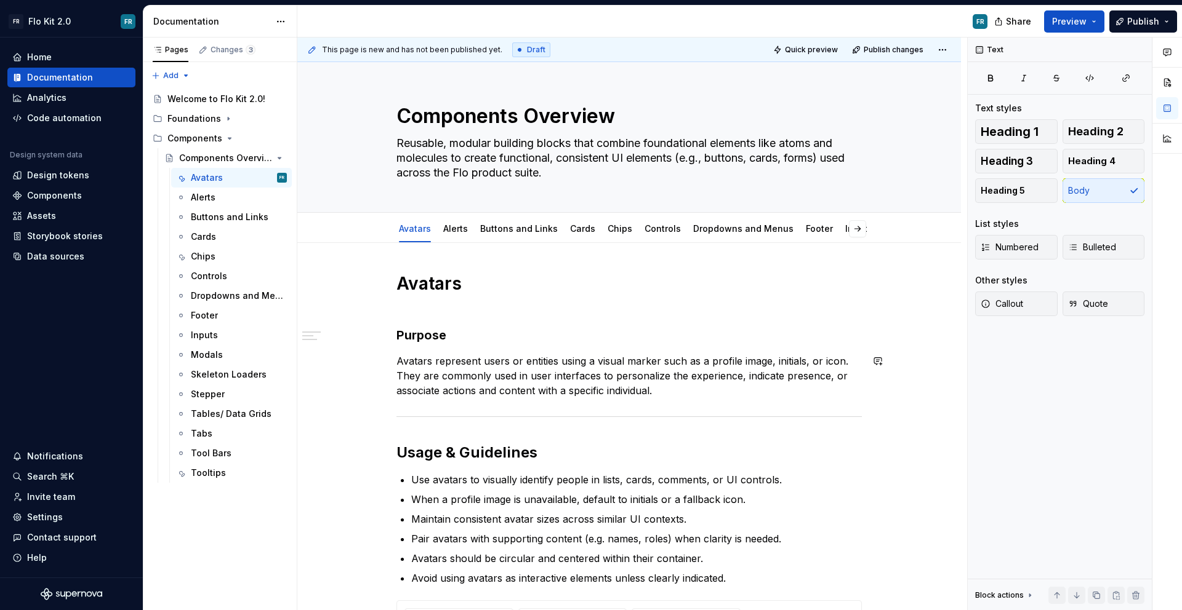
click at [665, 410] on div "**********" at bounding box center [628, 508] width 465 height 471
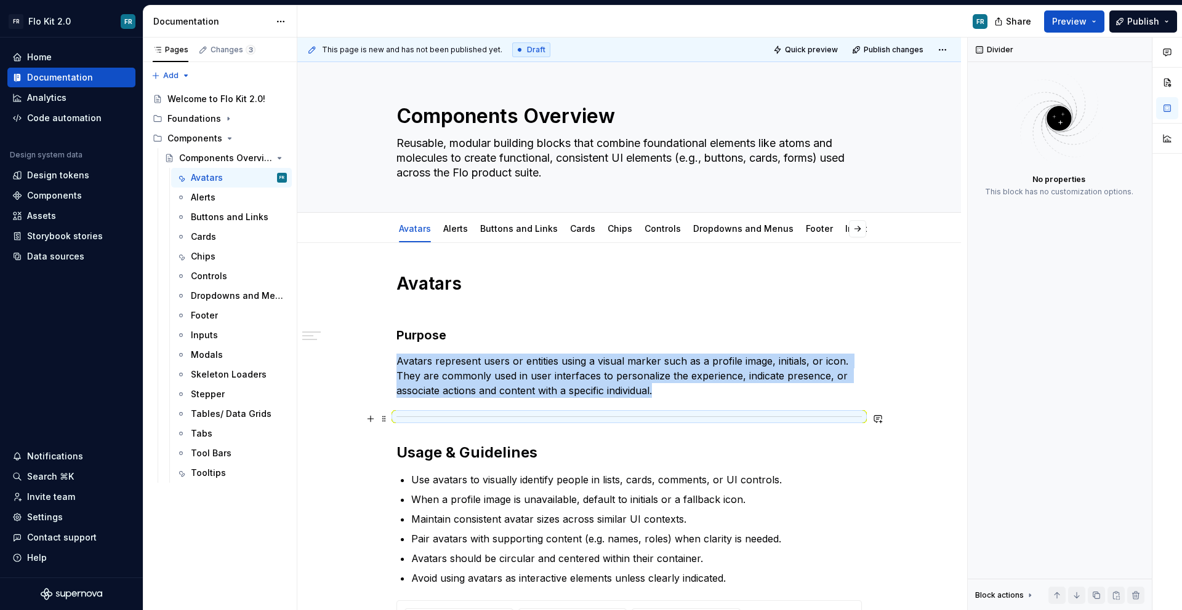
click at [668, 417] on hr at bounding box center [628, 417] width 465 height 1
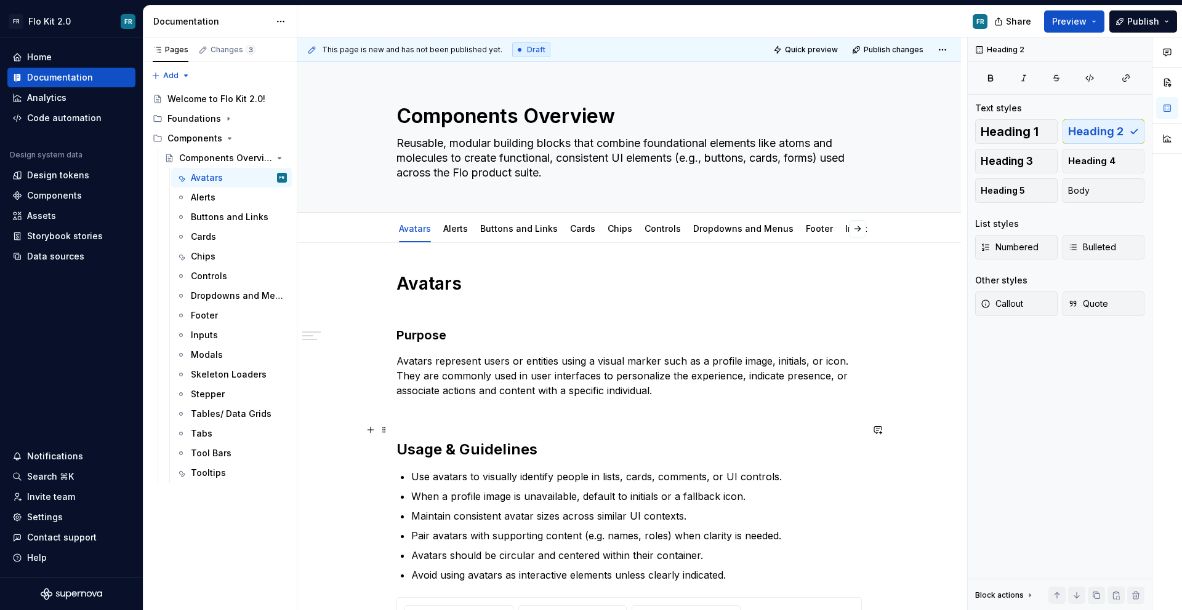
click at [502, 452] on strong "Usage & Guidelines" at bounding box center [466, 450] width 141 height 18
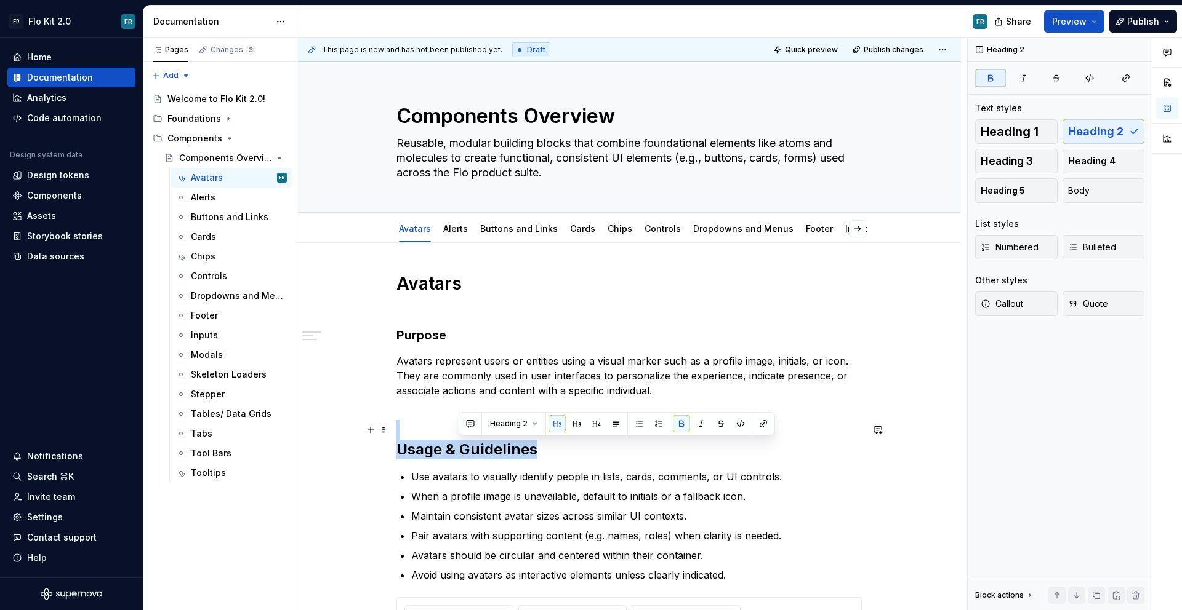
click at [502, 452] on strong "Usage & Guidelines" at bounding box center [466, 450] width 141 height 18
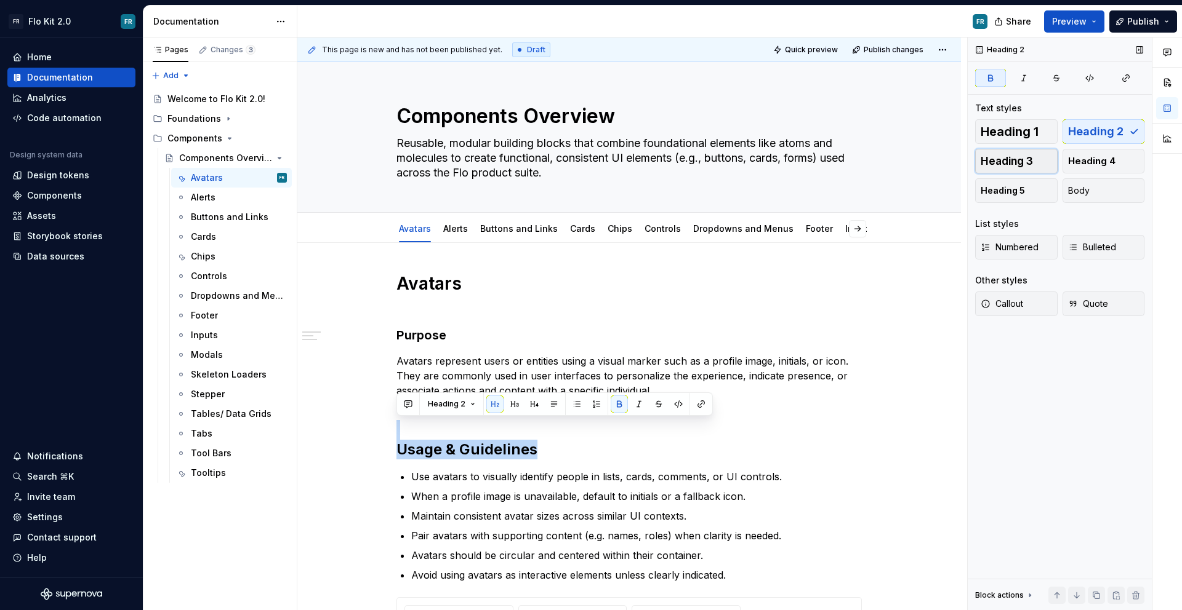
click at [1012, 155] on span "Heading 3" at bounding box center [1006, 161] width 52 height 12
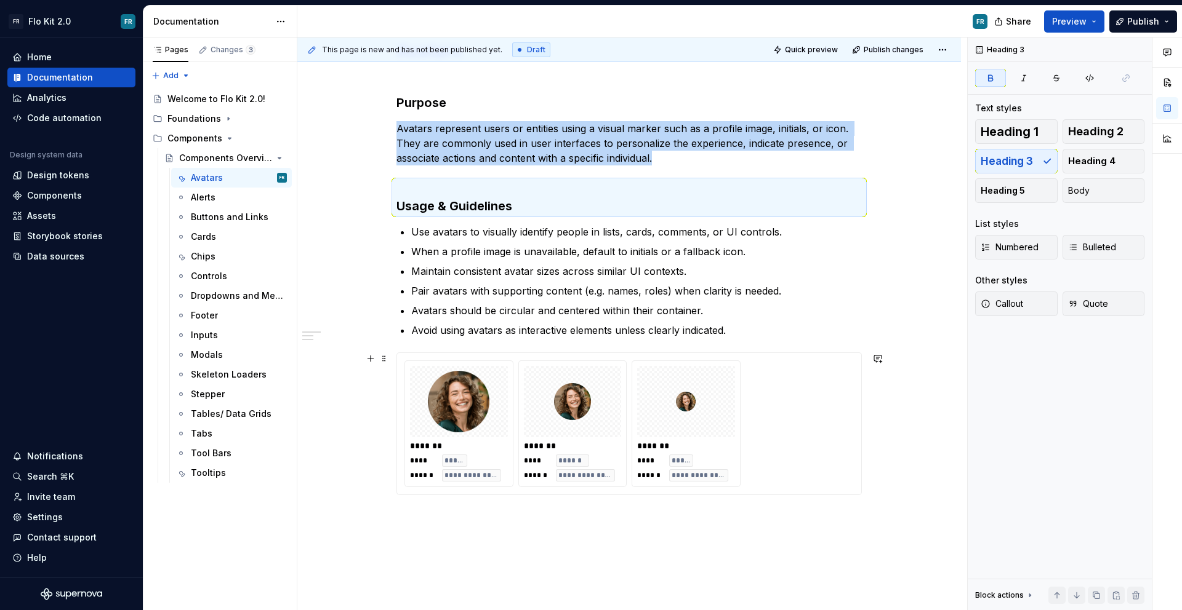
scroll to position [236, 0]
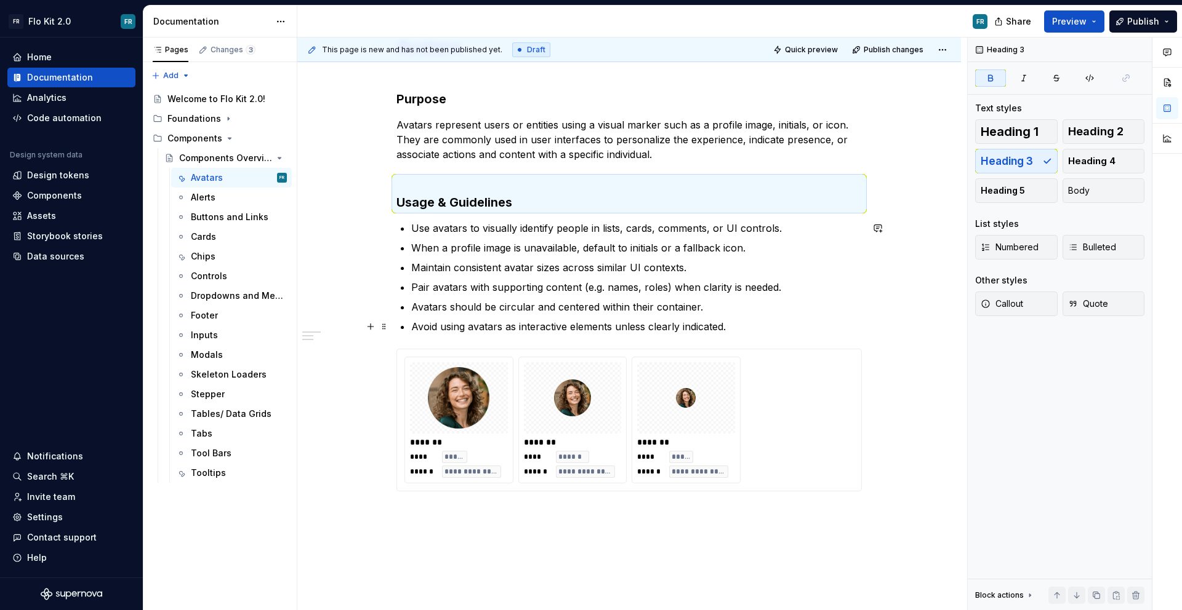
click at [752, 327] on p "Avoid using avatars as interactive elements unless clearly indicated." at bounding box center [636, 326] width 450 height 15
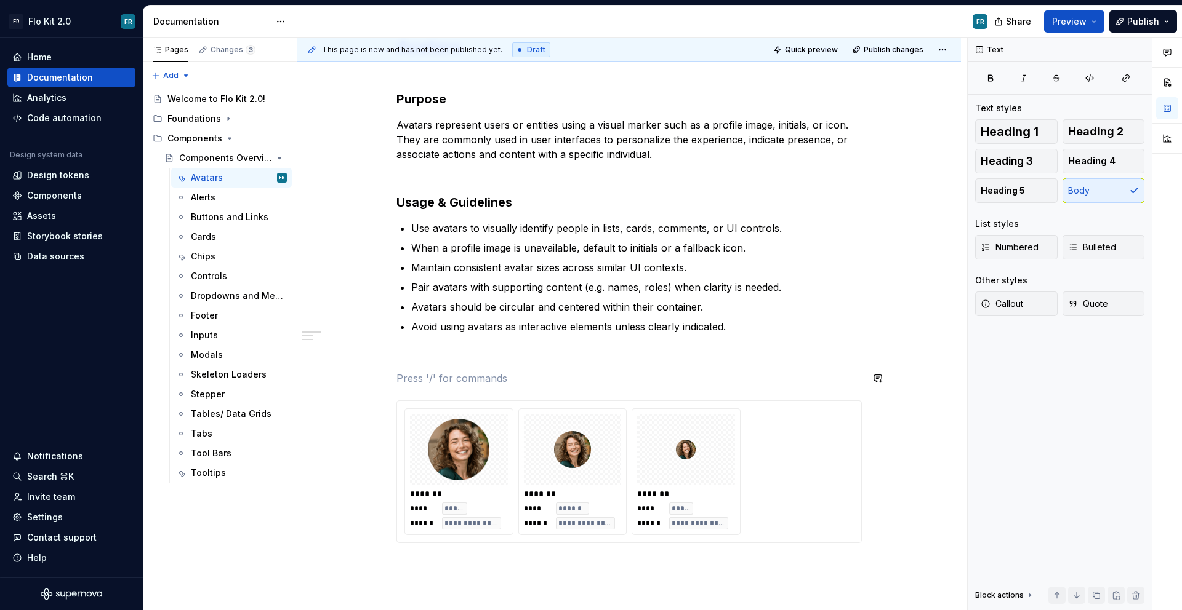
click at [409, 367] on div "**********" at bounding box center [628, 289] width 465 height 507
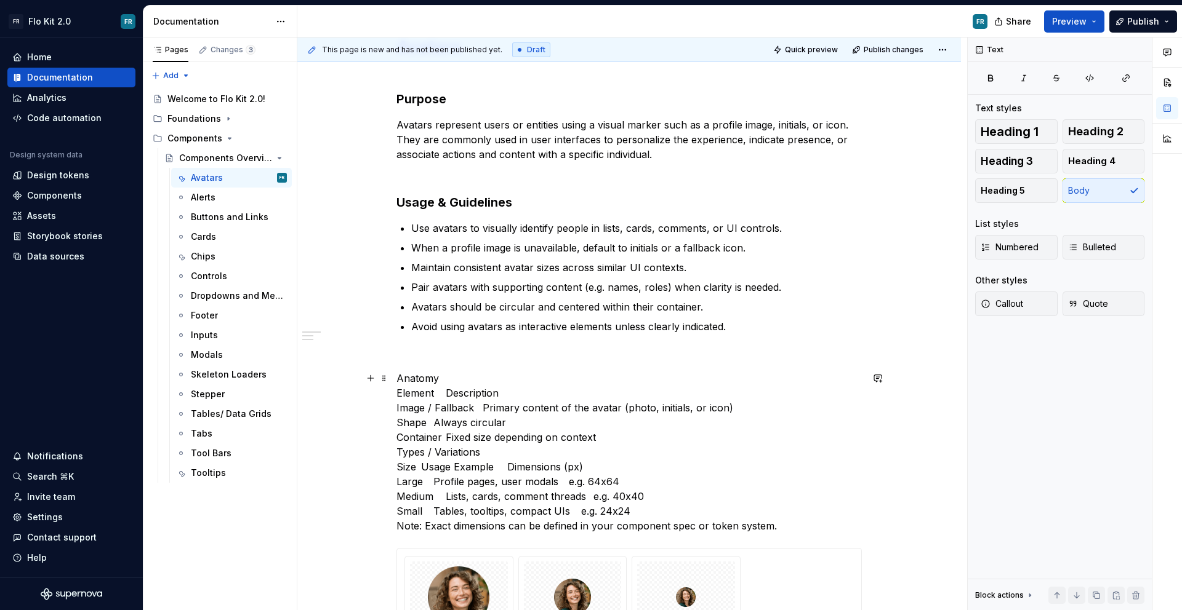
click at [421, 380] on p "Anatomy Element Description Image / Fallback Primary content of the avatar (pho…" at bounding box center [628, 452] width 465 height 162
click at [993, 162] on span "Heading 3" at bounding box center [1006, 161] width 52 height 12
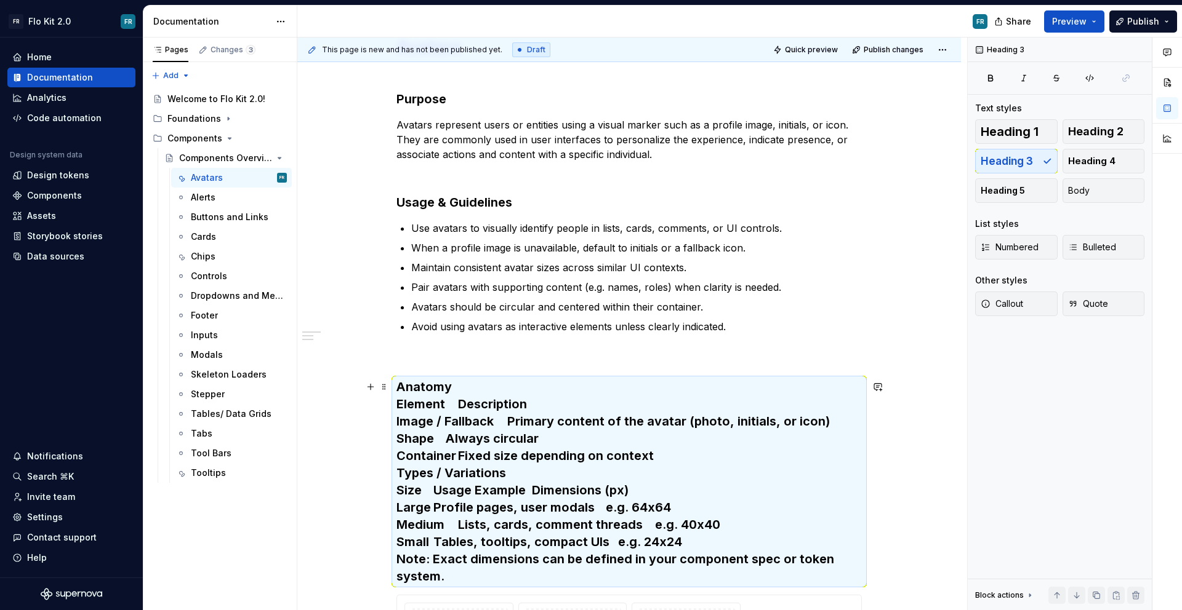
click at [527, 378] on h3 "Anatomy Element Description Image / Fallback Primary content of the avatar (pho…" at bounding box center [628, 481] width 465 height 207
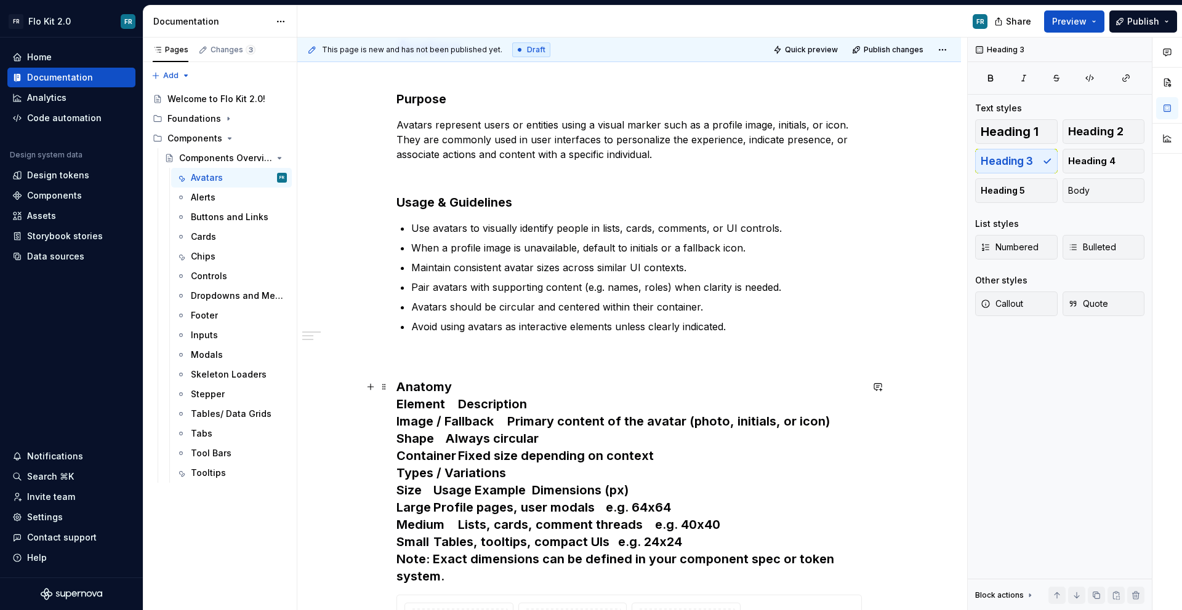
click at [529, 385] on h3 "Anatomy Element Description Image / Fallback Primary content of the avatar (pho…" at bounding box center [628, 481] width 465 height 207
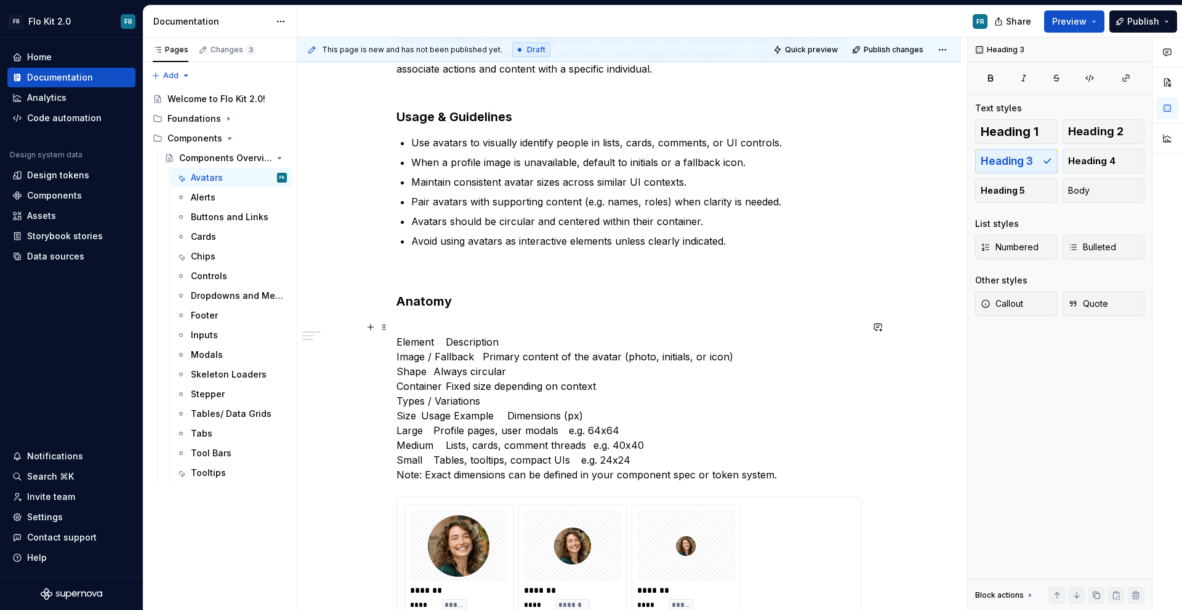
scroll to position [337, 0]
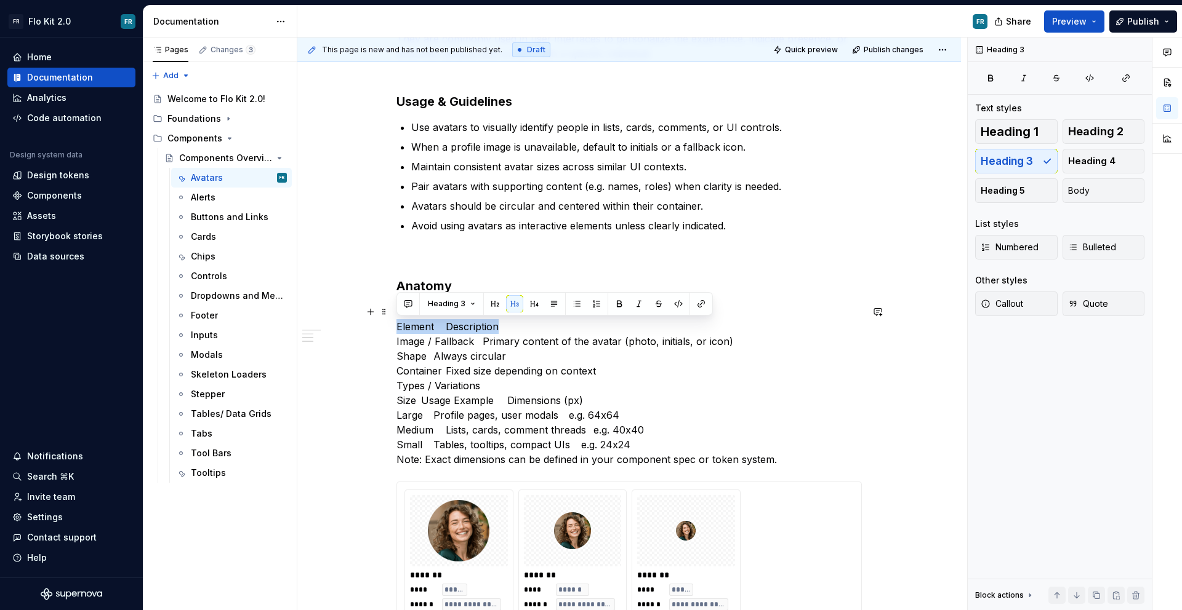
drag, startPoint x: 510, startPoint y: 329, endPoint x: 386, endPoint y: 329, distance: 123.7
click at [386, 329] on div "Avatars Purpose Avatars represent users or entities using a visual marker such …" at bounding box center [628, 364] width 663 height 917
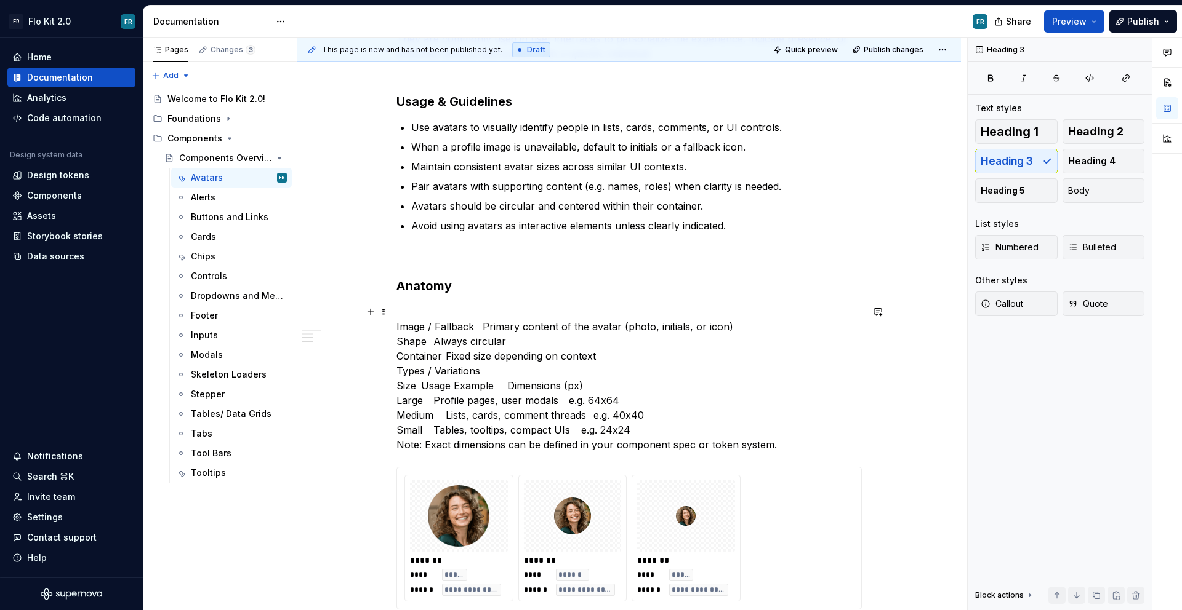
click at [452, 371] on p "Image / Fallback Primary content of the avatar (photo, initials, or icon) Shape…" at bounding box center [628, 379] width 465 height 148
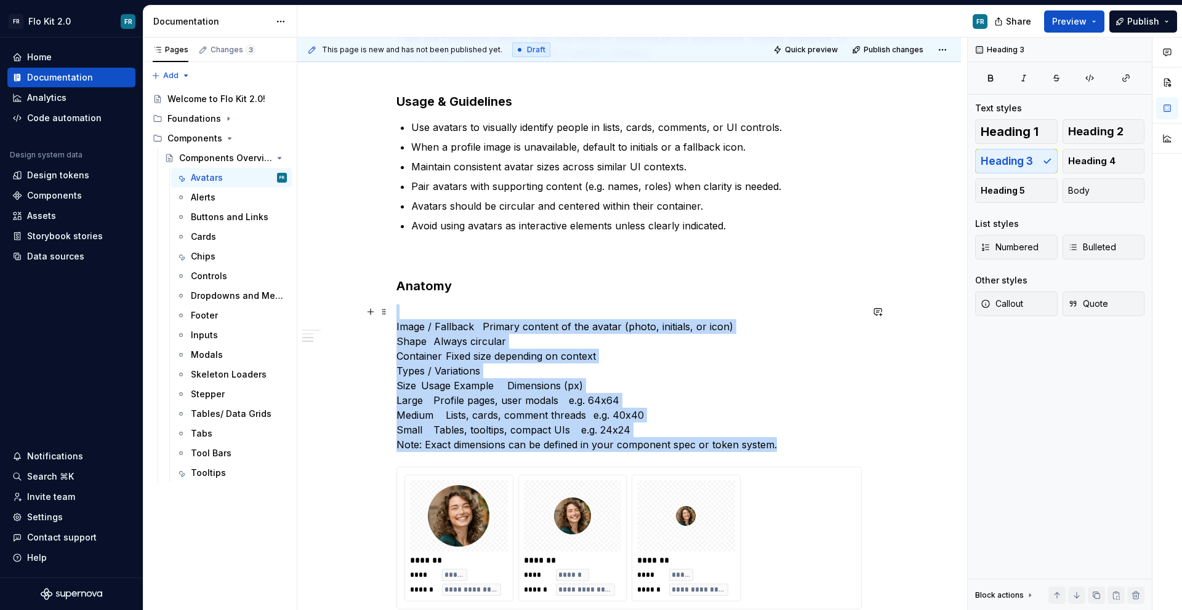
click at [452, 371] on p "Image / Fallback Primary content of the avatar (photo, initials, or icon) Shape…" at bounding box center [628, 379] width 465 height 148
click at [663, 351] on p "Image / Fallback Primary content of the avatar (photo, initials, or icon) Shape…" at bounding box center [628, 379] width 465 height 148
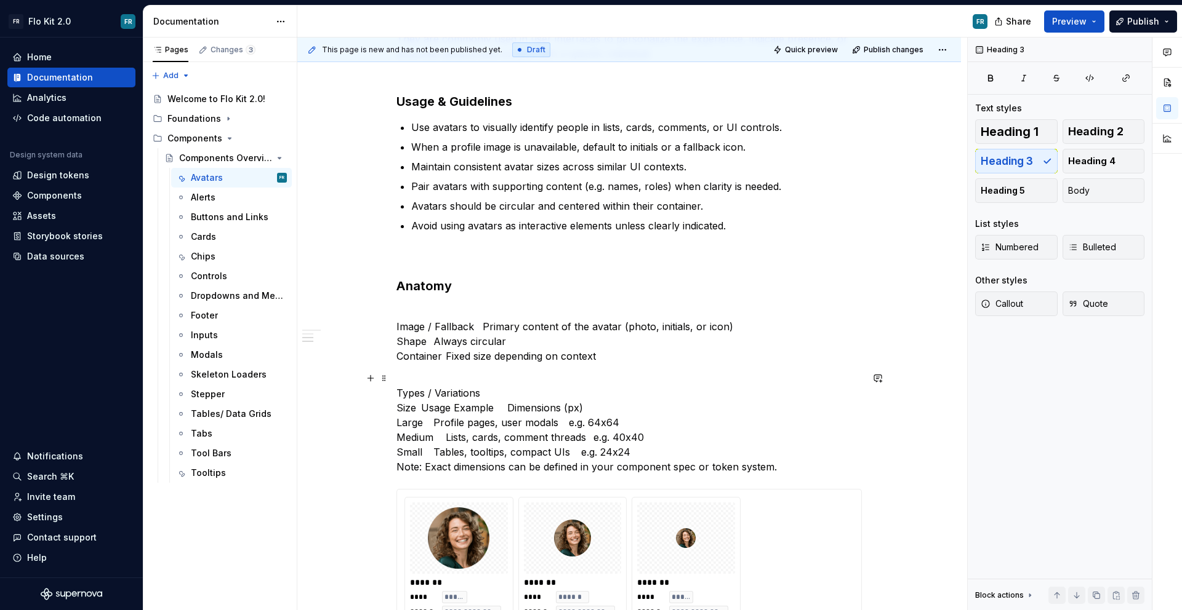
click at [426, 393] on p "Types / Variations Size Usage Example Dimensions (px) Large Profile pages, user…" at bounding box center [628, 422] width 465 height 103
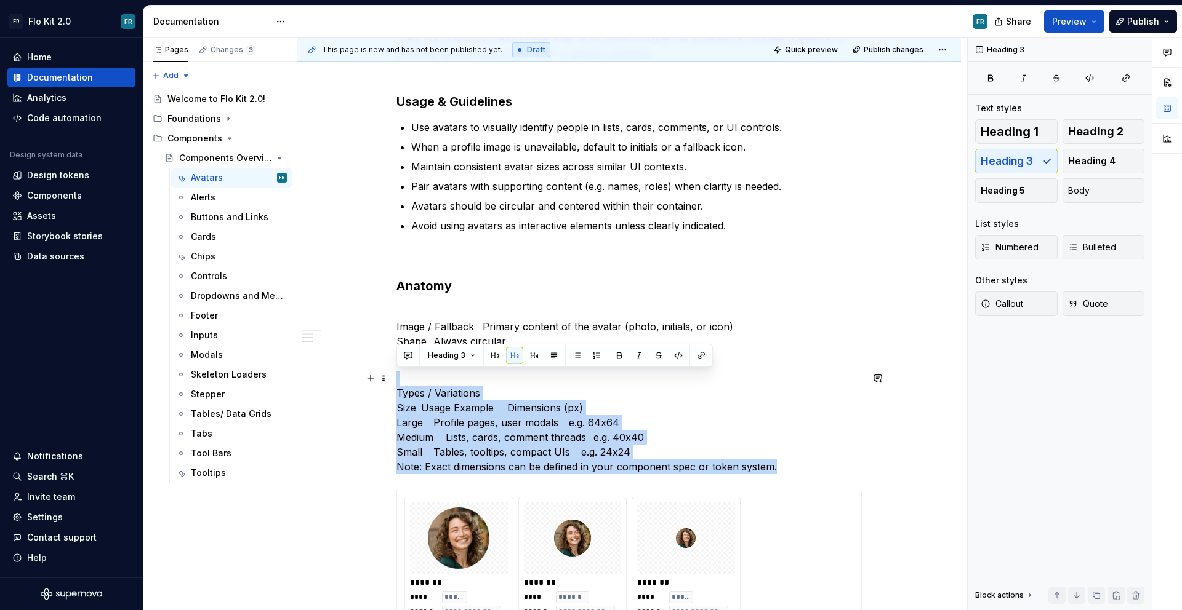
click at [426, 393] on p "Types / Variations Size Usage Example Dimensions (px) Large Profile pages, user…" at bounding box center [628, 422] width 465 height 103
click at [497, 389] on p "Types / Variations Size Usage Example Dimensions (px) Large Profile pages, user…" at bounding box center [628, 422] width 465 height 103
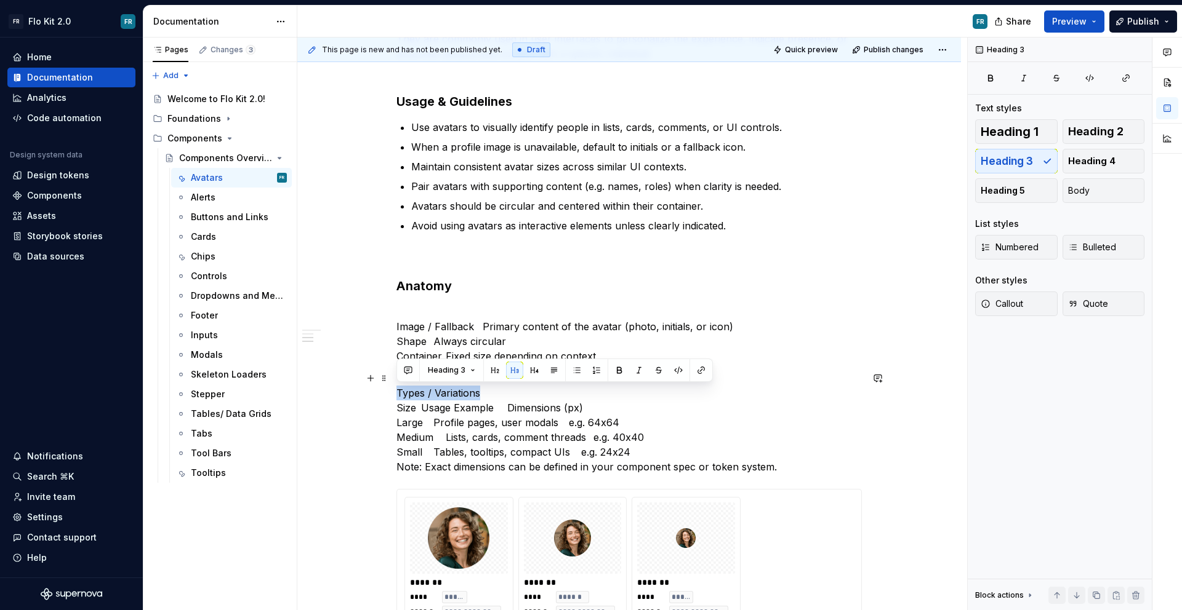
drag, startPoint x: 500, startPoint y: 390, endPoint x: 392, endPoint y: 394, distance: 107.8
click at [392, 394] on div "Avatars Purpose Avatars represent users or entities using a visual marker such …" at bounding box center [628, 368] width 663 height 924
click at [513, 372] on button "button" at bounding box center [514, 370] width 17 height 17
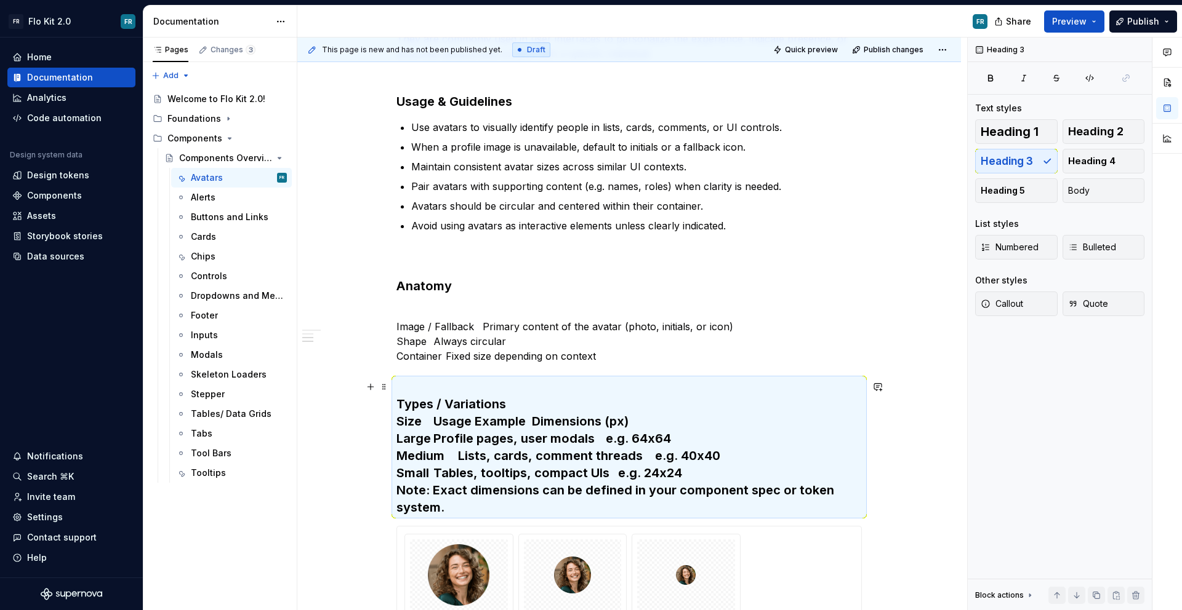
click at [509, 401] on h3 "Types / Variations Size Usage Example Dimensions (px) Large Profile pages, user…" at bounding box center [628, 447] width 465 height 138
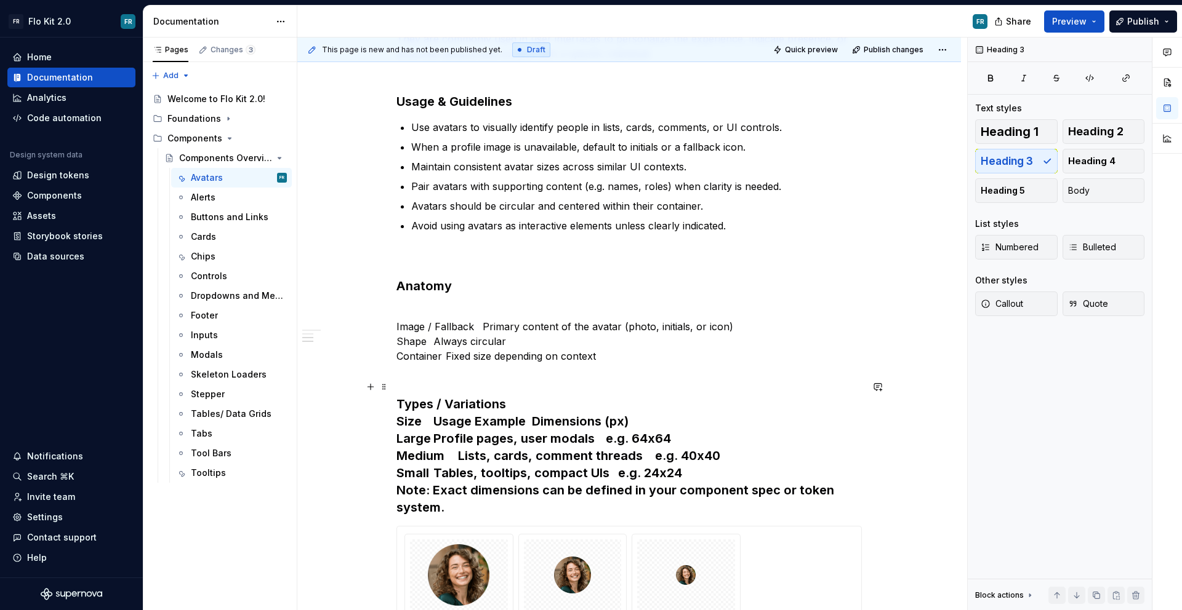
click at [516, 403] on h3 "Types / Variations Size Usage Example Dimensions (px) Large Profile pages, user…" at bounding box center [628, 447] width 465 height 138
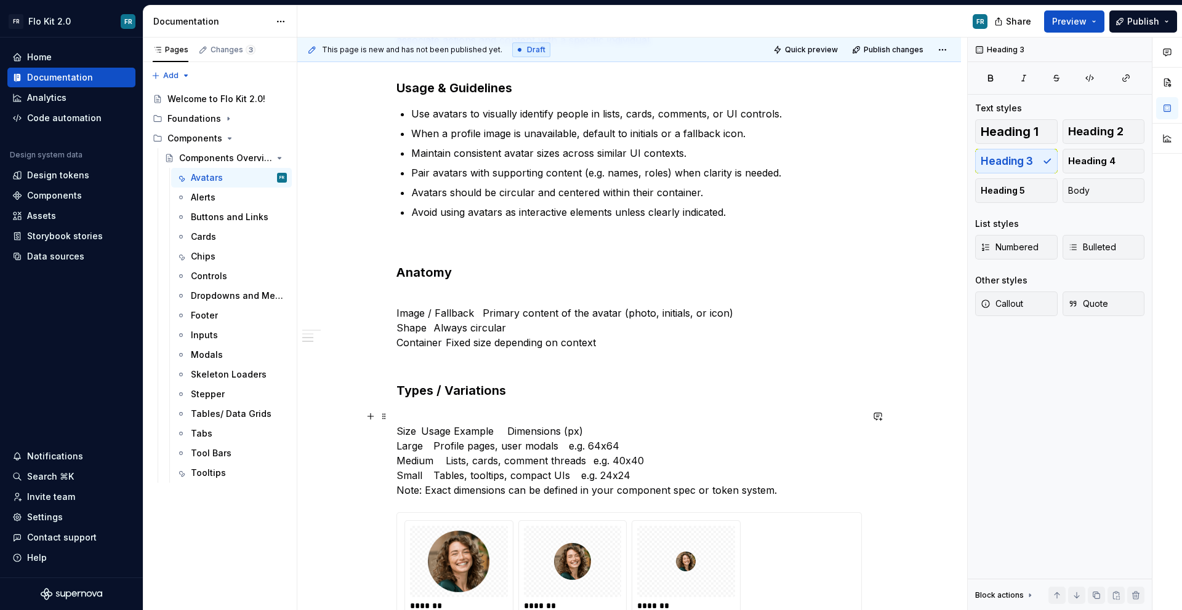
scroll to position [353, 0]
click at [395, 310] on div "Avatars Purpose Avatars represent users or entities using a visual marker such …" at bounding box center [628, 370] width 663 height 961
click at [1108, 247] on span "Bulleted" at bounding box center [1092, 247] width 48 height 12
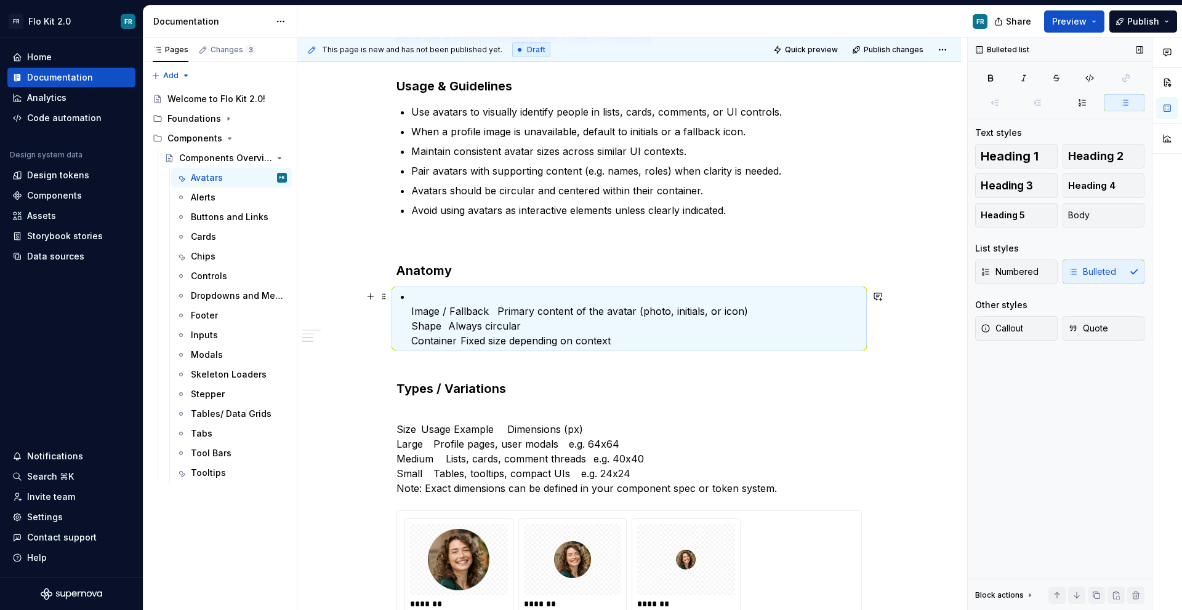
click at [514, 299] on p "Image / Fallback Primary content of the avatar (photo, initials, or icon) Shape…" at bounding box center [636, 318] width 450 height 59
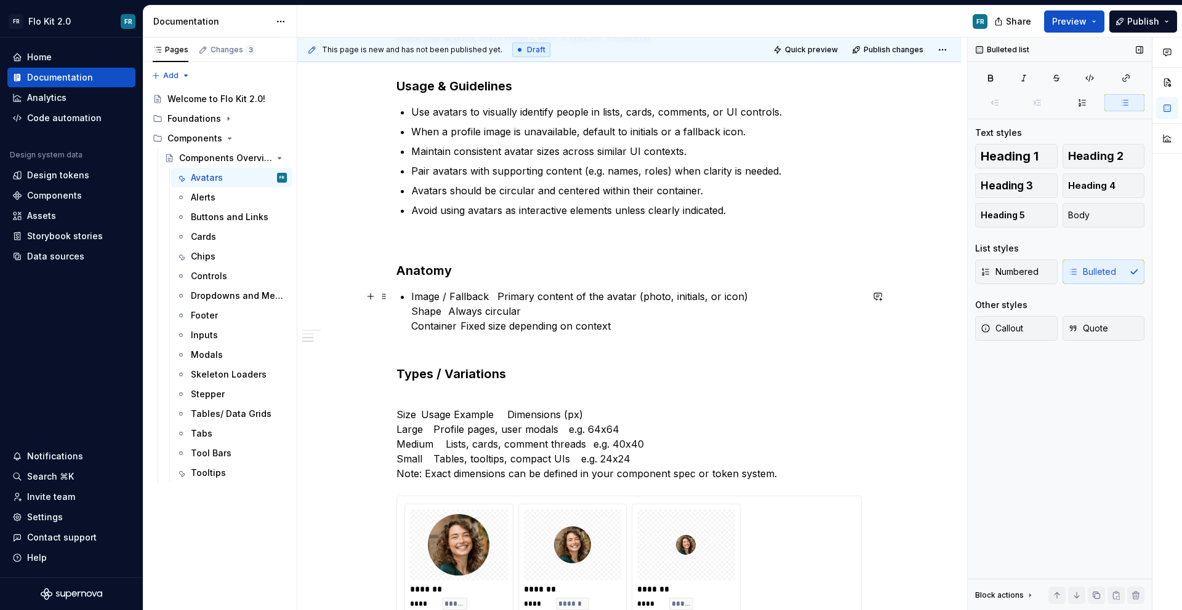
click at [490, 297] on p "Image / Fallback Primary content of the avatar (photo, initials, or icon) Shape…" at bounding box center [636, 311] width 450 height 44
drag, startPoint x: 487, startPoint y: 294, endPoint x: 446, endPoint y: 299, distance: 41.5
click at [446, 299] on p "Image / Fallback Primary content of the avatar (photo, initials, or icon) Shape…" at bounding box center [636, 311] width 450 height 44
click at [483, 300] on p "Image / Fallback Primary content of the avatar (photo, initials, or icon) Shape…" at bounding box center [636, 311] width 450 height 44
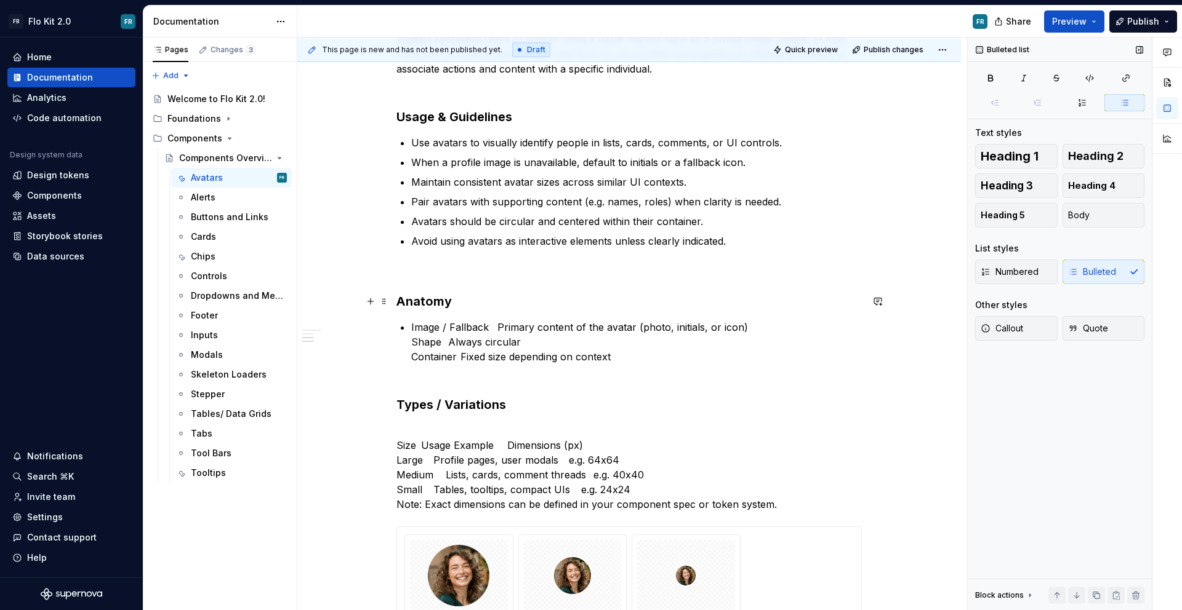
scroll to position [320, 0]
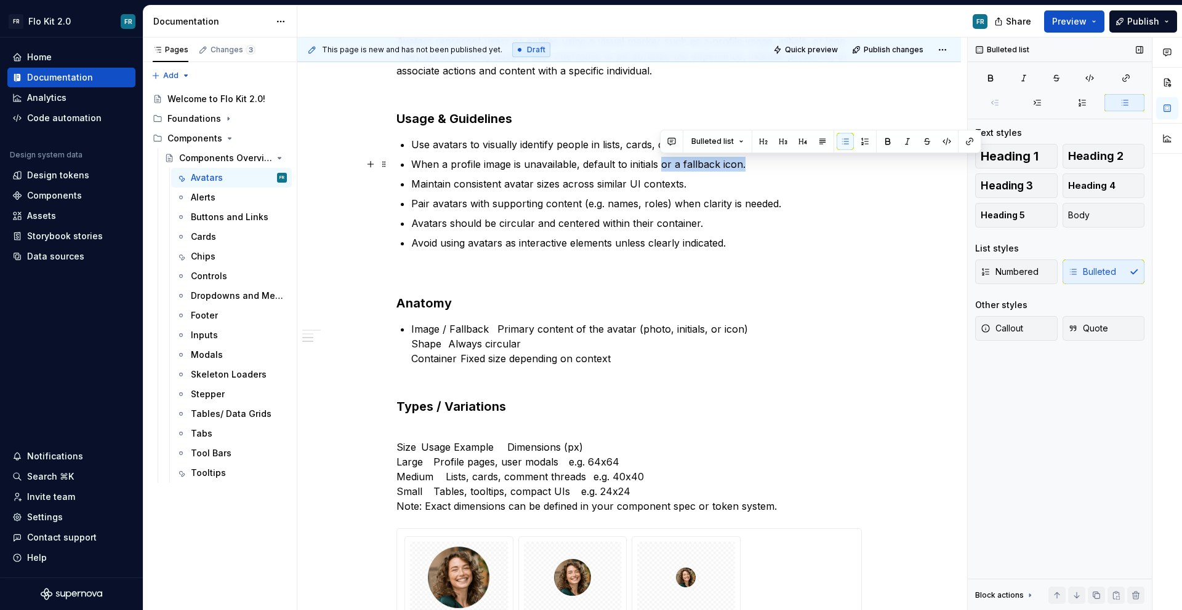
drag, startPoint x: 744, startPoint y: 166, endPoint x: 660, endPoint y: 167, distance: 84.3
click at [660, 167] on p "When a profile image is unavailable, default to initials or a fallback icon." at bounding box center [636, 164] width 450 height 15
click at [461, 328] on p "Image / Fallback Primary content of the avatar (photo, initials, or icon) Shape…" at bounding box center [636, 344] width 450 height 44
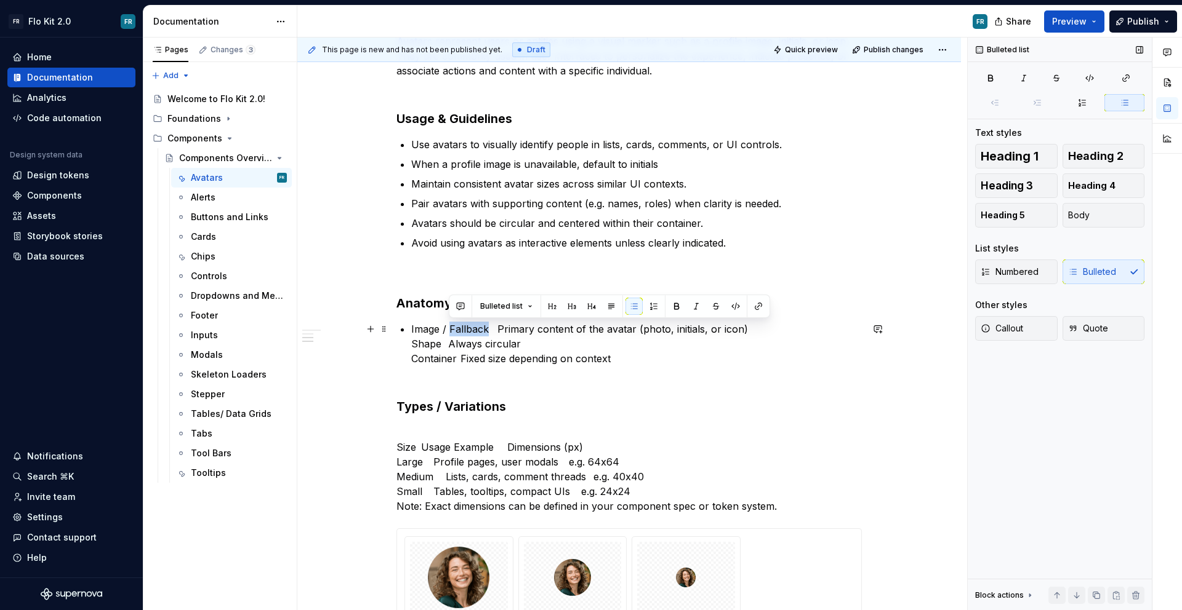
click at [461, 328] on p "Image / Fallback Primary content of the avatar (photo, initials, or icon) Shape…" at bounding box center [636, 344] width 450 height 44
click at [436, 344] on p "Image / Initials - Primary content of the avatar (photo, initials, or icon) Sha…" at bounding box center [636, 344] width 450 height 44
click at [439, 347] on p "Image / Initials - Primary content of the avatar (photo, initials, or icon) Sha…" at bounding box center [636, 344] width 450 height 44
click at [458, 359] on p "Image / Initials - Primary content of the avatar (photo, initials, or icon) Sha…" at bounding box center [636, 344] width 450 height 44
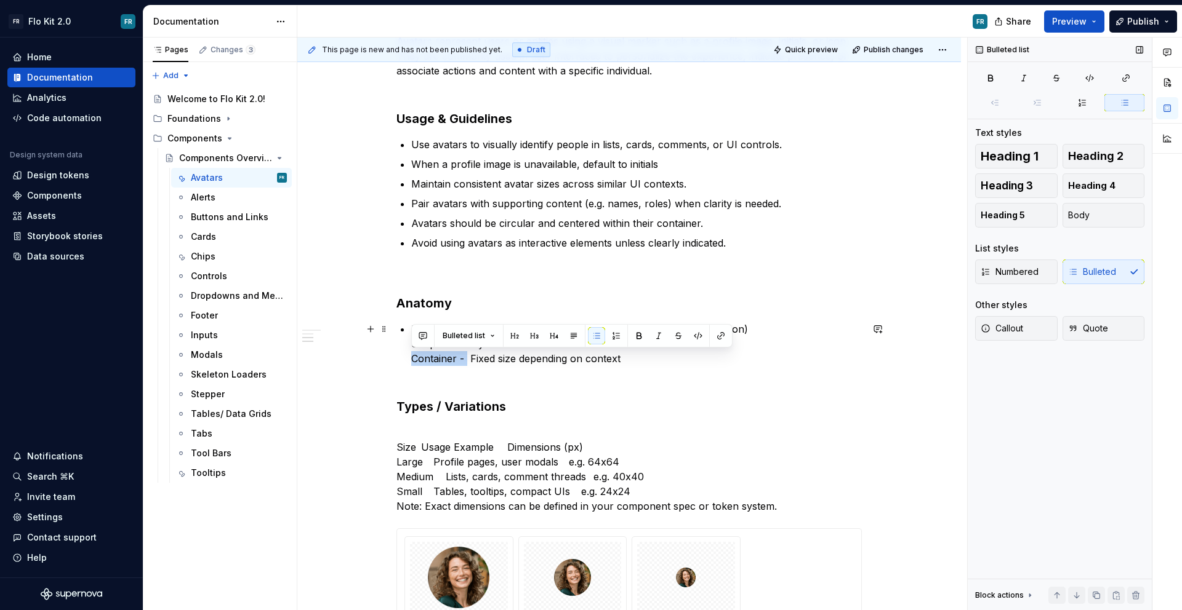
drag, startPoint x: 466, startPoint y: 357, endPoint x: 412, endPoint y: 364, distance: 55.2
click at [412, 364] on p "Image / Initials - Primary content of the avatar (photo, initials, or icon) Sha…" at bounding box center [636, 344] width 450 height 44
click at [455, 356] on strong "Container -" at bounding box center [439, 359] width 56 height 12
drag, startPoint x: 451, startPoint y: 346, endPoint x: 409, endPoint y: 345, distance: 41.9
click at [409, 345] on div "Avatars Purpose Avatars represent users or entities using a visual marker such …" at bounding box center [628, 312] width 465 height 719
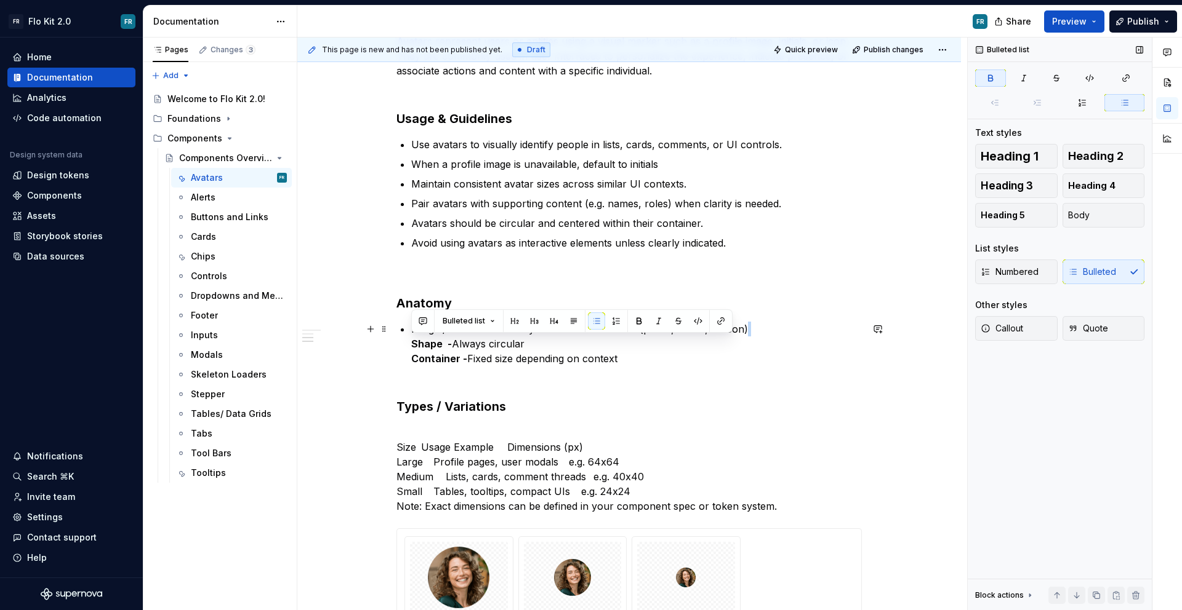
click at [442, 338] on strong "Shape -" at bounding box center [431, 344] width 41 height 12
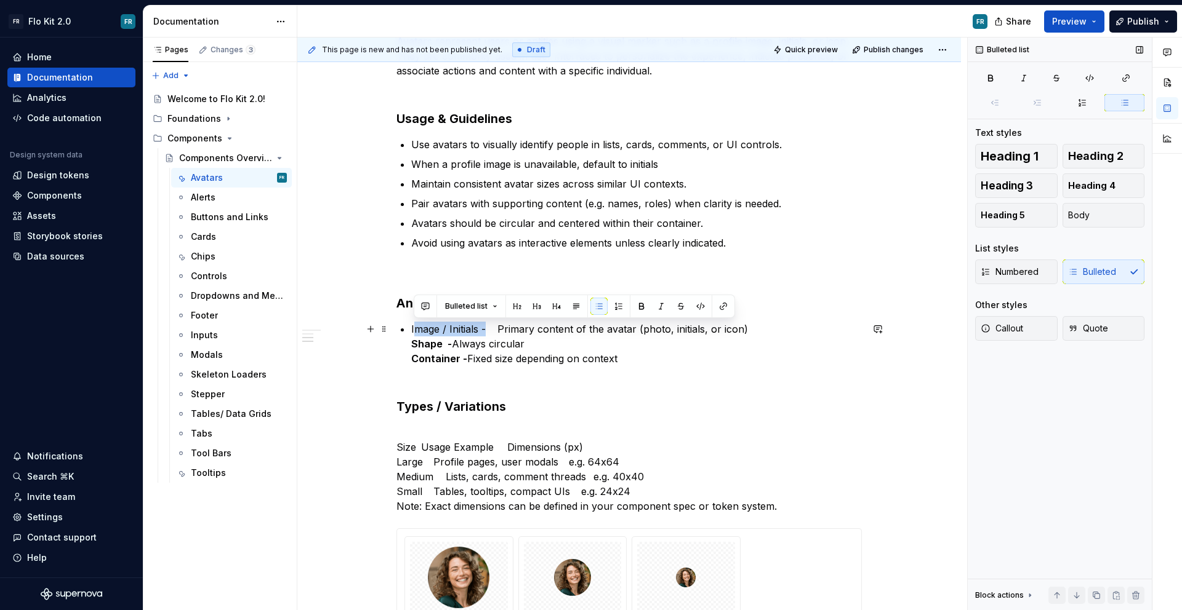
drag, startPoint x: 486, startPoint y: 329, endPoint x: 414, endPoint y: 332, distance: 71.5
click at [414, 332] on p "Image / Initials - Primary content of the avatar (photo, initials, or icon) Sha…" at bounding box center [636, 344] width 450 height 44
click at [745, 326] on p "I mage / Initials - Primary content of the avatar (photo, initials, or icon) Sh…" at bounding box center [636, 344] width 450 height 44
drag, startPoint x: 425, startPoint y: 330, endPoint x: 409, endPoint y: 328, distance: 16.2
click at [409, 328] on div "Avatars Purpose Avatars represent users or entities using a visual marker such …" at bounding box center [628, 312] width 465 height 719
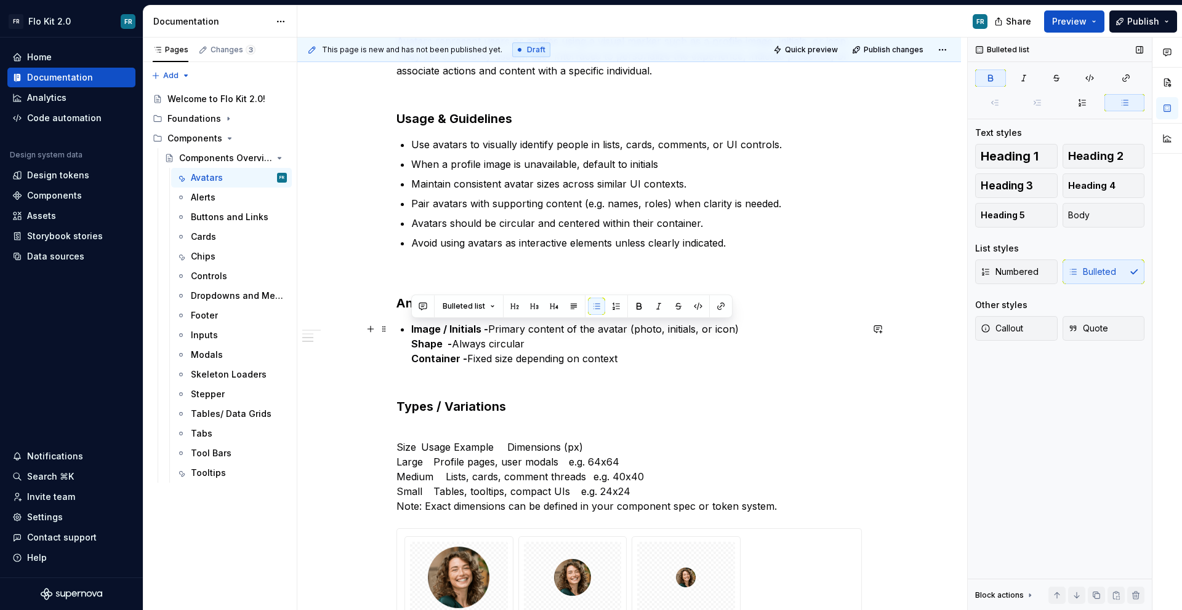
click at [748, 328] on p "Image / Initials - Primary content of the avatar (photo, initials, or icon) Sha…" at bounding box center [636, 344] width 450 height 44
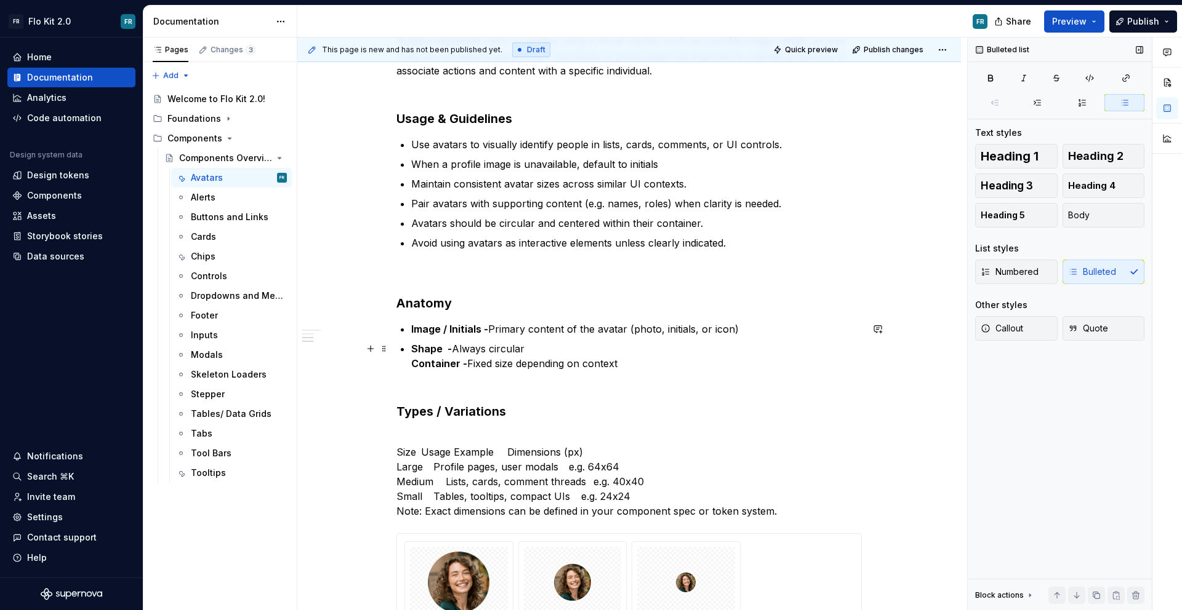
click at [604, 353] on p "Shape - Always circular Container - Fixed size depending on context" at bounding box center [636, 357] width 450 height 30
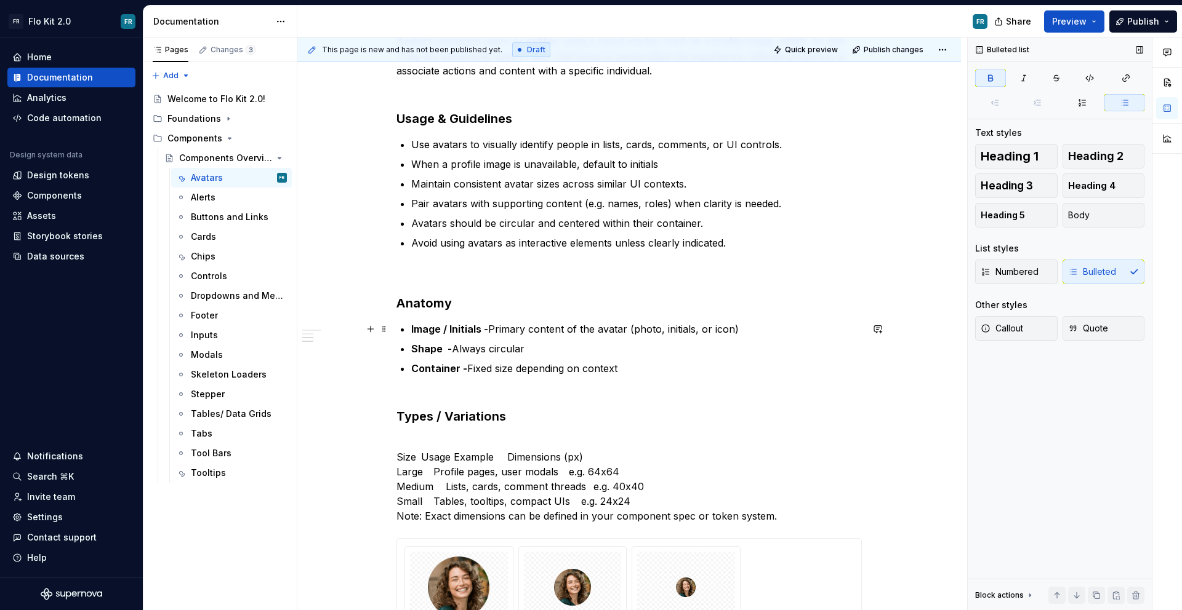
click at [492, 326] on p "Image / Initials - Primary content of the avatar (photo, initials, or icon)" at bounding box center [636, 329] width 450 height 15
click at [724, 330] on p "Image / Initials - Primary content of the avatar (photo, initials, or icon)" at bounding box center [636, 329] width 450 height 15
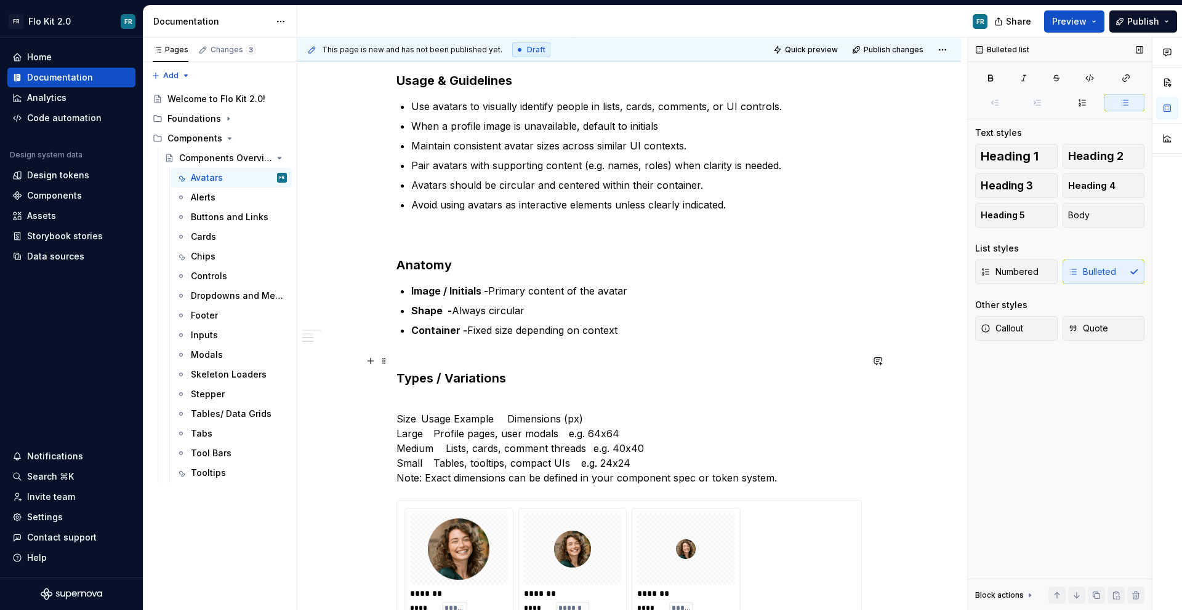
scroll to position [395, 0]
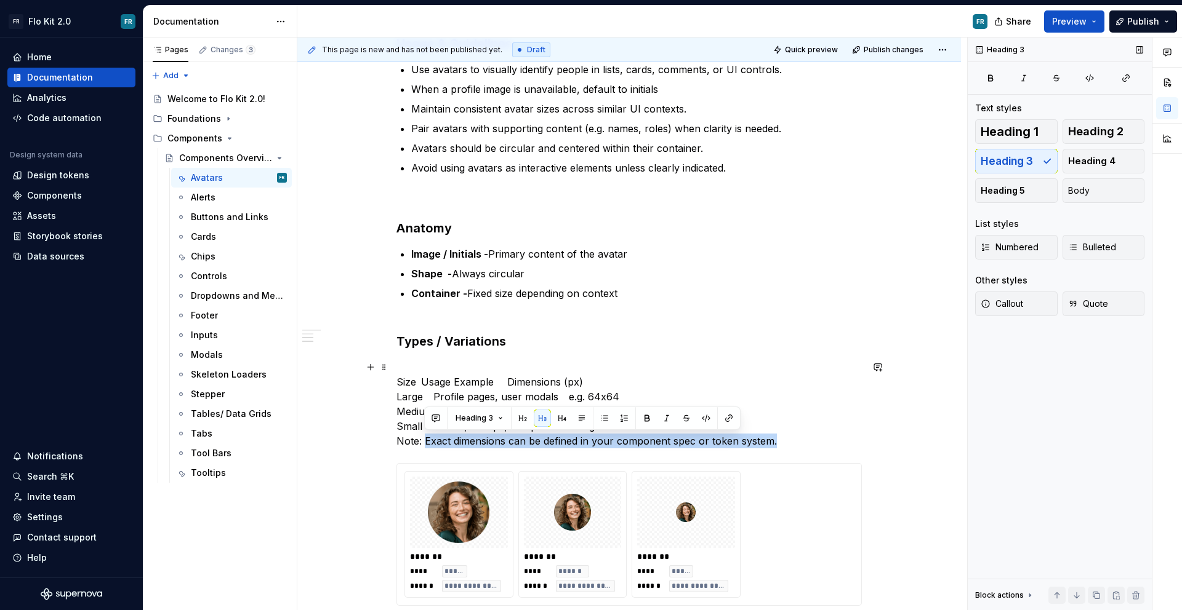
drag, startPoint x: 815, startPoint y: 439, endPoint x: 424, endPoint y: 446, distance: 390.8
click at [424, 446] on p "Size Usage Example Dimensions (px) Large Profile pages, user modals e.g. 64x64 …" at bounding box center [628, 404] width 465 height 89
copy p "Exact dimensions can be defined in your component spec or token system."
click at [656, 290] on p "Container - Fixed size depending on context" at bounding box center [636, 293] width 450 height 15
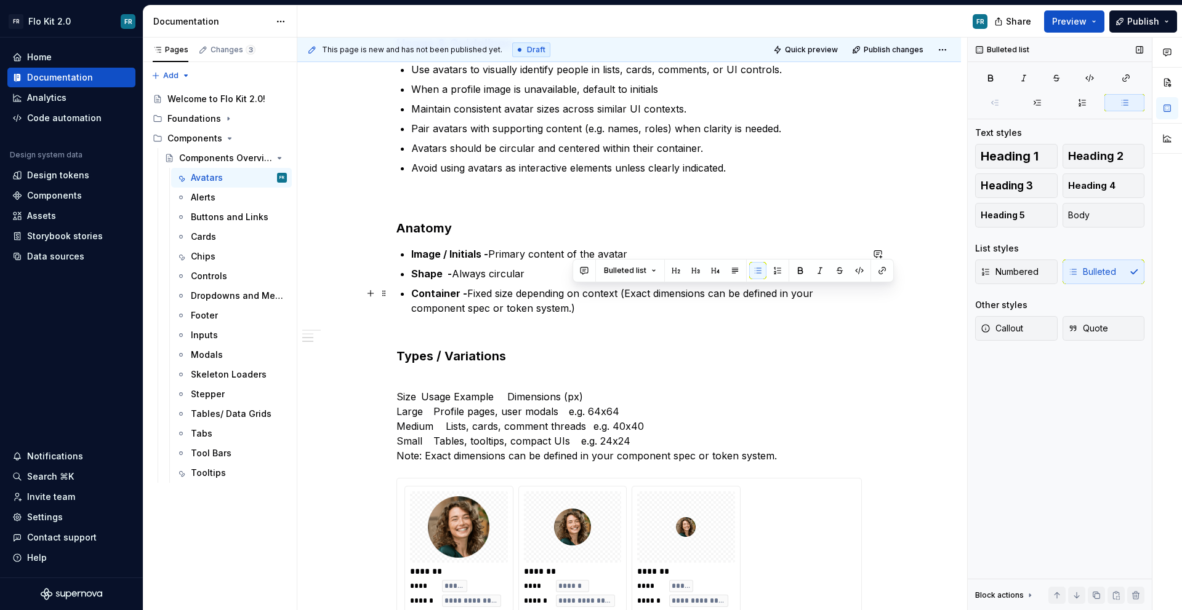
drag, startPoint x: 625, startPoint y: 296, endPoint x: 631, endPoint y: 308, distance: 13.5
click at [631, 308] on p "Container - Fixed size depending on context (Exact dimensions can be defined in…" at bounding box center [636, 301] width 450 height 30
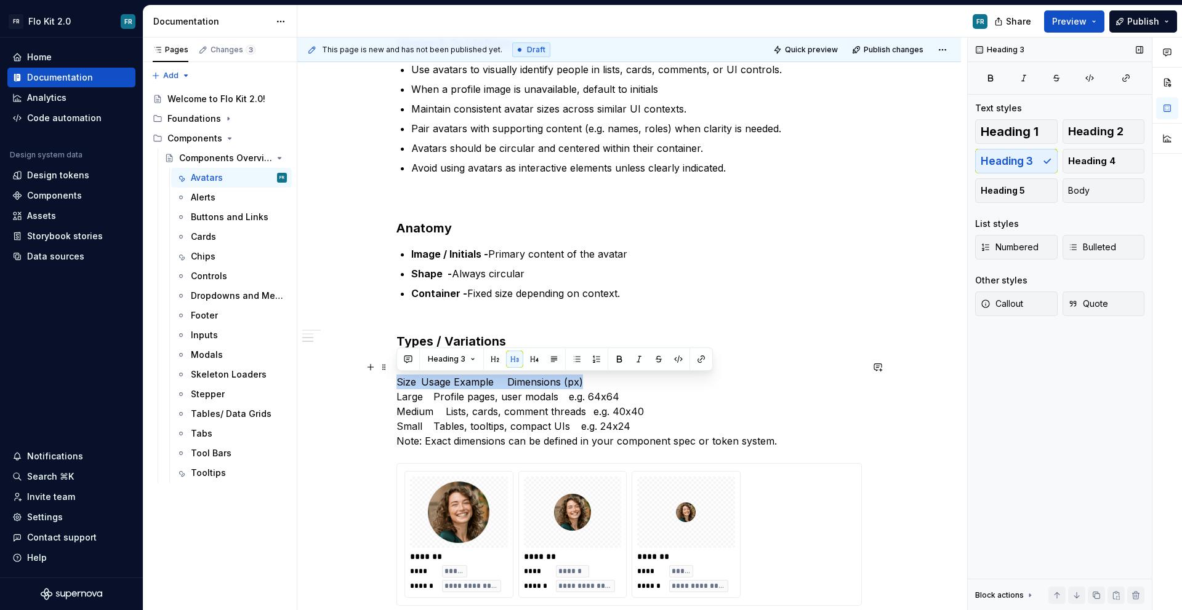
drag, startPoint x: 587, startPoint y: 383, endPoint x: 394, endPoint y: 381, distance: 192.6
click at [394, 381] on div "**********" at bounding box center [628, 326] width 663 height 956
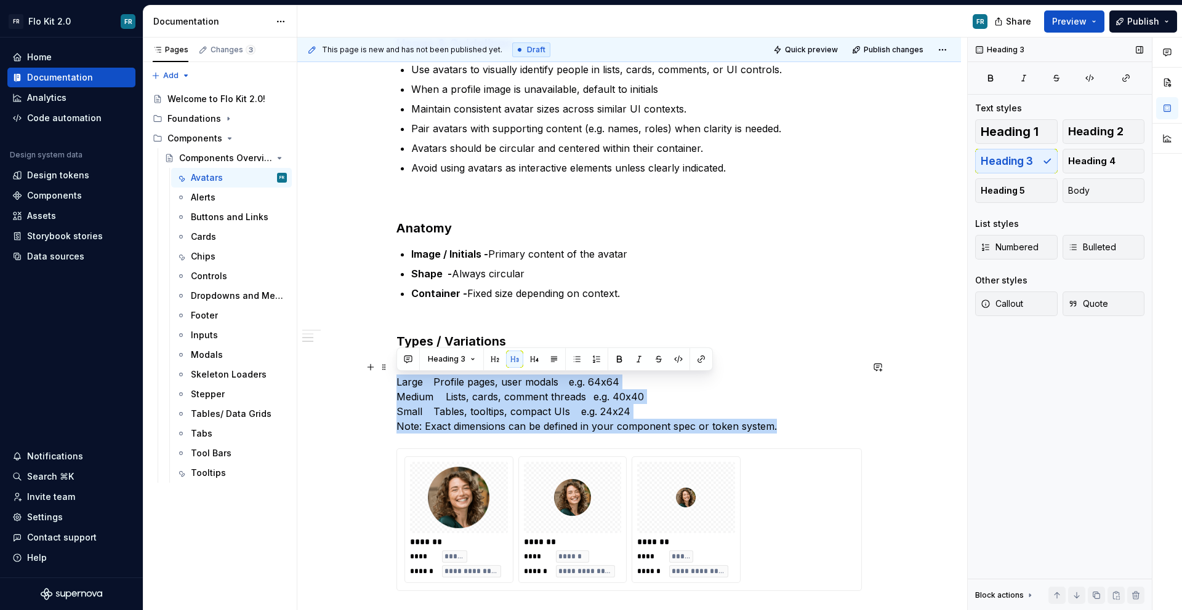
drag, startPoint x: 396, startPoint y: 382, endPoint x: 817, endPoint y: 423, distance: 422.9
click at [817, 423] on p "Large Profile pages, user modals e.g. 64x64 Medium Lists, cards, comment thread…" at bounding box center [628, 397] width 465 height 74
click at [1100, 245] on span "Bulleted" at bounding box center [1092, 247] width 48 height 12
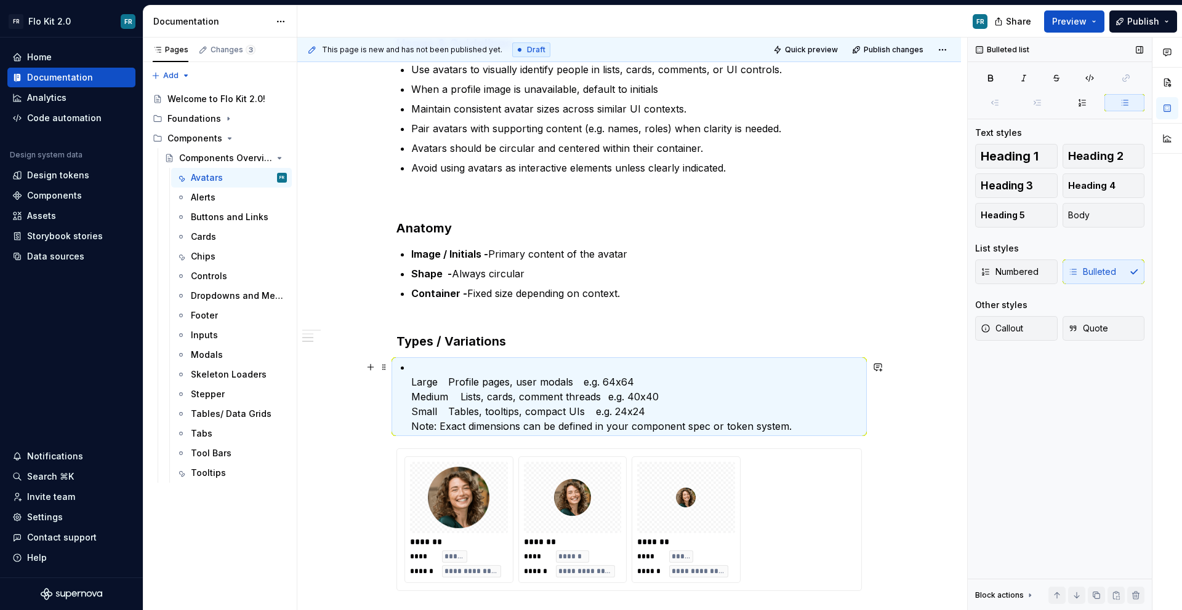
click at [439, 367] on p "Large Profile pages, user modals e.g. 64x64 Medium Lists, cards, comment thread…" at bounding box center [636, 397] width 450 height 74
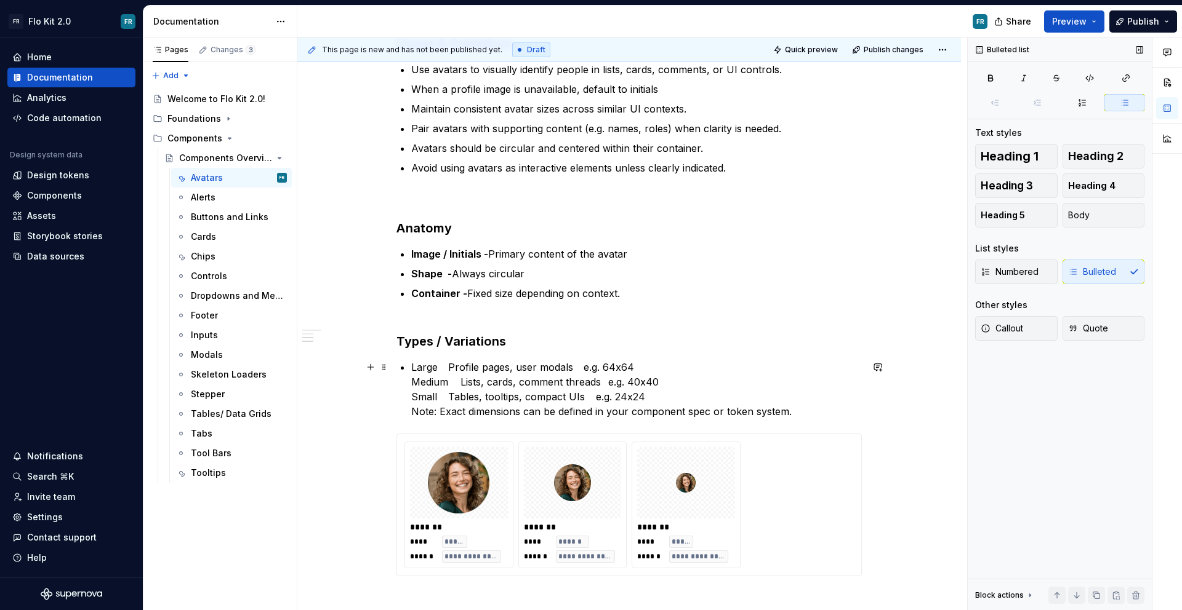
click at [652, 372] on p "Large Profile pages, user modals e.g. 64x64 Medium Lists, cards, comment thread…" at bounding box center [636, 389] width 450 height 59
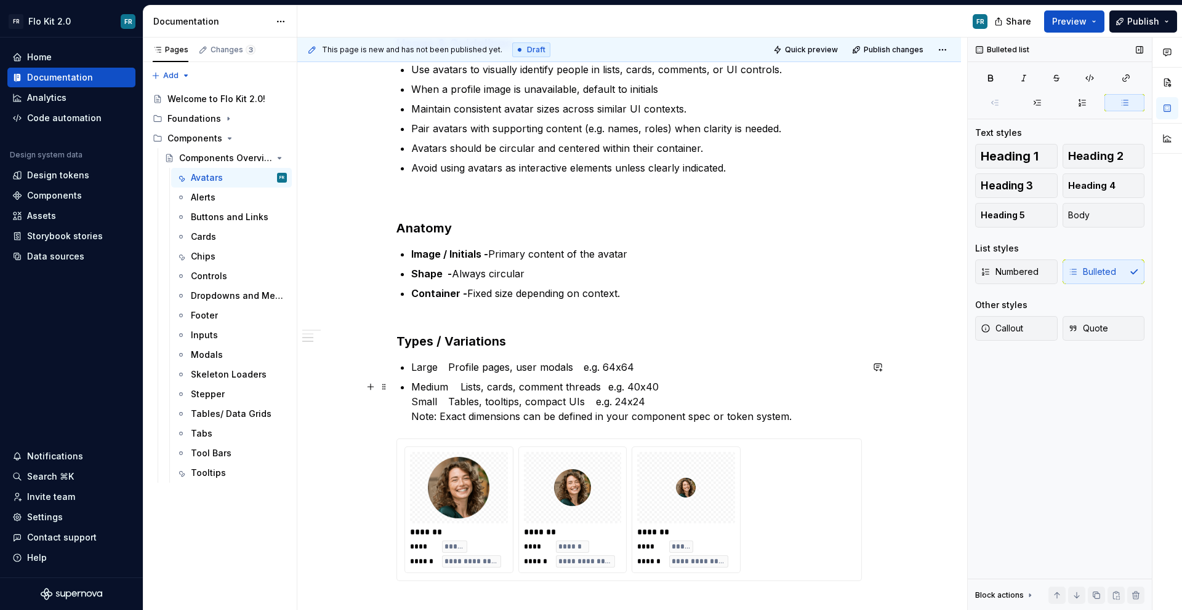
click at [671, 386] on p "Medium Lists, cards, comment threads e.g. 40x40 Small Tables, tooltips, compact…" at bounding box center [636, 402] width 450 height 44
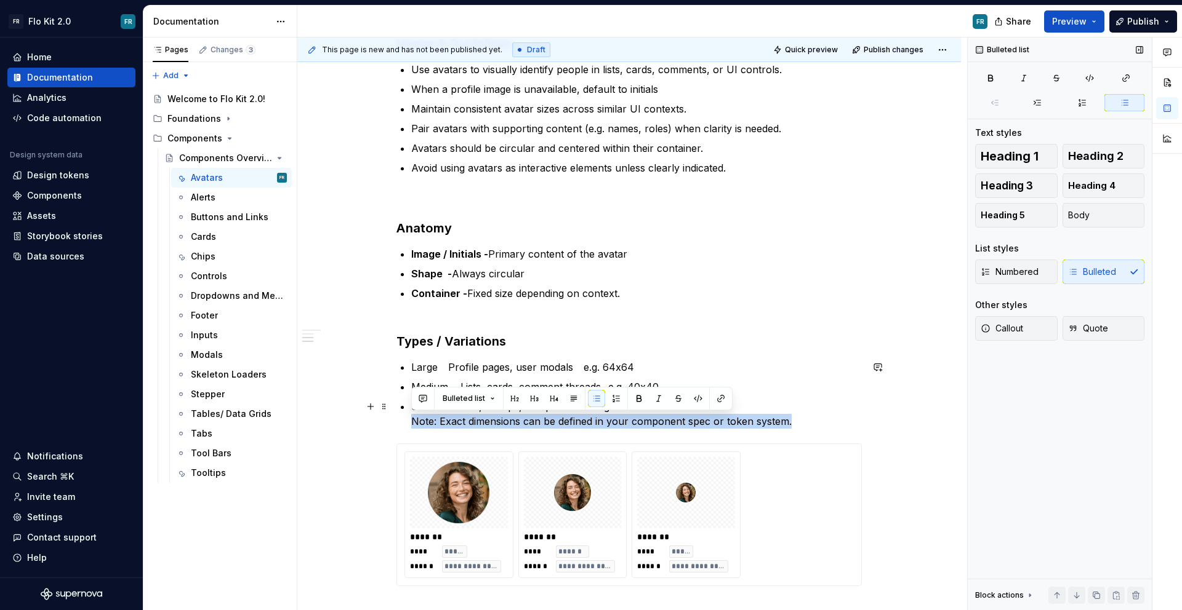
drag, startPoint x: 676, startPoint y: 432, endPoint x: 401, endPoint y: 425, distance: 275.2
click at [401, 425] on div "Avatars Purpose Avatars represent users or entities using a visual marker such …" at bounding box center [628, 232] width 465 height 709
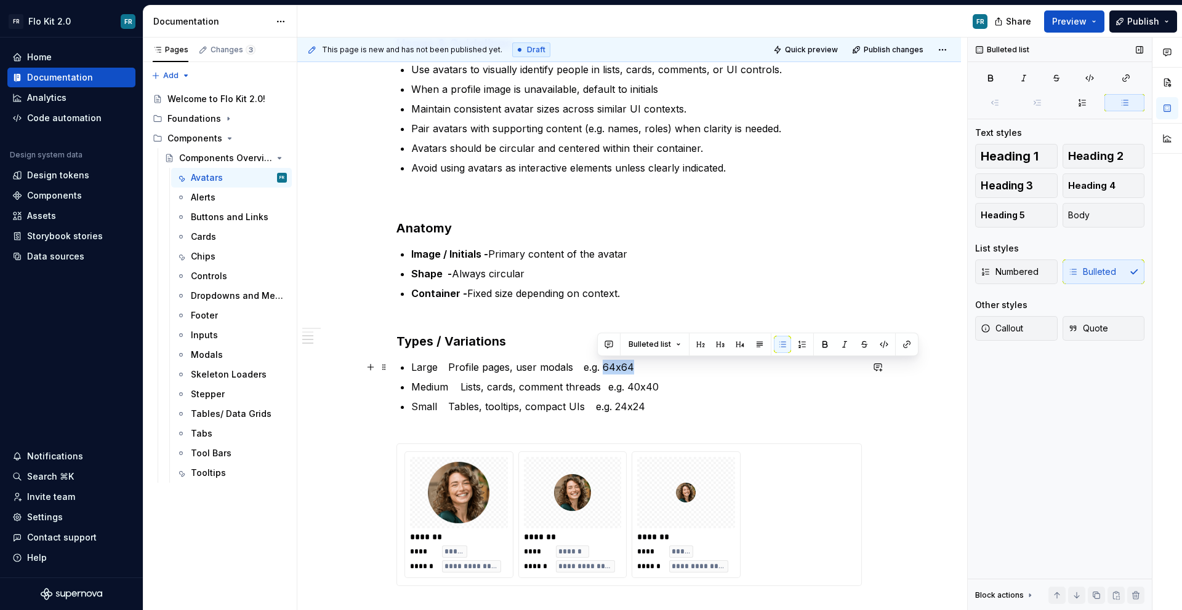
drag, startPoint x: 660, startPoint y: 364, endPoint x: 599, endPoint y: 363, distance: 60.3
click at [599, 363] on p "Large Profile pages, user modals e.g. 64x64" at bounding box center [636, 367] width 450 height 15
click at [598, 367] on p "Large Profile pages, user modals e.g. 120px" at bounding box center [636, 367] width 450 height 15
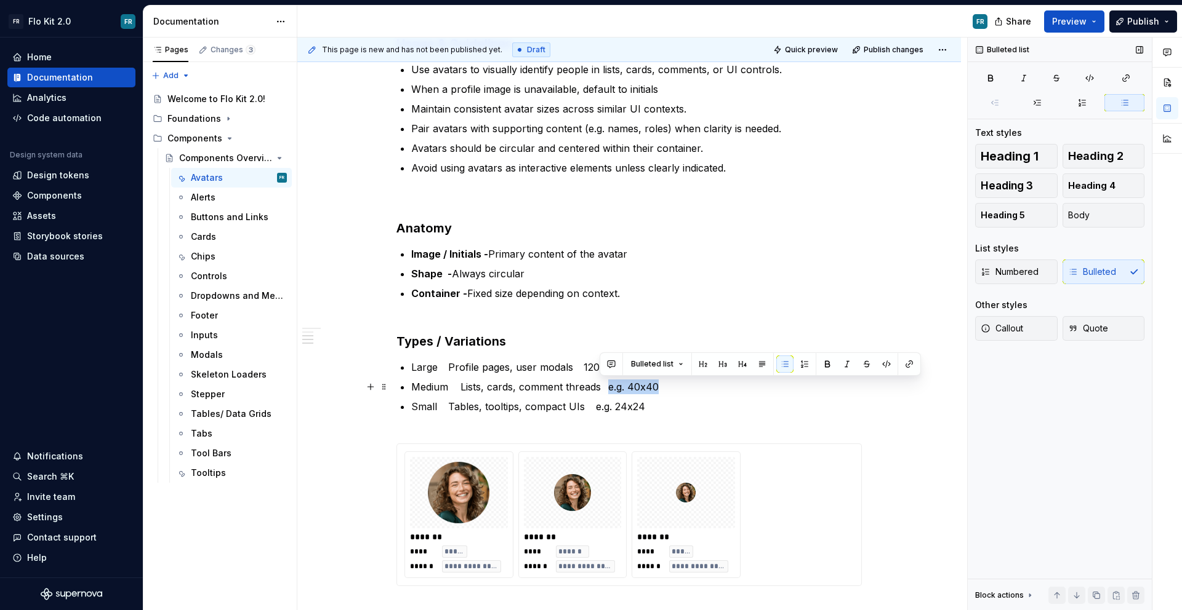
drag, startPoint x: 661, startPoint y: 385, endPoint x: 598, endPoint y: 386, distance: 63.4
click at [598, 386] on p "Medium Lists, cards, comment threads e.g. 40x40" at bounding box center [636, 387] width 450 height 15
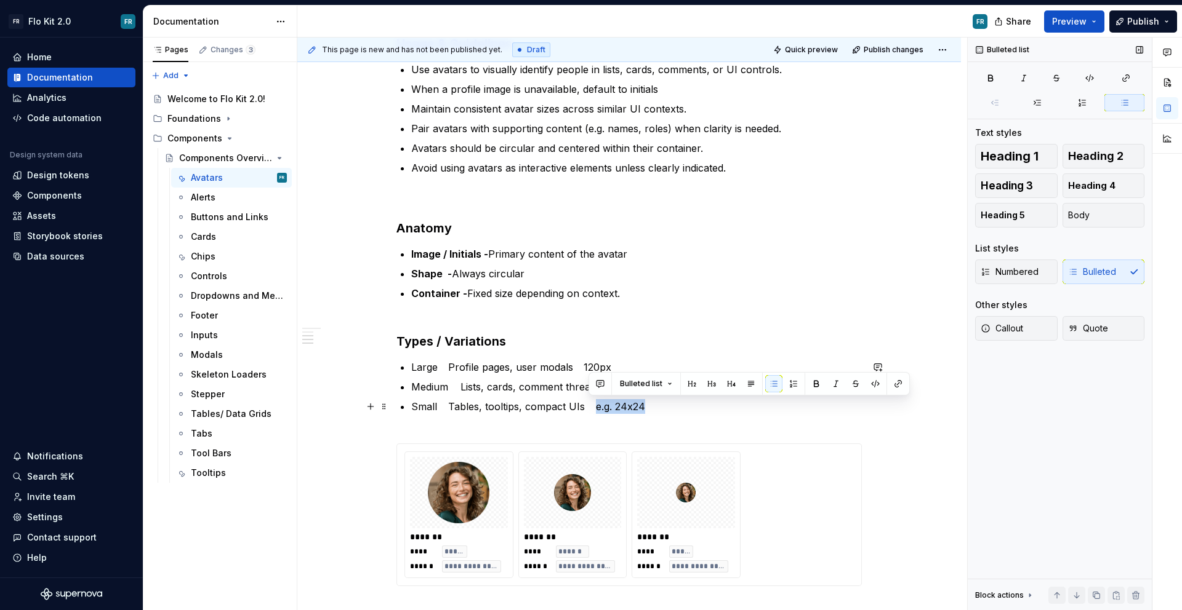
drag, startPoint x: 640, startPoint y: 408, endPoint x: 589, endPoint y: 408, distance: 51.1
click at [589, 408] on p "Small Tables, tooltips, compact UIs e.g. 24x24" at bounding box center [636, 414] width 450 height 30
click at [439, 367] on p "Large Profile pages, user modals 120px" at bounding box center [636, 367] width 450 height 15
click at [457, 378] on ul "Large- Profile pages, user modals 120px Medium Lists, cards, comment threads 60…" at bounding box center [636, 394] width 450 height 69
click at [450, 383] on p "Medium Lists, cards, comment threads 60px" at bounding box center [636, 387] width 450 height 15
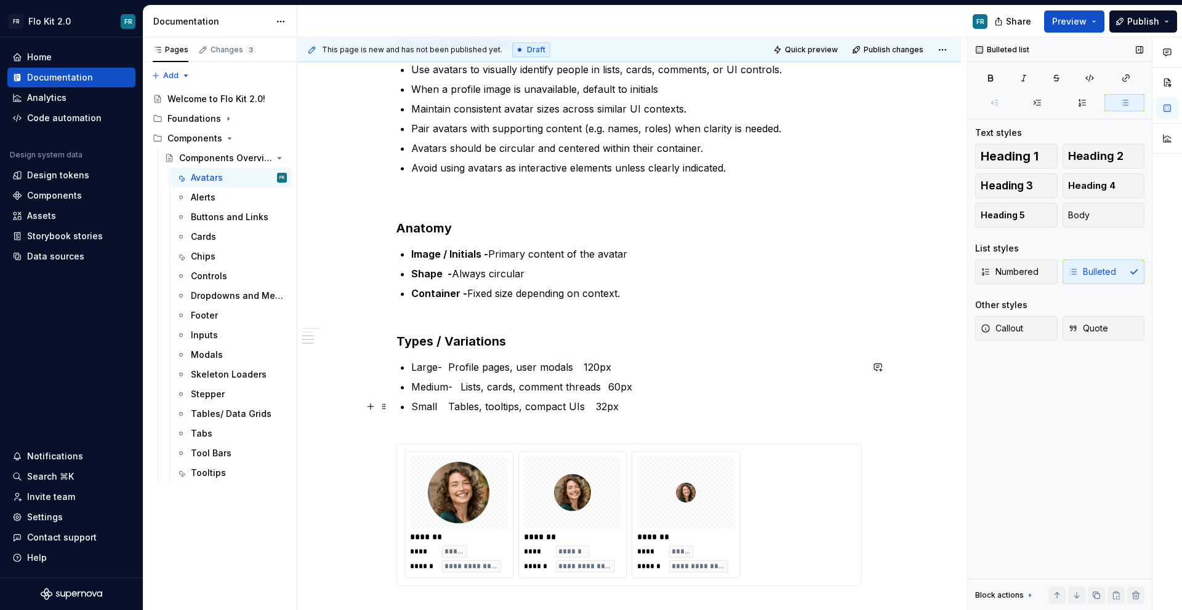
click at [439, 402] on p "Small Tables, tooltips, compact UIs 32px" at bounding box center [636, 414] width 450 height 30
drag, startPoint x: 444, startPoint y: 406, endPoint x: 404, endPoint y: 407, distance: 39.4
click at [404, 407] on div "**********" at bounding box center [628, 232] width 465 height 709
click at [456, 353] on div "**********" at bounding box center [628, 232] width 465 height 709
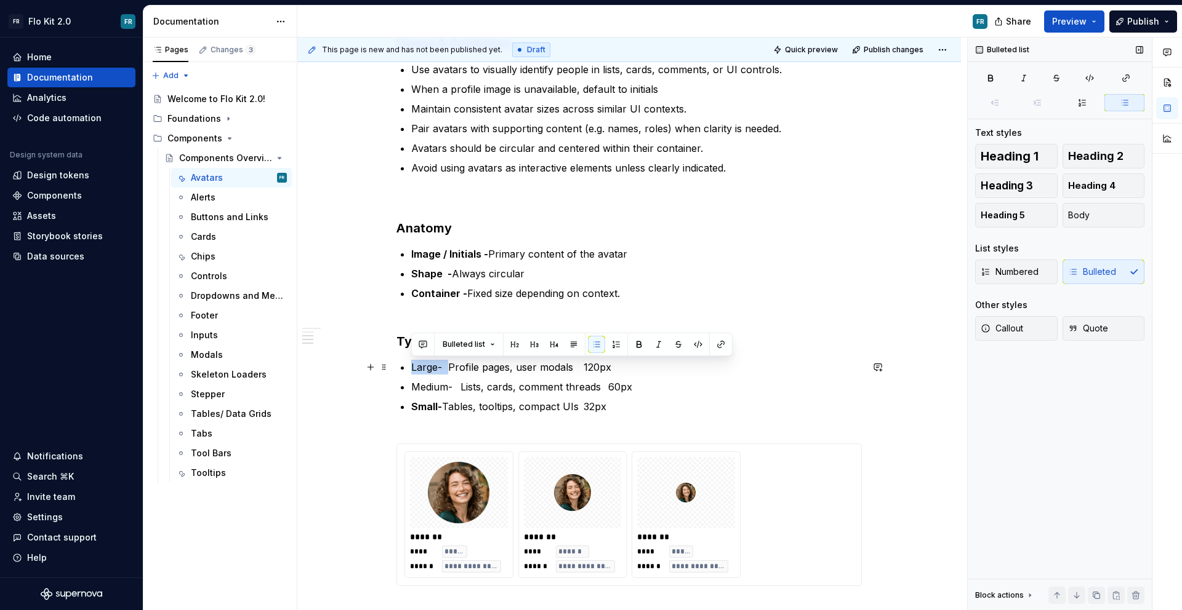
drag, startPoint x: 446, startPoint y: 366, endPoint x: 410, endPoint y: 370, distance: 36.0
click at [411, 370] on p "Large- Profile pages, user modals 120px" at bounding box center [636, 367] width 450 height 15
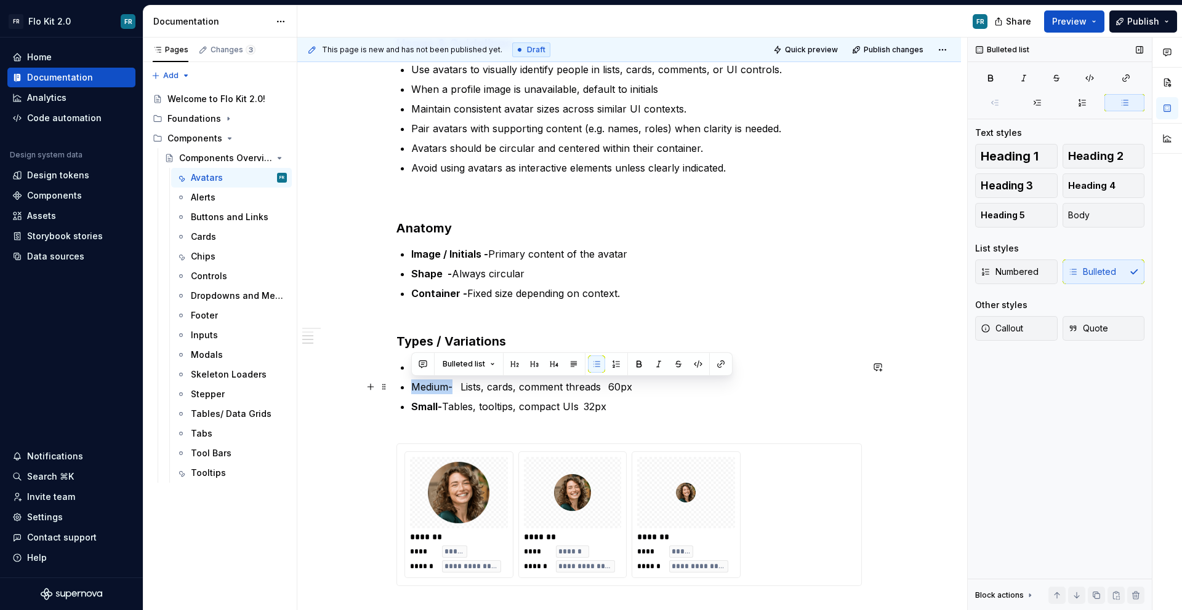
drag, startPoint x: 442, startPoint y: 388, endPoint x: 403, endPoint y: 388, distance: 39.4
click at [411, 388] on li "Medium- Lists, cards, comment threads 60px" at bounding box center [636, 387] width 450 height 15
click at [503, 398] on ul "Large- Profile pages, user modals 120px Medium- Lists, cards, comment threads 6…" at bounding box center [636, 394] width 450 height 69
click at [470, 391] on p "Medium- Lists, cards, comment threads 60px" at bounding box center [636, 387] width 450 height 15
click at [454, 406] on p "Small- Tables, tooltips, compact UIs 32px" at bounding box center [636, 414] width 450 height 30
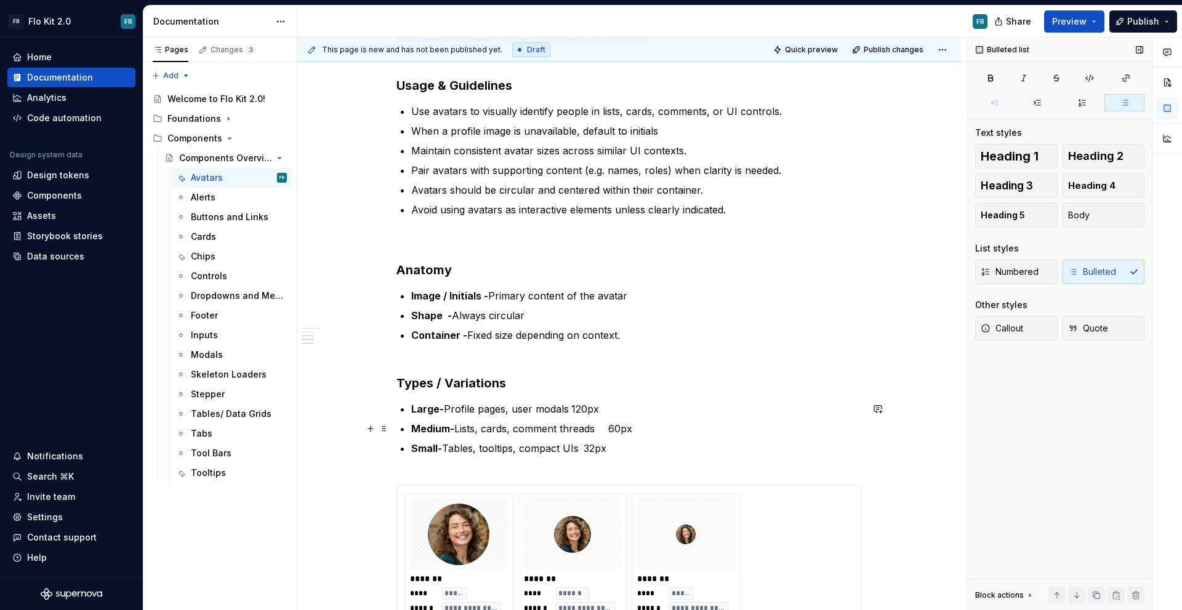
scroll to position [0, 0]
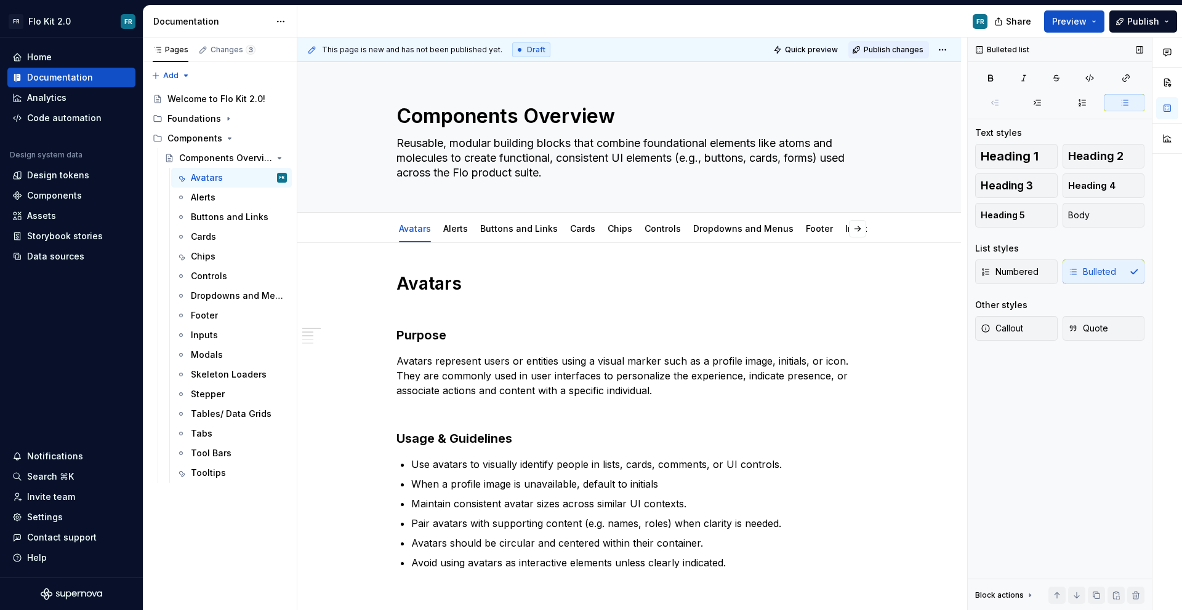
click at [889, 54] on span "Publish changes" at bounding box center [893, 50] width 60 height 10
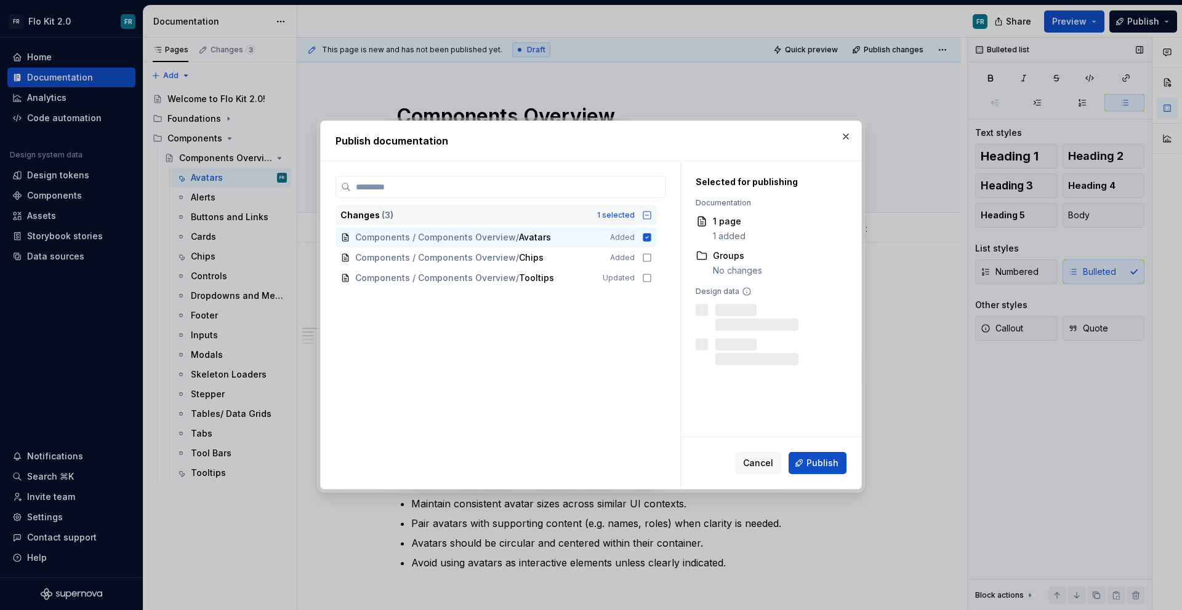
click at [644, 212] on icon at bounding box center [647, 215] width 10 height 10
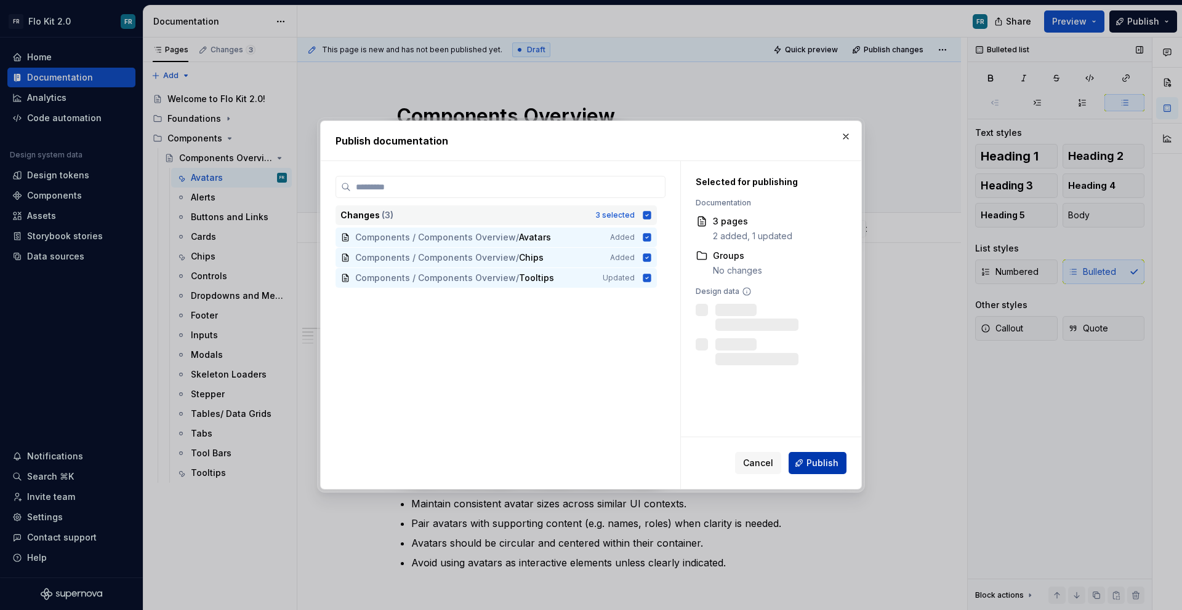
click at [804, 462] on button "Publish" at bounding box center [817, 463] width 58 height 22
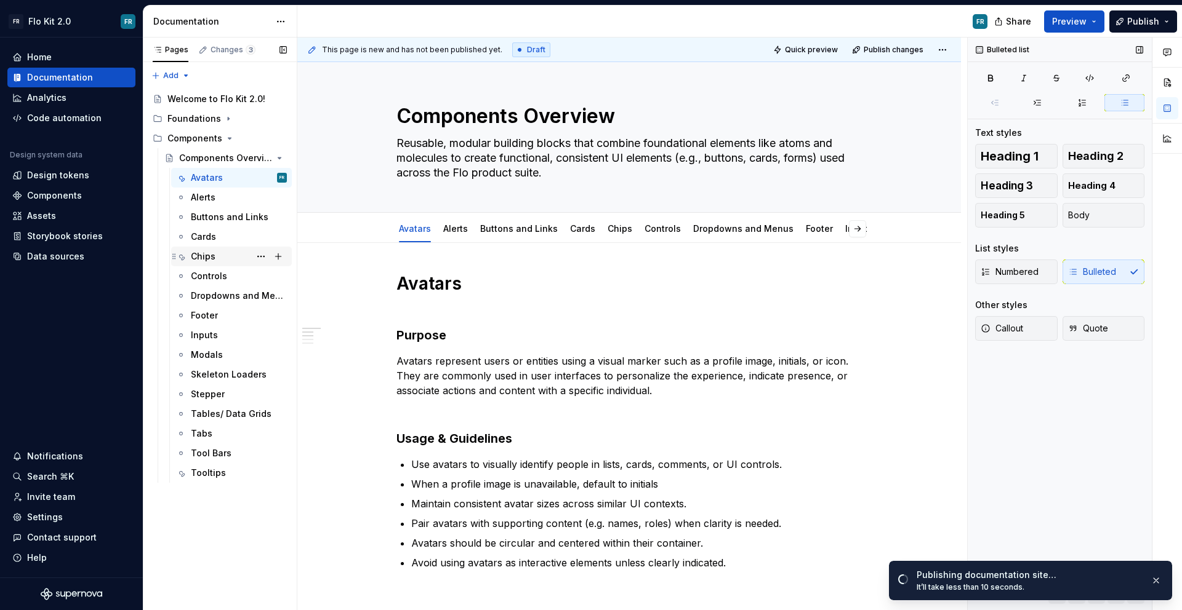
click at [212, 251] on div "Chips" at bounding box center [203, 256] width 25 height 12
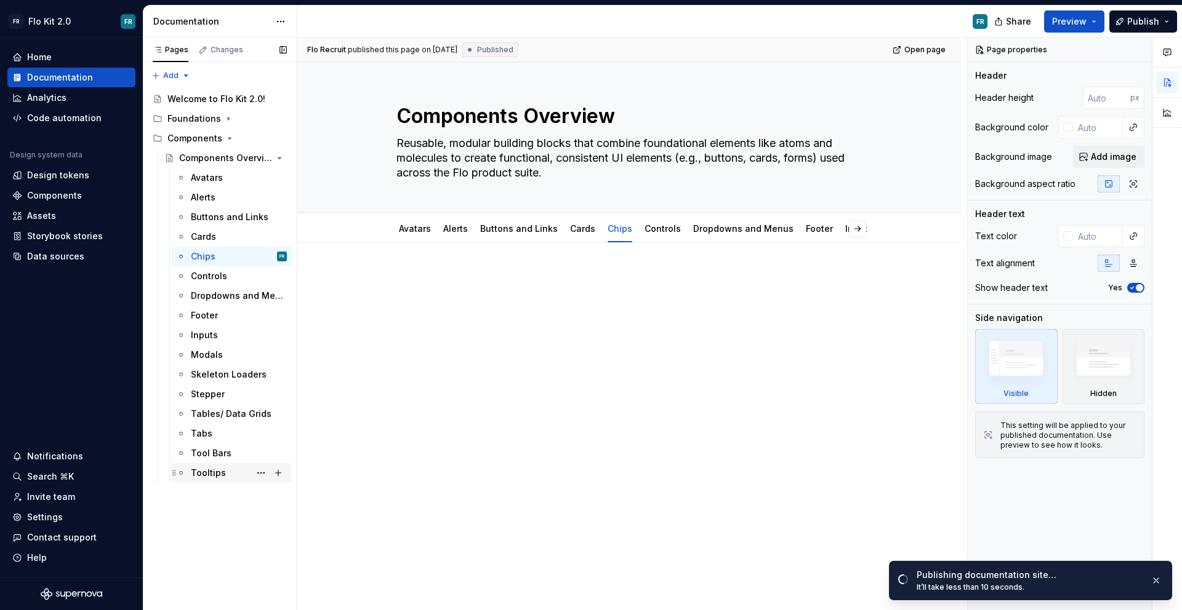
click at [219, 471] on div "Tooltips" at bounding box center [208, 473] width 35 height 12
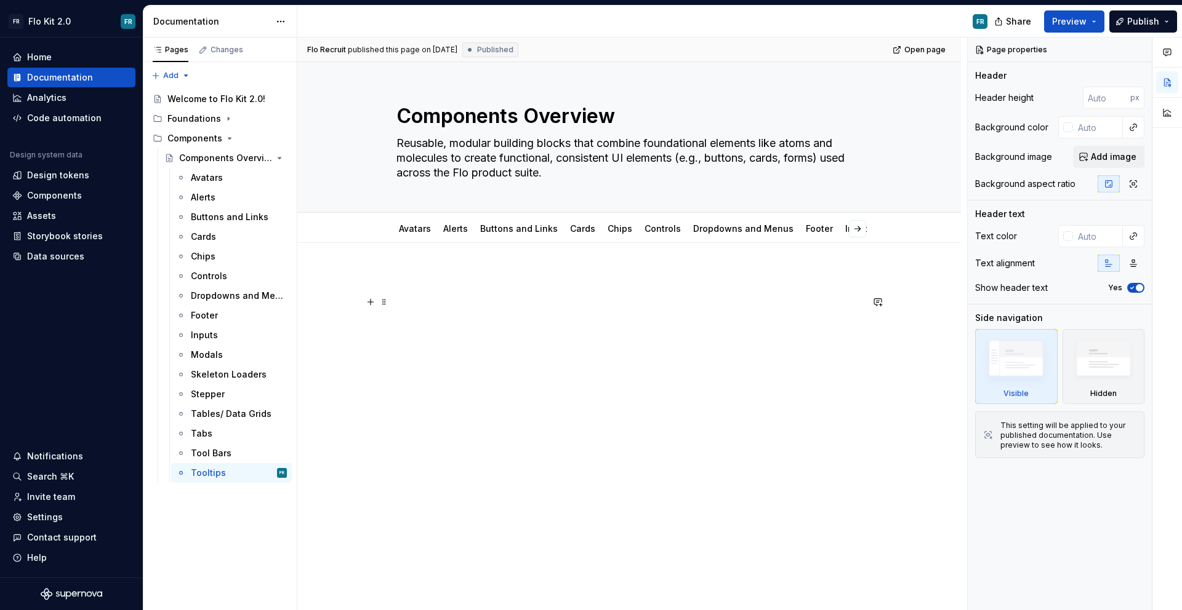
click at [446, 302] on p at bounding box center [628, 302] width 465 height 15
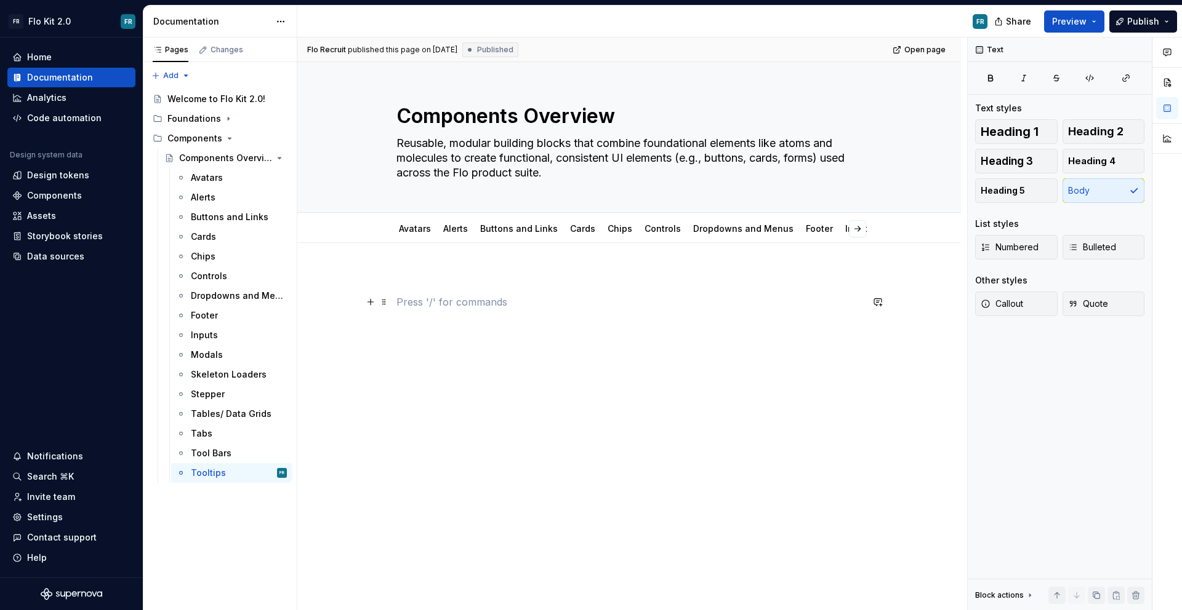
click at [441, 265] on div at bounding box center [628, 380] width 663 height 274
click at [442, 259] on div at bounding box center [628, 380] width 663 height 274
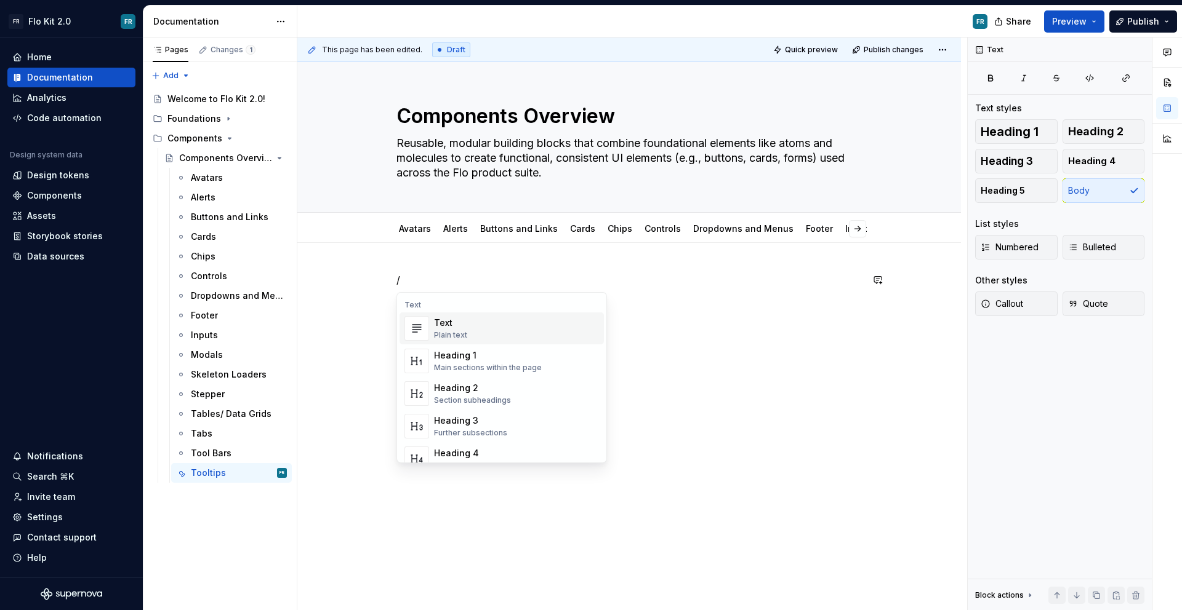
type textarea "*"
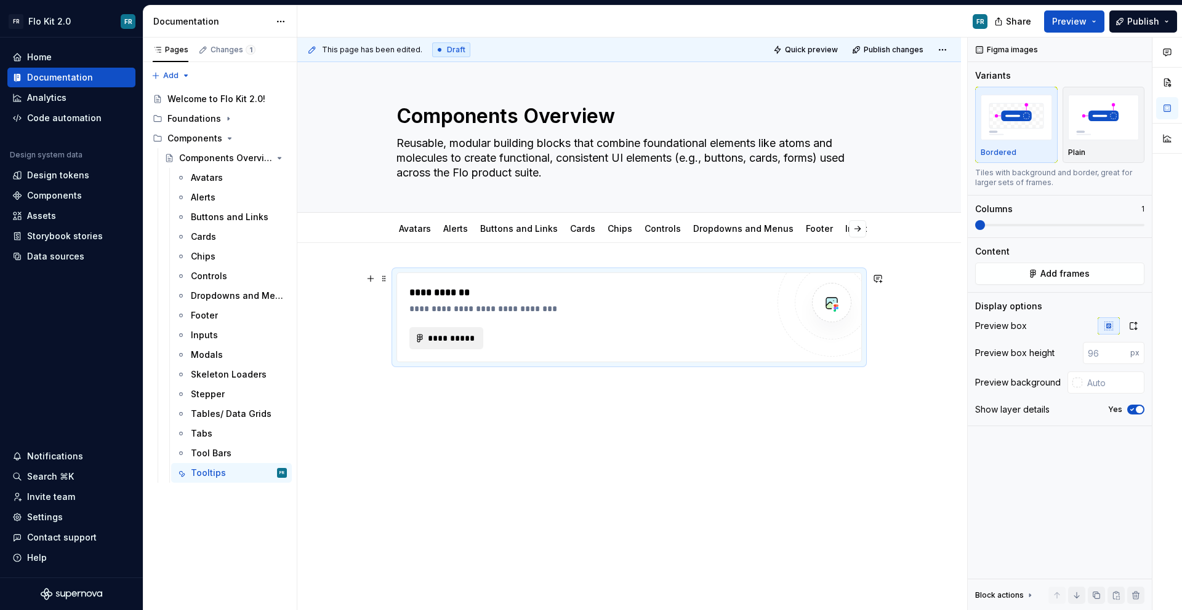
type textarea "*"
click at [515, 390] on div "**********" at bounding box center [628, 340] width 465 height 134
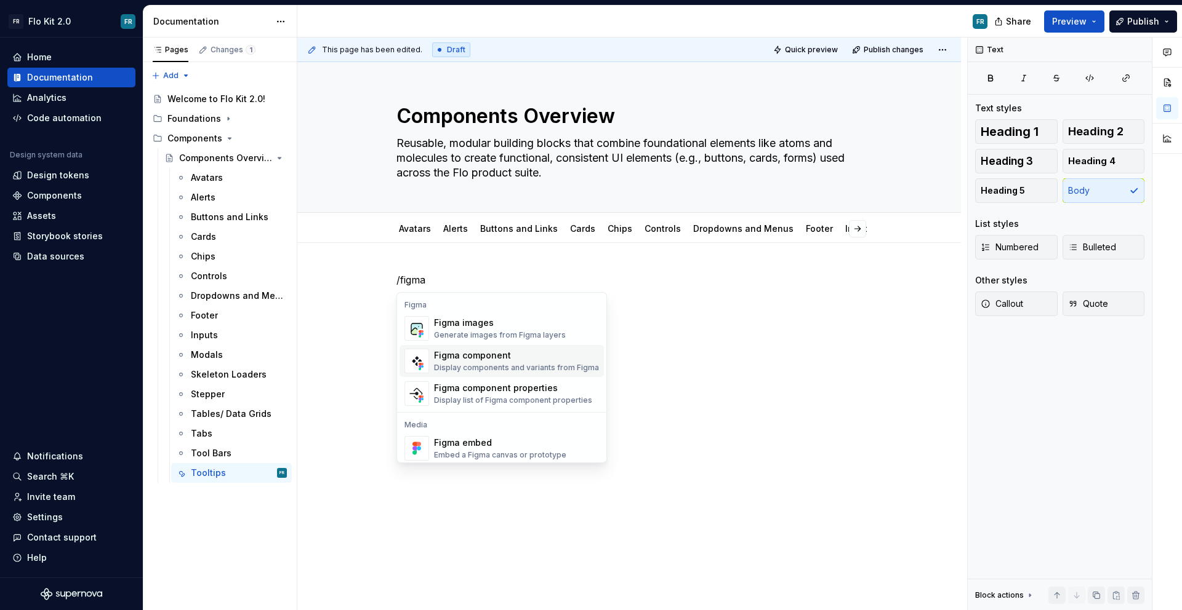
click at [498, 350] on div "Figma component" at bounding box center [516, 356] width 165 height 12
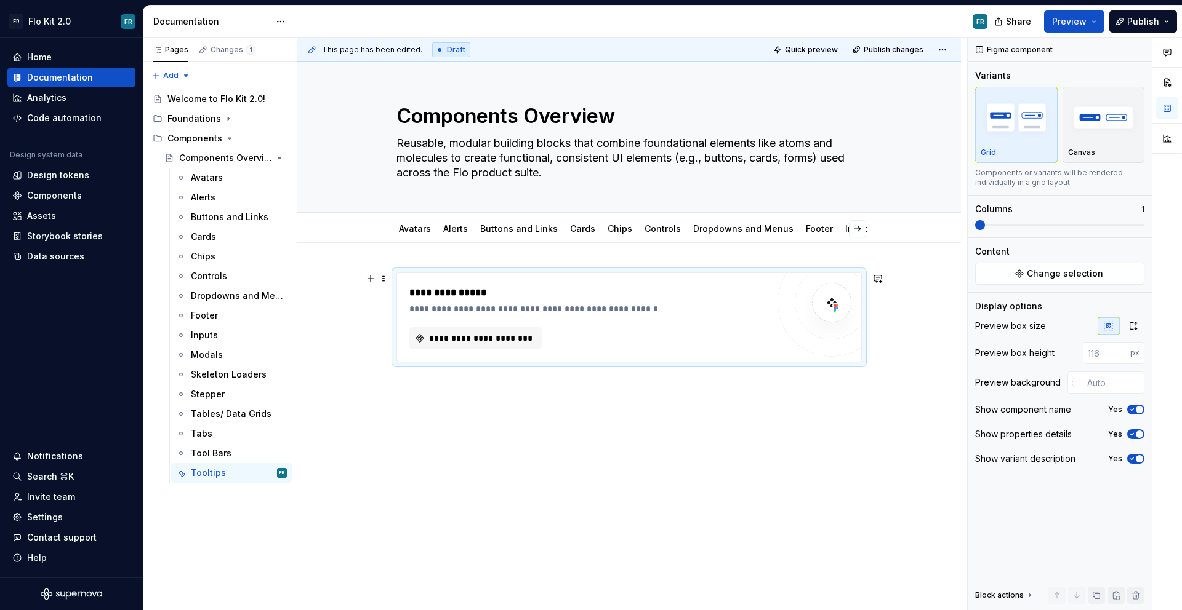
click at [508, 326] on div "**********" at bounding box center [588, 318] width 358 height 64
click at [509, 342] on span "**********" at bounding box center [480, 338] width 106 height 12
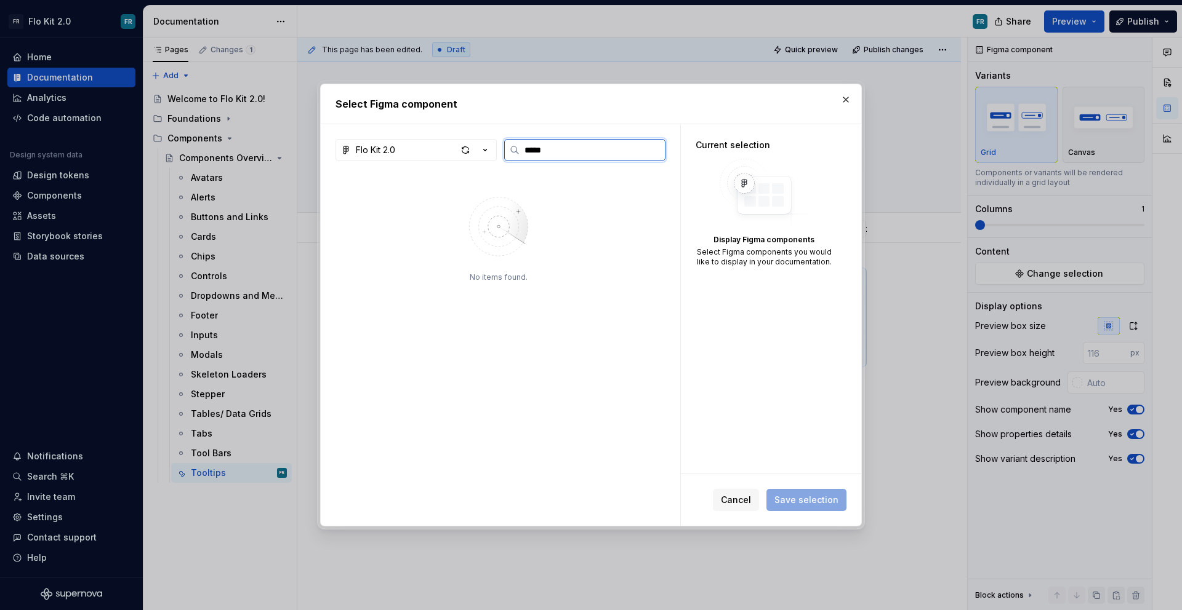
type input "*****"
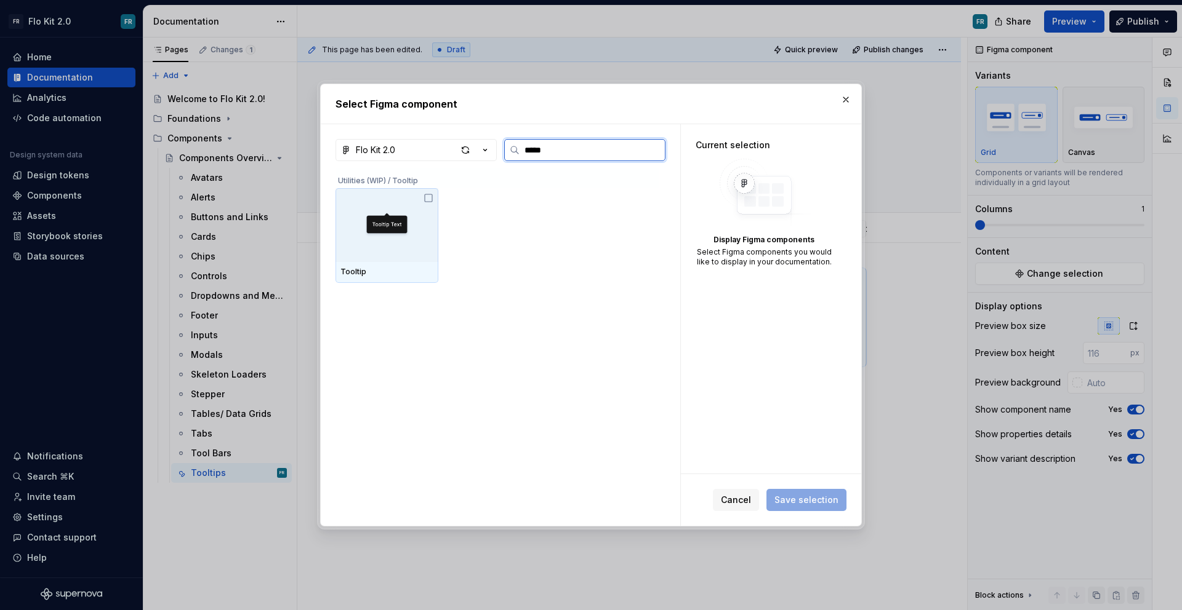
click at [398, 232] on img at bounding box center [387, 225] width 57 height 25
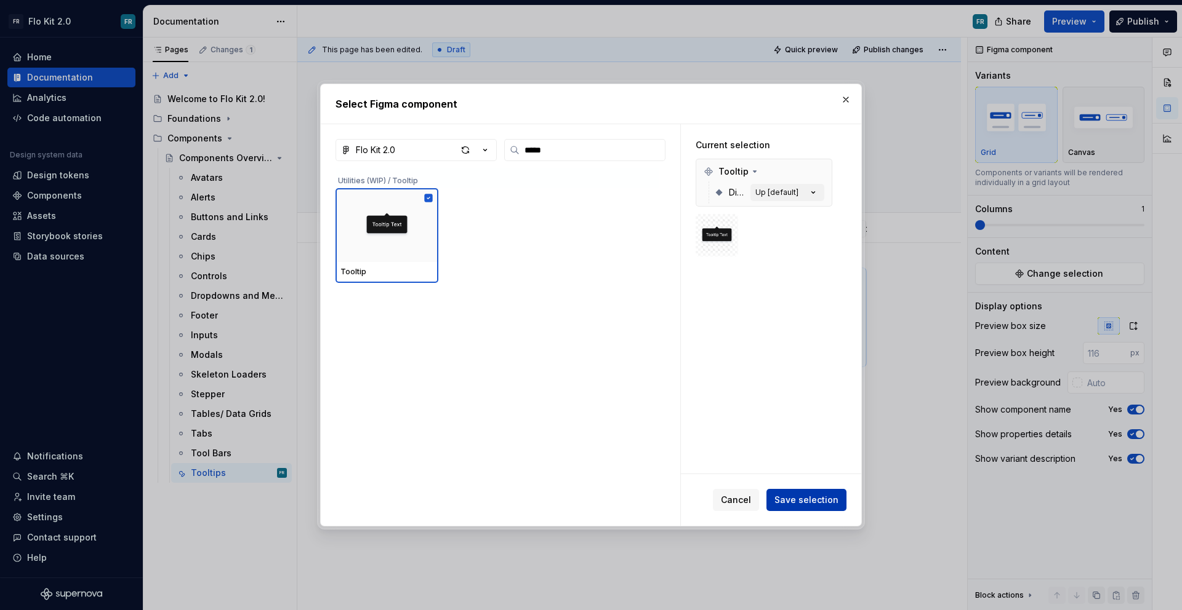
click at [809, 498] on span "Save selection" at bounding box center [806, 500] width 64 height 12
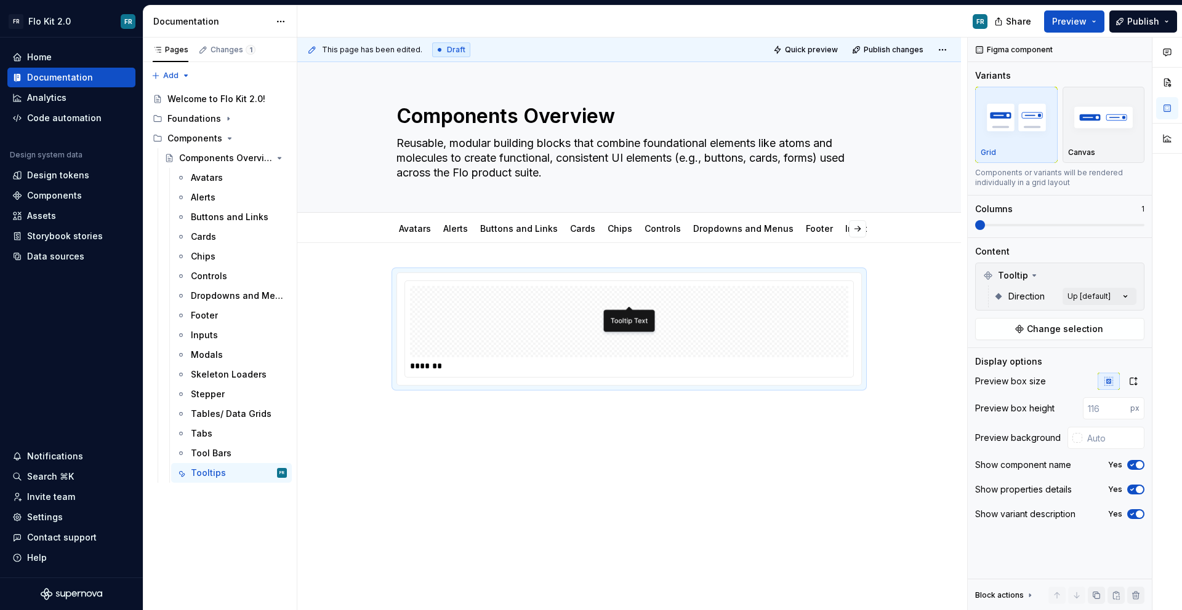
click at [1114, 302] on div "Comments Open comments No comments yet Select ‘Comment’ from the block context …" at bounding box center [1074, 325] width 214 height 574
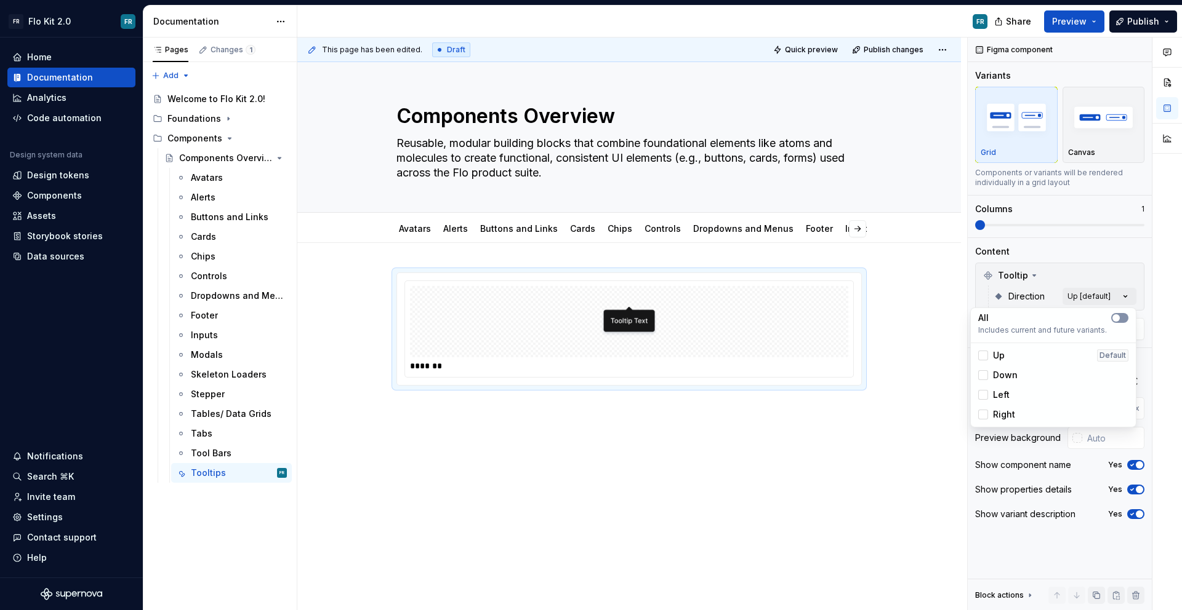
click at [1119, 318] on icon "button" at bounding box center [1116, 317] width 10 height 7
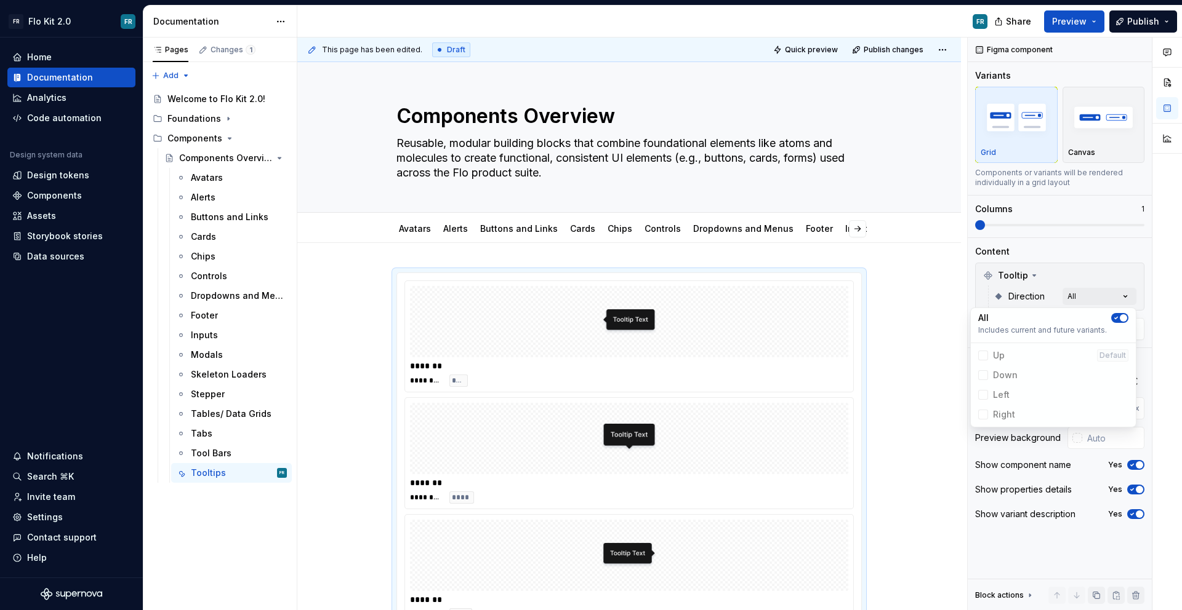
click at [1162, 371] on div at bounding box center [1167, 325] width 30 height 574
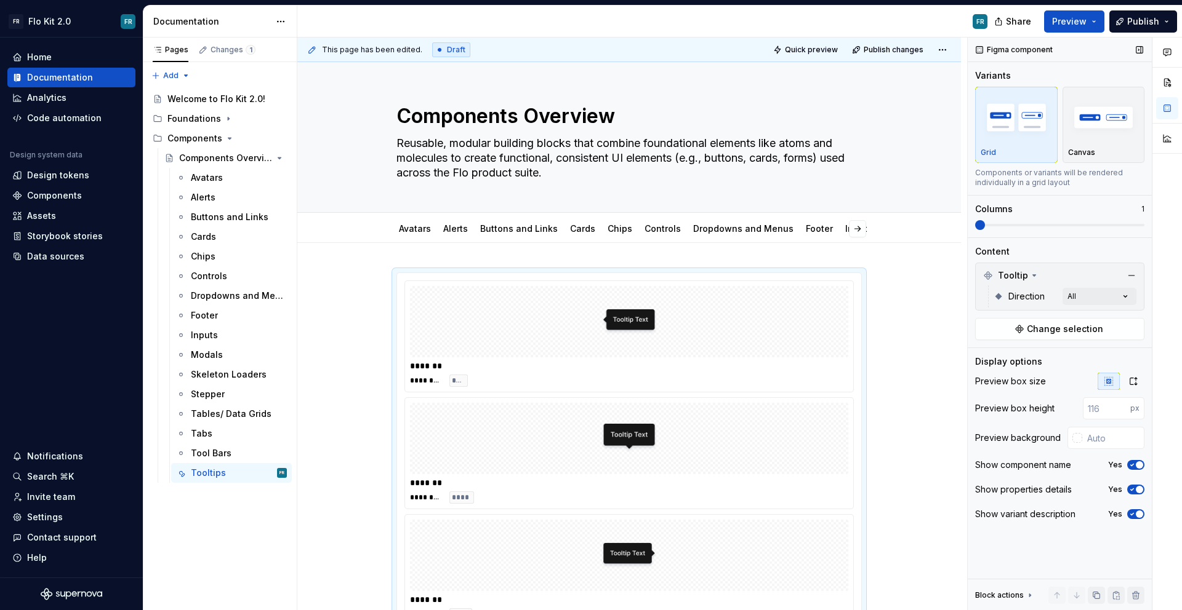
click at [985, 225] on span at bounding box center [980, 225] width 10 height 10
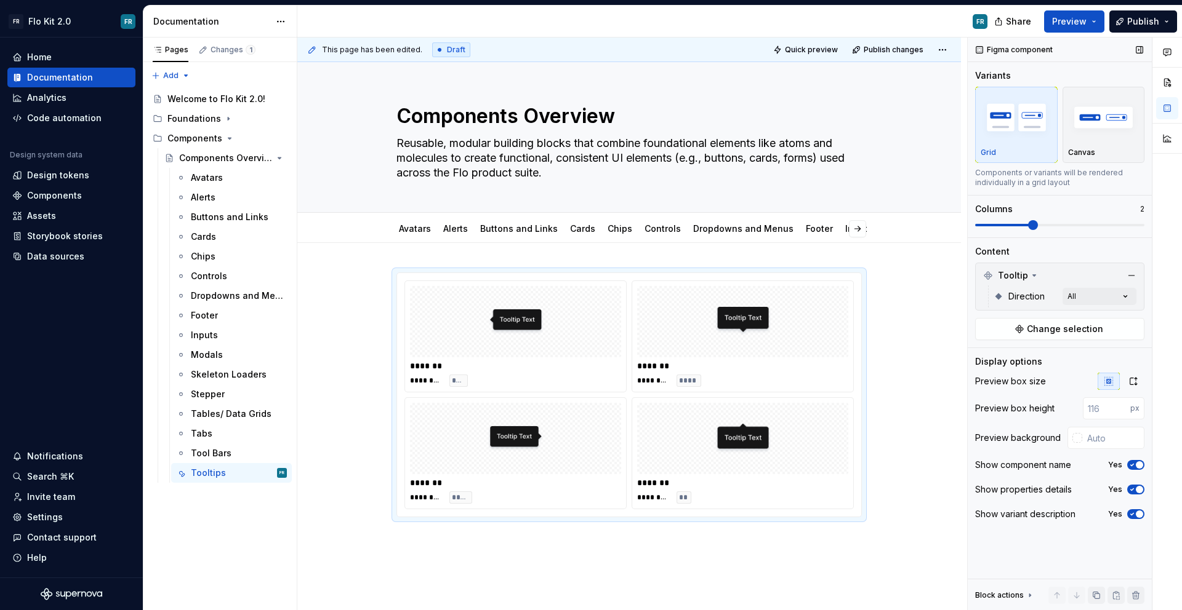
click at [1028, 230] on span at bounding box center [1033, 225] width 10 height 10
click at [1137, 370] on div "Display options Preview box size Preview box height px Preview background Show …" at bounding box center [1059, 443] width 169 height 175
click at [1134, 374] on button "button" at bounding box center [1133, 381] width 22 height 17
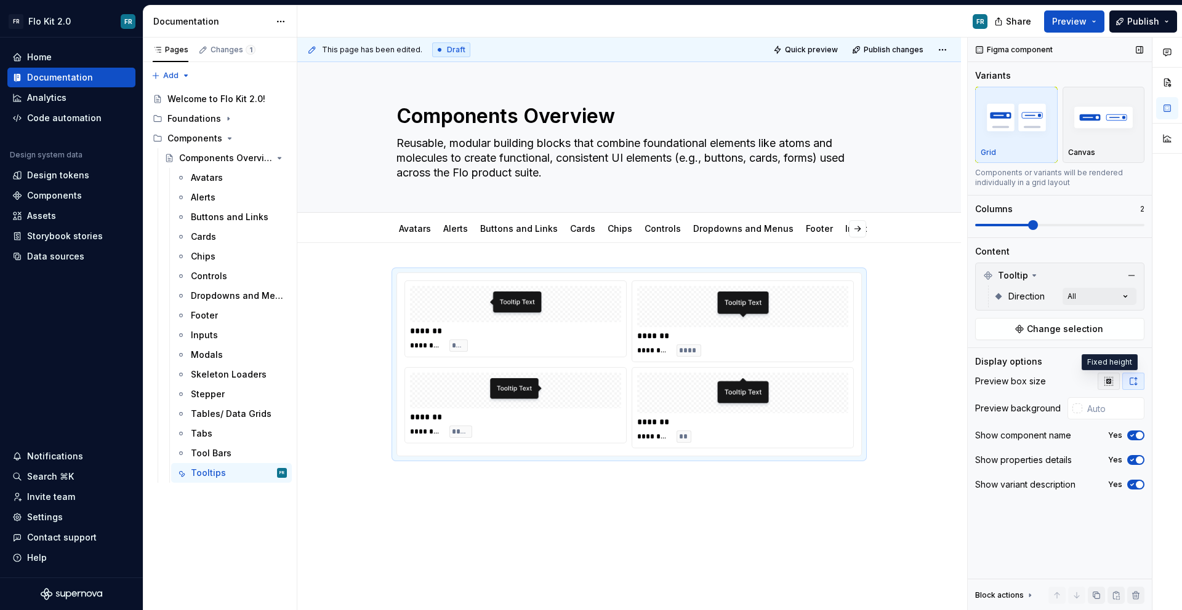
click at [1115, 377] on button "button" at bounding box center [1108, 381] width 22 height 17
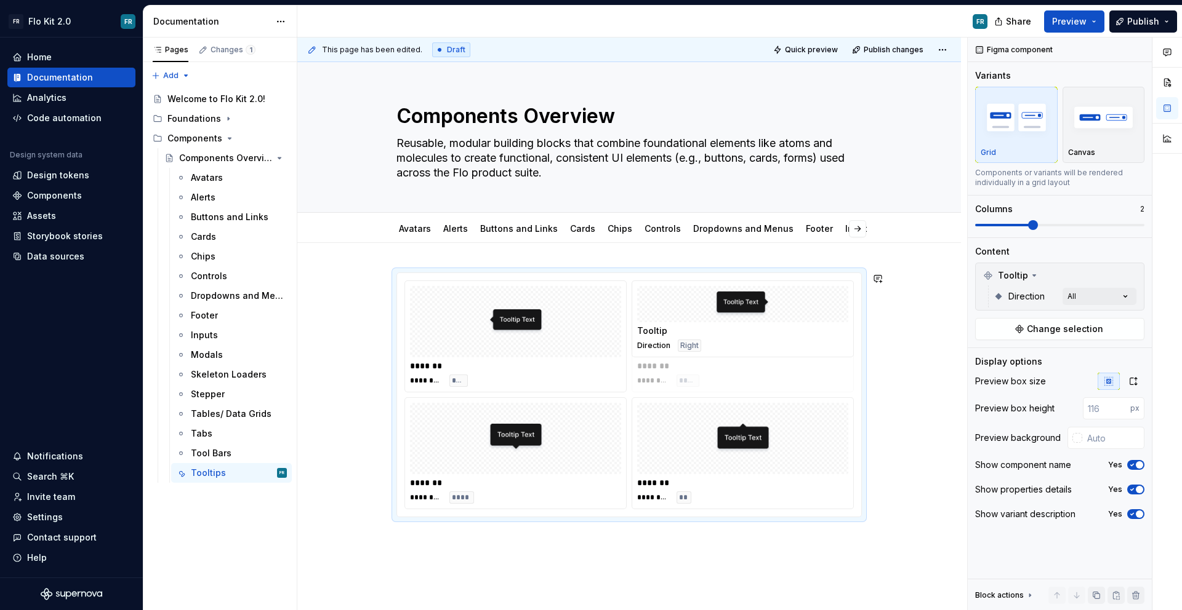
drag, startPoint x: 491, startPoint y: 447, endPoint x: 715, endPoint y: 345, distance: 246.5
click at [715, 345] on body "FR Flo Kit 2.0 FR Home Documentation Analytics Code automation Design system da…" at bounding box center [591, 305] width 1182 height 610
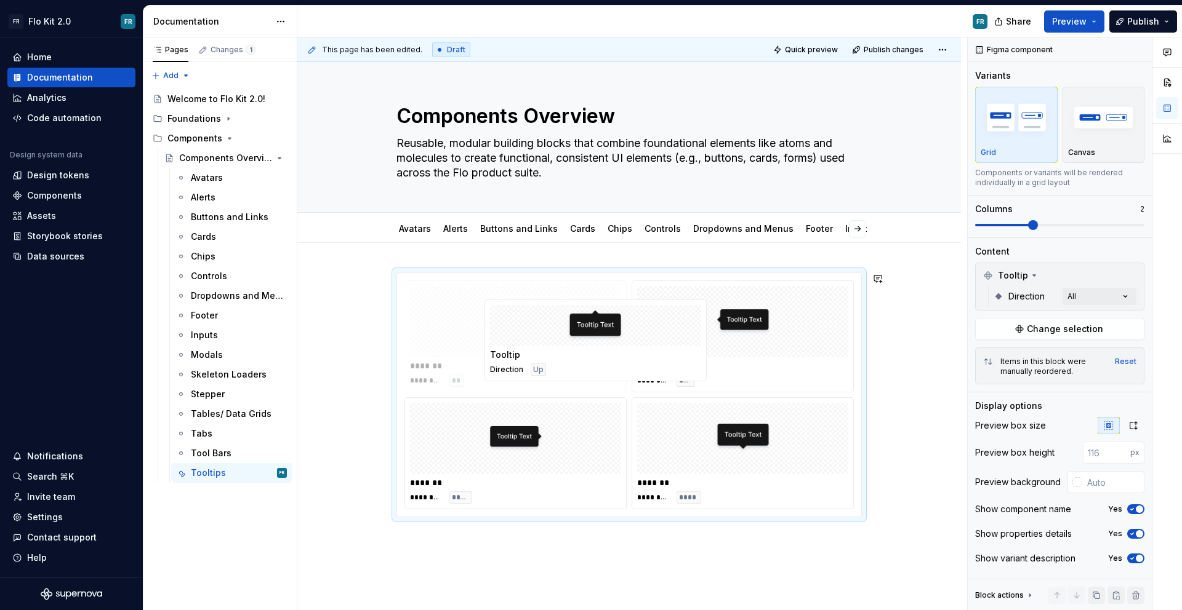
drag, startPoint x: 693, startPoint y: 450, endPoint x: 540, endPoint y: 356, distance: 179.6
click at [540, 353] on body "FR Flo Kit 2.0 FR Home Documentation Analytics Code automation Design system da…" at bounding box center [591, 305] width 1182 height 610
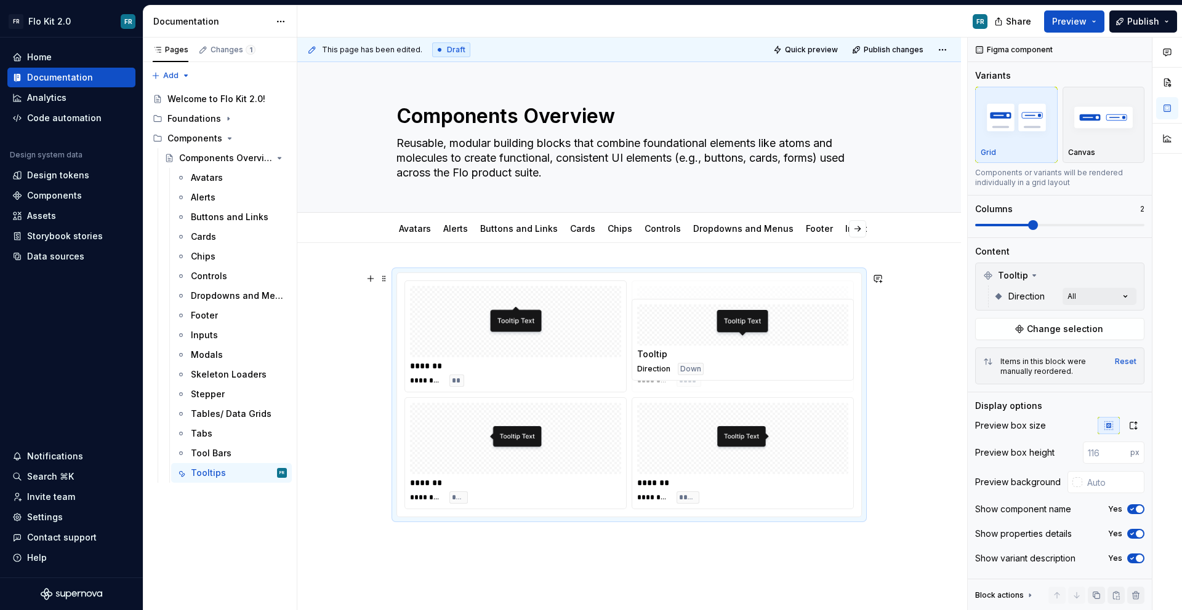
drag, startPoint x: 684, startPoint y: 444, endPoint x: 685, endPoint y: 342, distance: 101.5
click at [685, 342] on body "FR Flo Kit 2.0 FR Home Documentation Analytics Code automation Design system da…" at bounding box center [591, 305] width 1182 height 610
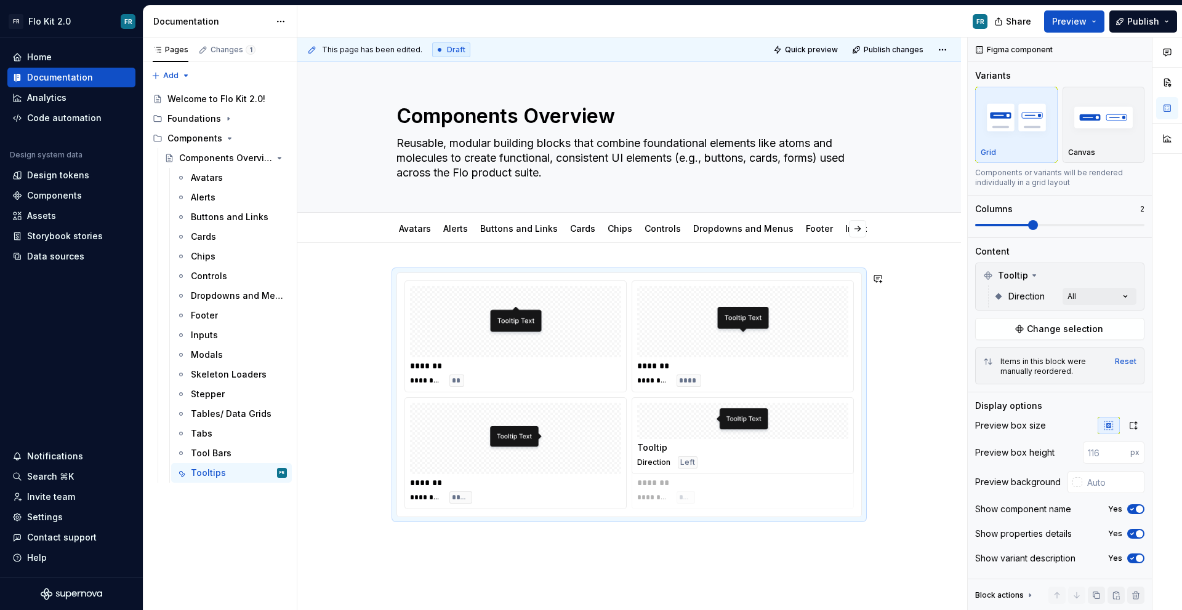
drag, startPoint x: 545, startPoint y: 447, endPoint x: 735, endPoint y: 443, distance: 190.2
drag, startPoint x: 612, startPoint y: 461, endPoint x: 785, endPoint y: 455, distance: 172.4
click at [386, 270] on span at bounding box center [384, 278] width 10 height 17
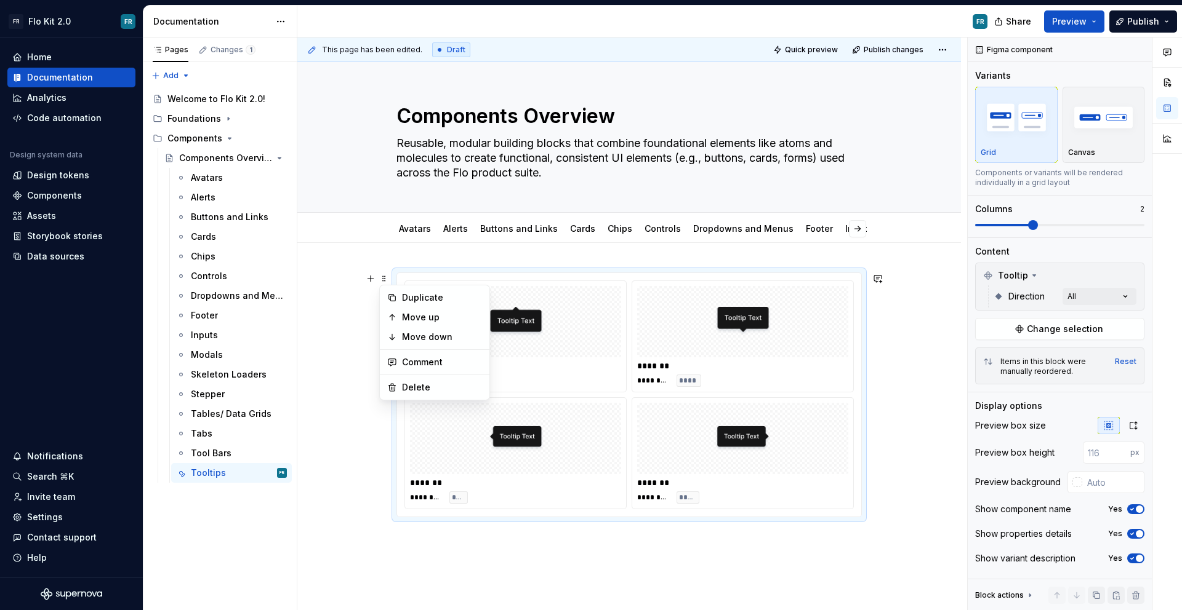
click at [411, 258] on div "******* ********* ** ******* ********* **** ******* ********* **** ******* ****…" at bounding box center [628, 479] width 663 height 473
click at [418, 257] on div "******* ********* ** ******* ********* **** ******* ********* **** ******* ****…" at bounding box center [628, 479] width 663 height 473
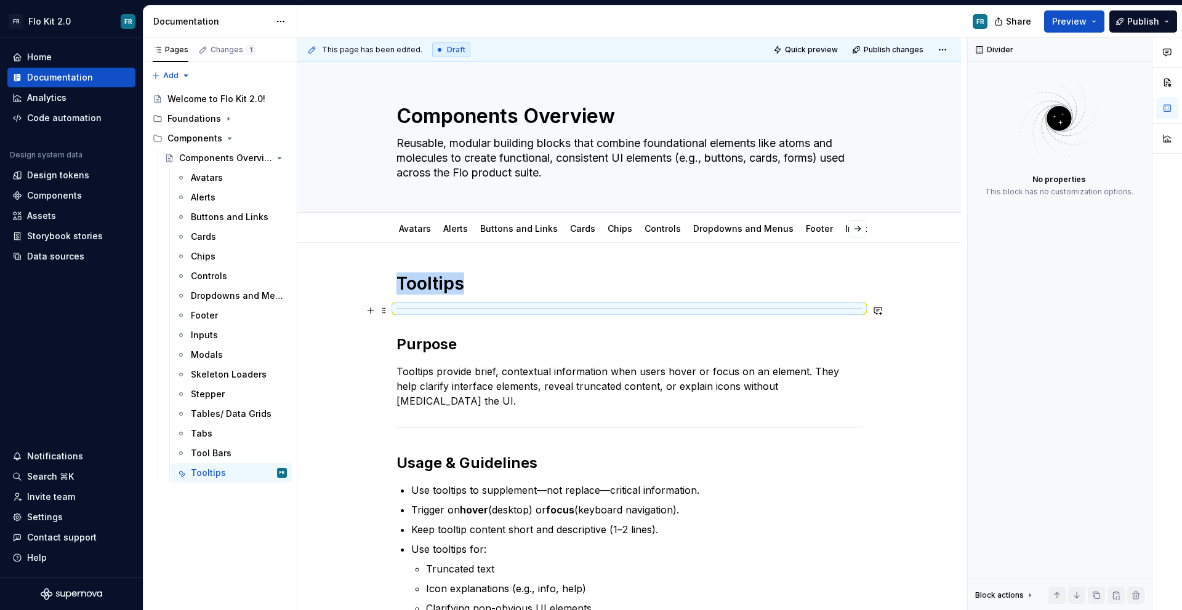
click at [477, 310] on div at bounding box center [628, 309] width 465 height 8
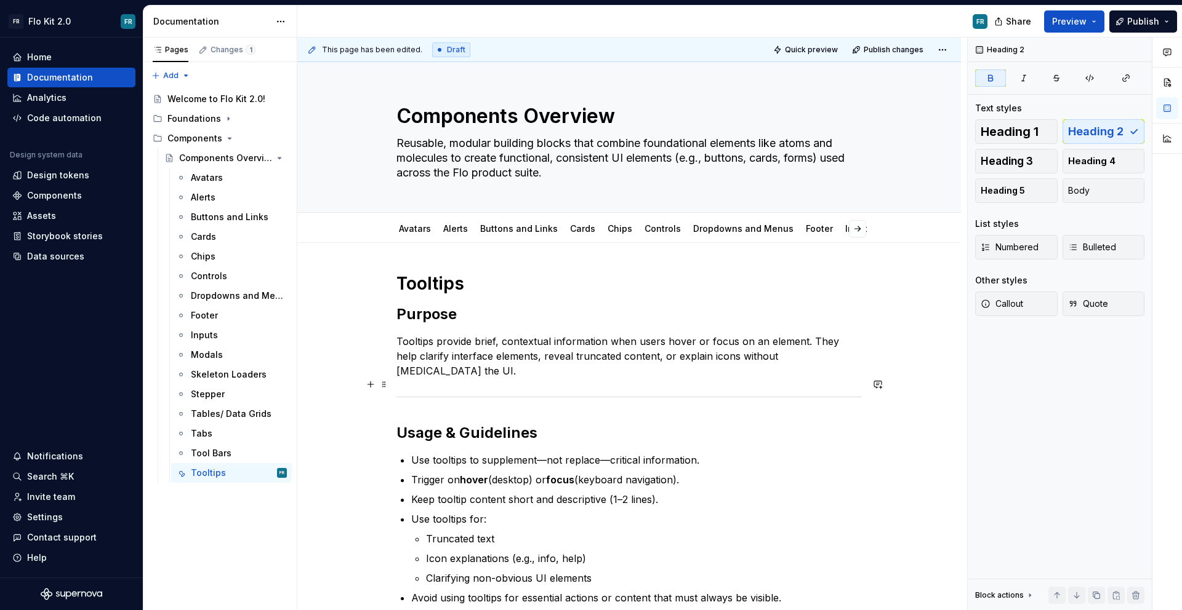
click at [463, 393] on div at bounding box center [628, 397] width 465 height 8
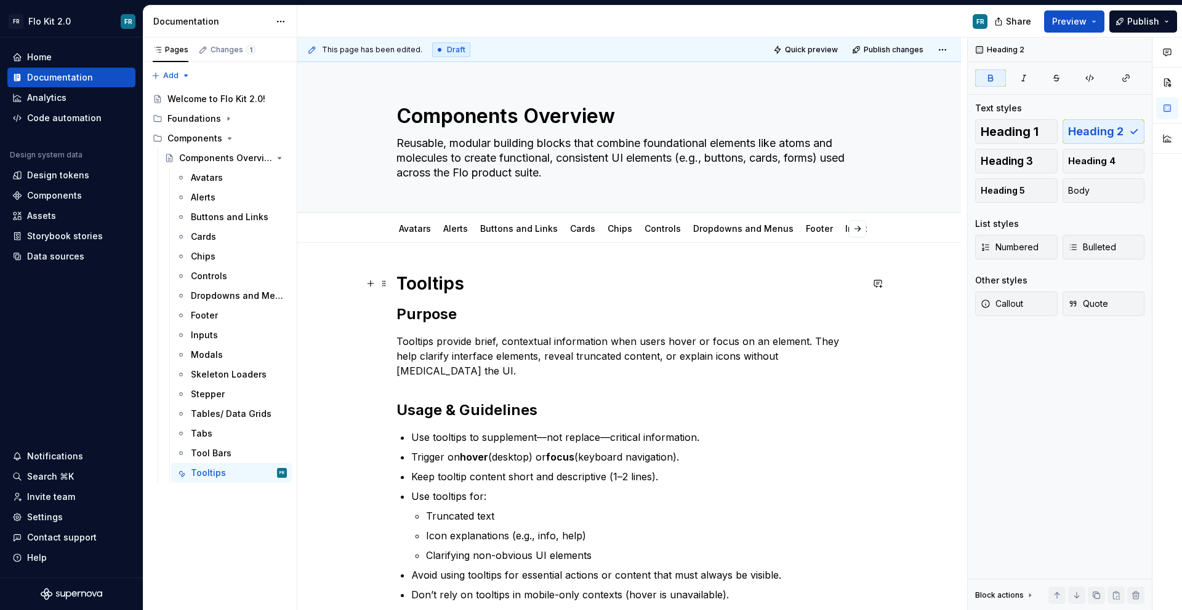
click at [479, 293] on h1 "Tooltips" at bounding box center [628, 284] width 465 height 22
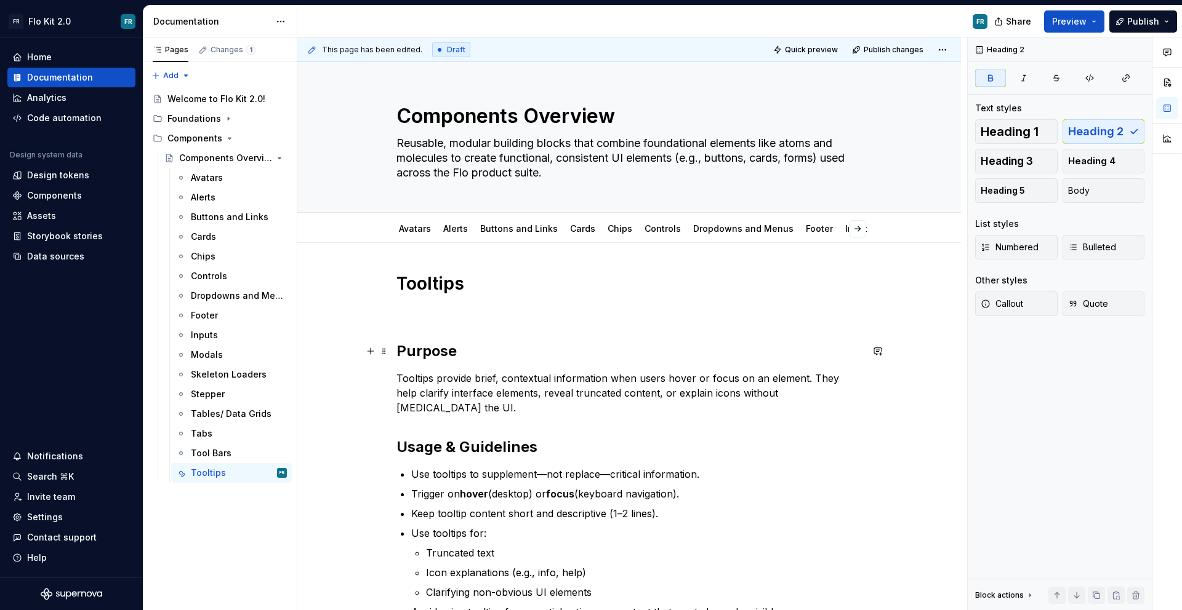
click at [428, 345] on strong "Purpose" at bounding box center [426, 351] width 60 height 18
click at [1006, 158] on span "Heading 3" at bounding box center [1006, 161] width 52 height 12
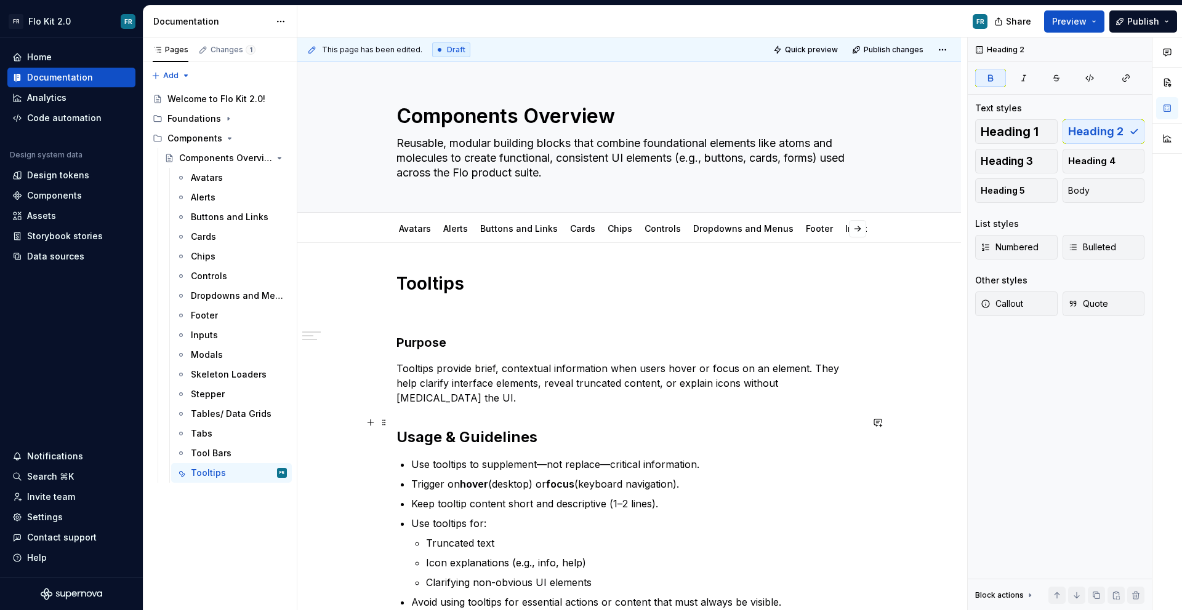
click at [474, 428] on strong "Usage & Guidelines" at bounding box center [466, 437] width 141 height 18
click at [503, 428] on strong "Usage & Guidelines" at bounding box center [466, 437] width 141 height 18
click at [491, 428] on strong "Usage & Guidelines" at bounding box center [466, 437] width 141 height 18
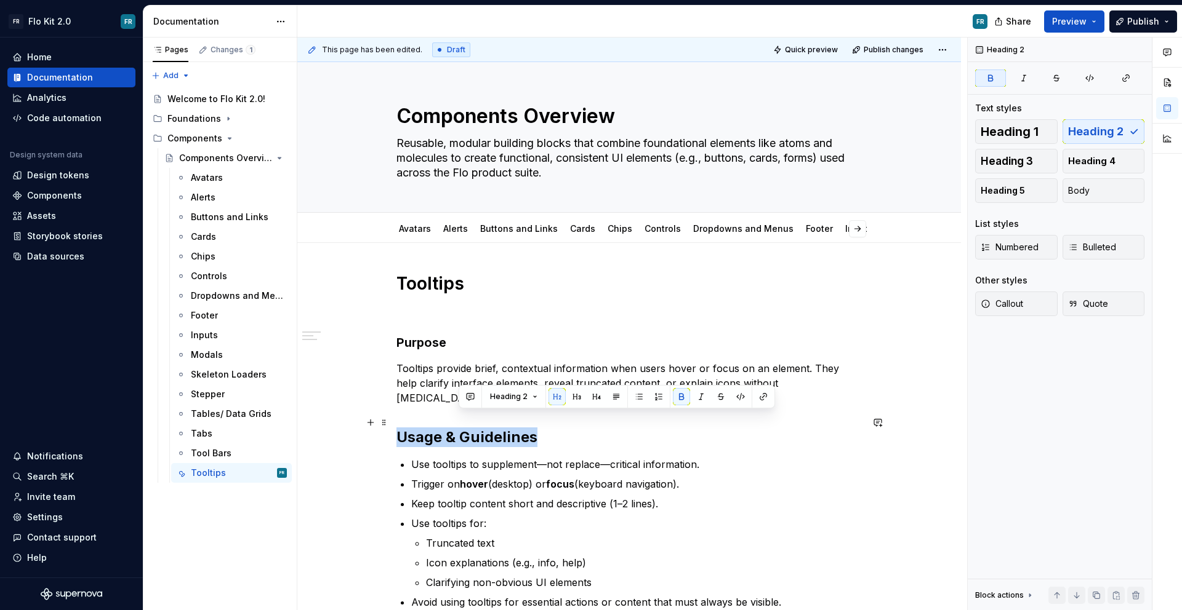
click at [491, 428] on strong "Usage & Guidelines" at bounding box center [466, 437] width 141 height 18
click at [1023, 163] on span "Heading 3" at bounding box center [1006, 161] width 52 height 12
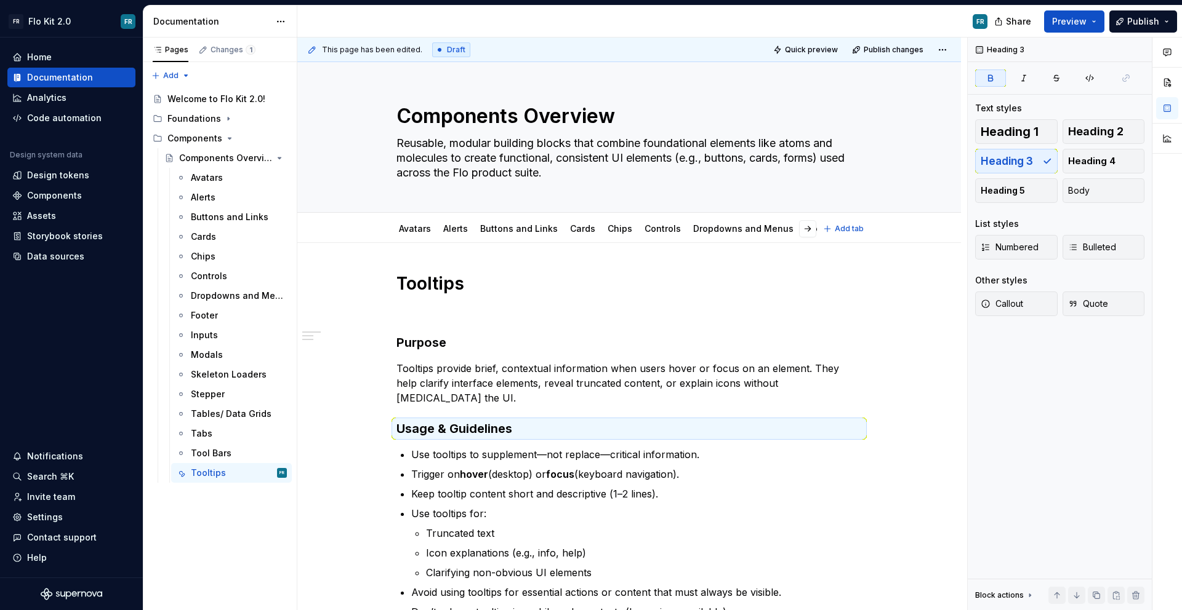
type textarea "*"
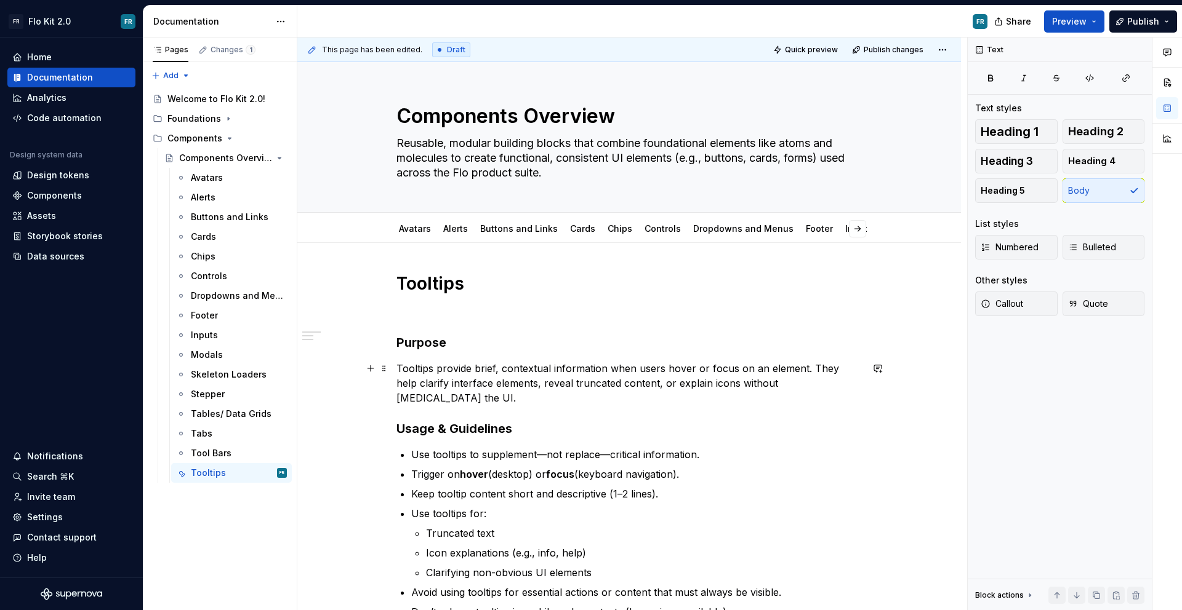
click at [849, 387] on p "Tooltips provide brief, contextual information when users hover or focus on an …" at bounding box center [628, 383] width 465 height 44
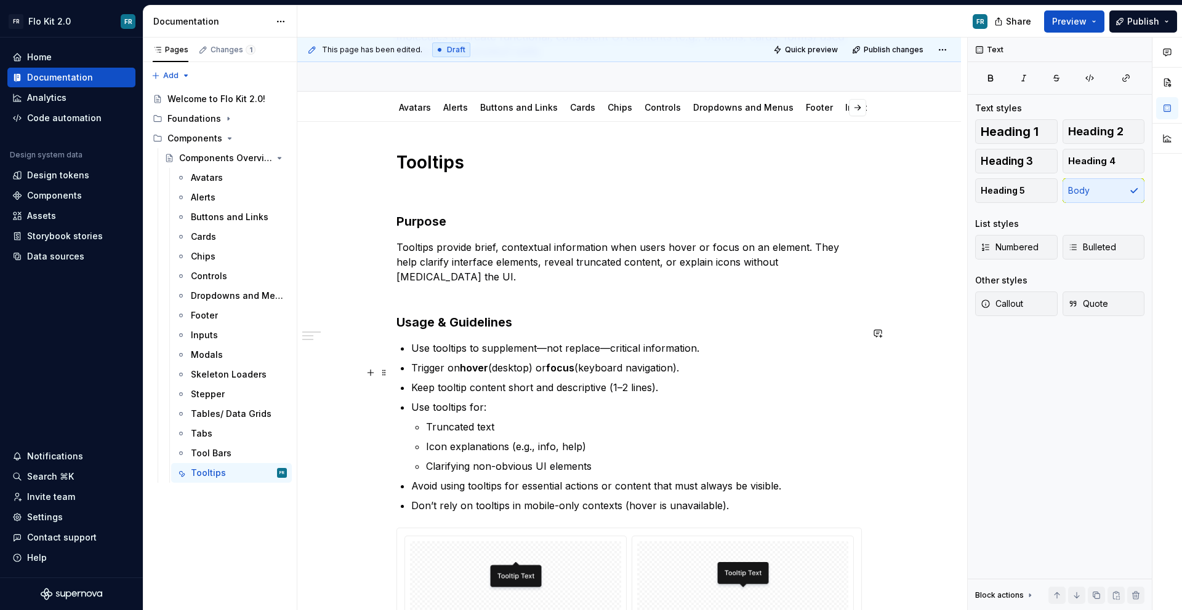
scroll to position [140, 0]
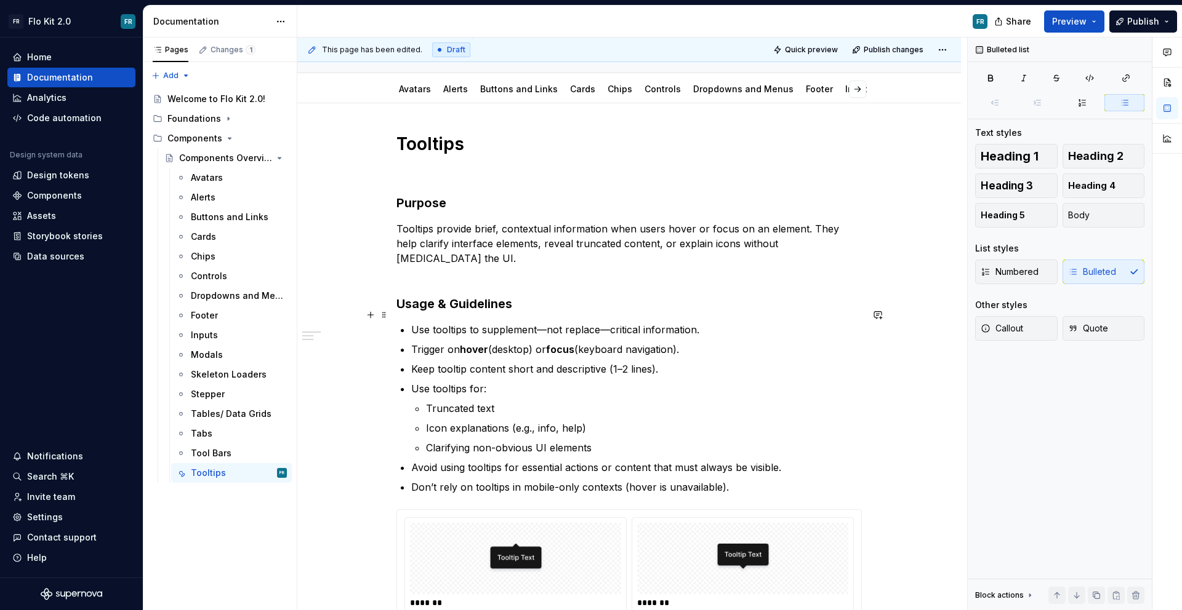
click at [531, 322] on p "Use tooltips to supplement—not replace—critical information." at bounding box center [636, 329] width 450 height 15
click at [542, 322] on p "Use tooltips to supplement—not replace—critical information." at bounding box center [636, 329] width 450 height 15
click at [597, 322] on p "Use tooltips to supplement,not replace—critical information." at bounding box center [636, 329] width 450 height 15
click at [542, 322] on p "Use tooltips to supplement,not replace, critical information." at bounding box center [636, 329] width 450 height 15
click at [538, 322] on p "Use tooltips to supplement,not replace, critical information." at bounding box center [636, 329] width 450 height 15
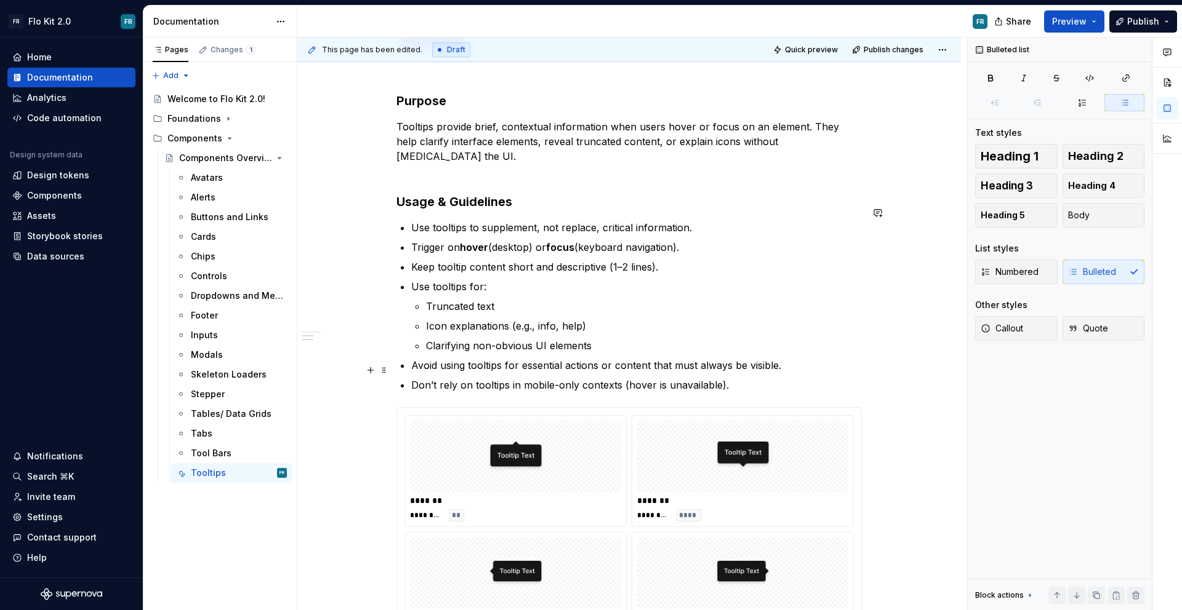
scroll to position [266, 0]
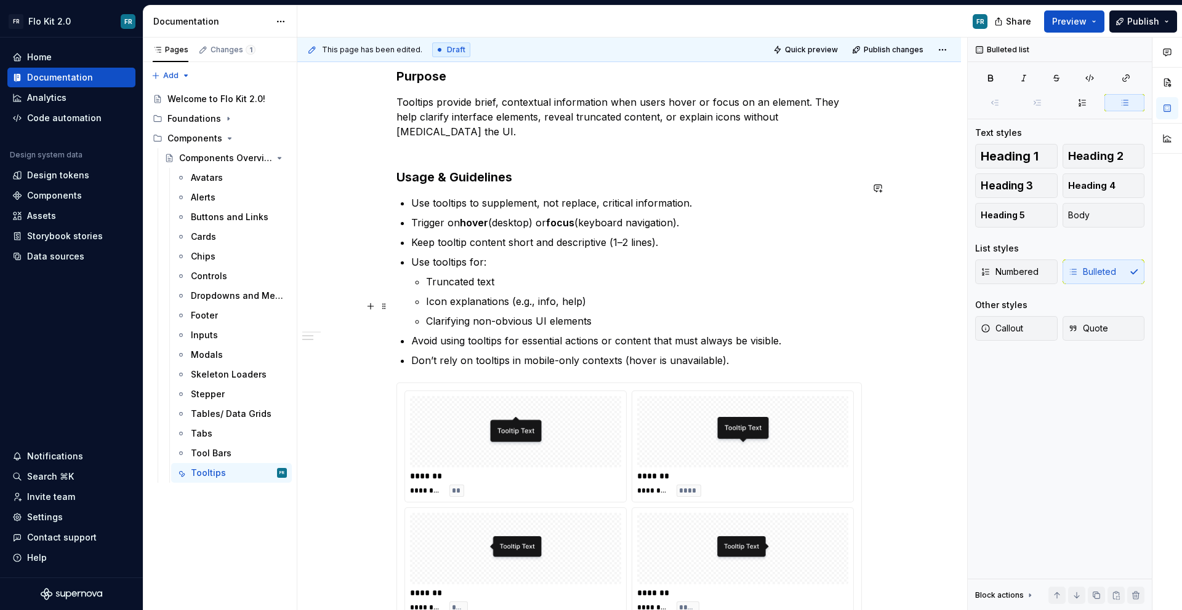
click at [601, 314] on p "Clarifying non-obvious UI elements" at bounding box center [644, 321] width 436 height 15
click at [593, 294] on p "Icon explanations (e.g., info, help)" at bounding box center [644, 301] width 436 height 15
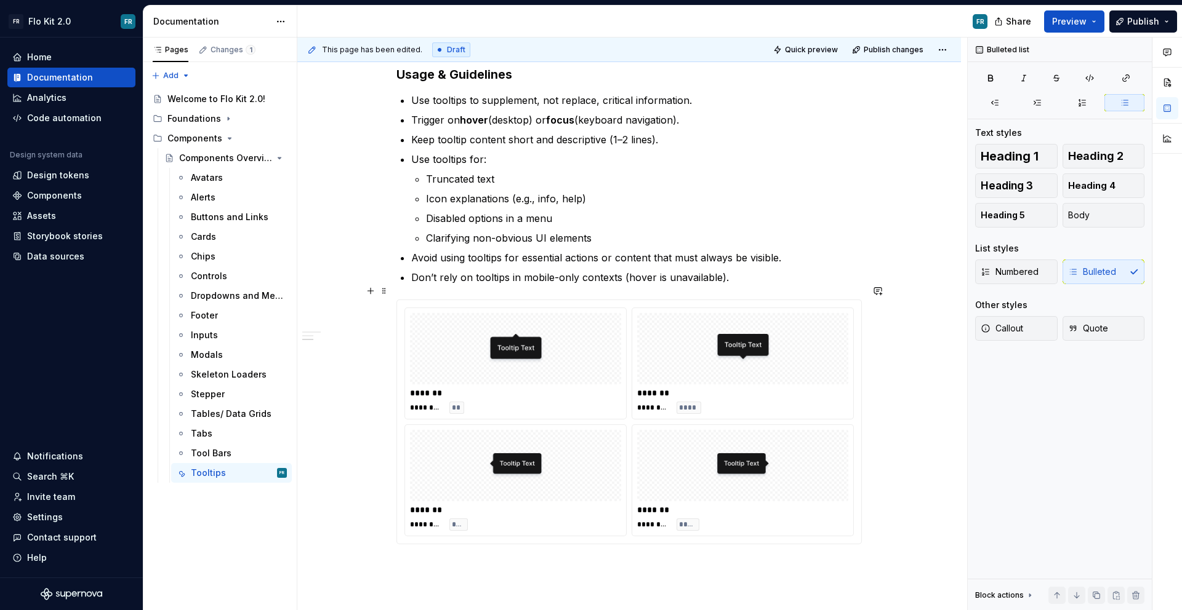
scroll to position [393, 0]
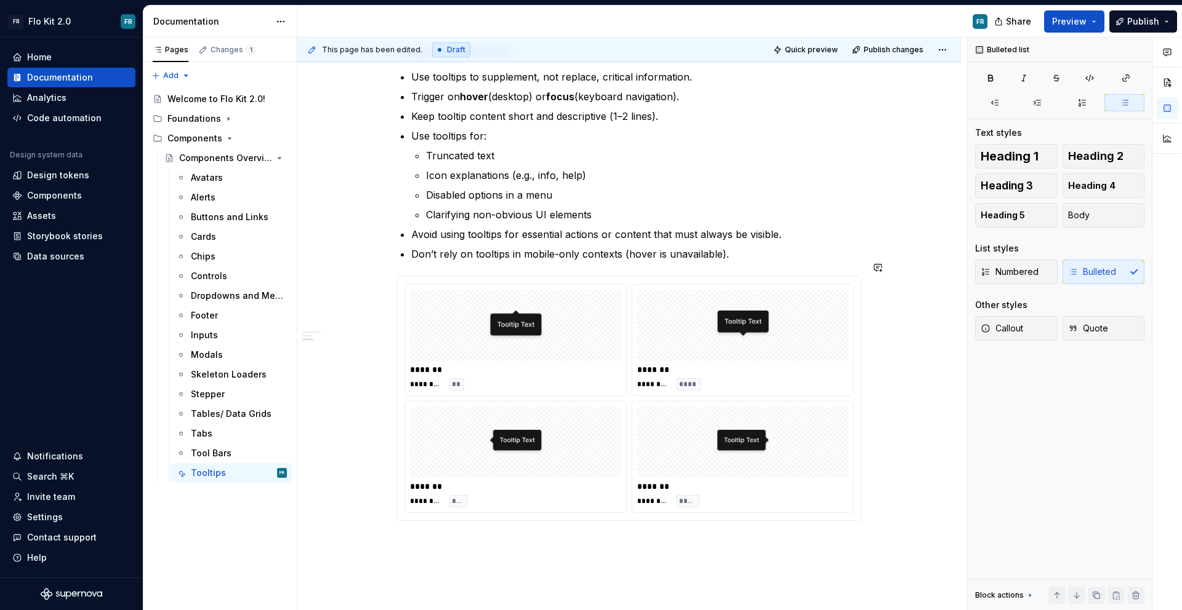
click at [733, 247] on p "Don’t rely on tooltips in mobile-only contexts (hover is unavailable)." at bounding box center [636, 254] width 450 height 15
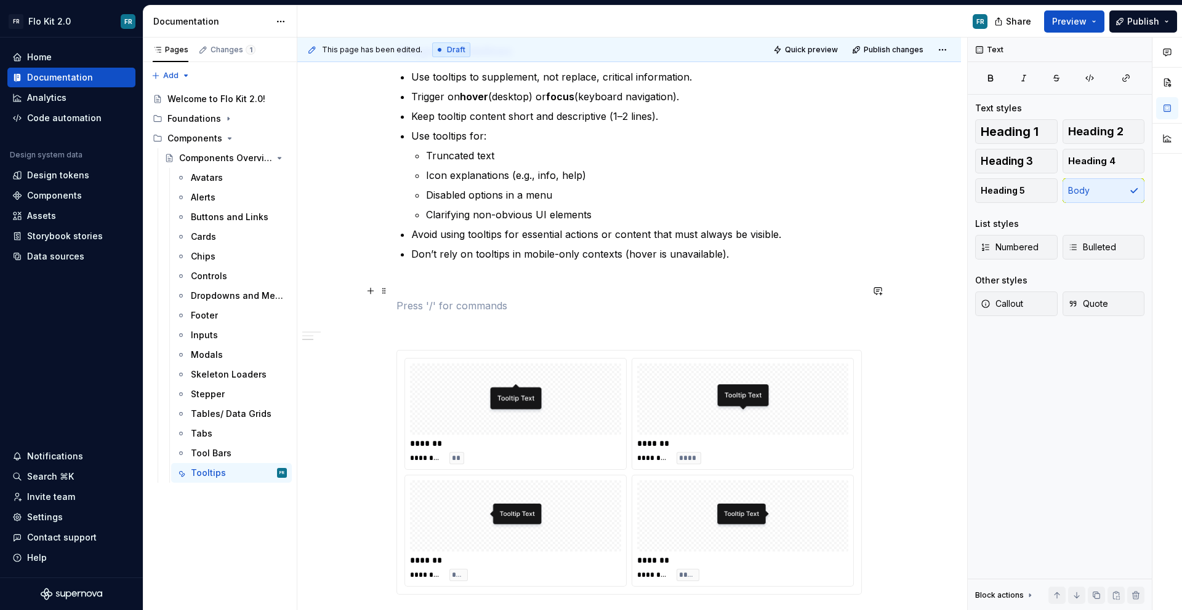
click at [442, 298] on p at bounding box center [628, 305] width 465 height 15
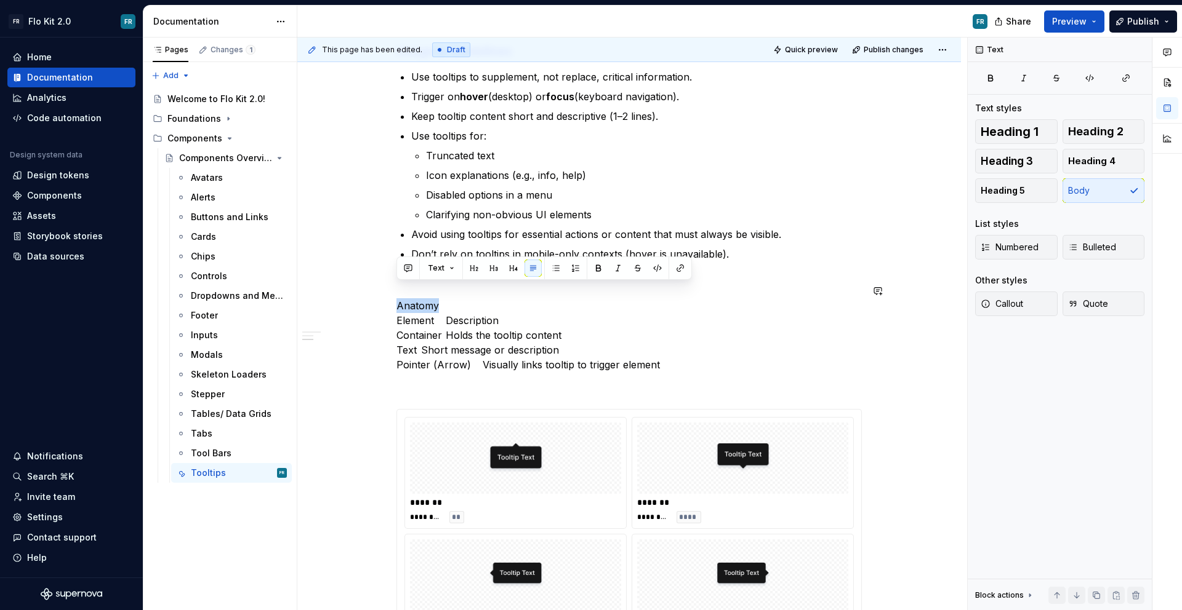
drag, startPoint x: 441, startPoint y: 293, endPoint x: 372, endPoint y: 282, distance: 69.1
click at [372, 282] on div "Tooltips Purpose Tooltips provide brief, contextual information when users hove…" at bounding box center [628, 351] width 663 height 1002
click at [492, 269] on button "button" at bounding box center [493, 268] width 17 height 17
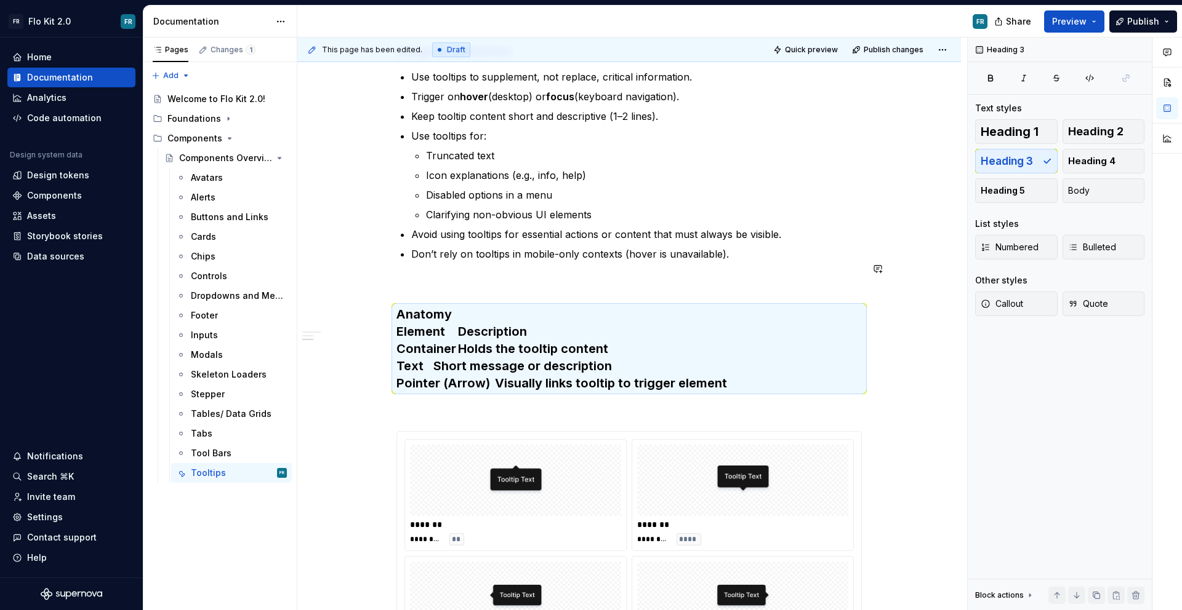
click at [473, 306] on h3 "Anatomy Element Description Container Holds the tooltip content Text Short mess…" at bounding box center [628, 349] width 465 height 86
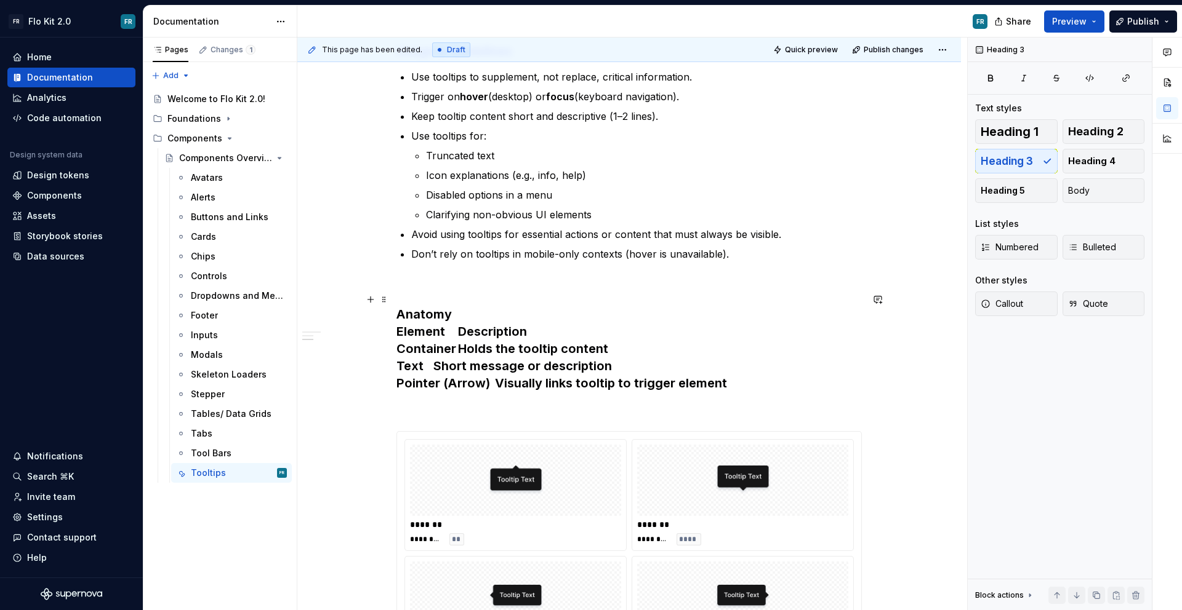
click at [473, 306] on h3 "Anatomy Element Description Container Holds the tooltip content Text Short mess…" at bounding box center [628, 349] width 465 height 86
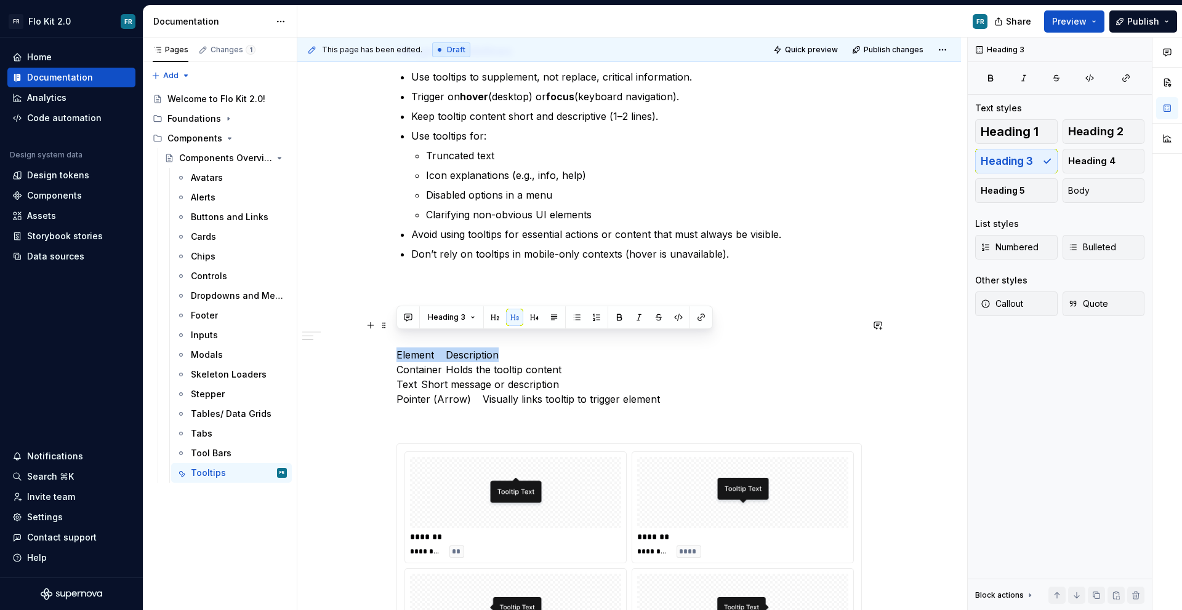
drag, startPoint x: 521, startPoint y: 342, endPoint x: 382, endPoint y: 339, distance: 139.1
click at [382, 339] on div "Tooltips Purpose Tooltips provide brief, contextual information when users hove…" at bounding box center [628, 368] width 663 height 1036
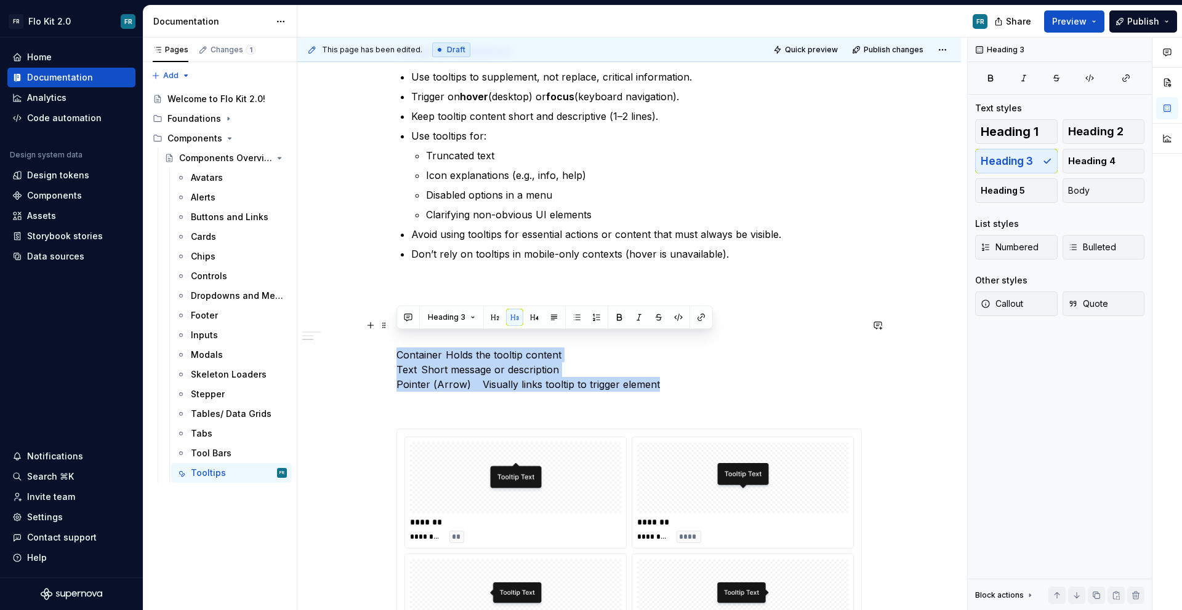
drag, startPoint x: 679, startPoint y: 364, endPoint x: 388, endPoint y: 344, distance: 291.2
click at [388, 344] on div "Tooltips Purpose Tooltips provide brief, contextual information when users hove…" at bounding box center [628, 361] width 663 height 1022
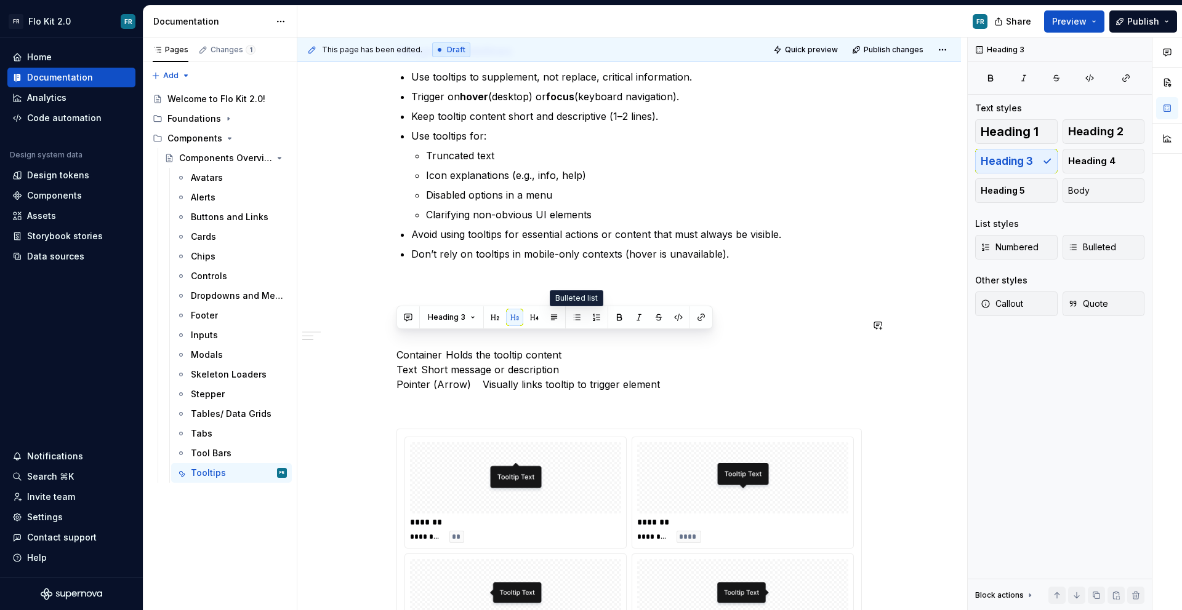
click at [583, 313] on div "Heading 3" at bounding box center [554, 317] width 310 height 17
click at [576, 314] on button "button" at bounding box center [576, 317] width 17 height 17
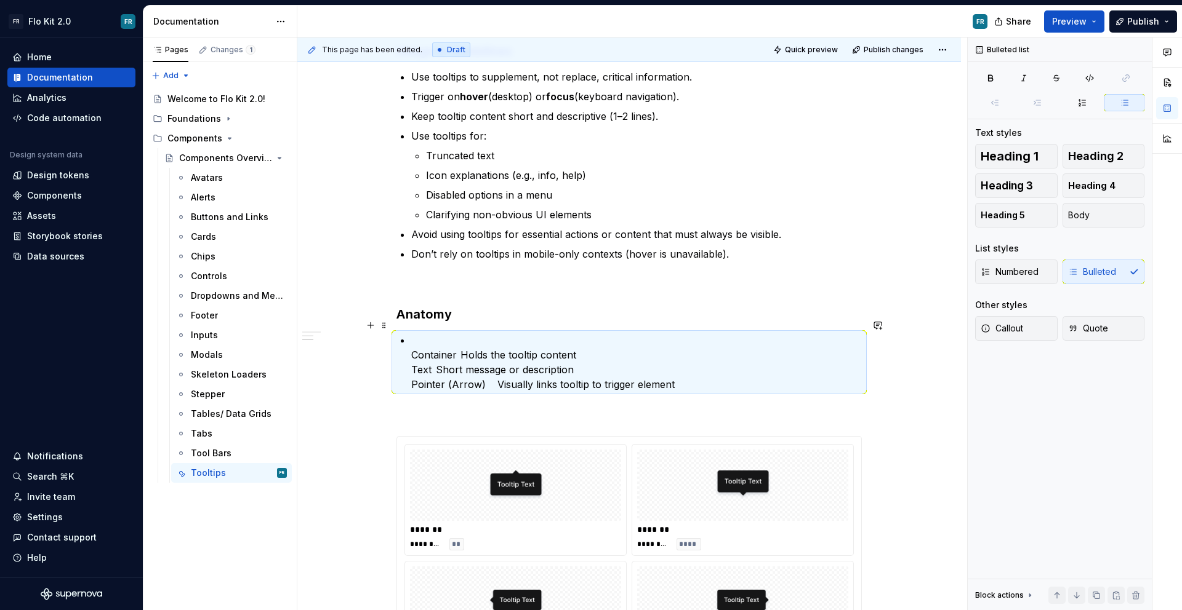
click at [543, 333] on p "Container Holds the tooltip content Text Short message or description Pointer (…" at bounding box center [636, 362] width 450 height 59
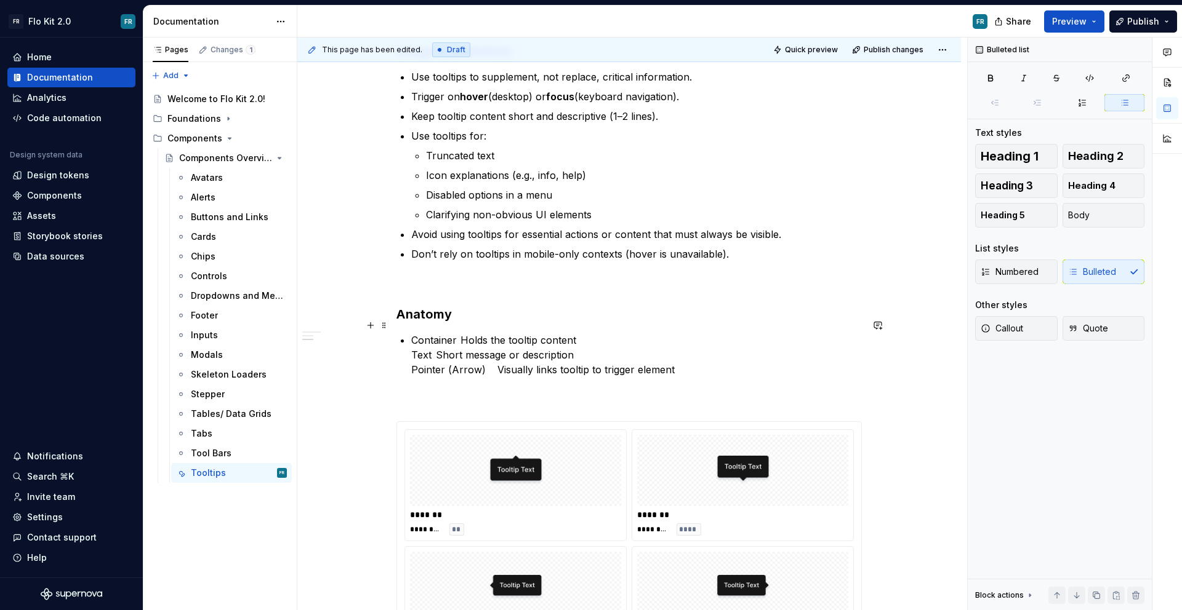
click at [597, 333] on p "Container Holds the tooltip content Text Short message or description Pointer (…" at bounding box center [636, 355] width 450 height 44
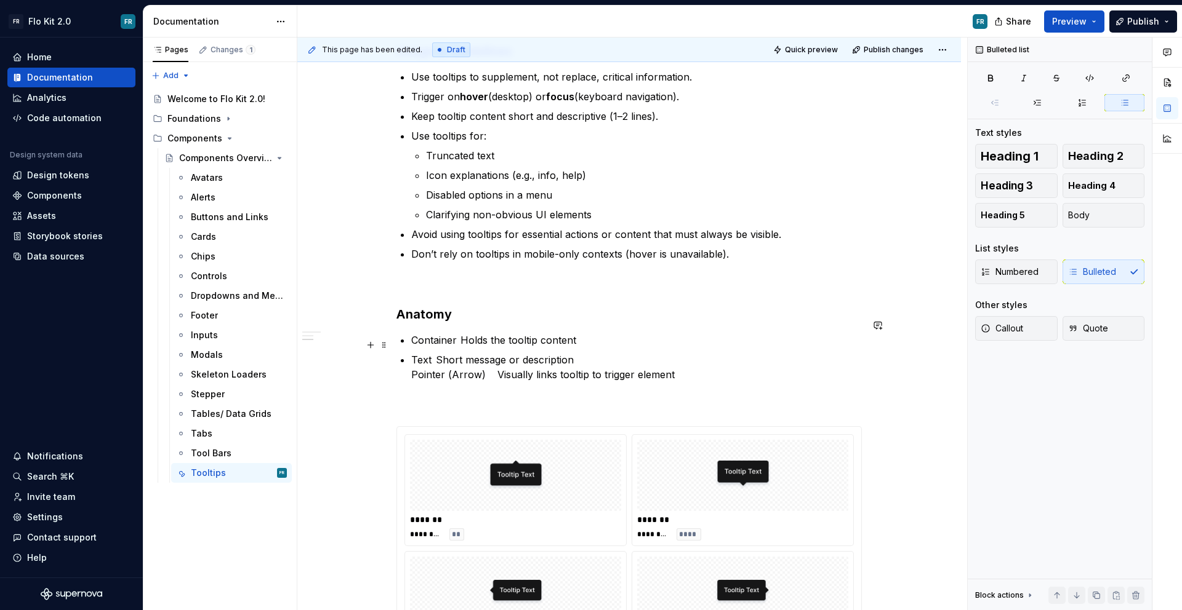
click at [592, 353] on p "Text Short message or description Pointer (Arrow) Visually links tooltip to tri…" at bounding box center [636, 368] width 450 height 30
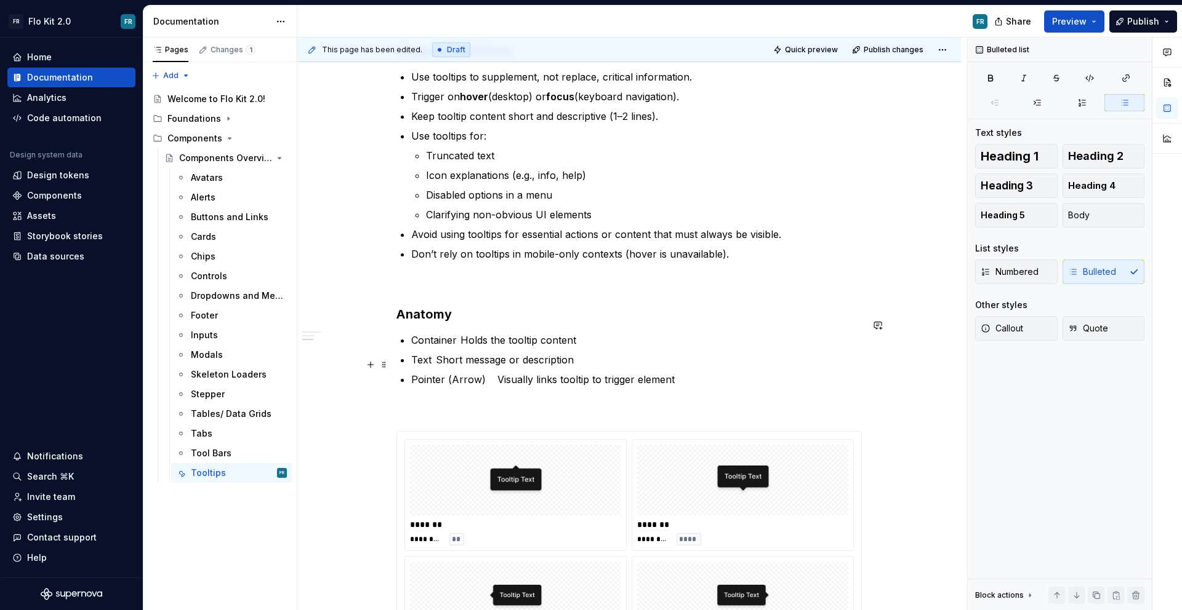
click at [485, 372] on p "Pointer (Arrow) Visually links tooltip to trigger element" at bounding box center [636, 379] width 450 height 15
click at [430, 353] on p "Text Short message or description" at bounding box center [636, 360] width 450 height 15
click at [460, 333] on p "Container Holds the tooltip content" at bounding box center [636, 340] width 450 height 15
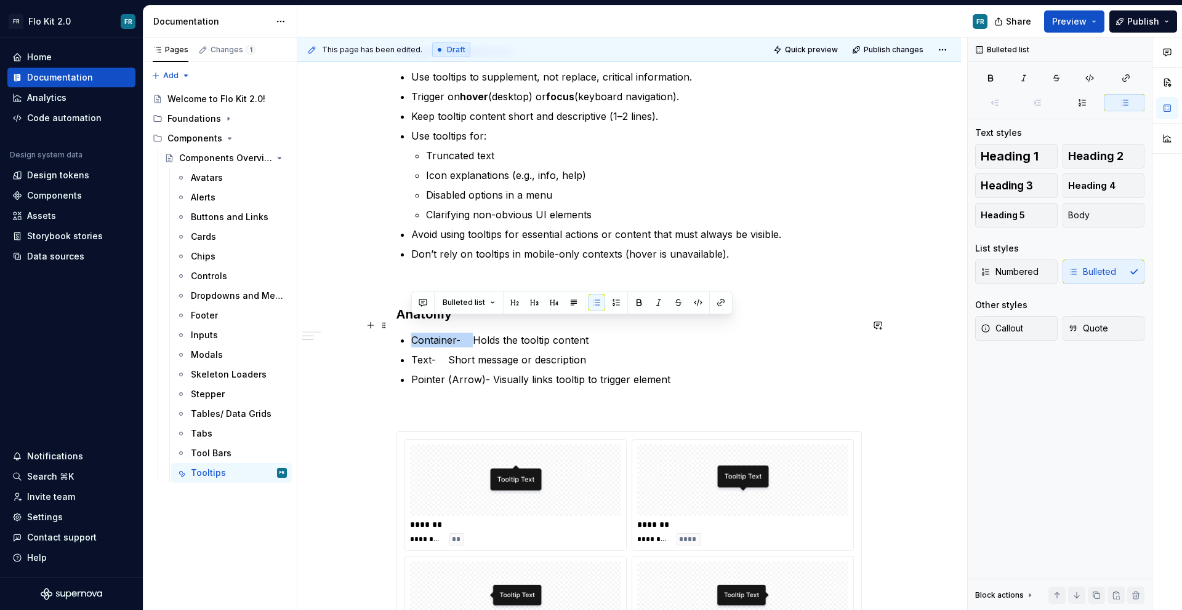
drag, startPoint x: 463, startPoint y: 324, endPoint x: 410, endPoint y: 322, distance: 53.6
click at [411, 333] on p "Container- Holds the tooltip content" at bounding box center [636, 340] width 450 height 15
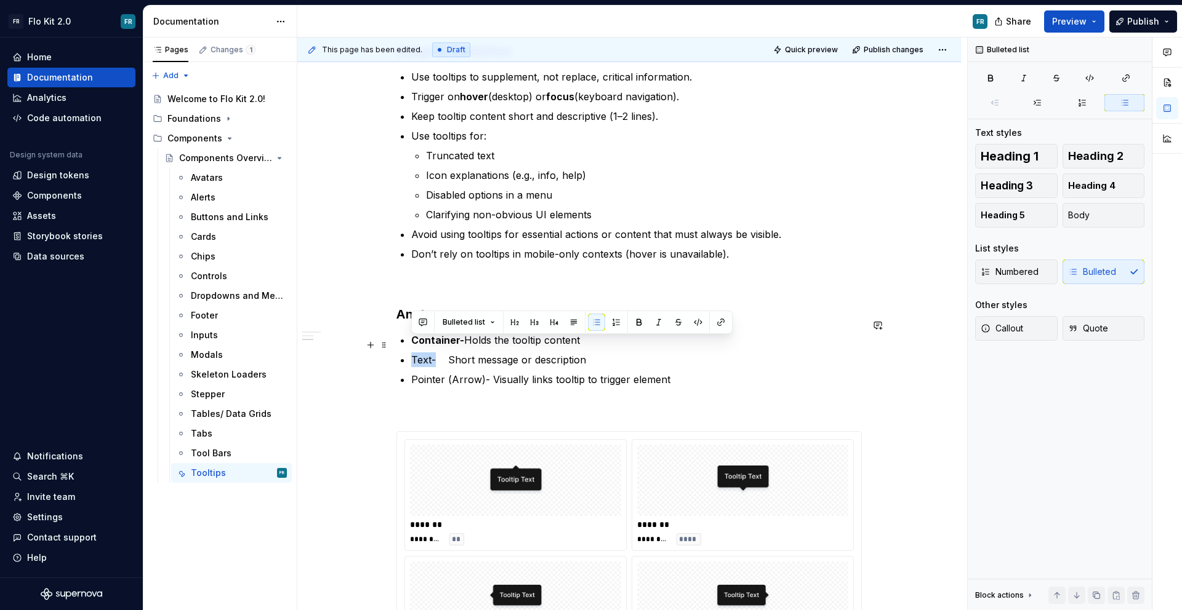
drag, startPoint x: 437, startPoint y: 345, endPoint x: 409, endPoint y: 341, distance: 28.0
click at [409, 341] on div "Tooltips Purpose Tooltips provide brief, contextual information when users hove…" at bounding box center [628, 278] width 465 height 796
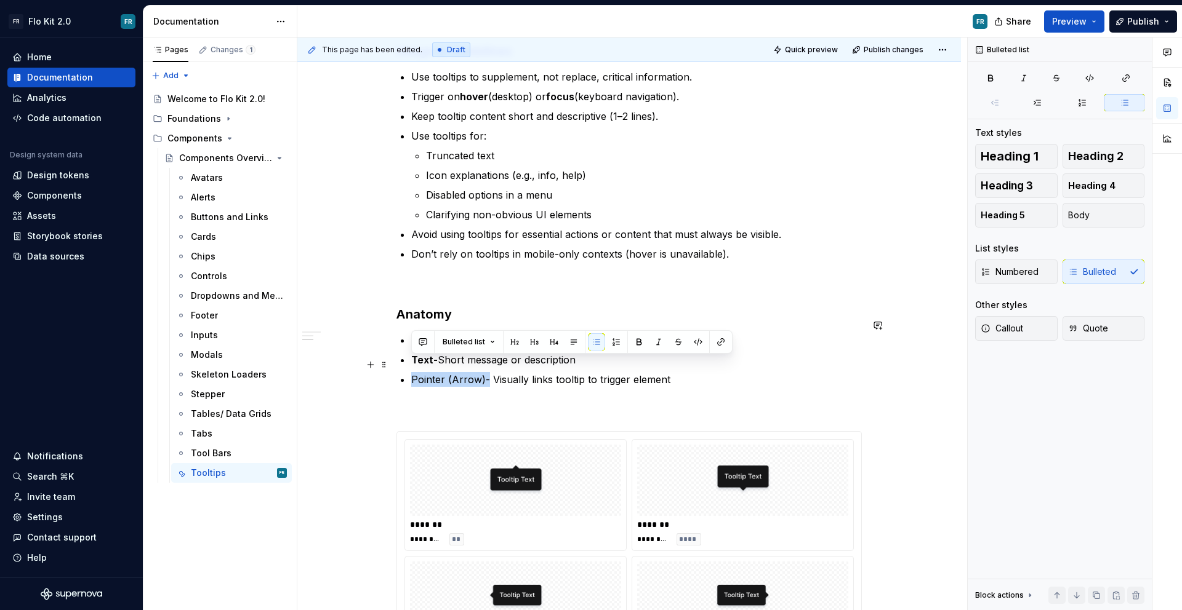
drag, startPoint x: 479, startPoint y: 366, endPoint x: 409, endPoint y: 366, distance: 70.2
click at [409, 366] on div "Tooltips Purpose Tooltips provide brief, contextual information when users hove…" at bounding box center [628, 278] width 465 height 796
click at [606, 372] on p "Pointer (Arrow)- Visually links tooltip to trigger element" at bounding box center [636, 379] width 450 height 15
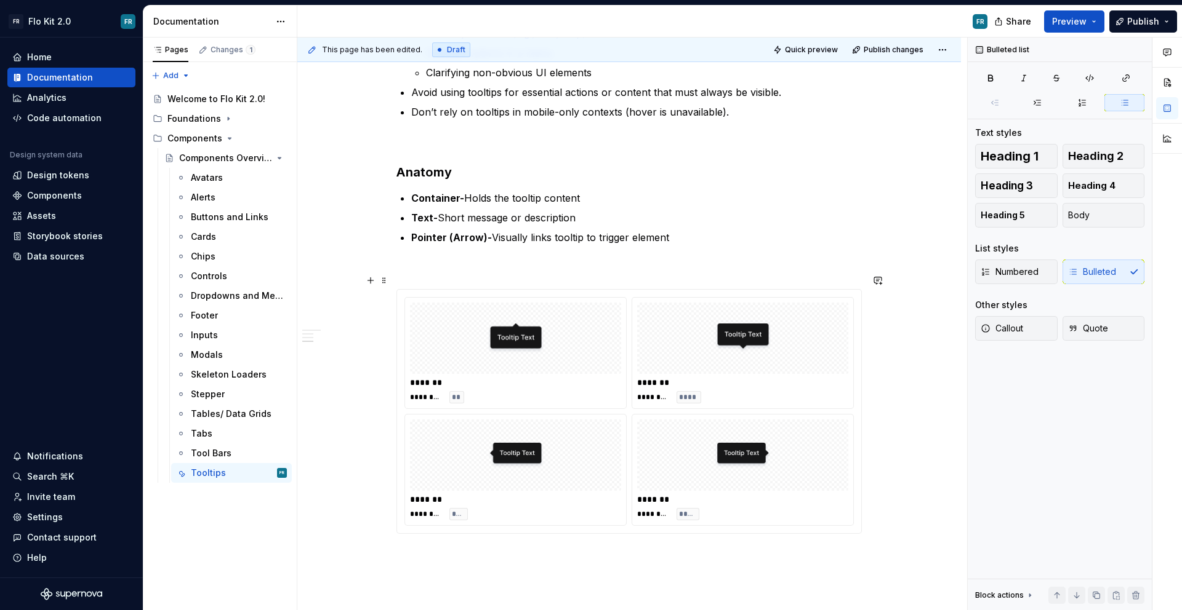
scroll to position [623, 0]
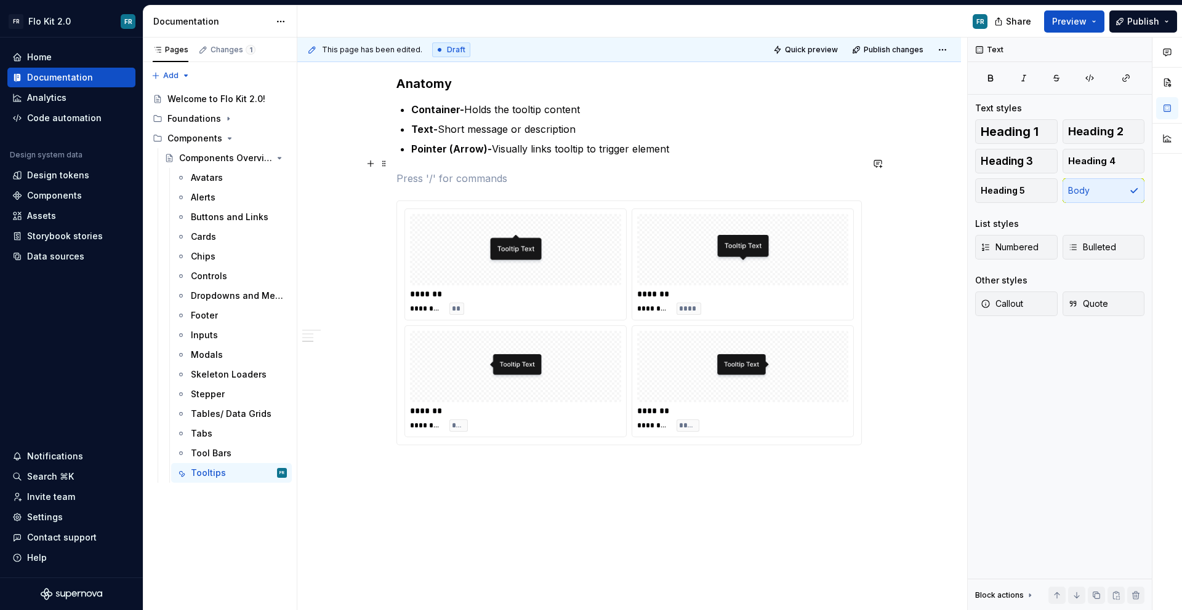
click at [438, 171] on p at bounding box center [628, 178] width 465 height 15
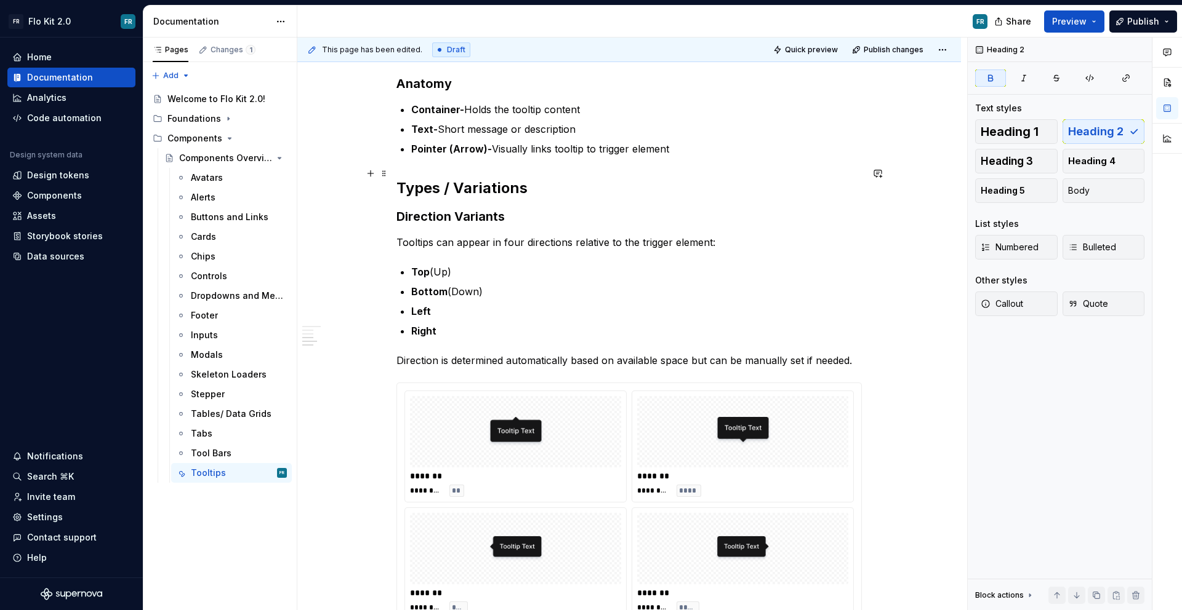
click at [462, 182] on h2 "Types / Variations" at bounding box center [628, 188] width 465 height 20
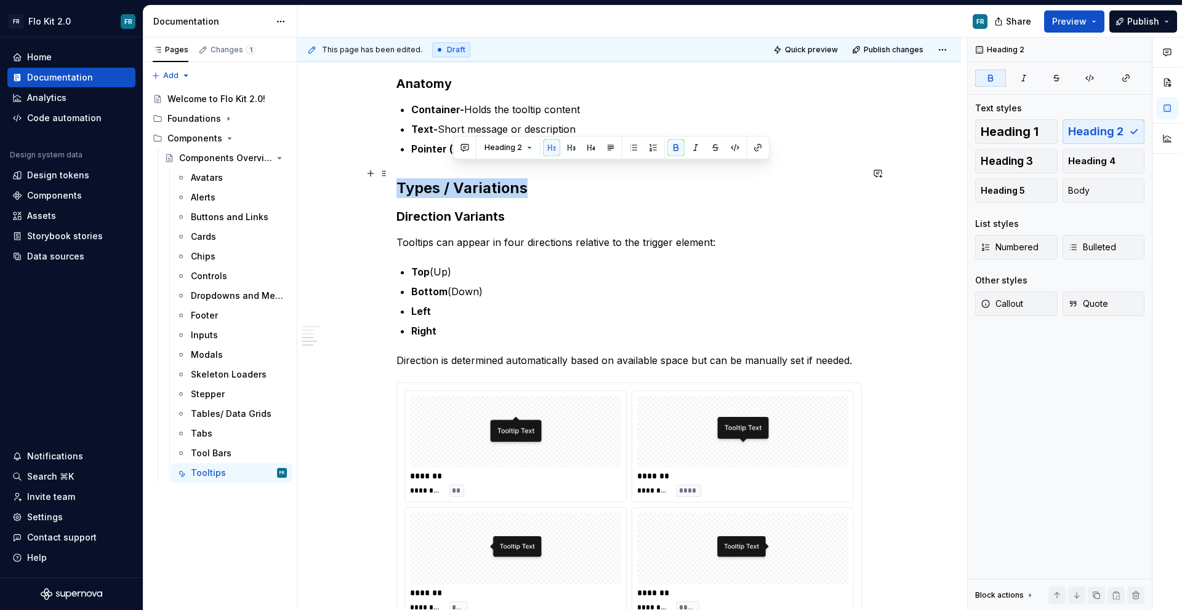
click at [462, 182] on h2 "Types / Variations" at bounding box center [628, 188] width 465 height 20
click at [518, 147] on button "button" at bounding box center [514, 147] width 17 height 17
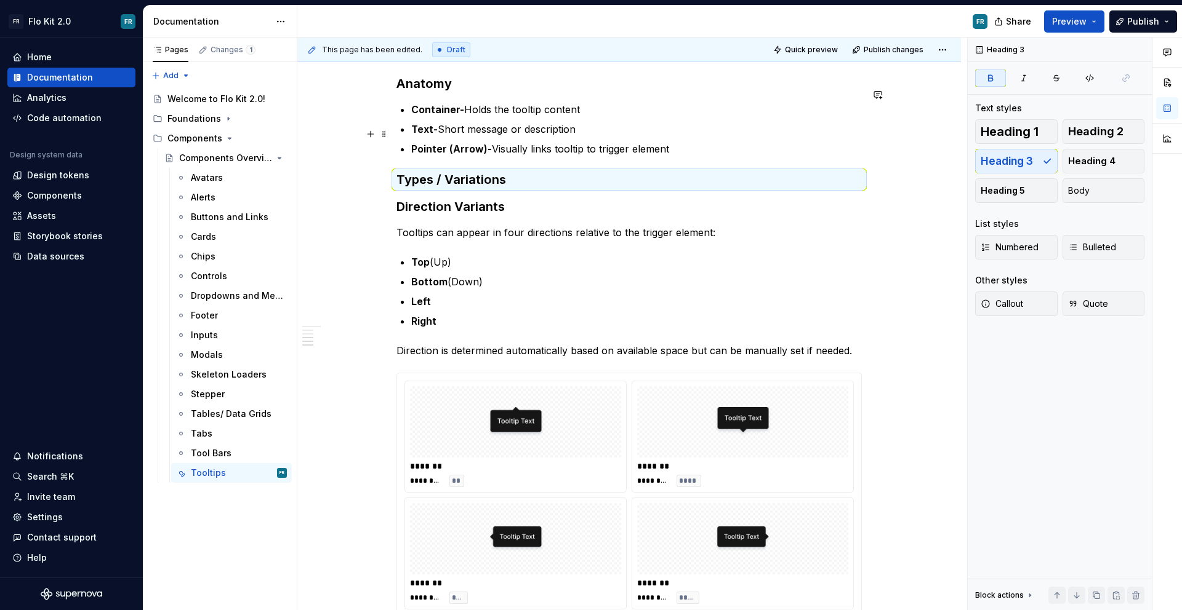
click at [679, 142] on p "Pointer (Arrow)- Visually links tooltip to trigger element" at bounding box center [636, 149] width 450 height 15
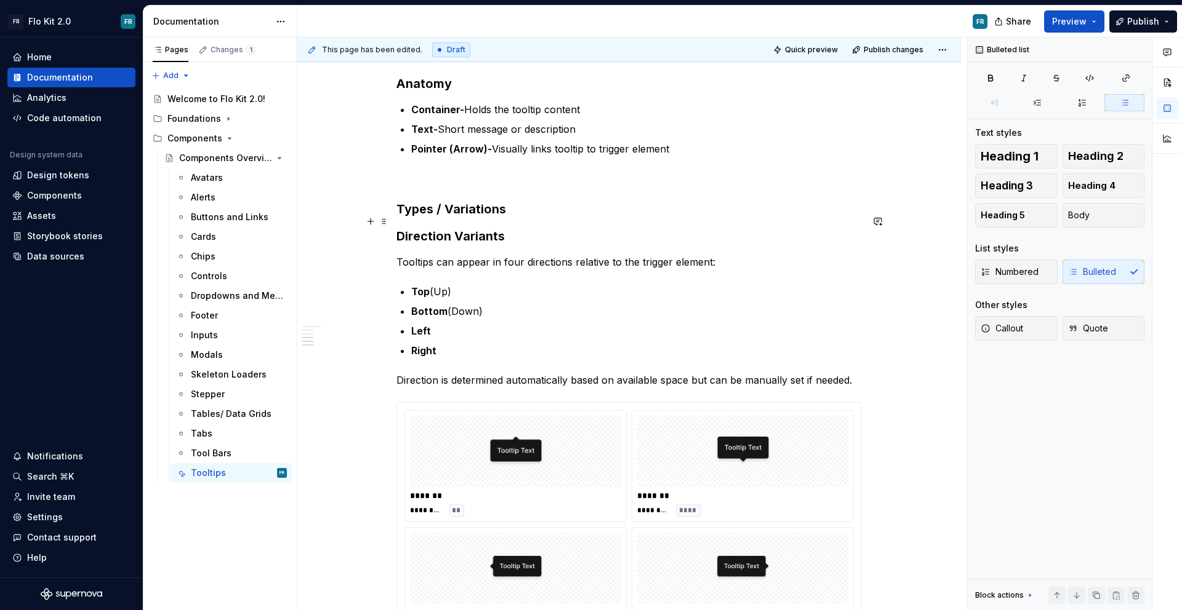
click at [445, 229] on strong "Direction Variants" at bounding box center [450, 236] width 108 height 15
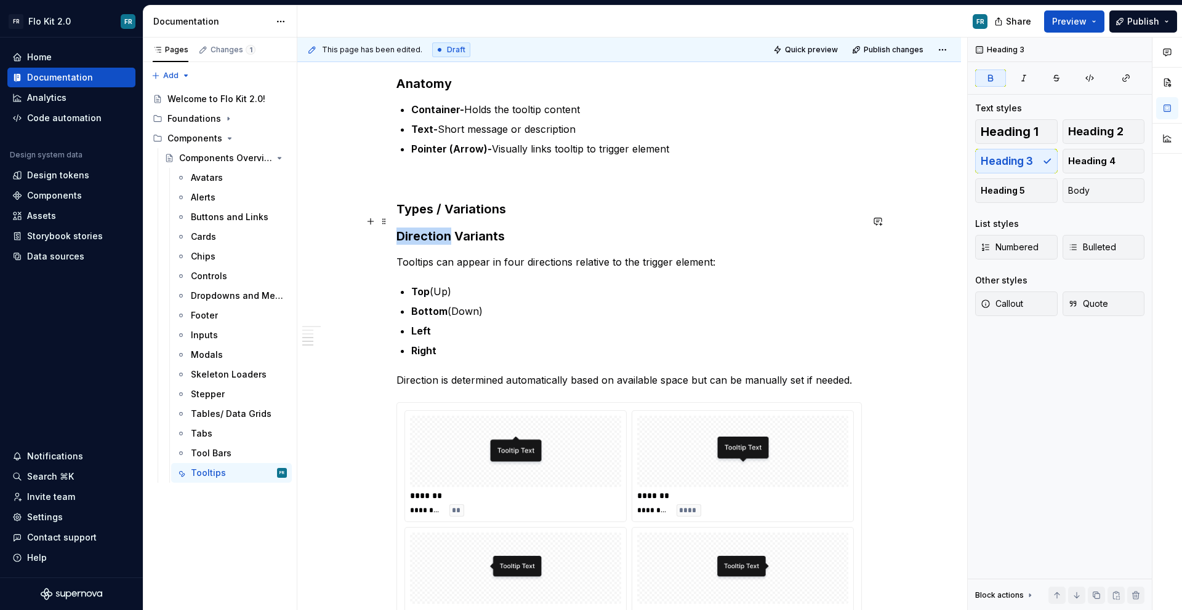
click at [445, 229] on strong "Direction Variants" at bounding box center [450, 236] width 108 height 15
click at [529, 194] on button "button" at bounding box center [534, 197] width 17 height 17
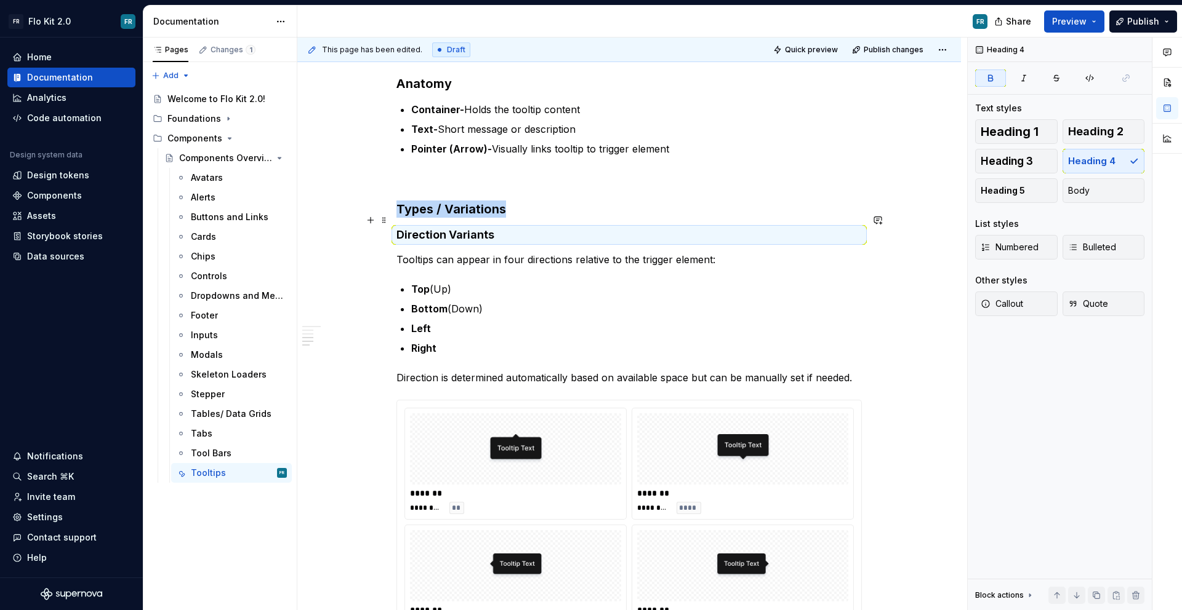
click at [525, 212] on div "Tooltips Purpose Tooltips provide brief, contextual information when users hove…" at bounding box center [628, 147] width 465 height 996
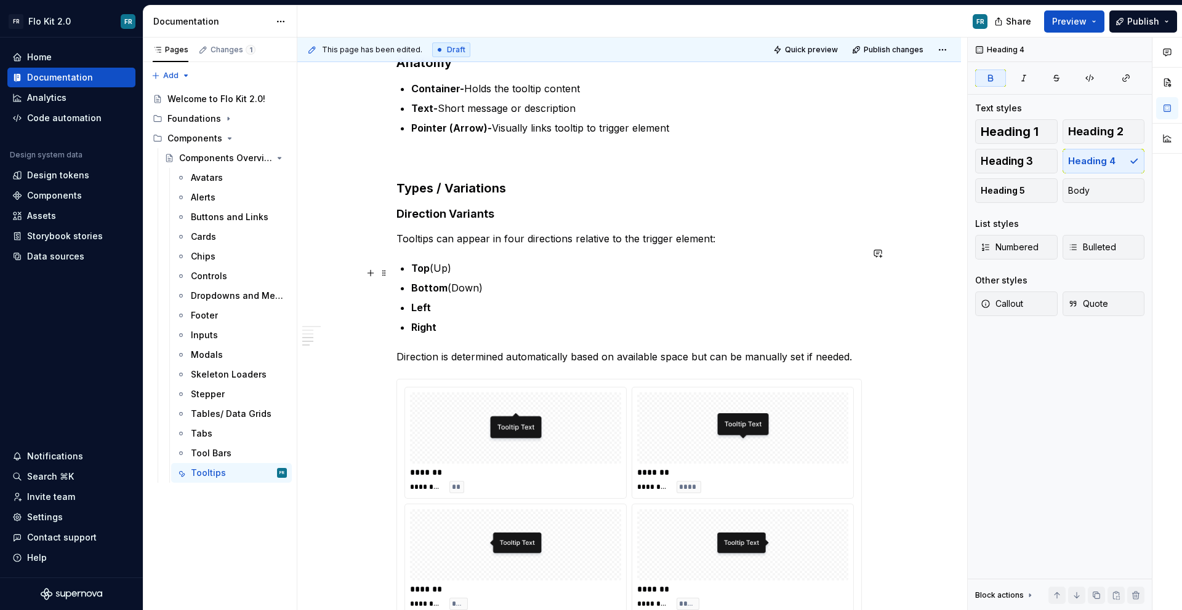
scroll to position [645, 0]
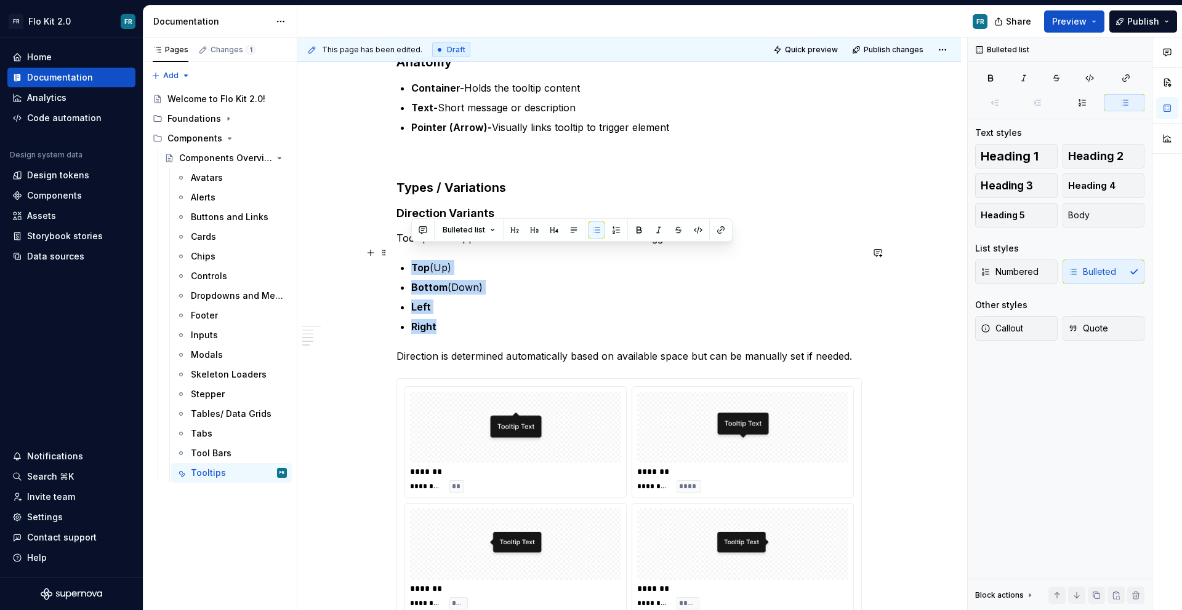
drag, startPoint x: 451, startPoint y: 314, endPoint x: 402, endPoint y: 259, distance: 73.6
click at [411, 260] on ul "Top (Up) Bottom (Down) Left Right" at bounding box center [636, 297] width 450 height 74
click at [516, 300] on p "Left" at bounding box center [636, 307] width 450 height 15
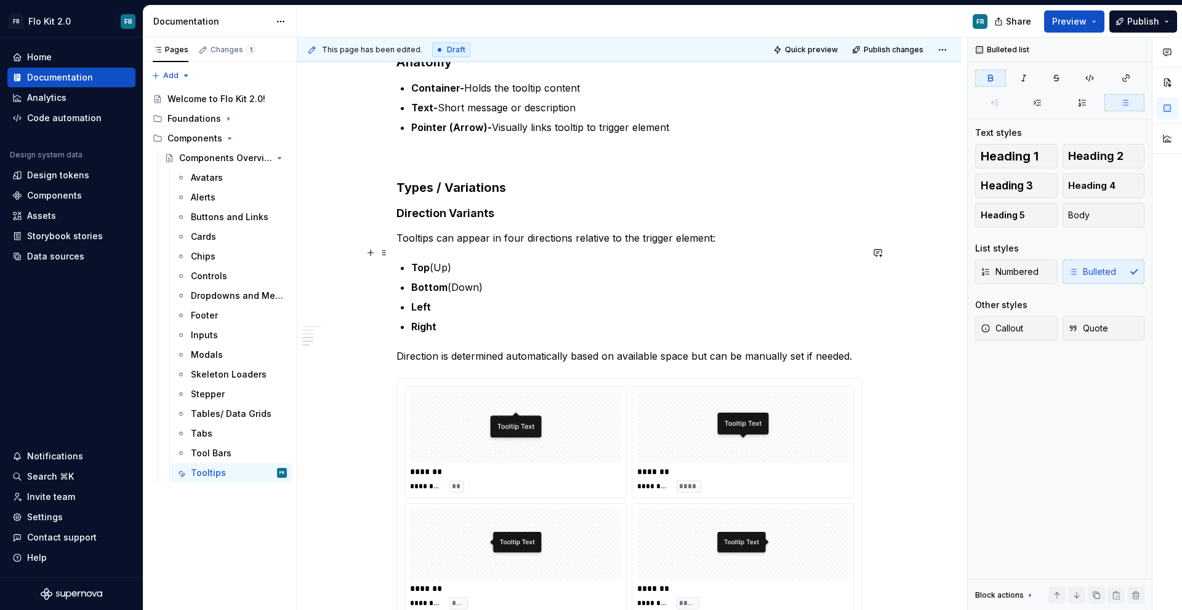
click at [418, 262] on strong "Top" at bounding box center [420, 268] width 18 height 12
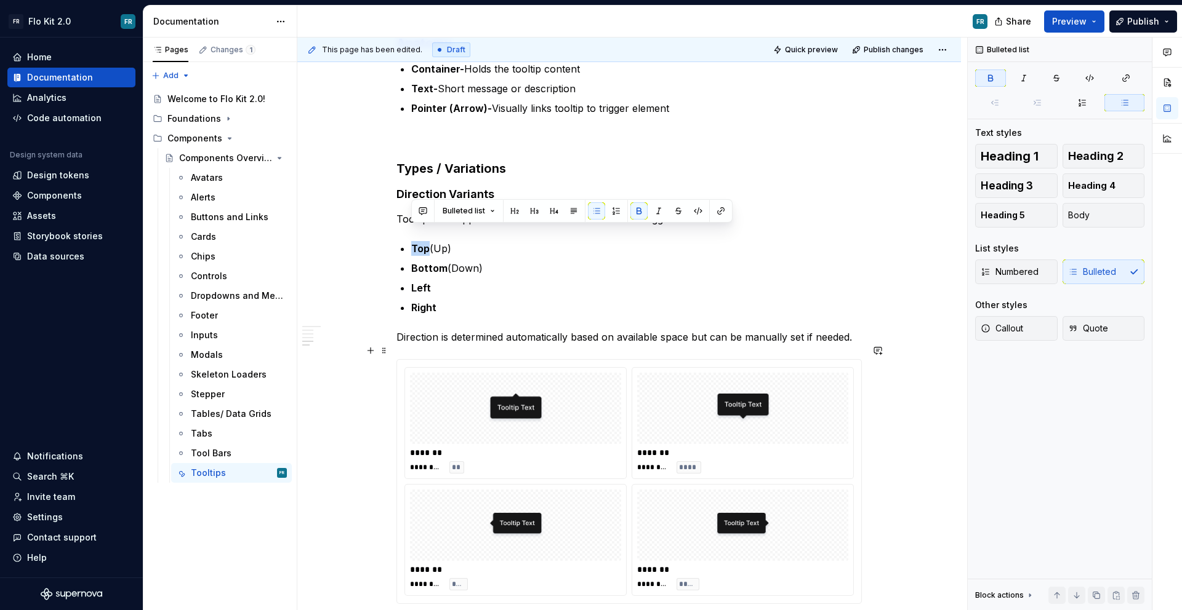
scroll to position [666, 0]
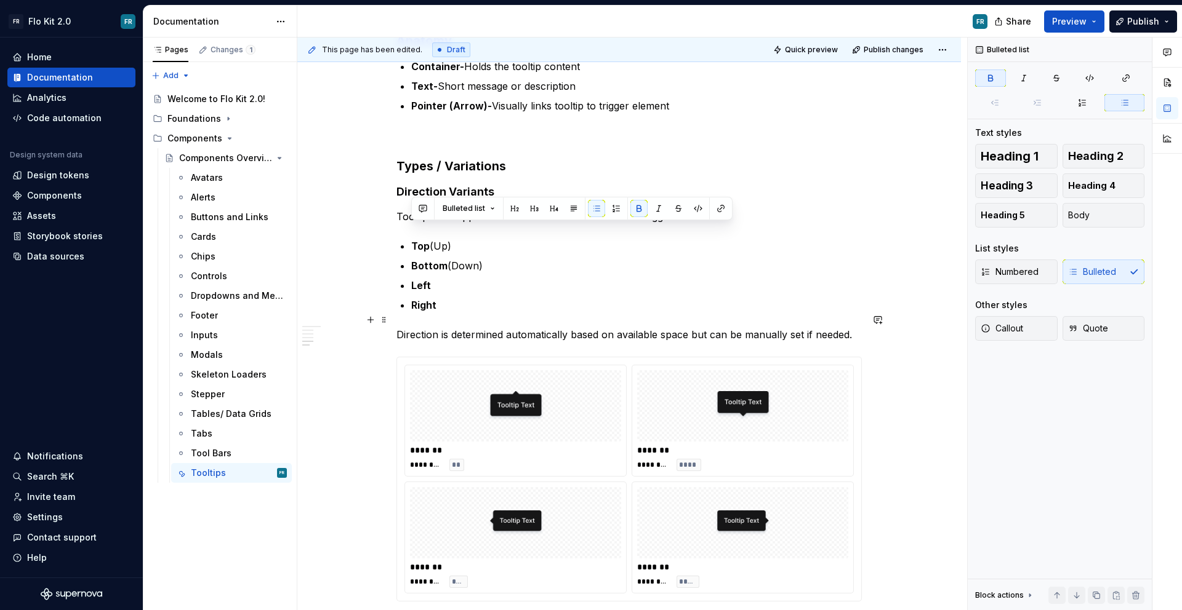
click at [567, 306] on div "Tooltips Purpose Tooltips provide brief, contextual information when users hove…" at bounding box center [628, 104] width 465 height 996
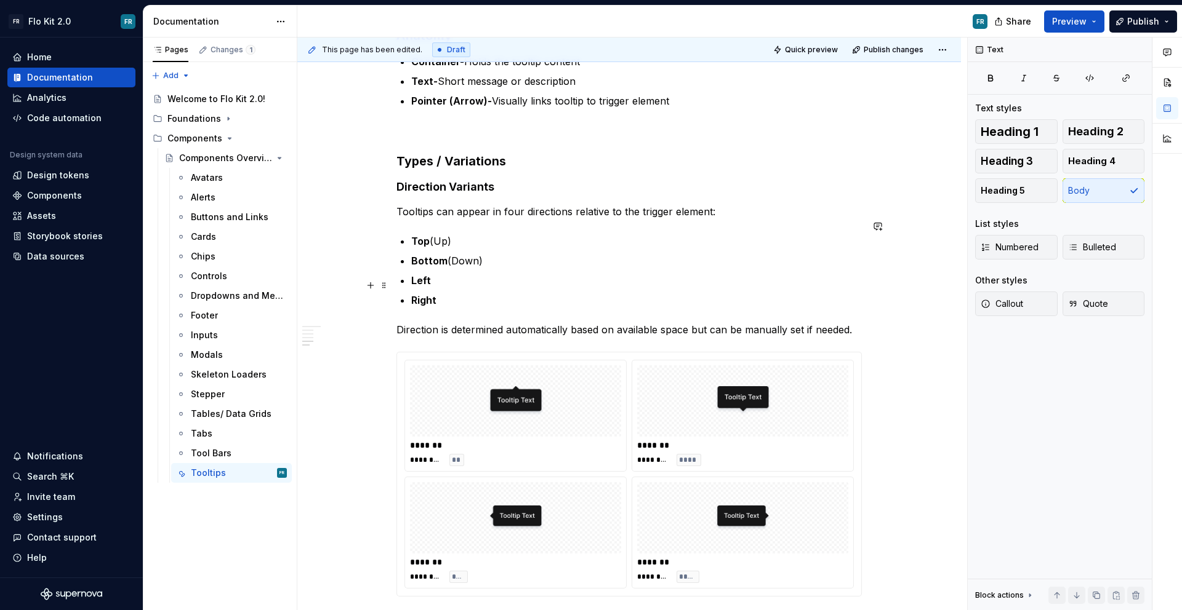
scroll to position [674, 0]
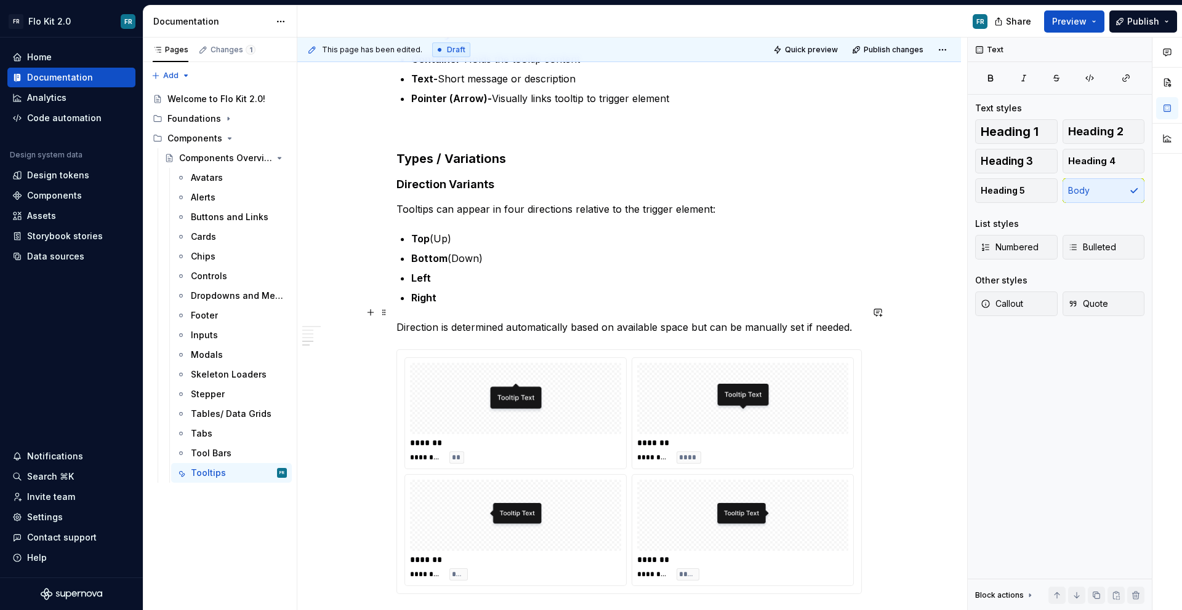
click at [520, 320] on p "Direction is determined automatically based on available space but can be manua…" at bounding box center [628, 327] width 465 height 15
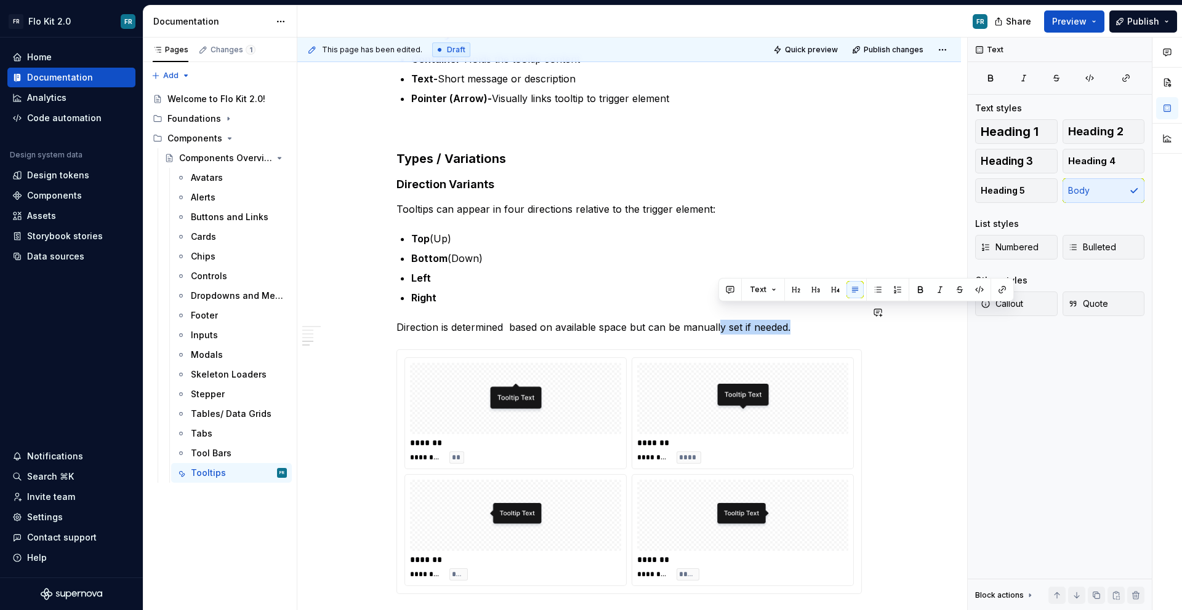
drag, startPoint x: 792, startPoint y: 313, endPoint x: 630, endPoint y: 328, distance: 163.1
click at [663, 326] on div "Tooltips Purpose Tooltips provide brief, contextual information when users hove…" at bounding box center [628, 97] width 465 height 996
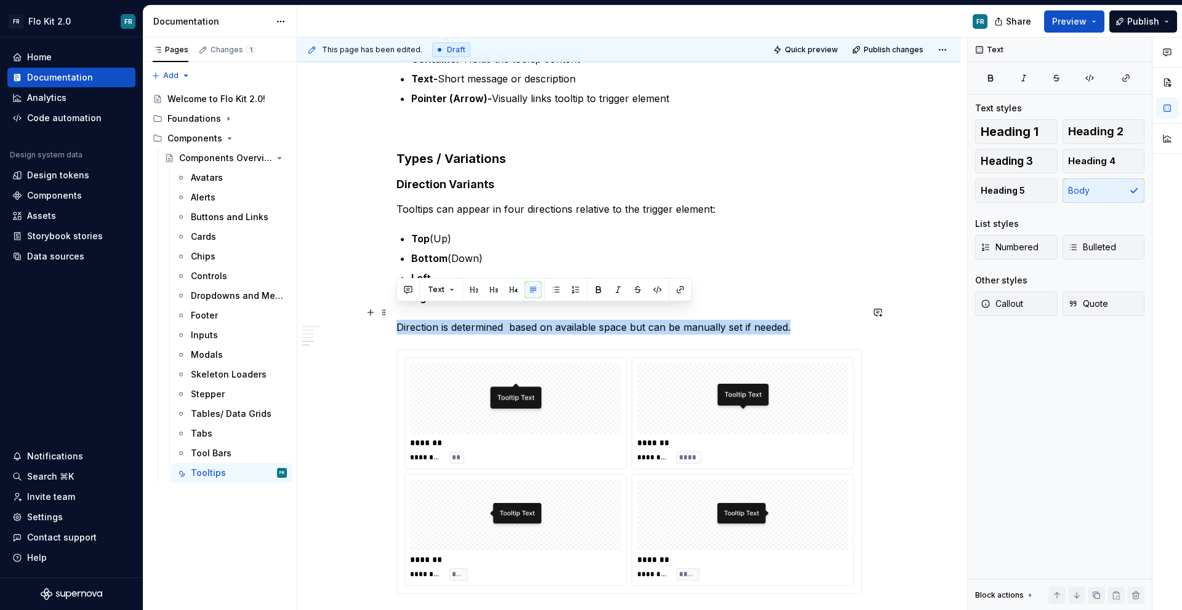
drag, startPoint x: 497, startPoint y: 326, endPoint x: 396, endPoint y: 316, distance: 101.4
click at [396, 316] on div "Tooltips Purpose Tooltips provide brief, contextual information when users hove…" at bounding box center [628, 97] width 465 height 996
click at [608, 320] on p "Direction is determined based on available space but can be manually set if nee…" at bounding box center [628, 327] width 465 height 15
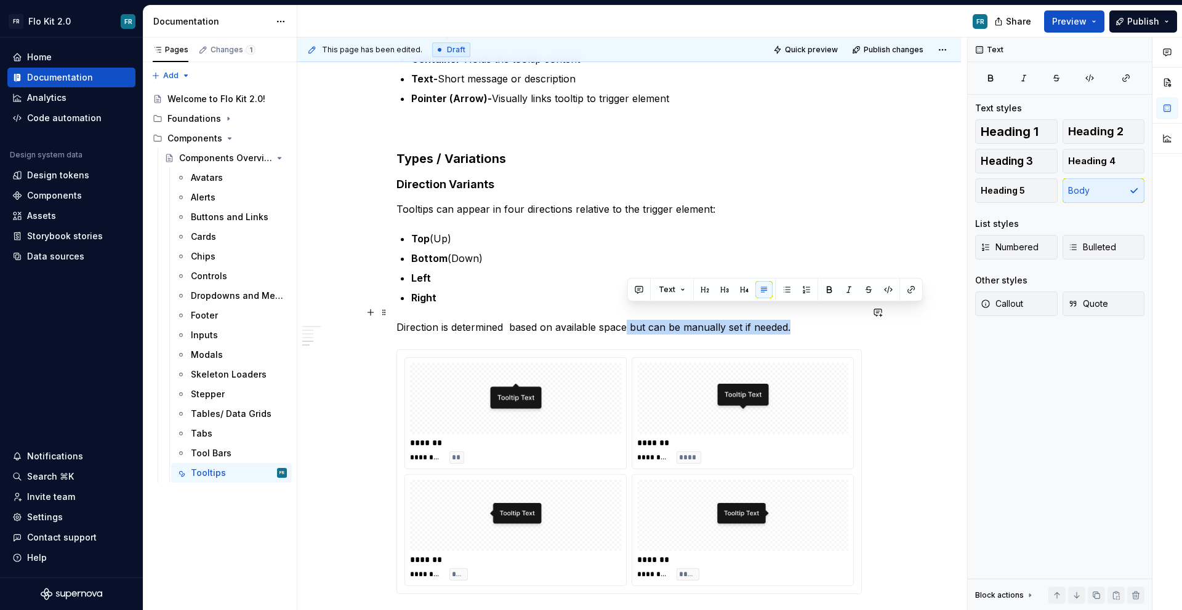
drag, startPoint x: 805, startPoint y: 311, endPoint x: 625, endPoint y: 315, distance: 179.7
click at [625, 320] on p "Direction is determined based on available space but can be manually set if nee…" at bounding box center [628, 327] width 465 height 15
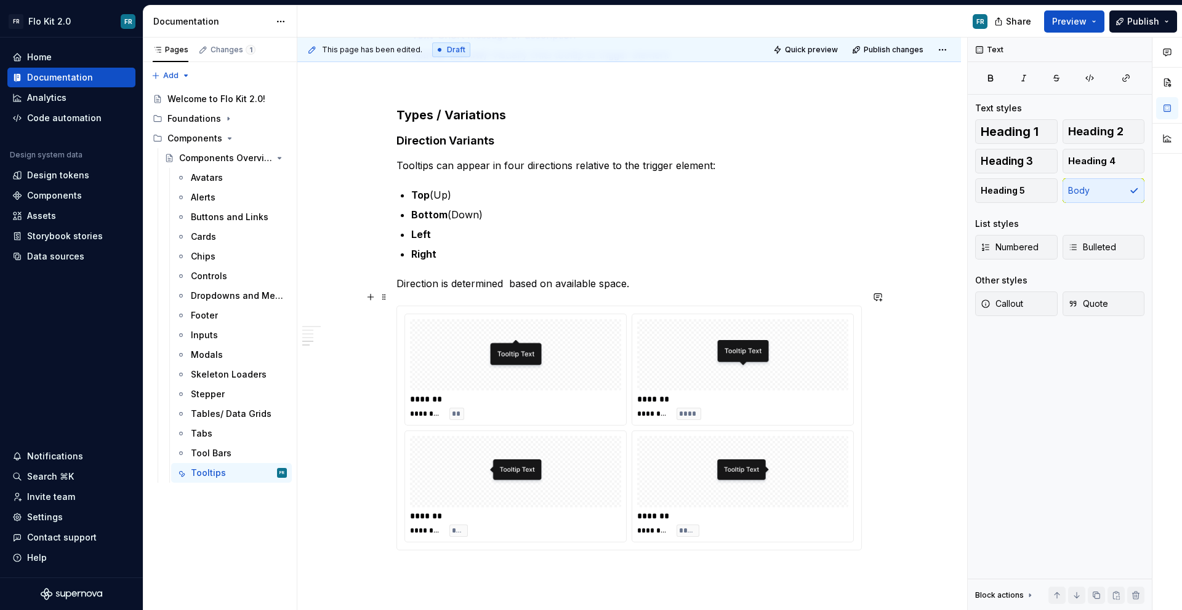
scroll to position [720, 0]
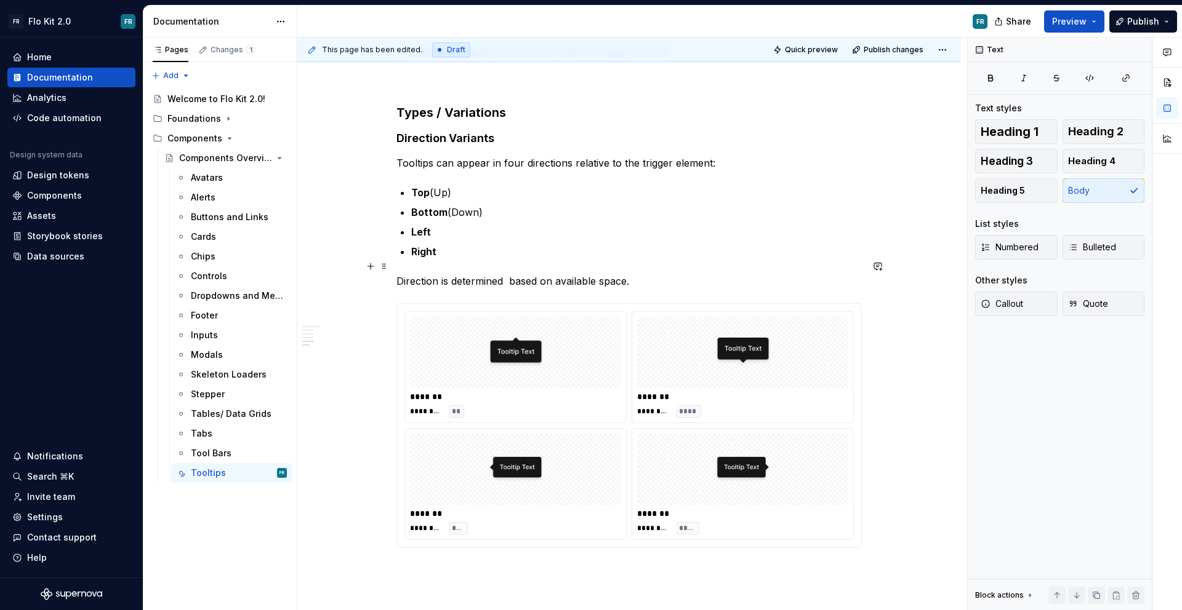
click at [668, 274] on p "Direction is determined based on available space." at bounding box center [628, 281] width 465 height 15
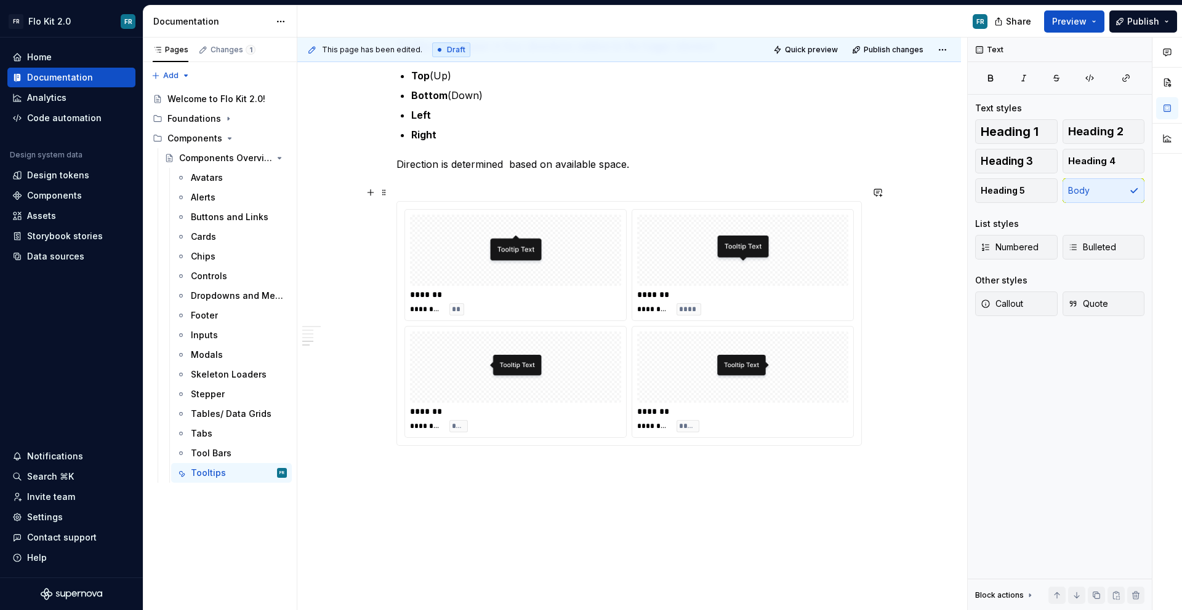
scroll to position [855, 0]
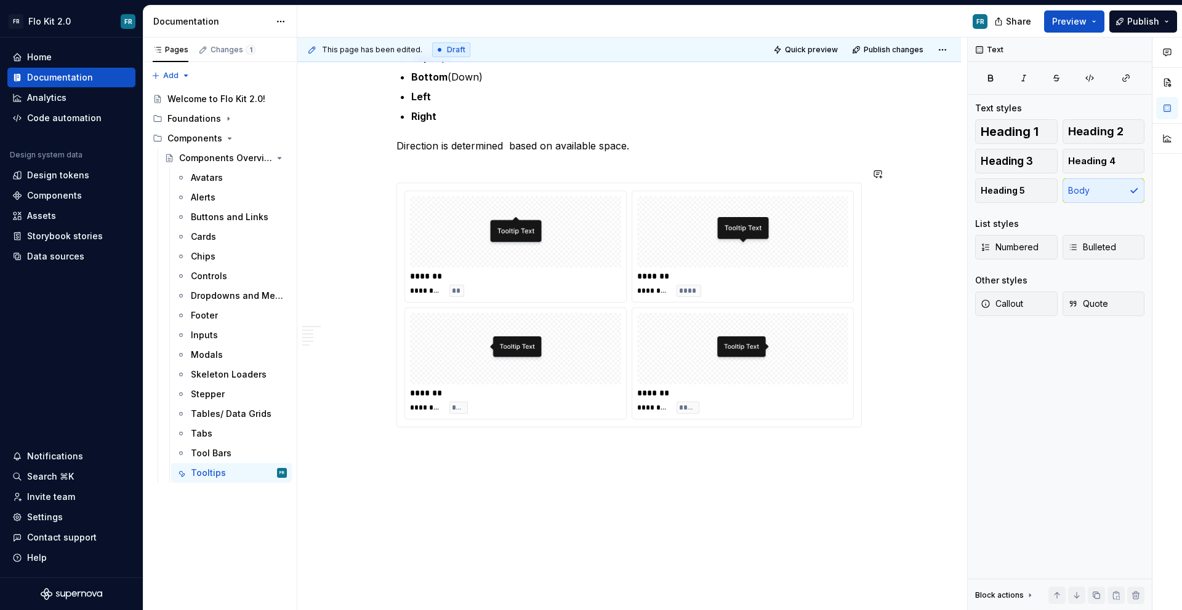
click at [484, 441] on div "Tooltips Purpose Tooltips provide brief, contextual information when users hove…" at bounding box center [628, 7] width 663 height 1238
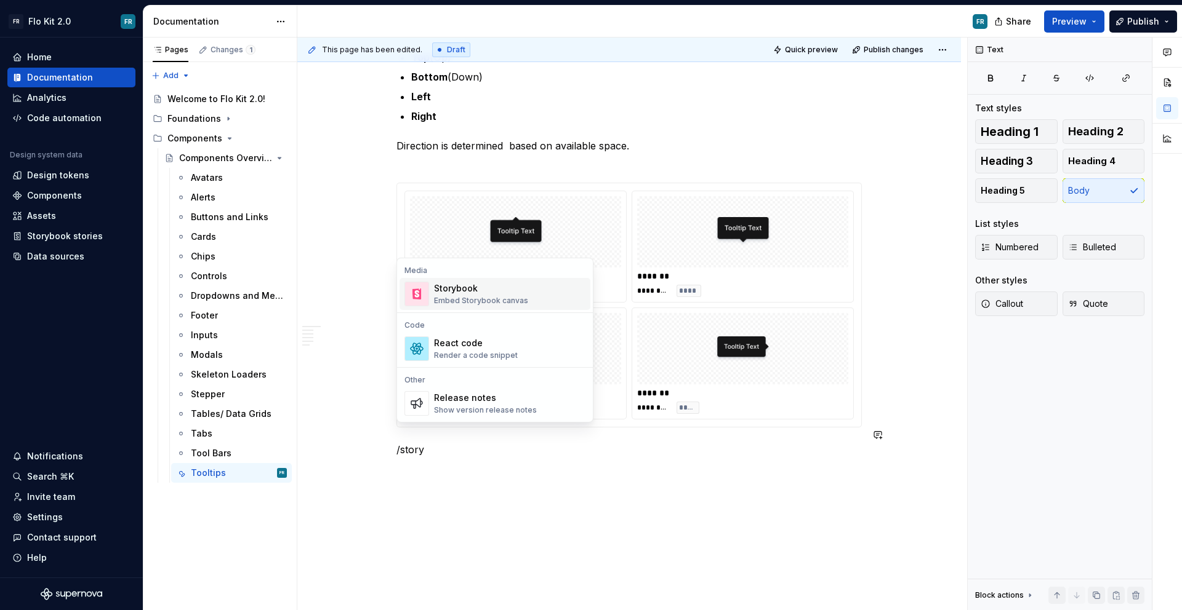
click at [476, 298] on div "Embed Storybook canvas" at bounding box center [481, 301] width 94 height 10
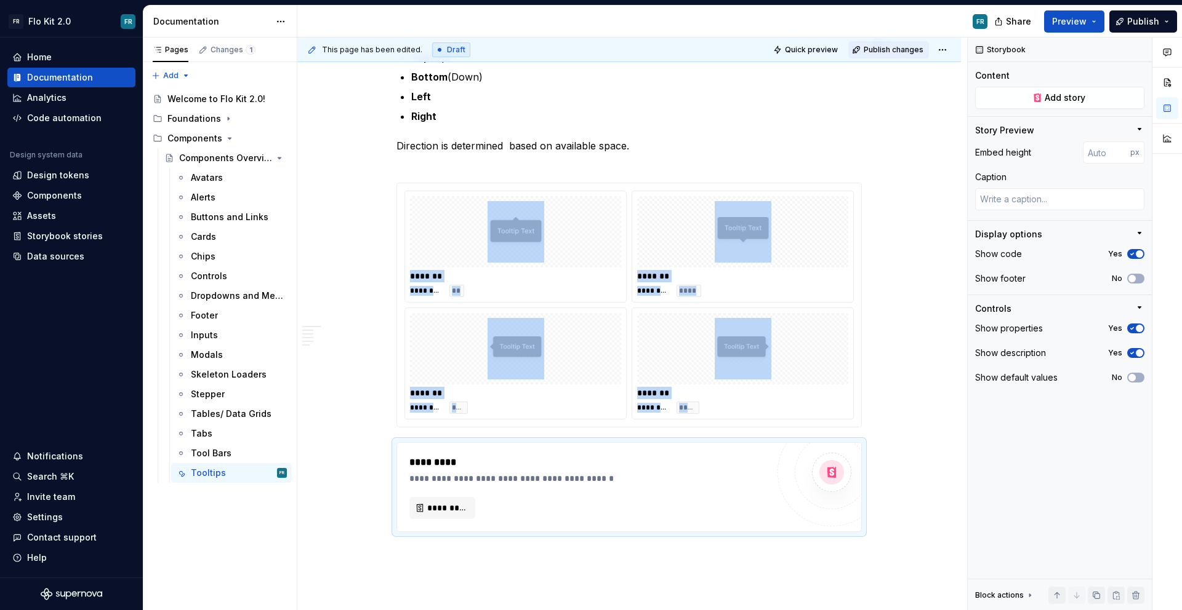
click at [898, 49] on span "Publish changes" at bounding box center [893, 50] width 60 height 10
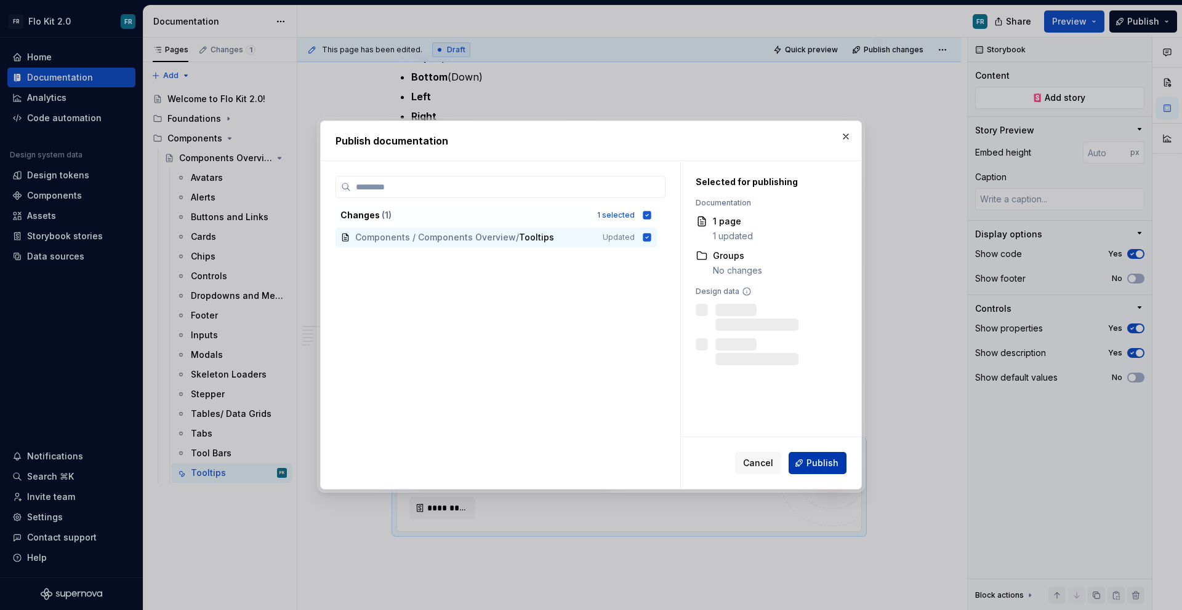
click at [806, 459] on button "Publish" at bounding box center [817, 463] width 58 height 22
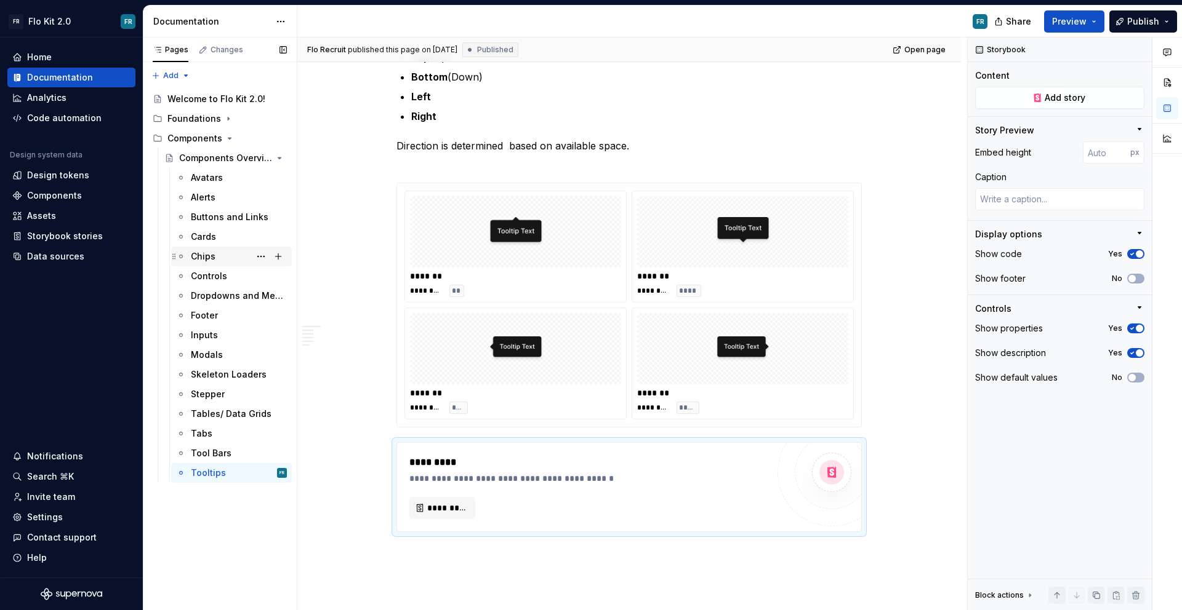
click at [204, 258] on div "Chips" at bounding box center [203, 256] width 25 height 12
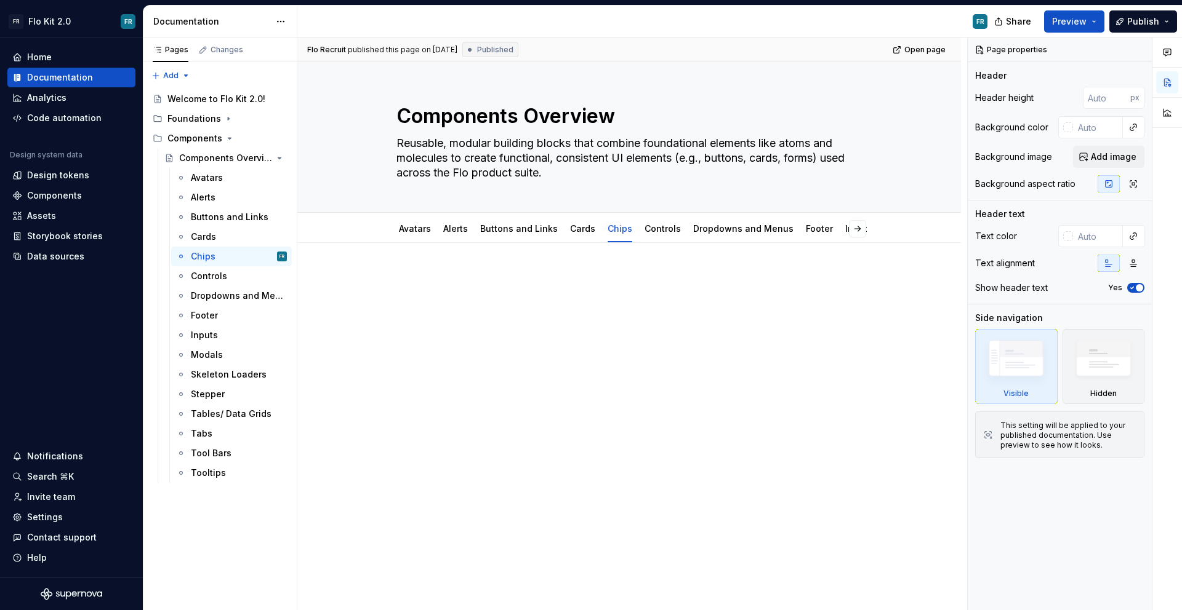
type textarea "*"
click at [481, 313] on div at bounding box center [628, 296] width 465 height 47
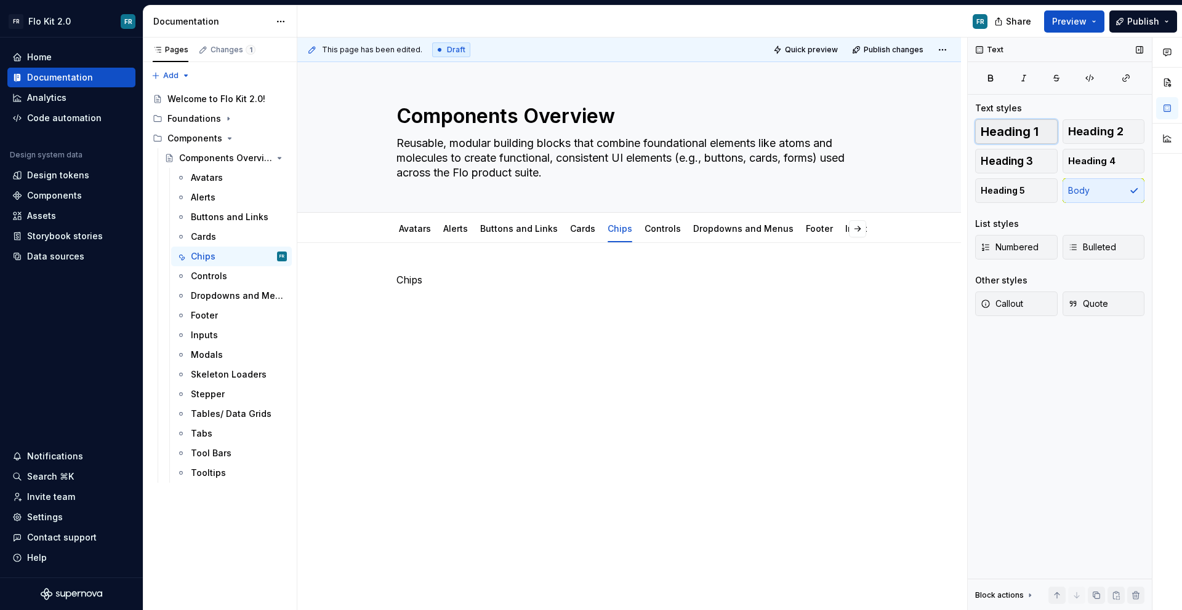
click at [1027, 126] on span "Heading 1" at bounding box center [1009, 132] width 58 height 12
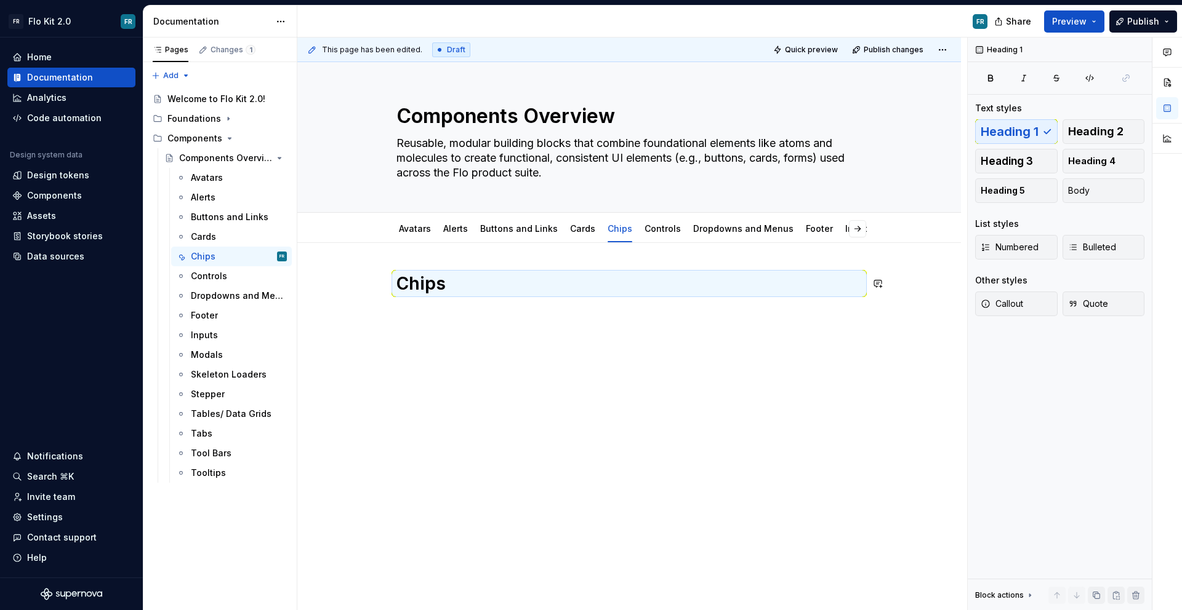
drag, startPoint x: 430, startPoint y: 333, endPoint x: 441, endPoint y: 326, distance: 12.5
click at [430, 332] on div "Chips" at bounding box center [628, 304] width 465 height 62
click at [451, 318] on div "Chips" at bounding box center [628, 296] width 465 height 47
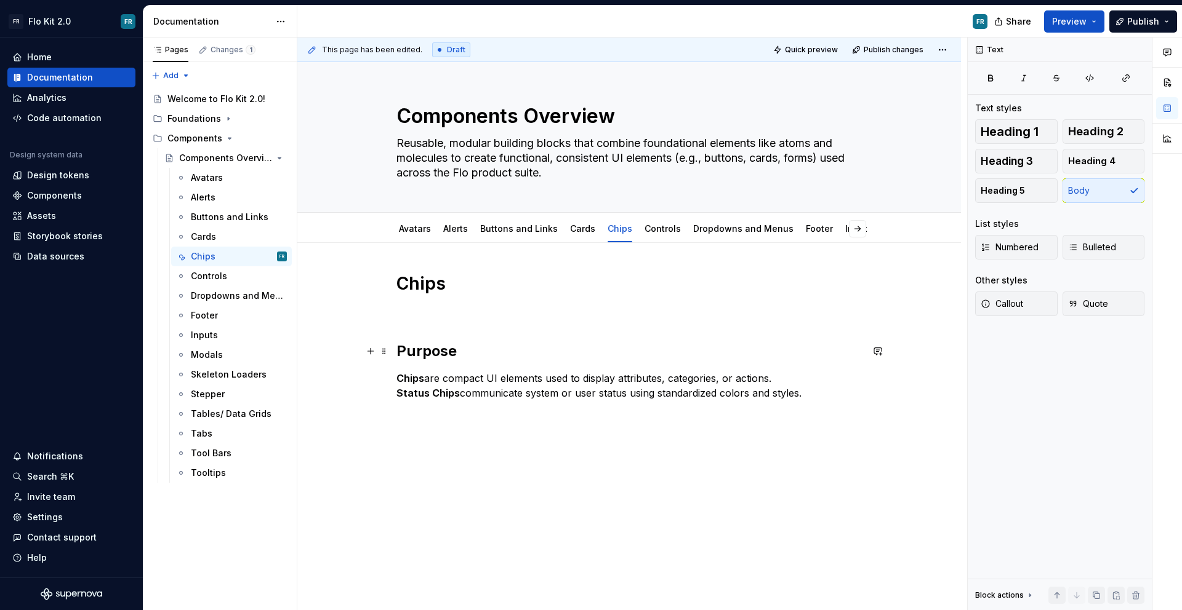
click at [438, 346] on strong "Purpose" at bounding box center [426, 351] width 60 height 18
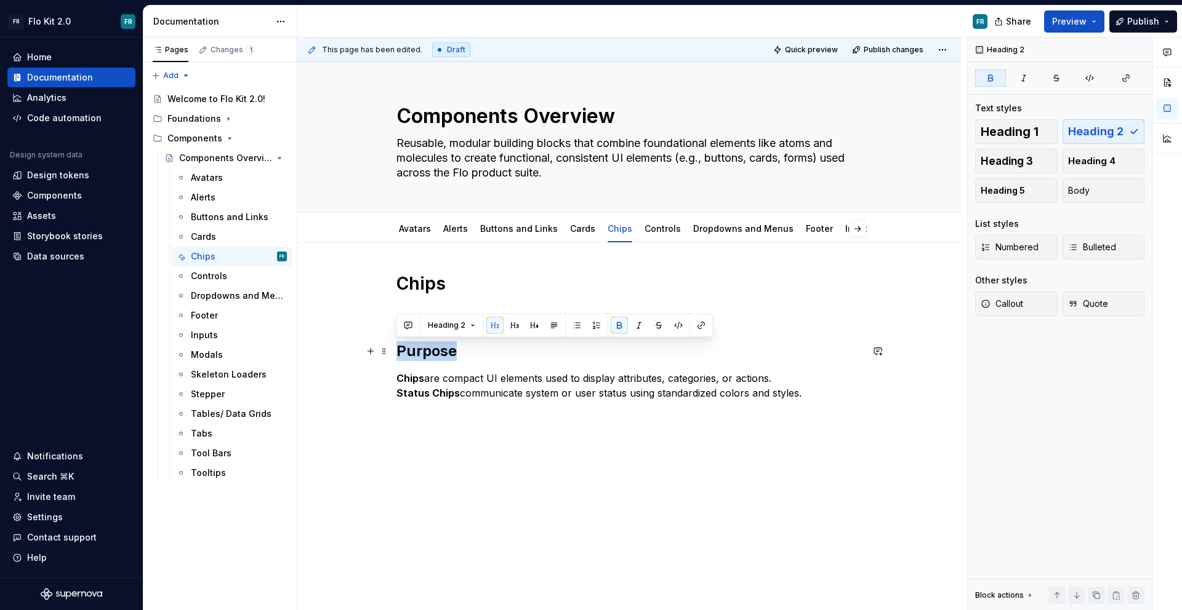
click at [438, 346] on strong "Purpose" at bounding box center [426, 351] width 60 height 18
click at [1003, 166] on span "Heading 3" at bounding box center [1006, 161] width 52 height 12
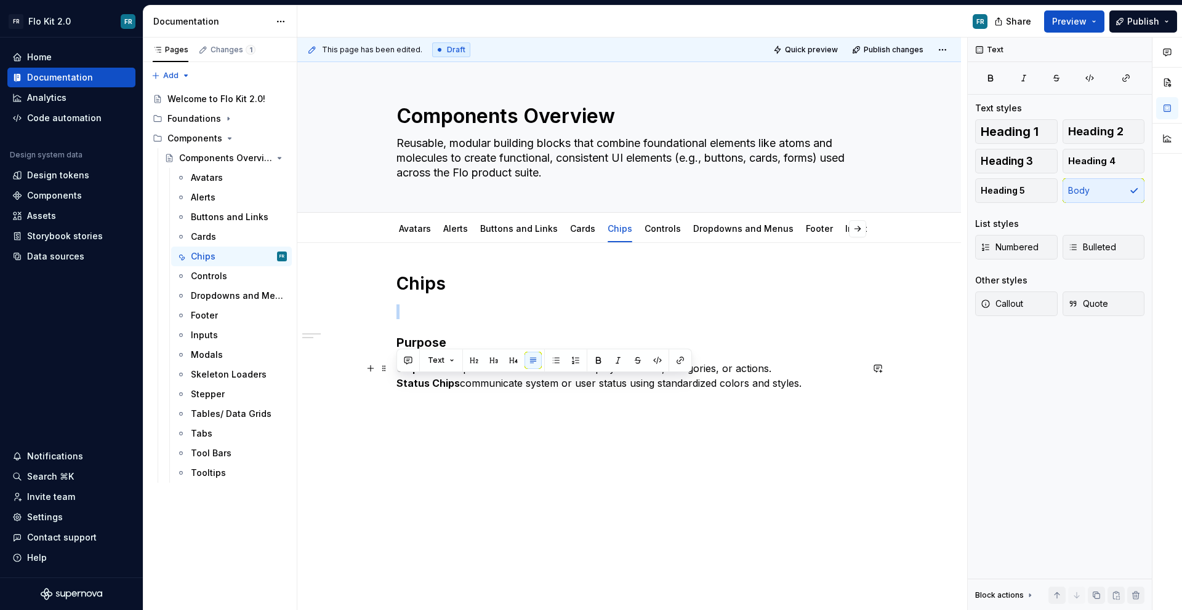
drag, startPoint x: 816, startPoint y: 390, endPoint x: 390, endPoint y: 383, distance: 425.9
click at [390, 383] on div "Chips Purpose Chips are compact UI elements used to display attributes, categor…" at bounding box center [628, 416] width 663 height 346
click at [412, 371] on strong "Chips" at bounding box center [410, 368] width 28 height 12
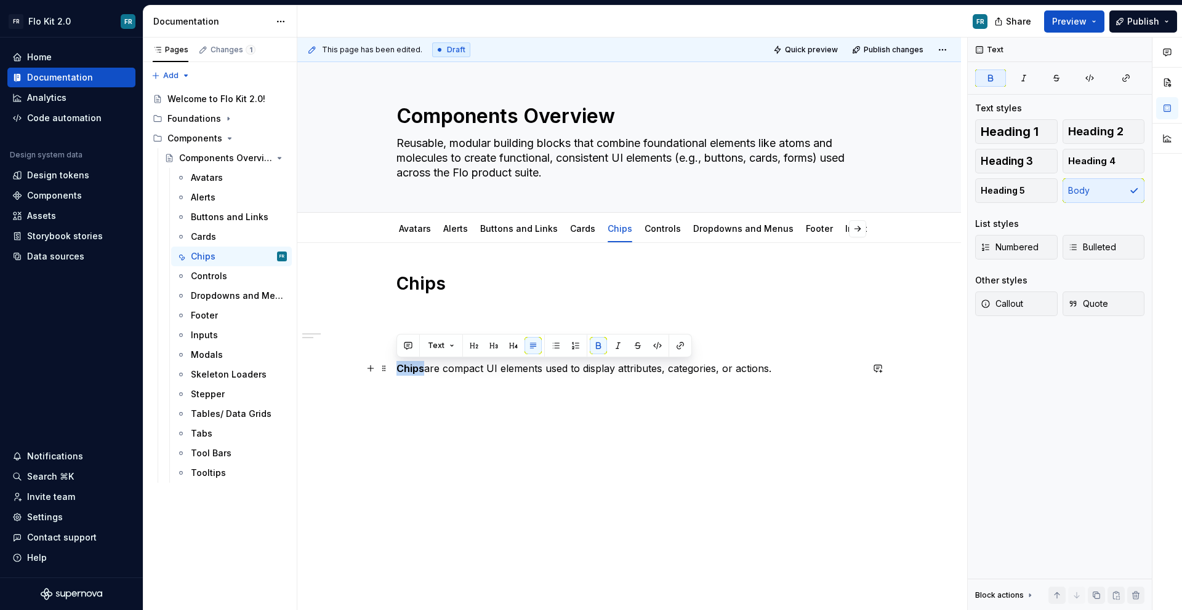
click at [412, 371] on strong "Chips" at bounding box center [410, 368] width 28 height 12
click at [743, 360] on div "Chips Purpose Chips are compact UI elements used to display attributes, categor…" at bounding box center [628, 332] width 465 height 118
click at [787, 368] on p "Chips are compact UI elements used to display attributes, categories, or action…" at bounding box center [628, 376] width 465 height 30
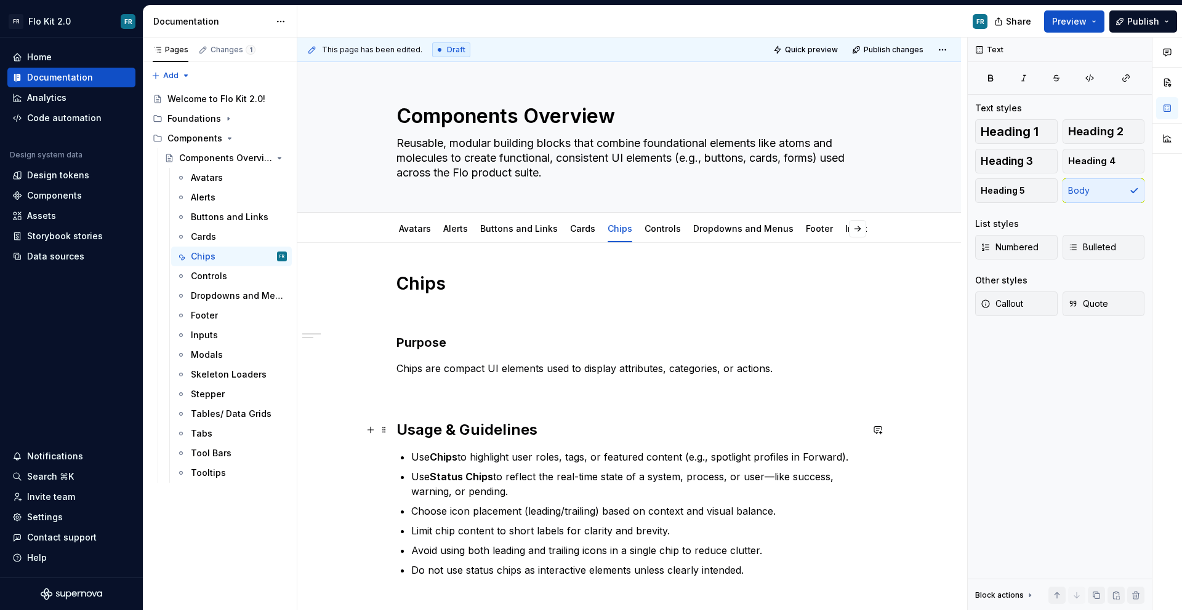
click at [440, 426] on strong "Usage & Guidelines" at bounding box center [466, 430] width 141 height 18
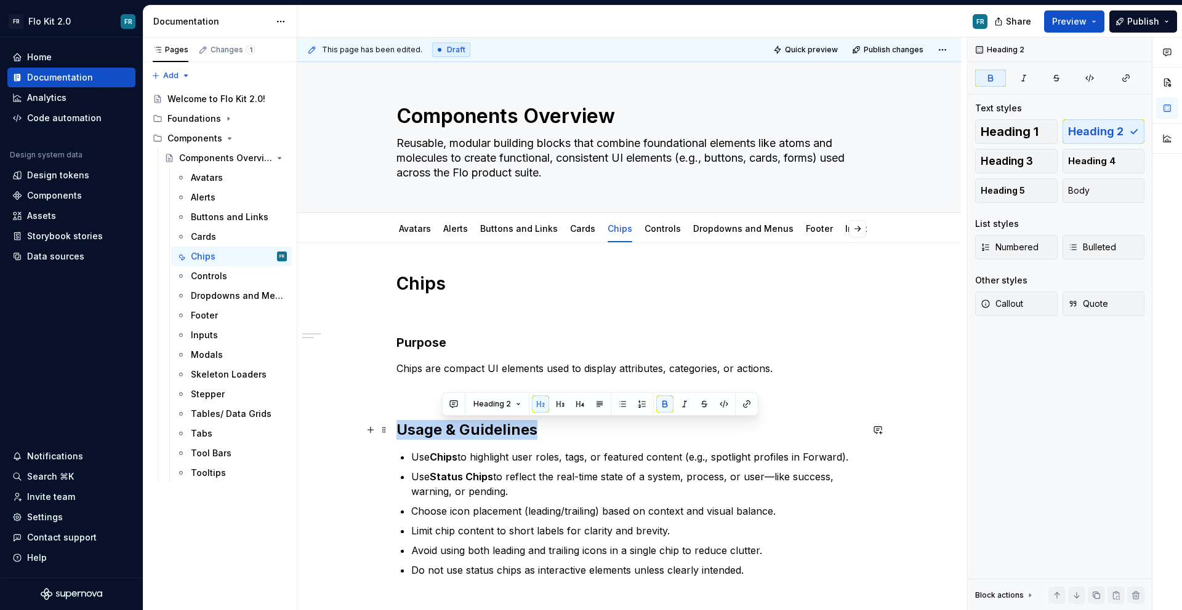
click at [440, 426] on strong "Usage & Guidelines" at bounding box center [466, 430] width 141 height 18
click at [513, 405] on button "button" at bounding box center [514, 404] width 17 height 17
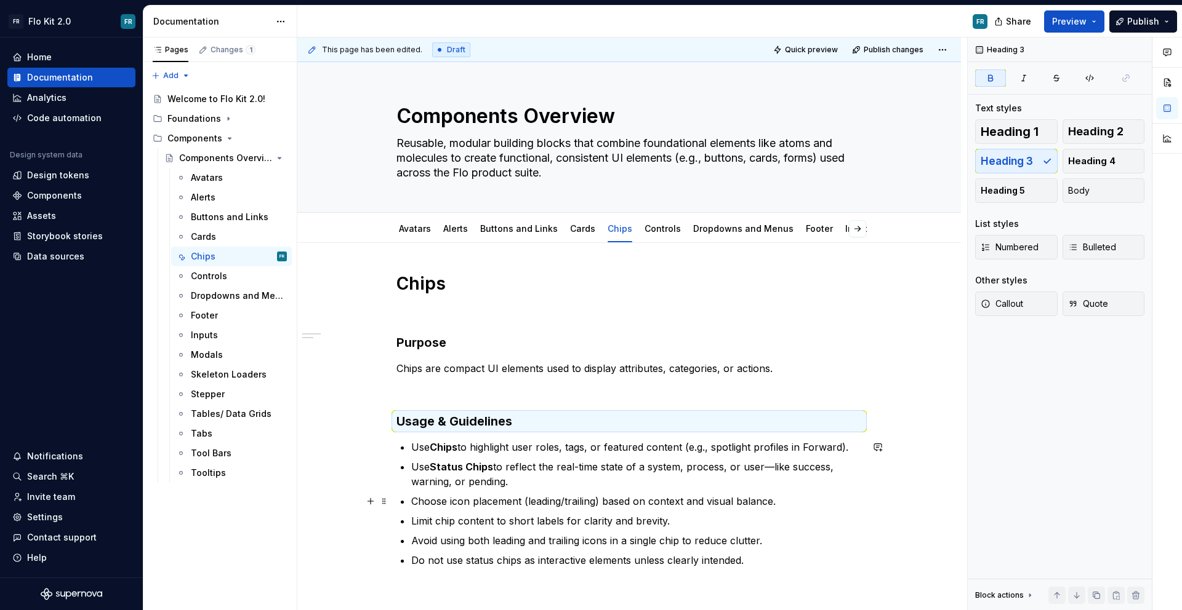
click at [549, 502] on p "Choose icon placement (leading/trailing) based on context and visual balance." at bounding box center [636, 501] width 450 height 15
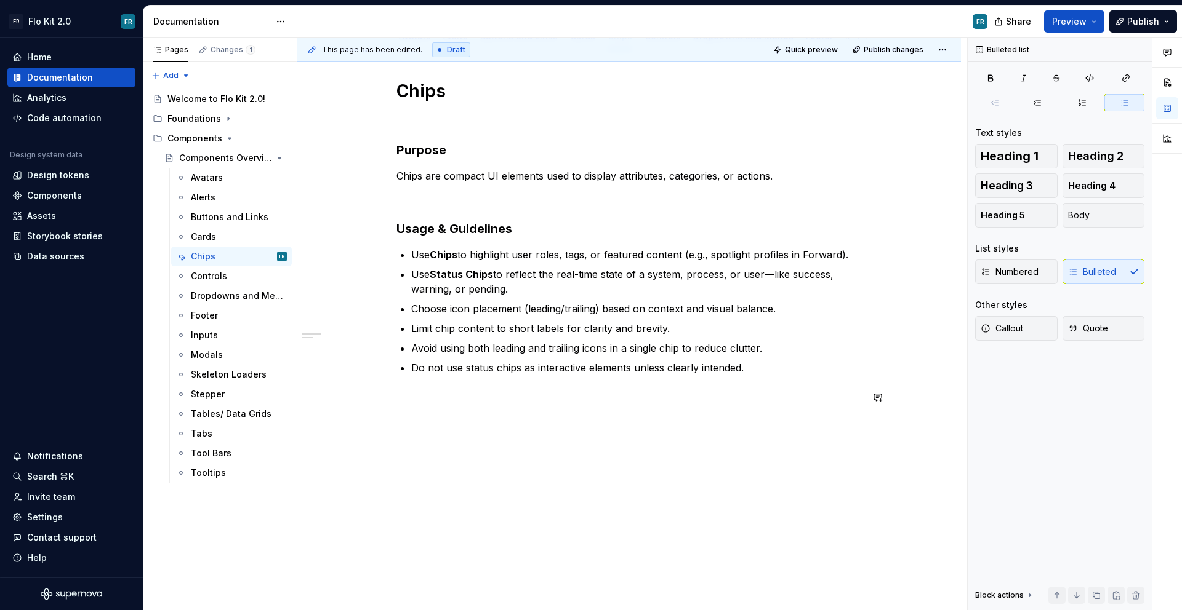
scroll to position [195, 0]
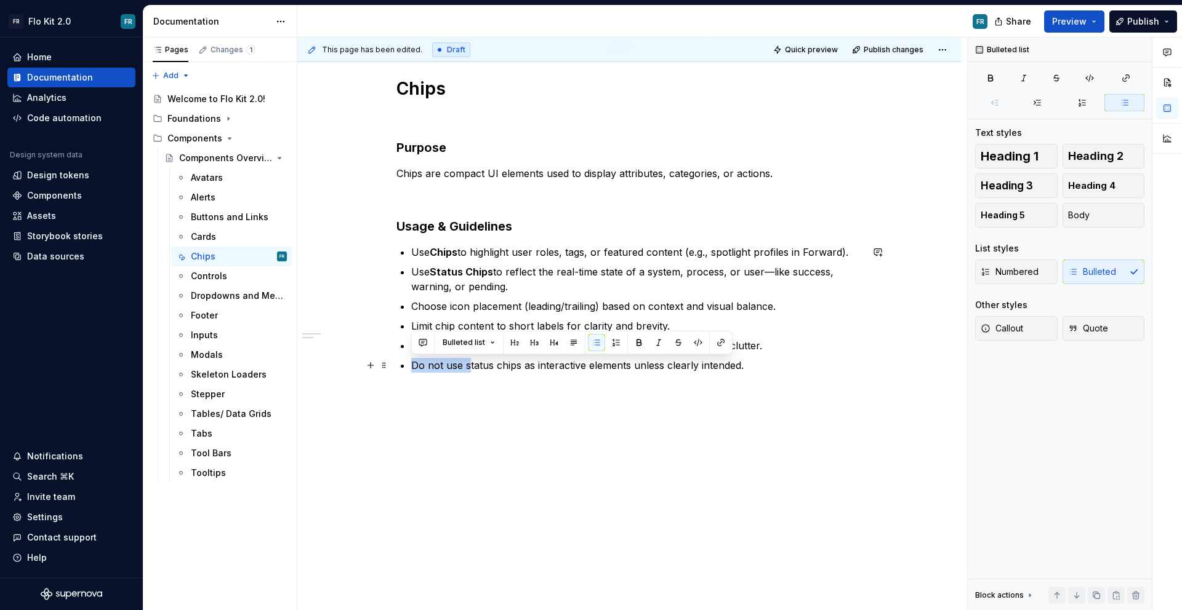
drag, startPoint x: 468, startPoint y: 367, endPoint x: 414, endPoint y: 362, distance: 54.9
click at [414, 362] on p "Do not use status chips as interactive elements unless clearly intended." at bounding box center [636, 365] width 450 height 15
click at [471, 364] on p "Status chips as interactive elements unless clearly intended." at bounding box center [636, 365] width 450 height 15
click at [703, 370] on p "Status chips can interactive elements unless clearly intended." at bounding box center [636, 365] width 450 height 15
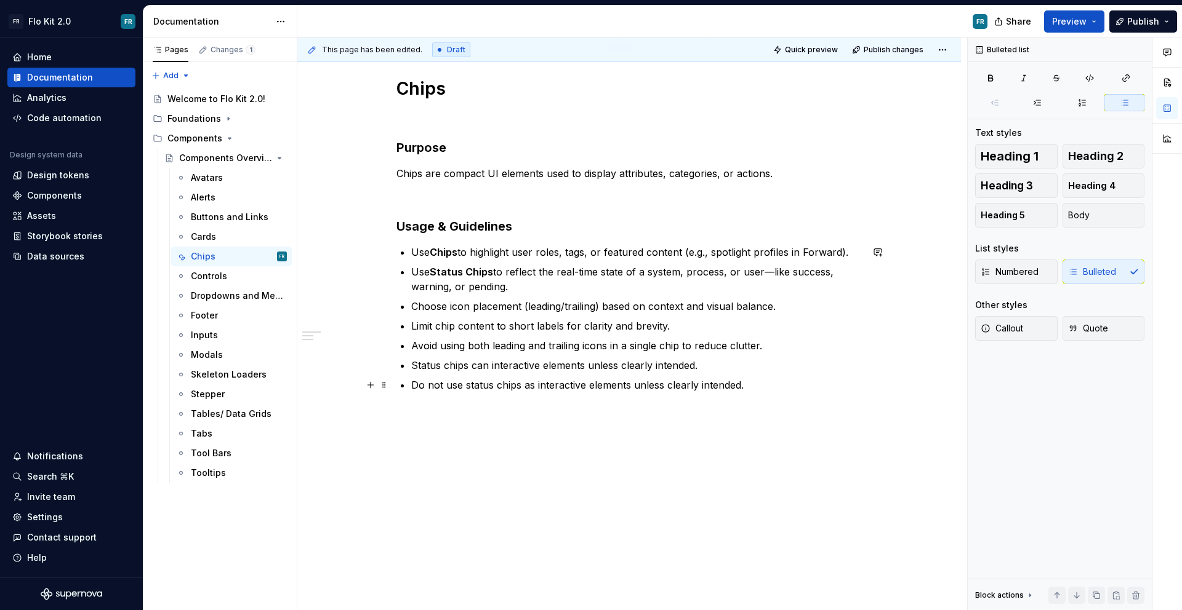
click at [481, 385] on p "Do not use status chips as interactive elements unless clearly intended." at bounding box center [636, 385] width 450 height 15
drag, startPoint x: 765, startPoint y: 388, endPoint x: 633, endPoint y: 390, distance: 132.3
click at [633, 390] on p "Do not use regualr chips as interactive elements unless clearly intended." at bounding box center [636, 385] width 450 height 15
click at [486, 367] on p "Status chips can interactive elements unless clearly intended." at bounding box center [636, 365] width 450 height 15
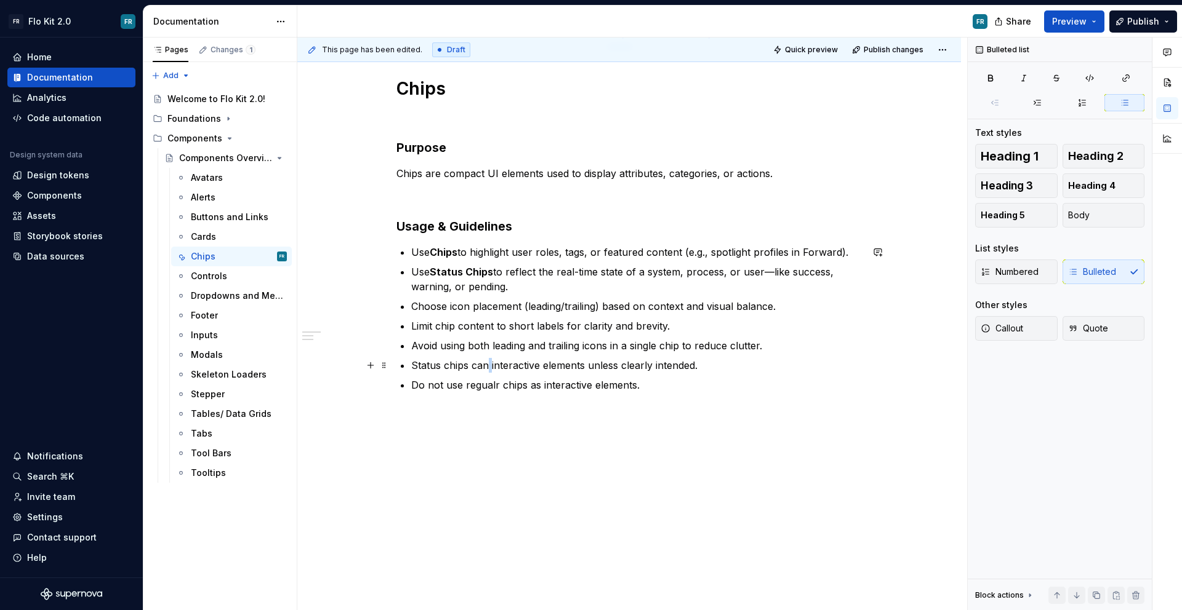
click at [486, 367] on p "Status chips can interactive elements unless clearly intended." at bounding box center [636, 365] width 450 height 15
click at [474, 366] on p "Status chips canainteractive elements unless clearly intended." at bounding box center [636, 365] width 450 height 15
click at [479, 367] on p "Status chips canainteractive elements unless clearly intended." at bounding box center [636, 365] width 450 height 15
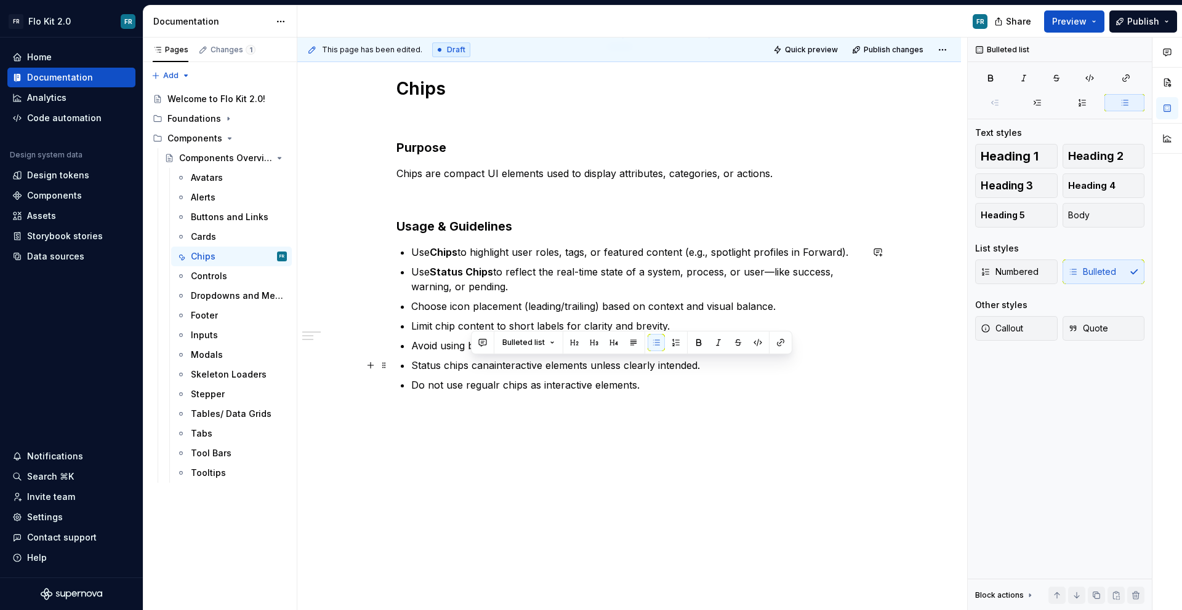
click at [489, 367] on p "Status chips canainteractive elements unless clearly intended." at bounding box center [636, 365] width 450 height 15
drag, startPoint x: 494, startPoint y: 367, endPoint x: 472, endPoint y: 366, distance: 21.6
click at [472, 366] on p "Status chips canainteractive elements unless clearly intended." at bounding box center [636, 365] width 450 height 15
click at [489, 366] on p "Status chips canainteractive elements unless clearly intended." at bounding box center [636, 365] width 450 height 15
drag, startPoint x: 599, startPoint y: 366, endPoint x: 724, endPoint y: 372, distance: 125.0
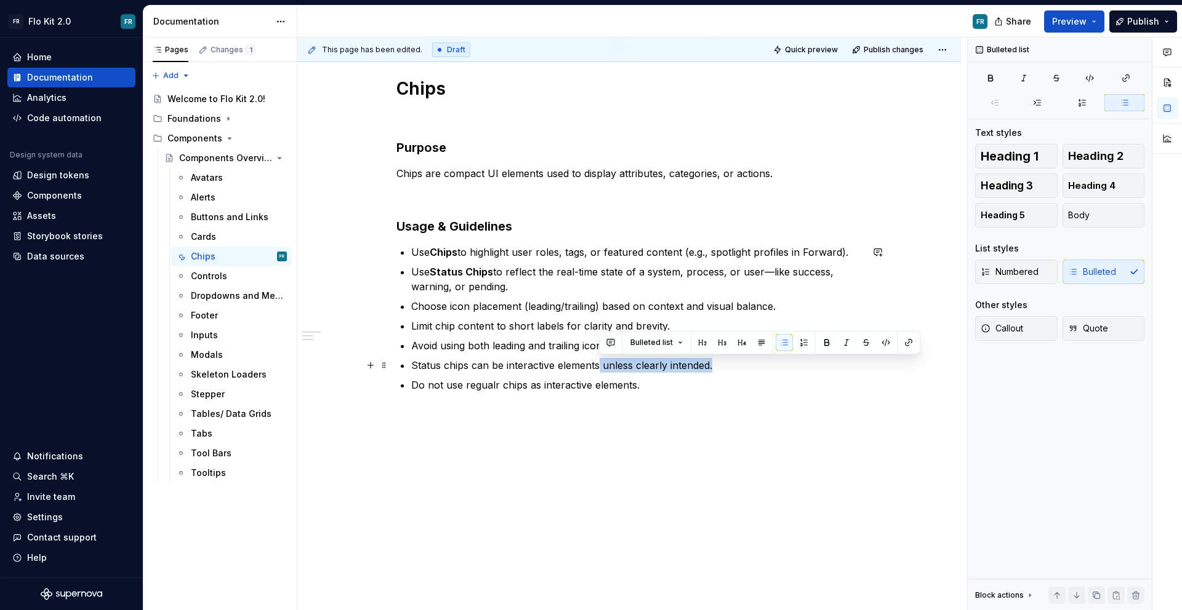
click at [724, 372] on p "Status chips can be interactive elements unless clearly intended." at bounding box center [636, 365] width 450 height 15
click at [487, 385] on p "Do not use regualr chips as interactive elements." at bounding box center [636, 385] width 450 height 15
click at [495, 384] on p "Do not use regualr chips as interactive elements." at bounding box center [636, 385] width 450 height 15
click at [491, 385] on p "Do not use regualr chips as interactive elements." at bounding box center [636, 385] width 450 height 15
click at [727, 393] on div "Chips Purpose Chips are compact UI elements used to display attributes, categor…" at bounding box center [628, 257] width 465 height 359
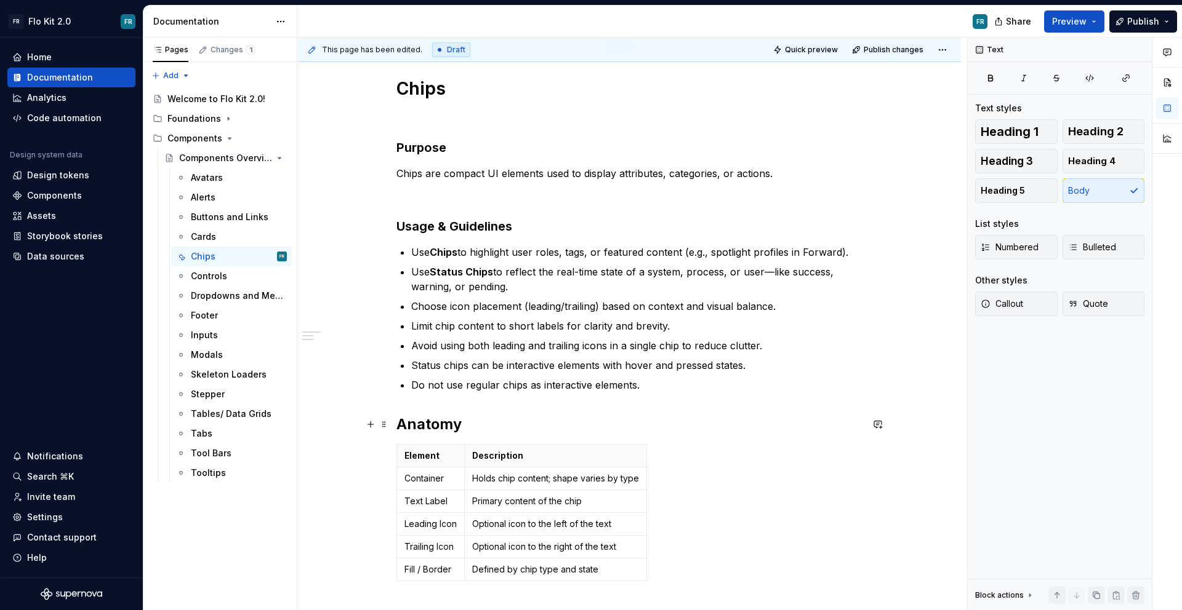
click at [432, 426] on strong "Anatomy" at bounding box center [428, 424] width 65 height 18
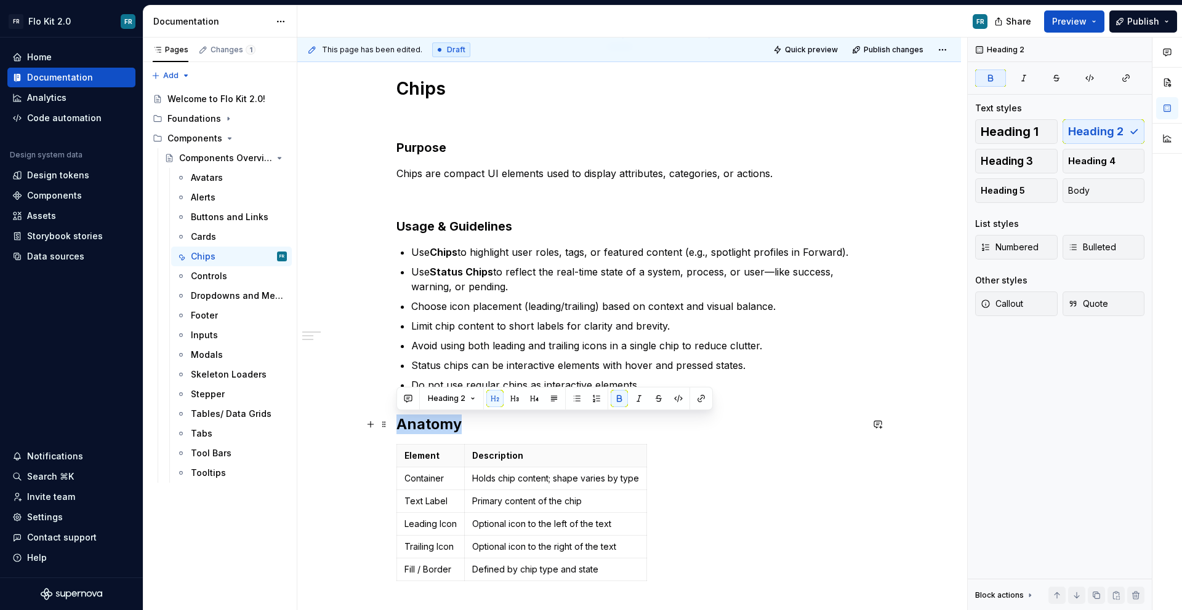
click at [431, 426] on strong "Anatomy" at bounding box center [428, 424] width 65 height 18
click at [1032, 161] on span "Heading 3" at bounding box center [1006, 161] width 52 height 12
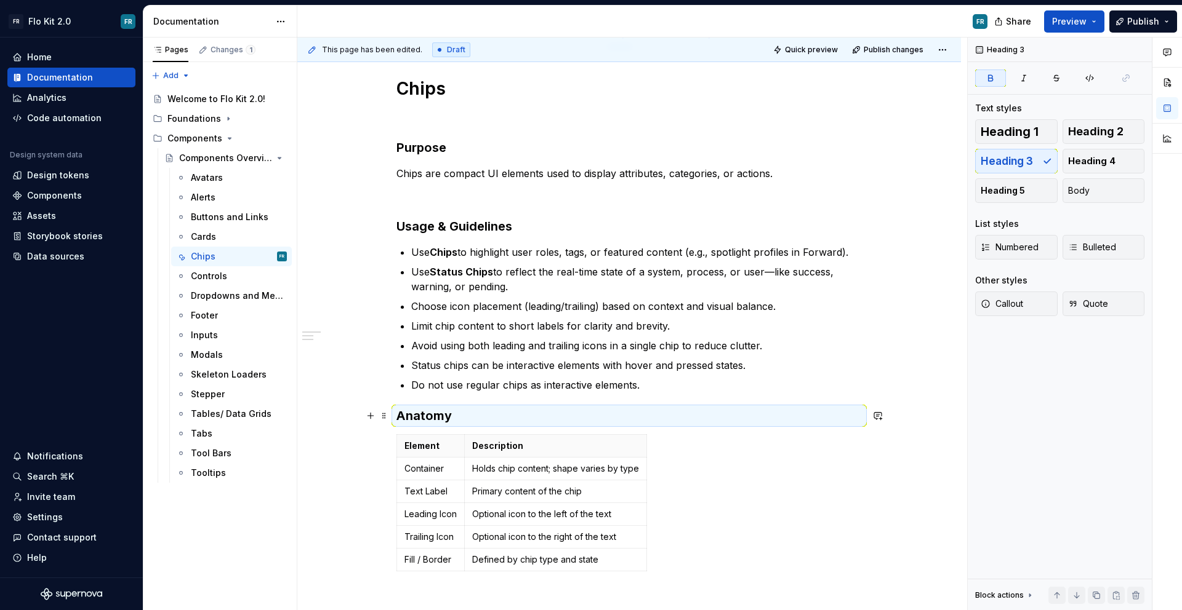
click at [574, 446] on p "Description" at bounding box center [555, 446] width 167 height 12
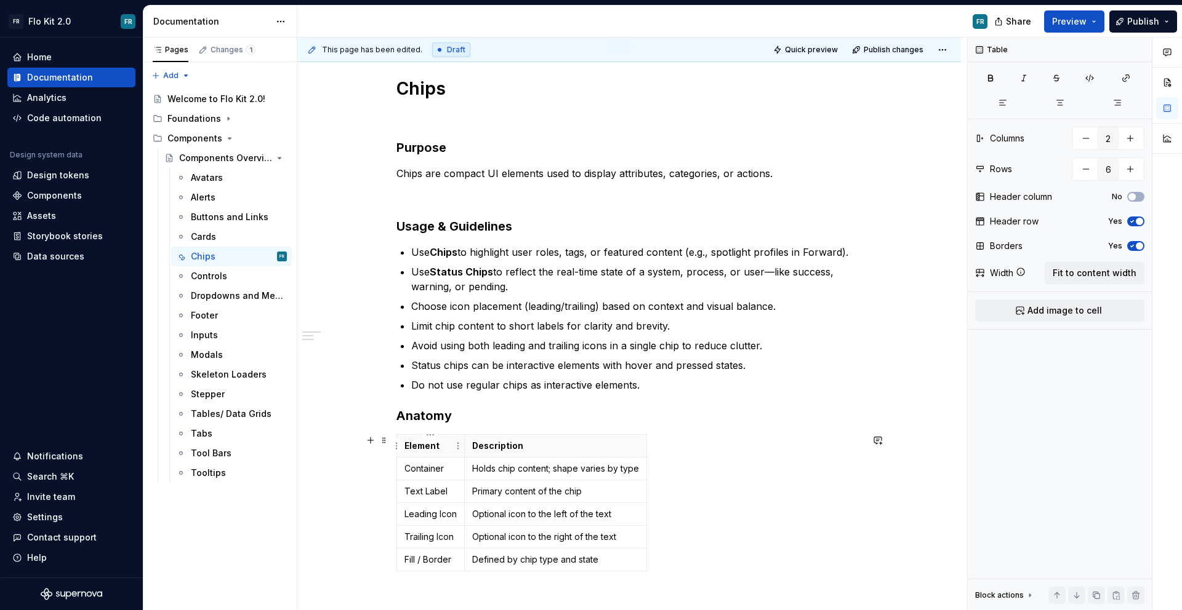
drag, startPoint x: 661, startPoint y: 572, endPoint x: 412, endPoint y: 447, distance: 278.2
click at [412, 447] on div "Element Description Container Holds chip content; shape varies by type Text Lab…" at bounding box center [628, 505] width 465 height 142
click at [388, 439] on span at bounding box center [384, 440] width 10 height 17
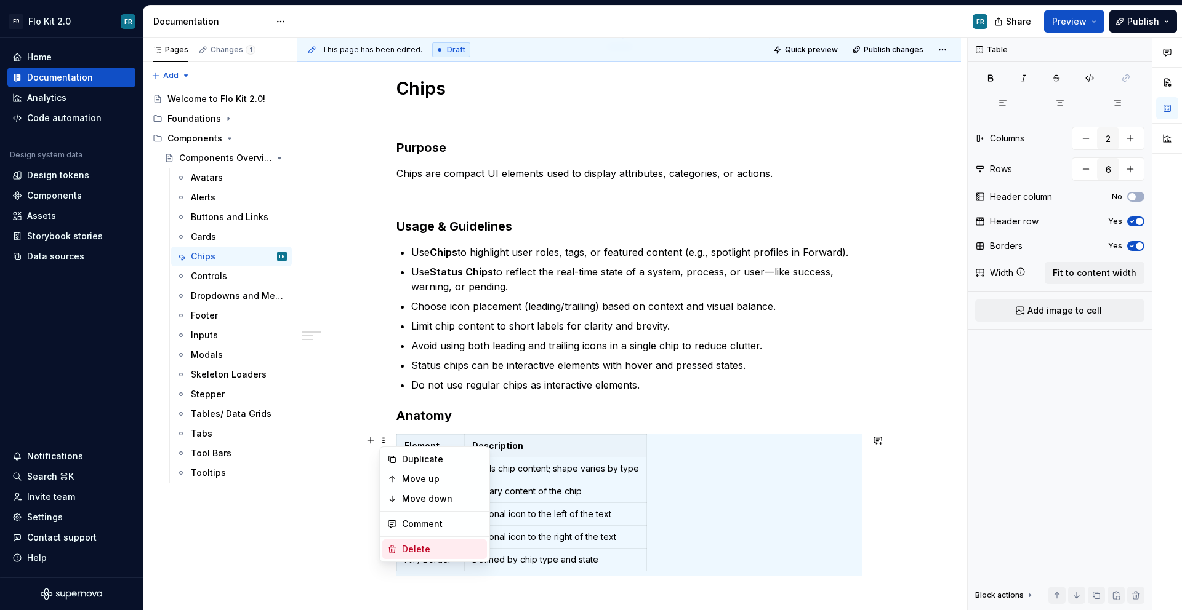
click at [431, 542] on div "Delete" at bounding box center [434, 550] width 105 height 20
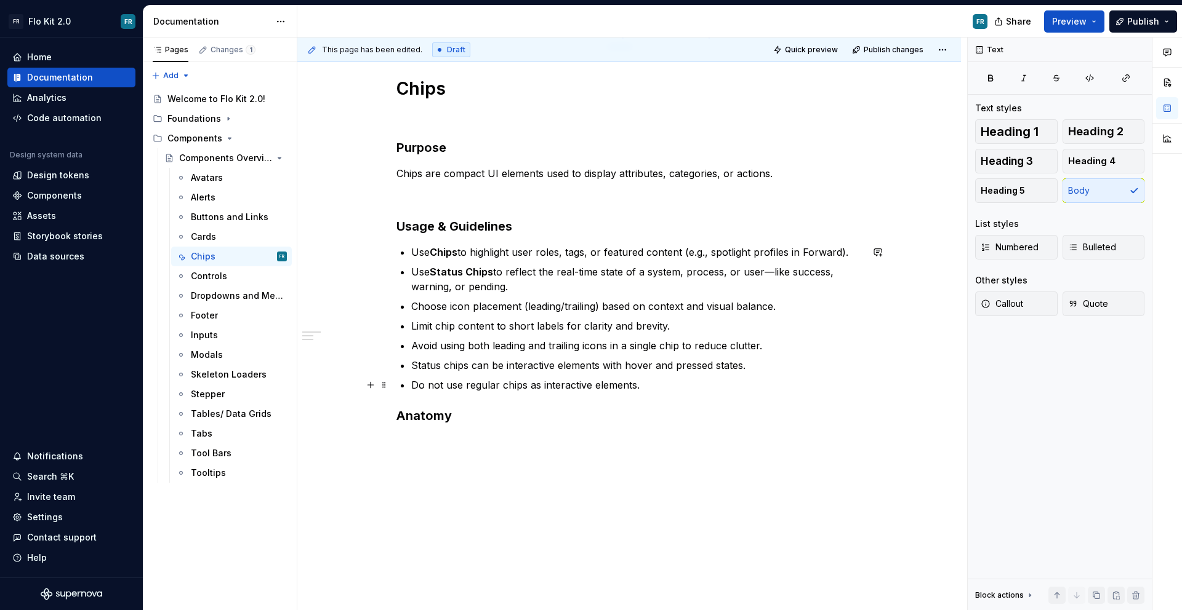
click at [673, 385] on p "Do not use regular chips as interactive elements." at bounding box center [636, 385] width 450 height 15
click at [462, 459] on div "Chips Purpose Chips are compact UI elements used to display attributes, categor…" at bounding box center [628, 286] width 465 height 416
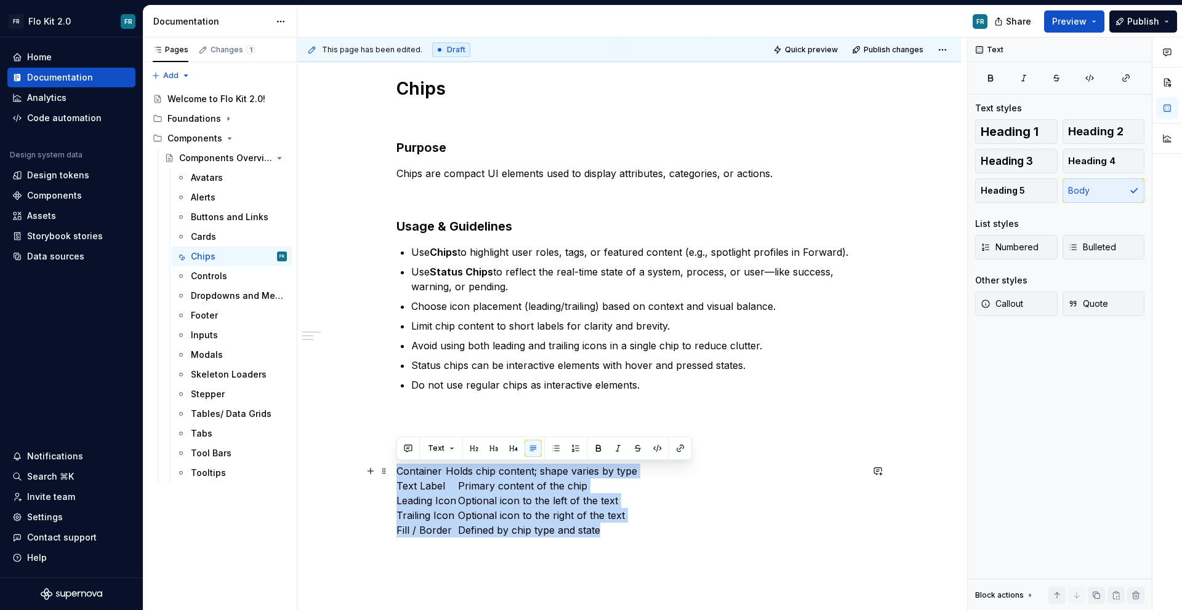
drag, startPoint x: 396, startPoint y: 471, endPoint x: 710, endPoint y: 474, distance: 313.9
click at [612, 527] on p "Container Holds chip content; shape varies by type Text Label Primary content o…" at bounding box center [628, 508] width 465 height 89
click at [1092, 250] on span "Bulleted" at bounding box center [1092, 247] width 48 height 12
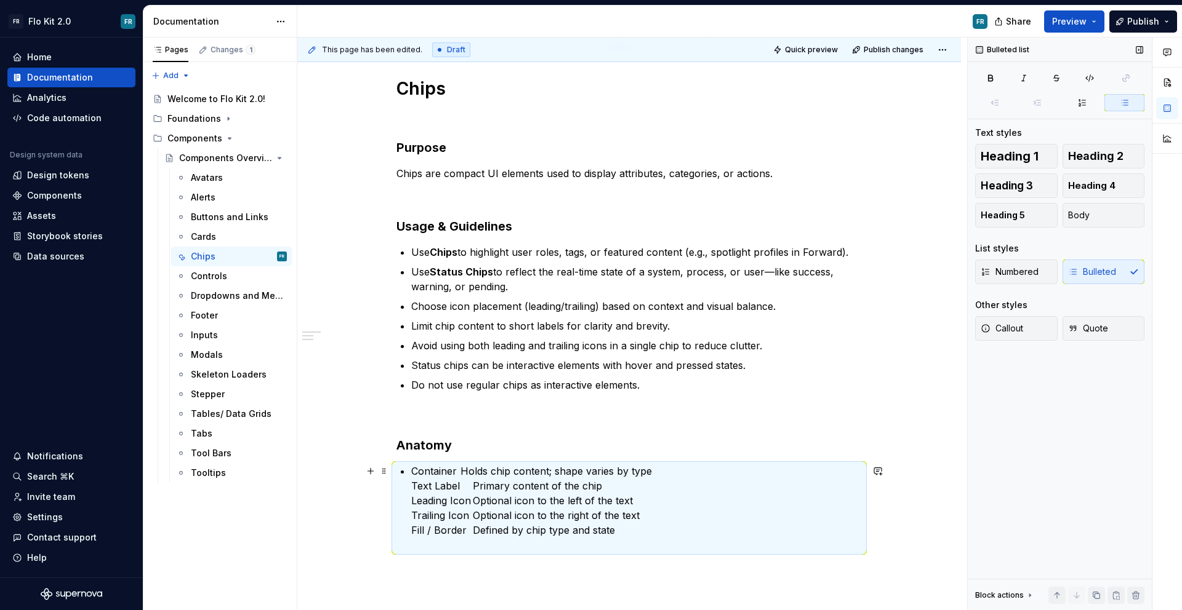
click at [685, 469] on p "Container Holds chip content; shape varies by type Text Label Primary content o…" at bounding box center [636, 508] width 450 height 89
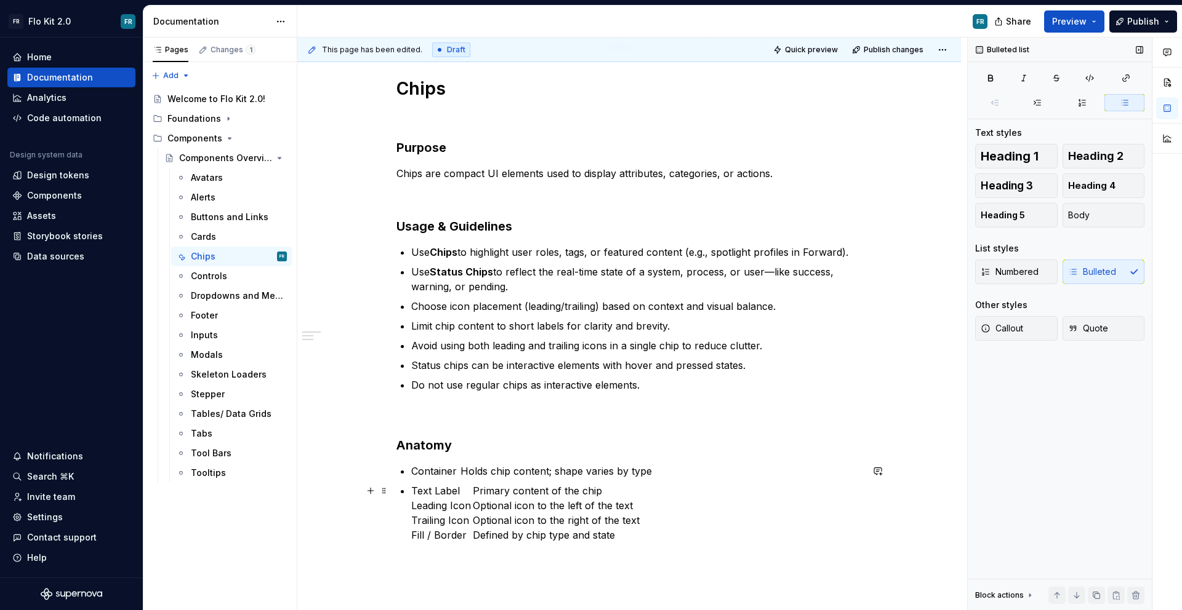
click at [651, 496] on p "Text Label Primary content of the chip Leading Icon Optional icon to the left o…" at bounding box center [636, 521] width 450 height 74
click at [668, 502] on ul "Container Holds chip content; shape varies by type Text Label Primary content o…" at bounding box center [636, 513] width 450 height 98
click at [663, 511] on p "Leading Icon Optional icon to the left of the text Trailing Icon Optional icon …" at bounding box center [636, 532] width 450 height 59
click at [670, 526] on p "Trailing Icon Optional icon to the right of the text Fill / Border Defined by c…" at bounding box center [636, 545] width 450 height 44
click at [420, 471] on p "Container Holds chip content; shape varies by type" at bounding box center [636, 471] width 450 height 15
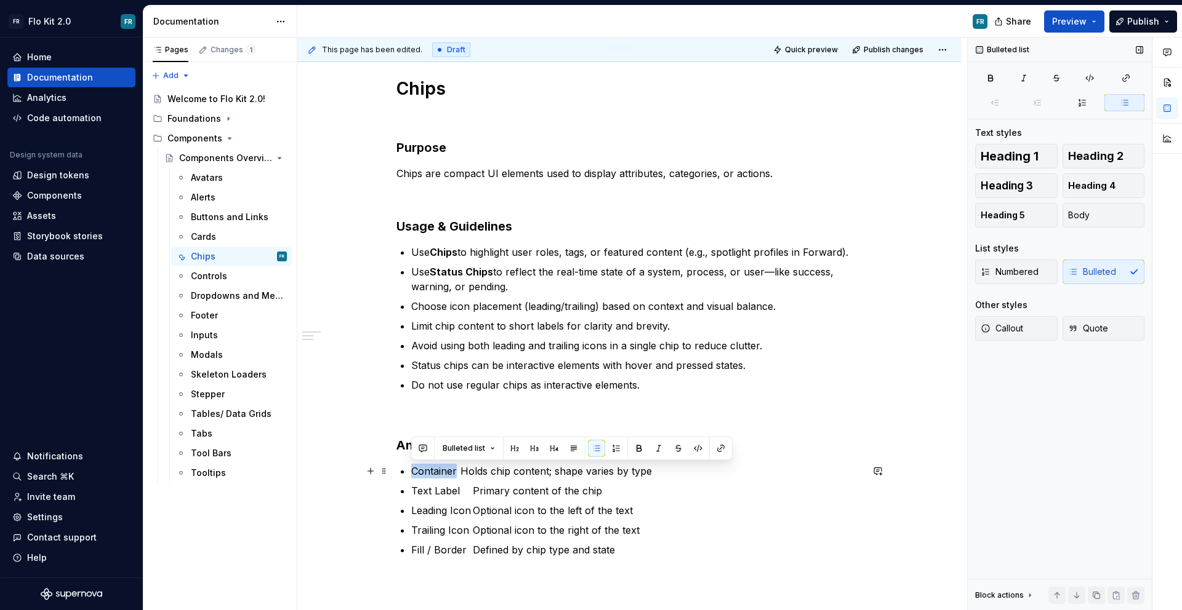
click at [420, 471] on p "Container Holds chip content; shape varies by type" at bounding box center [636, 471] width 450 height 15
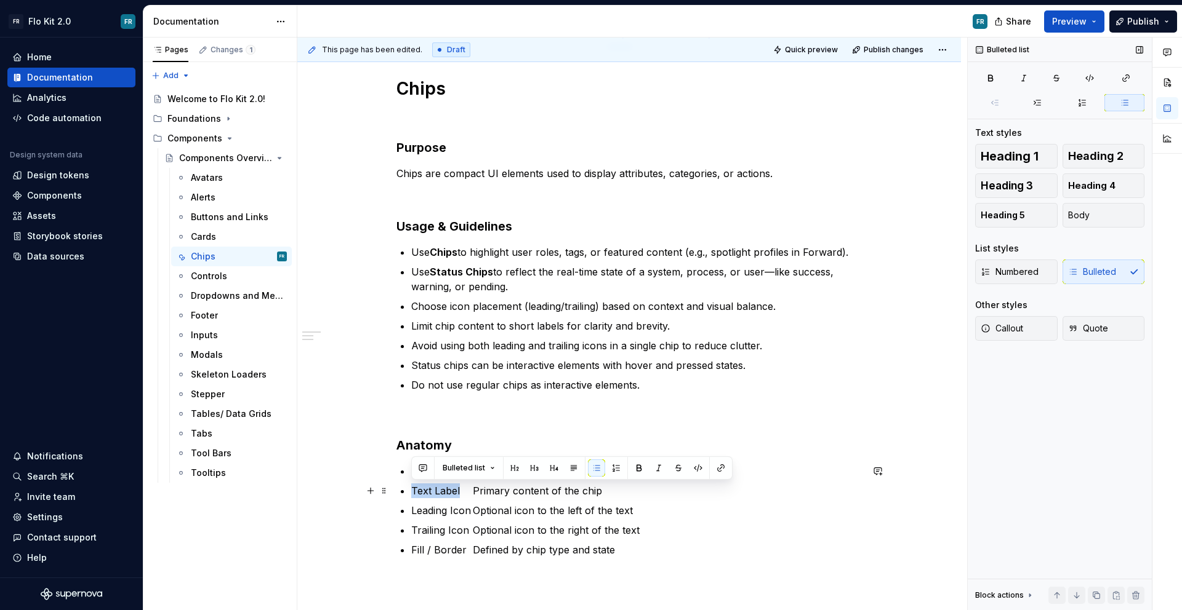
drag, startPoint x: 462, startPoint y: 489, endPoint x: 406, endPoint y: 486, distance: 55.5
click at [406, 486] on div "Chips Purpose Chips are compact UI elements used to display attributes, categor…" at bounding box center [628, 325] width 465 height 495
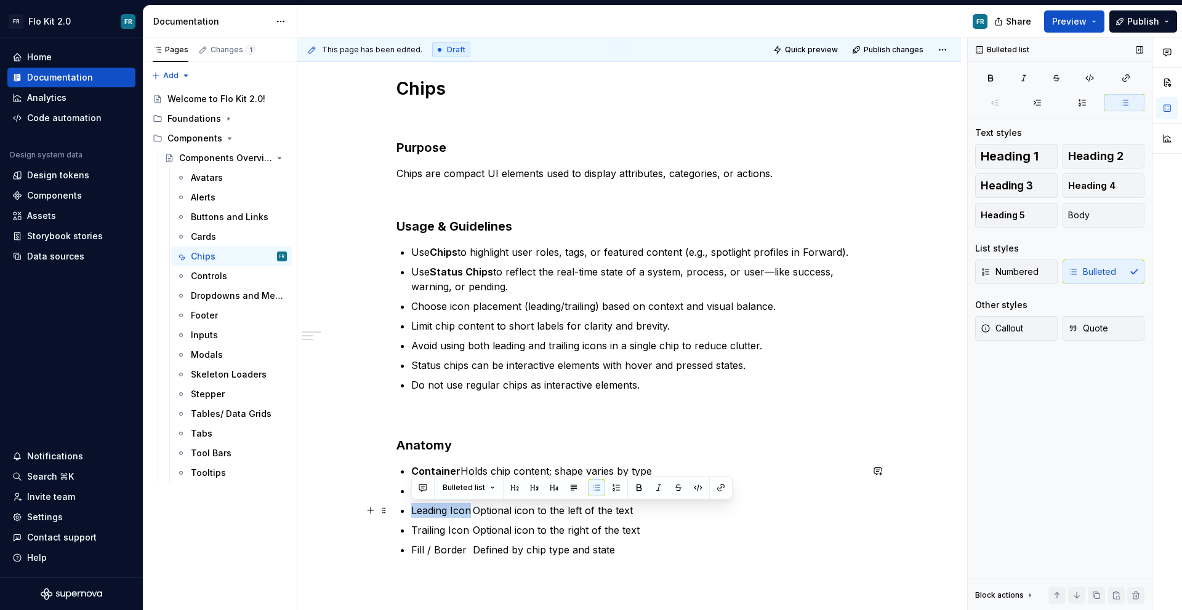
drag, startPoint x: 470, startPoint y: 511, endPoint x: 409, endPoint y: 511, distance: 61.5
click at [406, 511] on div "Chips Purpose Chips are compact UI elements used to display attributes, categor…" at bounding box center [628, 325] width 465 height 495
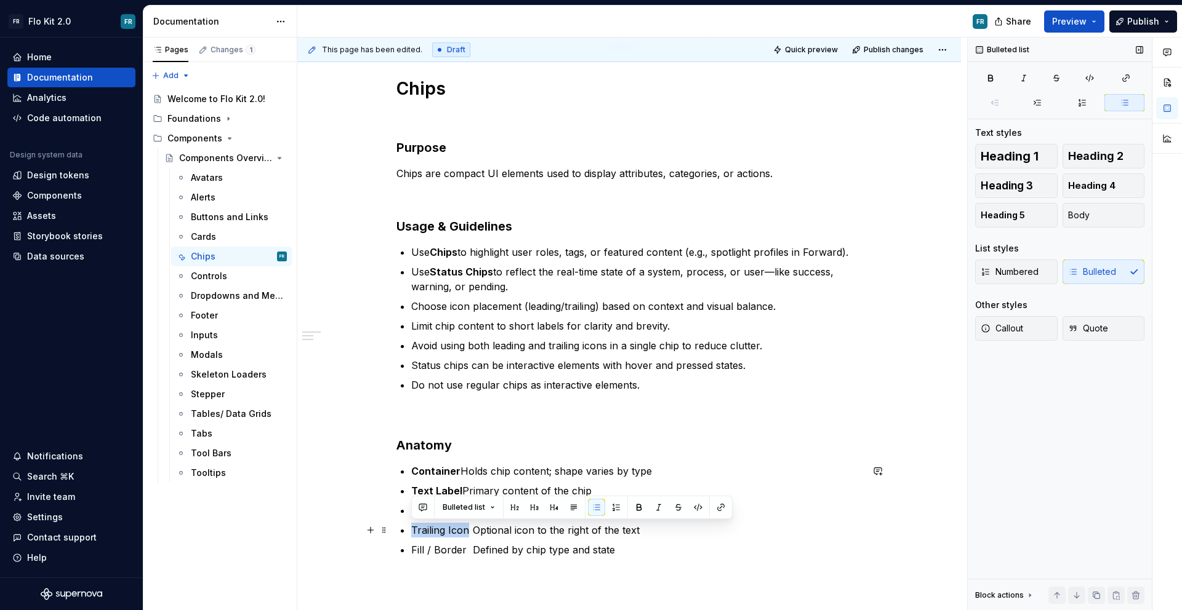
drag, startPoint x: 470, startPoint y: 529, endPoint x: 409, endPoint y: 527, distance: 61.6
click at [409, 527] on div "Chips Purpose Chips are compact UI elements used to display attributes, categor…" at bounding box center [628, 325] width 465 height 495
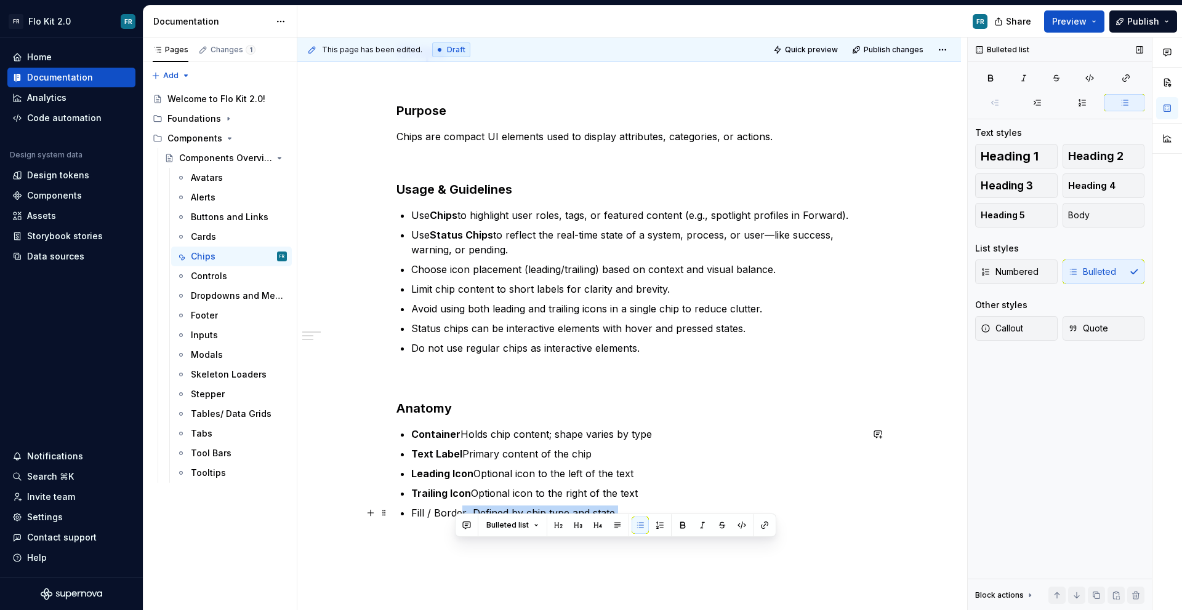
drag, startPoint x: 462, startPoint y: 550, endPoint x: 430, endPoint y: 551, distance: 32.1
click at [430, 551] on div "Chips Purpose Chips are compact UI elements used to display attributes, categor…" at bounding box center [628, 372] width 663 height 722
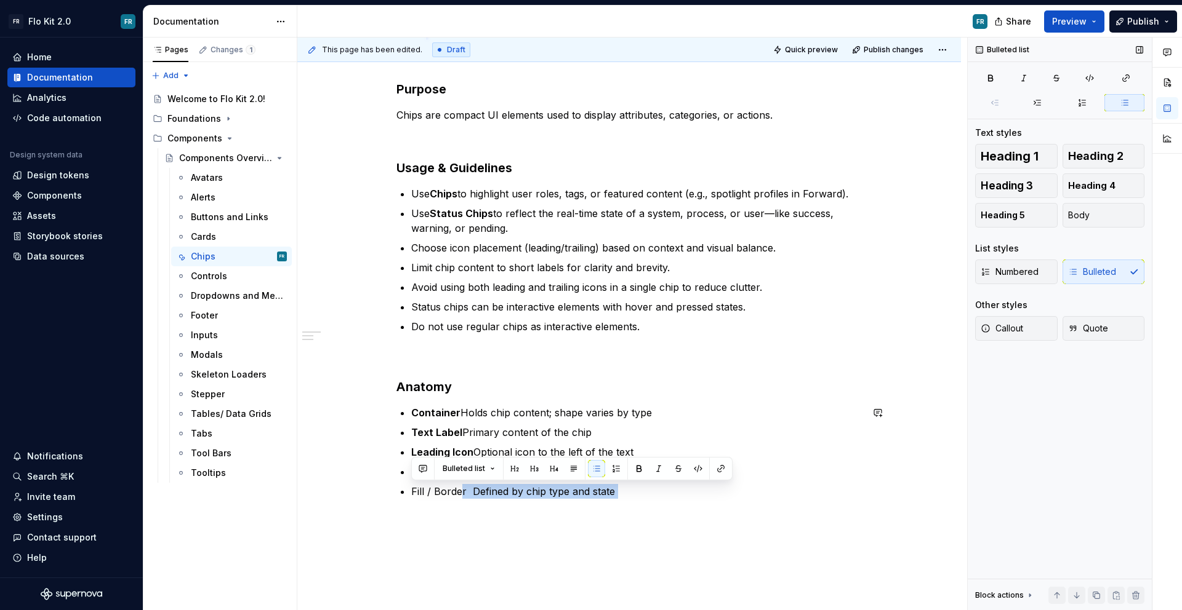
click at [456, 514] on div "Chips Purpose Chips are compact UI elements used to display attributes, categor…" at bounding box center [628, 274] width 465 height 510
drag, startPoint x: 464, startPoint y: 492, endPoint x: 410, endPoint y: 487, distance: 53.7
click at [411, 487] on p "Fill / Border Defined by chip type and state" at bounding box center [636, 499] width 450 height 30
click at [457, 490] on strong "Fill / Border" at bounding box center [438, 492] width 55 height 12
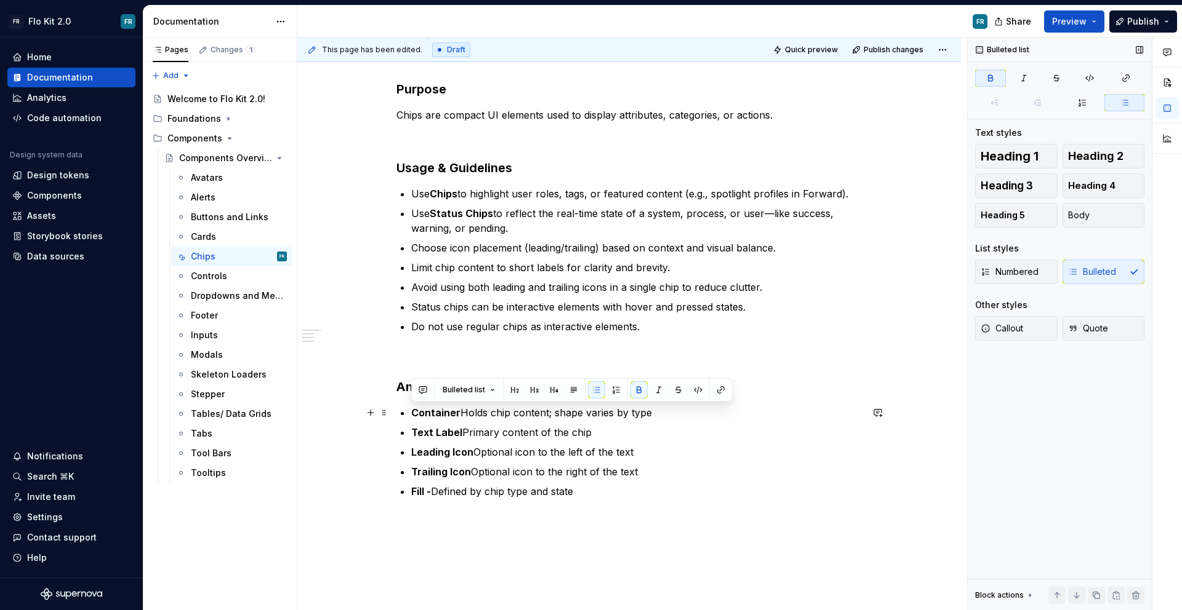
click at [460, 411] on p "Container Holds chip content; shape varies by type" at bounding box center [636, 413] width 450 height 15
click at [463, 431] on p "Text Label Primary content of the chip" at bounding box center [636, 432] width 450 height 15
click at [471, 453] on p "Leading Icon Optional icon to the left of the text" at bounding box center [636, 452] width 450 height 15
click at [470, 474] on p "Trailing Icon Optional icon to the right of the text" at bounding box center [636, 472] width 450 height 15
click at [488, 456] on p "Leading Icon- Optional icon to the left of the text" at bounding box center [636, 452] width 450 height 15
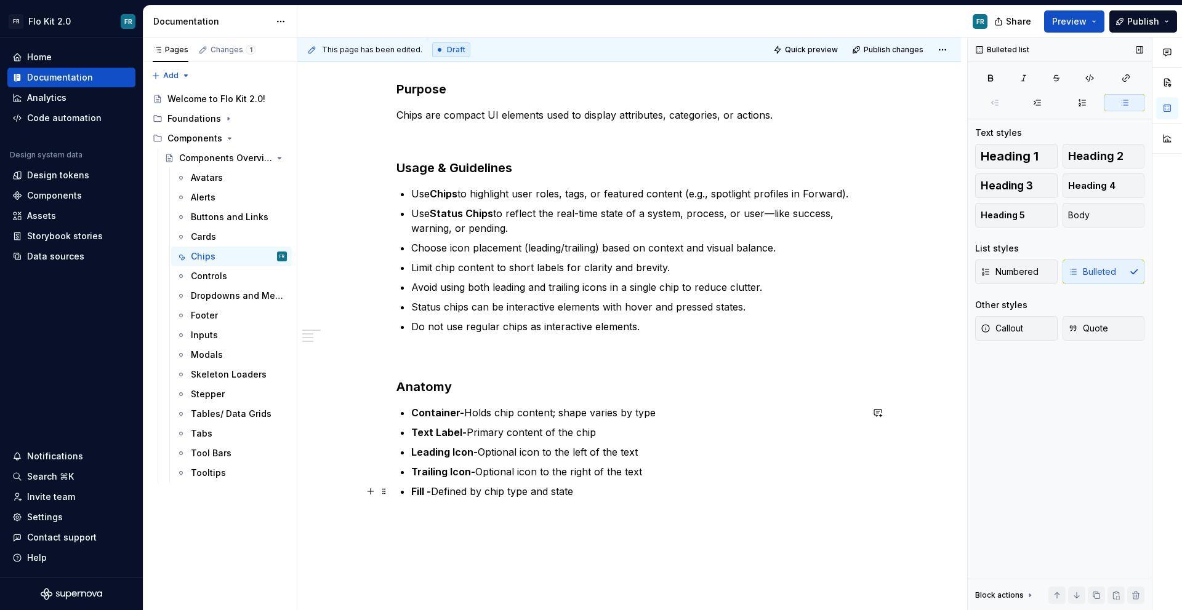
click at [636, 498] on p "Fill - Defined by chip type and state" at bounding box center [636, 499] width 450 height 30
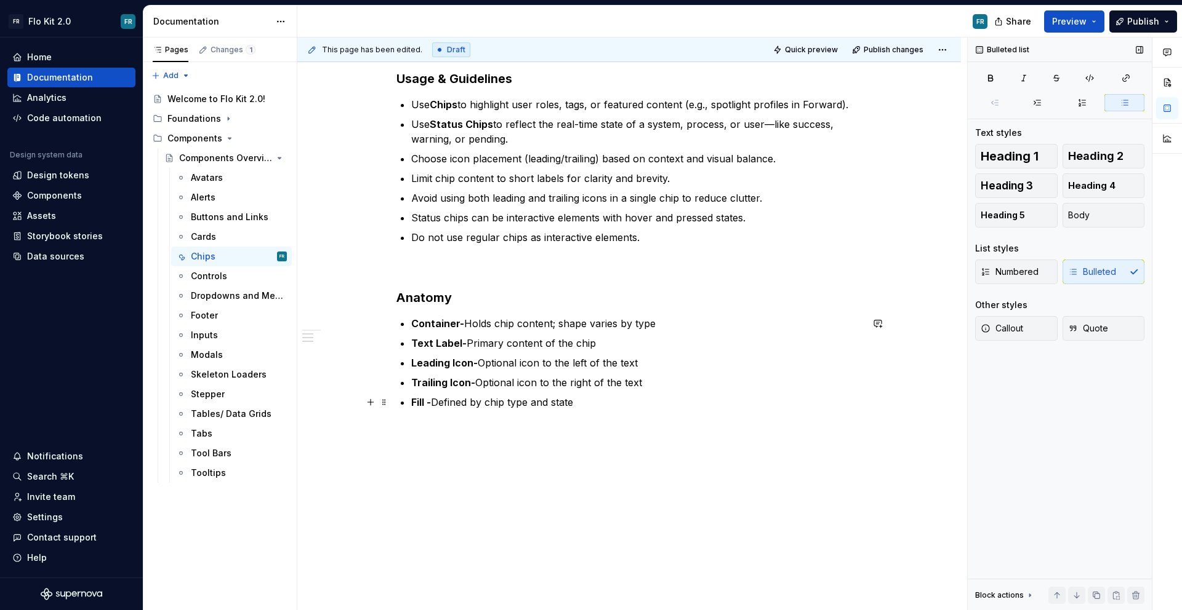
scroll to position [354, 0]
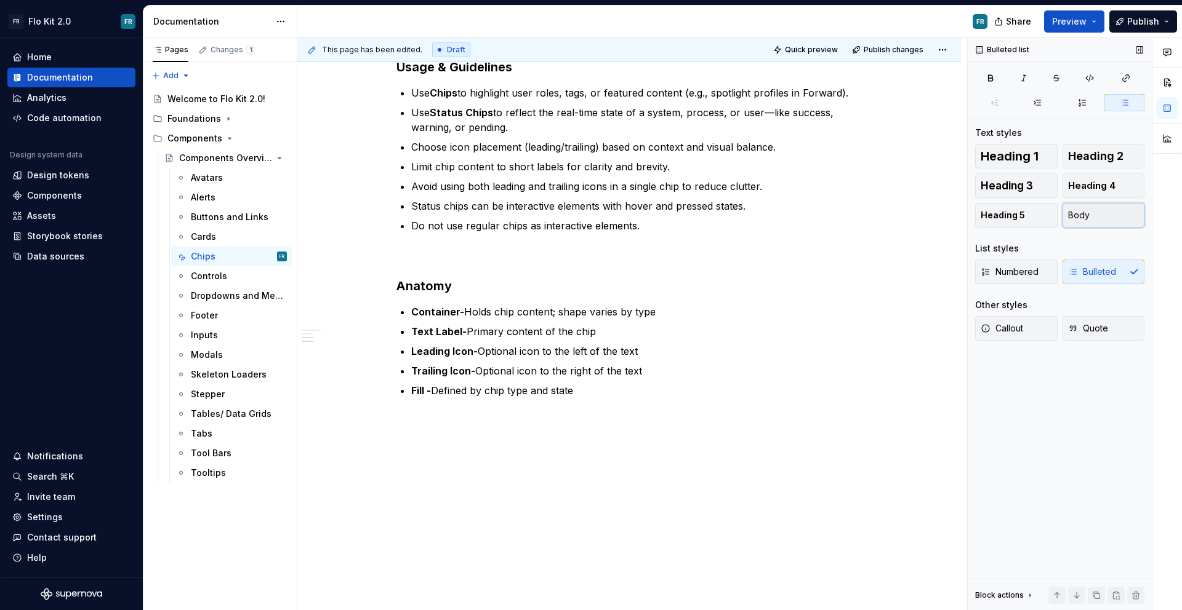
click at [1083, 223] on button "Body" at bounding box center [1103, 215] width 82 height 25
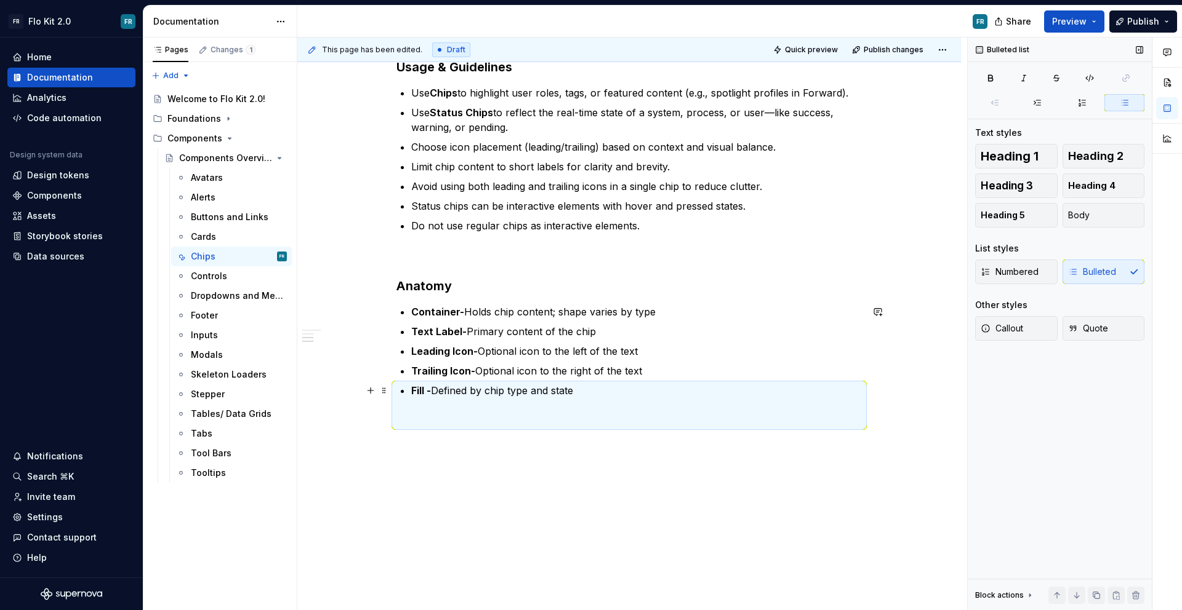
click at [612, 406] on p "Fill - Defined by chip type and state" at bounding box center [636, 405] width 450 height 44
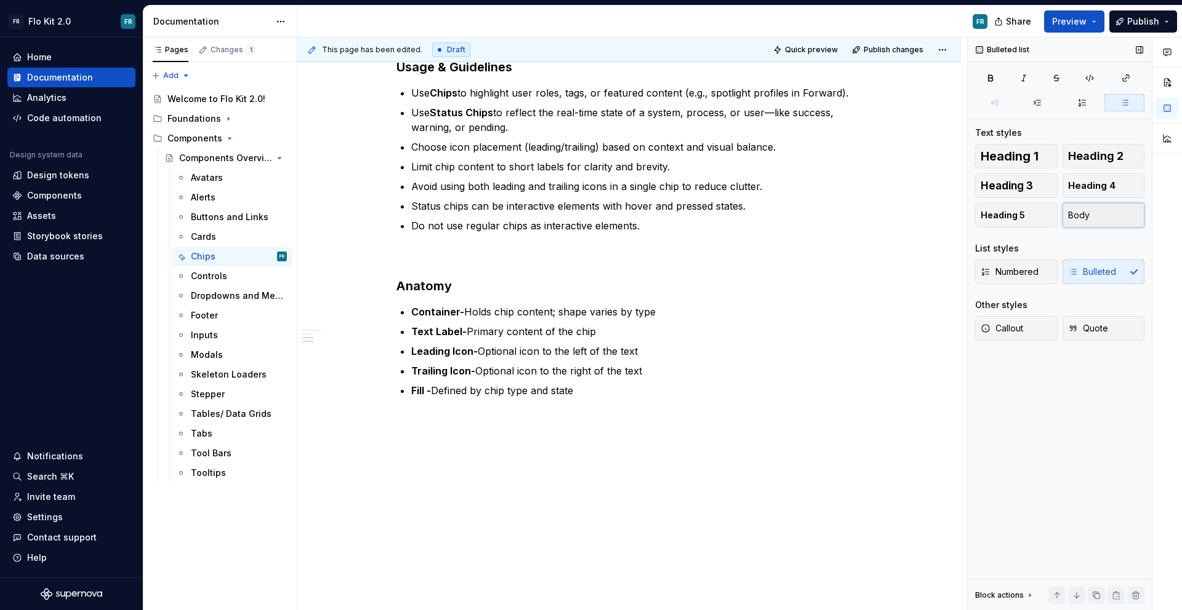
click at [1081, 216] on span "Body" at bounding box center [1079, 215] width 22 height 12
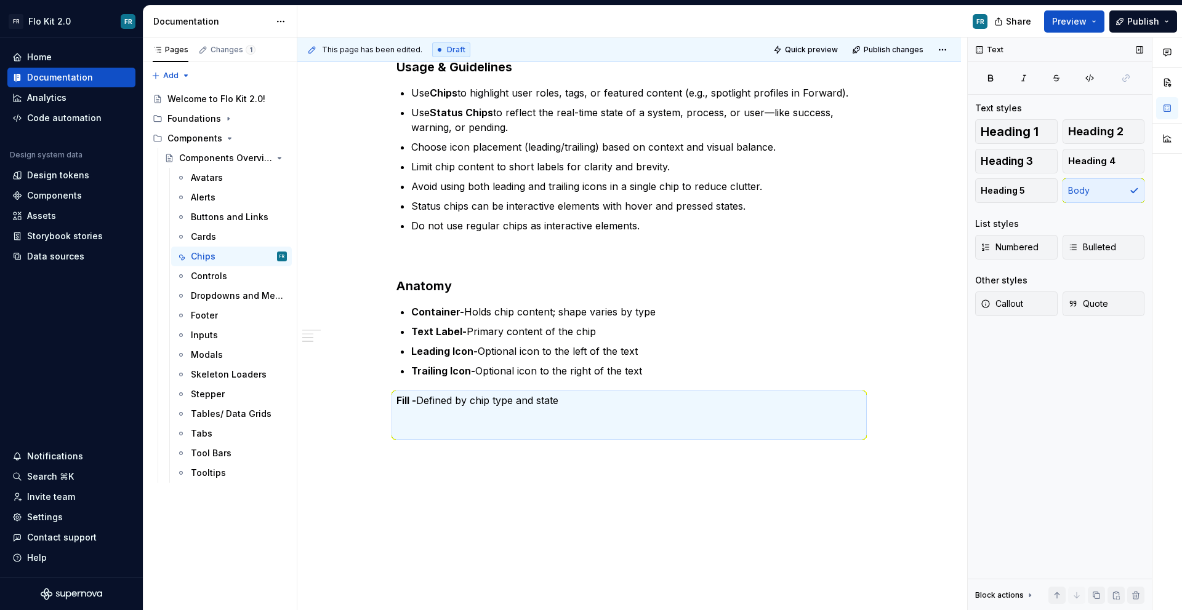
click at [1081, 216] on div "Heading 1 Heading 2 Heading 3 Heading 4 Heading 5 Body List styles Numbered Bul…" at bounding box center [1059, 225] width 169 height 212
click at [1108, 244] on span "Bulleted" at bounding box center [1092, 247] width 48 height 12
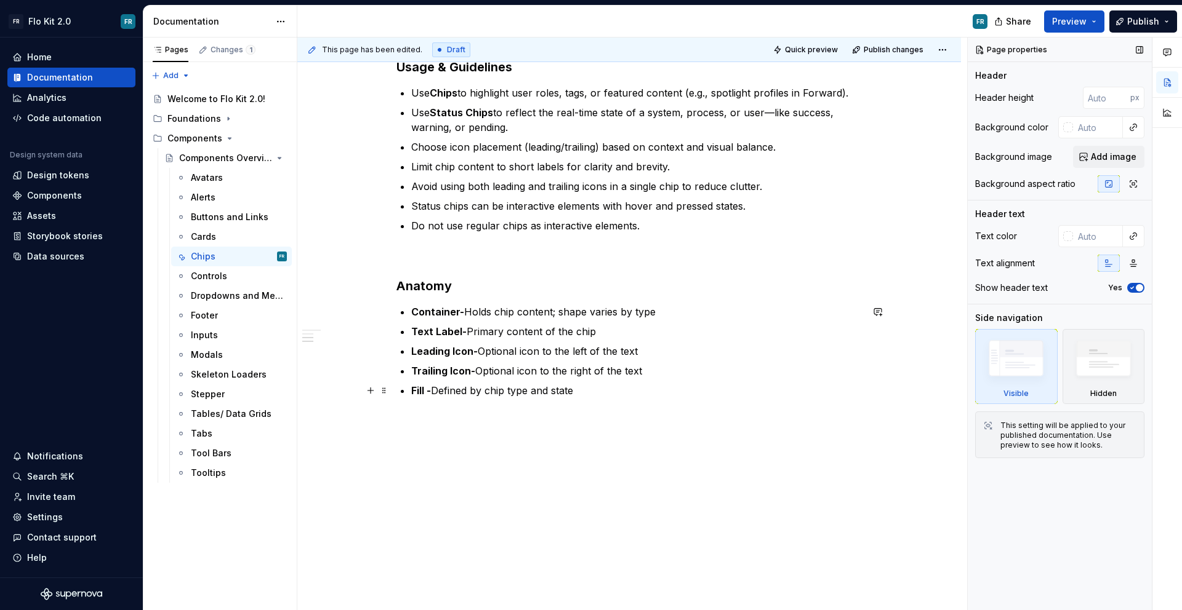
click at [588, 393] on p "Fill - Defined by chip type and state" at bounding box center [636, 405] width 450 height 44
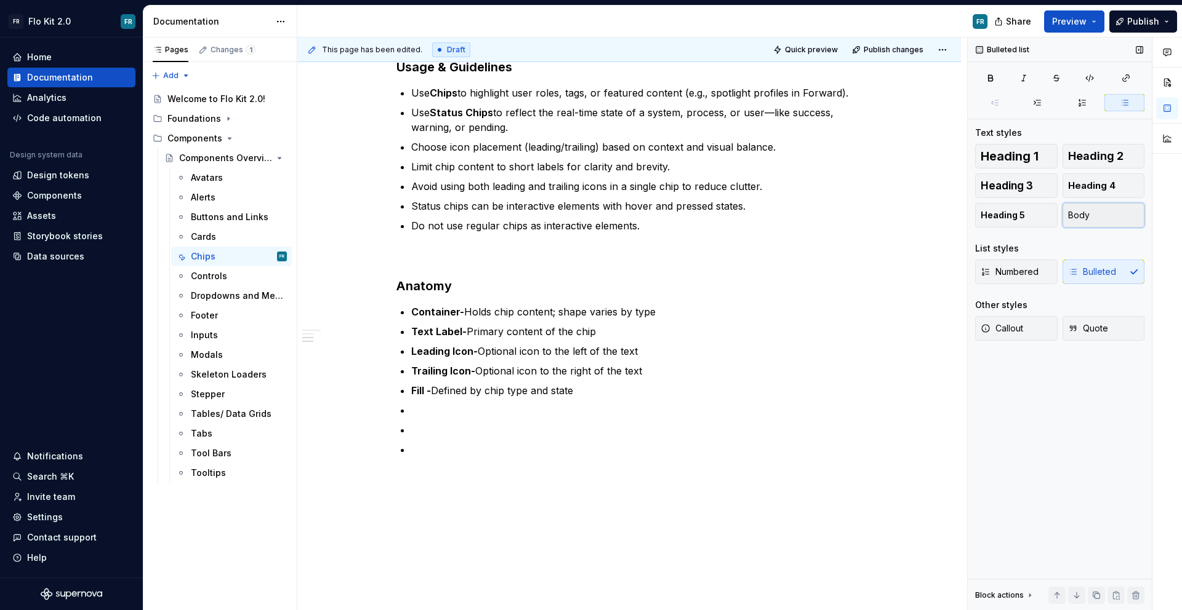
click at [1096, 218] on button "Body" at bounding box center [1103, 215] width 82 height 25
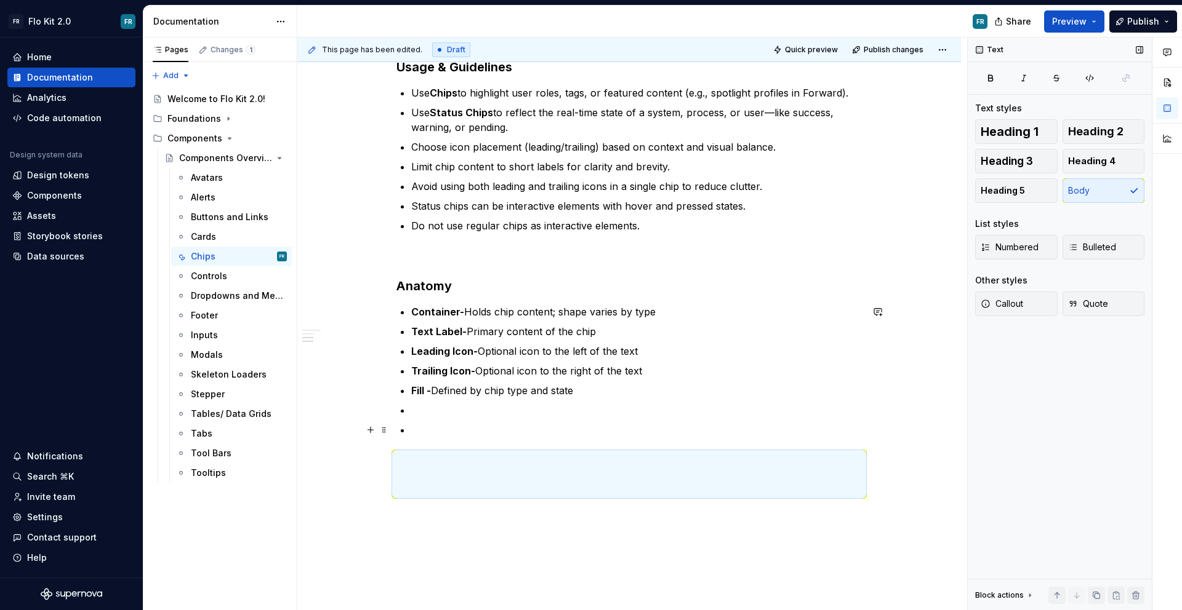
click at [459, 433] on p at bounding box center [636, 430] width 450 height 15
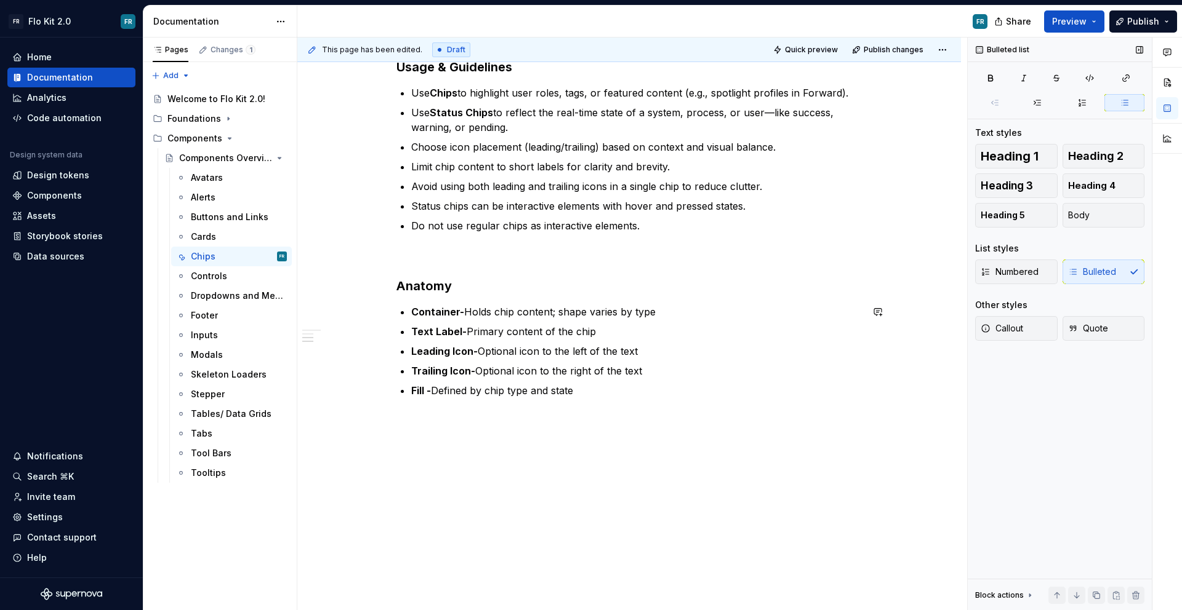
click at [444, 458] on div "Chips Purpose Chips are compact UI elements used to display attributes, categor…" at bounding box center [628, 195] width 465 height 554
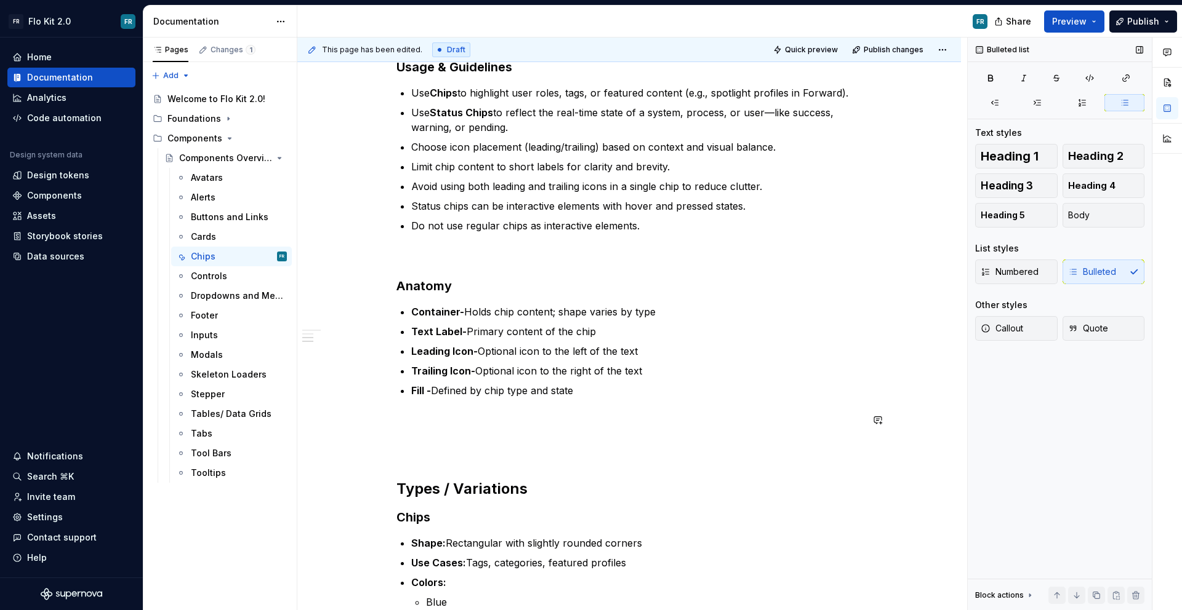
click at [441, 462] on div "Chips Purpose Chips are compact UI elements used to display attributes, categor…" at bounding box center [628, 481] width 465 height 1126
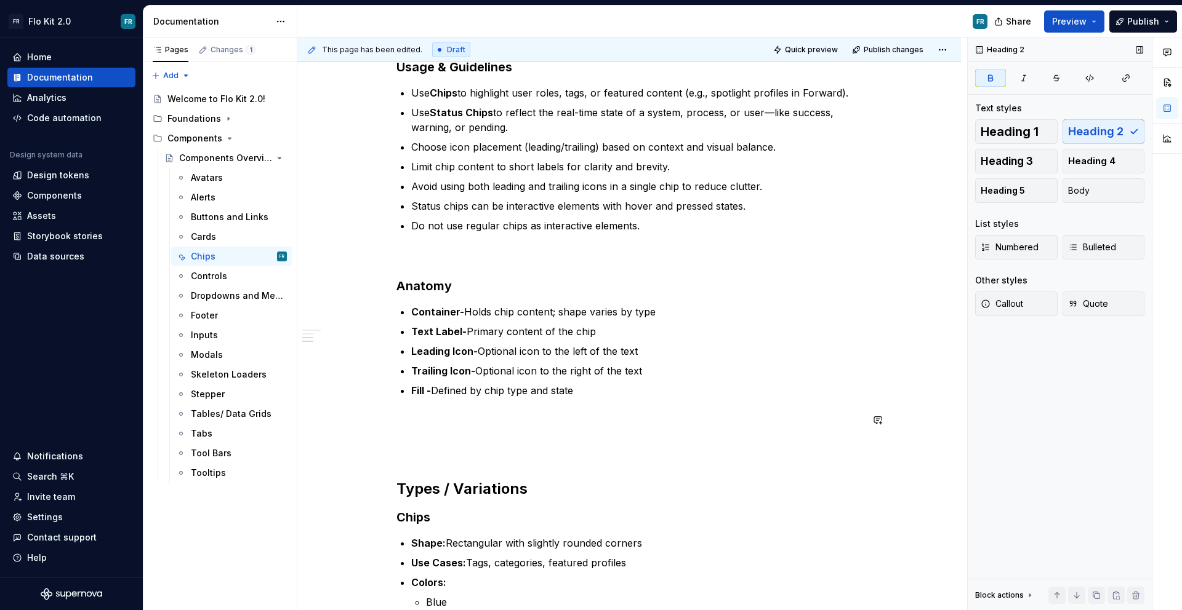
click at [442, 498] on h2 "Types / Variations" at bounding box center [628, 489] width 465 height 20
click at [441, 497] on strong "Types / Variations" at bounding box center [461, 489] width 131 height 18
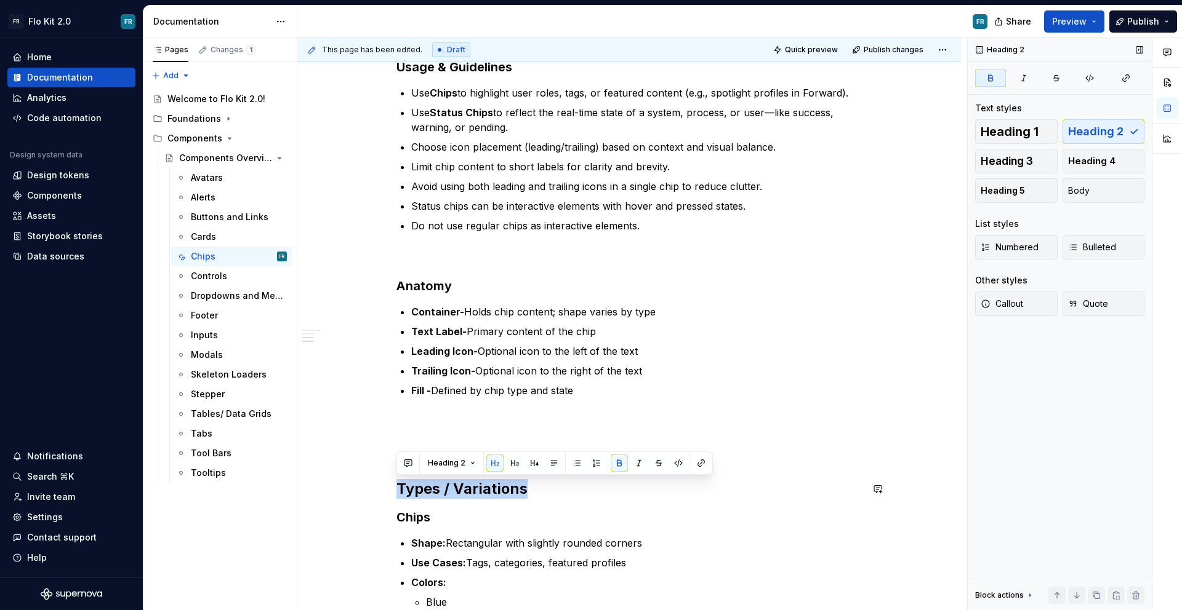
click at [518, 459] on button "button" at bounding box center [514, 463] width 17 height 17
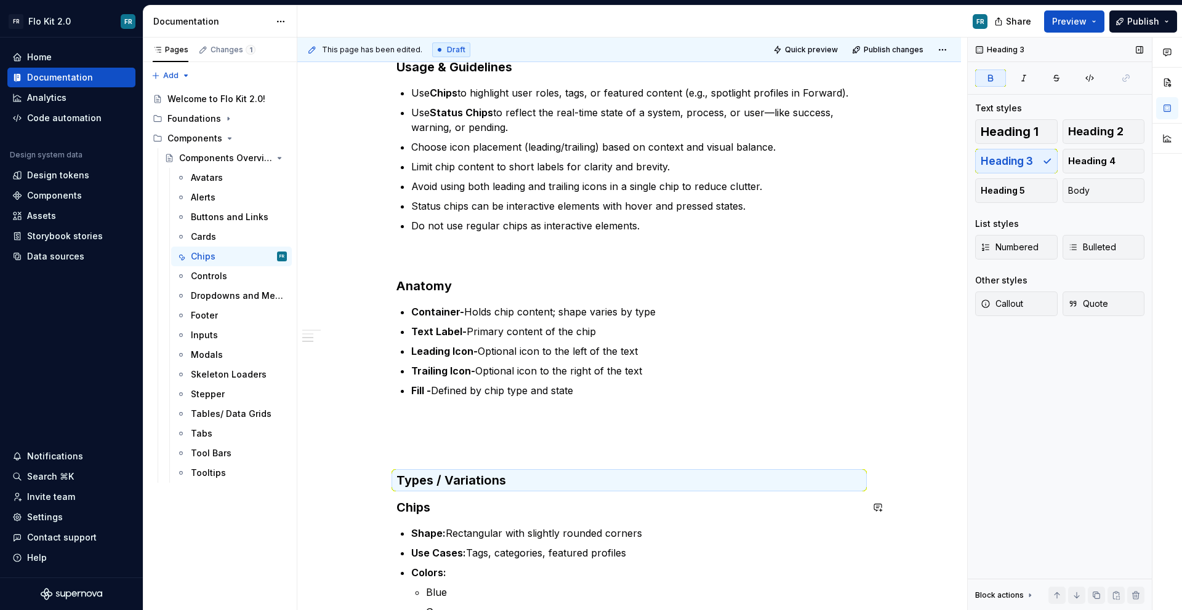
click at [393, 514] on div "Chips Purpose Chips are compact UI elements used to display attributes, categor…" at bounding box center [628, 560] width 663 height 1343
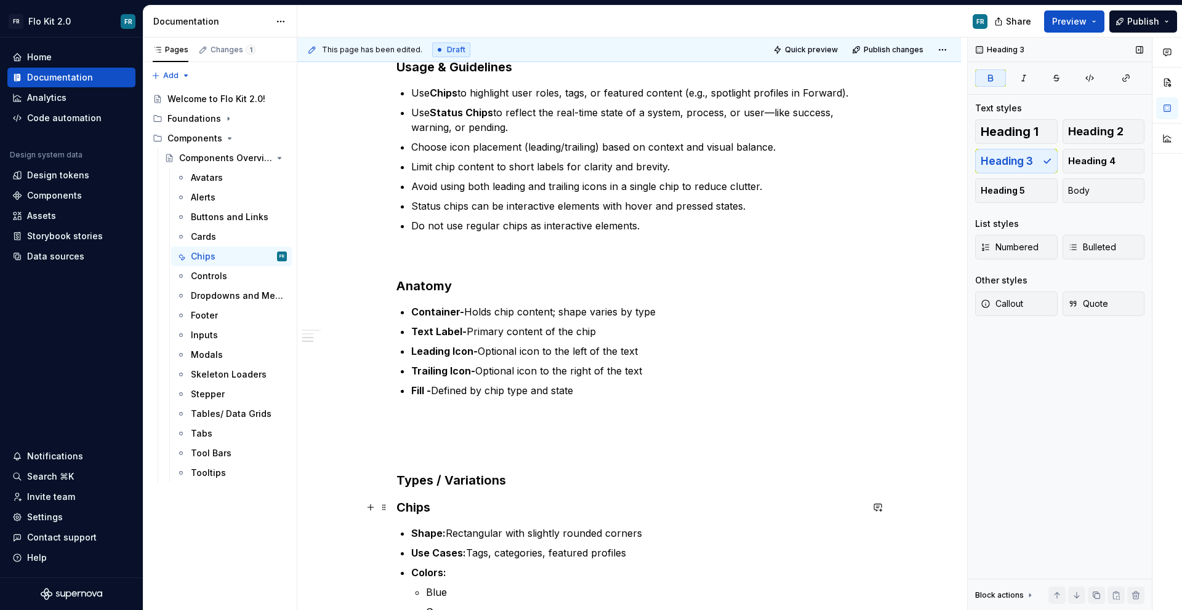
click at [406, 507] on strong "Chips" at bounding box center [413, 507] width 34 height 15
click at [540, 479] on button "button" at bounding box center [534, 483] width 17 height 17
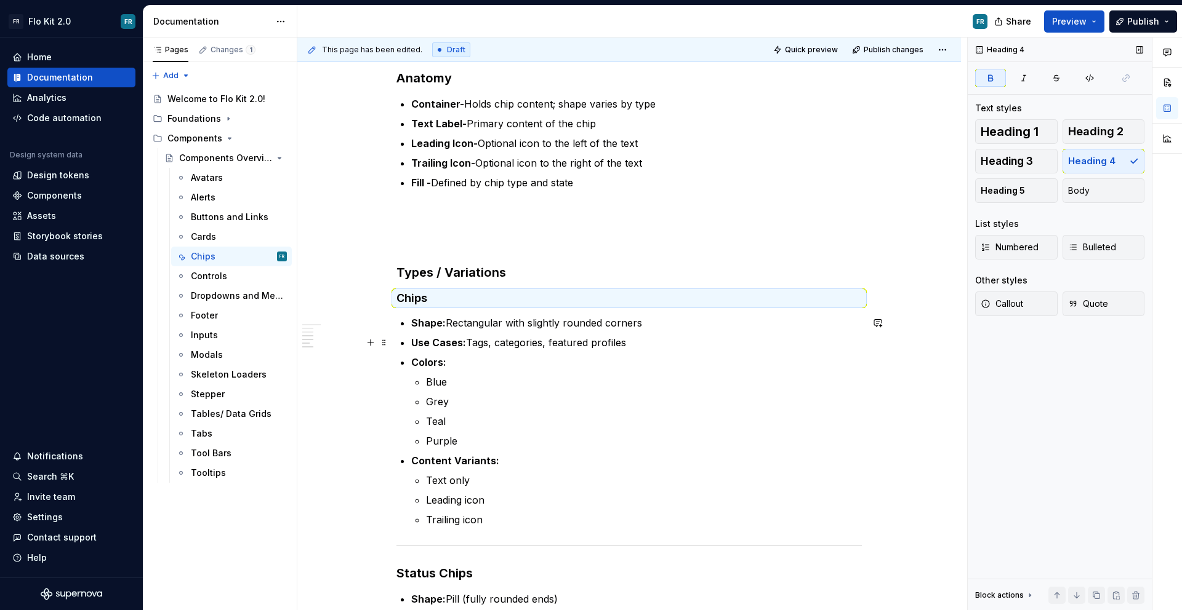
scroll to position [572, 0]
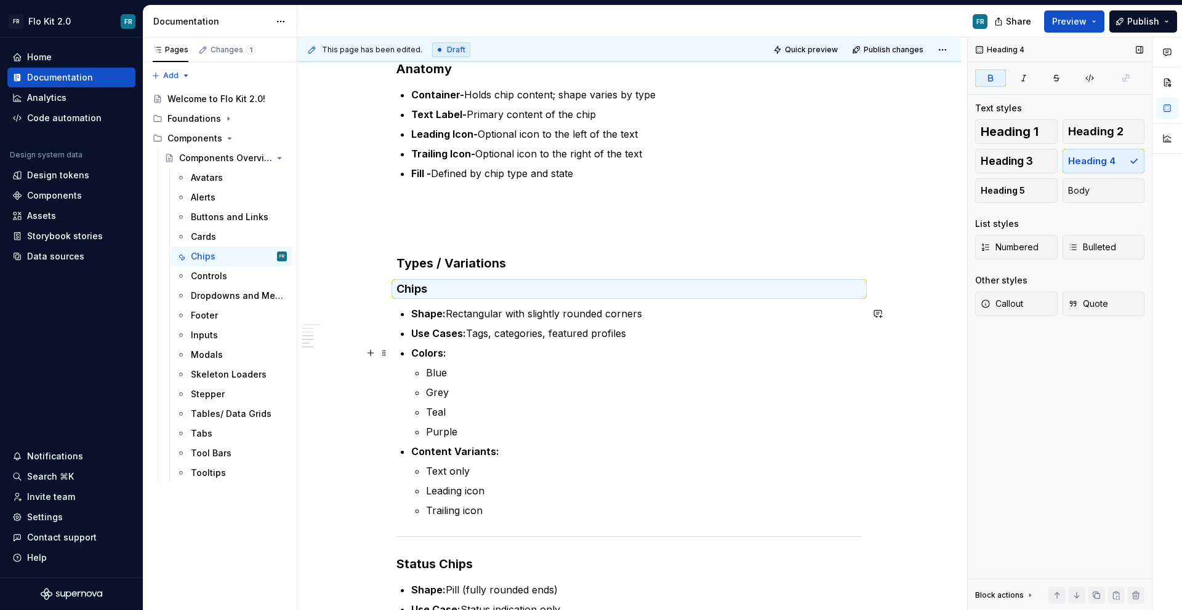
click at [463, 327] on strong "Use Cases:" at bounding box center [438, 333] width 55 height 12
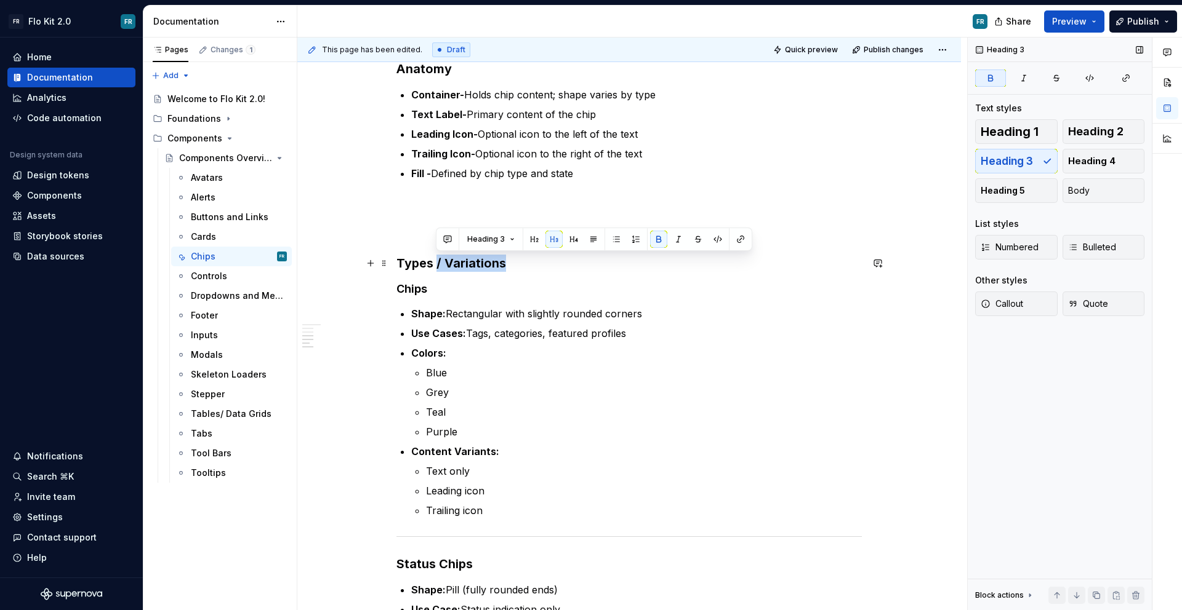
drag, startPoint x: 436, startPoint y: 262, endPoint x: 537, endPoint y: 262, distance: 101.5
click at [538, 262] on h3 "Types / Variations" at bounding box center [628, 263] width 465 height 17
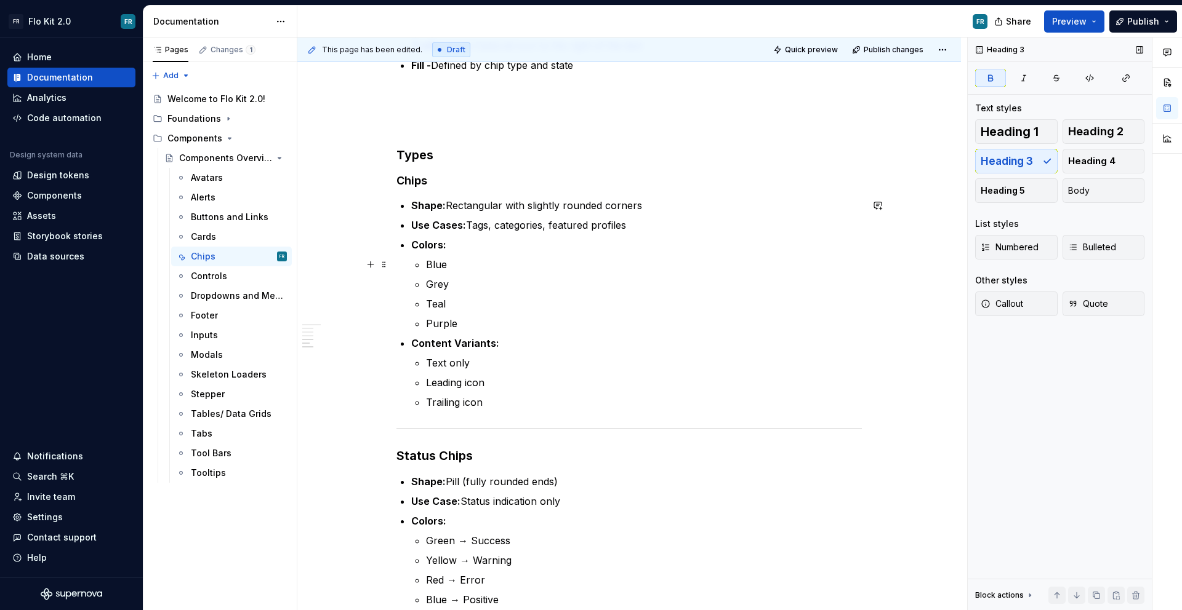
scroll to position [759, 0]
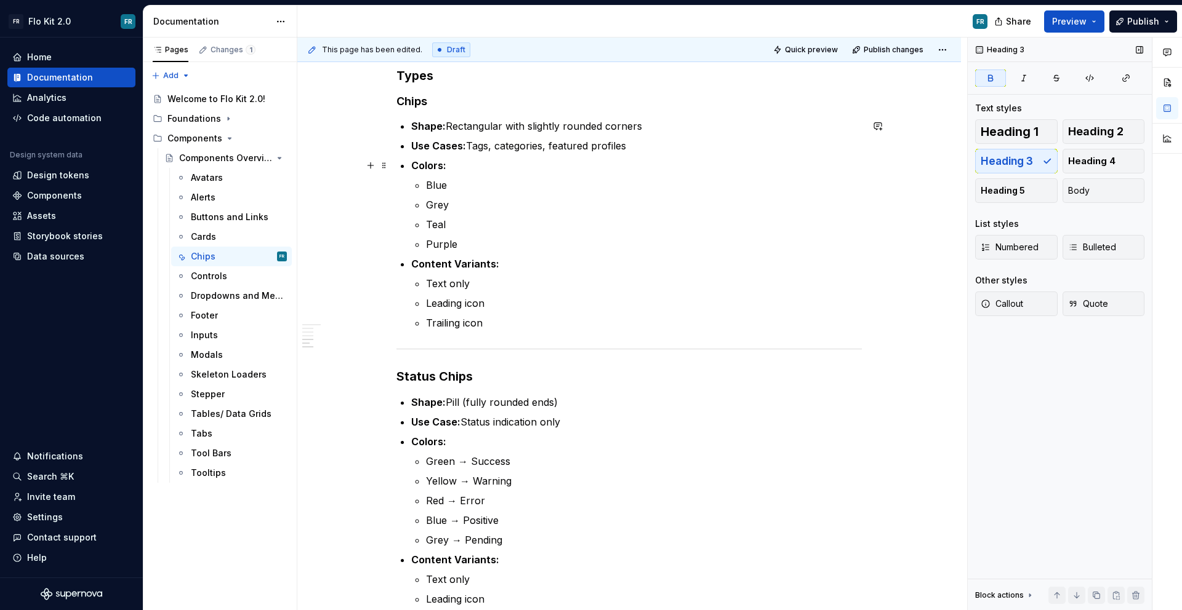
click at [631, 147] on p "Use Cases: Tags, categories, featured profiles" at bounding box center [636, 145] width 450 height 15
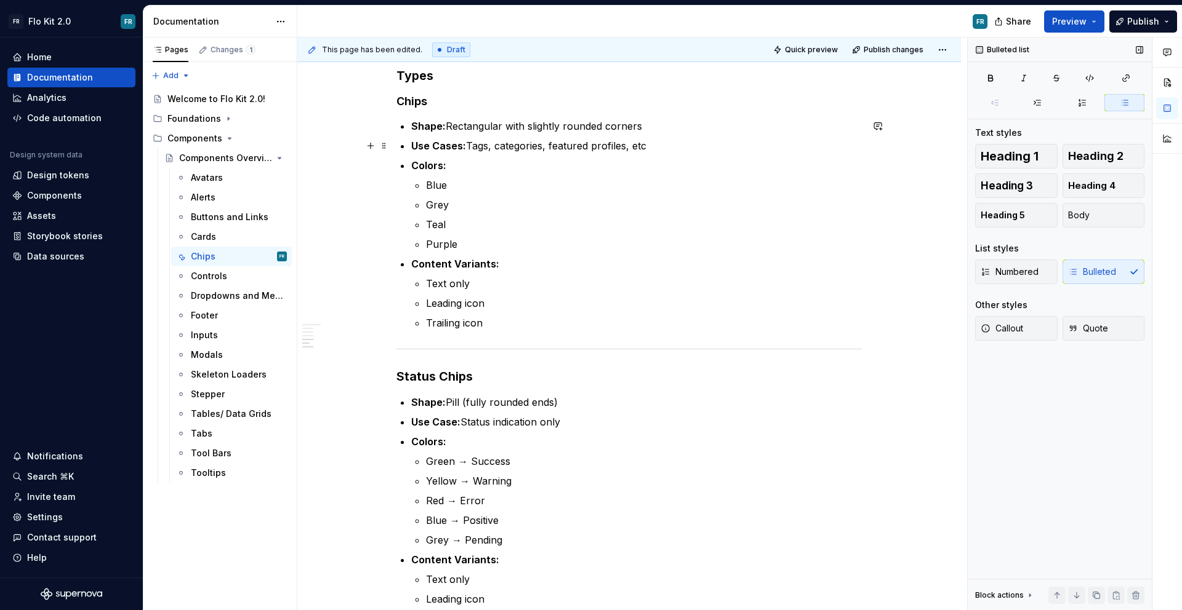
click at [642, 153] on p "Use Cases: Tags, categories, featured profiles, etc" at bounding box center [636, 145] width 450 height 15
click at [487, 249] on p "Purple" at bounding box center [644, 244] width 436 height 15
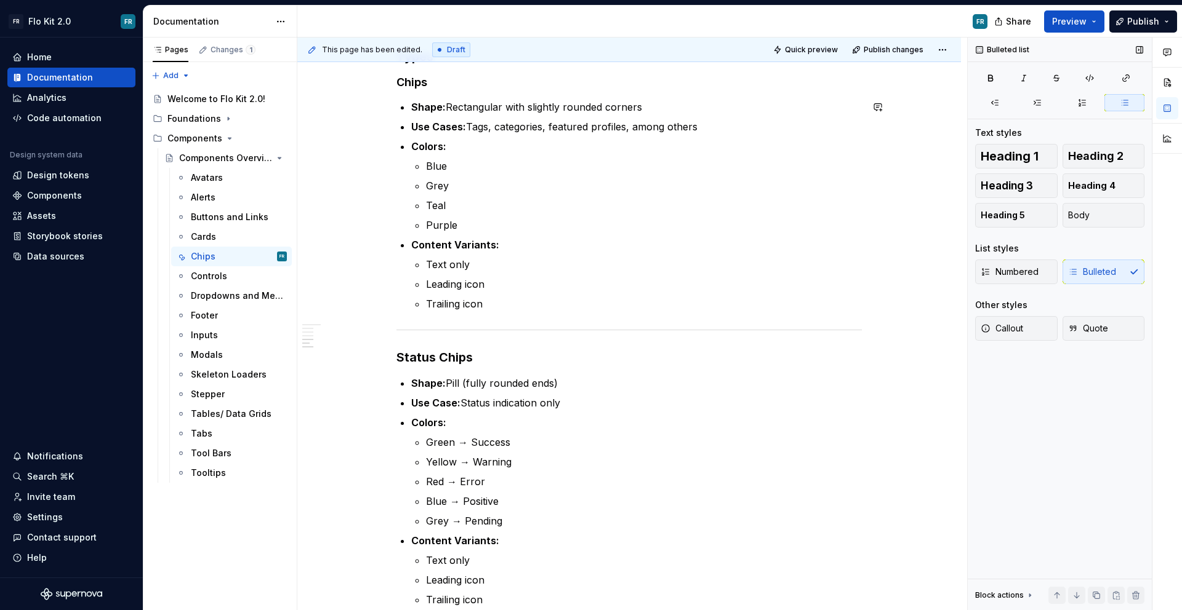
scroll to position [780, 0]
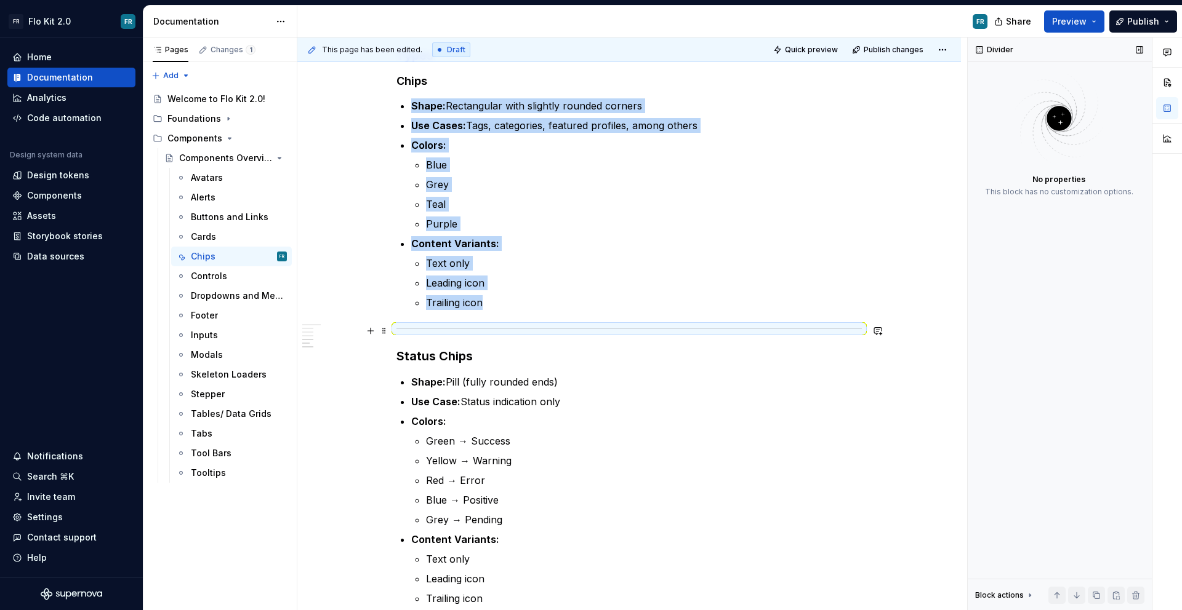
click at [561, 330] on div at bounding box center [628, 329] width 465 height 8
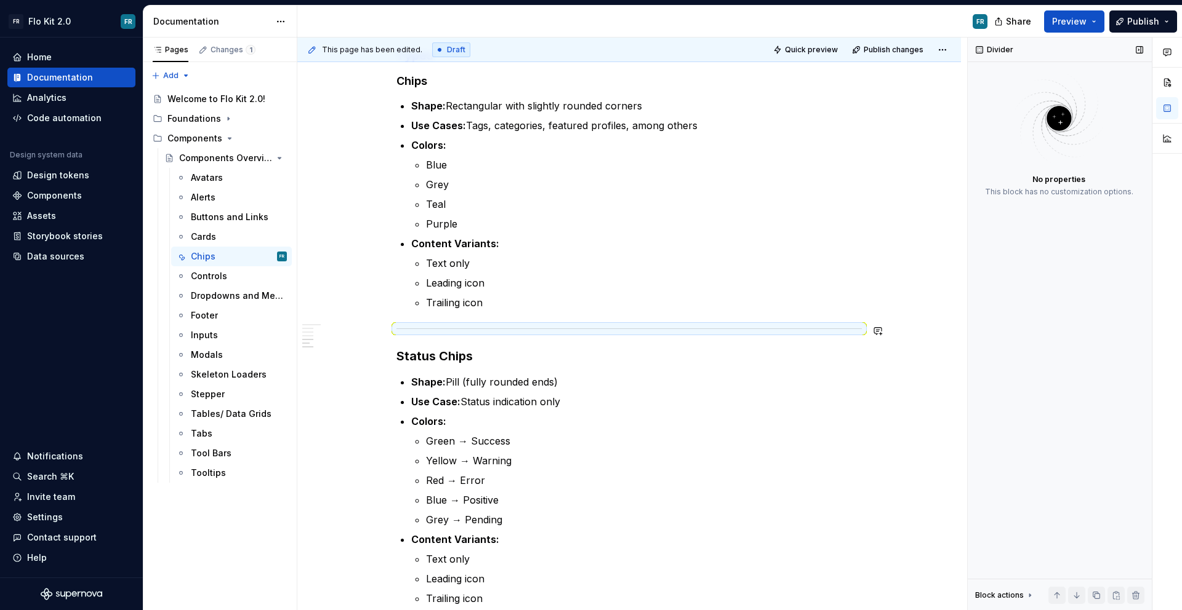
click at [560, 311] on div "Chips Purpose Chips are compact UI elements used to display attributes, categor…" at bounding box center [628, 49] width 465 height 1113
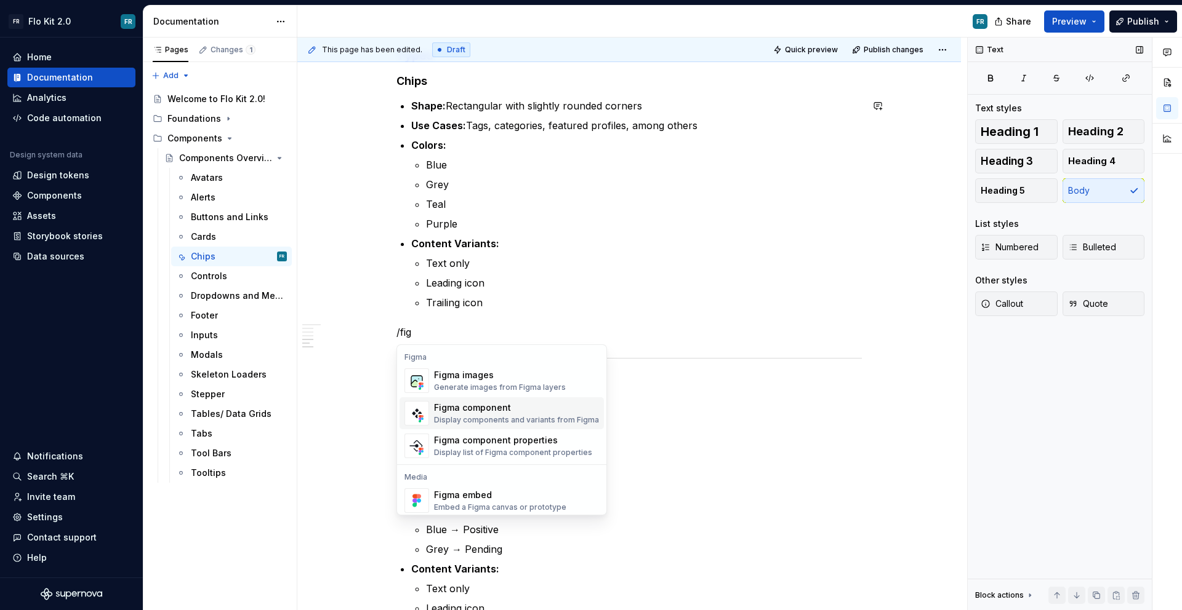
click at [497, 418] on div "Display components and variants from Figma" at bounding box center [516, 420] width 165 height 10
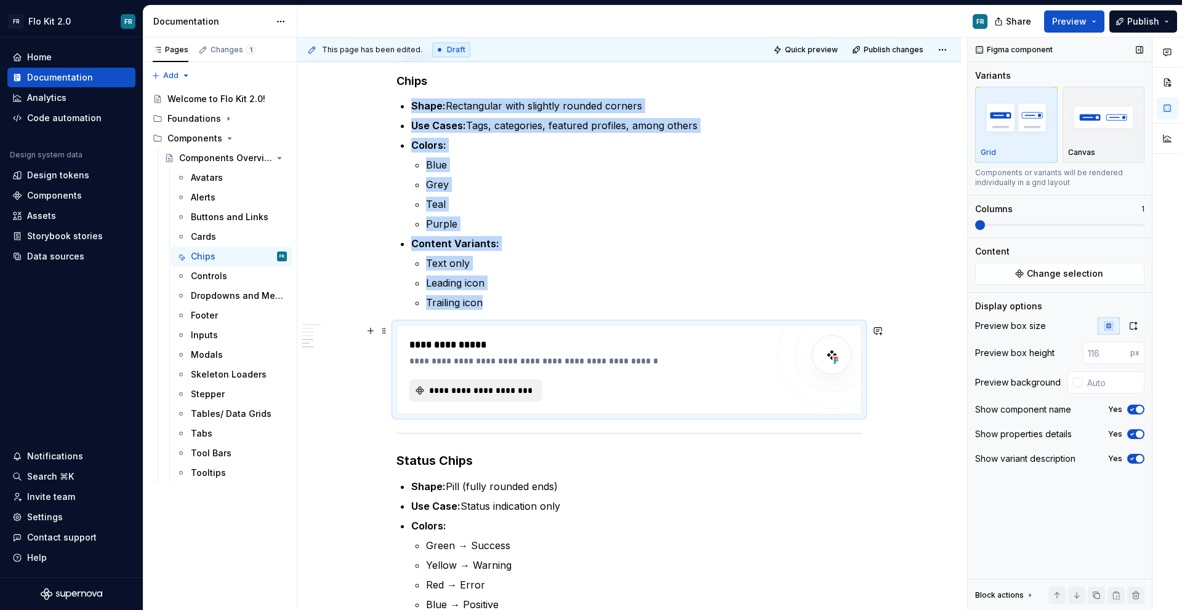
click at [483, 396] on span "**********" at bounding box center [480, 391] width 106 height 12
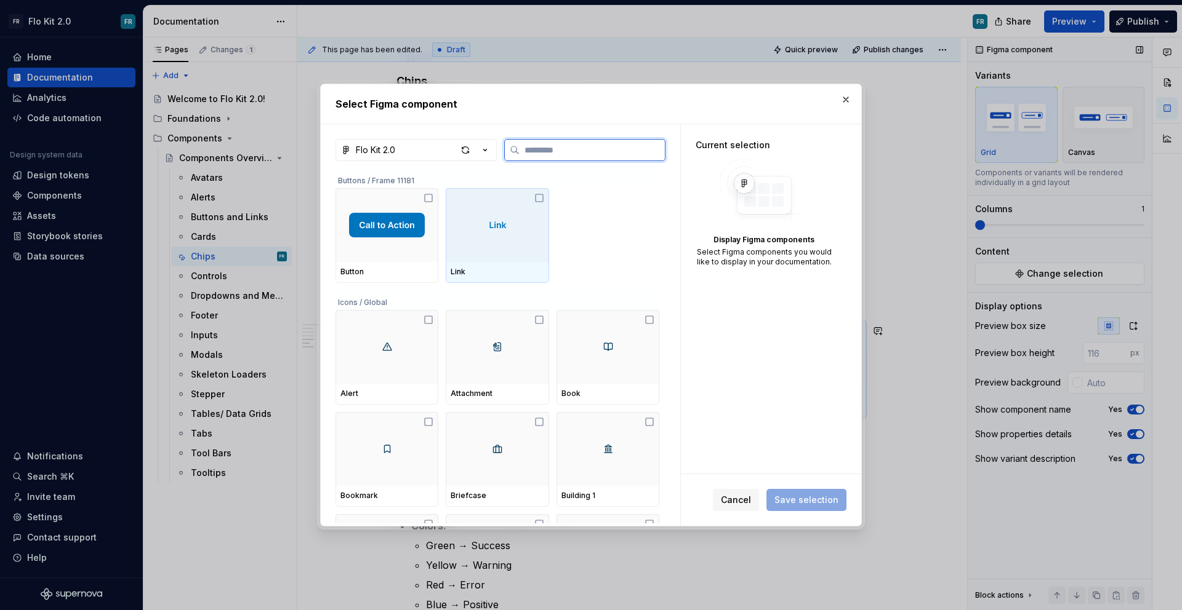
type textarea "*"
type input "*"
type textarea "*"
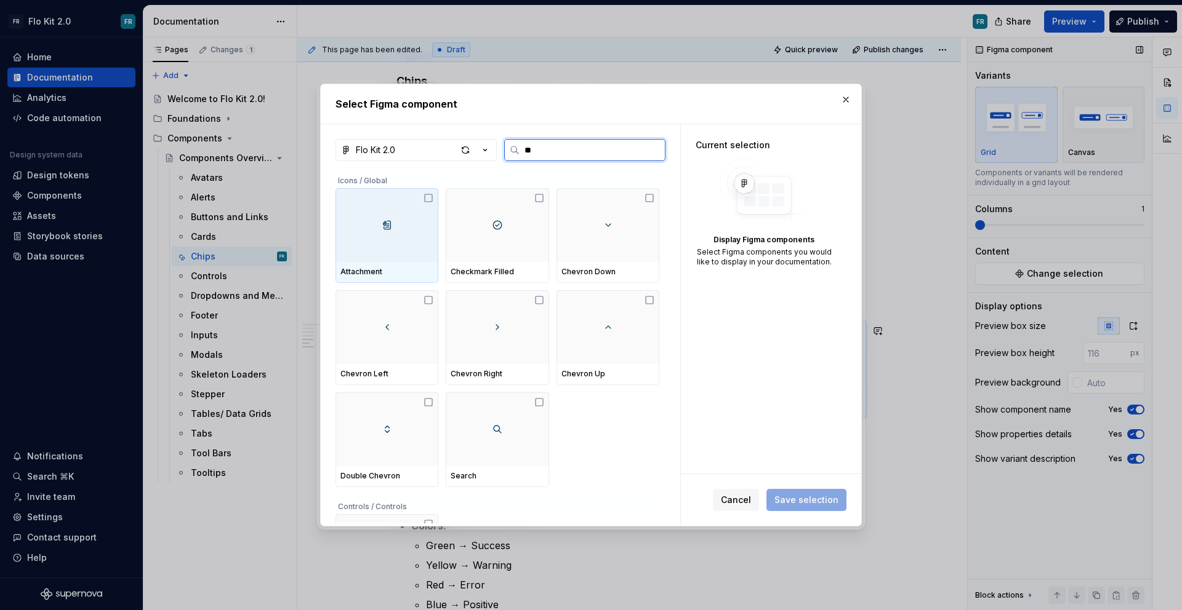
type input "***"
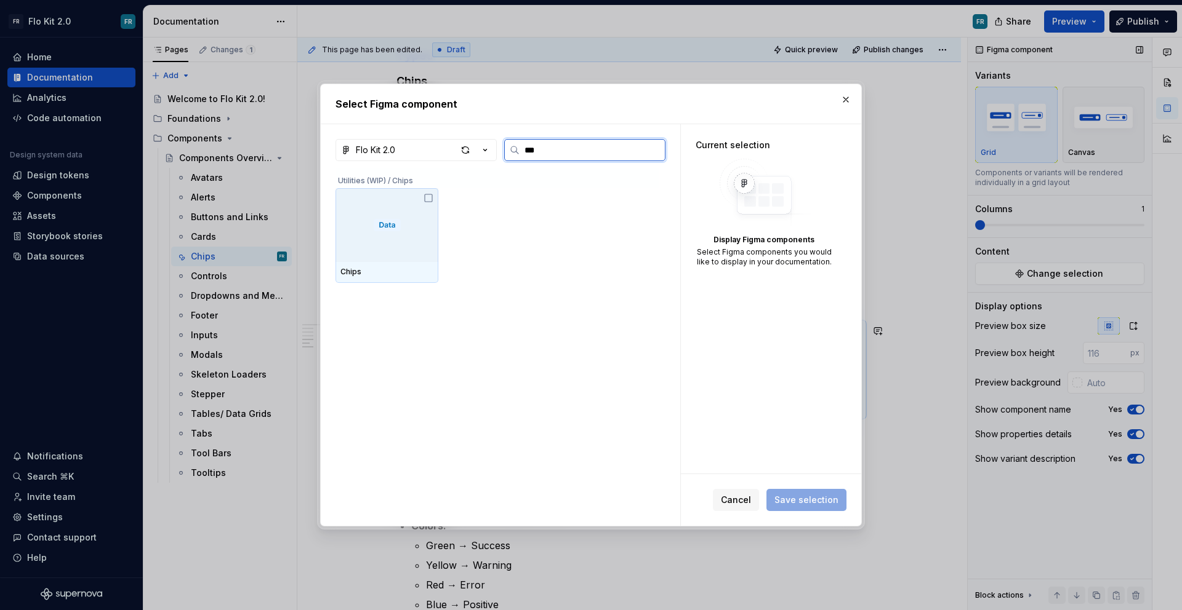
click at [391, 235] on div at bounding box center [386, 225] width 103 height 74
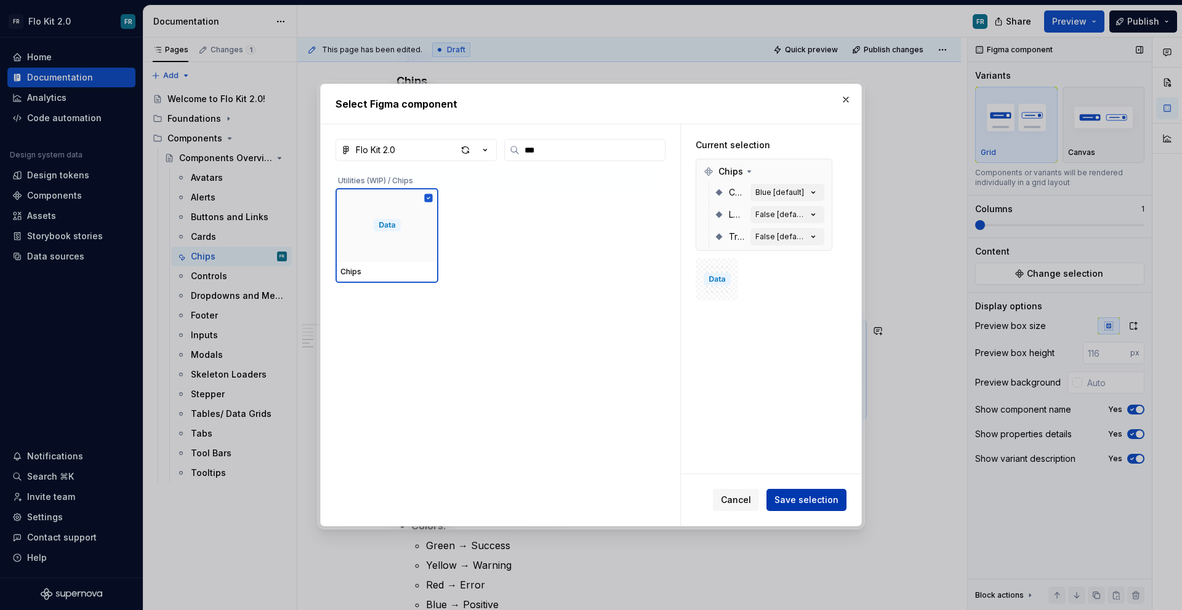
click at [804, 492] on button "Save selection" at bounding box center [806, 500] width 80 height 22
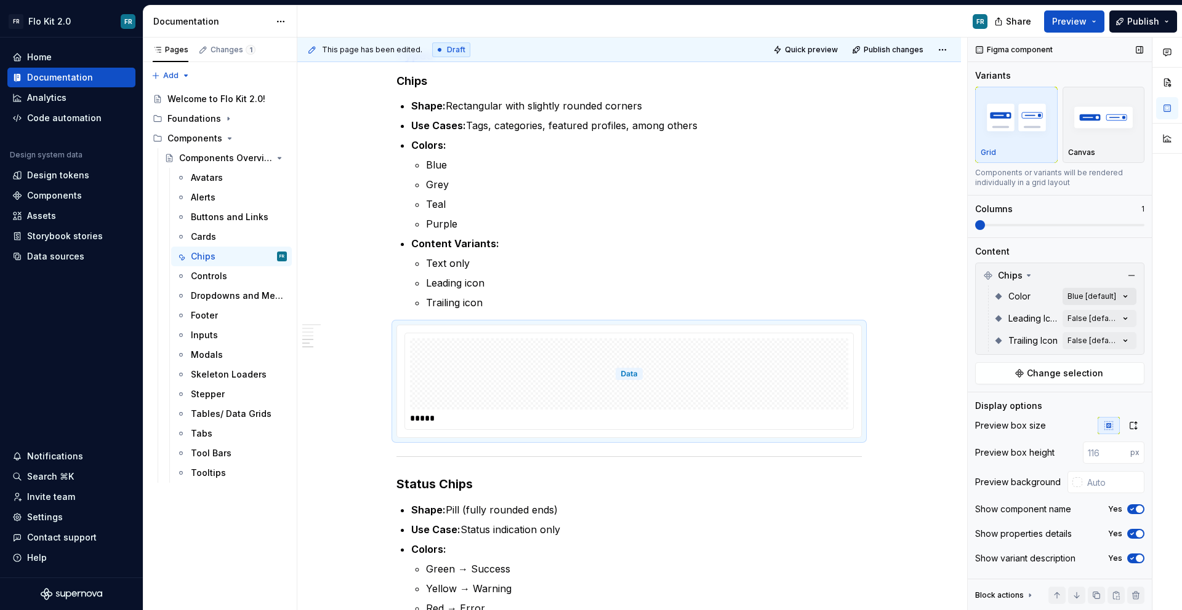
click at [1099, 293] on div "Comments Open comments No comments yet Select ‘Comment’ from the block context …" at bounding box center [1074, 325] width 214 height 574
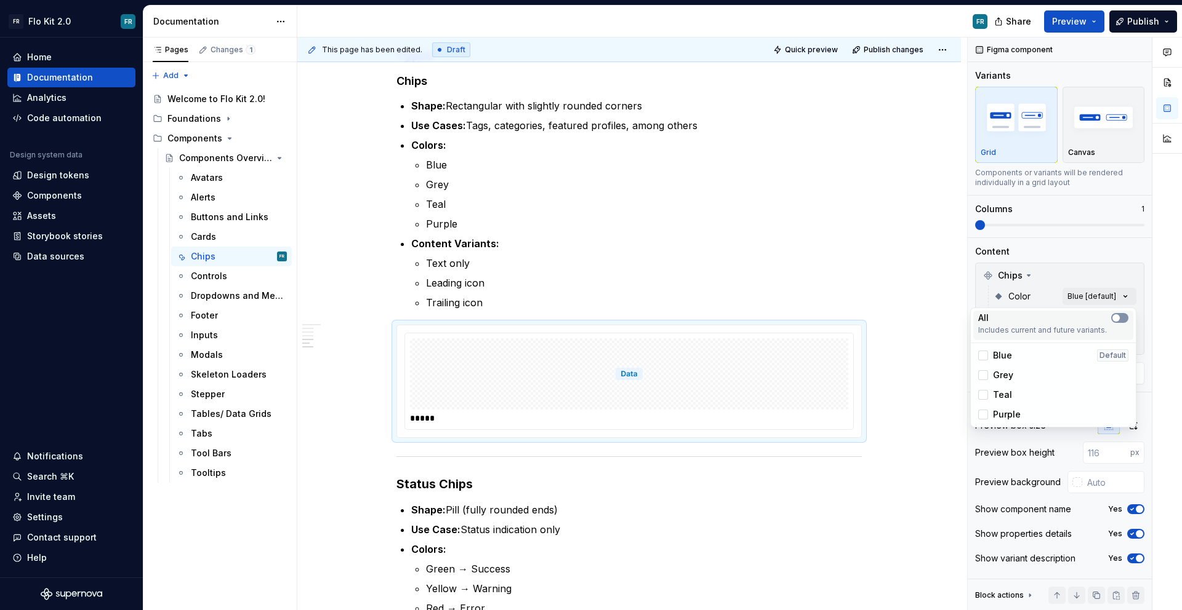
click at [1120, 322] on button "button" at bounding box center [1119, 318] width 17 height 10
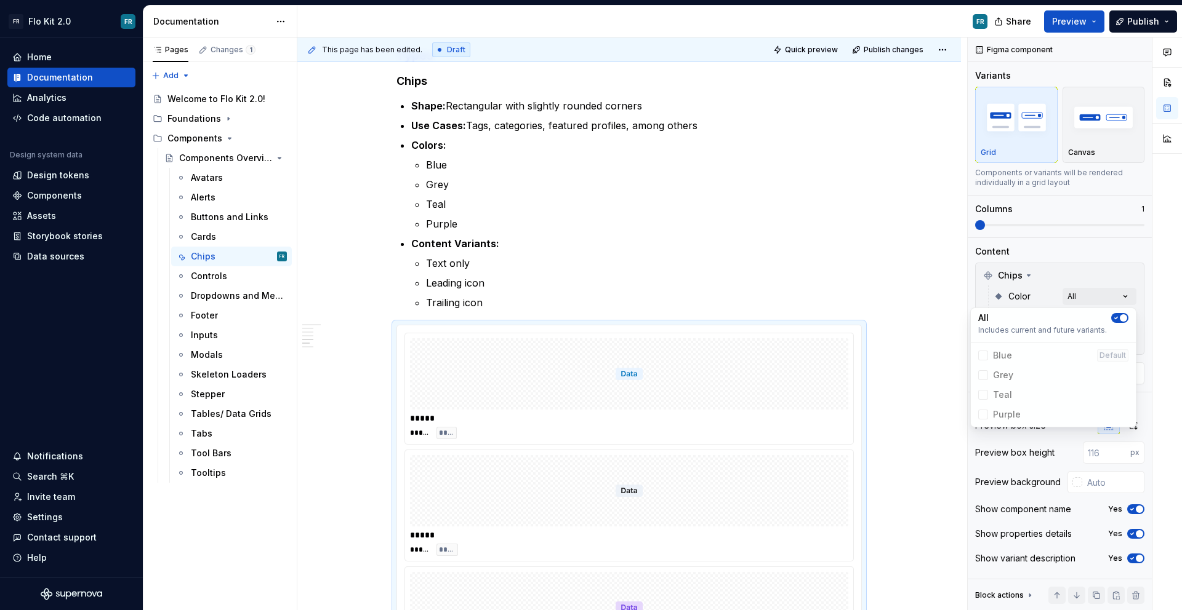
click at [1148, 328] on div "Comments Open comments No comments yet Select ‘Comment’ from the block context …" at bounding box center [1074, 325] width 214 height 574
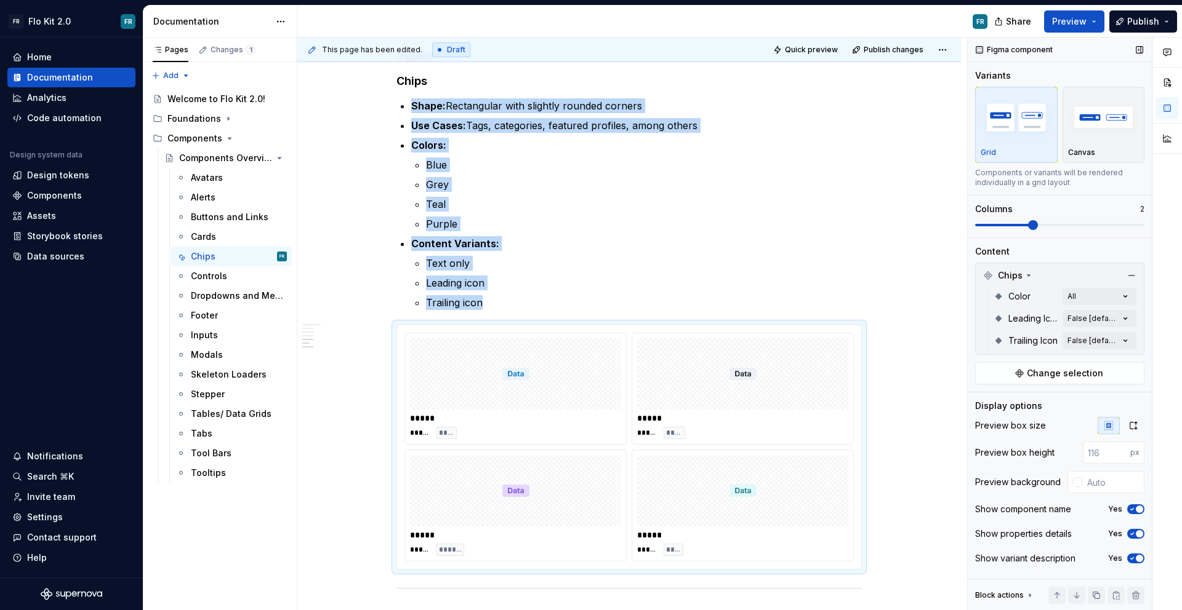
click at [1032, 230] on span at bounding box center [1033, 225] width 10 height 10
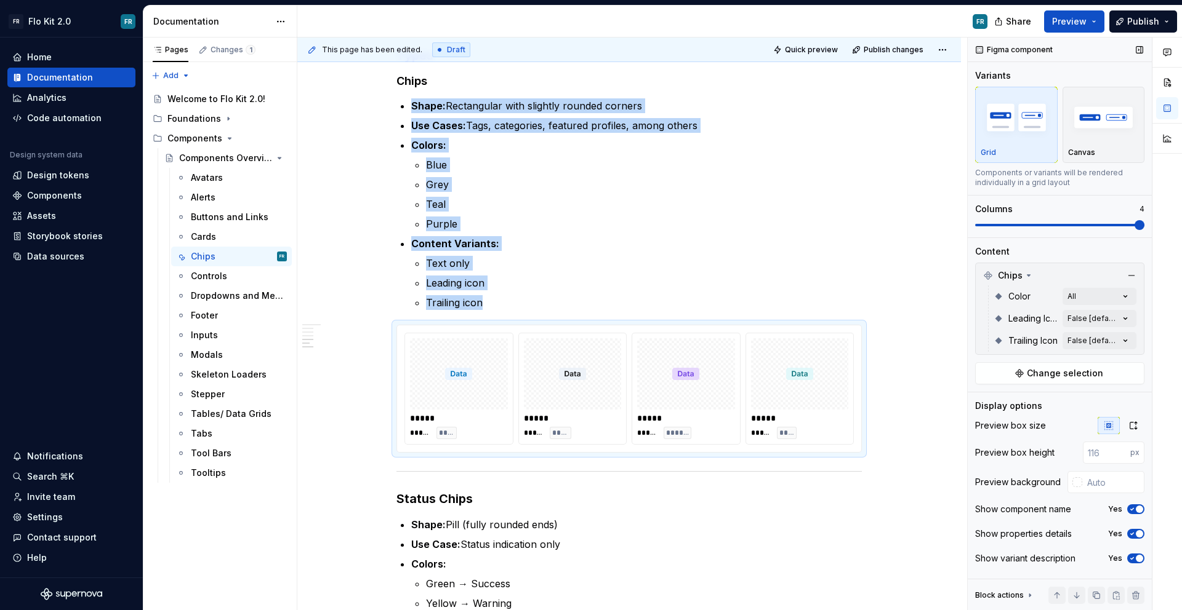
click at [1144, 220] on span at bounding box center [1139, 225] width 10 height 10
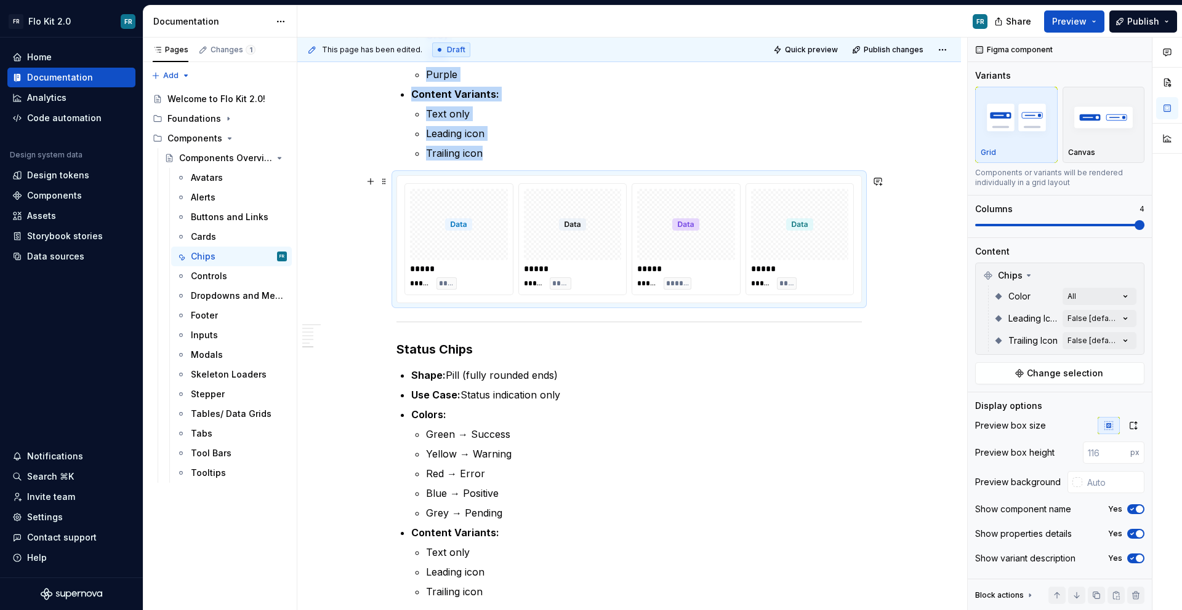
scroll to position [949, 0]
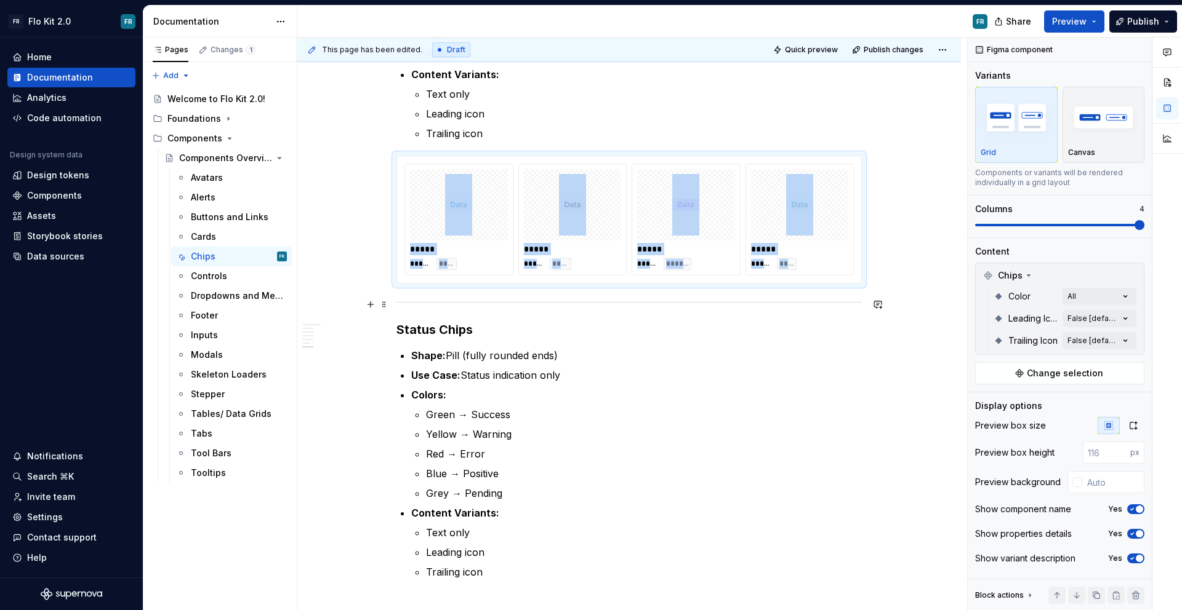
click at [697, 305] on div at bounding box center [628, 302] width 465 height 8
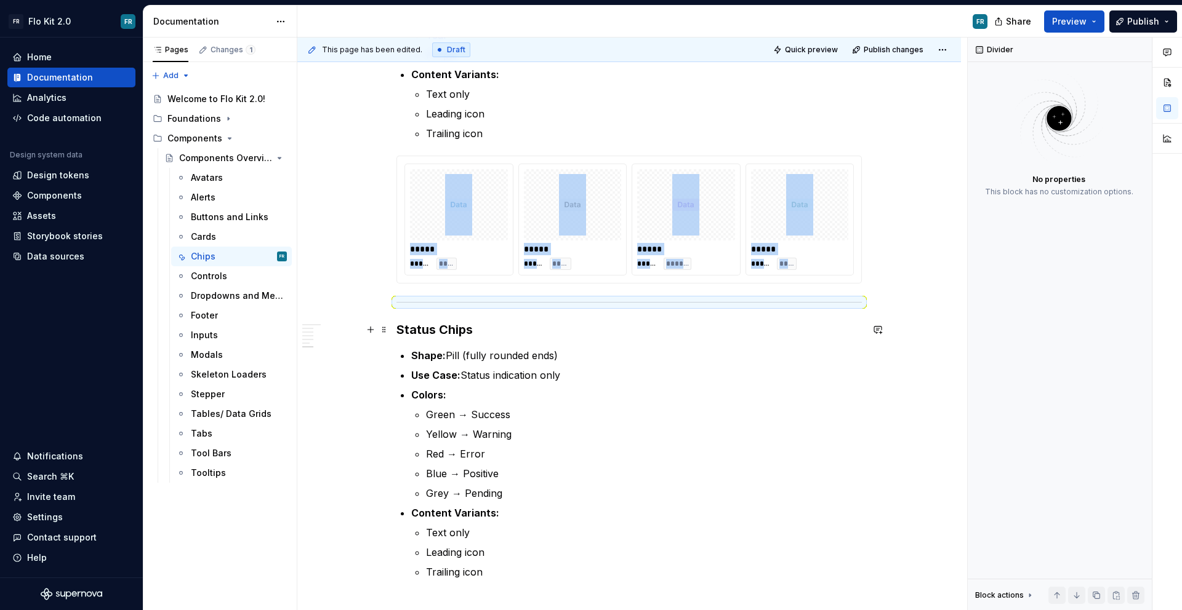
click at [393, 331] on div "Chips Purpose Chips are compact UI elements used to display attributes, categor…" at bounding box center [628, 36] width 663 height 1484
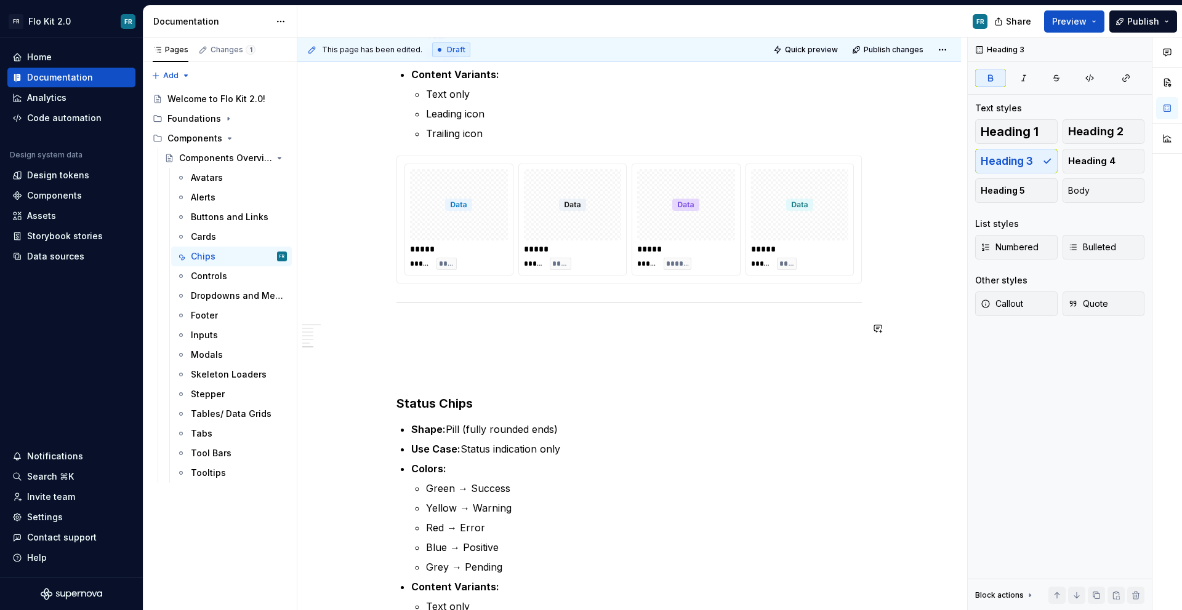
click at [413, 300] on div at bounding box center [628, 302] width 465 height 8
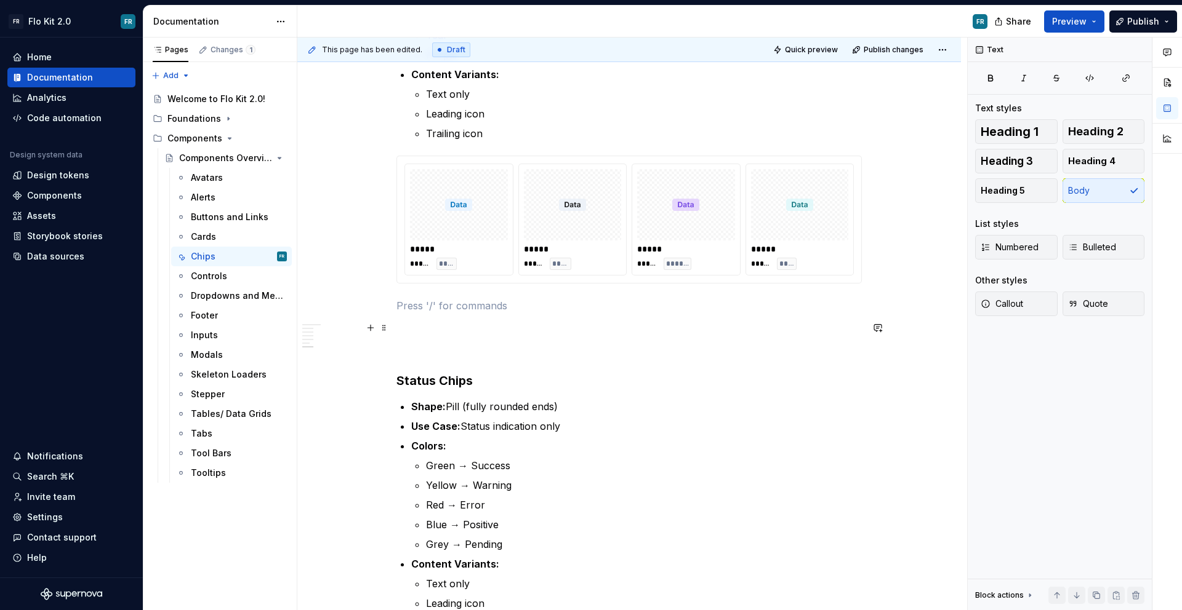
click at [407, 332] on p at bounding box center [628, 328] width 465 height 15
click at [408, 329] on p at bounding box center [628, 328] width 465 height 15
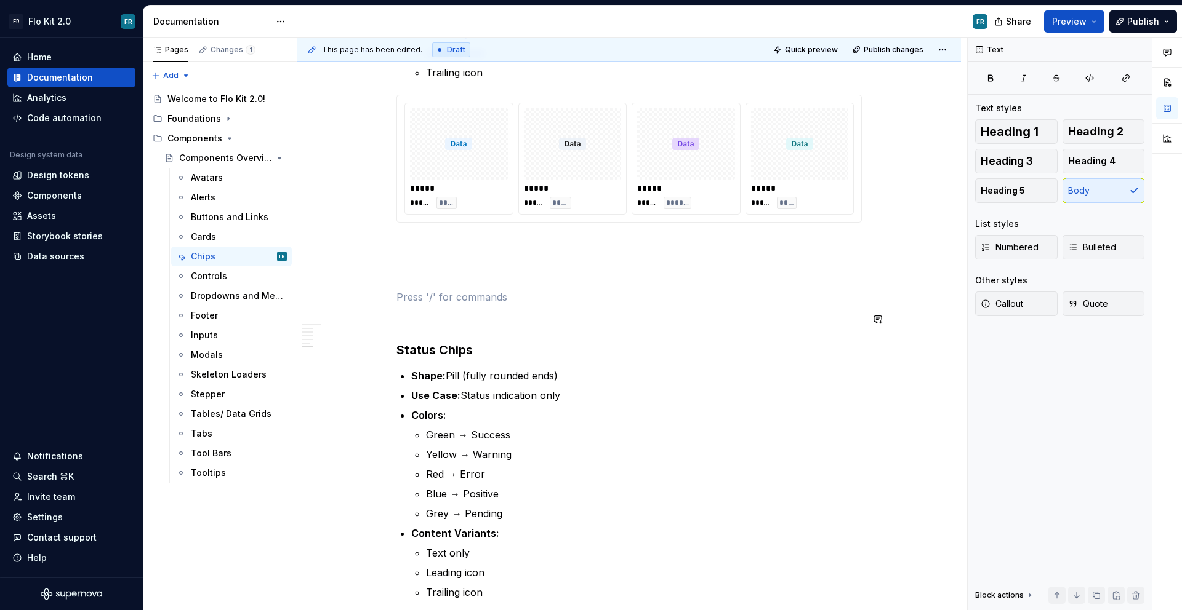
scroll to position [1098, 0]
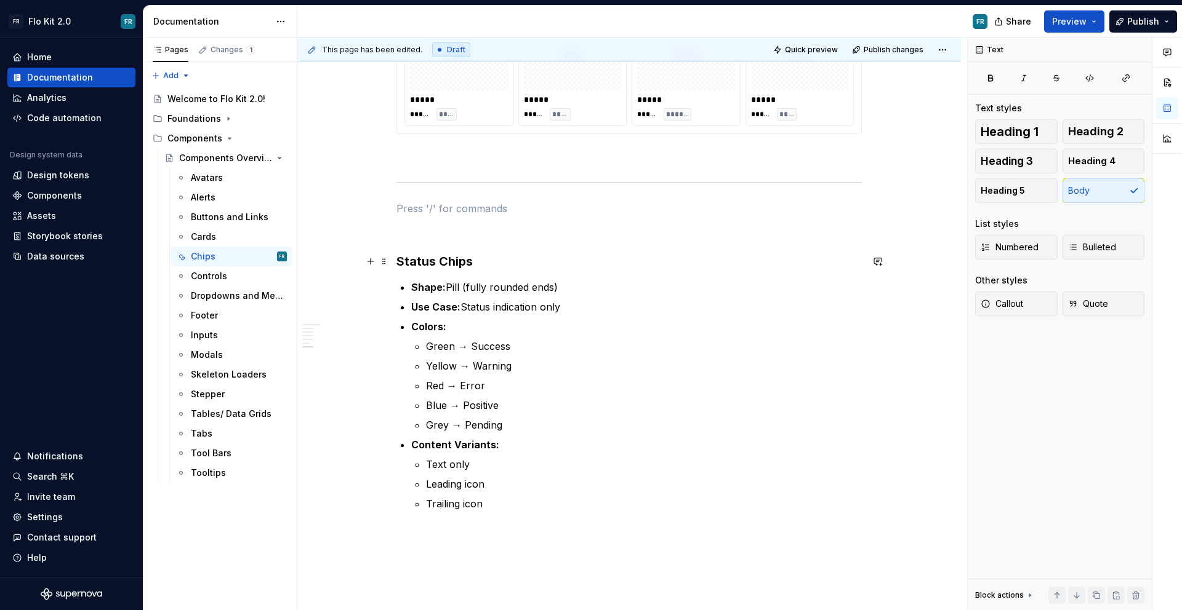
click at [444, 263] on strong "Status Chips" at bounding box center [434, 261] width 76 height 15
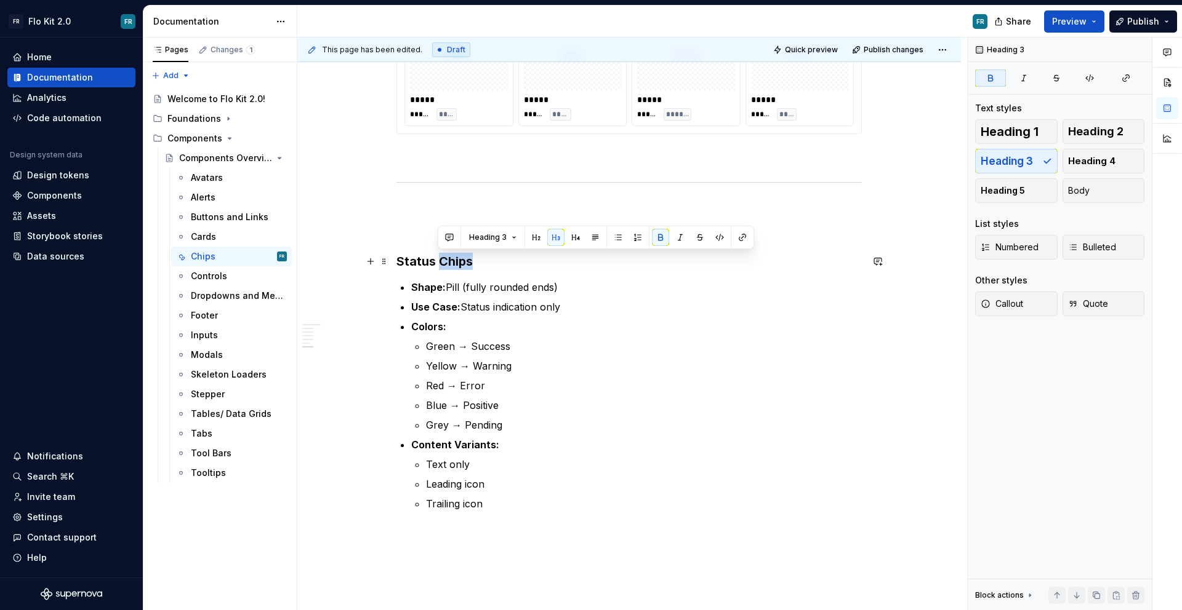
click at [444, 263] on strong "Status Chips" at bounding box center [434, 261] width 76 height 15
click at [529, 236] on button "button" at bounding box center [534, 237] width 17 height 17
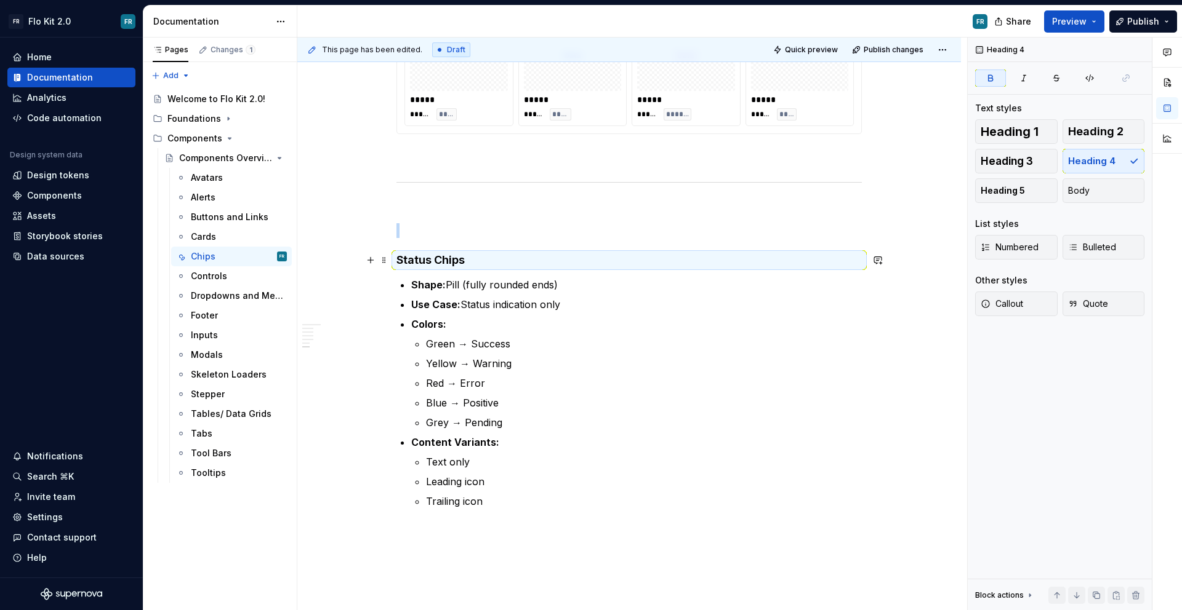
click at [437, 258] on strong "Status Chips" at bounding box center [430, 260] width 68 height 13
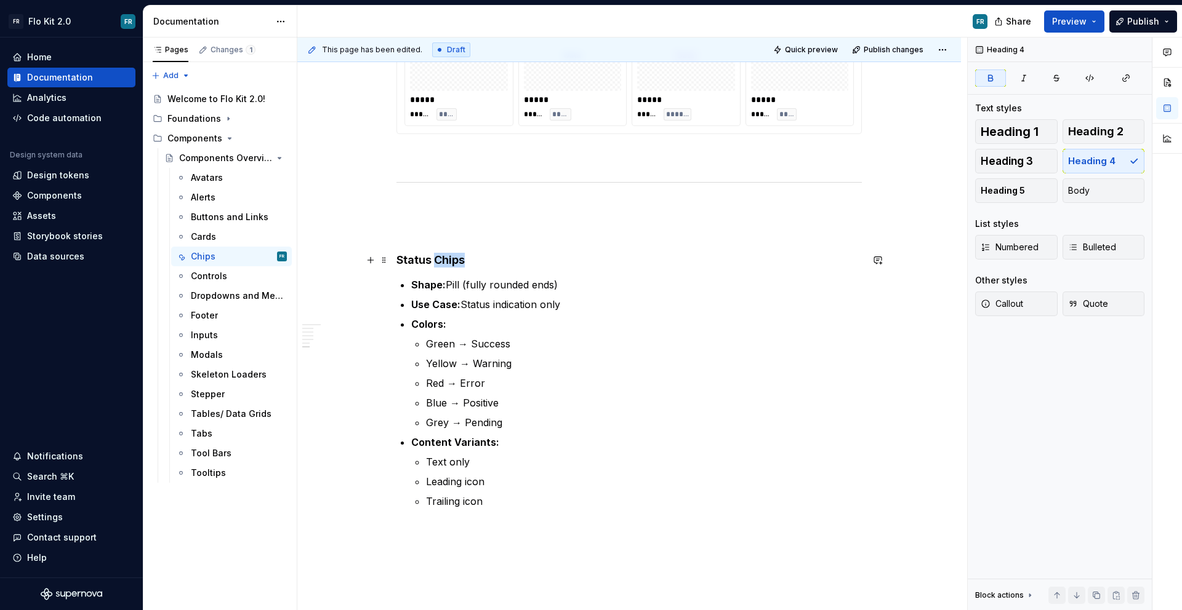
click at [437, 258] on strong "Status Chips" at bounding box center [430, 260] width 68 height 13
click at [509, 239] on button "button" at bounding box center [514, 236] width 17 height 17
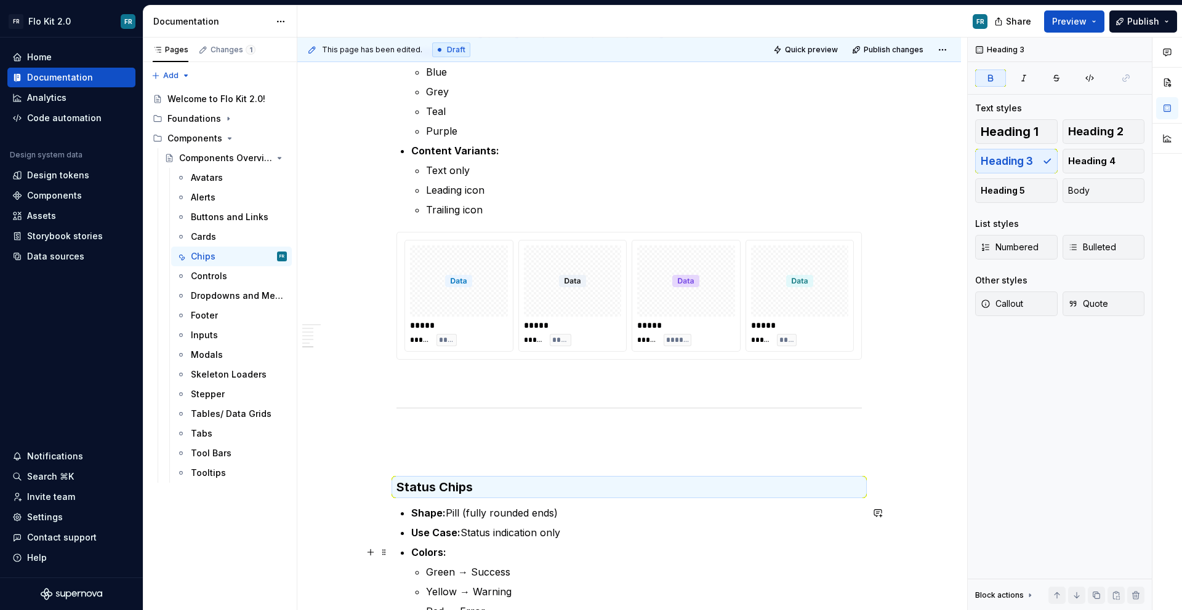
scroll to position [502, 0]
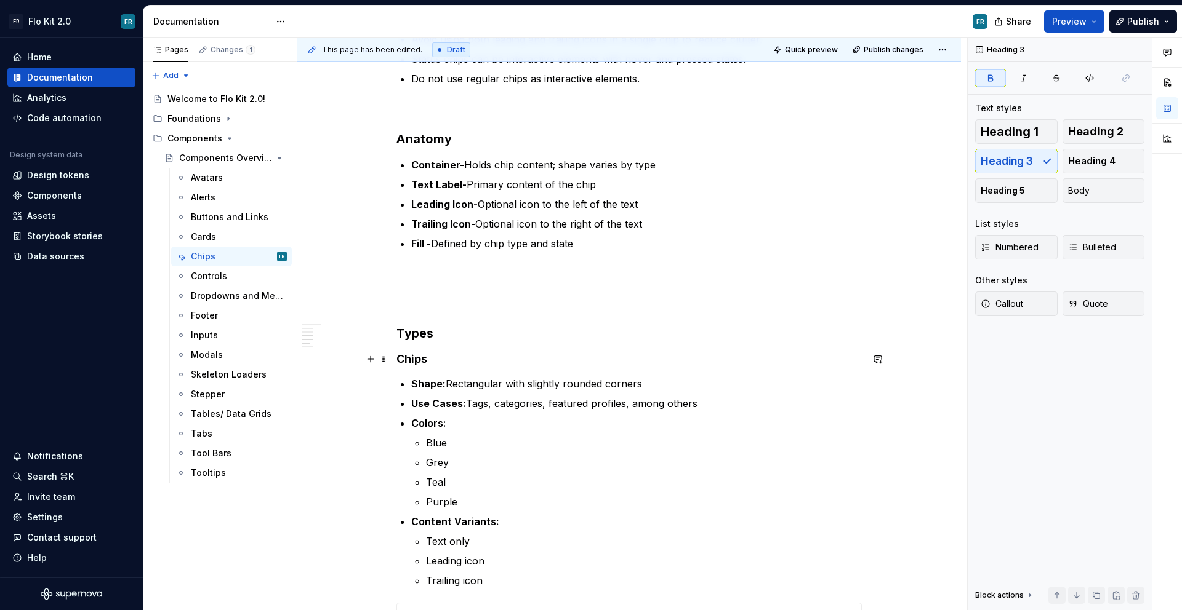
click at [422, 358] on strong "Chips" at bounding box center [411, 359] width 31 height 13
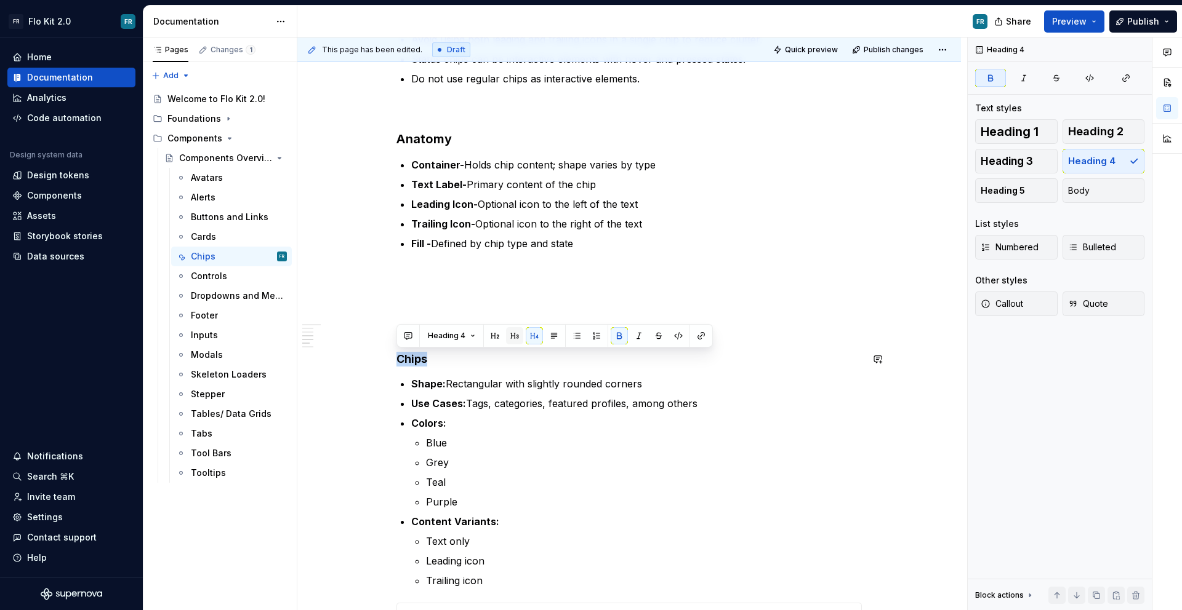
click at [506, 333] on button "button" at bounding box center [514, 335] width 17 height 17
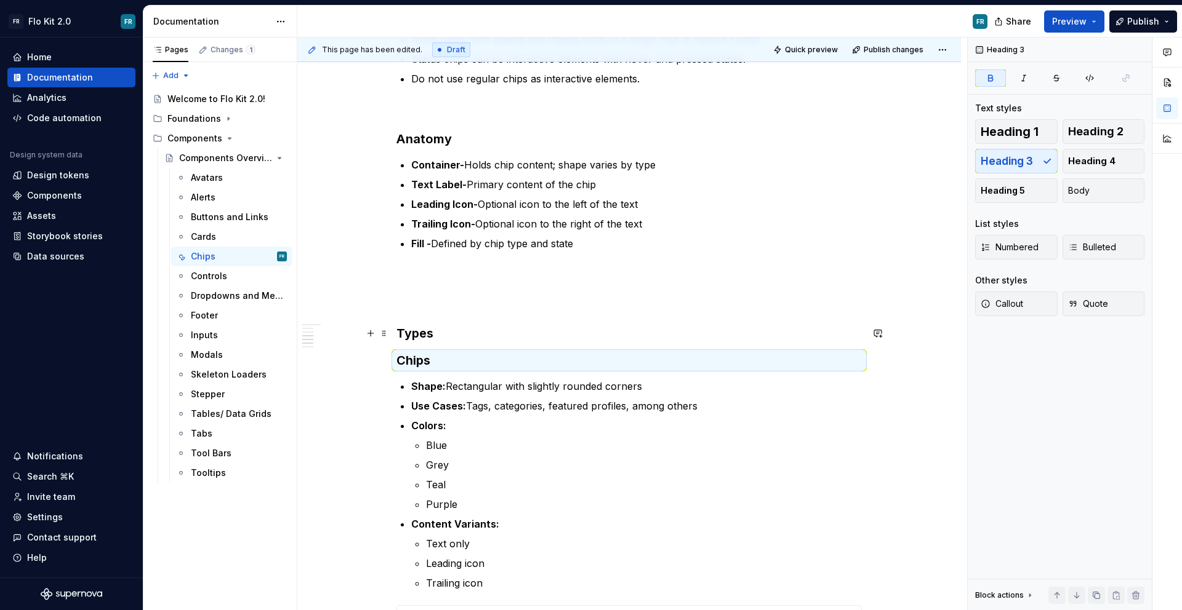
click at [499, 335] on h3 "Types" at bounding box center [628, 333] width 465 height 17
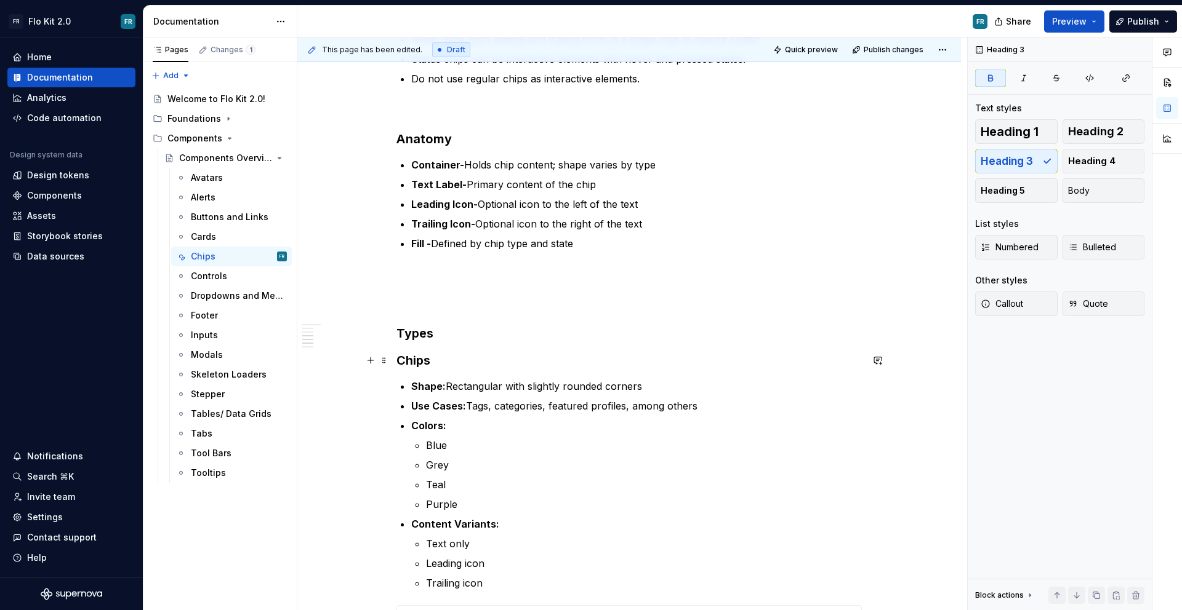
click at [422, 356] on strong "Chips" at bounding box center [413, 360] width 34 height 15
click at [534, 336] on button "button" at bounding box center [534, 336] width 17 height 17
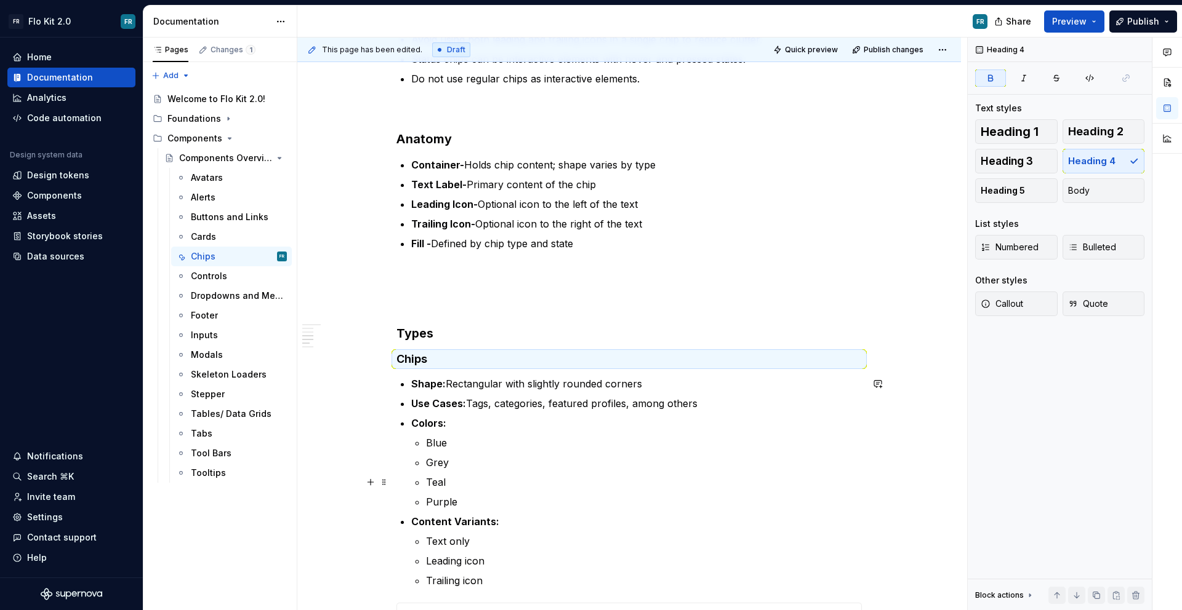
scroll to position [914, 0]
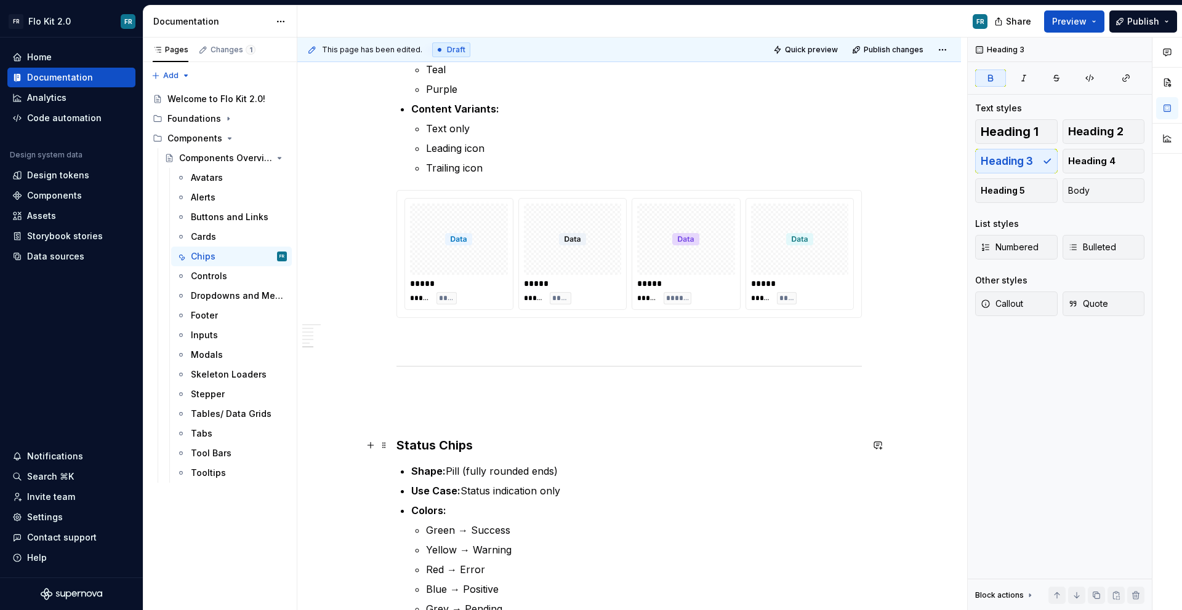
click at [463, 447] on strong "Status Chips" at bounding box center [434, 445] width 76 height 15
click at [531, 420] on button "button" at bounding box center [534, 421] width 17 height 17
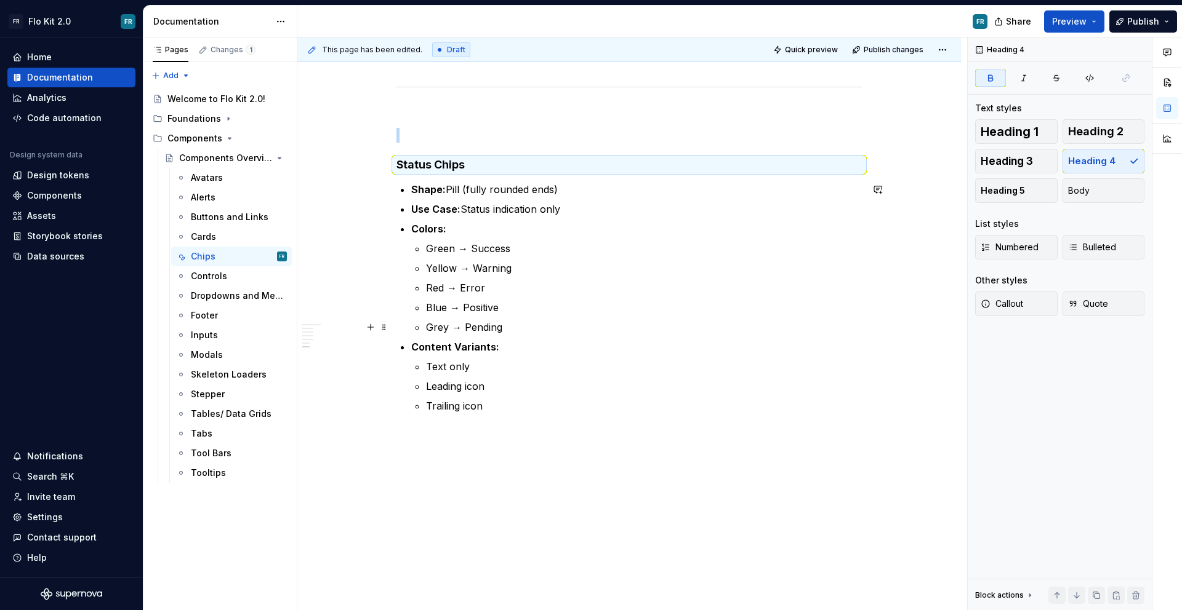
scroll to position [1194, 0]
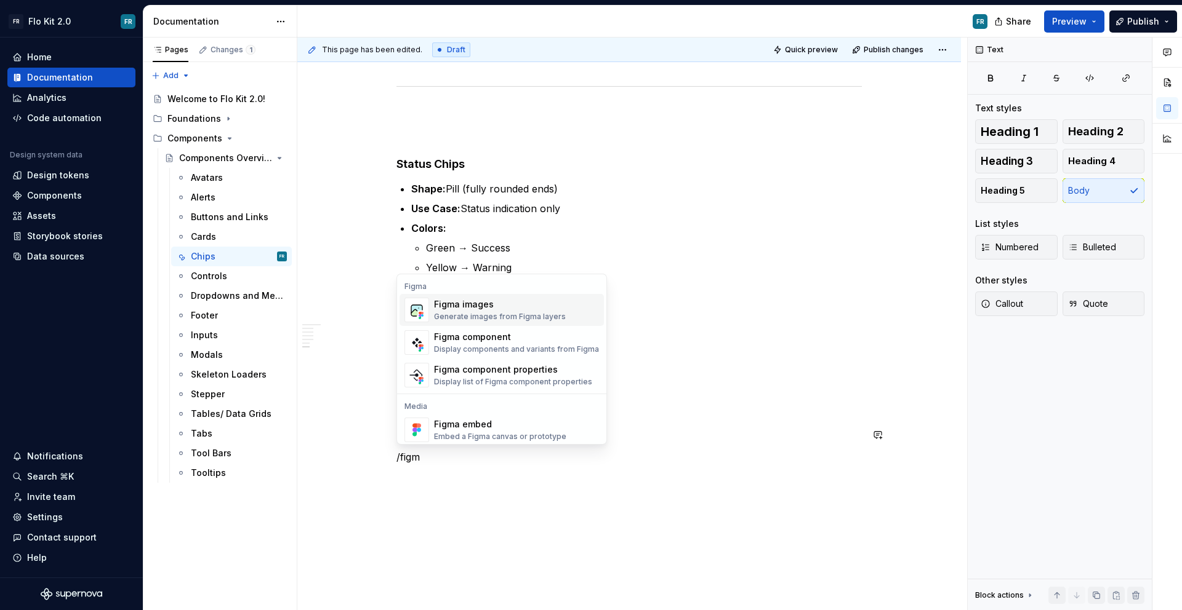
click at [532, 342] on div "Figma component" at bounding box center [516, 337] width 165 height 12
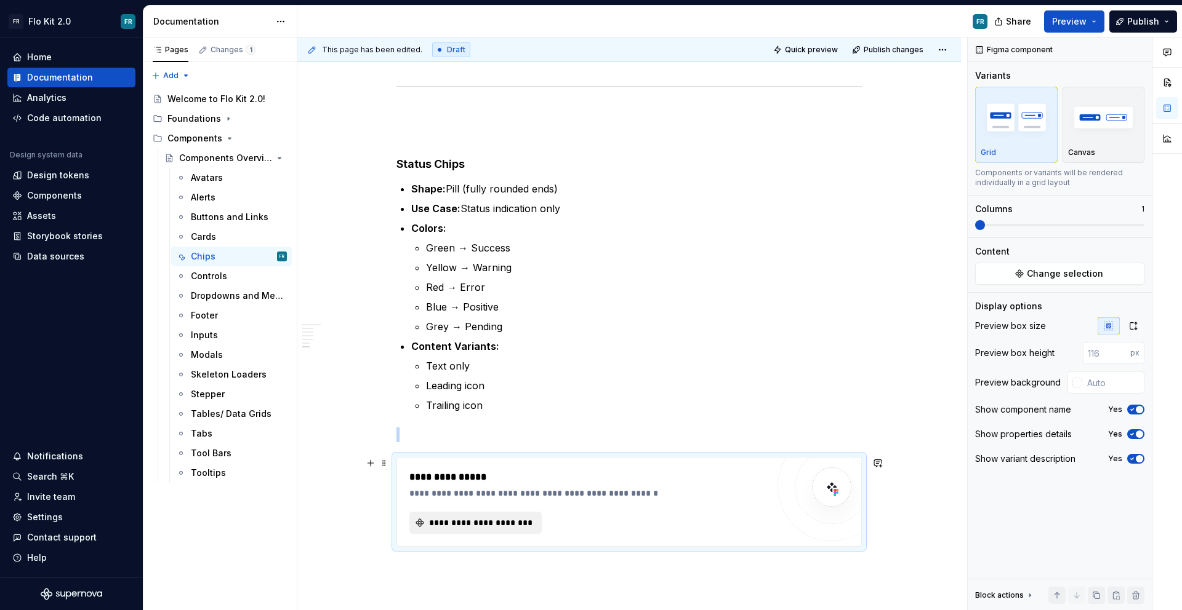
click at [491, 519] on span "**********" at bounding box center [480, 523] width 106 height 12
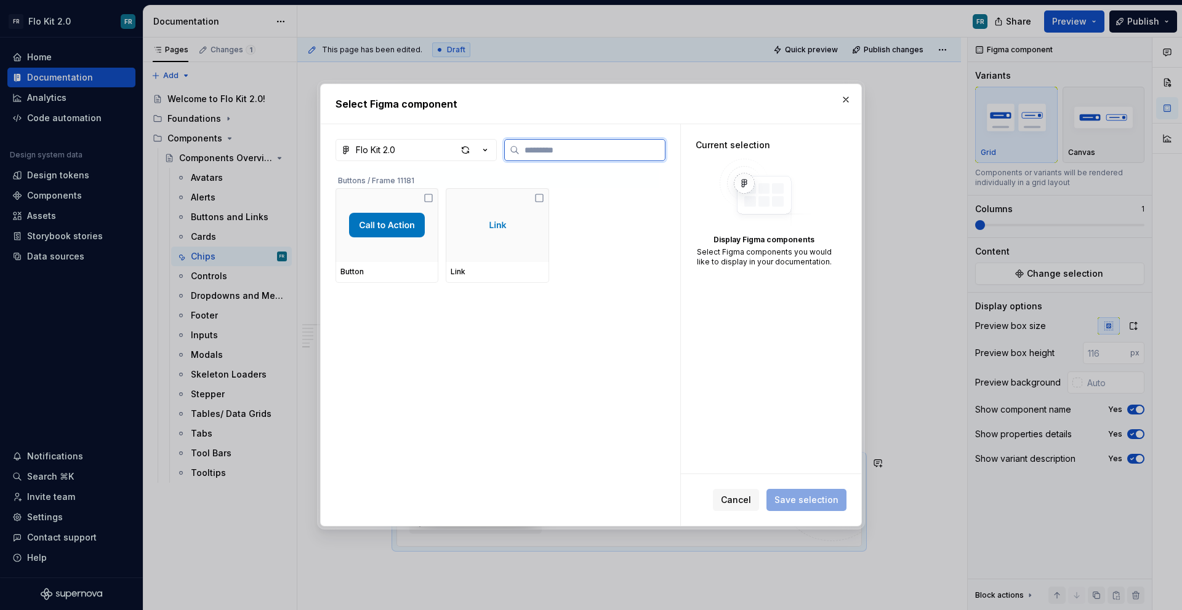
type textarea "*"
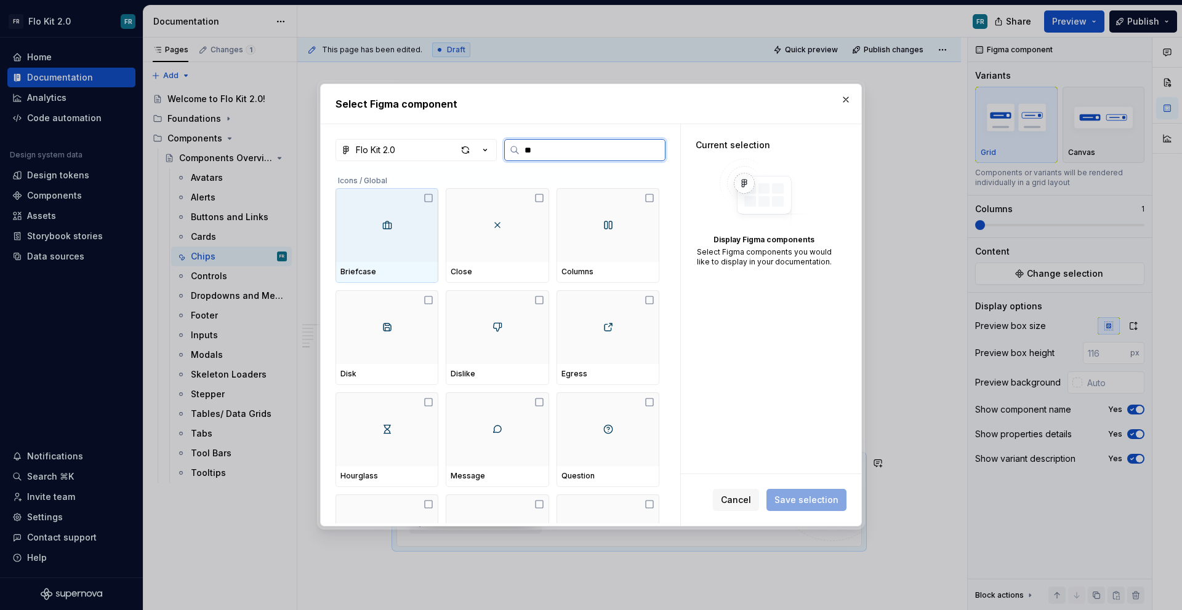
type input "***"
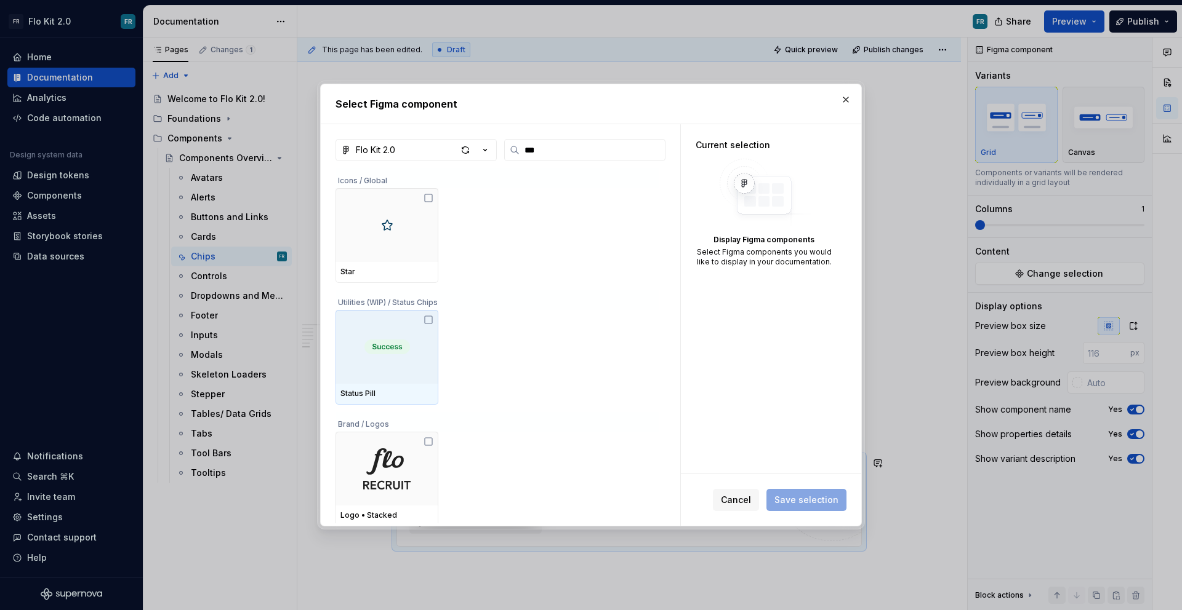
scroll to position [3, 0]
click at [431, 378] on div at bounding box center [386, 344] width 103 height 74
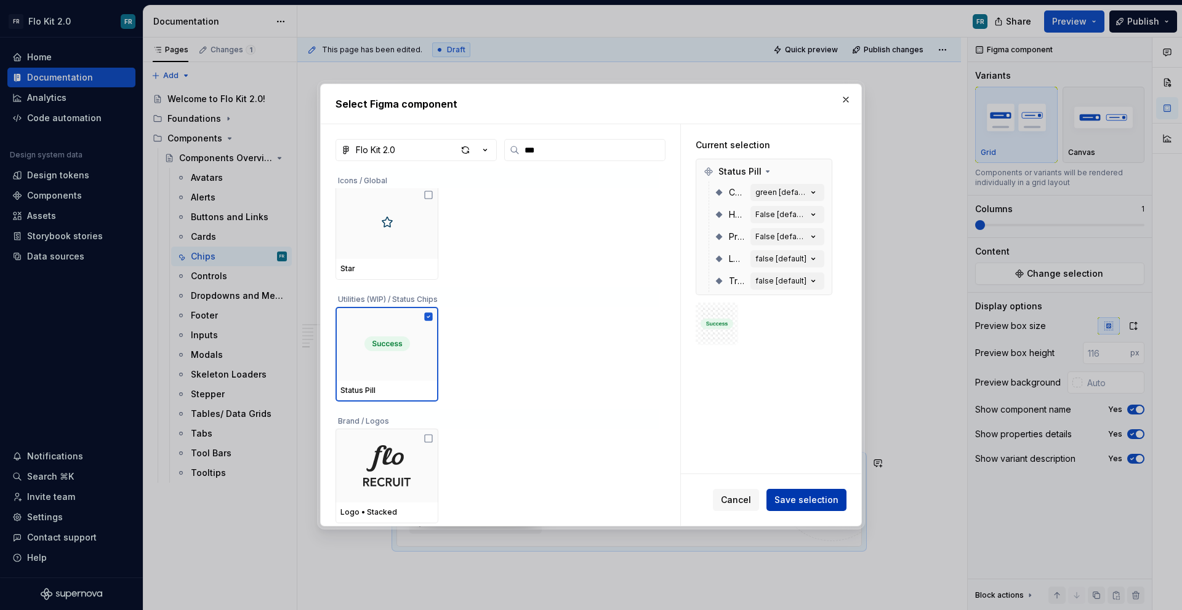
click at [805, 498] on span "Save selection" at bounding box center [806, 500] width 64 height 12
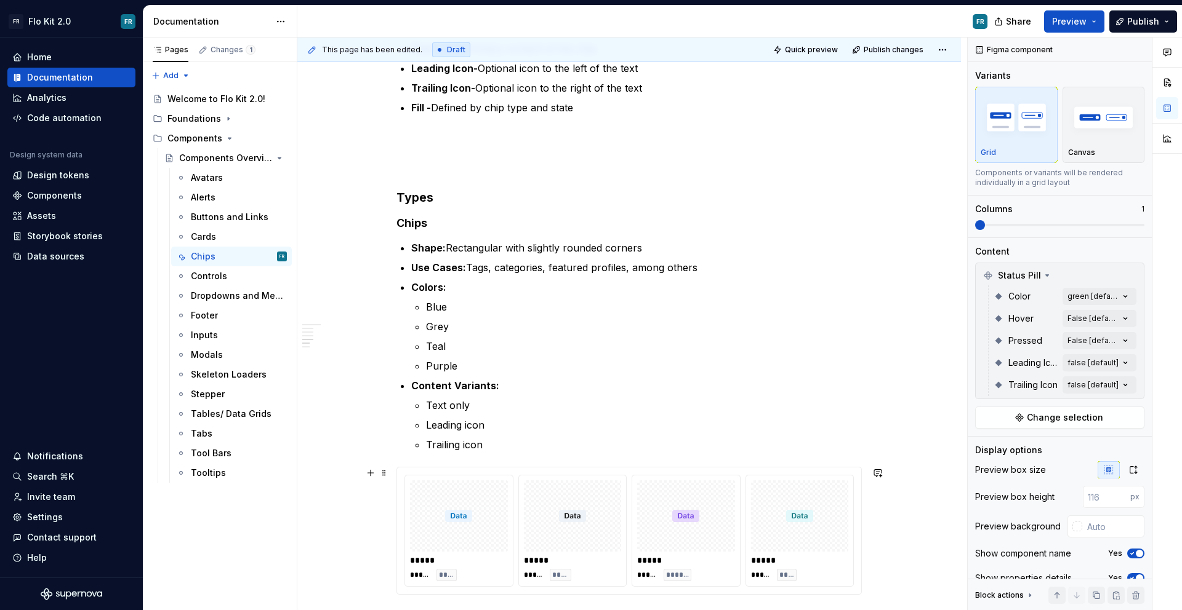
scroll to position [0, 0]
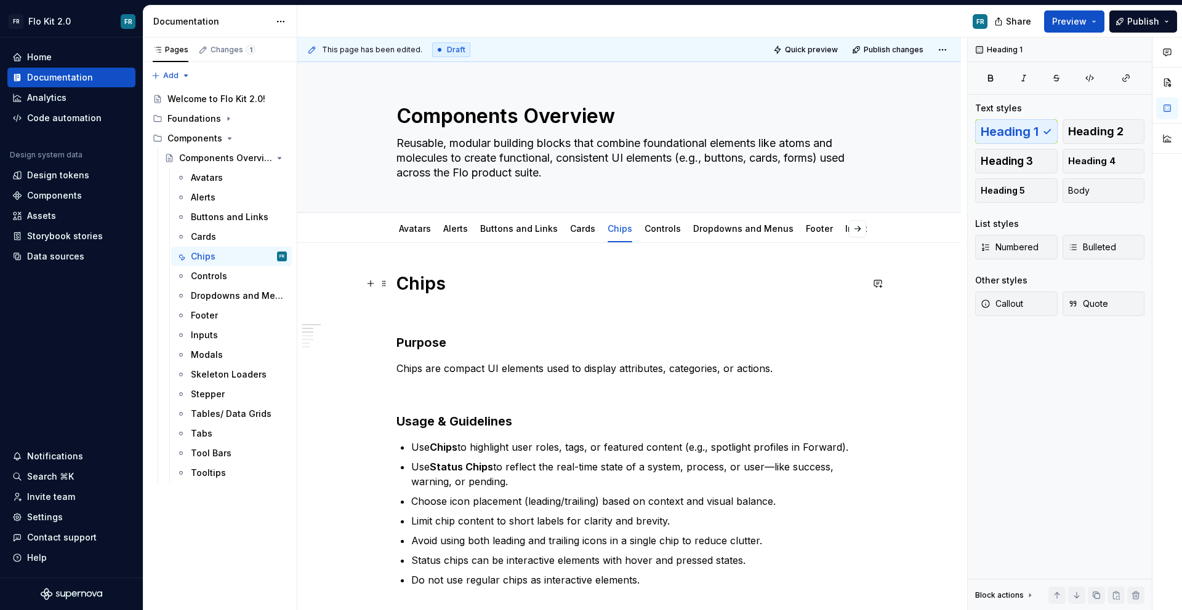
click at [459, 282] on h1 "Chips" at bounding box center [628, 284] width 465 height 22
click at [209, 254] on div "Chips" at bounding box center [203, 256] width 25 height 12
click at [258, 256] on button "Page tree" at bounding box center [260, 256] width 17 height 17
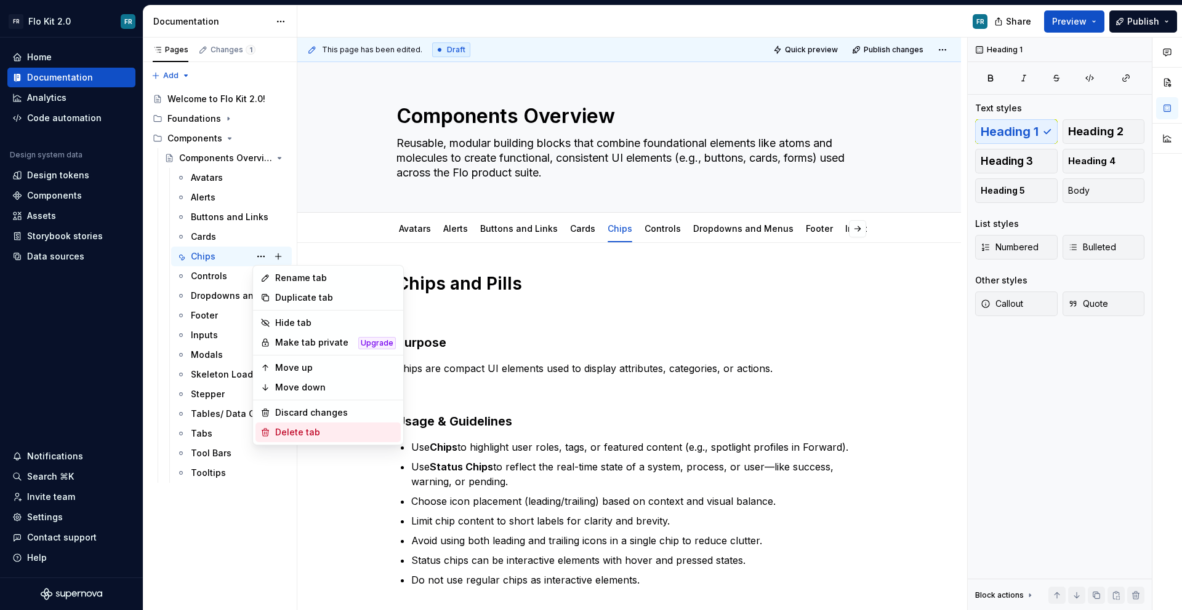
type textarea "*"
click at [298, 281] on div "Rename tab" at bounding box center [335, 278] width 121 height 12
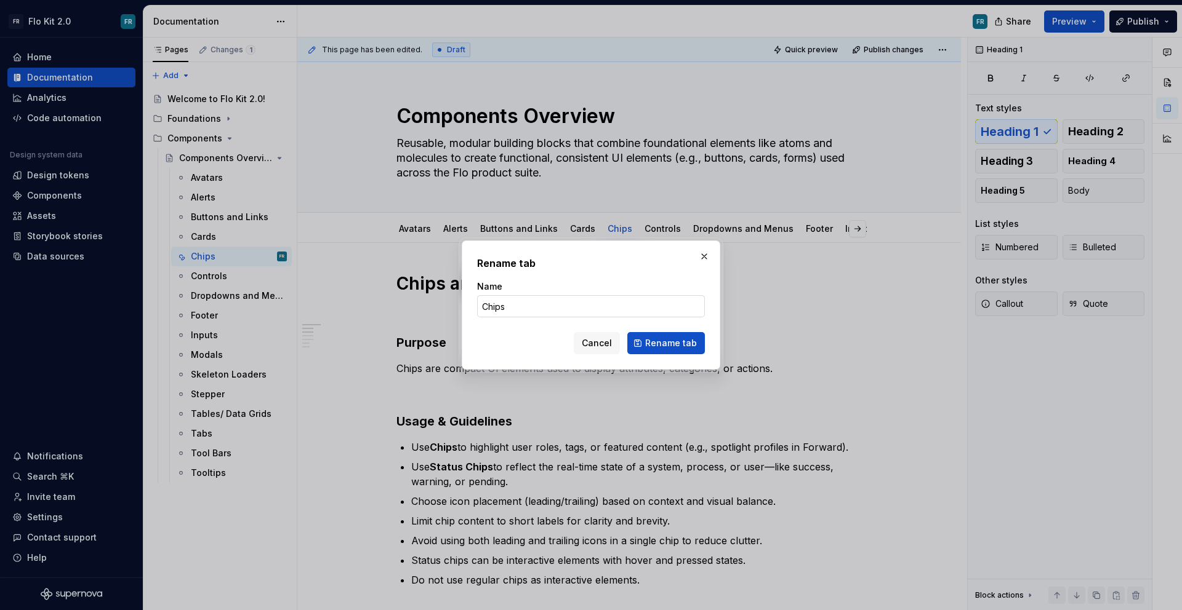
click at [540, 308] on input "Chips" at bounding box center [591, 306] width 228 height 22
type input "Chips and Pills"
click at [663, 345] on span "Rename tab" at bounding box center [671, 343] width 52 height 12
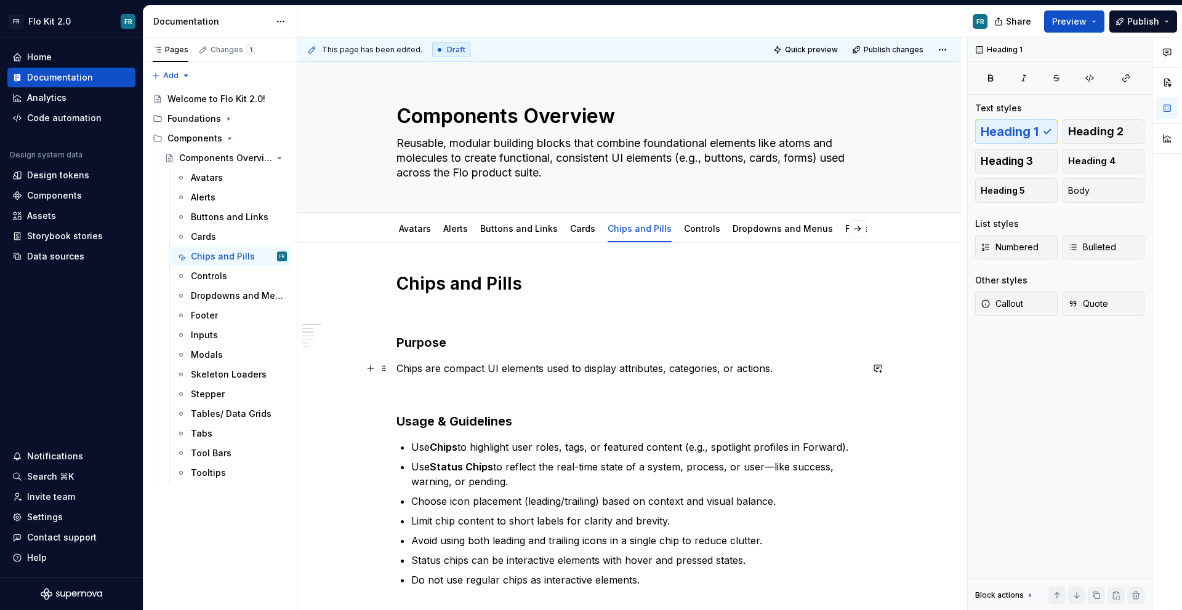
click at [423, 372] on p "Chips are compact UI elements used to display attributes, categories, or action…" at bounding box center [628, 368] width 465 height 15
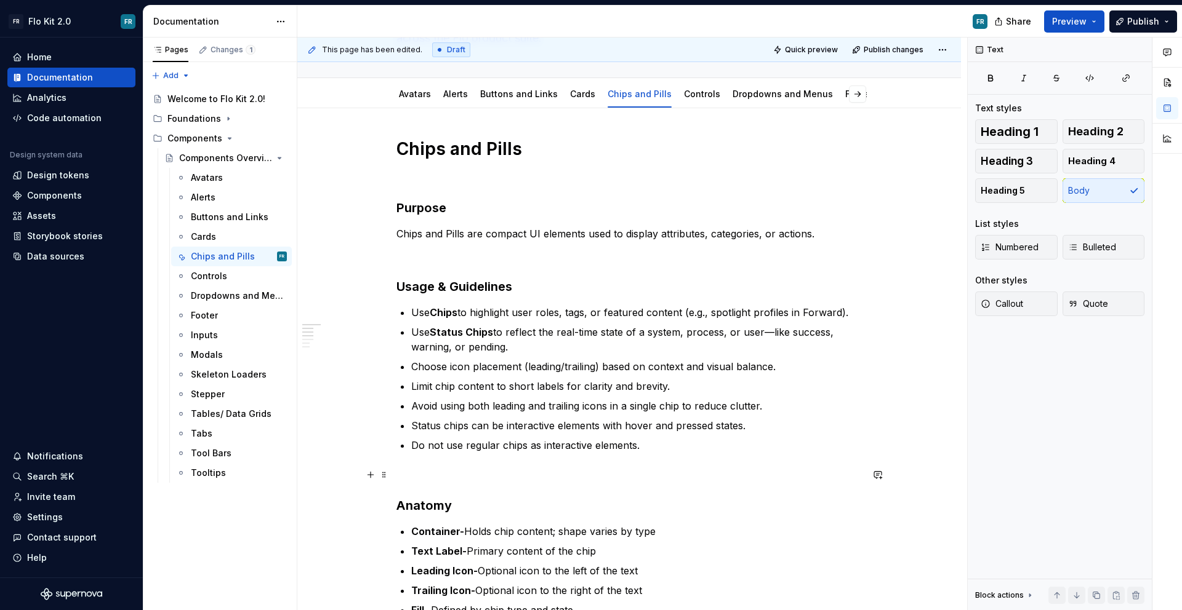
scroll to position [135, 0]
click at [454, 313] on strong "Chips" at bounding box center [444, 312] width 28 height 12
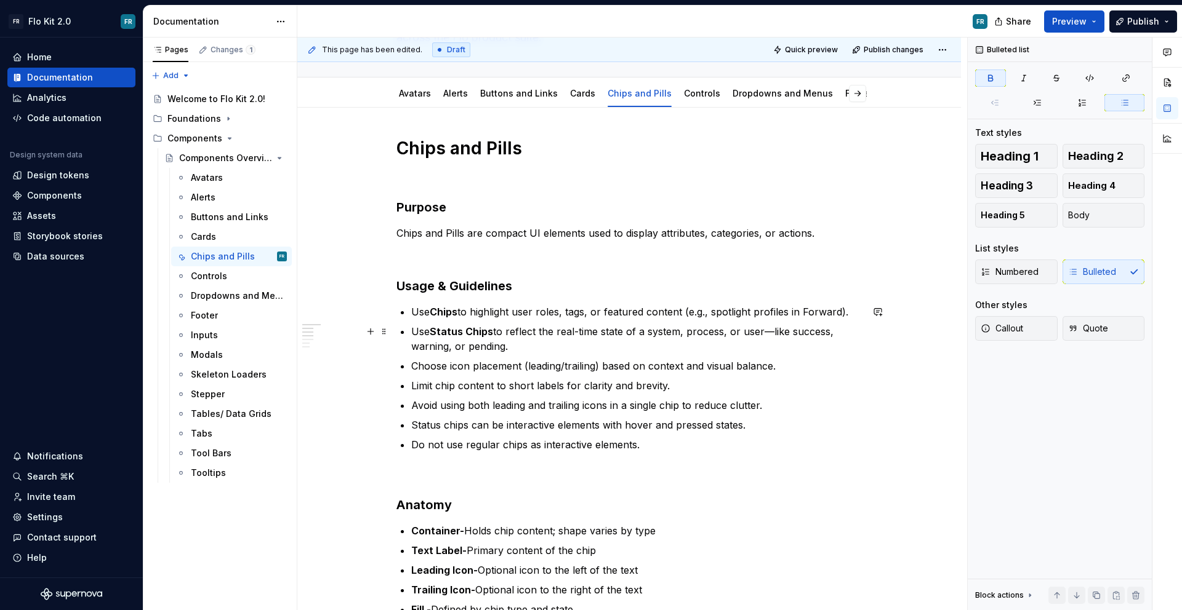
click at [483, 333] on strong "Status Chips" at bounding box center [461, 332] width 63 height 12
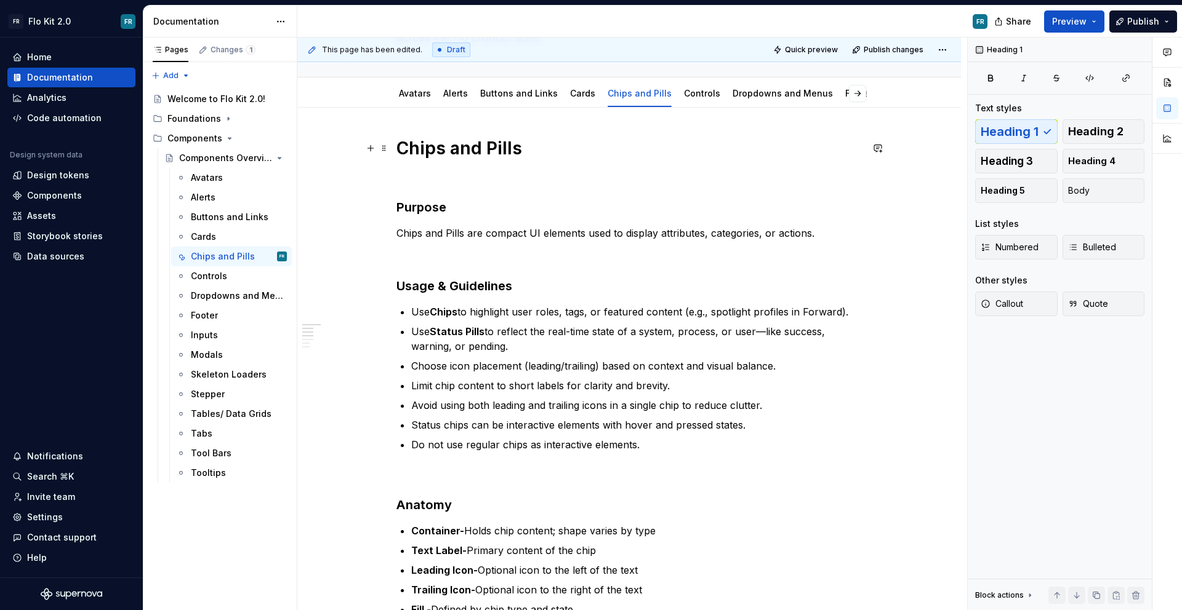
click at [482, 149] on h1 "Chips and Pills" at bounding box center [628, 148] width 465 height 22
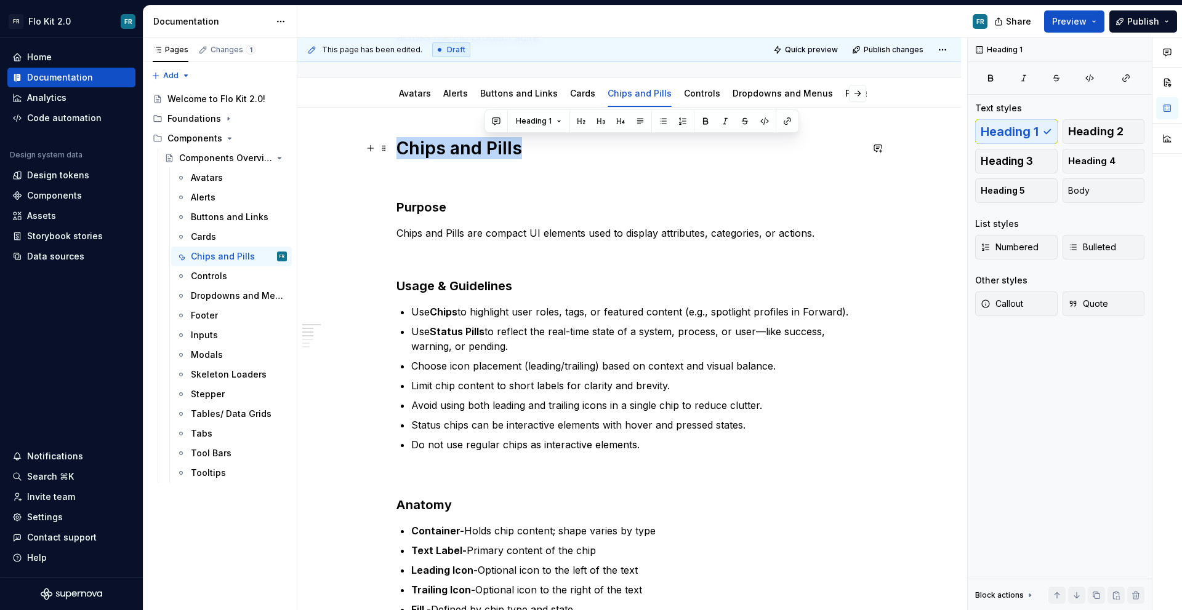
click at [486, 151] on h1 "Chips and Pills" at bounding box center [628, 148] width 465 height 22
click at [483, 151] on h1 "Chips and Pills" at bounding box center [628, 148] width 465 height 22
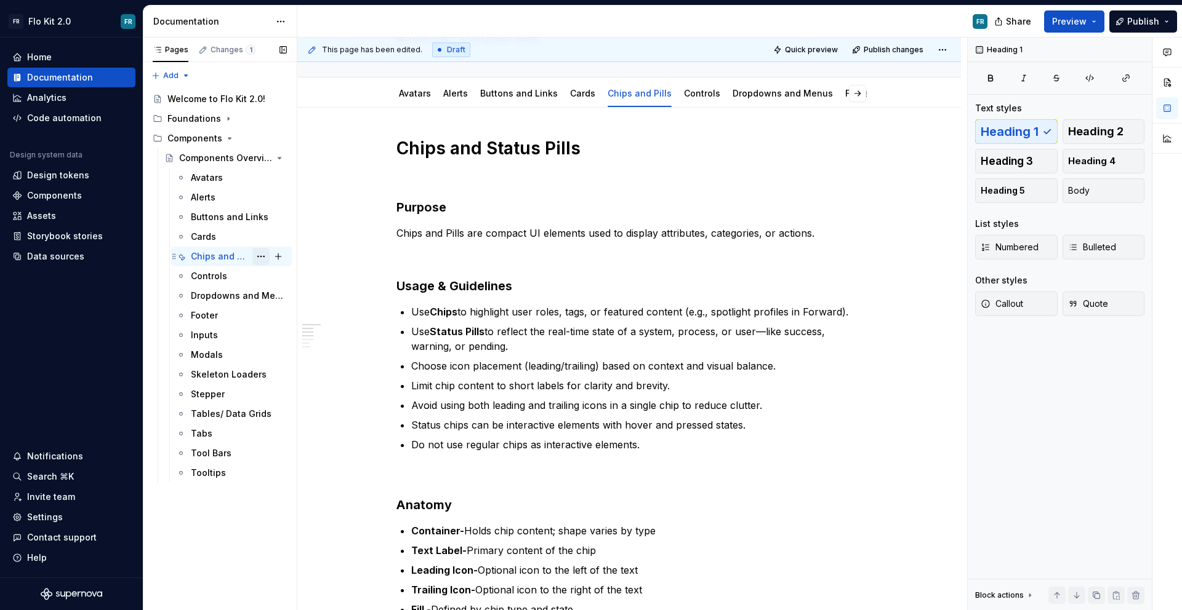
click at [260, 254] on button "Page tree" at bounding box center [260, 256] width 17 height 17
type textarea "*"
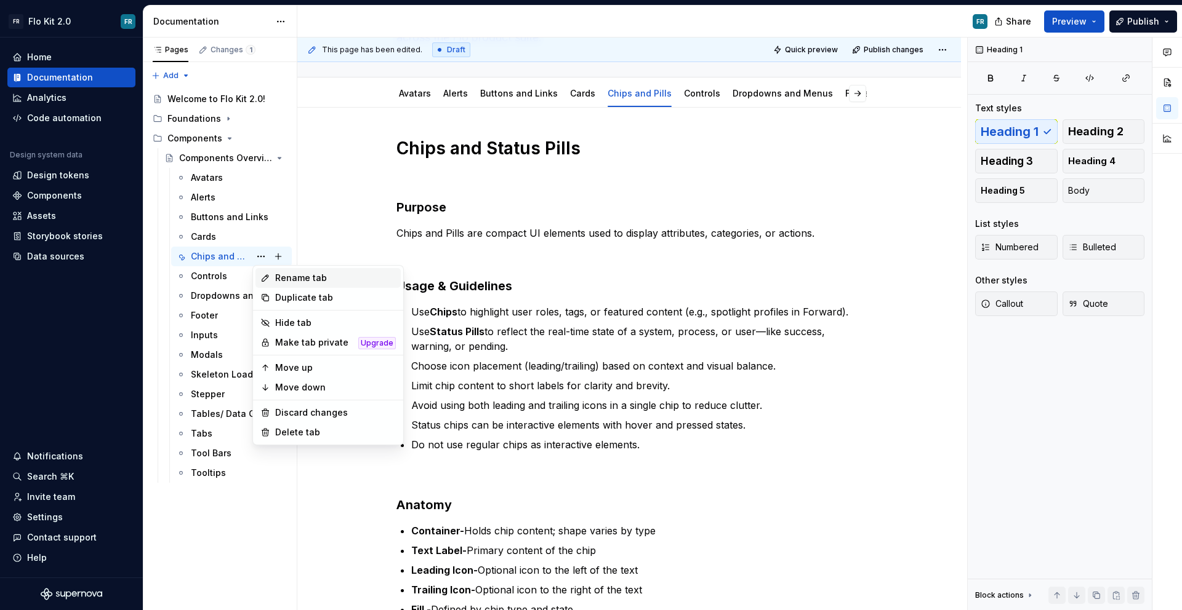
click at [309, 282] on div "Rename tab" at bounding box center [335, 278] width 121 height 12
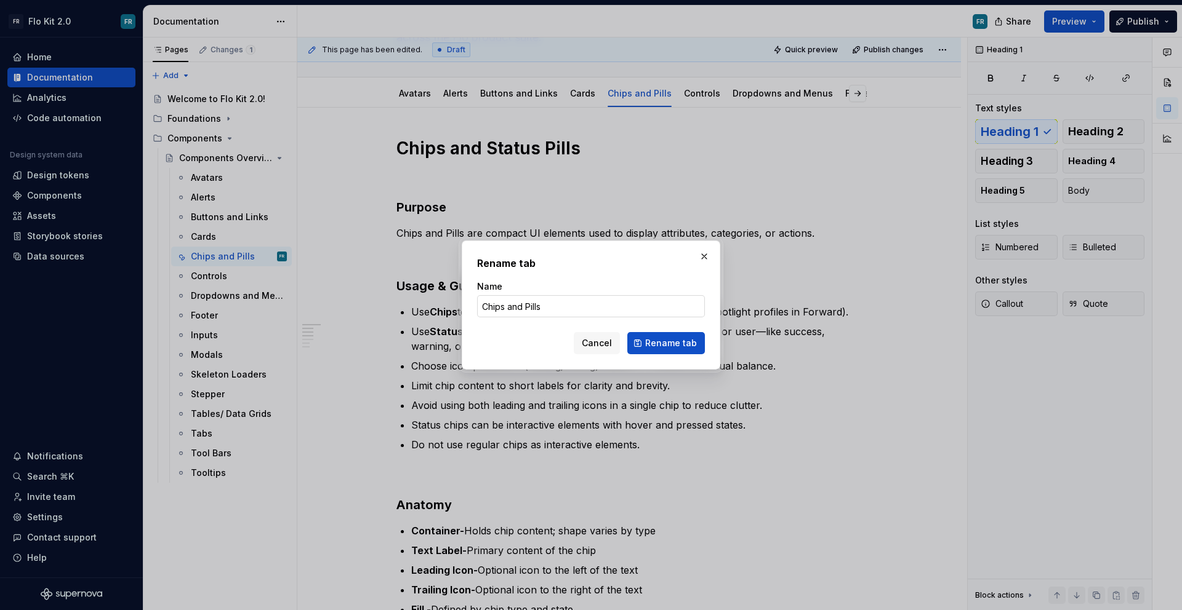
click at [524, 310] on input "Chips and Pills" at bounding box center [591, 306] width 228 height 22
type input "Chips and Status Pills"
click at [683, 344] on span "Rename tab" at bounding box center [671, 343] width 52 height 12
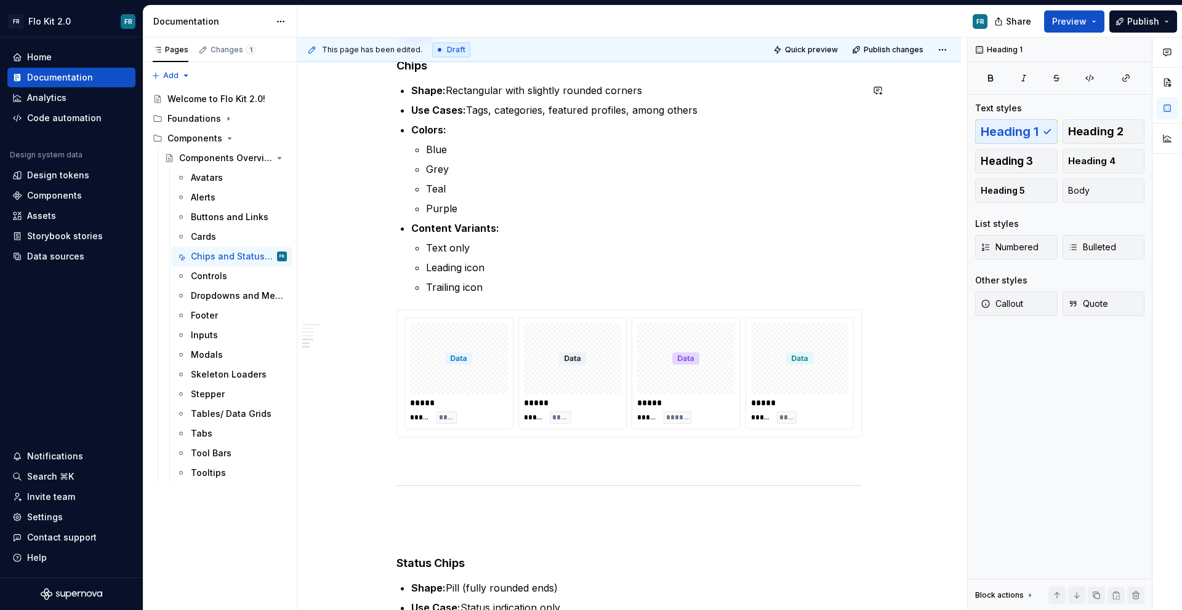
scroll to position [966, 0]
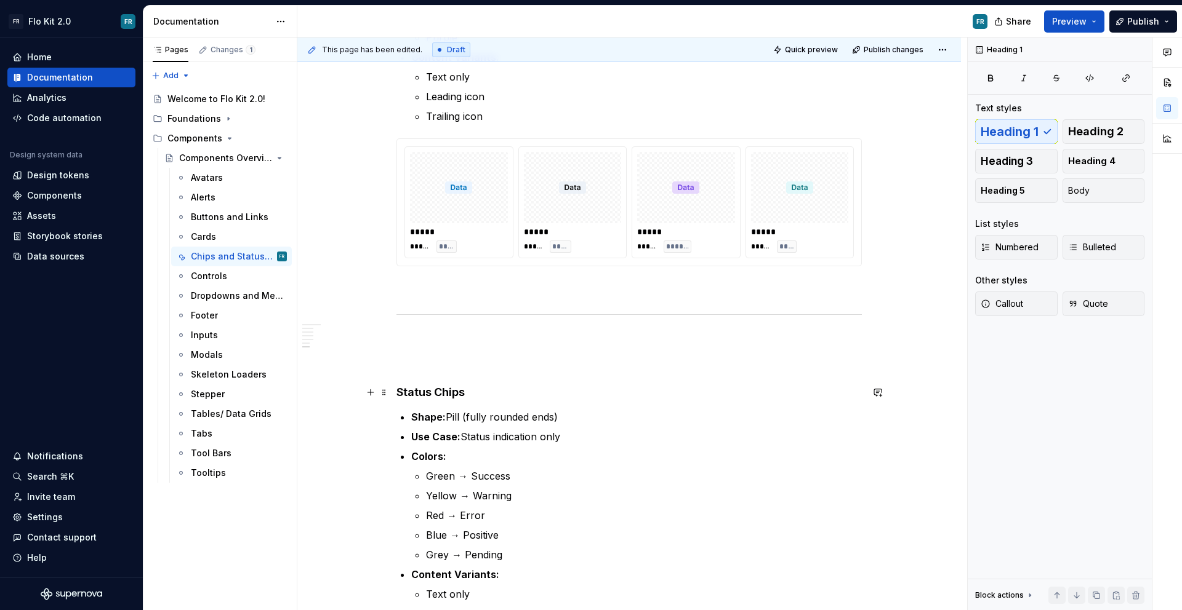
click at [444, 391] on strong "Status Chips" at bounding box center [430, 392] width 68 height 13
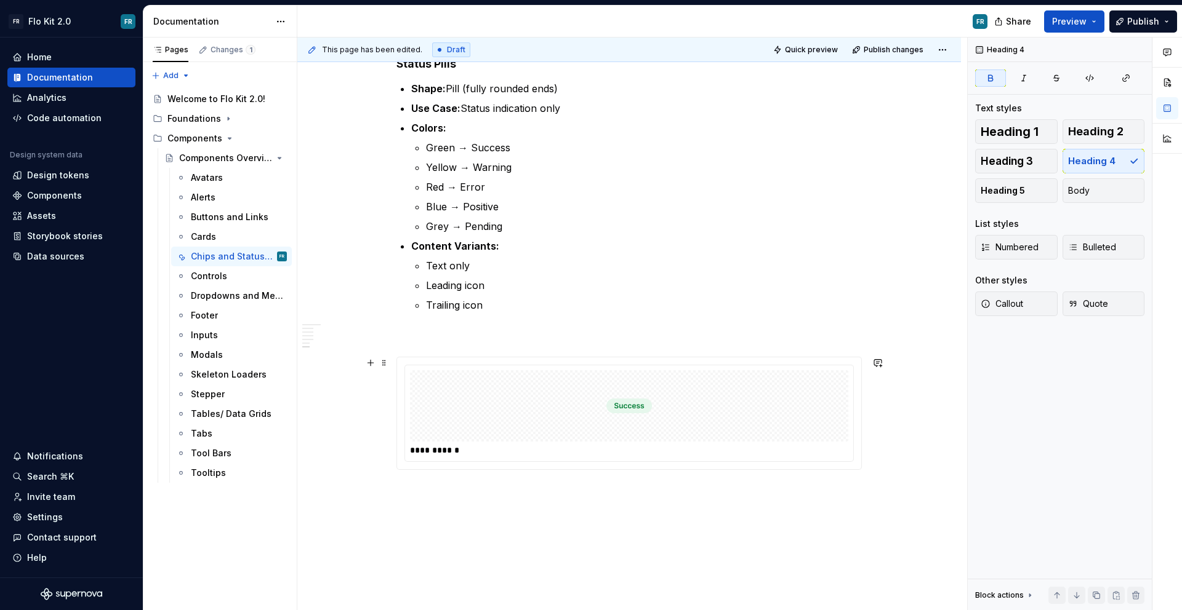
scroll to position [1301, 0]
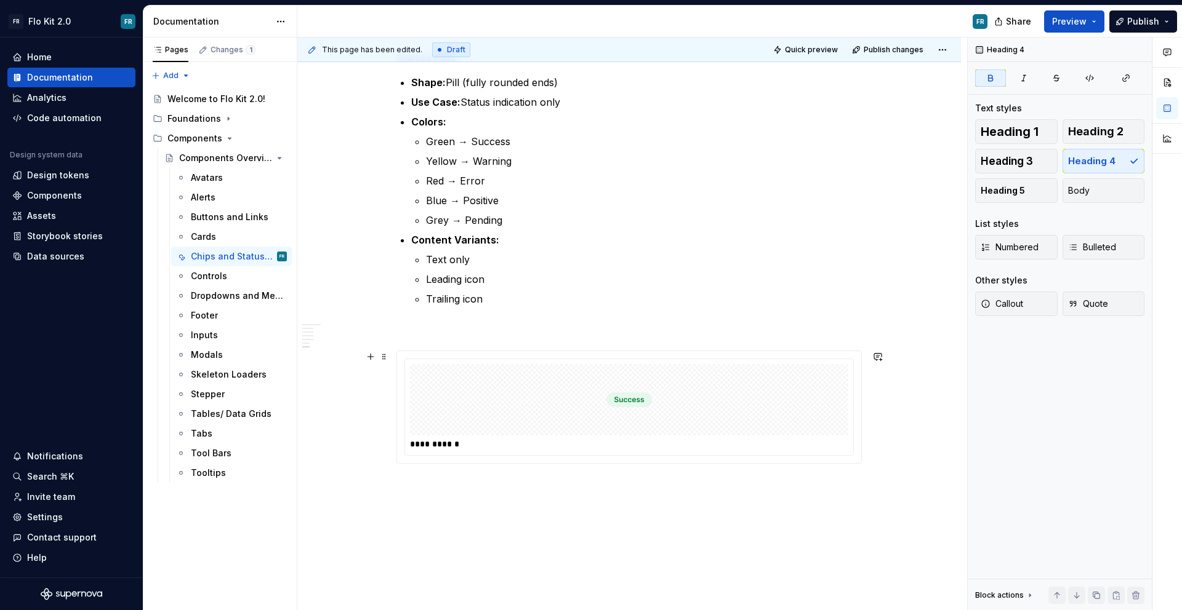
click at [667, 418] on div at bounding box center [629, 399] width 438 height 71
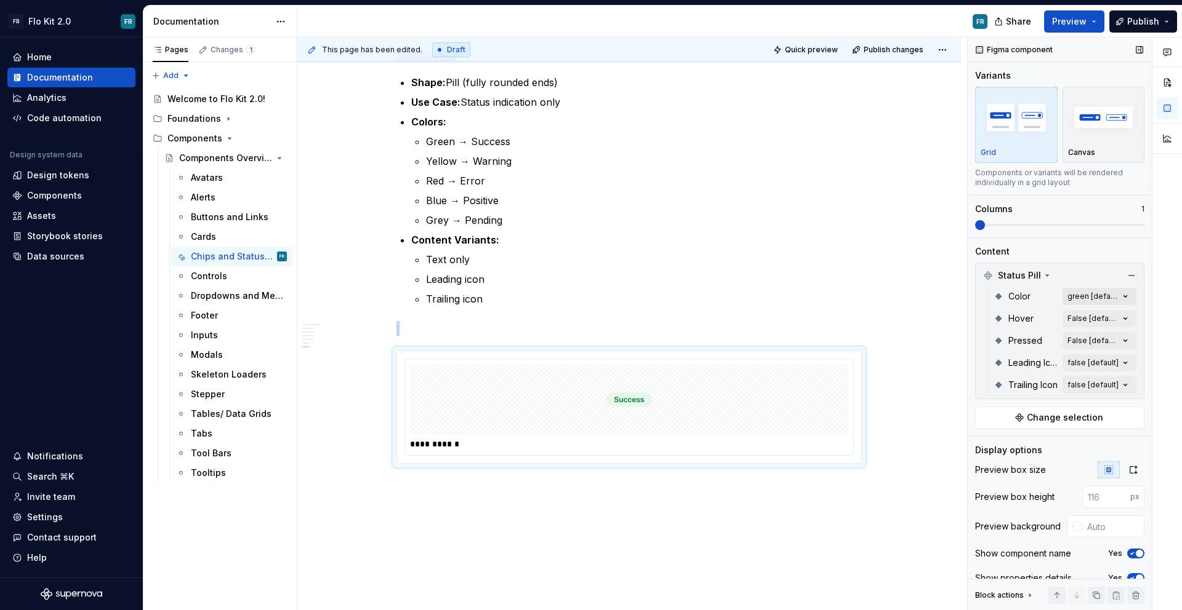
click at [1118, 295] on div "Comments Open comments No comments yet Select ‘Comment’ from the block context …" at bounding box center [1074, 325] width 214 height 574
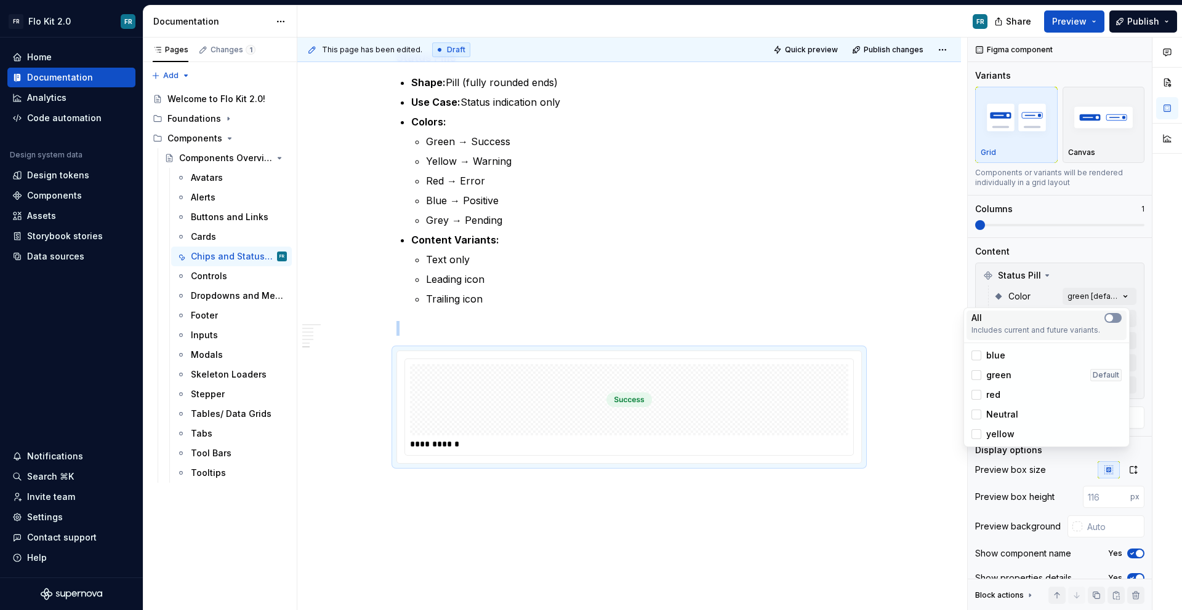
click at [1116, 314] on button "button" at bounding box center [1112, 318] width 17 height 10
click at [1127, 318] on div "All Includes current and future variants. blue green Default red Neutral yellow" at bounding box center [1046, 378] width 166 height 140
click at [1132, 324] on div "Comments Open comments No comments yet Select ‘Comment’ from the block context …" at bounding box center [1074, 325] width 214 height 574
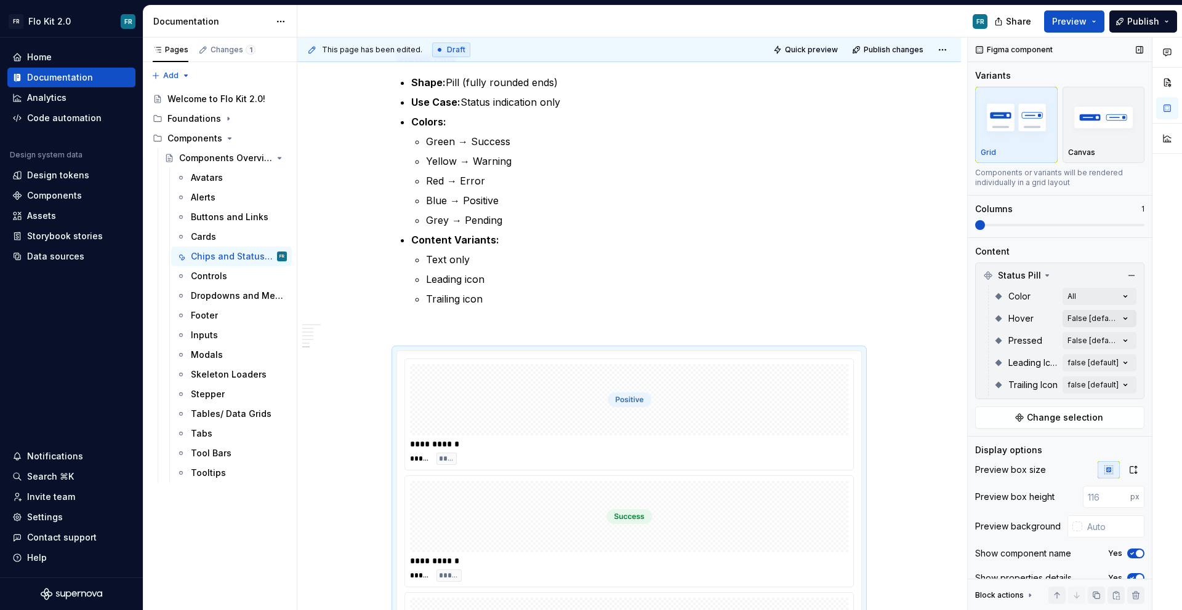
click at [1118, 316] on div "Comments Open comments No comments yet Select ‘Comment’ from the block context …" at bounding box center [1074, 325] width 214 height 574
click at [1118, 334] on div "All Includes current and future variants." at bounding box center [1046, 348] width 160 height 30
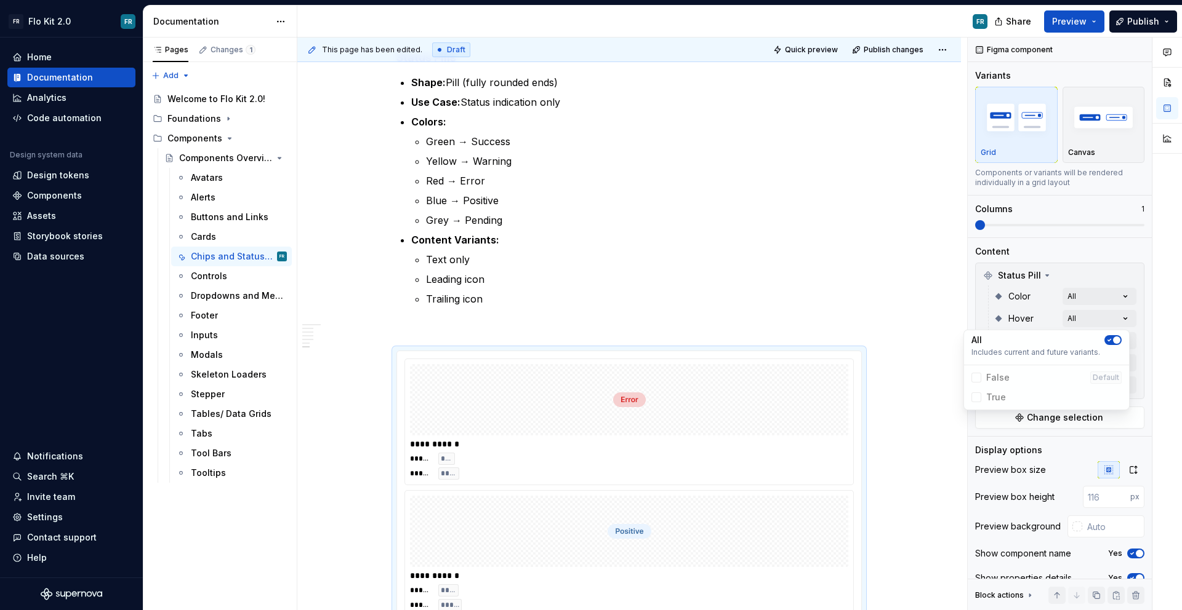
click at [1132, 338] on div "Comments Open comments No comments yet Select ‘Comment’ from the block context …" at bounding box center [1074, 325] width 214 height 574
click at [1121, 343] on div "Comments Open comments No comments yet Select ‘Comment’ from the block context …" at bounding box center [1074, 325] width 214 height 574
click at [1114, 359] on button "button" at bounding box center [1112, 363] width 17 height 10
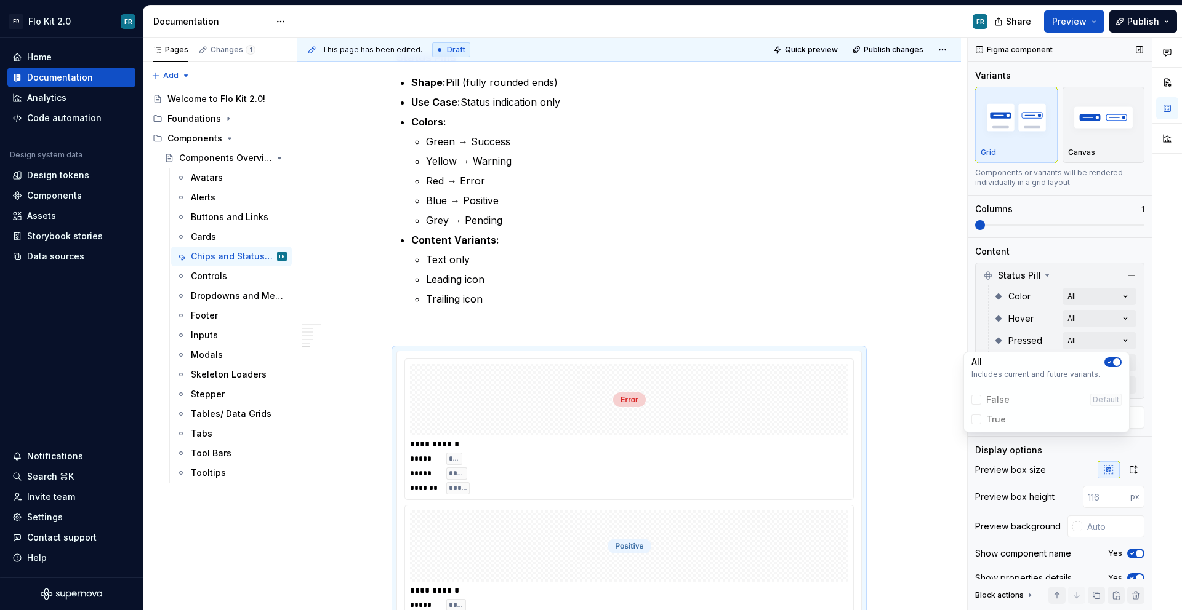
click at [1134, 363] on div "Comments Open comments No comments yet Select ‘Comment’ from the block context …" at bounding box center [1074, 325] width 214 height 574
click at [1118, 366] on div "Comments Open comments No comments yet Select ‘Comment’ from the block context …" at bounding box center [1074, 325] width 214 height 574
click at [1116, 383] on Icon-switch "button" at bounding box center [1112, 385] width 17 height 10
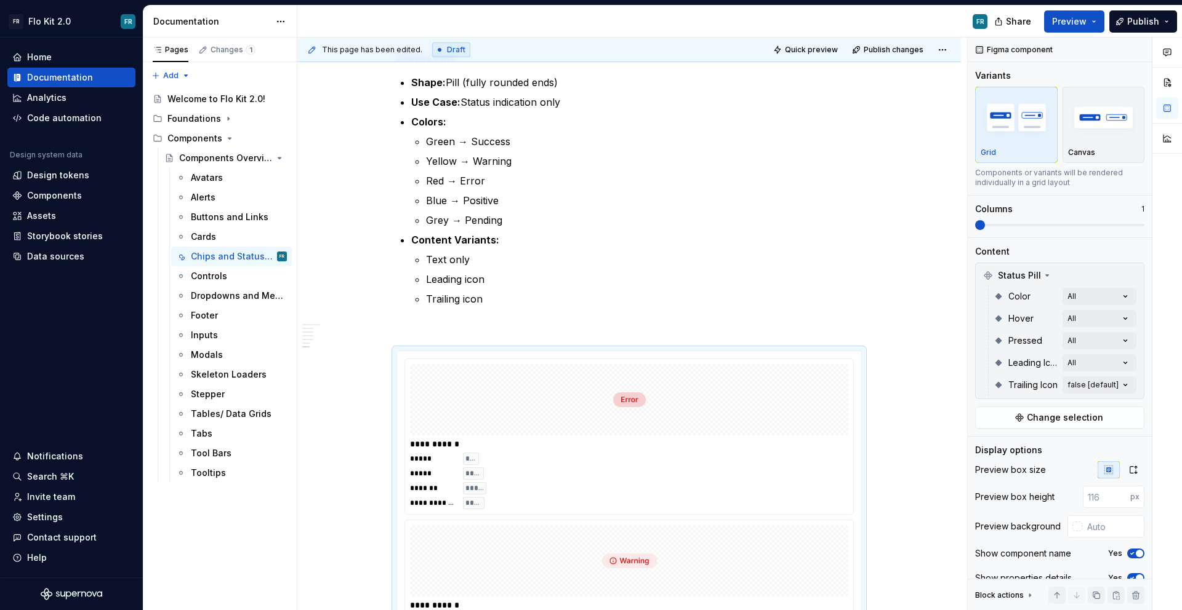
click at [1158, 386] on div at bounding box center [1167, 325] width 30 height 574
click at [1115, 387] on div "Comments Open comments No comments yet Select ‘Comment’ from the block context …" at bounding box center [1074, 325] width 214 height 574
click at [1117, 410] on Icon-switch "button" at bounding box center [1112, 407] width 17 height 10
drag, startPoint x: 986, startPoint y: 225, endPoint x: 1010, endPoint y: 228, distance: 24.8
click at [1010, 228] on div "Comments Open comments No comments yet Select ‘Comment’ from the block context …" at bounding box center [1074, 325] width 214 height 574
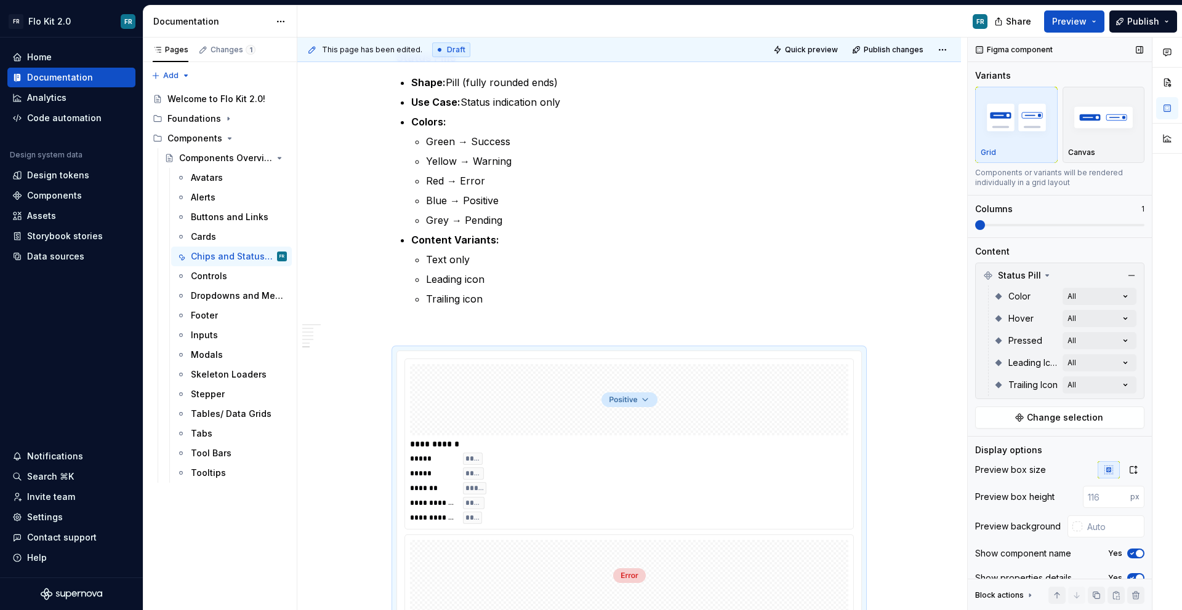
click at [985, 230] on span at bounding box center [980, 225] width 10 height 10
click at [985, 228] on span at bounding box center [980, 225] width 10 height 10
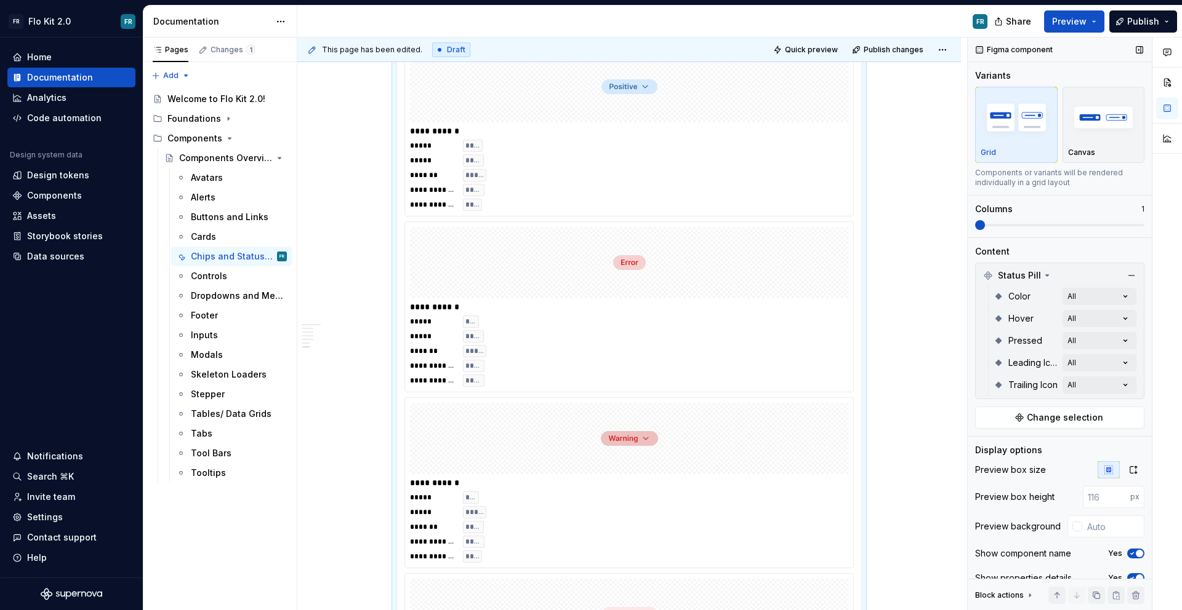
click at [1035, 220] on span at bounding box center [1059, 225] width 169 height 10
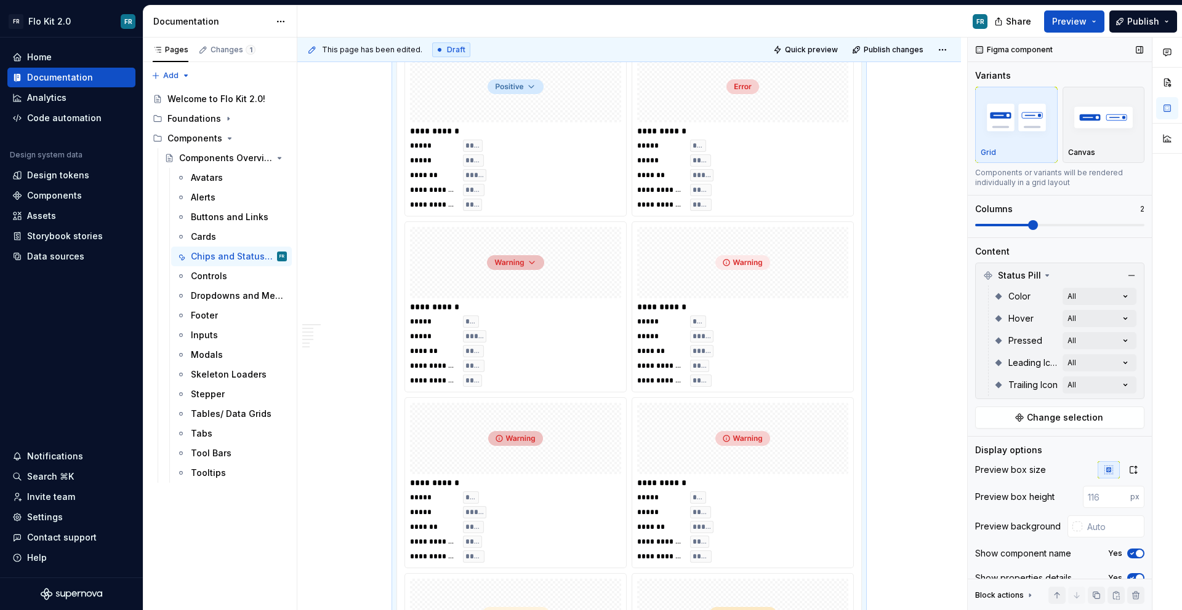
click at [1039, 222] on span at bounding box center [1059, 225] width 169 height 10
click at [1047, 224] on span at bounding box center [1059, 225] width 169 height 2
click at [1054, 223] on span at bounding box center [1059, 225] width 169 height 10
click at [1038, 228] on span at bounding box center [1033, 225] width 10 height 10
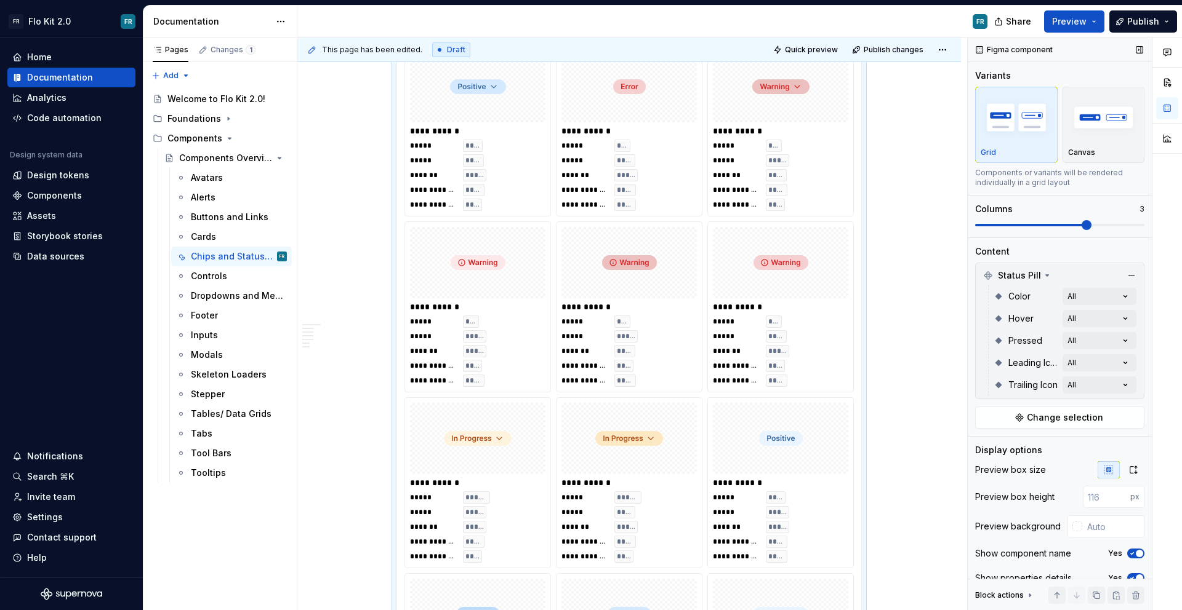
click at [1089, 223] on span at bounding box center [1059, 225] width 169 height 10
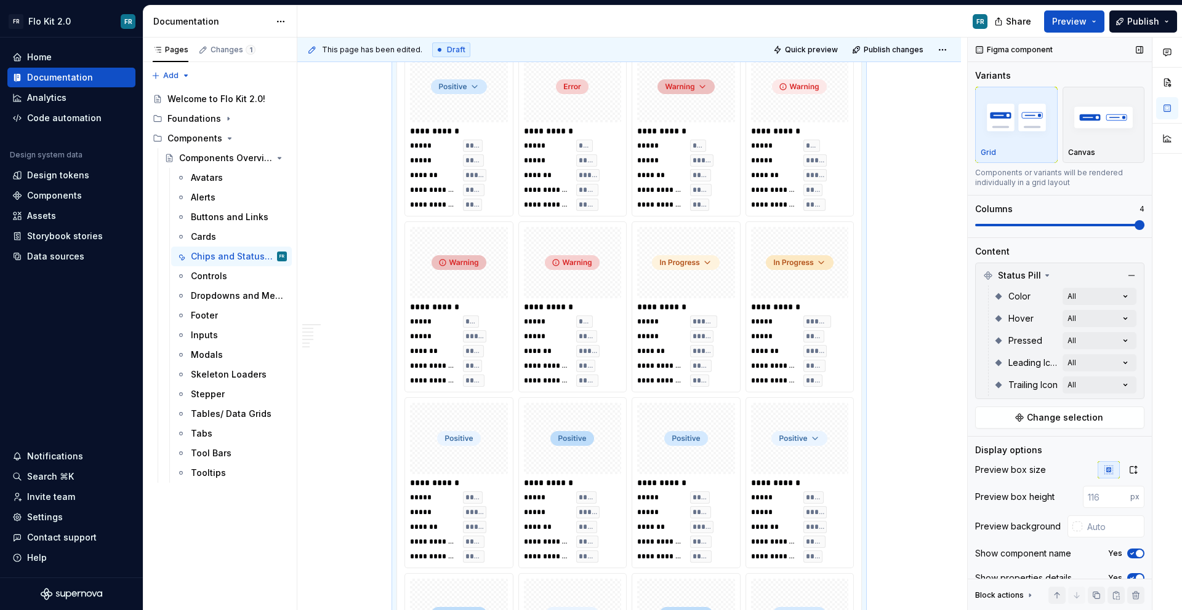
click at [1144, 225] on span at bounding box center [1139, 225] width 10 height 10
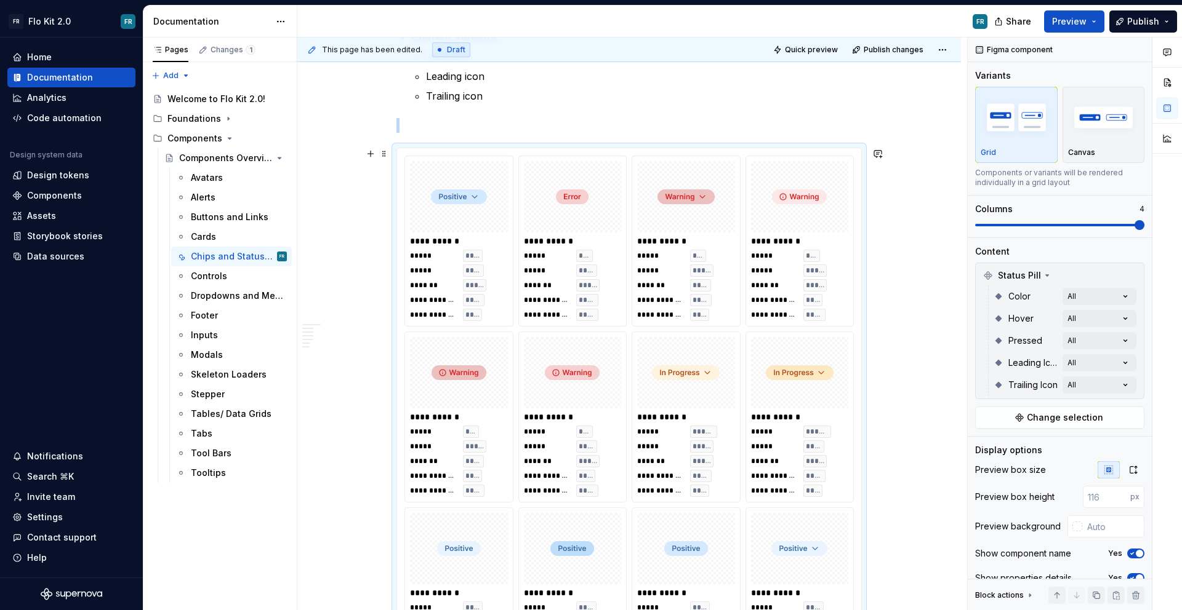
scroll to position [1503, 0]
click at [1083, 299] on div "Comments Open comments No comments yet Select ‘Comment’ from the block context …" at bounding box center [1074, 325] width 214 height 574
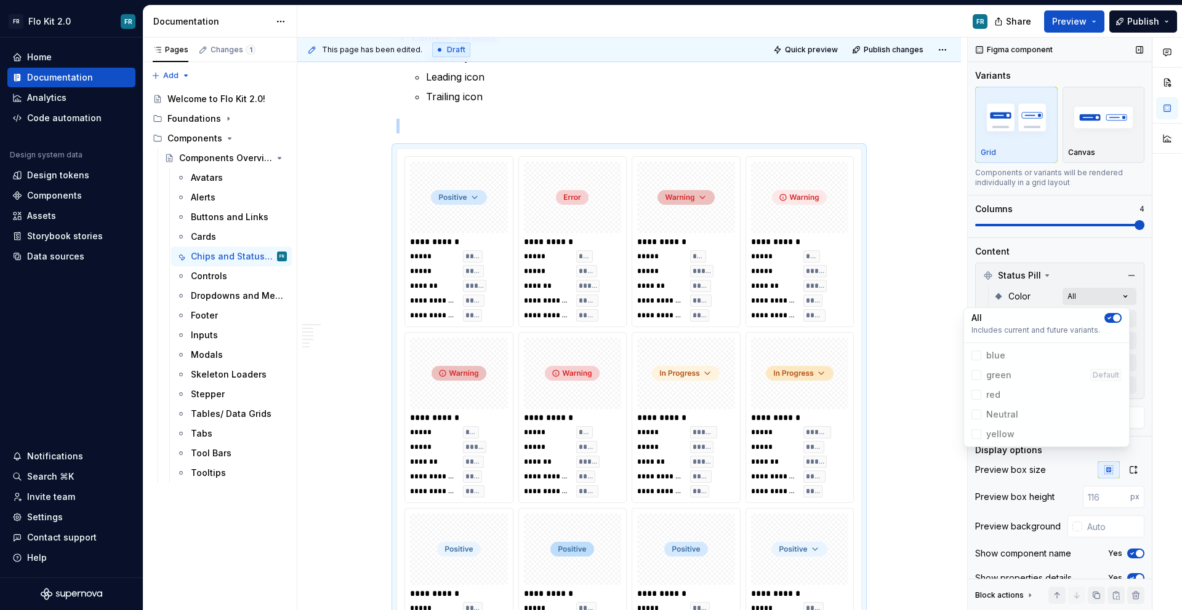
click at [1083, 299] on div "Comments Open comments No comments yet Select ‘Comment’ from the block context …" at bounding box center [1074, 325] width 214 height 574
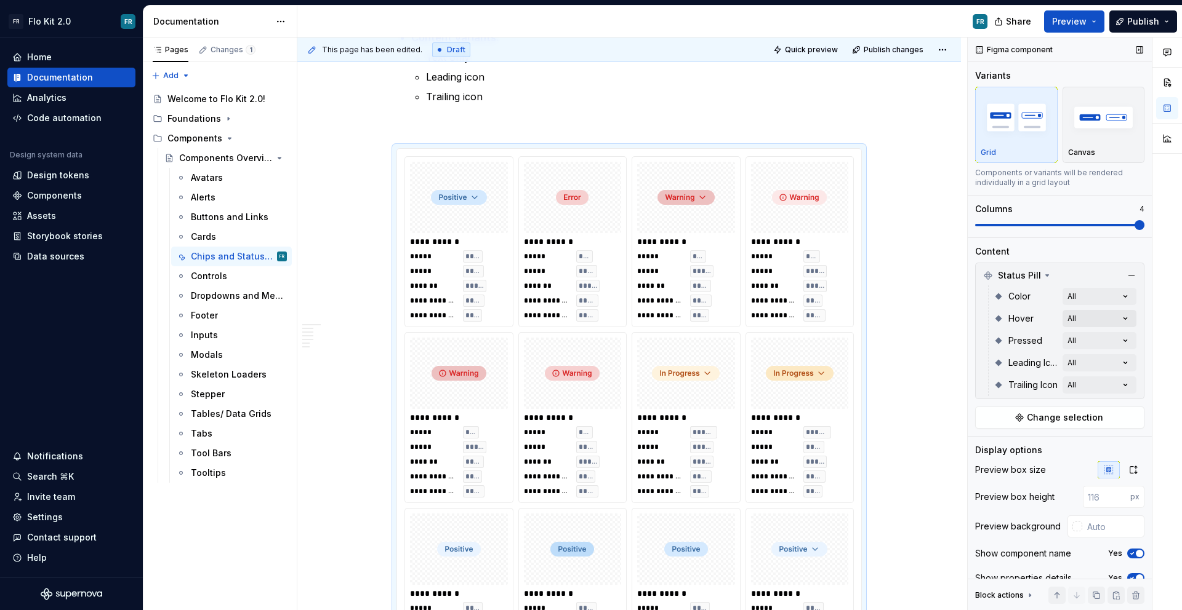
click at [1090, 318] on div "Comments Open comments No comments yet Select ‘Comment’ from the block context …" at bounding box center [1074, 325] width 214 height 574
click at [1119, 341] on button "button" at bounding box center [1112, 340] width 17 height 10
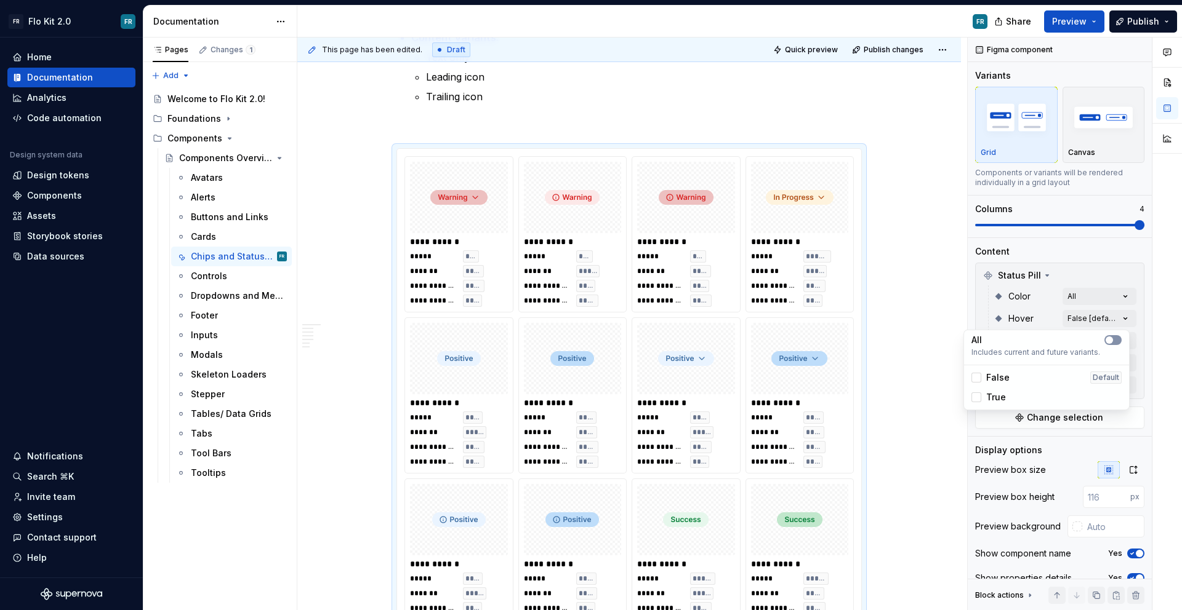
click at [1119, 341] on button "button" at bounding box center [1112, 340] width 17 height 10
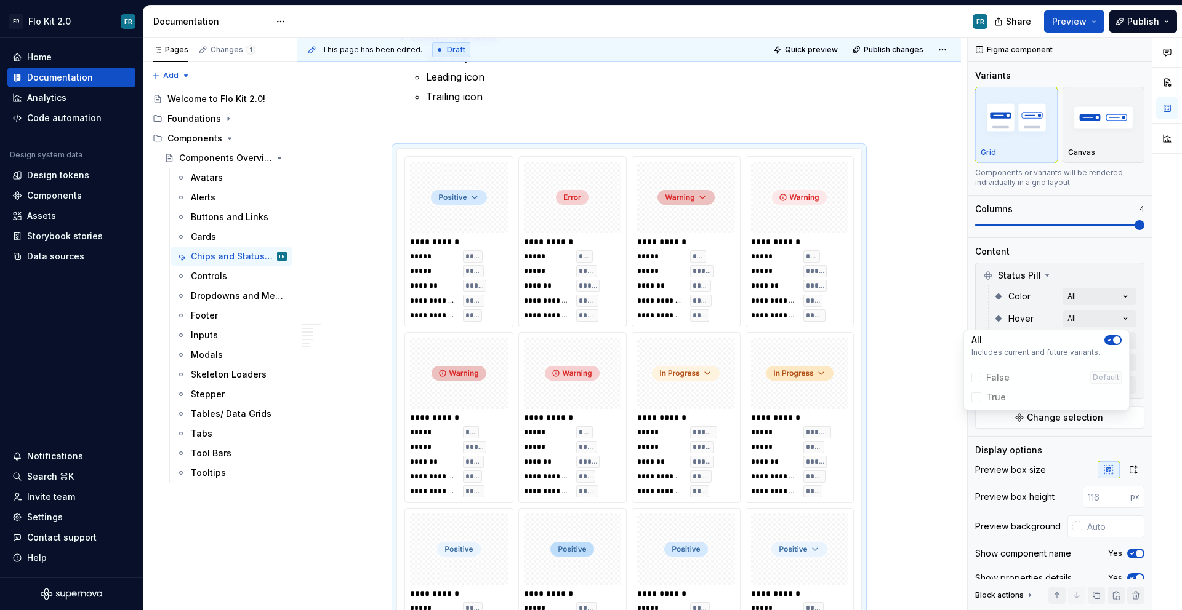
click at [1145, 331] on div "Comments Open comments No comments yet Select ‘Comment’ from the block context …" at bounding box center [1074, 325] width 214 height 574
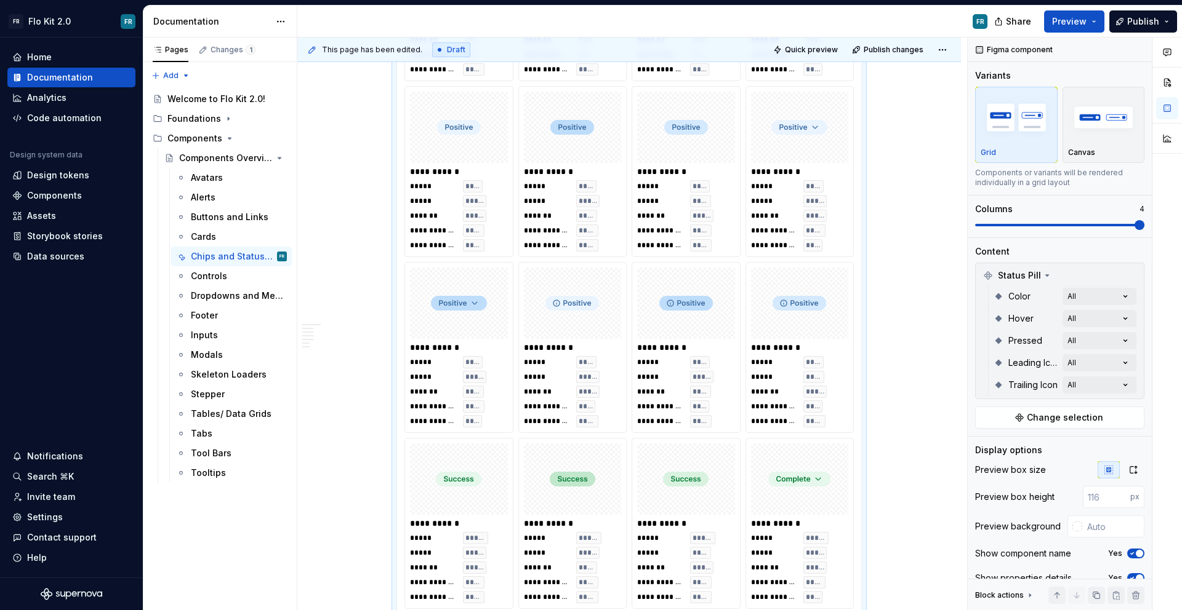
scroll to position [1922, 0]
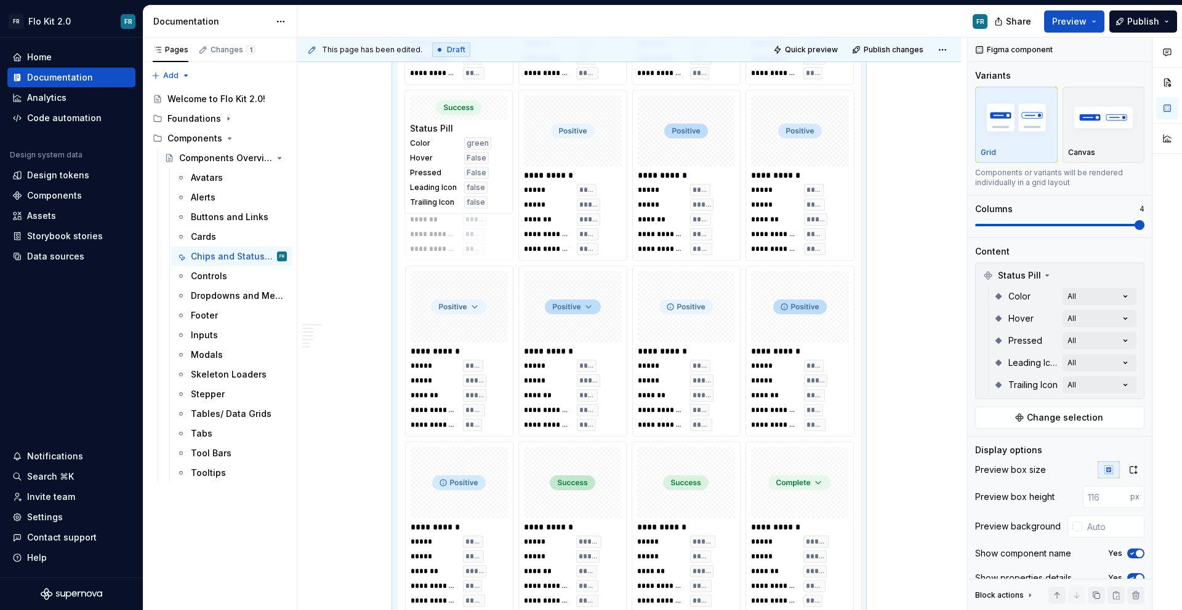
drag, startPoint x: 494, startPoint y: 498, endPoint x: 500, endPoint y: 156, distance: 342.8
click at [500, 156] on body "FR Flo Kit 2.0 FR Home Documentation Analytics Code automation Design system da…" at bounding box center [591, 305] width 1182 height 610
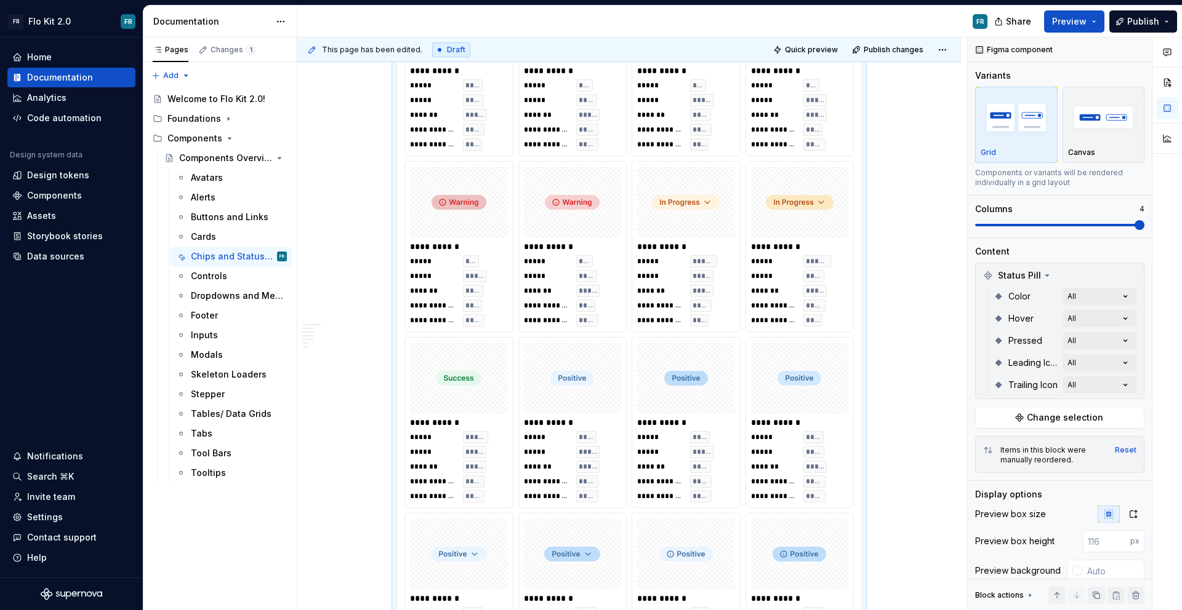
scroll to position [1497, 0]
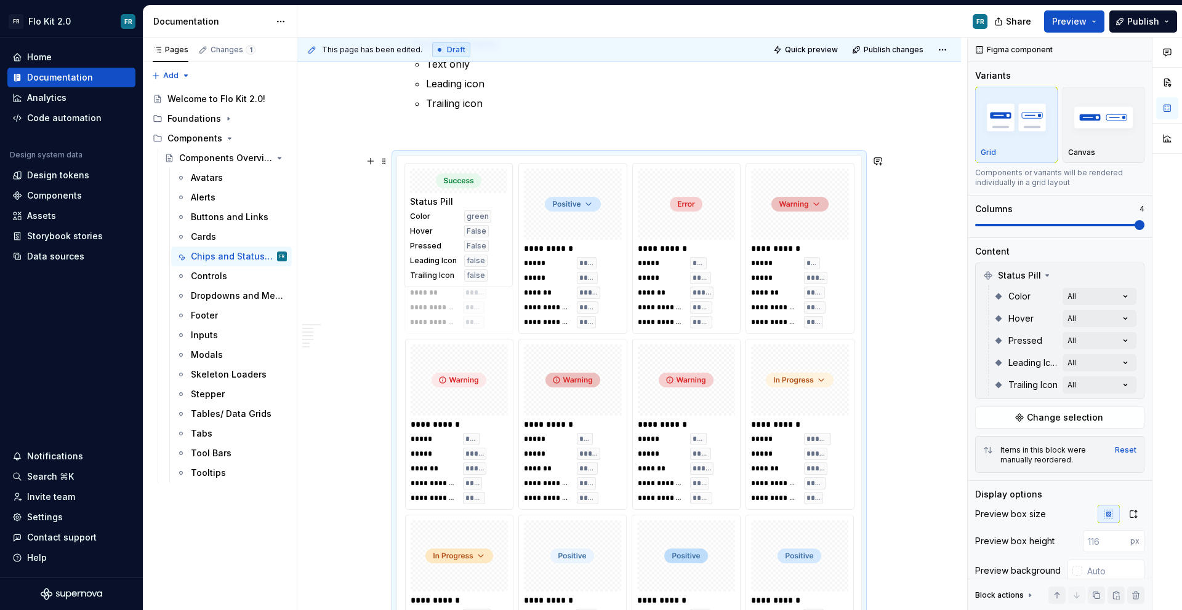
drag, startPoint x: 445, startPoint y: 567, endPoint x: 453, endPoint y: 212, distance: 355.2
click at [453, 212] on body "FR Flo Kit 2.0 FR Home Documentation Analytics Code automation Design system da…" at bounding box center [591, 305] width 1182 height 610
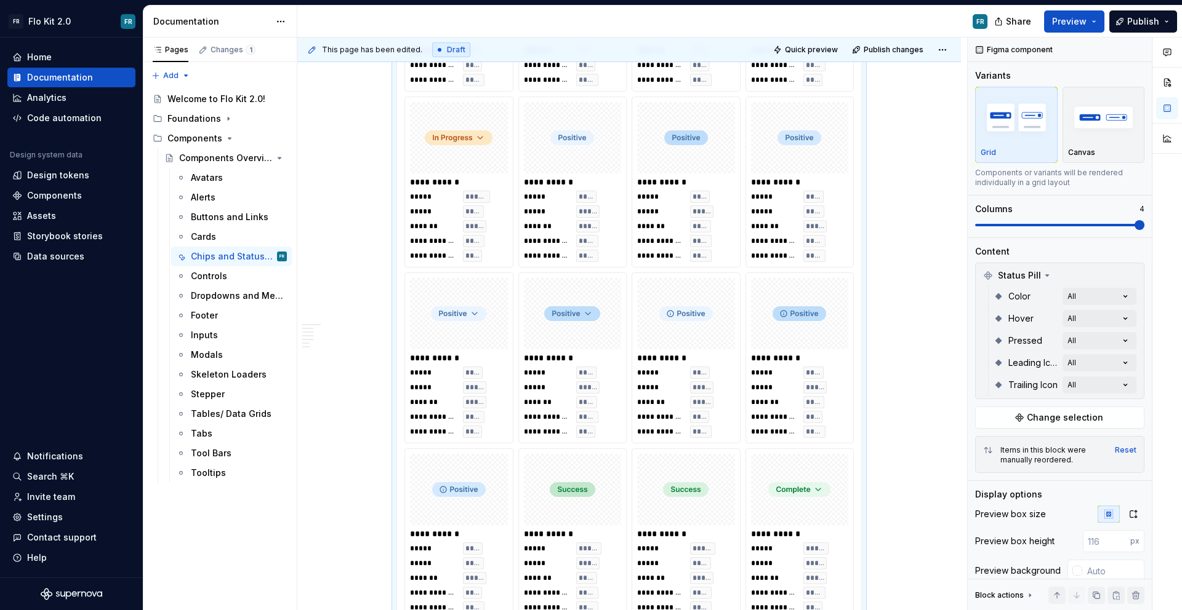
scroll to position [1916, 0]
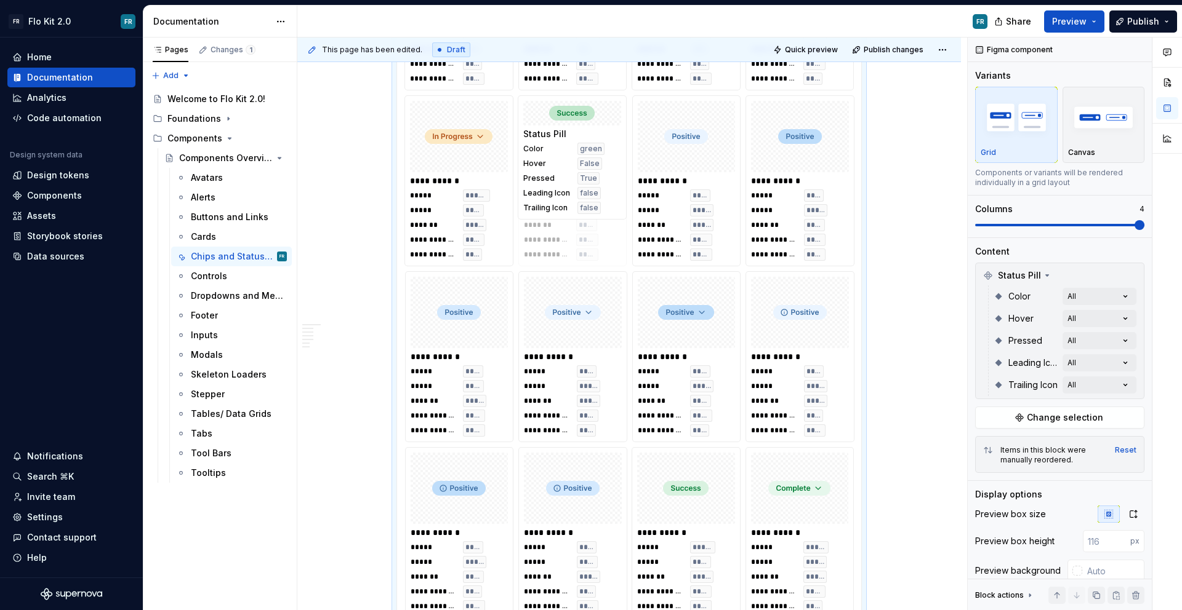
drag, startPoint x: 607, startPoint y: 487, endPoint x: 577, endPoint y: 161, distance: 328.2
click at [577, 161] on body "FR Flo Kit 2.0 FR Home Documentation Analytics Code automation Design system da…" at bounding box center [591, 305] width 1182 height 610
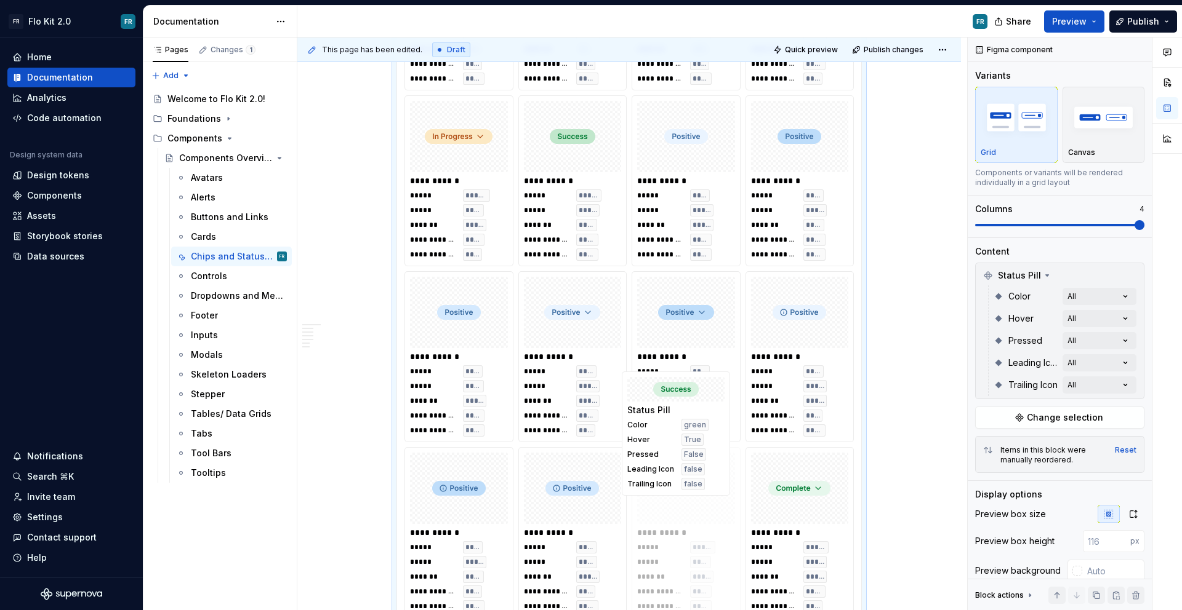
drag, startPoint x: 689, startPoint y: 498, endPoint x: 690, endPoint y: 140, distance: 358.2
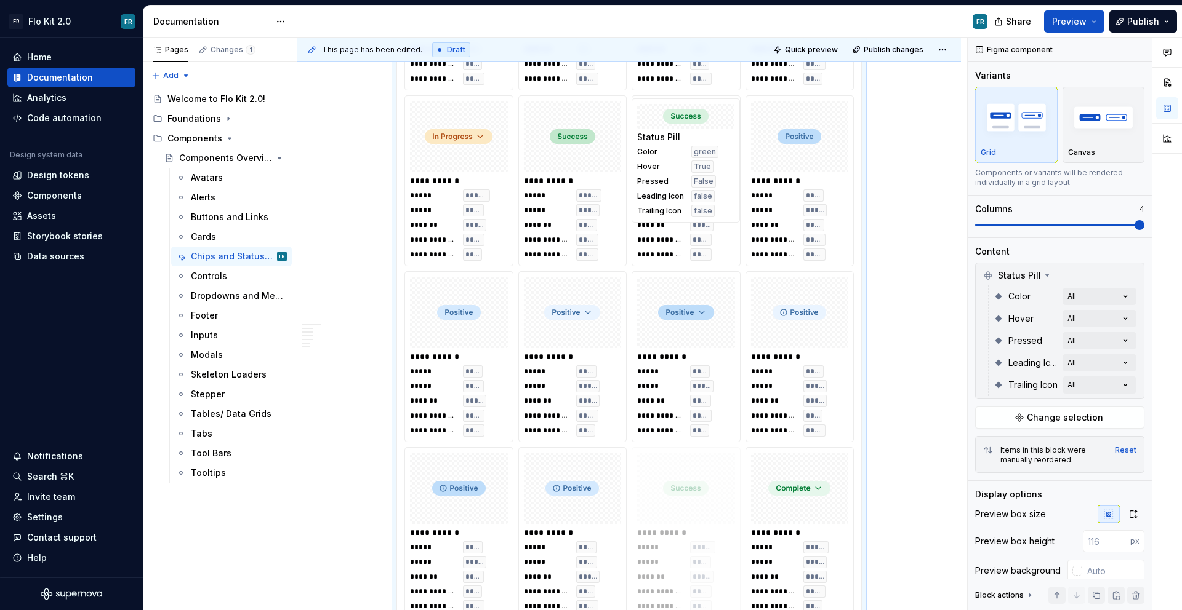
click at [689, 139] on body "FR Flo Kit 2.0 FR Home Documentation Analytics Code automation Design system da…" at bounding box center [591, 305] width 1182 height 610
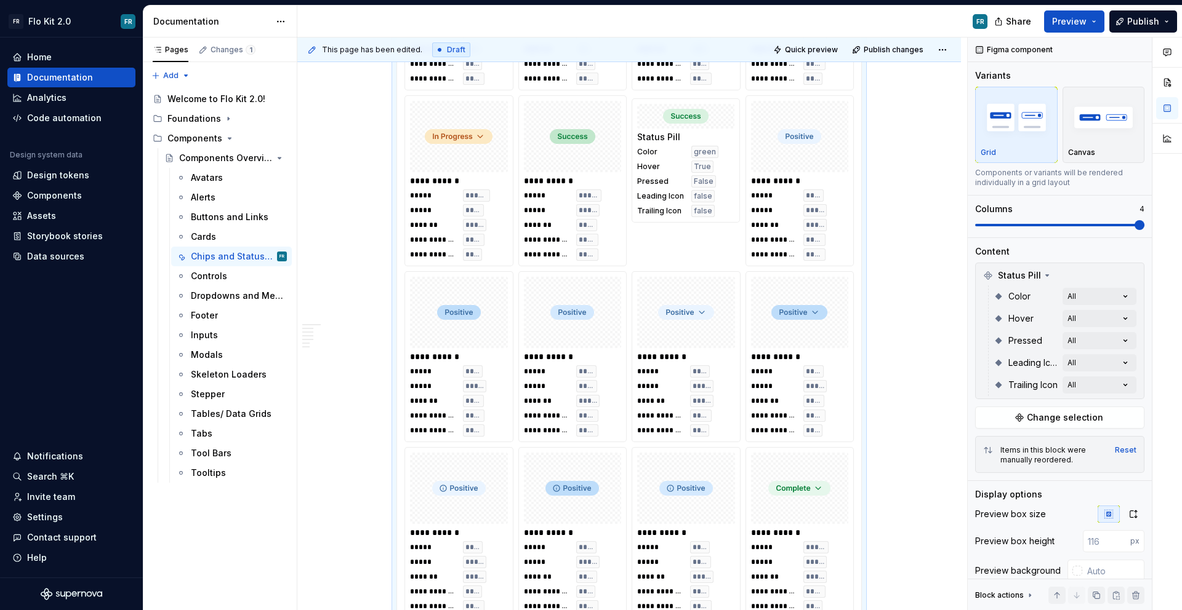
scroll to position [1913, 0]
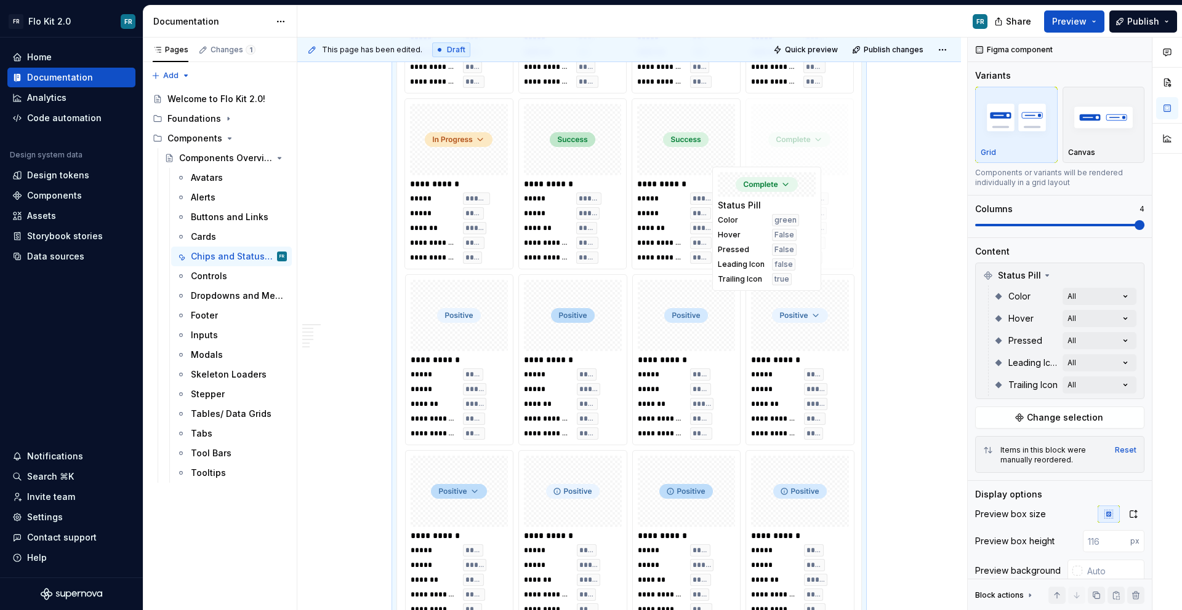
drag, startPoint x: 815, startPoint y: 510, endPoint x: 798, endPoint y: 217, distance: 294.0
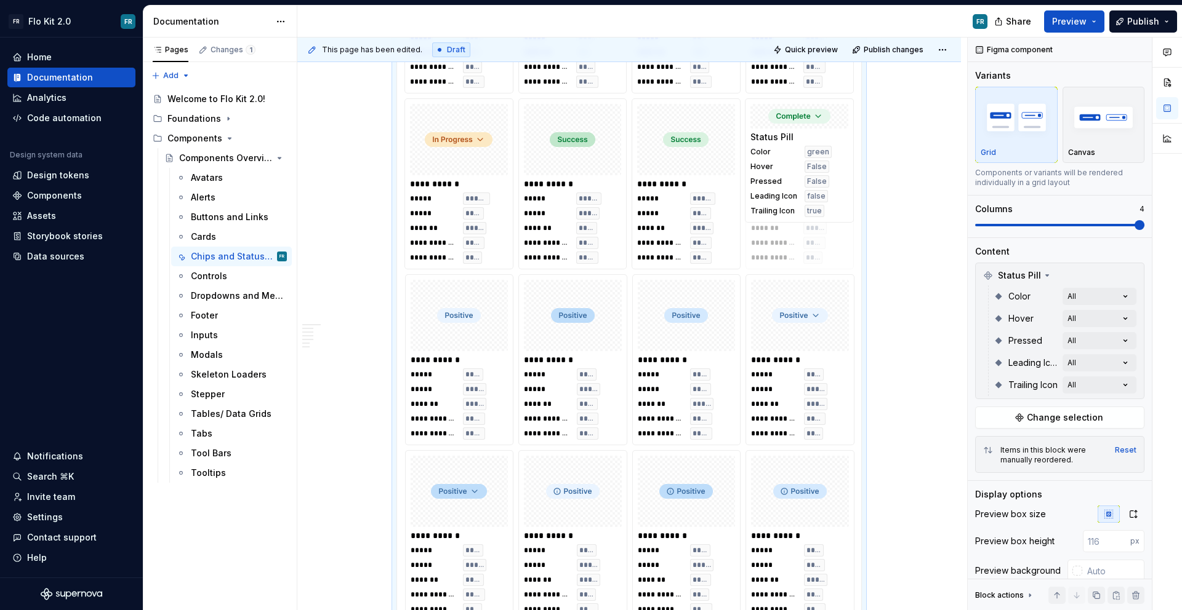
click at [798, 217] on body "FR Flo Kit 2.0 FR Home Documentation Analytics Code automation Design system da…" at bounding box center [591, 305] width 1182 height 610
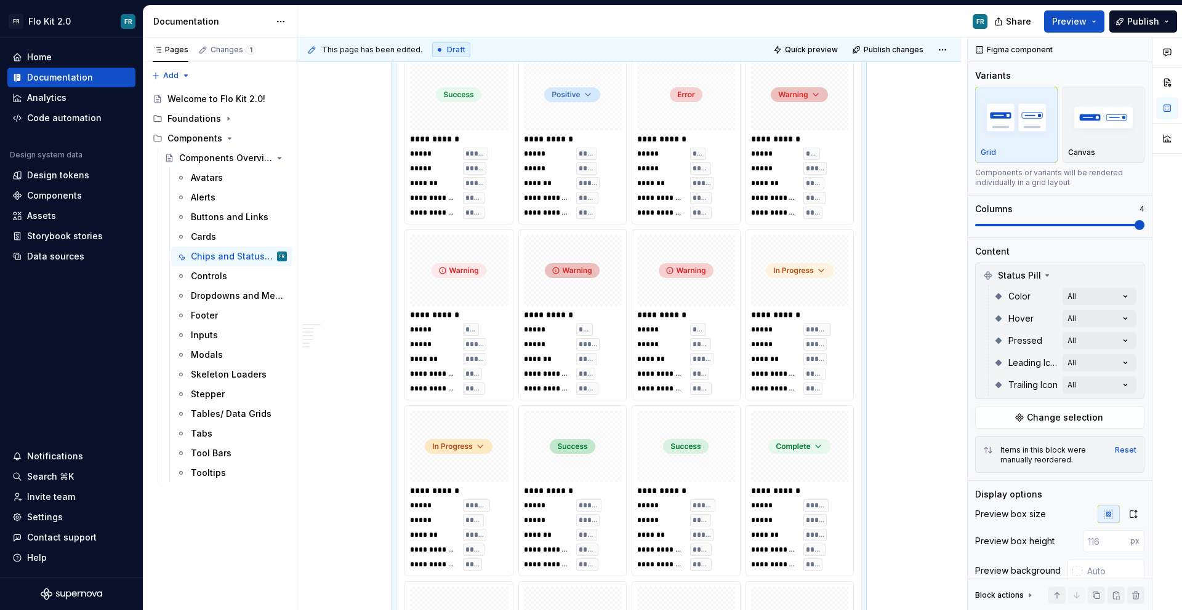
scroll to position [1585, 0]
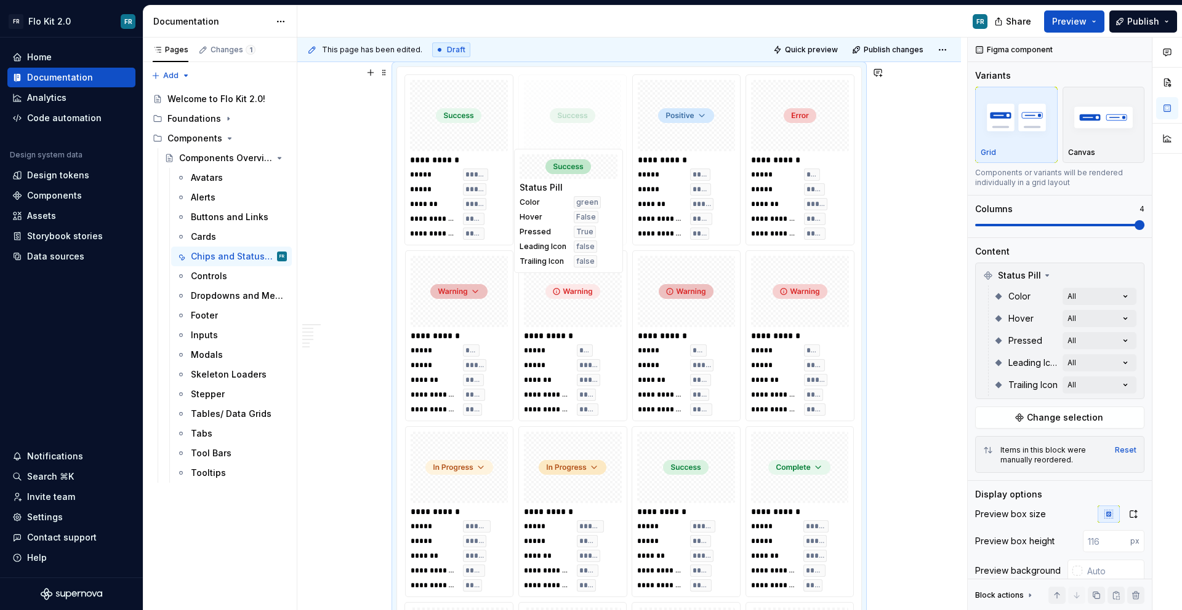
drag, startPoint x: 585, startPoint y: 464, endPoint x: 583, endPoint y: 185, distance: 279.4
click at [583, 185] on body "FR Flo Kit 2.0 FR Home Documentation Analytics Code automation Design system da…" at bounding box center [591, 305] width 1182 height 610
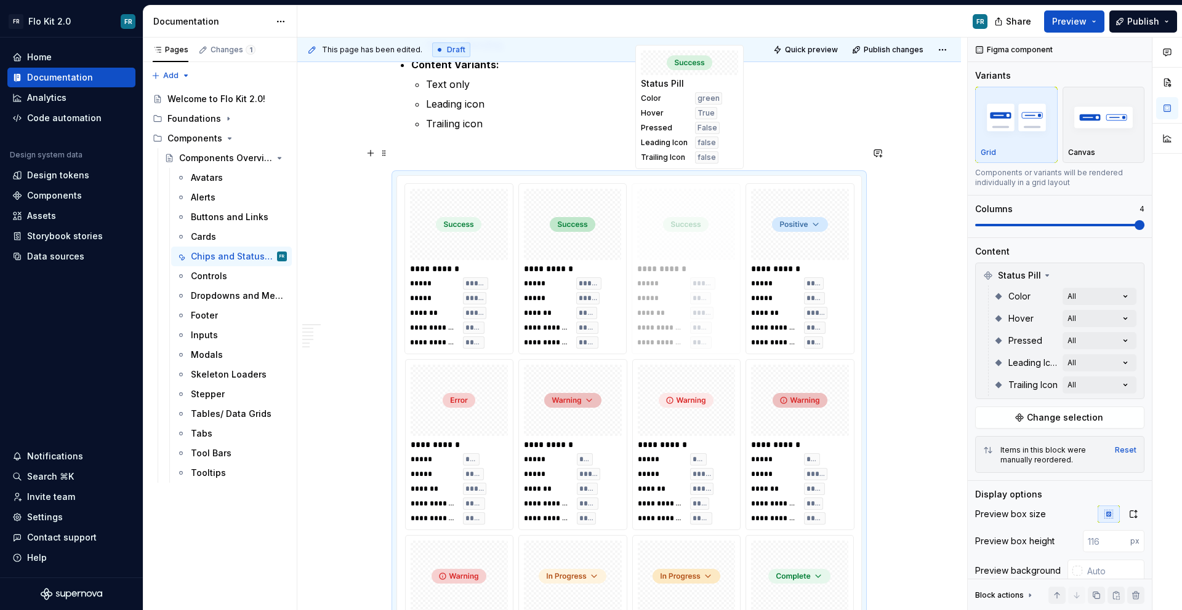
scroll to position [1471, 0]
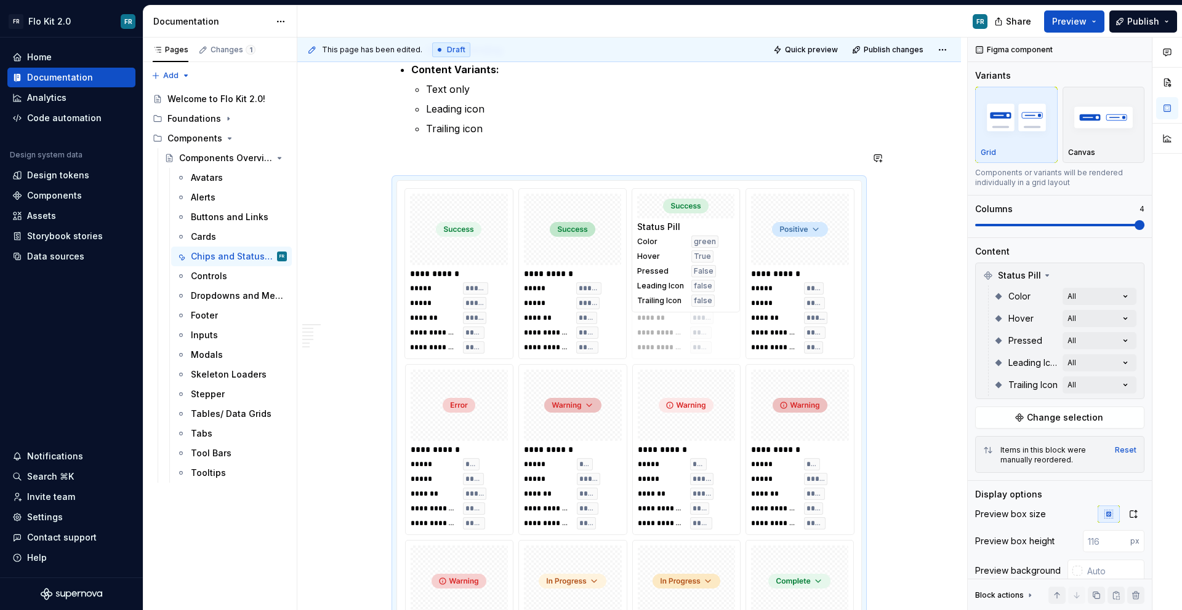
drag, startPoint x: 692, startPoint y: 473, endPoint x: 709, endPoint y: 195, distance: 278.1
click at [709, 195] on body "FR Flo Kit 2.0 FR Home Documentation Analytics Code automation Design system da…" at bounding box center [591, 305] width 1182 height 610
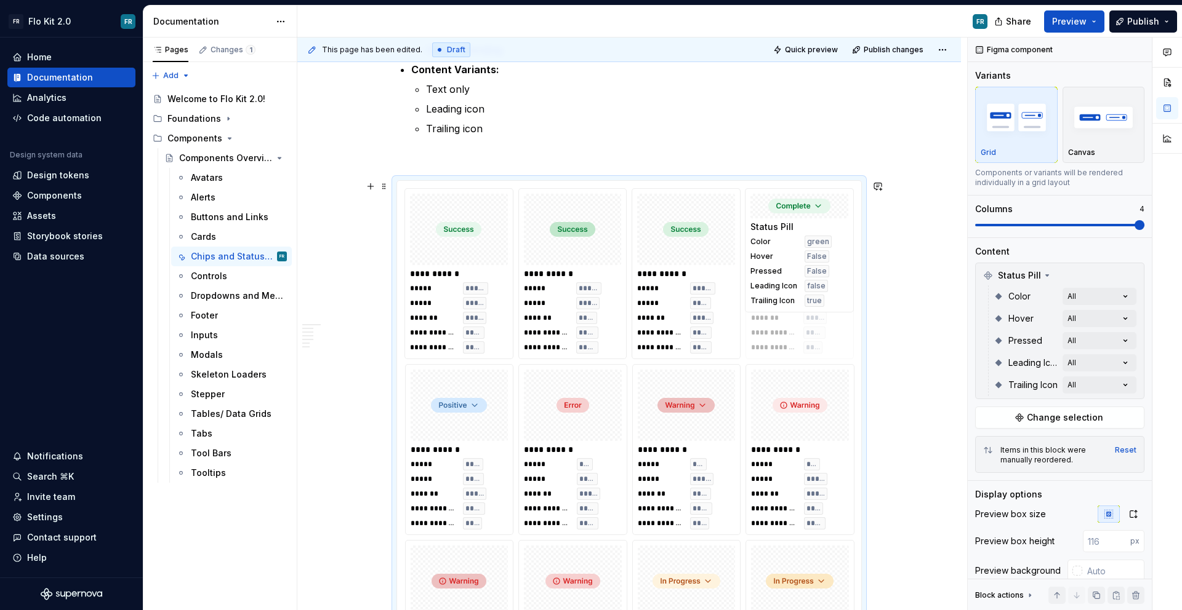
drag, startPoint x: 798, startPoint y: 559, endPoint x: 814, endPoint y: 210, distance: 349.3
click at [814, 210] on body "FR Flo Kit 2.0 FR Home Documentation Analytics Code automation Design system da…" at bounding box center [591, 305] width 1182 height 610
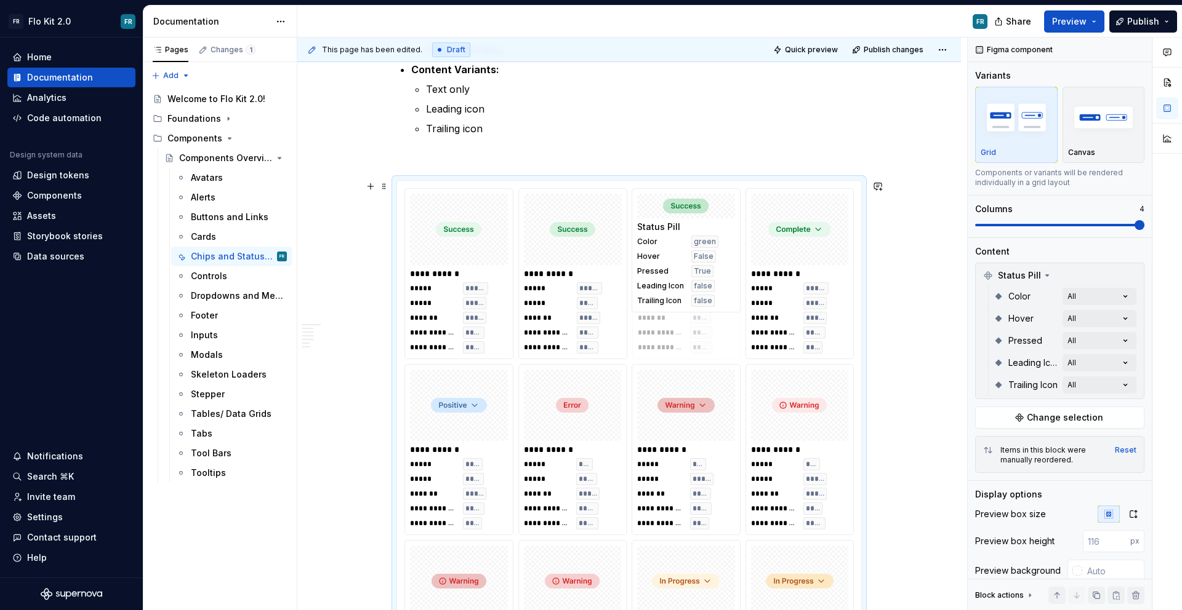
drag, startPoint x: 594, startPoint y: 239, endPoint x: 727, endPoint y: 245, distance: 133.7
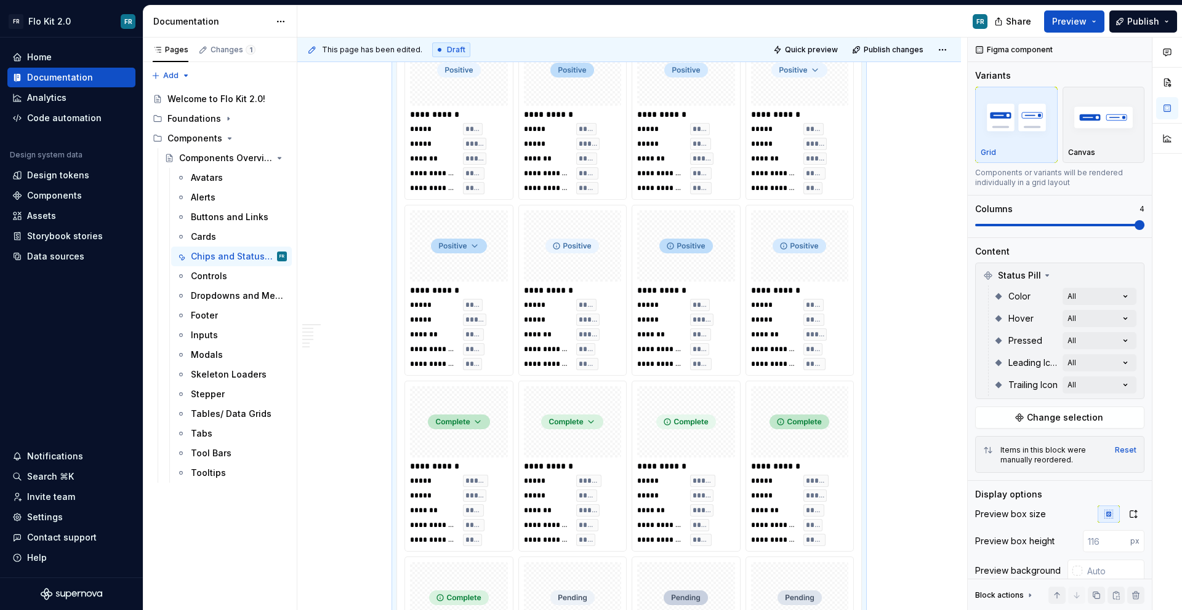
scroll to position [2166, 0]
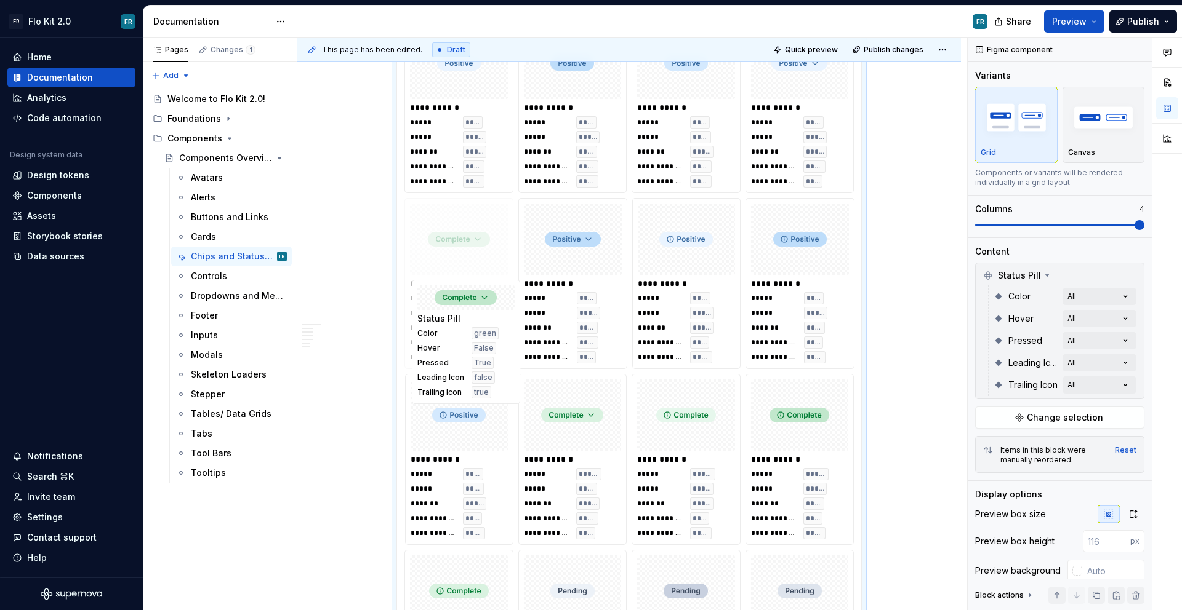
drag, startPoint x: 466, startPoint y: 424, endPoint x: 484, endPoint y: 174, distance: 251.1
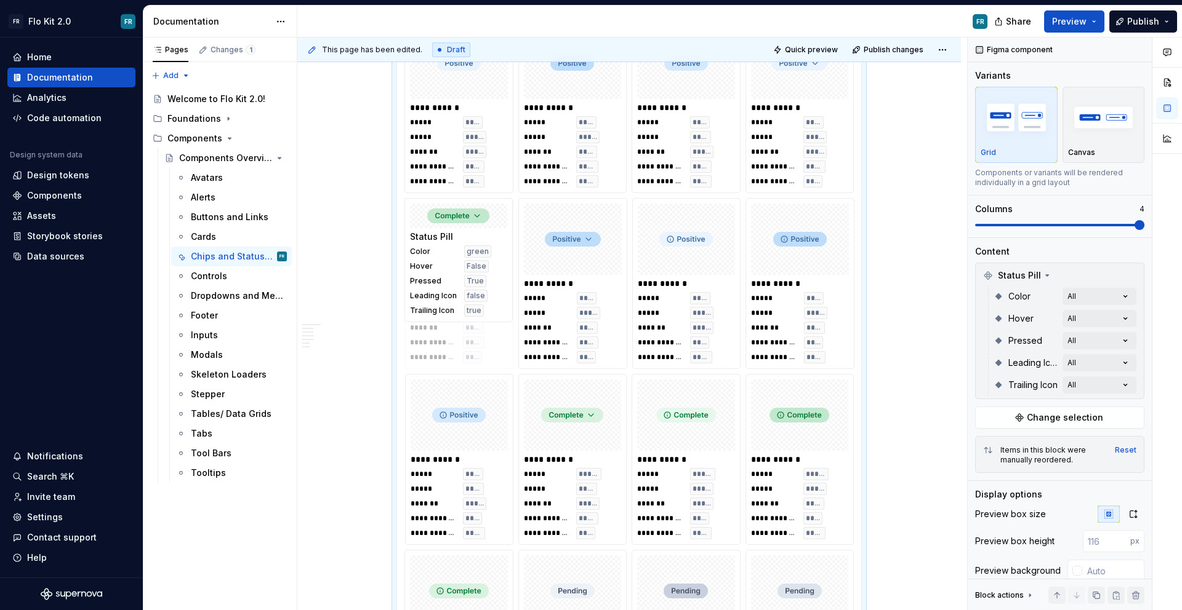
click at [475, 223] on body "FR Flo Kit 2.0 FR Home Documentation Analytics Code automation Design system da…" at bounding box center [591, 305] width 1182 height 610
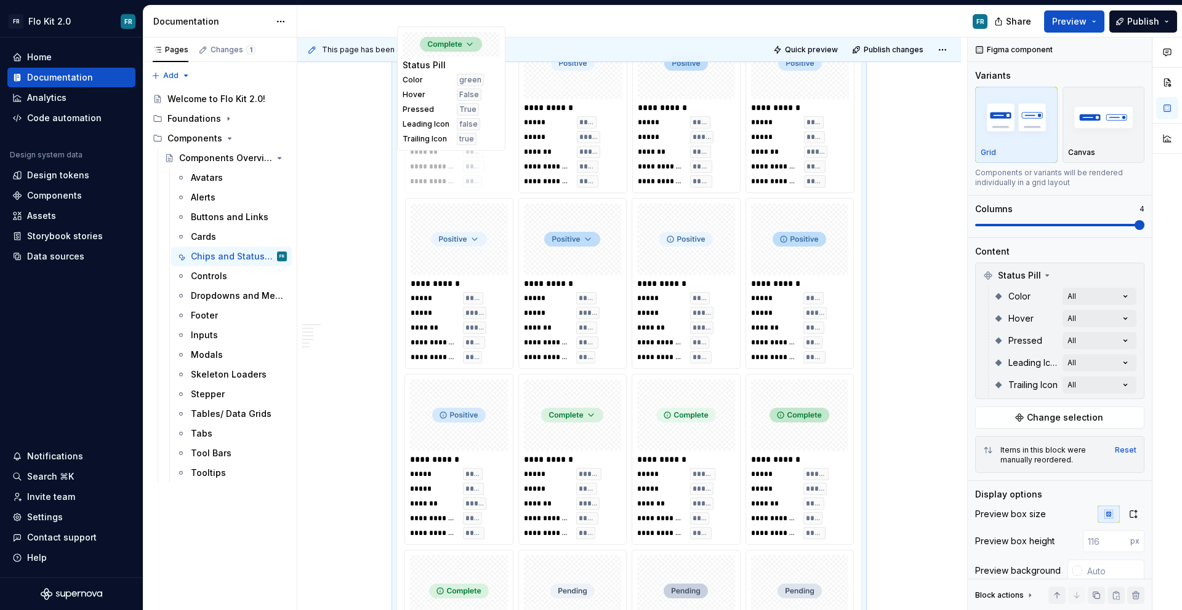
drag, startPoint x: 493, startPoint y: 313, endPoint x: 507, endPoint y: 225, distance: 89.1
click at [486, 141] on body "FR Flo Kit 2.0 FR Home Documentation Analytics Code automation Design system da…" at bounding box center [591, 305] width 1182 height 610
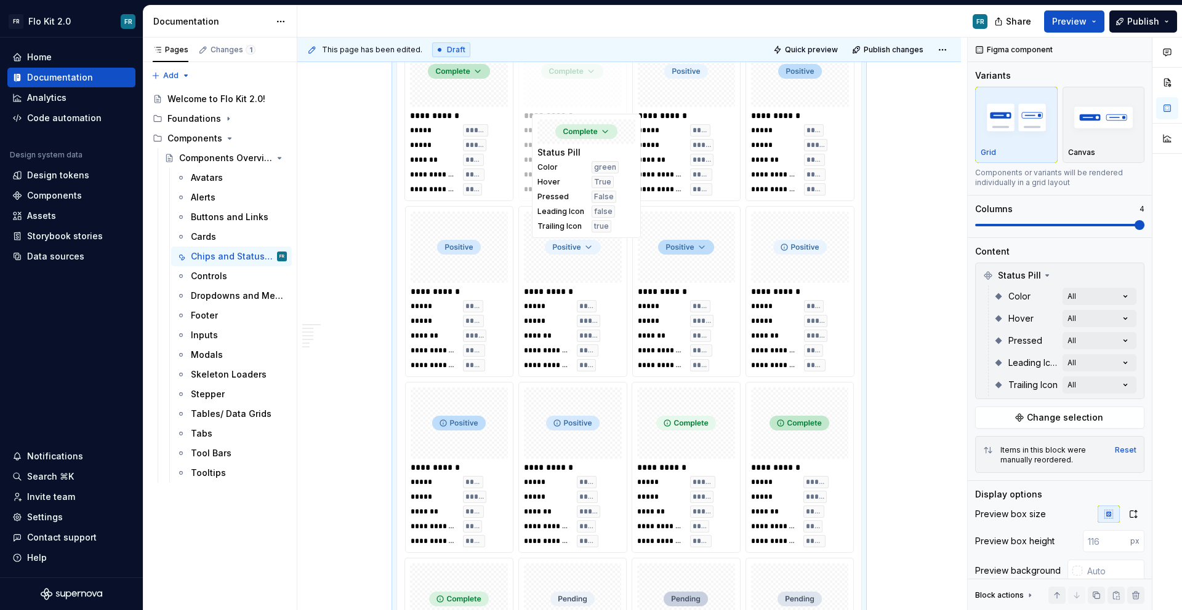
drag, startPoint x: 557, startPoint y: 434, endPoint x: 572, endPoint y: 158, distance: 276.1
click at [572, 158] on body "FR Flo Kit 2.0 FR Home Documentation Analytics Code automation Design system da…" at bounding box center [591, 305] width 1182 height 610
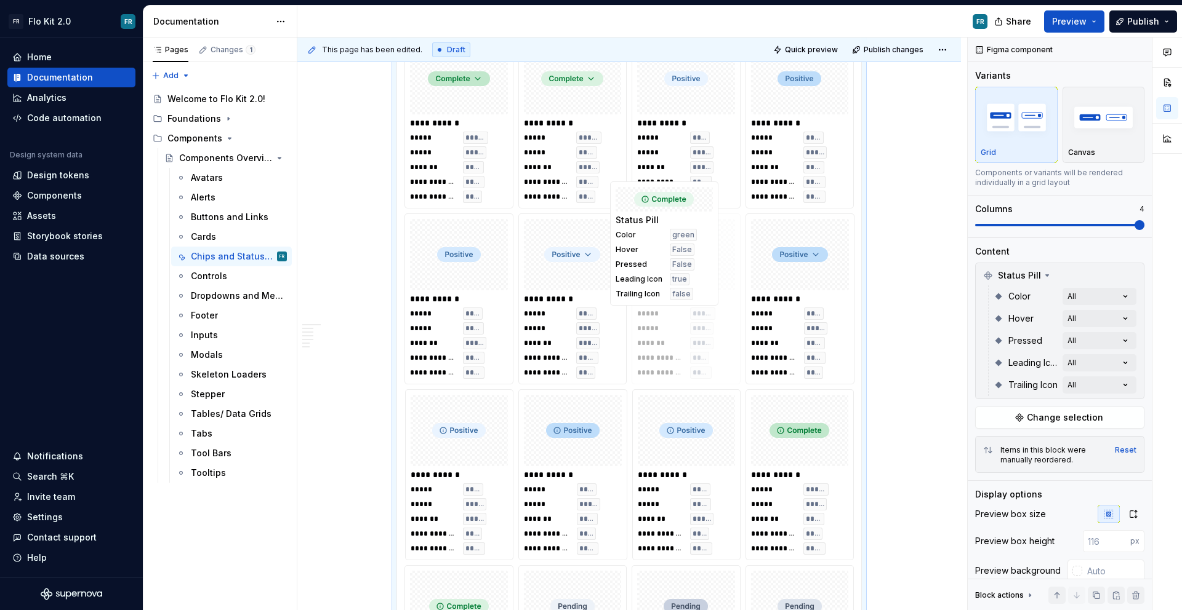
drag, startPoint x: 718, startPoint y: 444, endPoint x: 698, endPoint y: 137, distance: 307.1
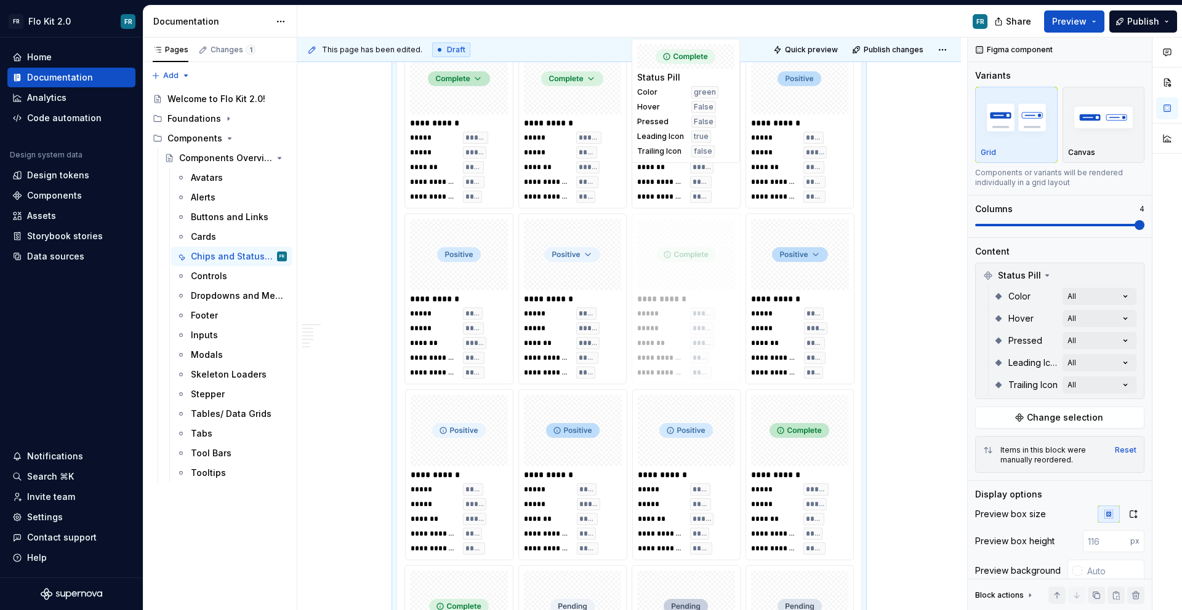
click at [698, 137] on body "FR Flo Kit 2.0 FR Home Documentation Analytics Code automation Design system da…" at bounding box center [591, 305] width 1182 height 610
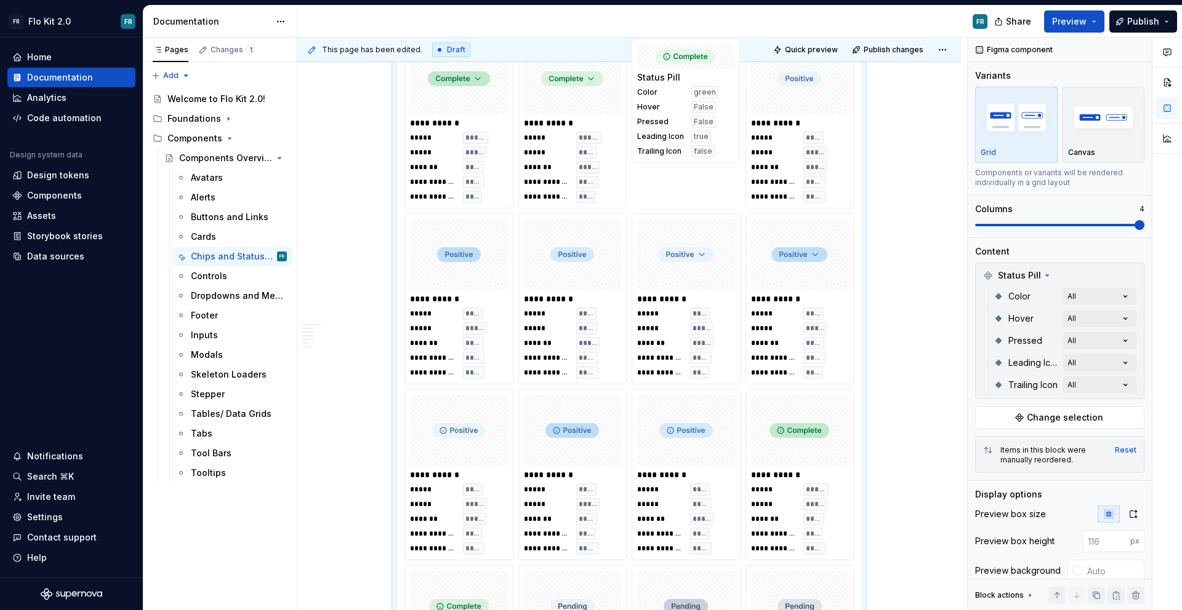
scroll to position [2149, 0]
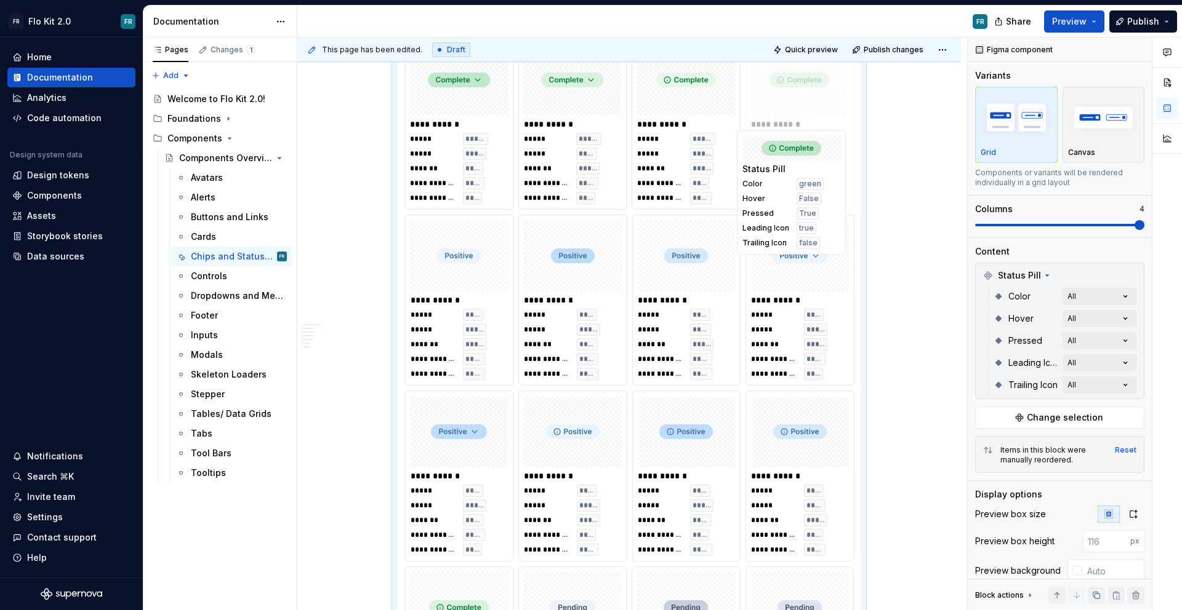
drag, startPoint x: 815, startPoint y: 454, endPoint x: 810, endPoint y: 209, distance: 245.6
click at [811, 197] on body "FR Flo Kit 2.0 FR Home Documentation Analytics Code automation Design system da…" at bounding box center [591, 305] width 1182 height 610
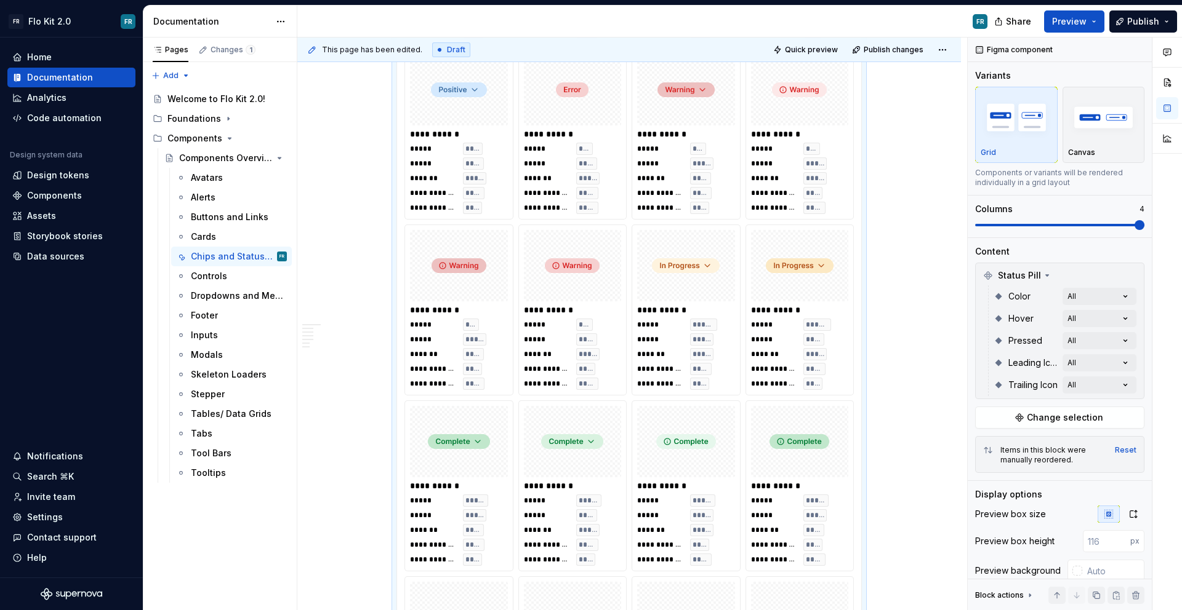
scroll to position [1786, 0]
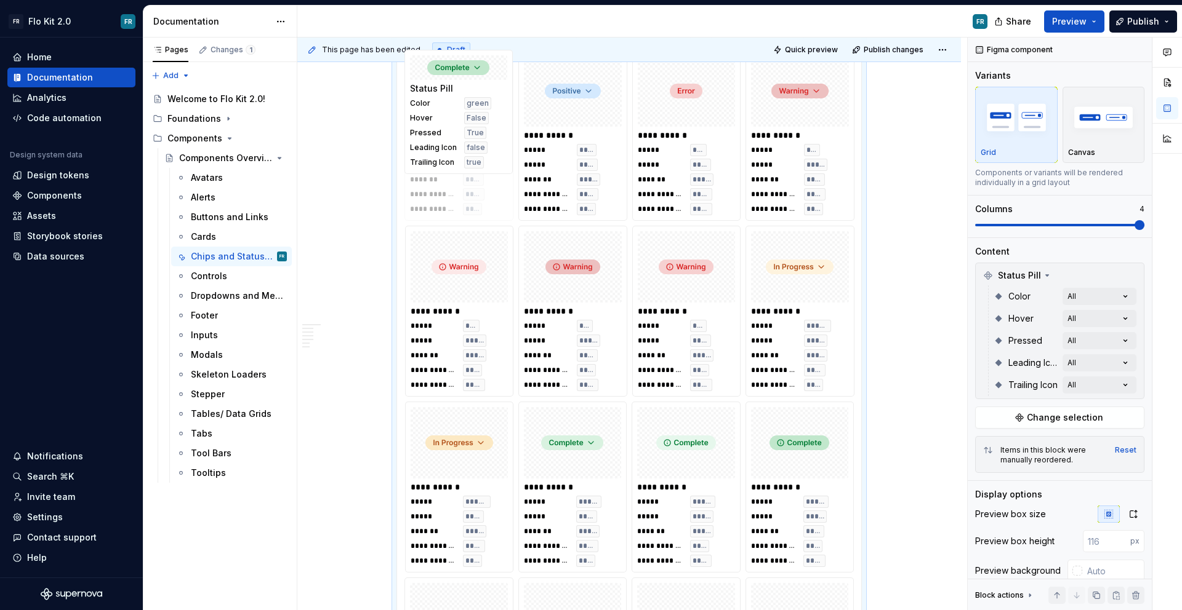
drag, startPoint x: 490, startPoint y: 468, endPoint x: 507, endPoint y: 165, distance: 303.9
click at [507, 165] on body "FR Flo Kit 2.0 FR Home Documentation Analytics Code automation Design system da…" at bounding box center [591, 305] width 1182 height 610
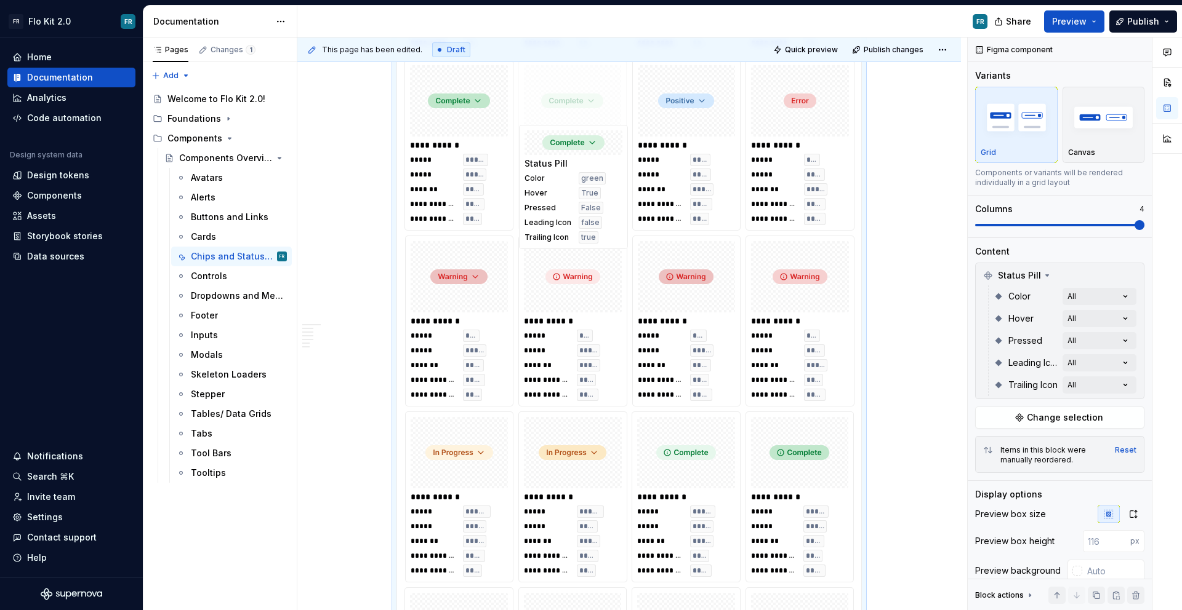
drag, startPoint x: 578, startPoint y: 465, endPoint x: 590, endPoint y: 134, distance: 330.7
click at [590, 134] on body "FR Flo Kit 2.0 FR Home Documentation Analytics Code automation Design system da…" at bounding box center [591, 305] width 1182 height 610
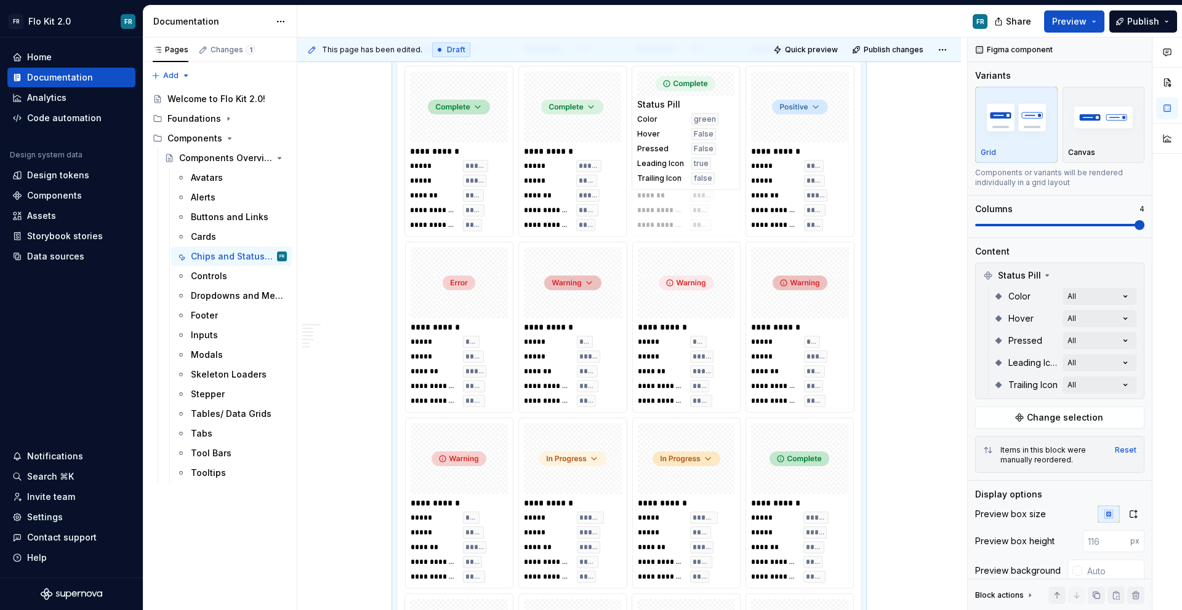
drag, startPoint x: 710, startPoint y: 450, endPoint x: 706, endPoint y: 167, distance: 283.1
click at [706, 167] on body "FR Flo Kit 2.0 FR Home Documentation Analytics Code automation Design system da…" at bounding box center [591, 305] width 1182 height 610
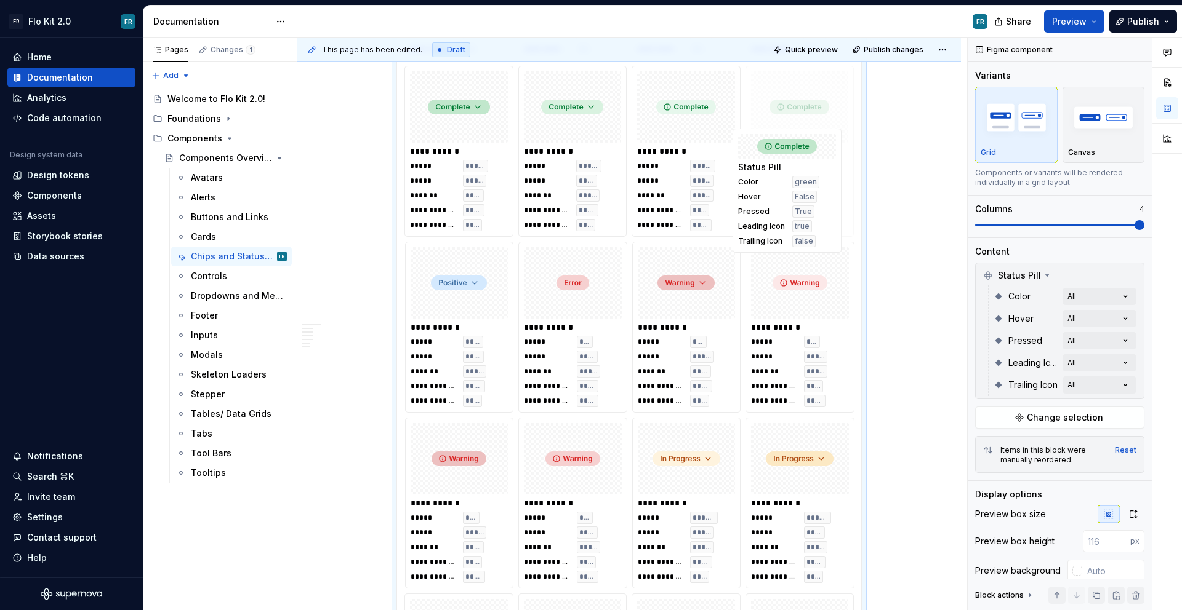
drag, startPoint x: 825, startPoint y: 463, endPoint x: 814, endPoint y: 173, distance: 290.1
click at [814, 173] on body "FR Flo Kit 2.0 FR Home Documentation Analytics Code automation Design system da…" at bounding box center [591, 305] width 1182 height 610
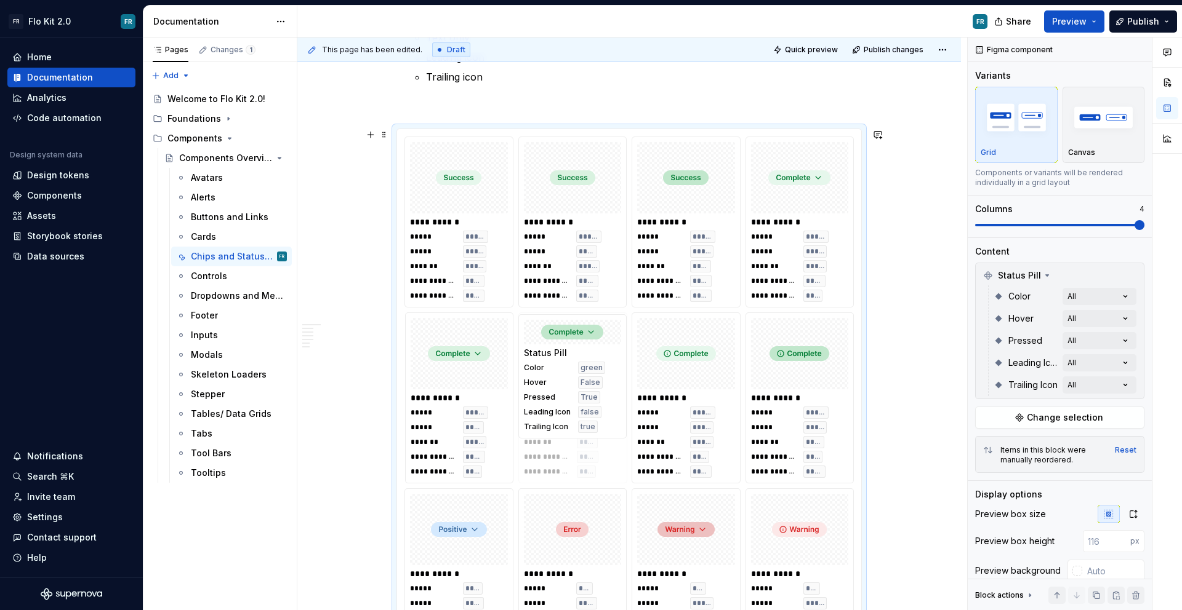
drag, startPoint x: 478, startPoint y: 364, endPoint x: 593, endPoint y: 366, distance: 115.7
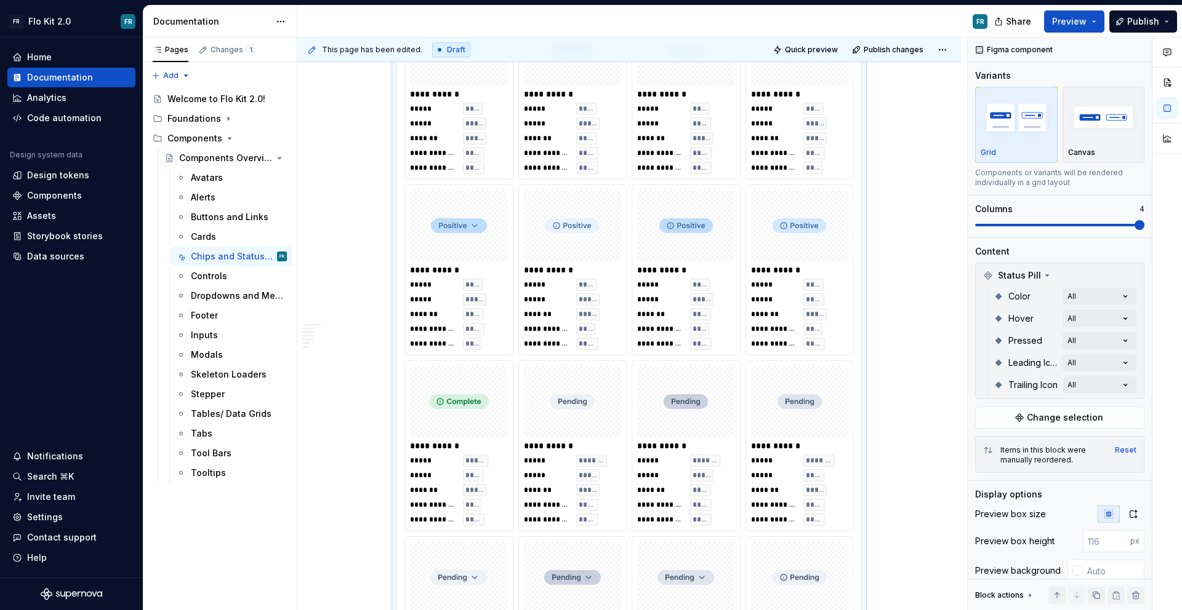
scroll to position [2358, 0]
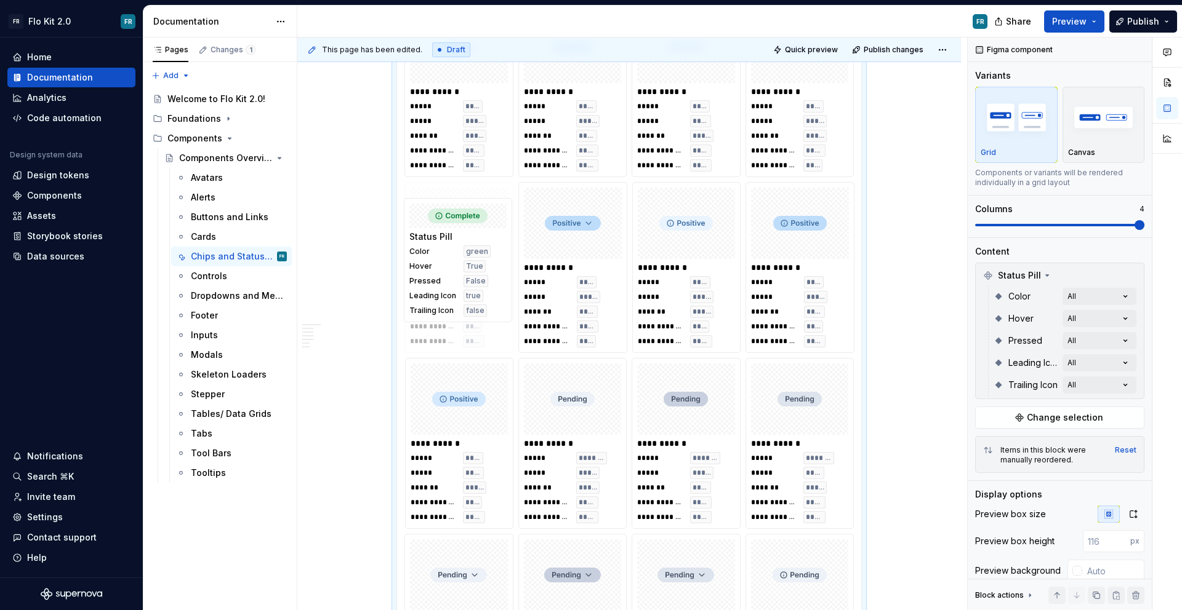
drag, startPoint x: 460, startPoint y: 463, endPoint x: 470, endPoint y: 202, distance: 260.5
click at [470, 202] on body "FR Flo Kit 2.0 FR Home Documentation Analytics Code automation Design system da…" at bounding box center [591, 305] width 1182 height 610
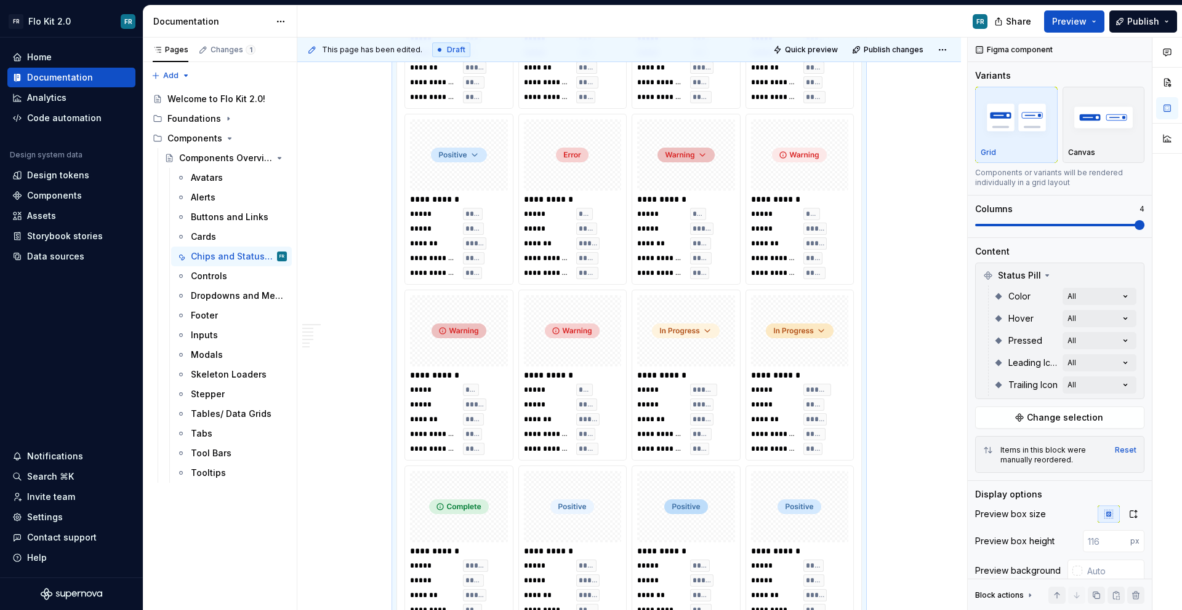
scroll to position [1809, 0]
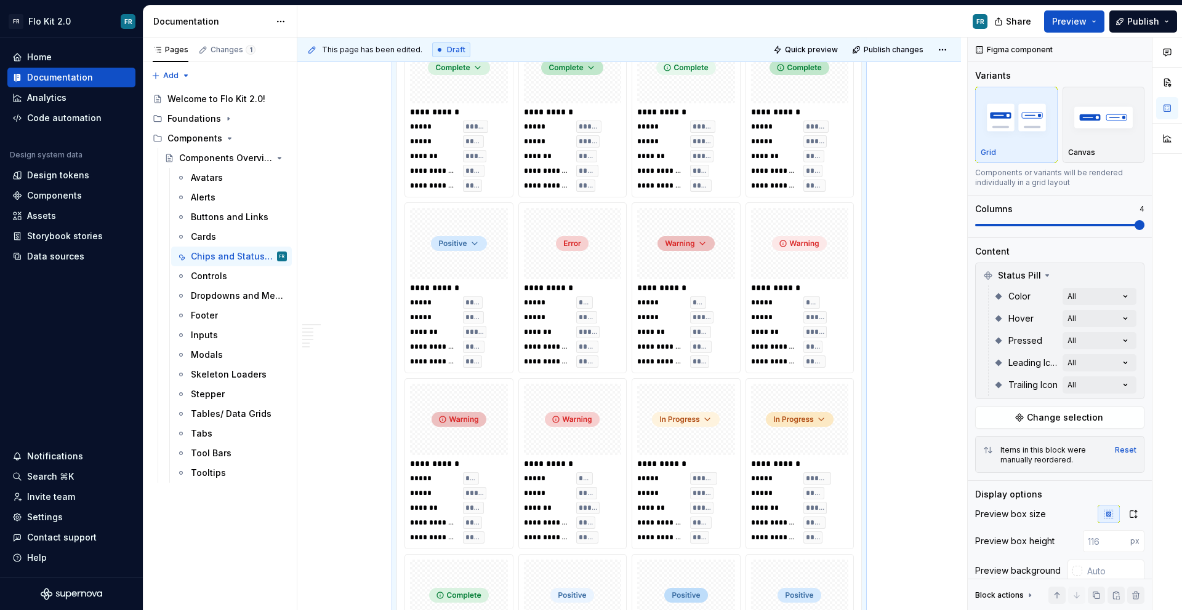
click at [446, 474] on body "FR Flo Kit 2.0 FR Home Documentation Analytics Code automation Design system da…" at bounding box center [591, 305] width 1182 height 610
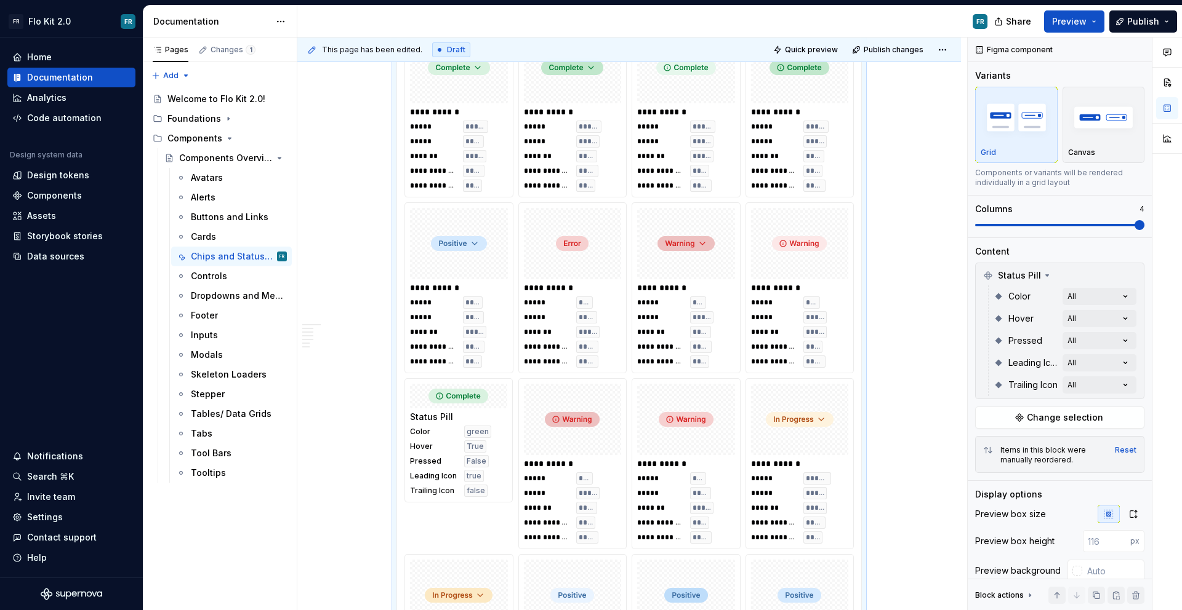
click at [476, 287] on body "FR Flo Kit 2.0 FR Home Documentation Analytics Code automation Design system da…" at bounding box center [591, 305] width 1182 height 610
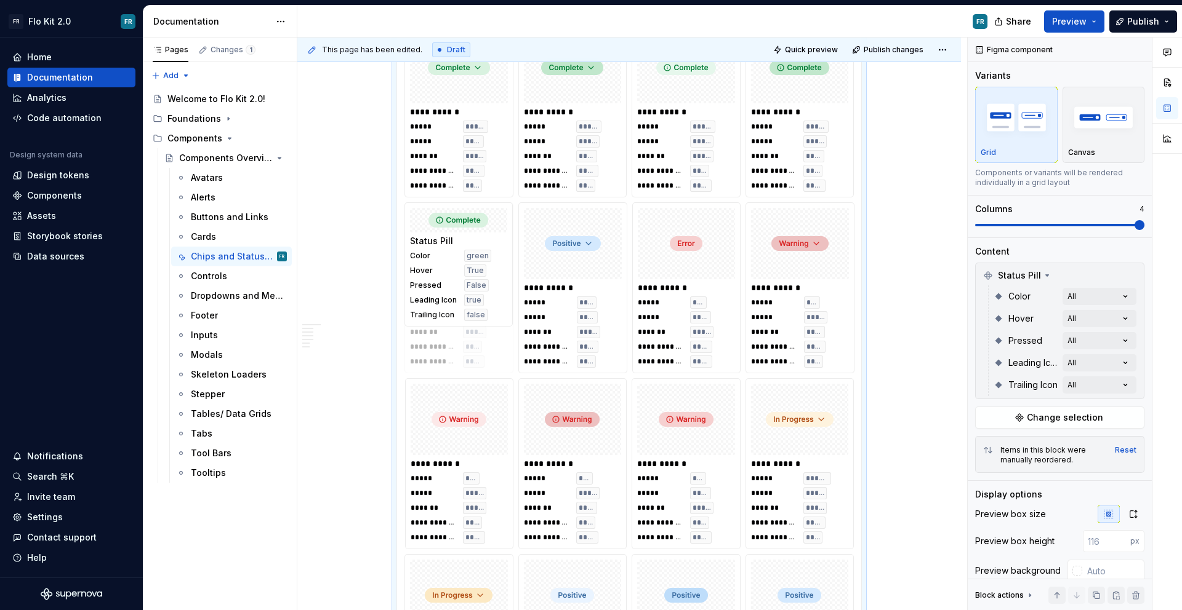
drag, startPoint x: 481, startPoint y: 365, endPoint x: 475, endPoint y: 260, distance: 104.8
click at [475, 260] on body "FR Flo Kit 2.0 FR Home Documentation Analytics Code automation Design system da…" at bounding box center [591, 305] width 1182 height 610
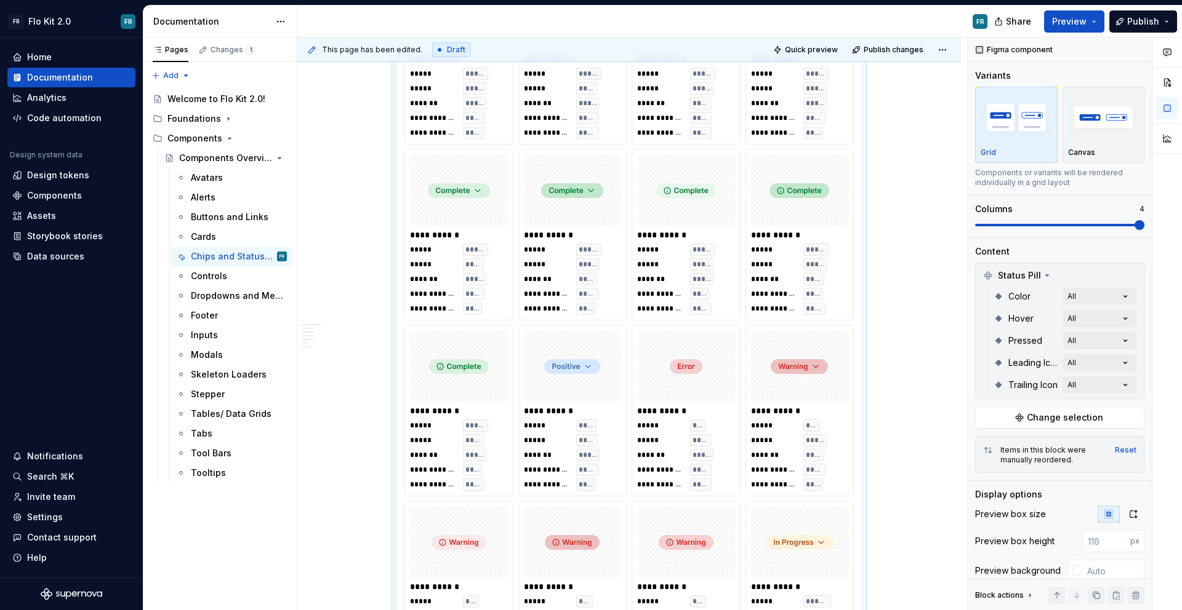
scroll to position [1666, 0]
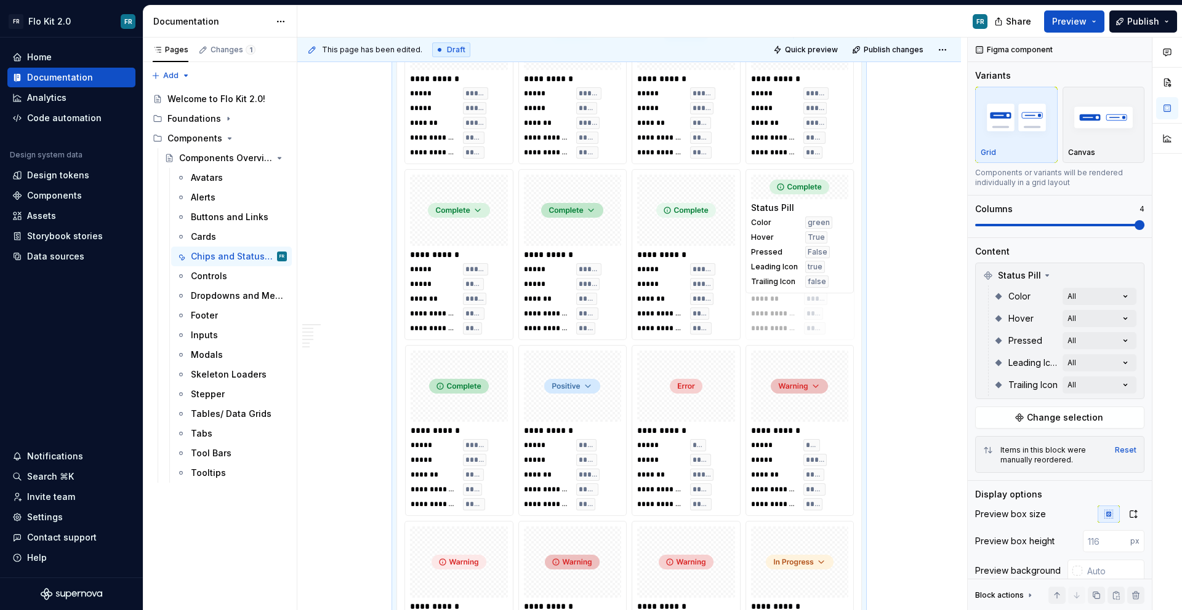
drag, startPoint x: 460, startPoint y: 390, endPoint x: 810, endPoint y: 228, distance: 385.8
click at [810, 228] on body "FR Flo Kit 2.0 FR Home Documentation Analytics Code automation Design system da…" at bounding box center [591, 305] width 1182 height 610
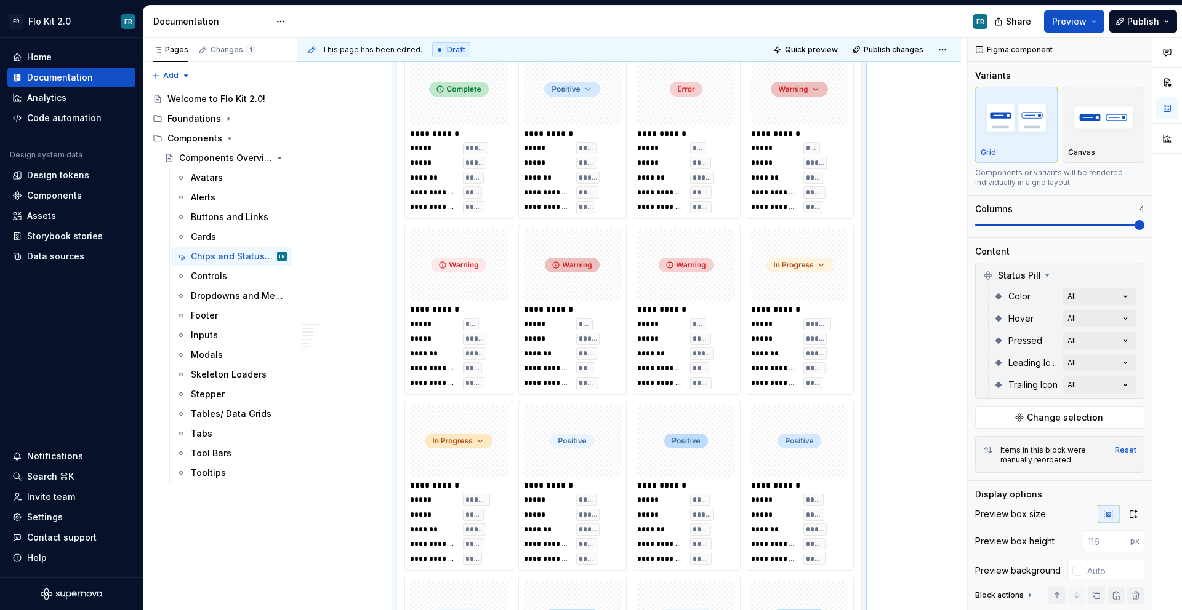
scroll to position [1986, 0]
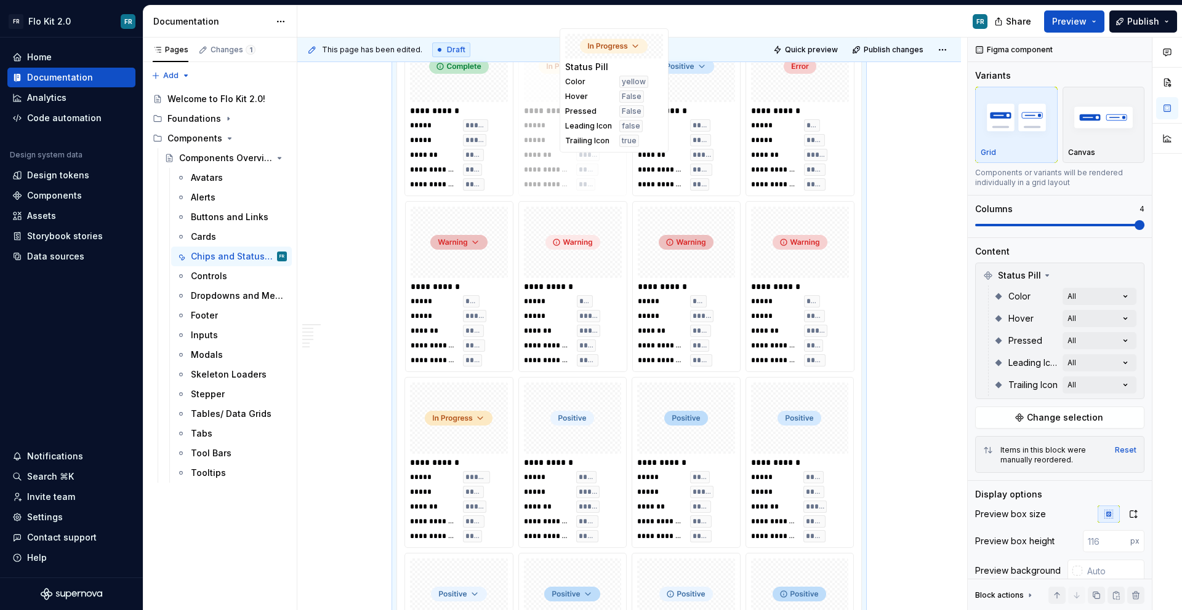
drag, startPoint x: 799, startPoint y: 343, endPoint x: 602, endPoint y: 192, distance: 248.0
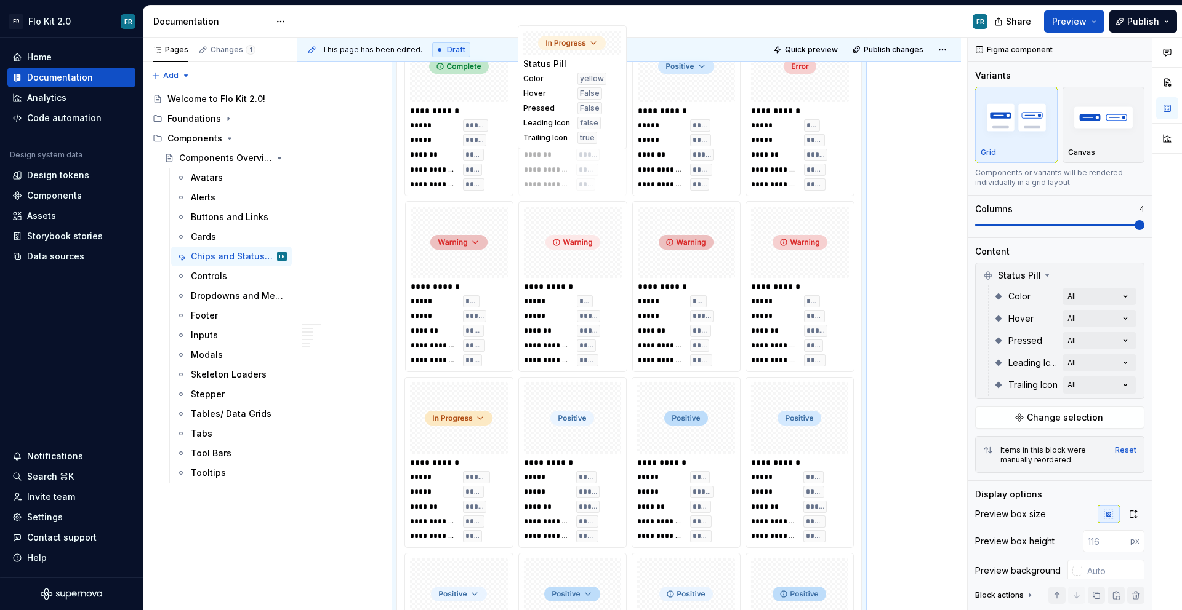
click at [602, 192] on body "FR Flo Kit 2.0 FR Home Documentation Analytics Code automation Design system da…" at bounding box center [591, 305] width 1182 height 610
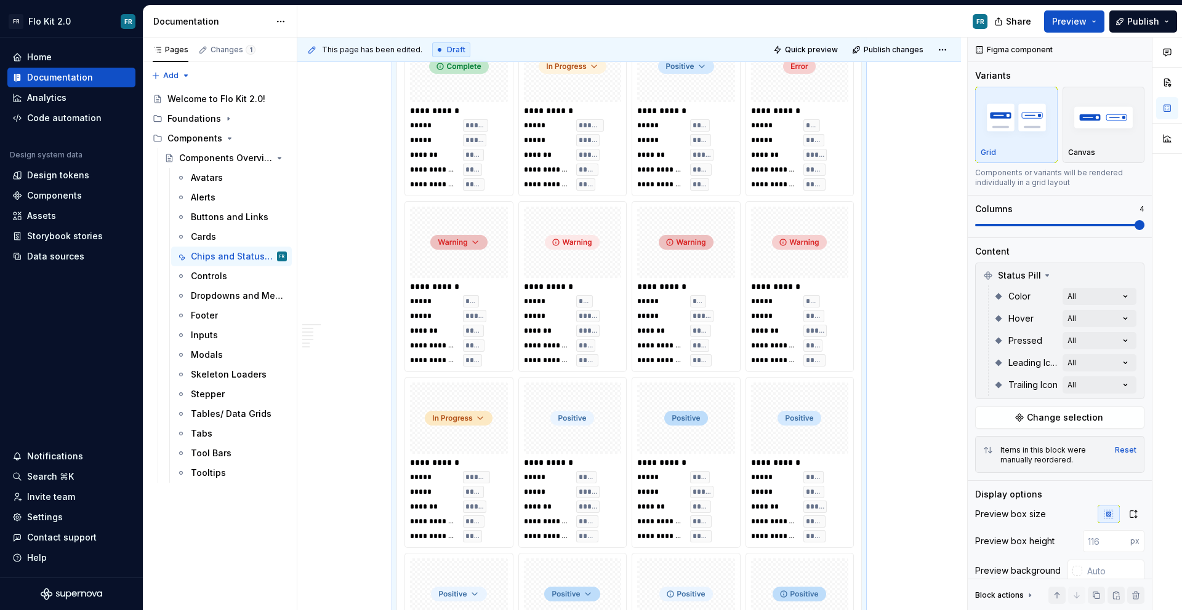
click at [452, 398] on img at bounding box center [459, 419] width 68 height 62
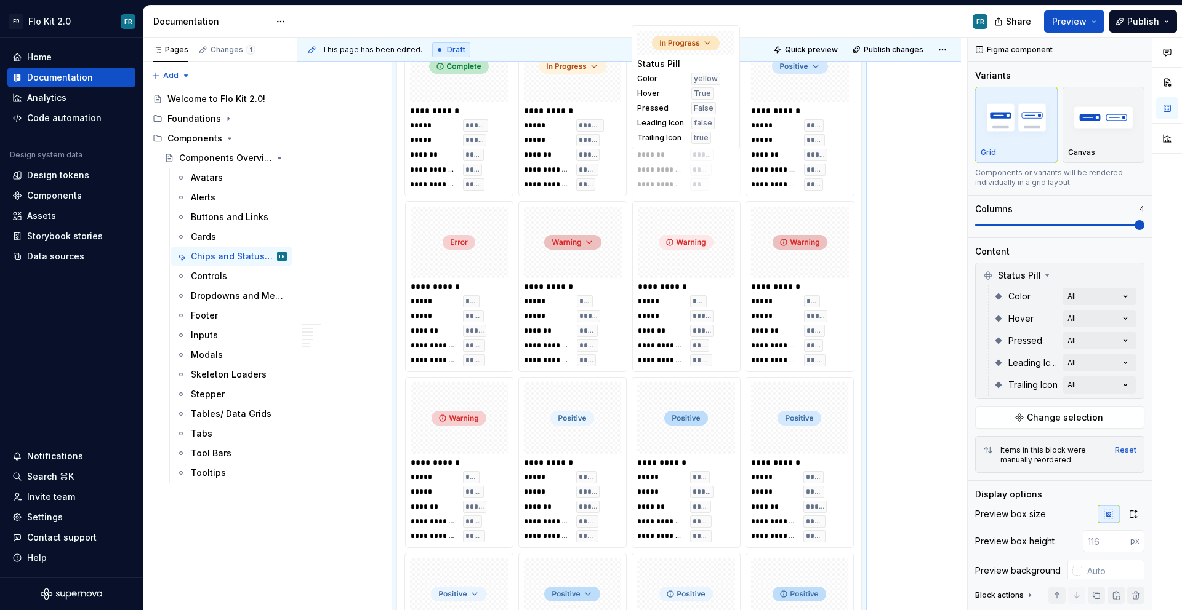
drag, startPoint x: 454, startPoint y: 431, endPoint x: 701, endPoint y: 154, distance: 370.9
click at [701, 152] on body "FR Flo Kit 2.0 FR Home Documentation Analytics Code automation Design system da…" at bounding box center [591, 305] width 1182 height 610
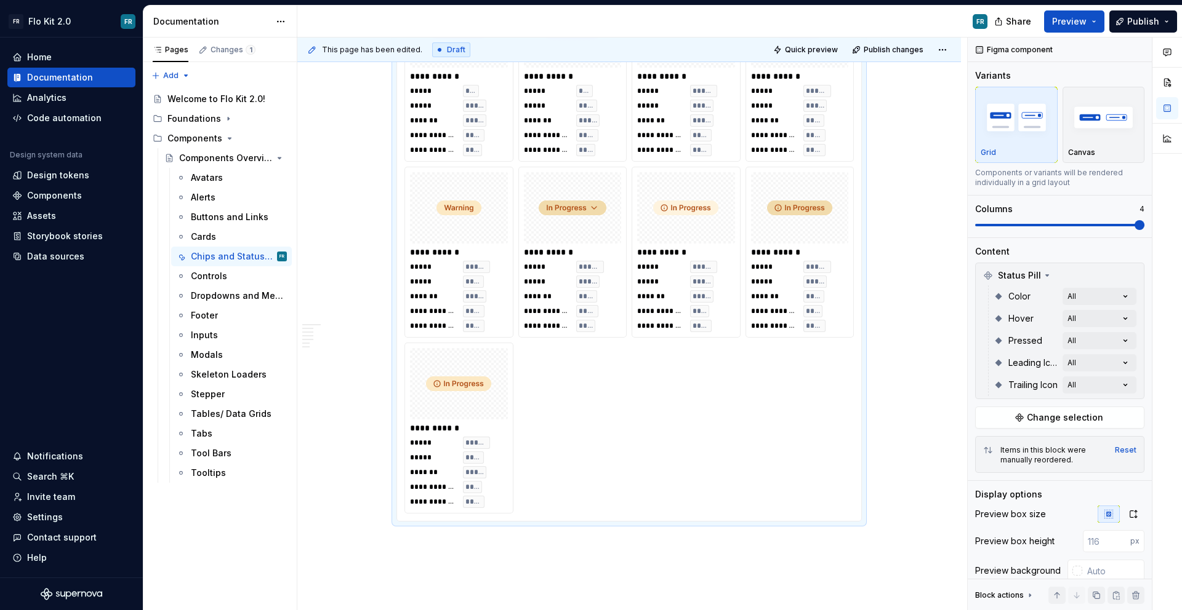
scroll to position [3274, 0]
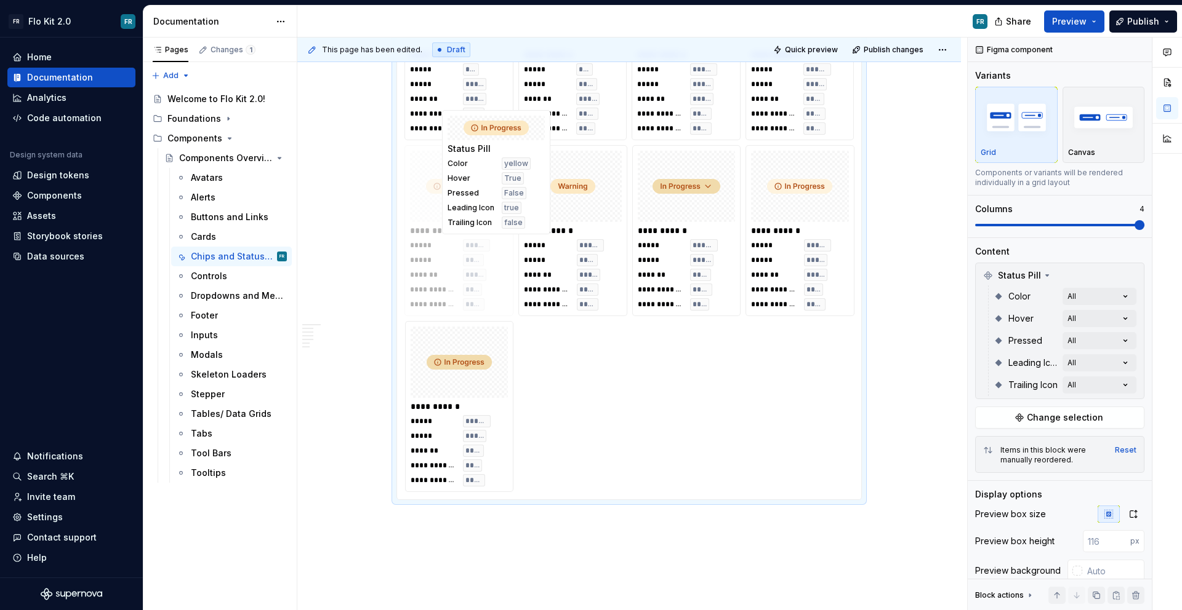
drag, startPoint x: 468, startPoint y: 398, endPoint x: 502, endPoint y: 159, distance: 241.1
click at [502, 159] on body "FR Flo Kit 2.0 FR Home Documentation Analytics Code automation Design system da…" at bounding box center [591, 305] width 1182 height 610
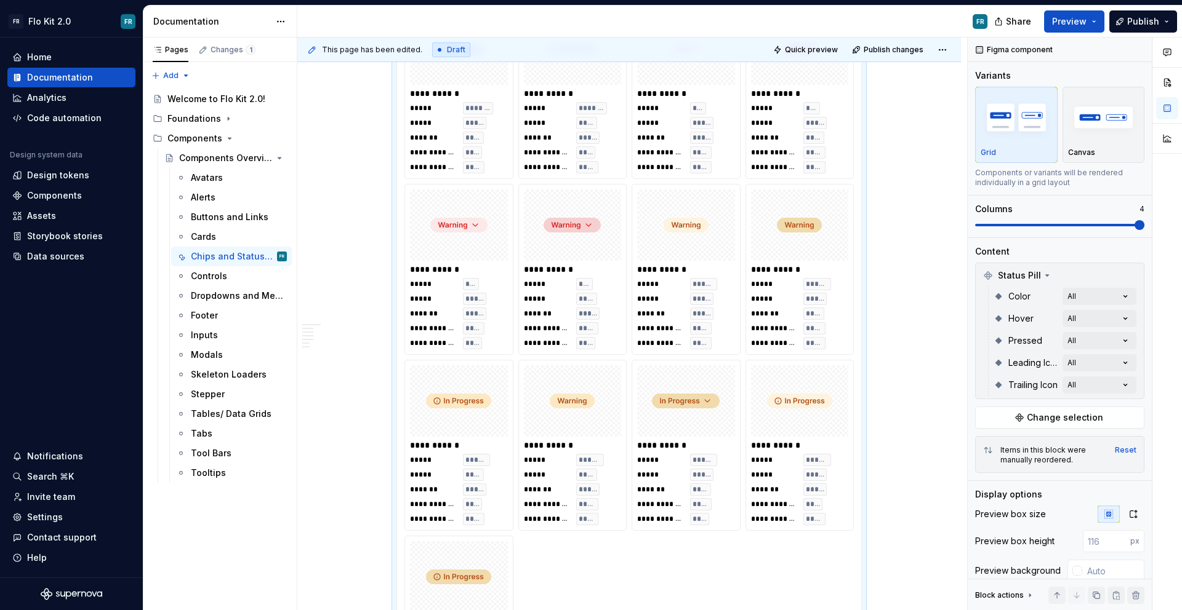
scroll to position [3057, 0]
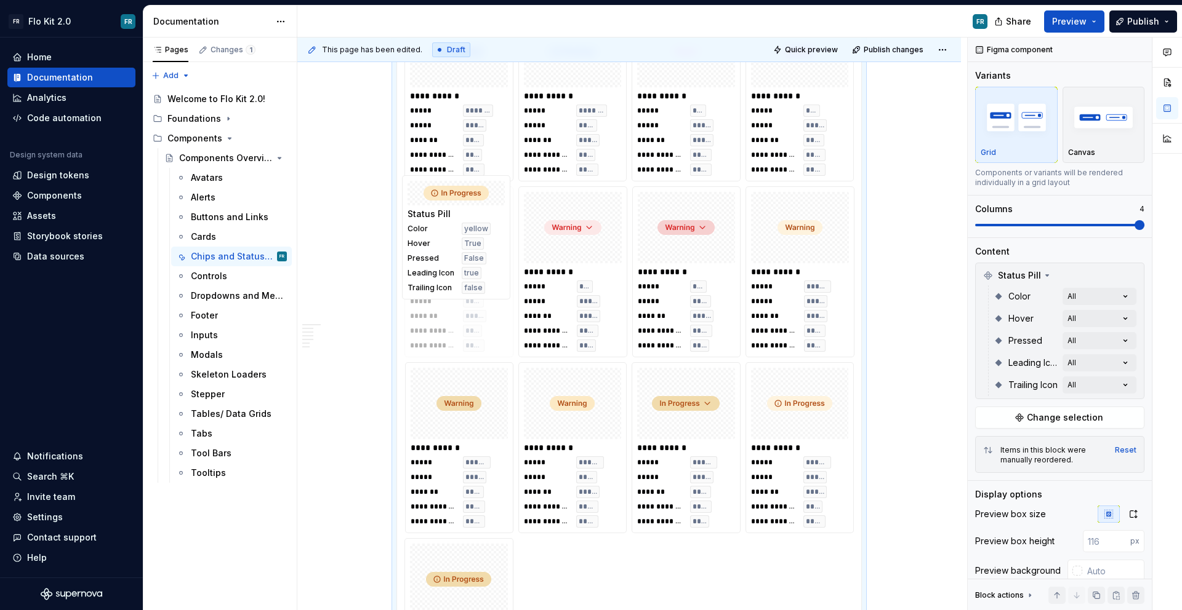
drag, startPoint x: 483, startPoint y: 378, endPoint x: 482, endPoint y: 165, distance: 212.9
click at [482, 165] on body "FR Flo Kit 2.0 FR Home Documentation Analytics Code automation Design system da…" at bounding box center [591, 305] width 1182 height 610
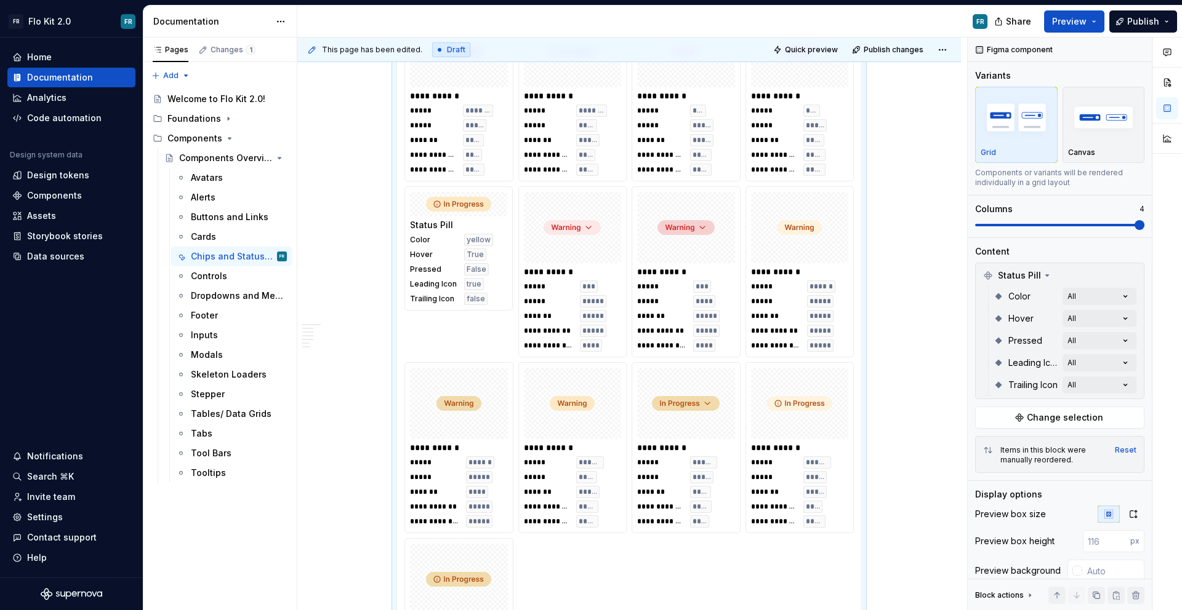
drag, startPoint x: 482, startPoint y: 159, endPoint x: 483, endPoint y: 153, distance: 6.8
click at [483, 153] on body "FR Flo Kit 2.0 FR Home Documentation Analytics Code automation Design system da…" at bounding box center [591, 305] width 1182 height 610
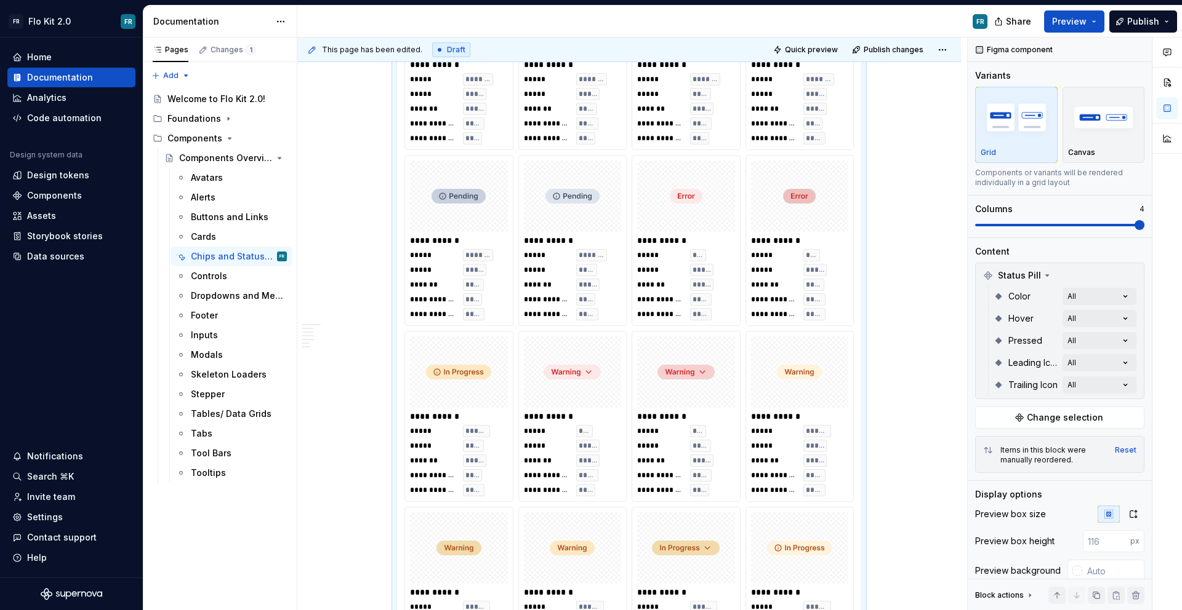
scroll to position [2842, 0]
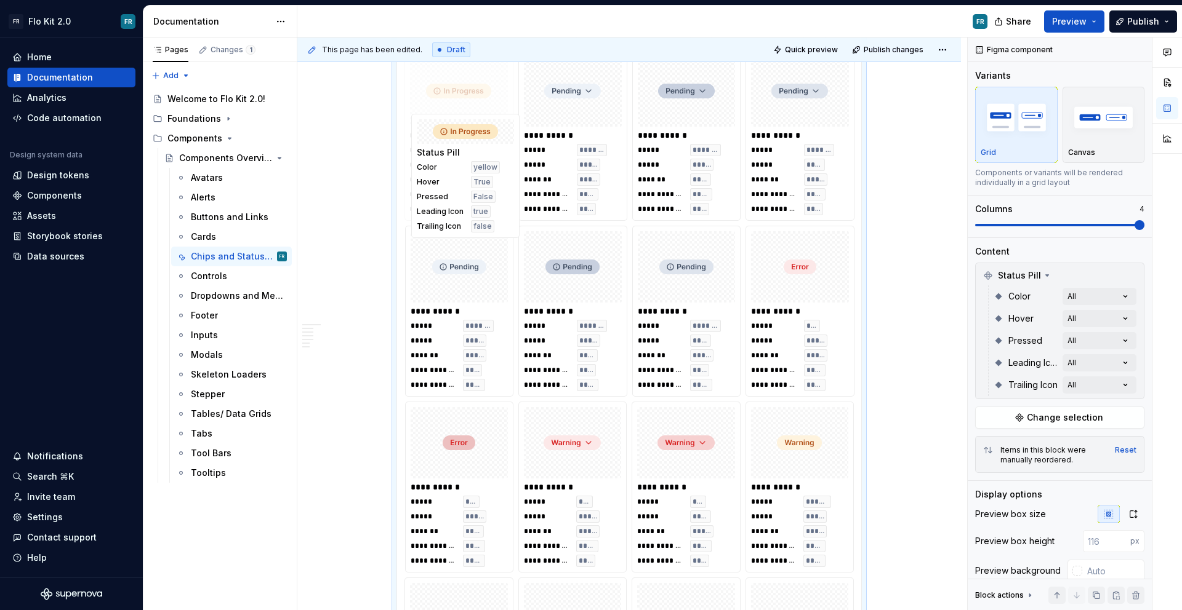
drag, startPoint x: 481, startPoint y: 451, endPoint x: 498, endPoint y: 174, distance: 278.0
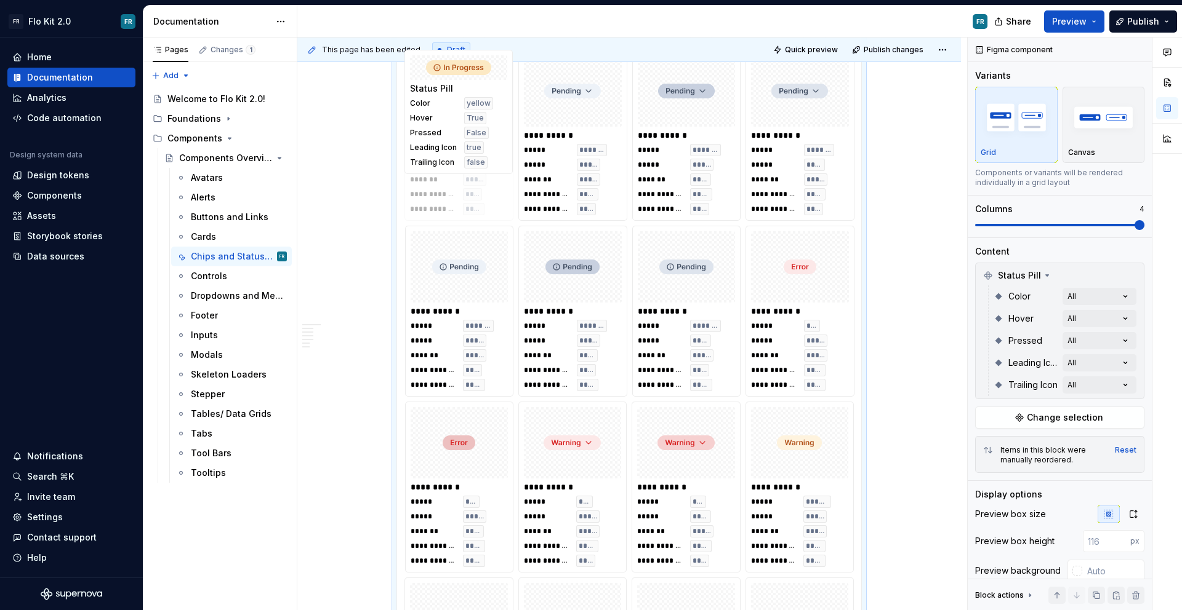
click at [489, 150] on body "FR Flo Kit 2.0 FR Home Documentation Analytics Code automation Design system da…" at bounding box center [591, 305] width 1182 height 610
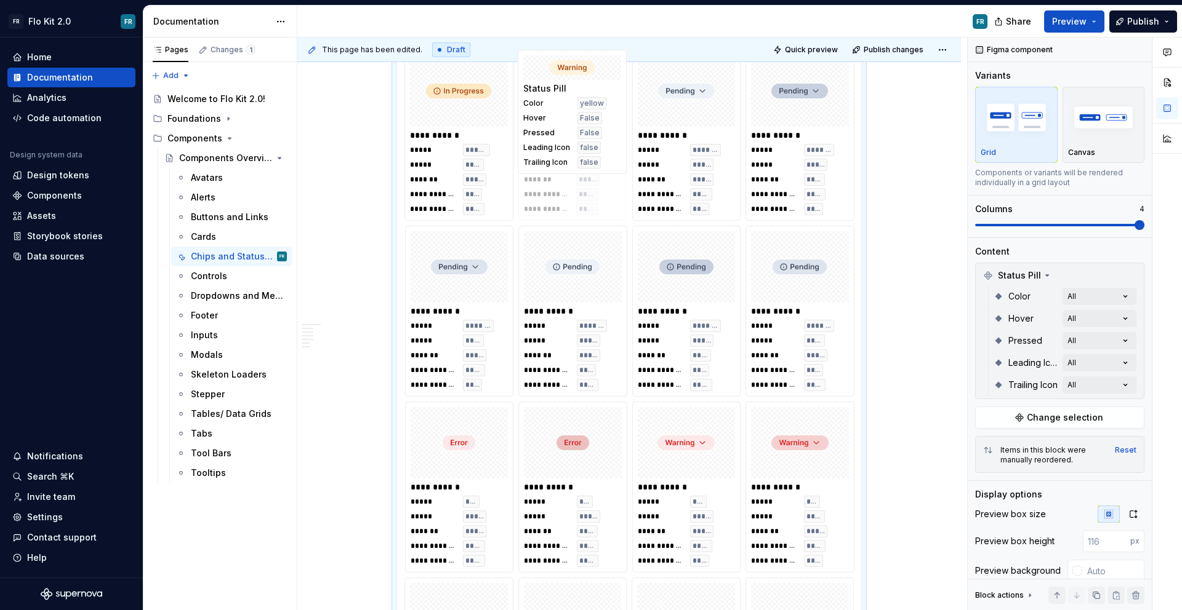
drag, startPoint x: 800, startPoint y: 516, endPoint x: 607, endPoint y: 167, distance: 398.9
click at [607, 167] on body "FR Flo Kit 2.0 FR Home Documentation Analytics Code automation Design system da…" at bounding box center [591, 305] width 1182 height 610
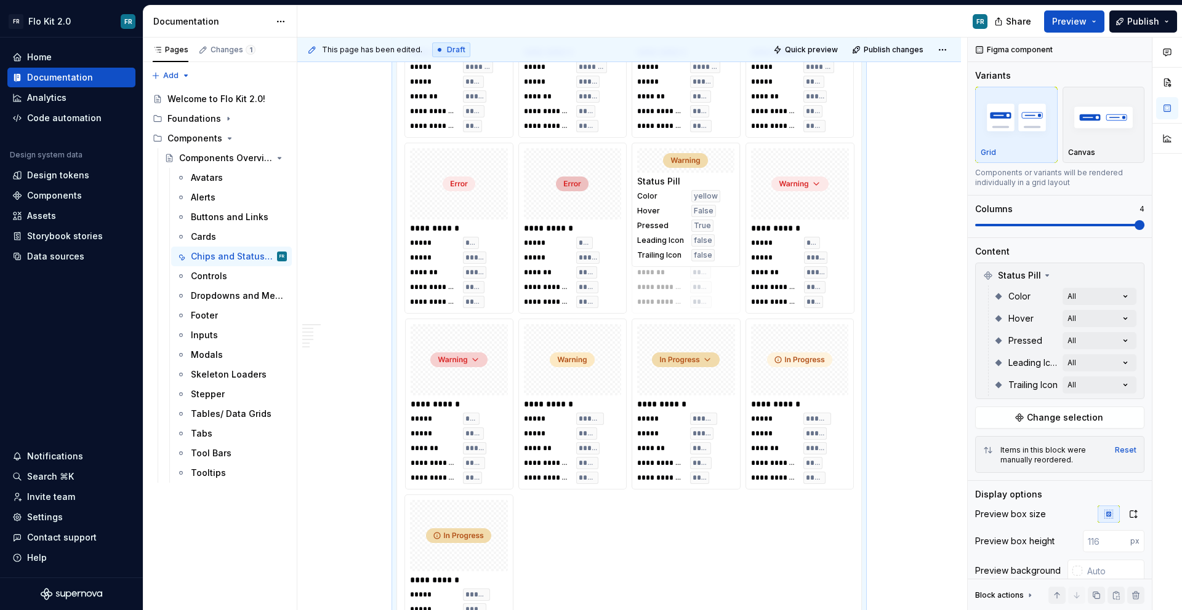
drag, startPoint x: 474, startPoint y: 415, endPoint x: 673, endPoint y: 188, distance: 302.2
click at [673, 188] on body "FR Flo Kit 2.0 FR Home Documentation Analytics Code automation Design system da…" at bounding box center [591, 305] width 1182 height 610
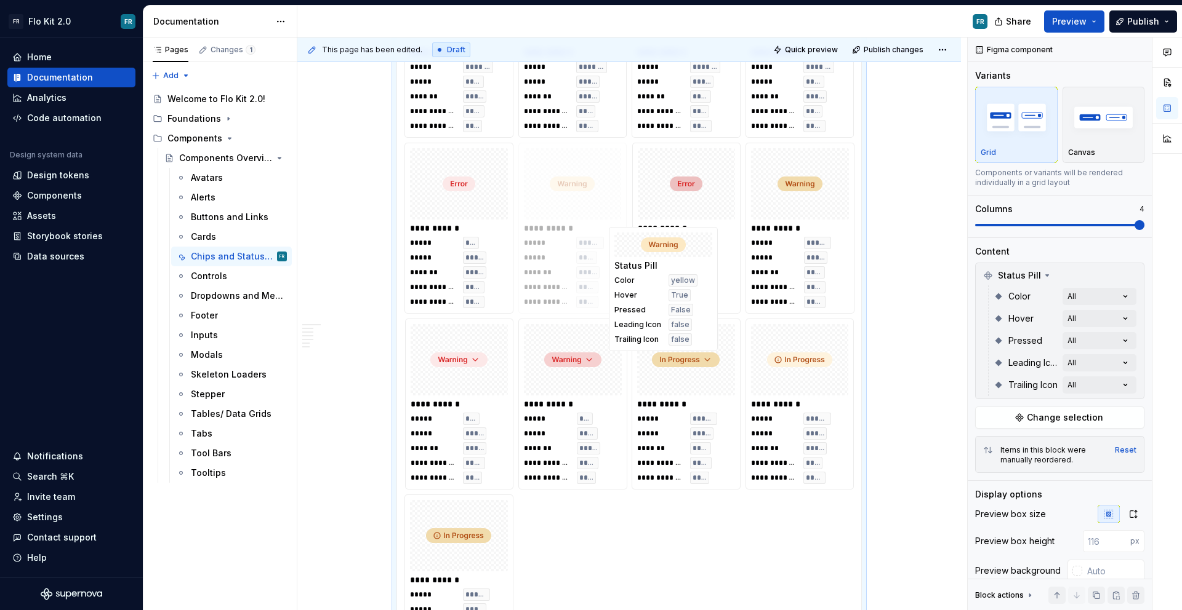
drag, startPoint x: 588, startPoint y: 364, endPoint x: 767, endPoint y: 223, distance: 228.4
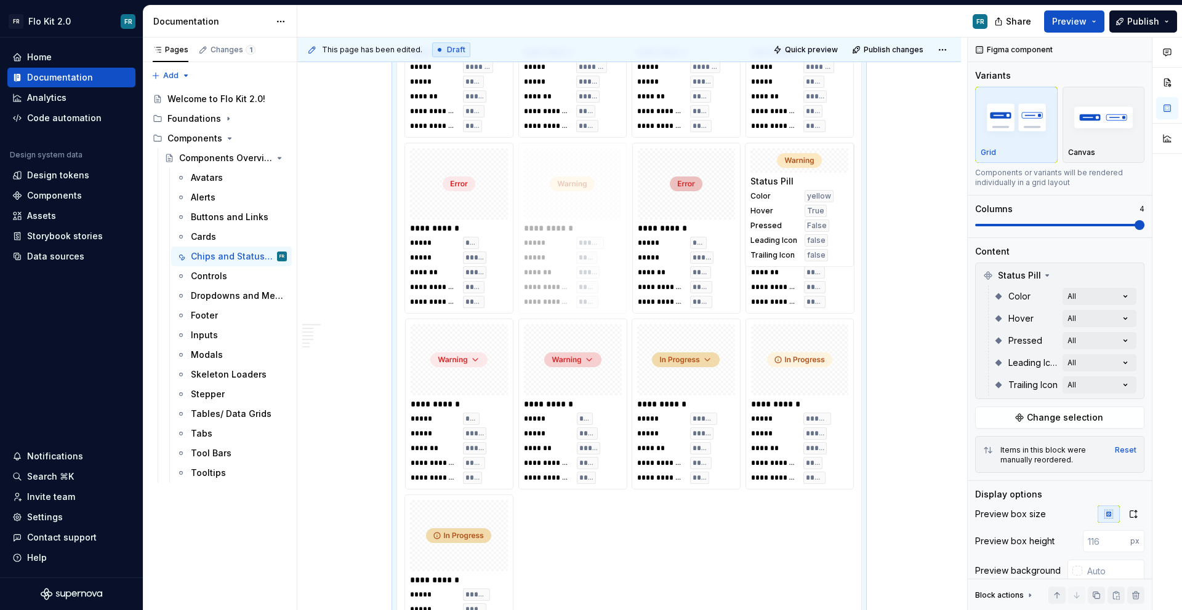
click at [767, 223] on body "FR Flo Kit 2.0 FR Home Documentation Analytics Code automation Design system da…" at bounding box center [591, 305] width 1182 height 610
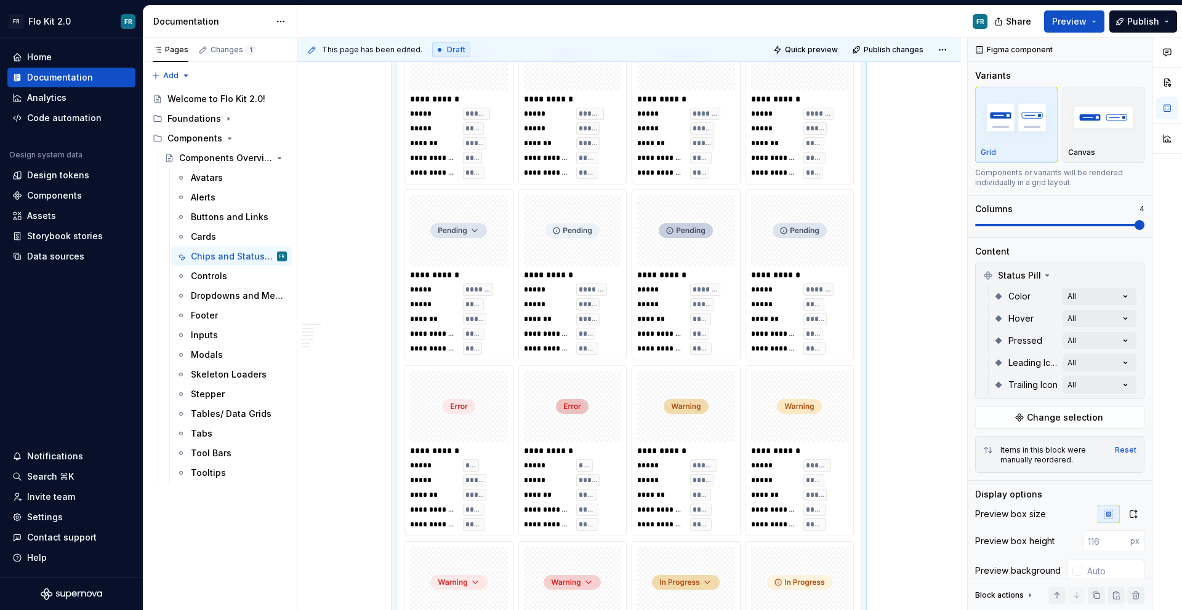
scroll to position [2870, 0]
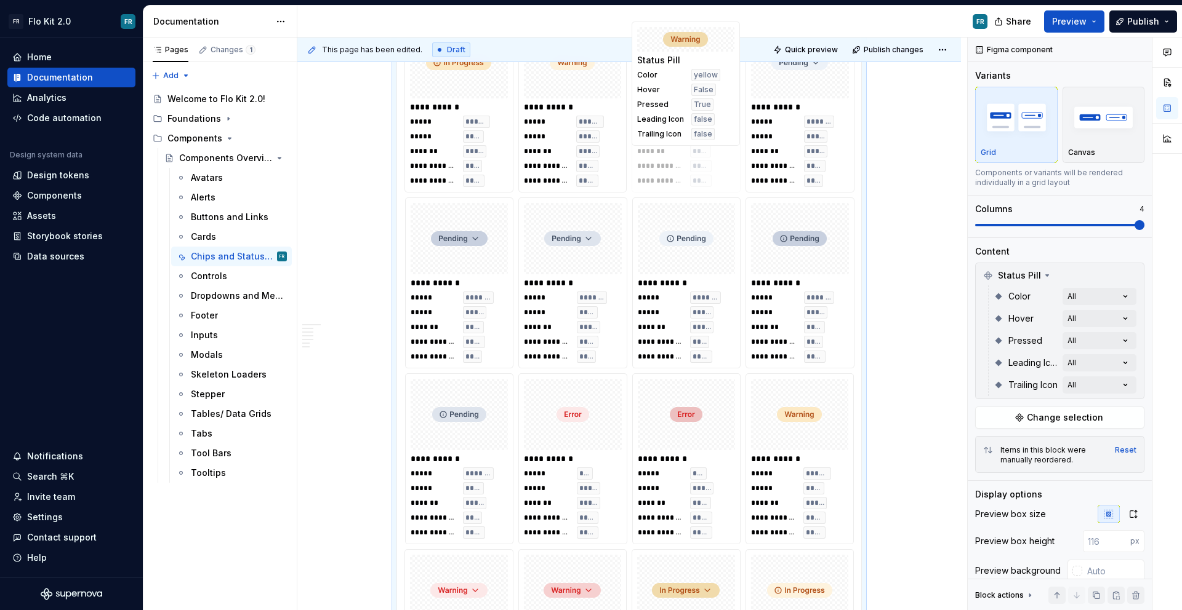
drag, startPoint x: 671, startPoint y: 484, endPoint x: 692, endPoint y: 164, distance: 320.7
click at [692, 164] on body "FR Flo Kit 2.0 FR Home Documentation Analytics Code automation Design system da…" at bounding box center [591, 305] width 1182 height 610
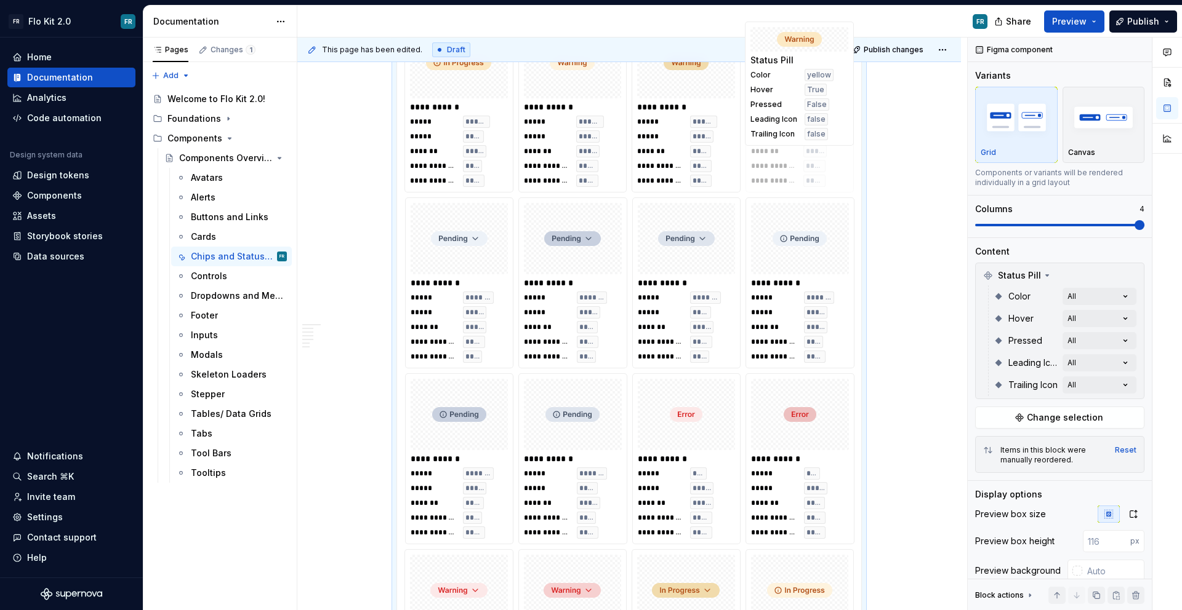
drag, startPoint x: 808, startPoint y: 482, endPoint x: 791, endPoint y: 169, distance: 314.3
click at [791, 169] on body "FR Flo Kit 2.0 FR Home Documentation Analytics Code automation Design system da…" at bounding box center [591, 305] width 1182 height 610
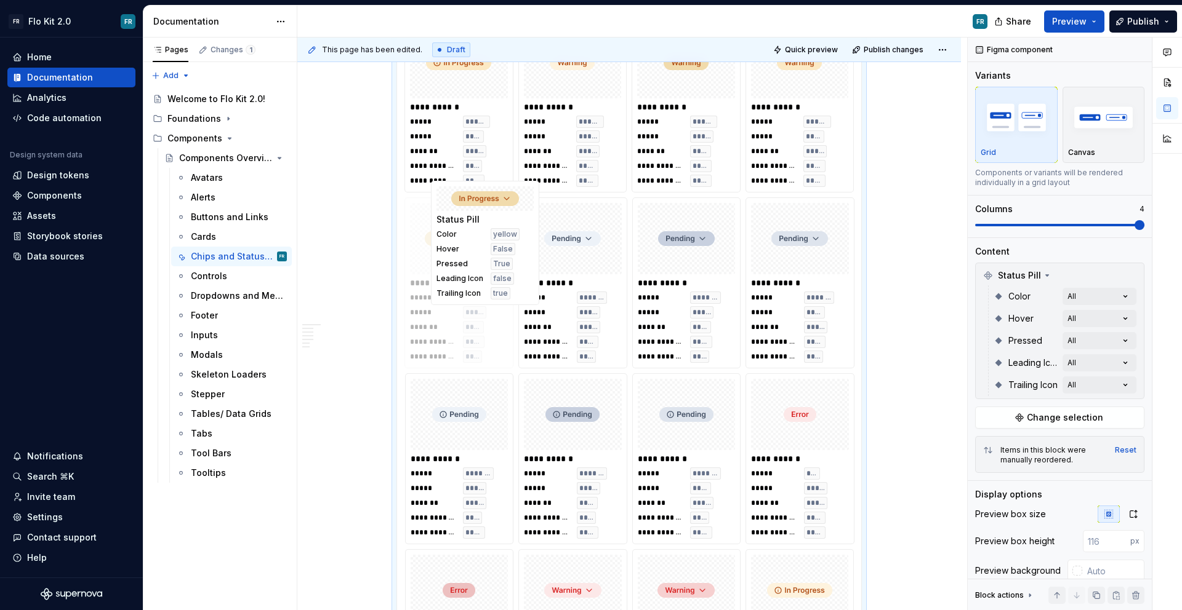
drag, startPoint x: 681, startPoint y: 577, endPoint x: 482, endPoint y: 218, distance: 410.7
click at [478, 204] on body "FR Flo Kit 2.0 FR Home Documentation Analytics Code automation Design system da…" at bounding box center [591, 305] width 1182 height 610
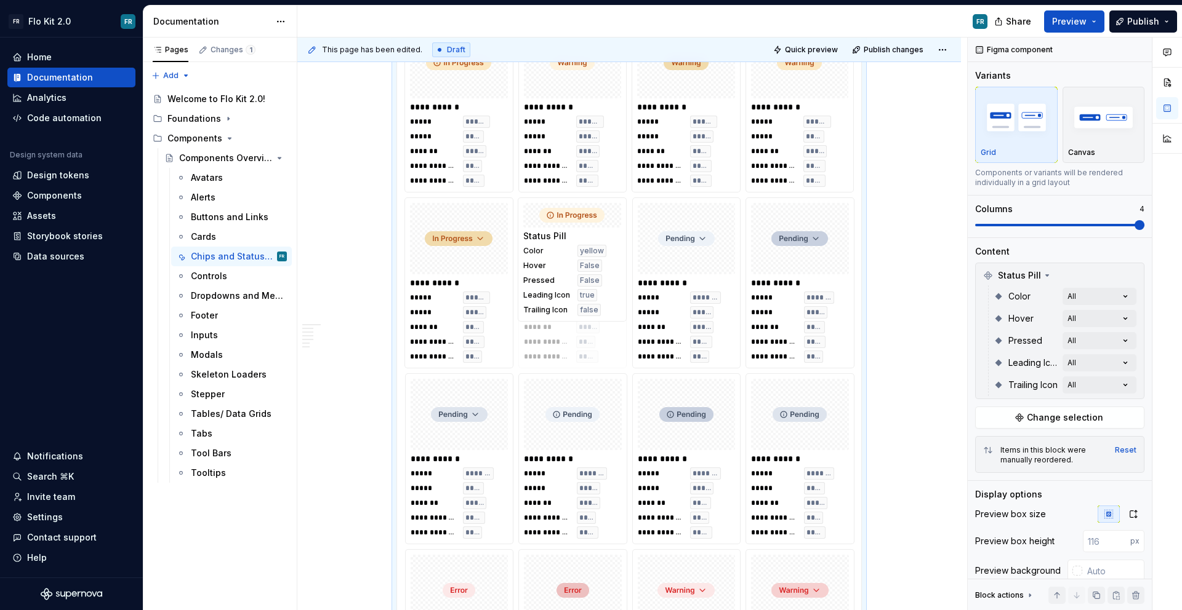
drag, startPoint x: 770, startPoint y: 545, endPoint x: 561, endPoint y: 248, distance: 363.0
click at [561, 248] on body "FR Flo Kit 2.0 FR Home Documentation Analytics Code automation Design system da…" at bounding box center [591, 305] width 1182 height 610
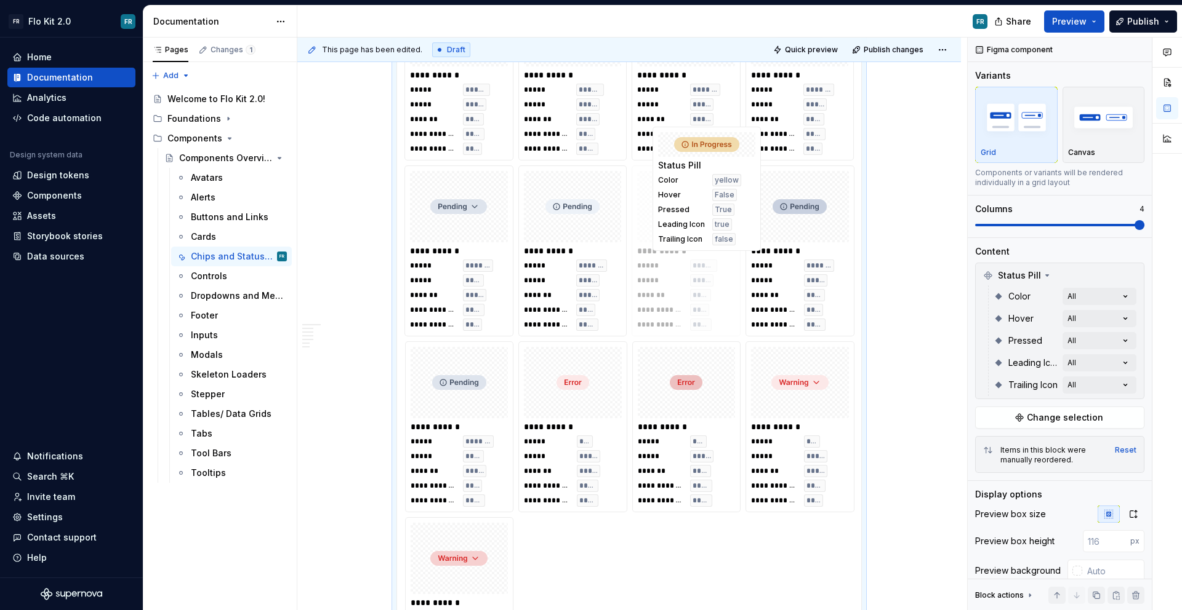
drag, startPoint x: 543, startPoint y: 431, endPoint x: 724, endPoint y: 126, distance: 354.8
click at [724, 126] on body "FR Flo Kit 2.0 FR Home Documentation Analytics Code automation Design system da…" at bounding box center [591, 305] width 1182 height 610
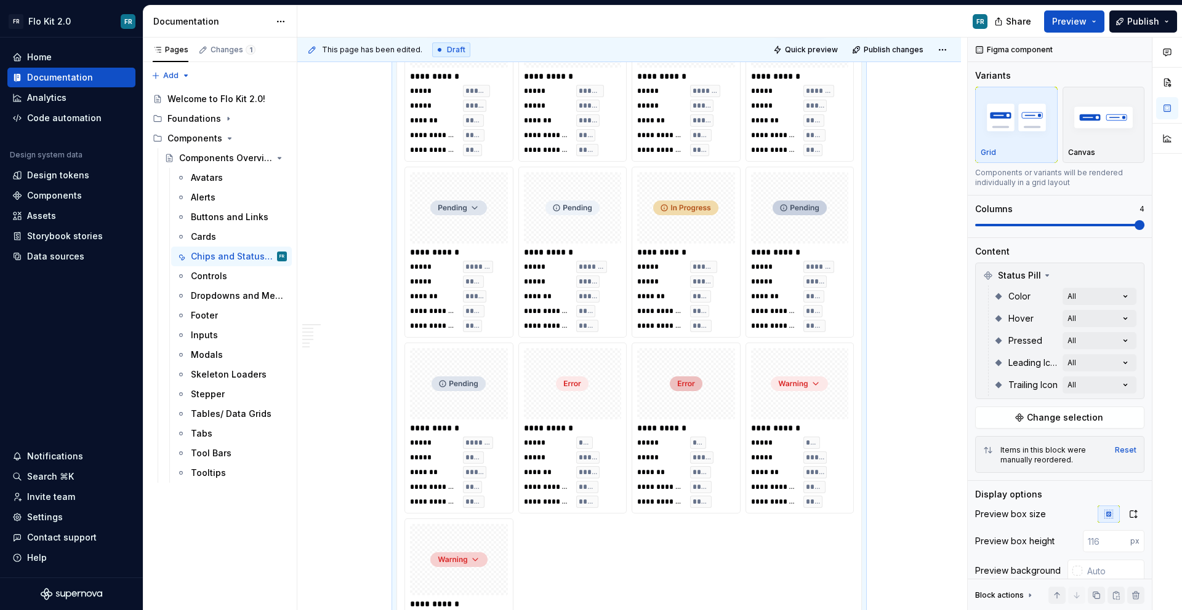
scroll to position [2676, 0]
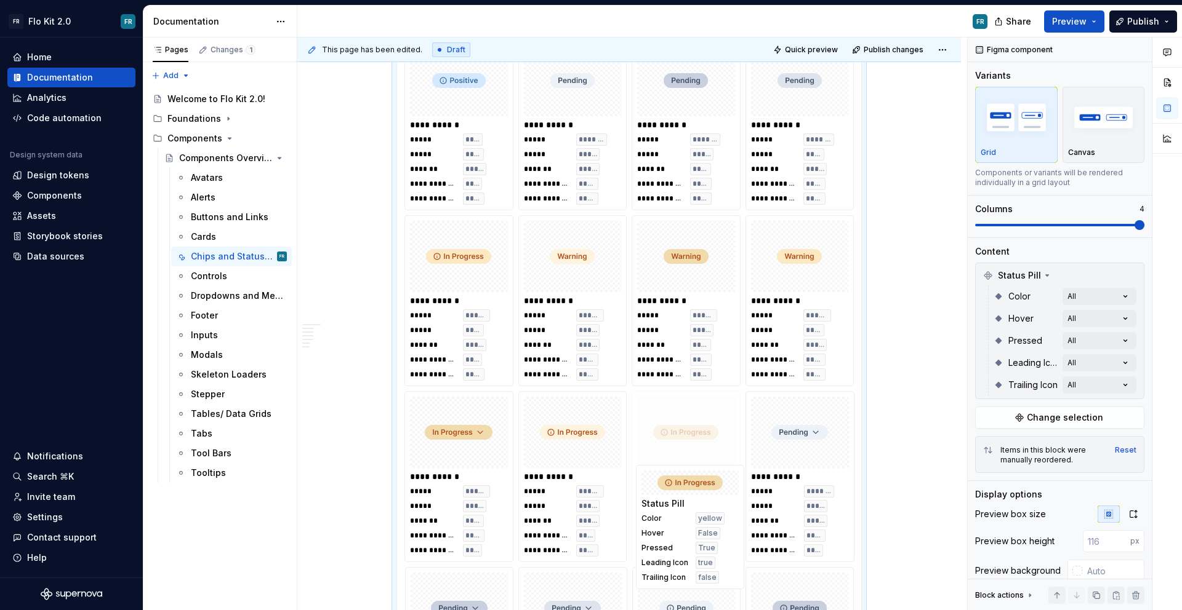
drag, startPoint x: 702, startPoint y: 594, endPoint x: 708, endPoint y: 441, distance: 153.3
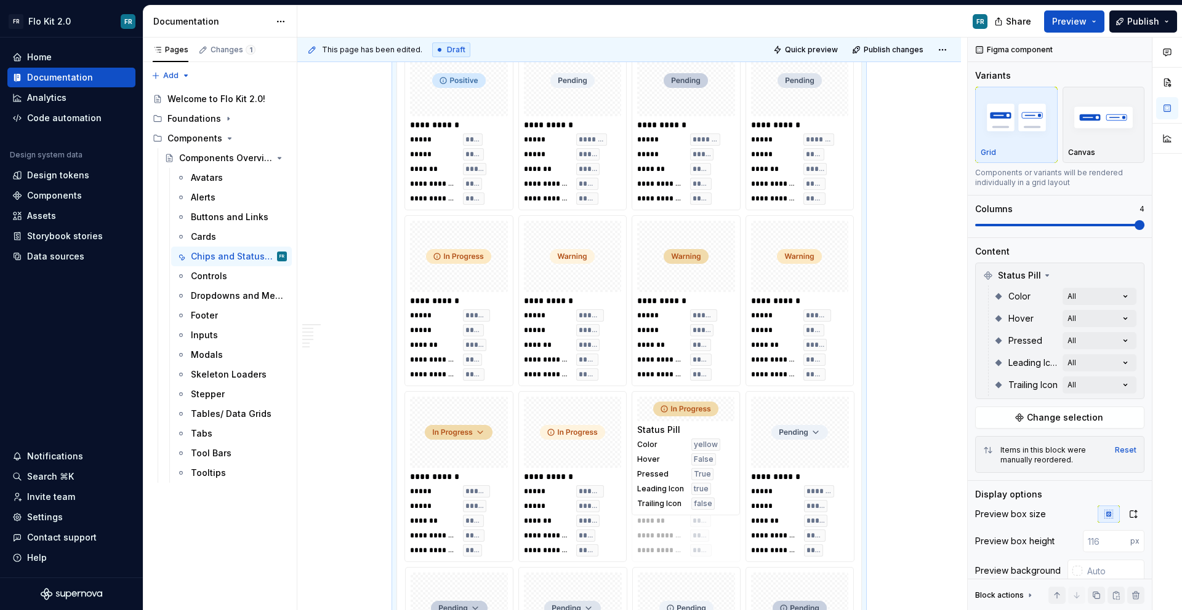
click at [708, 441] on body "FR Flo Kit 2.0 FR Home Documentation Analytics Code automation Design system da…" at bounding box center [591, 305] width 1182 height 610
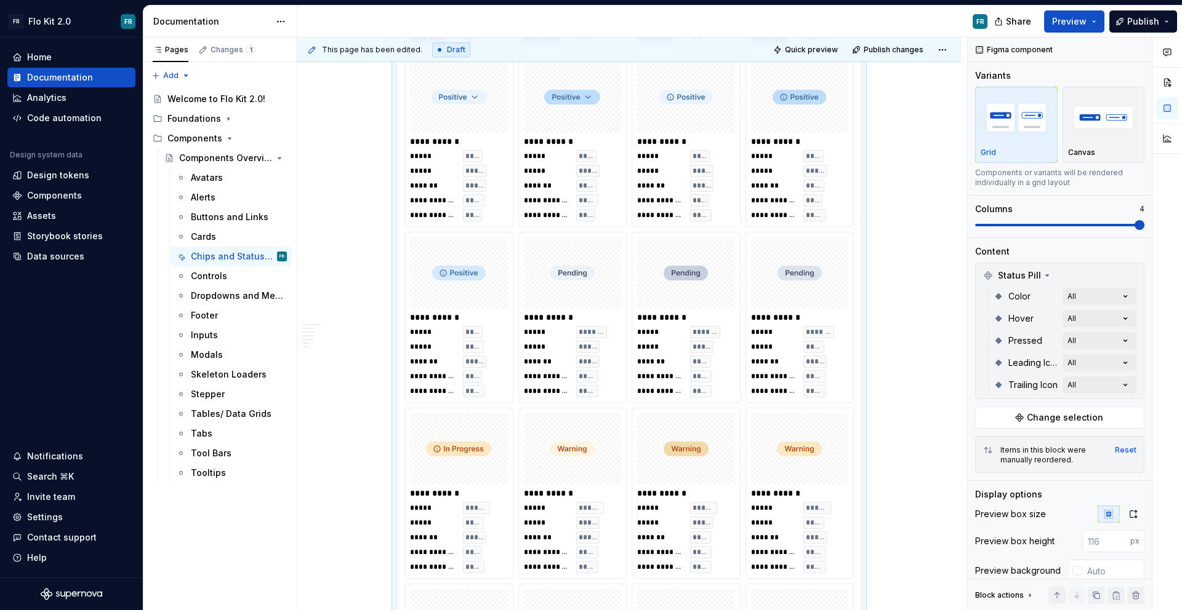
scroll to position [2465, 0]
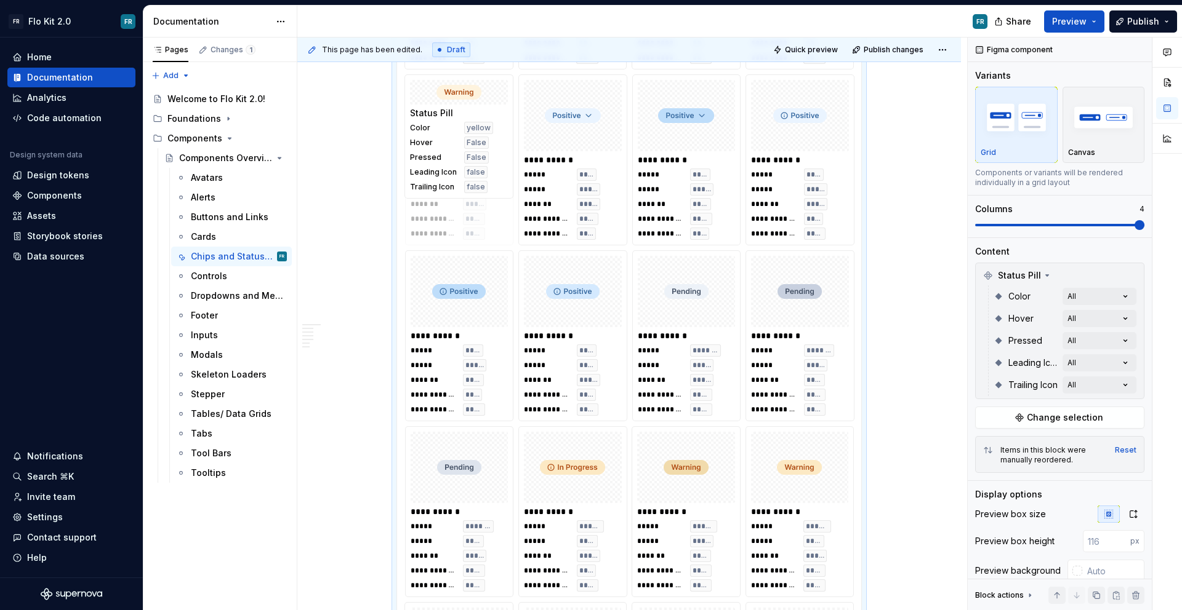
drag, startPoint x: 564, startPoint y: 472, endPoint x: 482, endPoint y: 196, distance: 288.2
click at [477, 188] on body "FR Flo Kit 2.0 FR Home Documentation Analytics Code automation Design system da…" at bounding box center [591, 305] width 1182 height 610
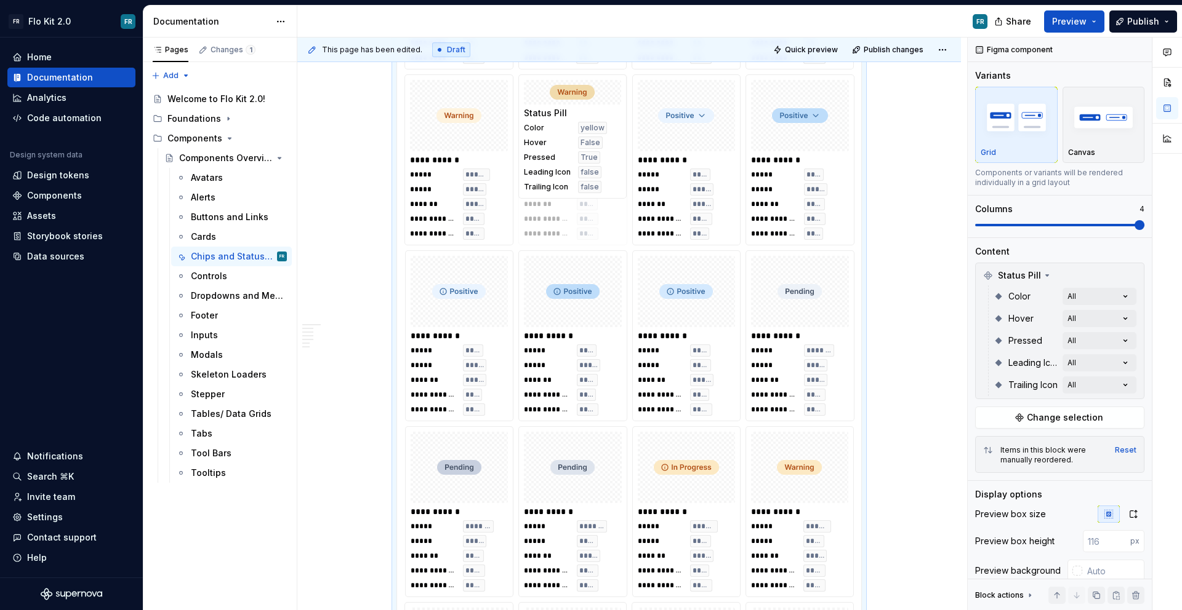
drag, startPoint x: 699, startPoint y: 511, endPoint x: 587, endPoint y: 214, distance: 317.6
click at [587, 214] on body "FR Flo Kit 2.0 FR Home Documentation Analytics Code automation Design system da…" at bounding box center [591, 305] width 1182 height 610
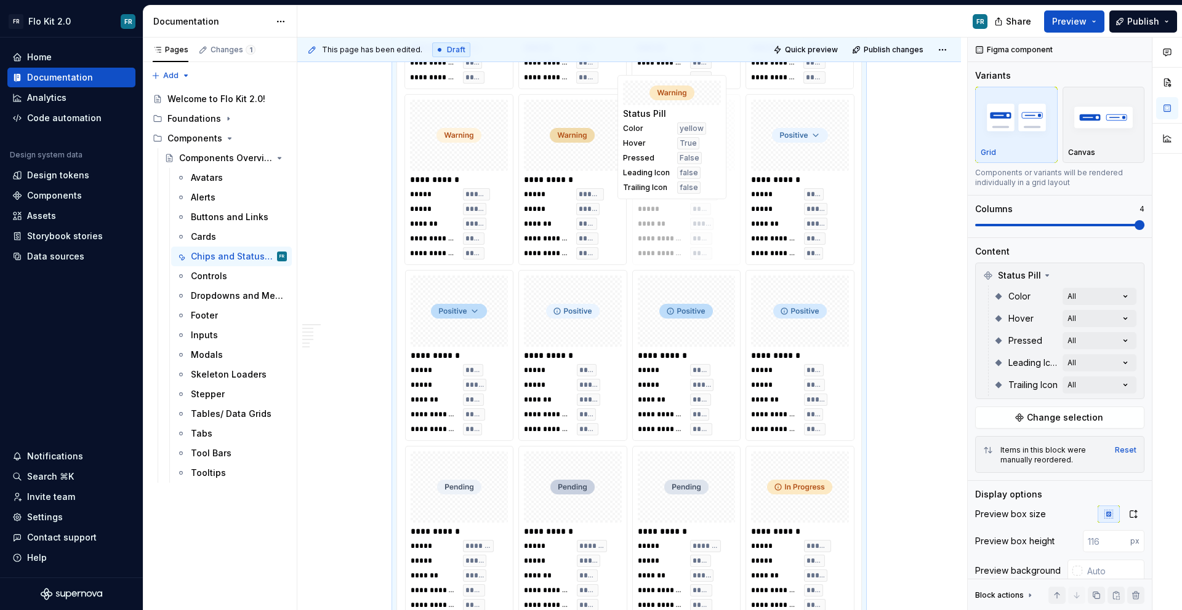
scroll to position [2441, 0]
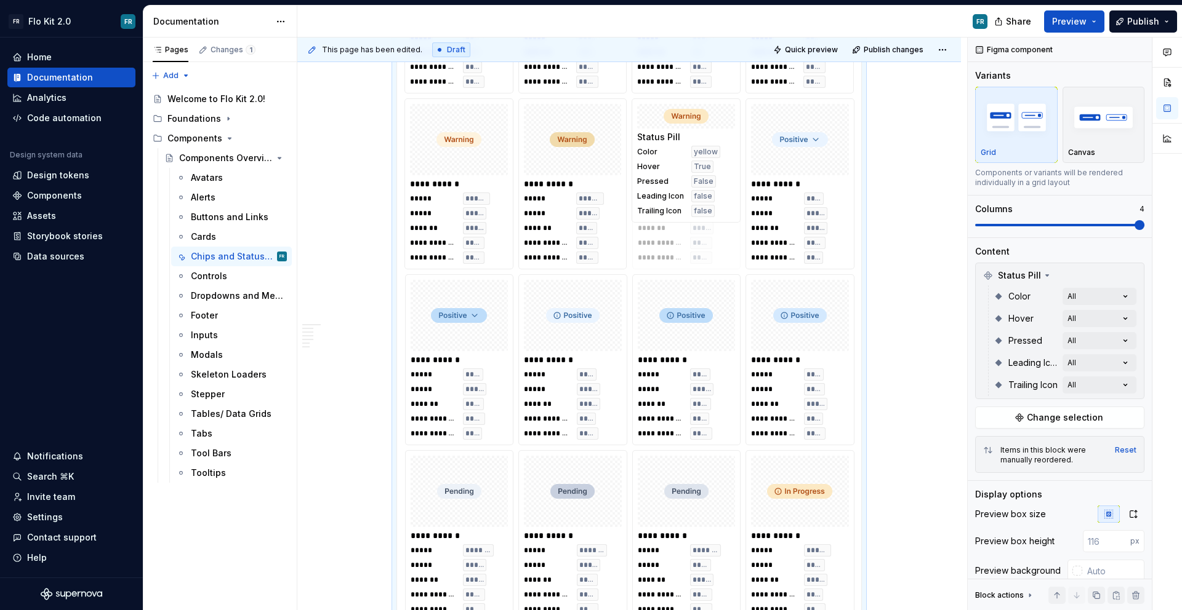
drag, startPoint x: 828, startPoint y: 488, endPoint x: 748, endPoint y: 184, distance: 314.5
click at [748, 184] on body "FR Flo Kit 2.0 FR Home Documentation Analytics Code automation Design system da…" at bounding box center [591, 305] width 1182 height 610
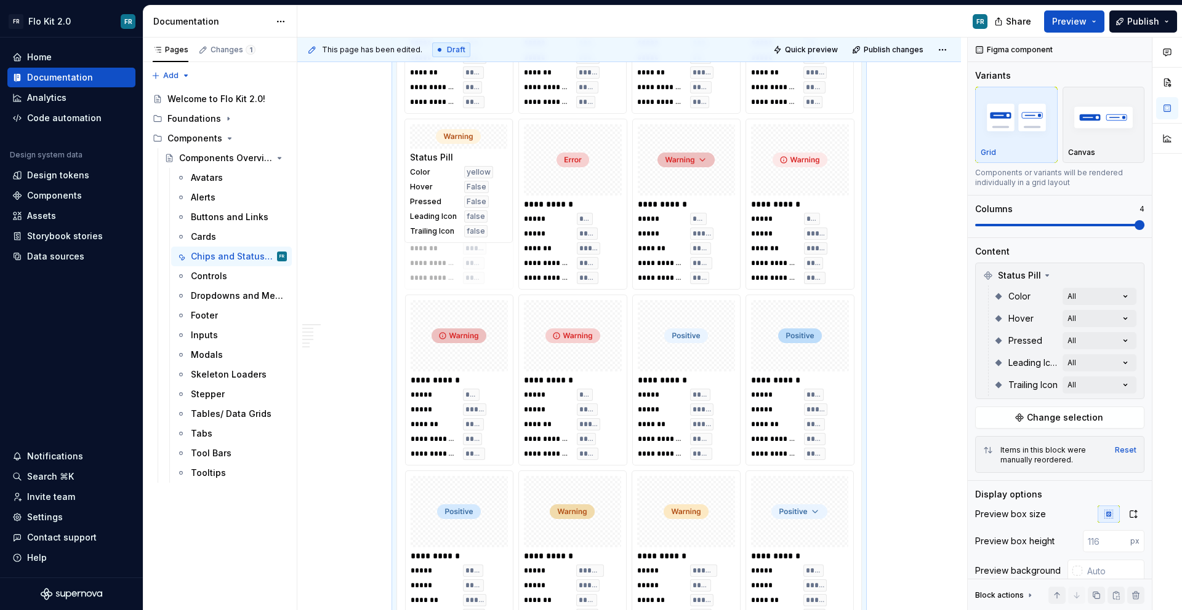
drag, startPoint x: 499, startPoint y: 516, endPoint x: 490, endPoint y: 151, distance: 365.0
click at [490, 151] on body "FR Flo Kit 2.0 FR Home Documentation Analytics Code automation Design system da…" at bounding box center [591, 305] width 1182 height 610
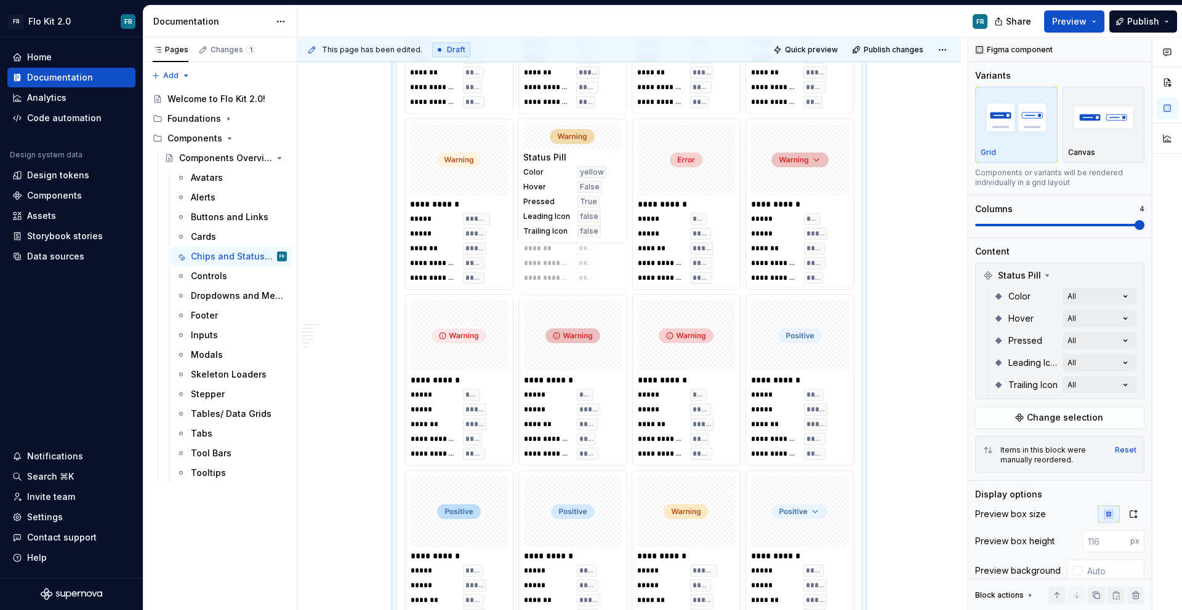
drag, startPoint x: 580, startPoint y: 480, endPoint x: 613, endPoint y: 204, distance: 277.7
click at [601, 166] on body "FR Flo Kit 2.0 FR Home Documentation Analytics Code automation Design system da…" at bounding box center [591, 305] width 1182 height 610
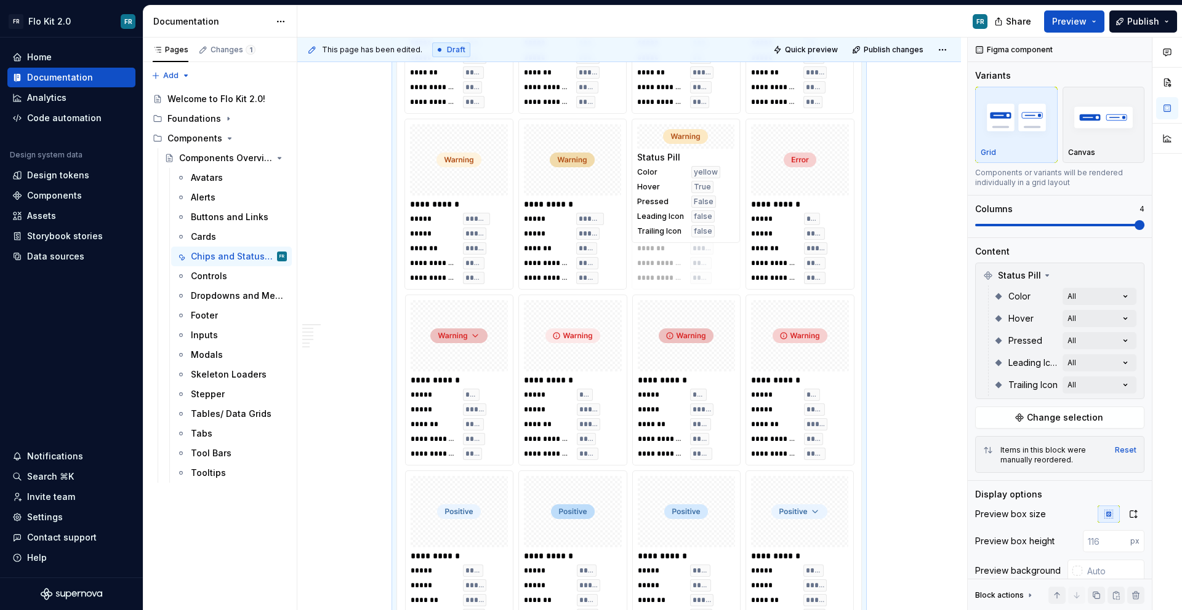
drag, startPoint x: 685, startPoint y: 513, endPoint x: 697, endPoint y: 197, distance: 316.5
click at [697, 197] on body "FR Flo Kit 2.0 FR Home Documentation Analytics Code automation Design system da…" at bounding box center [591, 305] width 1182 height 610
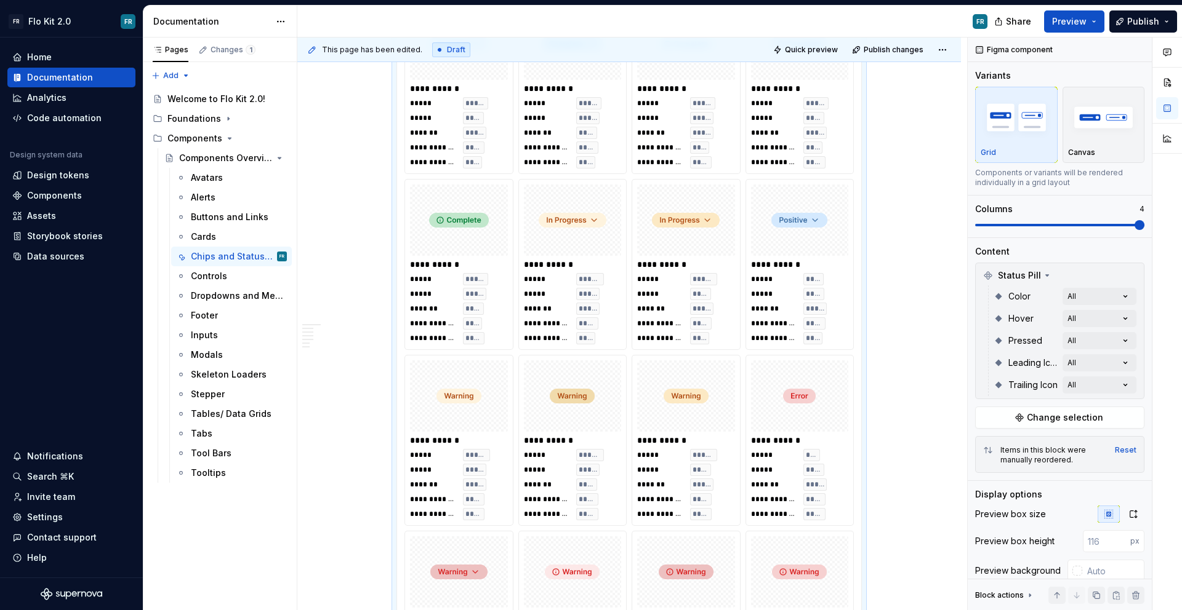
scroll to position [1860, 0]
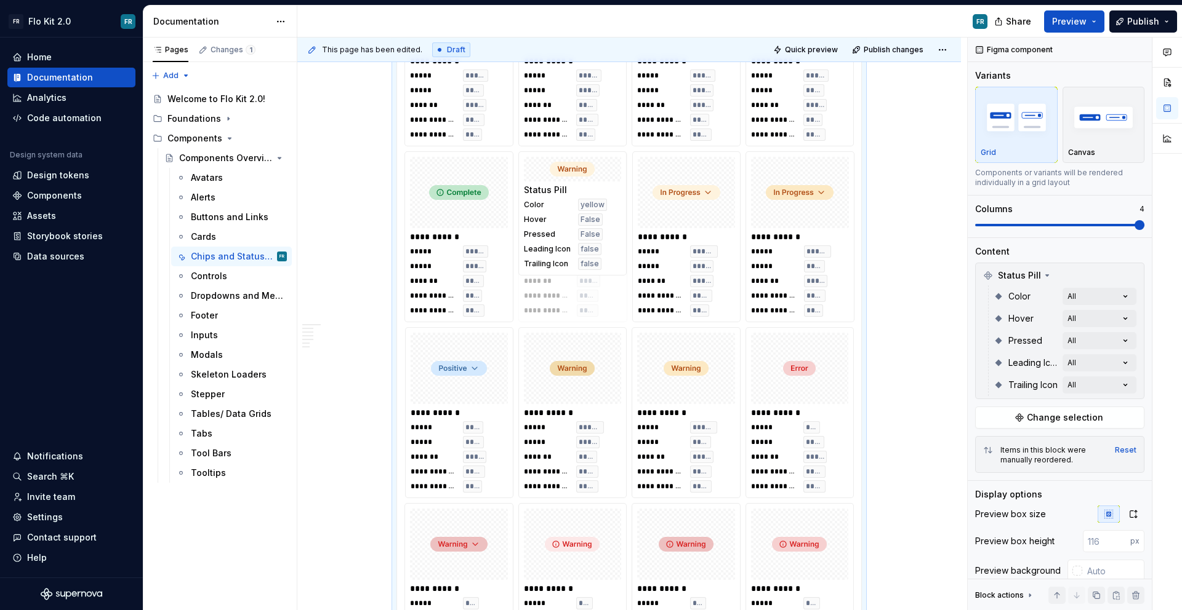
drag, startPoint x: 467, startPoint y: 397, endPoint x: 598, endPoint y: 286, distance: 172.0
click at [596, 279] on body "FR Flo Kit 2.0 FR Home Documentation Analytics Code automation Design system da…" at bounding box center [591, 305] width 1182 height 610
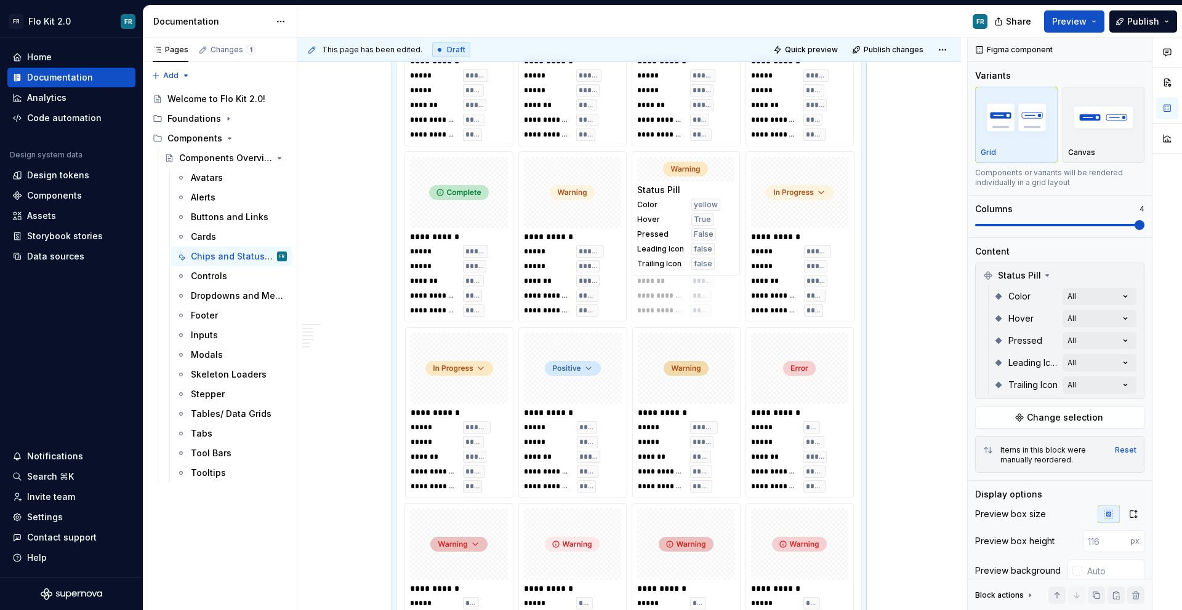
drag, startPoint x: 692, startPoint y: 419, endPoint x: 702, endPoint y: 234, distance: 185.5
click at [702, 234] on body "FR Flo Kit 2.0 FR Home Documentation Analytics Code automation Design system da…" at bounding box center [591, 305] width 1182 height 610
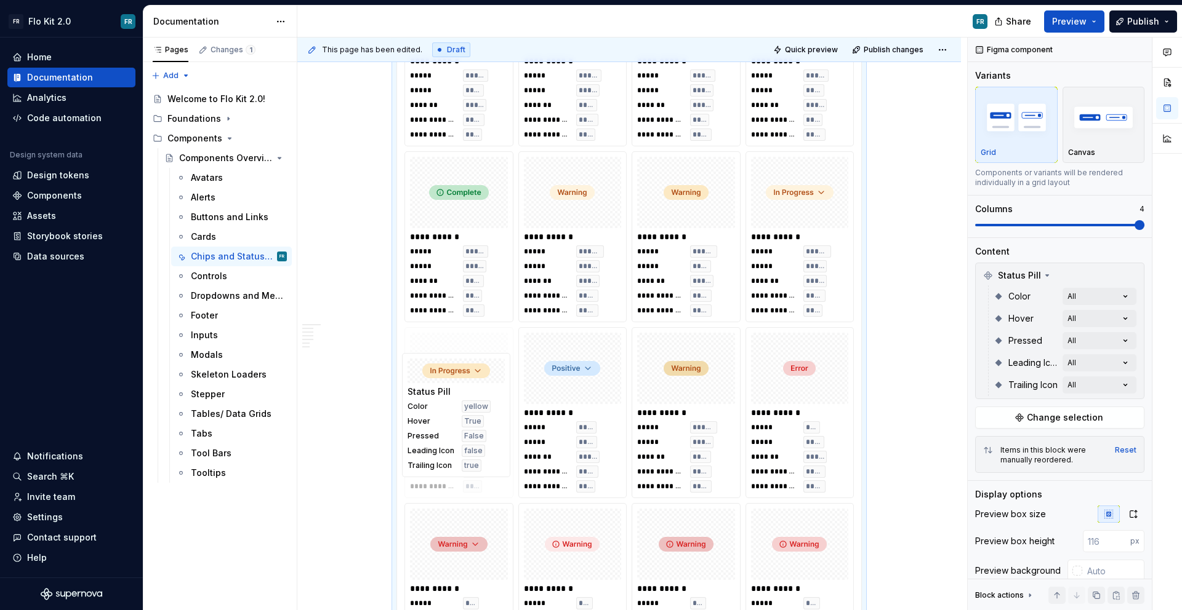
drag, startPoint x: 446, startPoint y: 374, endPoint x: 444, endPoint y: 400, distance: 26.0
click at [444, 400] on body "FR Flo Kit 2.0 FR Home Documentation Analytics Code automation Design system da…" at bounding box center [591, 305] width 1182 height 610
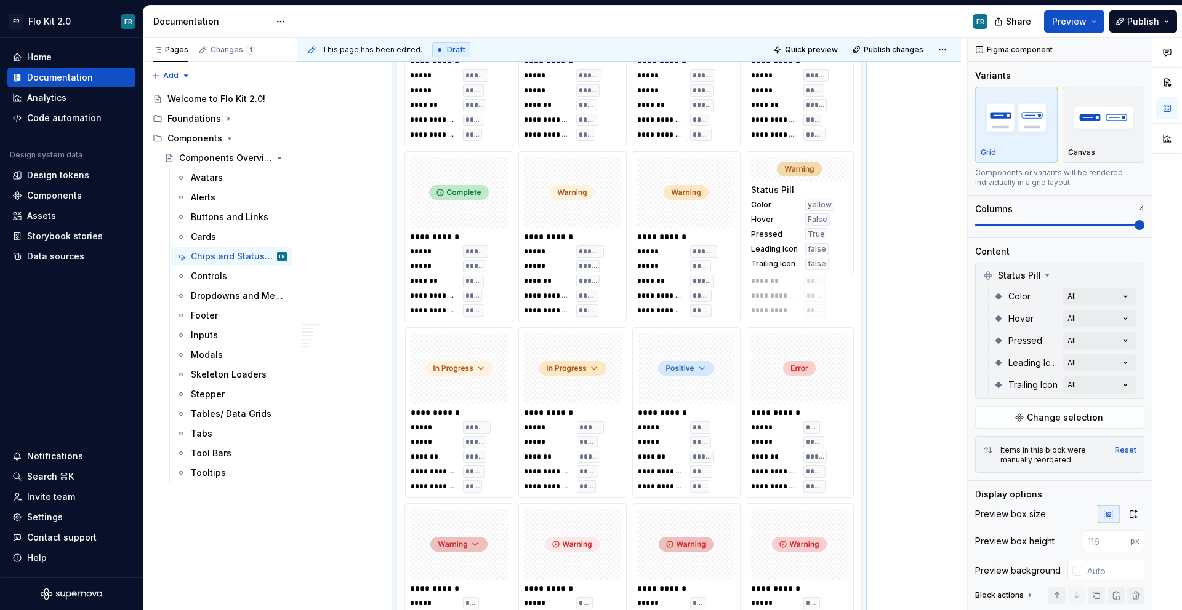
drag, startPoint x: 693, startPoint y: 383, endPoint x: 820, endPoint y: 226, distance: 202.1
click at [820, 226] on body "FR Flo Kit 2.0 FR Home Documentation Analytics Code automation Design system da…" at bounding box center [591, 305] width 1182 height 610
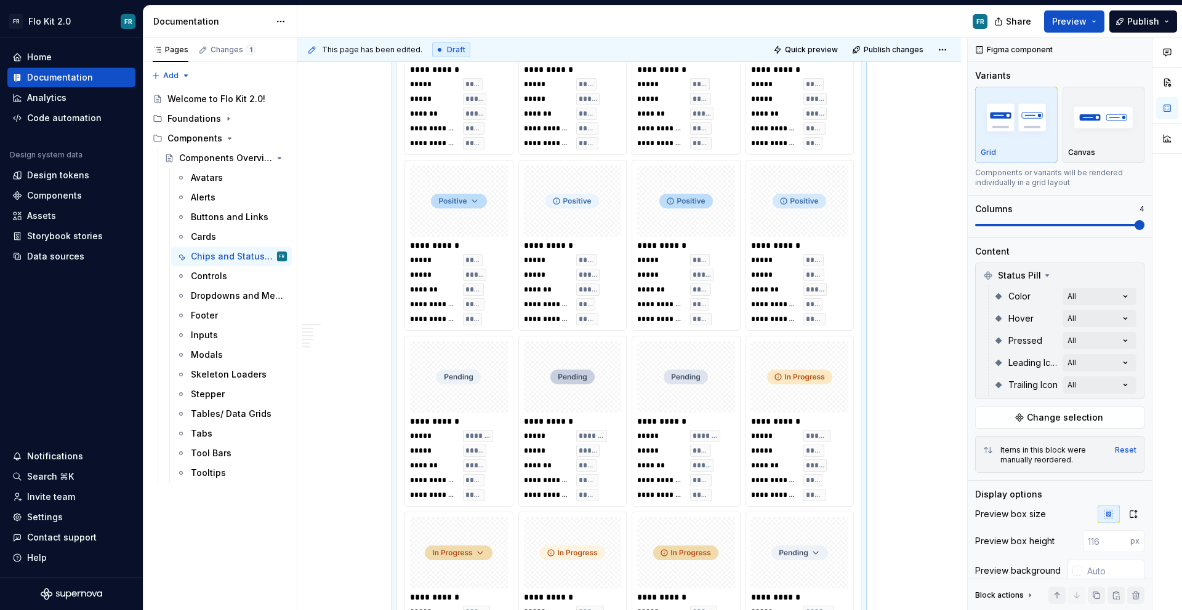
scroll to position [2558, 0]
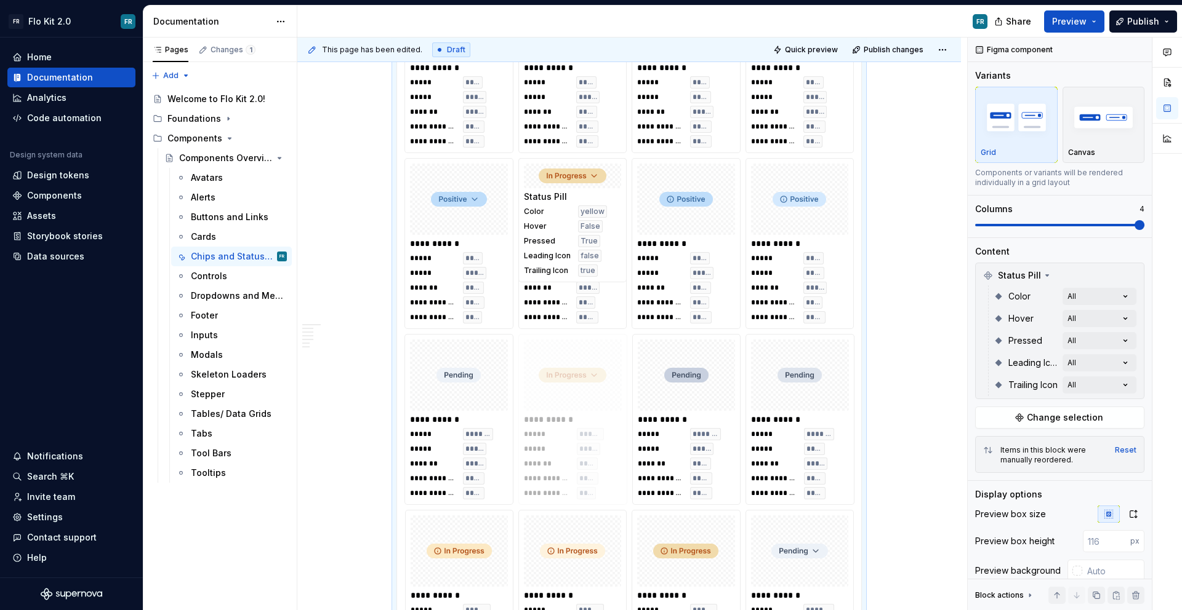
drag, startPoint x: 491, startPoint y: 566, endPoint x: 608, endPoint y: 286, distance: 304.0
click at [607, 287] on body "FR Flo Kit 2.0 FR Home Documentation Analytics Code automation Design system da…" at bounding box center [591, 305] width 1182 height 610
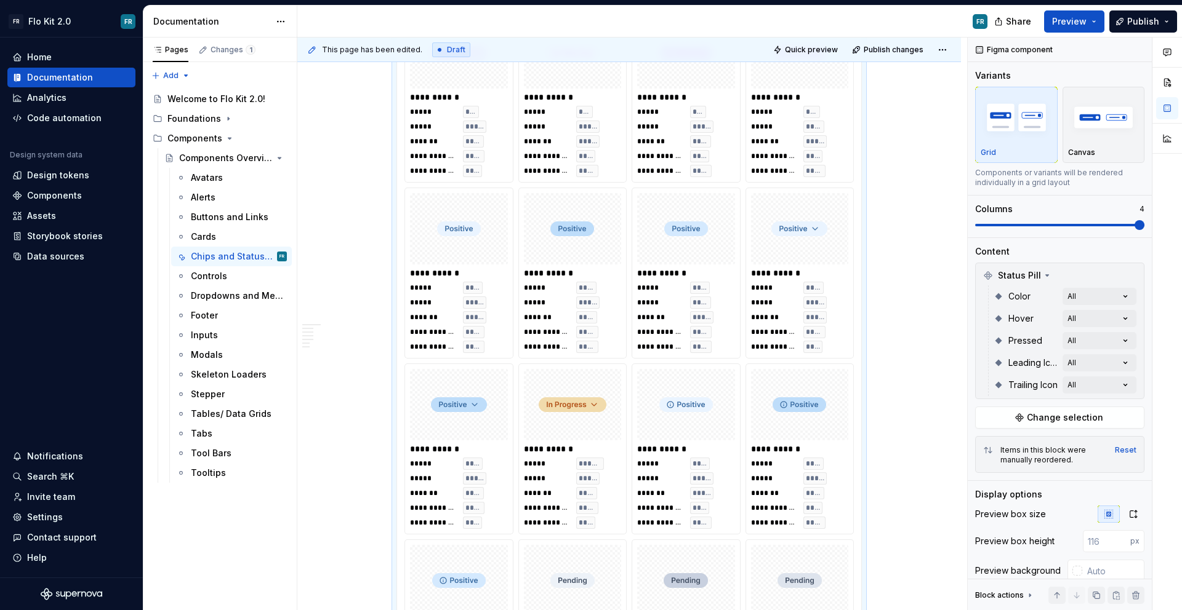
scroll to position [2254, 0]
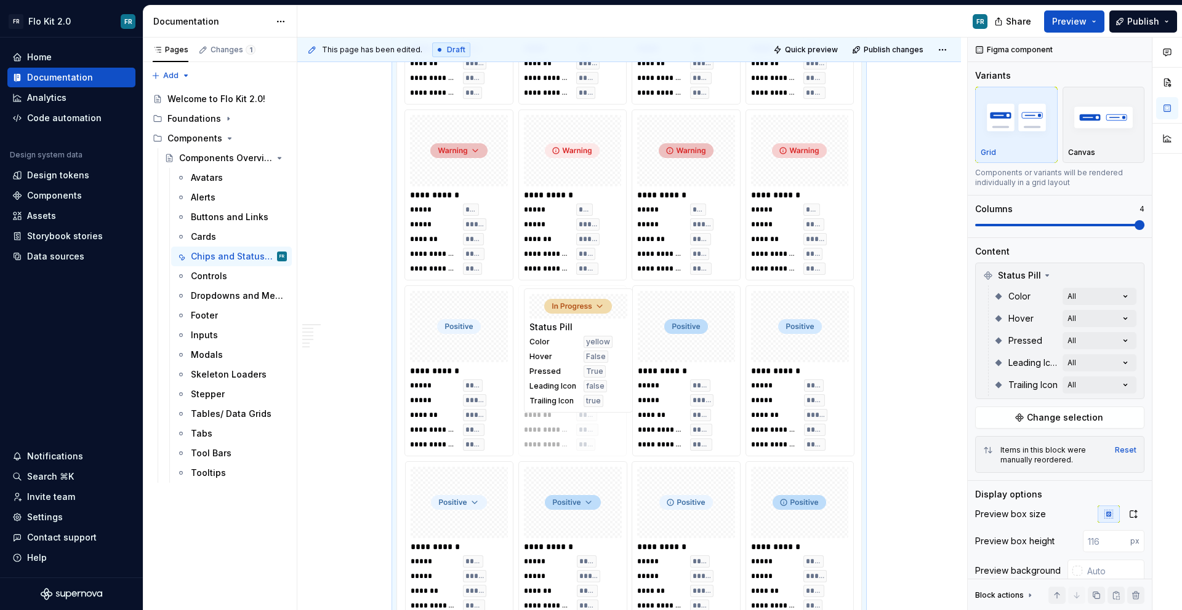
drag, startPoint x: 580, startPoint y: 504, endPoint x: 588, endPoint y: 340, distance: 163.9
click at [586, 330] on body "FR Flo Kit 2.0 FR Home Documentation Analytics Code automation Design system da…" at bounding box center [591, 305] width 1182 height 610
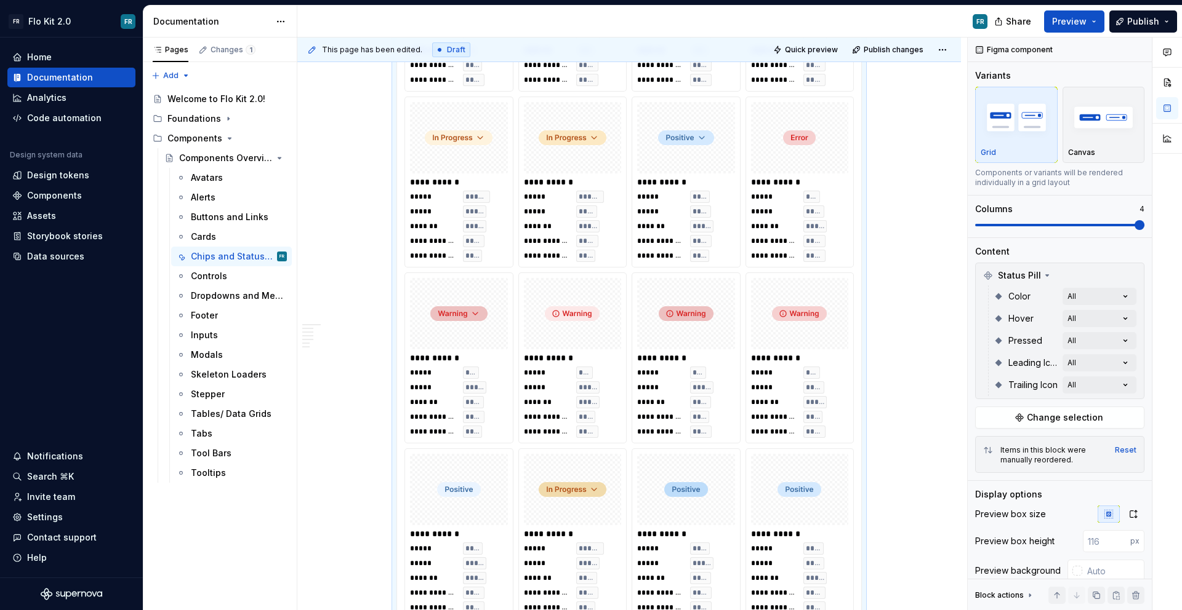
scroll to position [2033, 0]
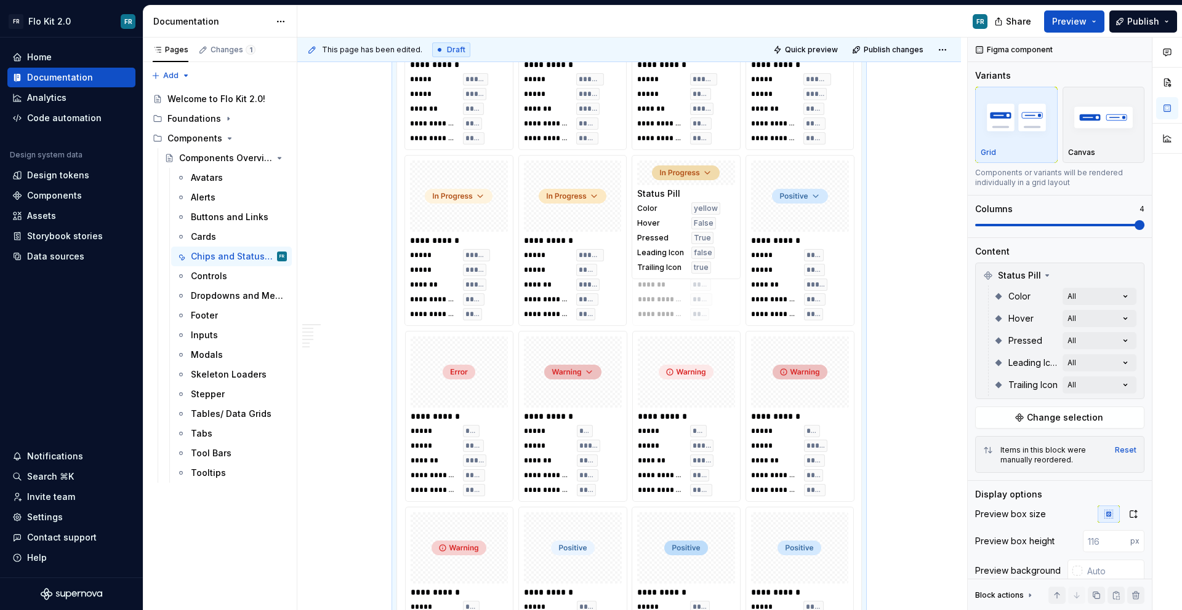
drag, startPoint x: 561, startPoint y: 534, endPoint x: 697, endPoint y: 216, distance: 346.2
click at [697, 216] on body "FR Flo Kit 2.0 FR Home Documentation Analytics Code automation Design system da…" at bounding box center [591, 305] width 1182 height 610
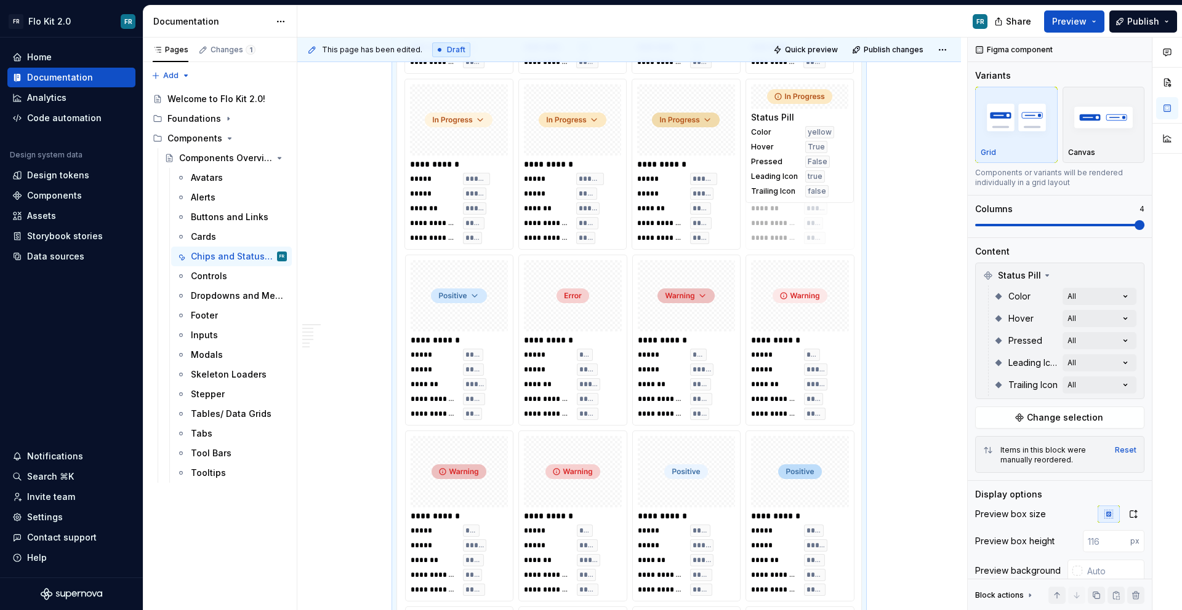
drag, startPoint x: 459, startPoint y: 418, endPoint x: 815, endPoint y: 183, distance: 426.4
click at [815, 183] on body "FR Flo Kit 2.0 FR Home Documentation Analytics Code automation Design system da…" at bounding box center [591, 305] width 1182 height 610
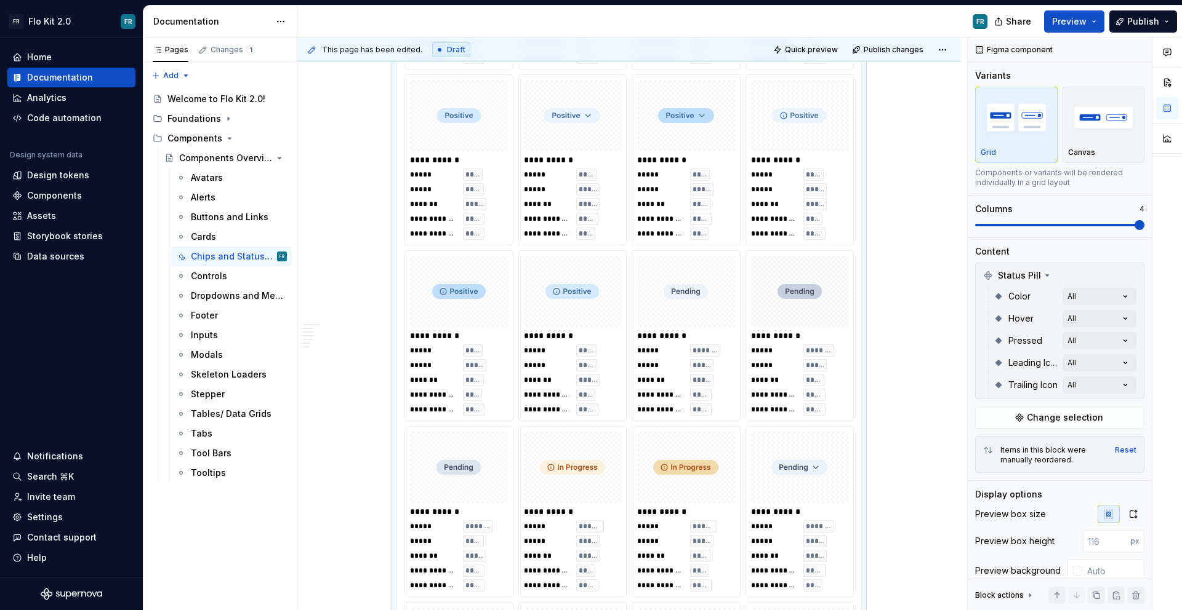
scroll to position [2657, 0]
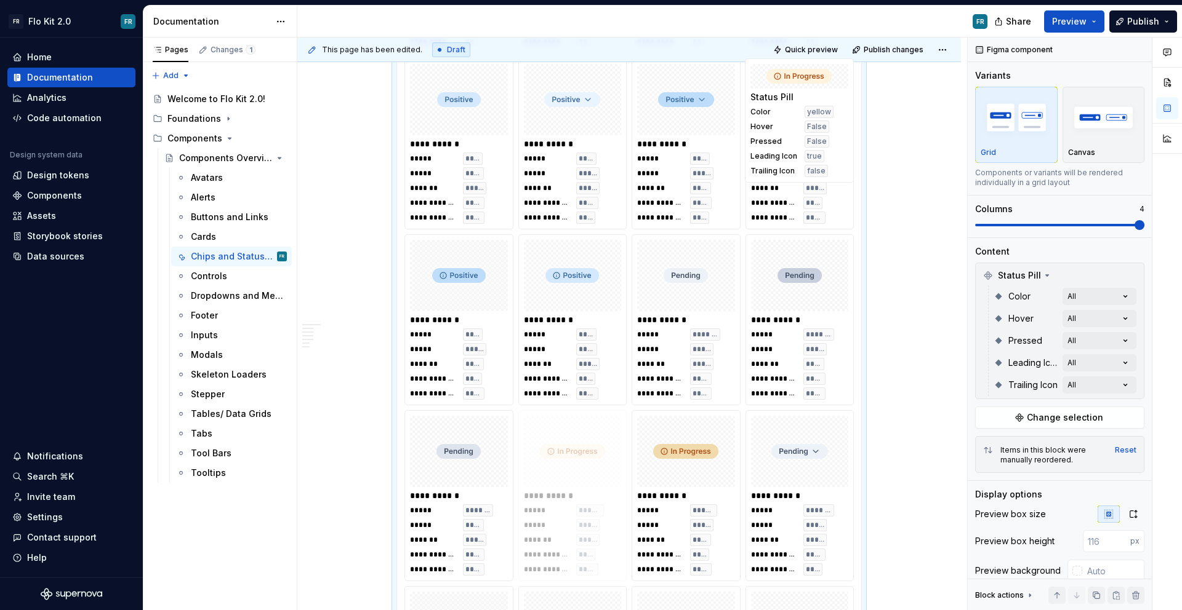
drag, startPoint x: 622, startPoint y: 394, endPoint x: 783, endPoint y: 152, distance: 291.2
click at [783, 153] on body "FR Flo Kit 2.0 FR Home Documentation Analytics Code automation Design system da…" at bounding box center [591, 305] width 1182 height 610
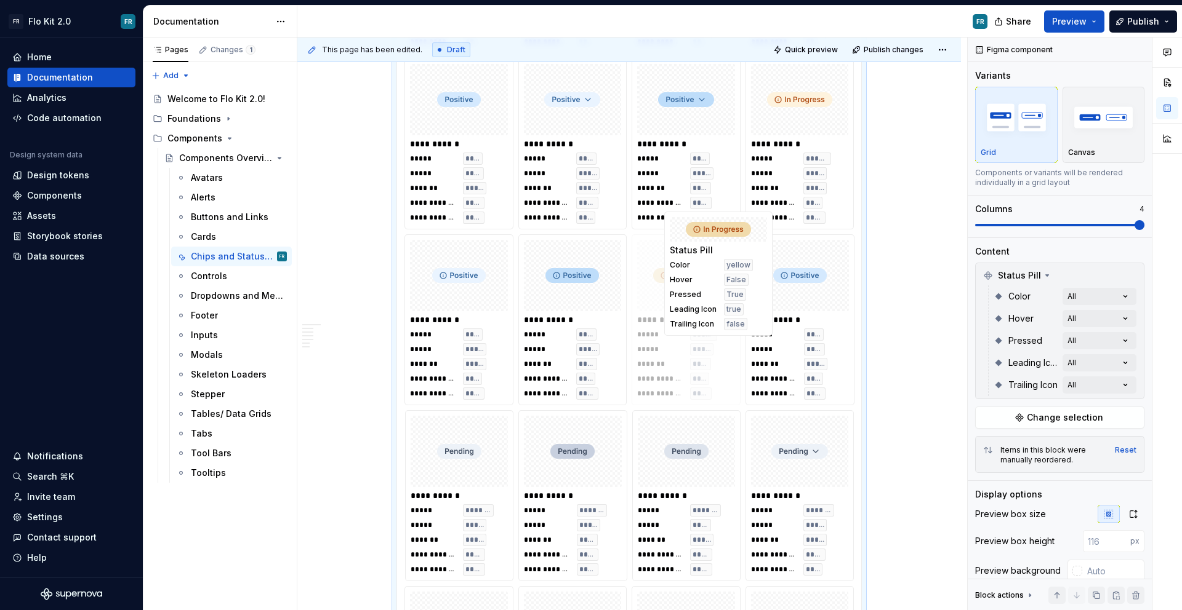
drag
click at [705, 165] on body "FR Flo Kit 2.0 FR Home Documentation Analytics Code automation Design system da…" at bounding box center [591, 305] width 1182 height 610
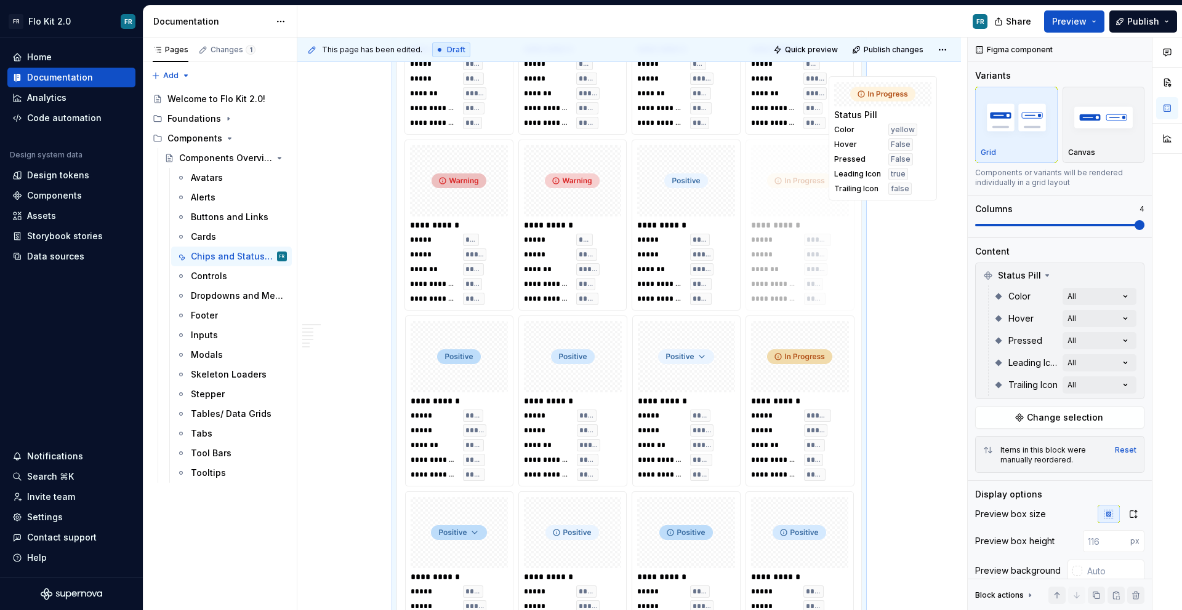
click at [809, 177] on body "FR Flo Kit 2.0 FR Home Documentation Analytics Code automation Design system da…" at bounding box center [591, 305] width 1182 height 610
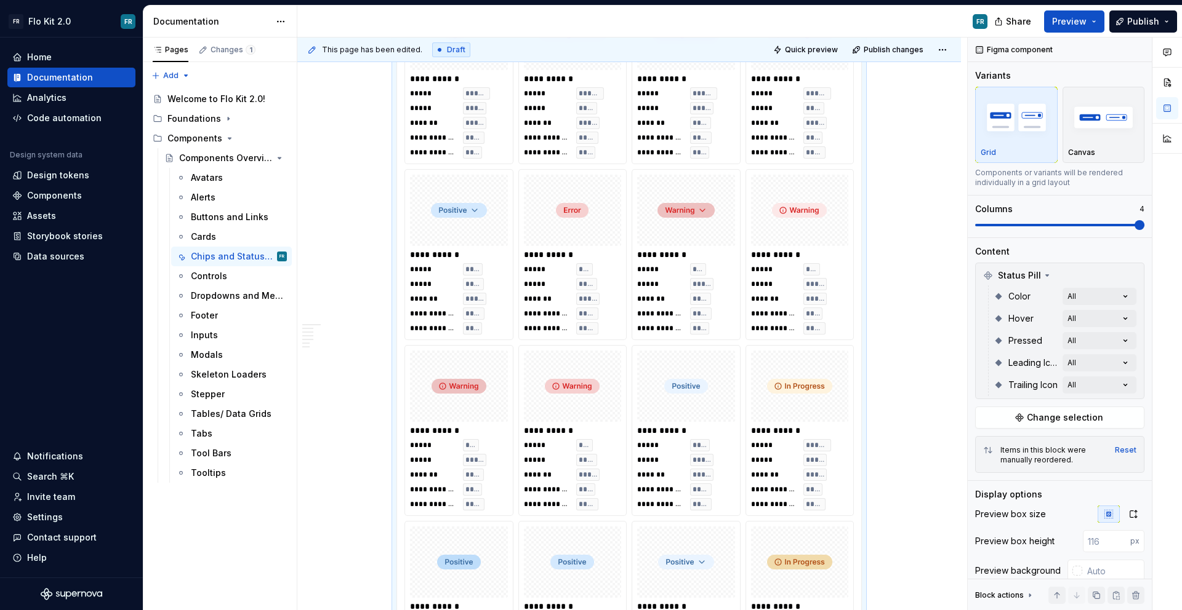
scroll to position [2178, 0]
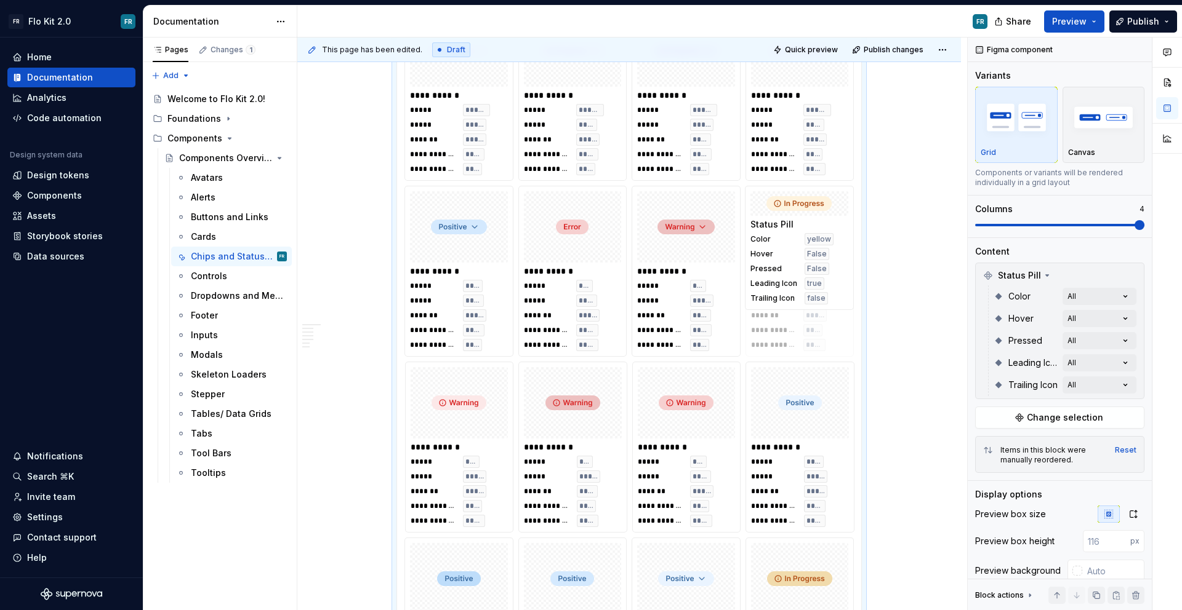
click at [807, 206] on body "FR Flo Kit 2.0 FR Home Documentation Analytics Code automation Design system da…" at bounding box center [591, 305] width 1182 height 610
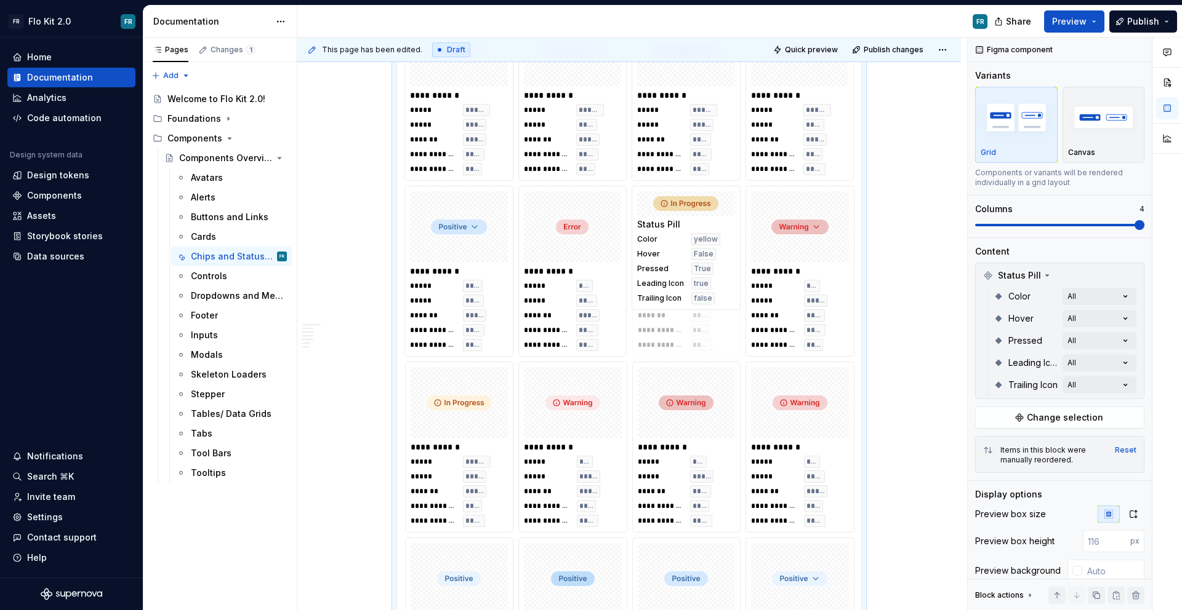
click at [676, 263] on body "FR Flo Kit 2.0 FR Home Documentation Analytics Code automation Design system da…" at bounding box center [591, 305] width 1182 height 610
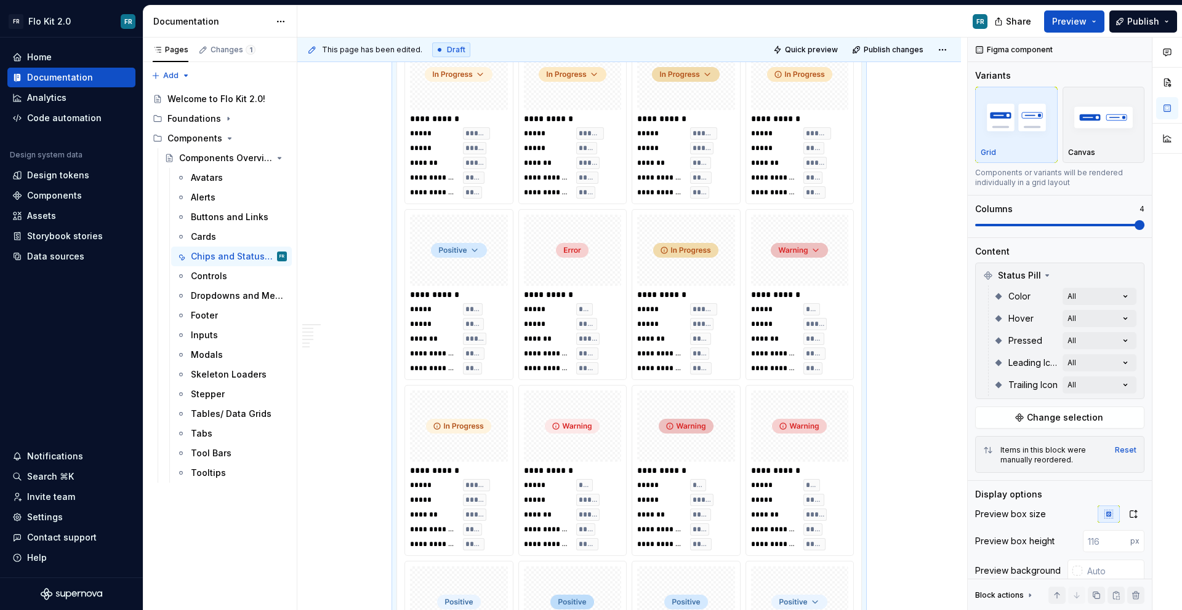
scroll to position [2154, 0]
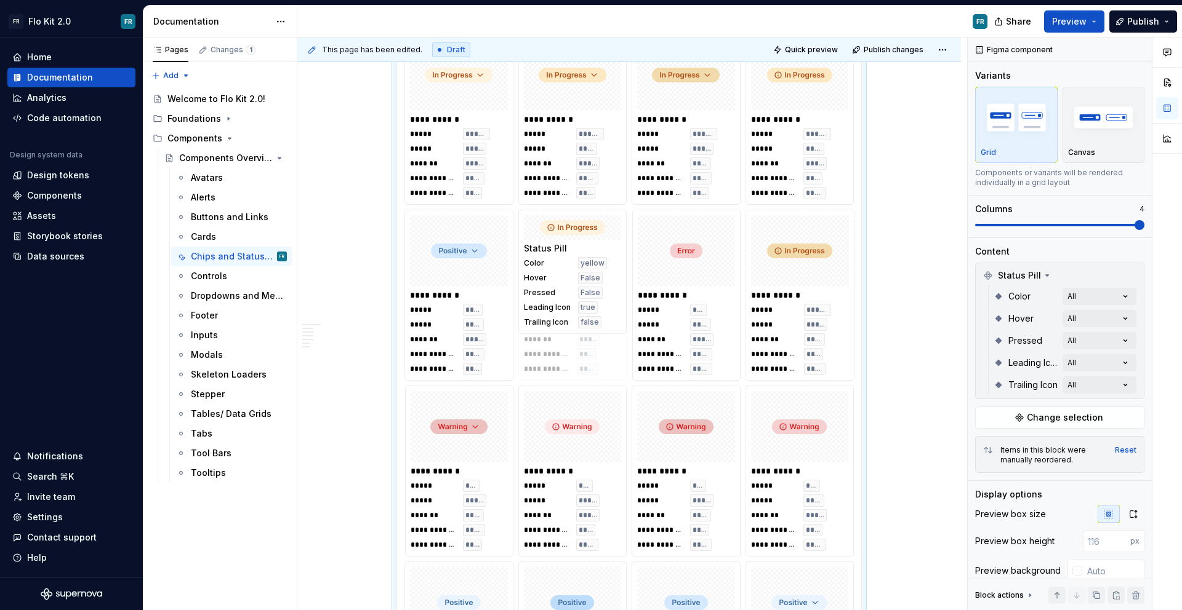
click at [622, 253] on body "FR Flo Kit 2.0 FR Home Documentation Analytics Code automation Design system da…" at bounding box center [591, 305] width 1182 height 610
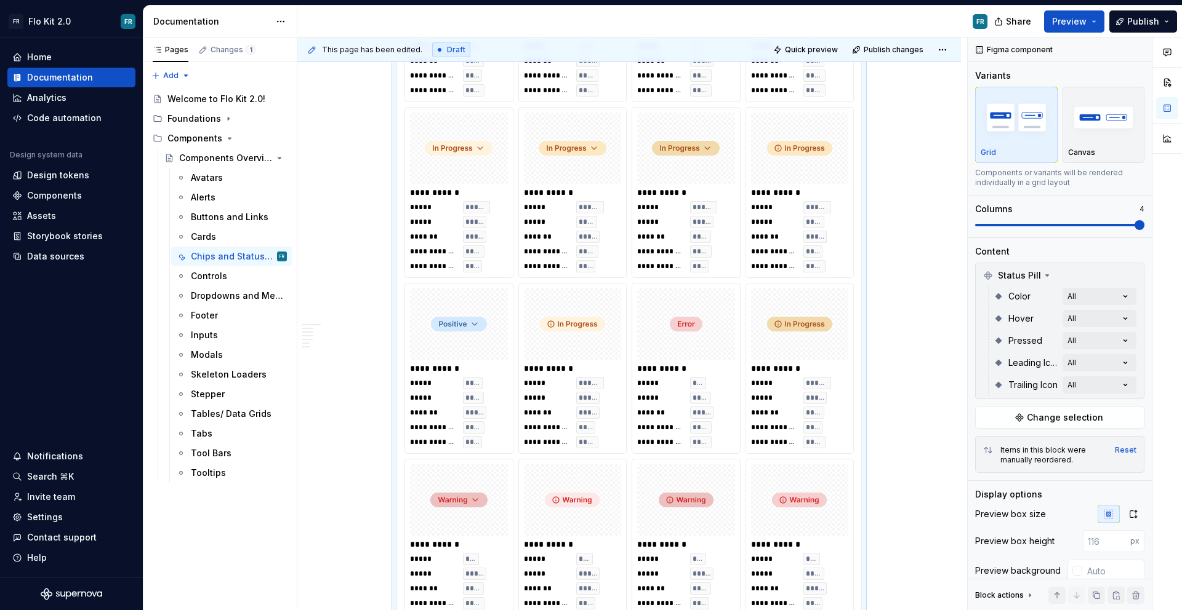
scroll to position [2033, 0]
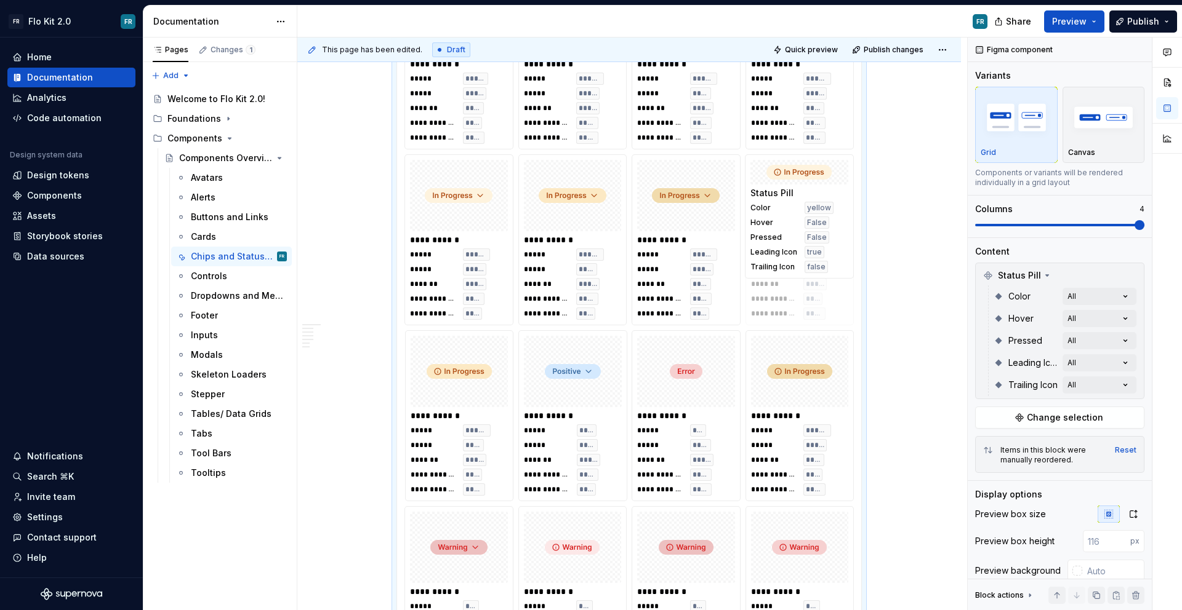
click at [793, 240] on body "FR Flo Kit 2.0 FR Home Documentation Analytics Code automation Design system da…" at bounding box center [591, 305] width 1182 height 610
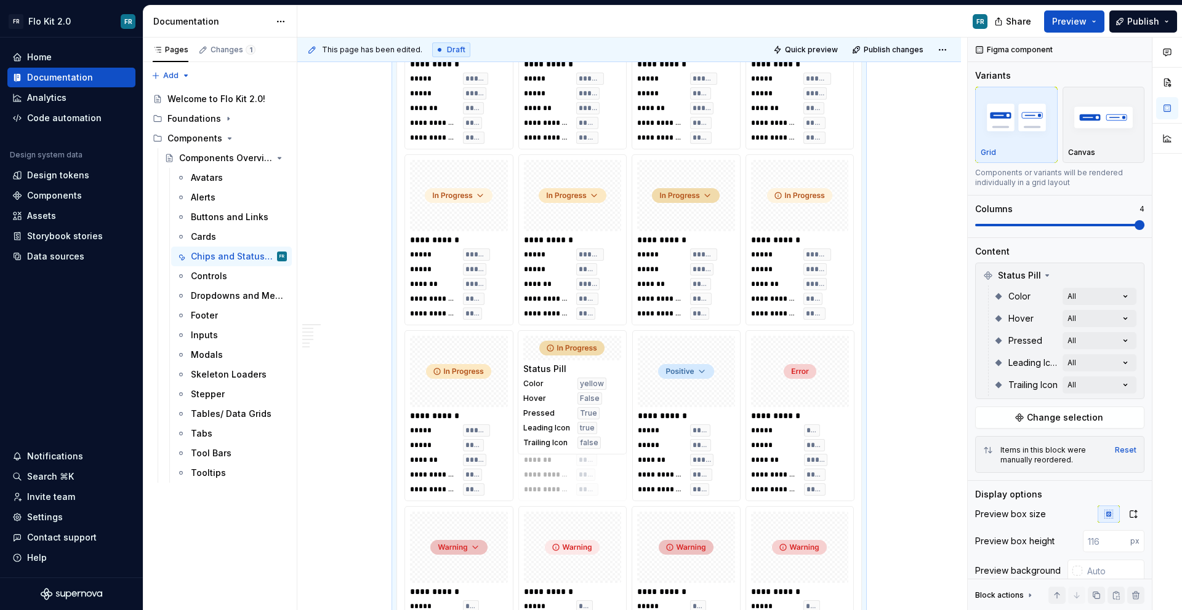
click at [614, 394] on body "FR Flo Kit 2.0 FR Home Documentation Analytics Code automation Design system da…" at bounding box center [591, 305] width 1182 height 610
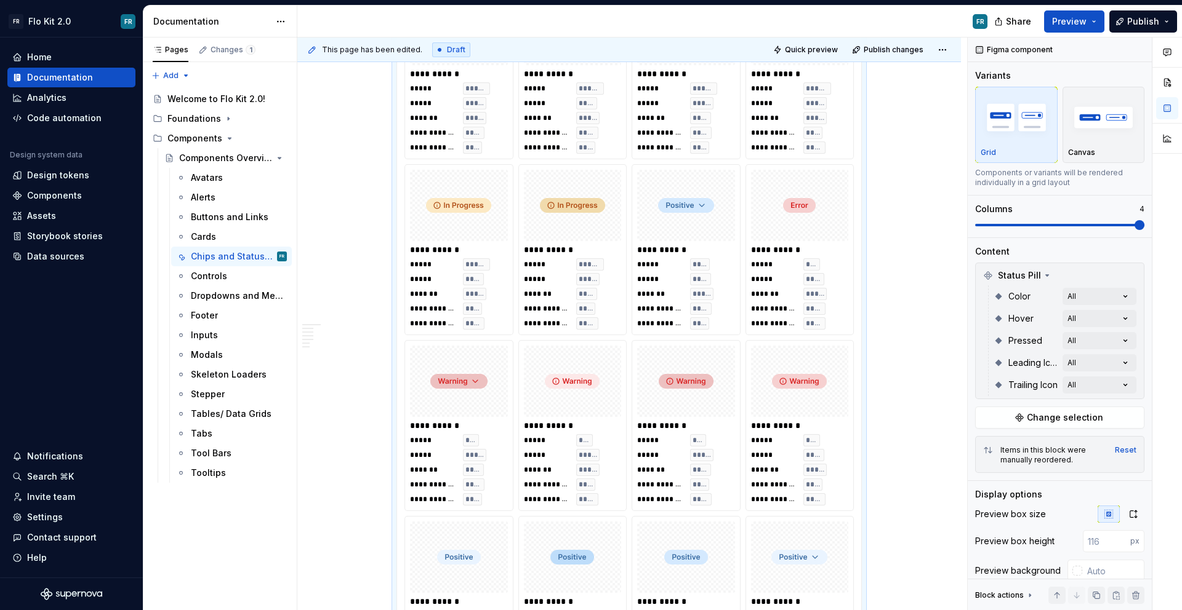
scroll to position [2203, 0]
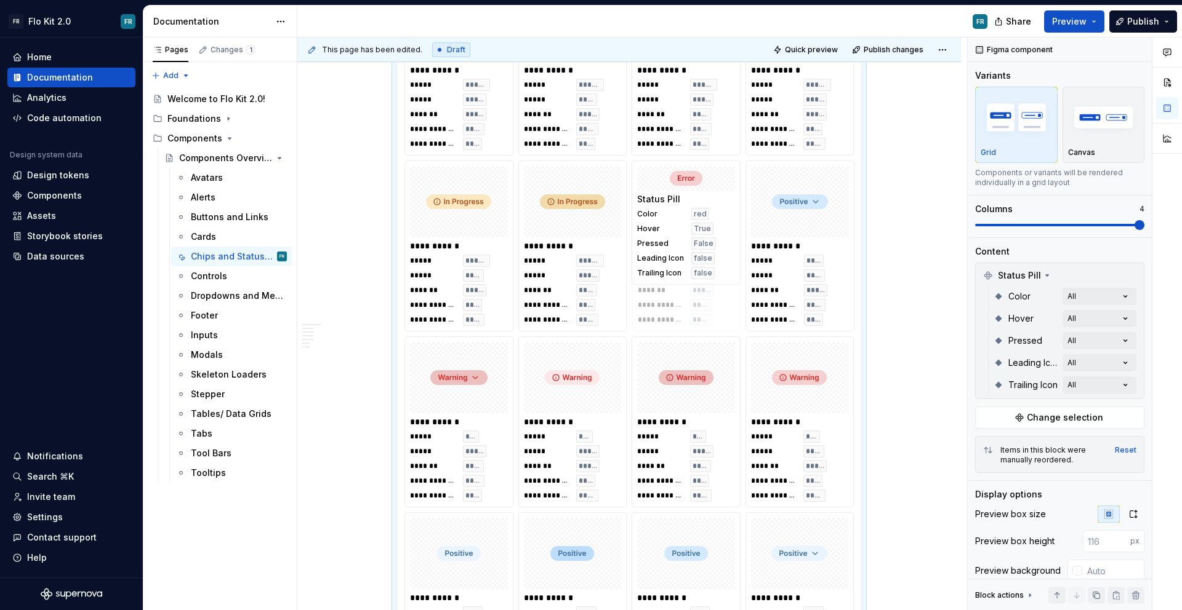
drag, startPoint x: 790, startPoint y: 228, endPoint x: 709, endPoint y: 236, distance: 81.6
click at [713, 228] on body "FR Flo Kit 2.0 FR Home Documentation Analytics Code automation Design system da…" at bounding box center [591, 305] width 1182 height 610
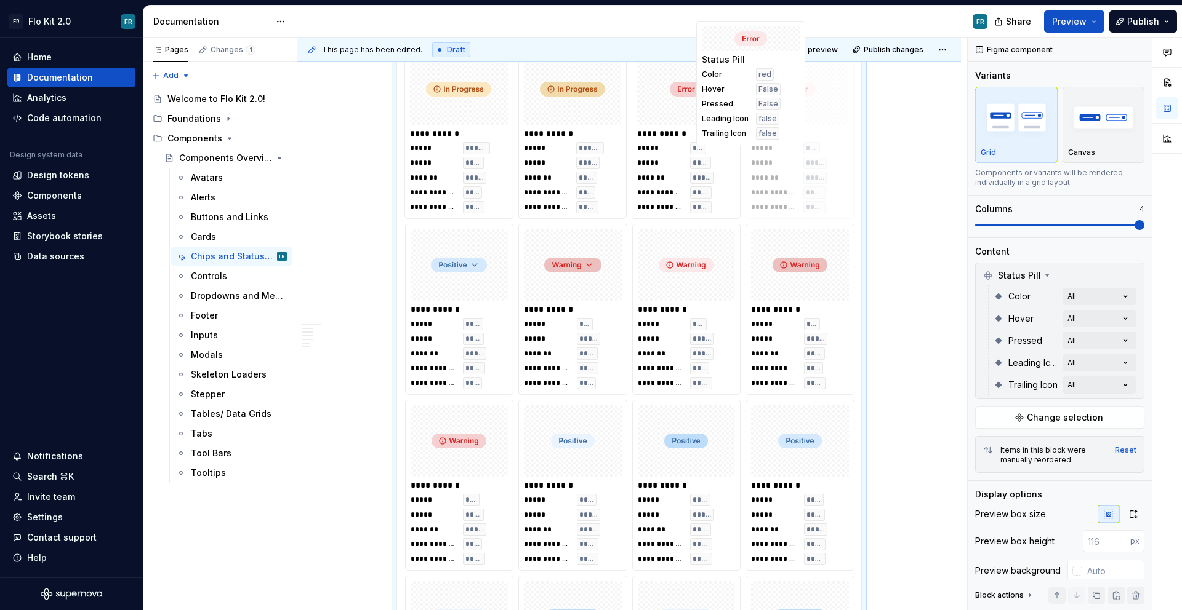
scroll to position [2276, 0]
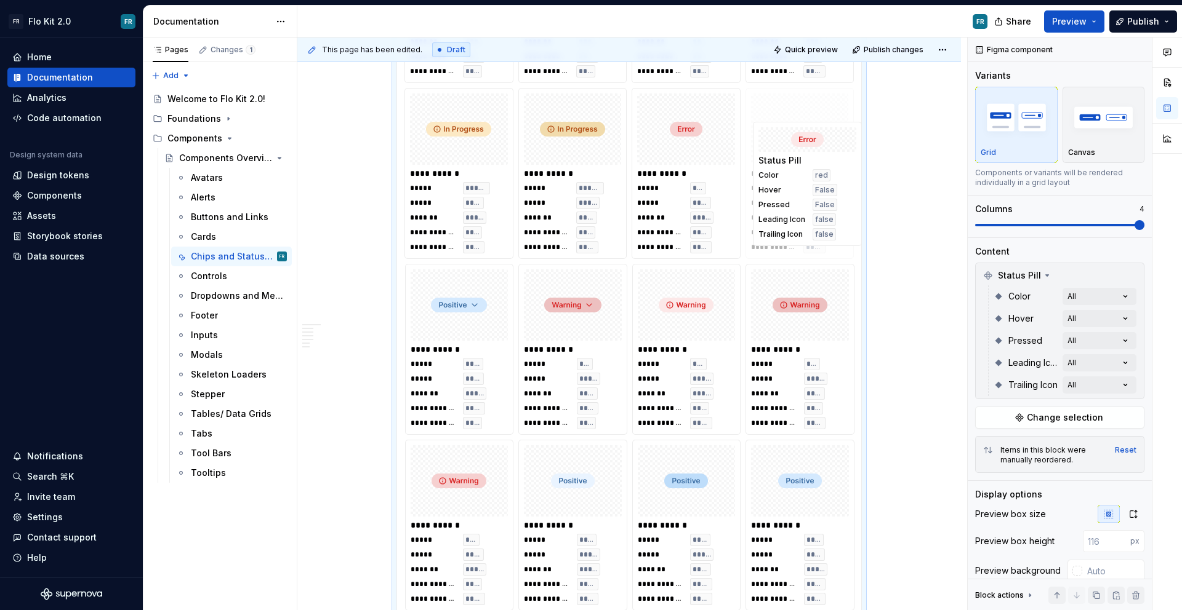
drag, startPoint x: 570, startPoint y: 334, endPoint x: 803, endPoint y: 194, distance: 271.3
click at [803, 194] on body "FR Flo Kit 2.0 FR Home Documentation Analytics Code automation Design system da…" at bounding box center [591, 305] width 1182 height 610
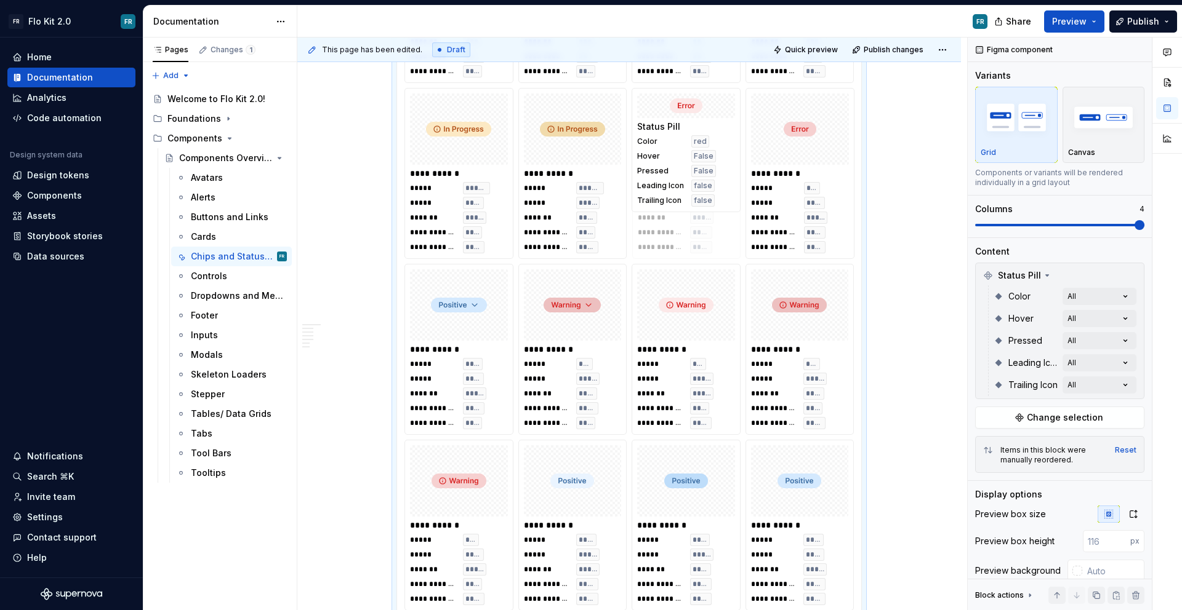
drag, startPoint x: 802, startPoint y: 195, endPoint x: 707, endPoint y: 186, distance: 95.8
click at [707, 186] on body "FR Flo Kit 2.0 FR Home Documentation Analytics Code automation Design system da…" at bounding box center [591, 305] width 1182 height 610
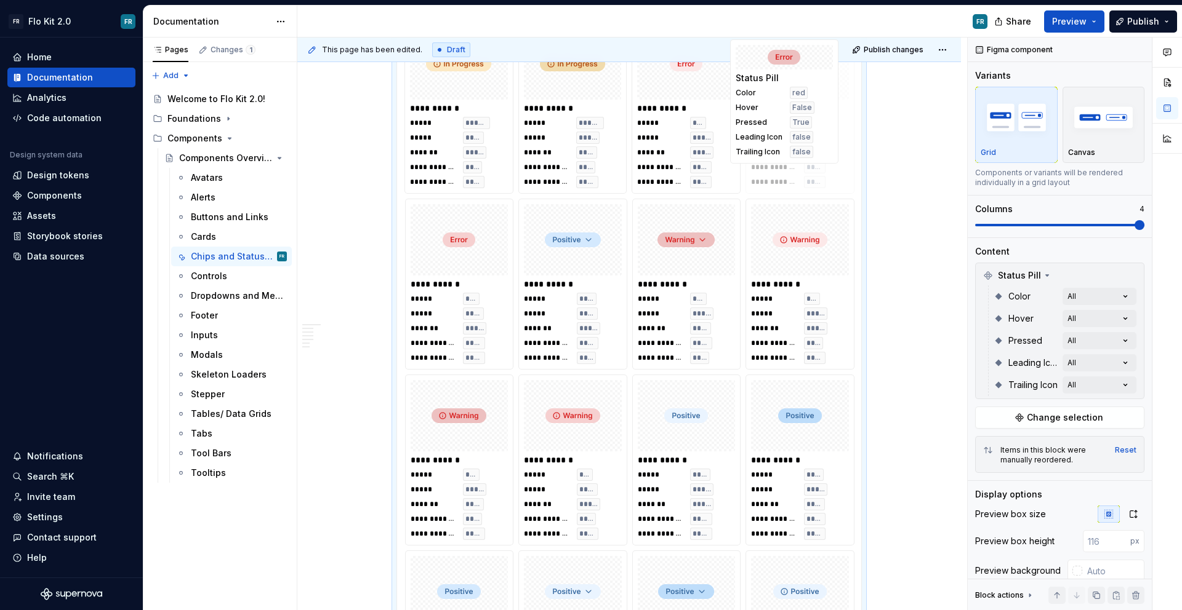
scroll to position [2338, 0]
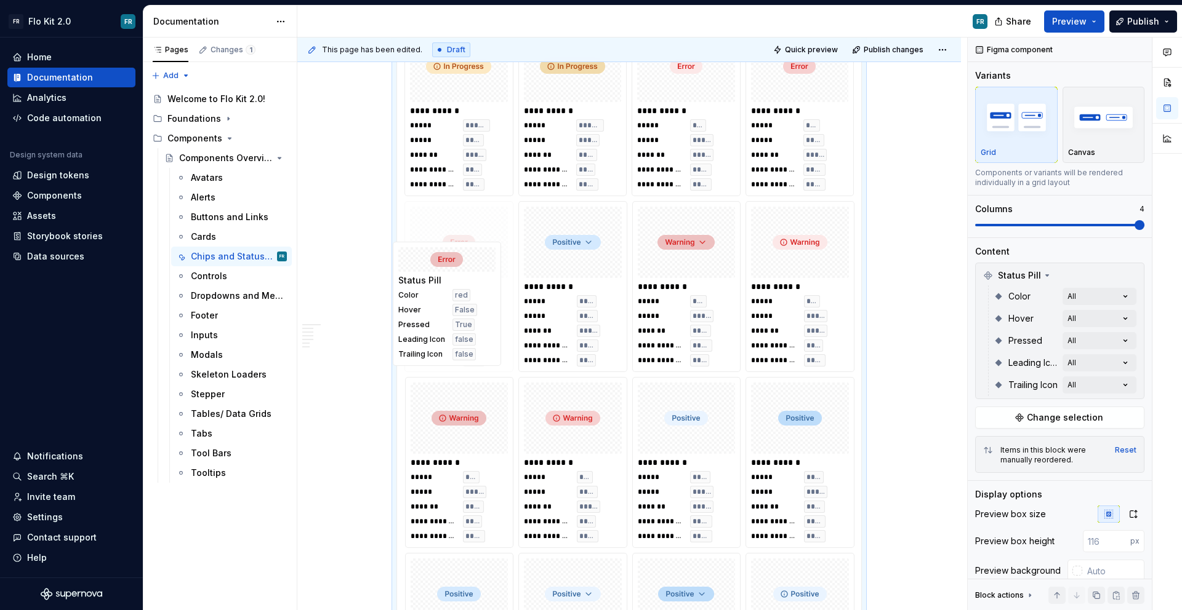
drag, startPoint x: 700, startPoint y: 425, endPoint x: 461, endPoint y: 298, distance: 270.3
click at [461, 298] on body "FR Flo Kit 2.0 FR Home Documentation Analytics Code automation Design system da…" at bounding box center [591, 305] width 1182 height 610
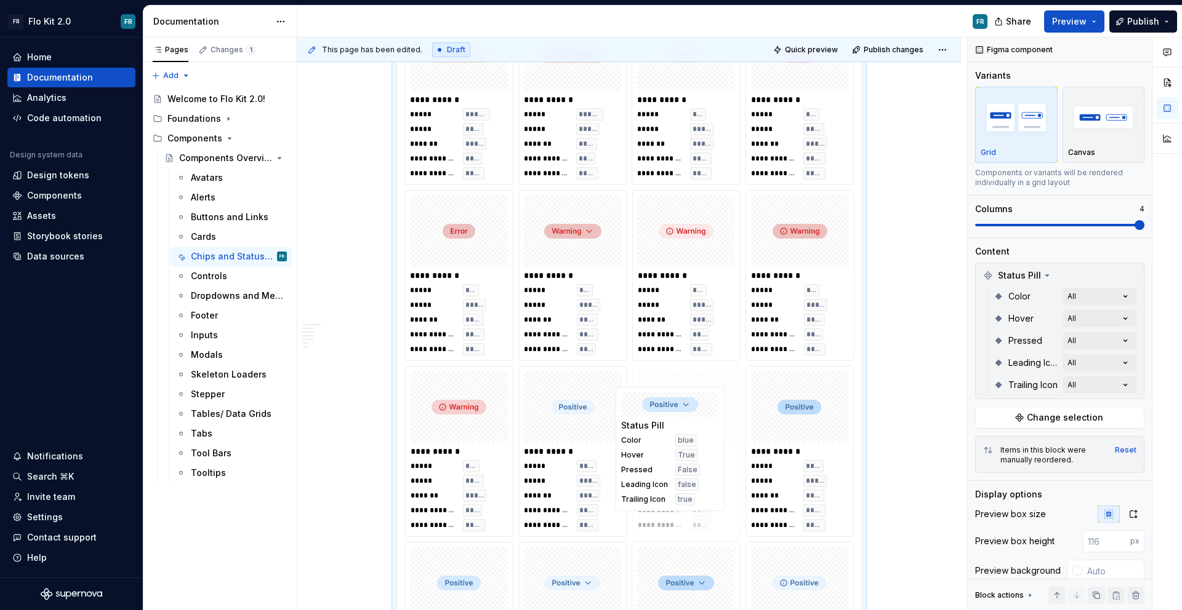
drag, startPoint x: 599, startPoint y: 303, endPoint x: 713, endPoint y: 514, distance: 239.3
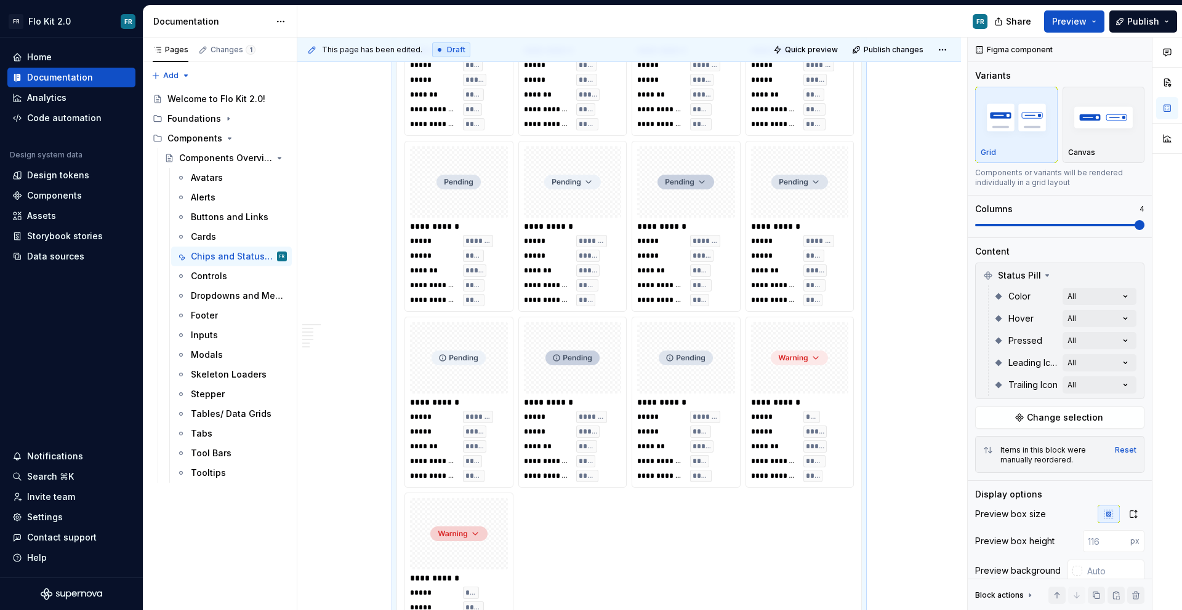
scroll to position [3105, 0]
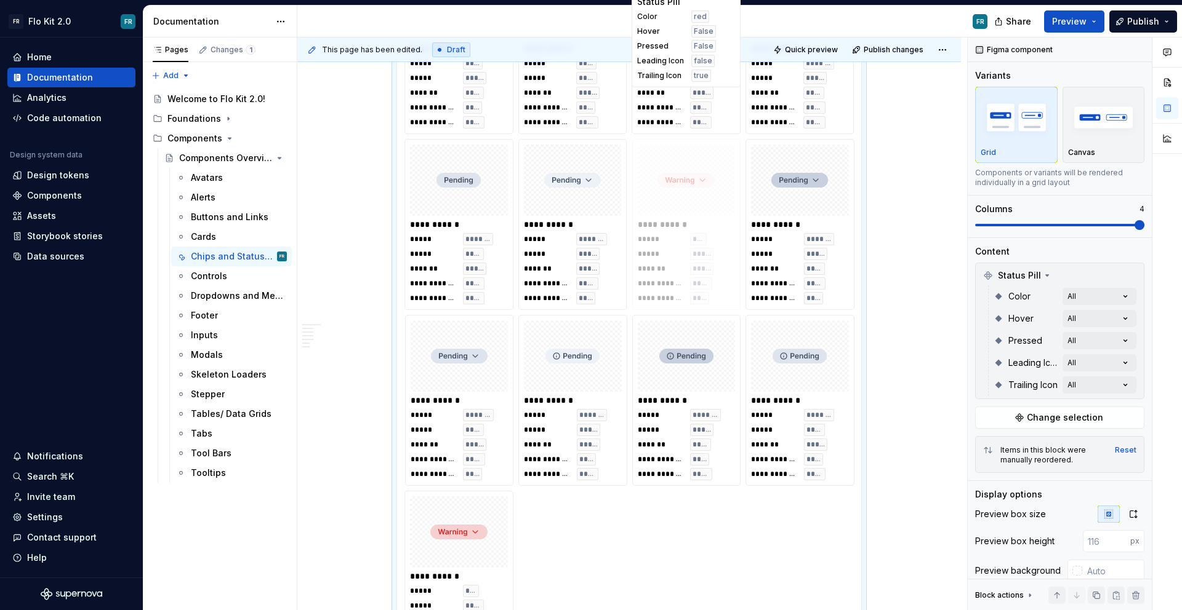
drag, startPoint x: 786, startPoint y: 418, endPoint x: 615, endPoint y: 173, distance: 298.4
click at [616, 174] on body "FR Flo Kit 2.0 FR Home Documentation Analytics Code automation Design system da…" at bounding box center [591, 305] width 1182 height 610
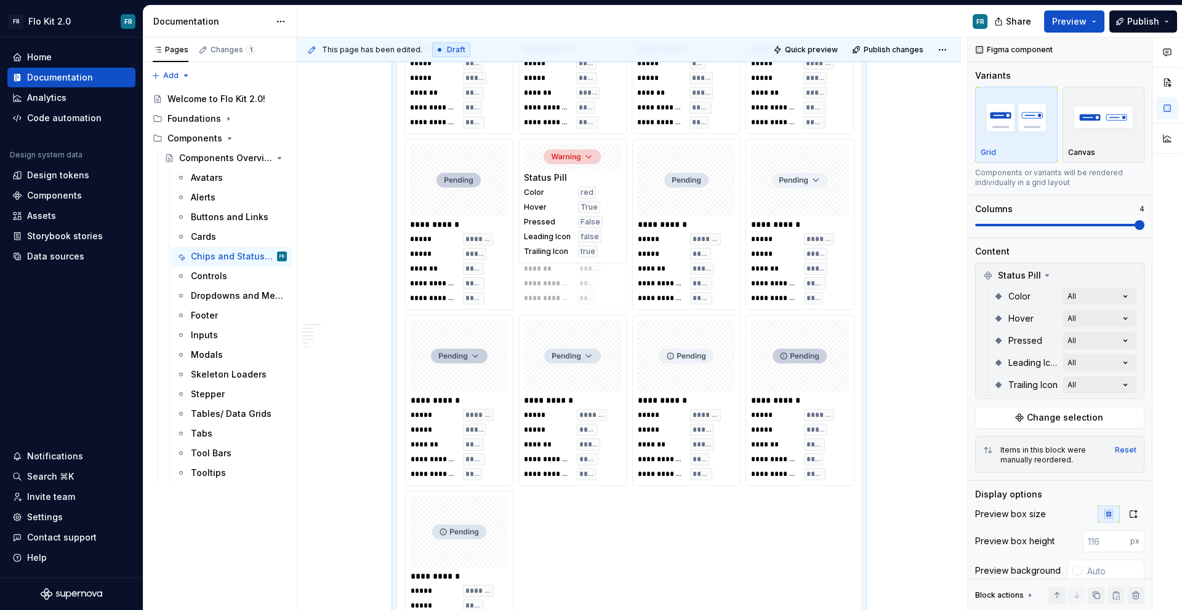
drag, startPoint x: 463, startPoint y: 524, endPoint x: 622, endPoint y: 175, distance: 383.3
click at [622, 175] on body "FR Flo Kit 2.0 FR Home Documentation Analytics Code automation Design system da…" at bounding box center [591, 305] width 1182 height 610
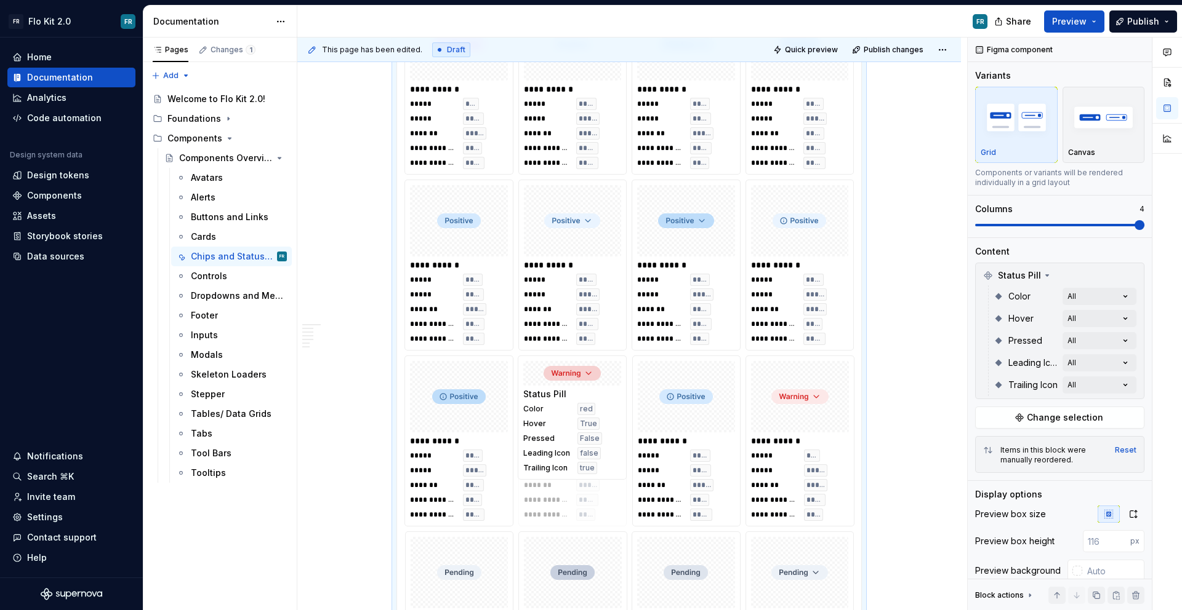
drag, startPoint x: 568, startPoint y: 562, endPoint x: 575, endPoint y: 410, distance: 151.5
click at [575, 410] on body "FR Flo Kit 2.0 FR Home Documentation Analytics Code automation Design system da…" at bounding box center [591, 305] width 1182 height 610
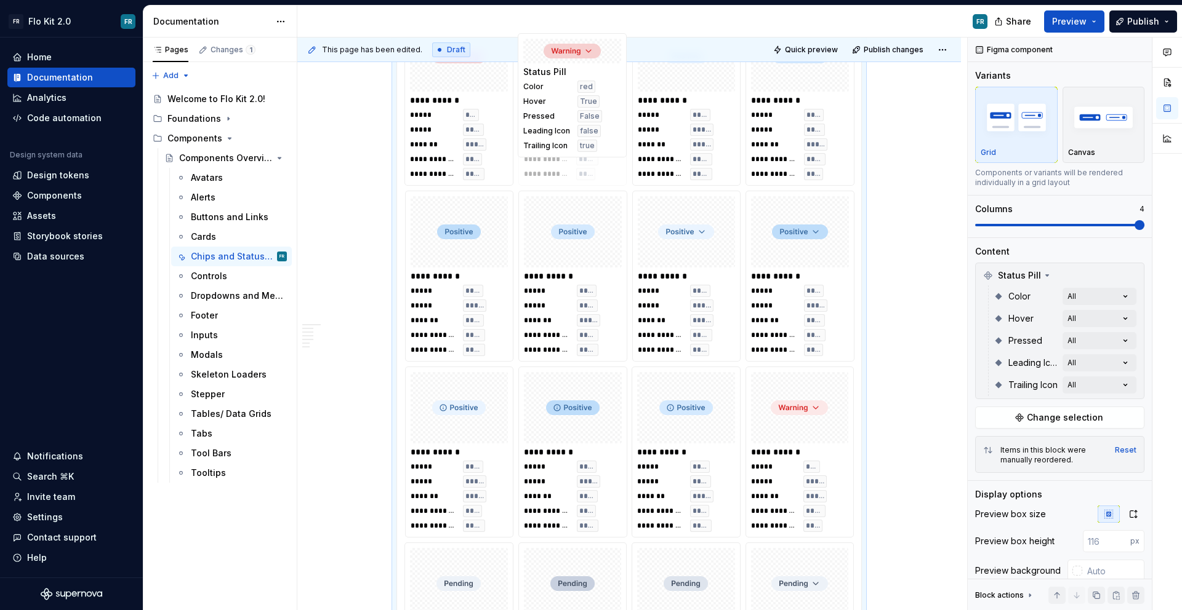
drag, startPoint x: 585, startPoint y: 407, endPoint x: 606, endPoint y: 133, distance: 275.3
click at [606, 133] on body "FR Flo Kit 2.0 FR Home Documentation Analytics Code automation Design system da…" at bounding box center [591, 305] width 1182 height 610
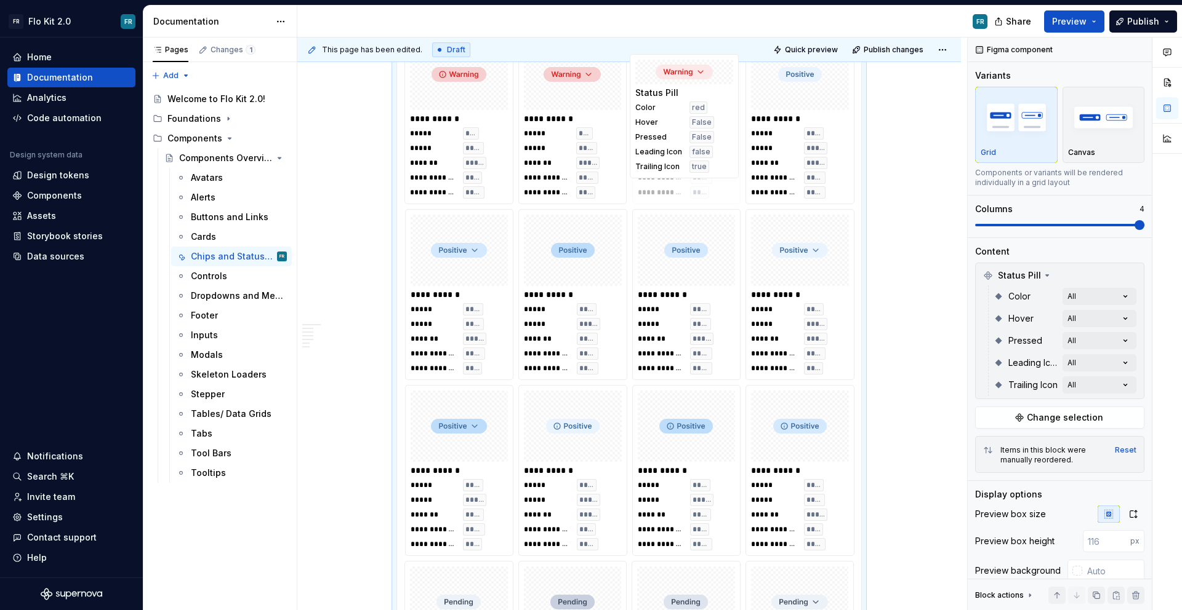
drag, startPoint x: 823, startPoint y: 492, endPoint x: 710, endPoint y: 167, distance: 344.7
click at [710, 167] on body "FR Flo Kit 2.0 FR Home Documentation Analytics Code automation Design system da…" at bounding box center [591, 305] width 1182 height 610
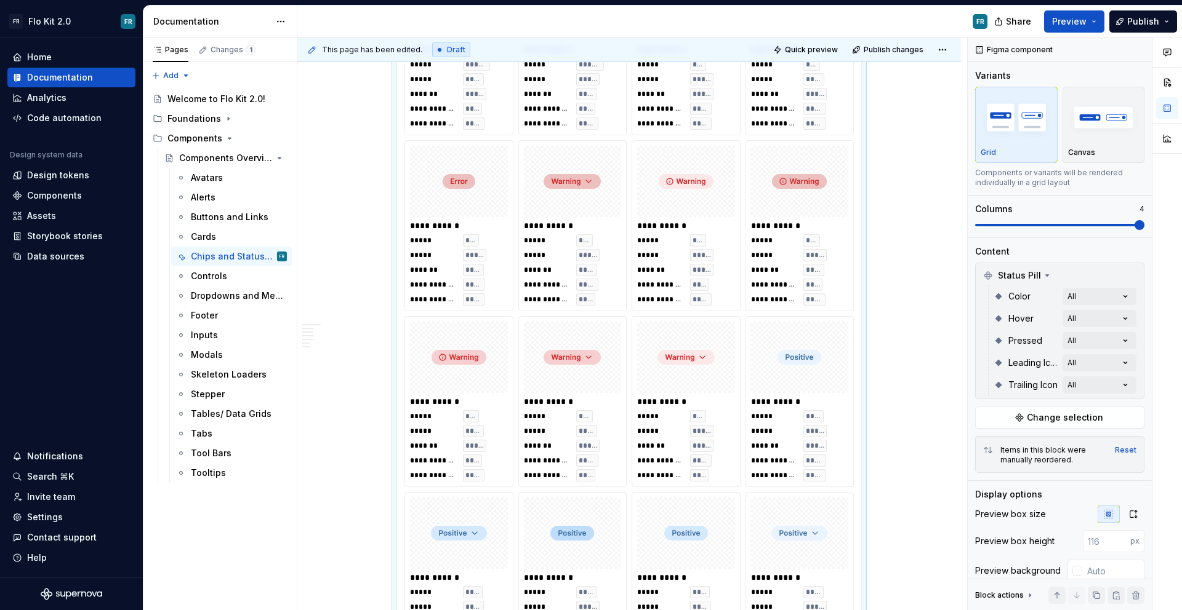
scroll to position [2315, 0]
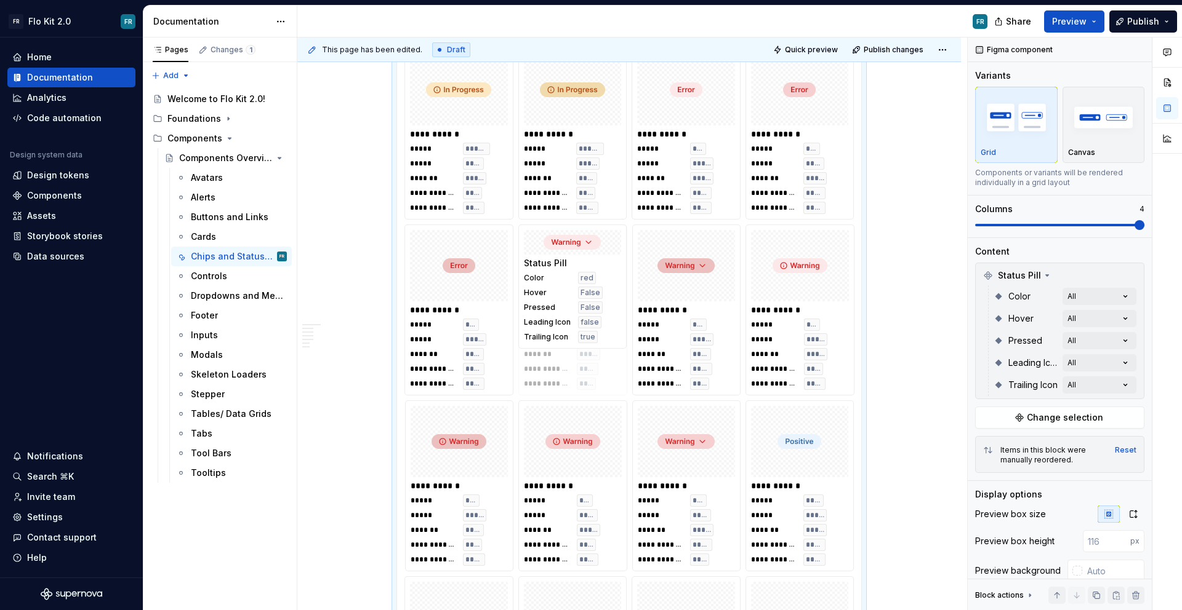
drag, startPoint x: 671, startPoint y: 457, endPoint x: 550, endPoint y: 324, distance: 180.3
click at [550, 324] on body "FR Flo Kit 2.0 FR Home Documentation Analytics Code automation Design system da…" at bounding box center [591, 305] width 1182 height 610
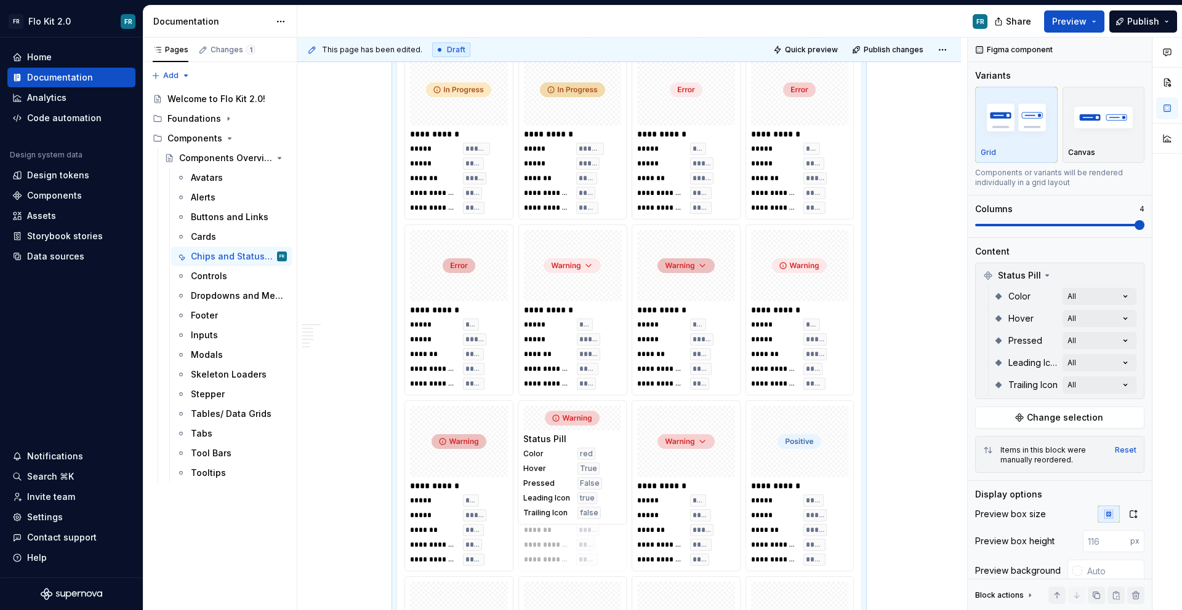
drag, startPoint x: 563, startPoint y: 455, endPoint x: 575, endPoint y: 446, distance: 14.9
click at [575, 446] on body "FR Flo Kit 2.0 FR Home Documentation Analytics Code automation Design system da…" at bounding box center [591, 305] width 1182 height 610
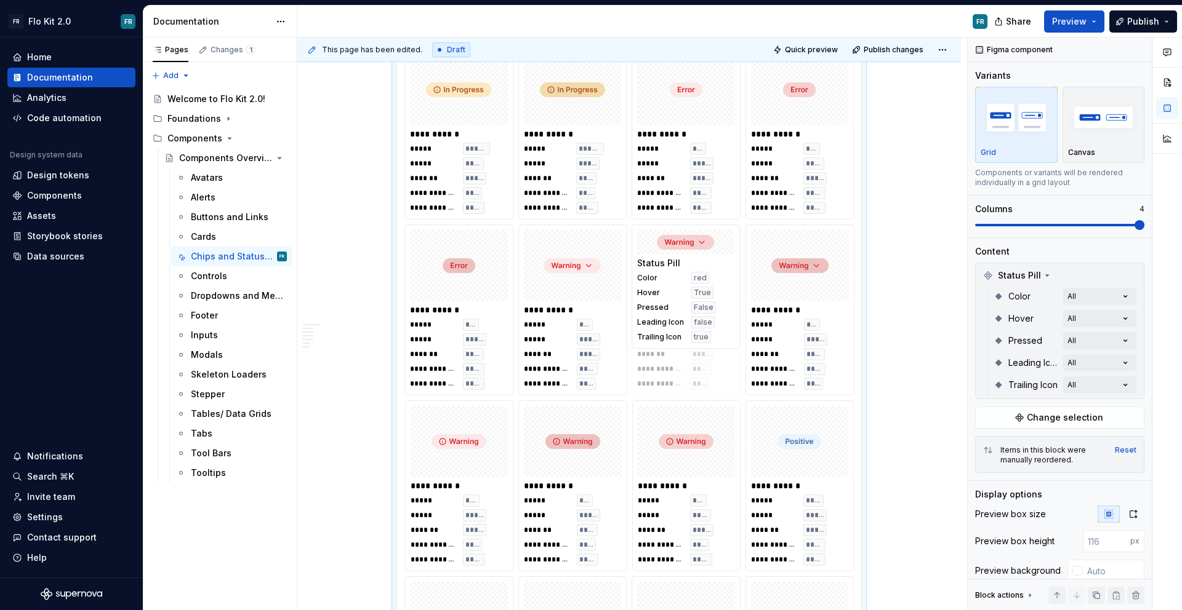
drag, startPoint x: 691, startPoint y: 454, endPoint x: 650, endPoint y: 308, distance: 151.4
click at [650, 308] on body "FR Flo Kit 2.0 FR Home Documentation Analytics Code automation Design system da…" at bounding box center [591, 305] width 1182 height 610
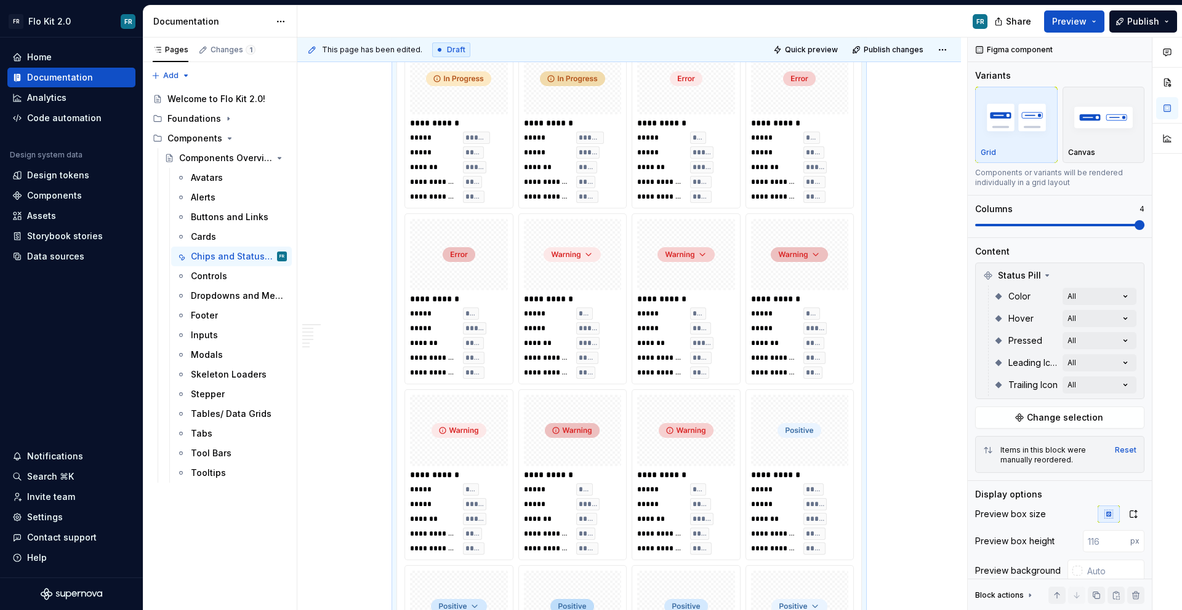
scroll to position [2330, 0]
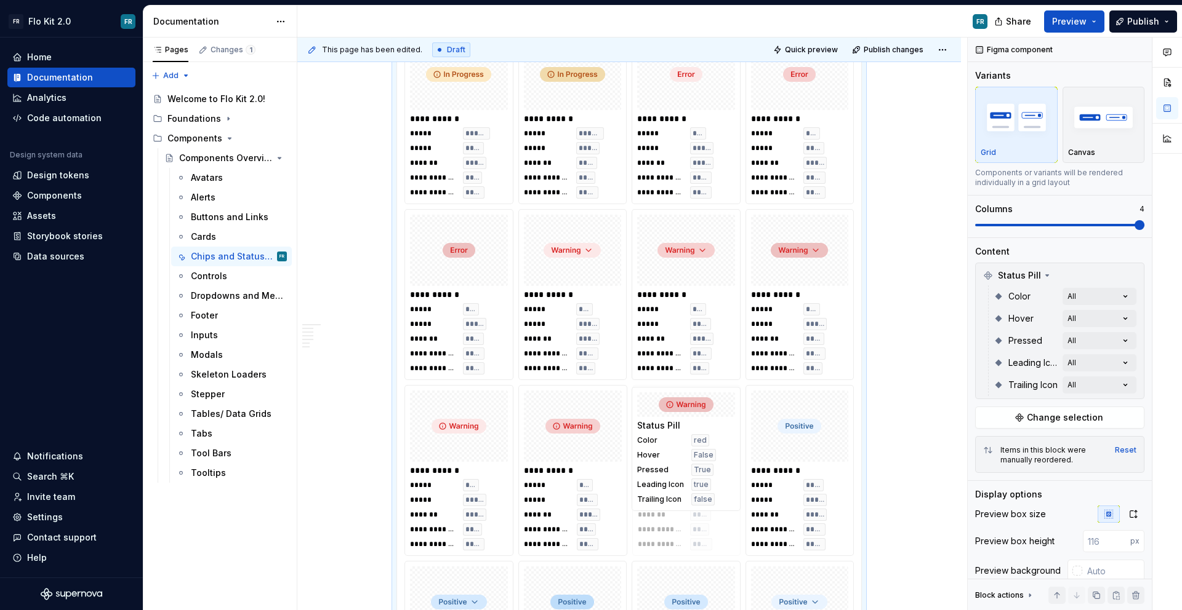
drag, startPoint x: 586, startPoint y: 452, endPoint x: 692, endPoint y: 457, distance: 106.0
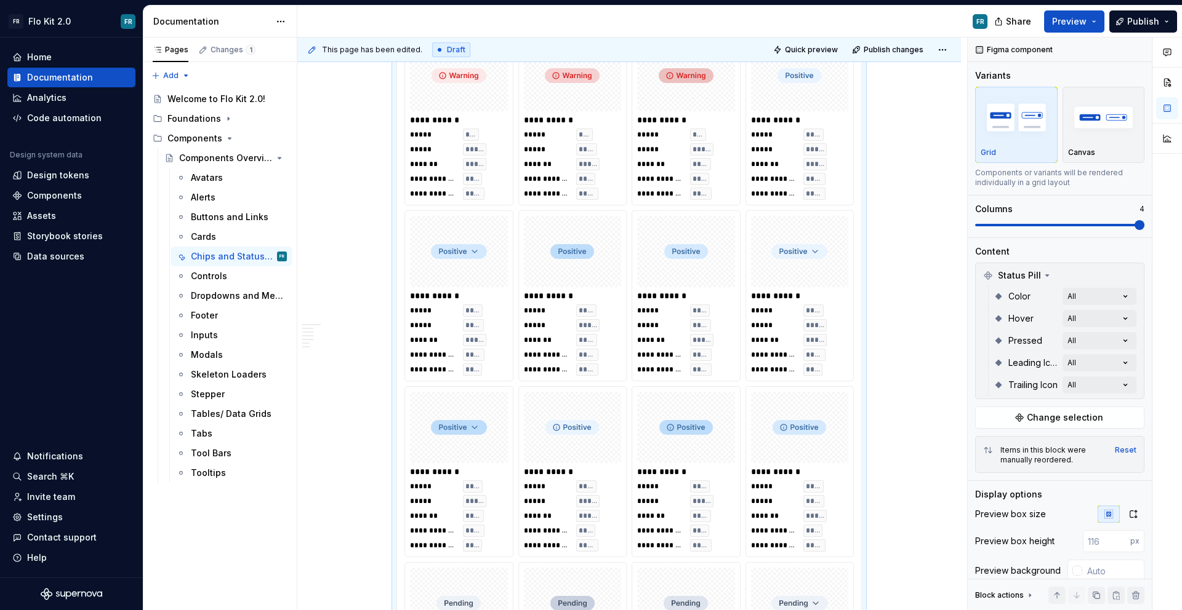
scroll to position [2659, 0]
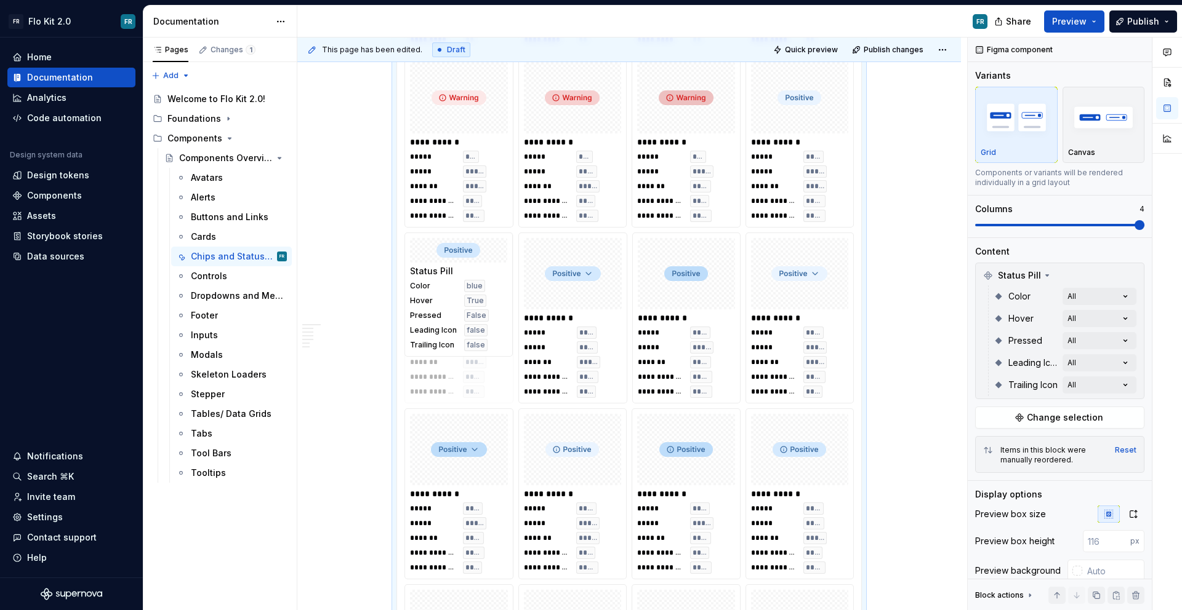
drag, startPoint x: 674, startPoint y: 294, endPoint x: 487, endPoint y: 289, distance: 187.8
click at [487, 289] on body "FR Flo Kit 2.0 FR Home Documentation Analytics Code automation Design system da…" at bounding box center [591, 305] width 1182 height 610
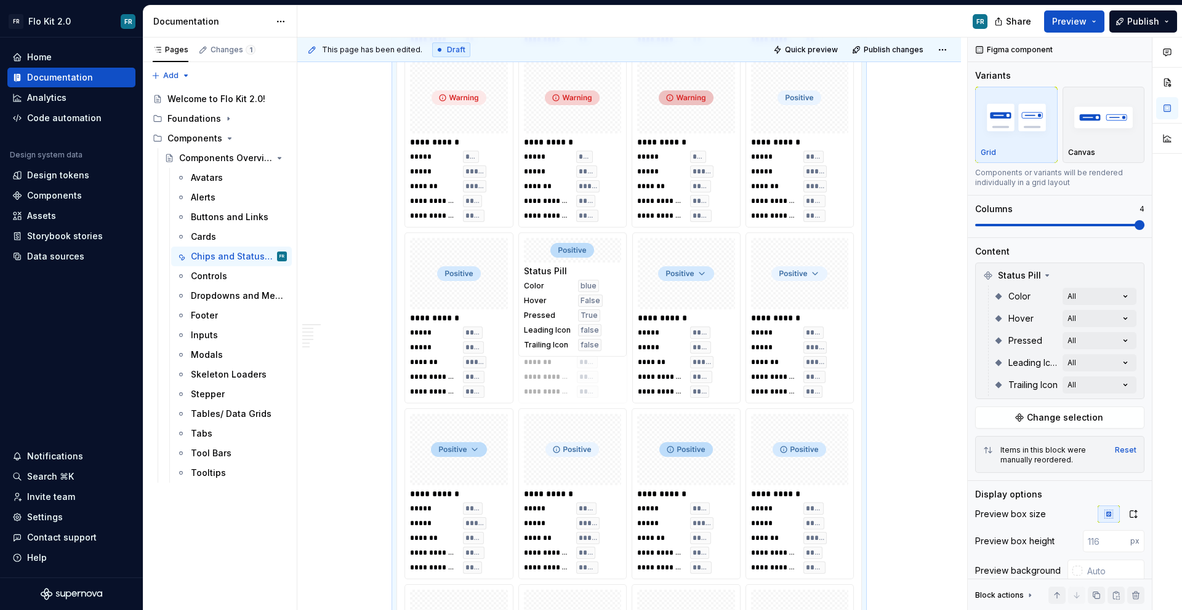
drag, startPoint x: 657, startPoint y: 290, endPoint x: 565, endPoint y: 296, distance: 91.9
click at [564, 296] on body "FR Flo Kit 2.0 FR Home Documentation Analytics Code automation Design system da…" at bounding box center [591, 305] width 1182 height 610
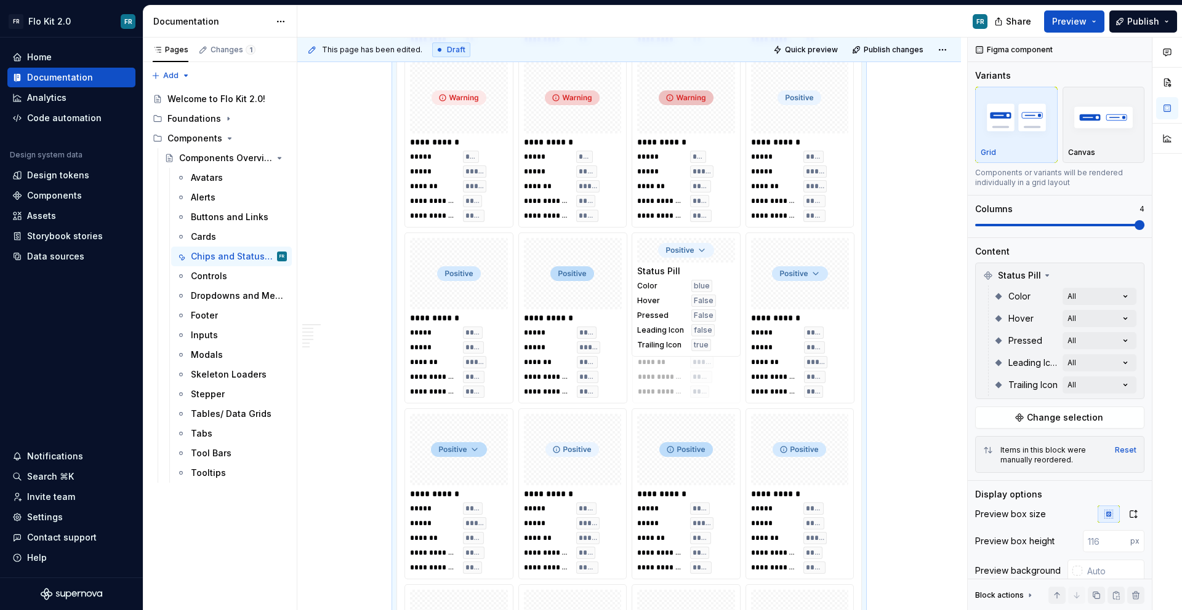
drag, startPoint x: 785, startPoint y: 297, endPoint x: 691, endPoint y: 309, distance: 95.0
click at [691, 309] on body "FR Flo Kit 2.0 FR Home Documentation Analytics Code automation Design system da…" at bounding box center [591, 305] width 1182 height 610
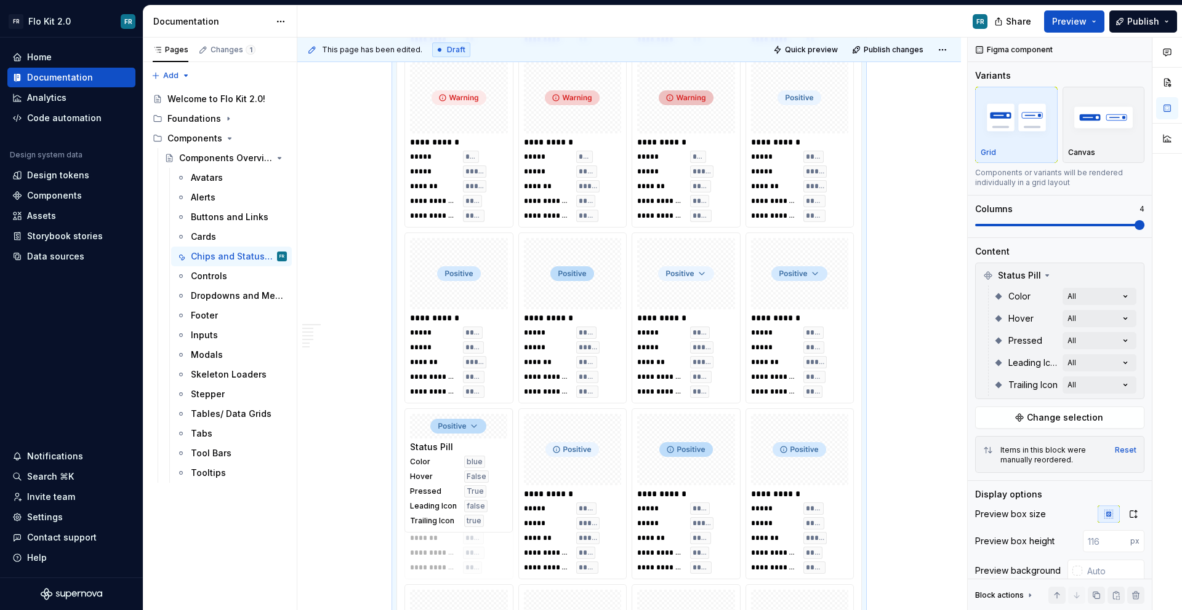
drag, startPoint x: 465, startPoint y: 467, endPoint x: 450, endPoint y: 487, distance: 24.6
click at [450, 487] on body "FR Flo Kit 2.0 FR Home Documentation Analytics Code automation Design system da…" at bounding box center [591, 305] width 1182 height 610
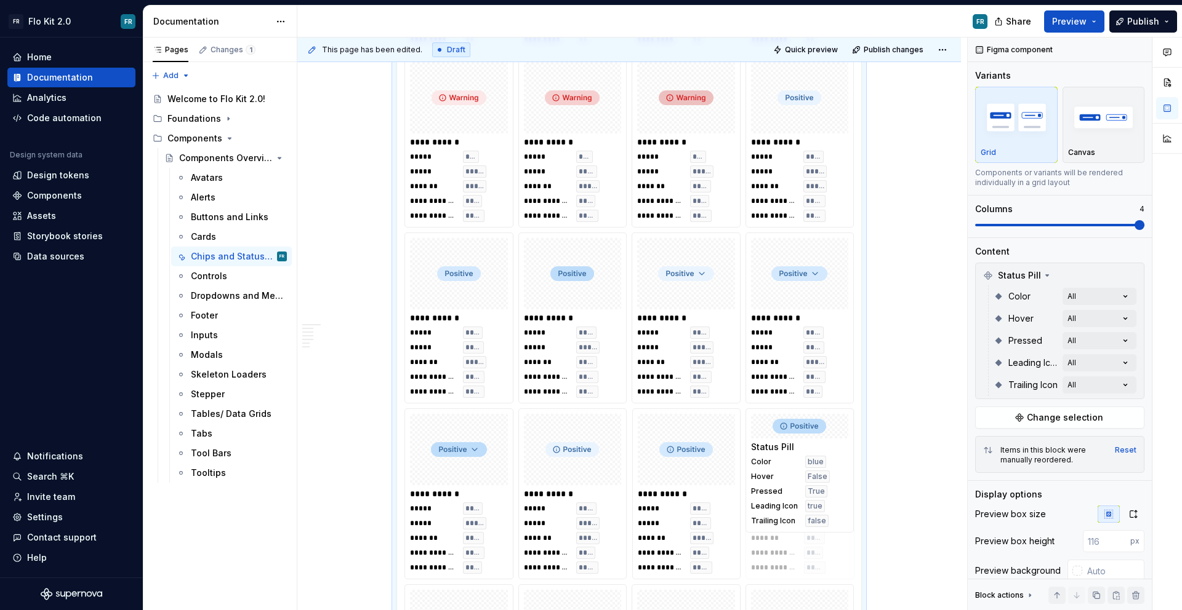
drag, startPoint x: 695, startPoint y: 455, endPoint x: 820, endPoint y: 455, distance: 125.5
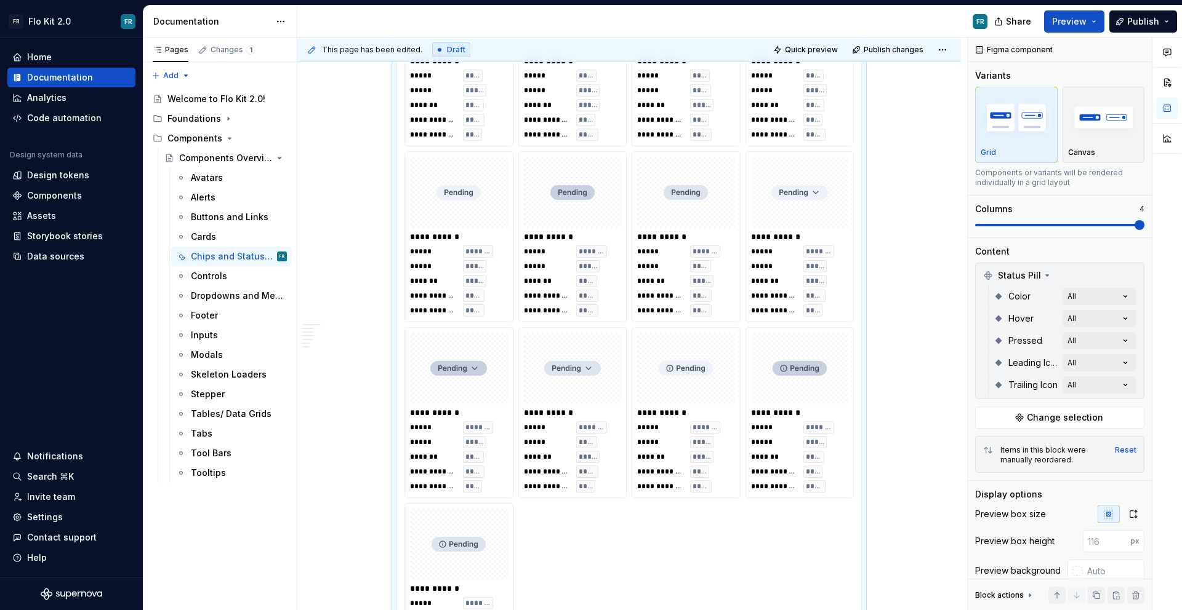
scroll to position [3095, 0]
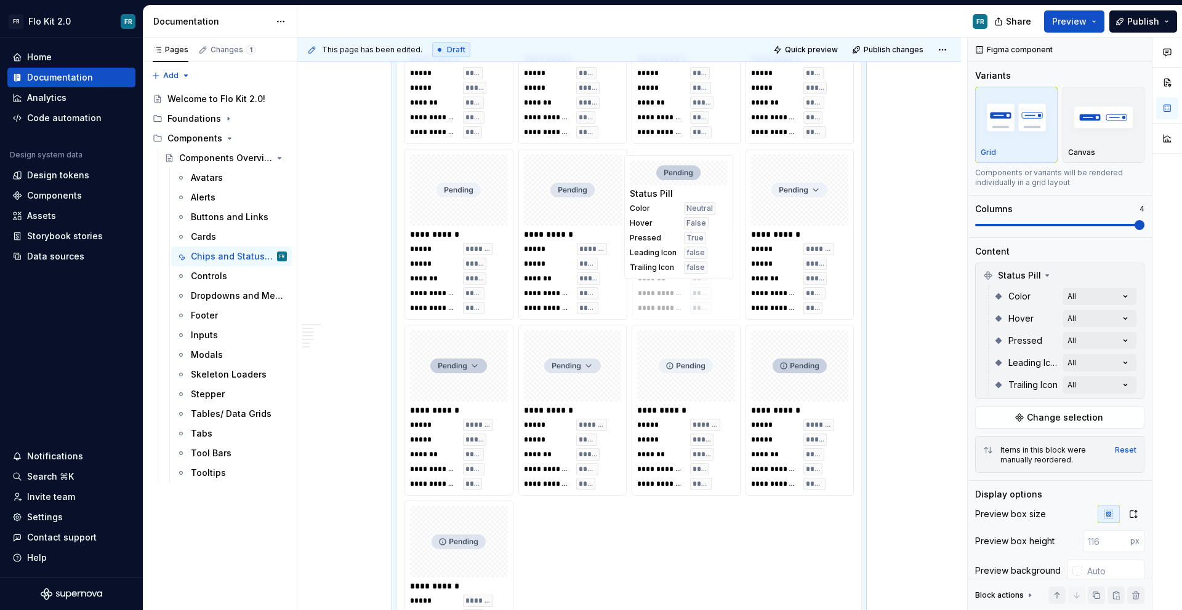
drag, startPoint x: 594, startPoint y: 241, endPoint x: 718, endPoint y: 250, distance: 123.4
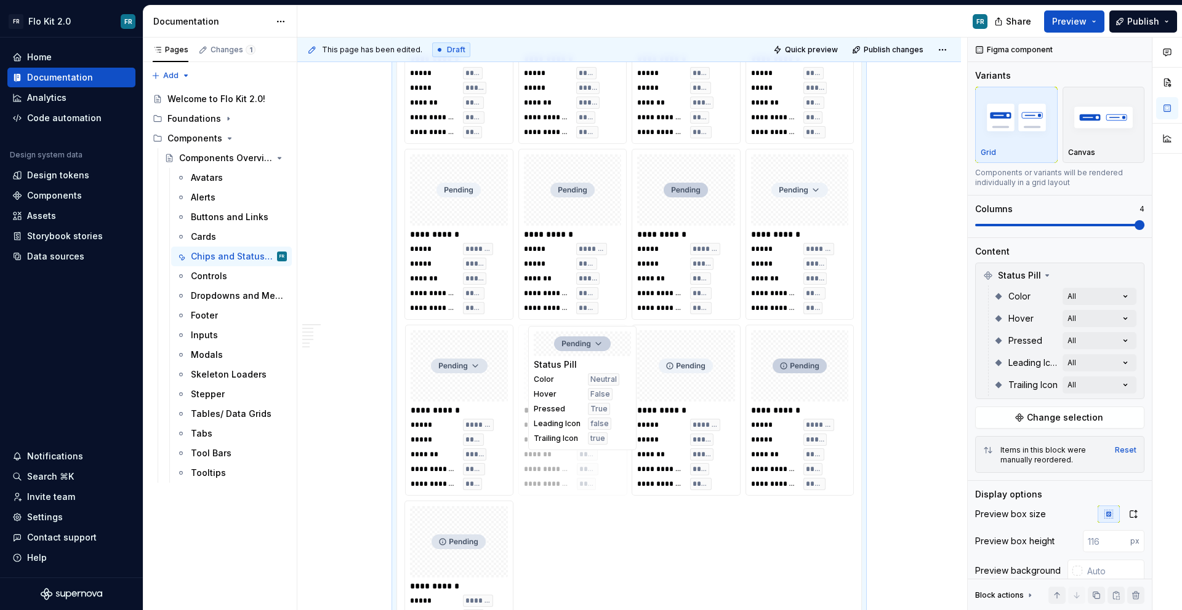
drag, startPoint x: 477, startPoint y: 387, endPoint x: 601, endPoint y: 388, distance: 123.7
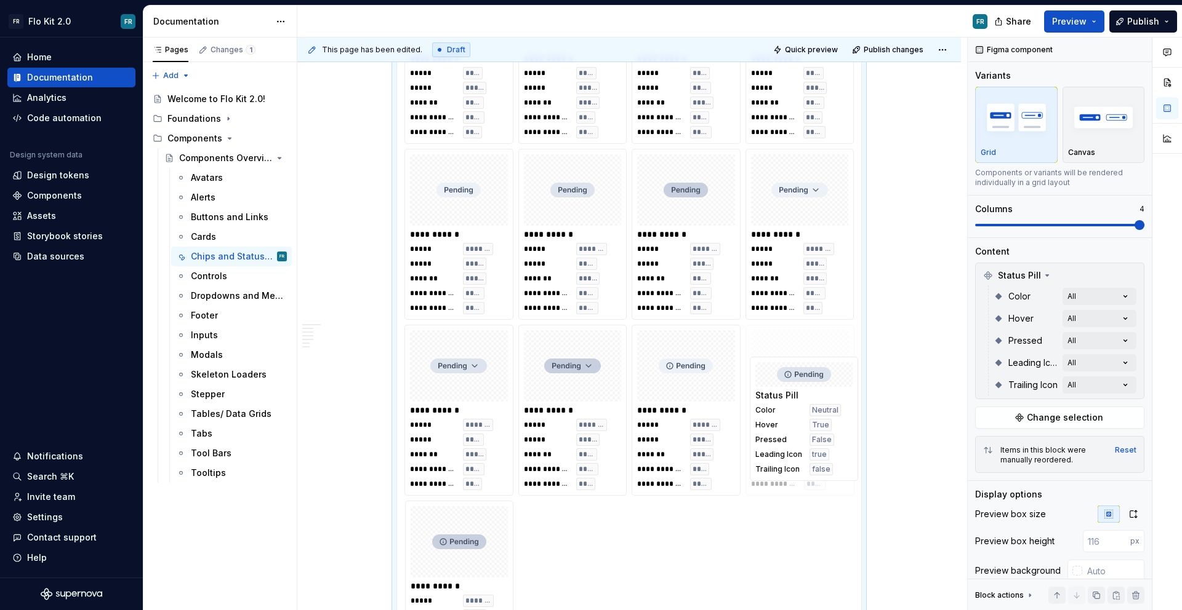
drag, startPoint x: 487, startPoint y: 535, endPoint x: 834, endPoint y: 390, distance: 377.0
click at [834, 390] on body "FR Flo Kit 2.0 FR Home Documentation Analytics Code automation Design system da…" at bounding box center [591, 305] width 1182 height 610
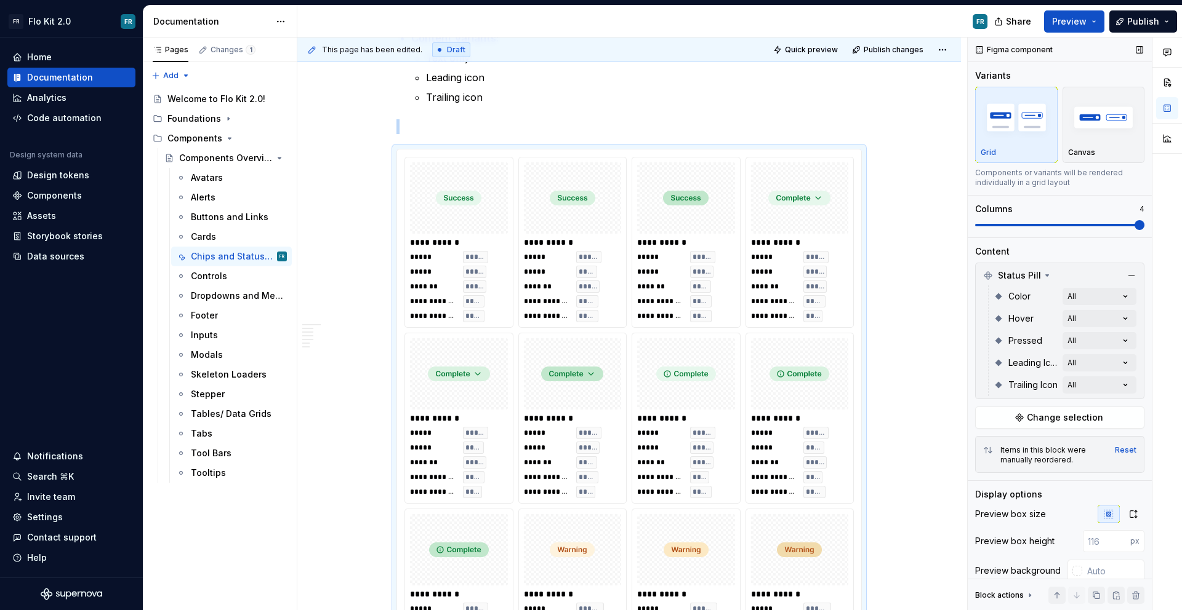
scroll to position [1614, 0]
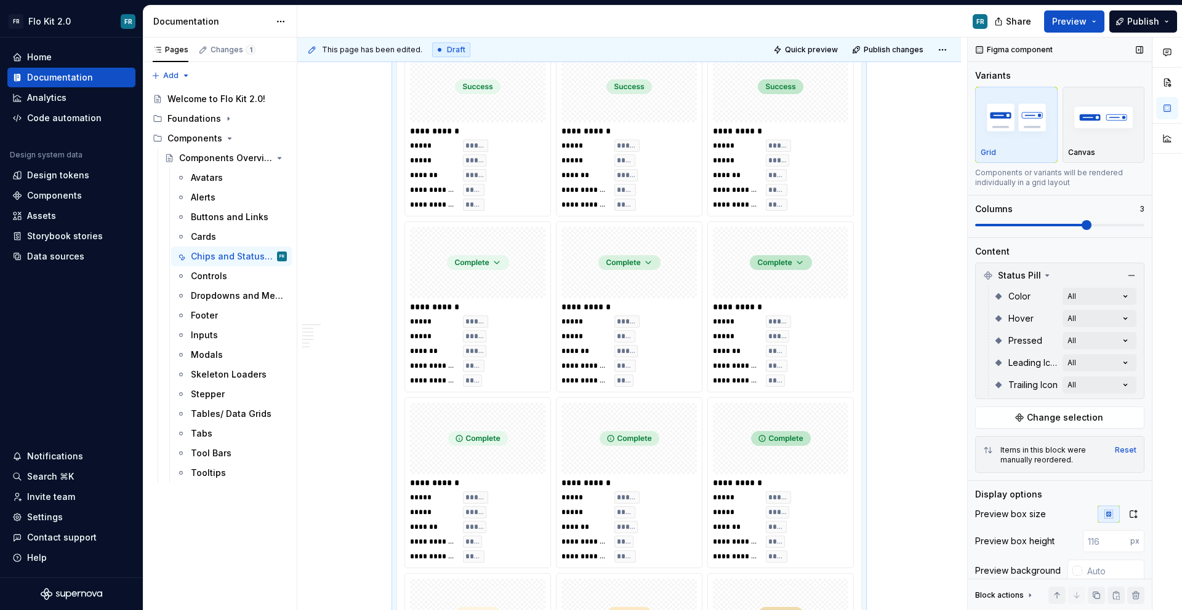
click at [1090, 230] on span at bounding box center [1086, 225] width 10 height 10
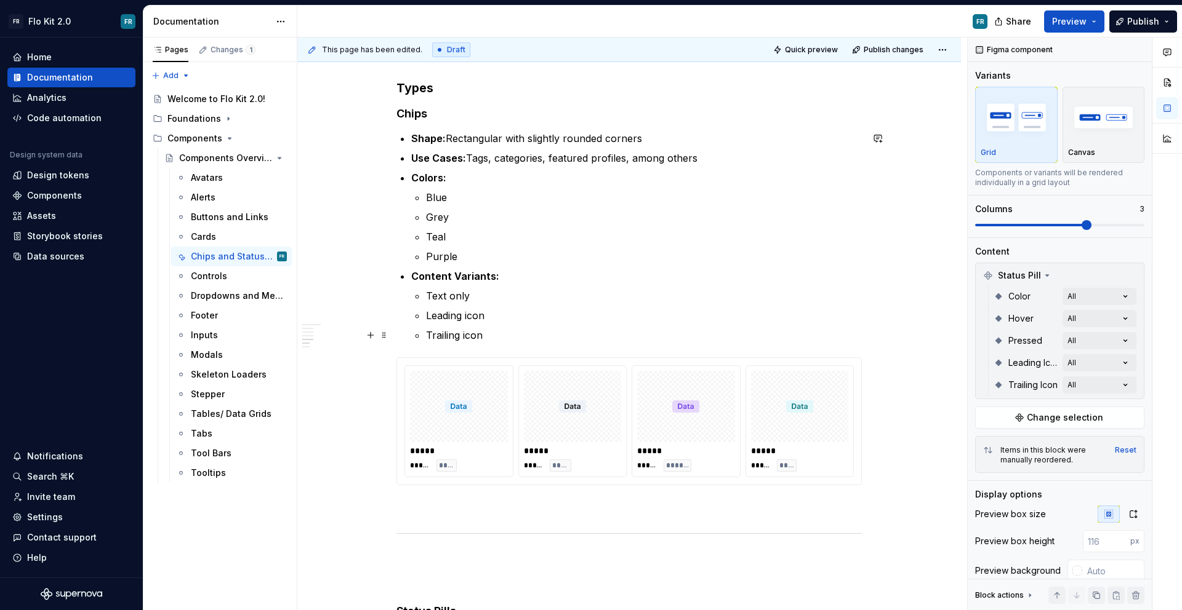
scroll to position [714, 0]
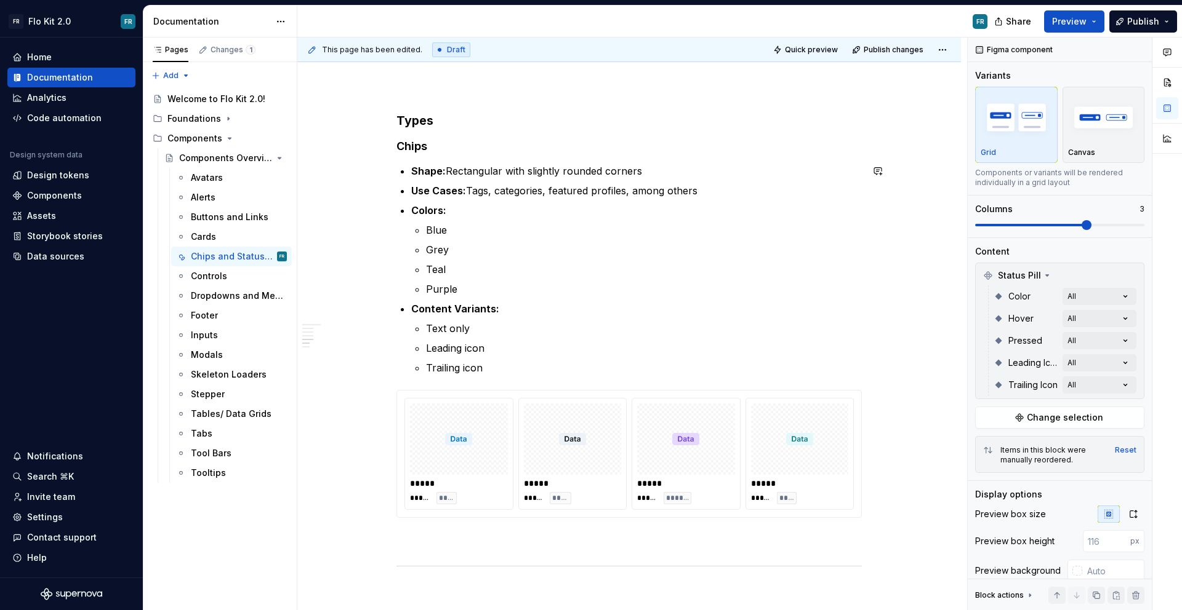
click at [537, 367] on p "Trailing icon" at bounding box center [644, 368] width 436 height 15
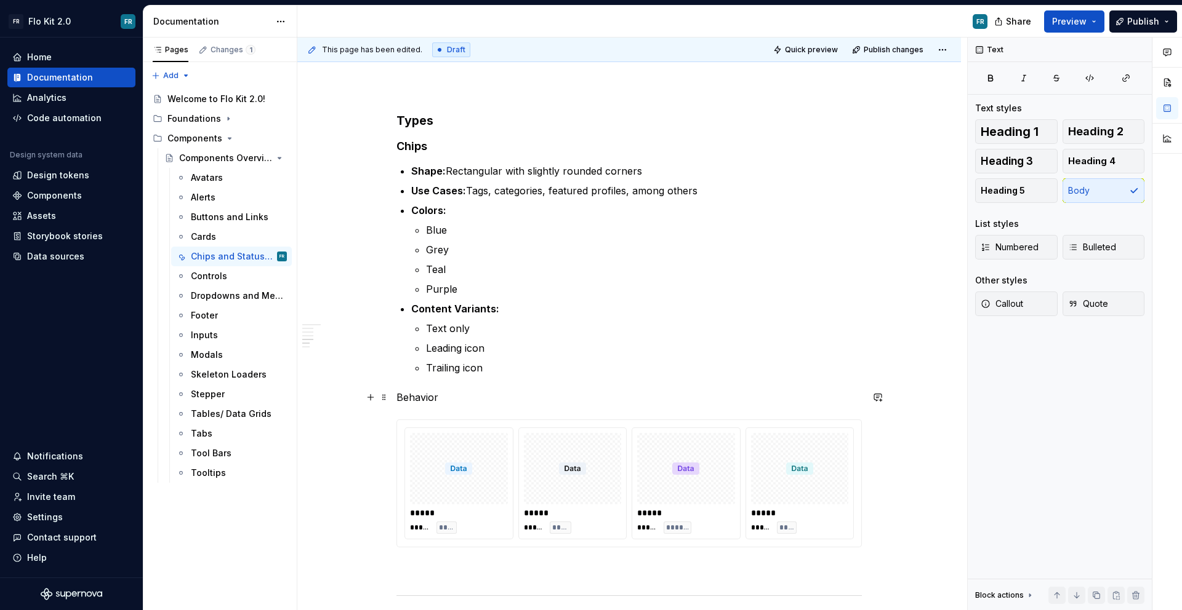
click at [427, 399] on p "Behavior" at bounding box center [628, 397] width 465 height 15
click at [1057, 163] on div "Heading 1 Heading 2 Heading 3 Heading 4 Heading 5 Body" at bounding box center [1059, 161] width 169 height 84
click at [1096, 161] on span "Heading 4" at bounding box center [1091, 161] width 47 height 12
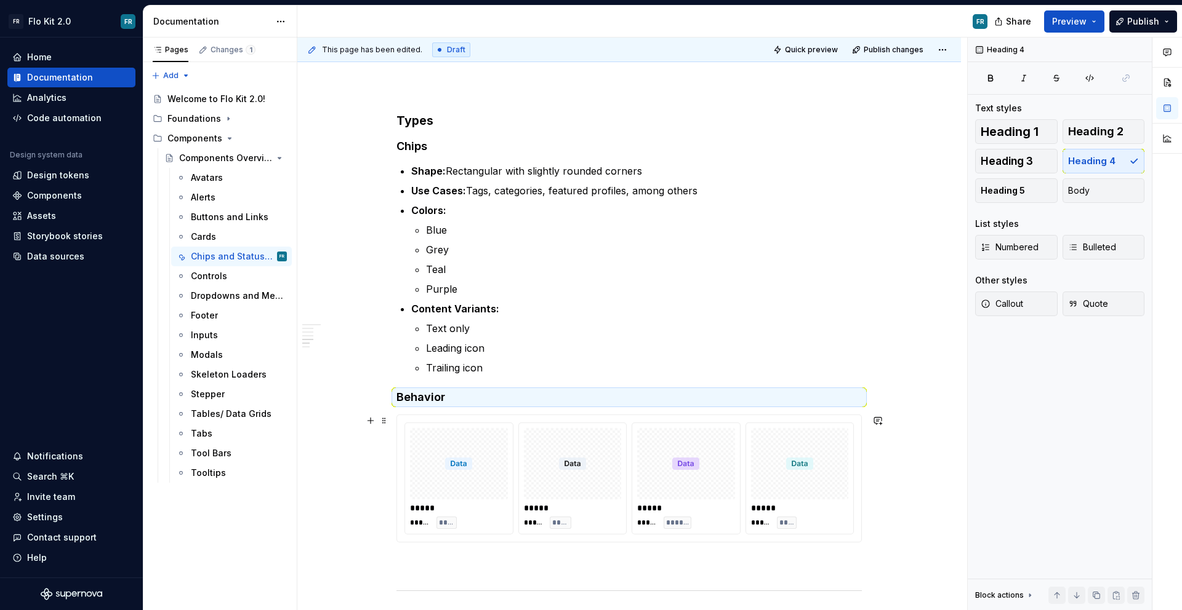
click at [487, 393] on h4 "Behavior" at bounding box center [628, 397] width 465 height 15
click at [493, 400] on h4 "Behavior" at bounding box center [628, 397] width 465 height 15
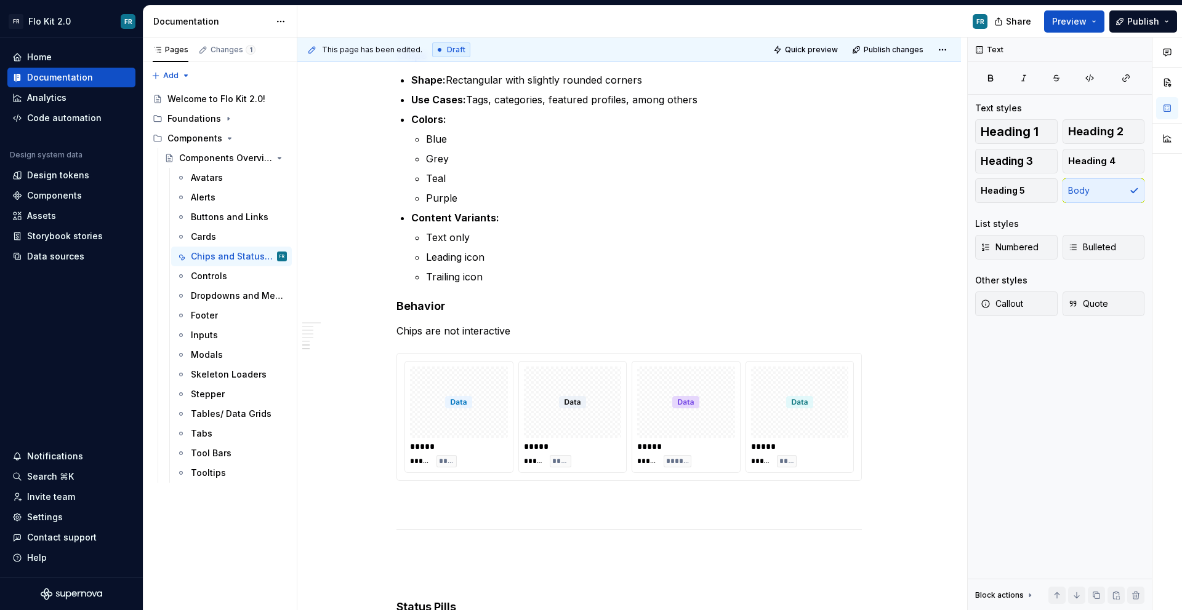
scroll to position [788, 0]
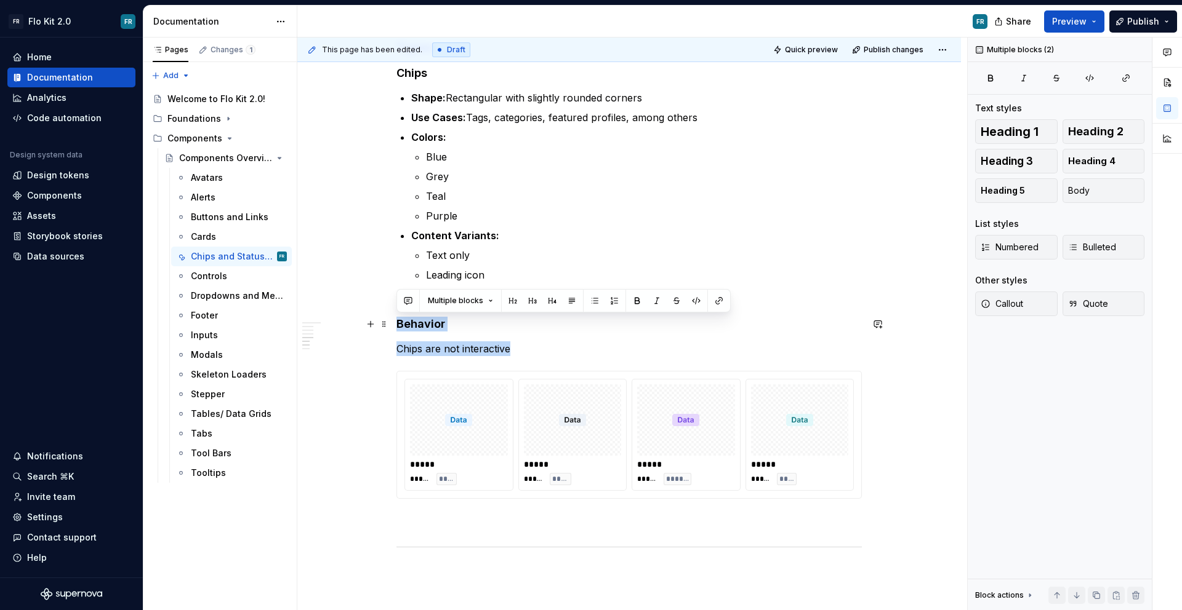
drag, startPoint x: 454, startPoint y: 345, endPoint x: 398, endPoint y: 322, distance: 61.0
copy div "Behavior Chips are not interactive"
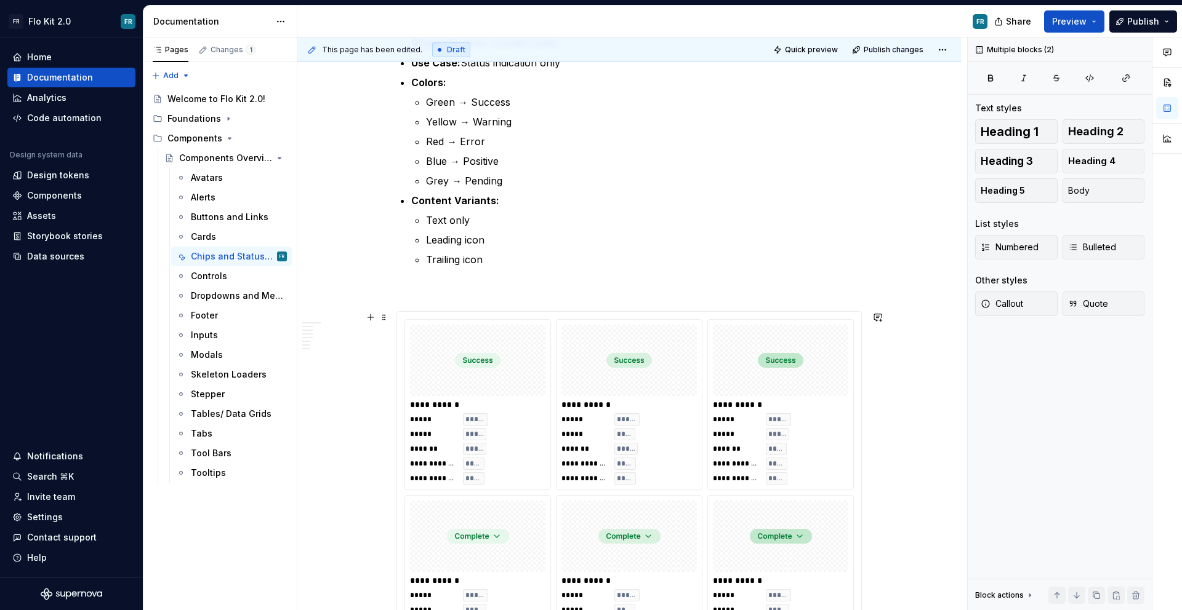
scroll to position [1379, 0]
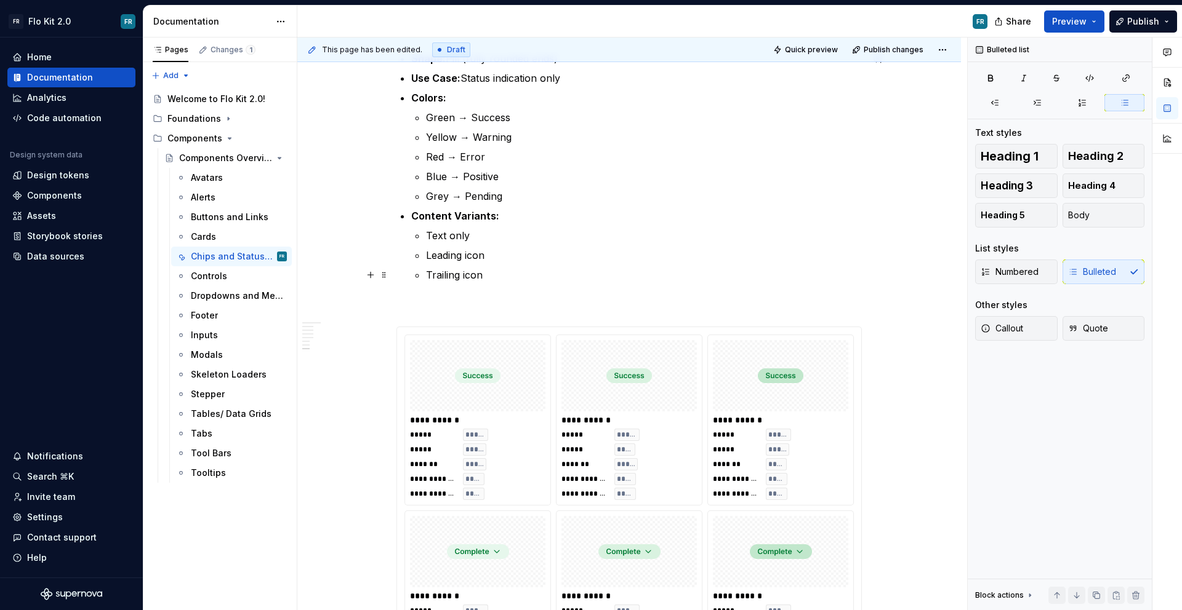
click at [518, 273] on p "Trailing icon" at bounding box center [644, 275] width 436 height 15
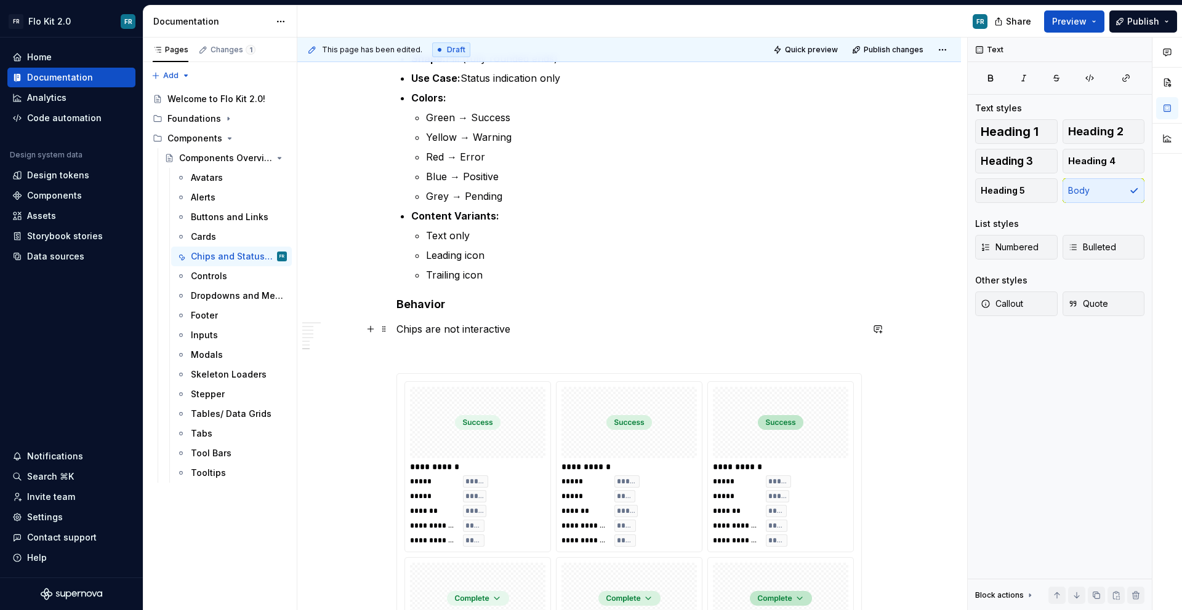
click at [402, 330] on p "Chips are not interactive" at bounding box center [628, 329] width 465 height 15
click at [471, 329] on p "Status pills are not interactive" at bounding box center [628, 329] width 465 height 15
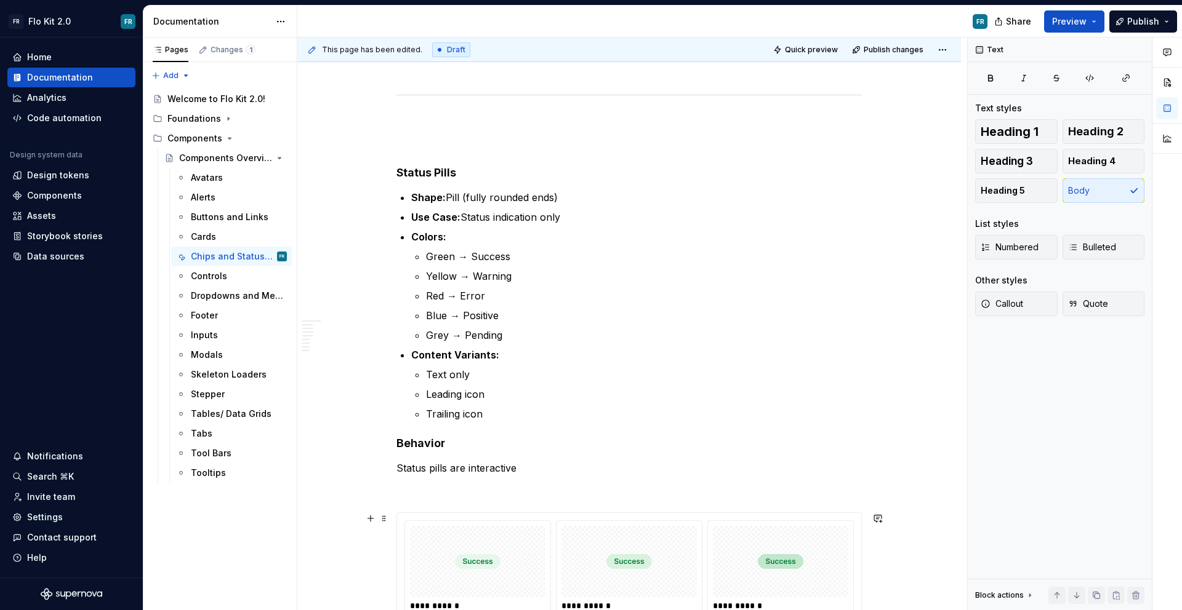
scroll to position [1221, 0]
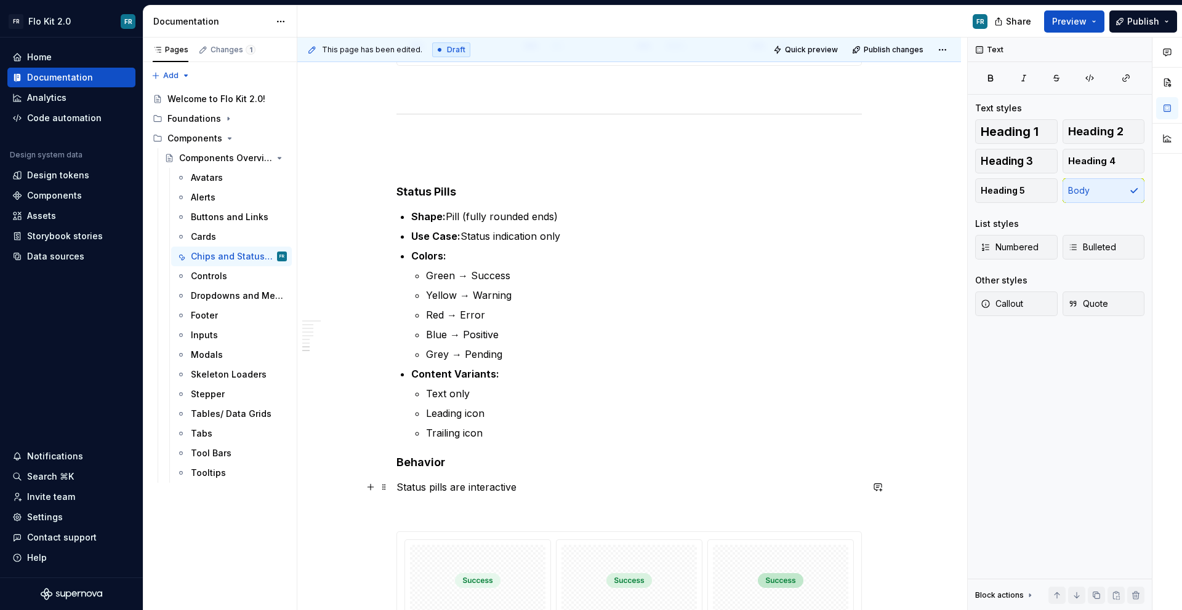
click at [456, 485] on p "Status pills are interactive" at bounding box center [628, 487] width 465 height 15
click at [538, 487] on p "Status pills can be interactive" at bounding box center [628, 487] width 465 height 15
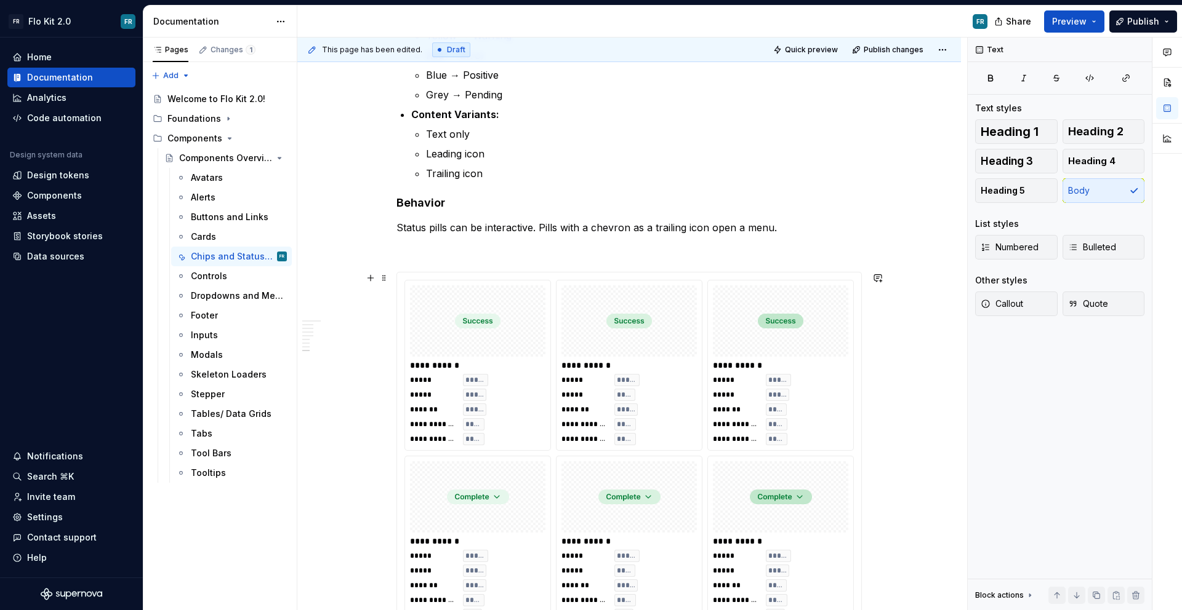
scroll to position [1482, 0]
click at [539, 230] on p "Status pills can be interactive. Pills with a chevron as a trailing icon open a…" at bounding box center [628, 226] width 465 height 15
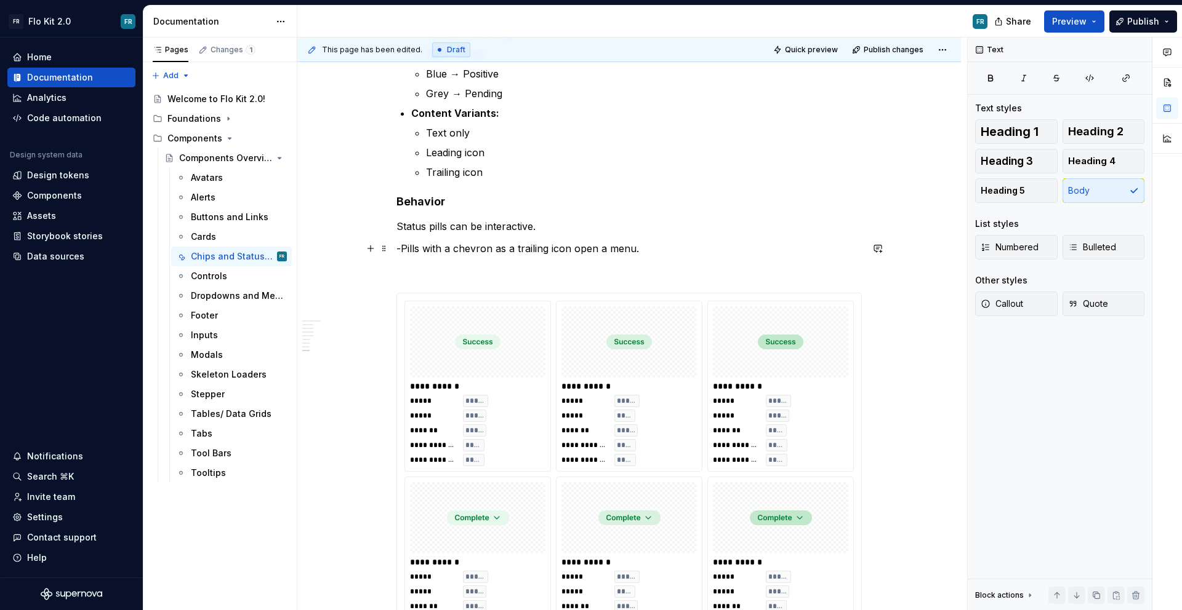
click at [672, 246] on p "-Pills with a chevron as a trailing icon open a menu." at bounding box center [628, 248] width 465 height 15
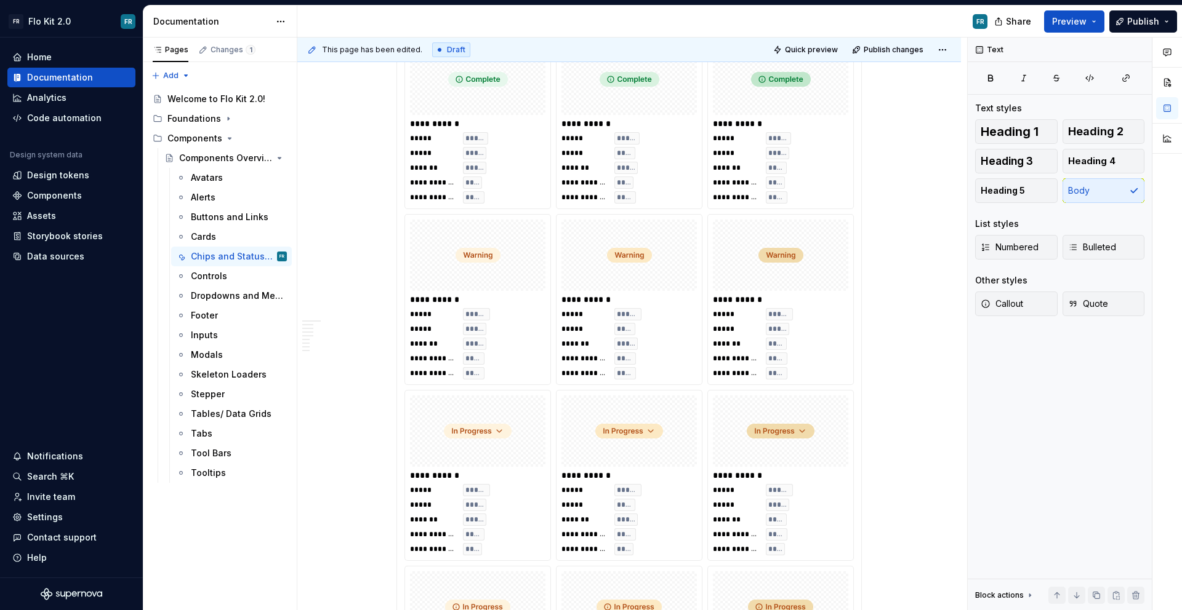
scroll to position [2710, 0]
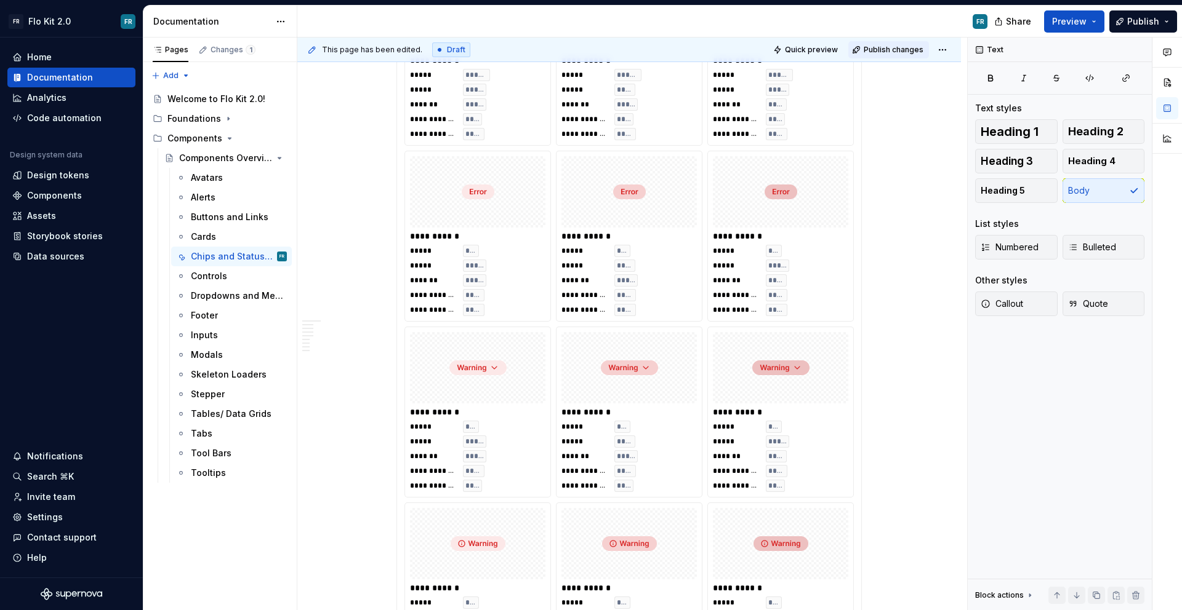
click at [871, 51] on span "Publish changes" at bounding box center [893, 50] width 60 height 10
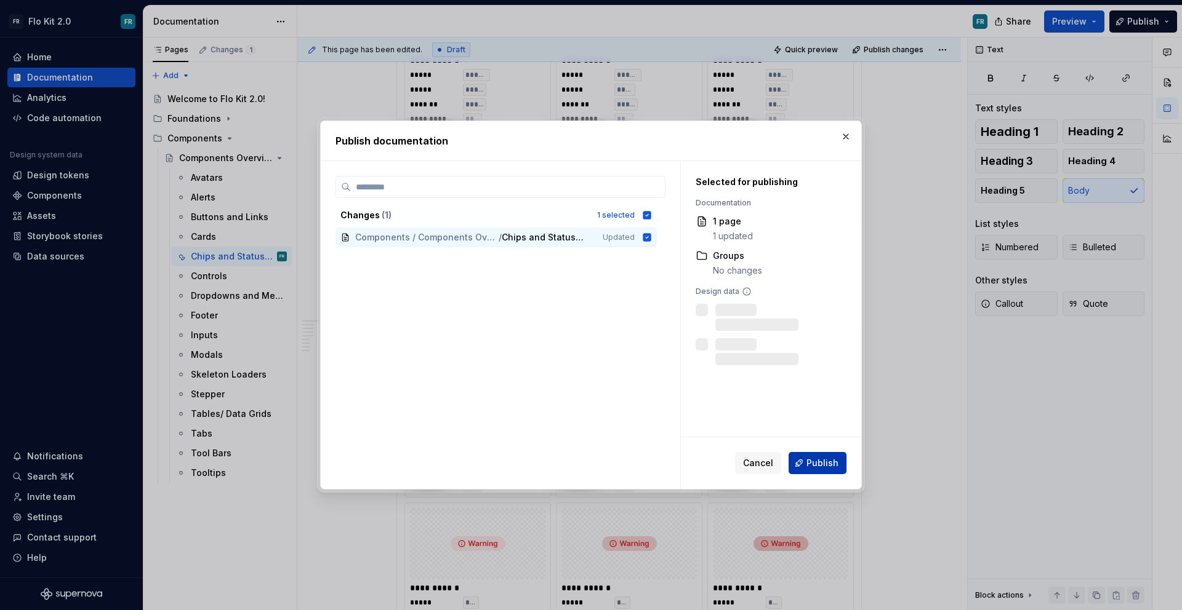
click at [828, 454] on button "Publish" at bounding box center [817, 463] width 58 height 22
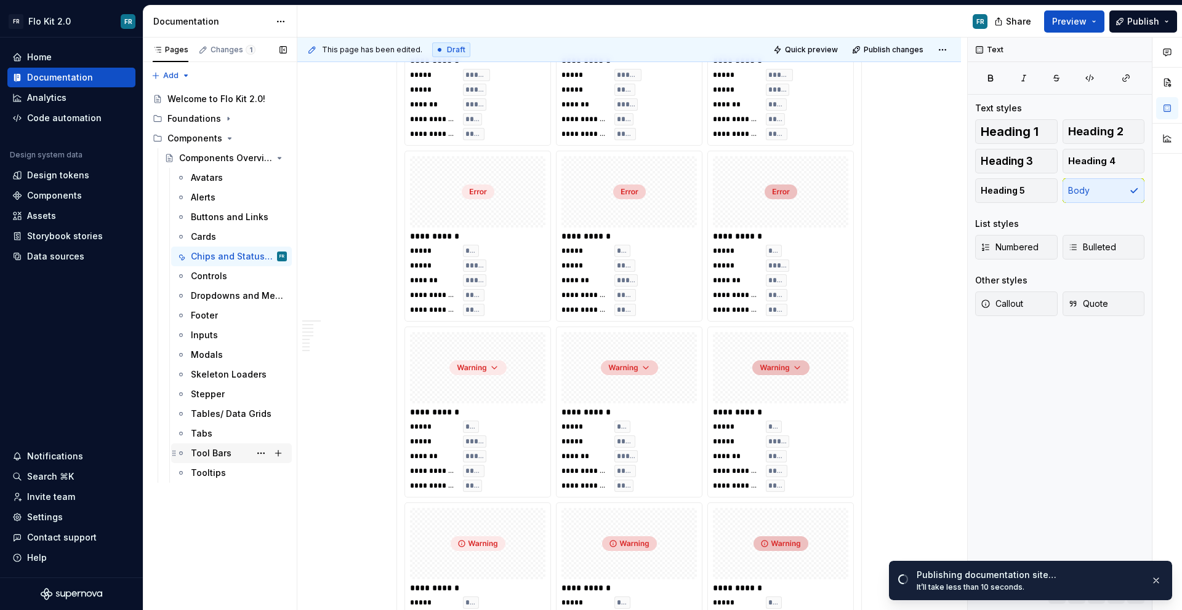
click at [209, 453] on div "Tool Bars" at bounding box center [211, 453] width 41 height 12
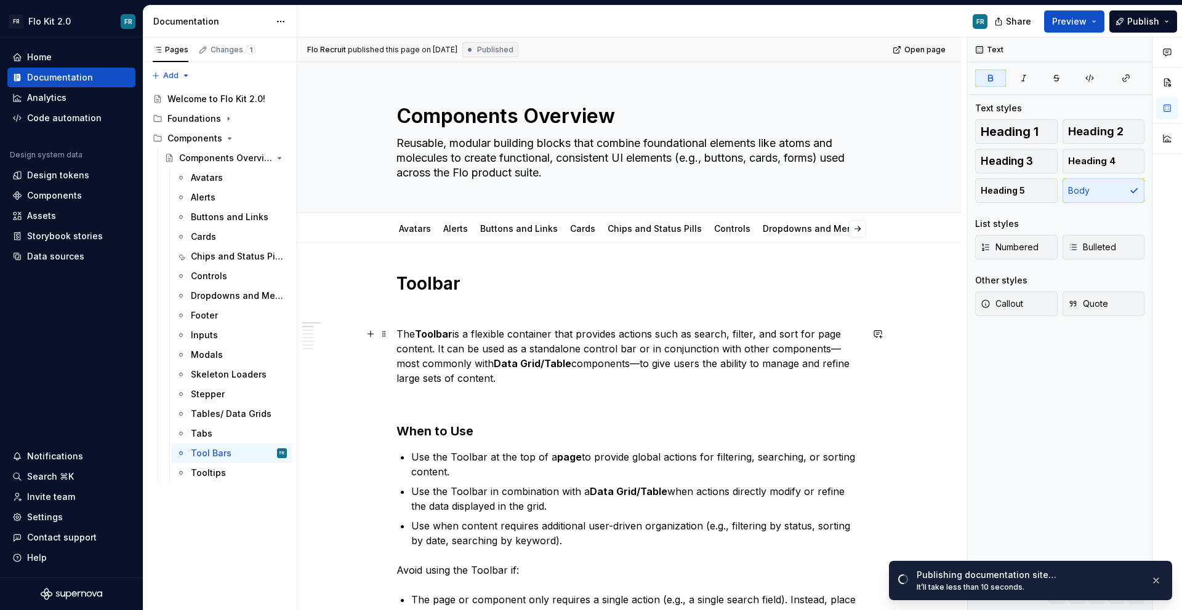
click at [494, 367] on strong "Data Grid/Table" at bounding box center [533, 364] width 78 height 12
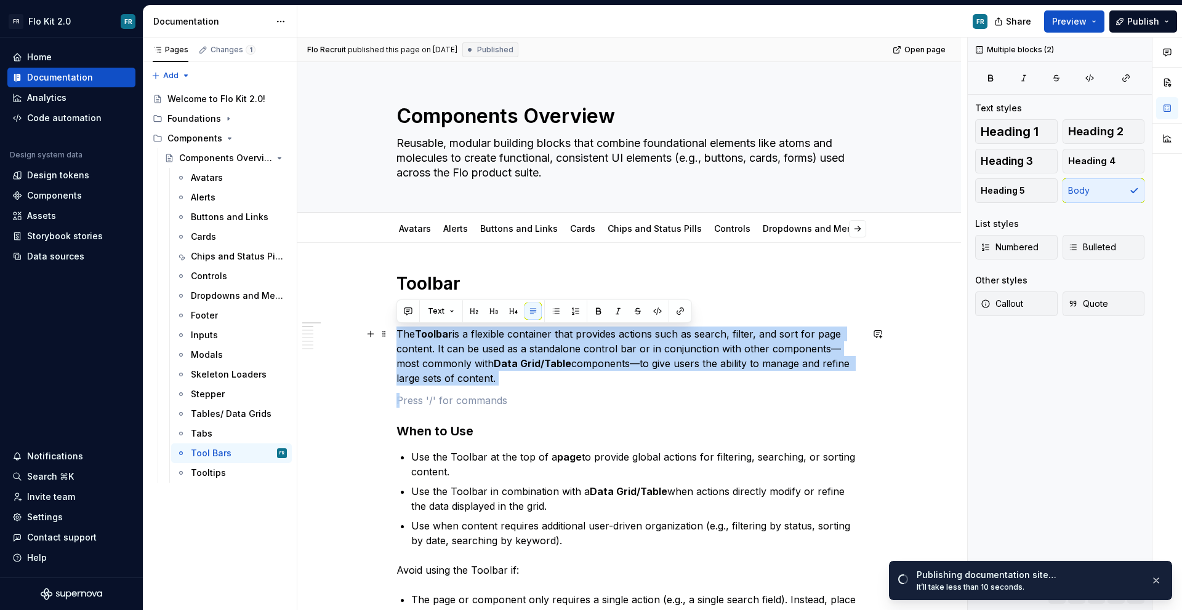
drag, startPoint x: 507, startPoint y: 386, endPoint x: 393, endPoint y: 336, distance: 124.3
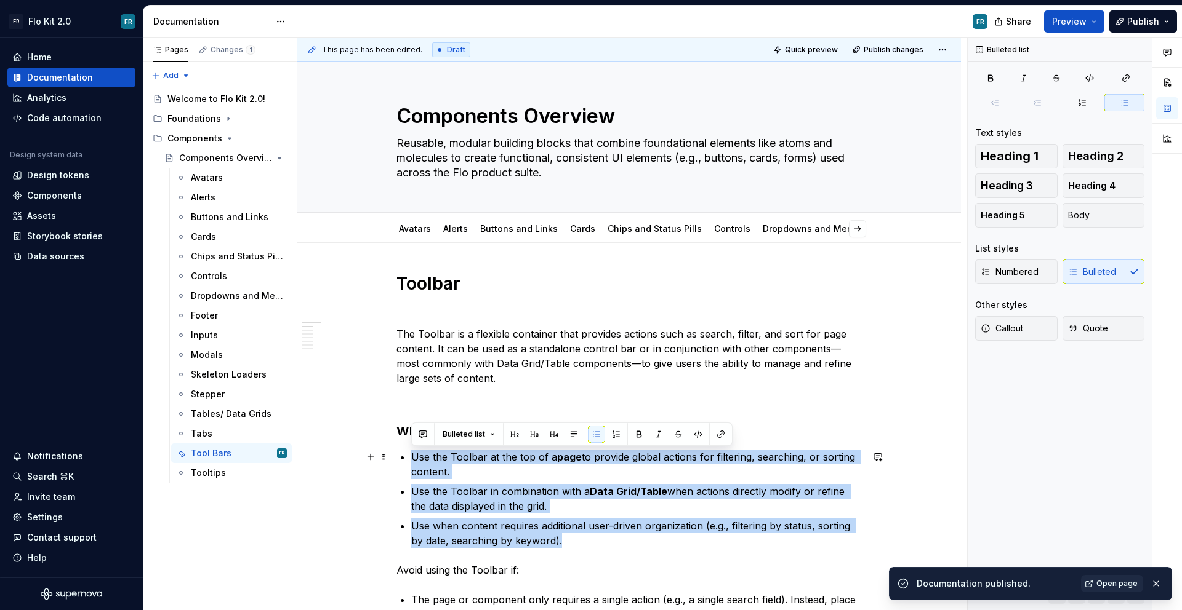
drag, startPoint x: 554, startPoint y: 528, endPoint x: 412, endPoint y: 458, distance: 158.8
click at [412, 458] on ul "Use the Toolbar at the top of a page to provide global actions for filtering, s…" at bounding box center [636, 499] width 450 height 98
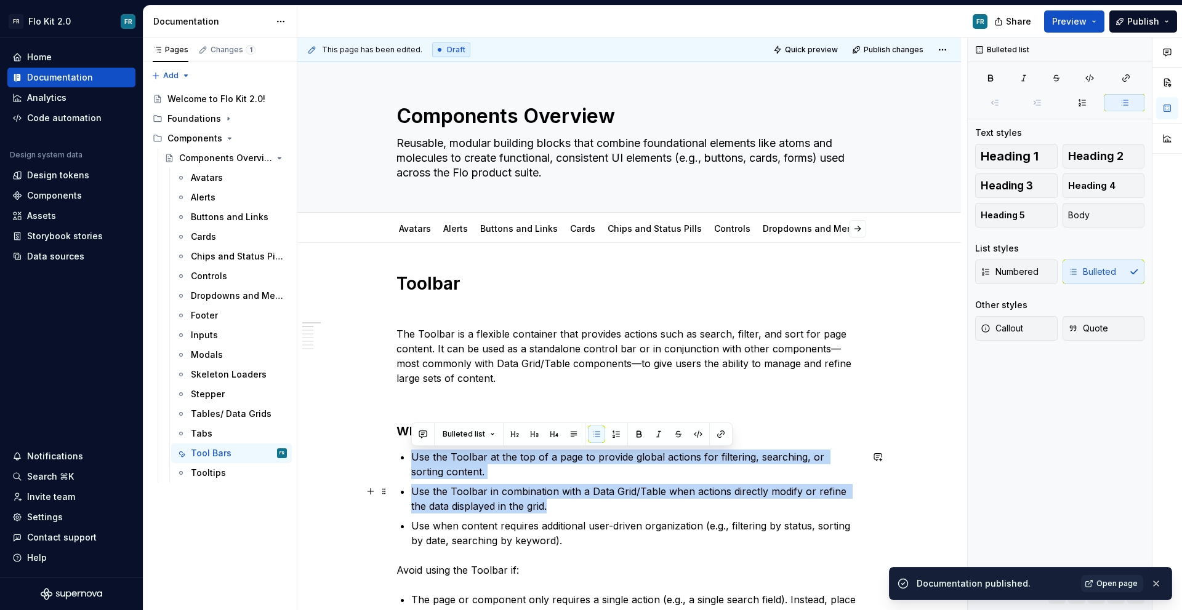
click at [482, 486] on p "Use the Toolbar in combination with a Data Grid/Table when actions directly mod…" at bounding box center [636, 499] width 450 height 30
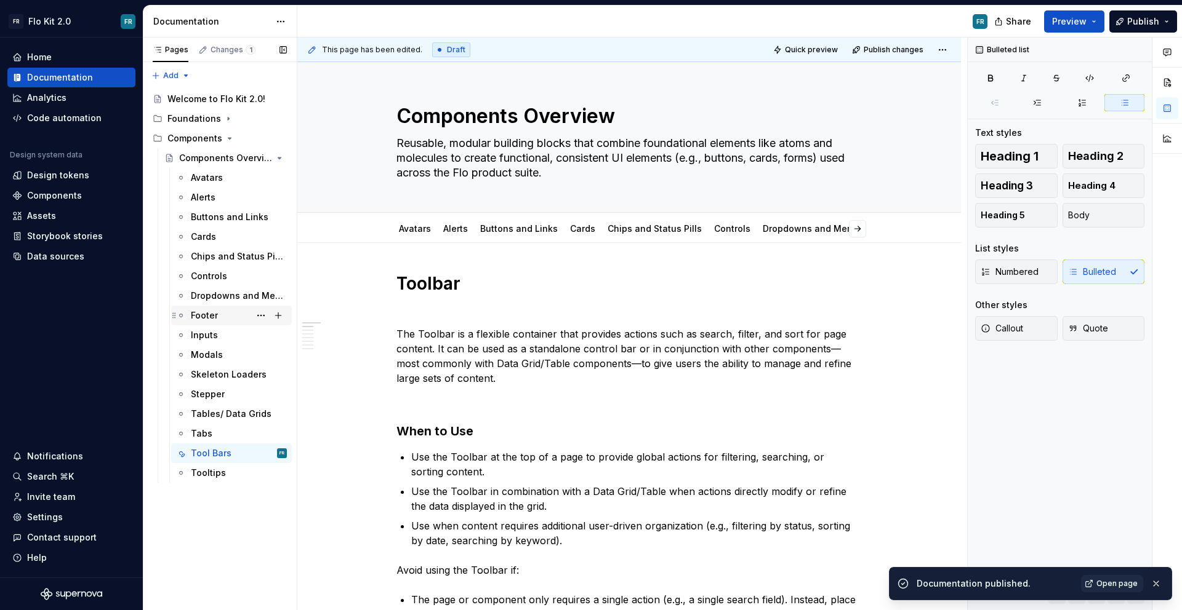
click at [212, 319] on div "Footer" at bounding box center [204, 316] width 27 height 12
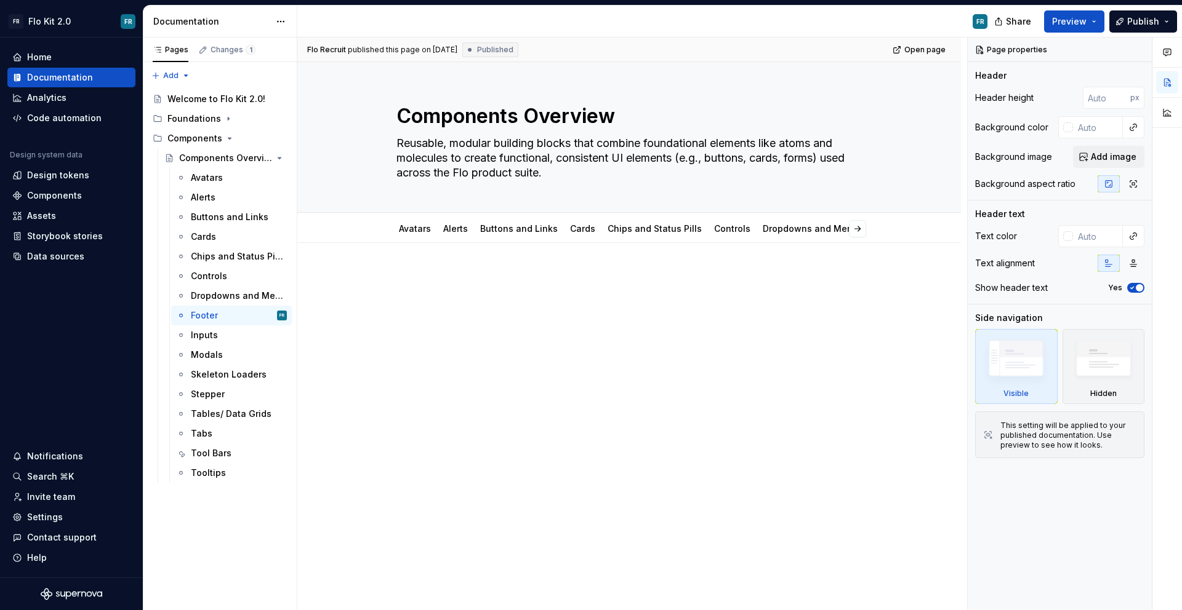
click at [401, 284] on p at bounding box center [628, 280] width 465 height 15
type textarea "*"
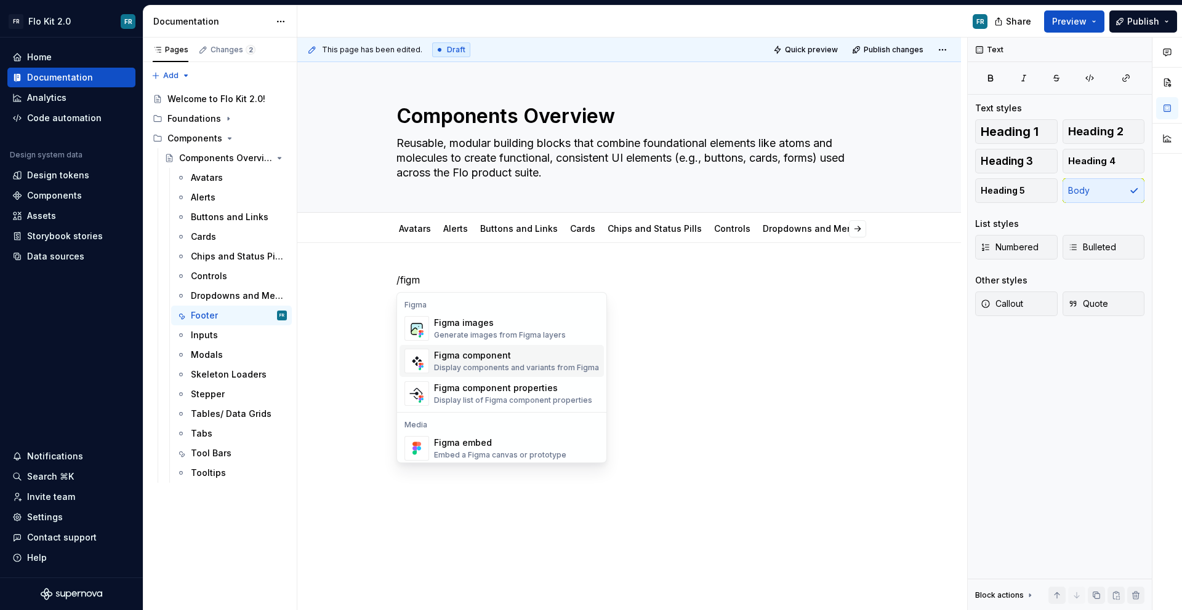
click at [480, 354] on div "Figma component" at bounding box center [516, 356] width 165 height 12
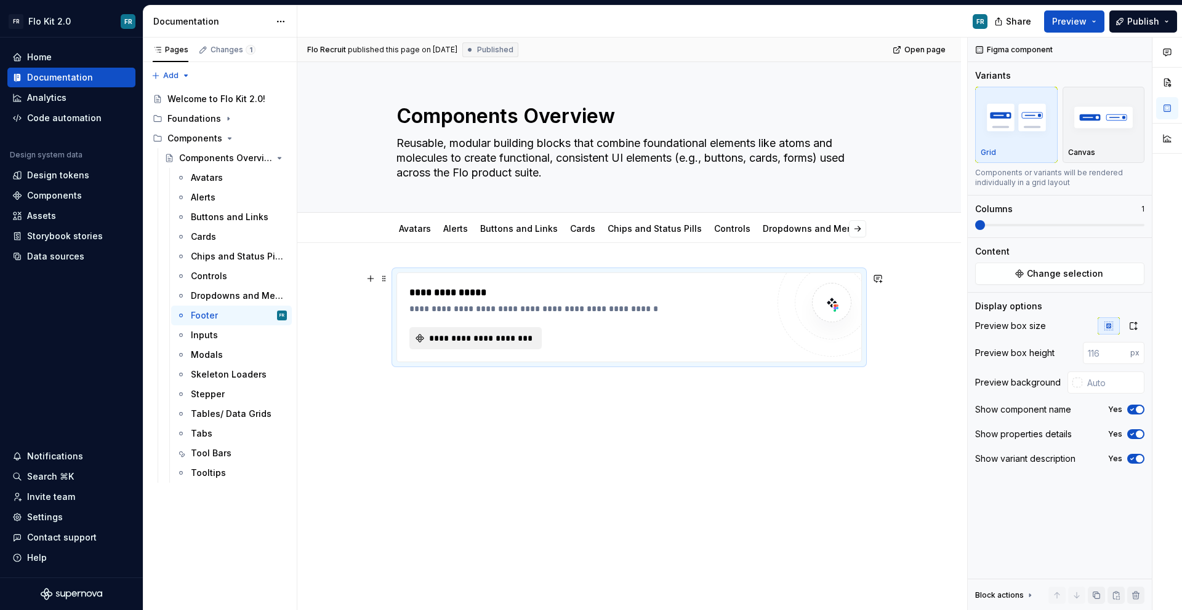
click at [519, 328] on button "**********" at bounding box center [475, 338] width 132 height 22
type textarea "*"
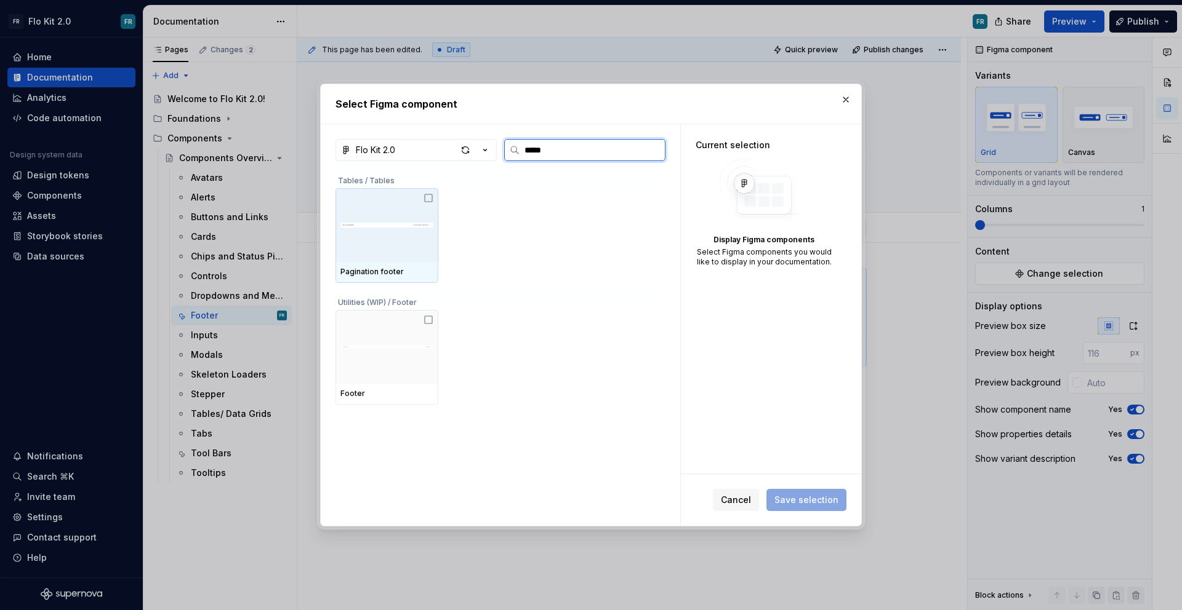
type input "******"
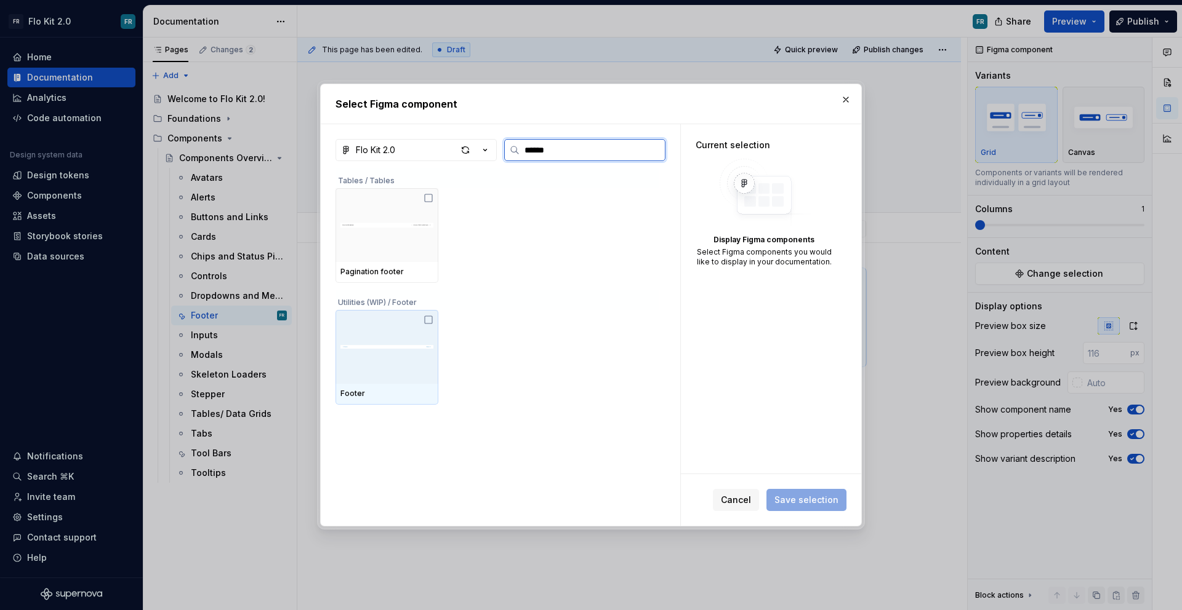
click at [415, 356] on img at bounding box center [386, 346] width 93 height 39
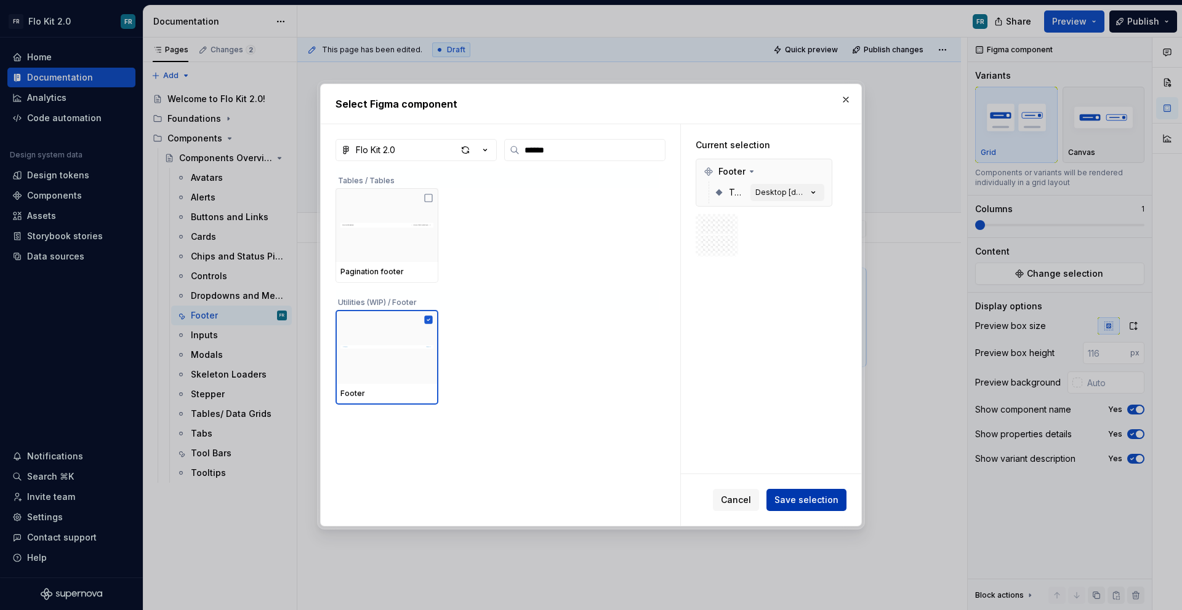
click at [809, 491] on button "Save selection" at bounding box center [806, 500] width 80 height 22
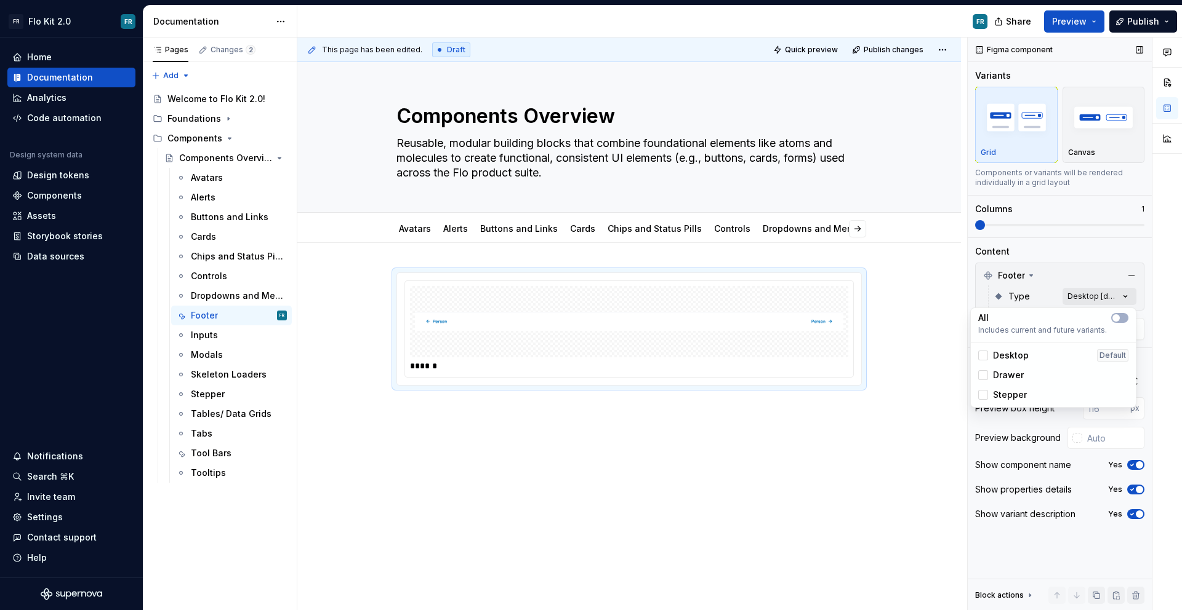
click at [1111, 292] on div "Comments Open comments No comments yet Select ‘Comment’ from the block context …" at bounding box center [1074, 325] width 214 height 574
click at [1119, 319] on span "button" at bounding box center [1115, 317] width 7 height 7
click at [1167, 386] on div at bounding box center [1167, 325] width 30 height 574
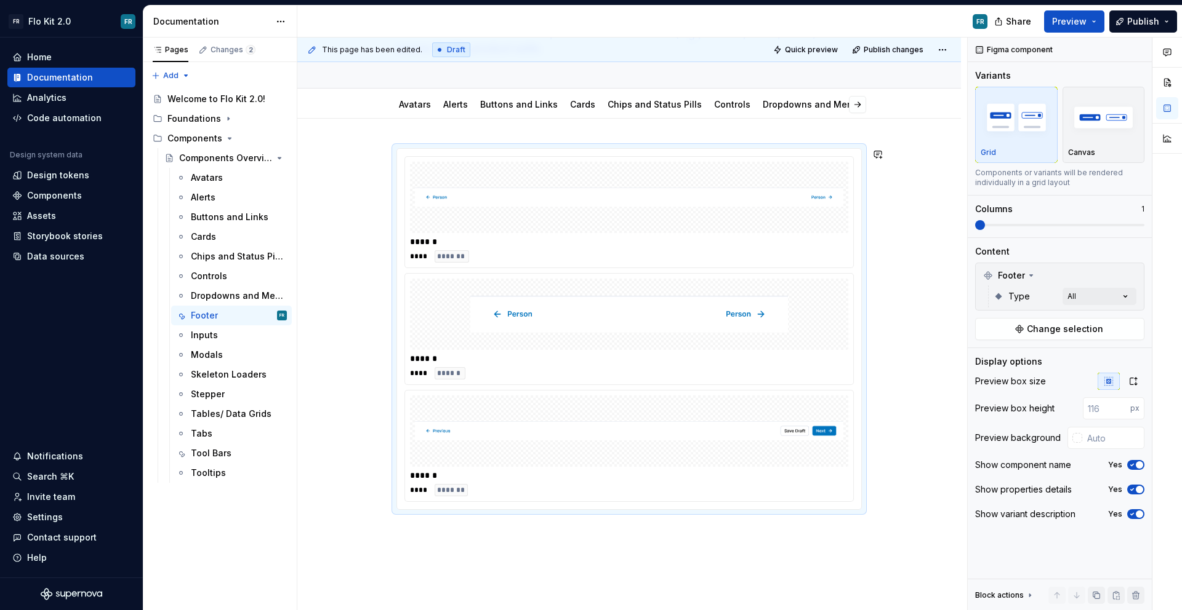
scroll to position [20, 0]
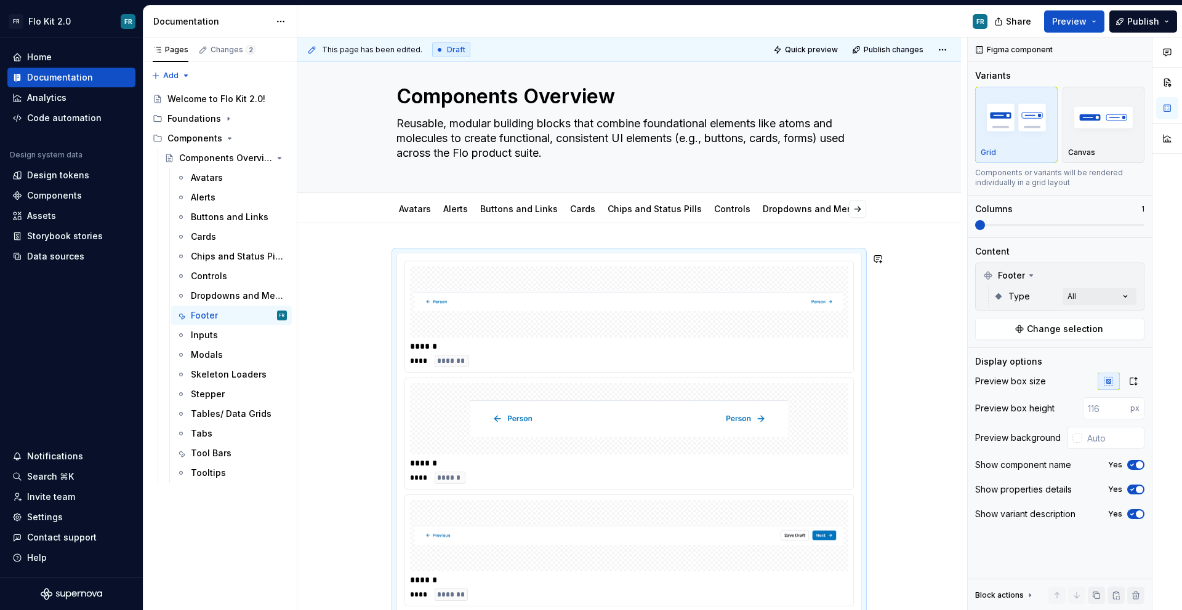
click at [430, 242] on div "****** **** ******* ****** **** ****** ****** **** *******" at bounding box center [628, 518] width 663 height 590
click at [434, 241] on div "This page has been edited. Draft Quick preview Publish changes Components Overv…" at bounding box center [632, 325] width 670 height 574
click at [437, 239] on div "****** **** ******* ****** **** ****** ****** **** *******" at bounding box center [628, 518] width 663 height 590
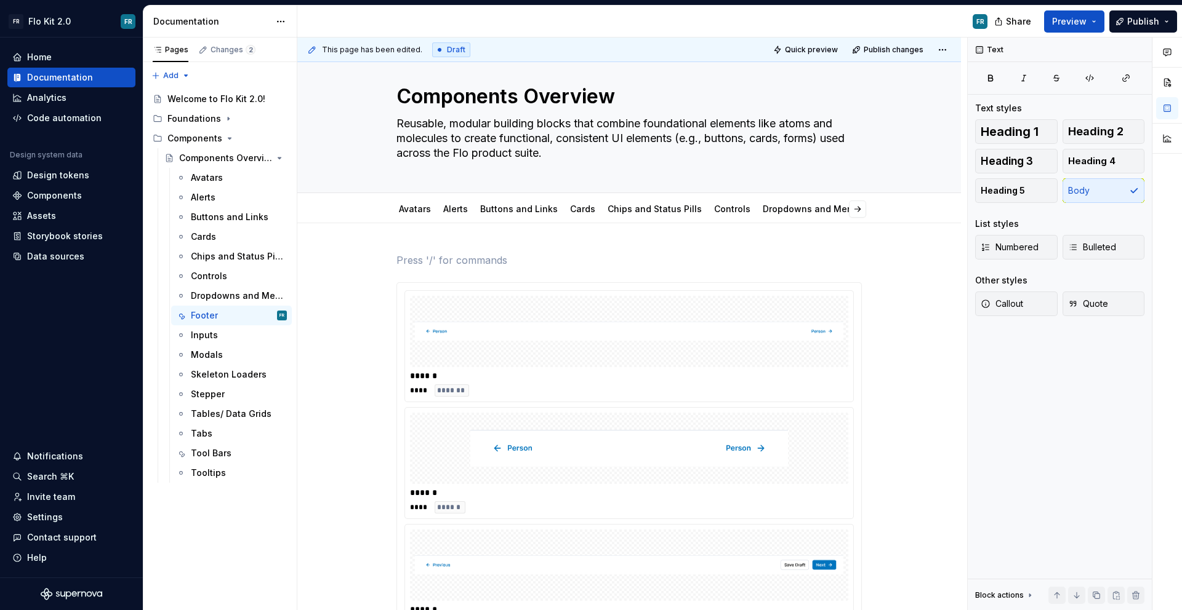
click at [437, 239] on div "****** **** ******* ****** **** ****** ****** **** *******" at bounding box center [628, 532] width 663 height 619
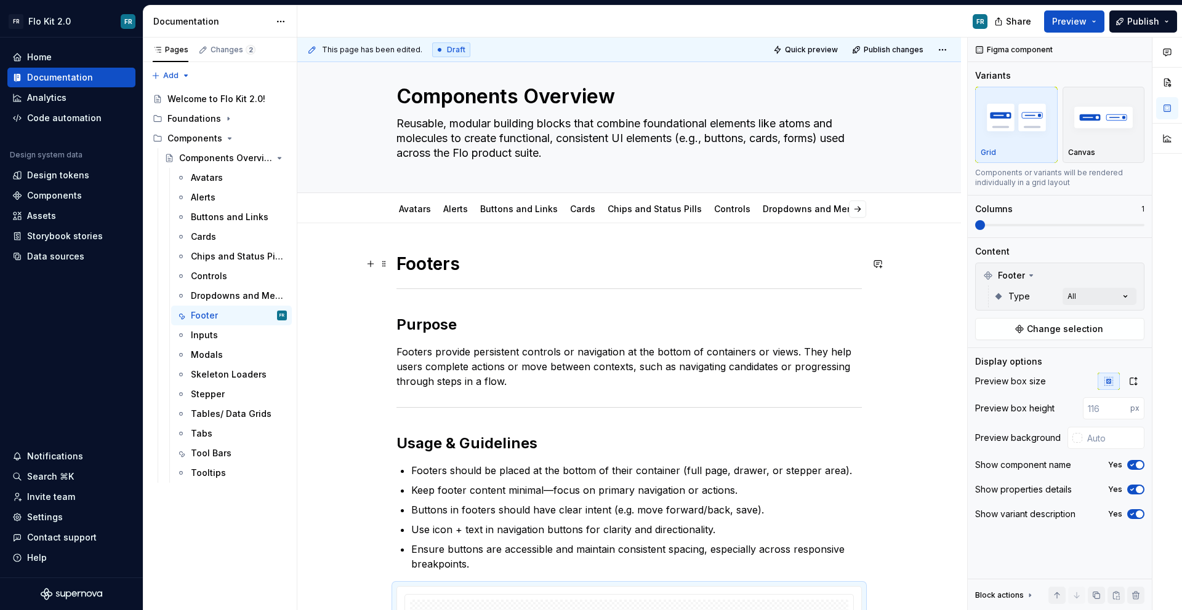
click at [435, 259] on strong "Footers" at bounding box center [427, 264] width 63 height 21
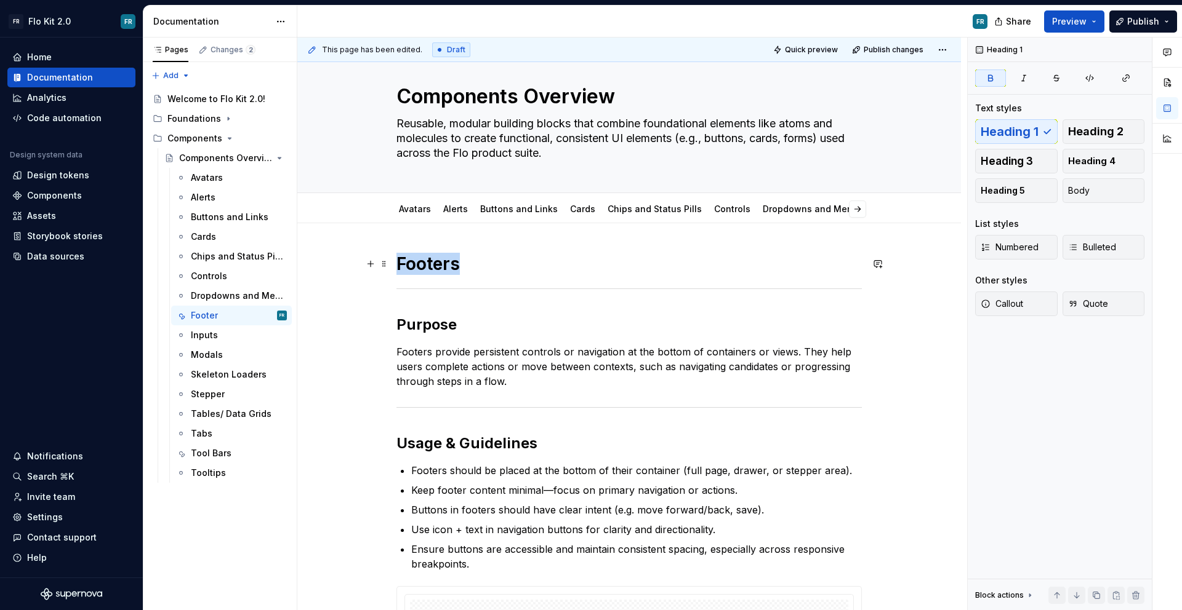
click at [435, 259] on strong "Footers" at bounding box center [427, 264] width 63 height 21
click at [533, 297] on div "Footers Purpose Footers provide persistent controls or navigation at the bottom…" at bounding box center [628, 600] width 465 height 695
click at [533, 289] on hr at bounding box center [628, 289] width 465 height 1
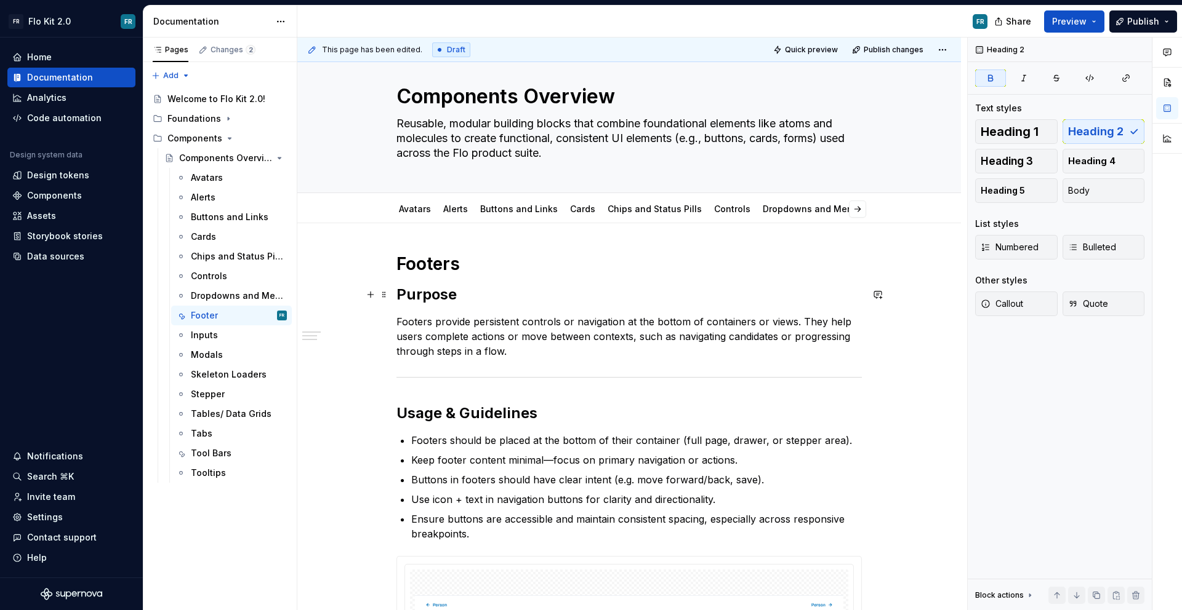
click at [448, 295] on strong "Purpose" at bounding box center [426, 295] width 60 height 18
click at [522, 267] on div "Heading 2" at bounding box center [554, 268] width 310 height 17
click at [514, 267] on button "button" at bounding box center [514, 268] width 17 height 17
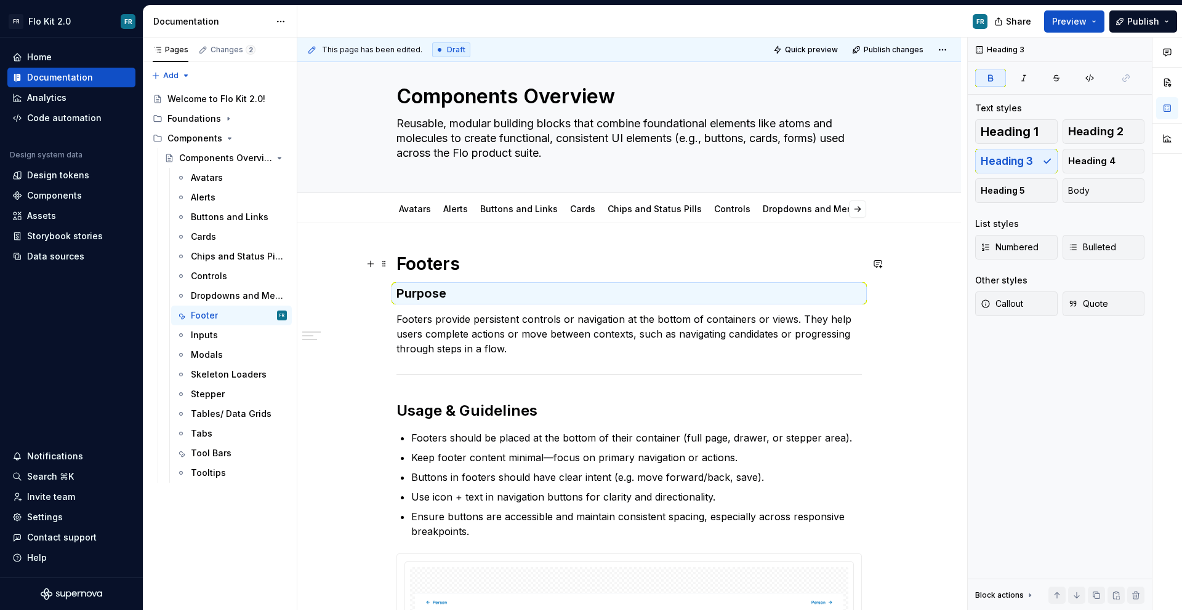
click at [500, 271] on h1 "Footers" at bounding box center [628, 264] width 465 height 22
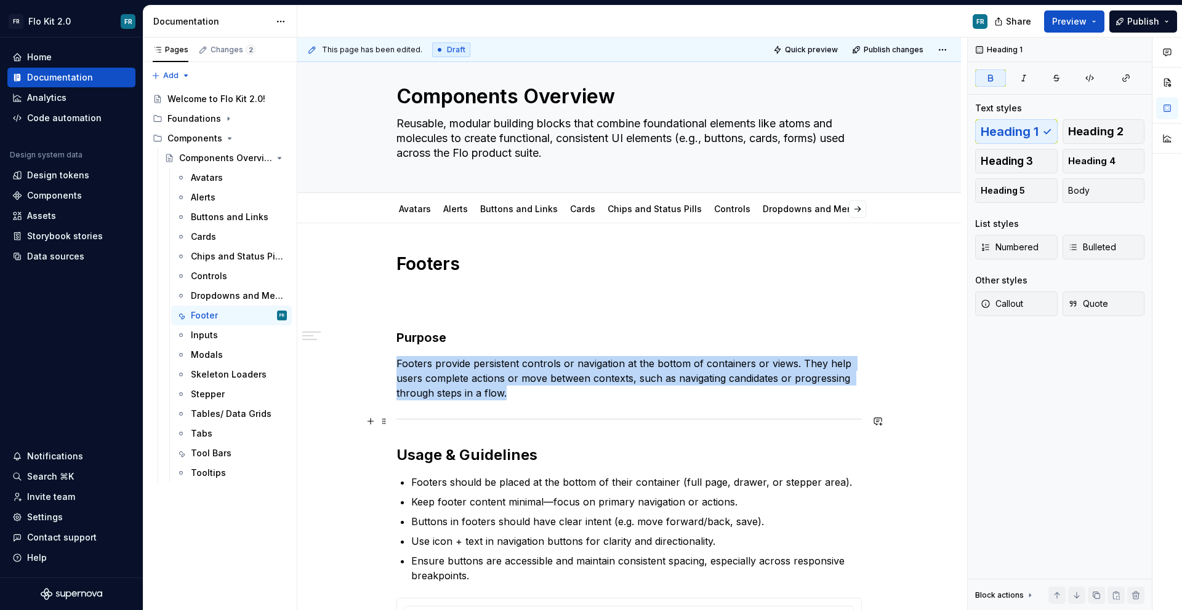
click at [505, 419] on hr at bounding box center [628, 419] width 465 height 1
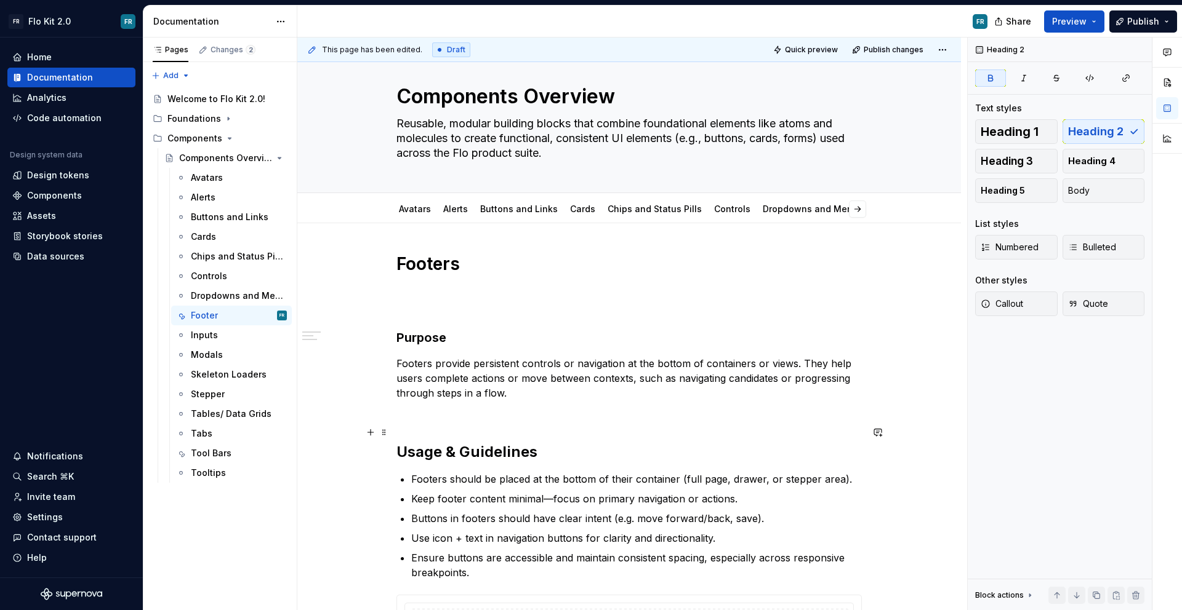
click at [470, 454] on strong "Usage & Guidelines" at bounding box center [466, 452] width 141 height 18
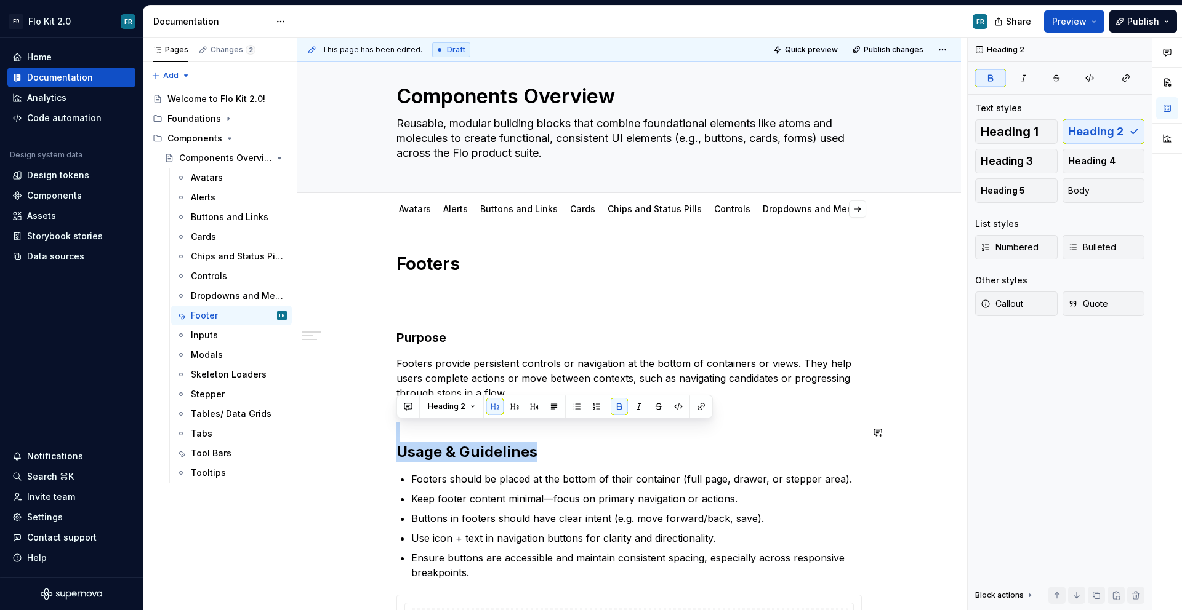
click at [519, 404] on button "button" at bounding box center [514, 406] width 17 height 17
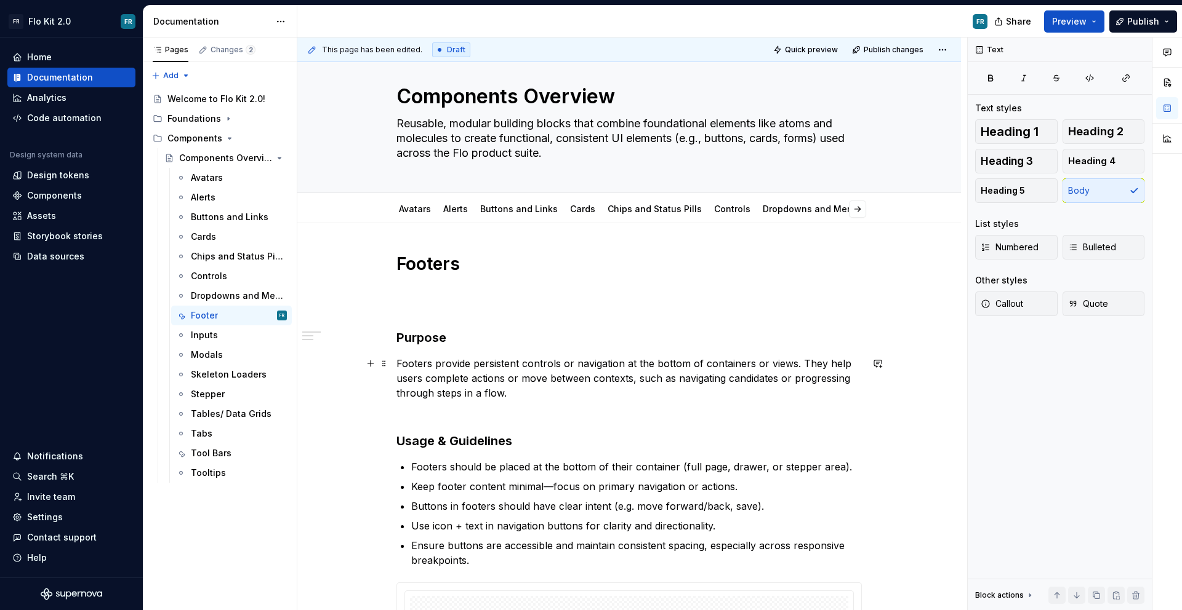
click at [545, 400] on p "Footers provide persistent controls or navigation at the bottom of containers o…" at bounding box center [628, 378] width 465 height 44
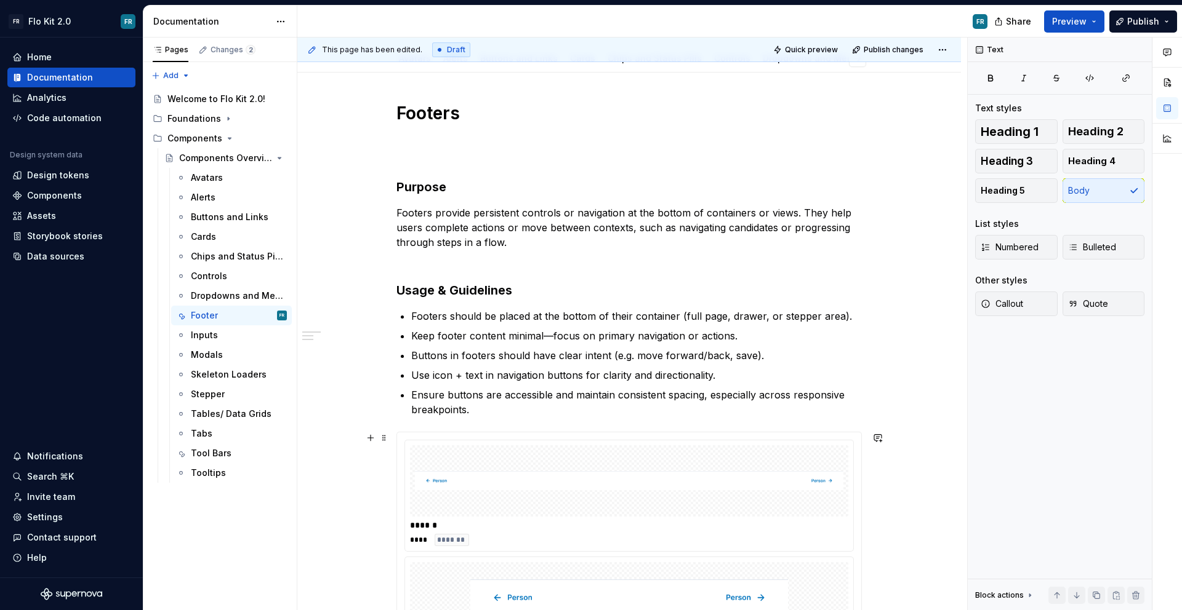
scroll to position [161, 0]
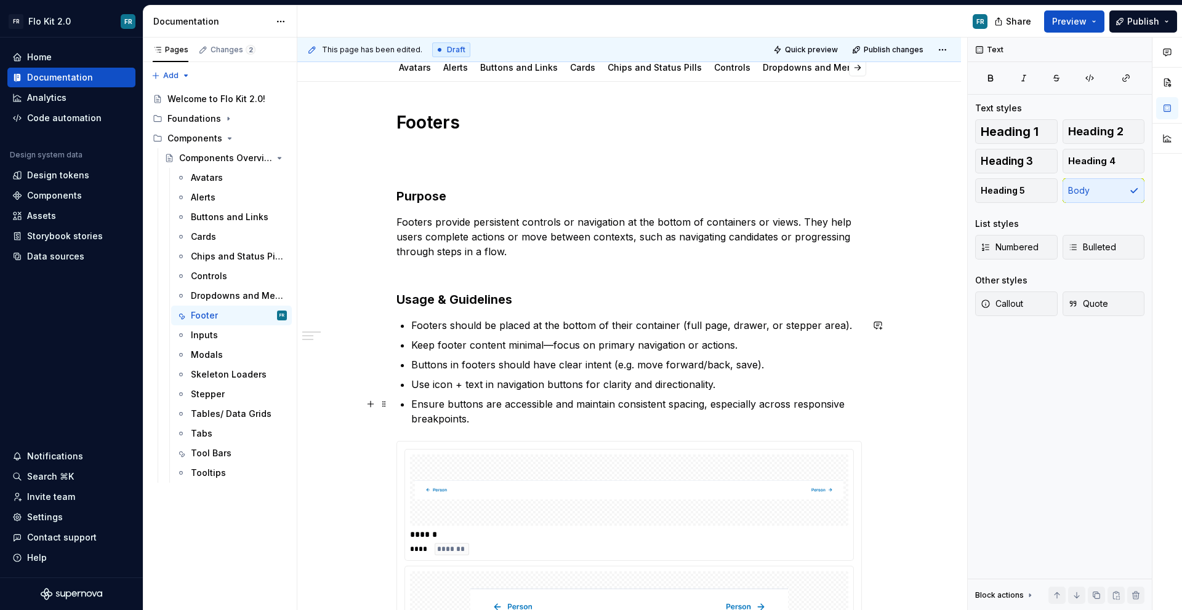
click at [846, 412] on p "Ensure buttons are accessible and maintain consistent spacing, especially acros…" at bounding box center [636, 412] width 450 height 30
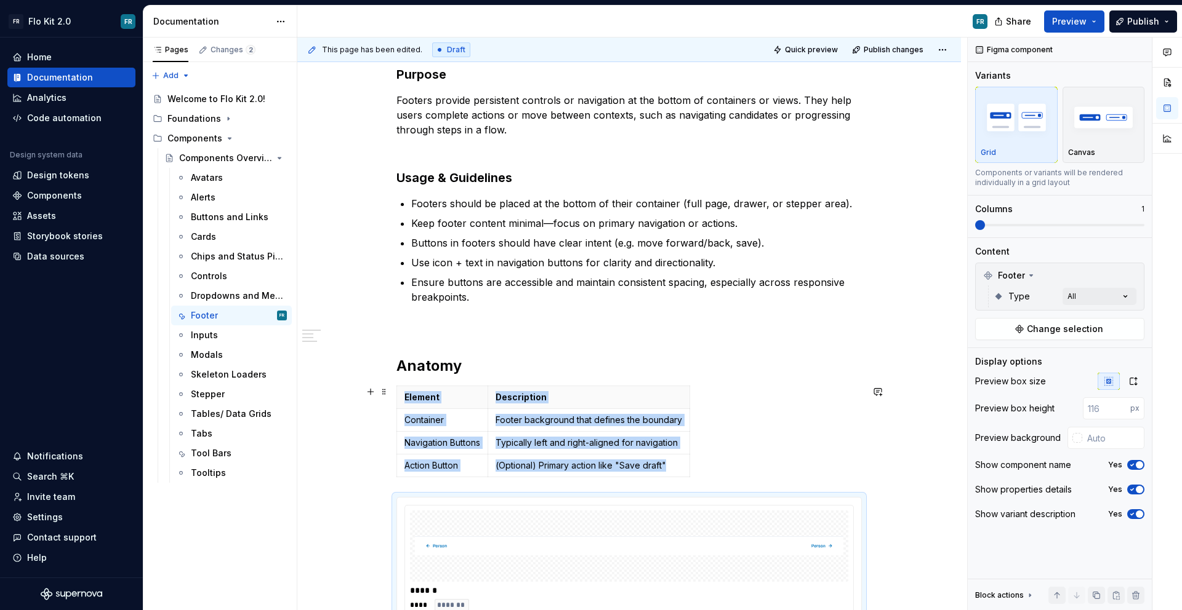
scroll to position [374, 0]
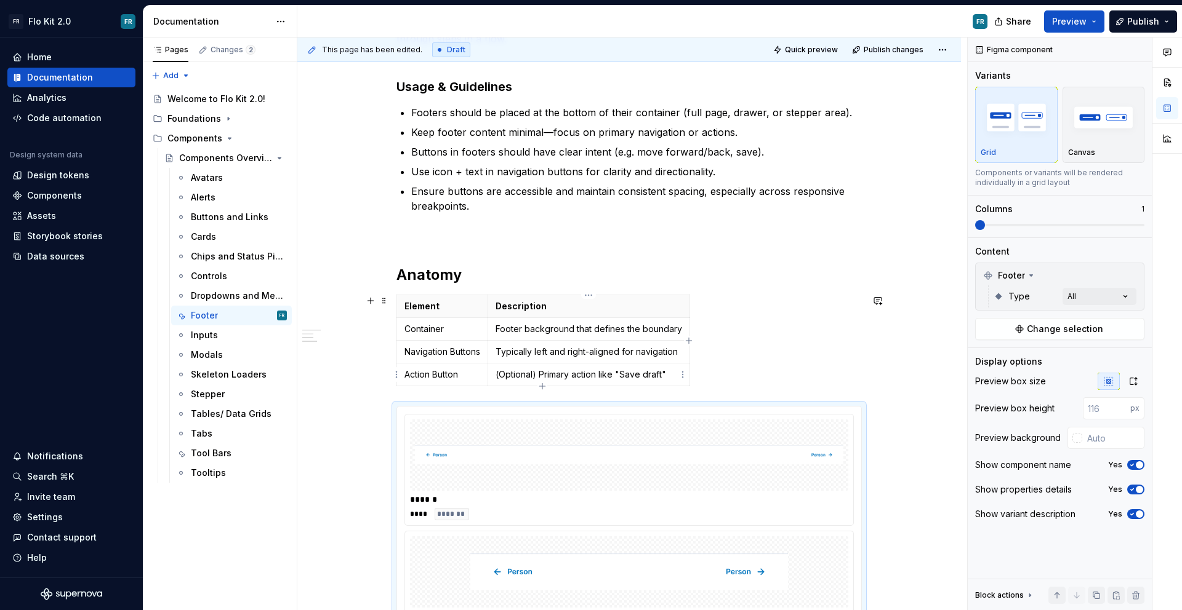
click at [638, 382] on td "(Optional) Primary action like "Save draft"" at bounding box center [589, 375] width 202 height 23
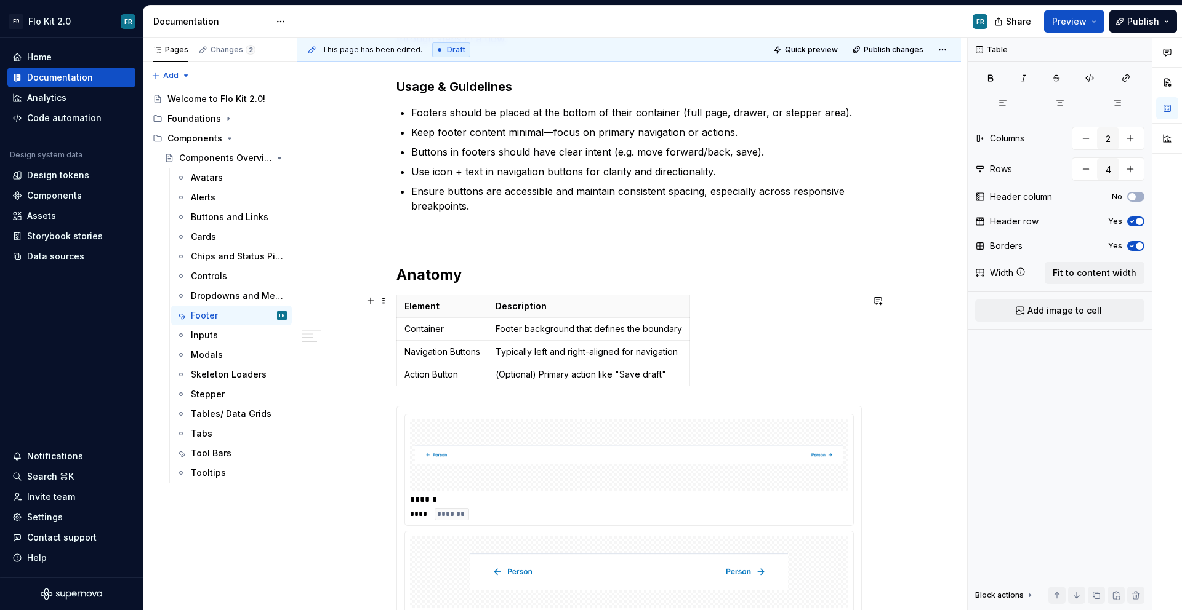
click at [711, 378] on div "Element Description Container Footer background that defines the boundary Navig…" at bounding box center [628, 343] width 465 height 97
click at [705, 376] on div "Element Description Container Footer background that defines the boundary Navig…" at bounding box center [628, 343] width 465 height 97
click at [381, 303] on span at bounding box center [384, 300] width 10 height 17
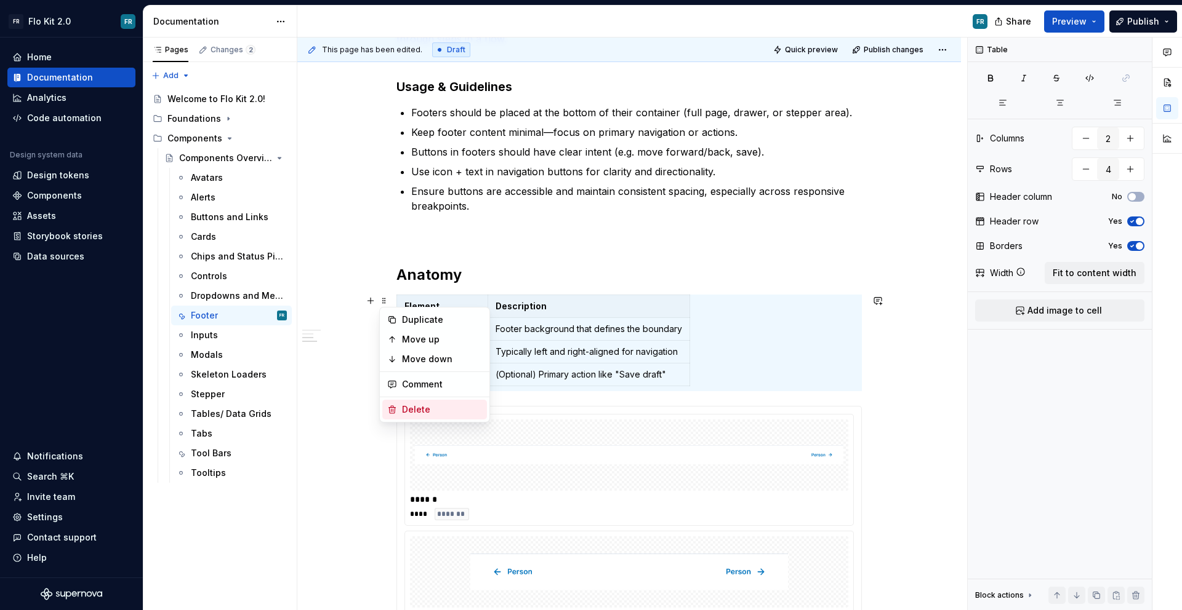
click at [430, 402] on div "Delete" at bounding box center [434, 410] width 105 height 20
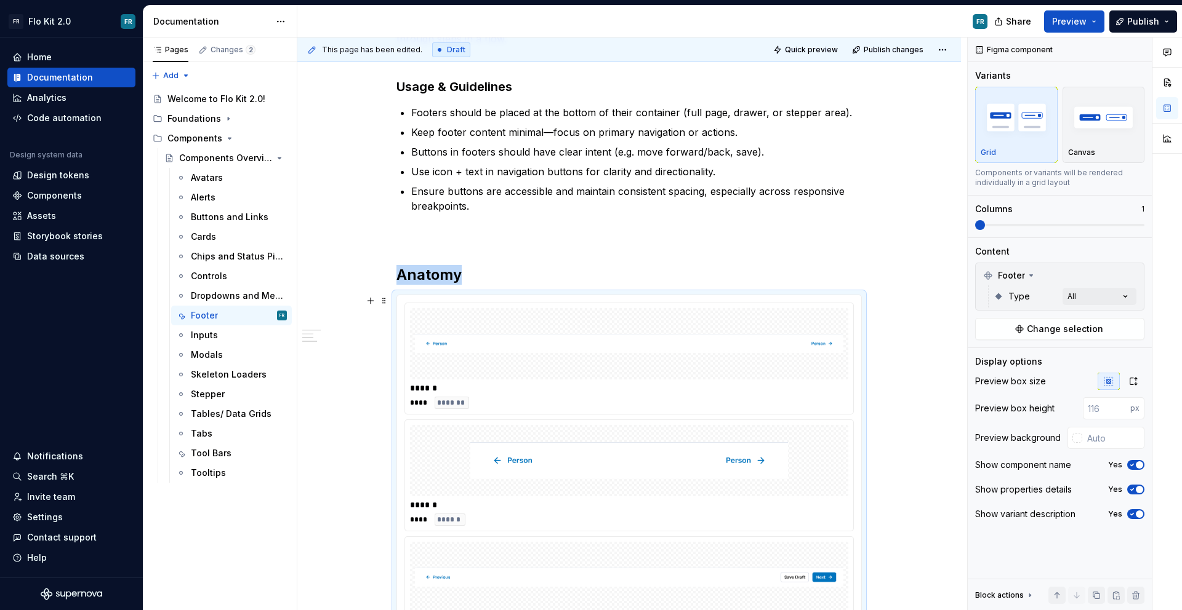
scroll to position [420, 0]
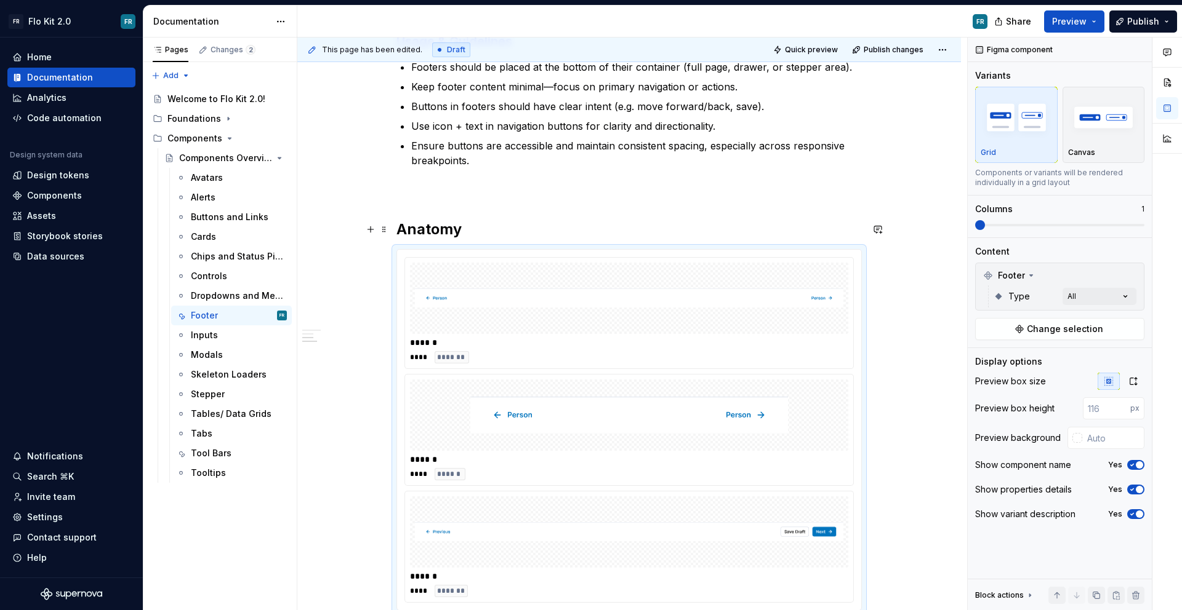
click at [500, 226] on h2 "Anatomy" at bounding box center [628, 230] width 465 height 20
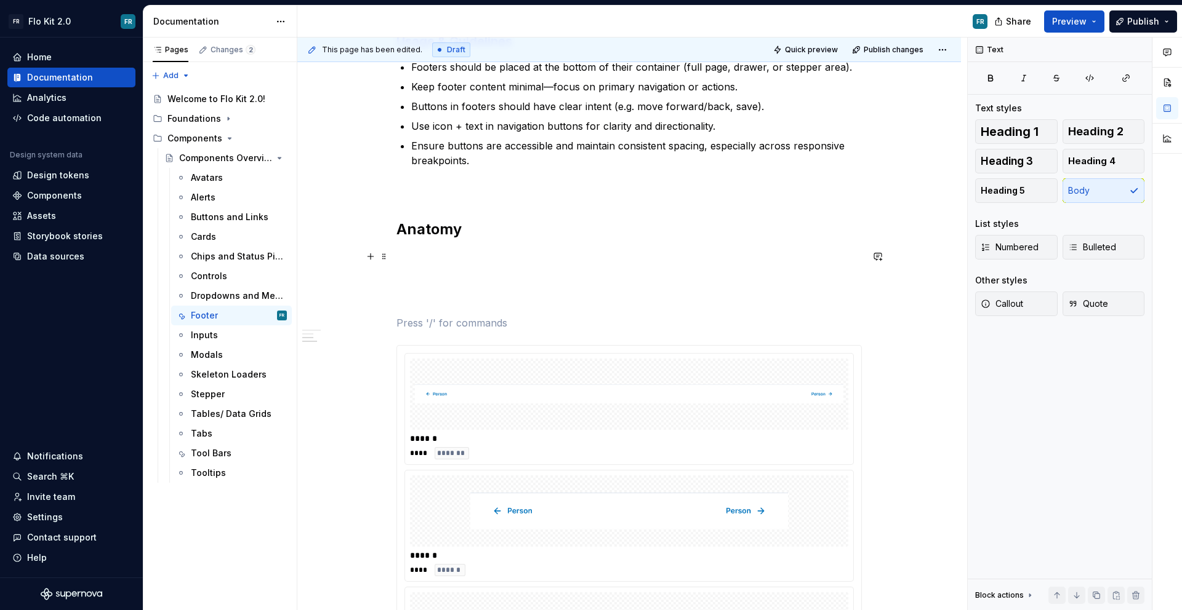
click at [408, 250] on p at bounding box center [628, 256] width 465 height 15
click at [407, 234] on strong "Anatomy" at bounding box center [428, 229] width 65 height 18
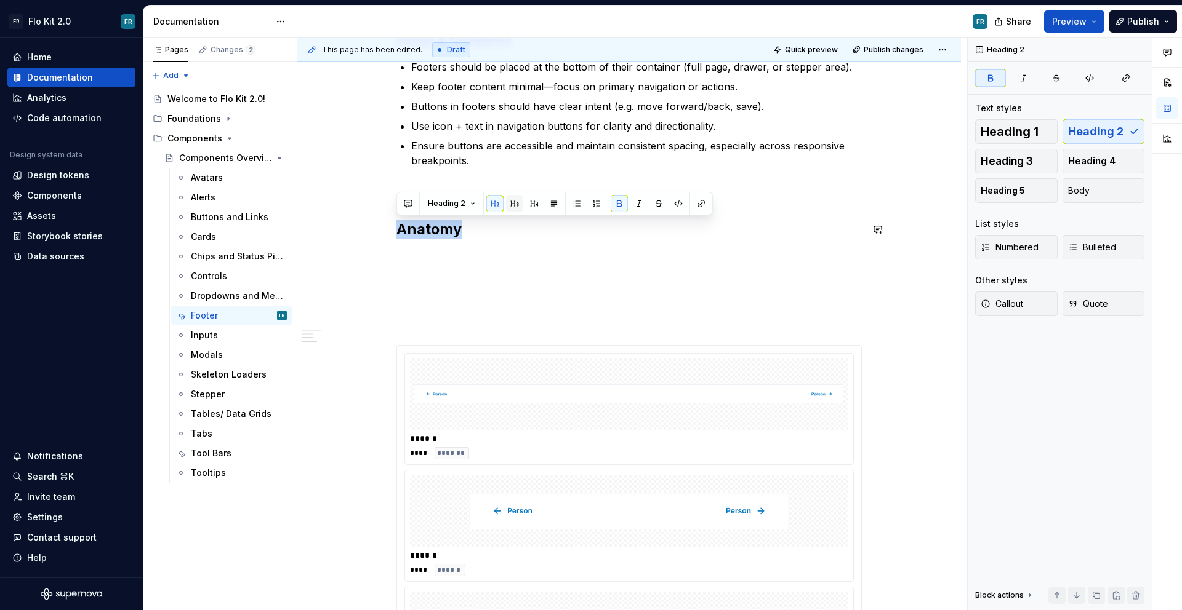
click at [519, 201] on button "button" at bounding box center [514, 203] width 17 height 17
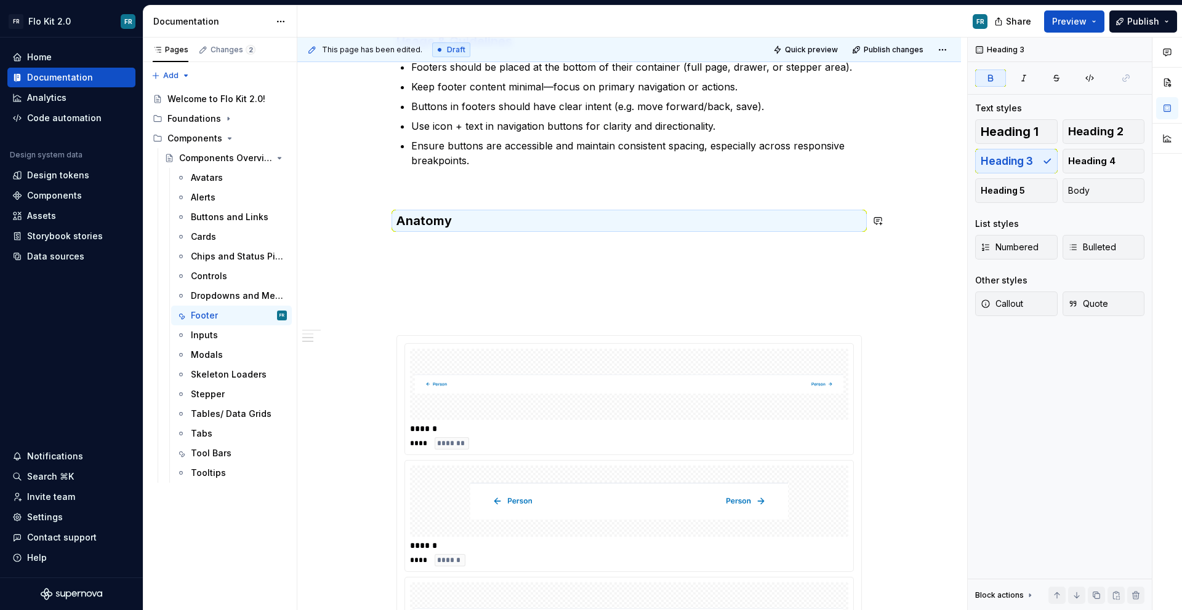
click at [448, 232] on div "Footers Purpose Footers provide persistent controls or navigation at the bottom…" at bounding box center [628, 275] width 465 height 844
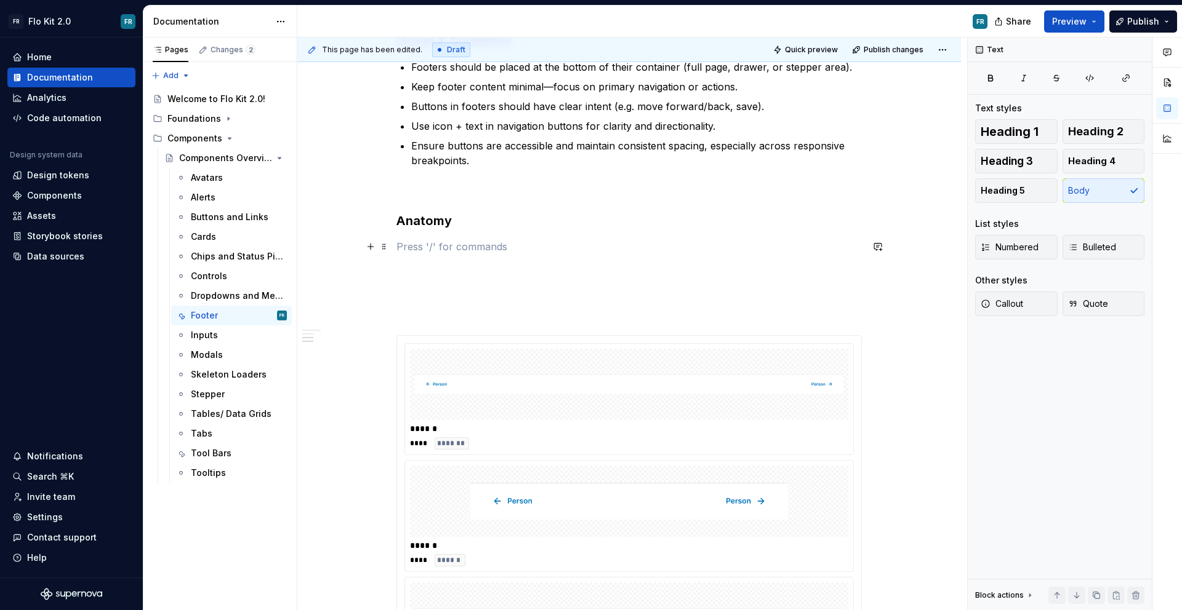
click at [446, 240] on p at bounding box center [628, 246] width 465 height 15
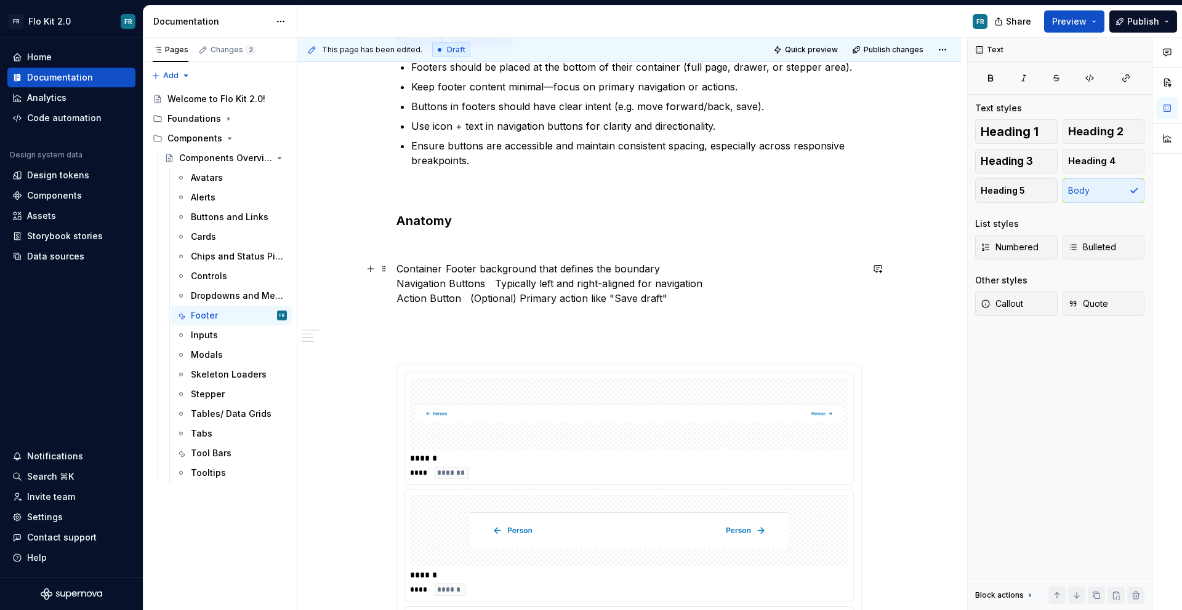
click at [664, 300] on p "Container Footer background that defines the boundary Navigation Buttons Typica…" at bounding box center [628, 284] width 465 height 44
click at [399, 265] on p "Container Footer background that defines the boundary Navigation Buttons Typica…" at bounding box center [628, 284] width 465 height 44
click at [1100, 245] on span "Bulleted" at bounding box center [1092, 247] width 48 height 12
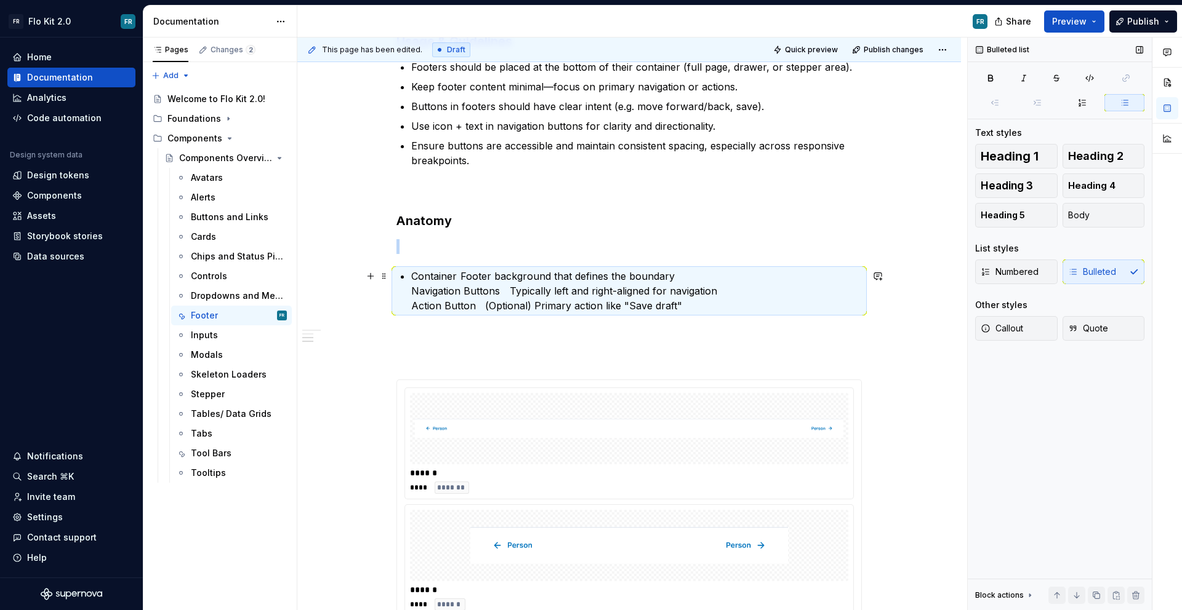
click at [692, 269] on p "Container Footer background that defines the boundary Navigation Buttons Typica…" at bounding box center [636, 291] width 450 height 44
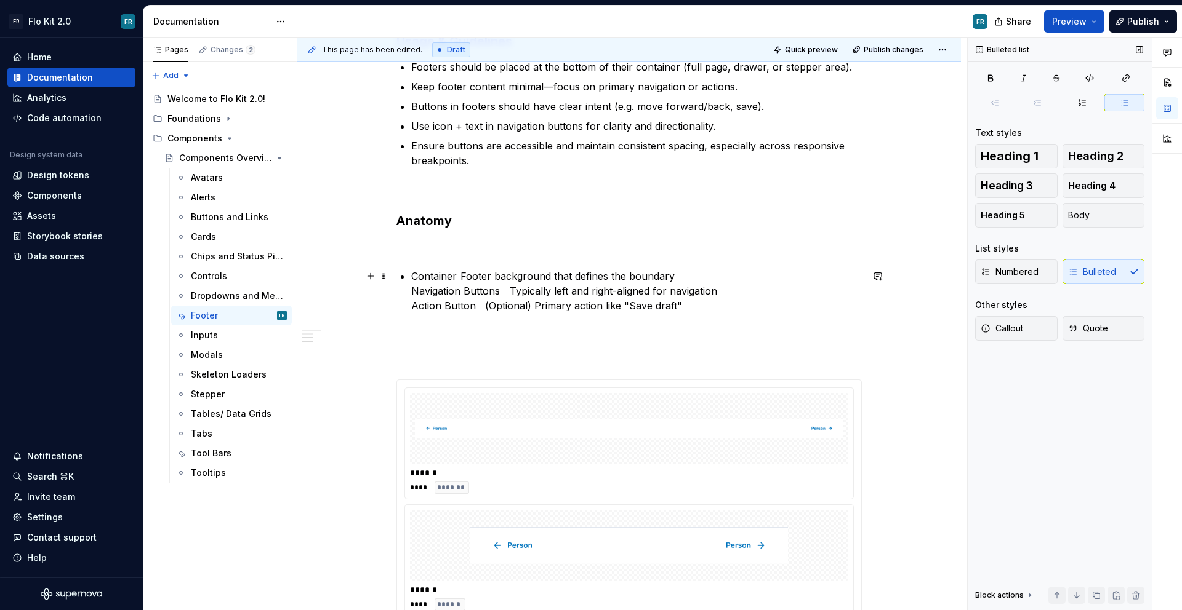
click at [690, 275] on p "Container Footer background that defines the boundary Navigation Buttons Typica…" at bounding box center [636, 291] width 450 height 44
click at [743, 295] on p "Navigation Buttons Typically left and right-aligned for navigation Action Butto…" at bounding box center [636, 304] width 450 height 30
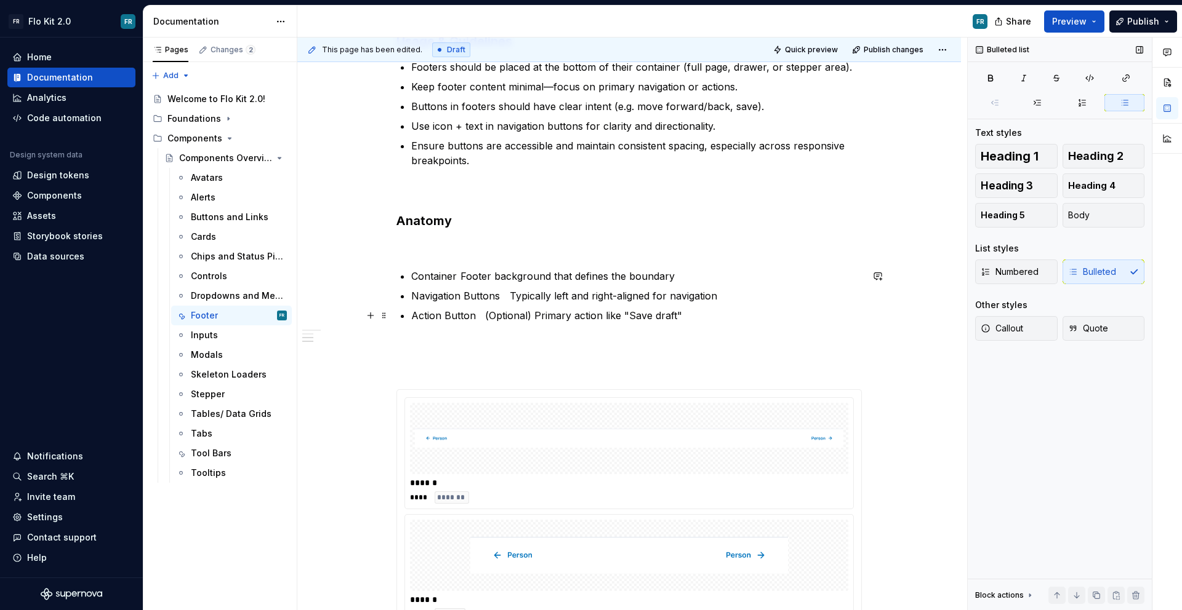
click at [718, 314] on p "Action Button (Optional) Primary action like "Save draft"" at bounding box center [636, 315] width 450 height 15
click at [459, 276] on p "Container Footer background that defines the boundary" at bounding box center [636, 276] width 450 height 15
click at [498, 295] on p "Navigation Buttons Typically left and right-aligned for navigation" at bounding box center [636, 296] width 450 height 15
click at [528, 316] on p "Action Button (Optional) Primary action like "Save draft"" at bounding box center [636, 315] width 450 height 15
click at [500, 318] on p "Action Button (Optional) Primary action like "Save draft"" at bounding box center [636, 315] width 450 height 15
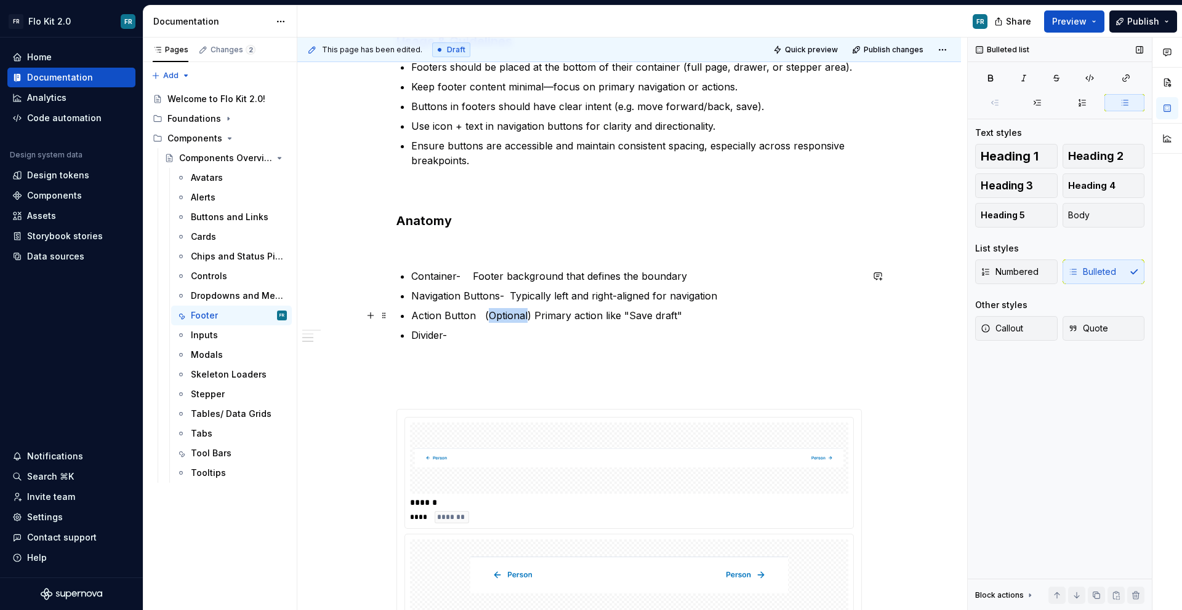
click at [500, 318] on p "Action Button (Optional) Primary action like "Save draft"" at bounding box center [636, 315] width 450 height 15
click at [521, 318] on p "Action Button (Optional) Primary action like "Save draft"" at bounding box center [636, 315] width 450 height 15
drag, startPoint x: 524, startPoint y: 317, endPoint x: 475, endPoint y: 316, distance: 48.6
click at [475, 316] on p "Action Button (Optional) Primary action like "Save draft"" at bounding box center [636, 315] width 450 height 15
click at [499, 318] on p "Action Button- Primary action like "Save draft"" at bounding box center [636, 315] width 450 height 15
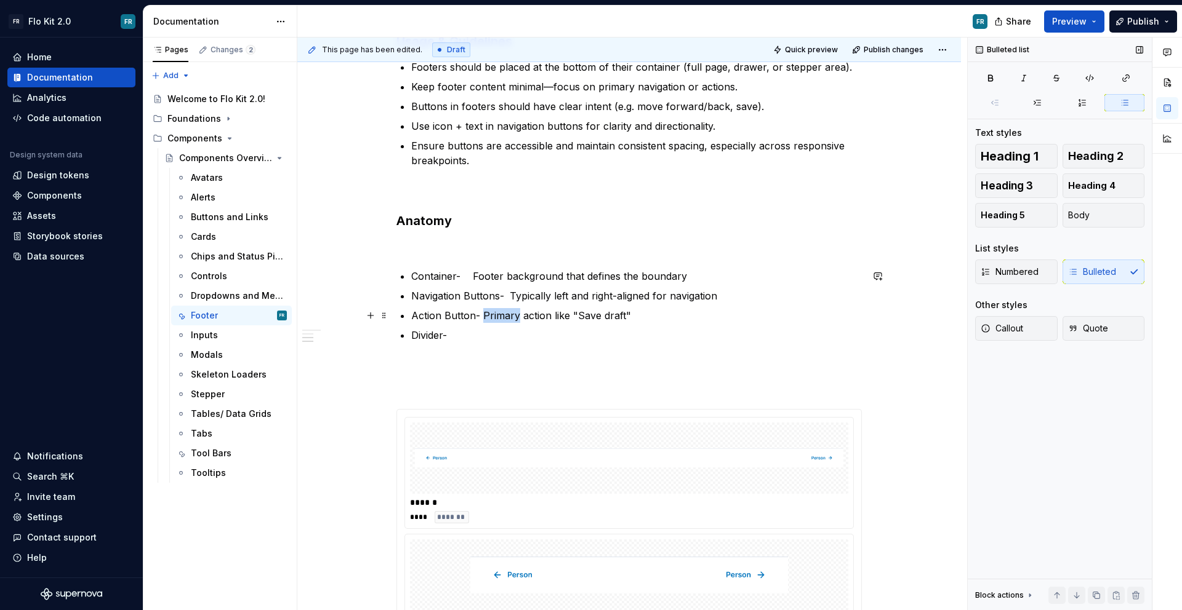
click at [499, 318] on p "Action Button- Primary action like "Save draft"" at bounding box center [636, 315] width 450 height 15
drag, startPoint x: 532, startPoint y: 314, endPoint x: 487, endPoint y: 316, distance: 45.6
click at [487, 316] on p "Action Button- action like "Save draft"" at bounding box center [636, 315] width 450 height 15
drag, startPoint x: 483, startPoint y: 316, endPoint x: 531, endPoint y: 321, distance: 48.3
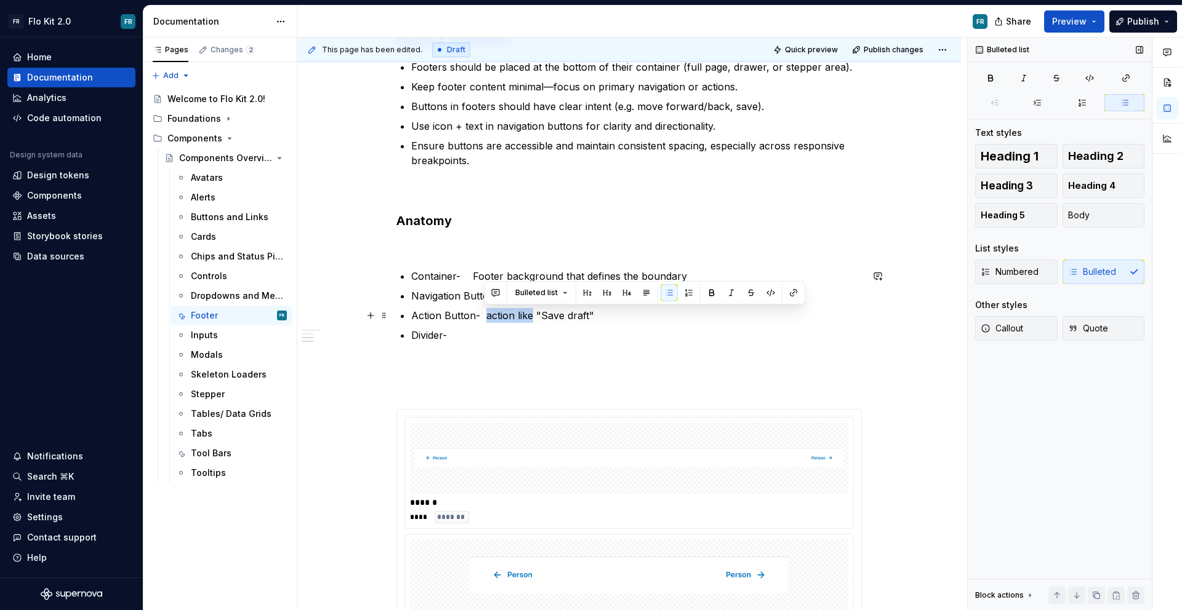
click at [531, 321] on p "Action Button- action like "Save draft"" at bounding box center [636, 315] width 450 height 15
click at [430, 273] on p "Container- Footer background that defines the boundary" at bounding box center [636, 276] width 450 height 15
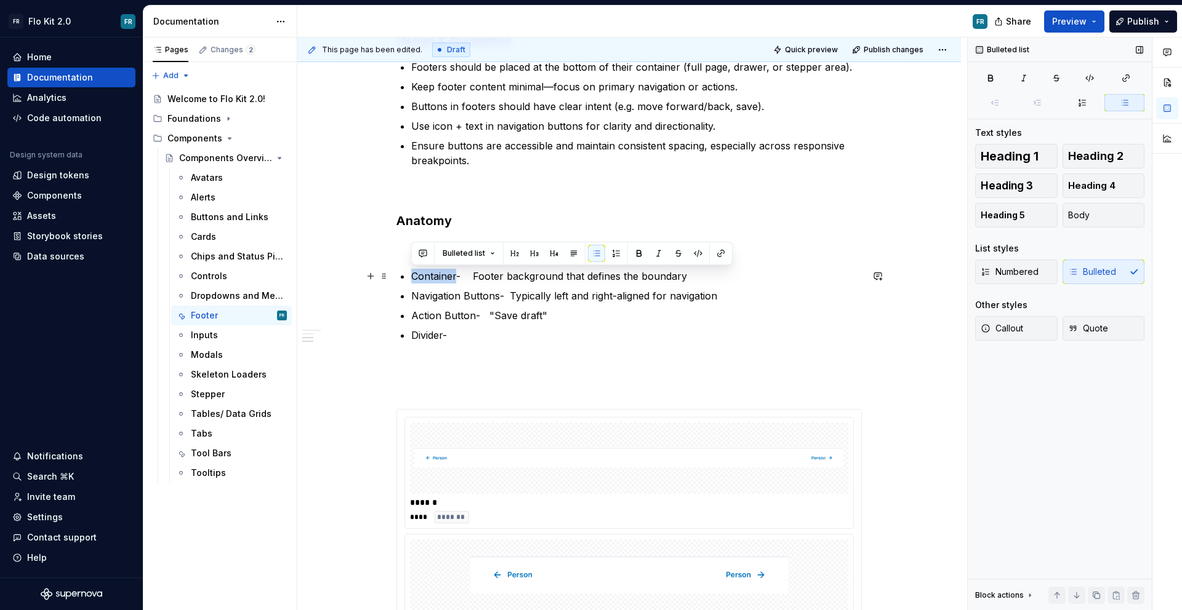
click at [430, 273] on p "Container- Footer background that defines the boundary" at bounding box center [636, 276] width 450 height 15
click at [445, 297] on p "Navigation Buttons- Typically left and right-aligned for navigation" at bounding box center [636, 296] width 450 height 15
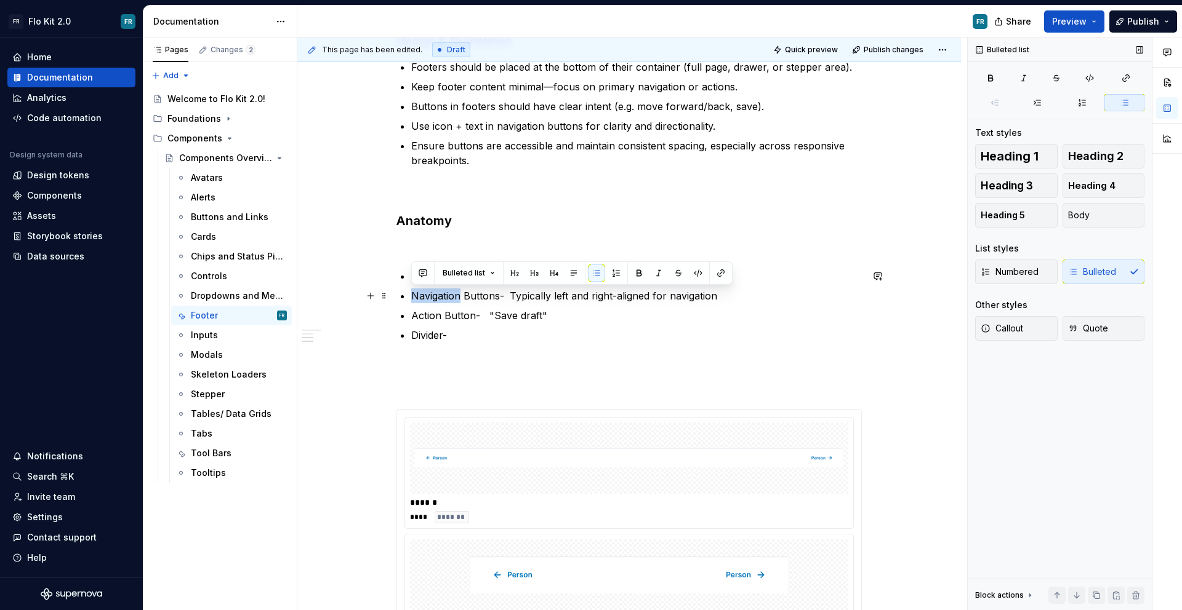
click at [445, 297] on p "Navigation Buttons- Typically left and right-aligned for navigation" at bounding box center [636, 296] width 450 height 15
click at [503, 297] on p "Navigation Buttons- Typically left and right-aligned for navigation" at bounding box center [636, 296] width 450 height 15
drag, startPoint x: 503, startPoint y: 297, endPoint x: 413, endPoint y: 302, distance: 90.0
click at [413, 302] on p "Navigation Buttons- Typically left and right-aligned for navigation" at bounding box center [636, 296] width 450 height 15
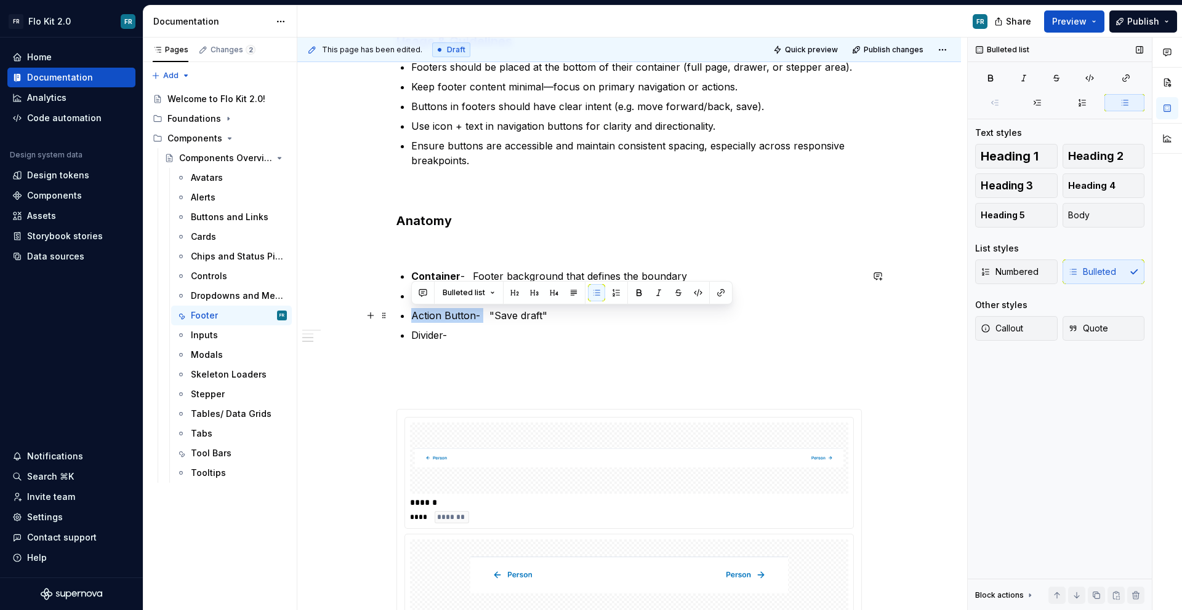
drag, startPoint x: 470, startPoint y: 316, endPoint x: 410, endPoint y: 318, distance: 59.7
click at [410, 318] on div "Footers Purpose Footers provide persistent controls or navigation at the bottom…" at bounding box center [628, 312] width 465 height 918
drag, startPoint x: 457, startPoint y: 338, endPoint x: 409, endPoint y: 332, distance: 47.8
click at [409, 332] on div "Footers Purpose Footers provide persistent controls or navigation at the bottom…" at bounding box center [628, 312] width 465 height 918
click at [469, 334] on p "Divider-" at bounding box center [636, 335] width 450 height 15
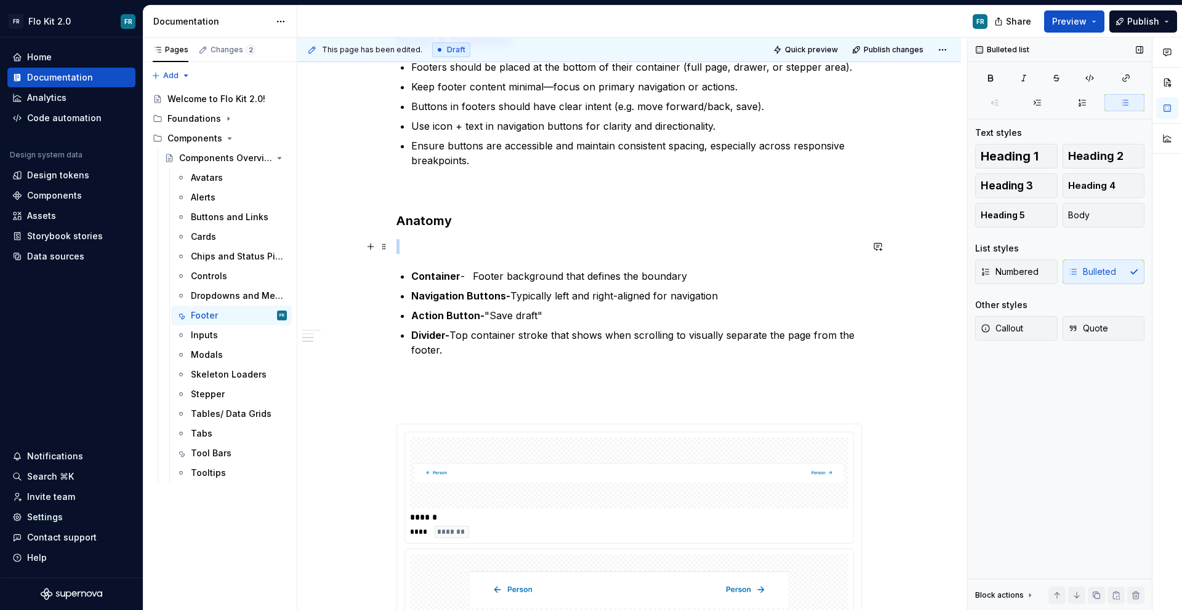
drag, startPoint x: 418, startPoint y: 256, endPoint x: 424, endPoint y: 265, distance: 10.8
click at [424, 265] on div "Footers Purpose Footers provide persistent controls or navigation at the bottom…" at bounding box center [628, 319] width 465 height 933
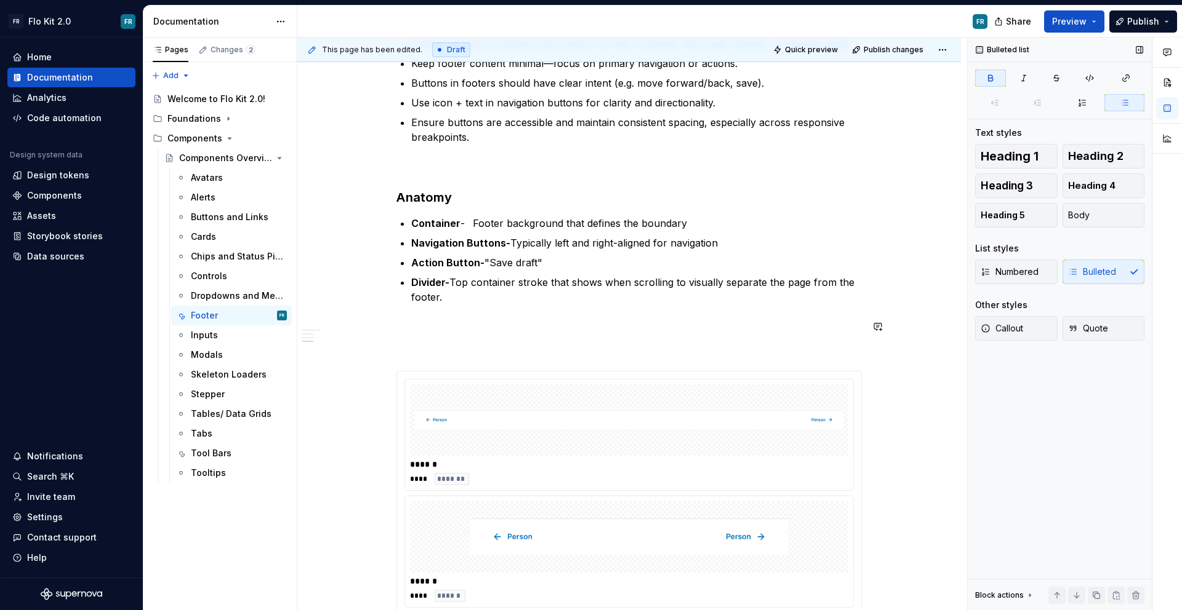
scroll to position [444, 0]
click at [684, 224] on p "Container - Footer background that defines the boundary" at bounding box center [636, 222] width 450 height 15
click at [609, 469] on div "******" at bounding box center [629, 464] width 438 height 12
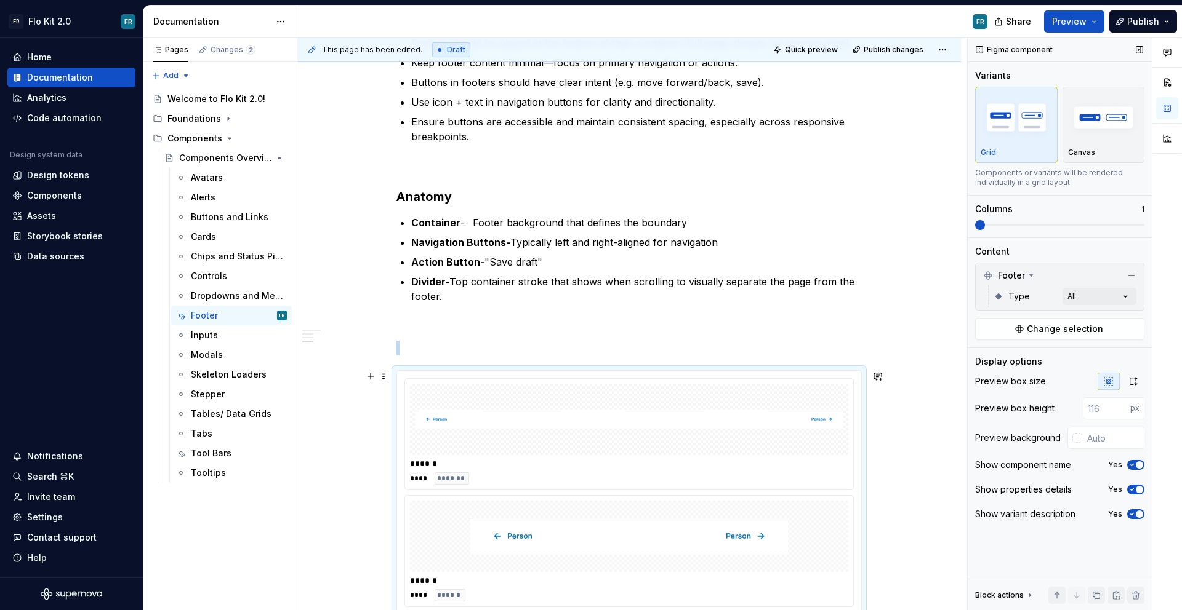
type textarea "*"
click at [1103, 297] on div "Comments Open comments No comments yet Select ‘Comment’ from the block context …" at bounding box center [1074, 325] width 214 height 574
click at [984, 376] on span "Drawer" at bounding box center [1053, 376] width 160 height 20
click at [1123, 313] on button "button" at bounding box center [1119, 318] width 17 height 10
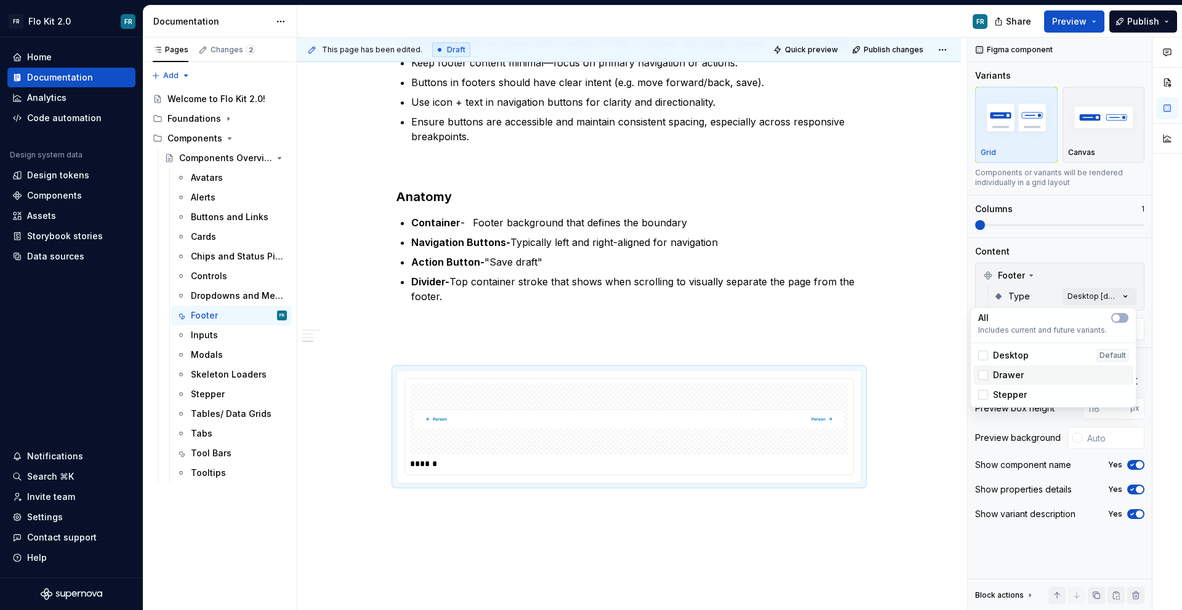
click at [986, 374] on div at bounding box center [983, 375] width 10 height 10
click at [986, 393] on div at bounding box center [983, 395] width 10 height 10
click at [983, 395] on icon at bounding box center [983, 395] width 0 height 0
click at [983, 375] on icon at bounding box center [983, 375] width 0 height 0
click at [984, 357] on div at bounding box center [983, 356] width 10 height 10
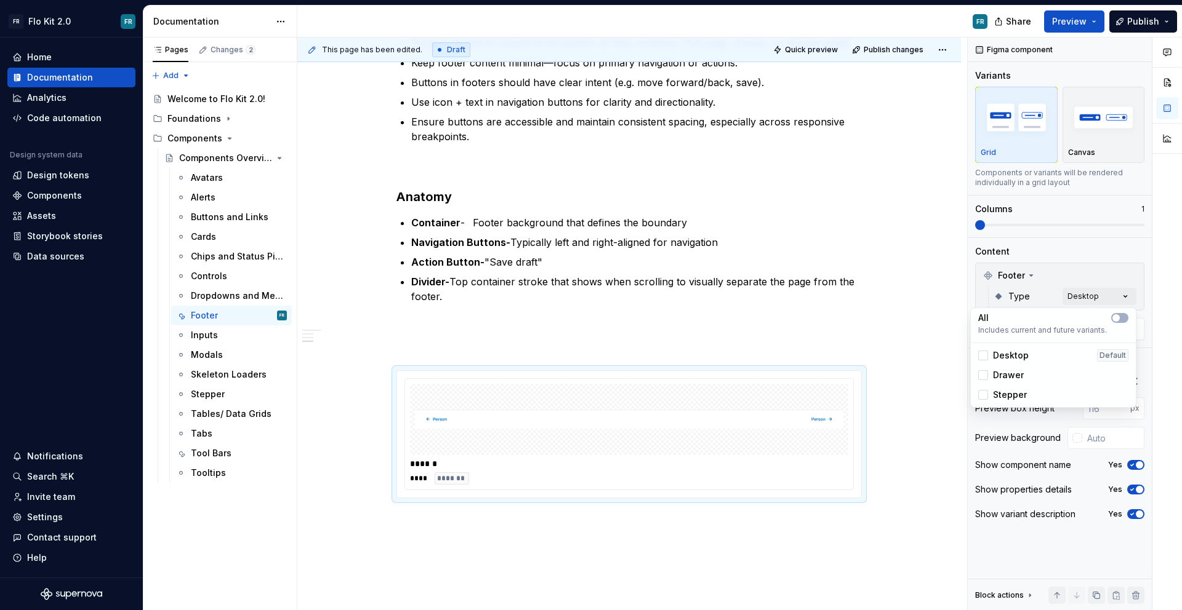
click at [430, 347] on html "FR Flo Kit 2.0 FR Home Documentation Analytics Code automation Design system da…" at bounding box center [591, 305] width 1182 height 610
click at [463, 346] on p at bounding box center [628, 348] width 465 height 15
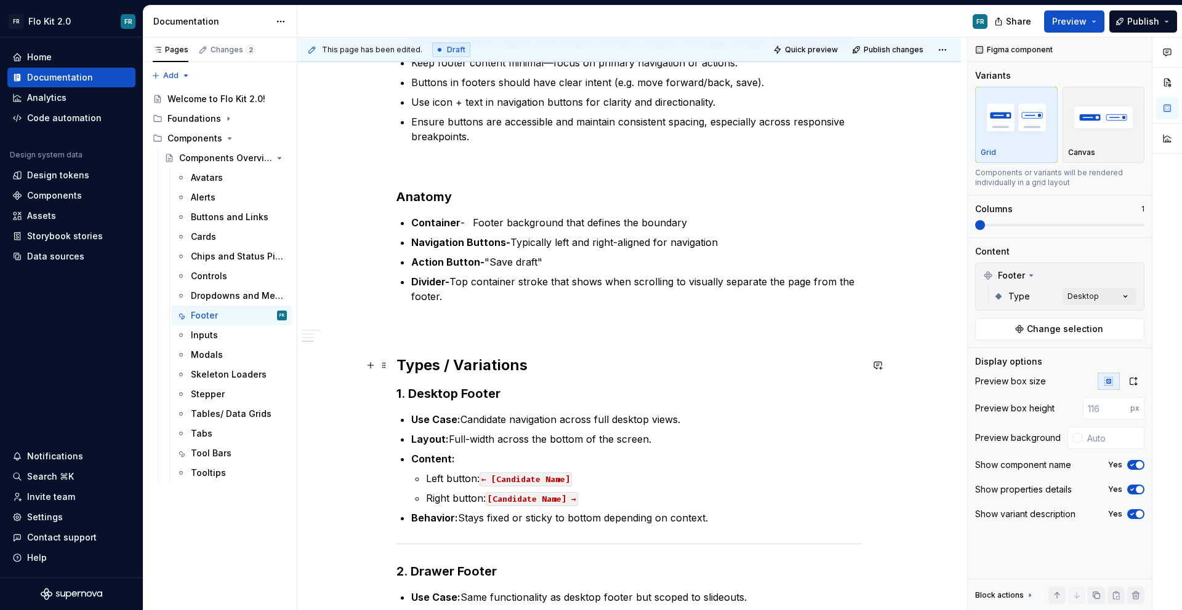
click at [467, 356] on strong "Types / Variations" at bounding box center [461, 365] width 131 height 18
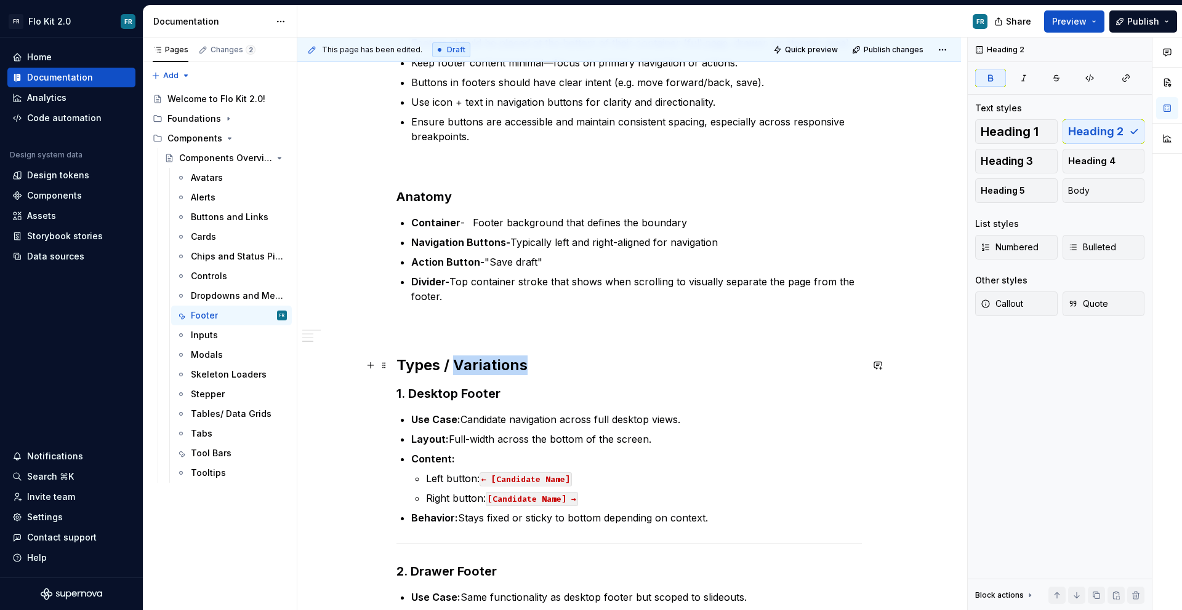
click at [467, 357] on strong "Types / Variations" at bounding box center [461, 365] width 131 height 18
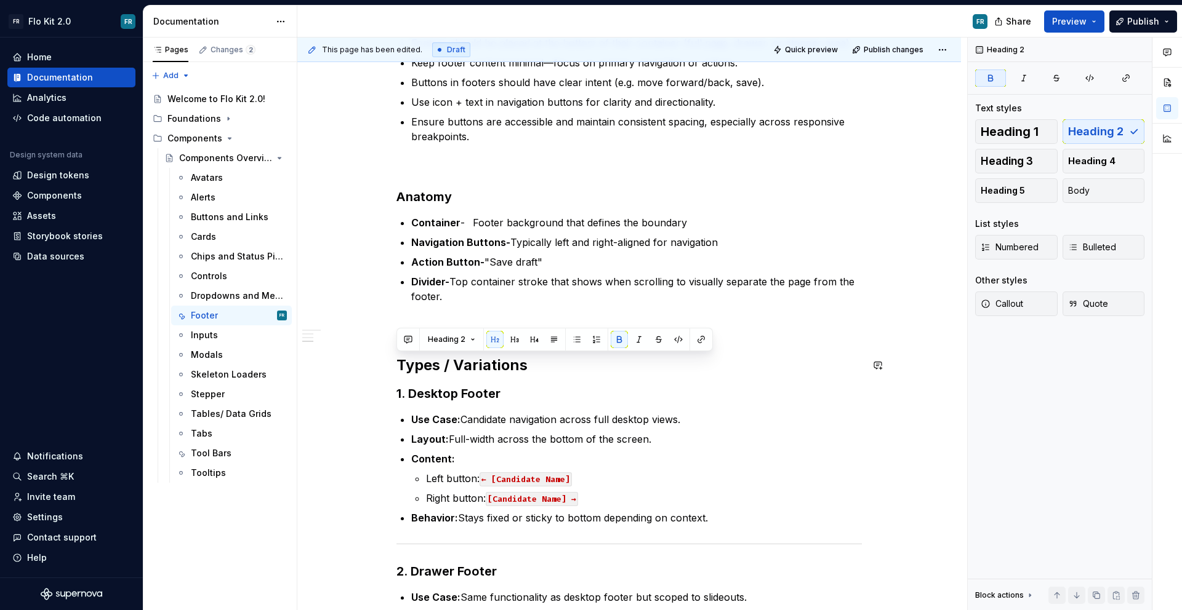
click at [521, 340] on div "Heading 2" at bounding box center [554, 339] width 310 height 17
click at [518, 338] on button "button" at bounding box center [514, 339] width 17 height 17
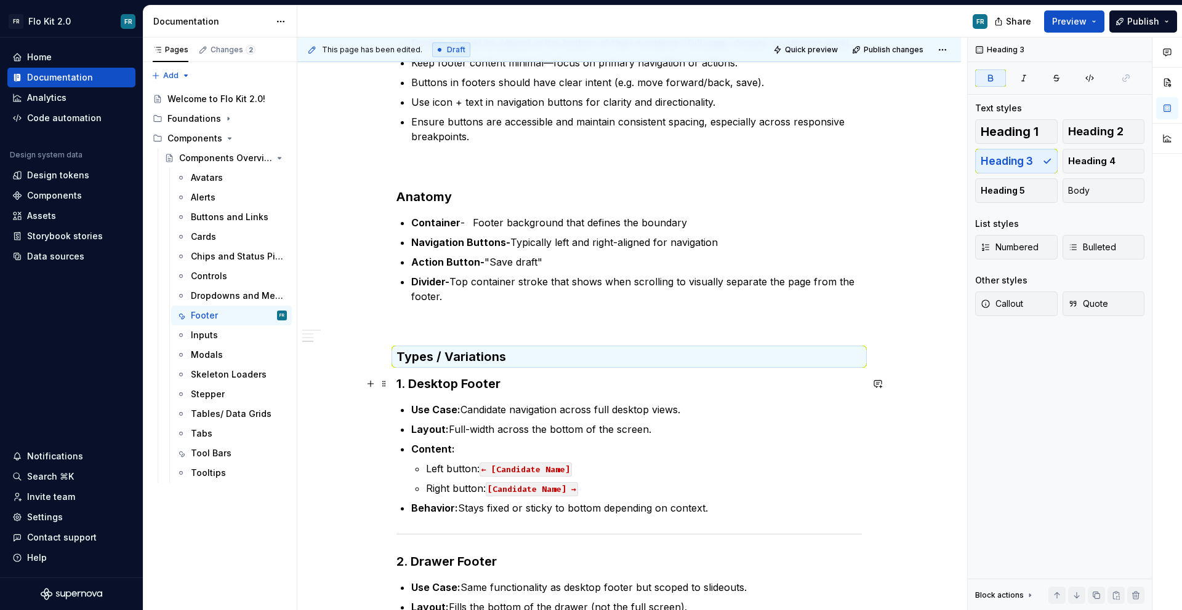
click at [440, 380] on strong "1. Desktop Footer" at bounding box center [448, 384] width 104 height 15
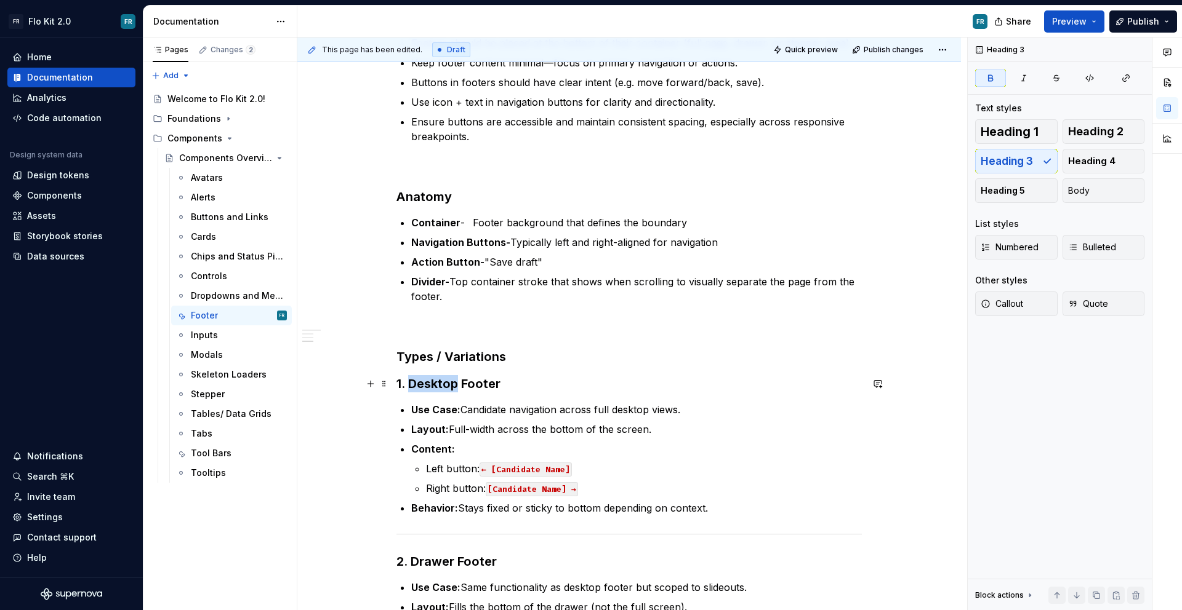
click at [440, 380] on strong "1. Desktop Footer" at bounding box center [448, 384] width 104 height 15
click at [534, 361] on button "button" at bounding box center [534, 359] width 17 height 17
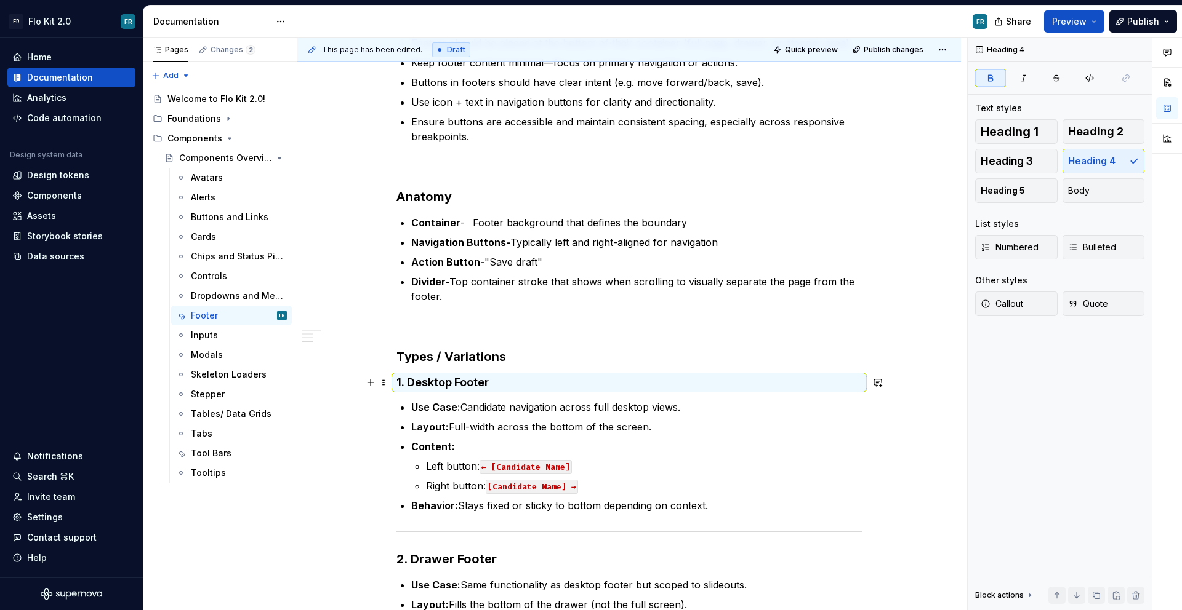
click at [514, 381] on h4 "1. Desktop Footer" at bounding box center [628, 382] width 465 height 15
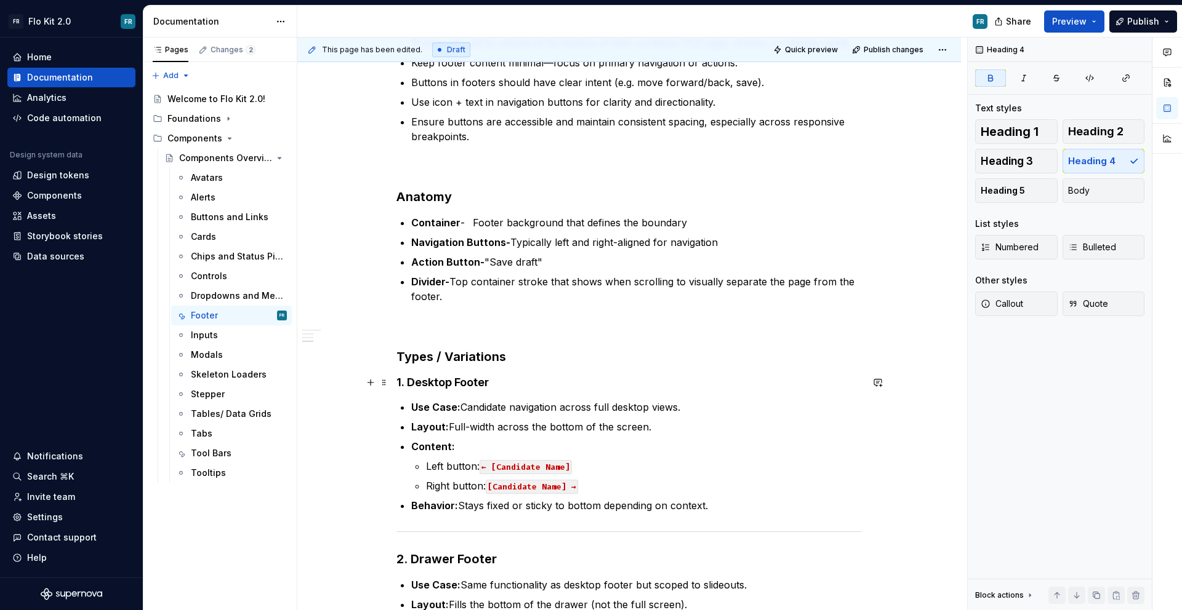
click at [515, 362] on h3 "Types / Variations" at bounding box center [628, 356] width 465 height 17
click at [490, 326] on p at bounding box center [628, 326] width 465 height 15
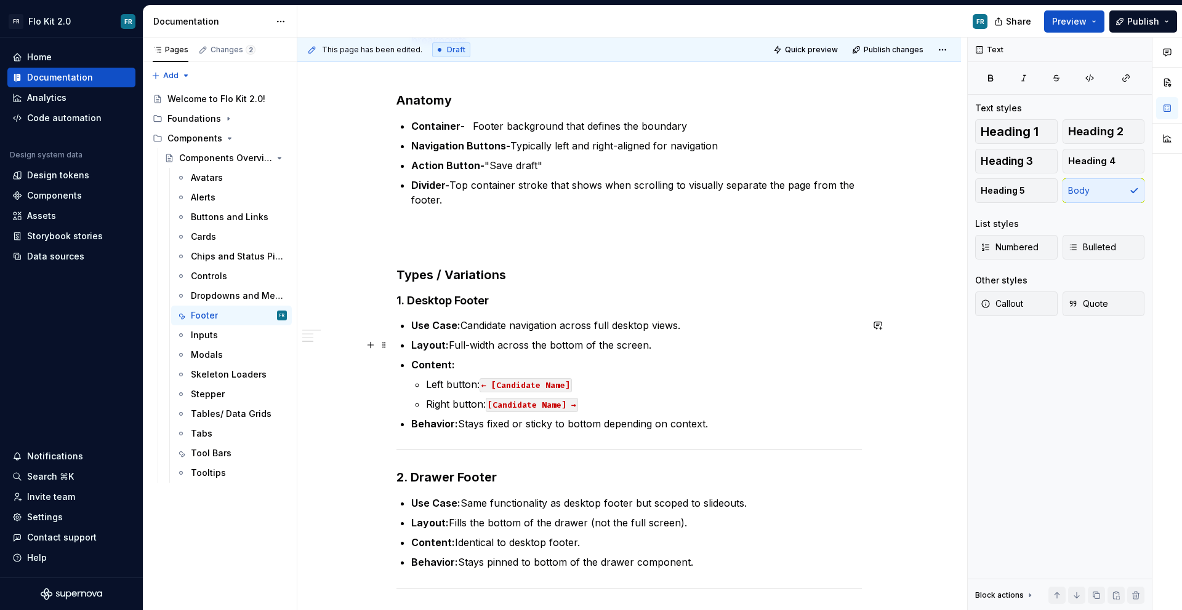
scroll to position [561, 0]
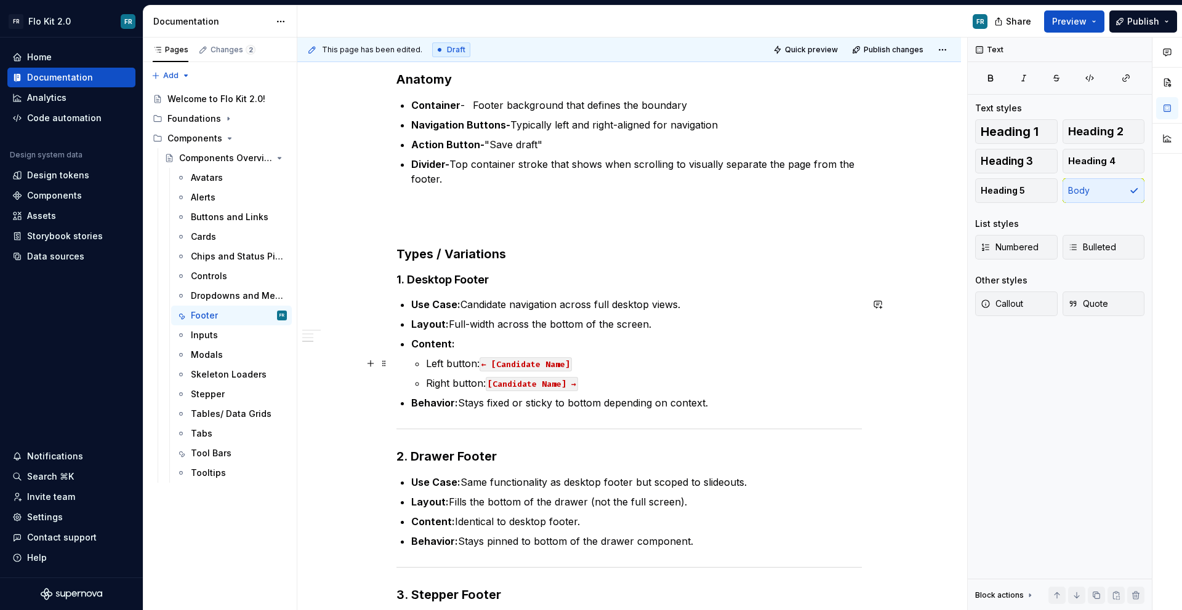
click at [519, 364] on code "← [Candidate Name]" at bounding box center [525, 365] width 92 height 14
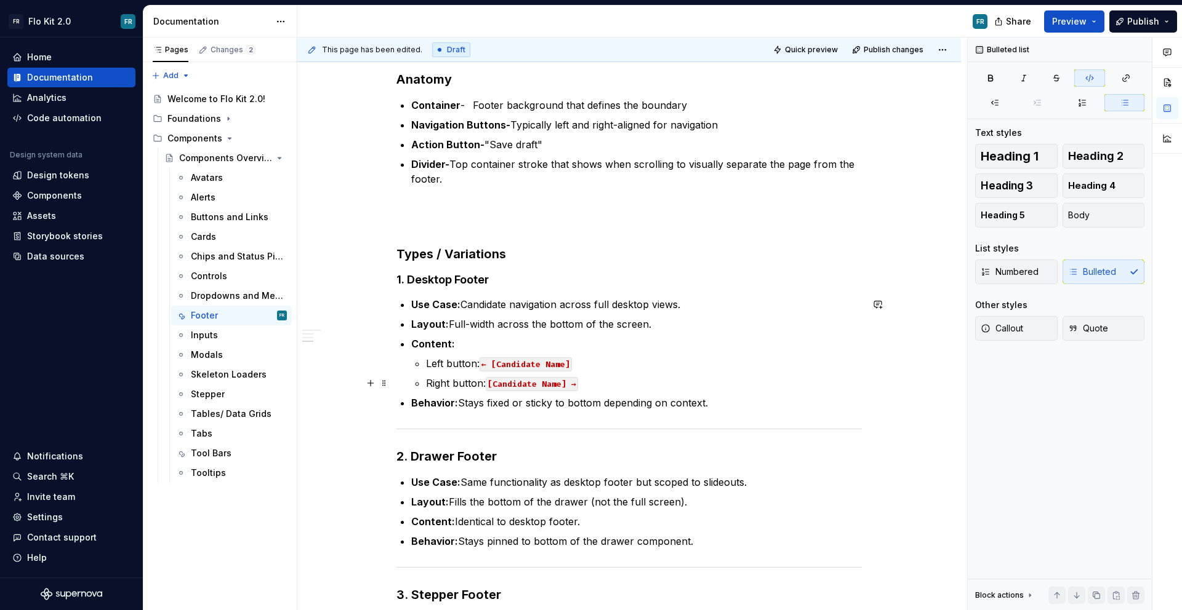
click at [626, 380] on p "Right button: [Candidate Name] →" at bounding box center [644, 383] width 436 height 15
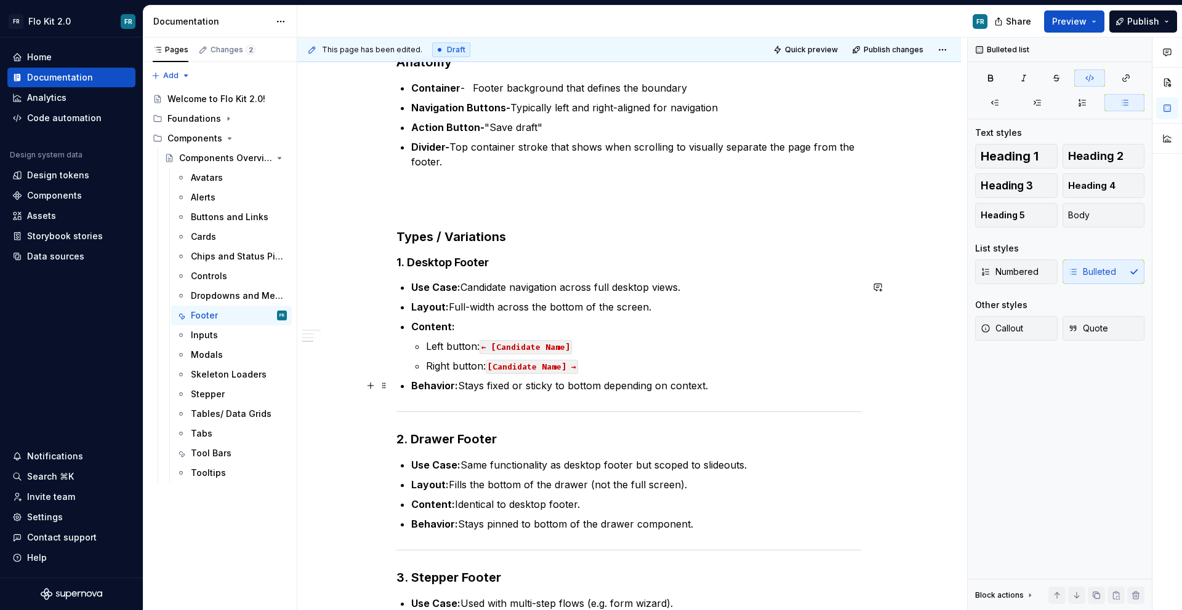
scroll to position [591, 0]
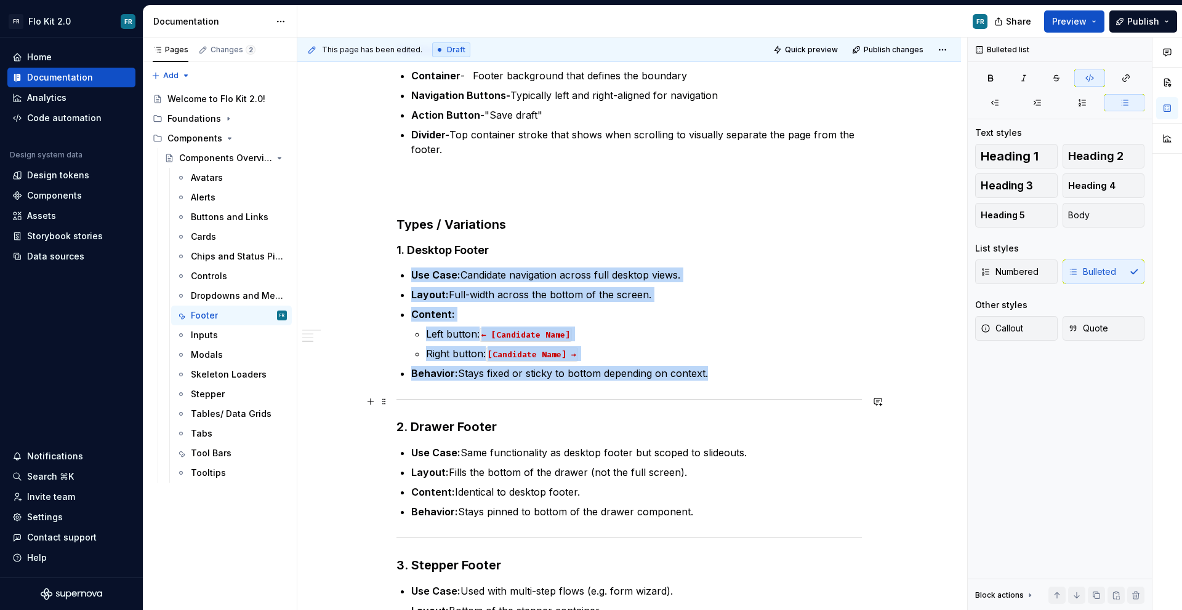
click at [621, 401] on div at bounding box center [628, 400] width 465 height 8
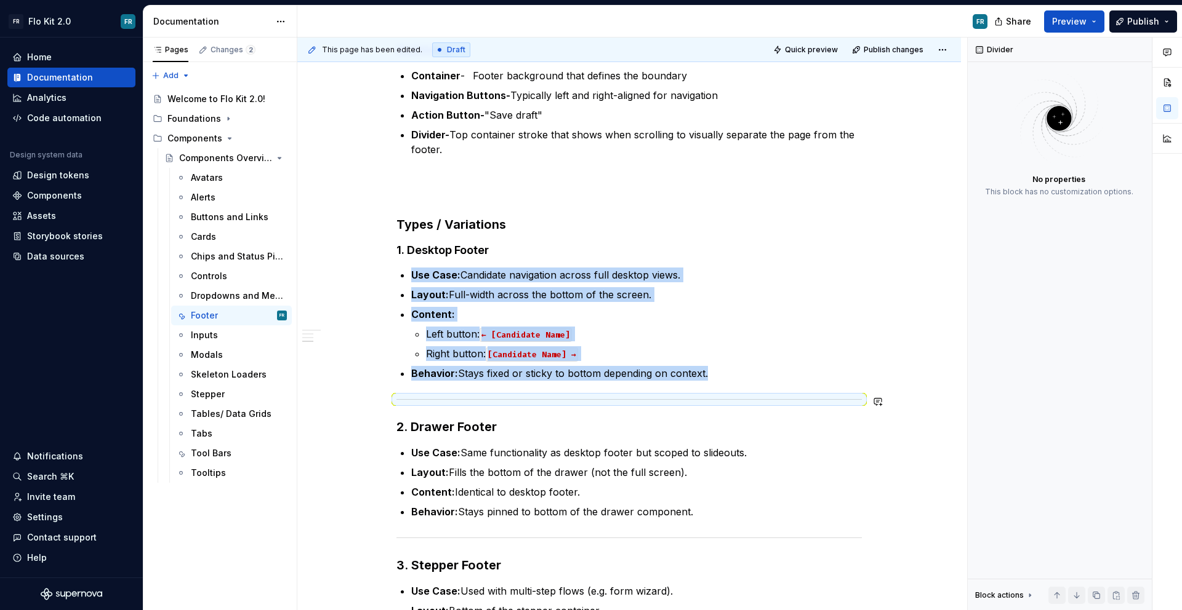
click at [654, 383] on div "Footers Purpose Footers provide persistent controls or navigation at the bottom…" at bounding box center [628, 261] width 465 height 1158
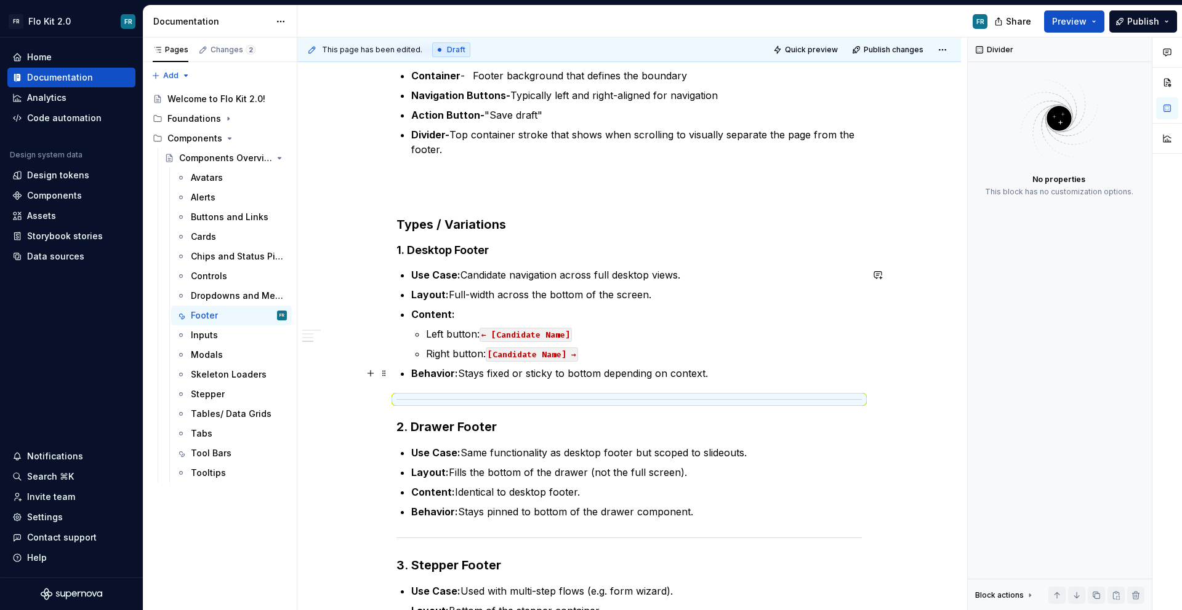
click at [732, 373] on p "Behavior: Stays fixed or sticky to bottom depending on context." at bounding box center [636, 373] width 450 height 15
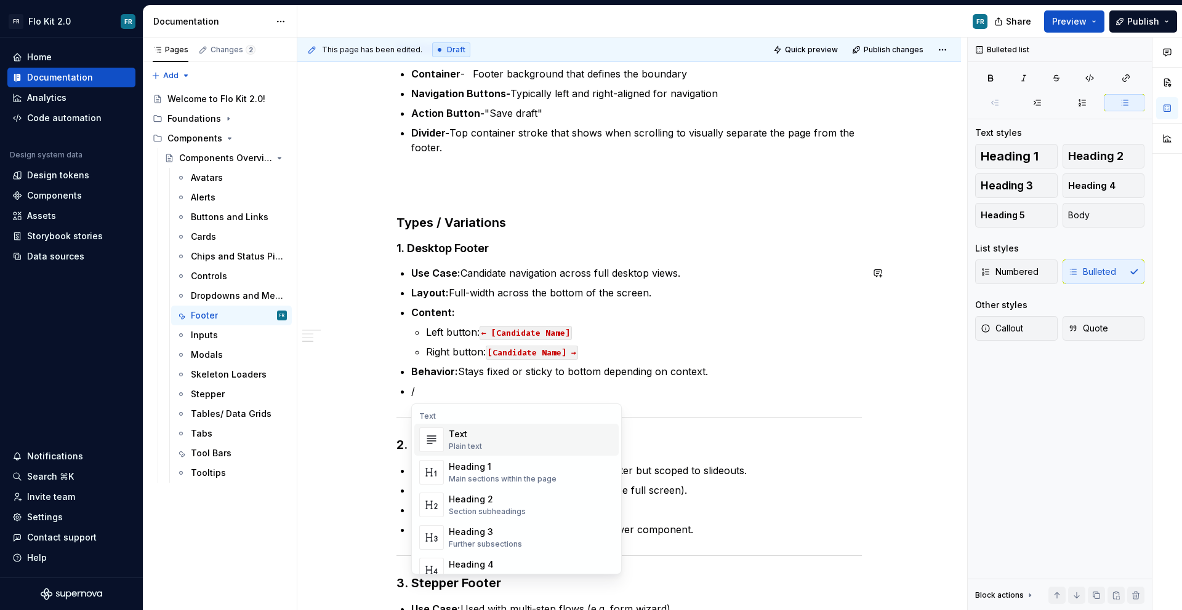
scroll to position [593, 0]
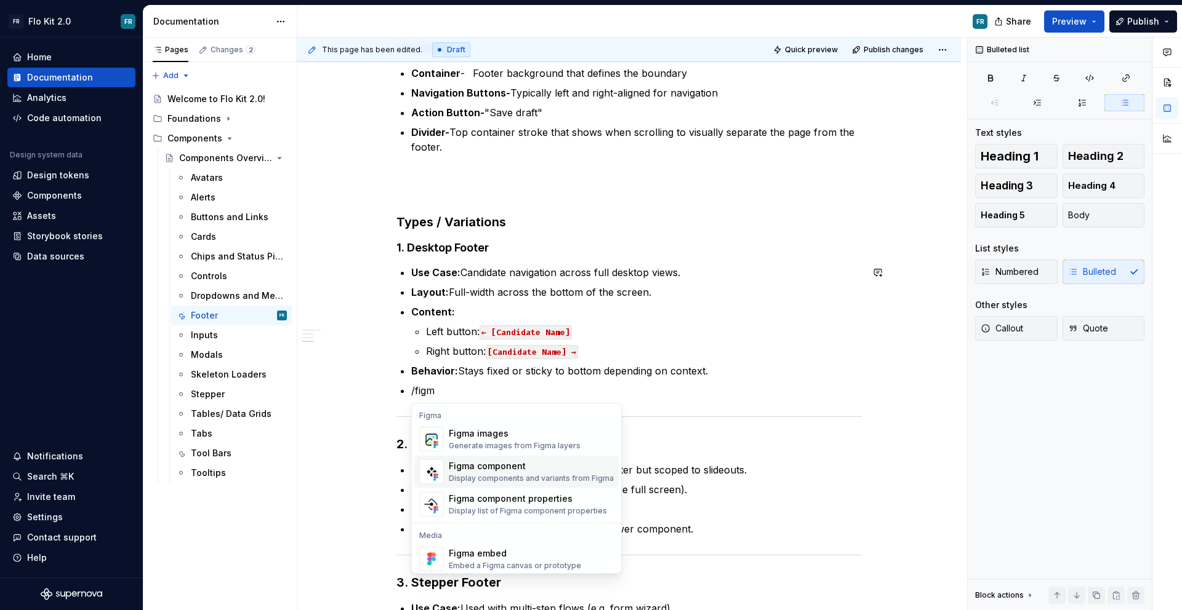
click at [532, 463] on div "Figma component" at bounding box center [531, 466] width 165 height 12
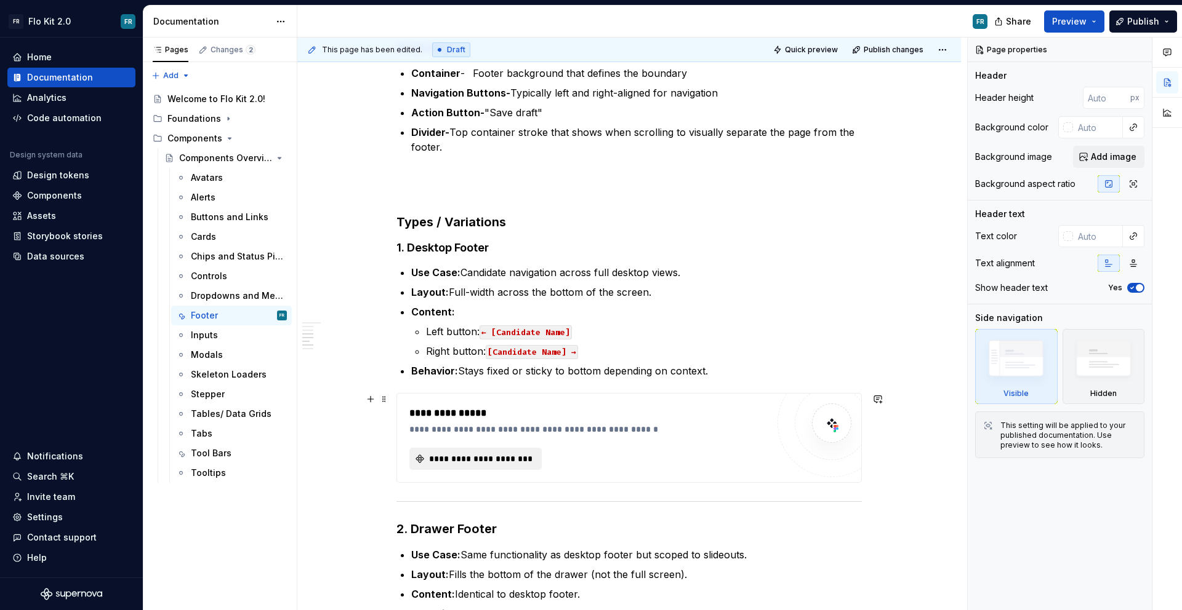
click at [526, 462] on span "**********" at bounding box center [480, 459] width 106 height 12
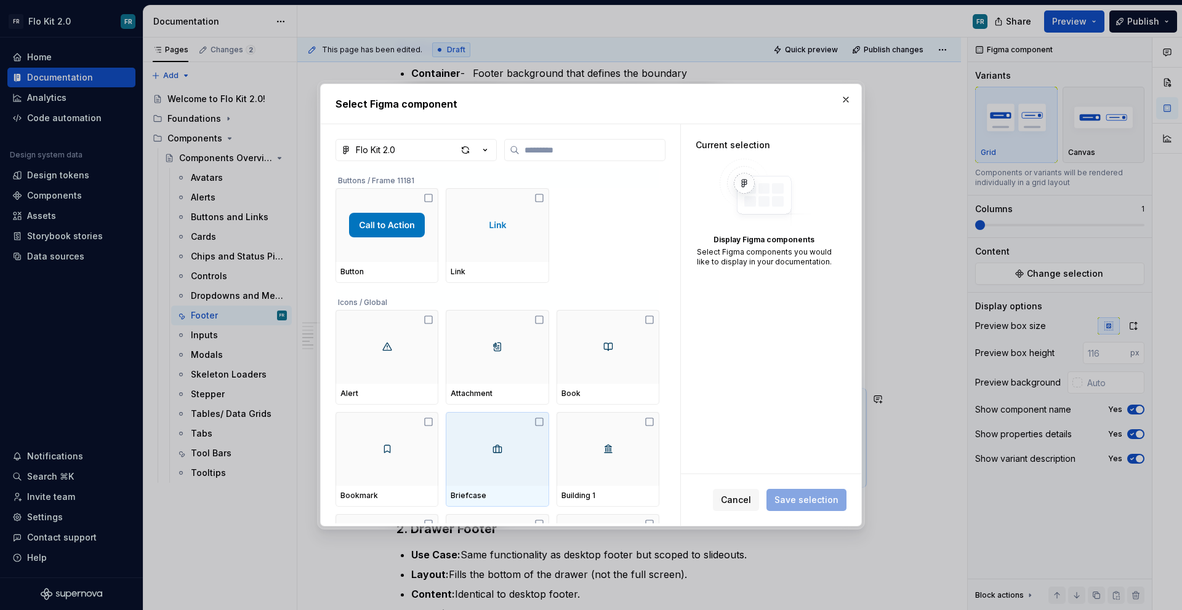
type textarea "*"
click at [569, 152] on input "search" at bounding box center [591, 150] width 145 height 12
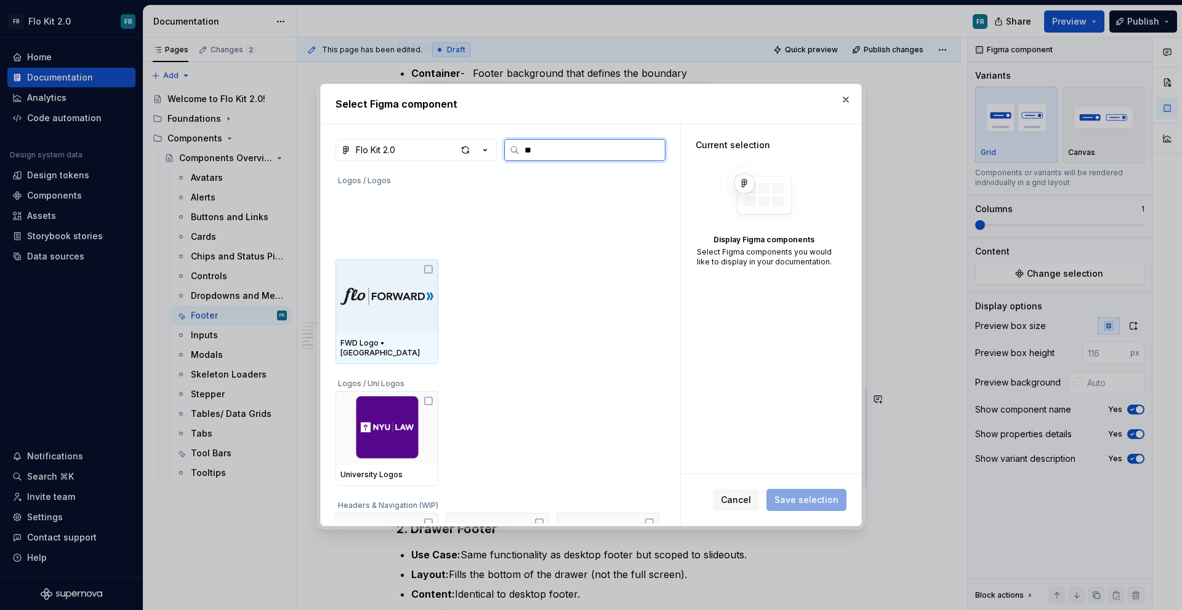
type input "*"
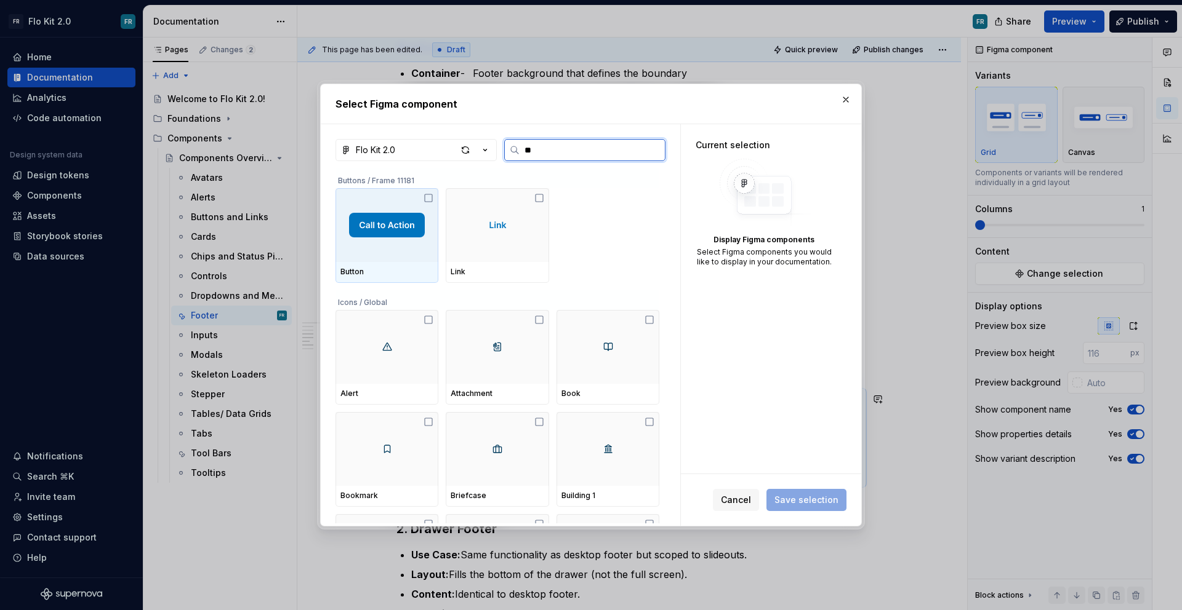
type input "***"
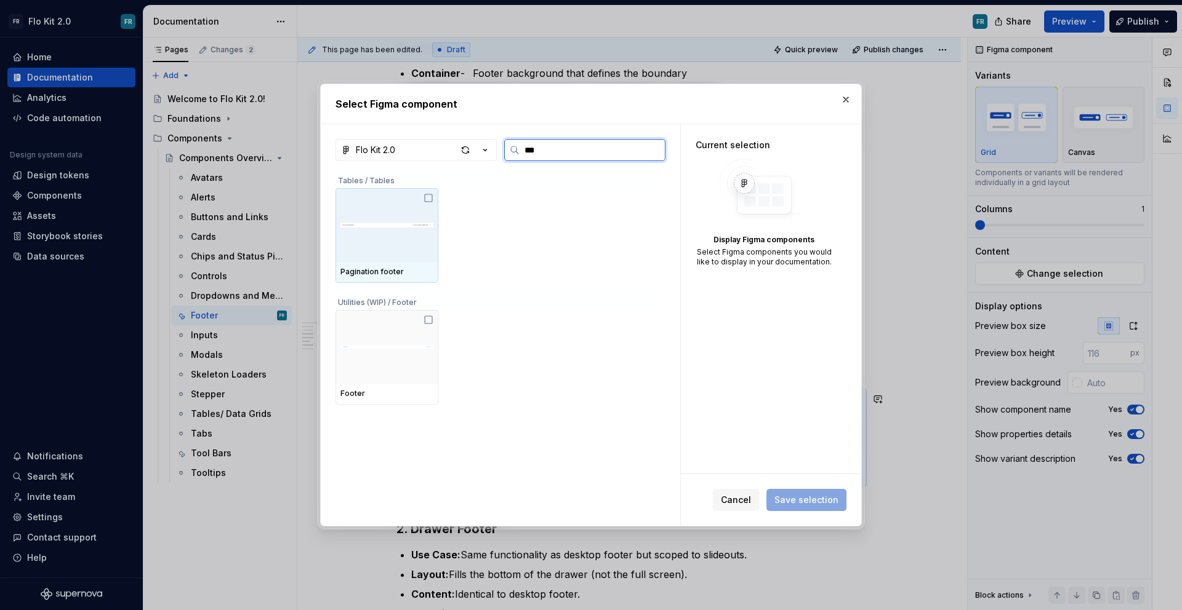
click at [393, 326] on div at bounding box center [386, 347] width 103 height 74
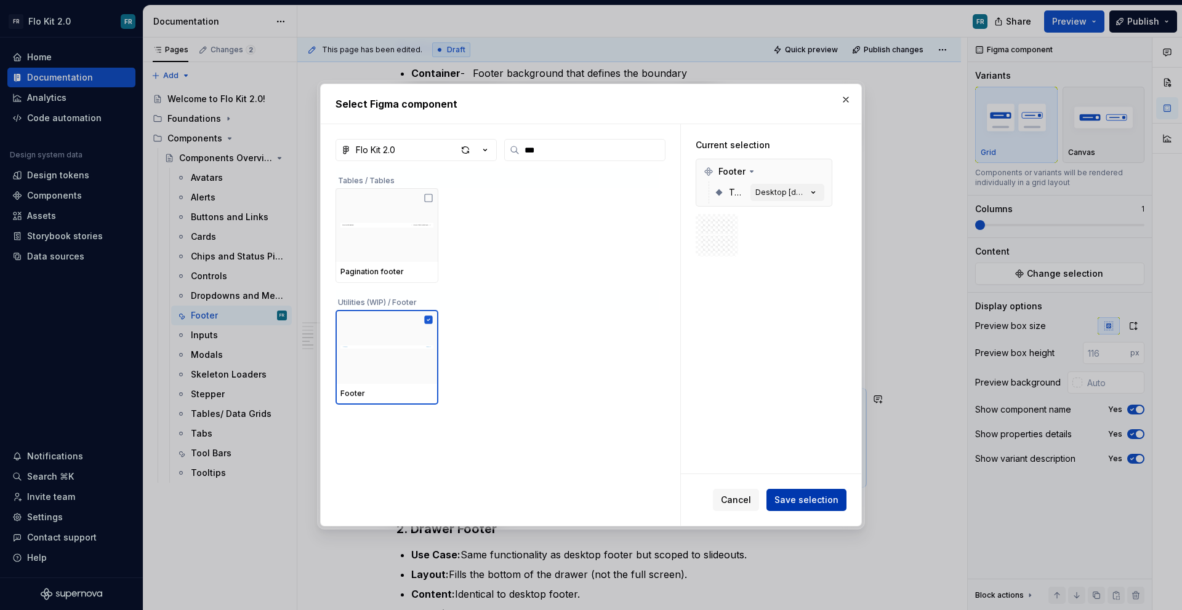
click at [815, 500] on span "Save selection" at bounding box center [806, 500] width 64 height 12
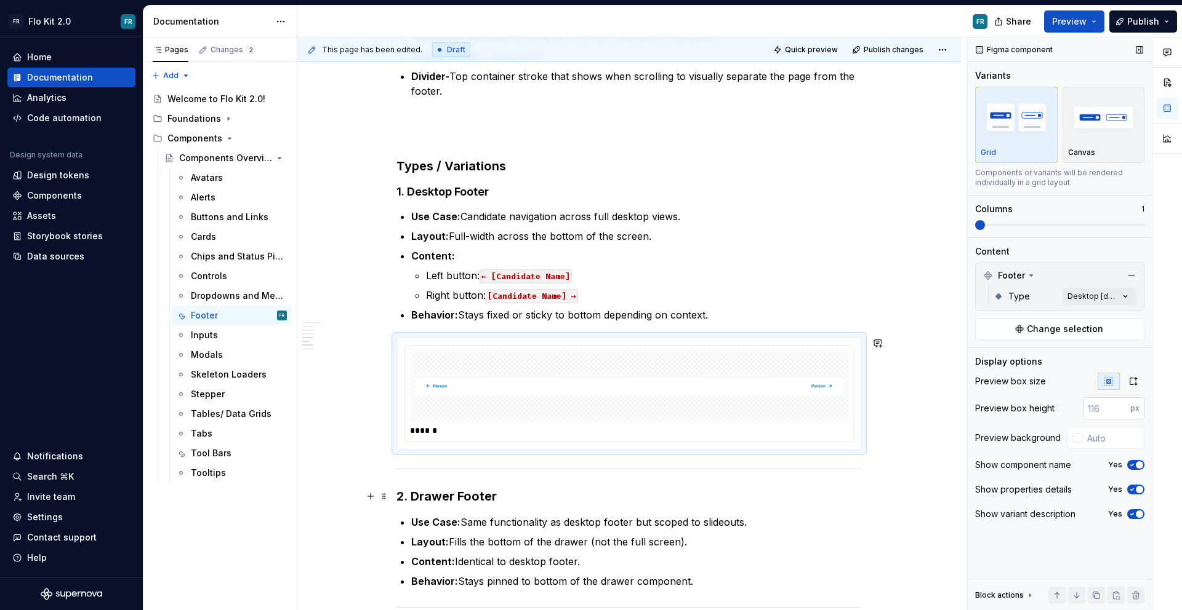
scroll to position [683, 0]
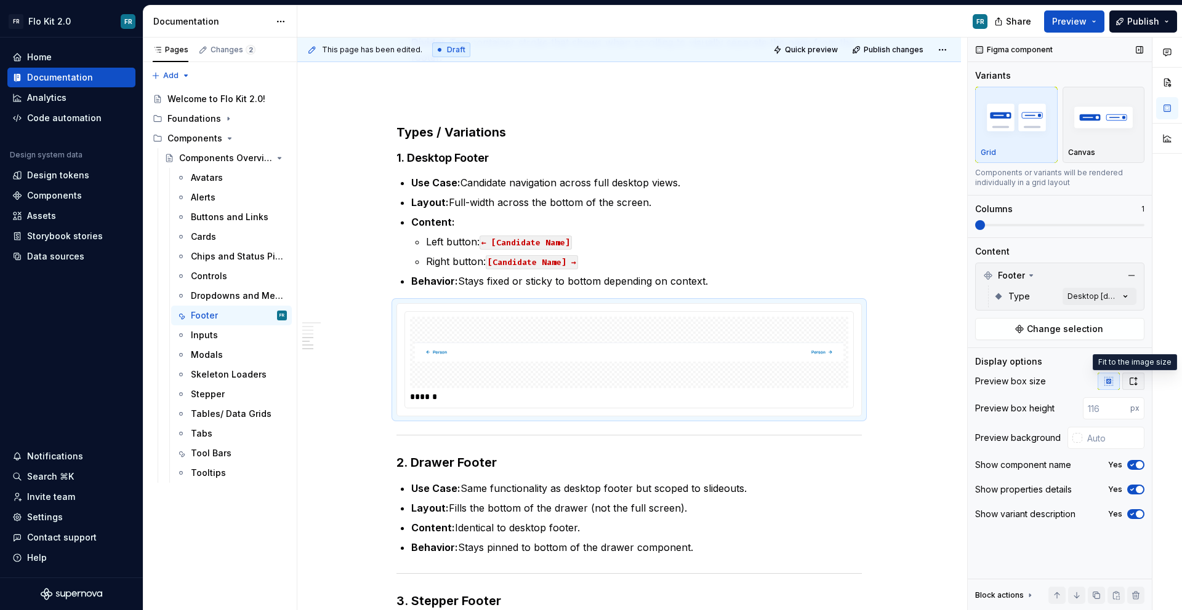
click at [1135, 389] on button "button" at bounding box center [1133, 381] width 22 height 17
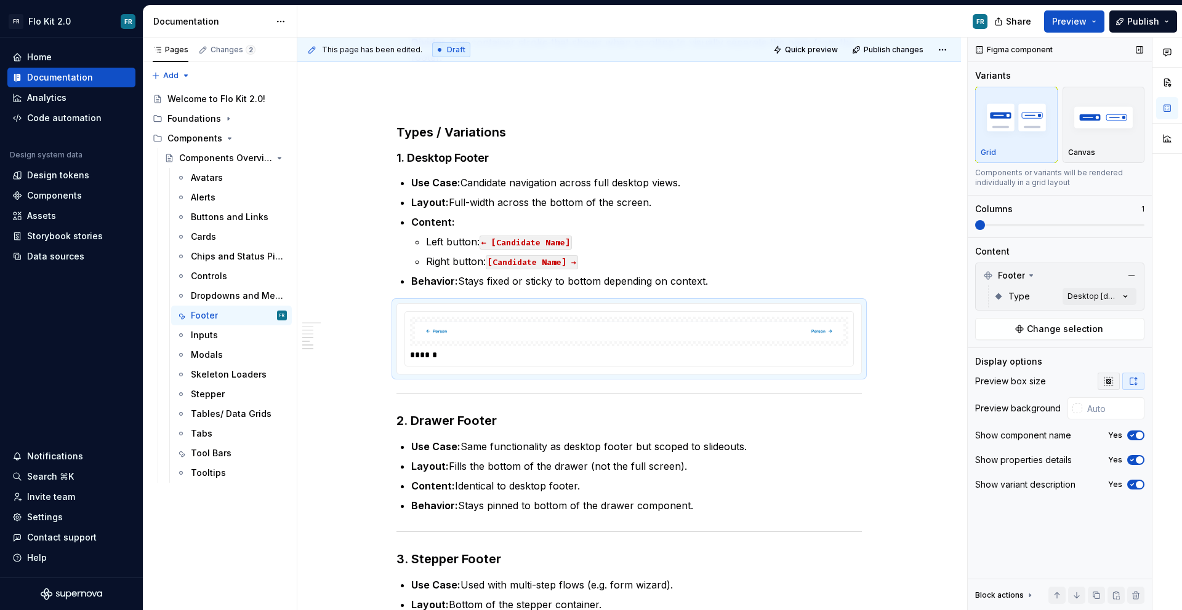
click at [1113, 378] on button "button" at bounding box center [1108, 381] width 22 height 17
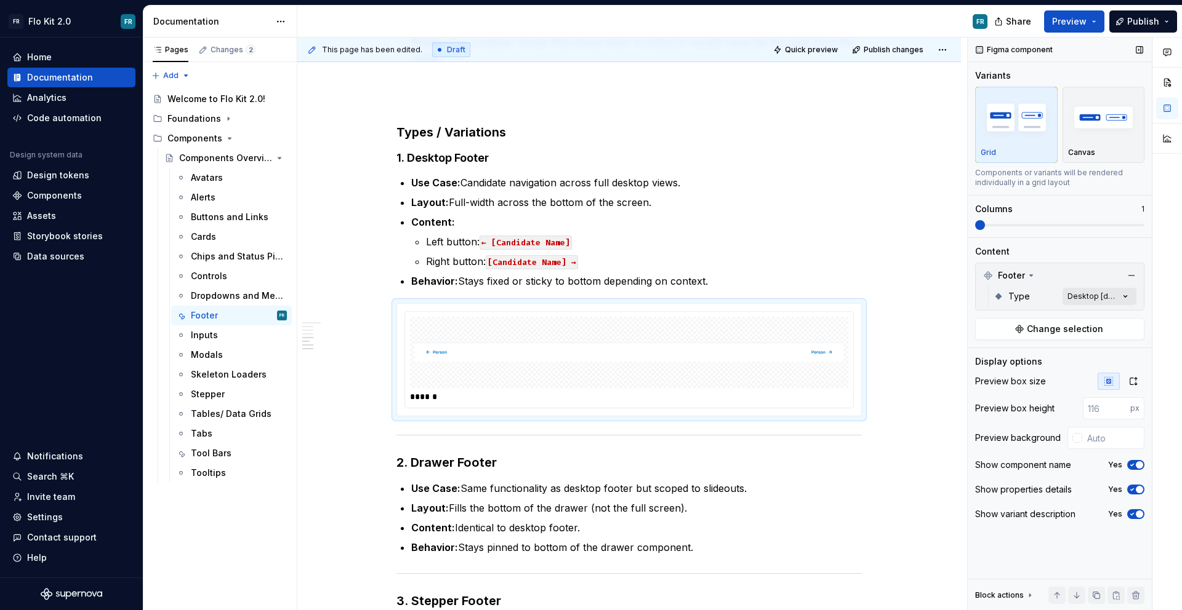
click at [1095, 292] on div "Comments Open comments No comments yet Select ‘Comment’ from the block context …" at bounding box center [1074, 325] width 214 height 574
click at [985, 357] on div at bounding box center [983, 356] width 10 height 10
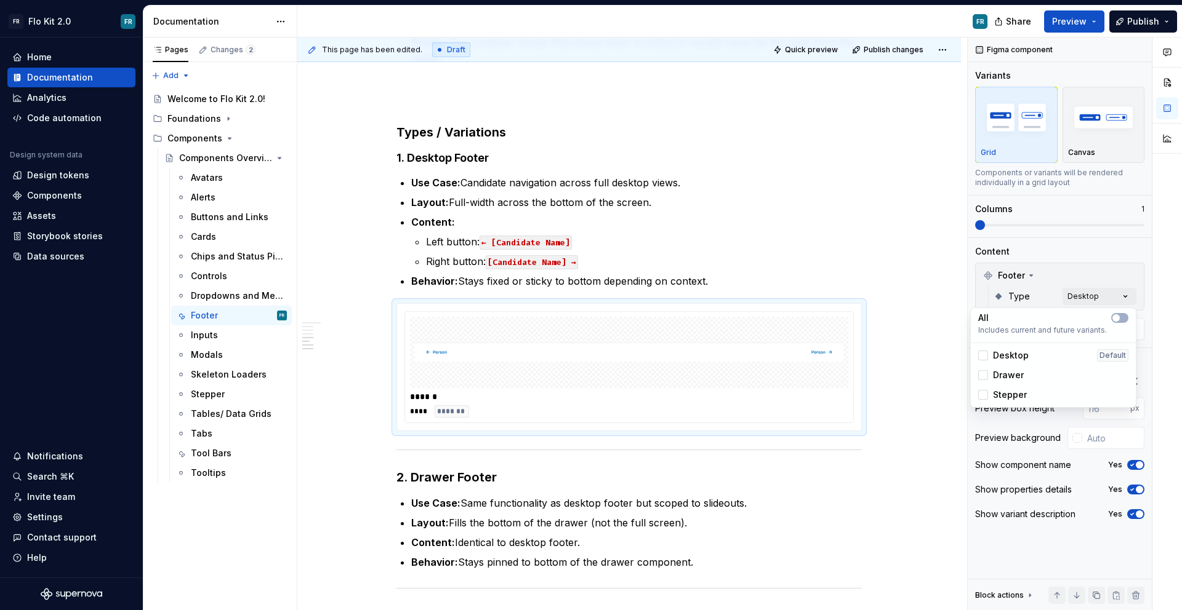
click at [716, 276] on html "FR Flo Kit 2.0 FR Home Documentation Analytics Code automation Design system da…" at bounding box center [591, 305] width 1182 height 610
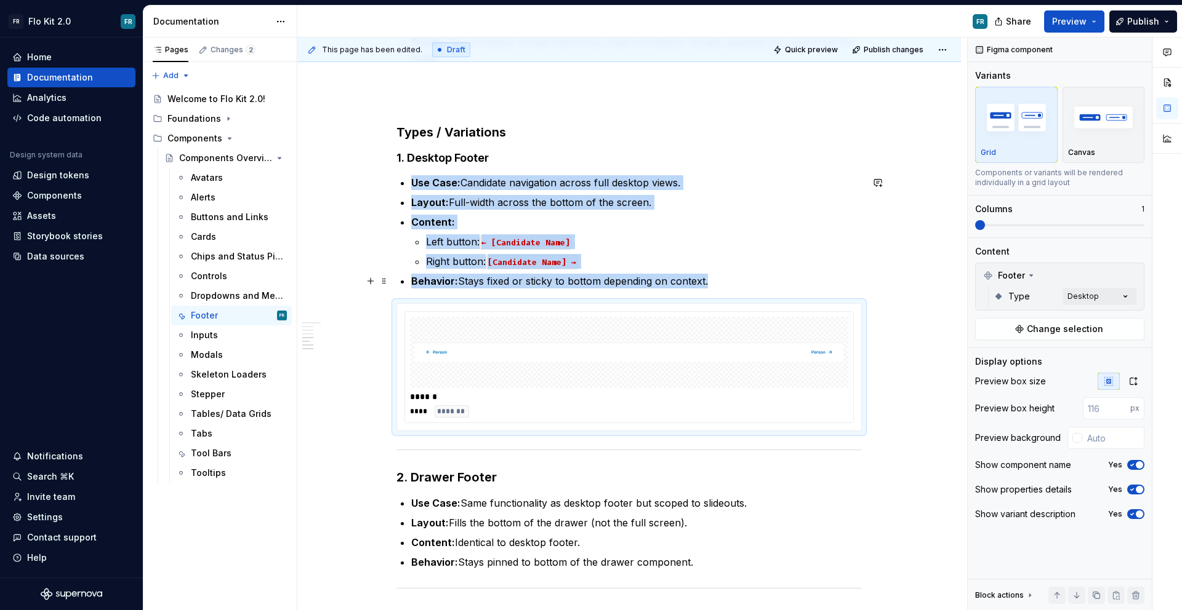
click at [739, 284] on p "Behavior: Stays fixed or sticky to bottom depending on context." at bounding box center [636, 281] width 450 height 15
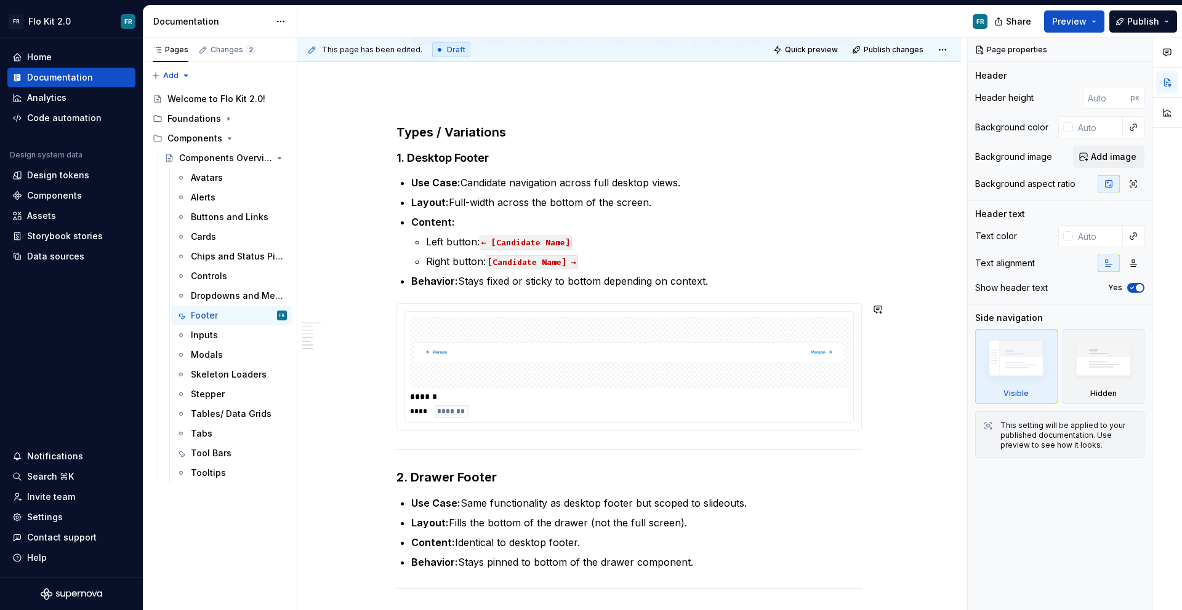
click at [740, 289] on div "Footers Purpose Footers provide persistent controls or navigation at the bottom…" at bounding box center [628, 240] width 465 height 1301
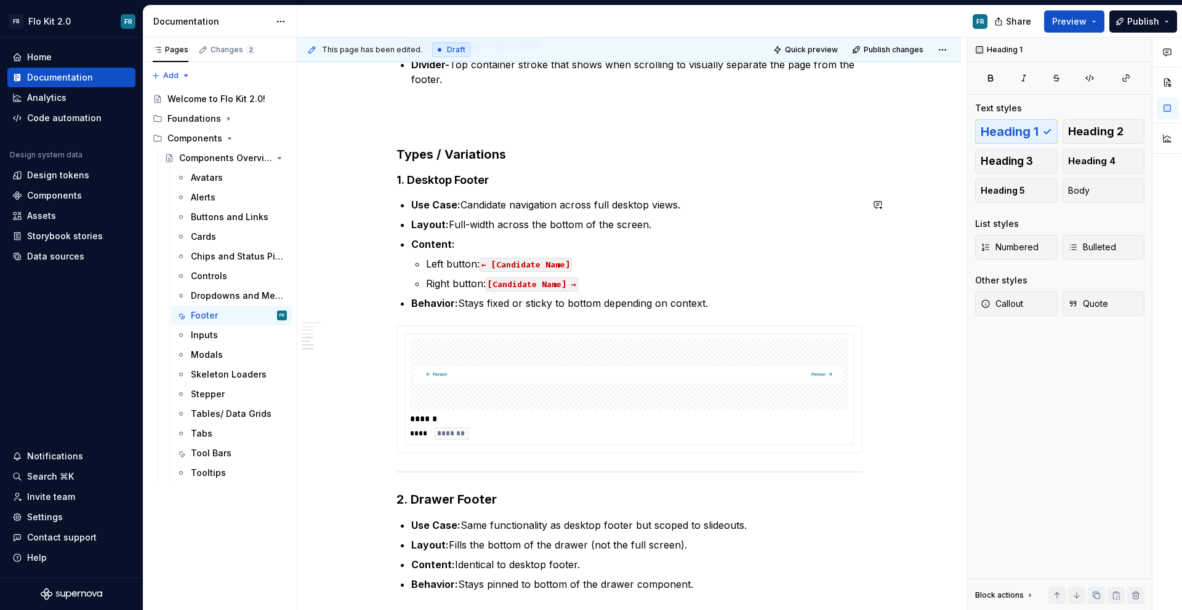
scroll to position [727, 0]
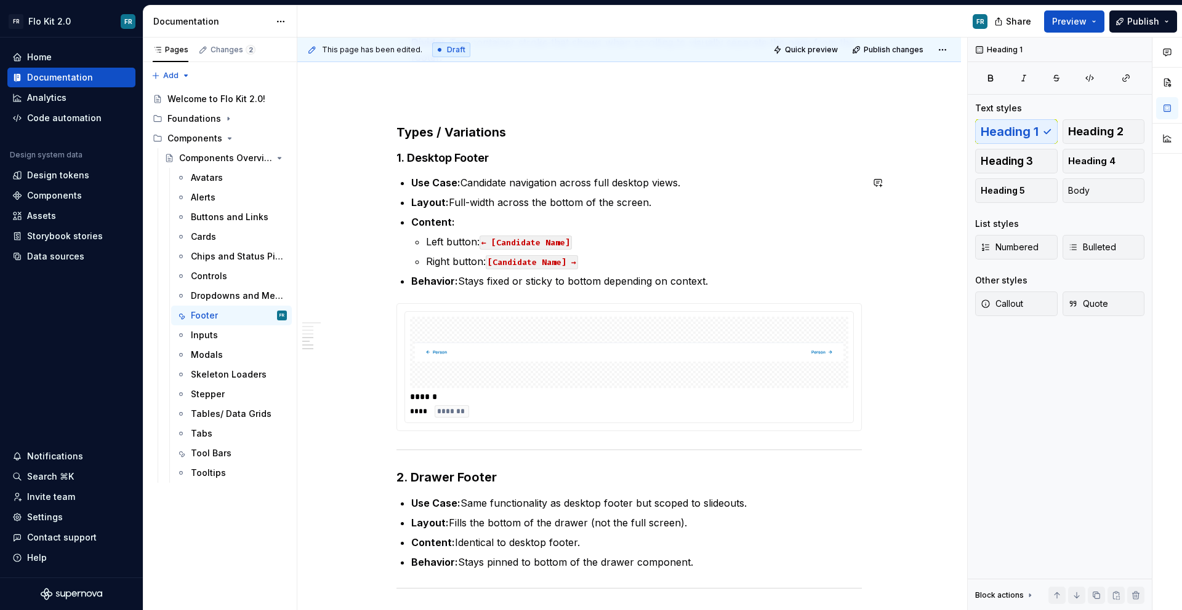
click at [740, 282] on p "Behavior: Stays fixed or sticky to bottom depending on context." at bounding box center [636, 281] width 450 height 15
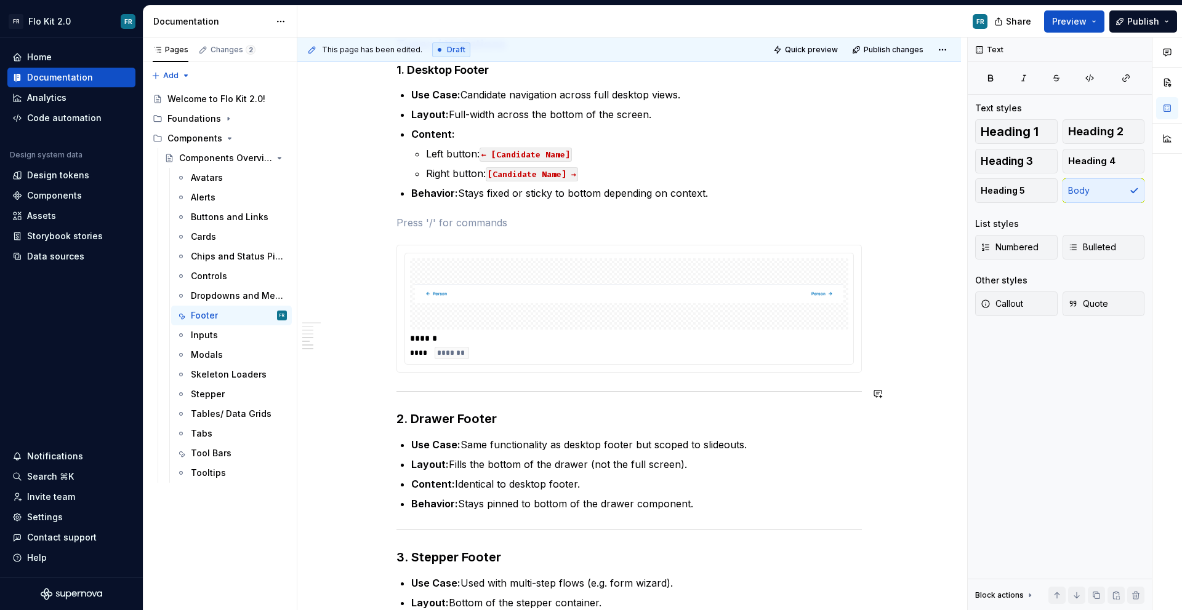
scroll to position [817, 0]
click at [871, 367] on div "This page has been edited. Draft Quick preview Publish changes Components Overv…" at bounding box center [632, 325] width 670 height 574
click at [490, 381] on div "Footers Purpose Footers provide persistent controls or navigation at the bottom…" at bounding box center [628, 142] width 465 height 1375
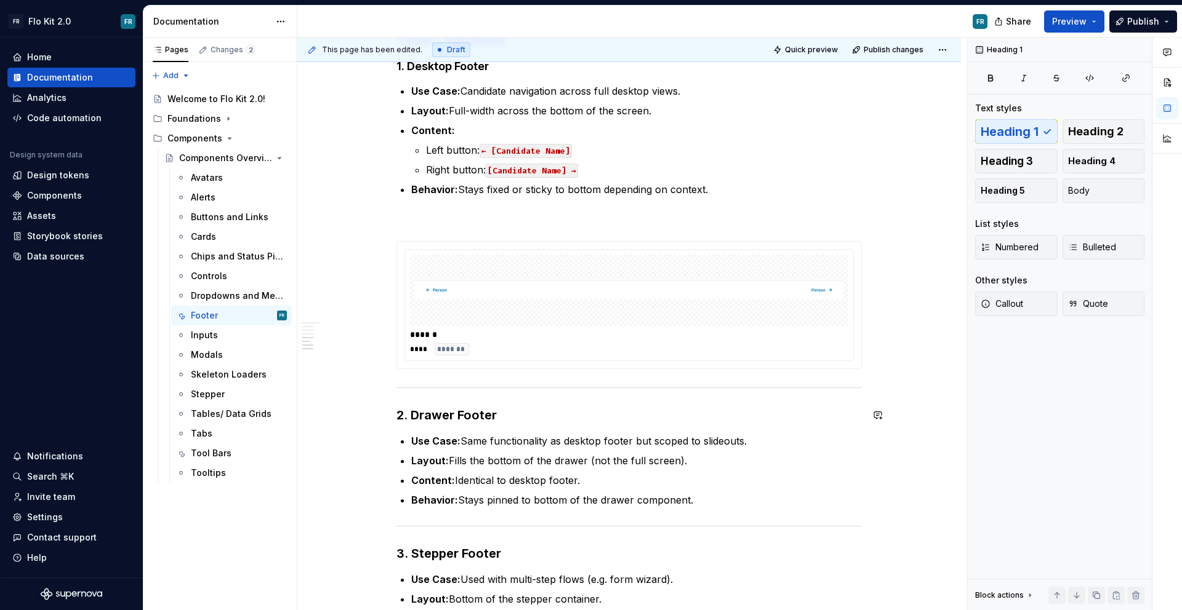
scroll to position [820, 0]
click at [456, 416] on strong "2. Drawer Footer" at bounding box center [446, 414] width 100 height 15
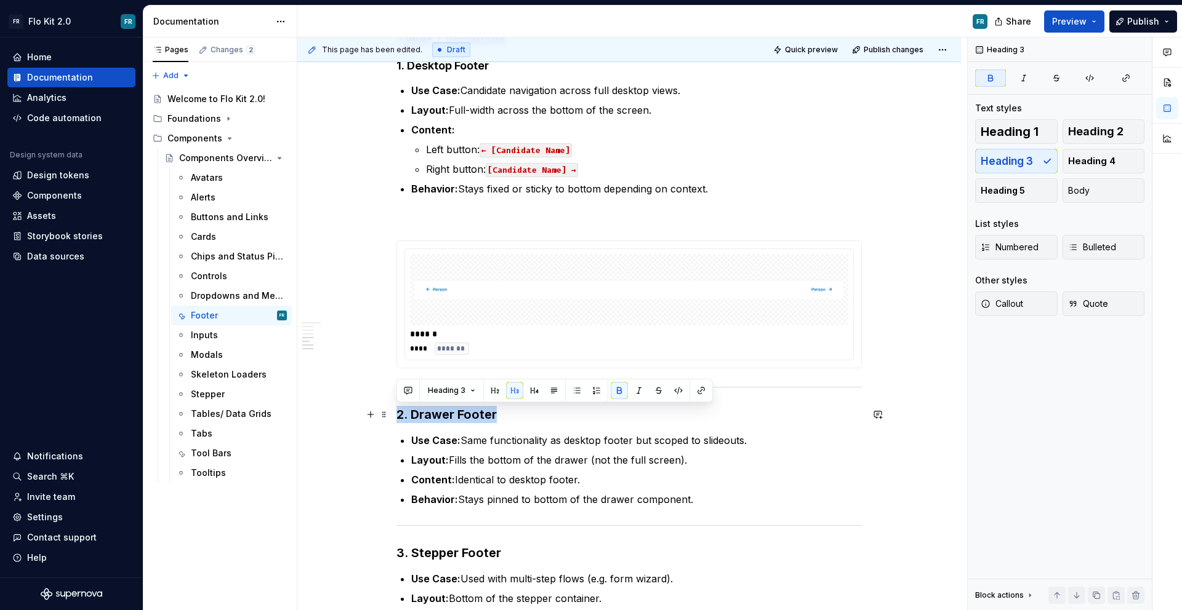
click at [456, 416] on strong "2. Drawer Footer" at bounding box center [446, 414] width 100 height 15
click at [527, 394] on button "button" at bounding box center [534, 390] width 17 height 17
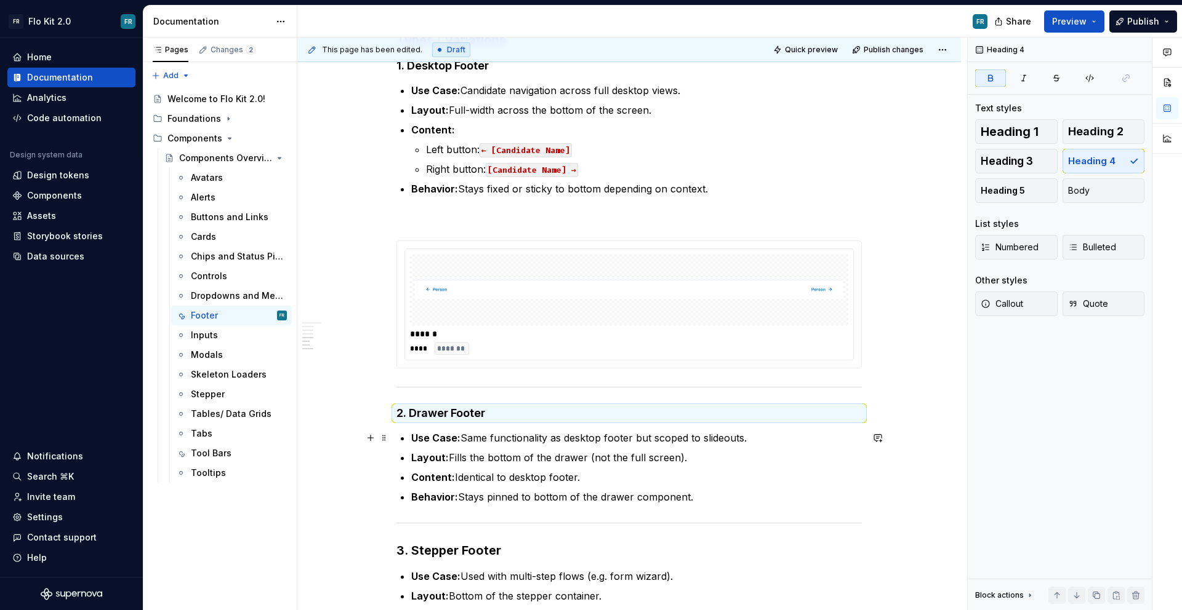
click at [522, 432] on p "Use Case: Same functionality as desktop footer but scoped to slideouts." at bounding box center [636, 438] width 450 height 15
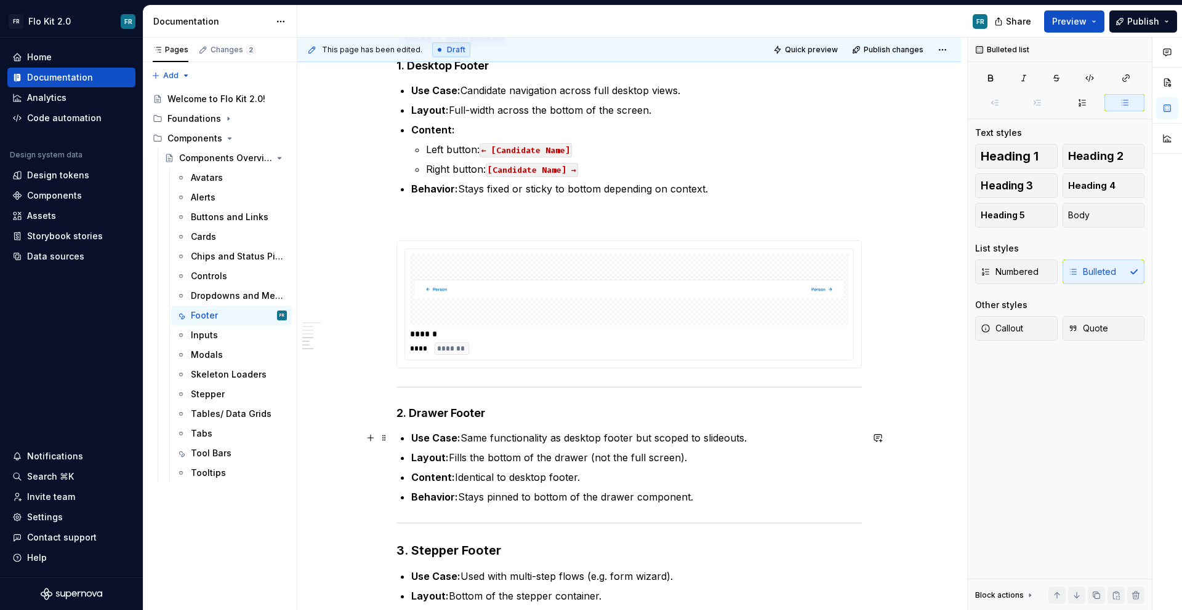
scroll to position [839, 0]
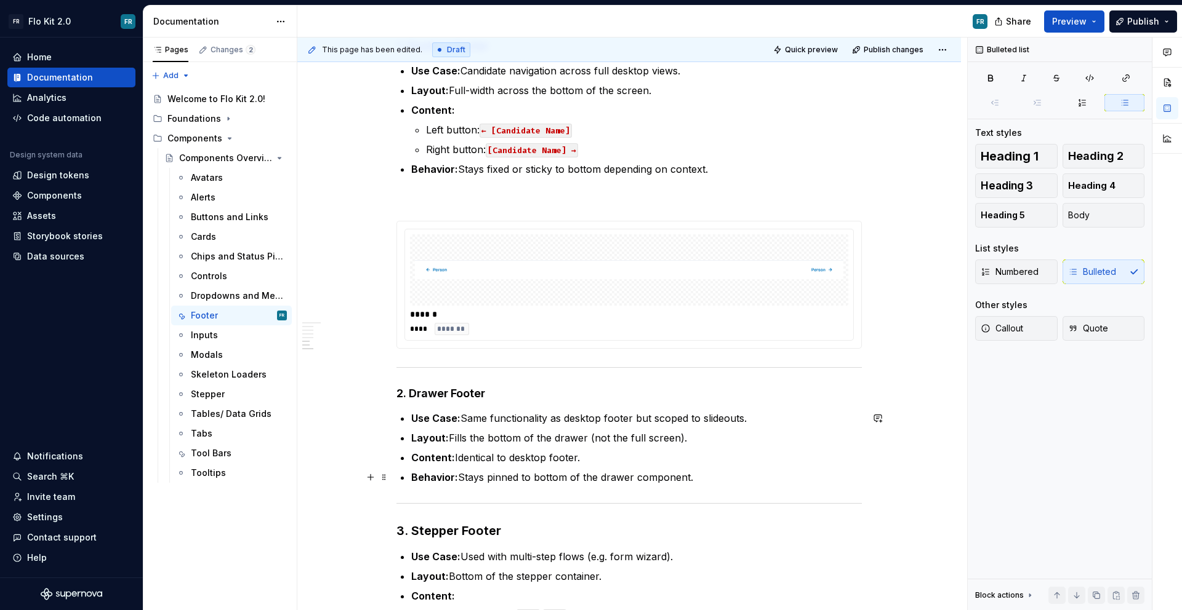
click at [697, 472] on p "Behavior: Stays pinned to bottom of the drawer component." at bounding box center [636, 477] width 450 height 15
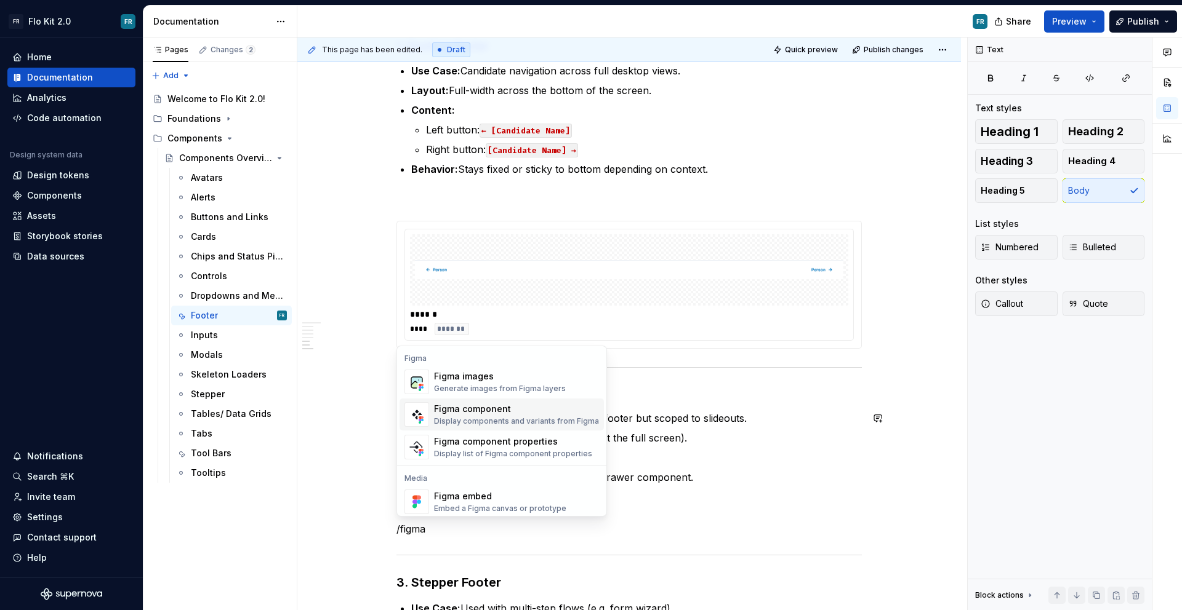
click at [458, 414] on div "Figma component" at bounding box center [516, 409] width 165 height 12
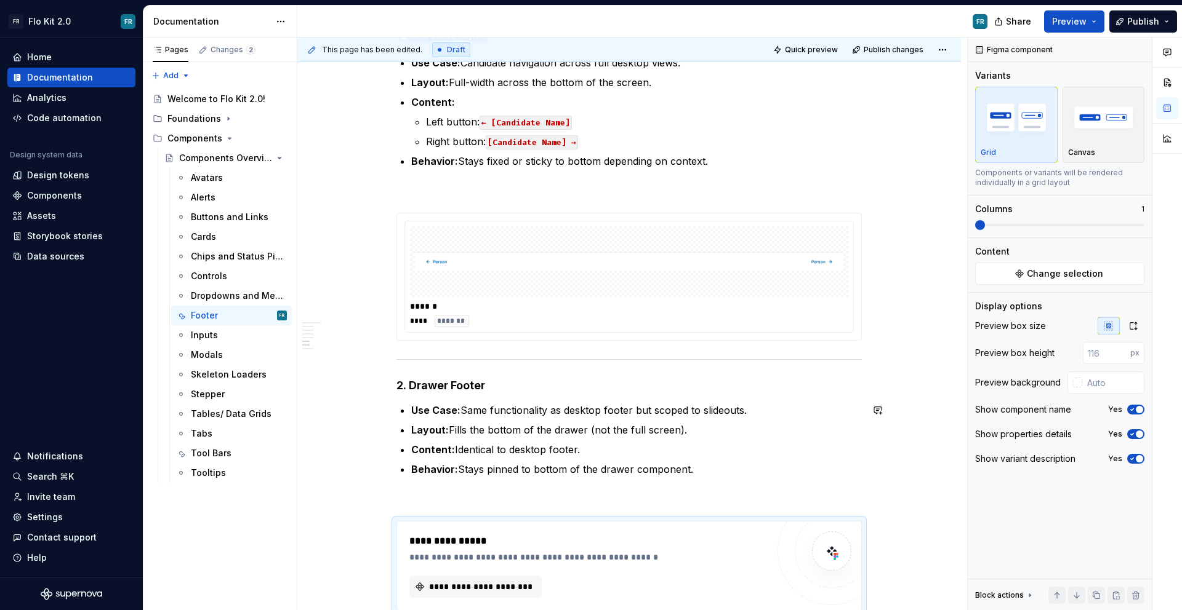
type textarea "*"
click at [490, 592] on button "**********" at bounding box center [475, 587] width 132 height 22
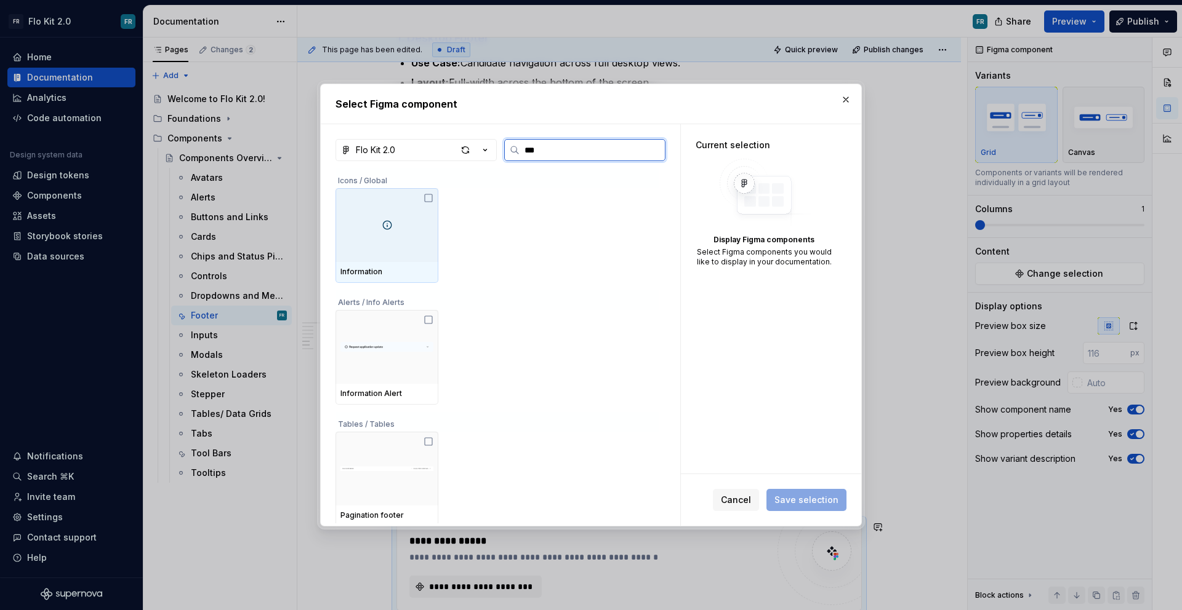
type input "****"
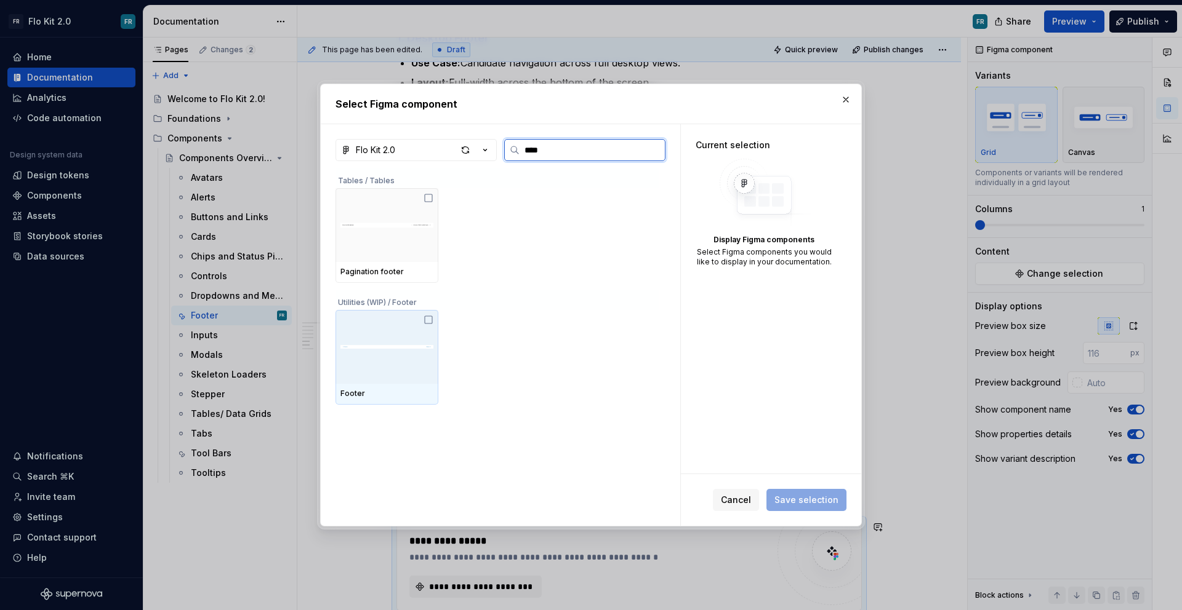
click at [400, 312] on div at bounding box center [386, 347] width 103 height 74
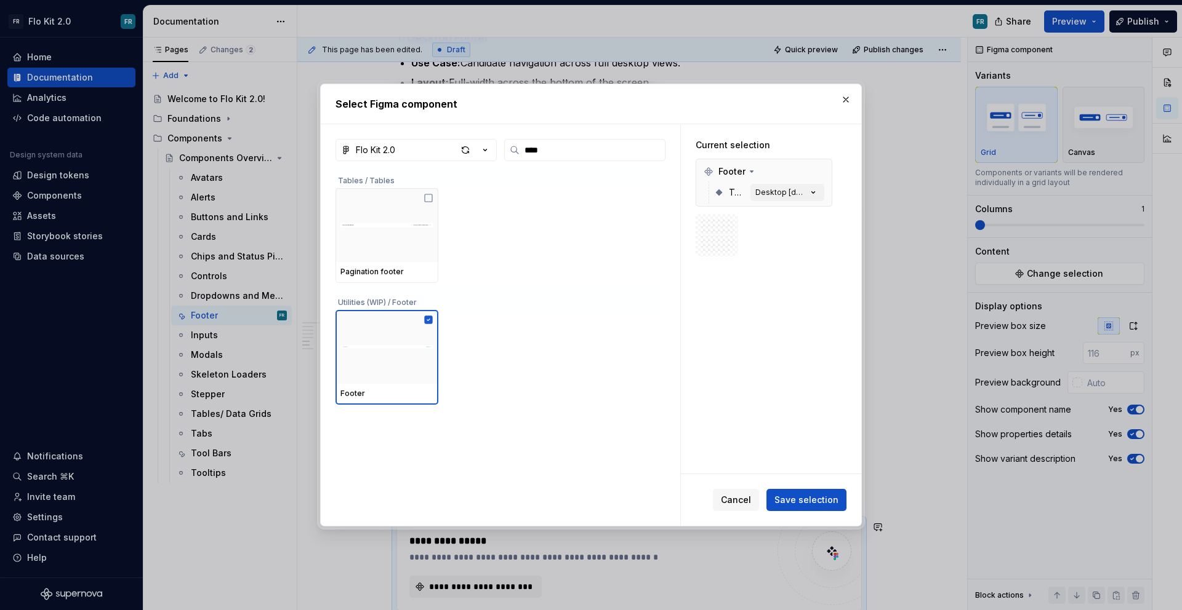
click at [797, 502] on span "Save selection" at bounding box center [806, 500] width 64 height 12
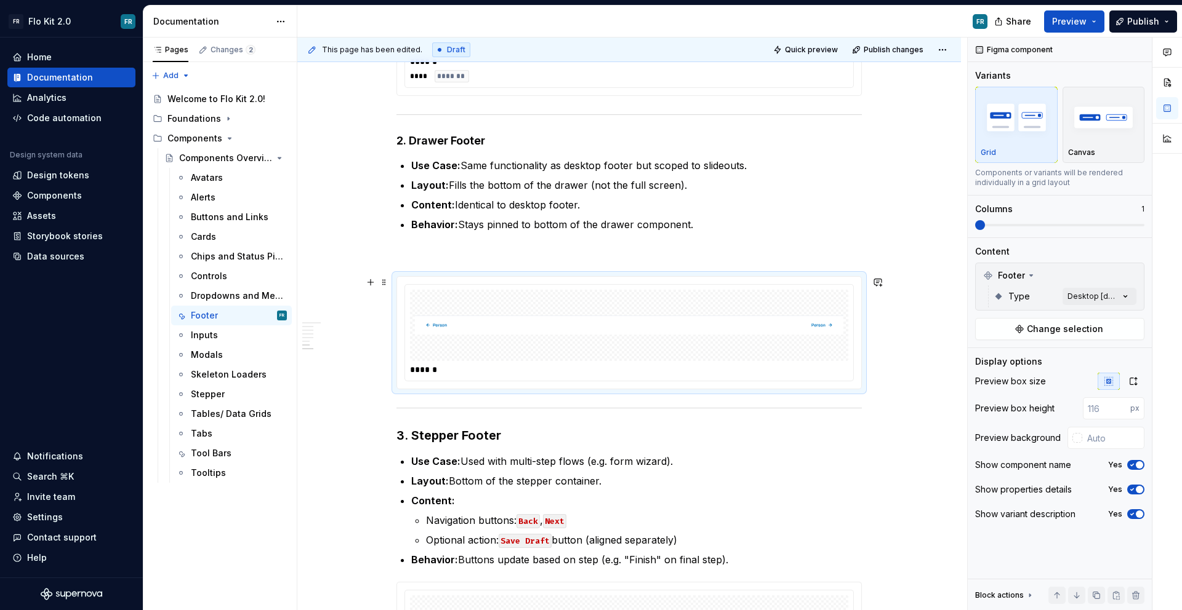
scroll to position [1171, 0]
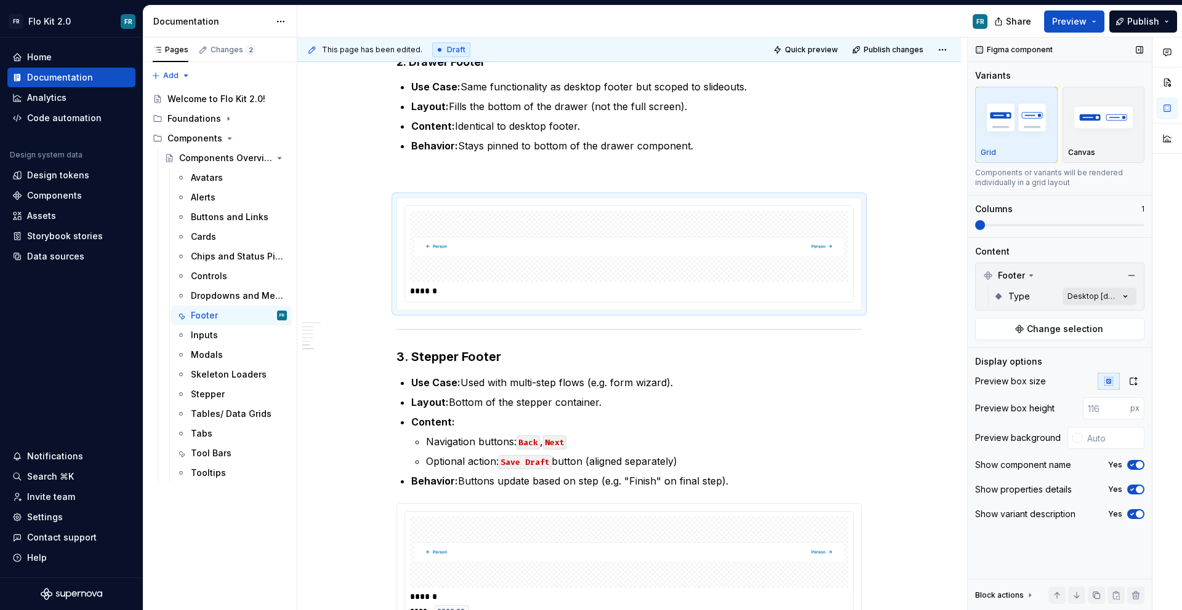
click at [1104, 301] on div "Comments Open comments No comments yet Select ‘Comment’ from the block context …" at bounding box center [1074, 325] width 214 height 574
click at [1004, 373] on span "Drawer" at bounding box center [1008, 375] width 31 height 12
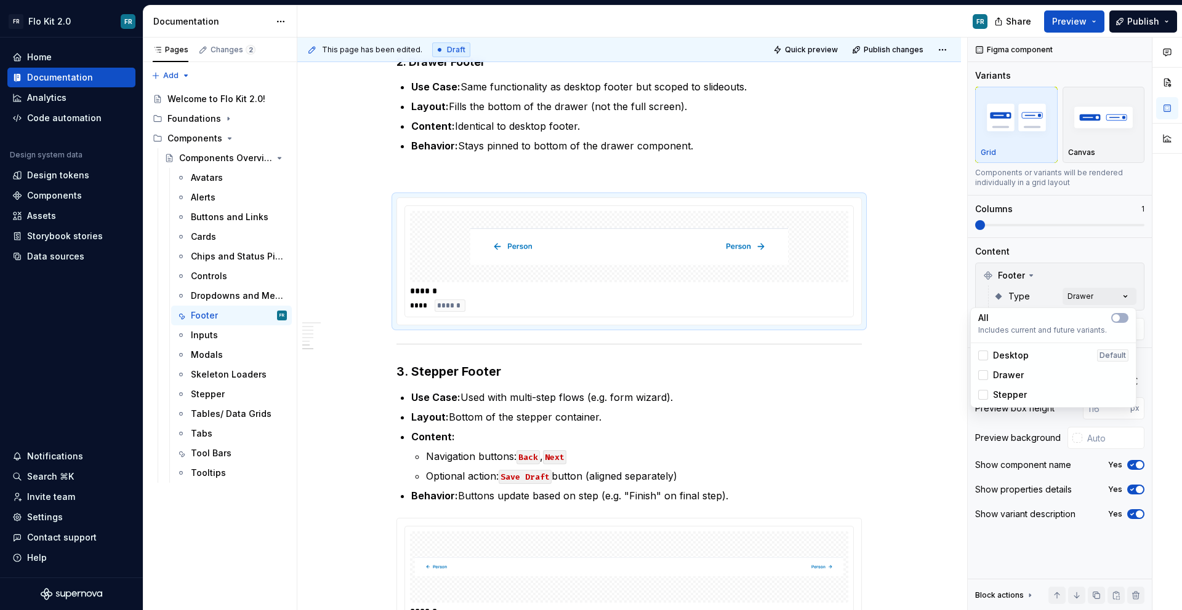
click at [633, 388] on html "FR Flo Kit 2.0 FR Home Documentation Analytics Code automation Design system da…" at bounding box center [591, 305] width 1182 height 610
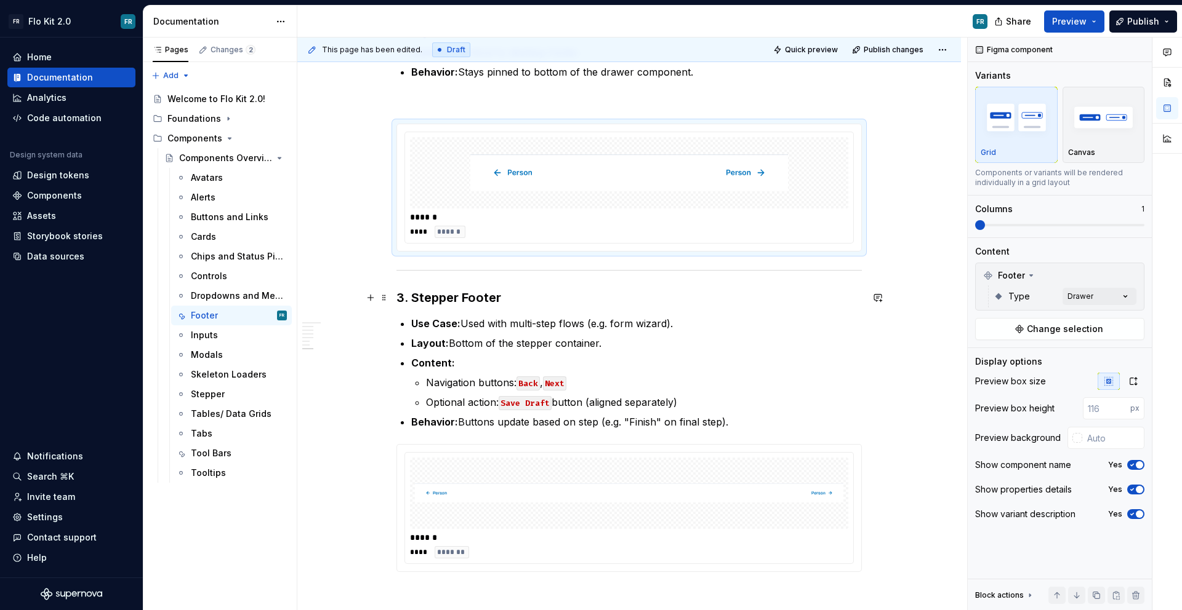
scroll to position [1256, 0]
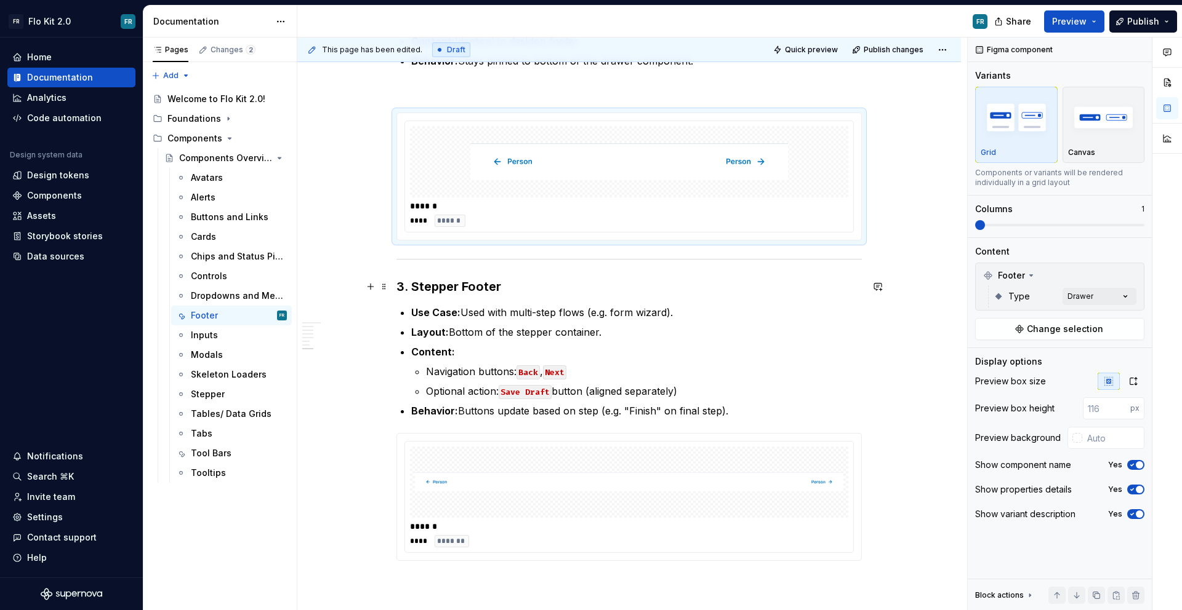
click at [399, 282] on strong "3. Stepper Footer" at bounding box center [448, 286] width 105 height 15
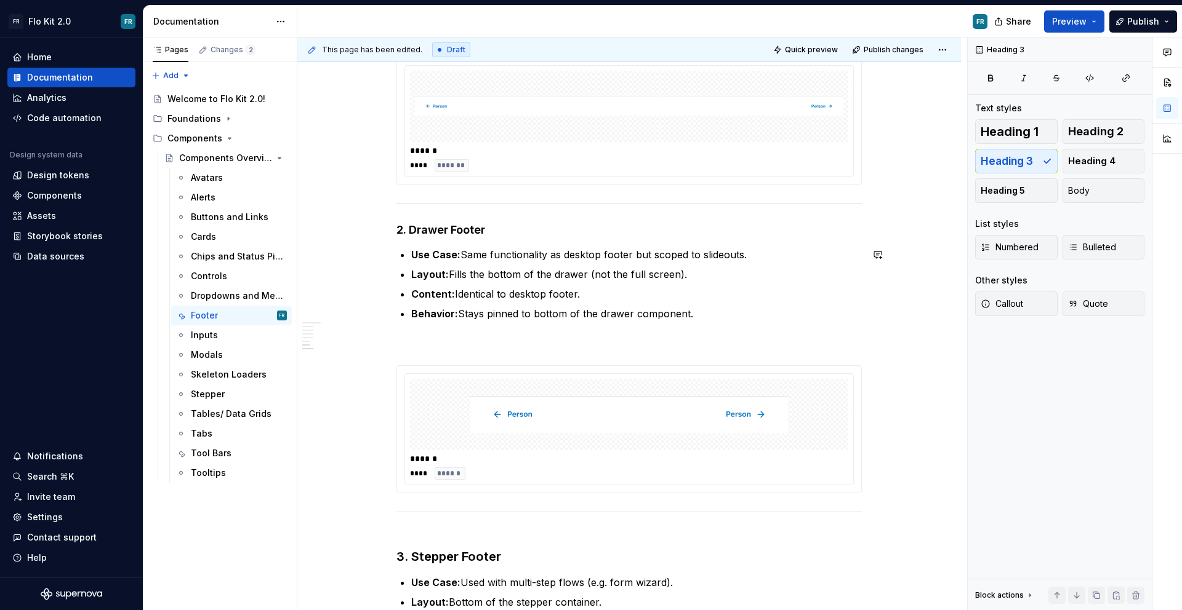
scroll to position [958, 0]
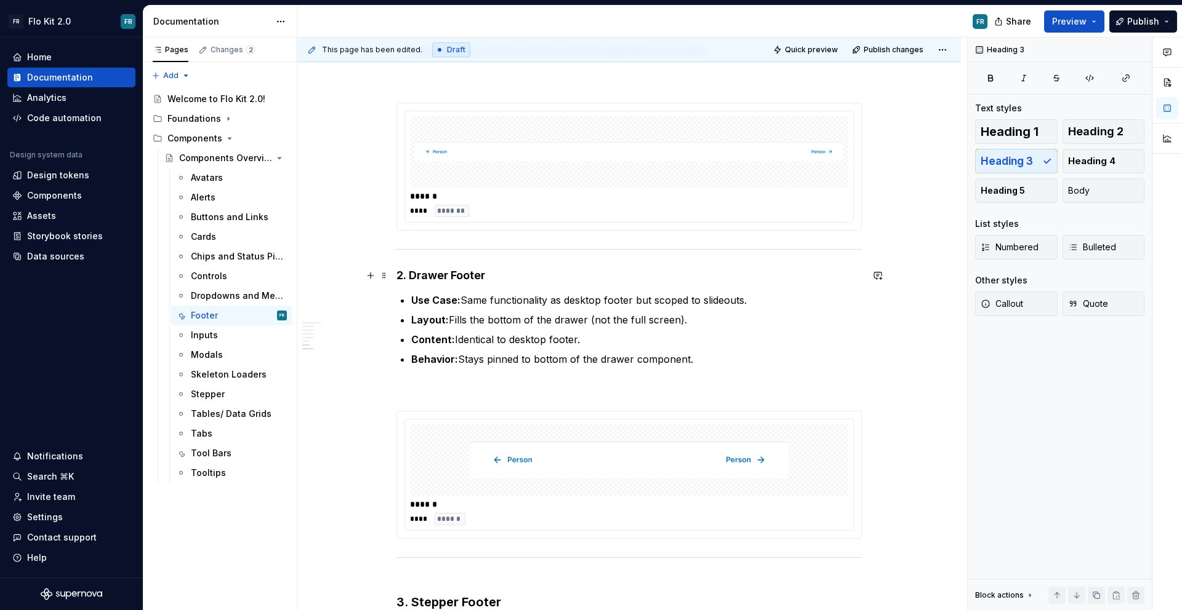
click at [399, 270] on strong "2. Drawer Footer" at bounding box center [440, 275] width 89 height 13
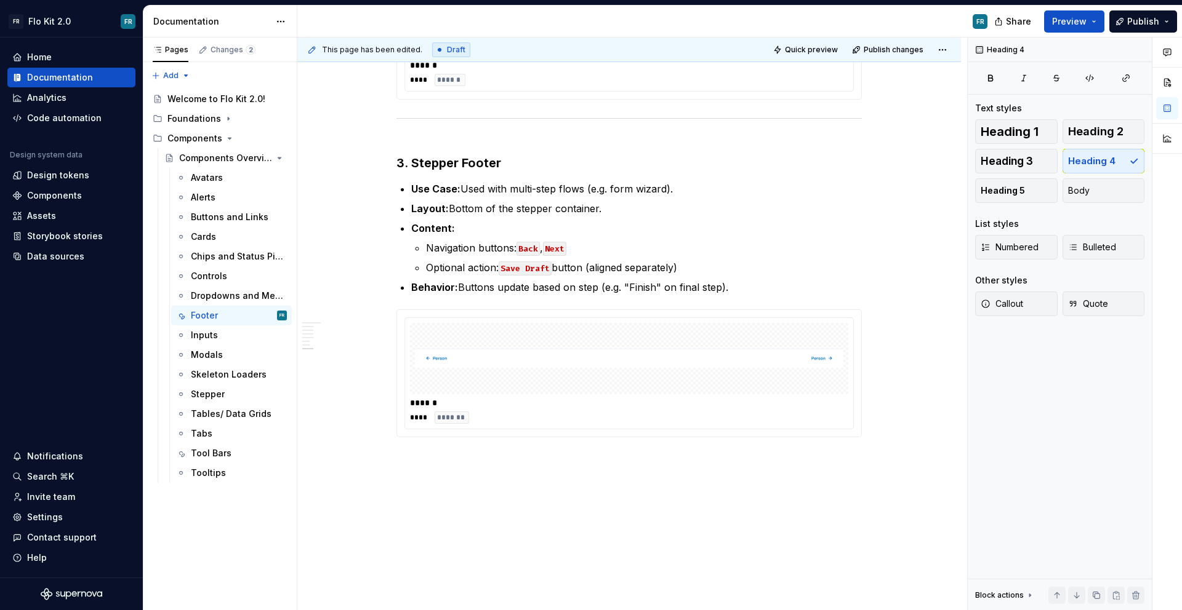
scroll to position [1419, 0]
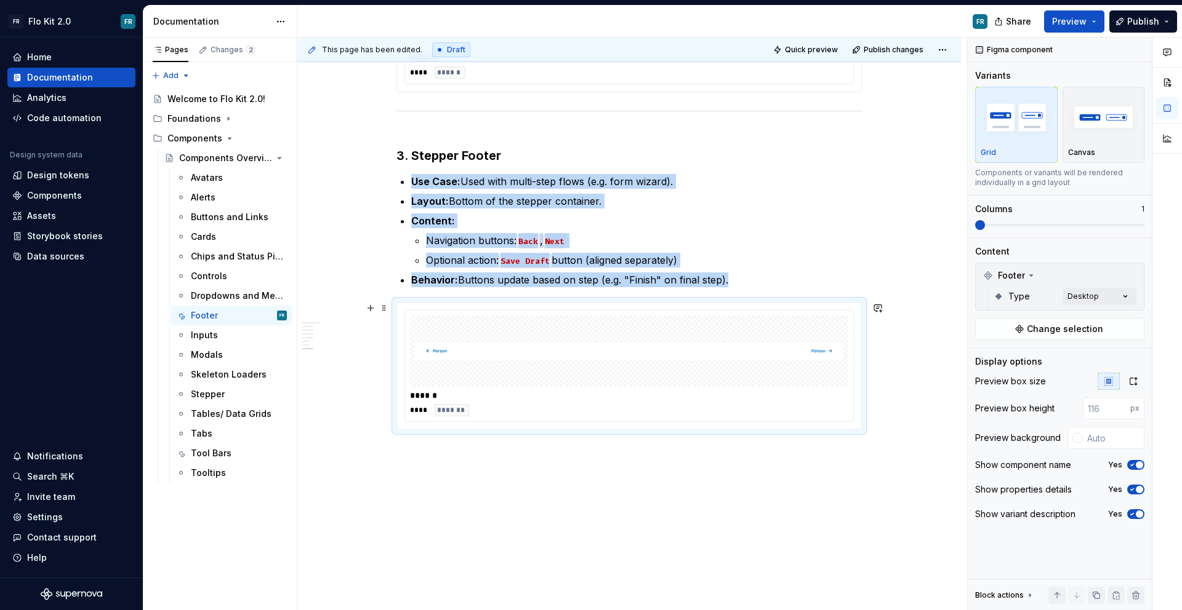
click at [492, 369] on img at bounding box center [629, 352] width 428 height 62
type textarea "*"
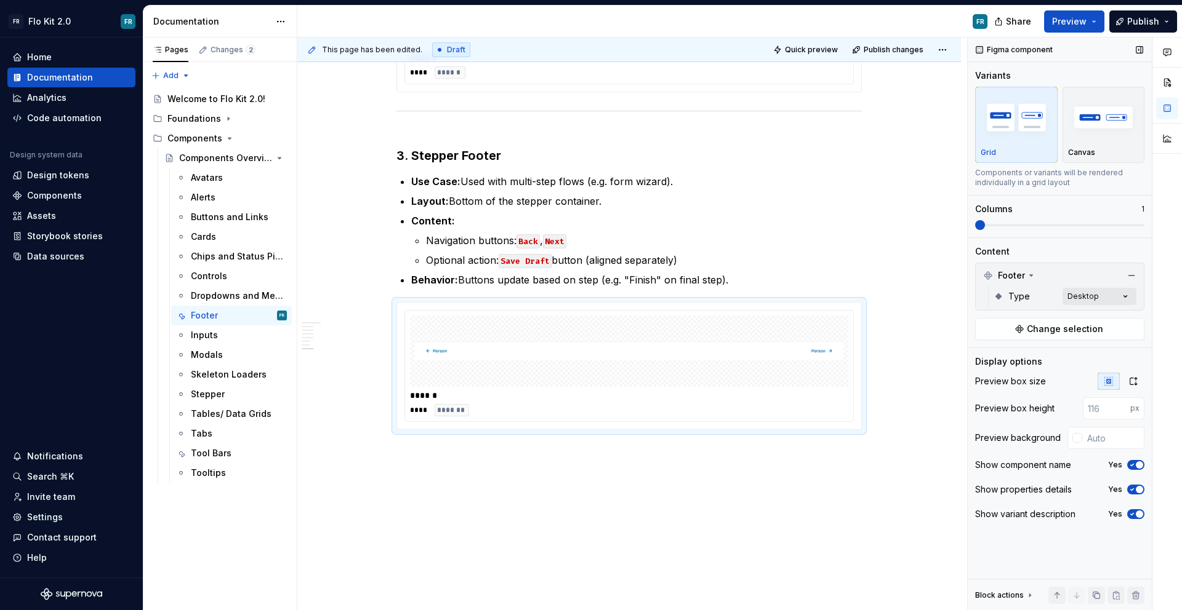
click at [1082, 304] on div "Type Desktop" at bounding box center [1064, 297] width 143 height 22
click at [1086, 297] on div "Comments Open comments No comments yet Select ‘Comment’ from the block context …" at bounding box center [1074, 325] width 214 height 574
click at [1003, 393] on span "Stepper" at bounding box center [1010, 395] width 34 height 12
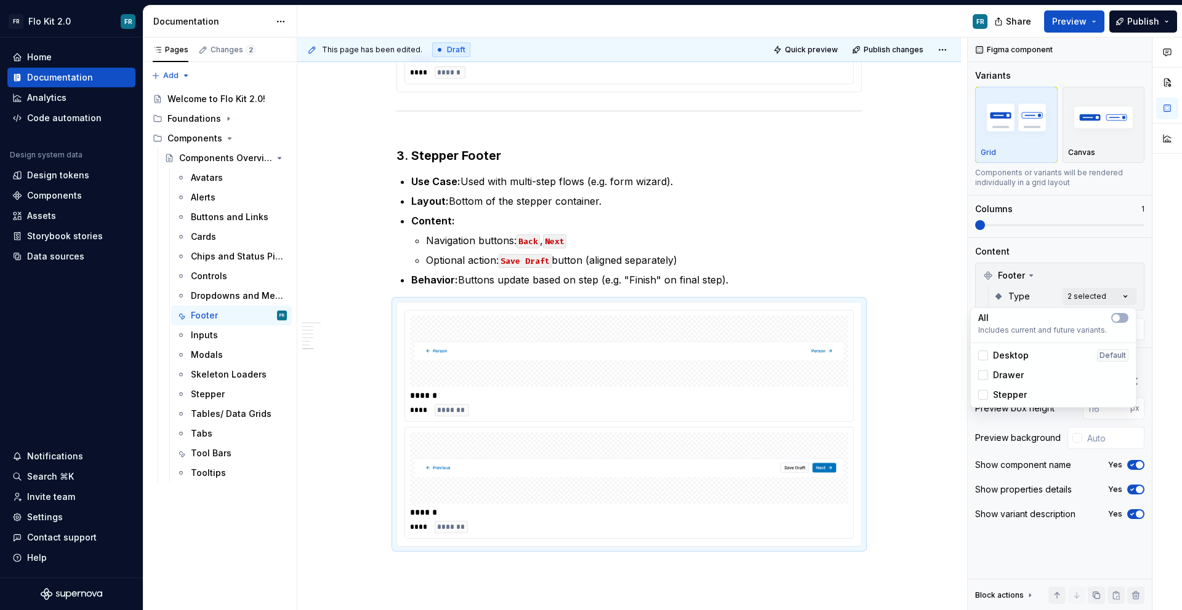
click at [996, 353] on span "Desktop" at bounding box center [1011, 356] width 36 height 12
click at [897, 345] on html "FR Flo Kit 2.0 FR Home Documentation Analytics Code automation Design system da…" at bounding box center [591, 305] width 1182 height 610
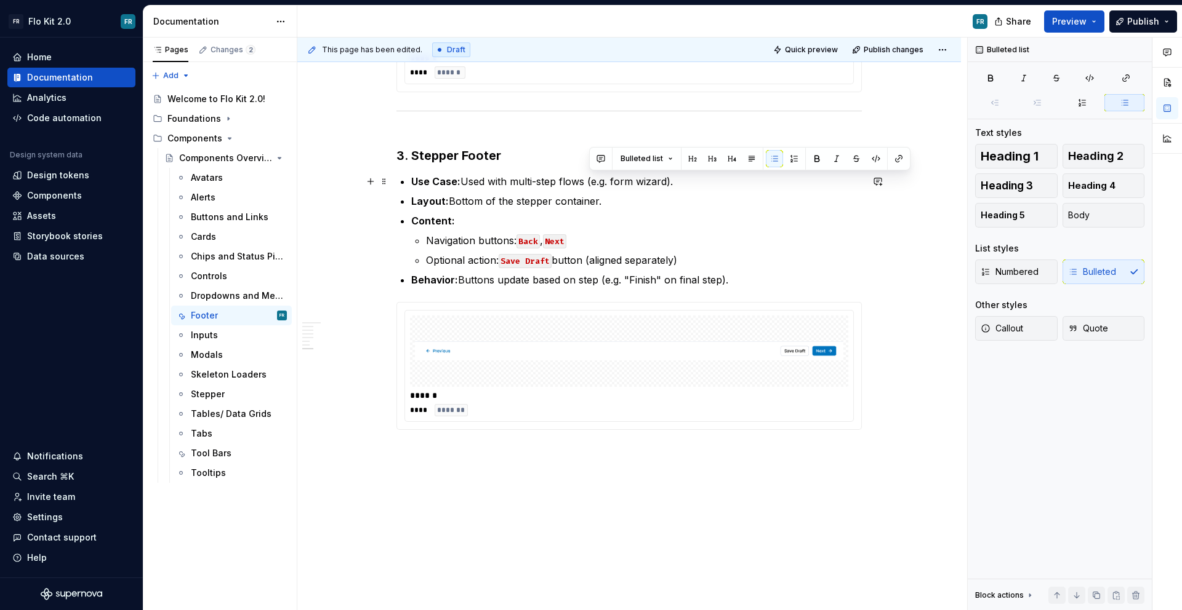
drag, startPoint x: 681, startPoint y: 180, endPoint x: 590, endPoint y: 183, distance: 91.8
click at [590, 183] on p "Use Case: Used with multi-step flows (e.g. form wizard)." at bounding box center [636, 181] width 450 height 15
drag, startPoint x: 511, startPoint y: 181, endPoint x: 707, endPoint y: 180, distance: 196.3
click at [707, 180] on p "Use Case: Used with multi-step flows (e.g. form wizard)." at bounding box center [636, 181] width 450 height 15
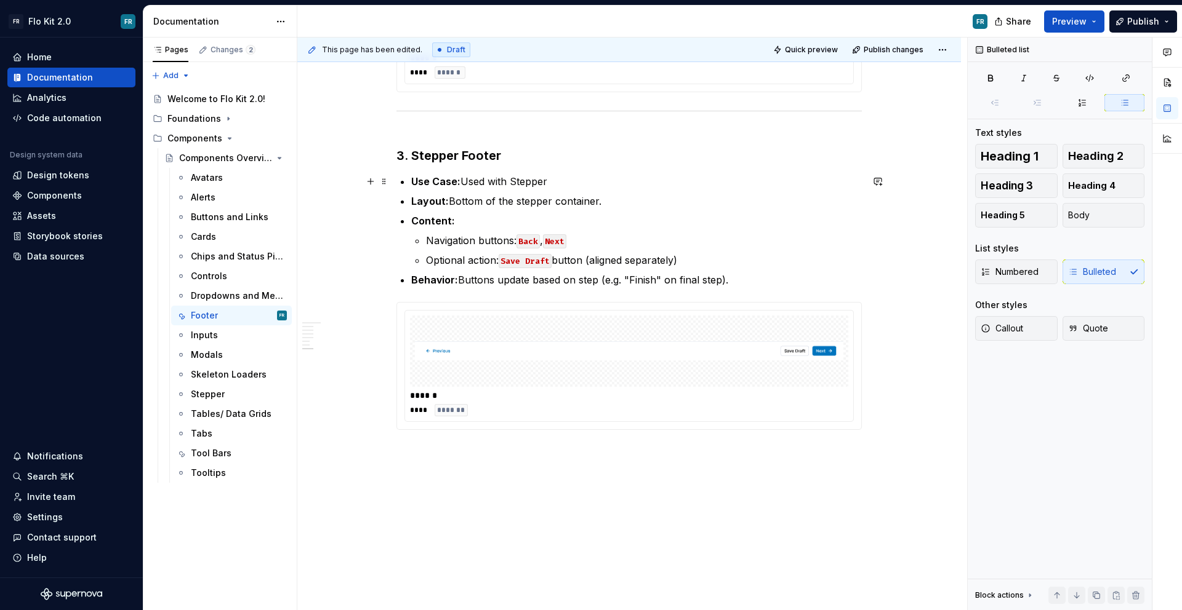
click at [515, 179] on p "Use Case: Used with Stepper" at bounding box center [636, 181] width 450 height 15
click at [818, 158] on button "button" at bounding box center [820, 158] width 17 height 17
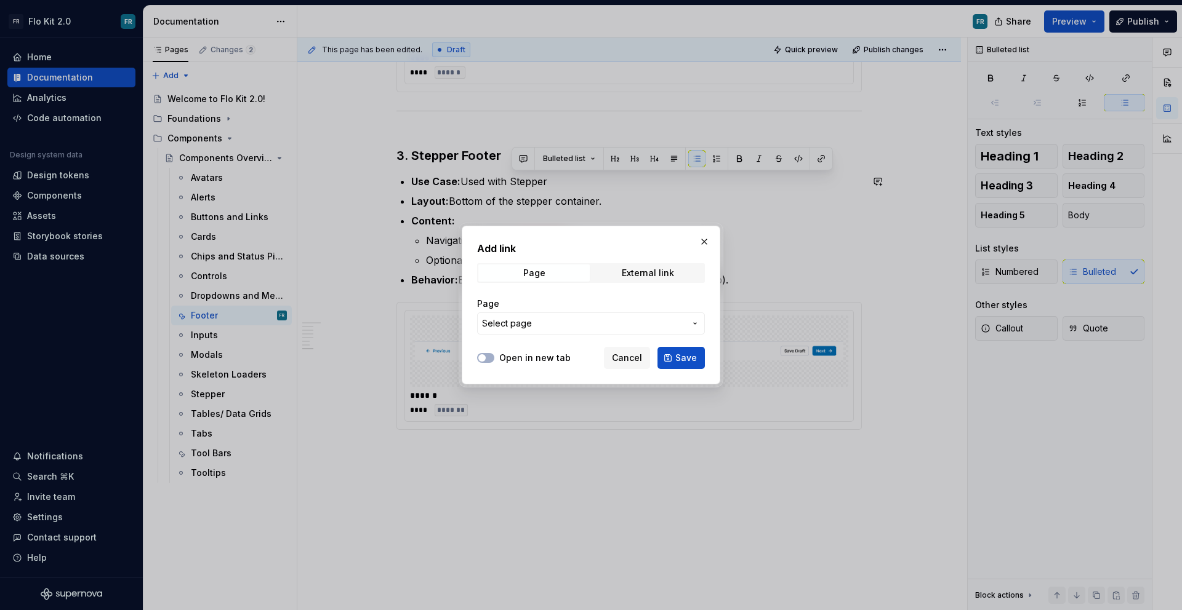
click at [579, 313] on button "Select page" at bounding box center [591, 324] width 228 height 22
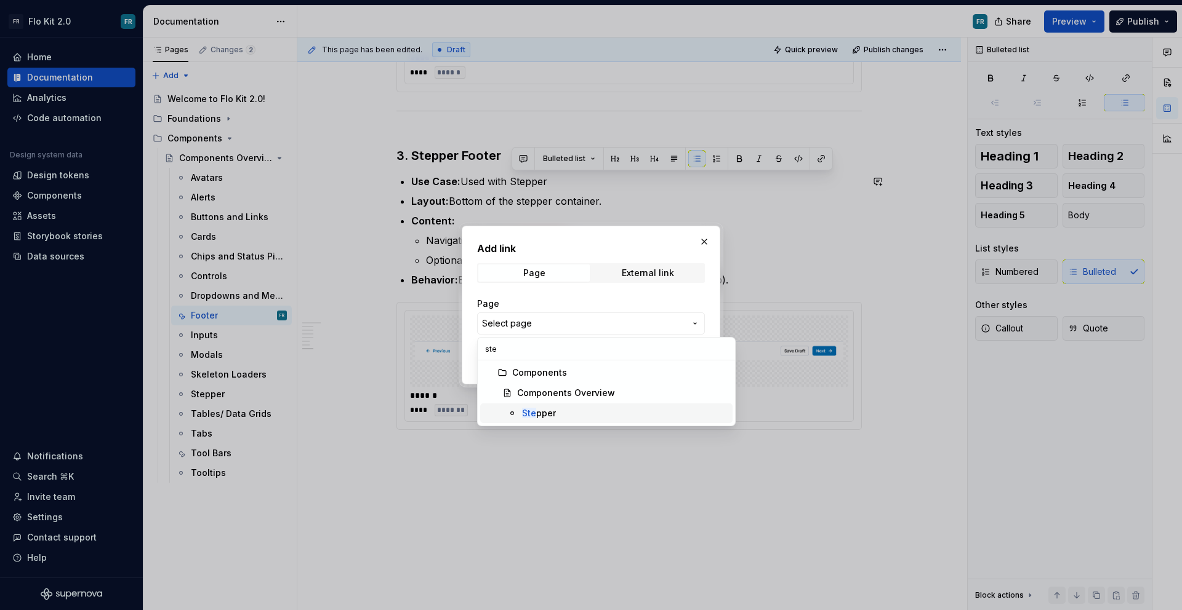
type input "ste"
click at [534, 407] on div "Ste pper" at bounding box center [539, 413] width 34 height 12
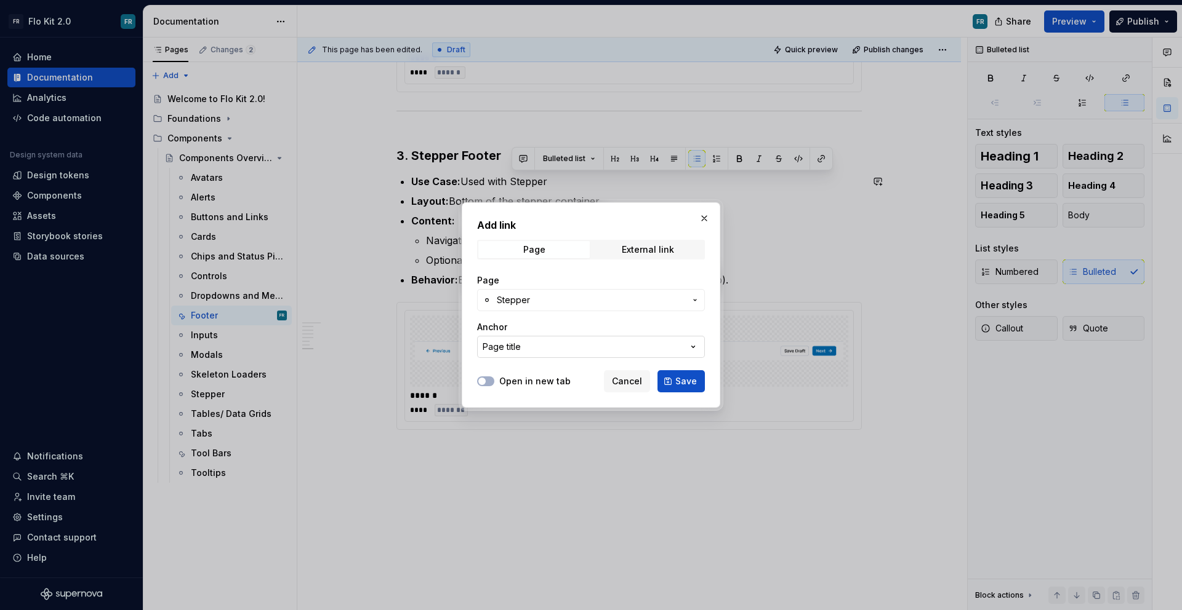
click at [550, 344] on button "Page title" at bounding box center [591, 347] width 228 height 22
click at [561, 324] on div "Add link Page External link Page Stepper Anchor Page title Open in new tab Canc…" at bounding box center [591, 305] width 1182 height 610
click at [679, 380] on span "Save" at bounding box center [686, 381] width 22 height 12
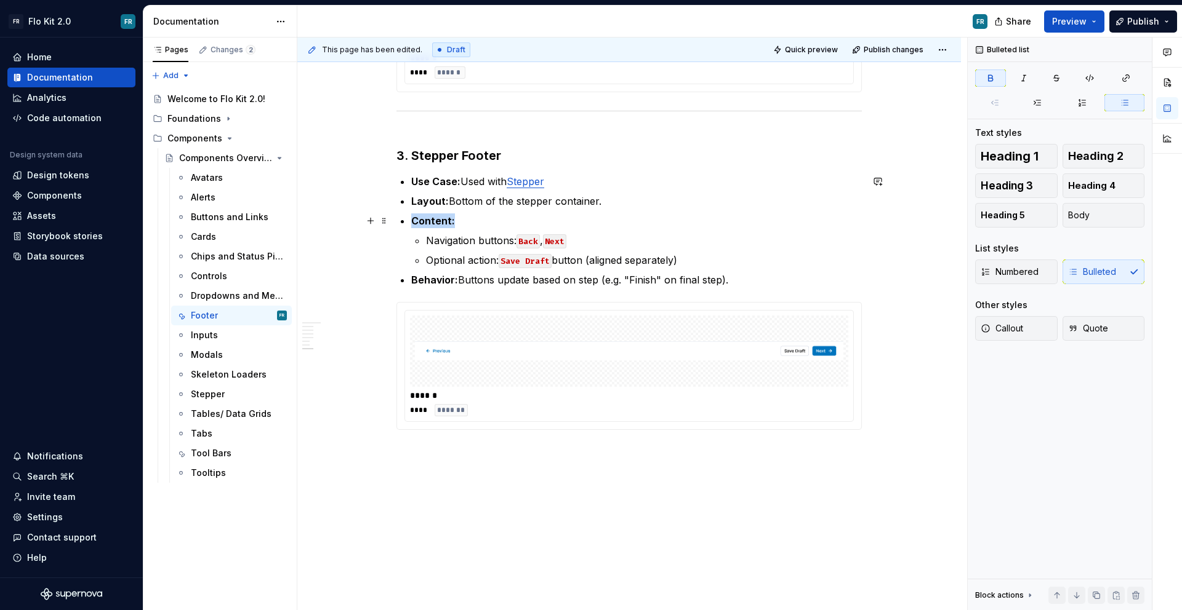
click at [640, 212] on ul "Use Case: Used with Stepper Layout: Bottom of the stepper container. Content: N…" at bounding box center [636, 230] width 450 height 113
click at [692, 247] on p "Navigation buttons: Back , Next" at bounding box center [644, 240] width 436 height 15
click at [398, 151] on strong "3. Stepper Footer" at bounding box center [448, 155] width 105 height 15
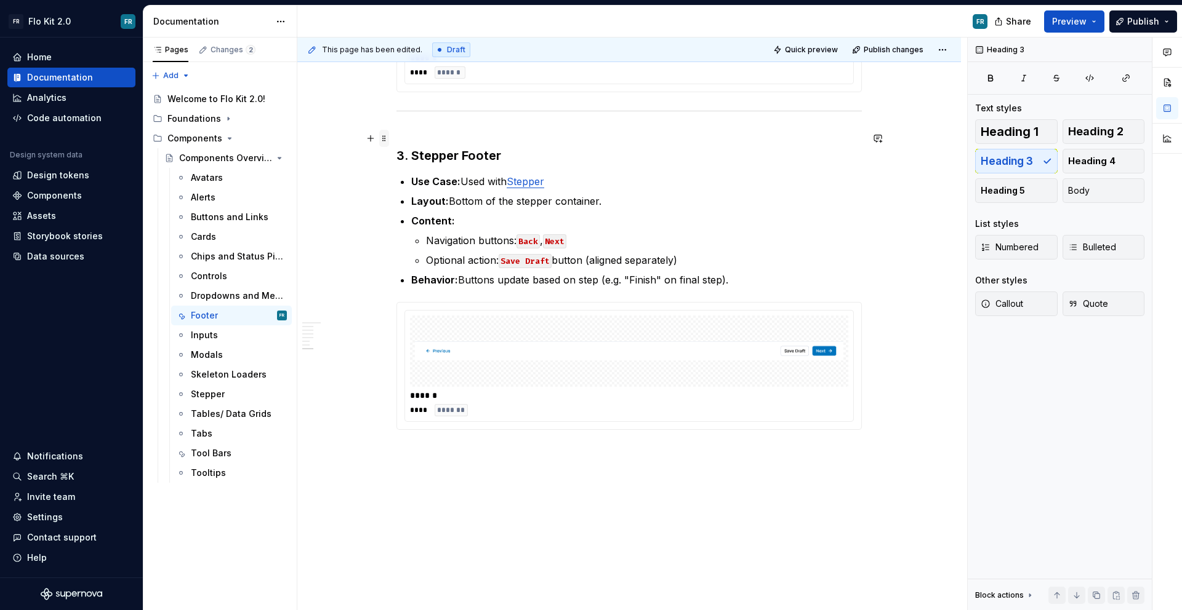
click at [384, 136] on span at bounding box center [384, 138] width 10 height 17
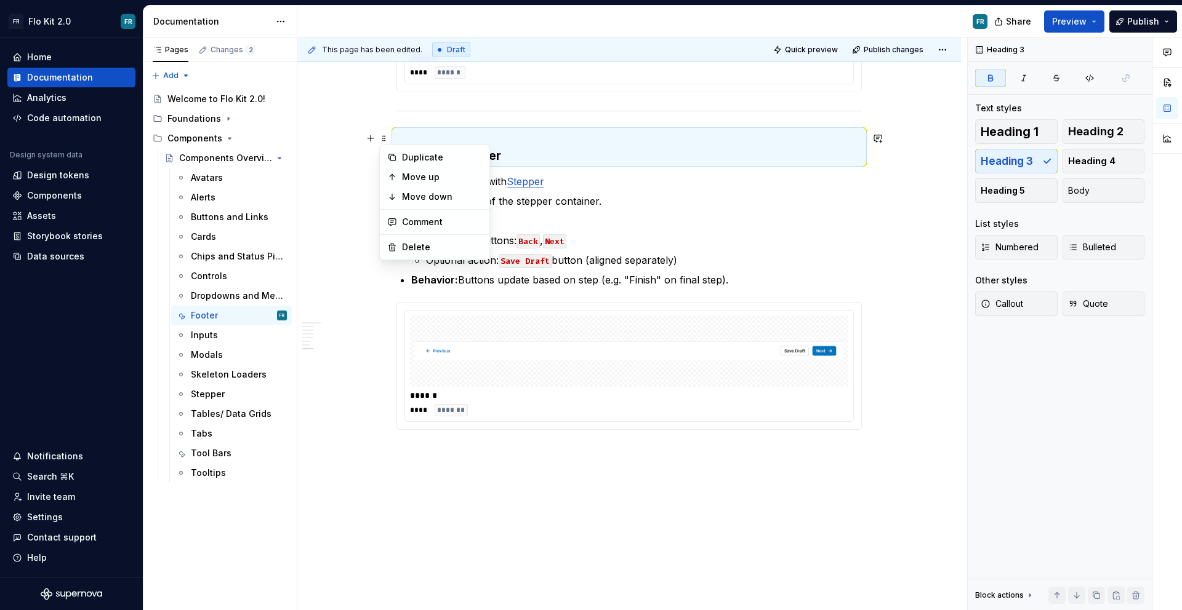
click at [507, 137] on h3 "3. Stepper Footer" at bounding box center [628, 147] width 465 height 34
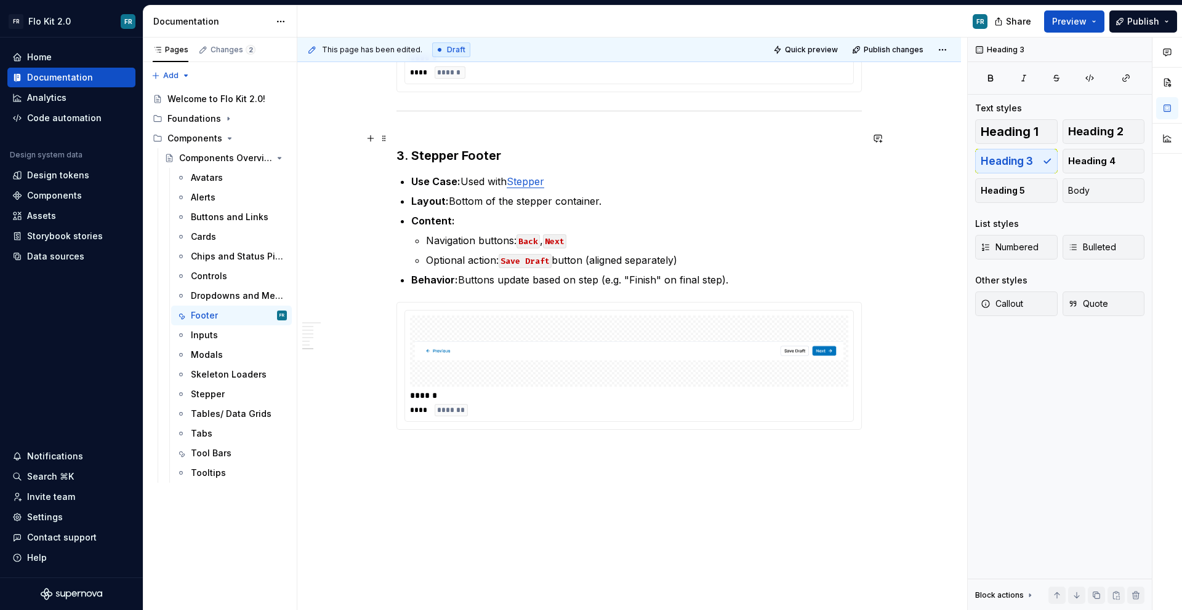
click at [452, 138] on h3 "3. Stepper Footer" at bounding box center [628, 147] width 465 height 34
click at [375, 138] on button "button" at bounding box center [370, 138] width 17 height 17
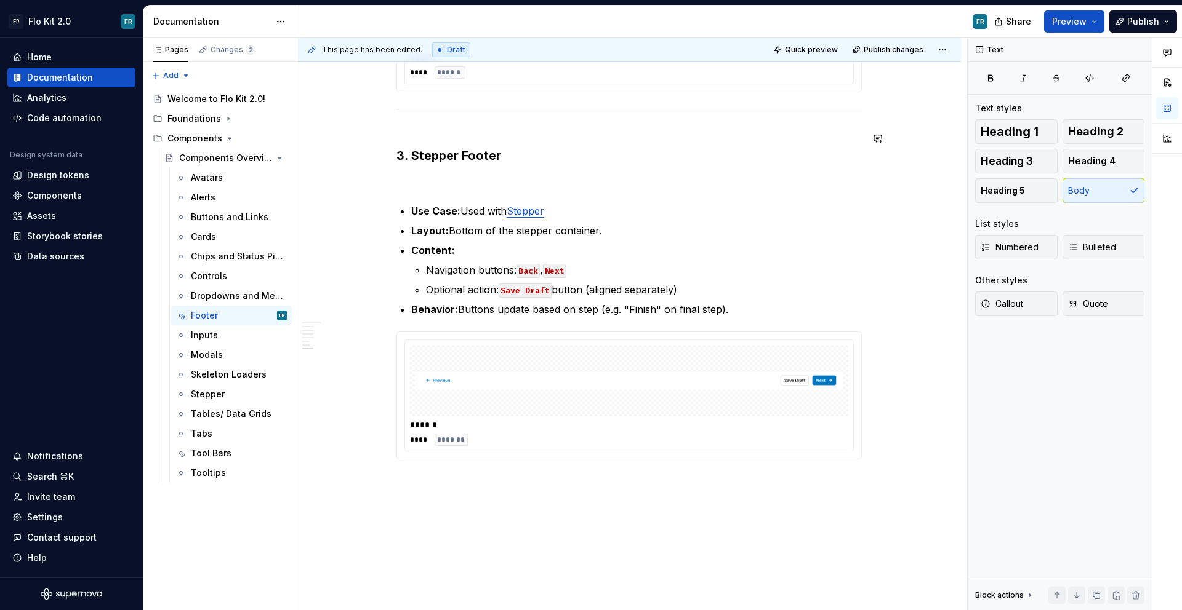
click at [532, 270] on code "Back" at bounding box center [527, 271] width 23 height 14
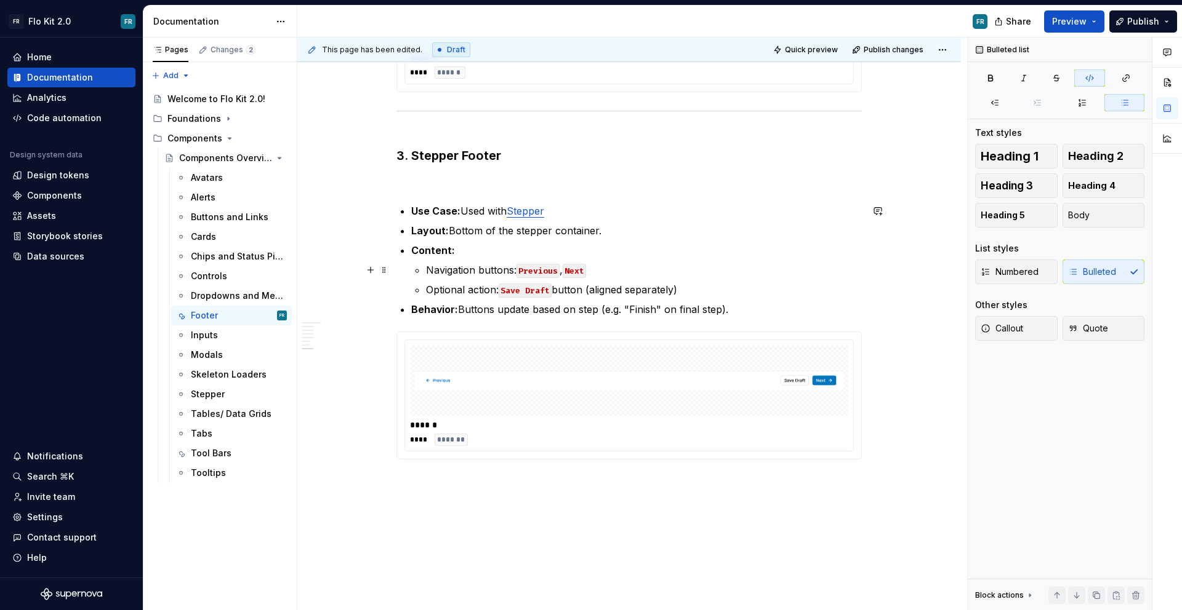
click at [525, 270] on code "Previous" at bounding box center [537, 271] width 43 height 14
click at [521, 273] on code "Previous" at bounding box center [537, 271] width 43 height 14
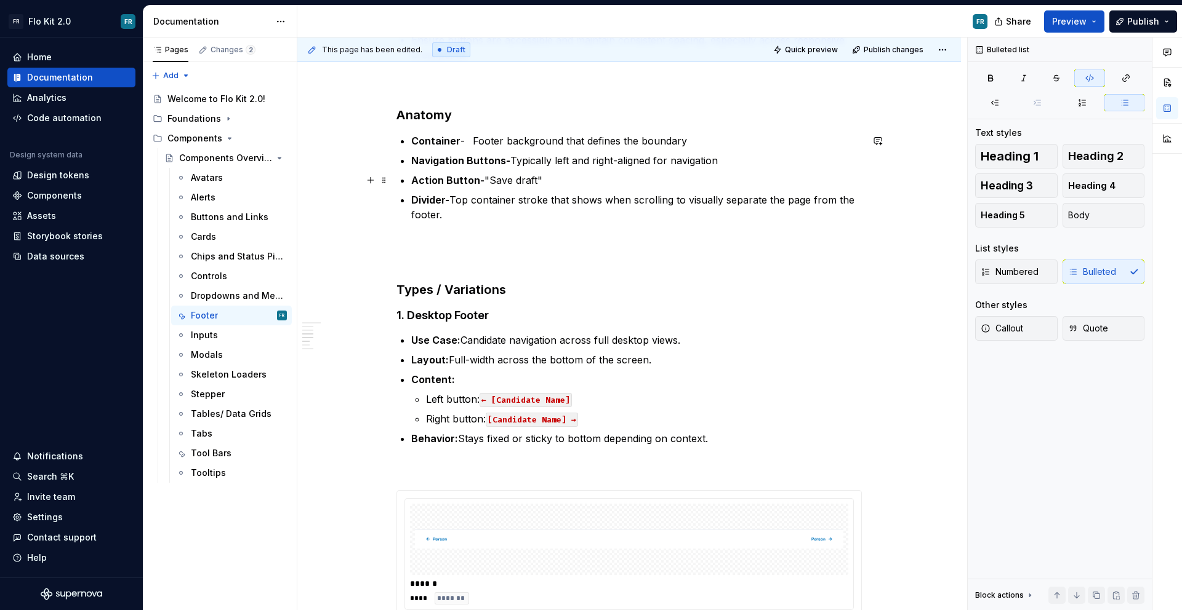
scroll to position [649, 0]
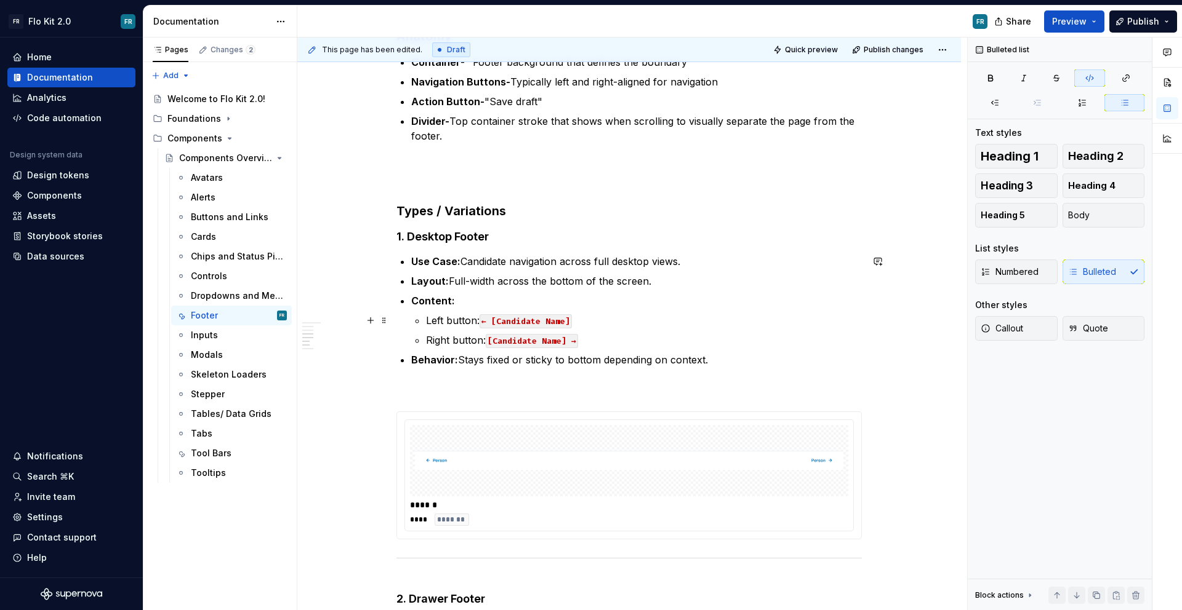
click at [491, 319] on code "← [Candidate Name]" at bounding box center [525, 321] width 92 height 14
click at [488, 320] on code "← [Candidate Name]" at bounding box center [525, 321] width 92 height 14
click at [504, 321] on code "← [Candidate Name]" at bounding box center [525, 321] width 92 height 14
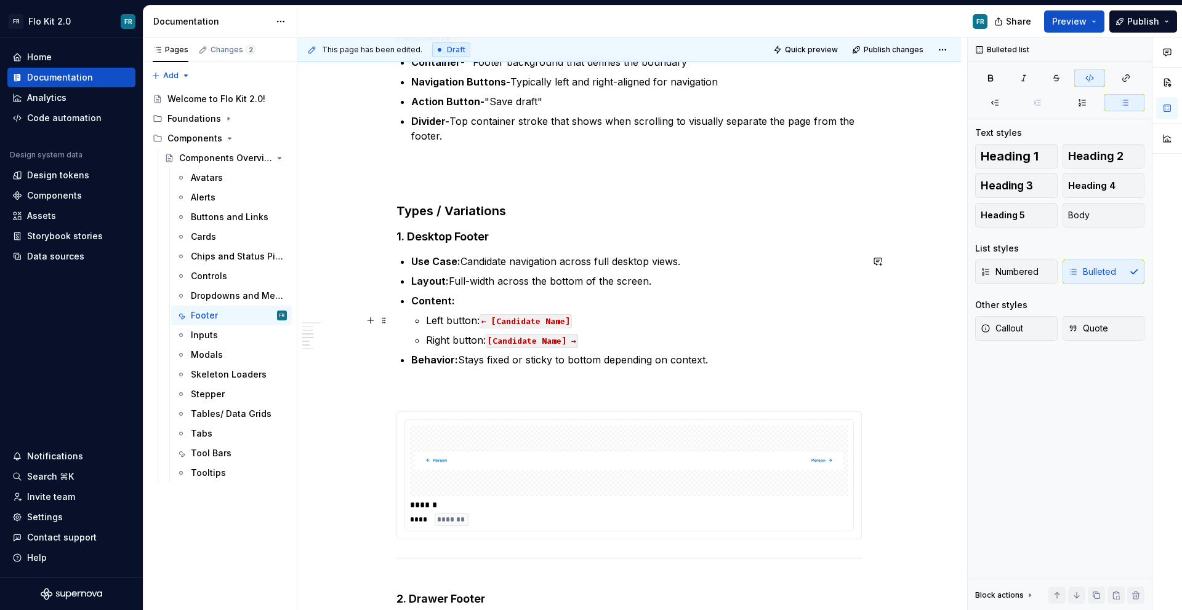
click at [490, 321] on code "← [Candidate Name]" at bounding box center [525, 321] width 92 height 14
click at [487, 321] on code "← [Candidate Name]" at bounding box center [525, 321] width 92 height 14
drag, startPoint x: 495, startPoint y: 322, endPoint x: 486, endPoint y: 321, distance: 9.3
click at [486, 321] on code "← [Candidate Name]" at bounding box center [525, 321] width 92 height 14
copy code "←"
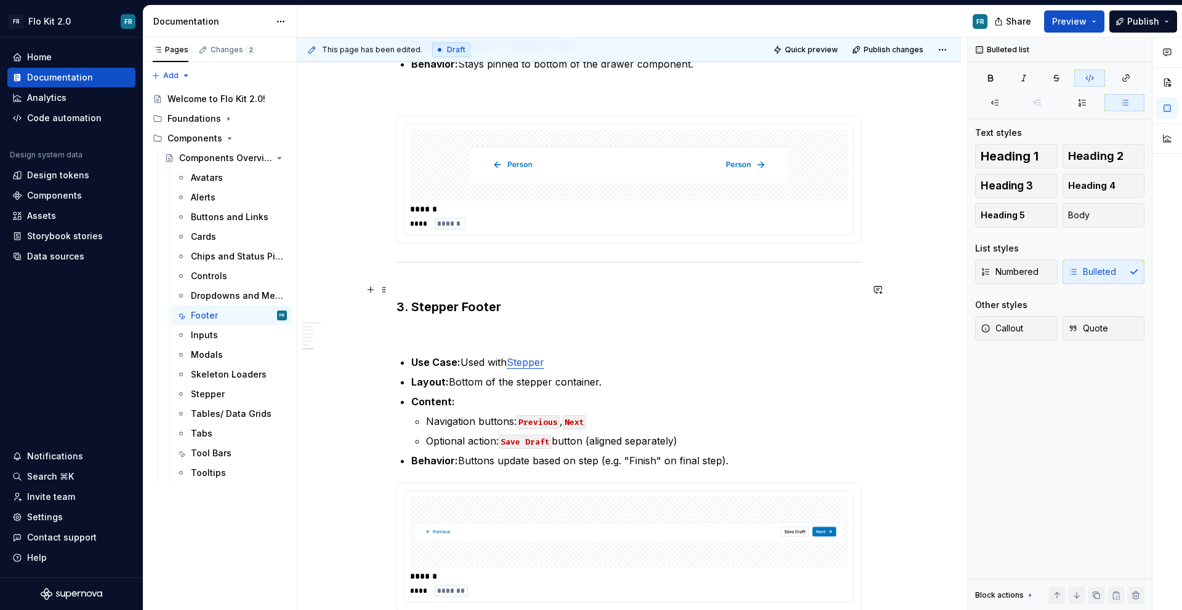
scroll to position [1268, 0]
click at [521, 420] on code "Previous" at bounding box center [537, 422] width 43 height 14
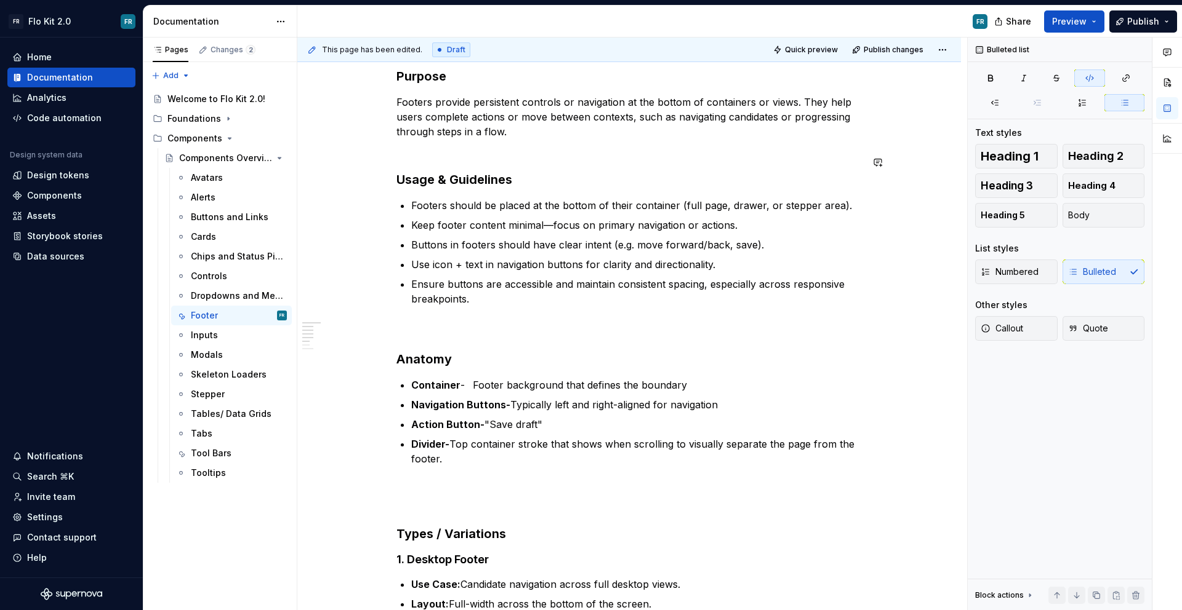
scroll to position [585, 0]
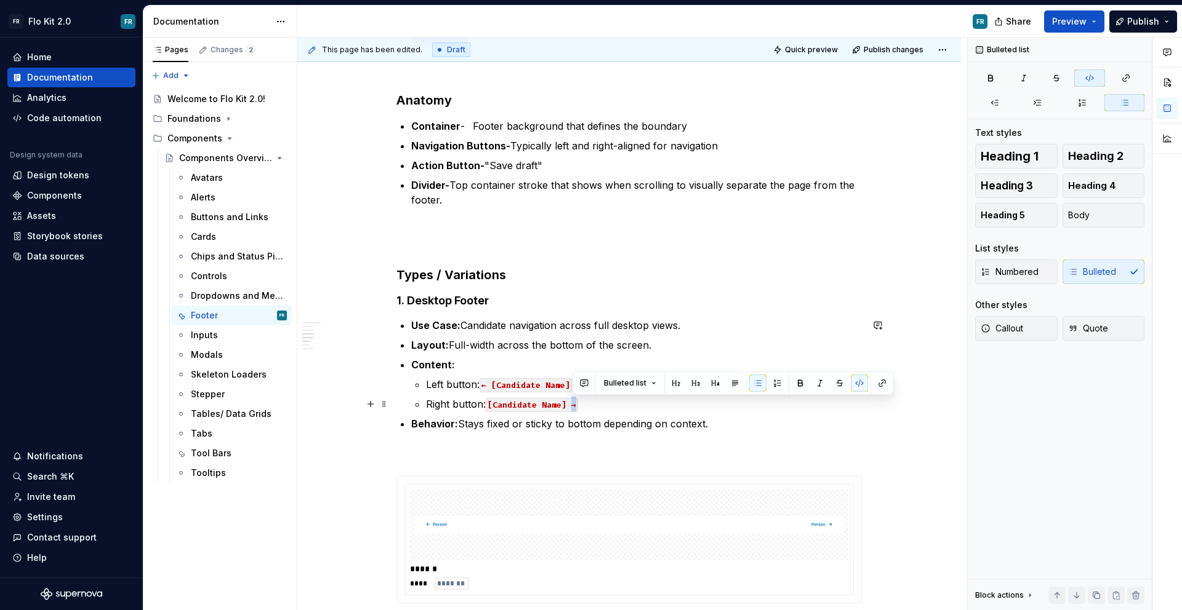
drag, startPoint x: 571, startPoint y: 407, endPoint x: 580, endPoint y: 406, distance: 9.4
click at [578, 406] on code "[Candidate Name] →" at bounding box center [532, 405] width 92 height 14
copy code "→"
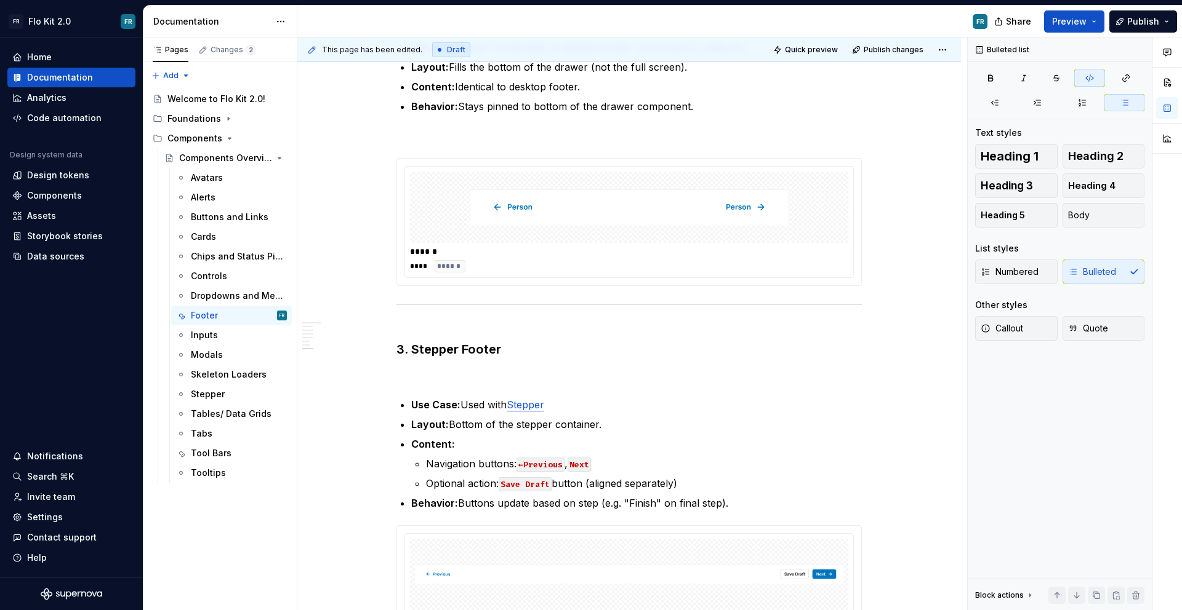
scroll to position [1246, 0]
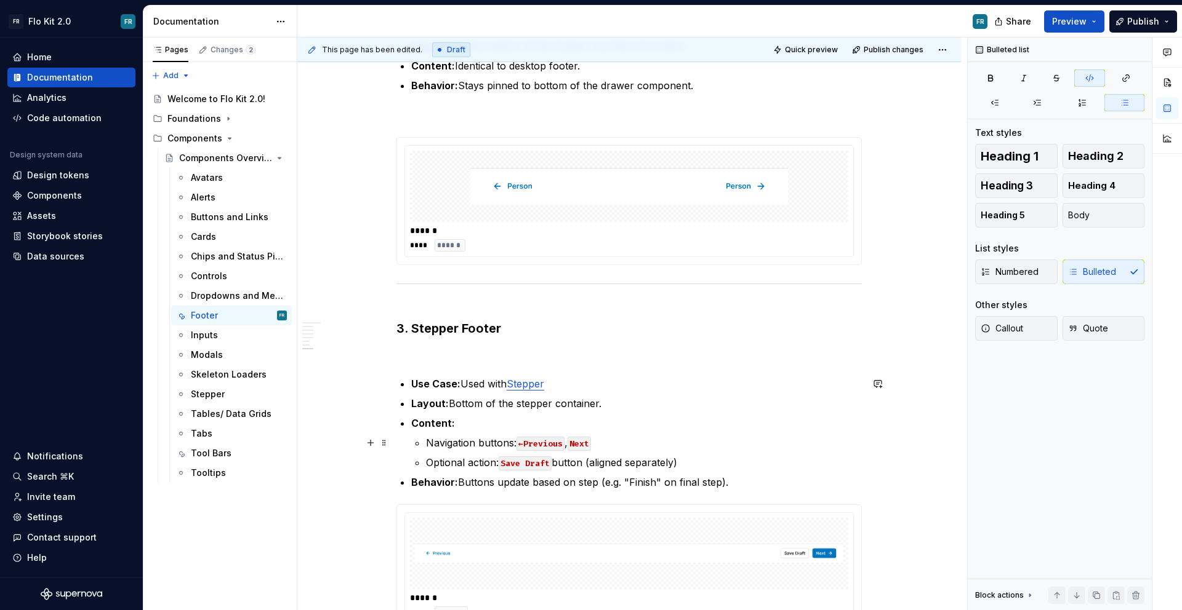
click at [591, 443] on code "Next" at bounding box center [578, 444] width 23 height 14
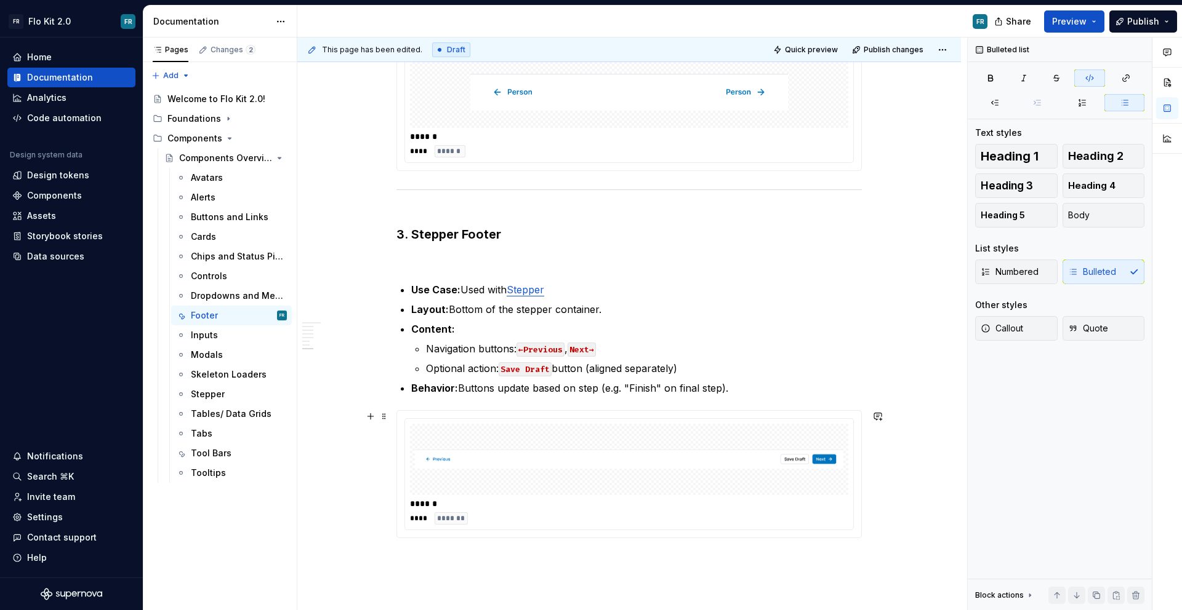
scroll to position [1345, 0]
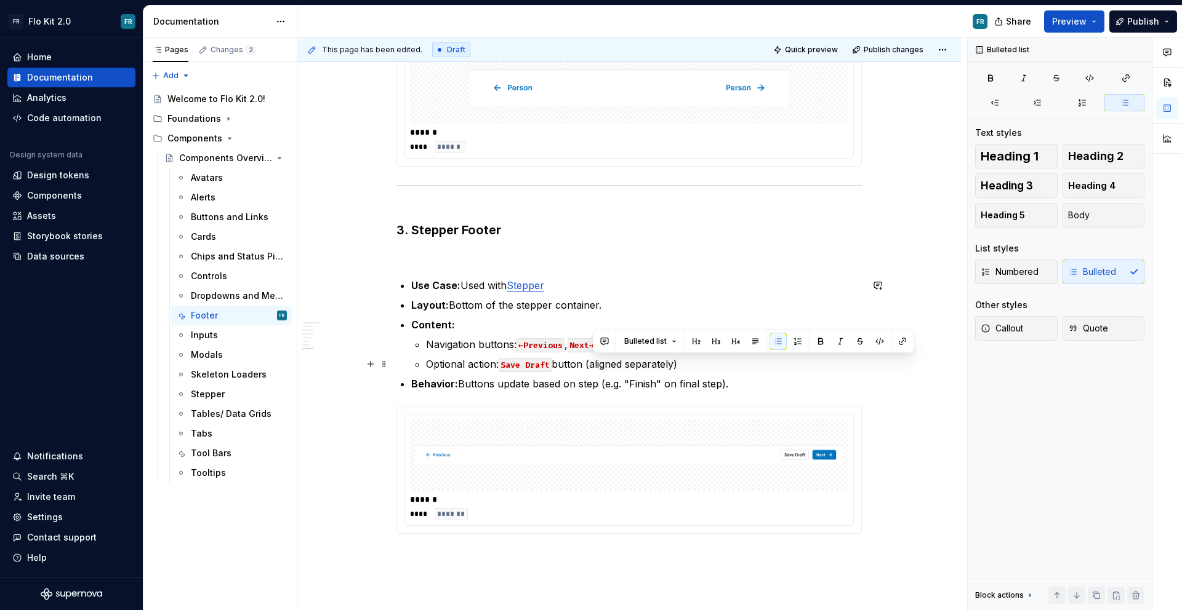
drag, startPoint x: 592, startPoint y: 364, endPoint x: 719, endPoint y: 362, distance: 127.4
click at [719, 362] on p "Optional action: Save Draft button (aligned separately)" at bounding box center [644, 364] width 436 height 15
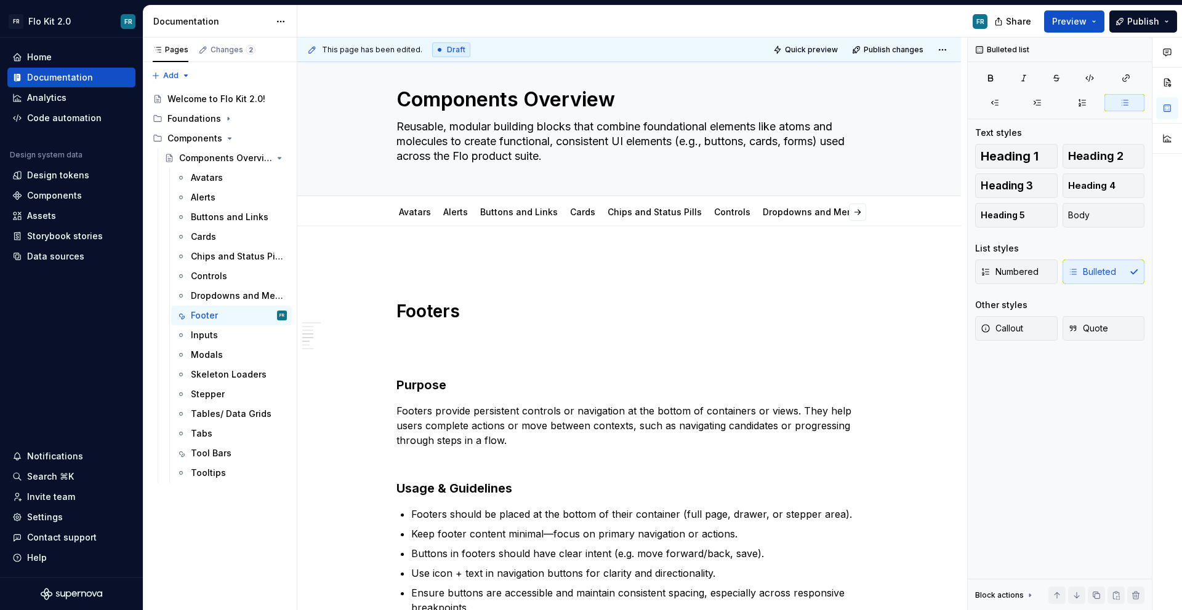
scroll to position [0, 0]
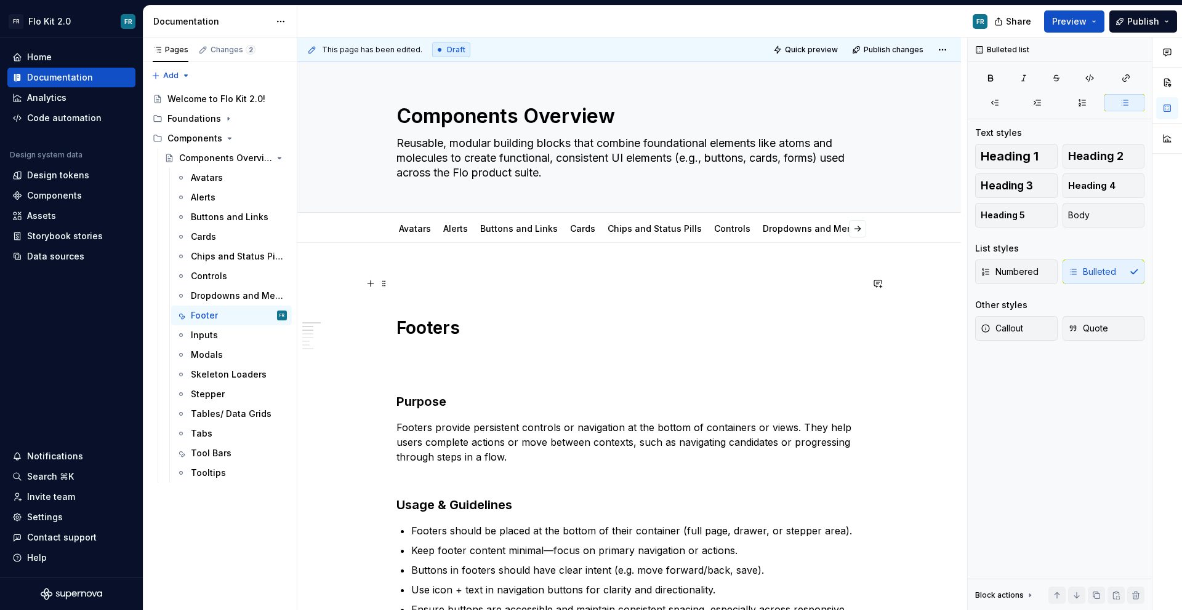
click at [420, 300] on h1 "Footers" at bounding box center [628, 328] width 465 height 111
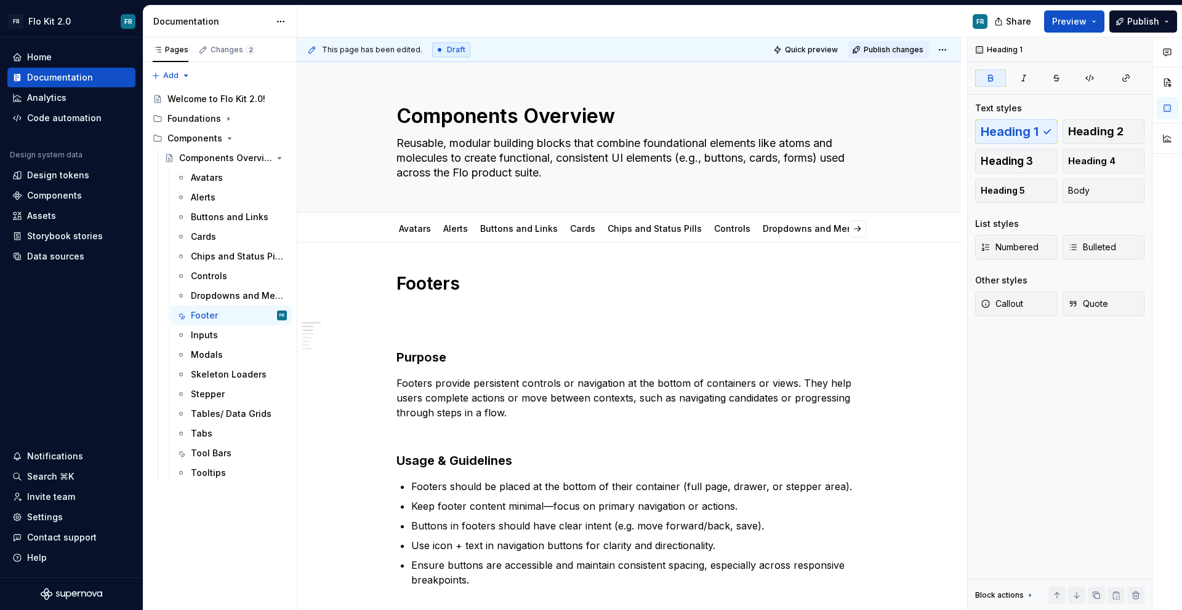
click at [906, 49] on span "Publish changes" at bounding box center [893, 50] width 60 height 10
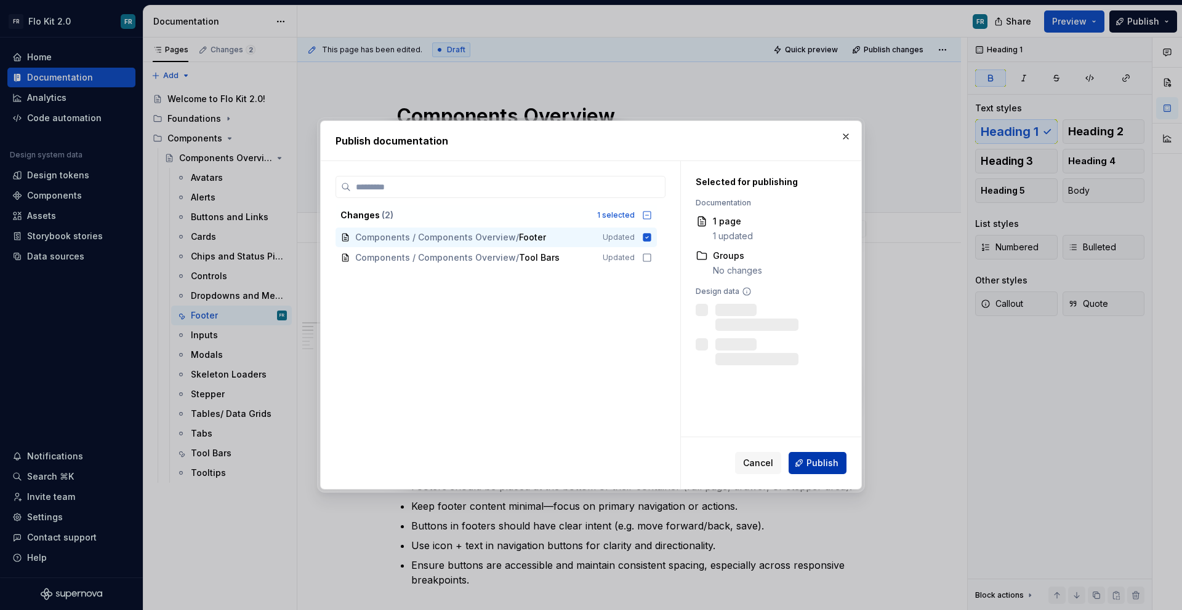
click at [822, 460] on span "Publish" at bounding box center [822, 463] width 32 height 12
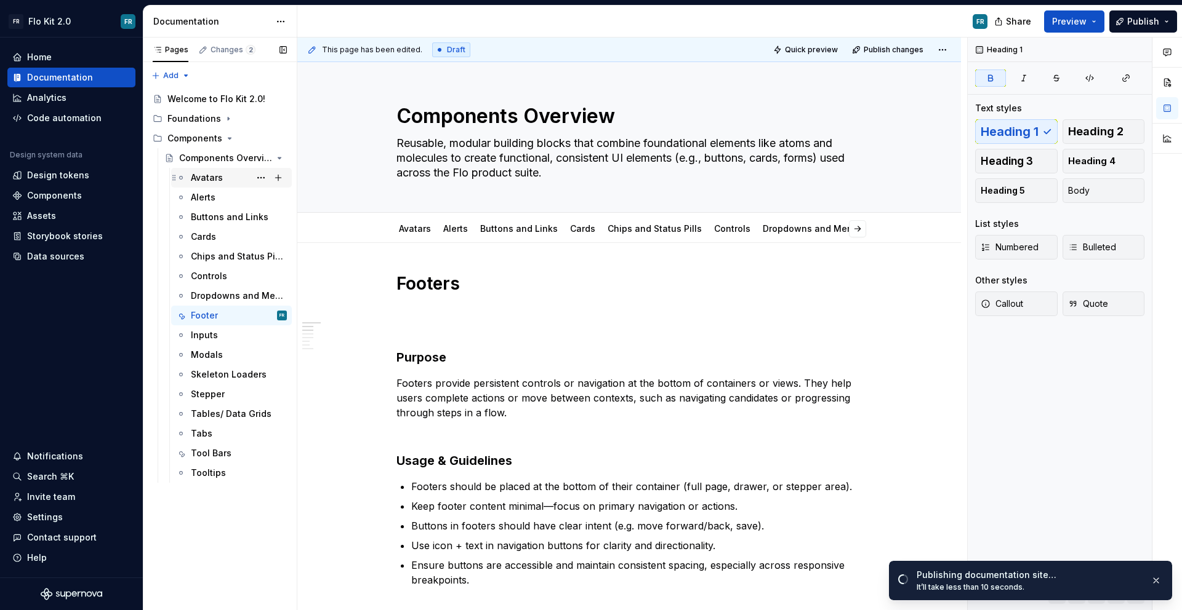
click at [211, 182] on div "Avatars" at bounding box center [207, 178] width 32 height 12
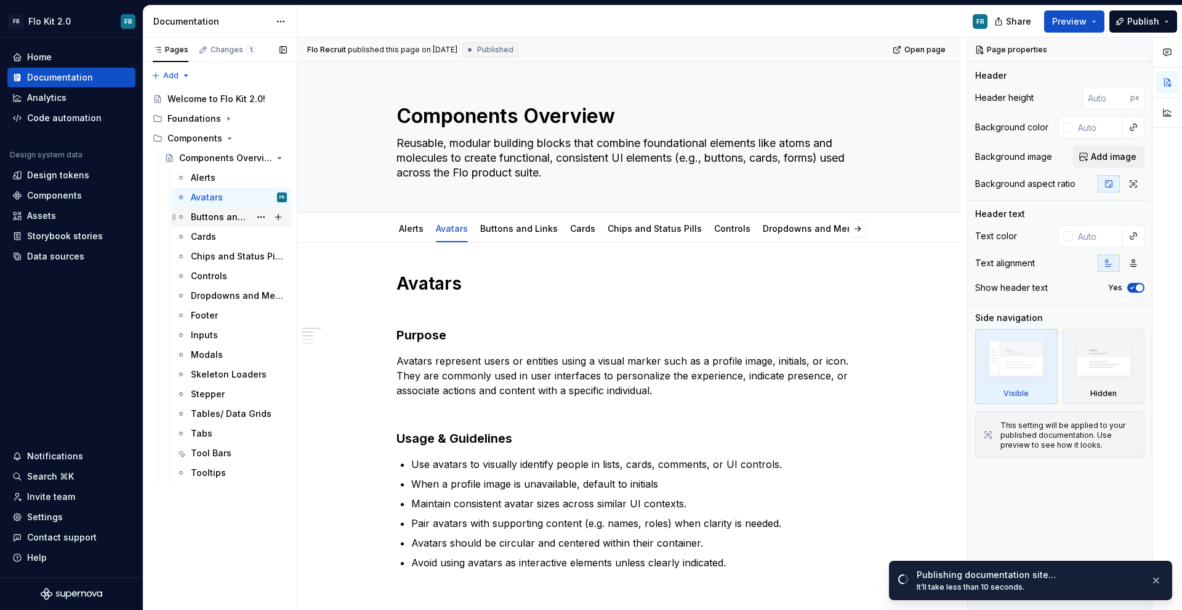
click at [217, 222] on div "Buttons and Links" at bounding box center [220, 217] width 59 height 12
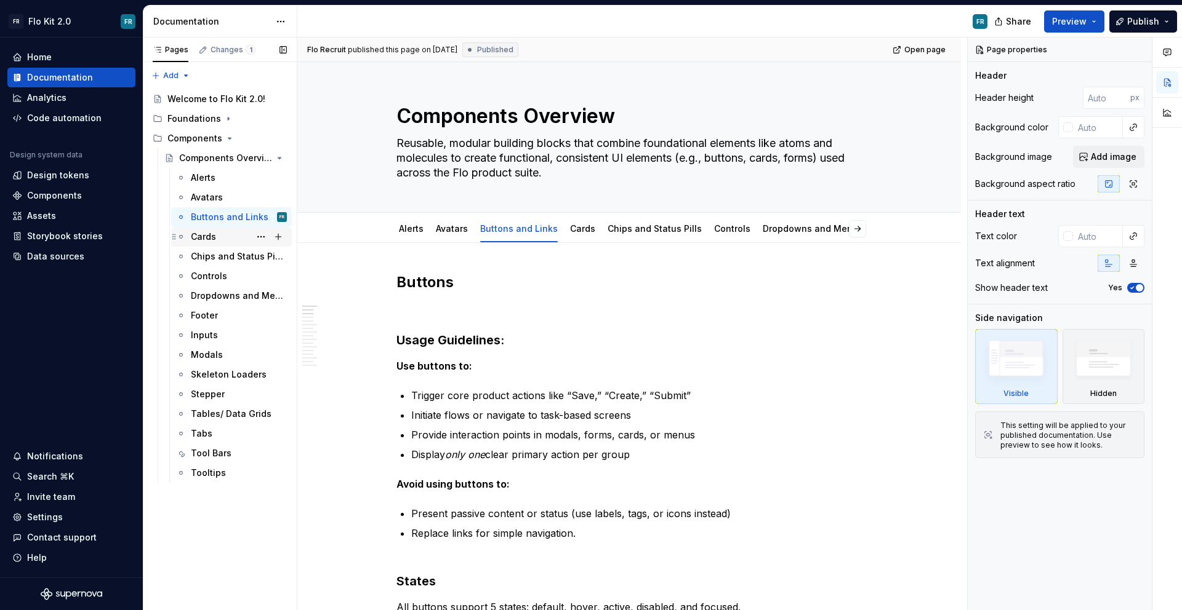
click at [218, 236] on div "Cards" at bounding box center [239, 236] width 96 height 17
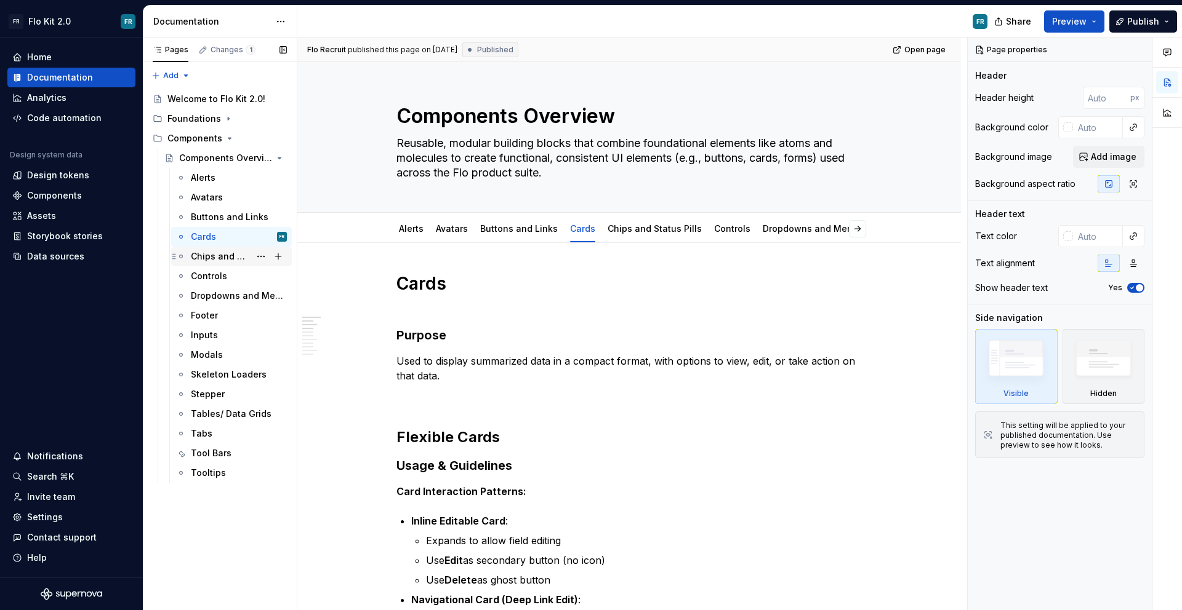
click at [232, 259] on div "Chips and Status Pills" at bounding box center [220, 256] width 59 height 12
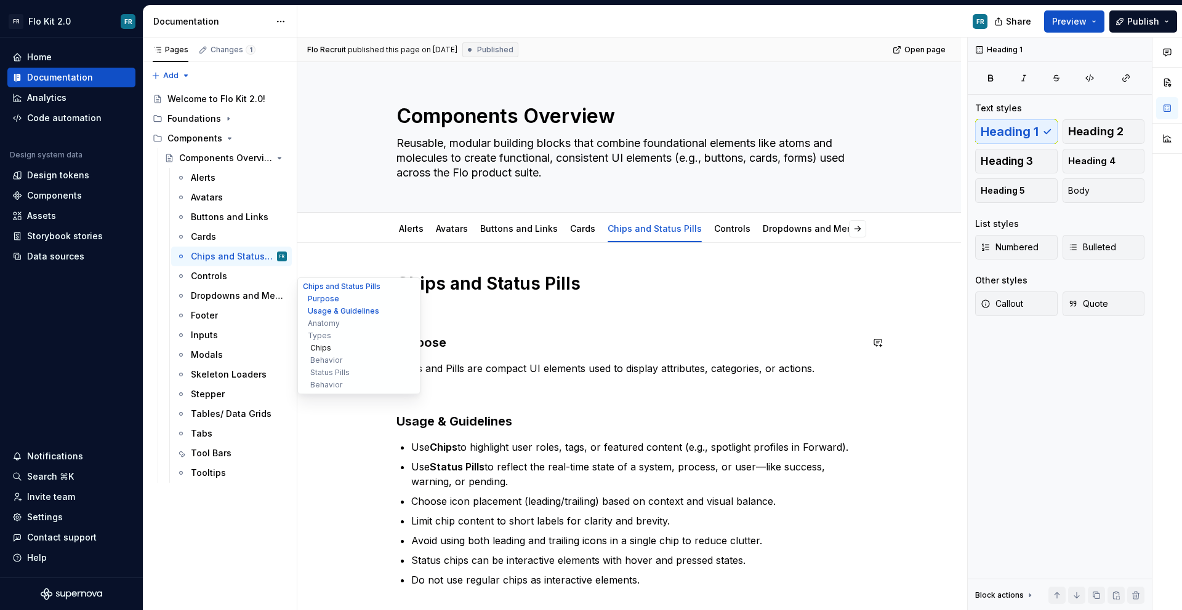
click at [328, 350] on button "Chips" at bounding box center [358, 348] width 117 height 12
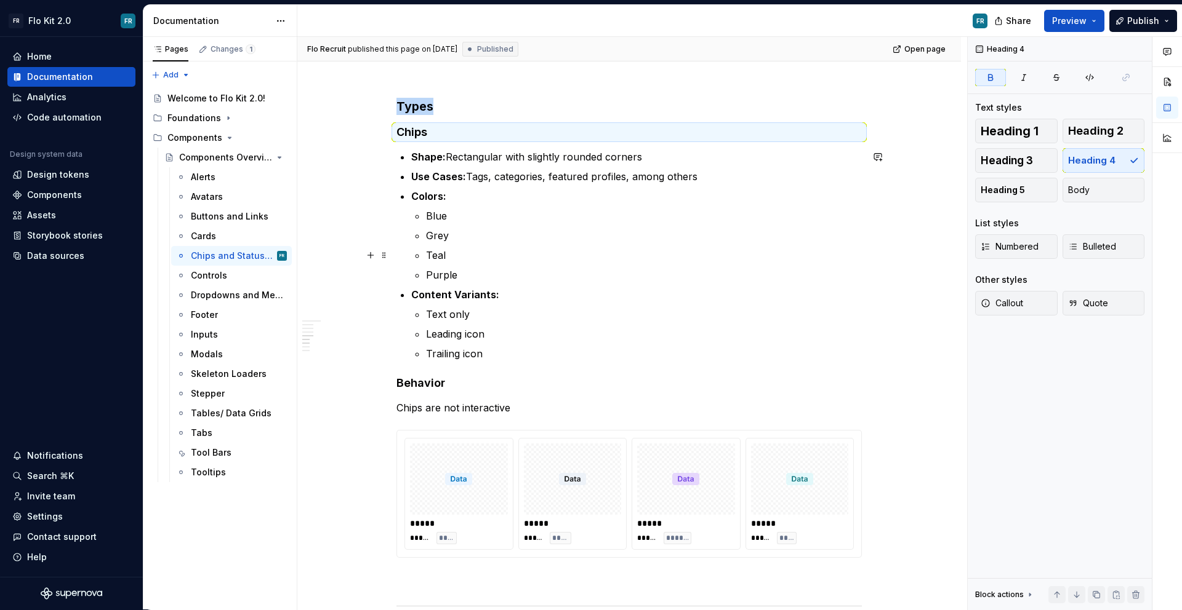
scroll to position [690, 0]
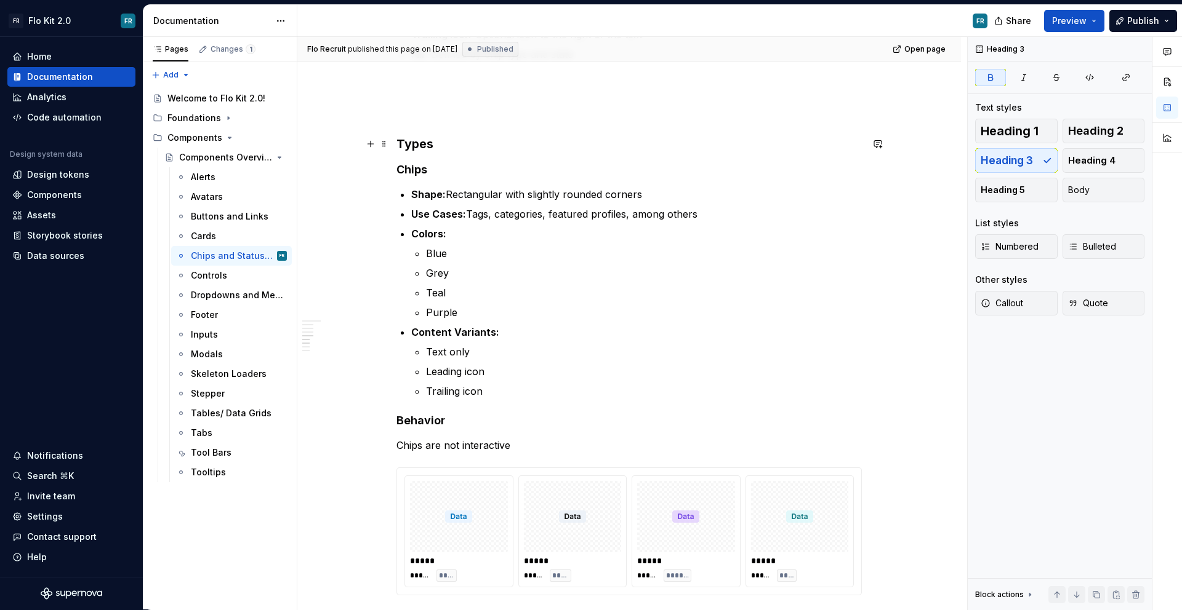
click at [415, 150] on strong "Types" at bounding box center [414, 144] width 37 height 15
click at [417, 164] on strong "Chips" at bounding box center [411, 169] width 31 height 13
click at [430, 146] on strong "Types" at bounding box center [414, 144] width 37 height 15
click at [425, 145] on strong "Types" at bounding box center [414, 144] width 37 height 15
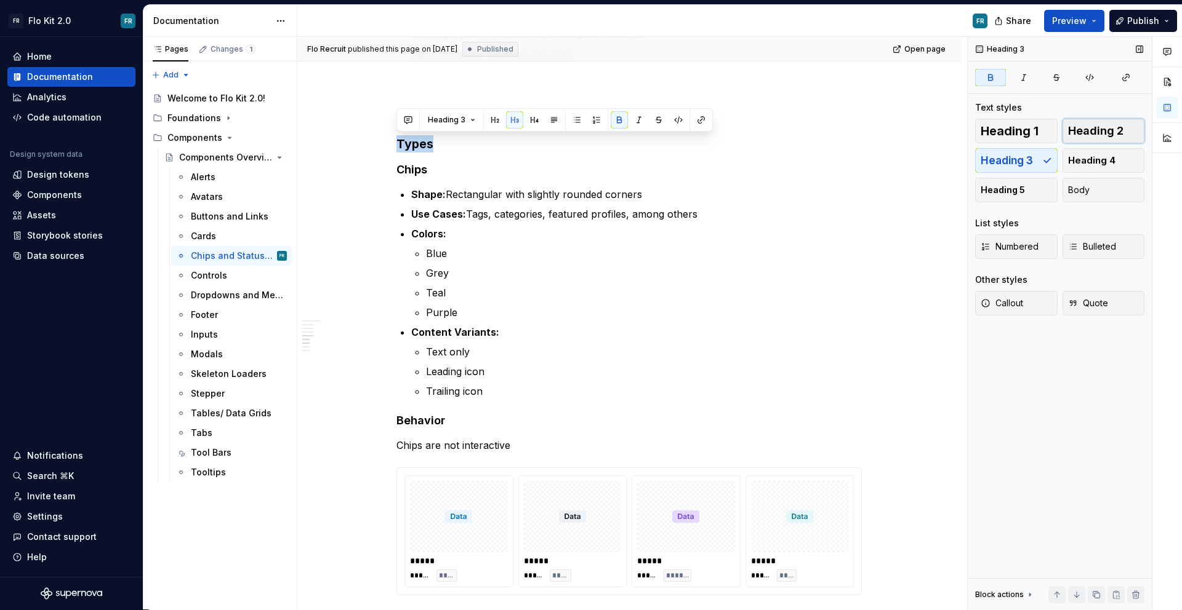
click at [1103, 123] on button "Heading 2" at bounding box center [1103, 131] width 82 height 25
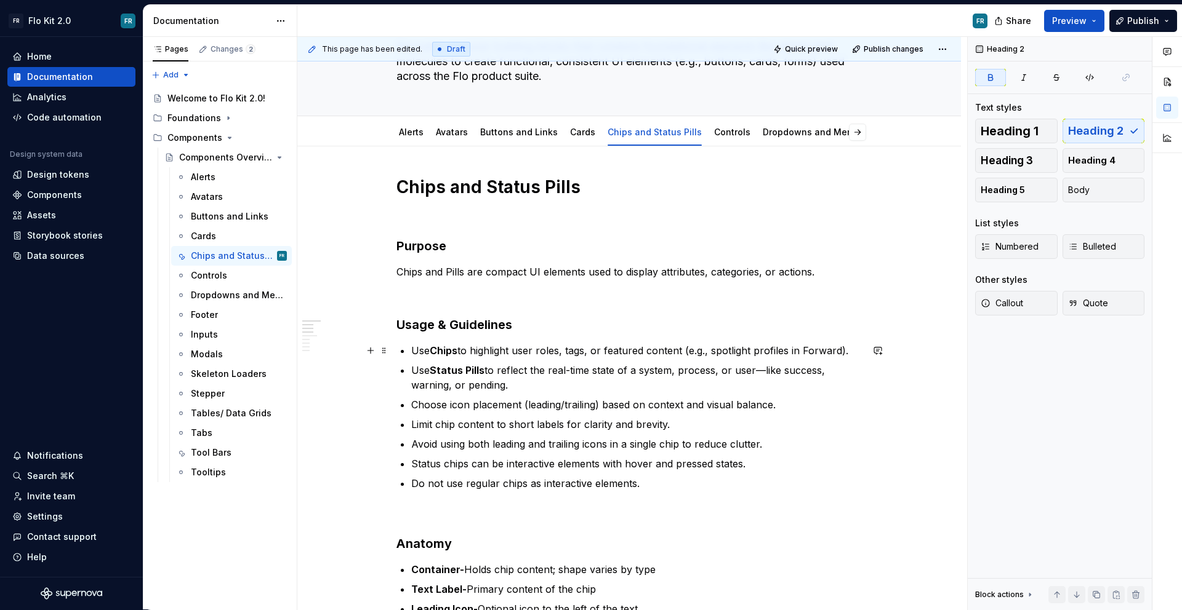
scroll to position [81, 0]
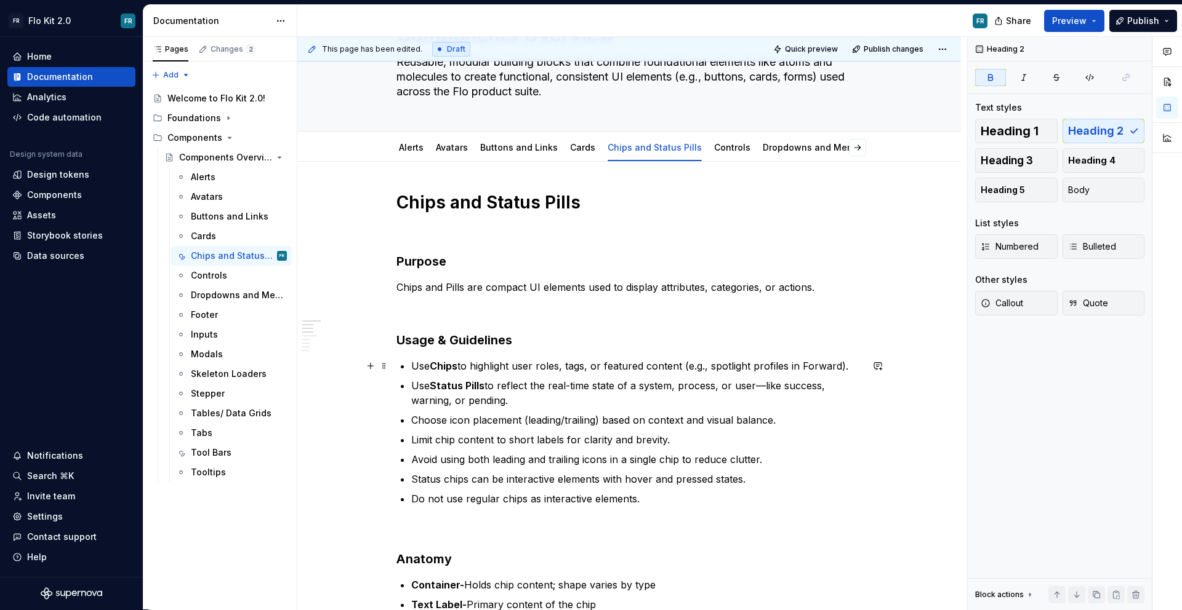
click at [562, 372] on p "Use Chips to highlight user roles, tags, or featured content (e.g., spotlight p…" at bounding box center [636, 366] width 450 height 15
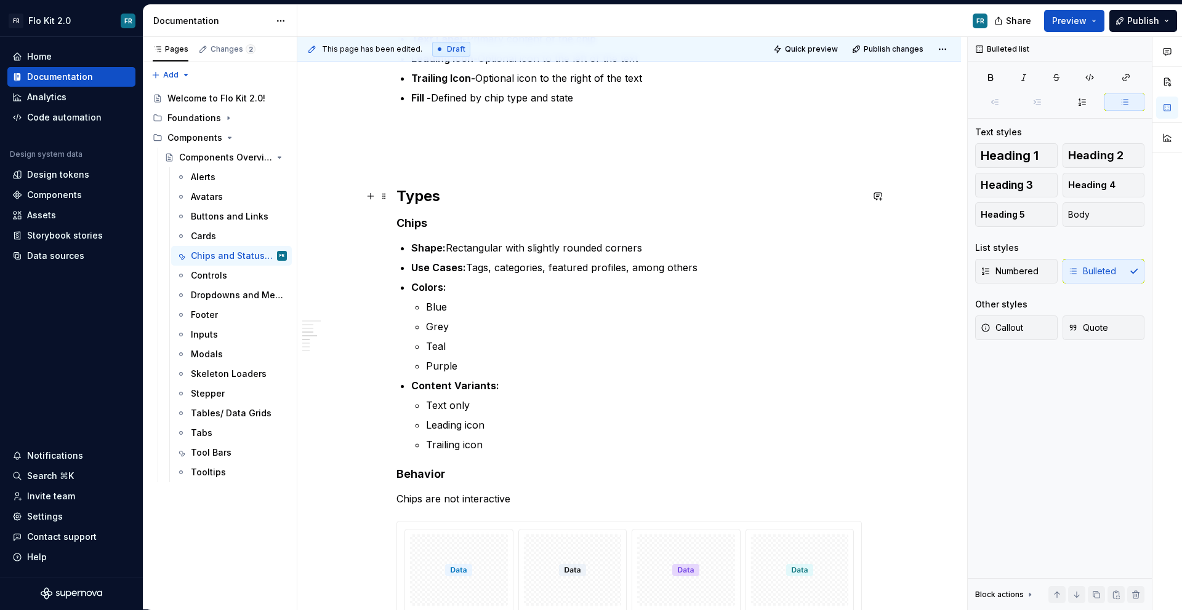
scroll to position [682, 0]
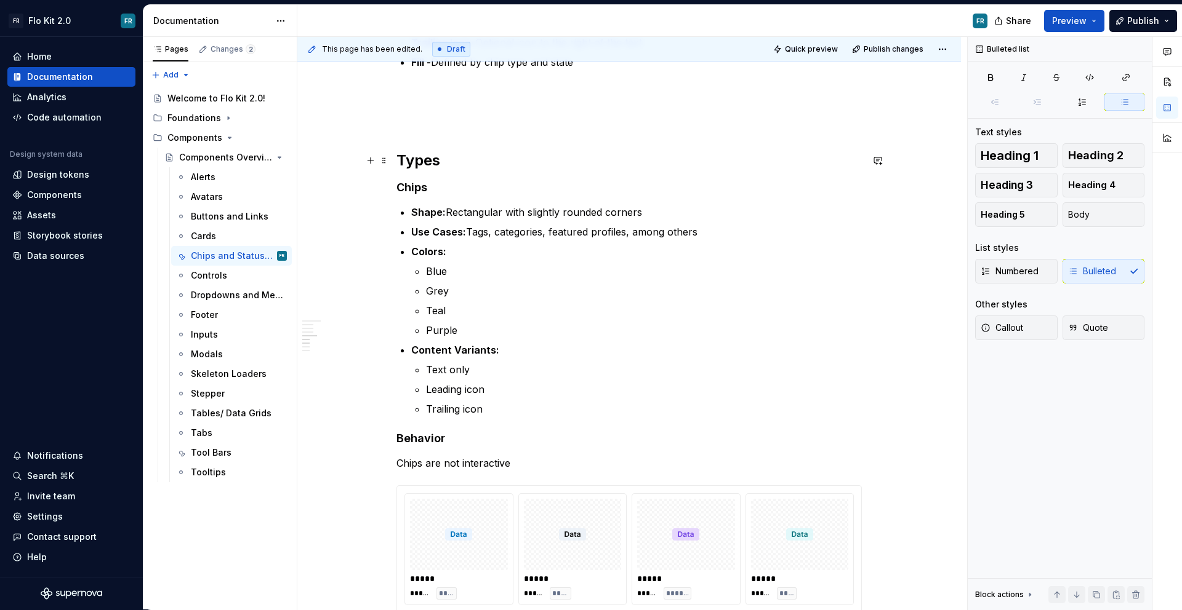
click at [421, 168] on strong "Types" at bounding box center [418, 160] width 44 height 18
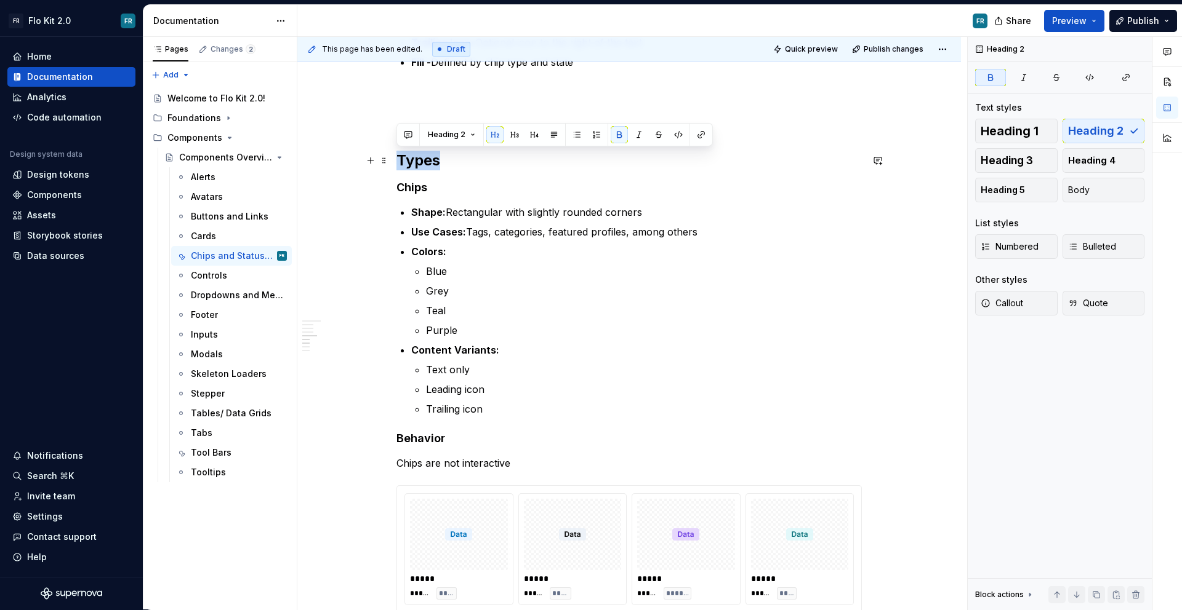
click at [421, 168] on strong "Types" at bounding box center [418, 160] width 44 height 18
click at [1026, 156] on span "Heading 3" at bounding box center [1006, 160] width 52 height 12
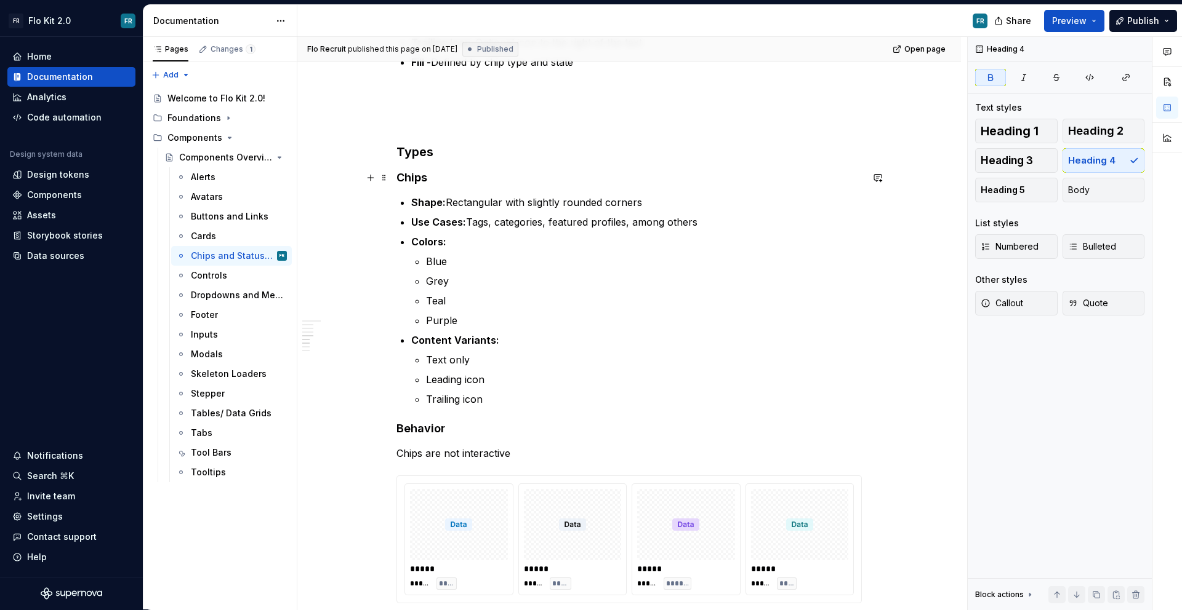
click at [417, 179] on strong "Chips" at bounding box center [411, 177] width 31 height 13
click at [1011, 166] on span "Heading 3" at bounding box center [1006, 160] width 52 height 12
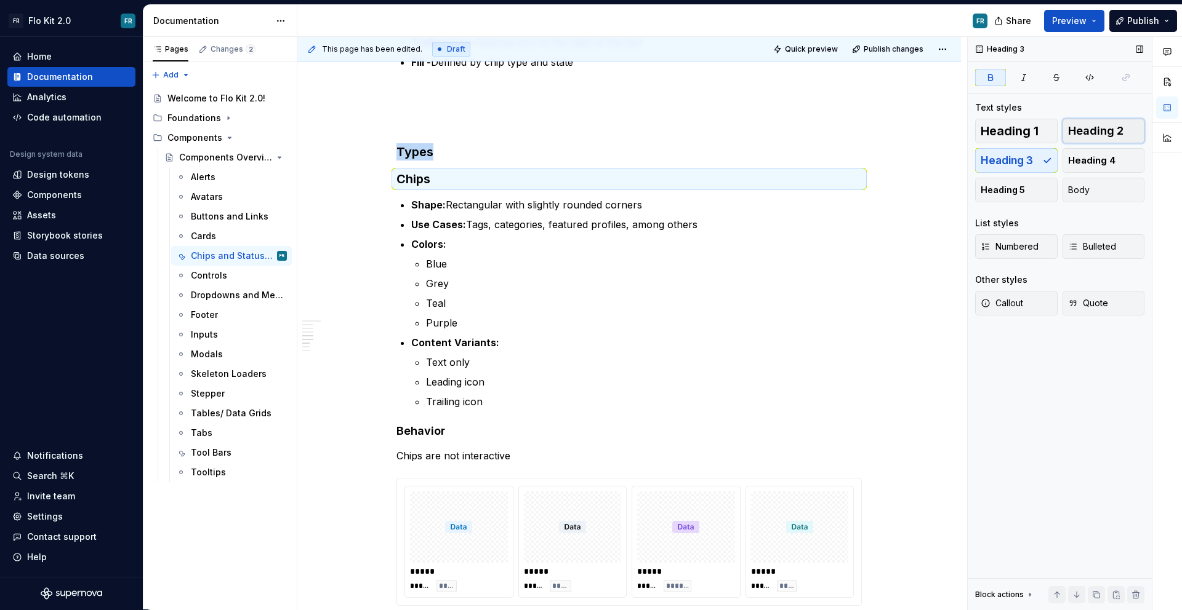
click at [1107, 128] on span "Heading 2" at bounding box center [1095, 131] width 55 height 12
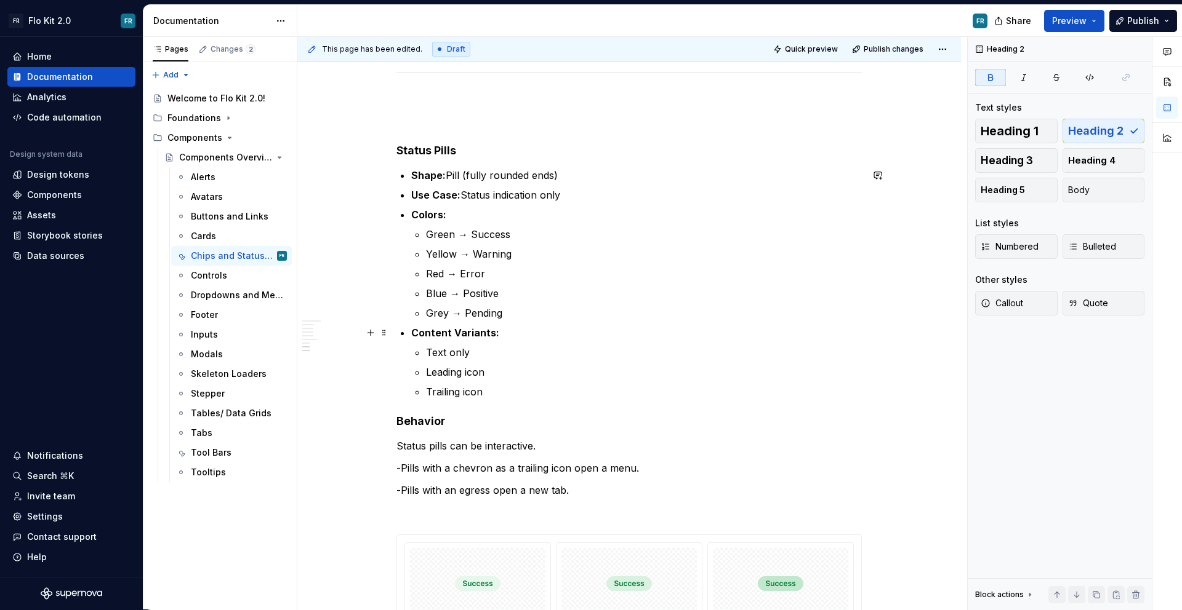
scroll to position [1249, 0]
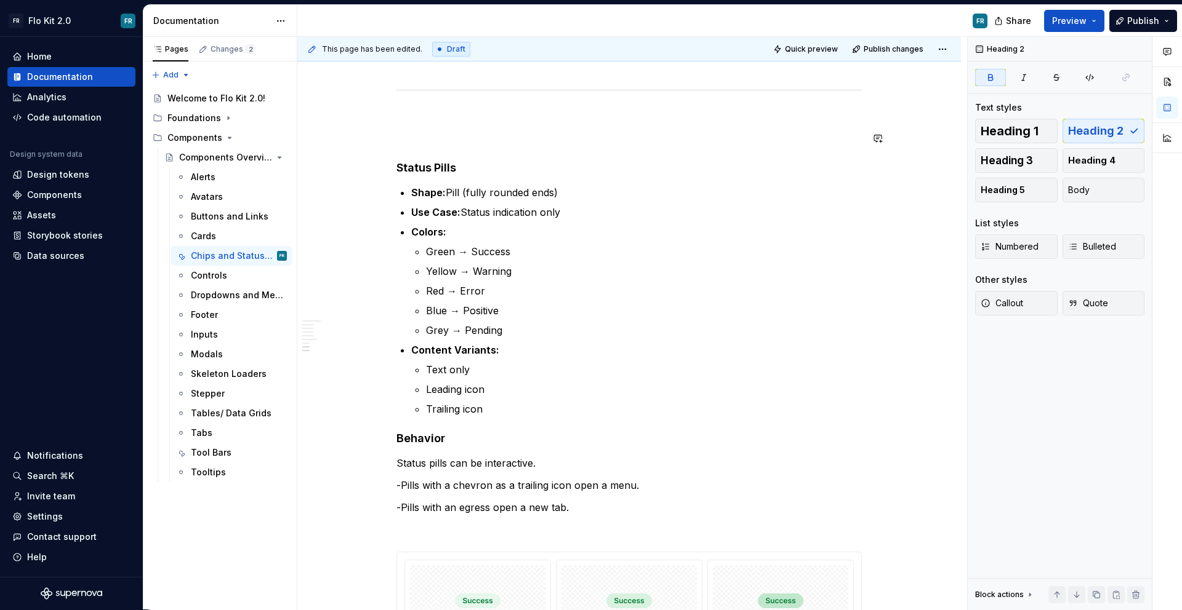
click at [431, 164] on strong "Status Pills" at bounding box center [426, 167] width 60 height 13
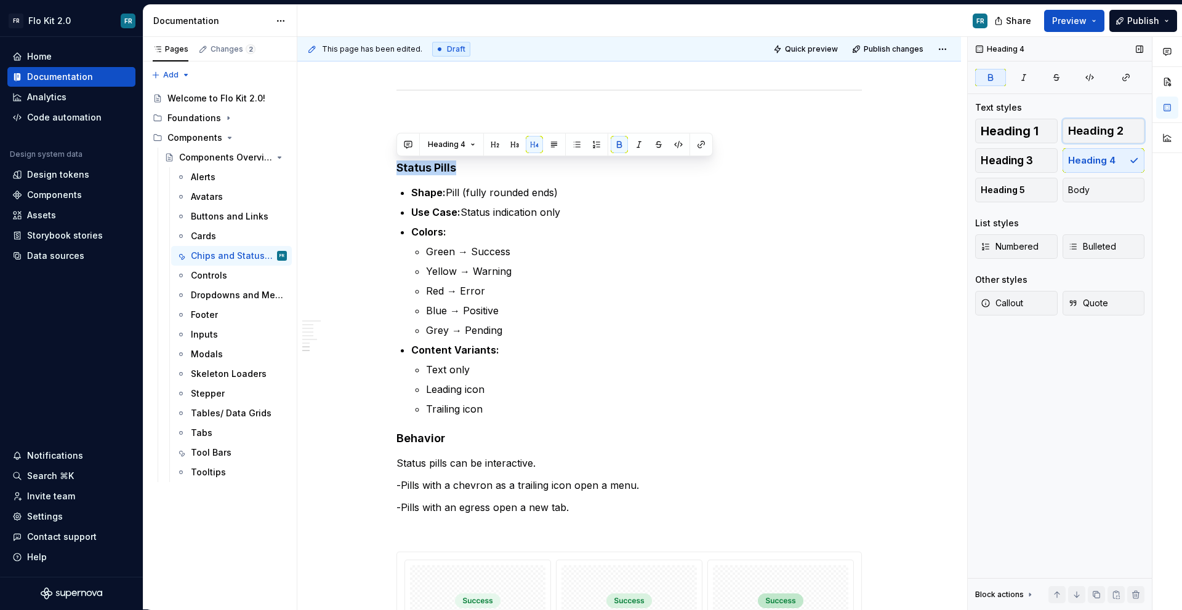
click at [1088, 127] on span "Heading 2" at bounding box center [1095, 131] width 55 height 12
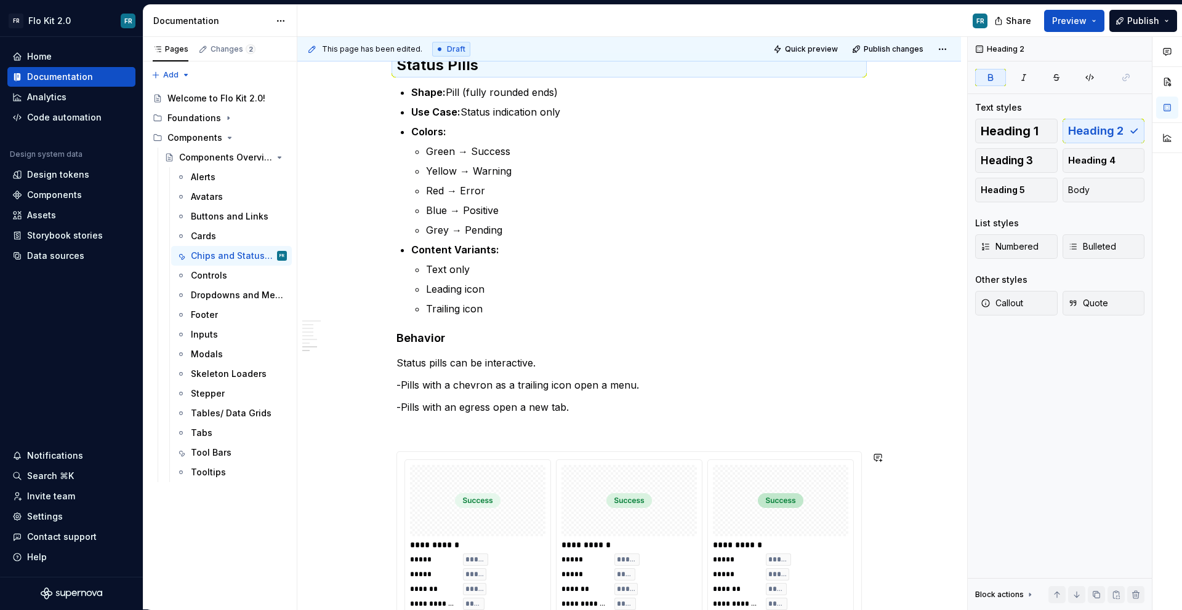
scroll to position [1283, 0]
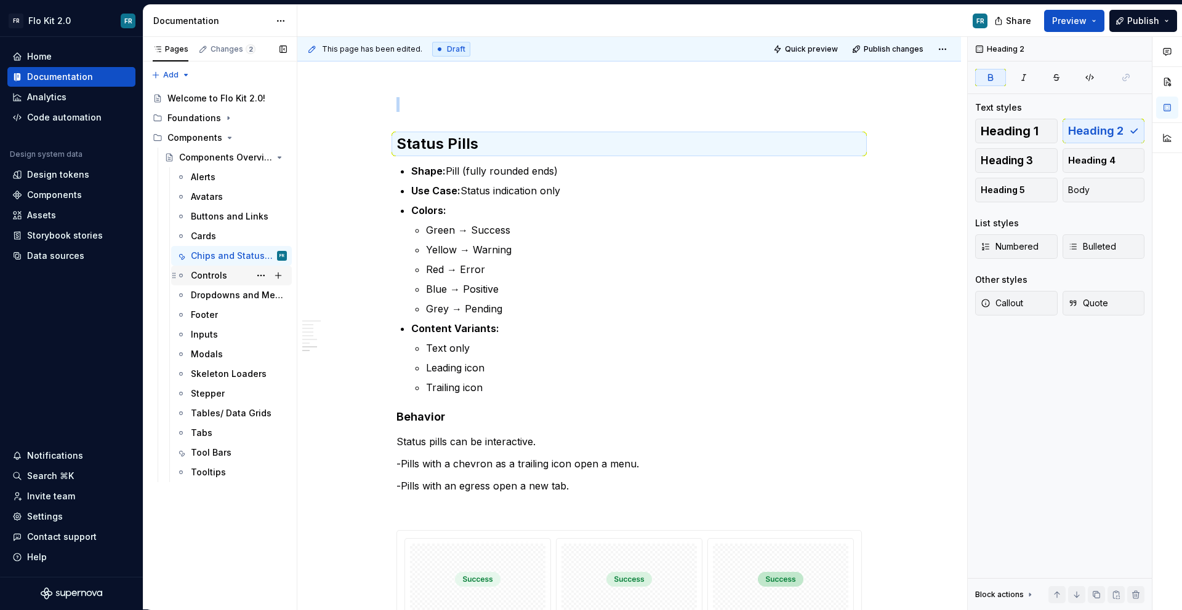
click at [233, 279] on div "Controls" at bounding box center [239, 275] width 96 height 17
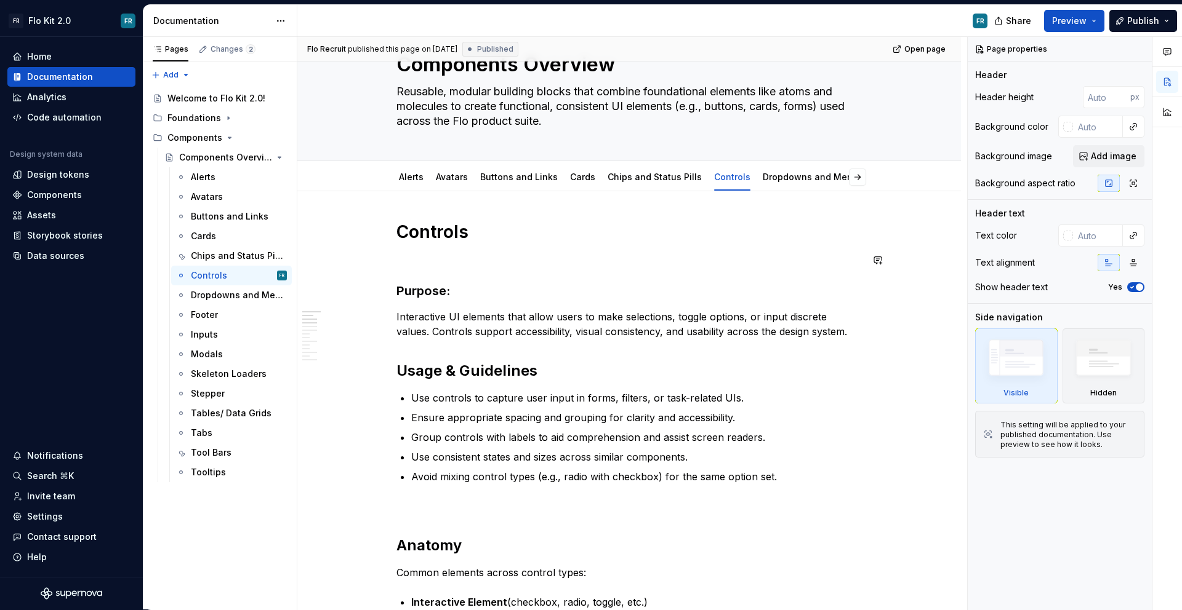
scroll to position [56, 0]
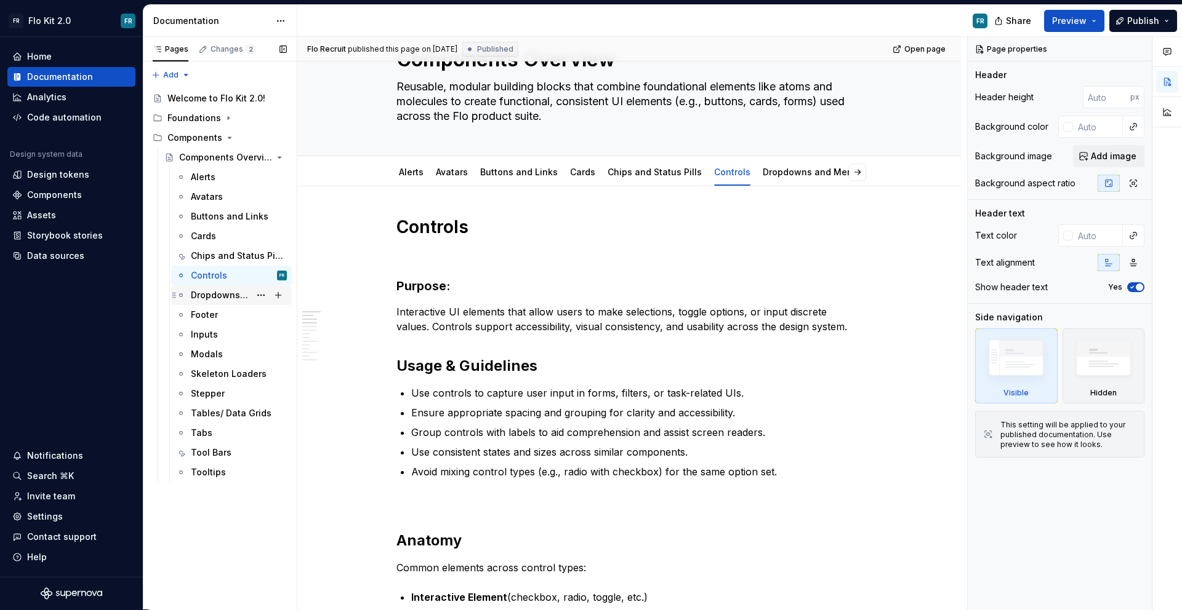
click at [214, 298] on div "Dropdowns and Menus" at bounding box center [220, 295] width 59 height 12
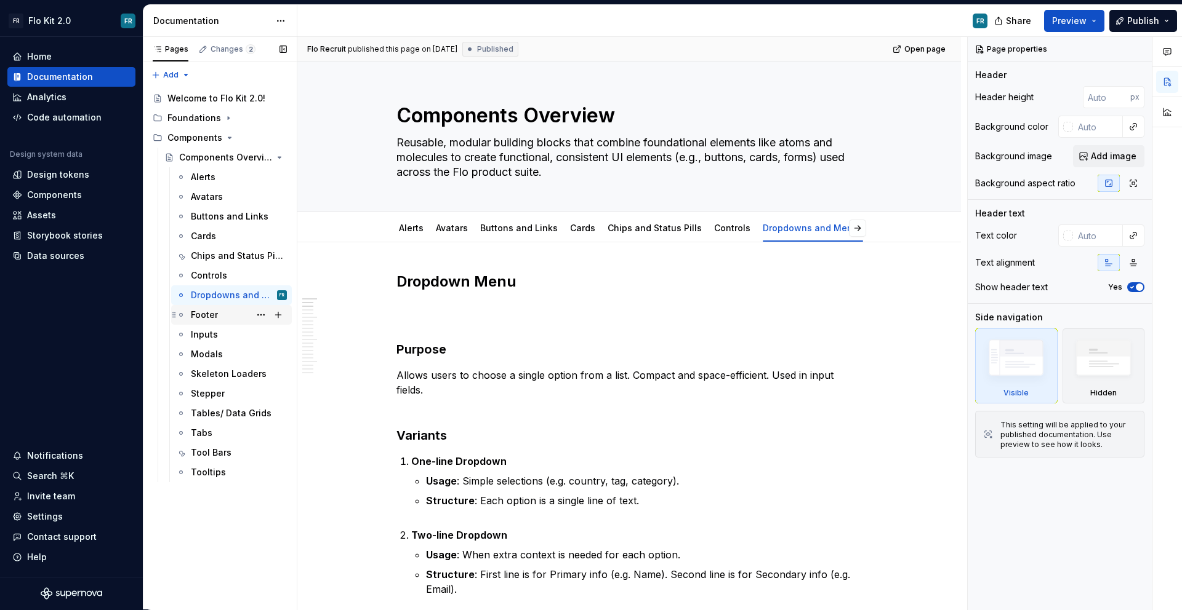
click at [233, 318] on div "Footer" at bounding box center [239, 314] width 96 height 17
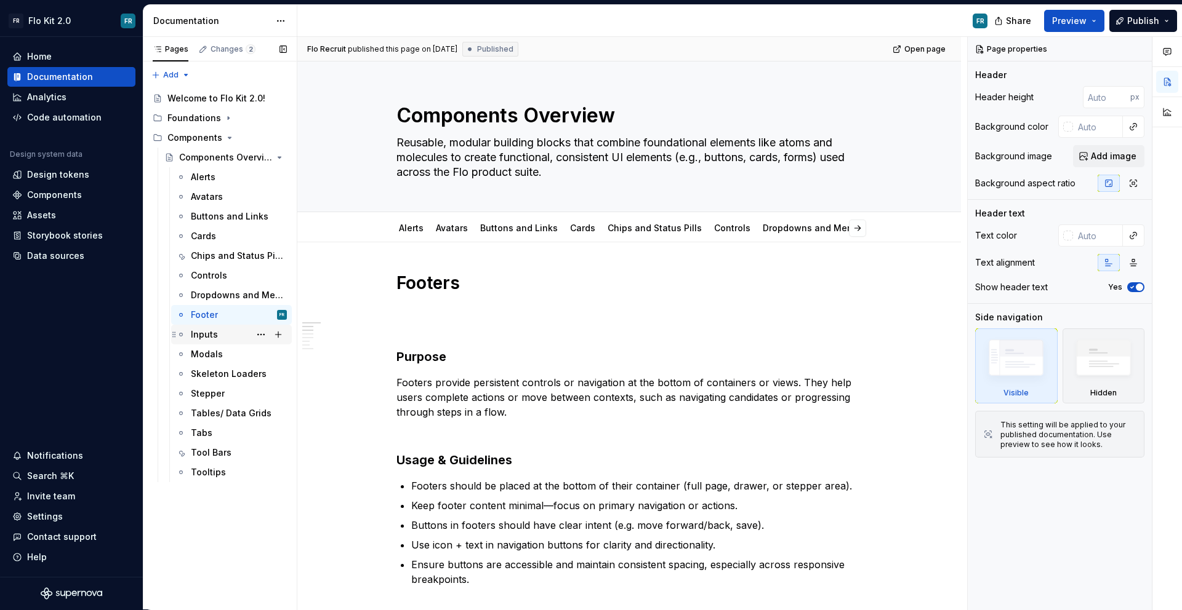
click at [230, 342] on div "Inputs" at bounding box center [239, 334] width 96 height 17
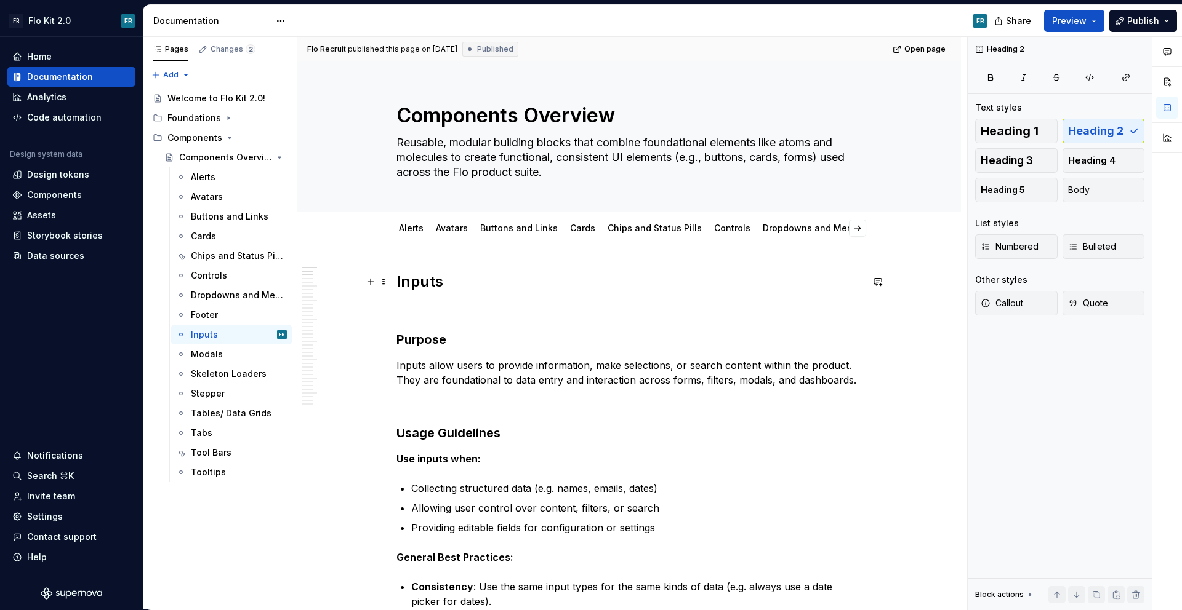
click at [429, 279] on h2 "Inputs" at bounding box center [628, 282] width 465 height 20
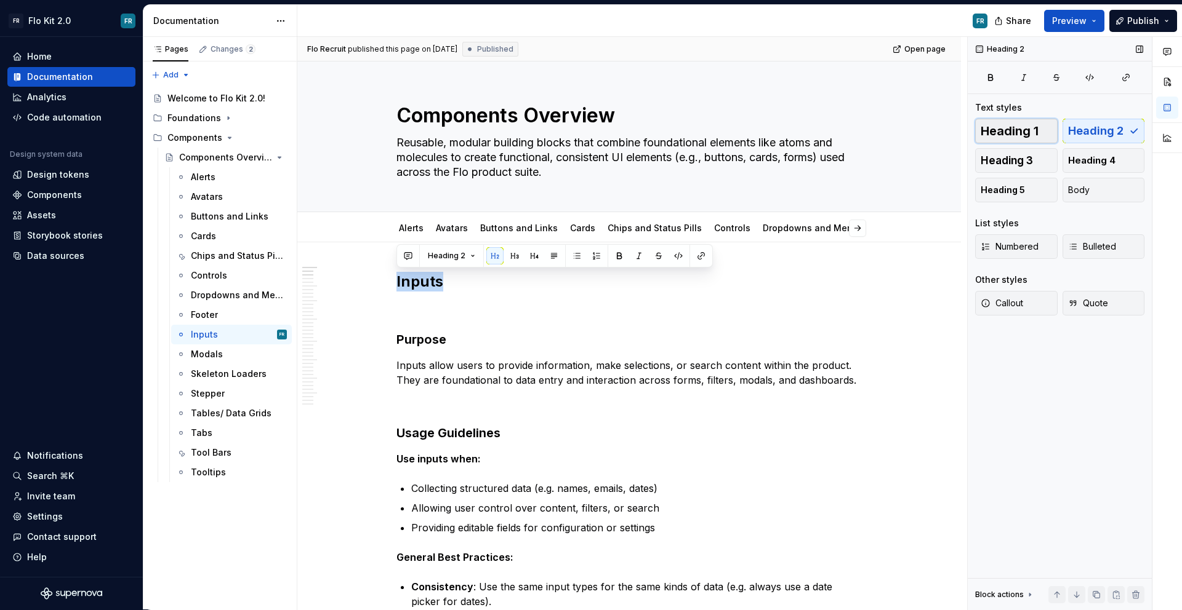
click at [1028, 134] on span "Heading 1" at bounding box center [1009, 131] width 58 height 12
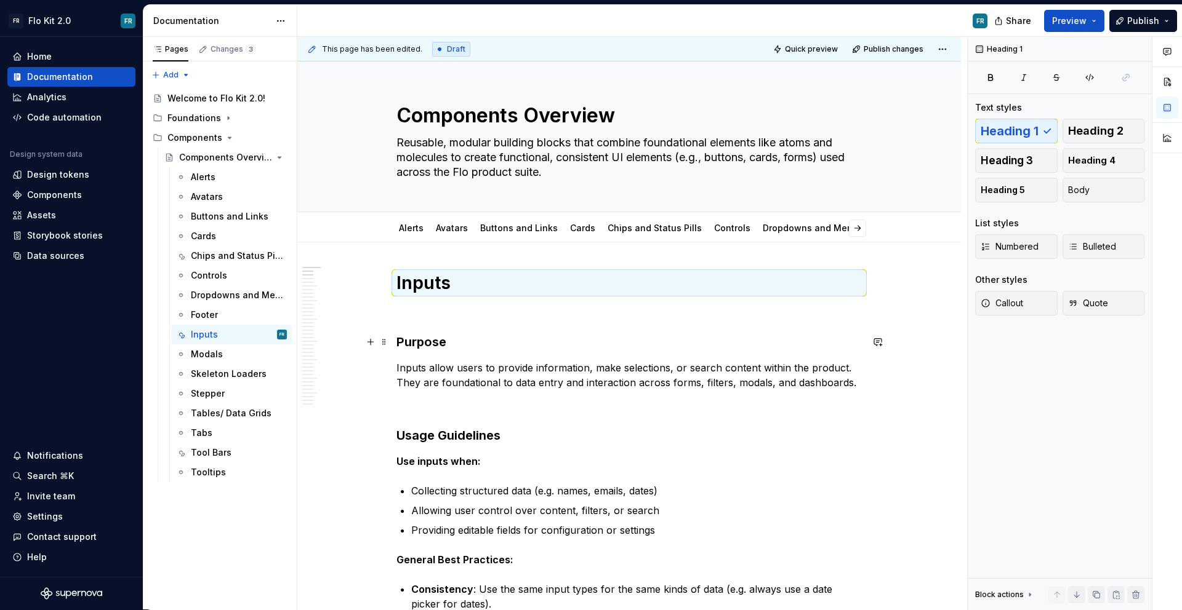
click at [510, 343] on h3 "Purpose" at bounding box center [628, 342] width 465 height 17
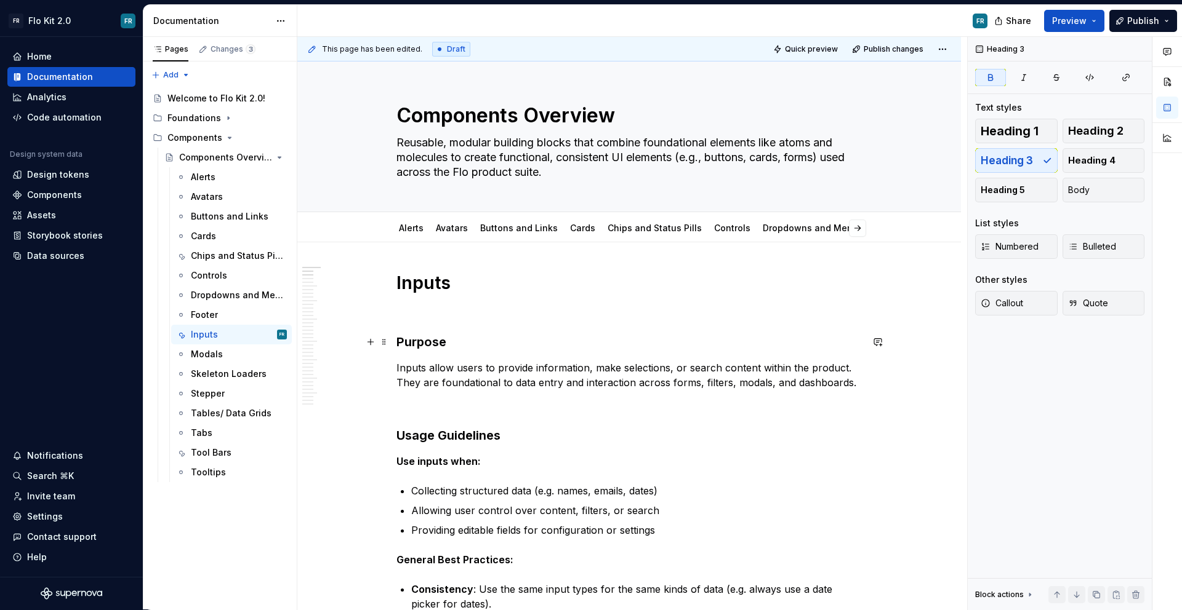
click at [420, 347] on strong "Purpose" at bounding box center [421, 342] width 50 height 15
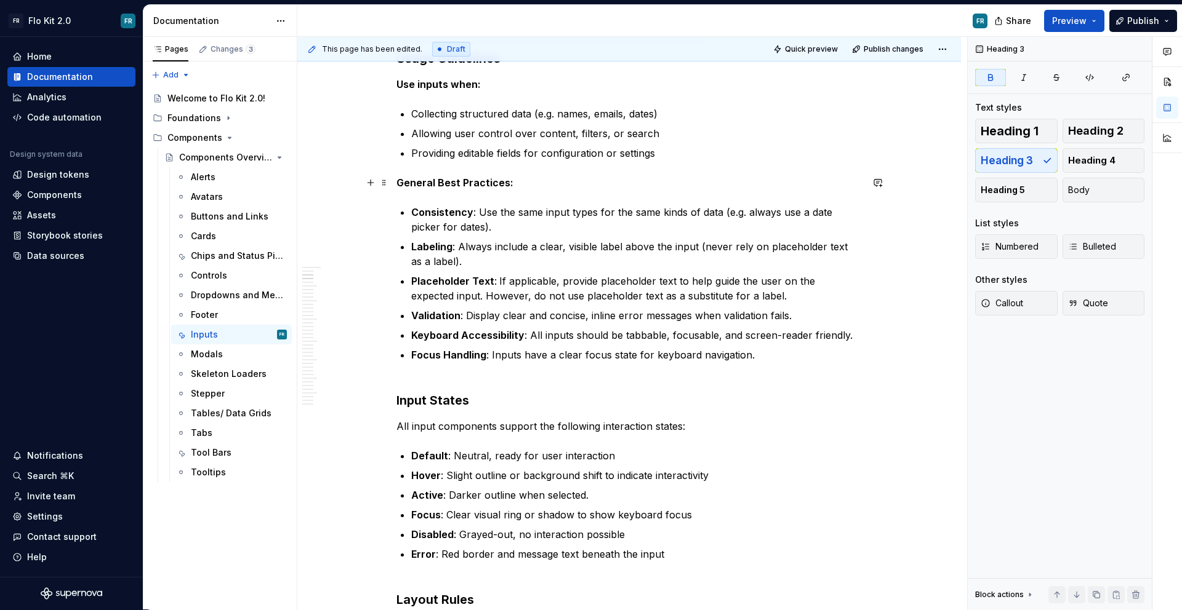
scroll to position [394, 0]
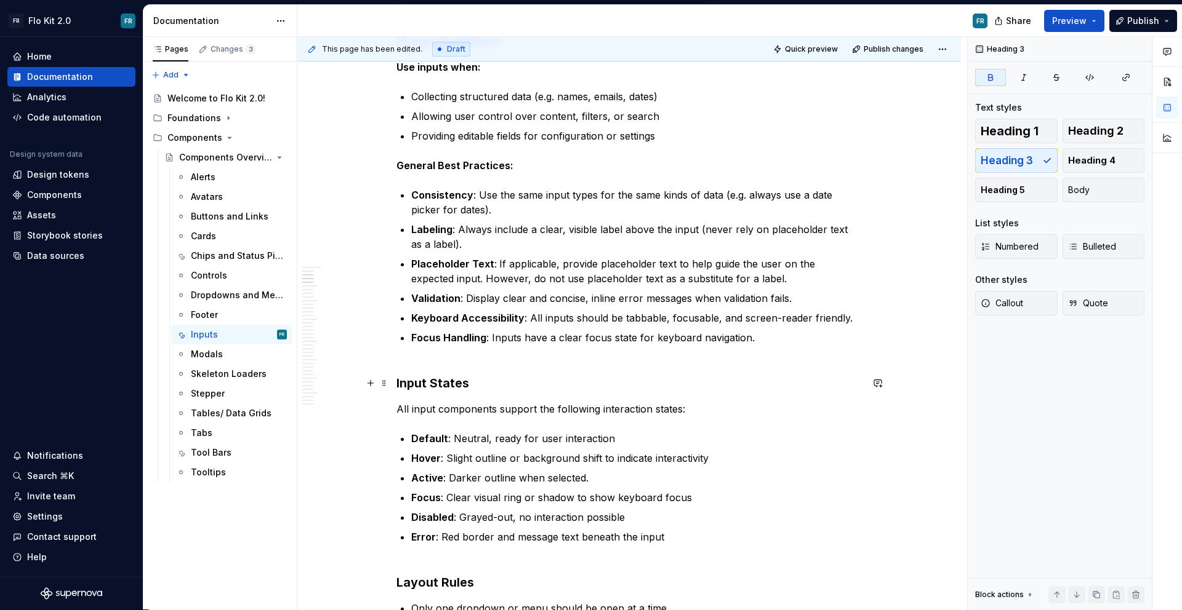
click at [420, 386] on strong "Input States" at bounding box center [432, 383] width 73 height 15
type textarea "*"
click at [417, 377] on strong "Input States" at bounding box center [432, 383] width 73 height 15
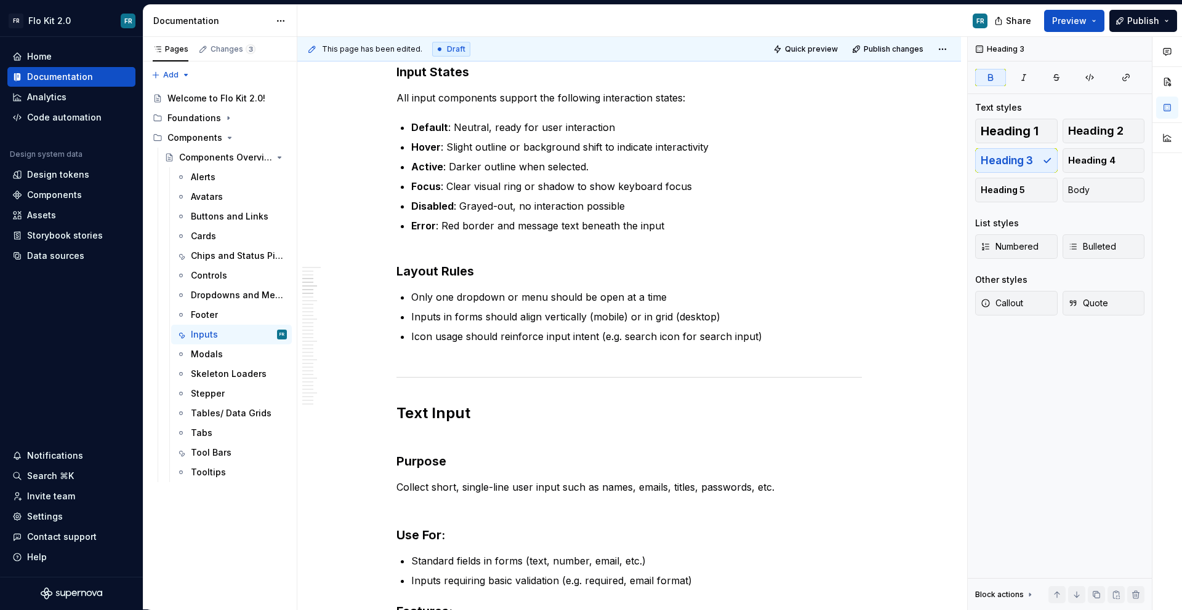
scroll to position [735, 0]
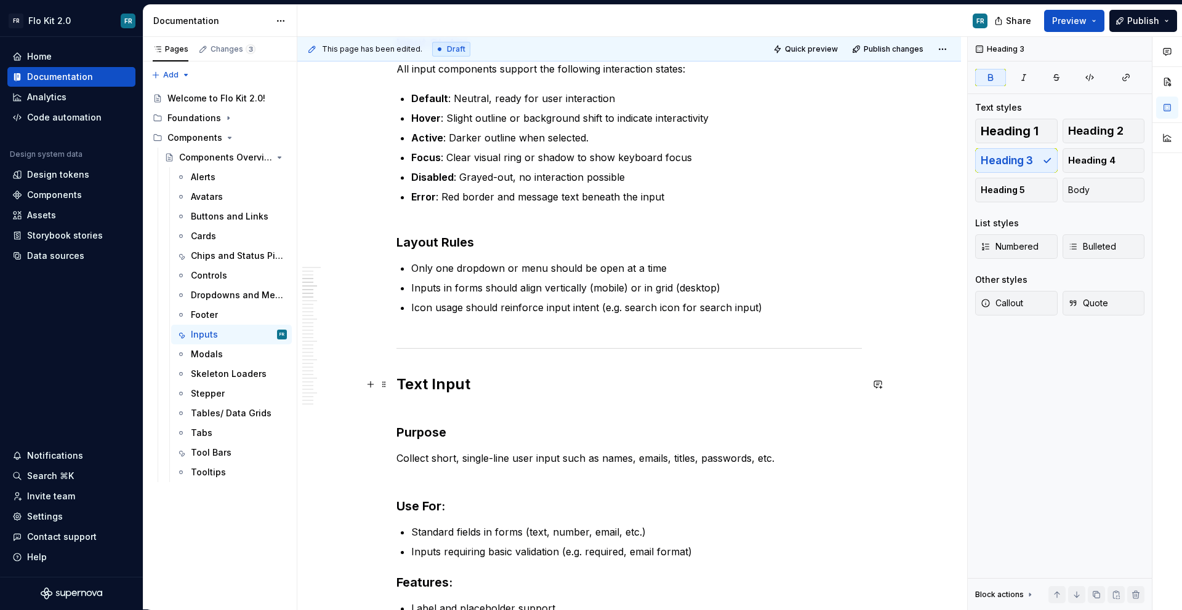
click at [425, 385] on strong "Text Input" at bounding box center [433, 384] width 74 height 18
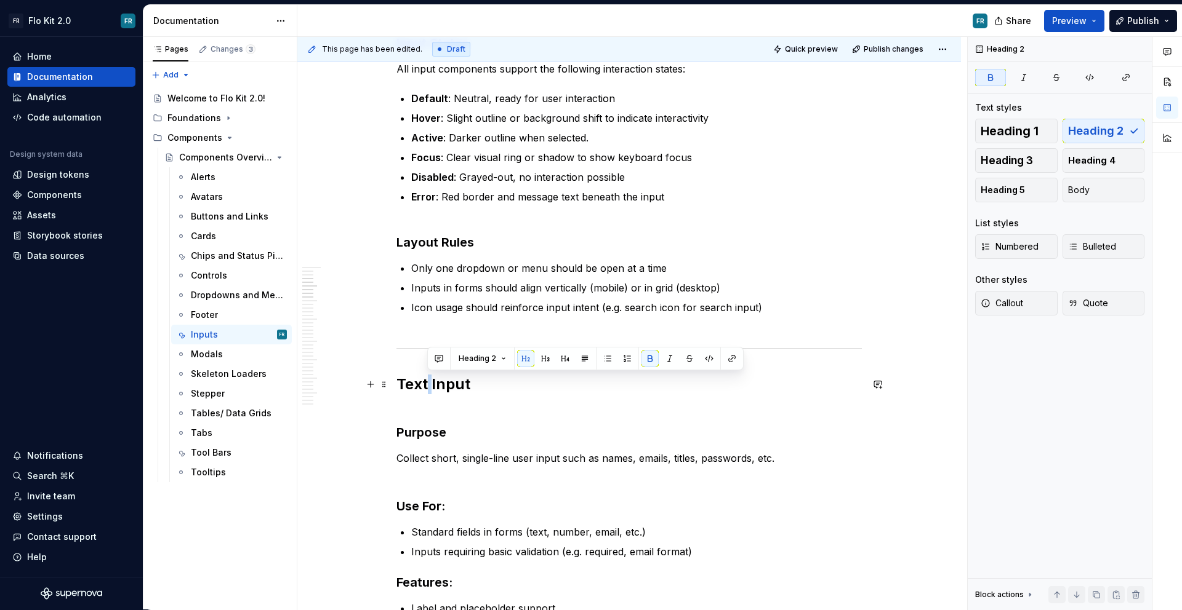
click at [425, 385] on strong "Text Input" at bounding box center [433, 384] width 74 height 18
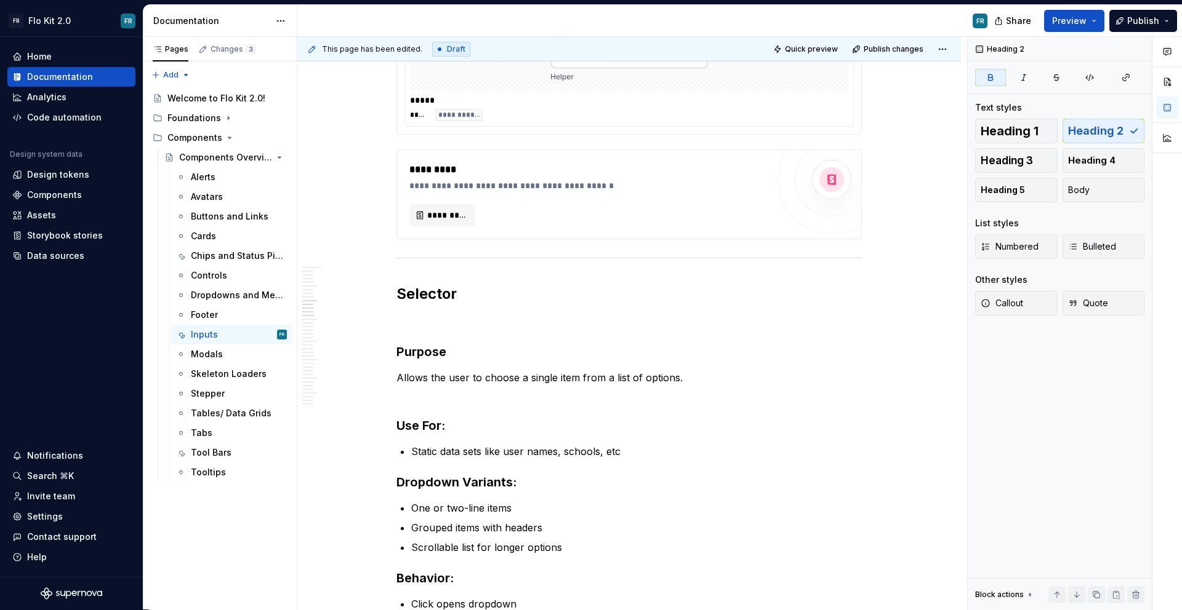
scroll to position [1380, 0]
click at [437, 292] on strong "Selector" at bounding box center [426, 292] width 60 height 18
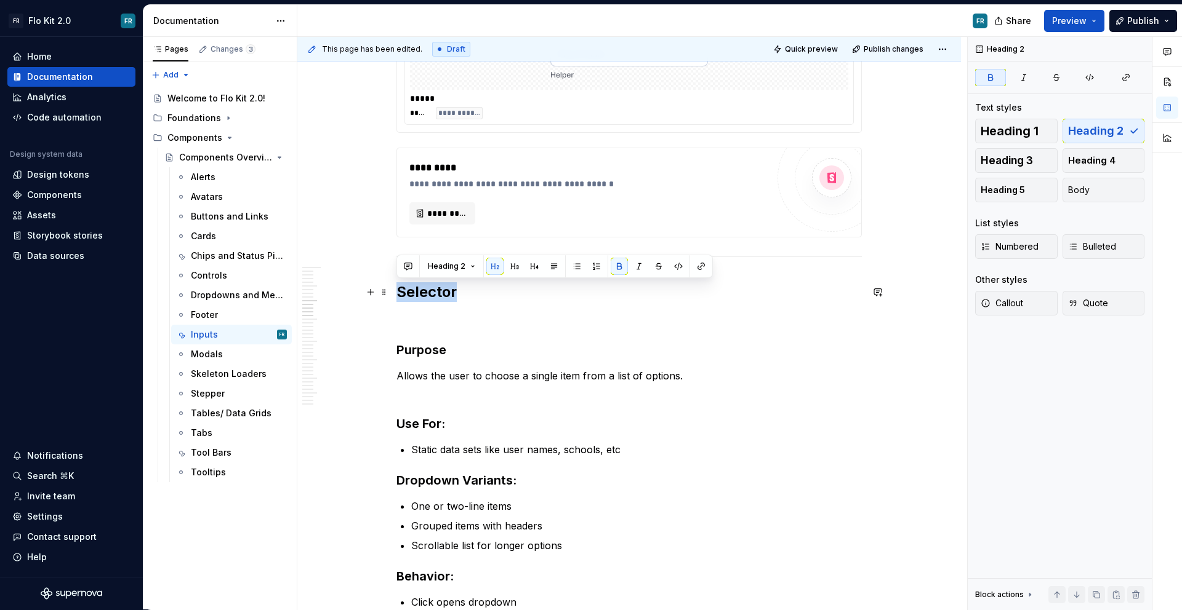
click at [437, 292] on strong "Selector" at bounding box center [426, 292] width 60 height 18
click at [492, 269] on button "button" at bounding box center [494, 266] width 17 height 17
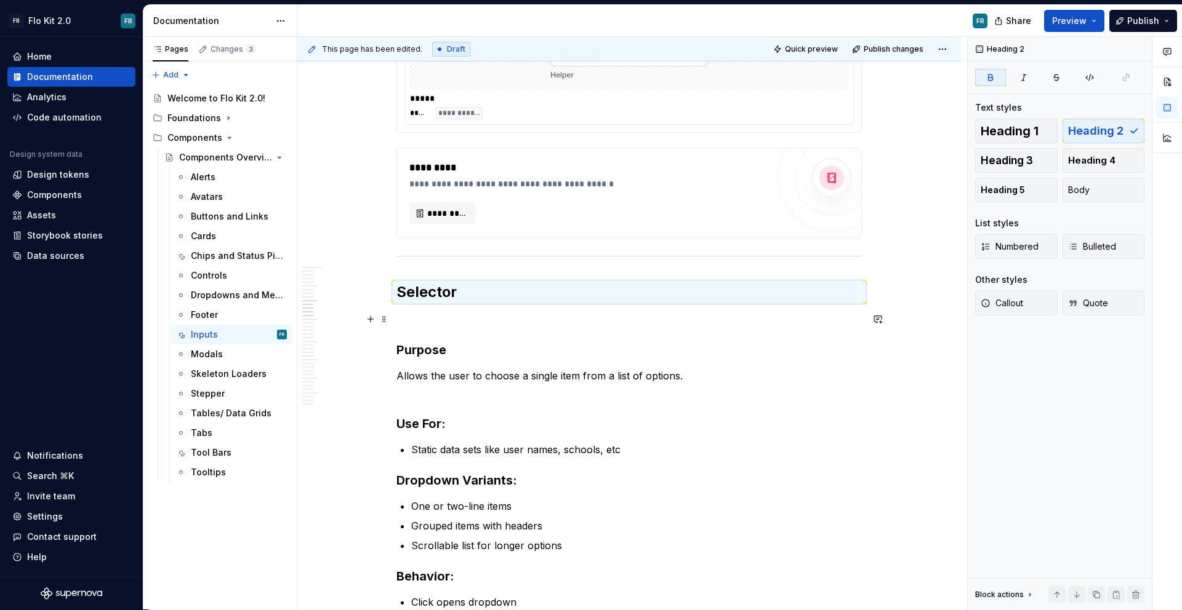
click at [476, 342] on h3 "Purpose" at bounding box center [628, 350] width 465 height 17
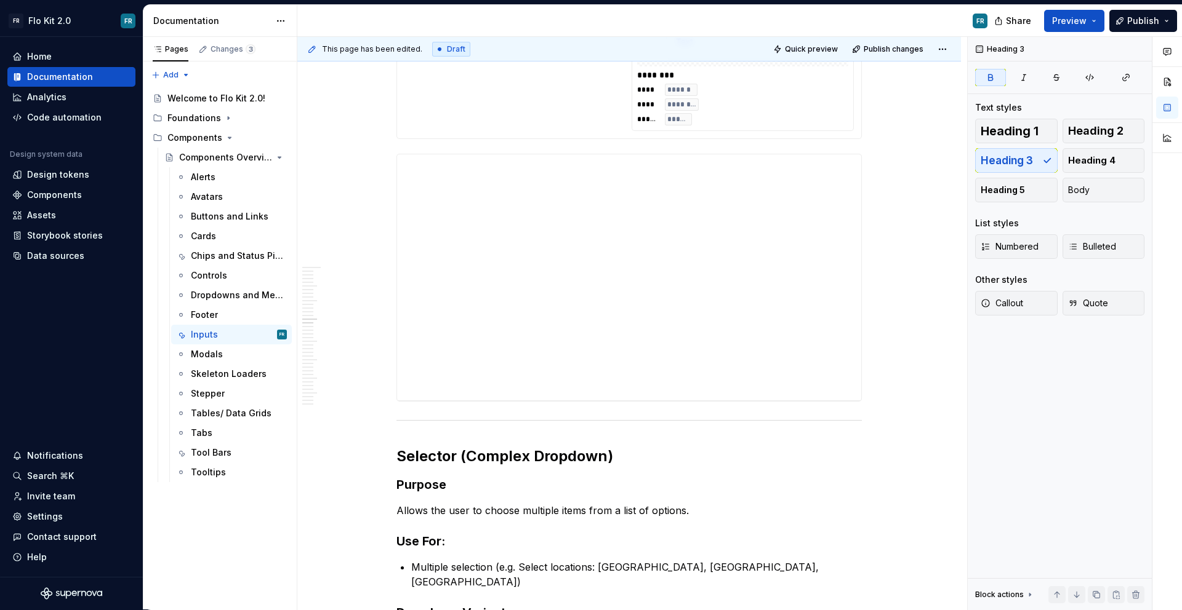
scroll to position [2301, 0]
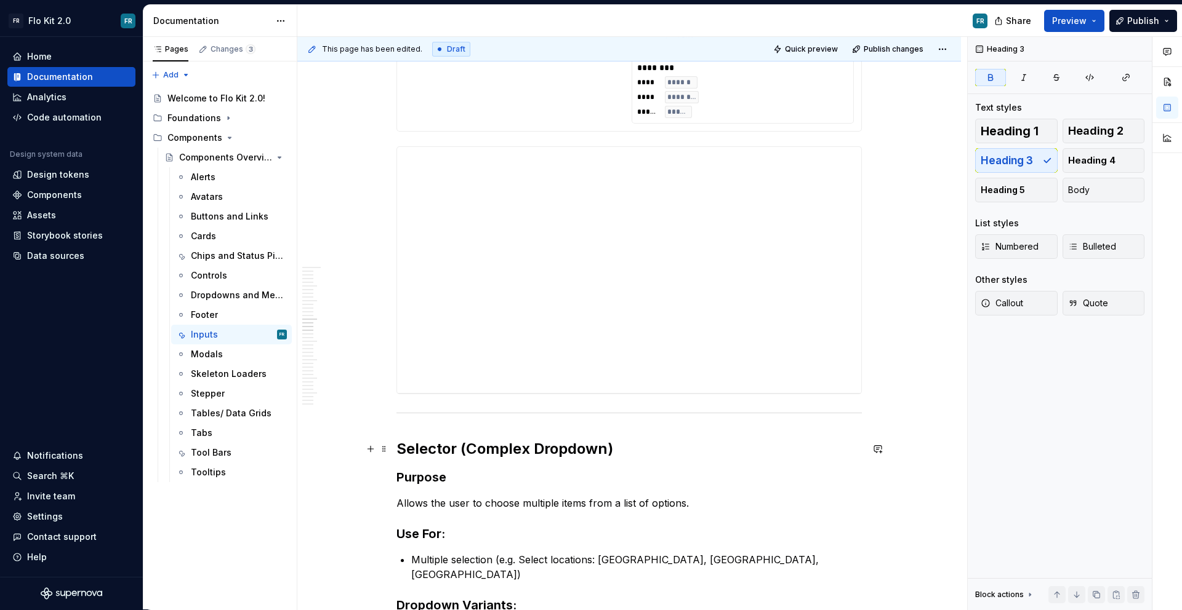
click at [435, 444] on strong "Selector (Complex Dropdown)" at bounding box center [504, 449] width 217 height 18
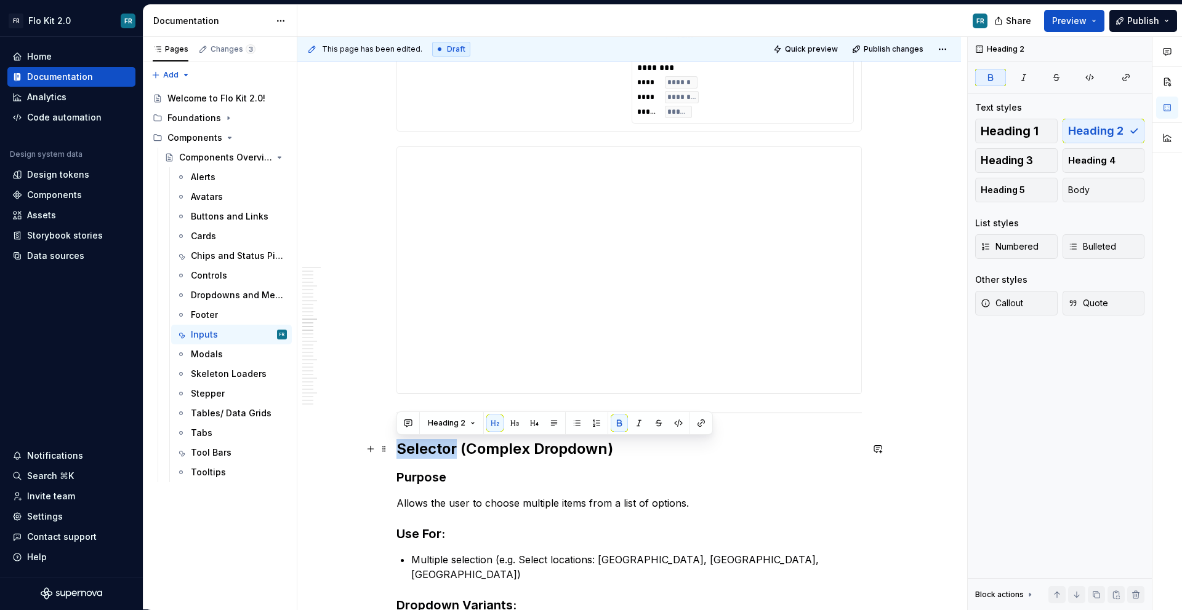
click at [435, 444] on strong "Selector (Complex Dropdown)" at bounding box center [504, 449] width 217 height 18
click at [498, 421] on button "button" at bounding box center [494, 423] width 17 height 17
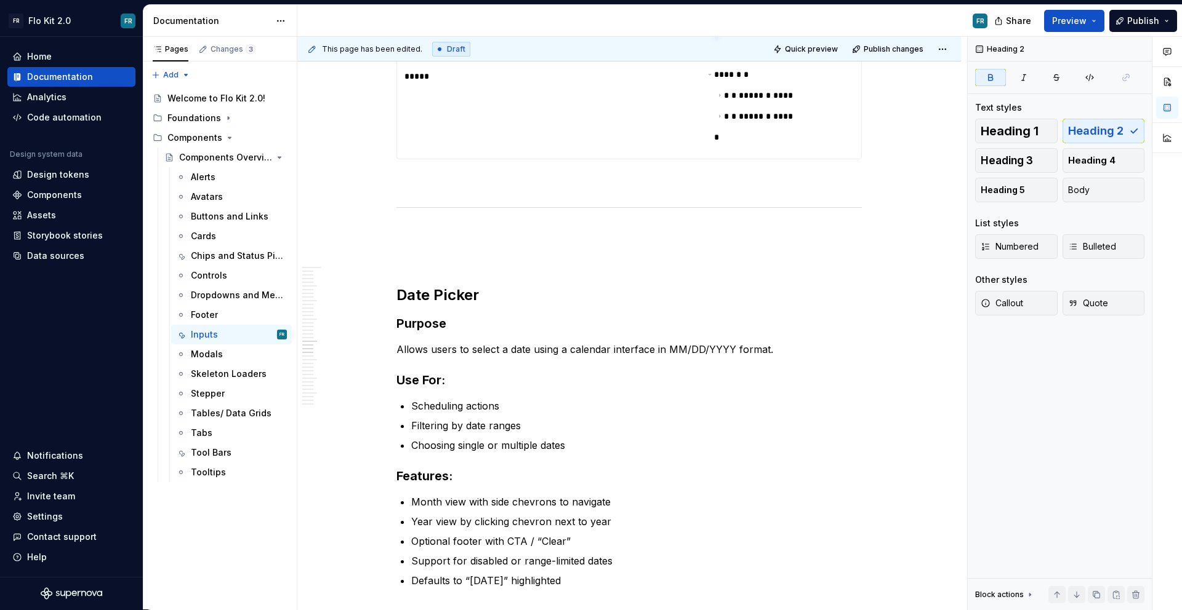
scroll to position [4313, 0]
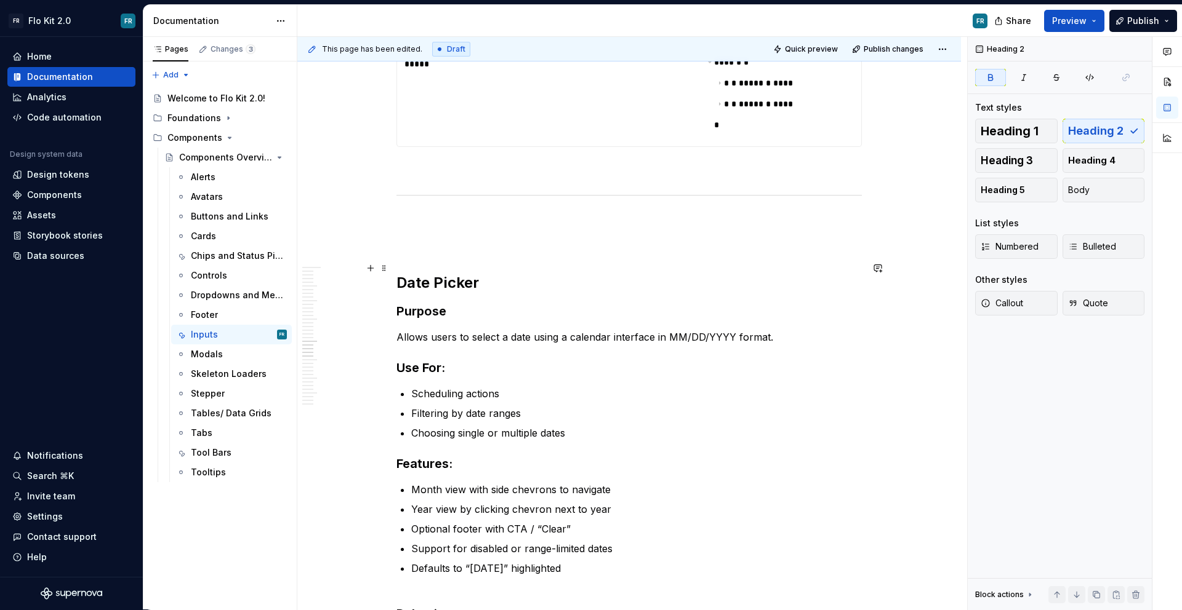
click at [443, 274] on strong "Date Picker" at bounding box center [437, 283] width 82 height 18
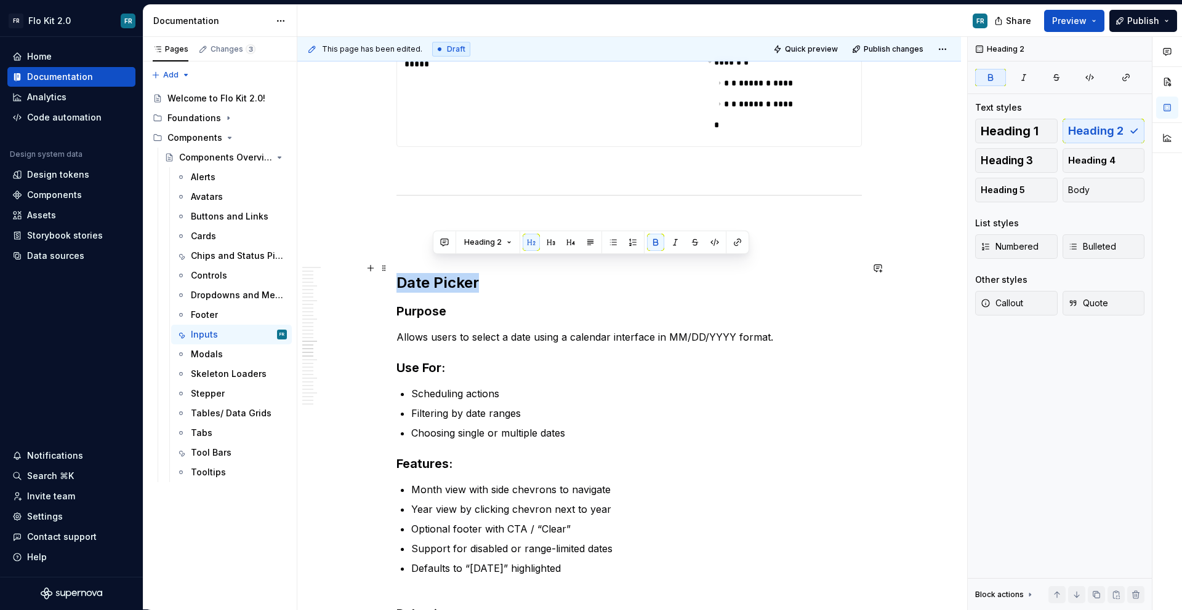
click at [443, 274] on strong "Date Picker" at bounding box center [437, 283] width 82 height 18
click at [493, 247] on button "button" at bounding box center [494, 242] width 17 height 17
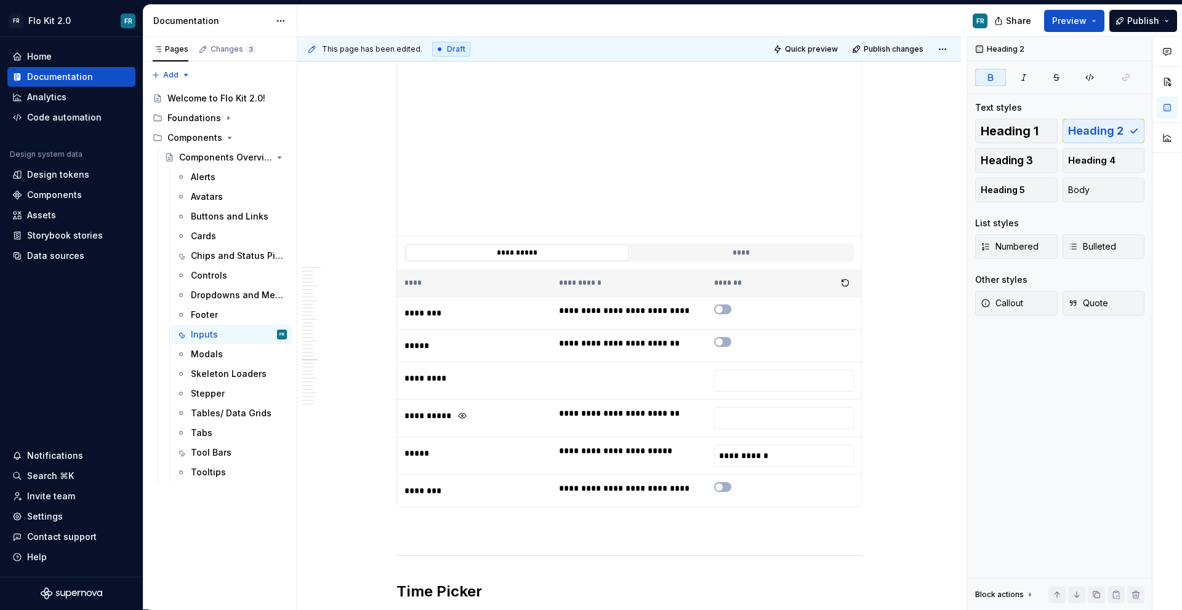
scroll to position [5537, 0]
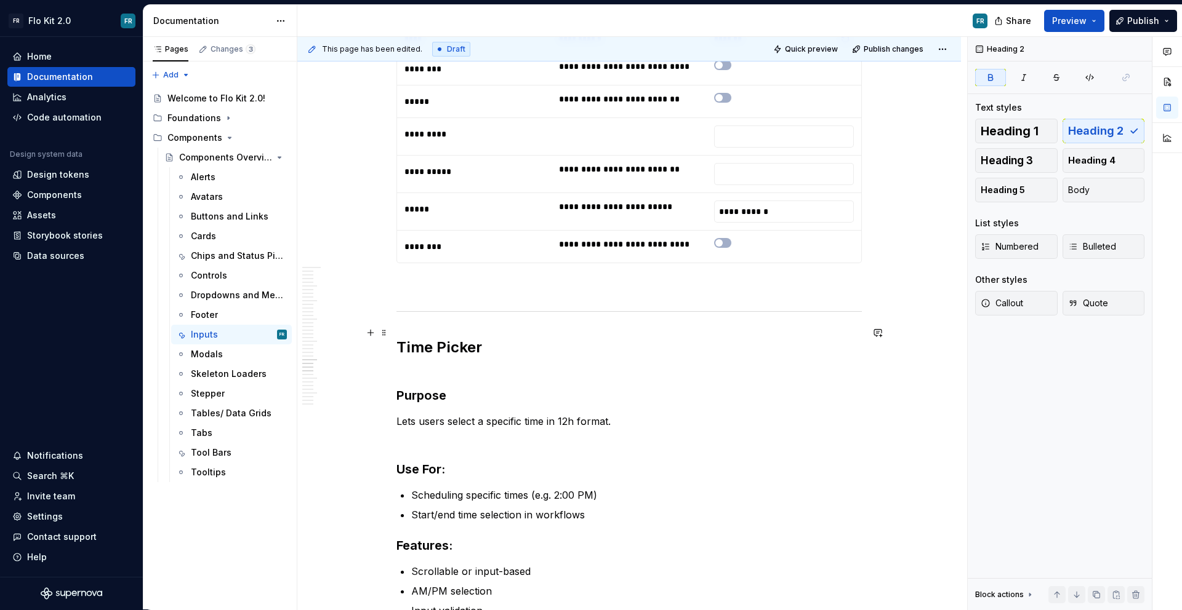
click at [431, 338] on strong "Time Picker" at bounding box center [439, 347] width 86 height 18
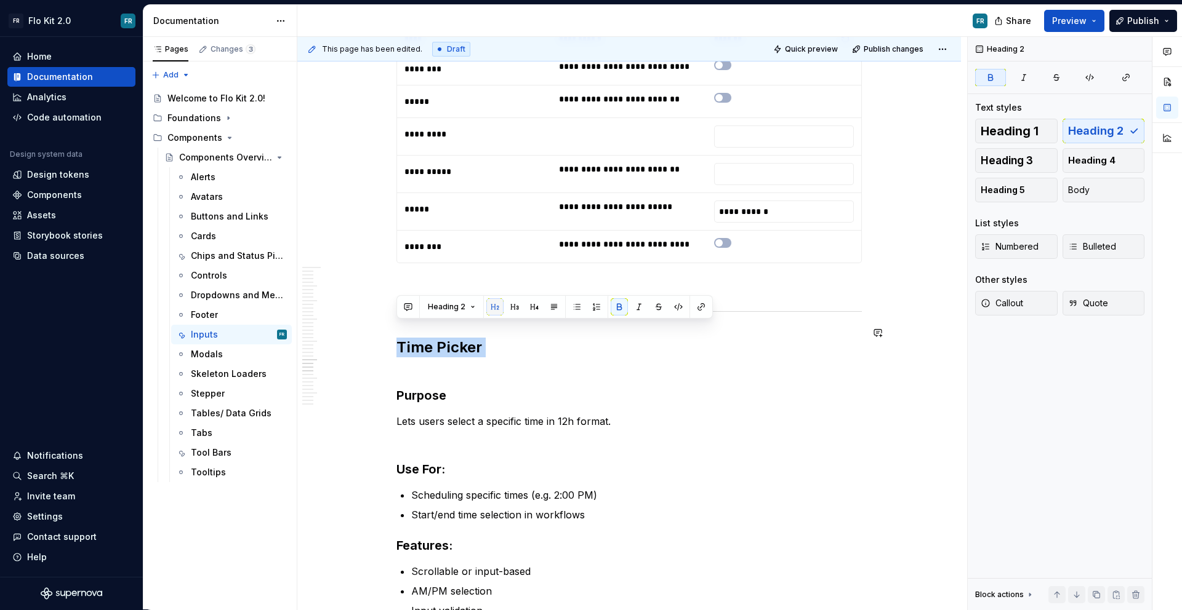
click at [490, 308] on button "button" at bounding box center [494, 306] width 17 height 17
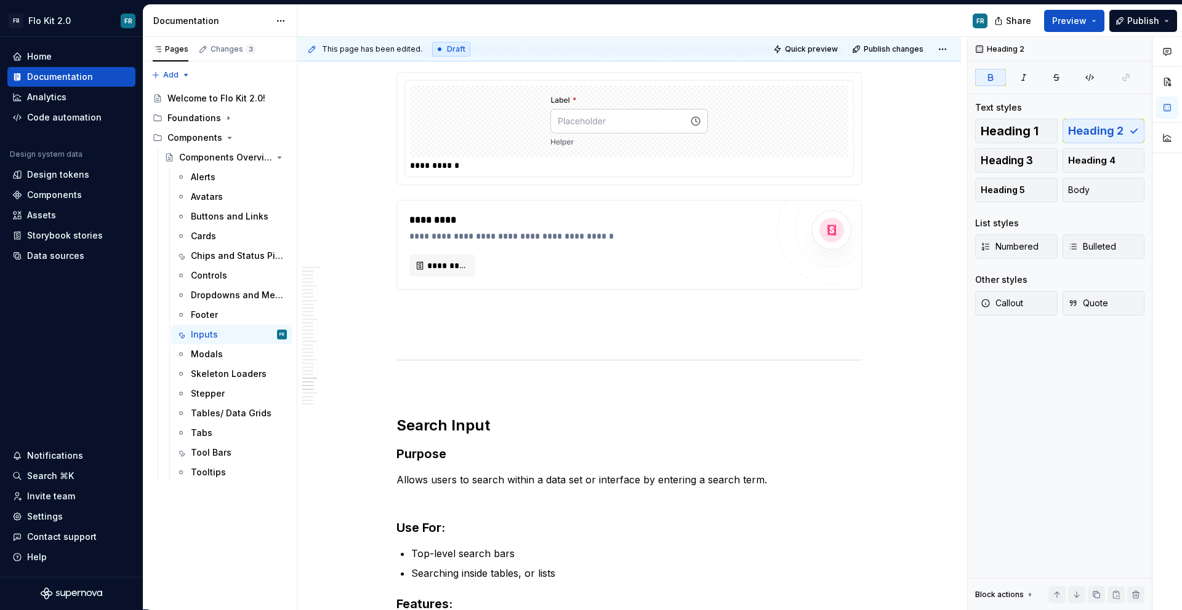
scroll to position [6350, 0]
click at [471, 414] on strong "Search Input" at bounding box center [443, 423] width 94 height 18
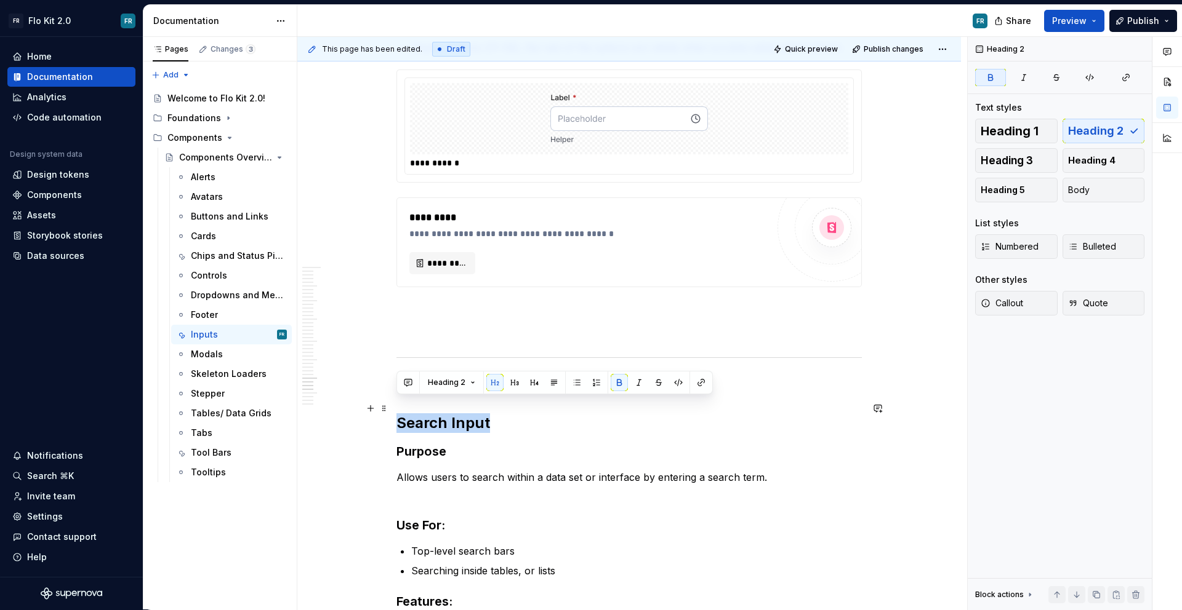
click at [471, 414] on strong "Search Input" at bounding box center [443, 423] width 94 height 18
click at [497, 387] on button "button" at bounding box center [494, 382] width 17 height 17
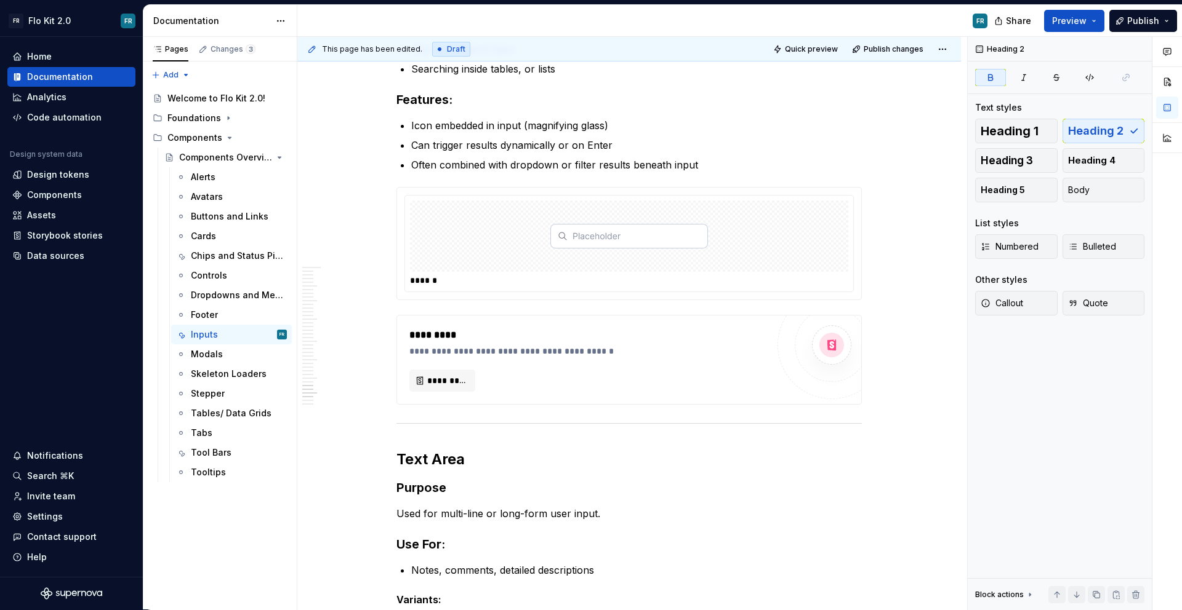
scroll to position [6870, 0]
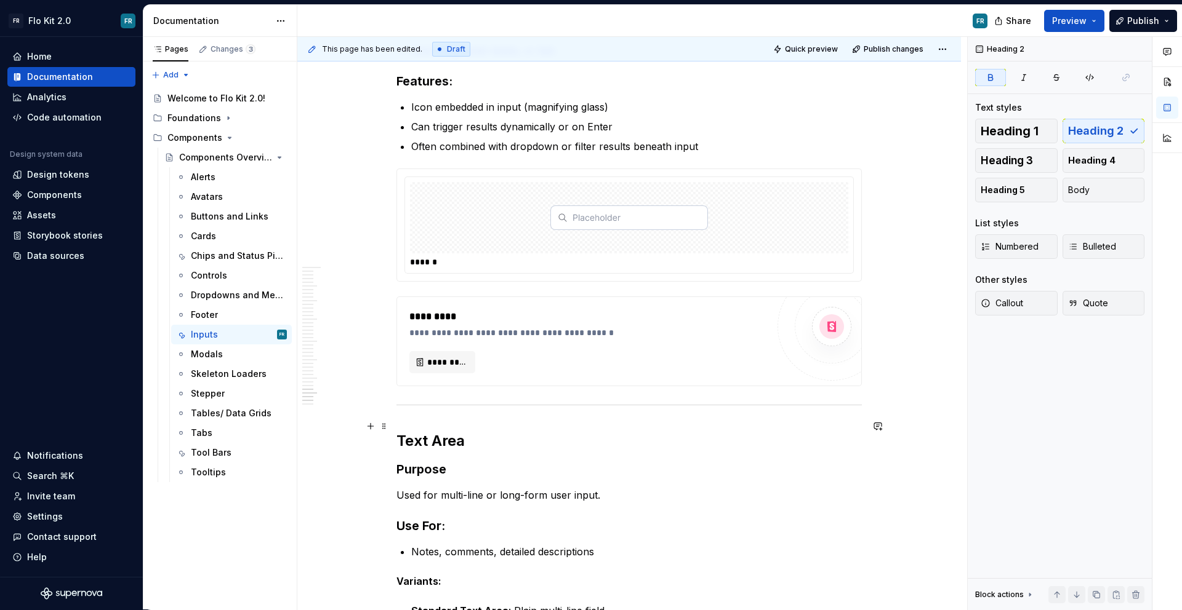
click at [466, 431] on h2 "Text Area" at bounding box center [628, 441] width 465 height 20
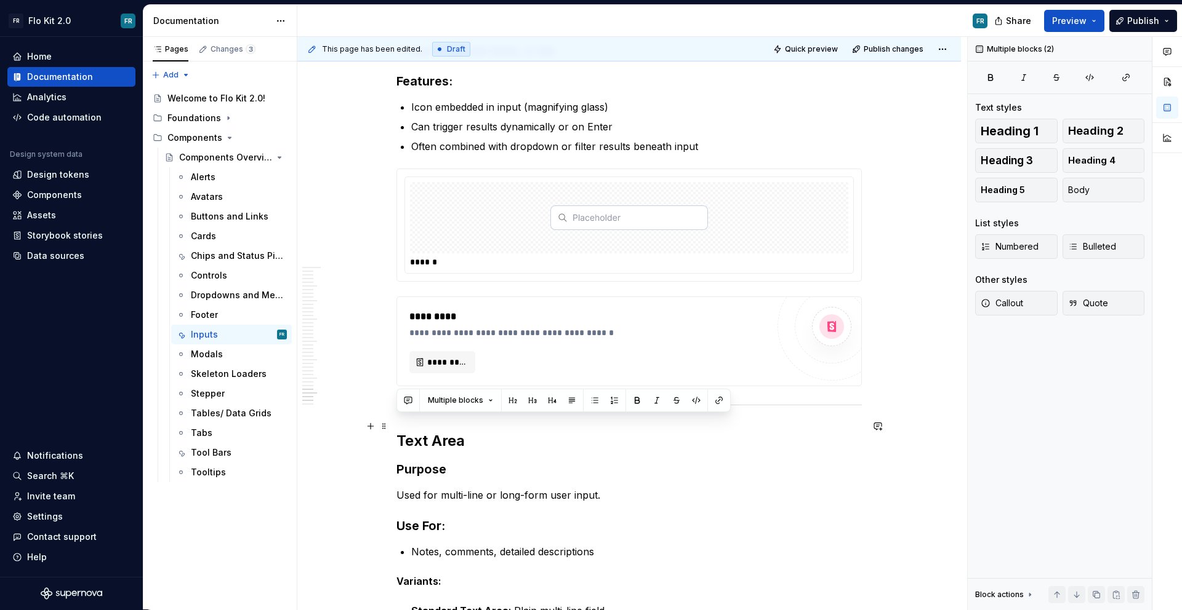
click at [466, 431] on h2 "Text Area" at bounding box center [628, 441] width 465 height 20
click at [487, 401] on button "button" at bounding box center [494, 400] width 17 height 17
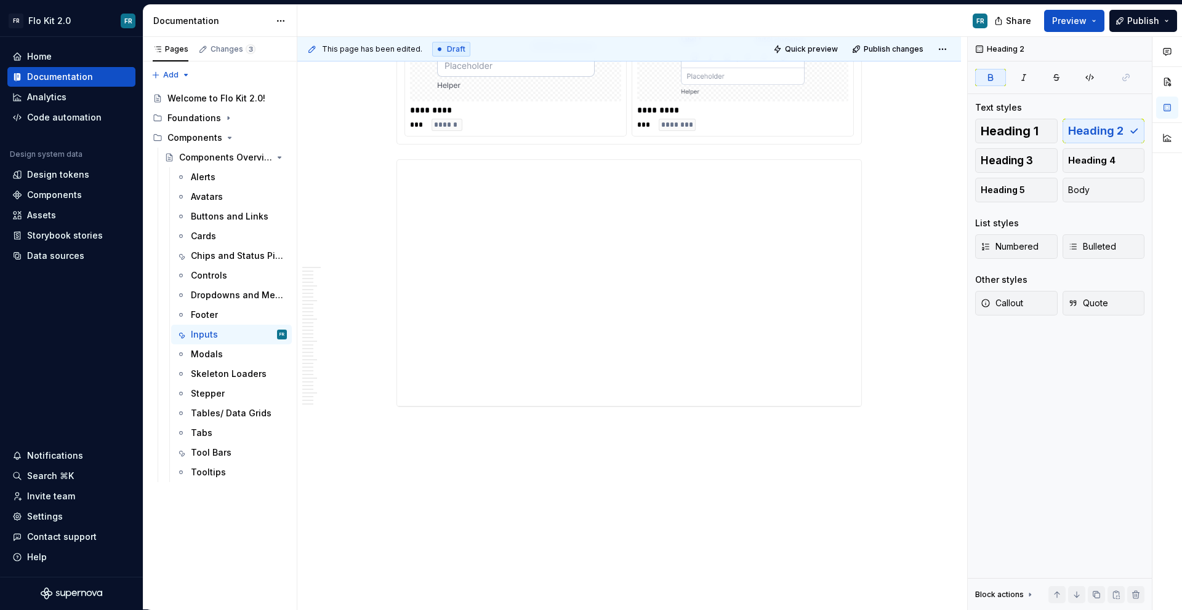
scroll to position [7627, 0]
